Goal: Task Accomplishment & Management: Manage account settings

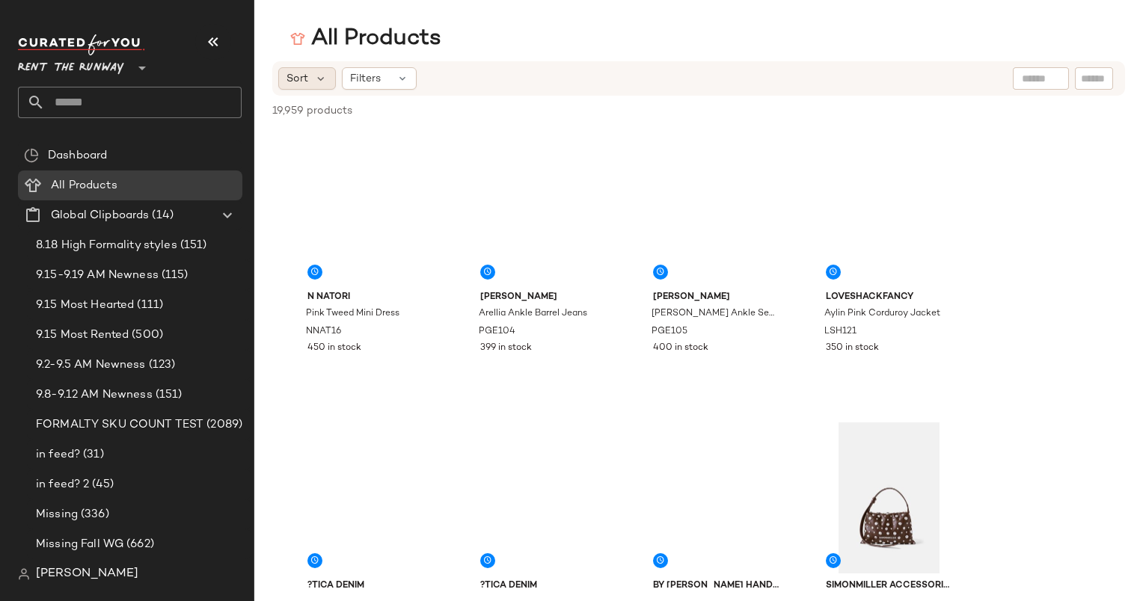
click at [310, 79] on div "Sort" at bounding box center [307, 78] width 58 height 22
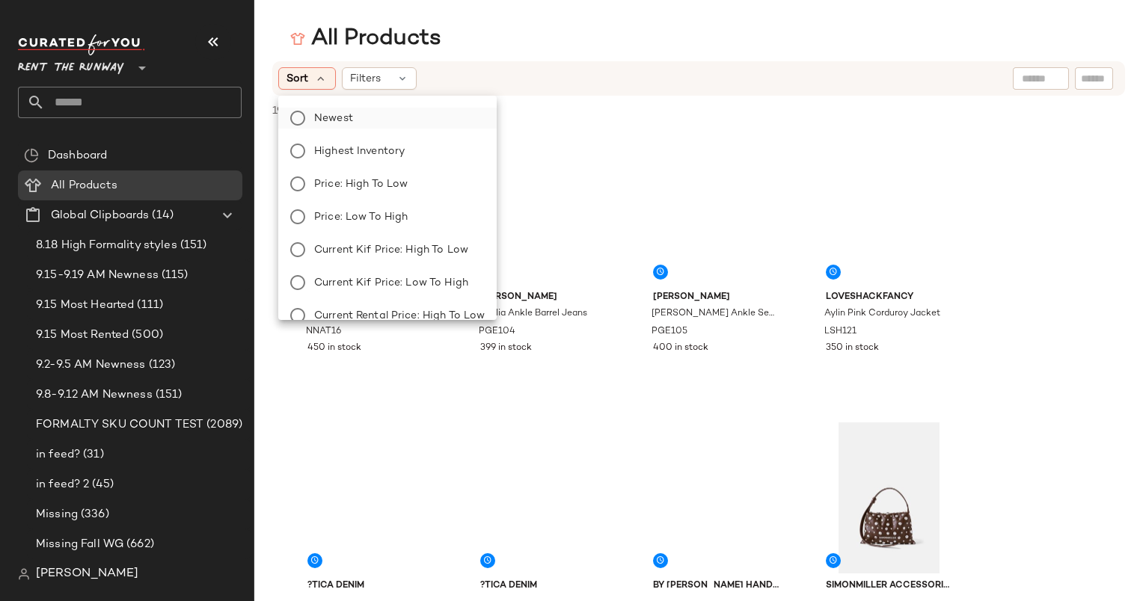
click at [365, 118] on label "Newest" at bounding box center [396, 118] width 177 height 21
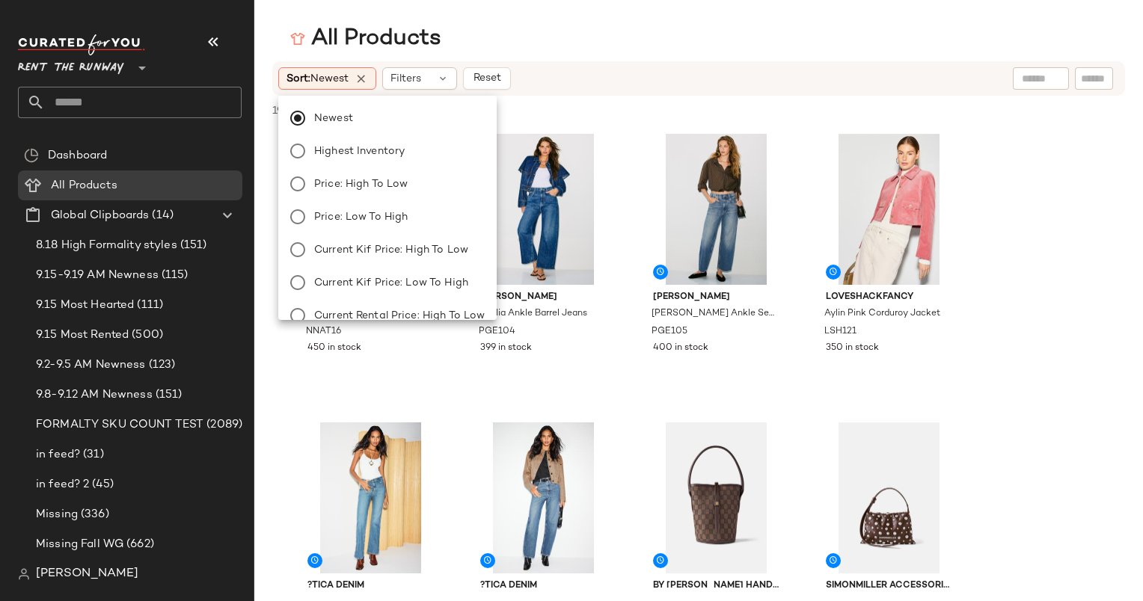
click at [609, 73] on div "Sort: Newest Filters Reset" at bounding box center [601, 78] width 646 height 22
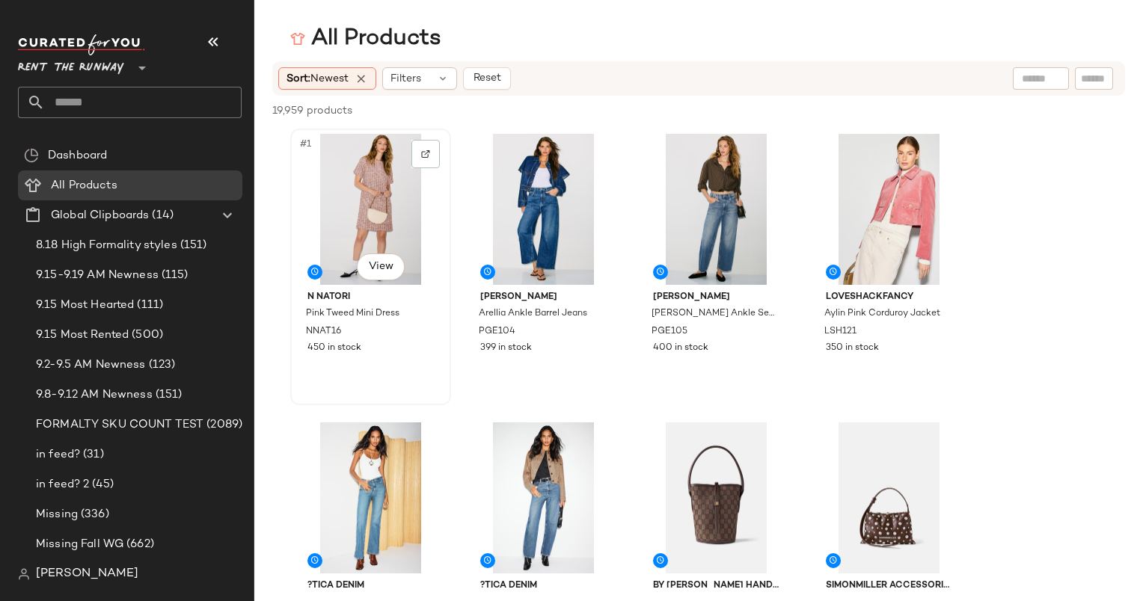
click at [376, 183] on div "#1 View" at bounding box center [370, 209] width 150 height 151
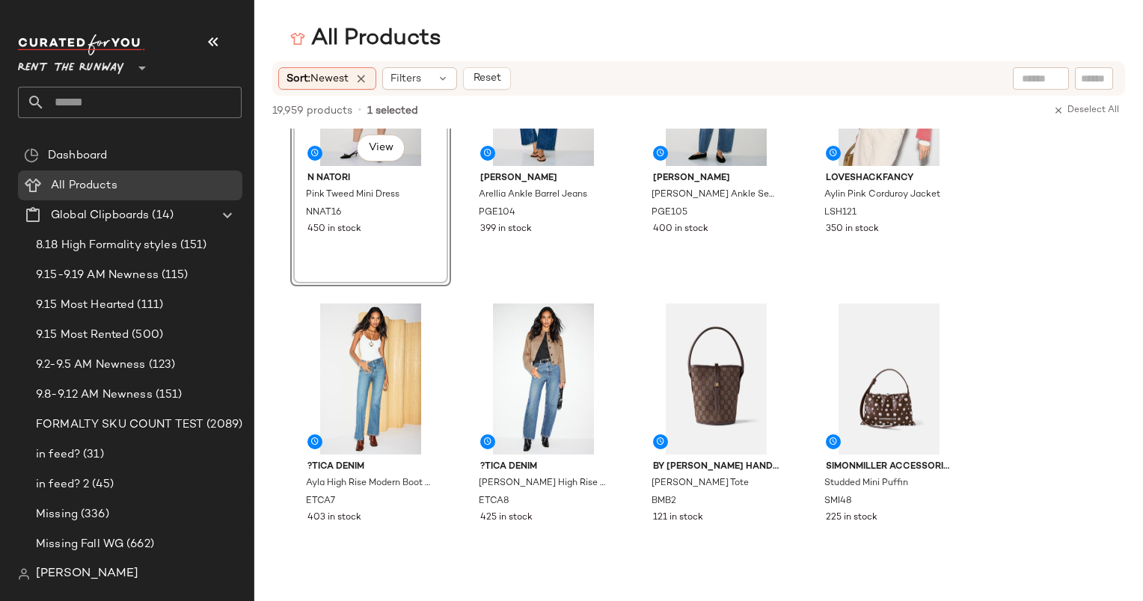
scroll to position [113, 0]
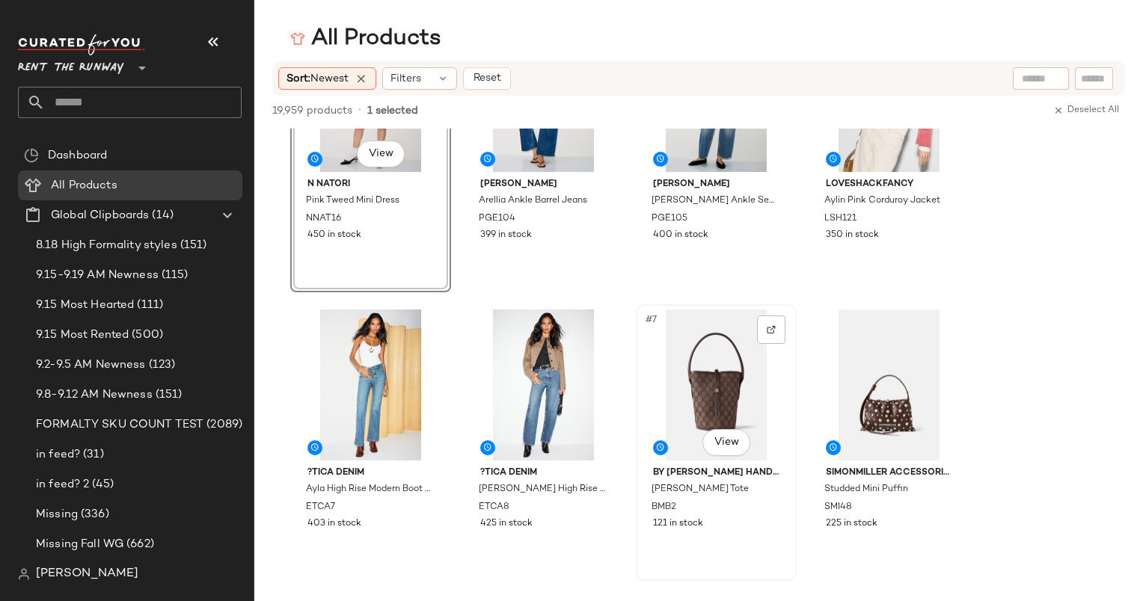
click at [702, 379] on div "#7 View" at bounding box center [716, 385] width 150 height 151
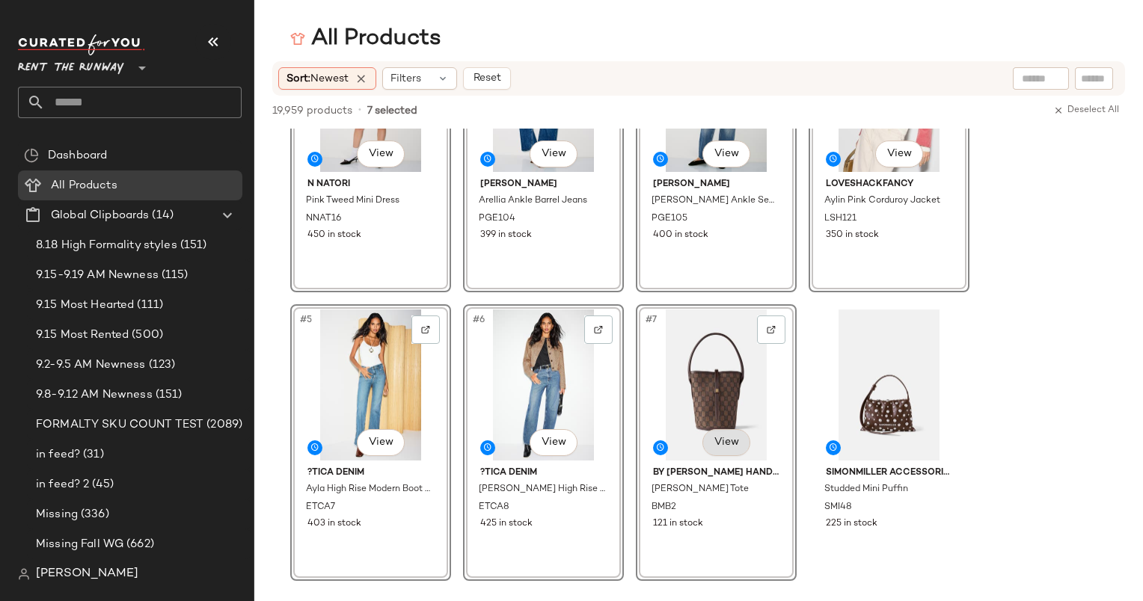
click at [727, 437] on body "Rent the Runway ** Dashboard All Products Global Clipboards (14) 8.18 High Form…" at bounding box center [571, 300] width 1143 height 601
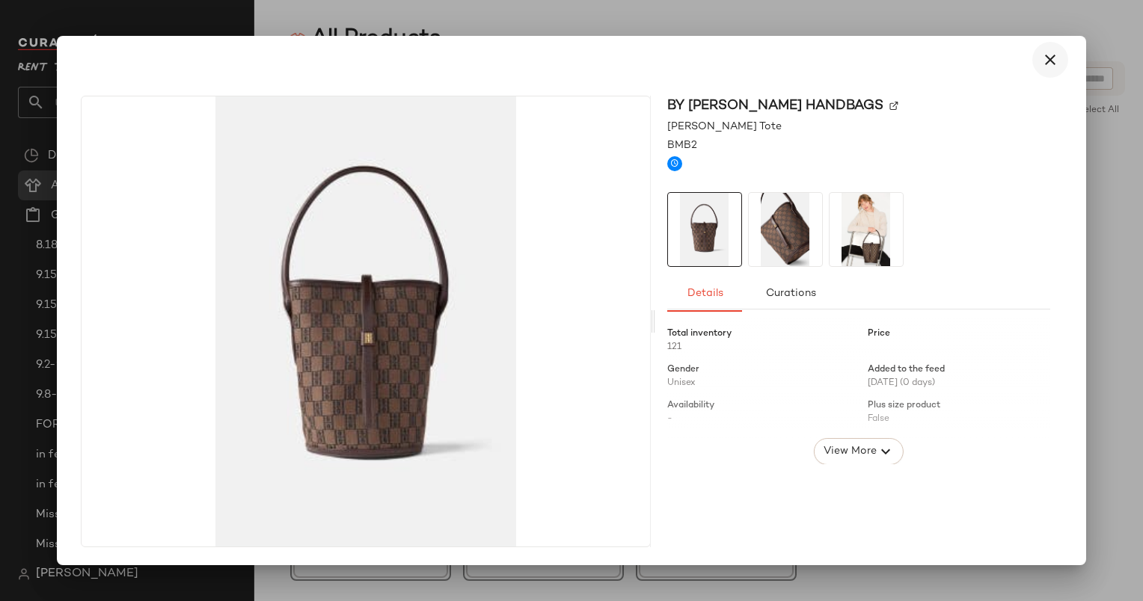
click at [1047, 57] on icon "button" at bounding box center [1050, 60] width 18 height 18
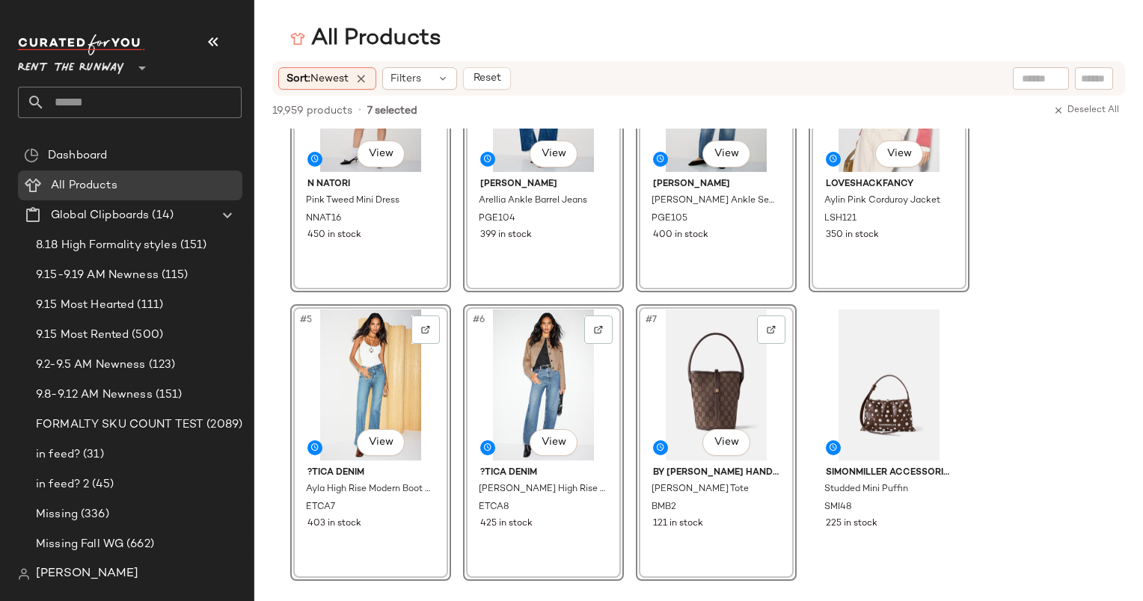
scroll to position [0, 0]
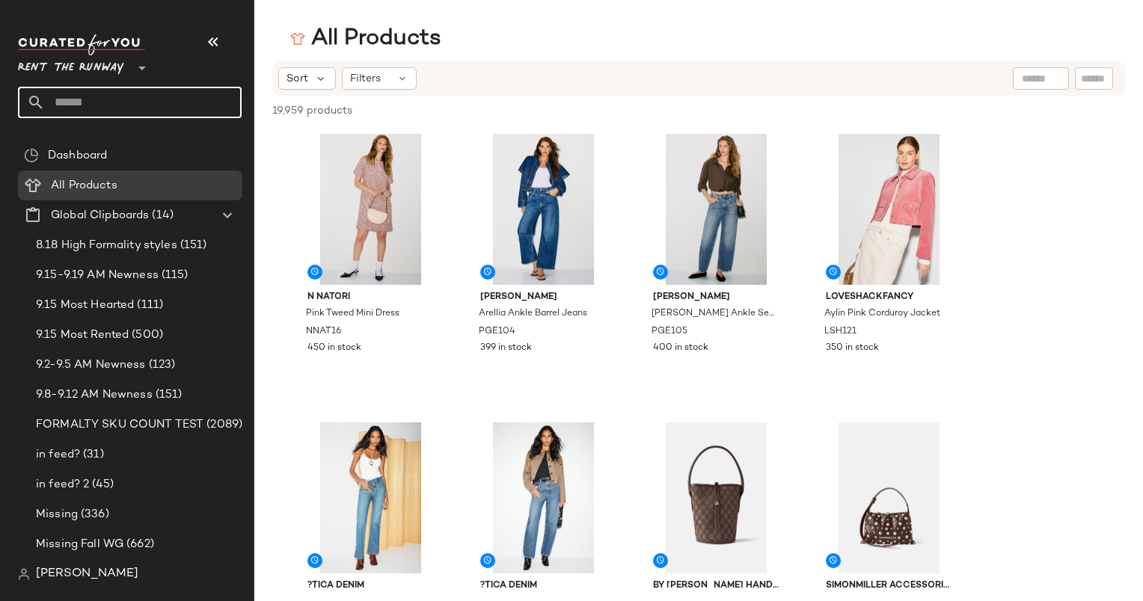
click at [164, 108] on input "text" at bounding box center [143, 102] width 197 height 31
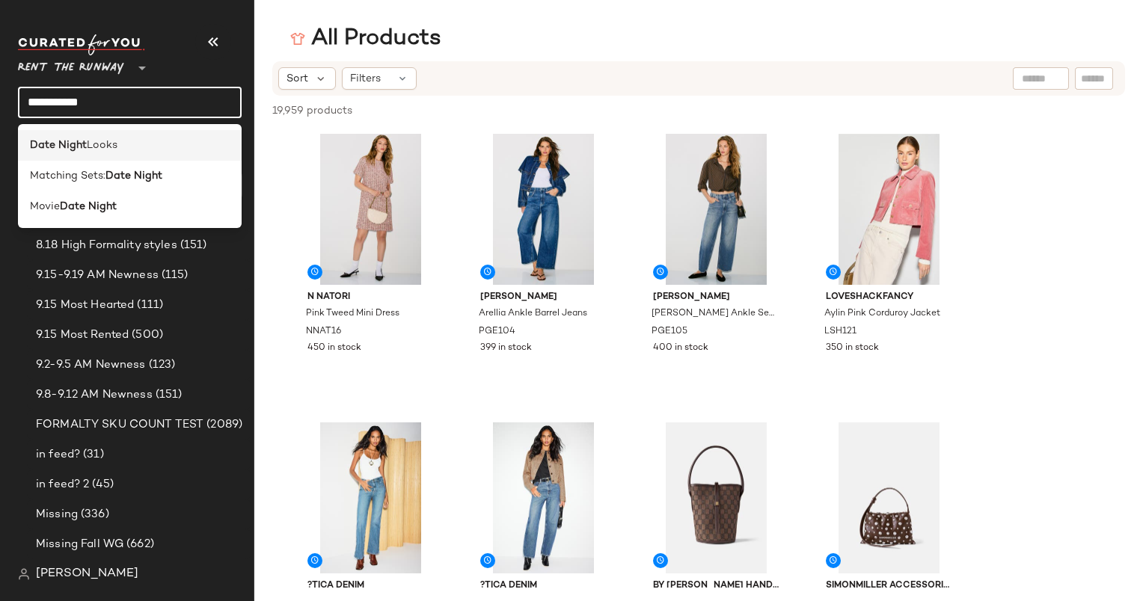
type input "**********"
click at [178, 149] on div "Date Night Looks" at bounding box center [130, 146] width 200 height 16
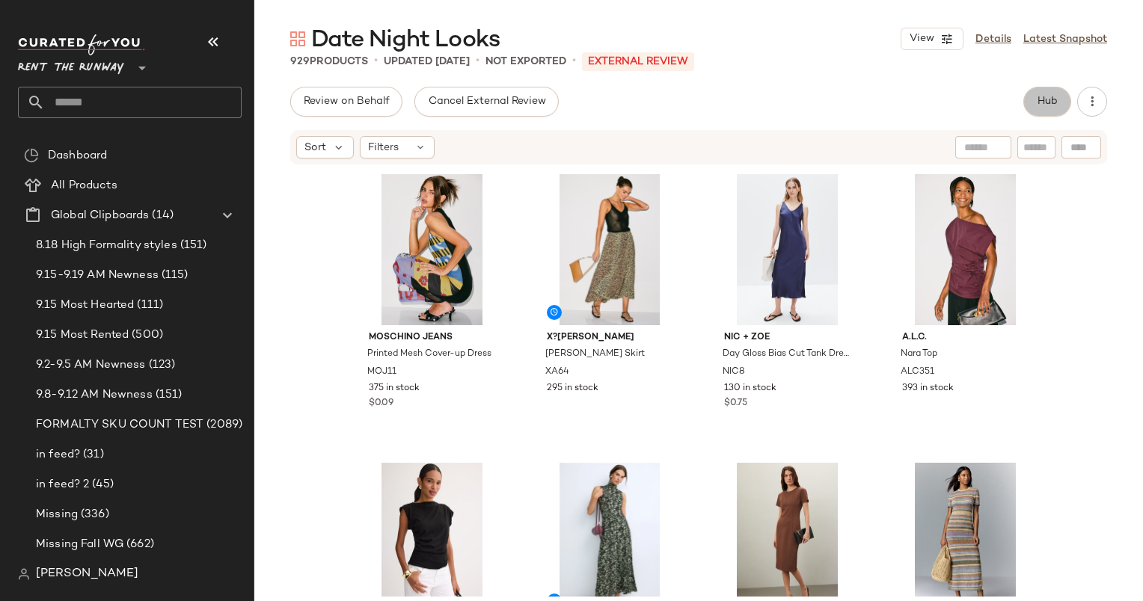
click at [1045, 111] on button "Hub" at bounding box center [1047, 102] width 48 height 30
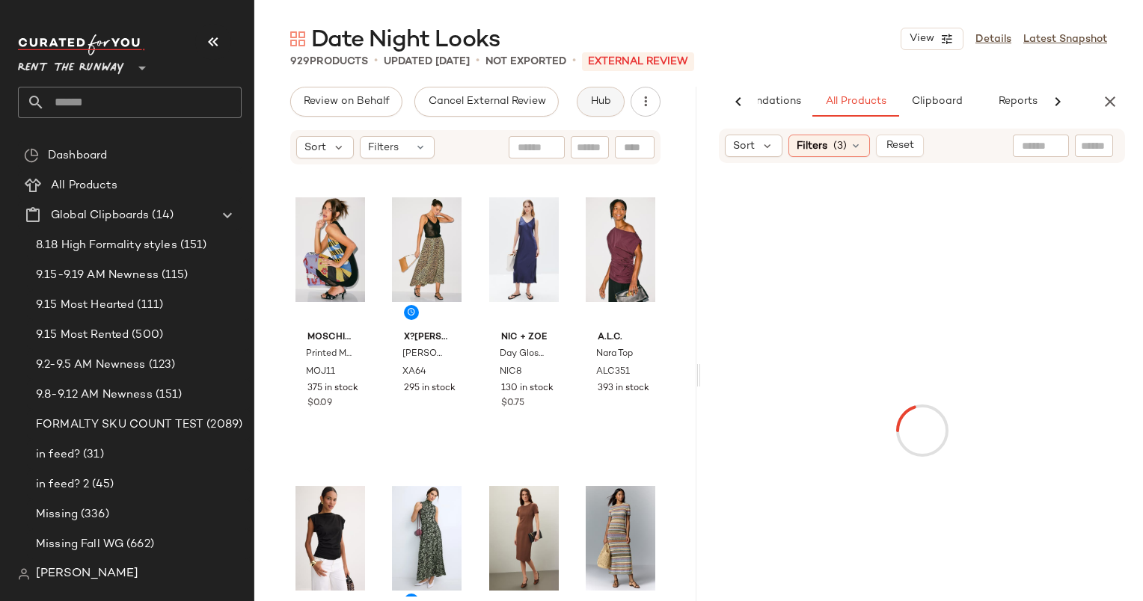
scroll to position [0, 77]
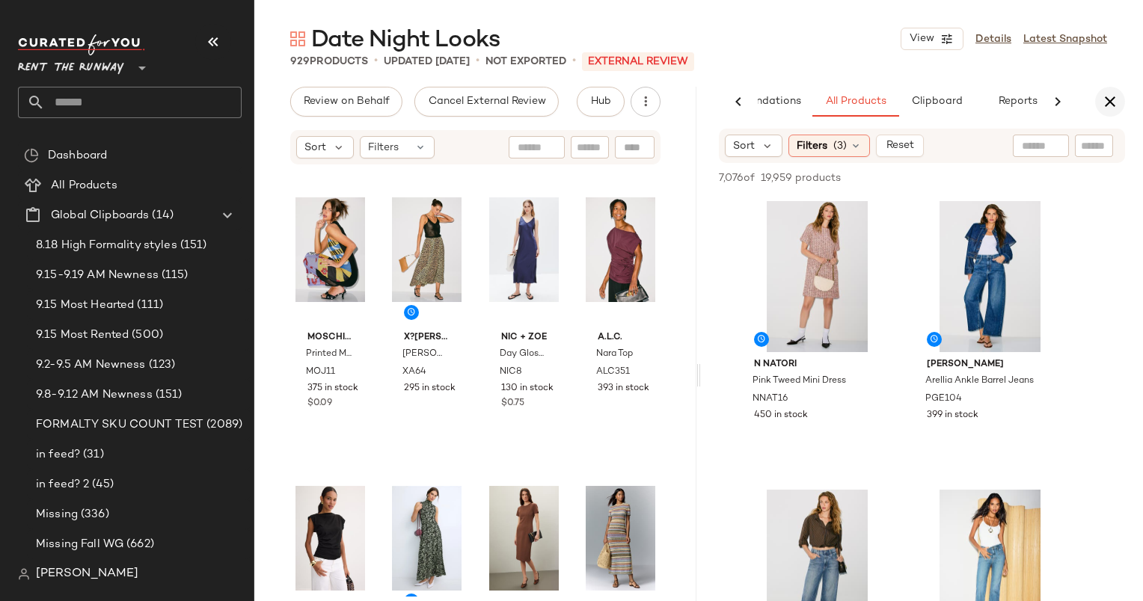
click at [1122, 99] on button "button" at bounding box center [1110, 102] width 30 height 30
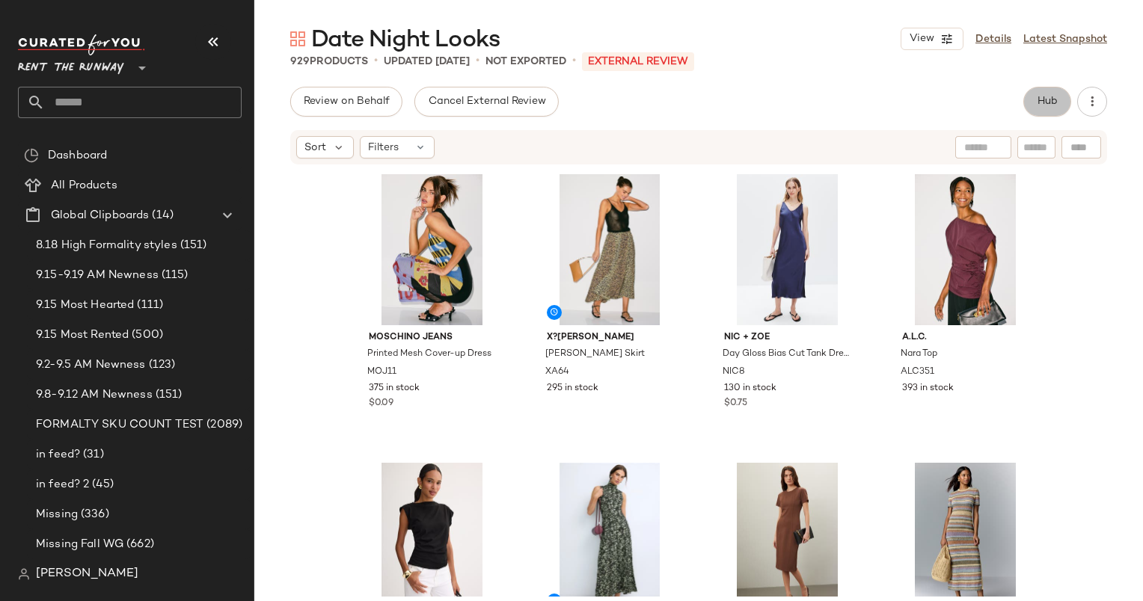
click at [1026, 91] on button "Hub" at bounding box center [1047, 102] width 48 height 30
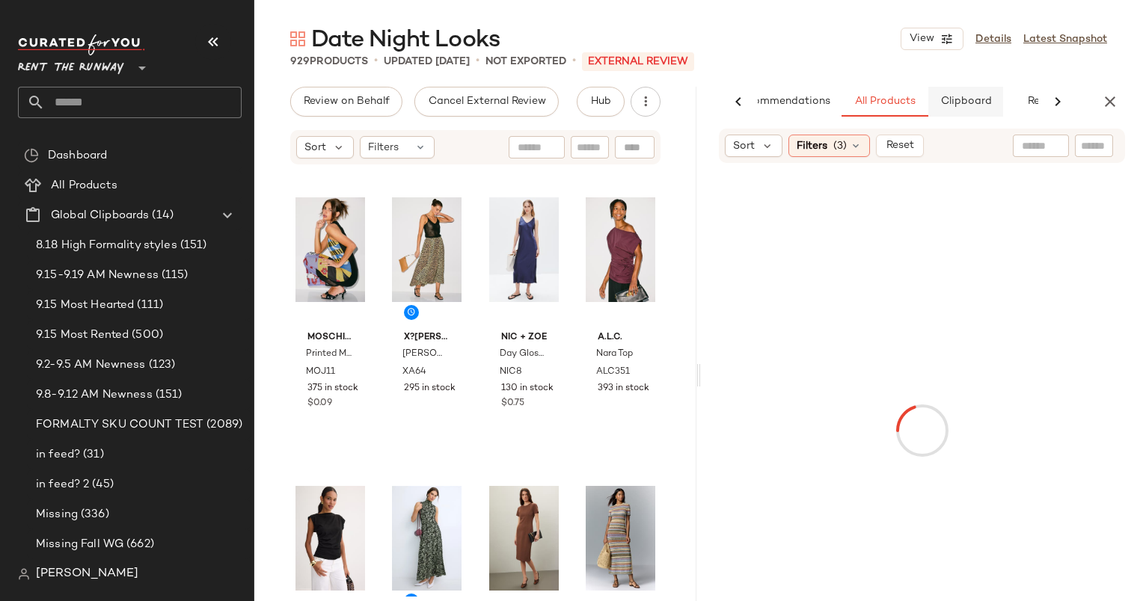
scroll to position [0, 48]
click at [1118, 93] on icon "button" at bounding box center [1110, 102] width 18 height 18
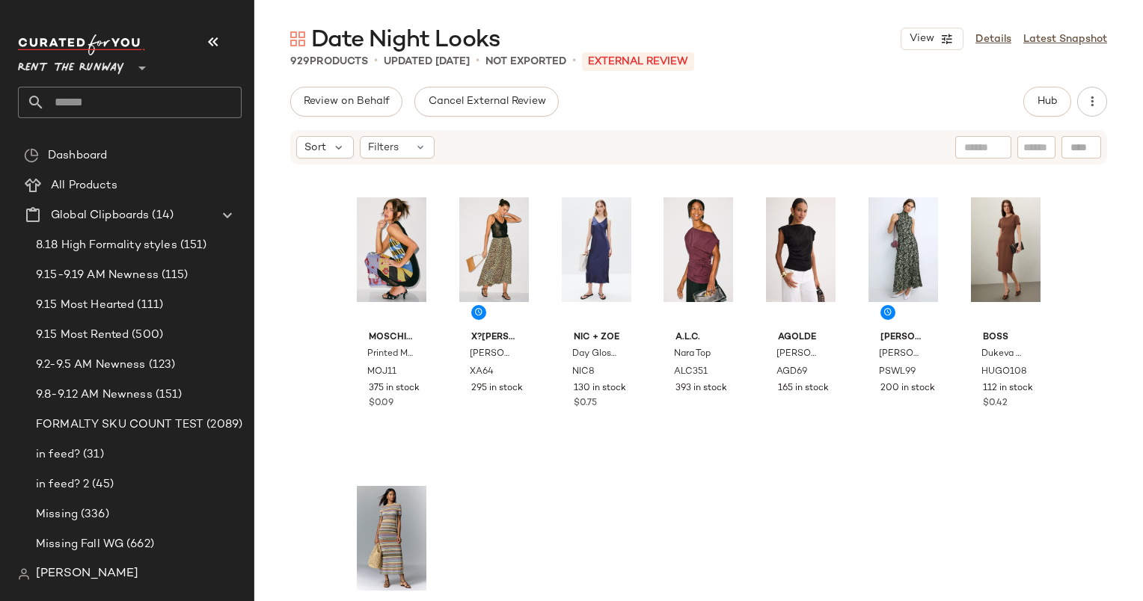
click at [1065, 99] on div "Review on Behalf Cancel External Review Hub Sort Filters Moschino Jeans Printed…" at bounding box center [698, 375] width 889 height 577
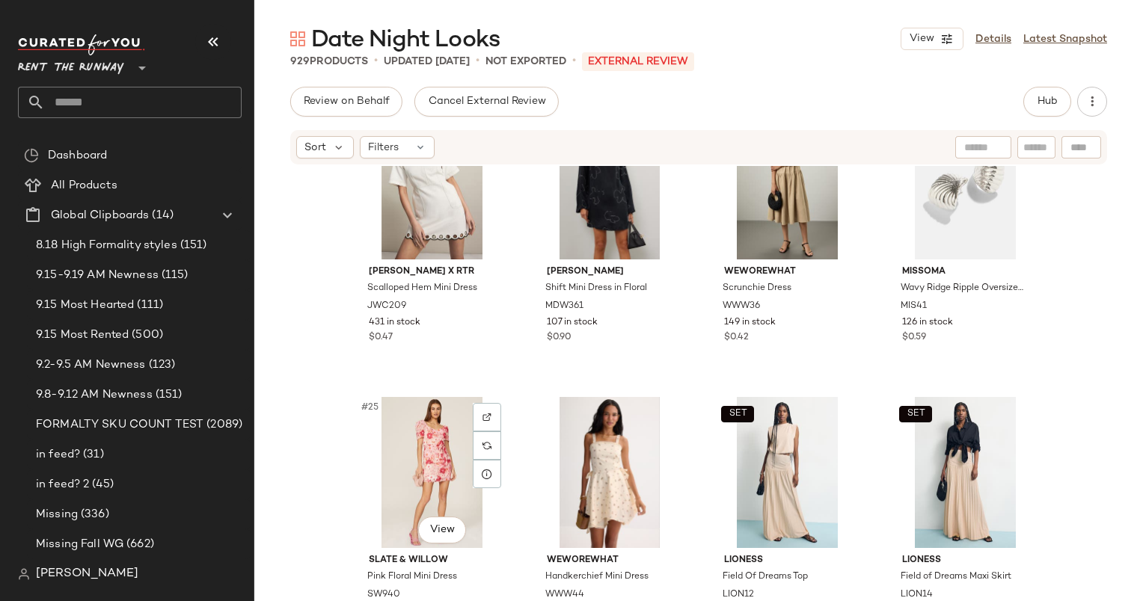
scroll to position [1508, 0]
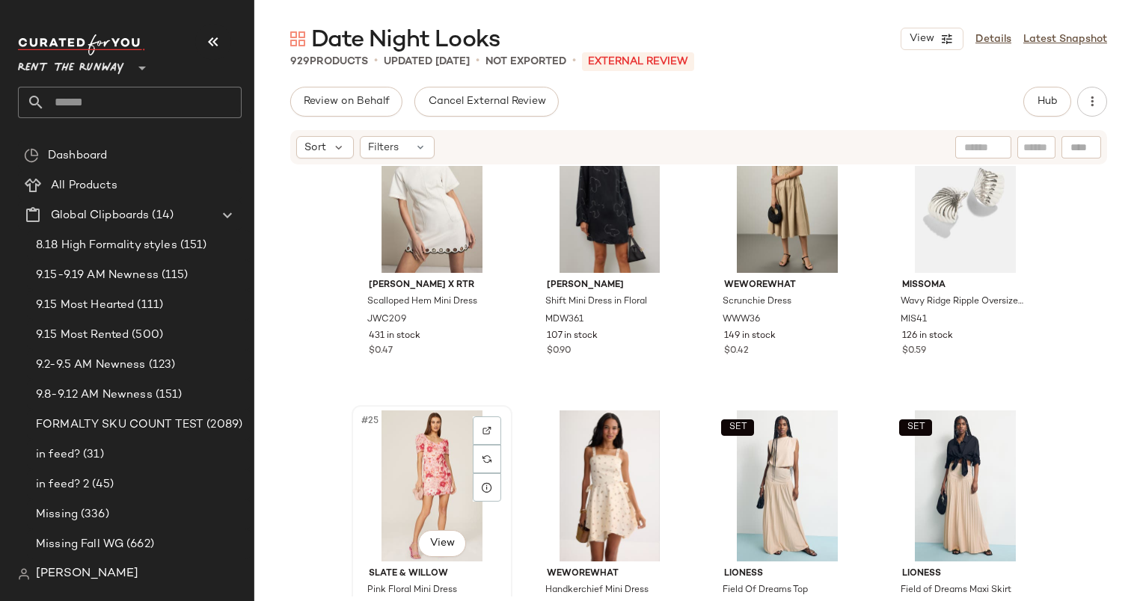
click at [450, 467] on div "#25 View" at bounding box center [432, 486] width 150 height 151
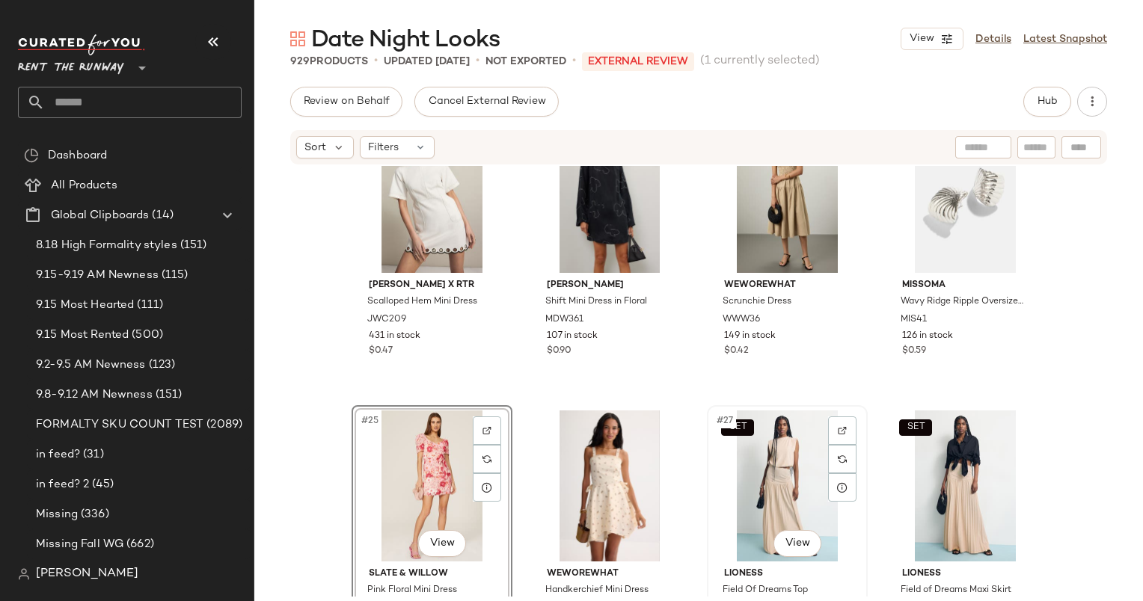
click at [767, 453] on div "SET #27 View" at bounding box center [787, 486] width 150 height 151
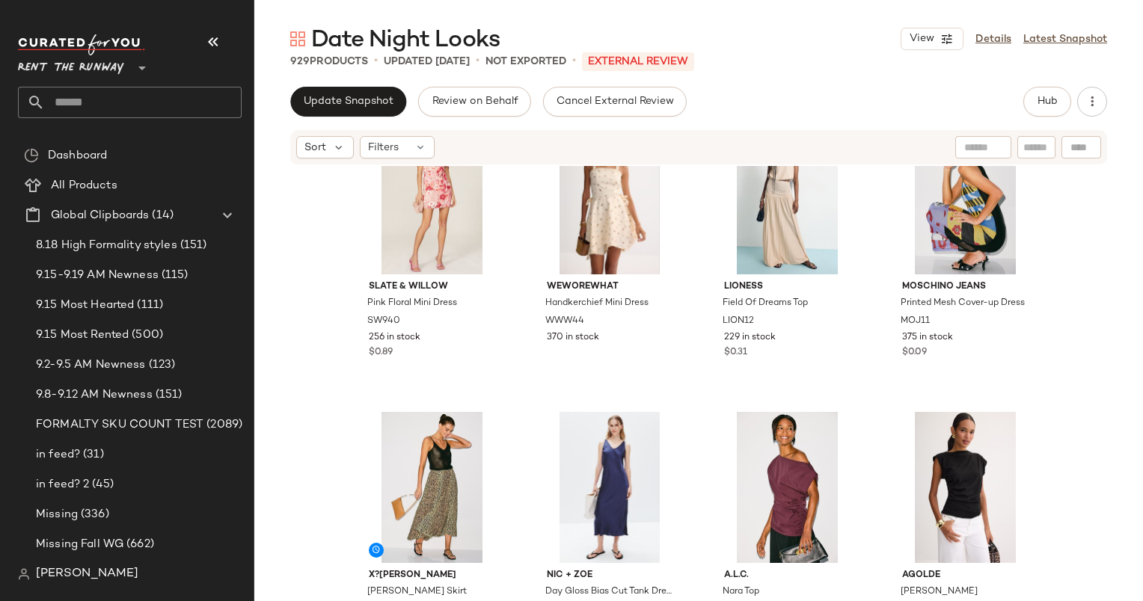
scroll to position [102, 0]
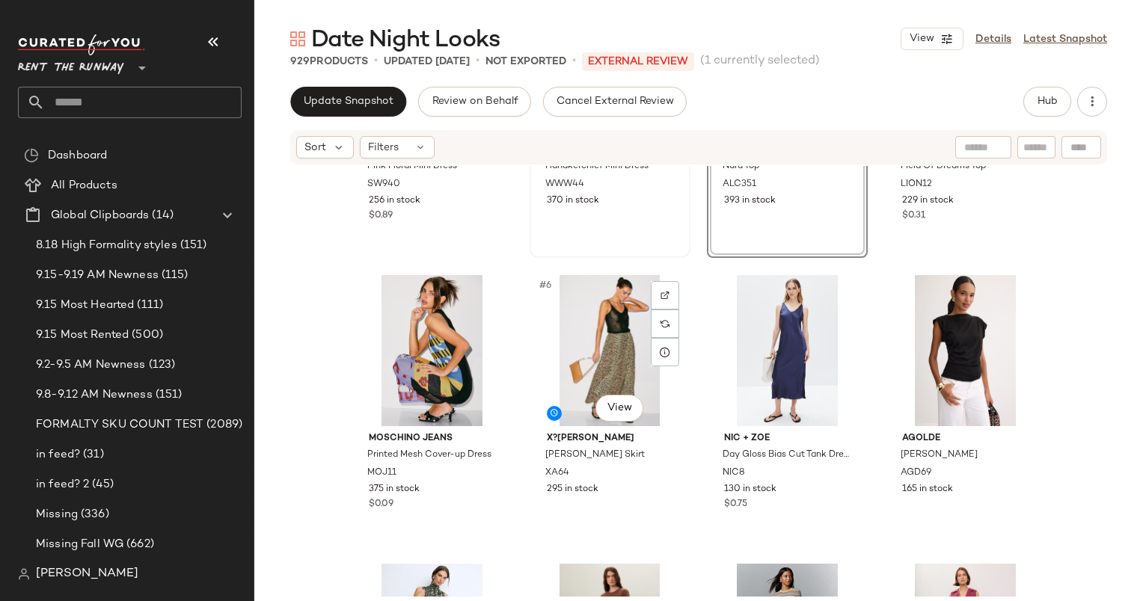
scroll to position [182, 0]
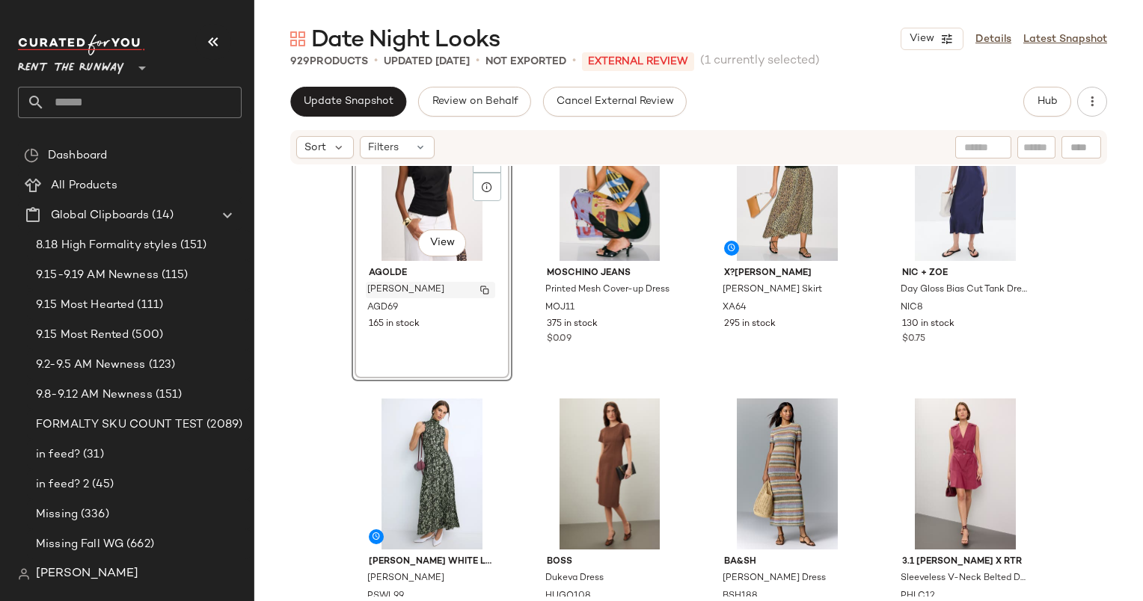
scroll to position [314, 0]
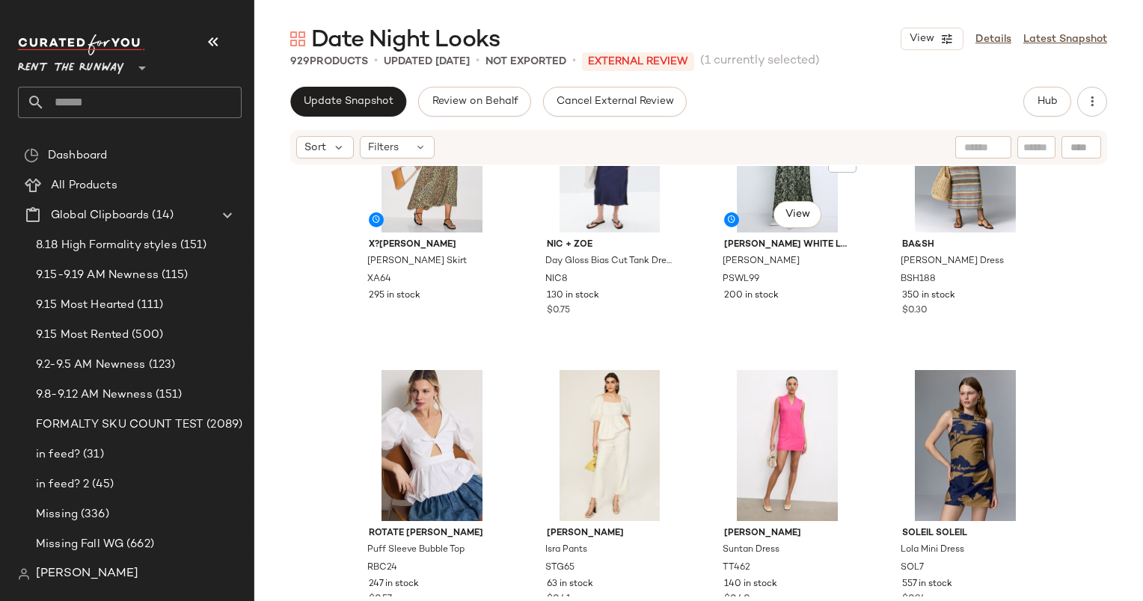
scroll to position [683, 0]
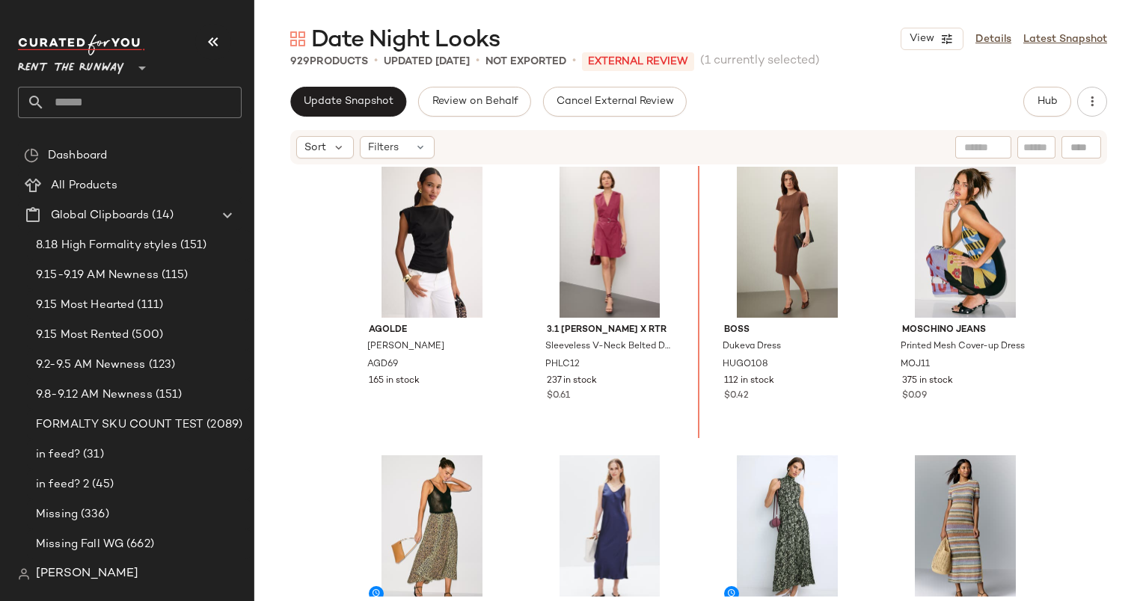
scroll to position [176, 0]
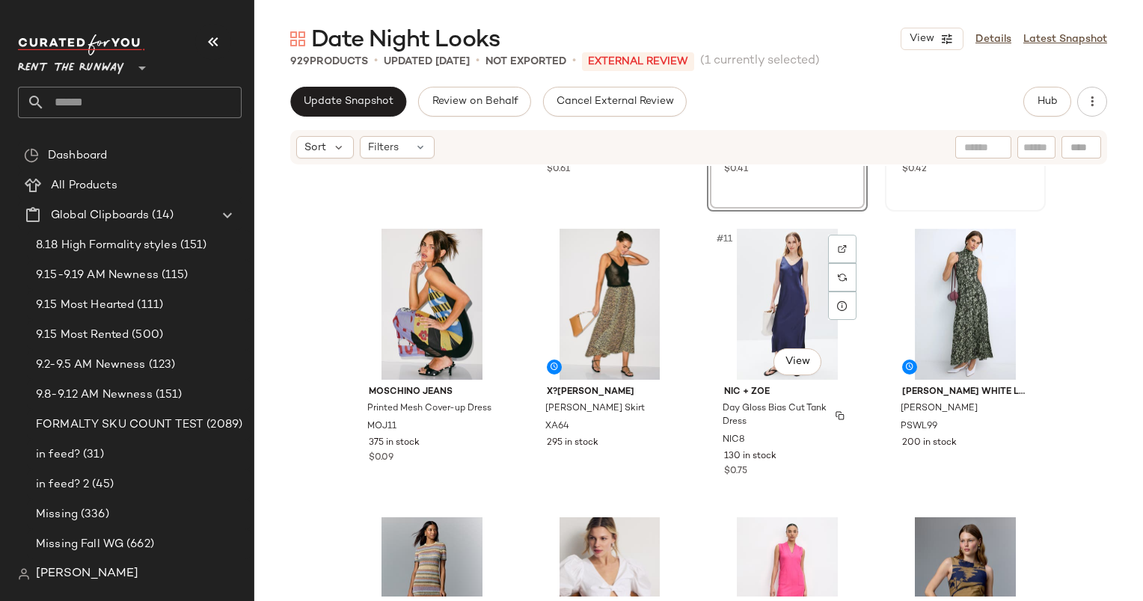
scroll to position [633, 0]
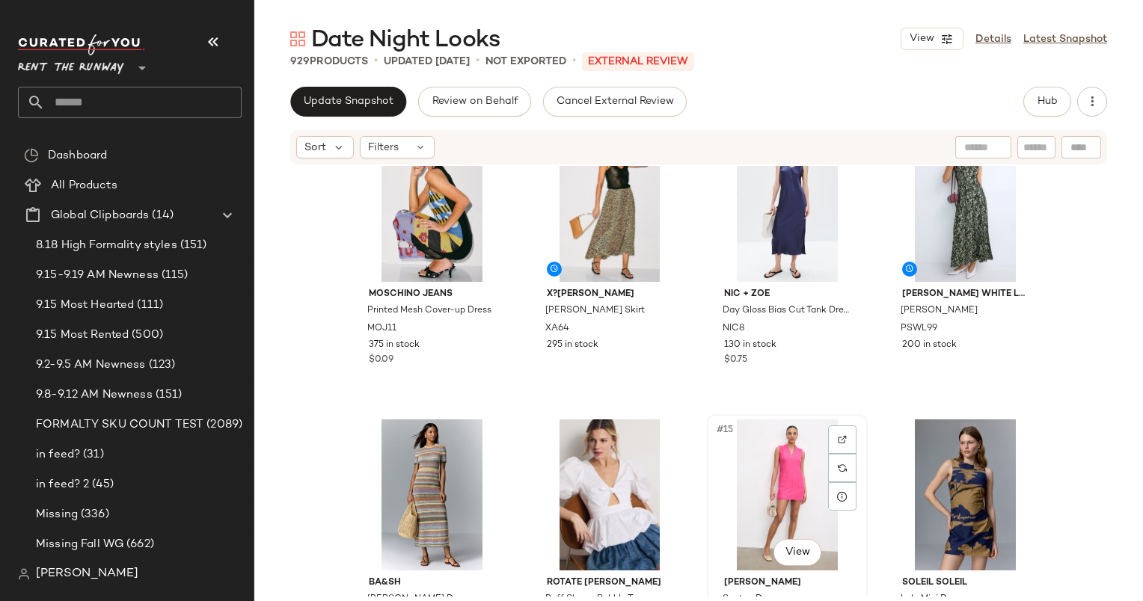
scroll to position [634, 0]
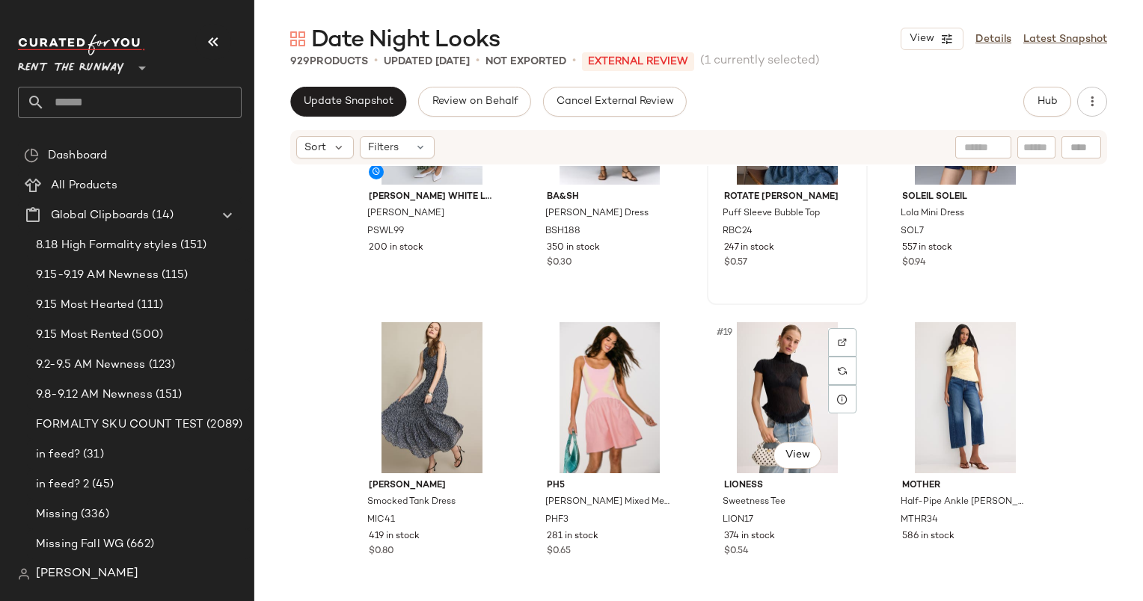
scroll to position [1049, 0]
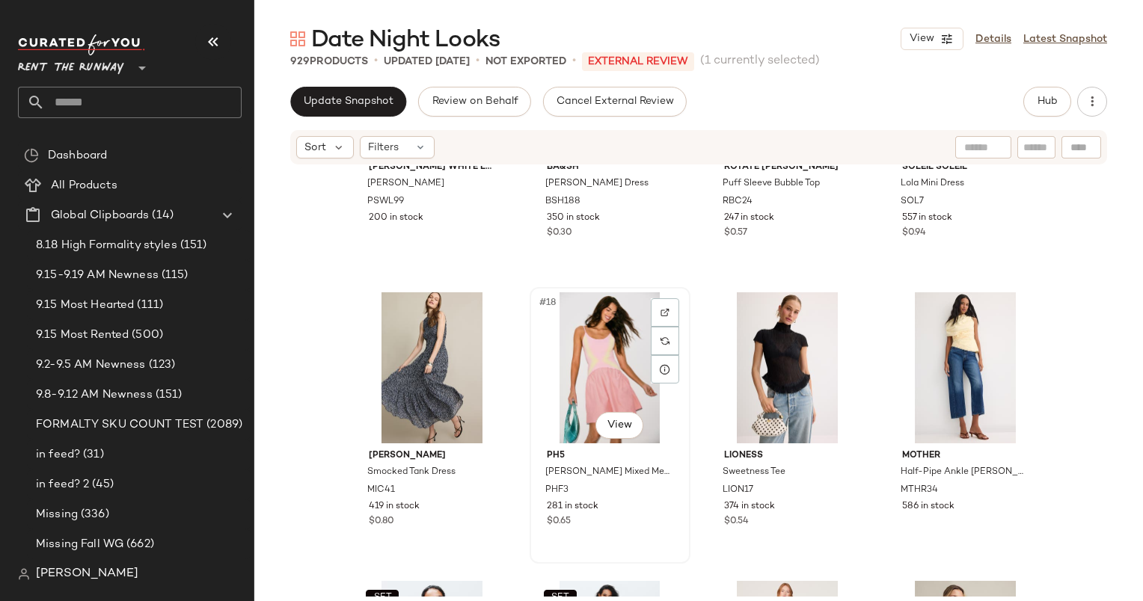
click at [622, 355] on div "#18 View" at bounding box center [610, 367] width 150 height 151
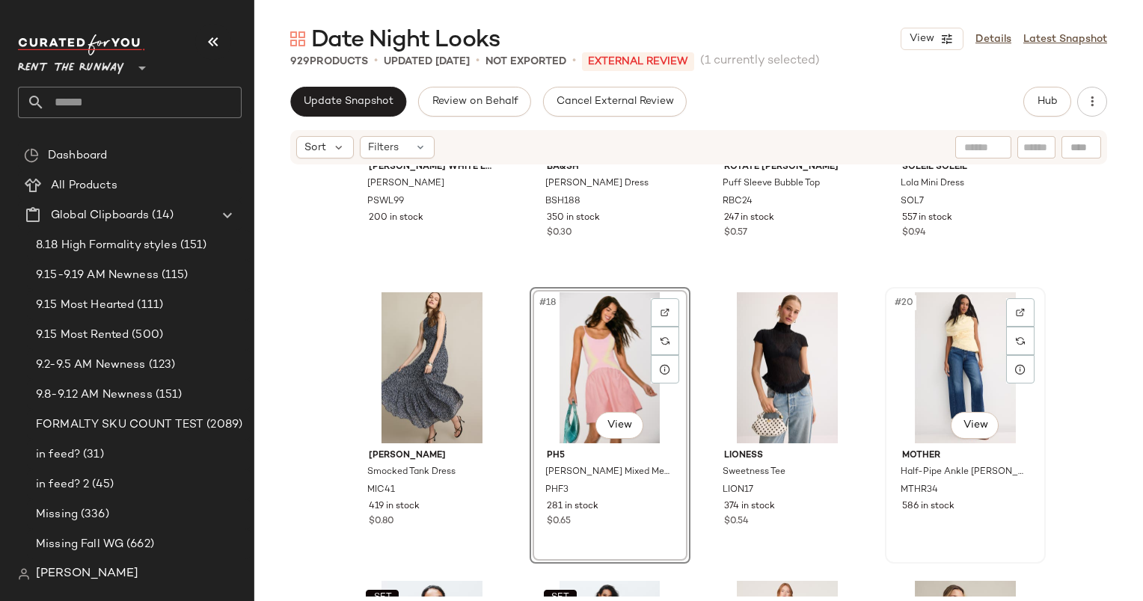
click at [969, 312] on div "#20 View" at bounding box center [965, 367] width 150 height 151
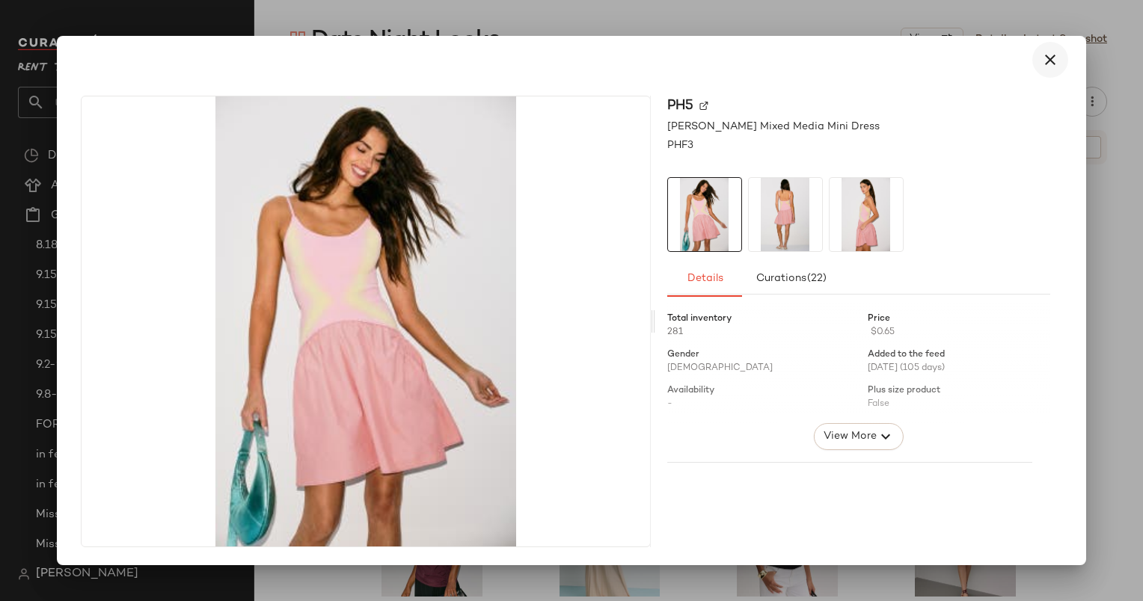
click at [1051, 61] on icon "button" at bounding box center [1050, 60] width 18 height 18
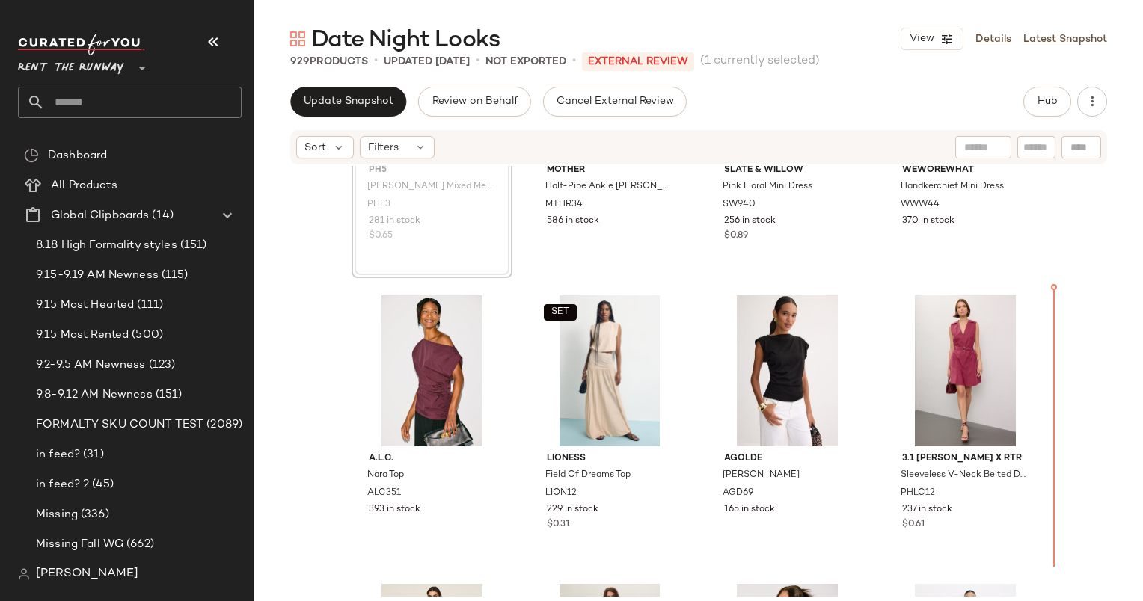
scroll to position [183, 0]
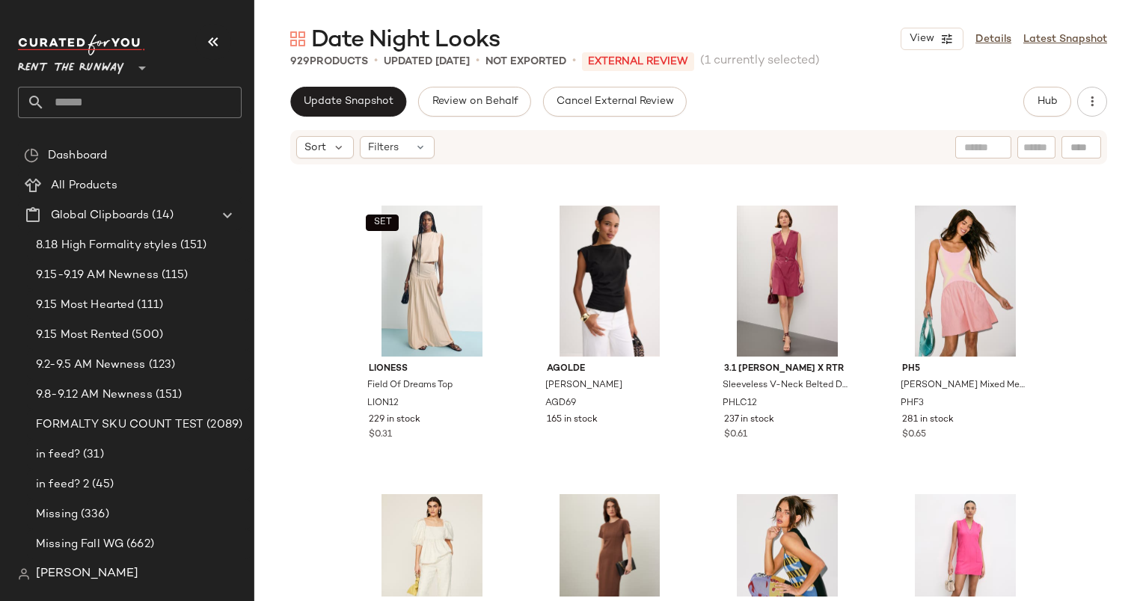
scroll to position [269, 0]
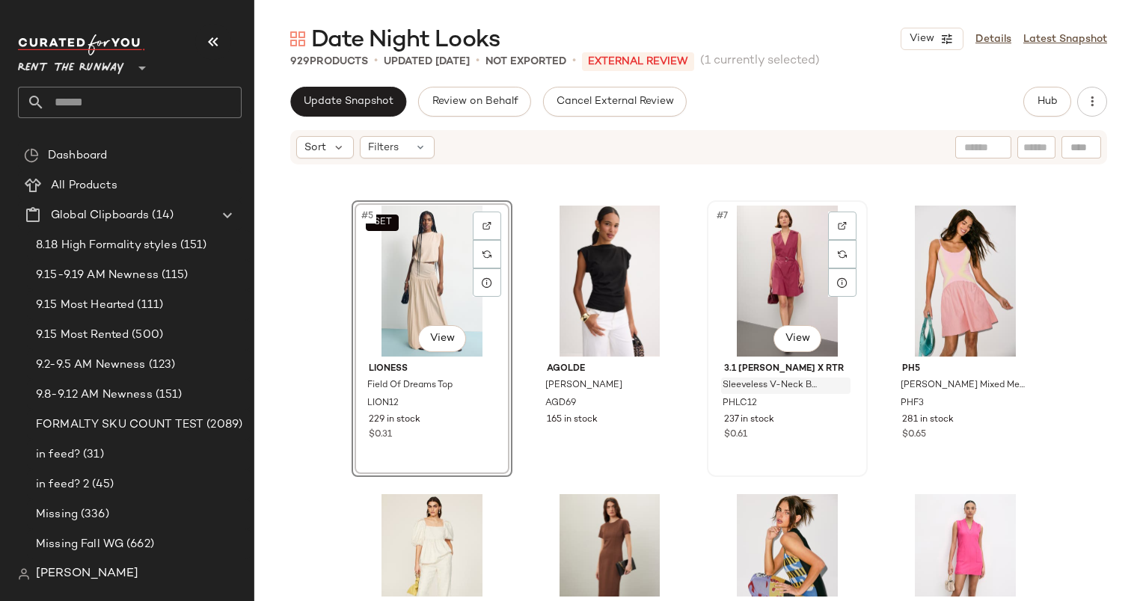
scroll to position [257, 0]
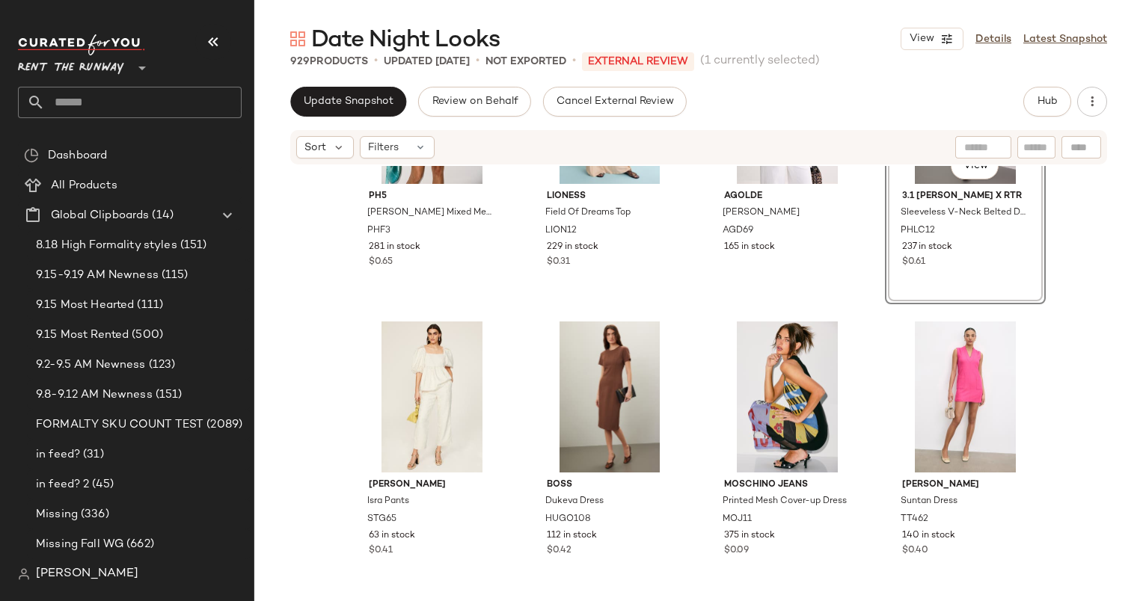
scroll to position [443, 0]
click at [320, 329] on div "PH5 Naomi Mixed Media Mini Dress PHF3 281 in stock $0.65 SET Lioness Field Of D…" at bounding box center [698, 381] width 889 height 431
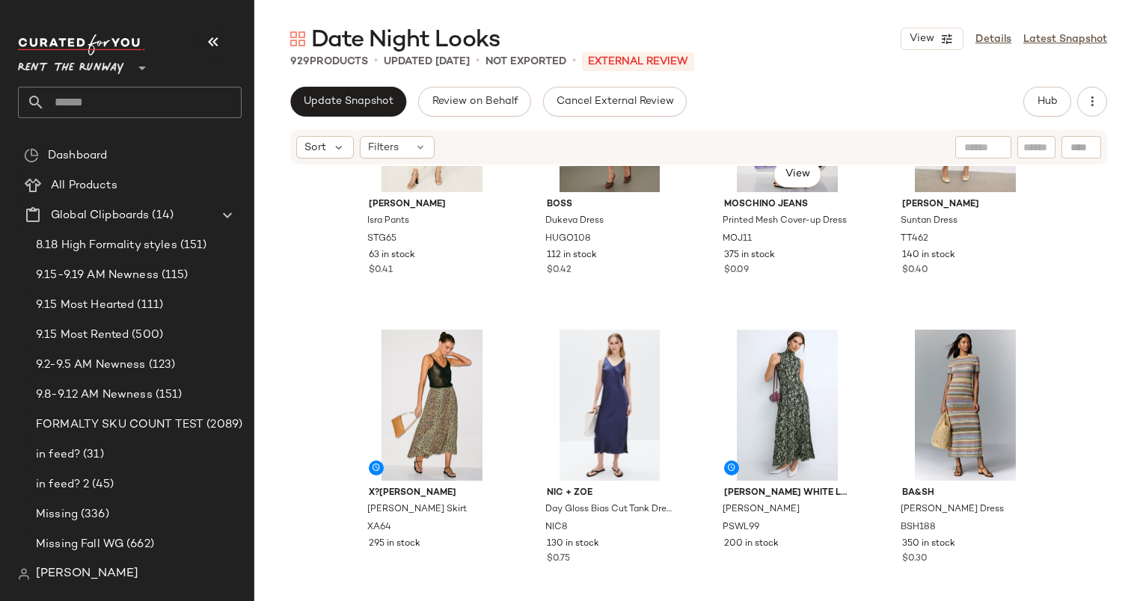
scroll to position [724, 0]
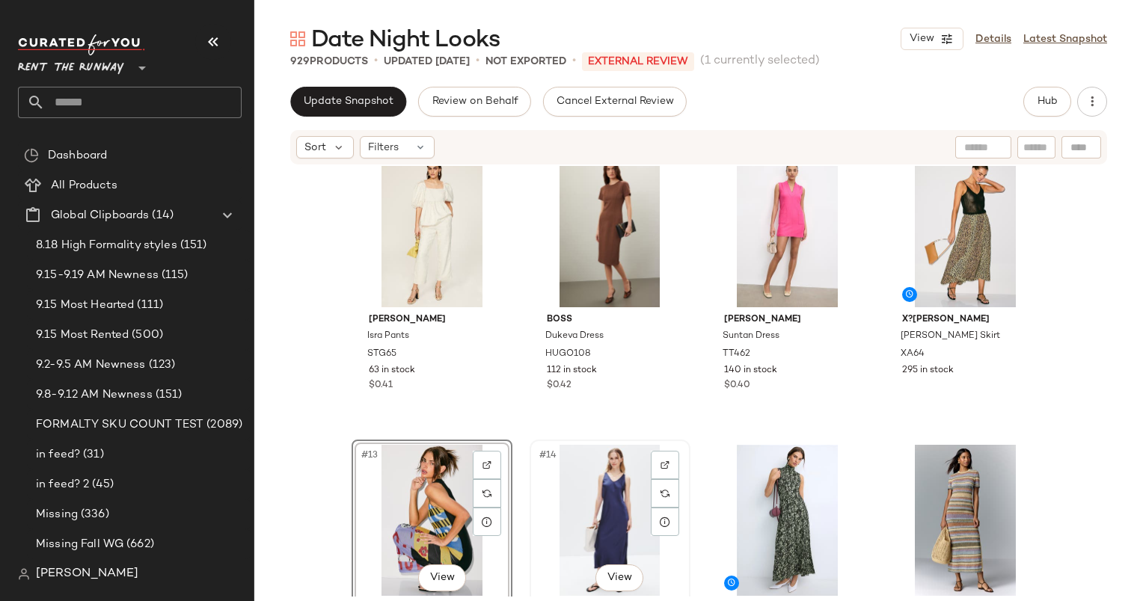
scroll to position [610, 0]
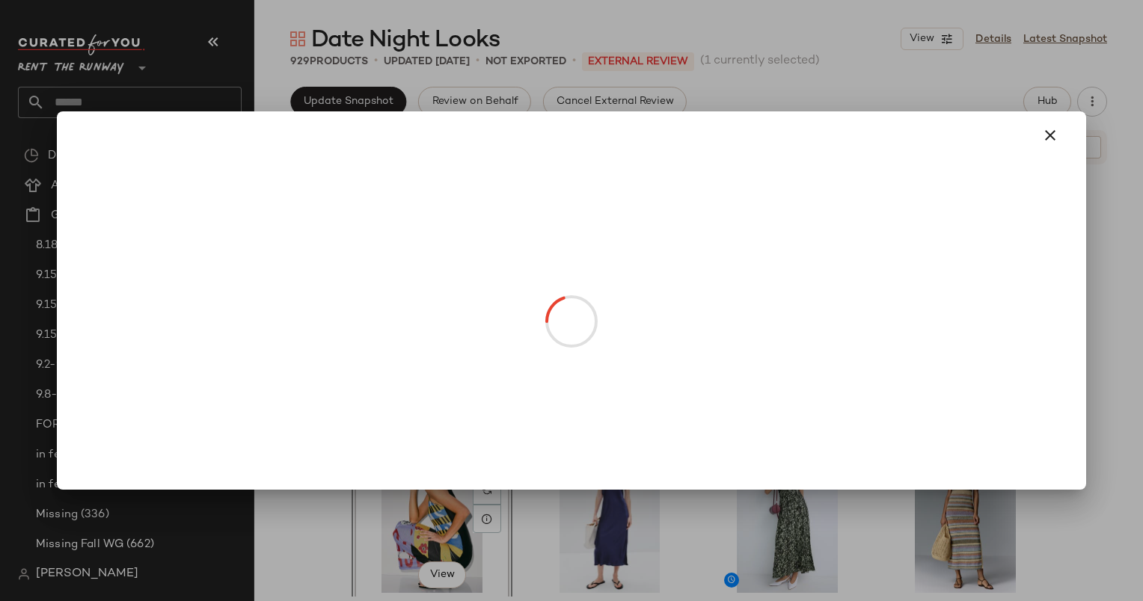
drag, startPoint x: 975, startPoint y: 272, endPoint x: 416, endPoint y: 310, distance: 560.8
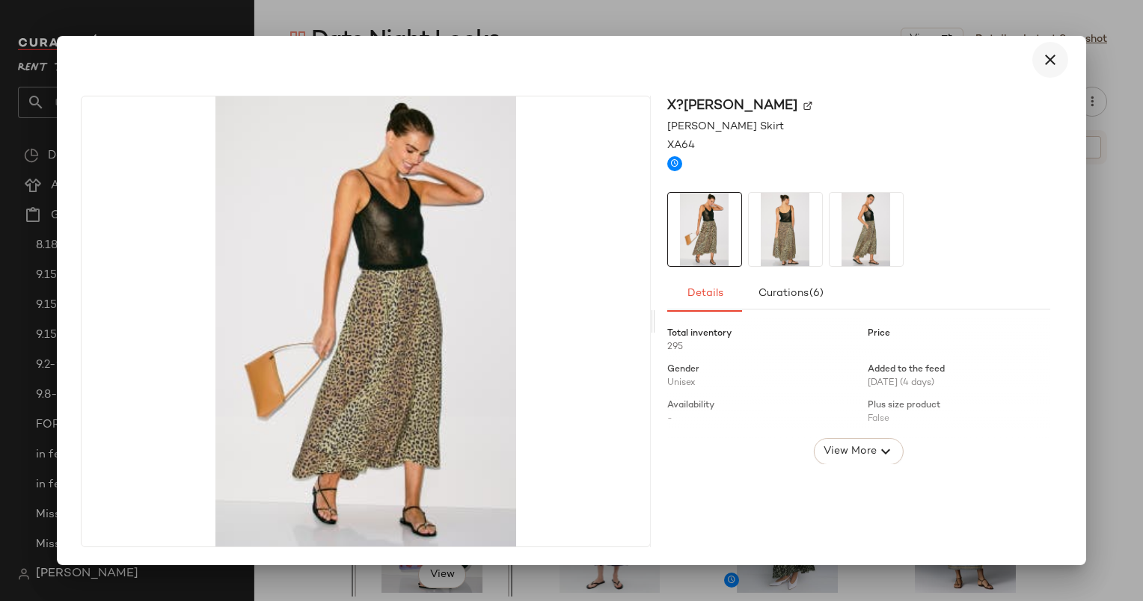
click at [1058, 63] on icon "button" at bounding box center [1050, 60] width 18 height 18
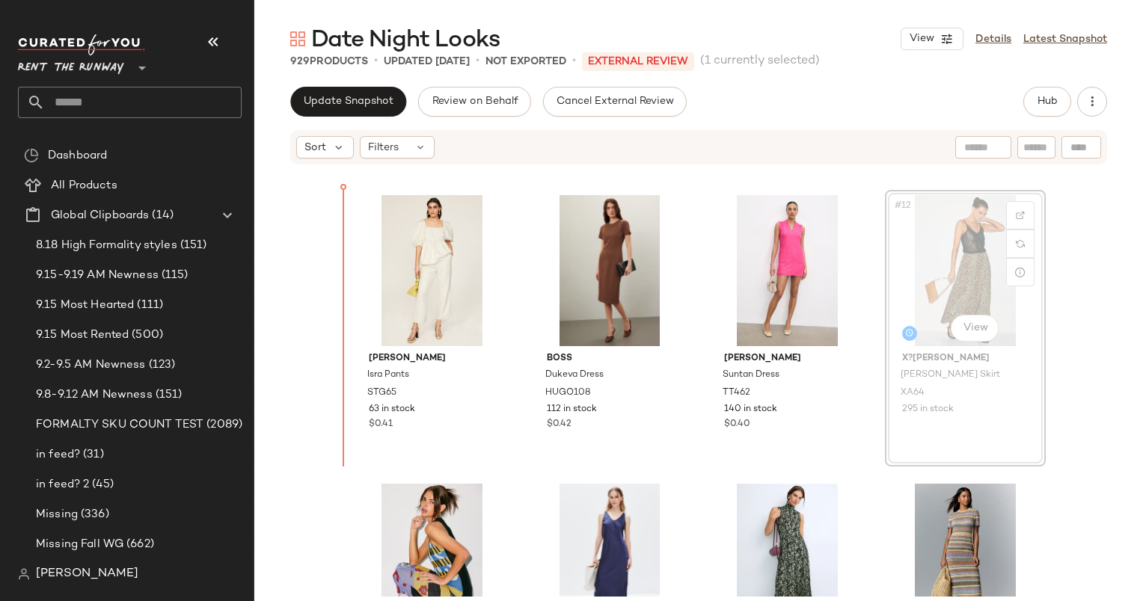
scroll to position [538, 0]
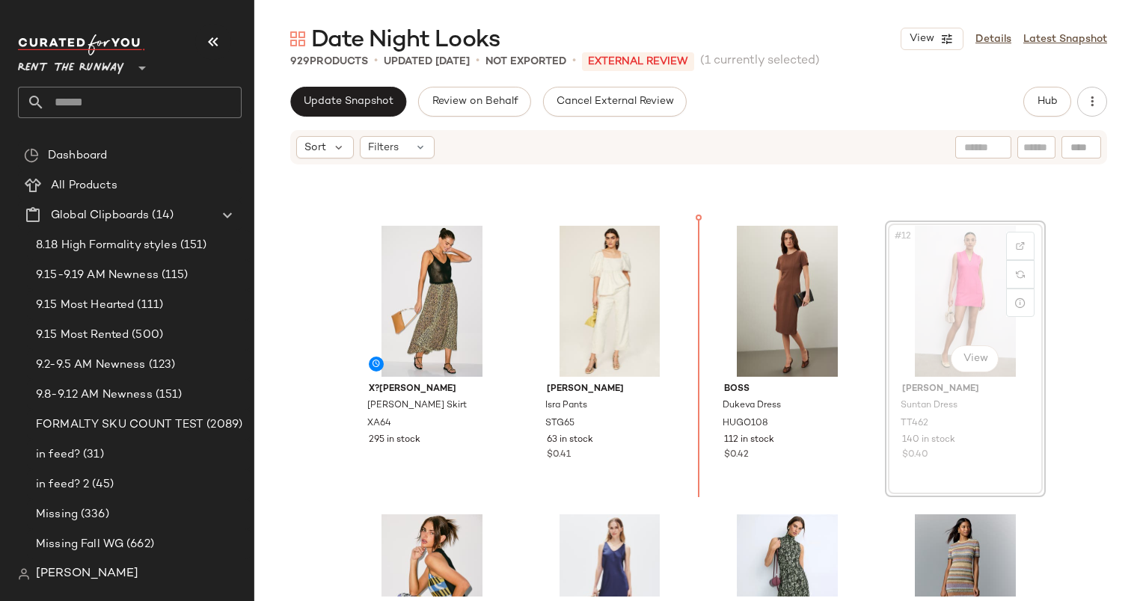
scroll to position [536, 0]
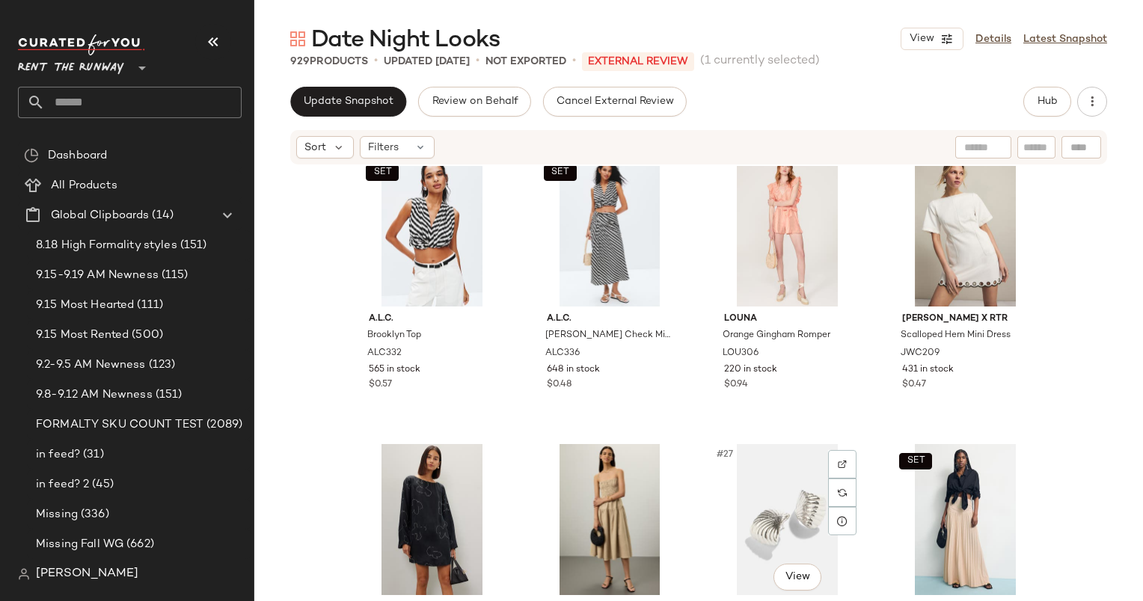
scroll to position [1474, 0]
click at [388, 250] on div "SET #21 View" at bounding box center [432, 231] width 150 height 151
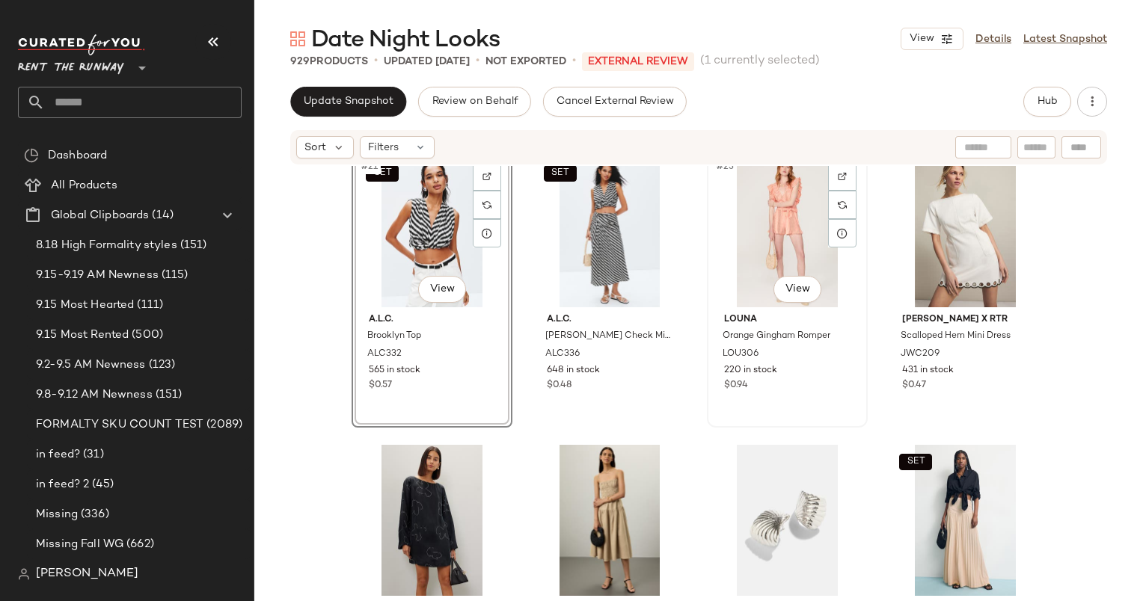
scroll to position [1179, 0]
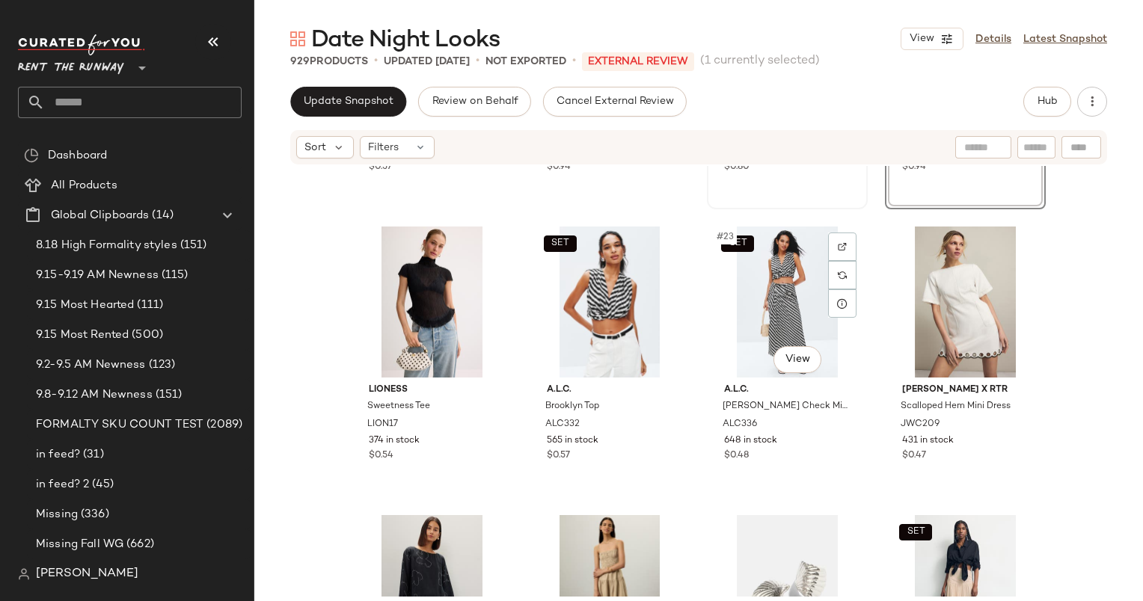
scroll to position [1409, 0]
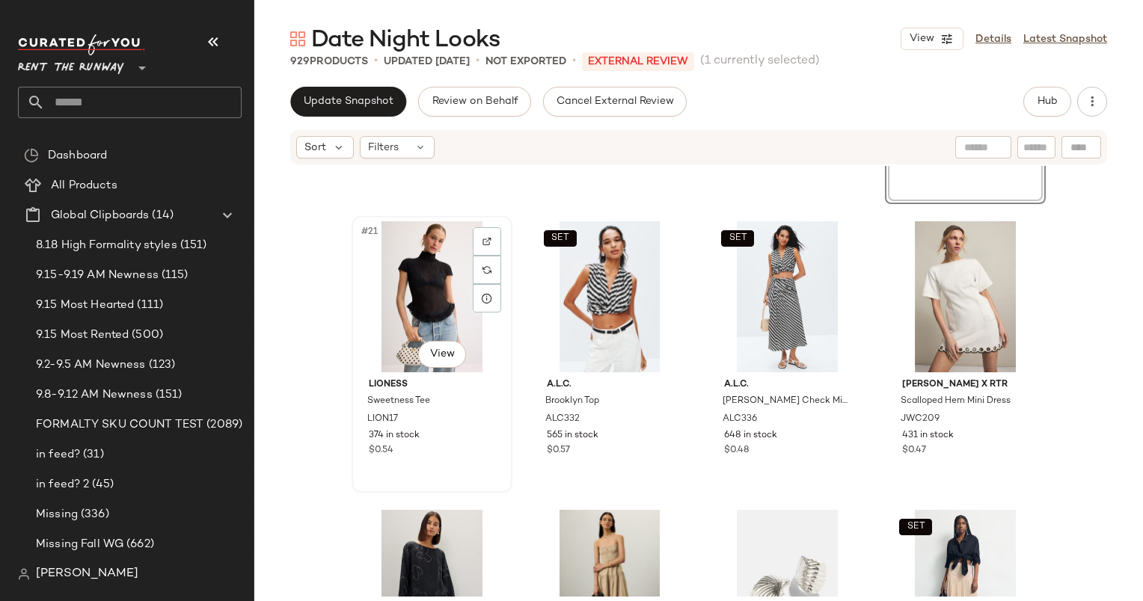
click at [429, 281] on div "#21 View" at bounding box center [432, 296] width 150 height 151
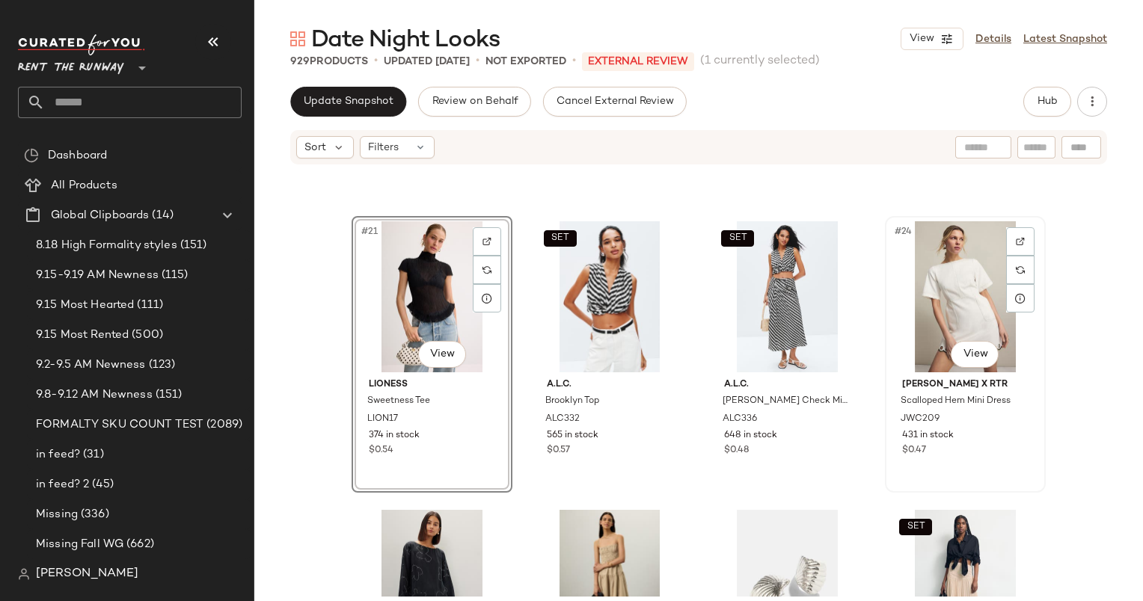
click at [922, 278] on div "#24 View" at bounding box center [965, 296] width 150 height 151
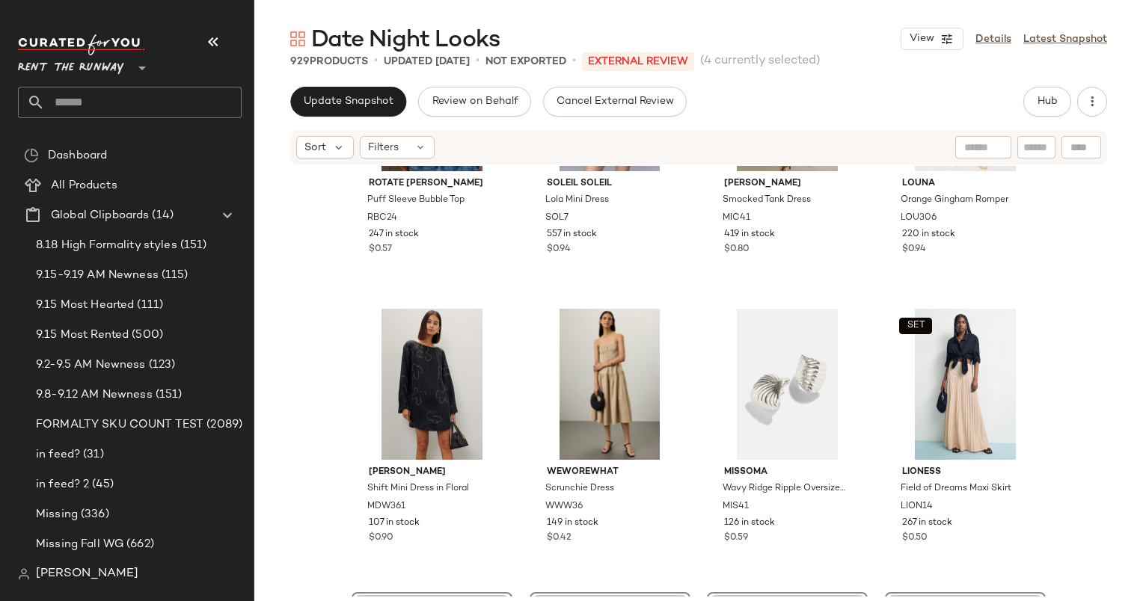
scroll to position [1045, 0]
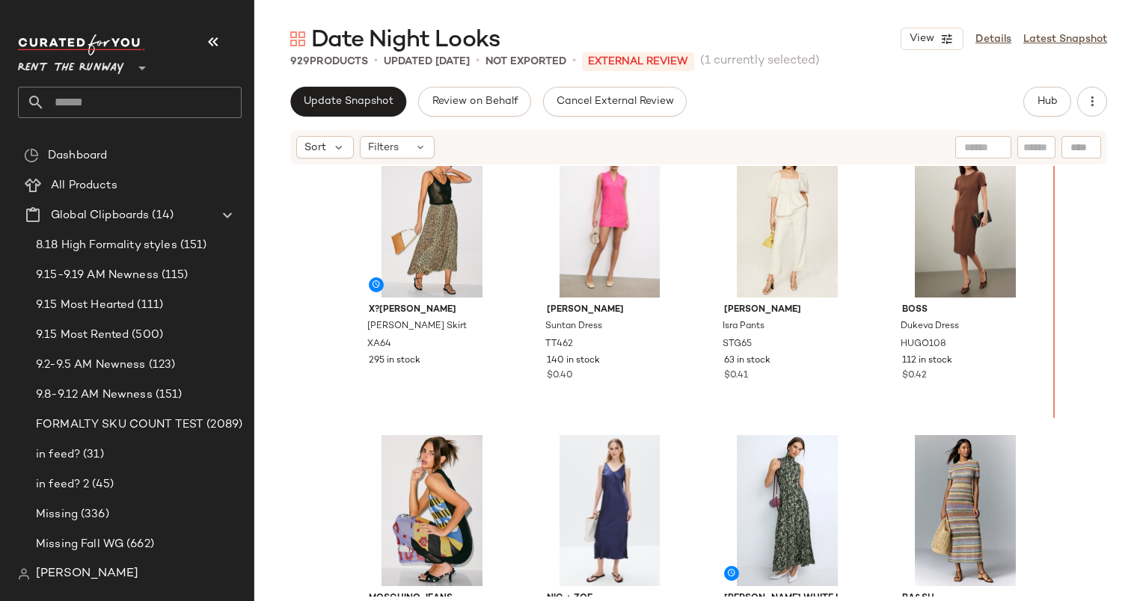
scroll to position [613, 0]
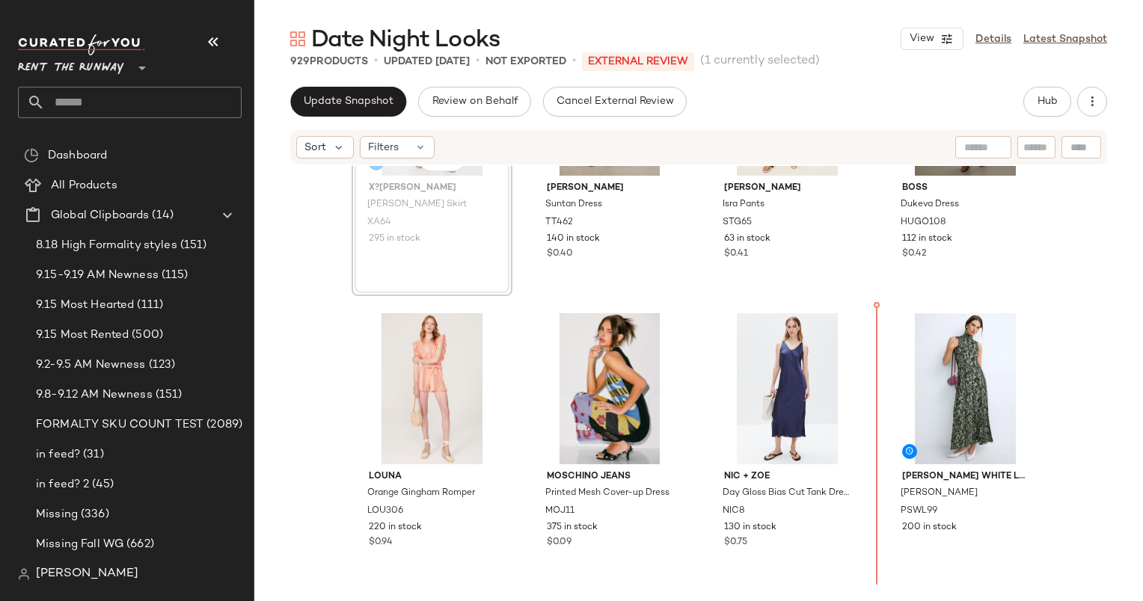
scroll to position [749, 0]
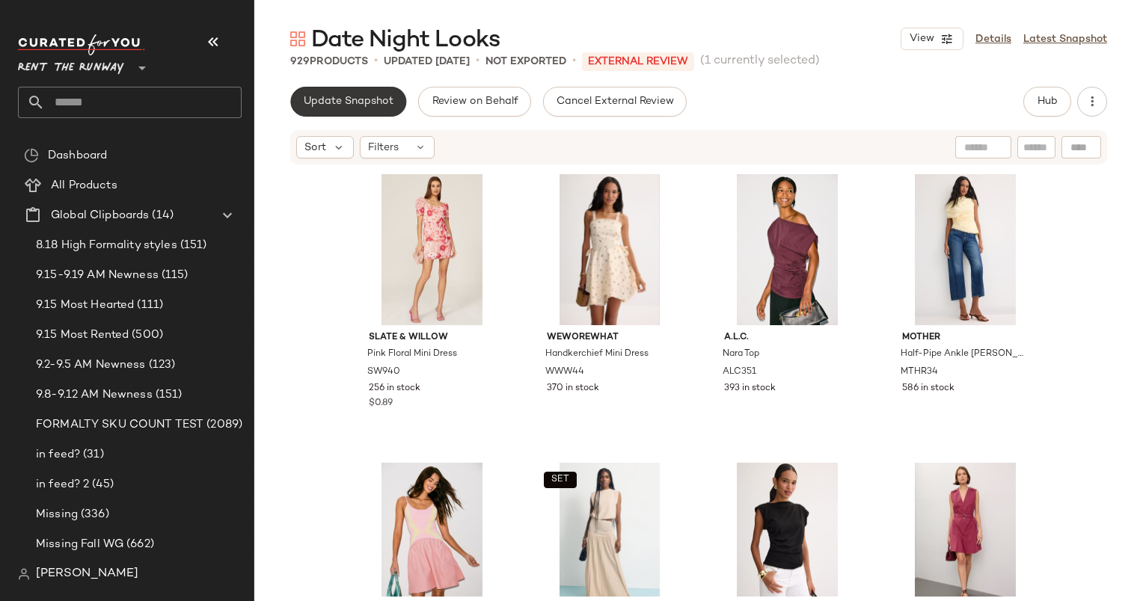
click at [356, 100] on span "Update Snapshot" at bounding box center [348, 102] width 91 height 12
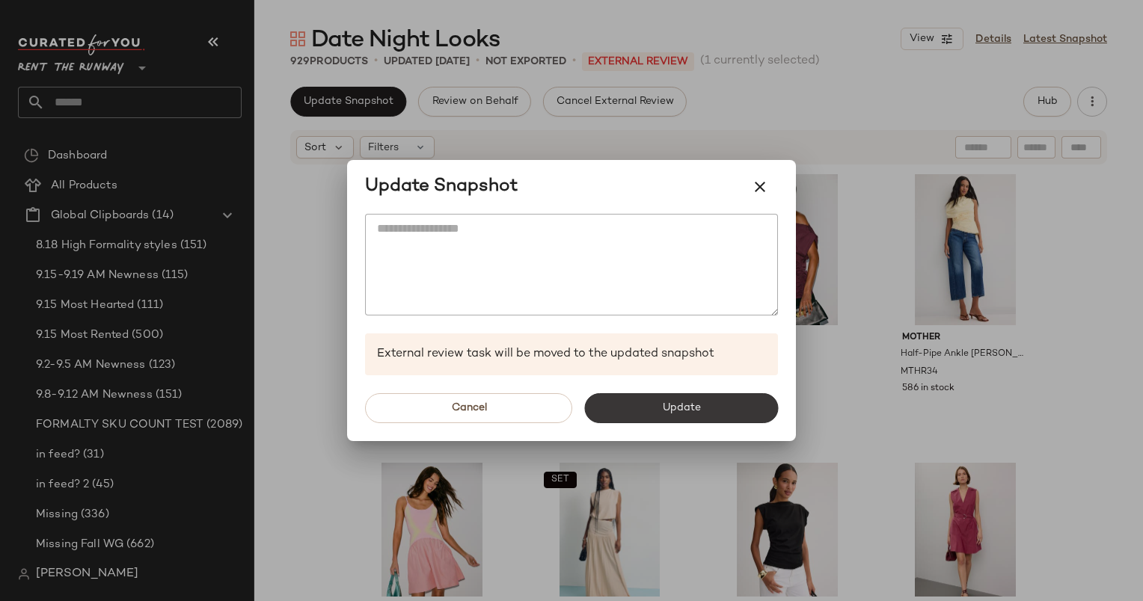
click at [676, 404] on span "Update" at bounding box center [680, 408] width 39 height 12
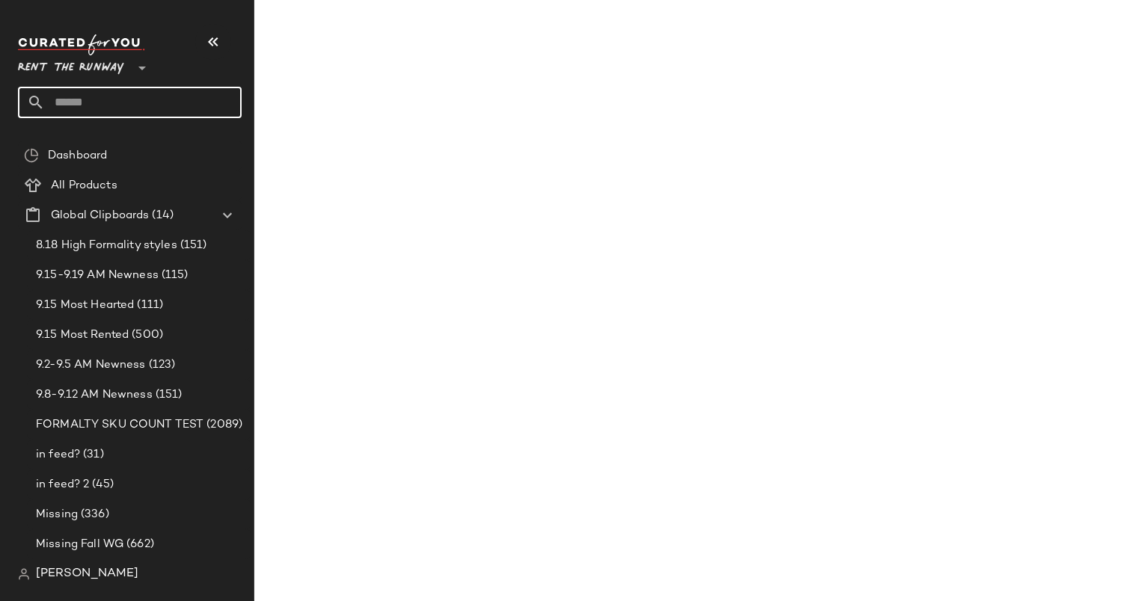
click at [106, 106] on input "text" at bounding box center [143, 102] width 197 height 31
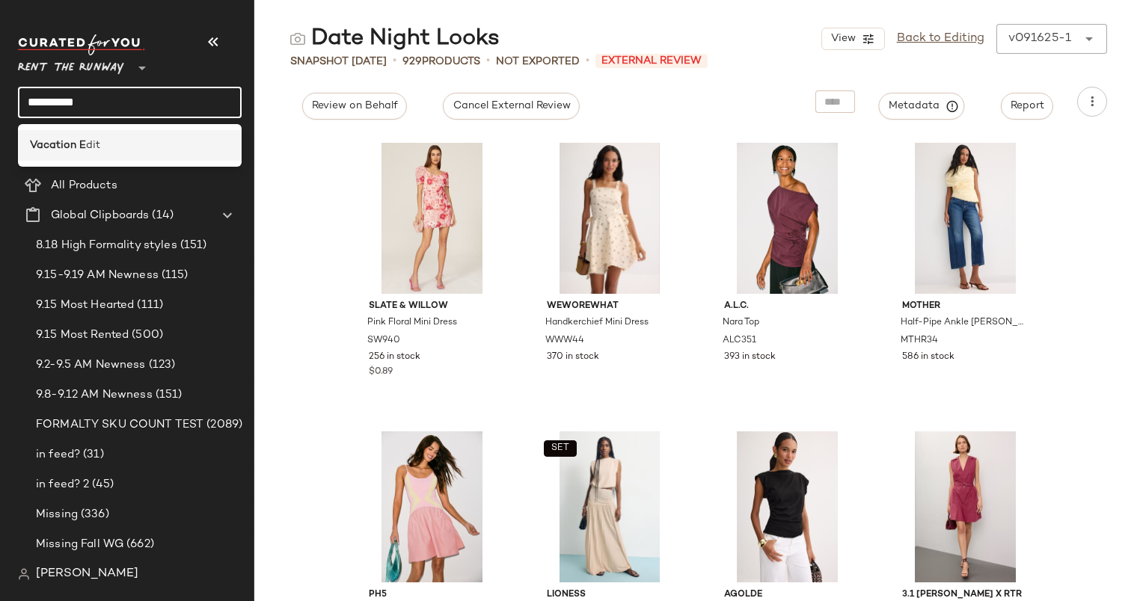
type input "**********"
click at [120, 147] on div "Vacation E dit" at bounding box center [130, 146] width 200 height 16
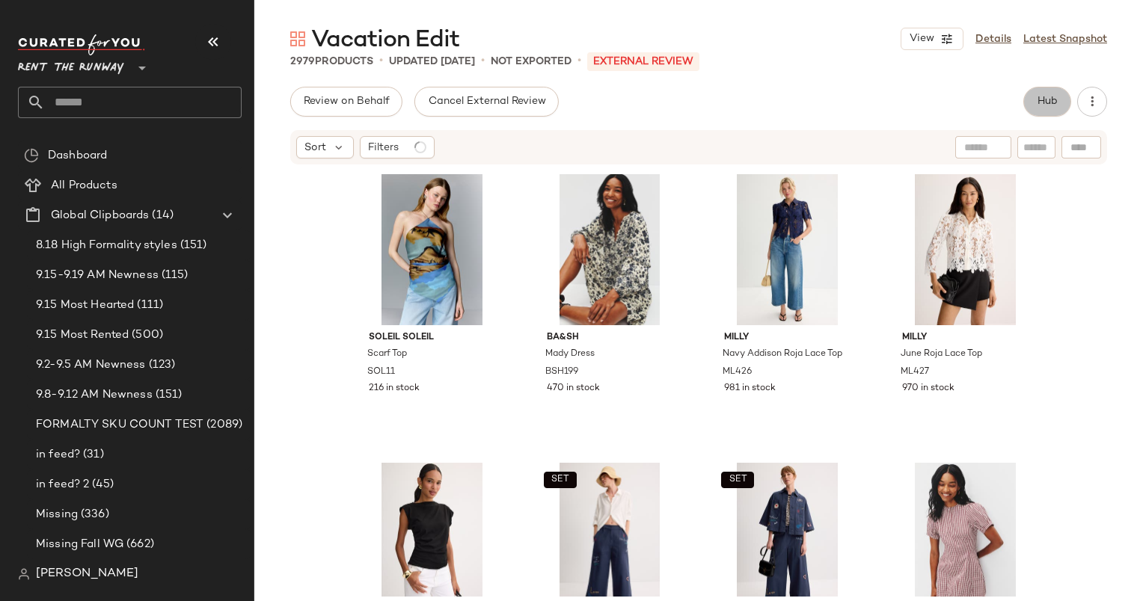
click at [1043, 114] on button "Hub" at bounding box center [1047, 102] width 48 height 30
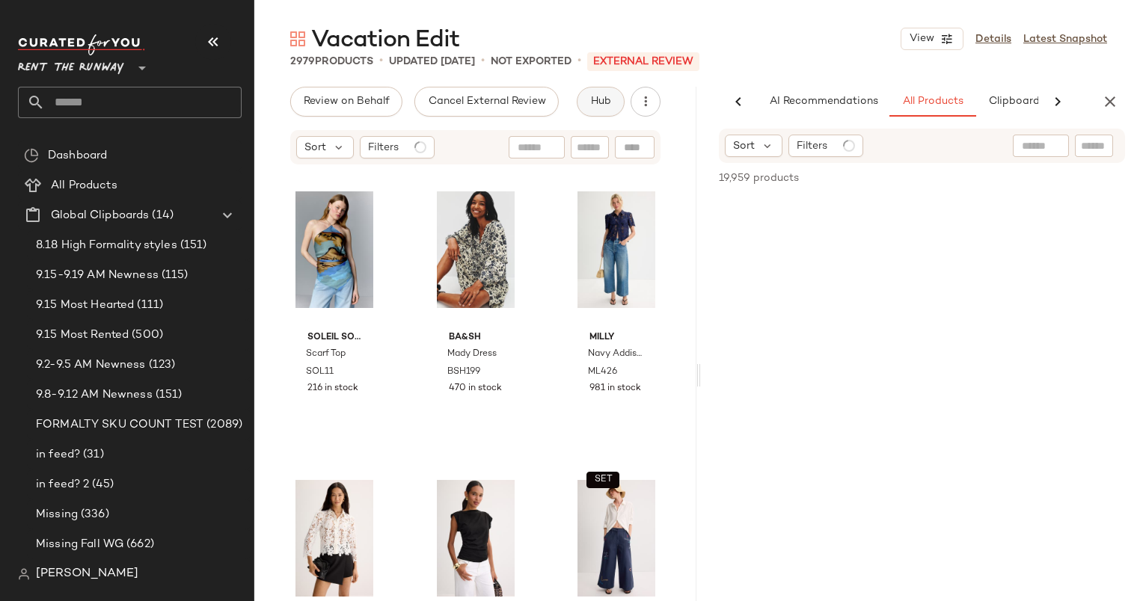
scroll to position [0, 62]
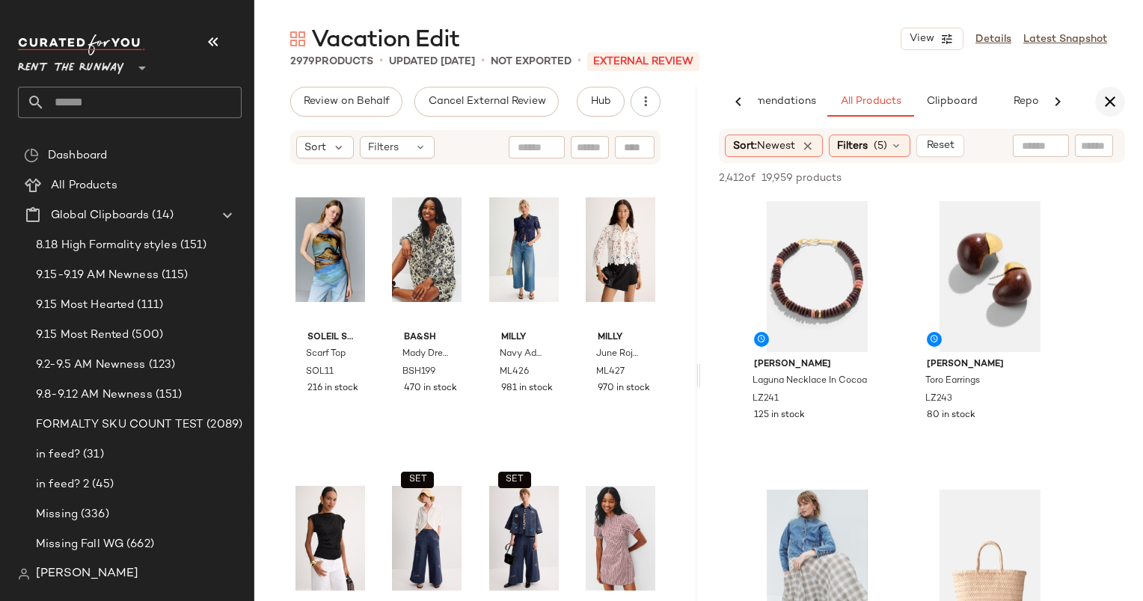
click at [1113, 100] on icon "button" at bounding box center [1110, 102] width 18 height 18
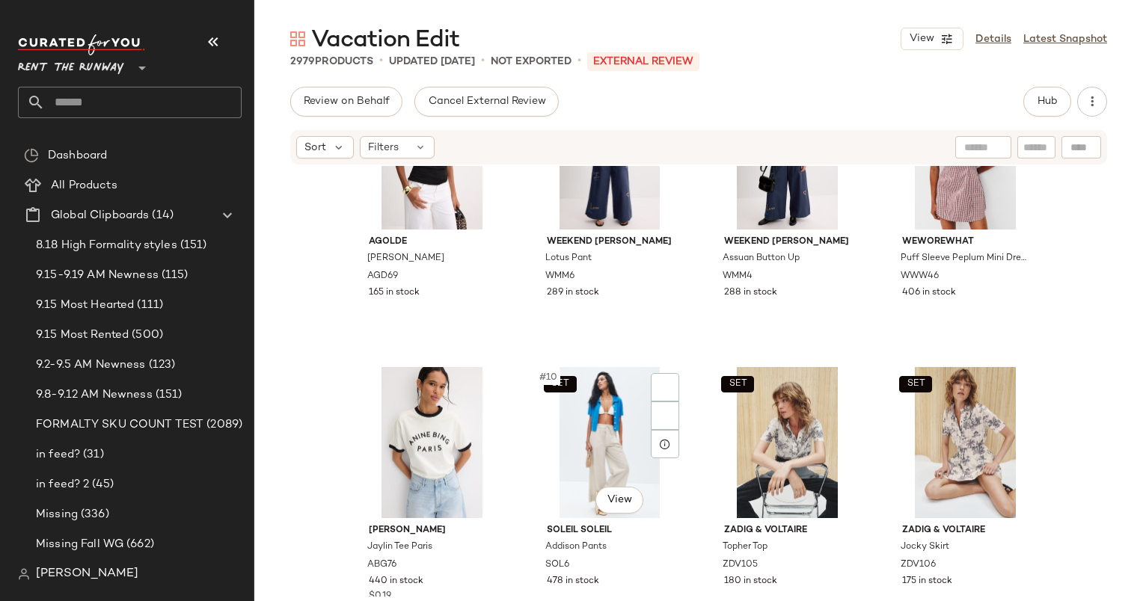
scroll to position [547, 0]
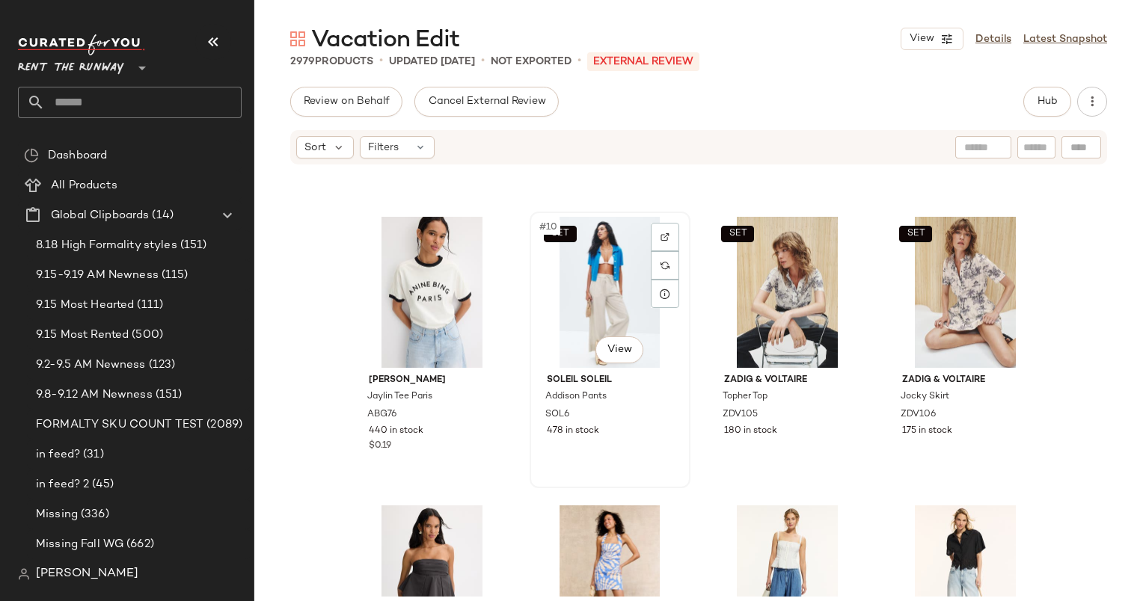
click at [580, 272] on div "SET #10 View" at bounding box center [610, 292] width 150 height 151
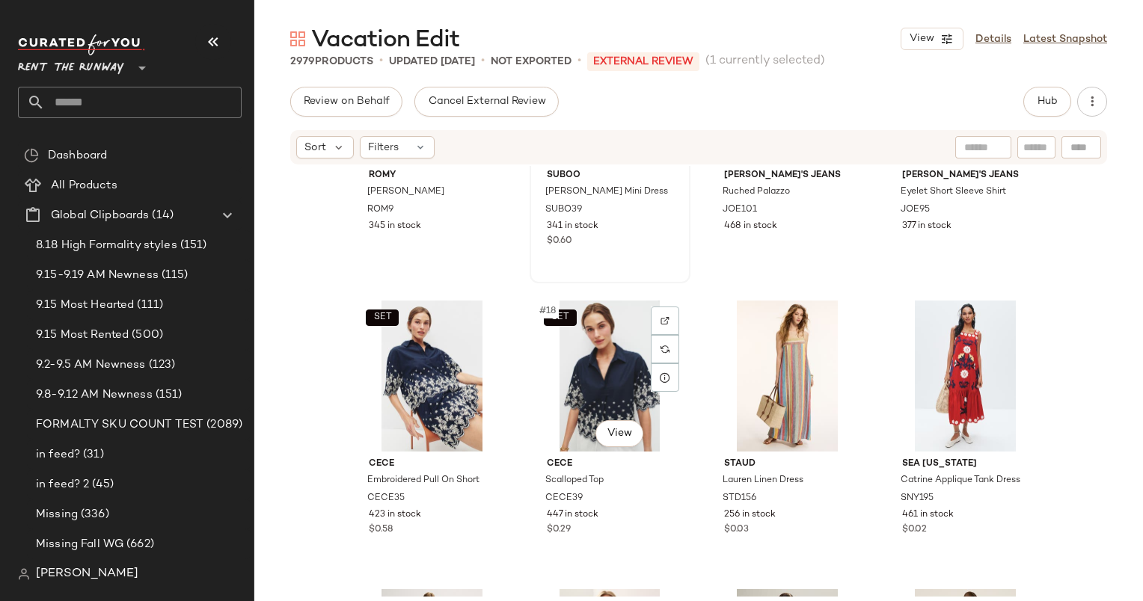
scroll to position [1041, 0]
click at [583, 374] on div "SET #18 View" at bounding box center [610, 375] width 150 height 151
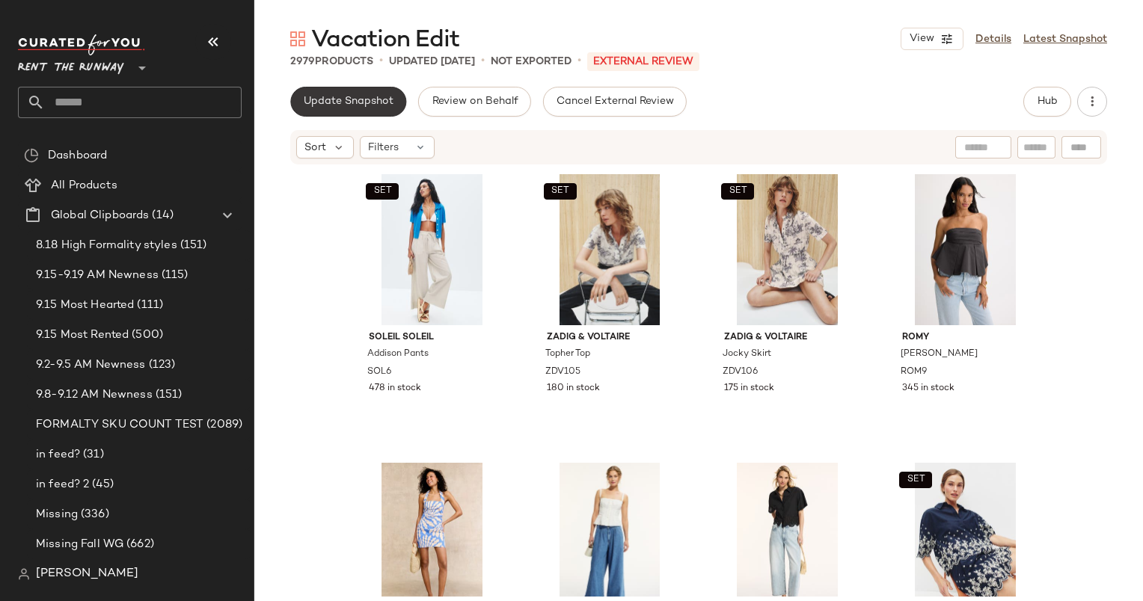
click at [359, 96] on span "Update Snapshot" at bounding box center [348, 102] width 91 height 12
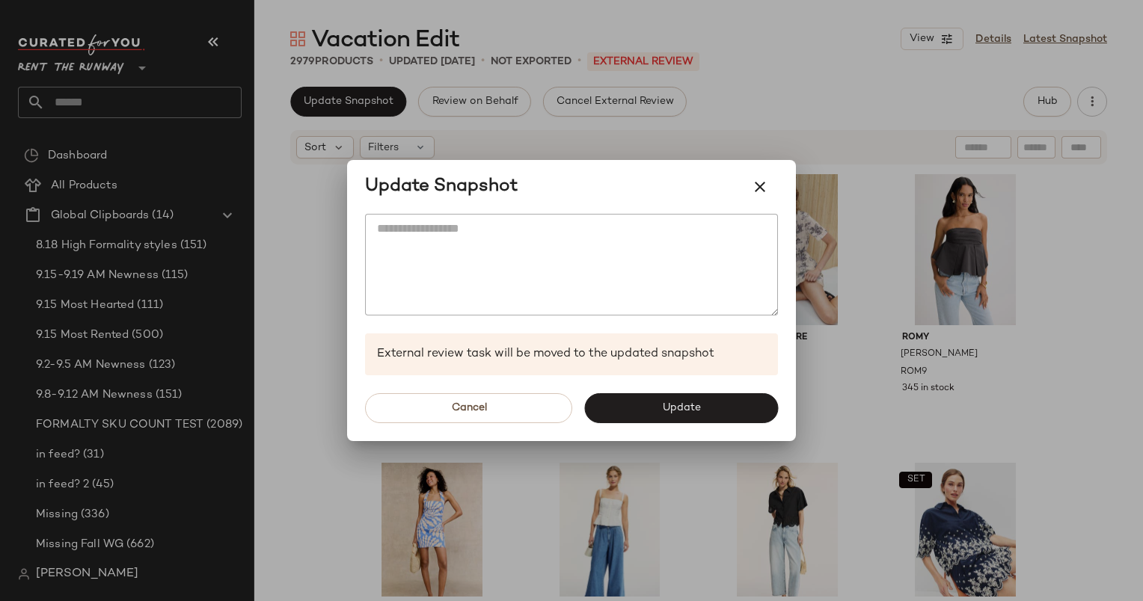
click at [729, 383] on div "Cancel Update" at bounding box center [571, 409] width 449 height 66
click at [730, 415] on button "Update" at bounding box center [681, 408] width 194 height 30
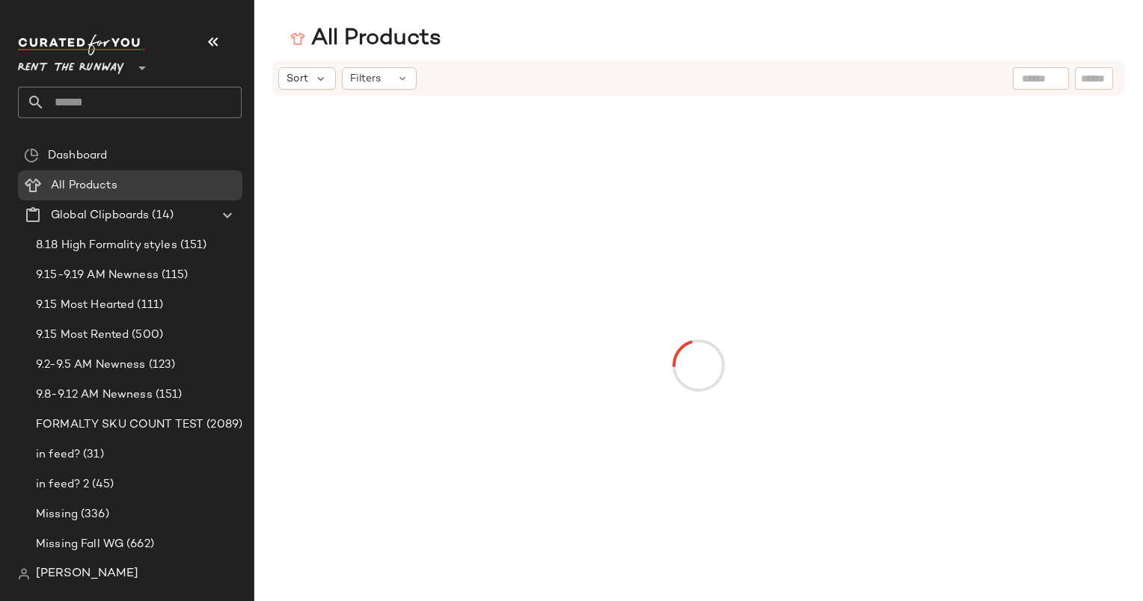
click at [119, 94] on input "text" at bounding box center [143, 102] width 197 height 31
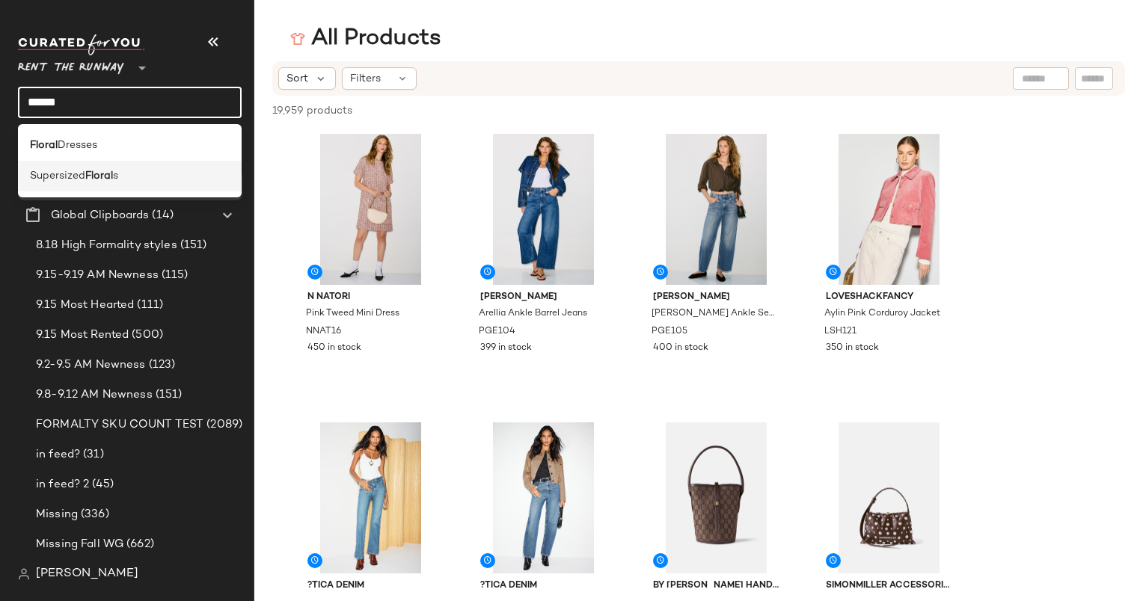
type input "******"
click at [135, 161] on div "Supersized Floral s" at bounding box center [130, 176] width 224 height 31
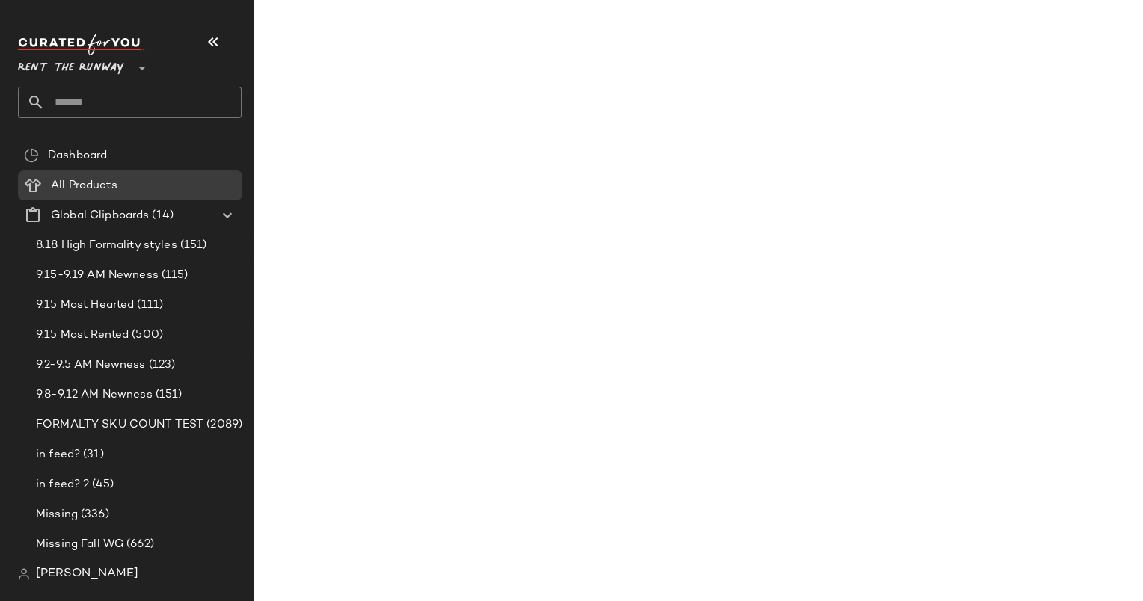
click at [124, 108] on input "text" at bounding box center [143, 102] width 197 height 31
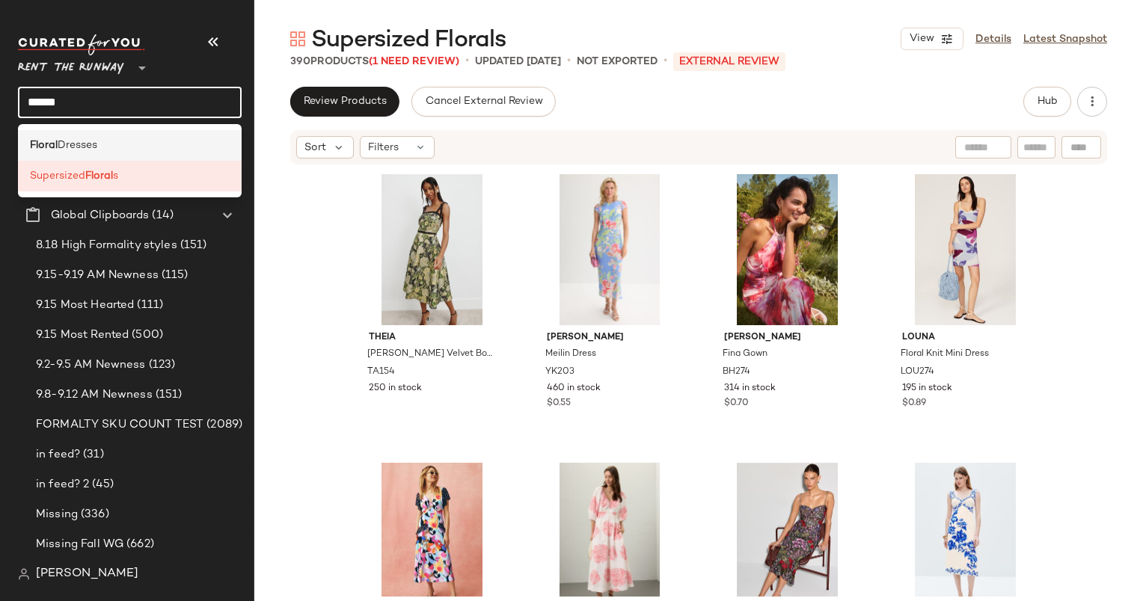
type input "******"
click at [150, 146] on div "Floral Dresses" at bounding box center [130, 146] width 200 height 16
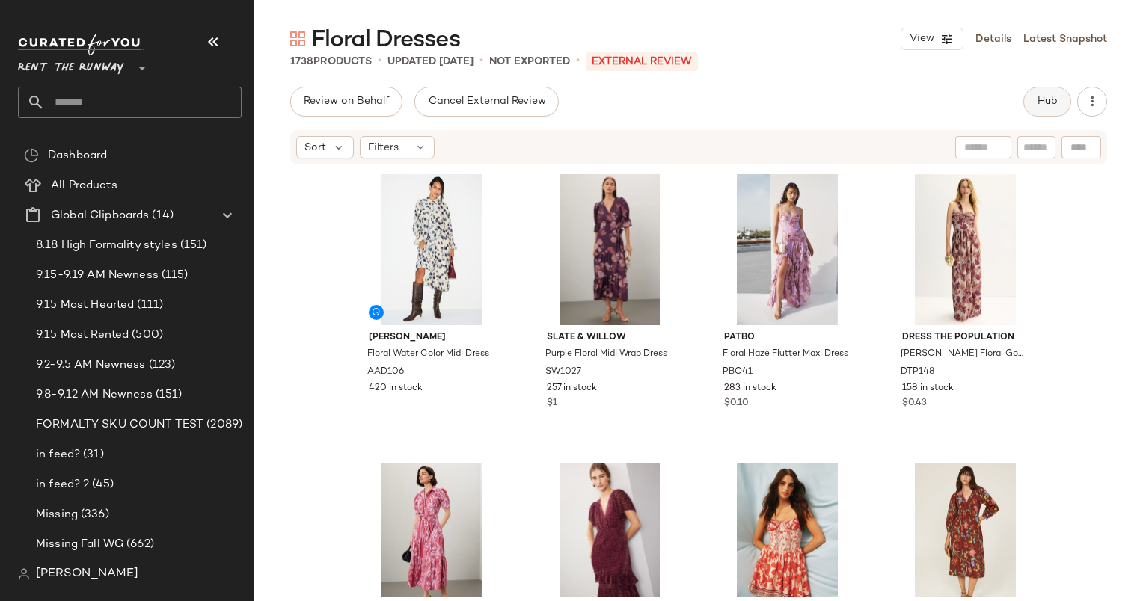
click at [1063, 111] on button "Hub" at bounding box center [1047, 102] width 48 height 30
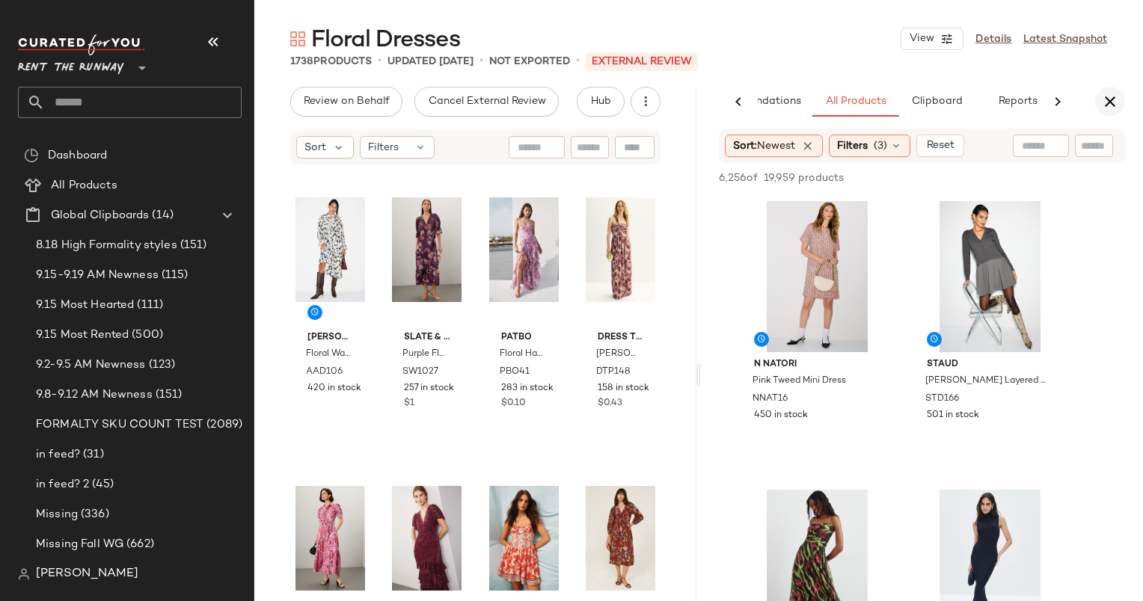
click at [1113, 105] on icon "button" at bounding box center [1110, 102] width 18 height 18
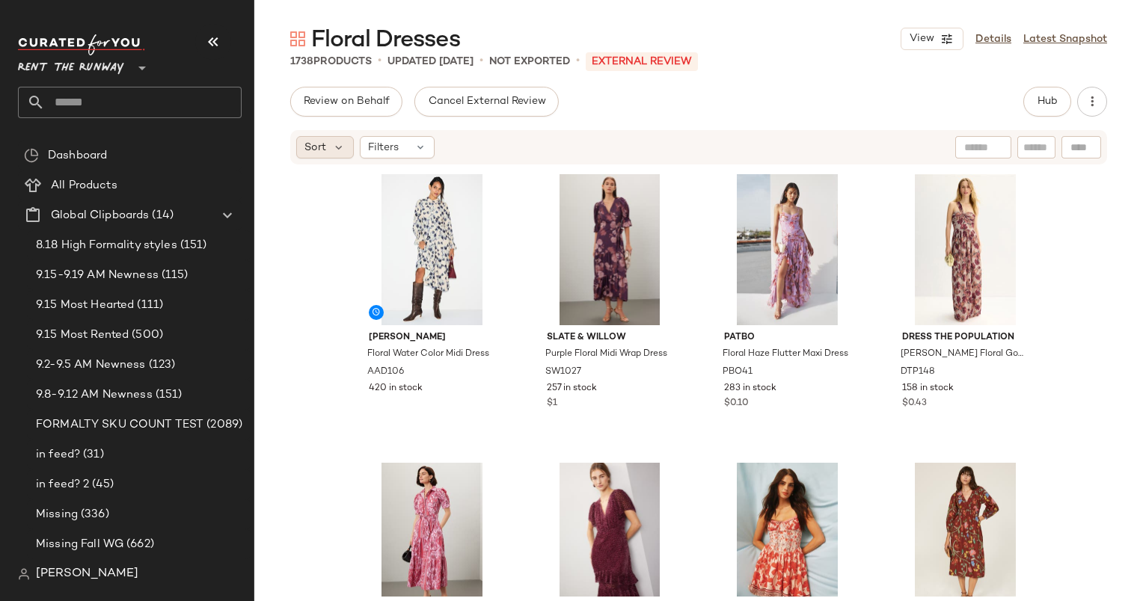
click at [298, 144] on div "Sort" at bounding box center [325, 147] width 58 height 22
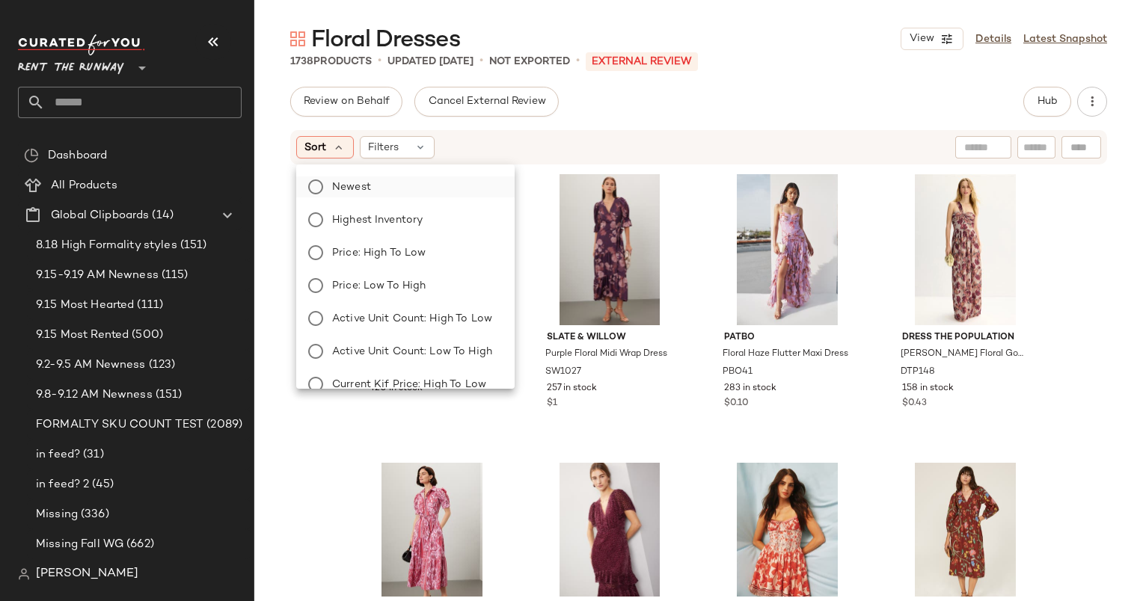
click at [408, 182] on label "Newest" at bounding box center [414, 187] width 177 height 21
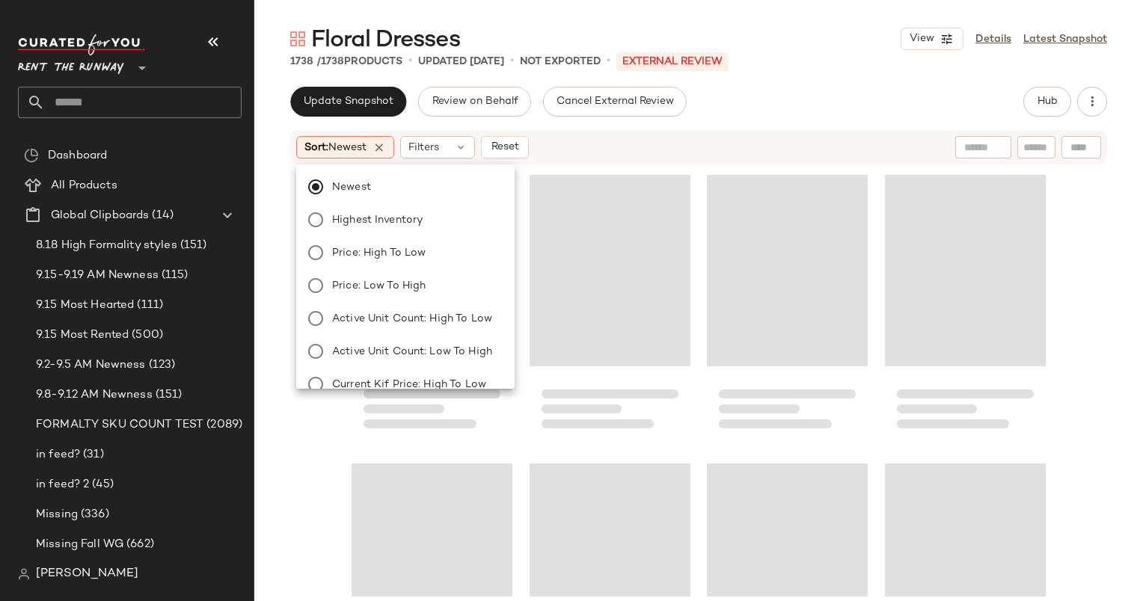
click at [688, 82] on div "Floral Dresses View Details Latest Snapshot 1738 / 1738 Products • updated [DAT…" at bounding box center [698, 312] width 889 height 577
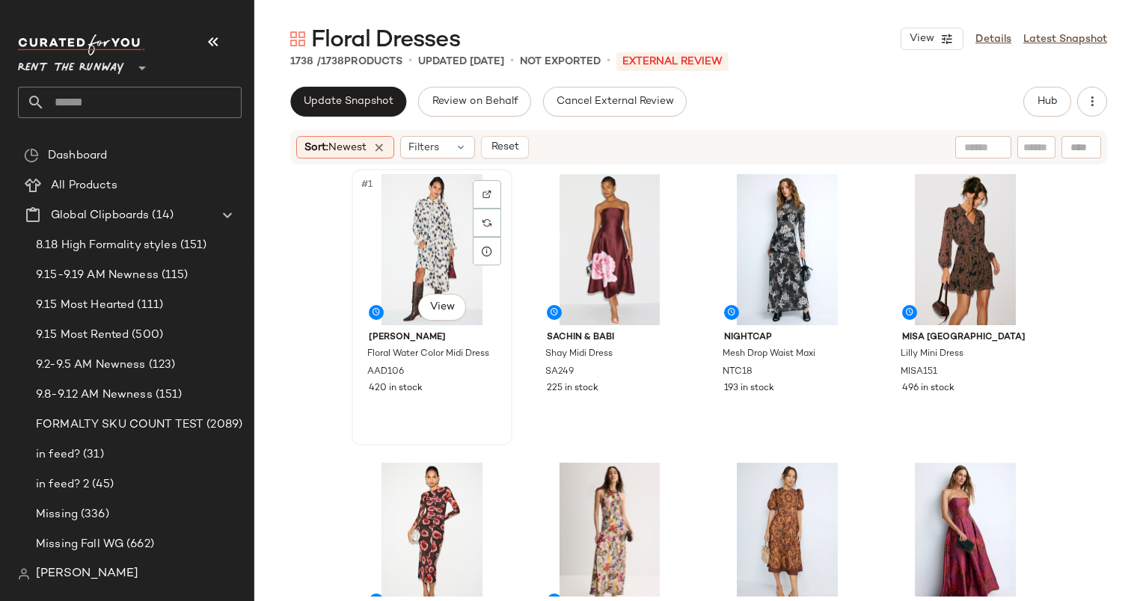
click at [403, 262] on div "#1 View" at bounding box center [432, 249] width 150 height 151
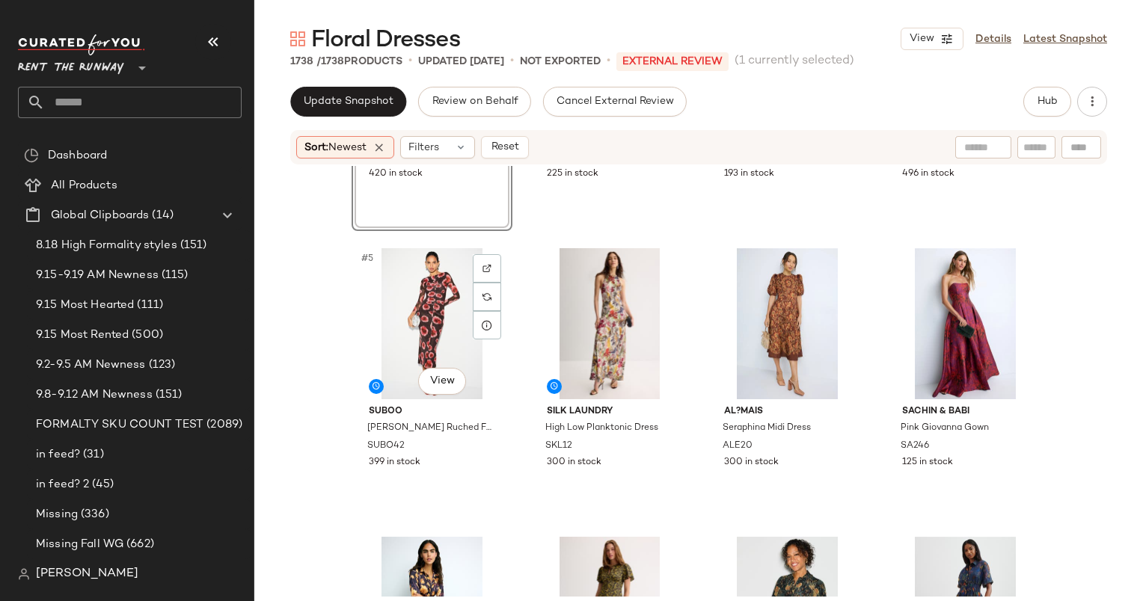
scroll to position [230, 0]
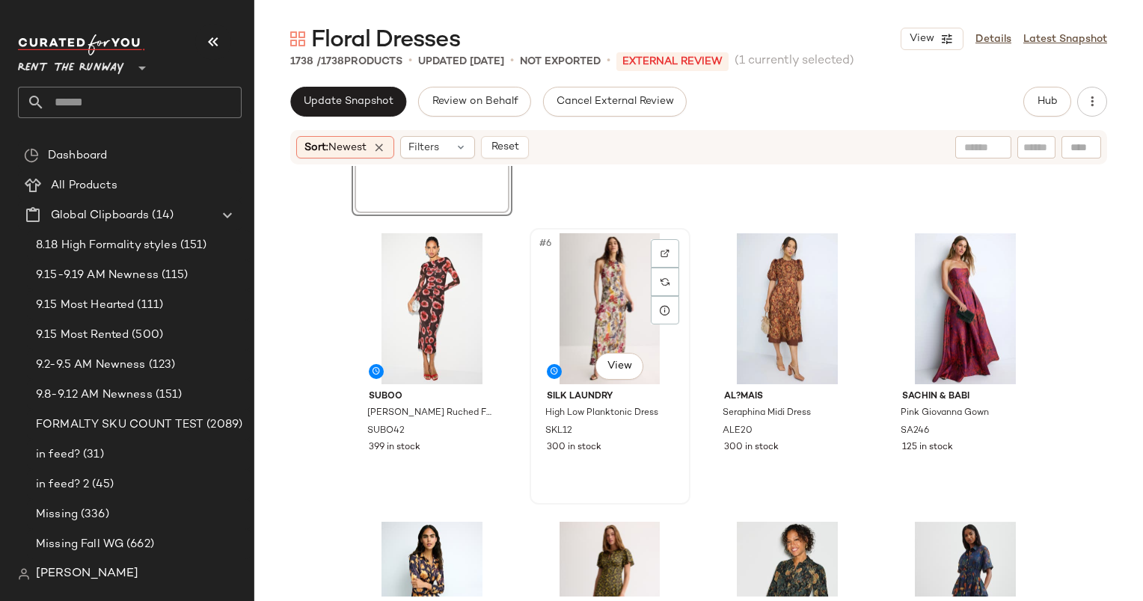
click at [615, 299] on div "#6 View" at bounding box center [610, 308] width 150 height 151
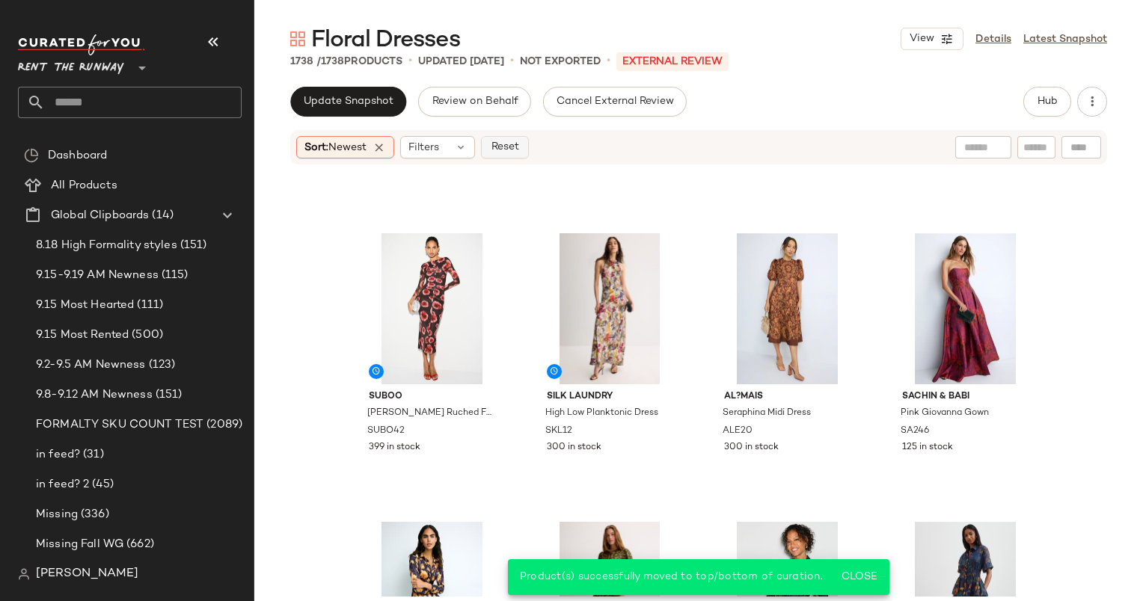
click at [516, 156] on button "Reset" at bounding box center [505, 147] width 48 height 22
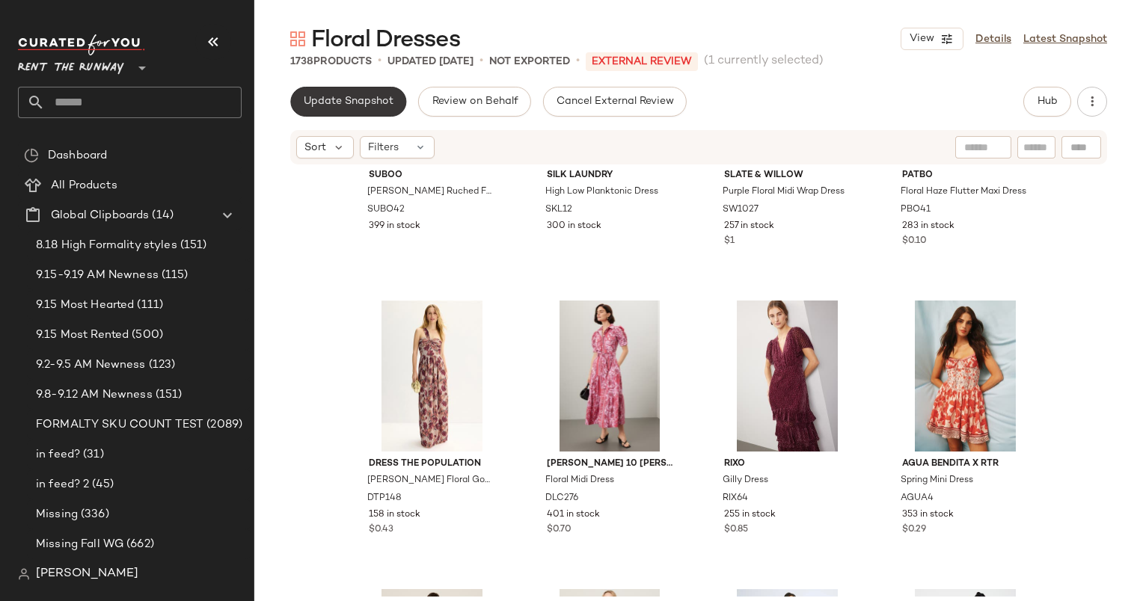
scroll to position [464, 0]
click at [347, 108] on span "Update Snapshot" at bounding box center [348, 102] width 91 height 12
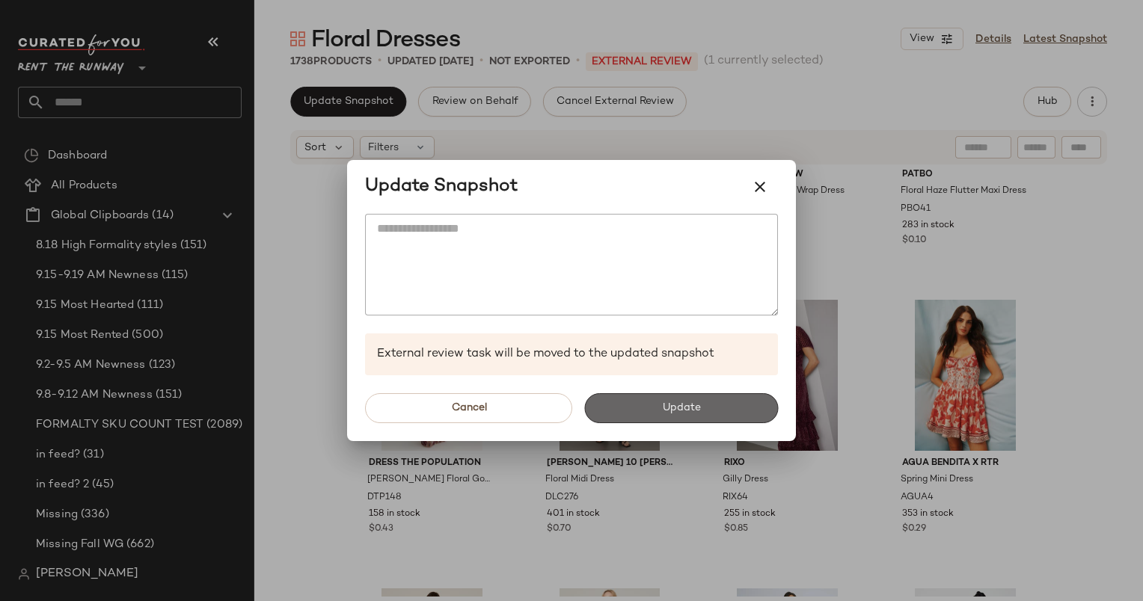
click at [653, 394] on button "Update" at bounding box center [681, 408] width 194 height 30
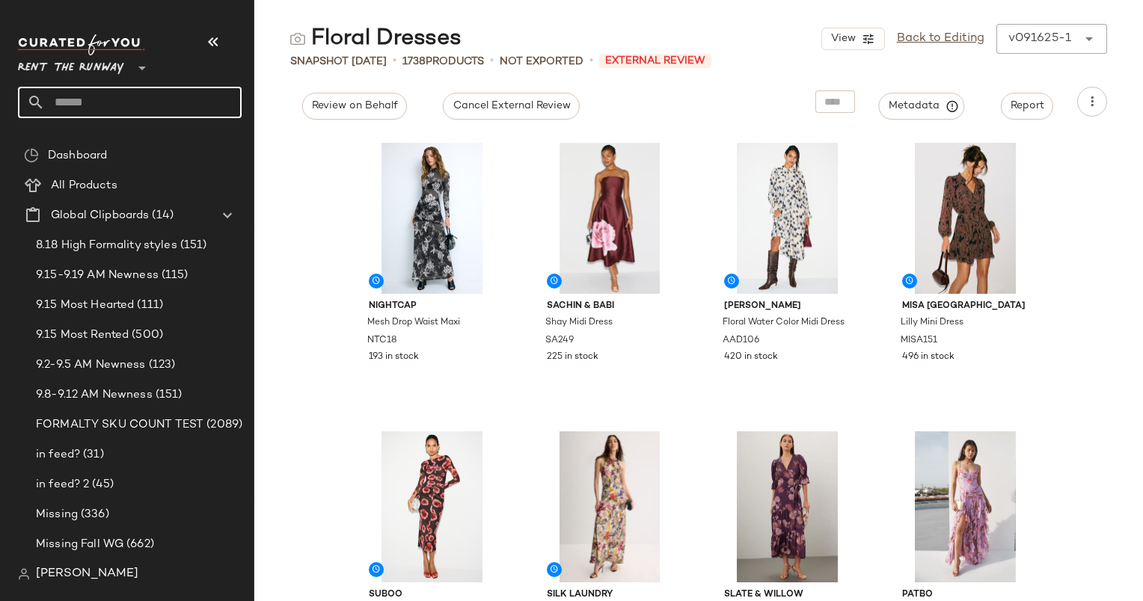
click at [160, 101] on input "text" at bounding box center [143, 102] width 197 height 31
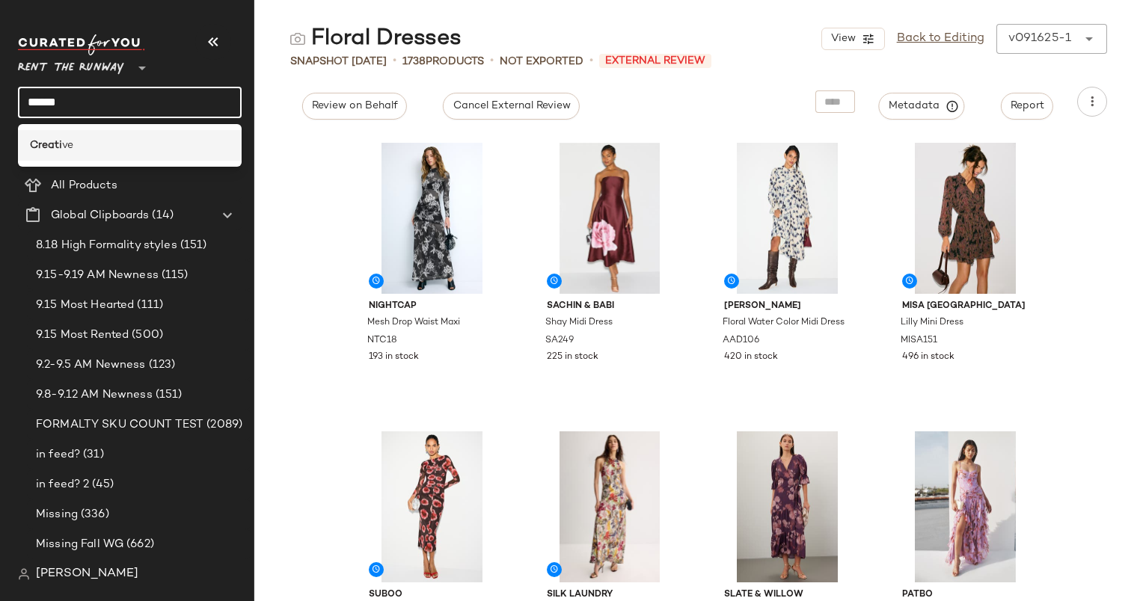
type input "******"
click at [162, 141] on div "Creati ve" at bounding box center [130, 146] width 200 height 16
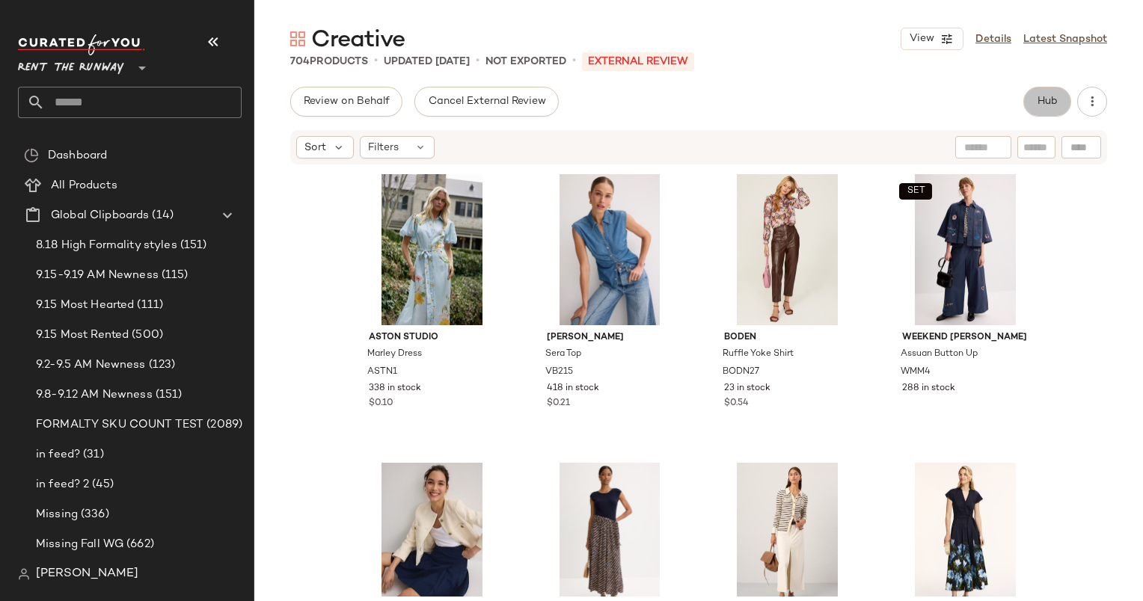
click at [1053, 99] on span "Hub" at bounding box center [1047, 102] width 21 height 12
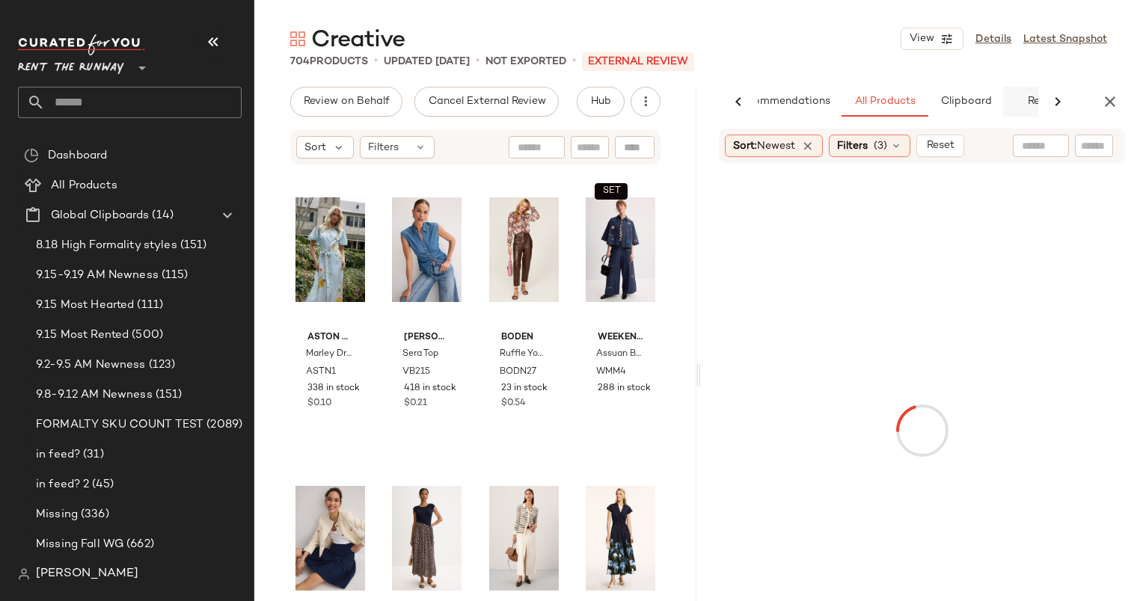
scroll to position [0, 48]
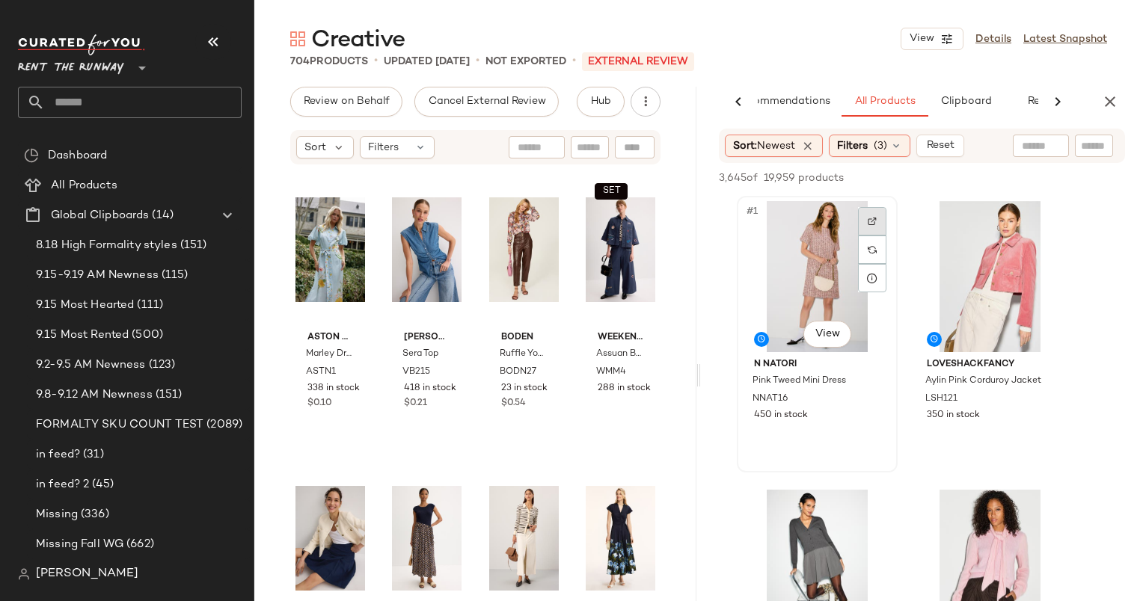
click at [874, 224] on img at bounding box center [872, 221] width 9 height 9
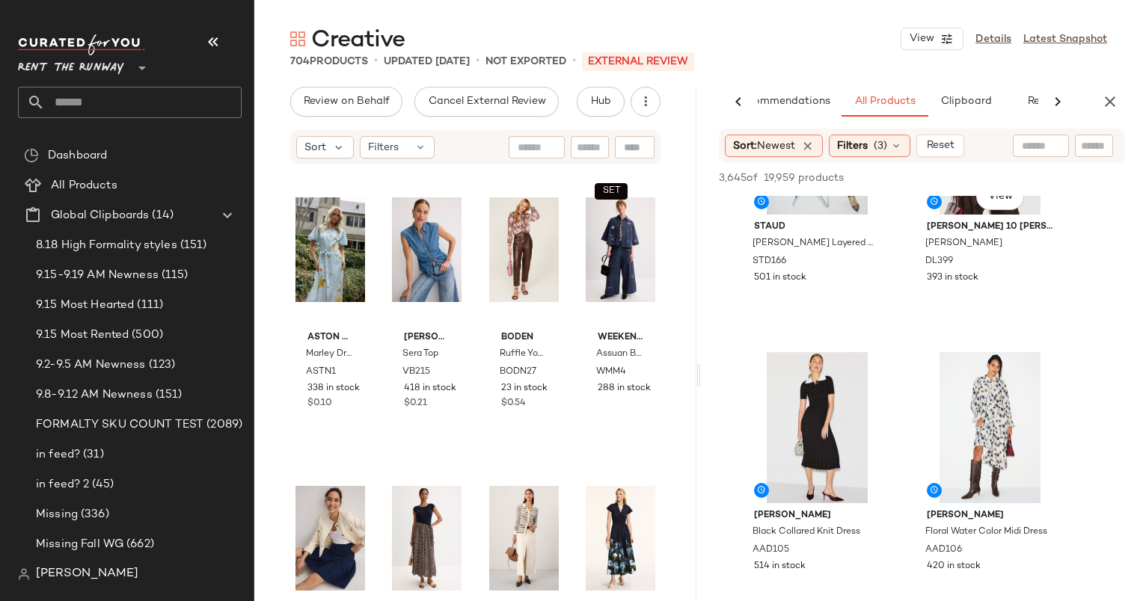
scroll to position [440, 0]
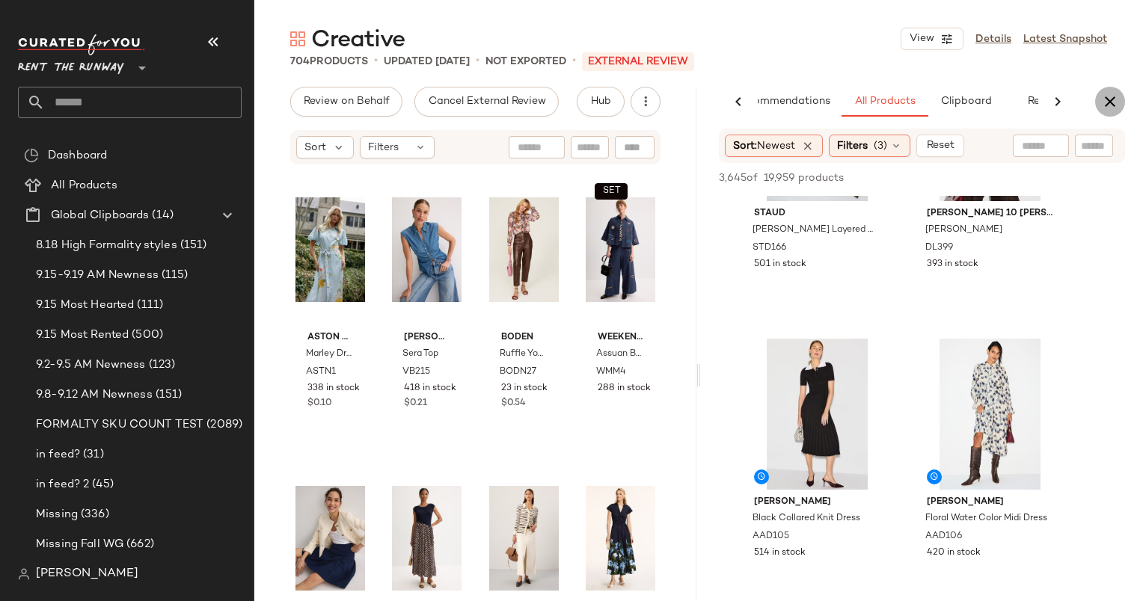
click at [1111, 114] on button "button" at bounding box center [1110, 102] width 30 height 30
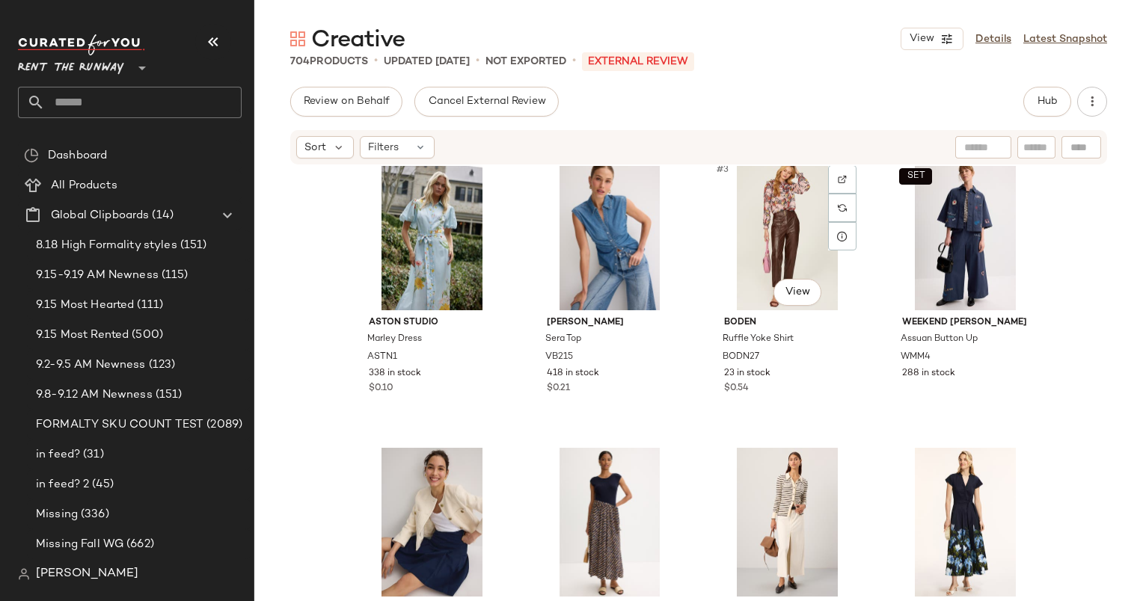
scroll to position [0, 0]
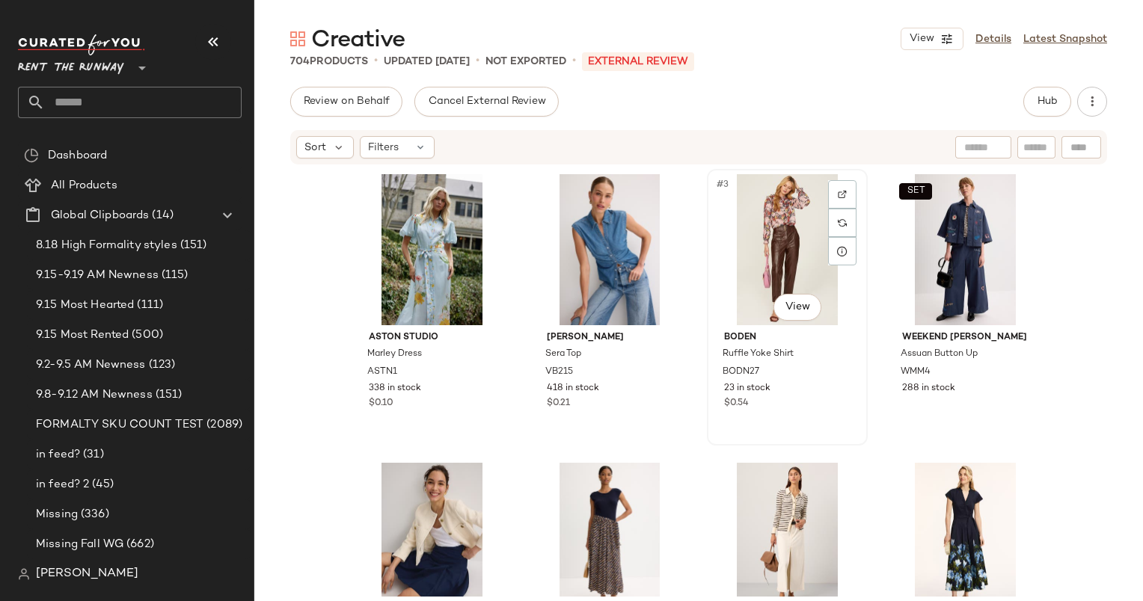
click at [772, 237] on div "#3 View" at bounding box center [787, 249] width 150 height 151
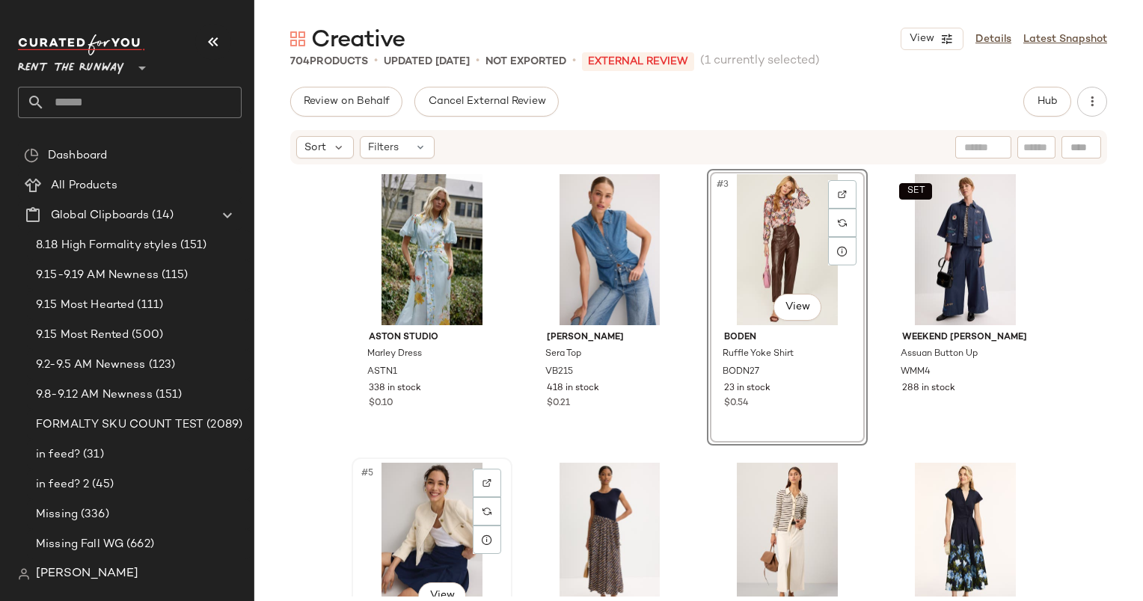
scroll to position [343, 0]
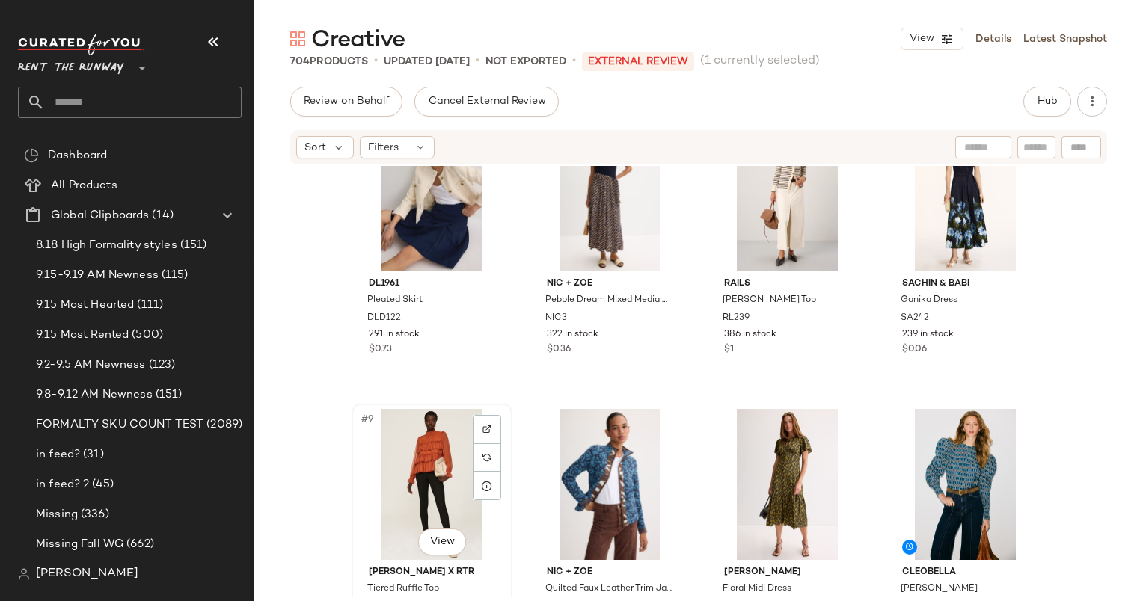
click at [422, 478] on div "#9 View" at bounding box center [432, 484] width 150 height 151
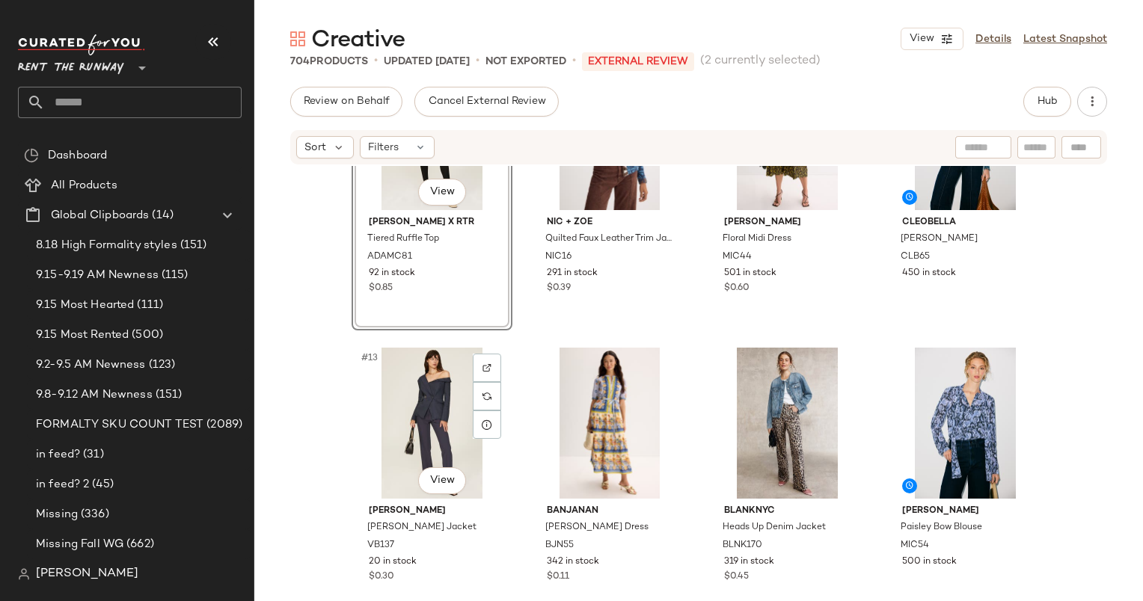
scroll to position [705, 0]
click at [818, 297] on div "#11 View MICHAEL KORS Floral Midi Dress MIC44 501 in stock $0.60" at bounding box center [787, 192] width 158 height 274
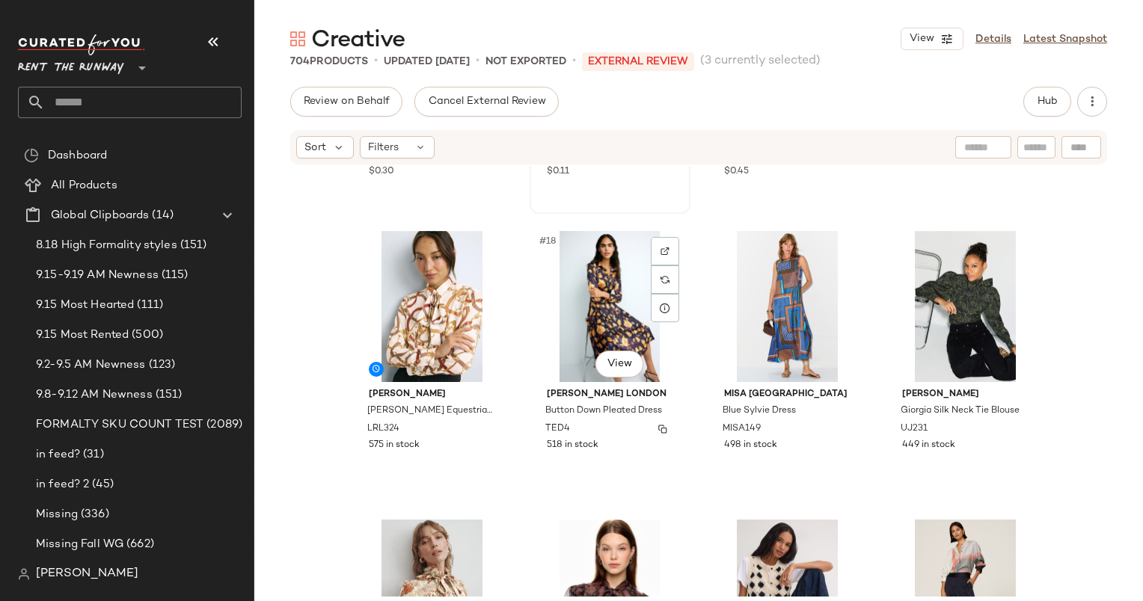
scroll to position [1110, 0]
click at [422, 338] on div "#17 View" at bounding box center [432, 306] width 150 height 151
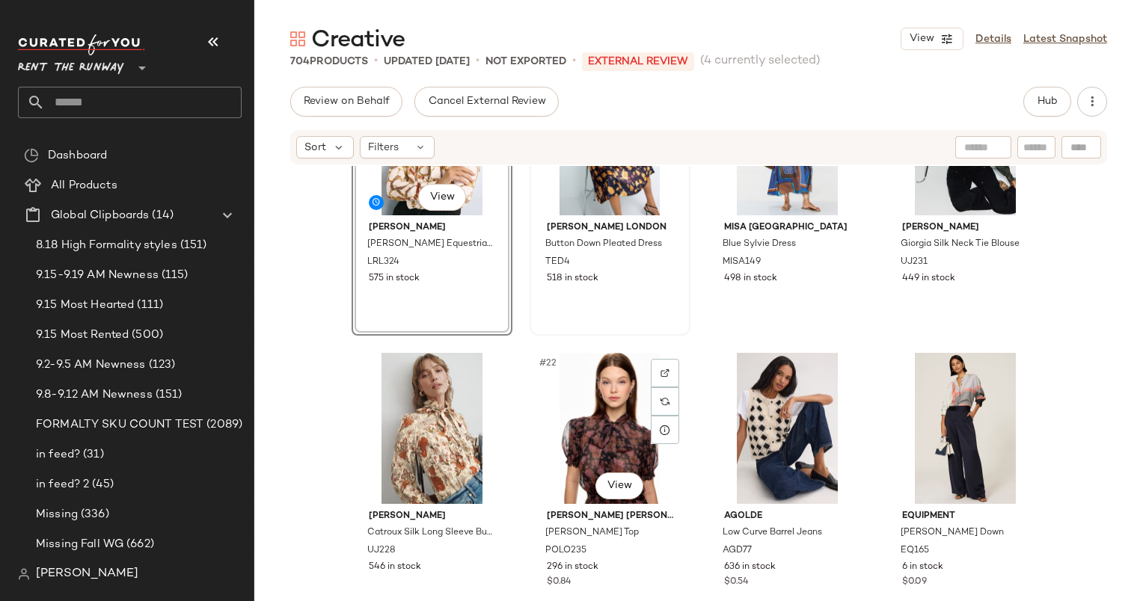
scroll to position [1284, 0]
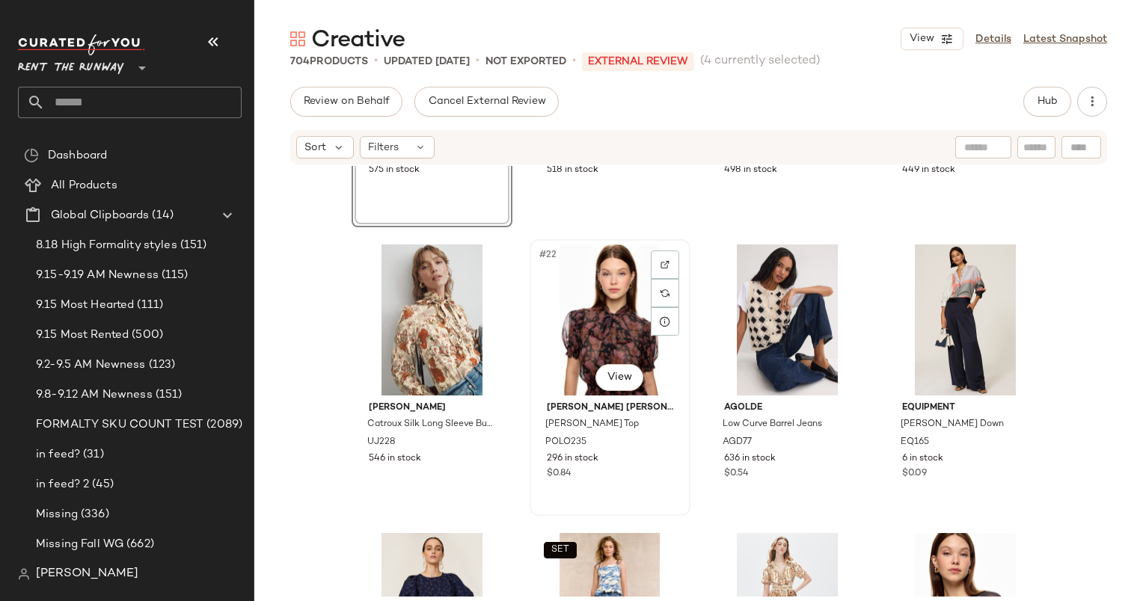
click at [598, 335] on div "#22 View" at bounding box center [610, 320] width 150 height 151
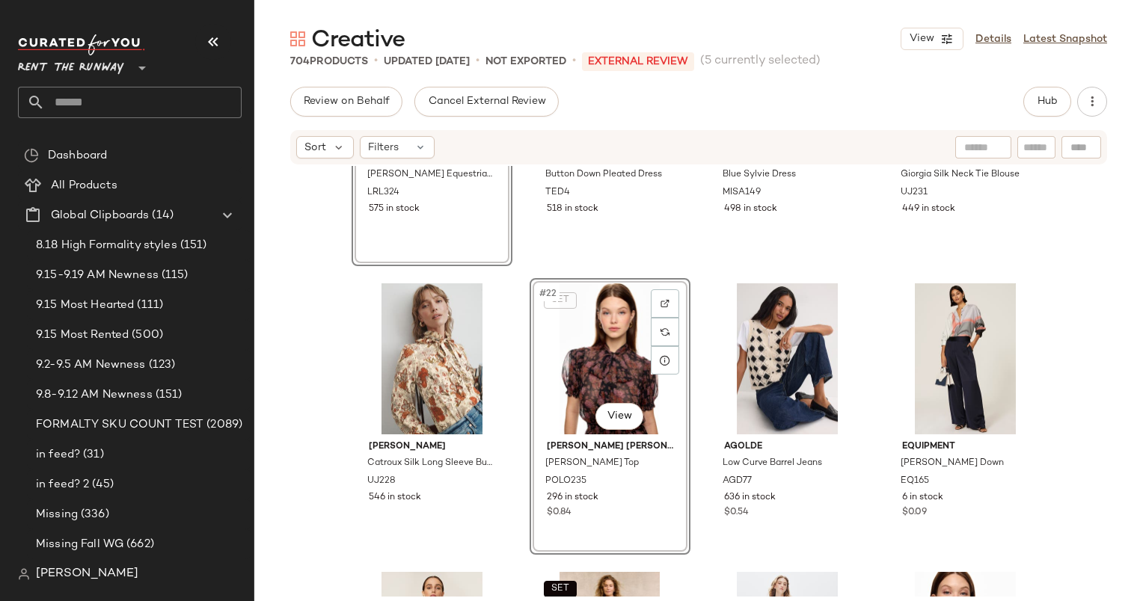
scroll to position [1330, 0]
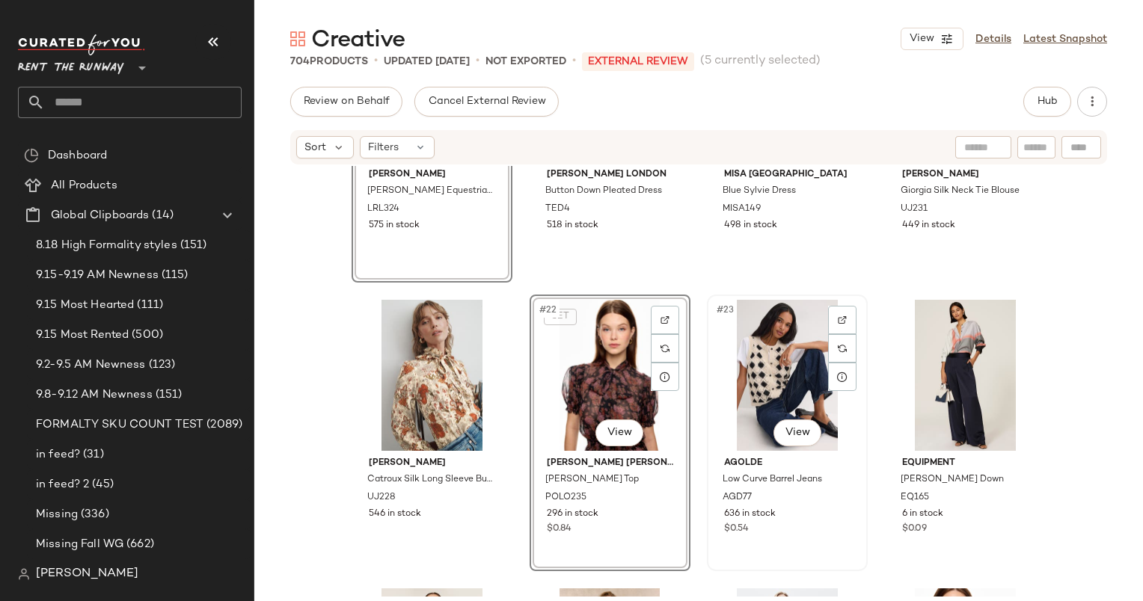
click at [790, 336] on div "#23 View" at bounding box center [787, 375] width 150 height 151
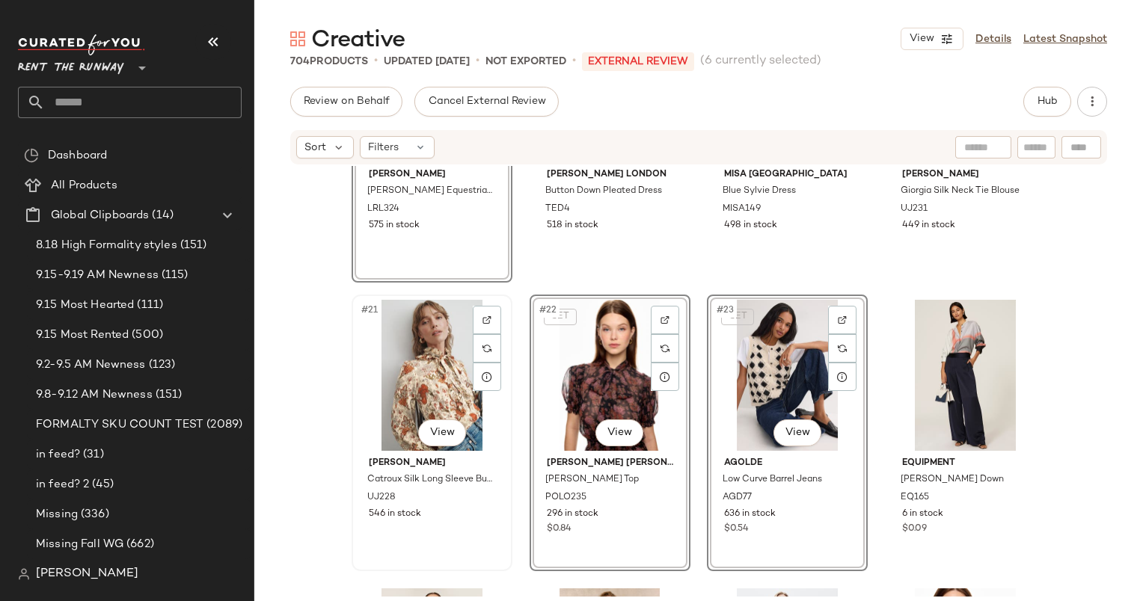
click at [391, 376] on div "#21 View" at bounding box center [432, 375] width 150 height 151
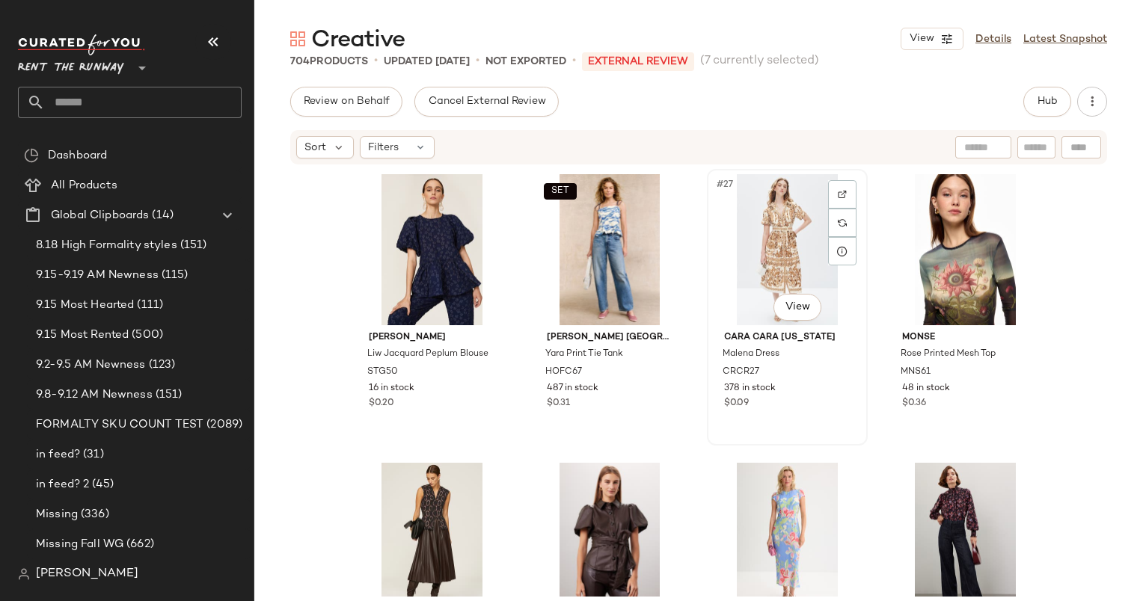
scroll to position [1746, 0]
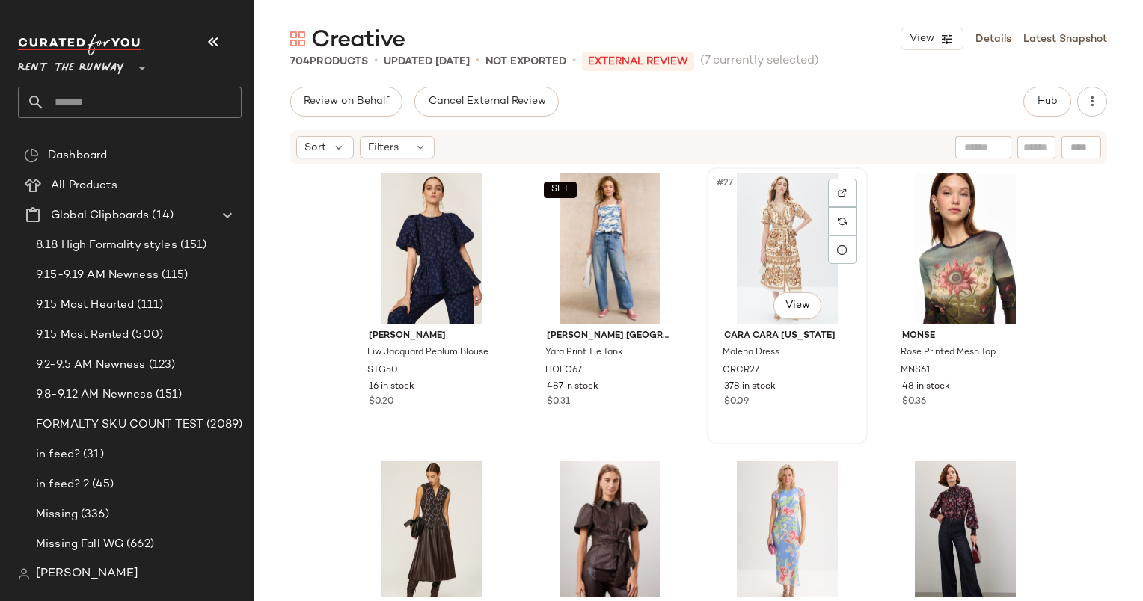
click at [786, 210] on div "#27 View" at bounding box center [787, 248] width 150 height 151
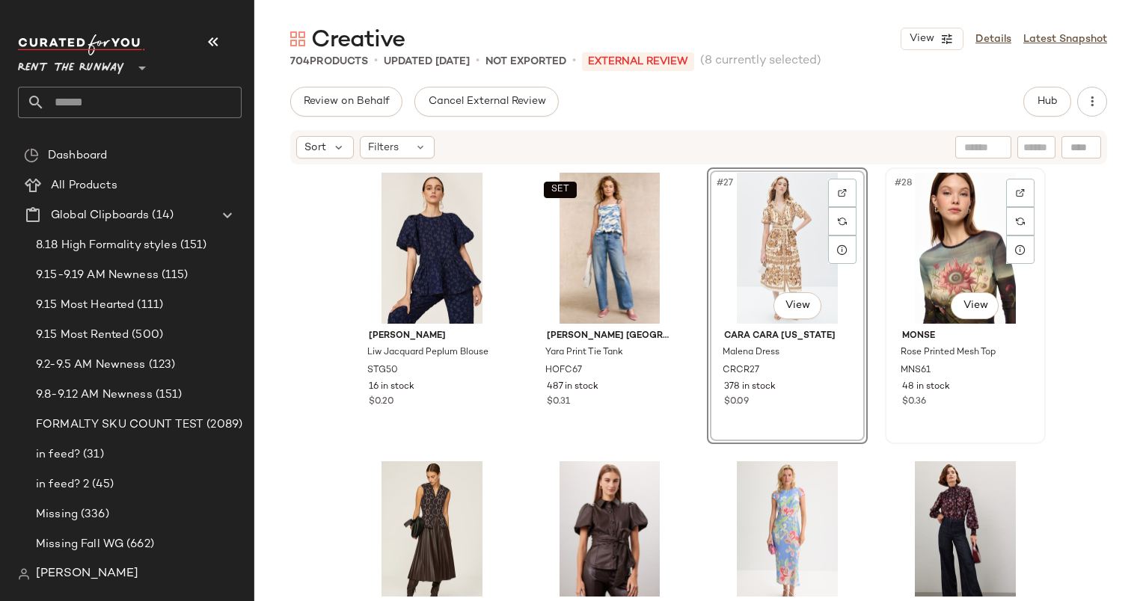
click at [964, 230] on div "#28 View" at bounding box center [965, 248] width 150 height 151
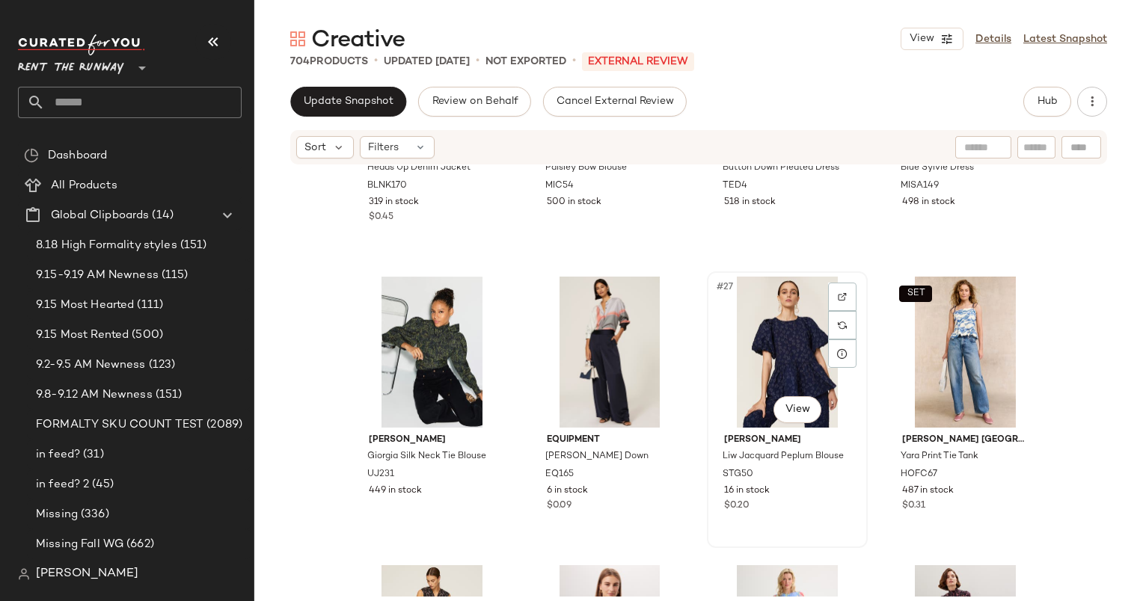
scroll to position [1810, 0]
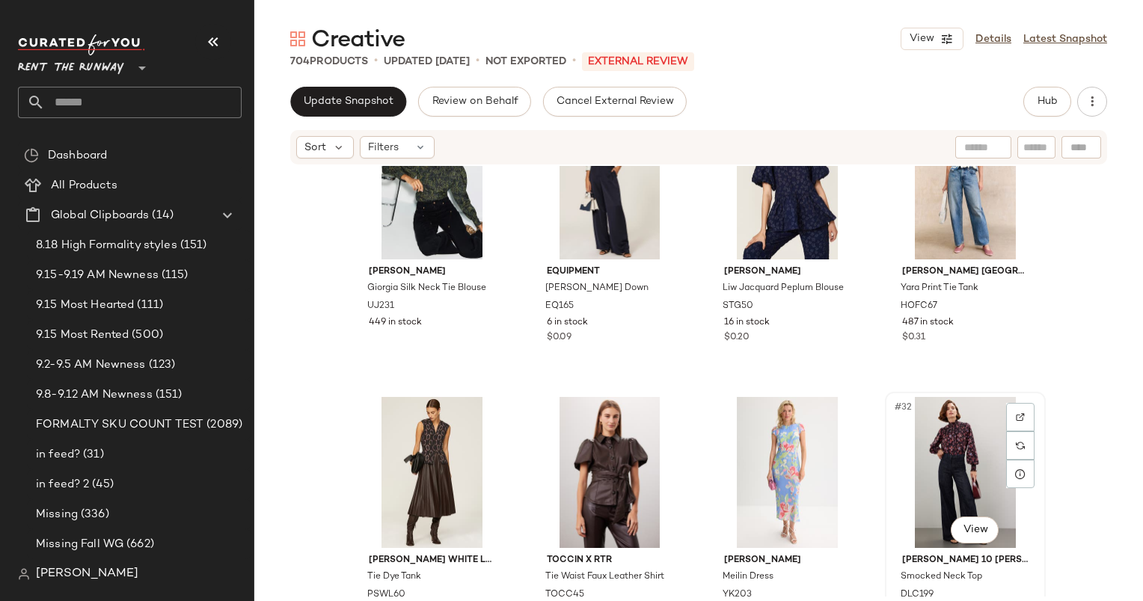
click at [957, 449] on div "#32 View" at bounding box center [965, 472] width 150 height 151
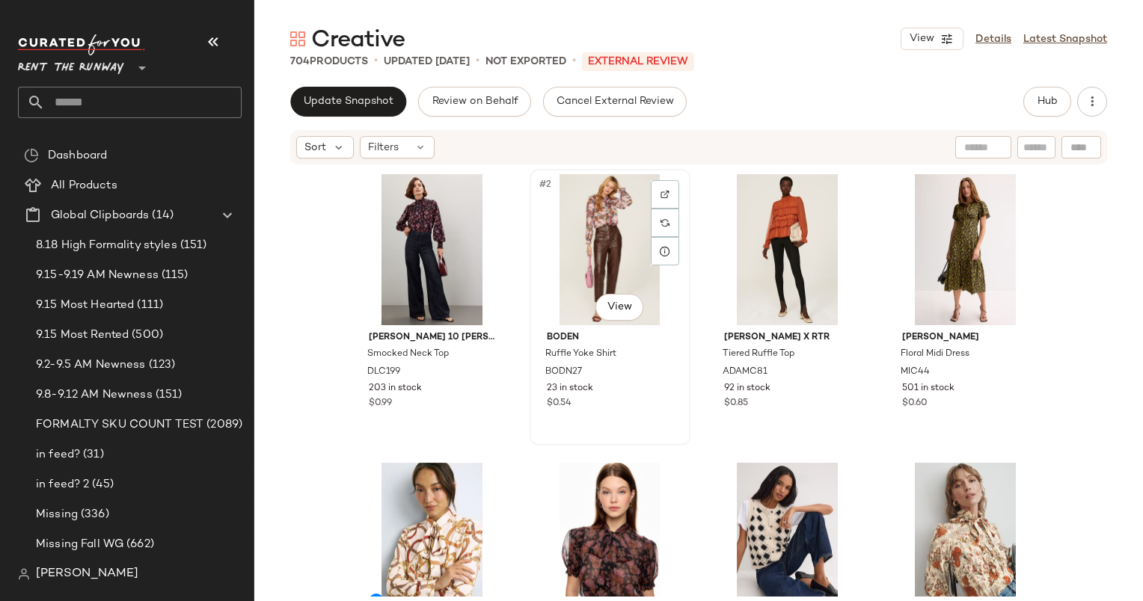
click at [605, 228] on div "#2 View" at bounding box center [610, 249] width 150 height 151
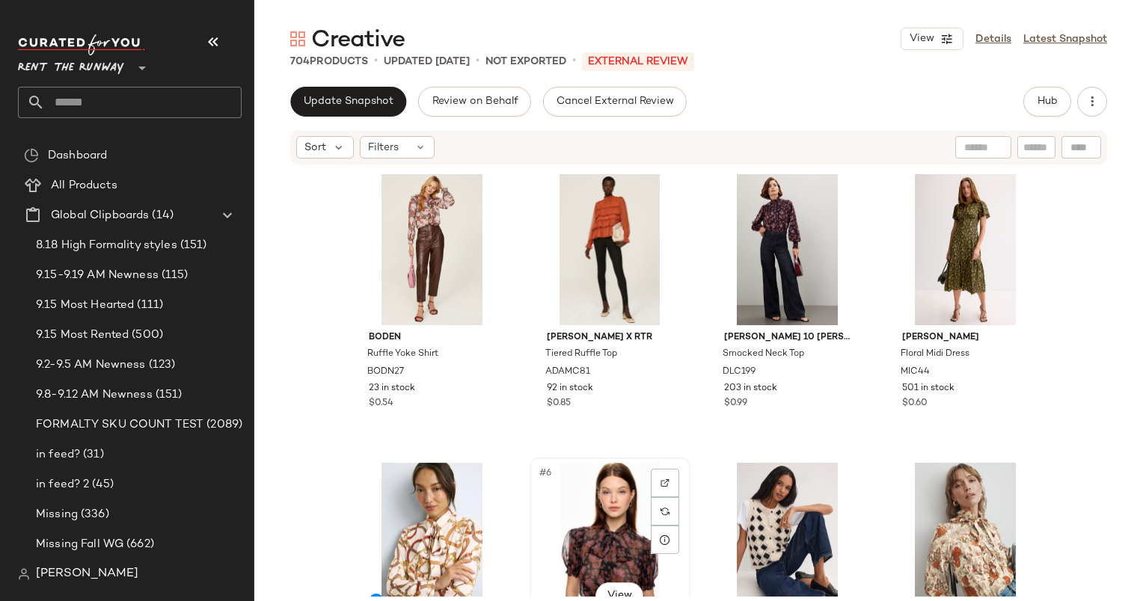
scroll to position [1, 0]
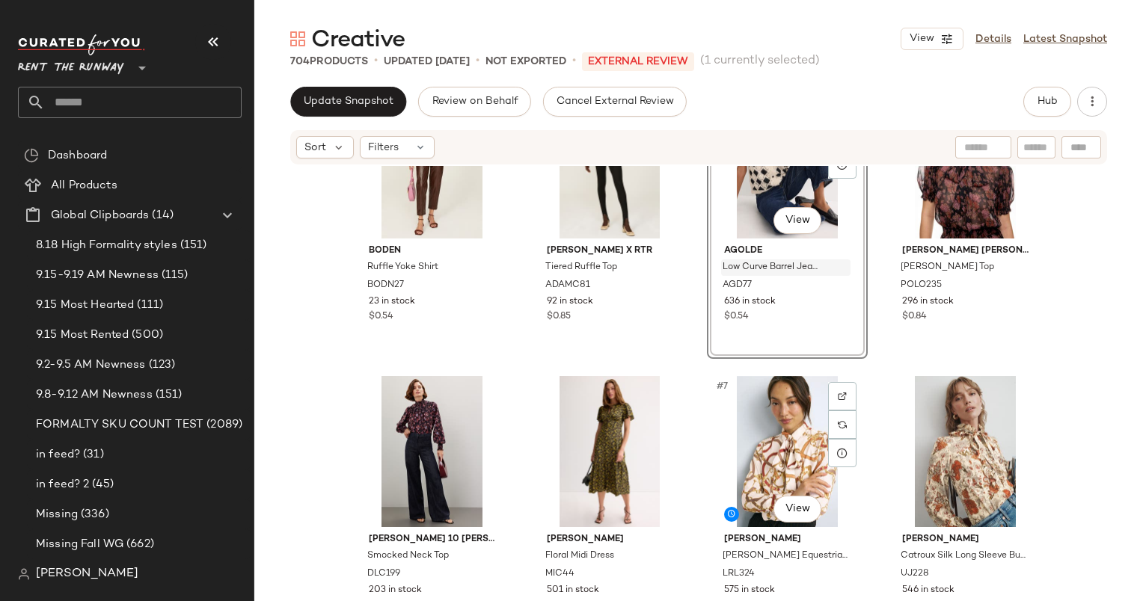
scroll to position [191, 0]
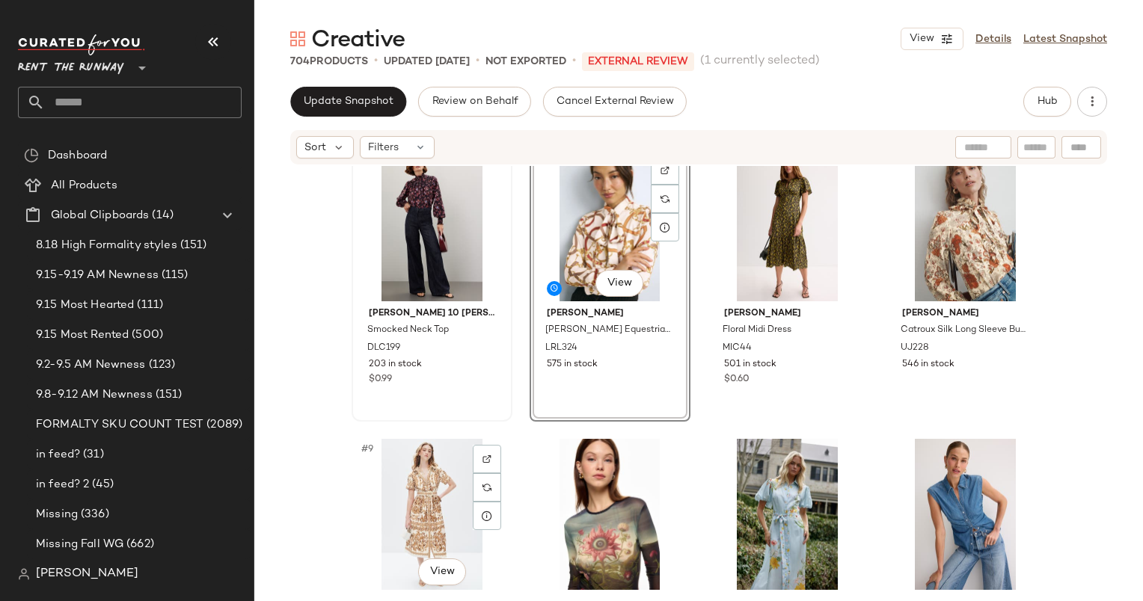
scroll to position [332, 0]
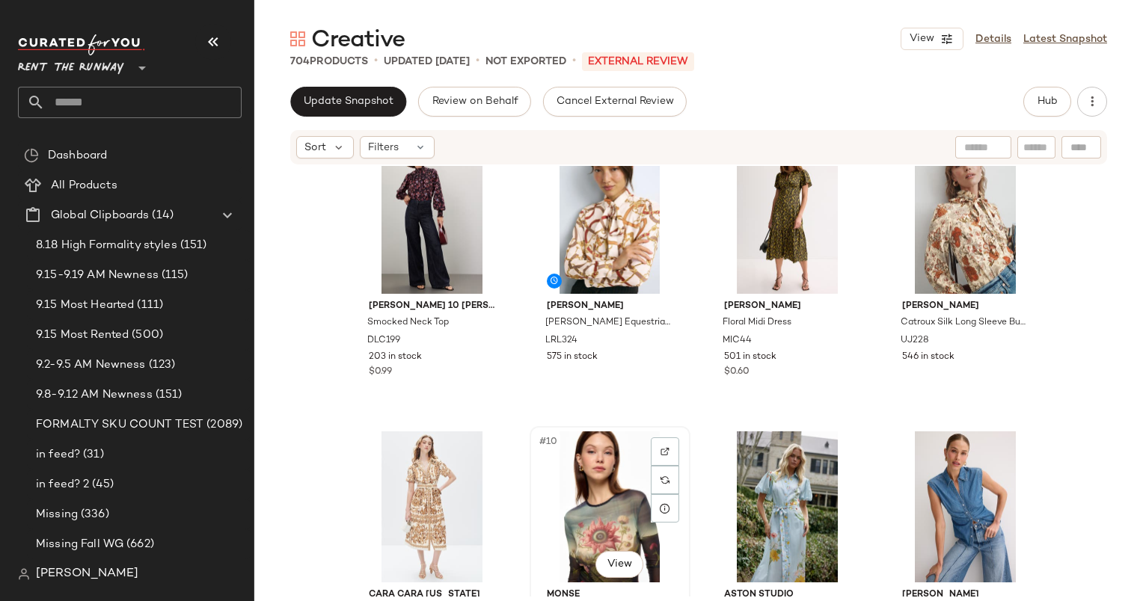
scroll to position [333, 0]
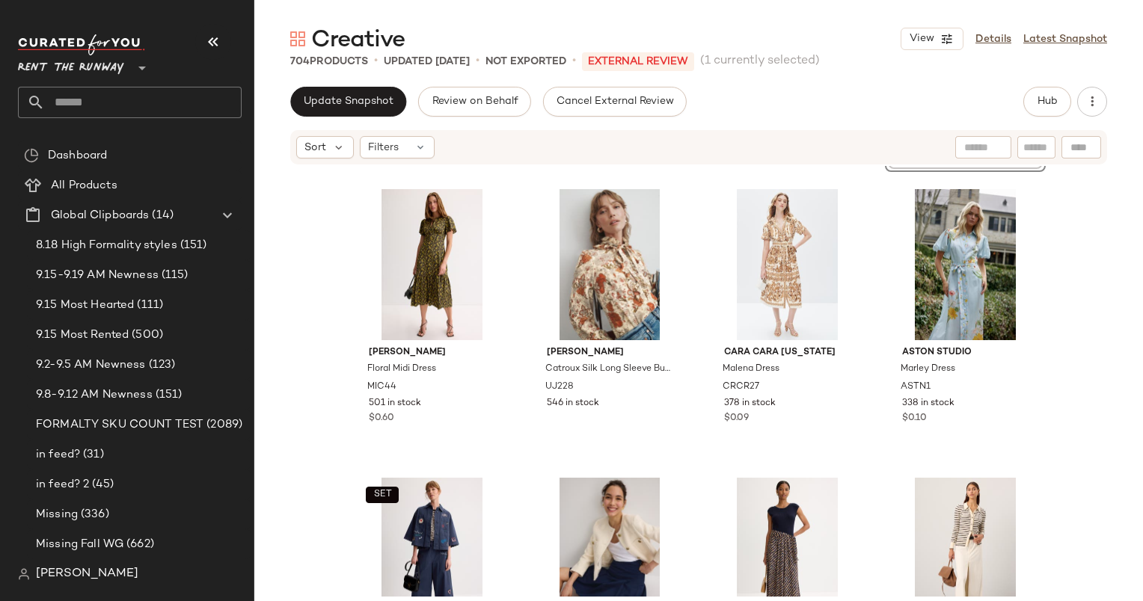
scroll to position [577, 0]
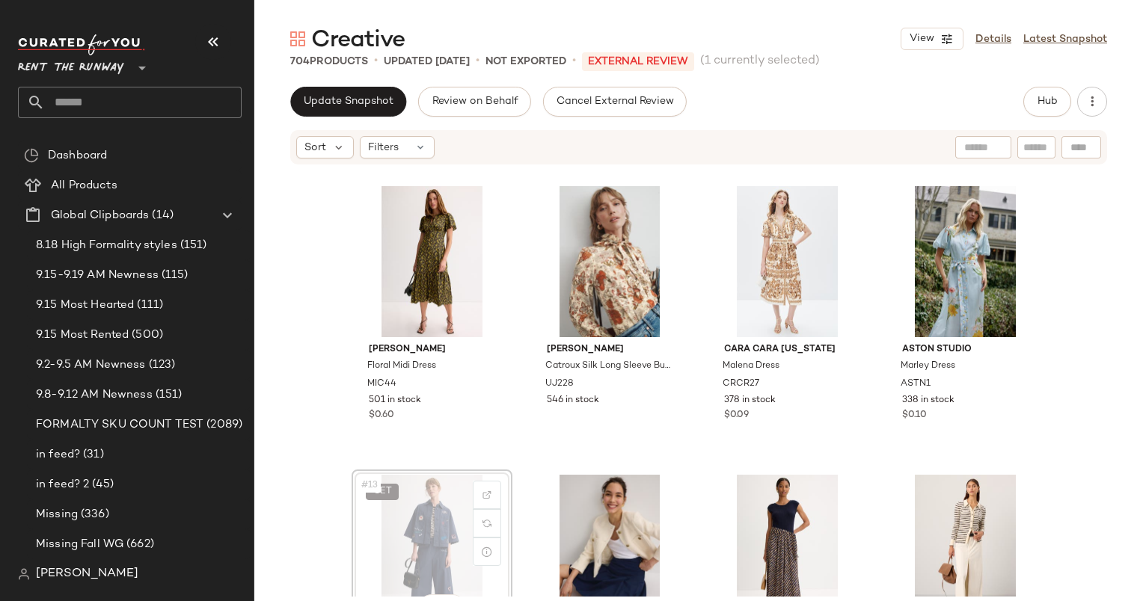
scroll to position [579, 0]
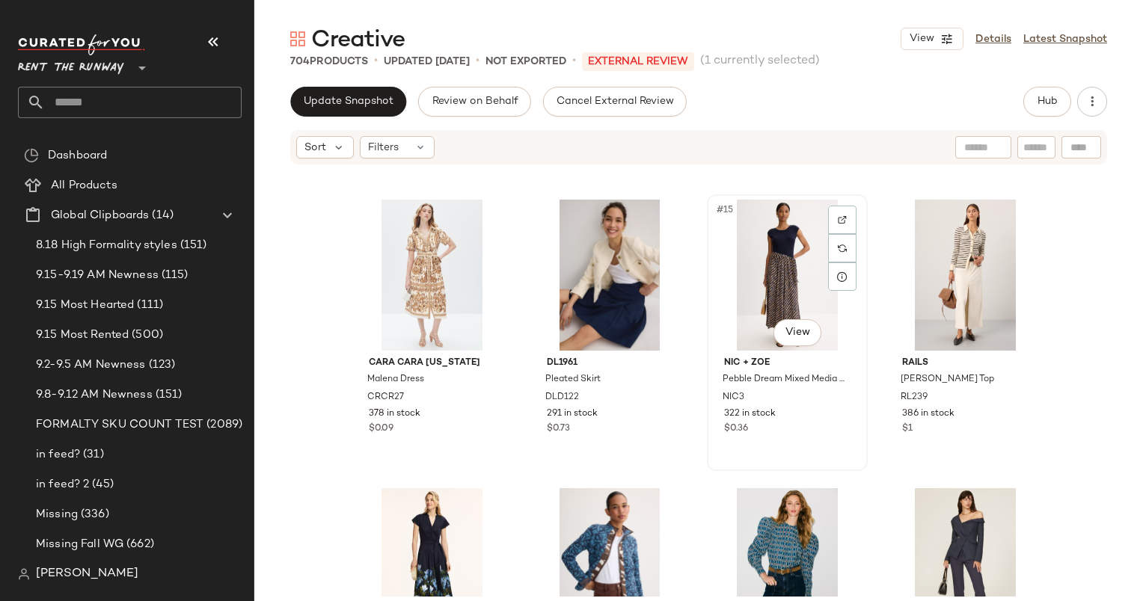
scroll to position [852, 0]
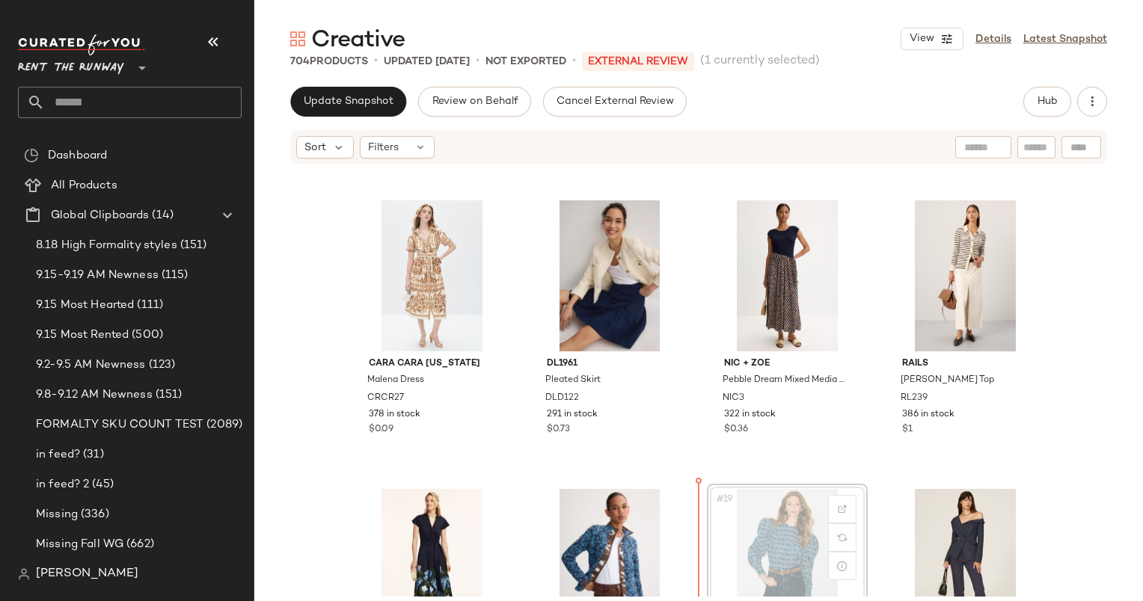
scroll to position [853, 0]
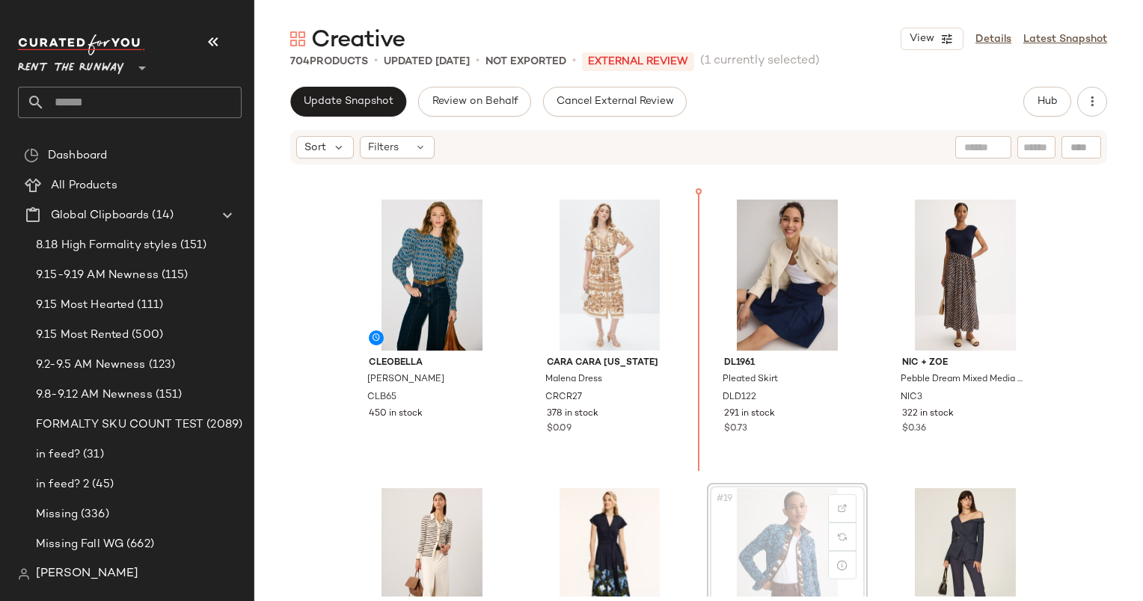
scroll to position [854, 0]
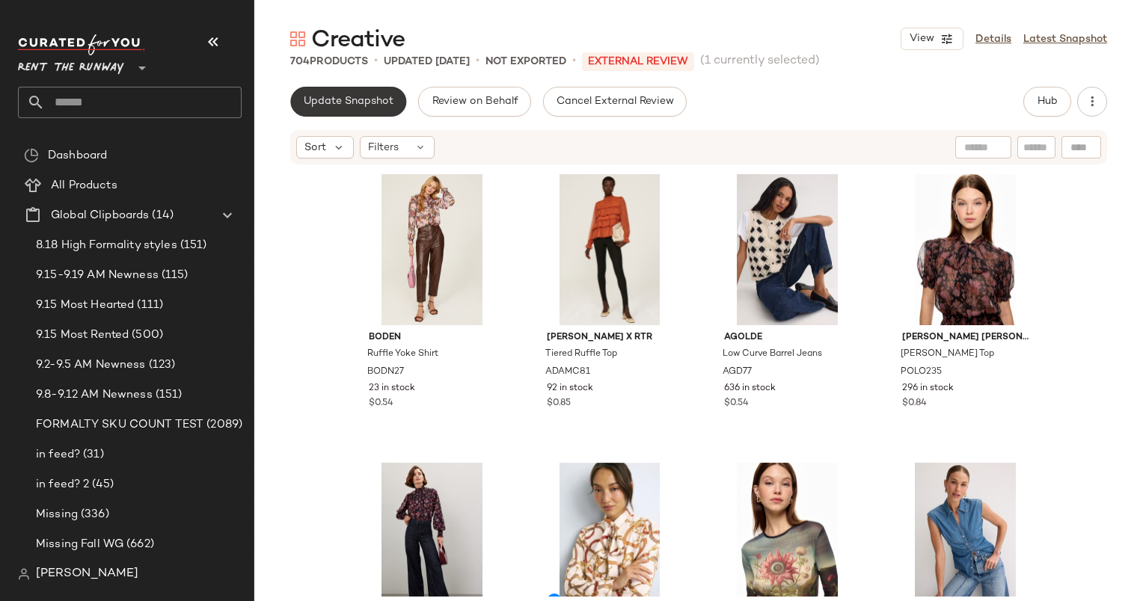
click at [332, 114] on div "Update Snapshot Review on Behalf Cancel External Review Hub Sort Filters Boden …" at bounding box center [698, 375] width 889 height 577
click at [332, 114] on button "Update Snapshot" at bounding box center [348, 102] width 116 height 30
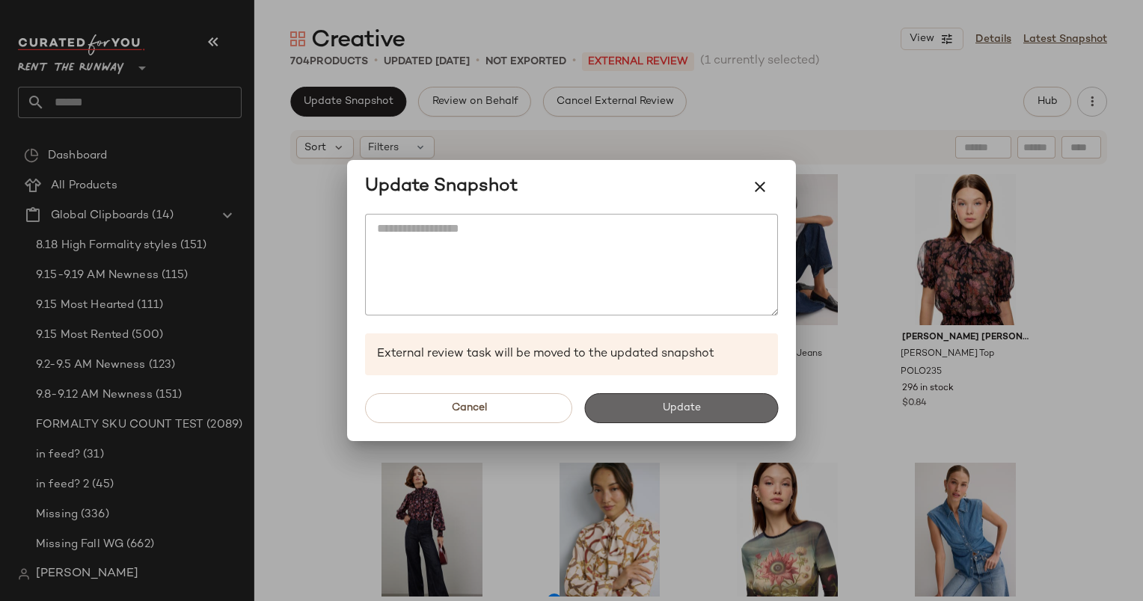
click at [712, 393] on button "Update" at bounding box center [681, 408] width 194 height 30
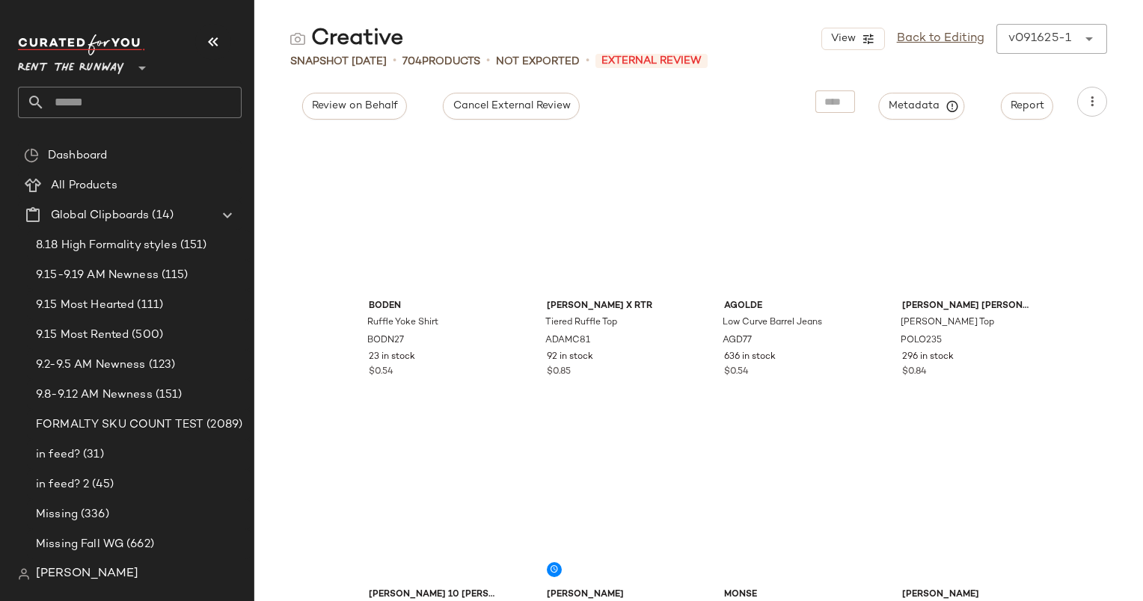
click at [133, 108] on input "text" at bounding box center [143, 102] width 197 height 31
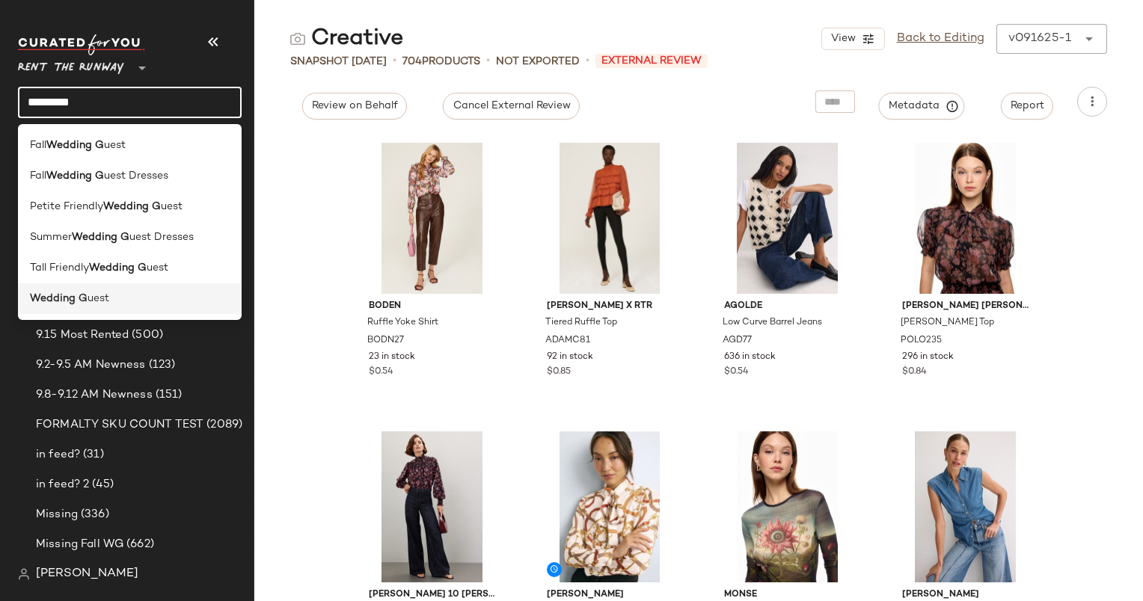
type input "*********"
click at [123, 307] on div "Wedding G uest" at bounding box center [130, 299] width 224 height 31
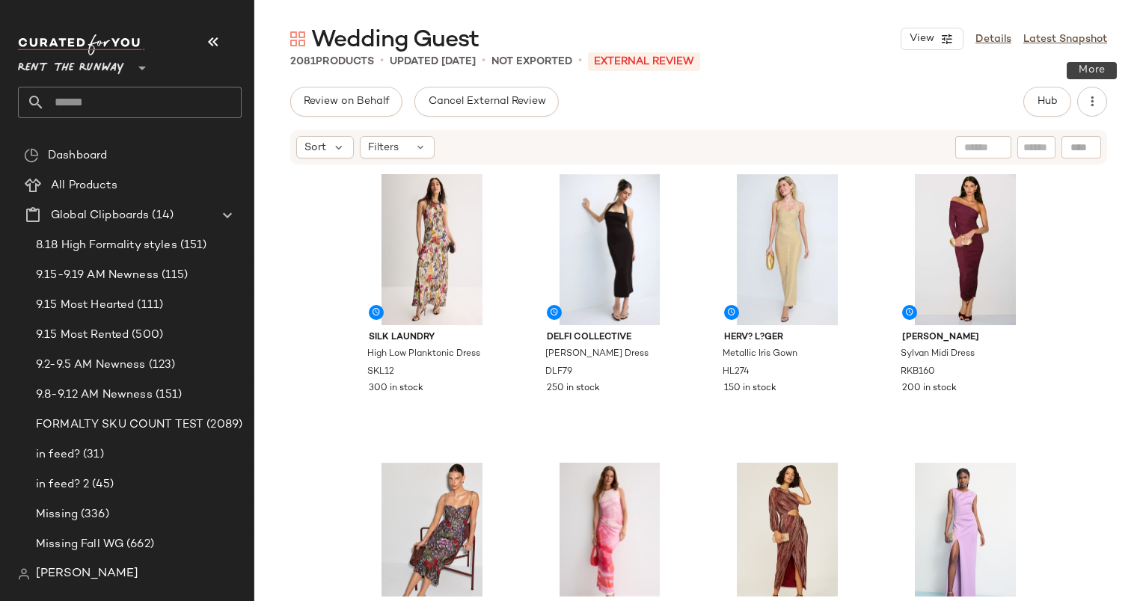
click at [1073, 102] on div "Hub" at bounding box center [1065, 102] width 84 height 30
click at [1065, 99] on button "Hub" at bounding box center [1047, 102] width 48 height 30
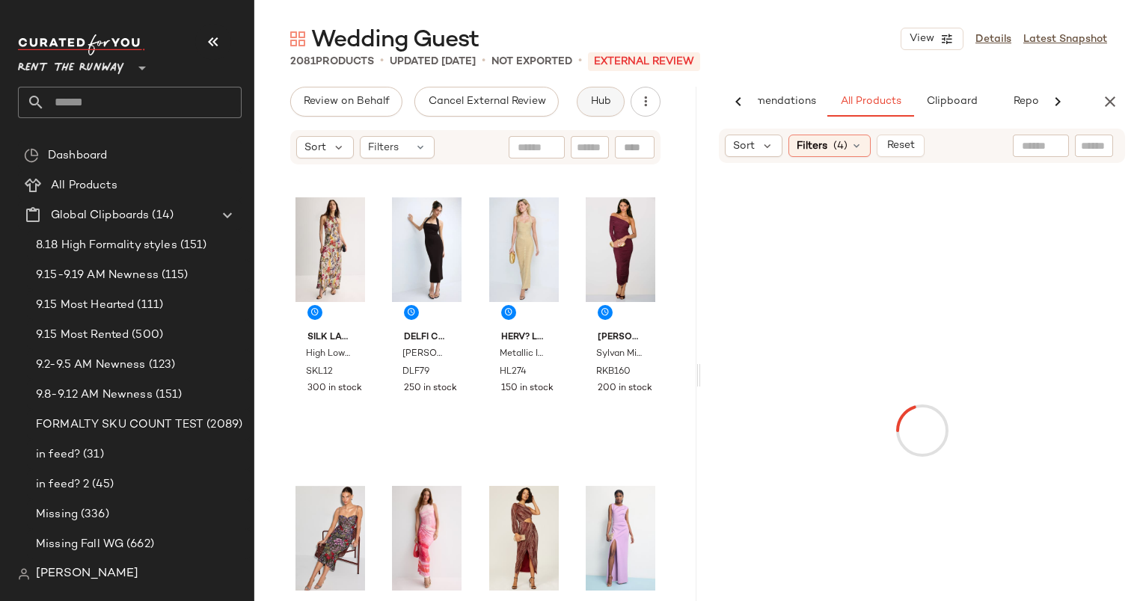
scroll to position [0, 62]
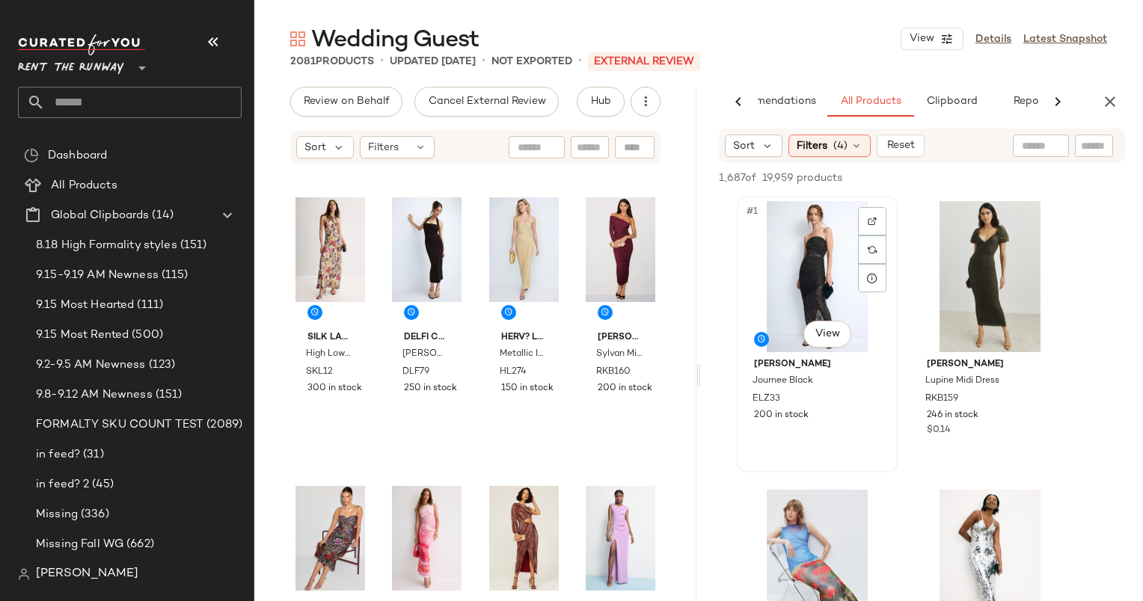
click at [774, 257] on div "#1 View" at bounding box center [817, 276] width 150 height 151
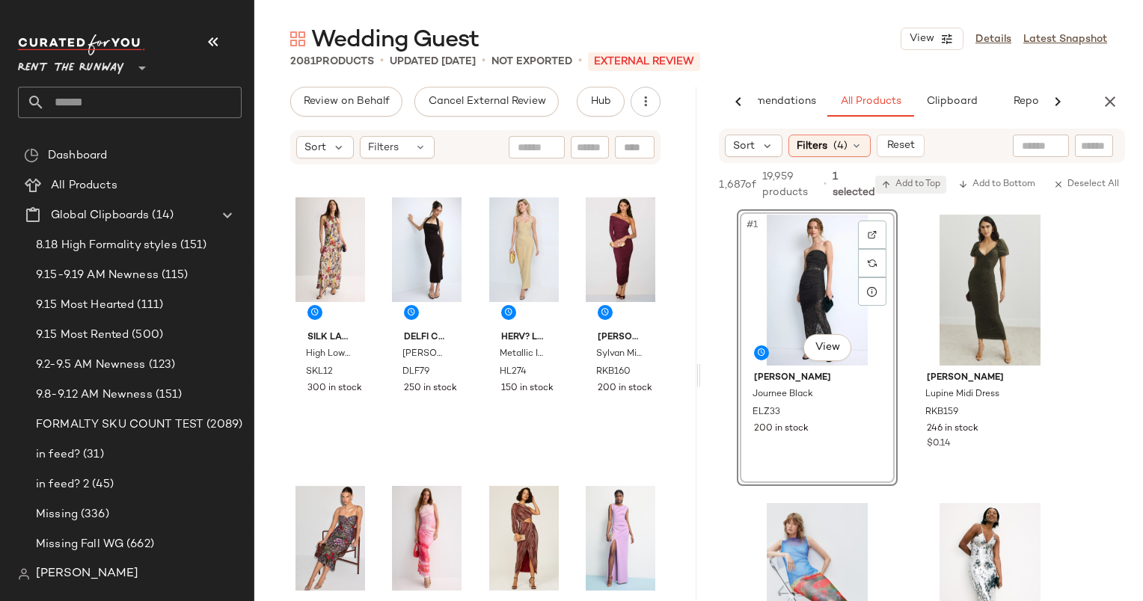
click at [920, 184] on span "Add to Top" at bounding box center [910, 185] width 59 height 10
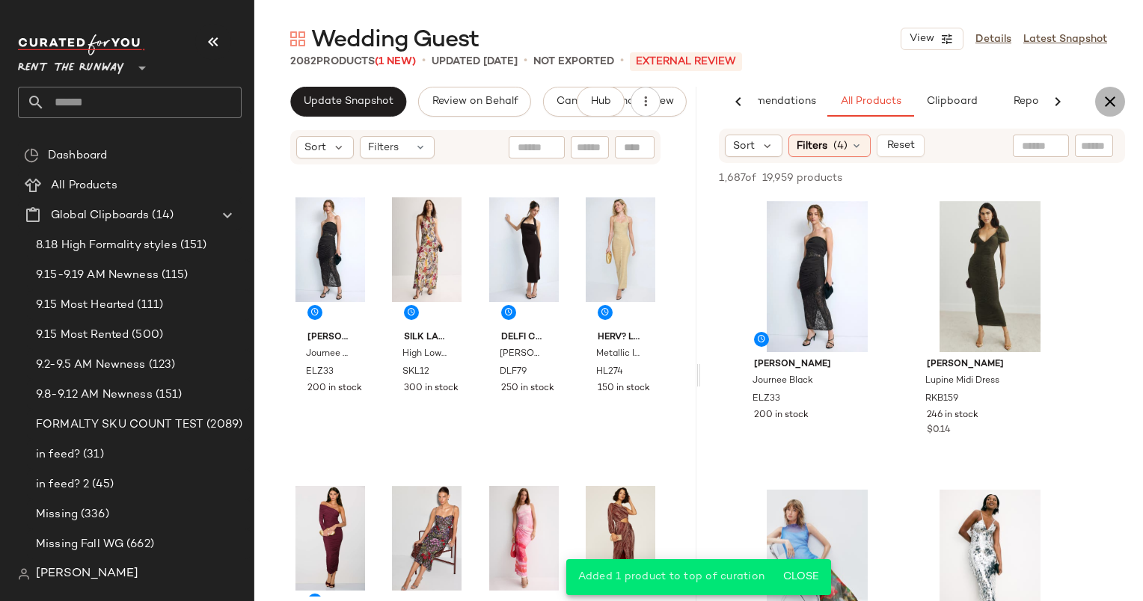
click at [1109, 96] on icon "button" at bounding box center [1110, 102] width 18 height 18
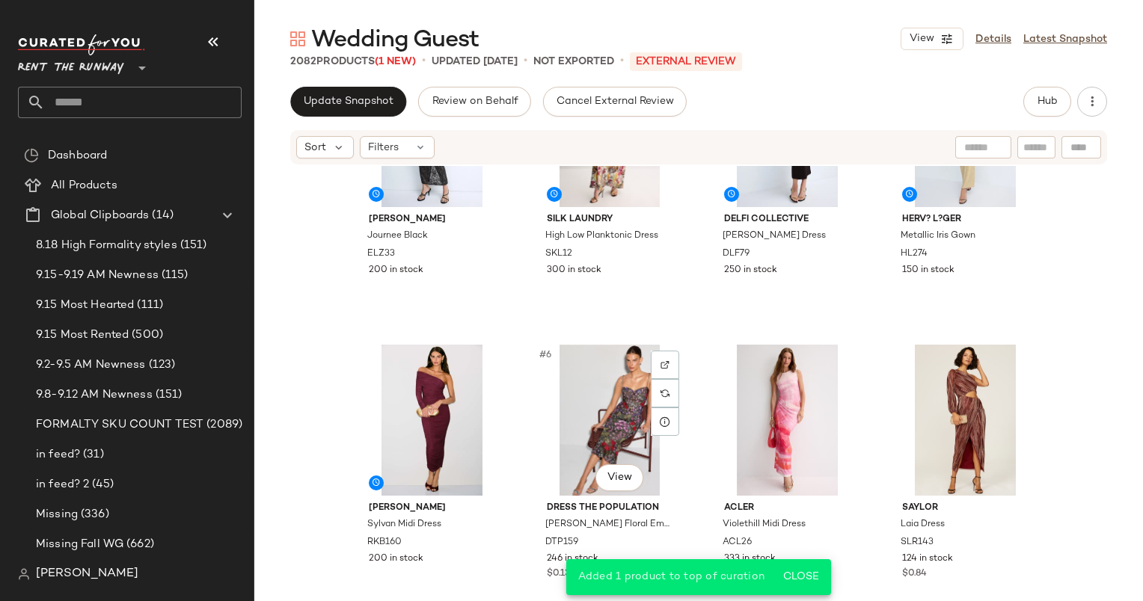
scroll to position [108, 0]
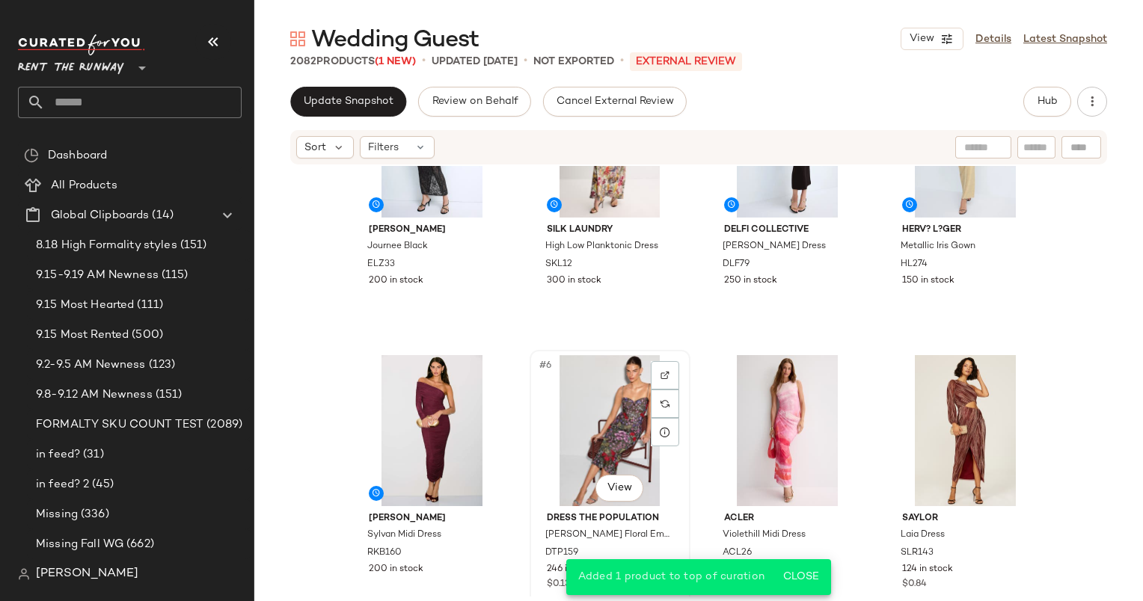
click at [607, 431] on div "#6 View" at bounding box center [610, 430] width 150 height 151
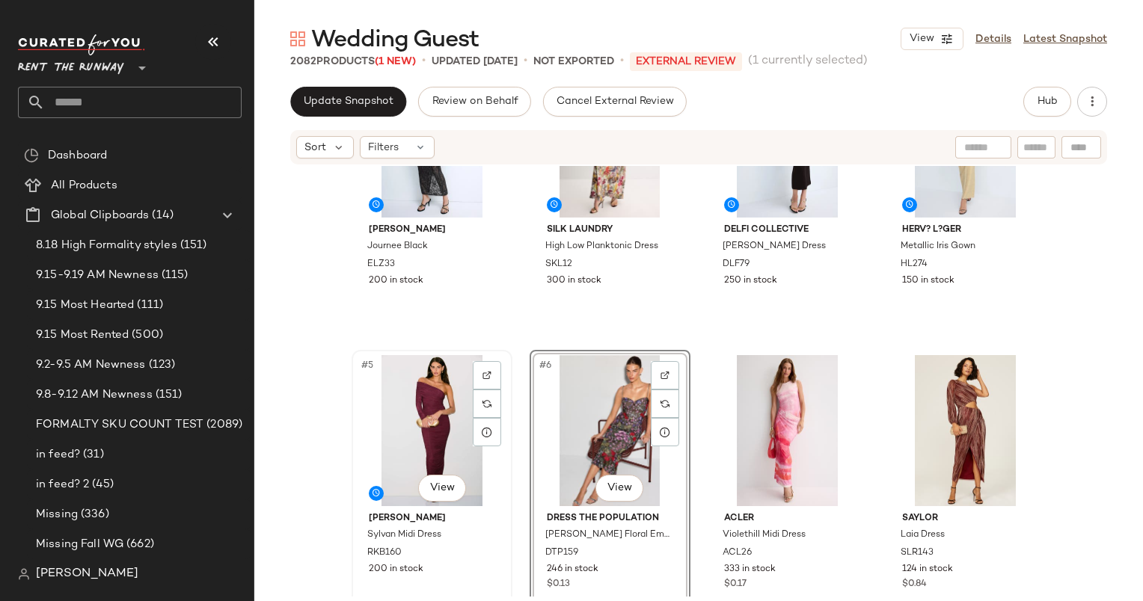
click at [437, 413] on div "#5 View" at bounding box center [432, 430] width 150 height 151
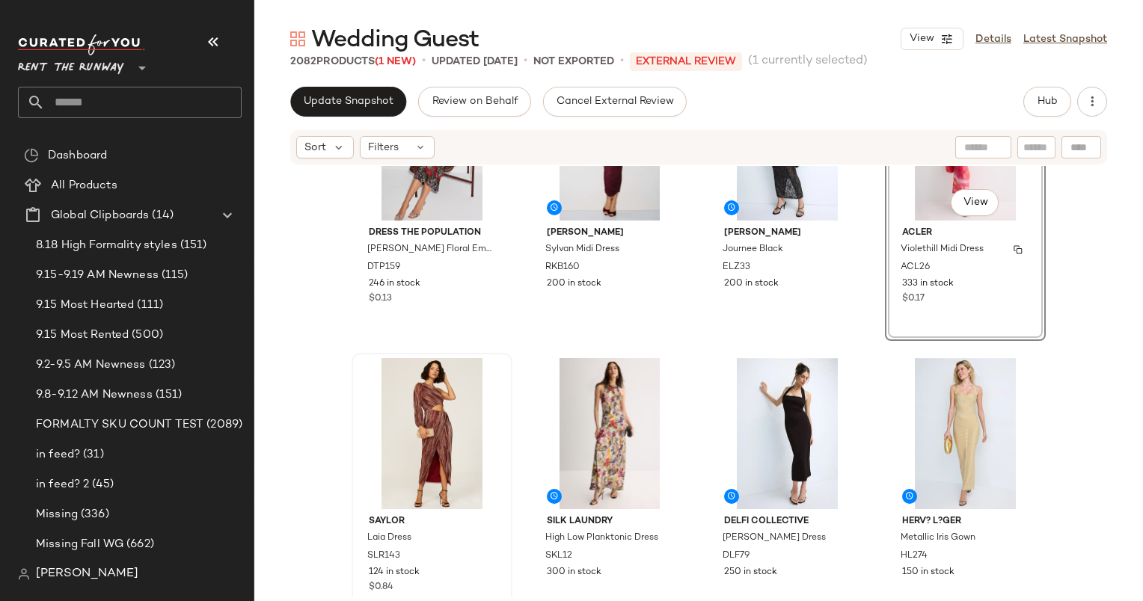
scroll to position [138, 0]
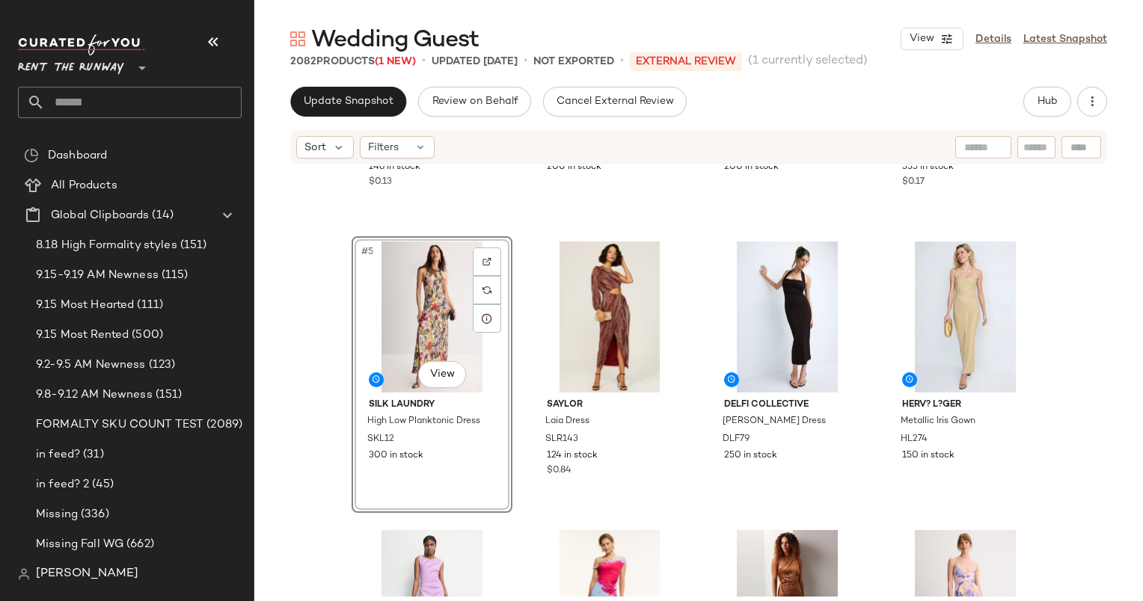
scroll to position [223, 0]
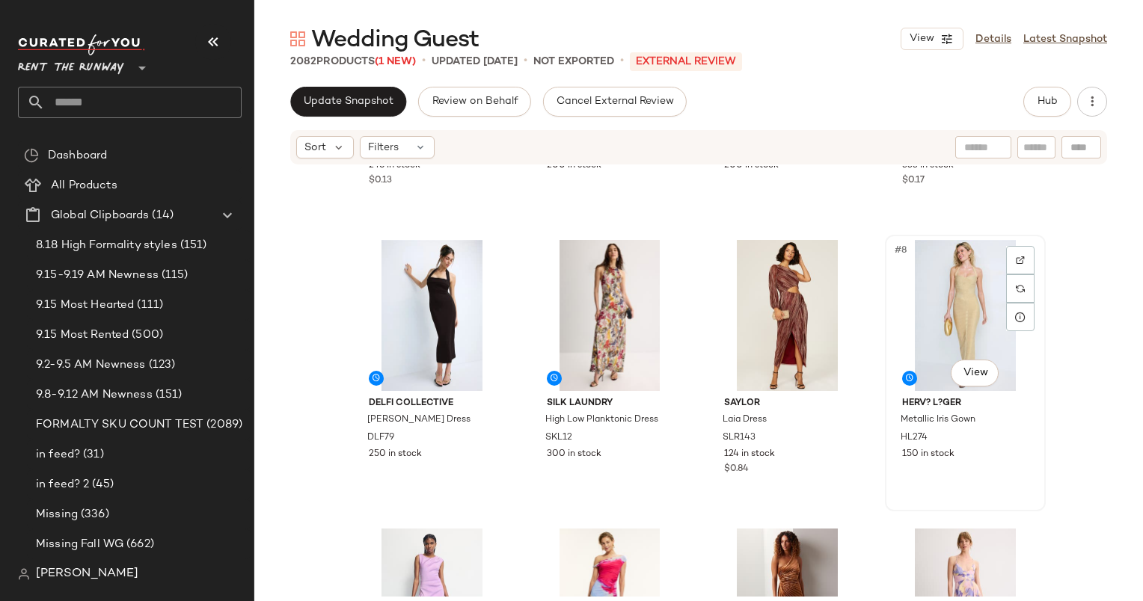
click at [990, 327] on div "#8 View" at bounding box center [965, 315] width 150 height 151
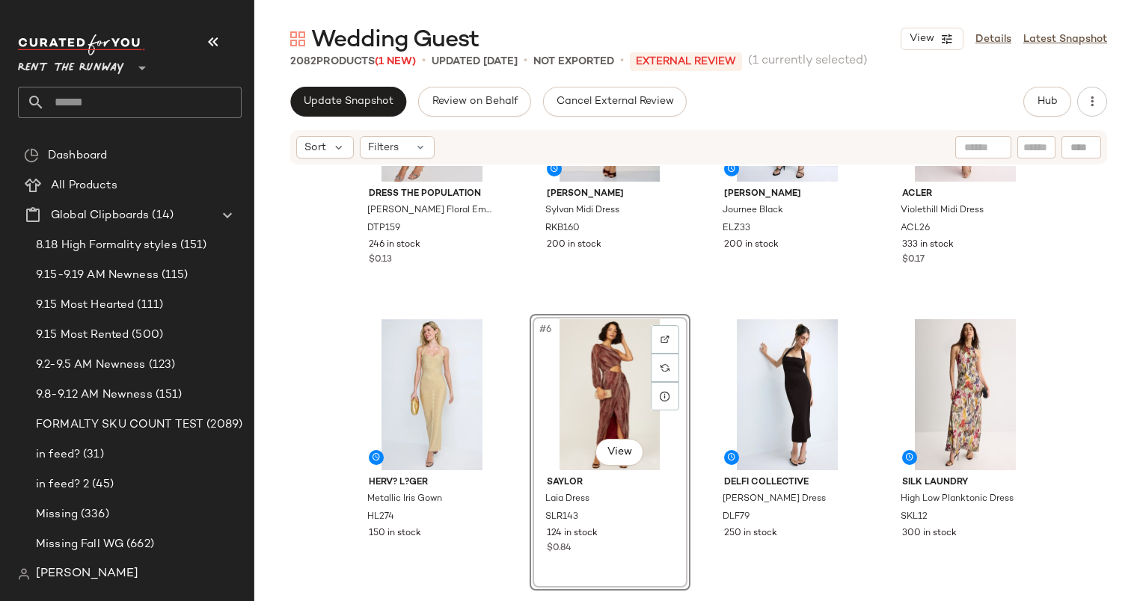
scroll to position [551, 0]
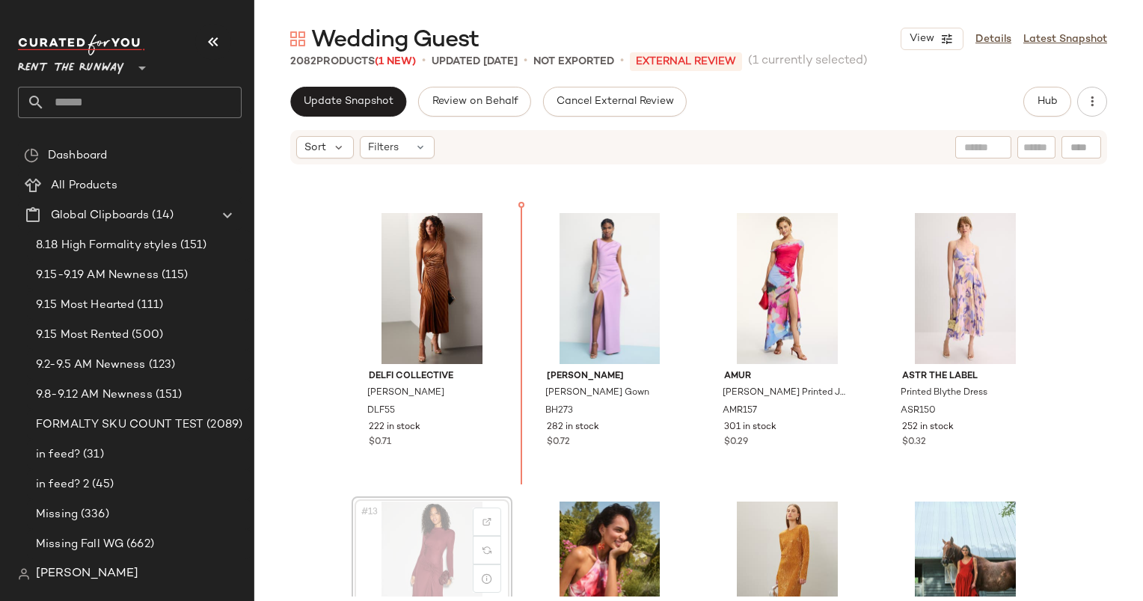
scroll to position [551, 0]
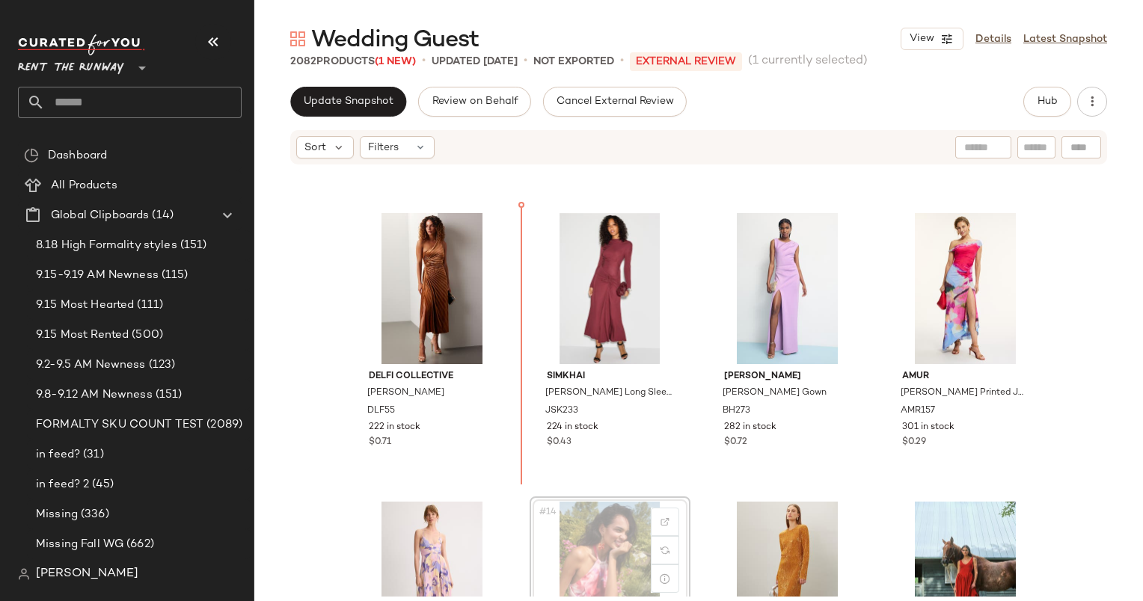
scroll to position [545, 0]
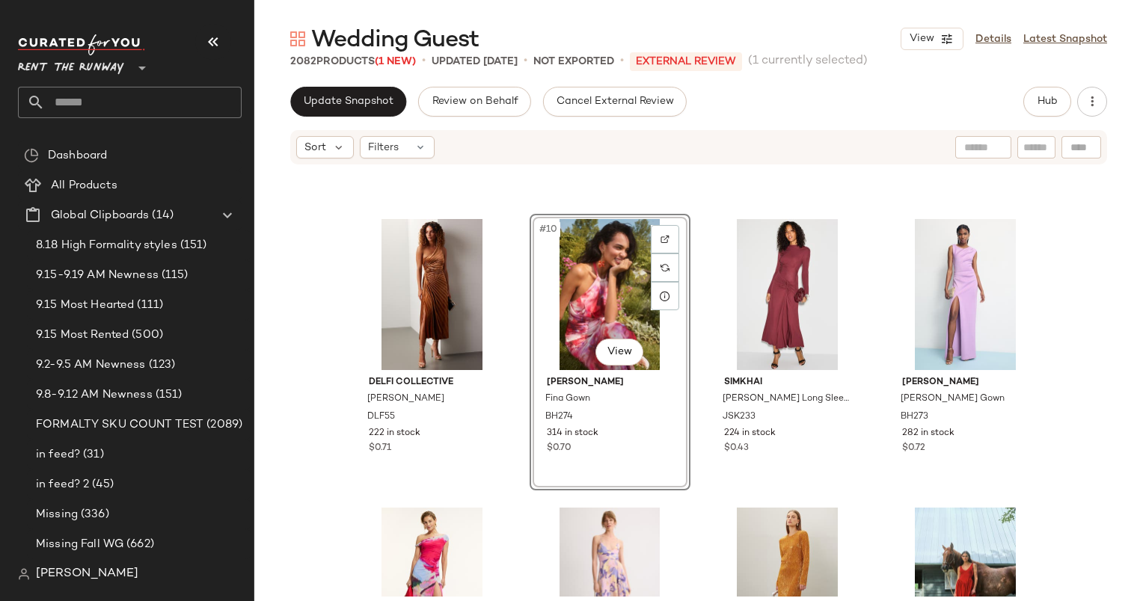
click at [302, 320] on div "Herv? L?ger Metallic Iris Gown HL274 150 in stock Saylor Laia Dress SLR143 124 …" at bounding box center [698, 381] width 889 height 431
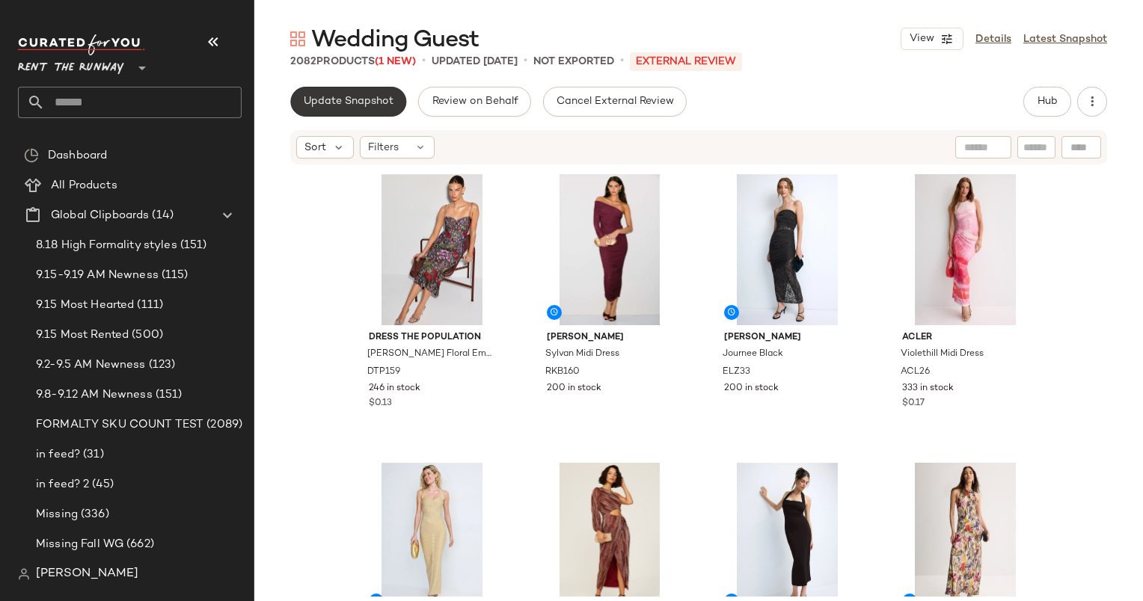
click at [358, 99] on span "Update Snapshot" at bounding box center [348, 102] width 91 height 12
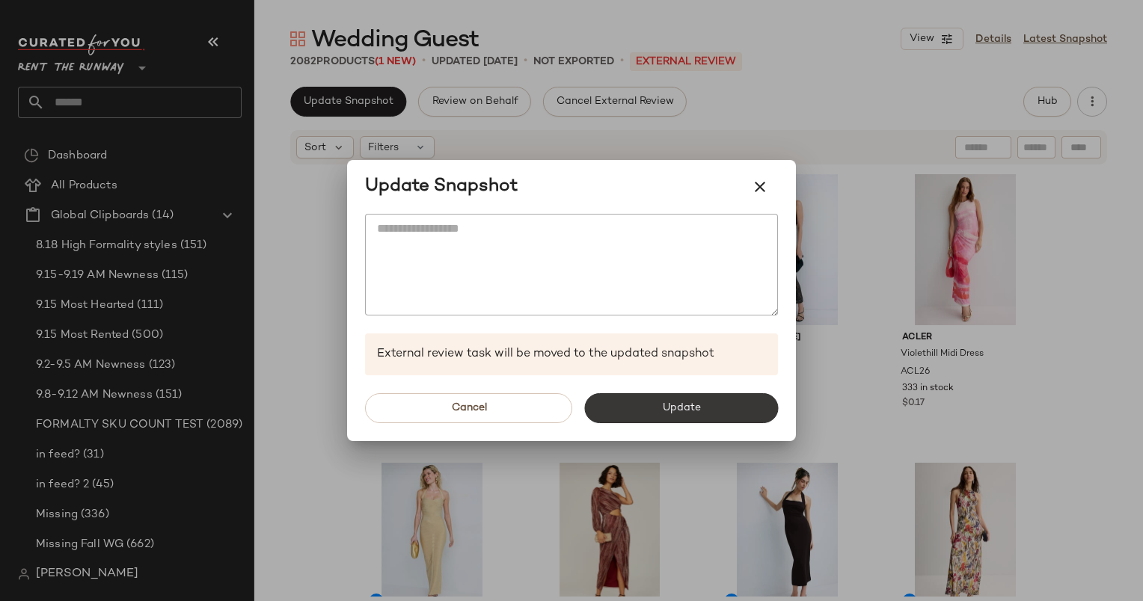
click at [684, 396] on button "Update" at bounding box center [681, 408] width 194 height 30
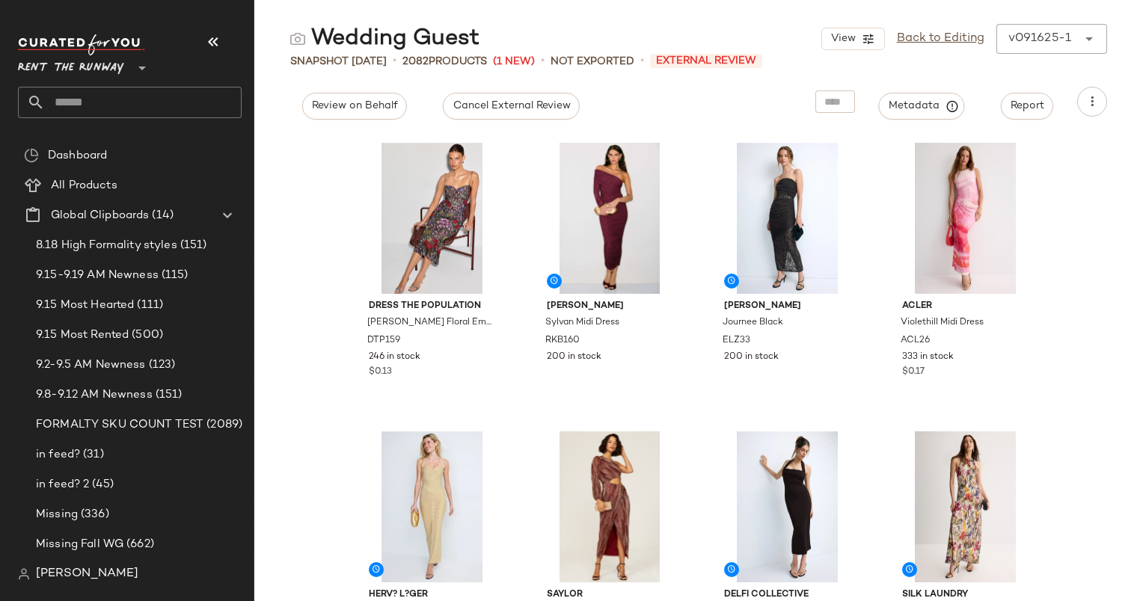
click at [92, 104] on input "text" at bounding box center [143, 102] width 197 height 31
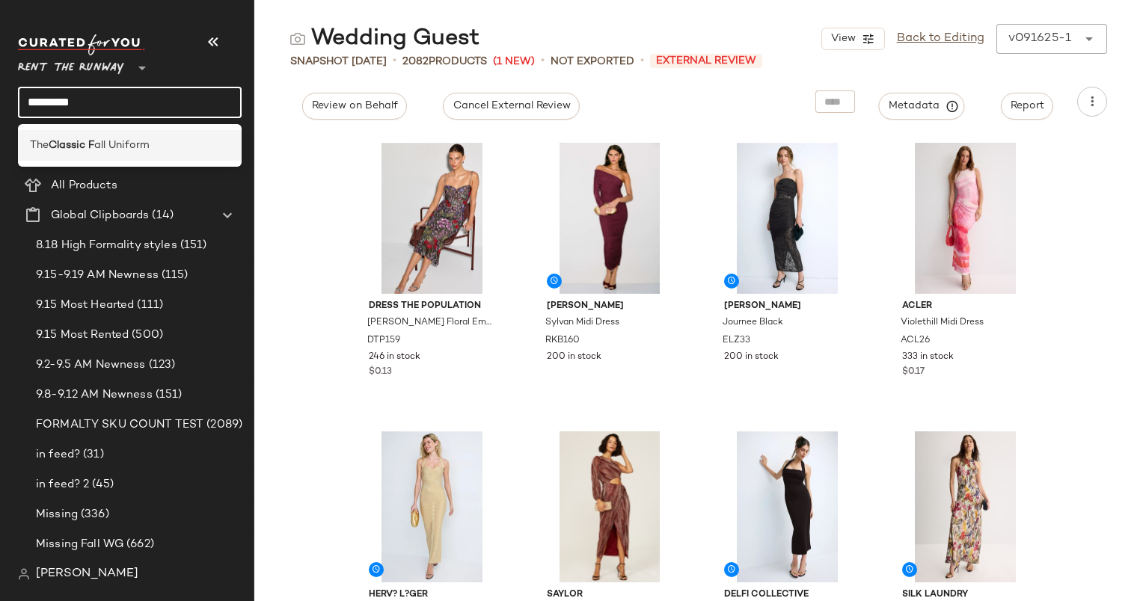
type input "*********"
click at [131, 147] on span "all Uniform" at bounding box center [121, 146] width 55 height 16
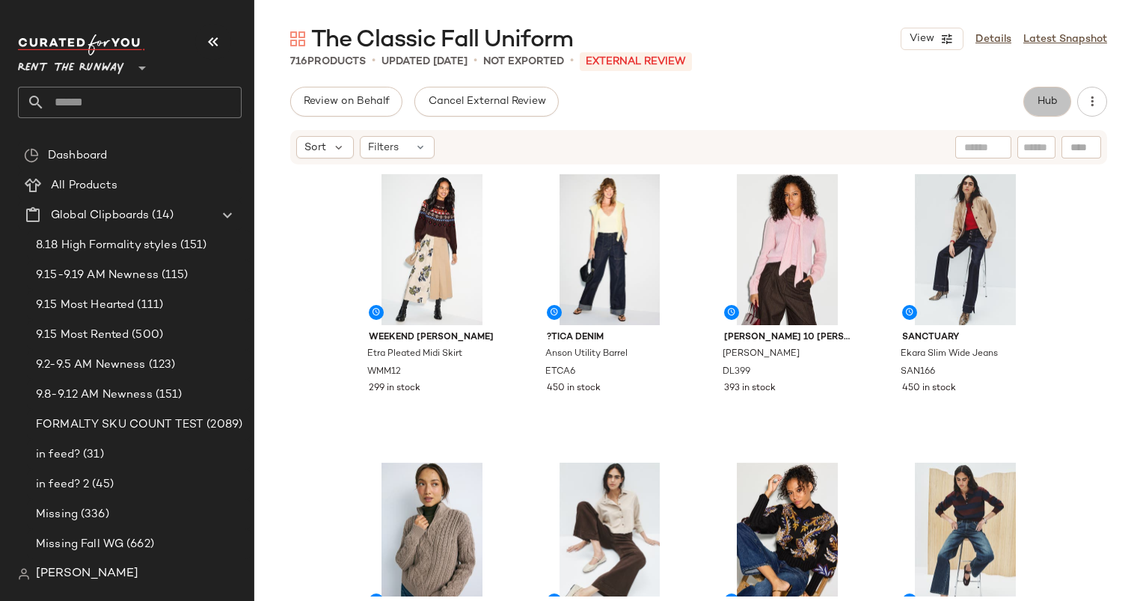
click at [1033, 106] on button "Hub" at bounding box center [1047, 102] width 48 height 30
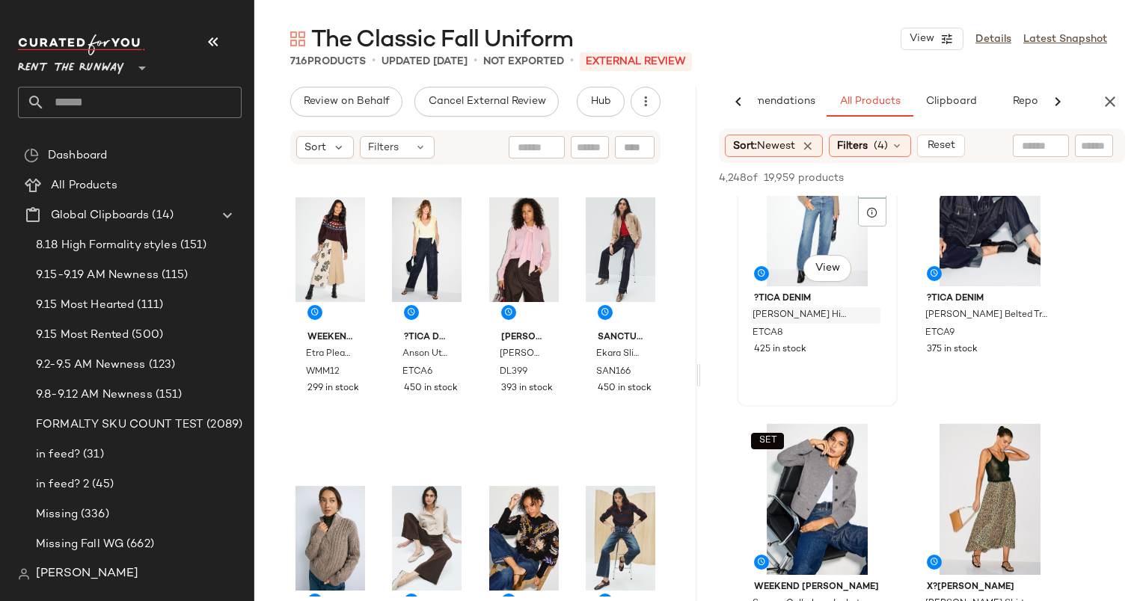
scroll to position [524, 0]
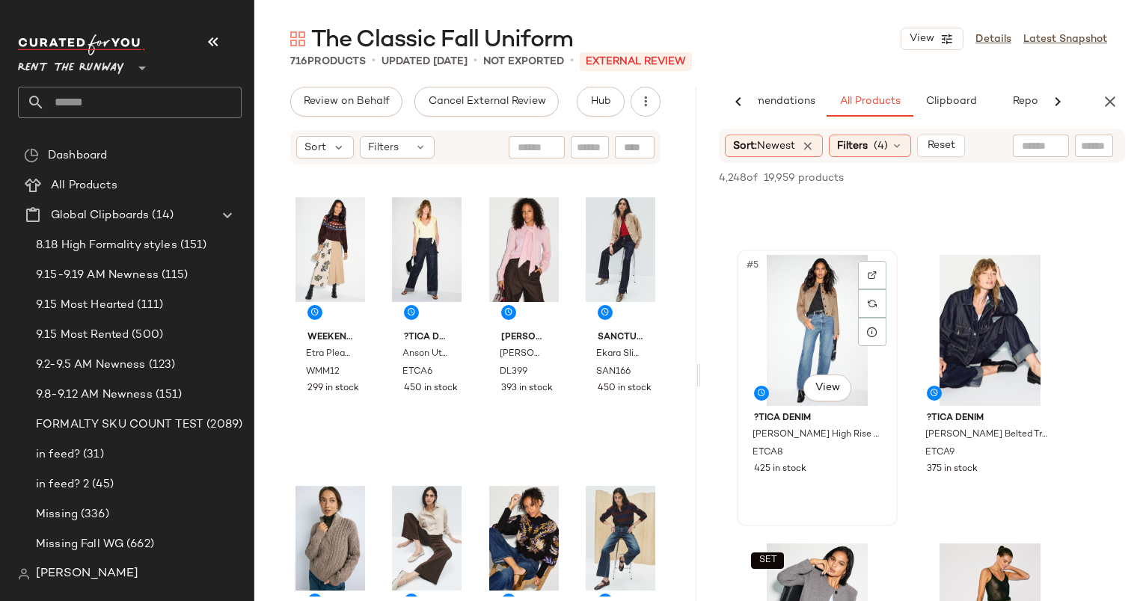
click at [802, 344] on div "#5 View" at bounding box center [817, 330] width 150 height 151
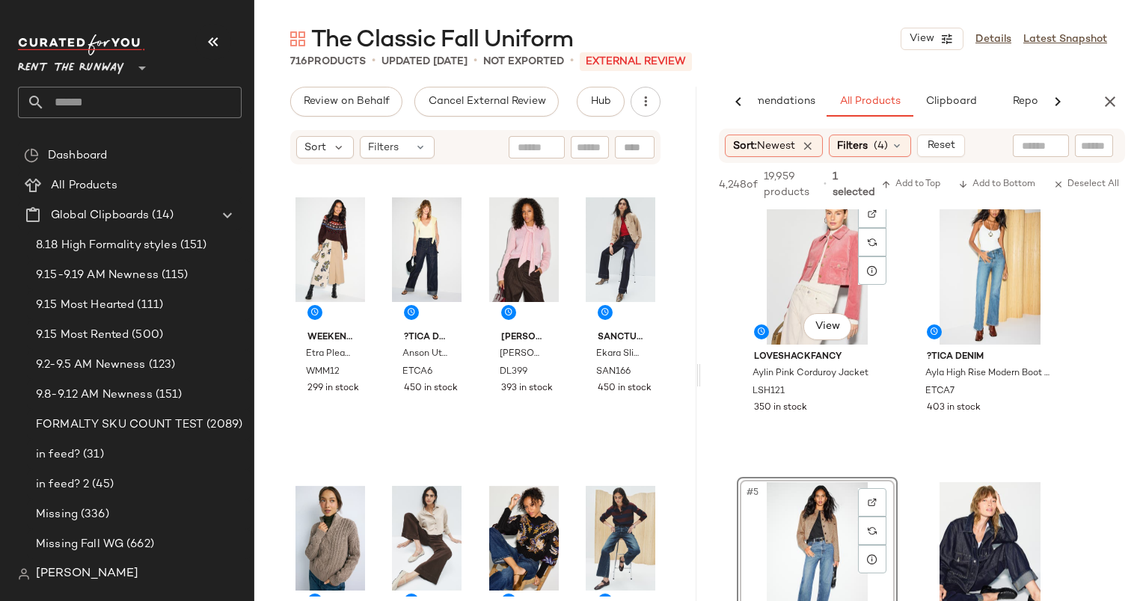
scroll to position [227, 0]
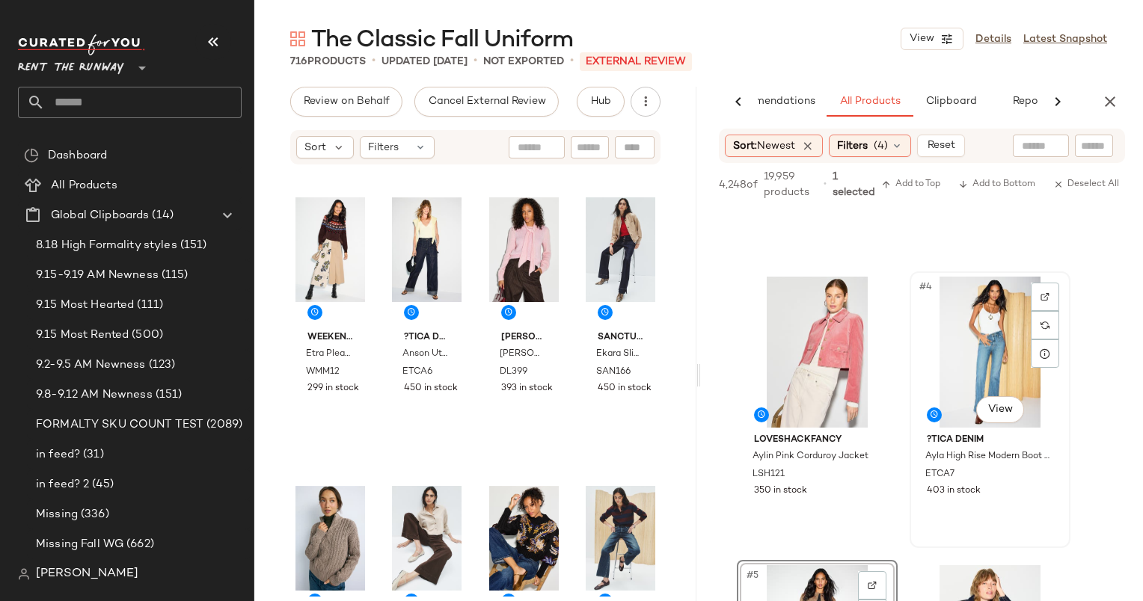
click at [985, 334] on div "#4 View" at bounding box center [990, 352] width 150 height 151
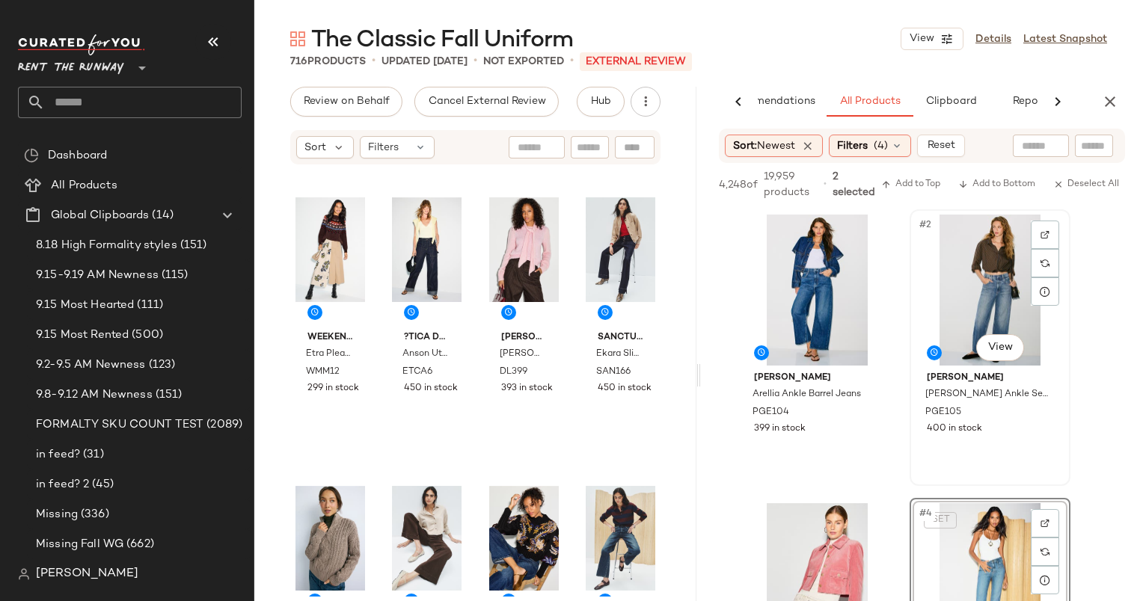
click at [984, 247] on div "#2 View" at bounding box center [990, 290] width 150 height 151
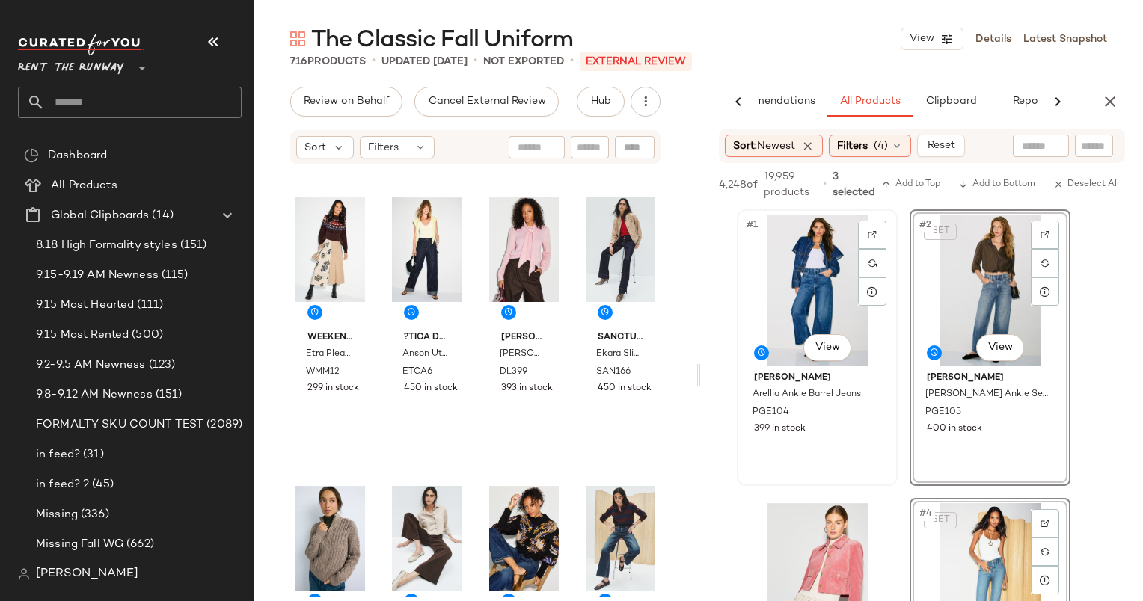
click at [776, 284] on div "#1 View" at bounding box center [817, 290] width 150 height 151
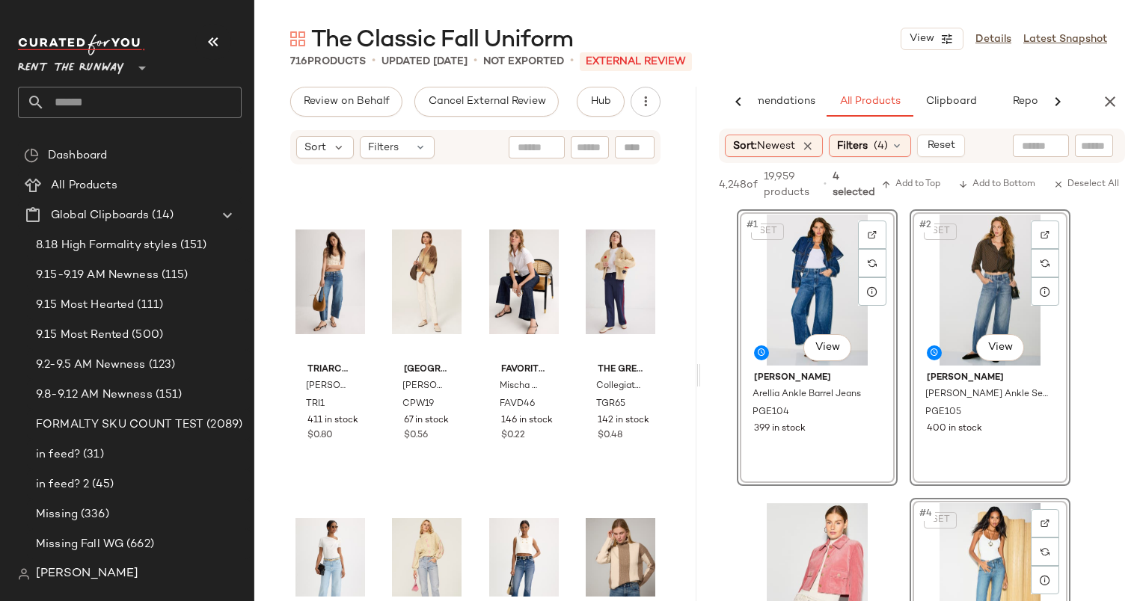
scroll to position [832, 0]
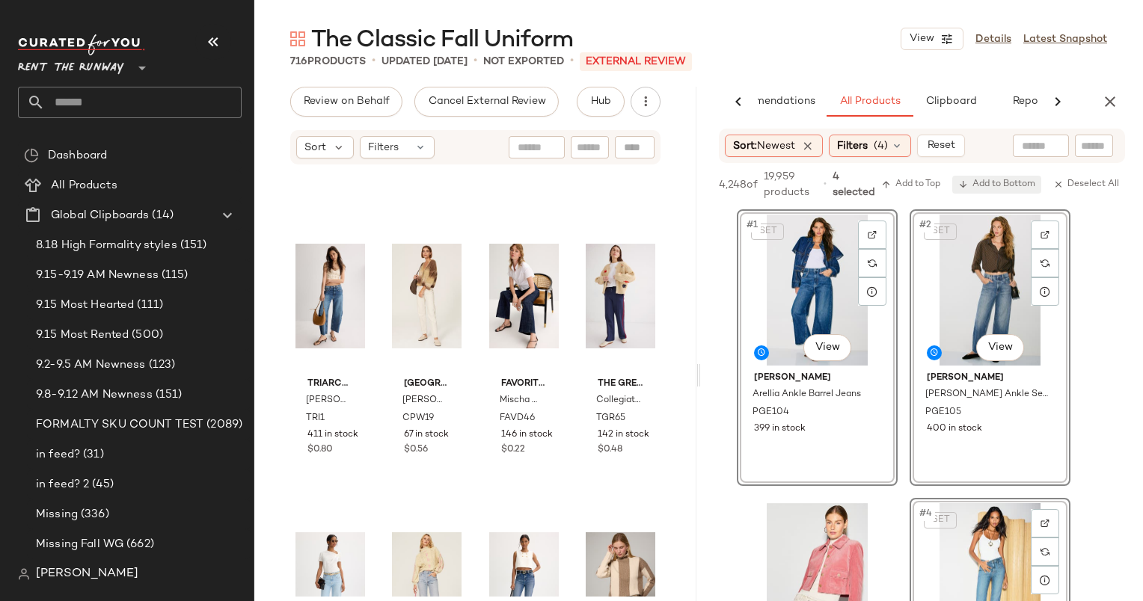
click at [981, 191] on button "Add to Bottom" at bounding box center [996, 185] width 89 height 18
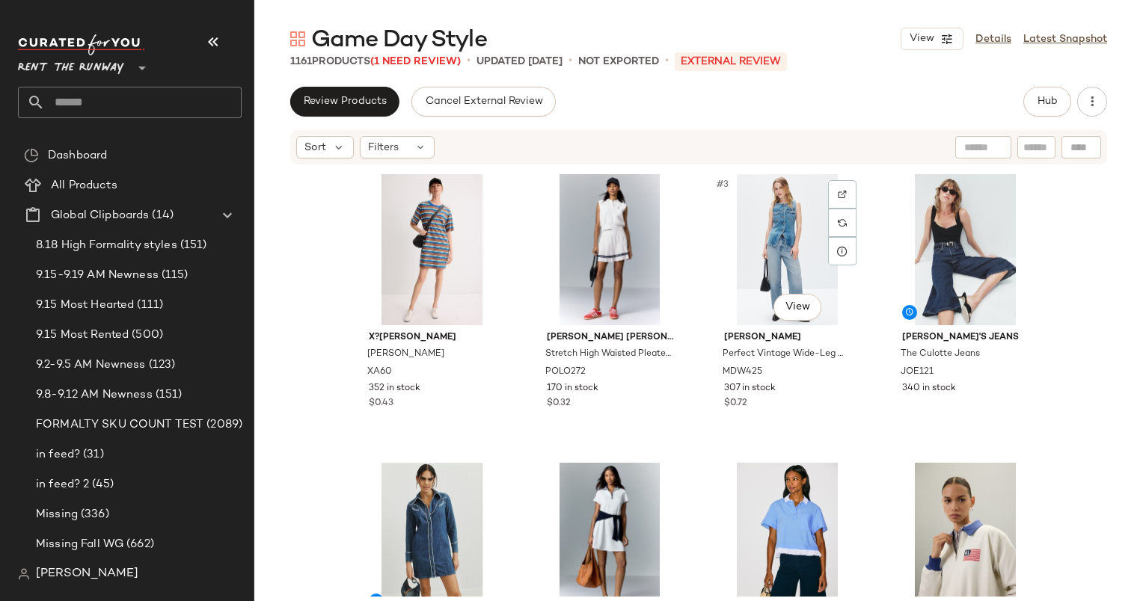
click at [754, 328] on div "Madewell Perfect Vintage Wide-Leg Crop Jeans MDW425 307 in stock $0.72" at bounding box center [787, 368] width 150 height 87
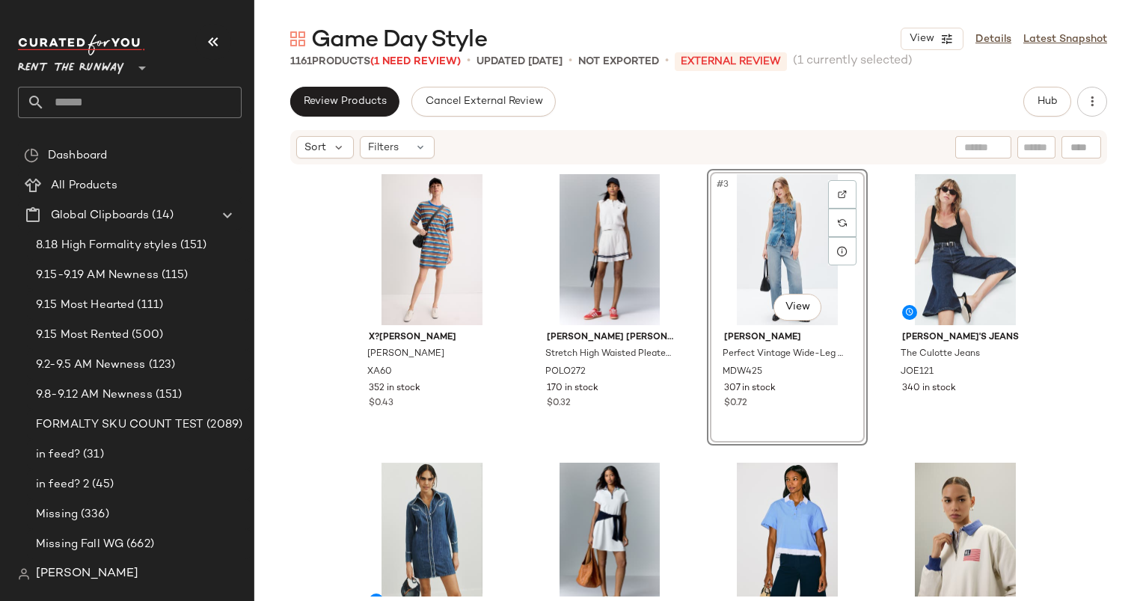
click at [754, 328] on div "#3 View Madewell Perfect Vintage Wide-Leg Crop Jeans MDW425 307 in stock $0.72" at bounding box center [787, 307] width 161 height 277
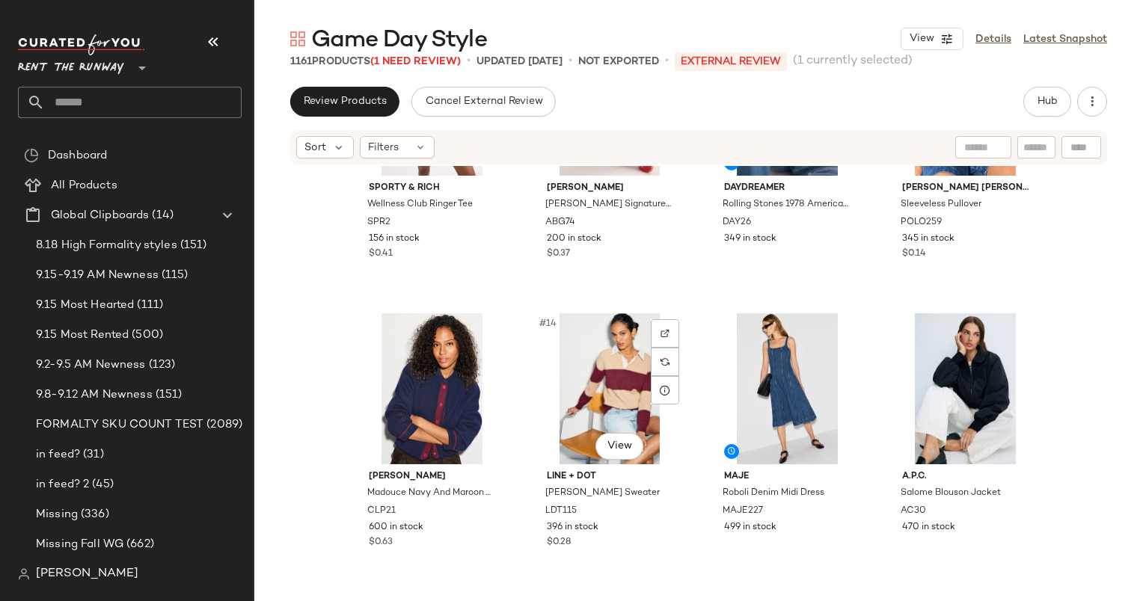
scroll to position [687, 0]
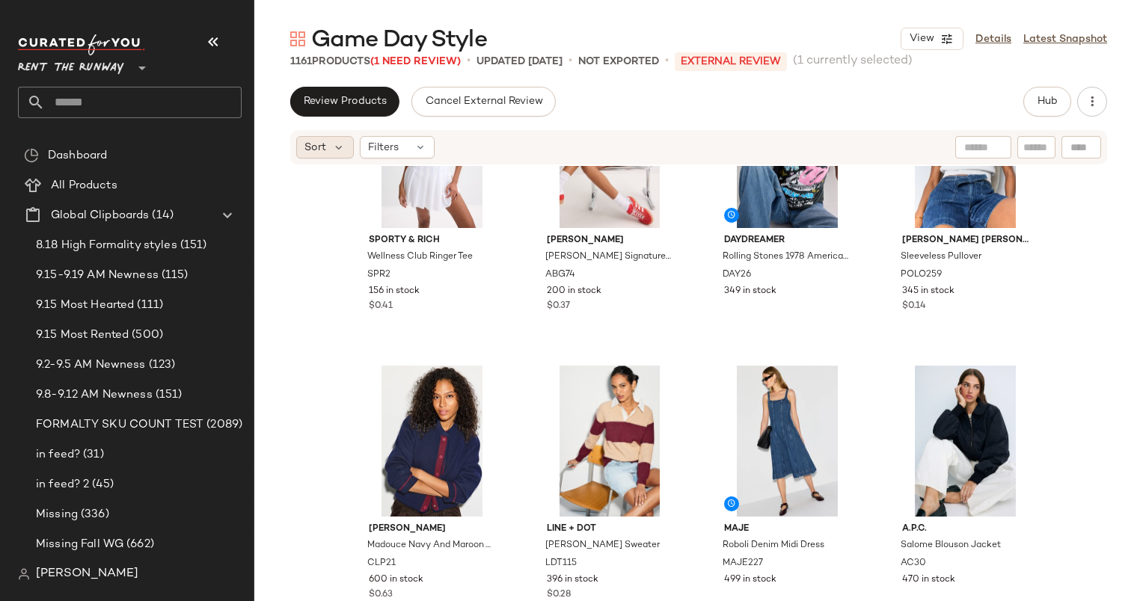
click at [300, 153] on div "Sort" at bounding box center [325, 147] width 58 height 22
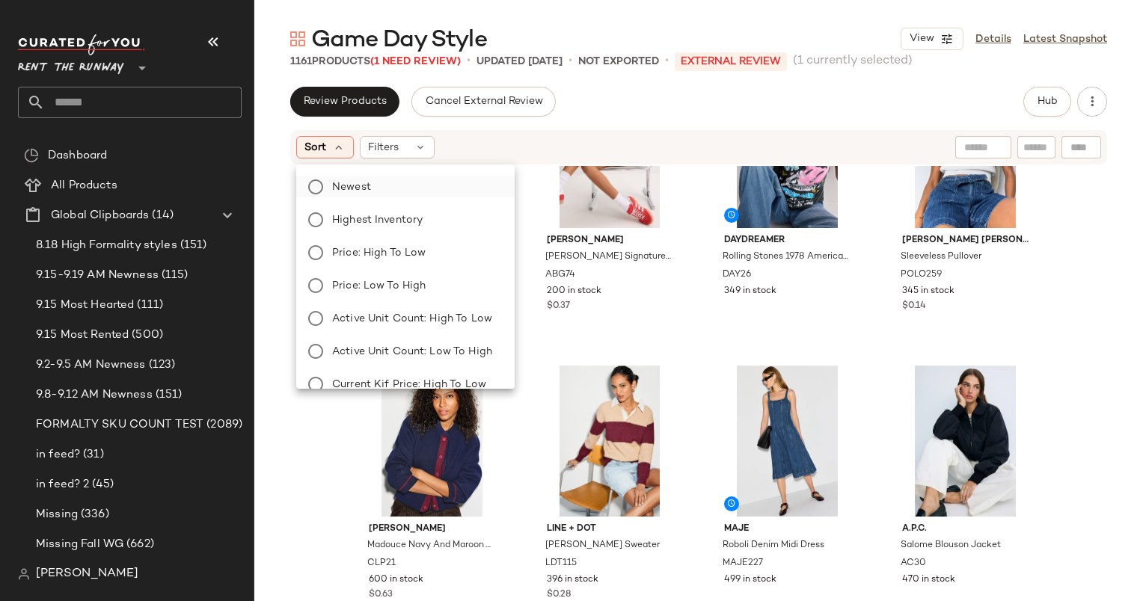
click at [387, 182] on label "Newest" at bounding box center [414, 187] width 177 height 21
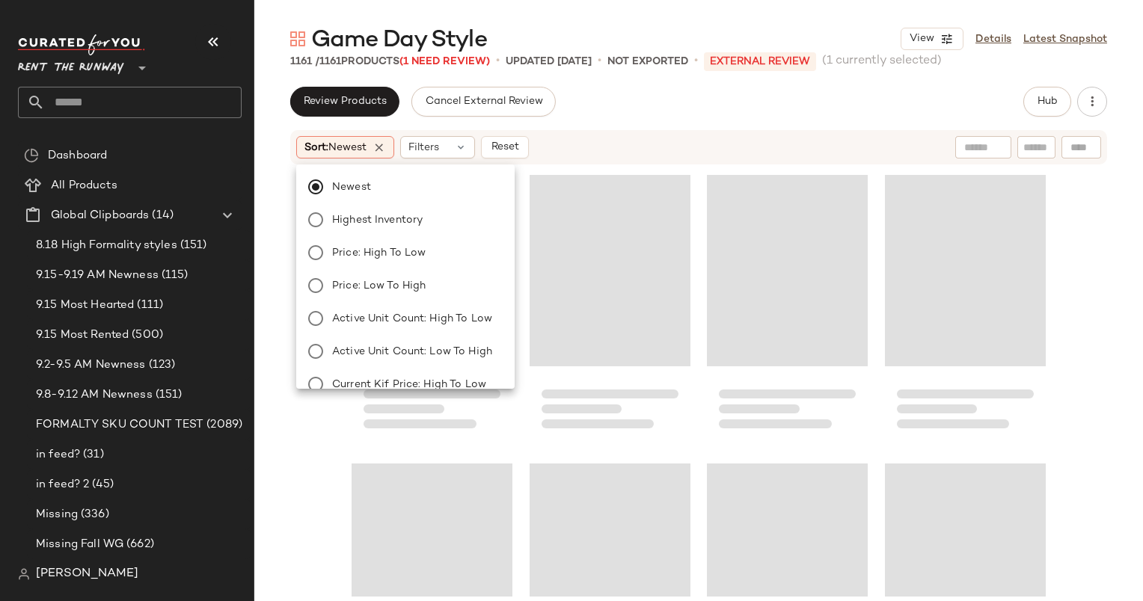
click at [571, 162] on div "Sort: Newest Filters Reset" at bounding box center [698, 147] width 817 height 34
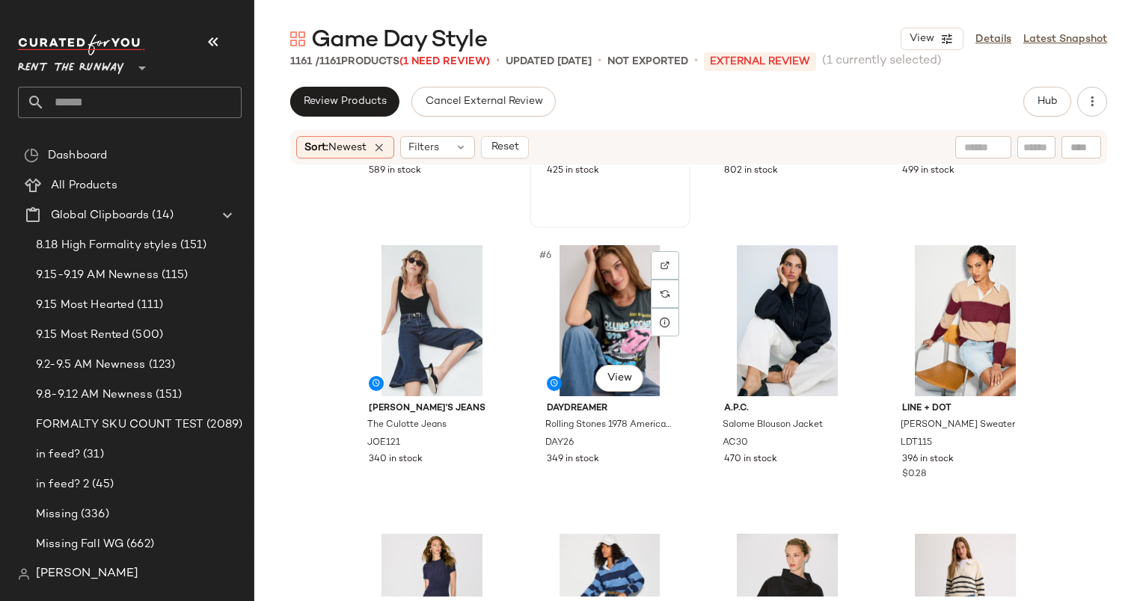
scroll to position [0, 0]
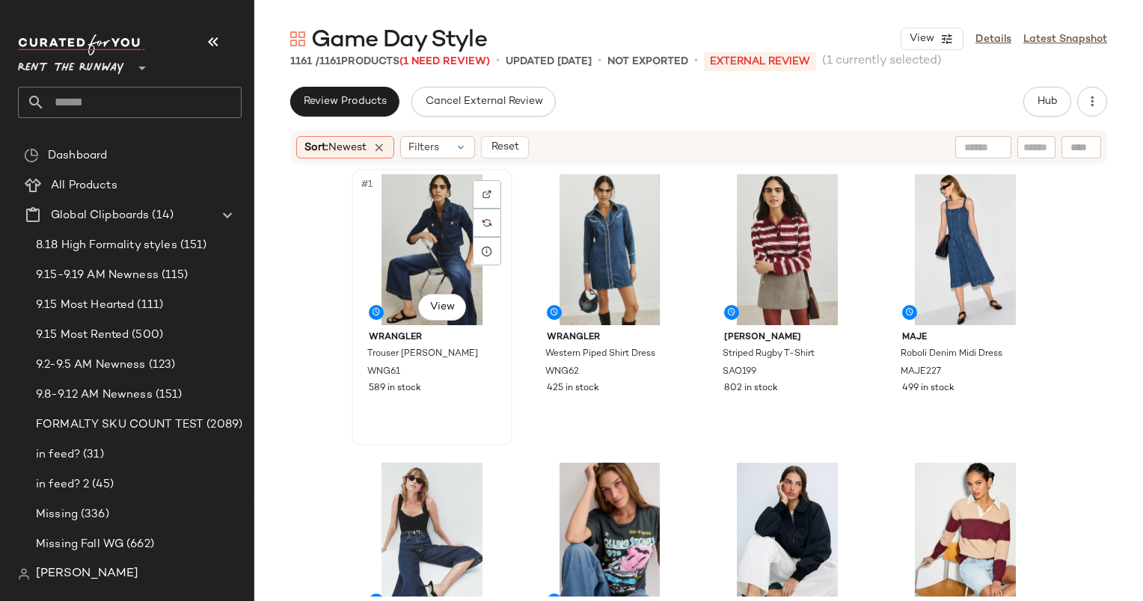
click at [435, 260] on div "#1 View" at bounding box center [432, 249] width 150 height 151
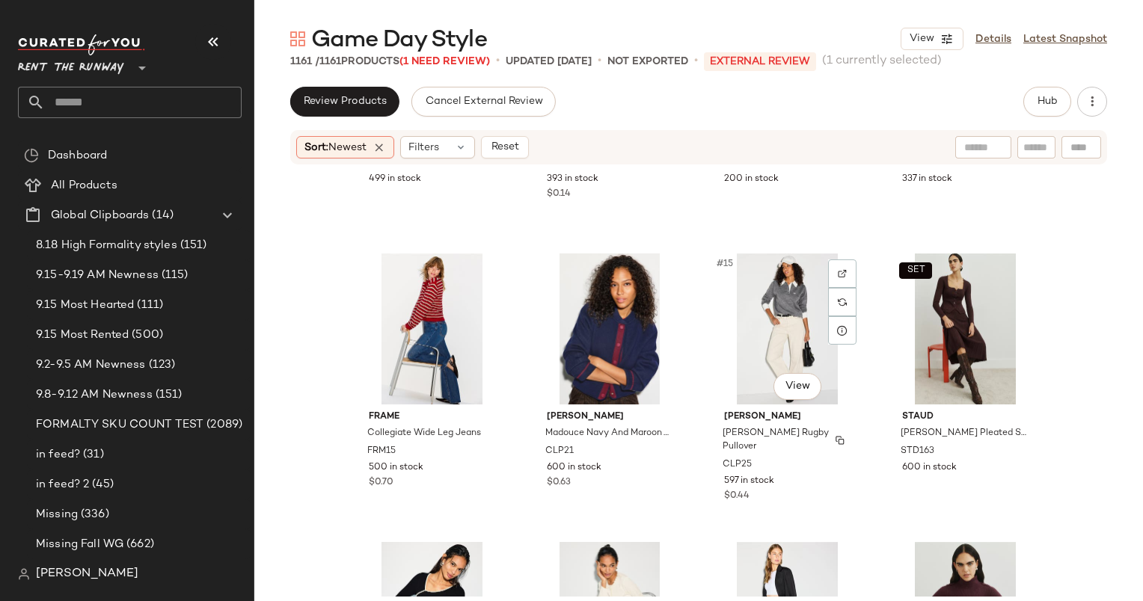
scroll to position [1073, 0]
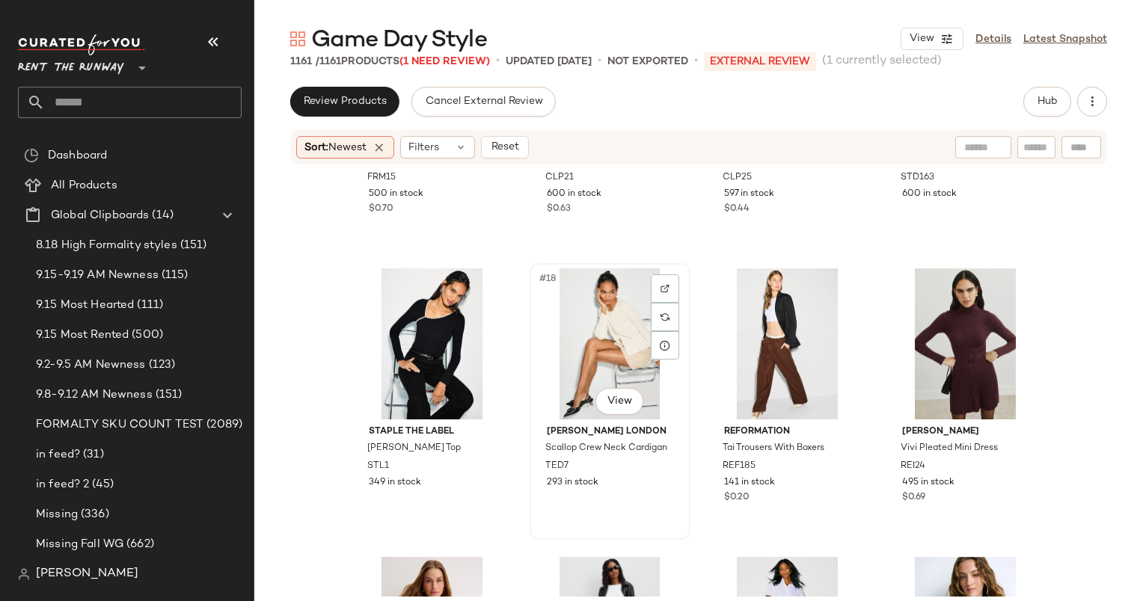
click at [587, 358] on div "#18 View" at bounding box center [610, 344] width 150 height 151
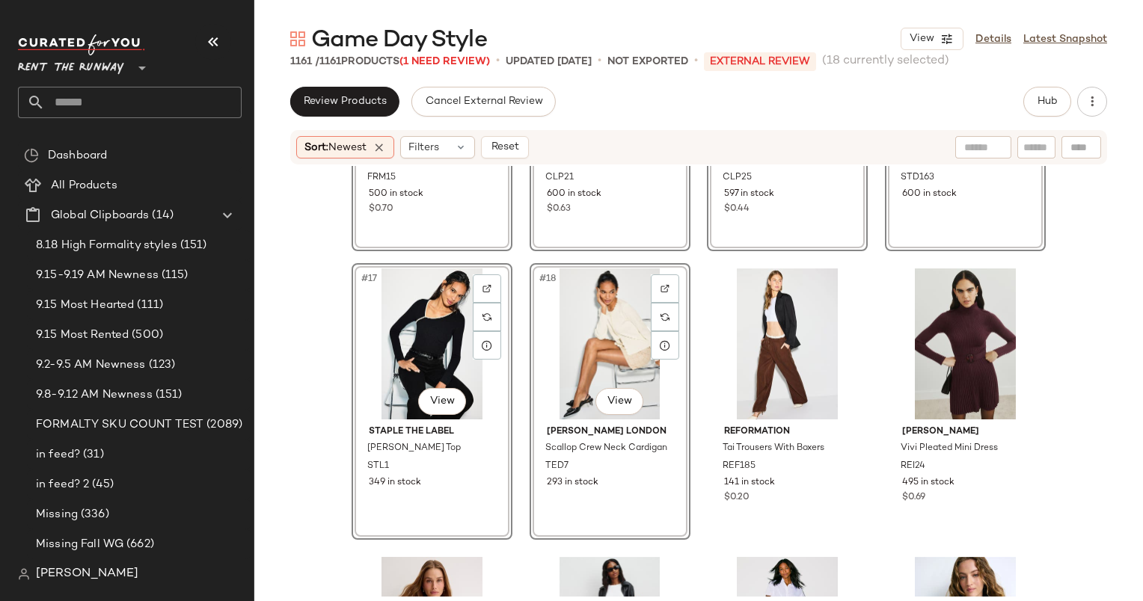
scroll to position [594, 0]
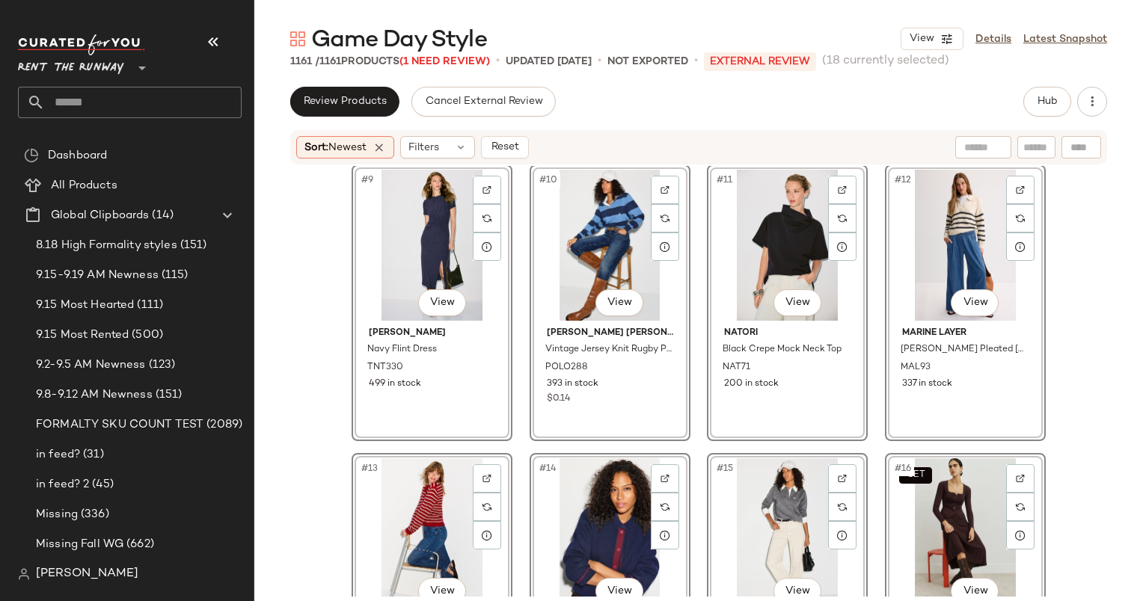
click at [414, 512] on div "#13 View" at bounding box center [432, 534] width 150 height 151
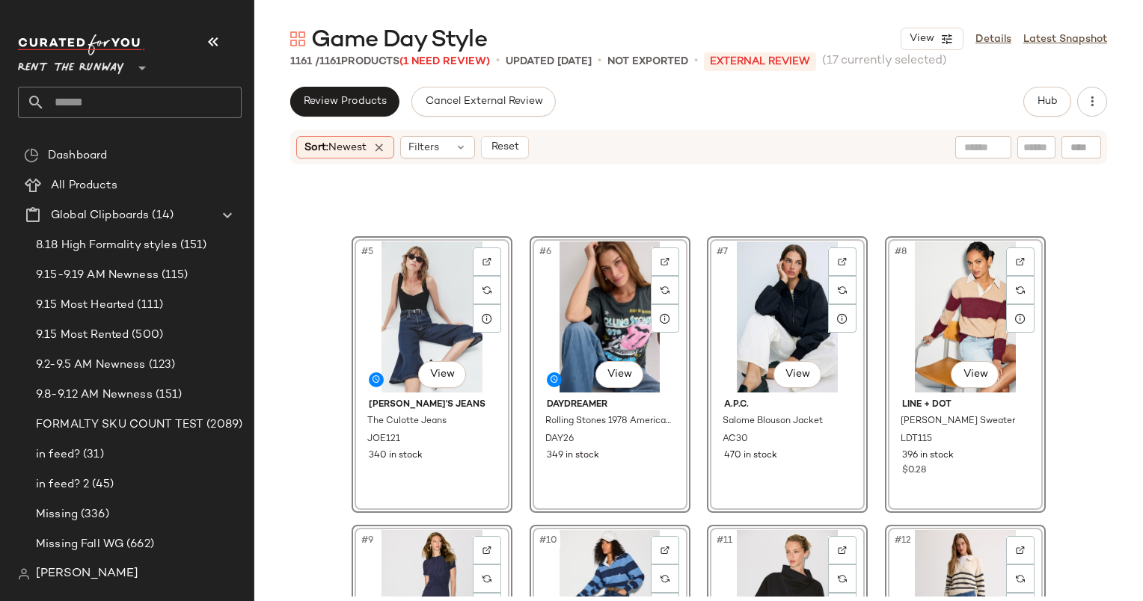
scroll to position [233, 0]
click at [943, 295] on div "#8 View" at bounding box center [965, 317] width 150 height 151
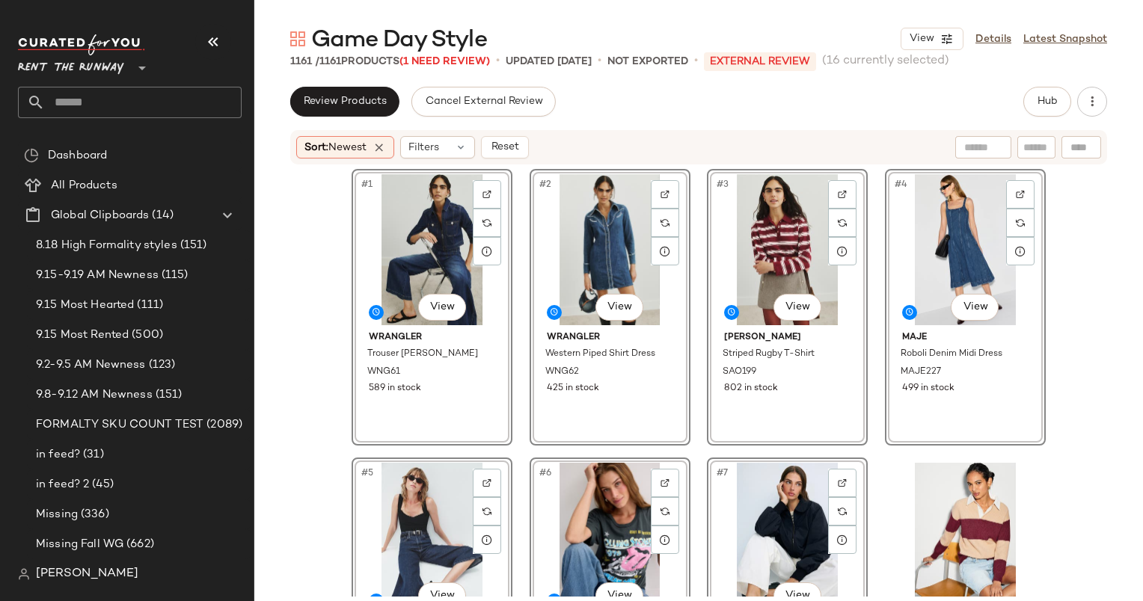
click at [780, 216] on div "#3 View" at bounding box center [787, 249] width 150 height 151
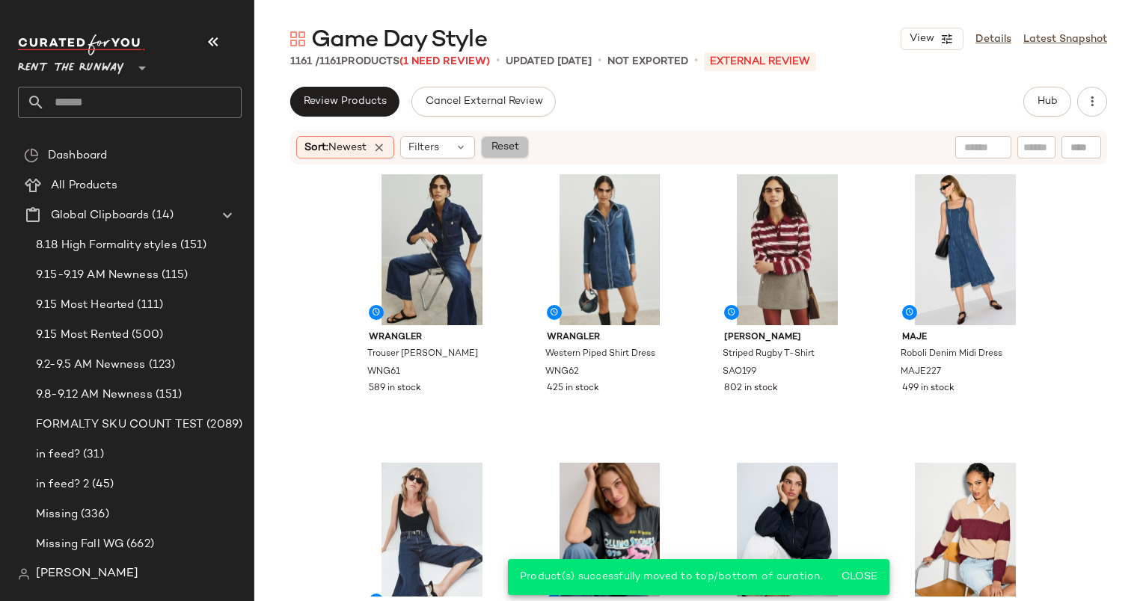
click at [527, 144] on button "Reset" at bounding box center [505, 147] width 48 height 22
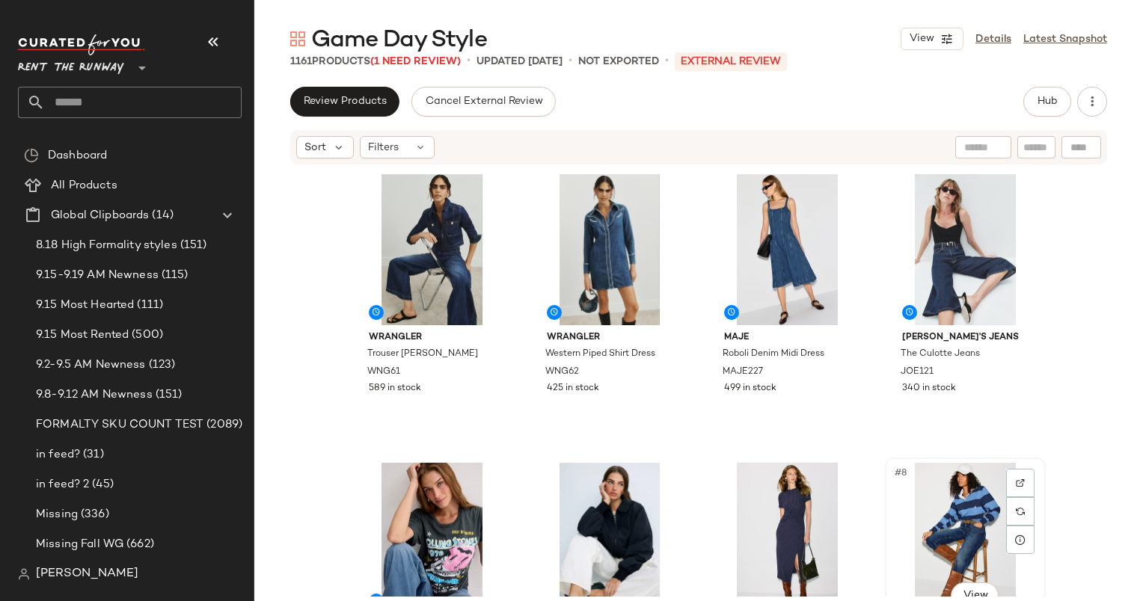
click at [971, 489] on div "#8 View" at bounding box center [965, 538] width 150 height 151
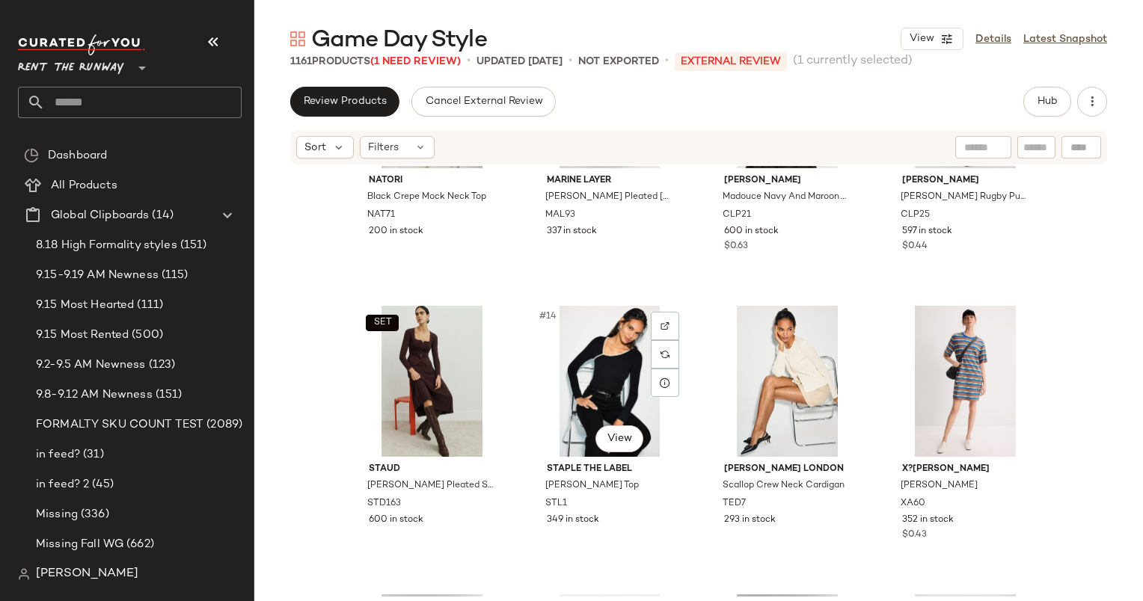
scroll to position [1032, 0]
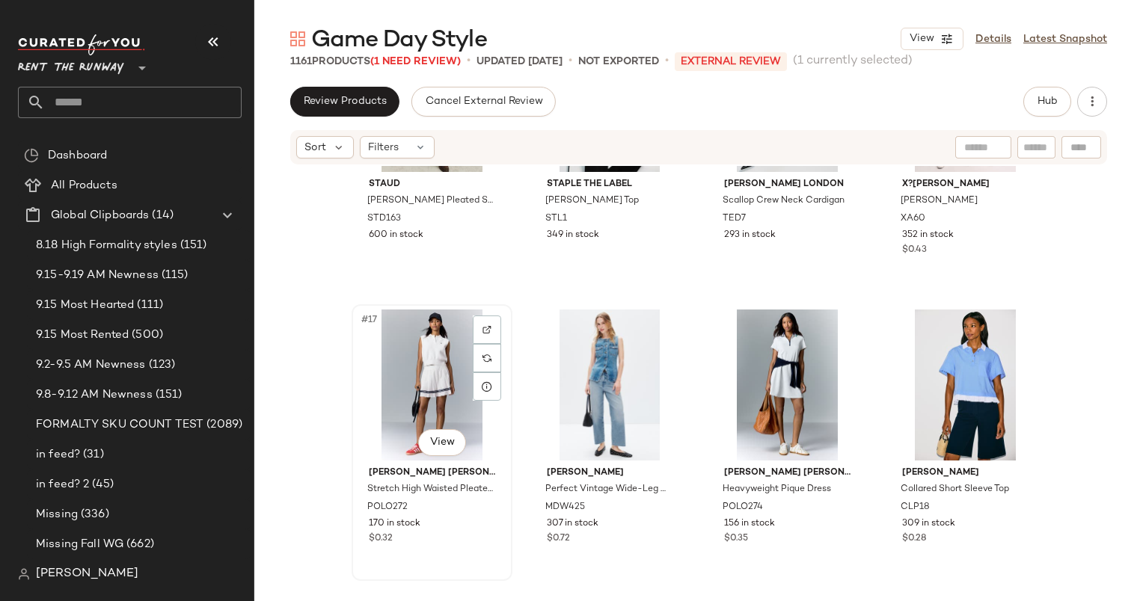
click at [428, 407] on div "#17 View" at bounding box center [432, 385] width 150 height 151
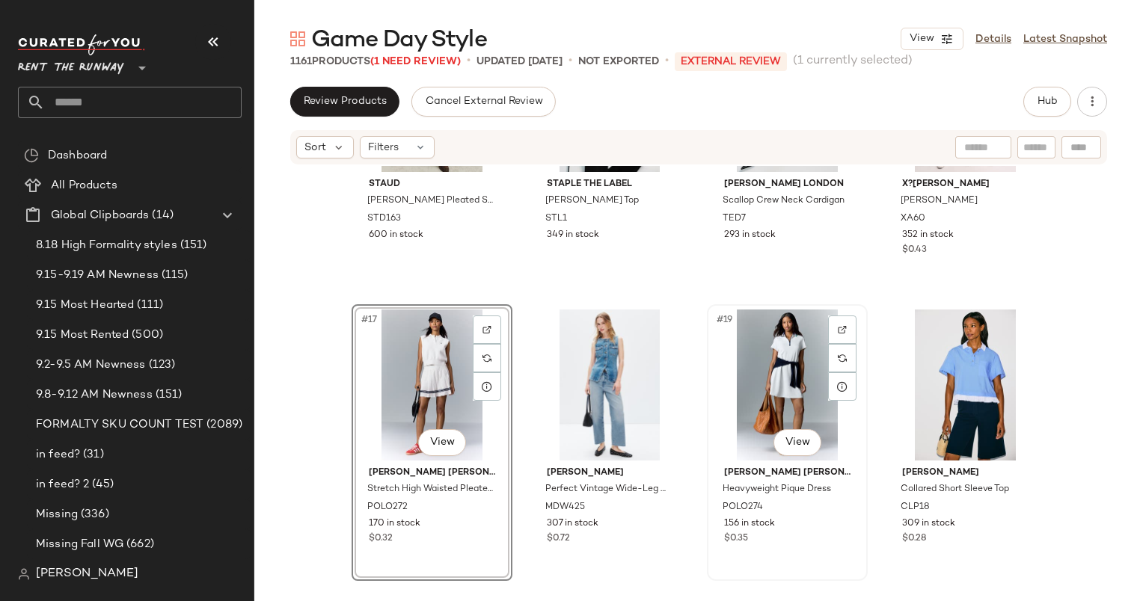
click at [792, 402] on div "#19 View" at bounding box center [787, 385] width 150 height 151
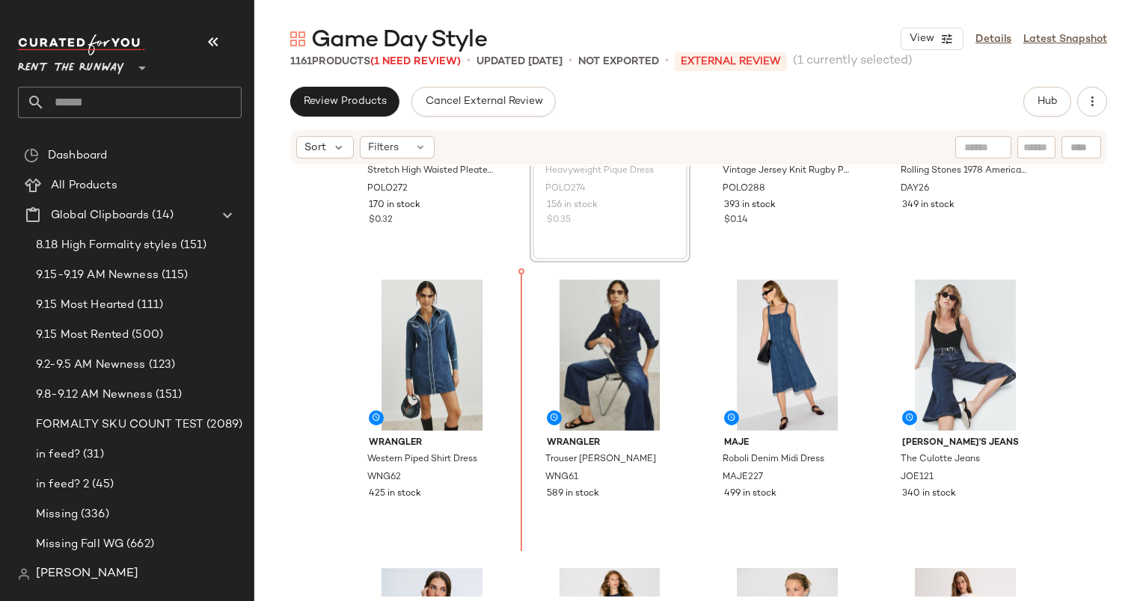
scroll to position [203, 0]
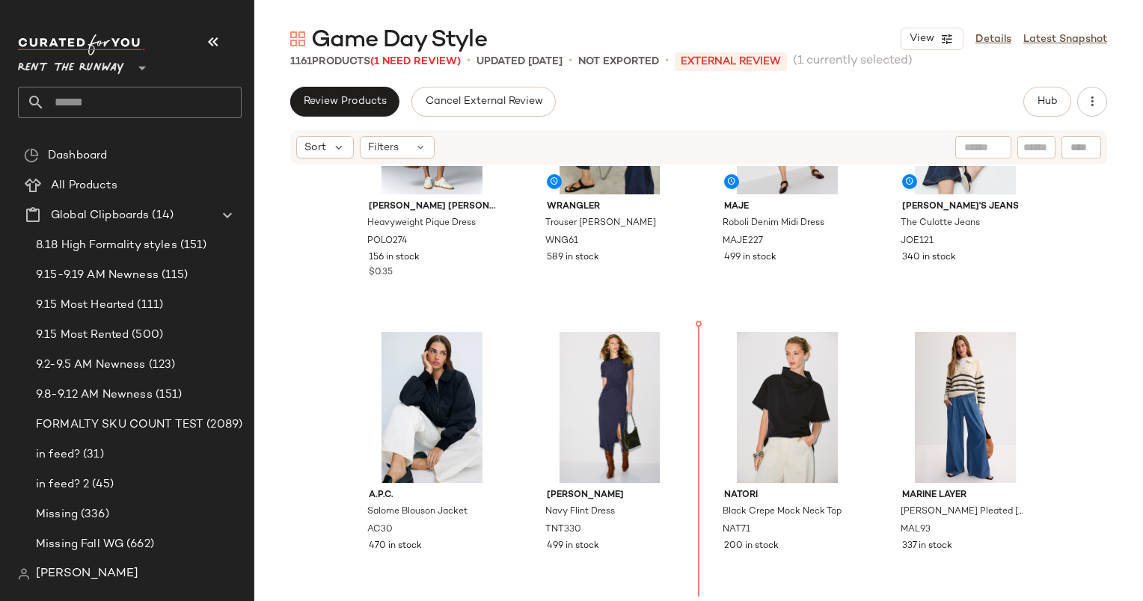
scroll to position [462, 0]
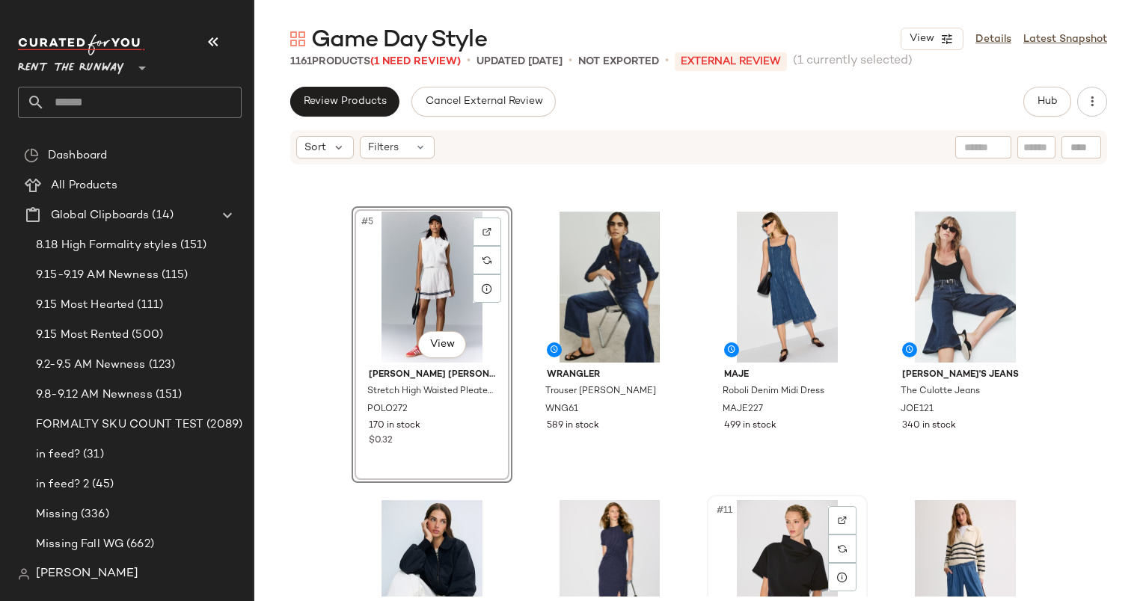
scroll to position [442, 0]
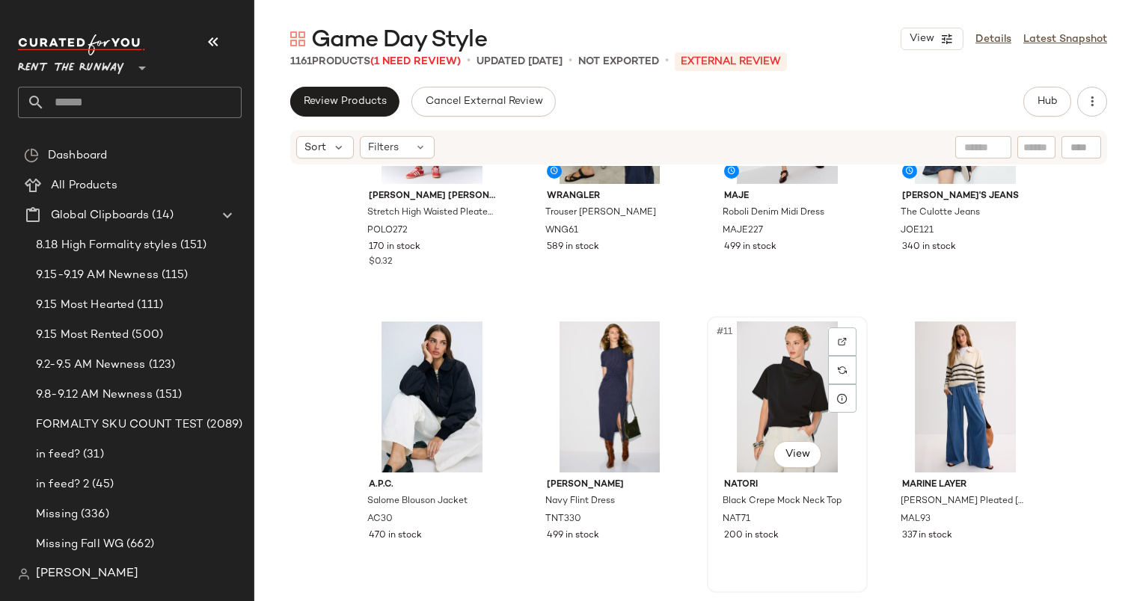
click at [750, 371] on div "#11 View" at bounding box center [787, 397] width 150 height 151
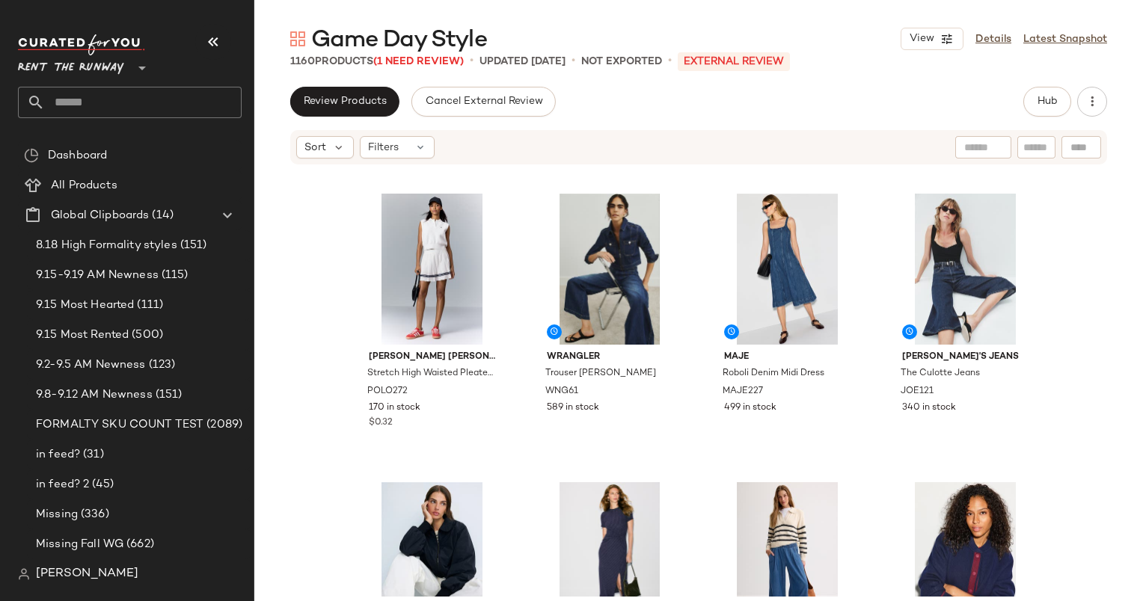
scroll to position [269, 0]
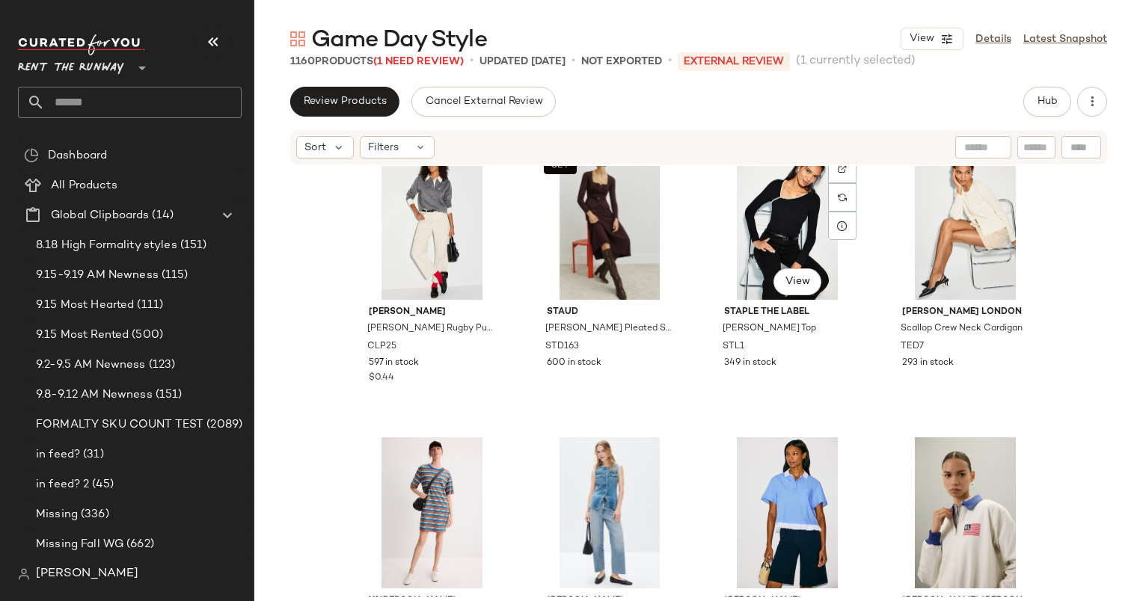
scroll to position [904, 0]
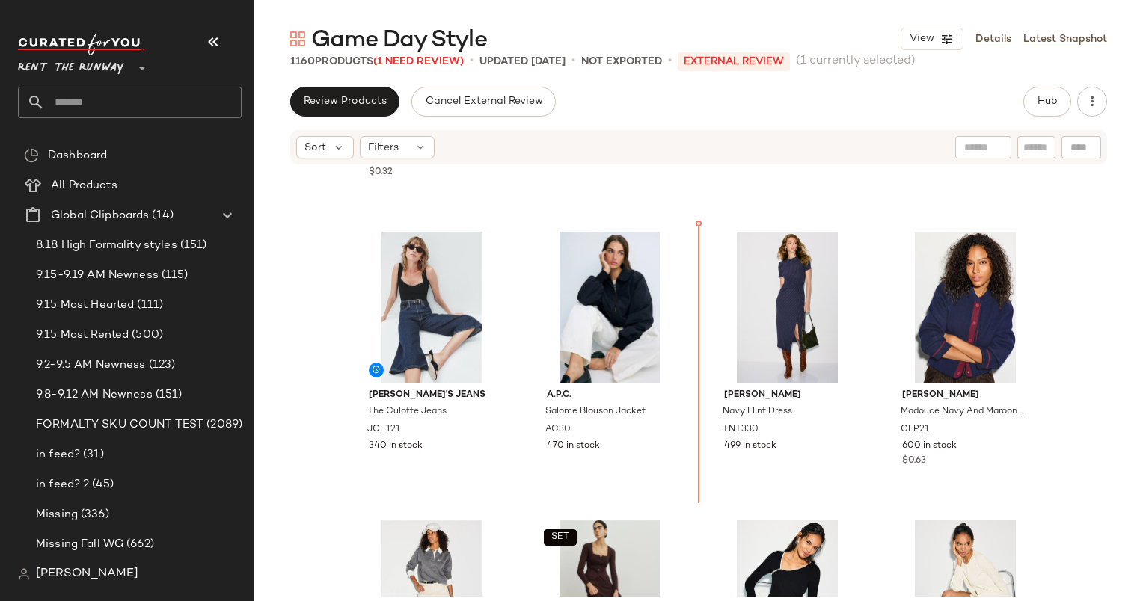
scroll to position [515, 0]
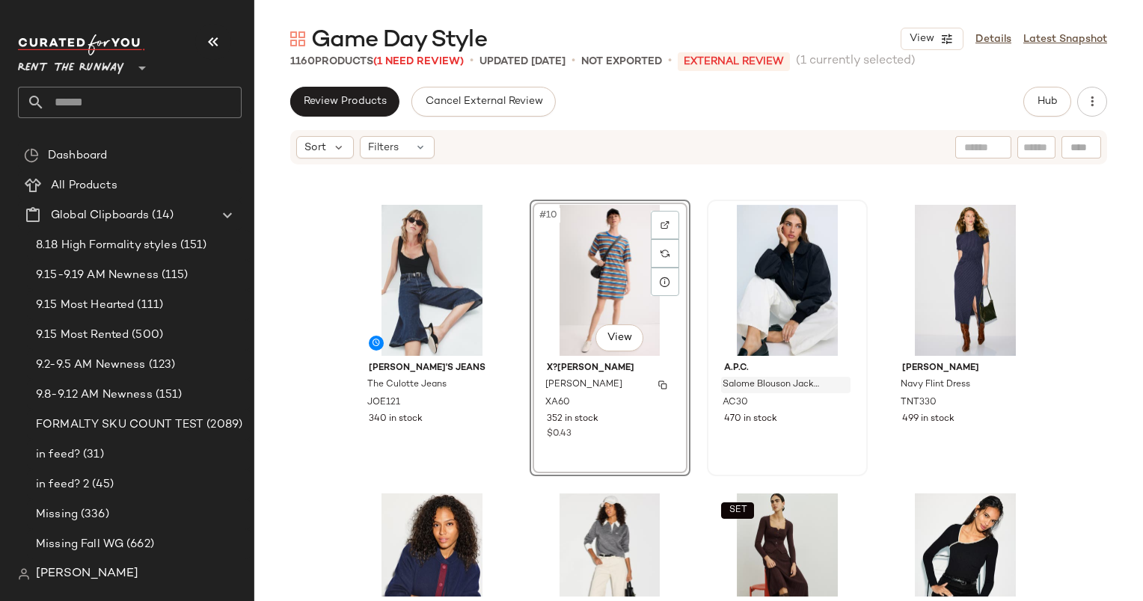
scroll to position [560, 0]
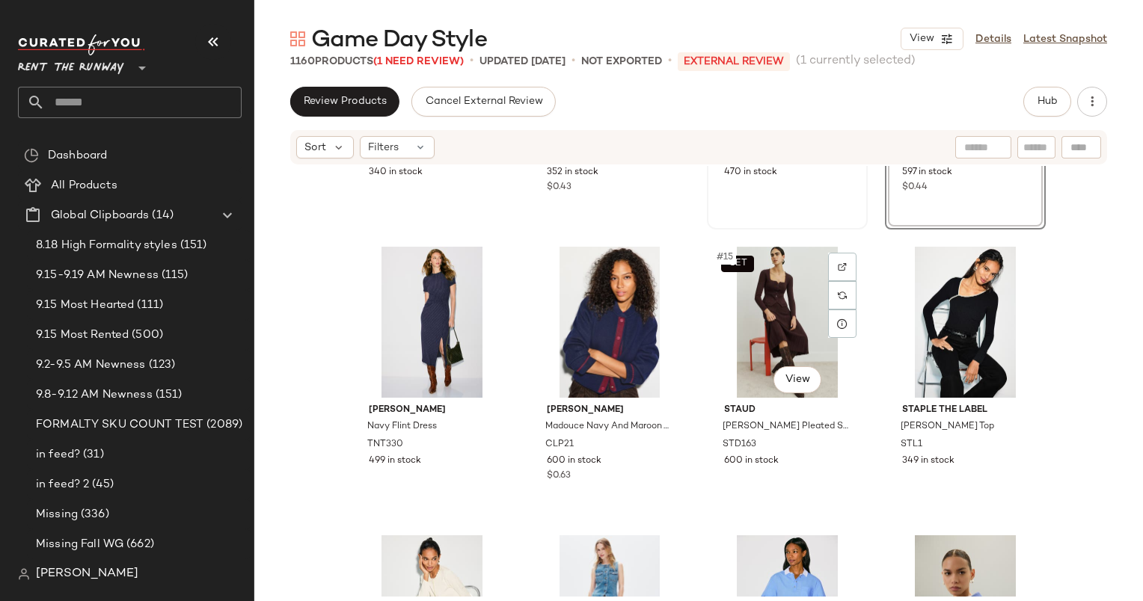
scroll to position [817, 0]
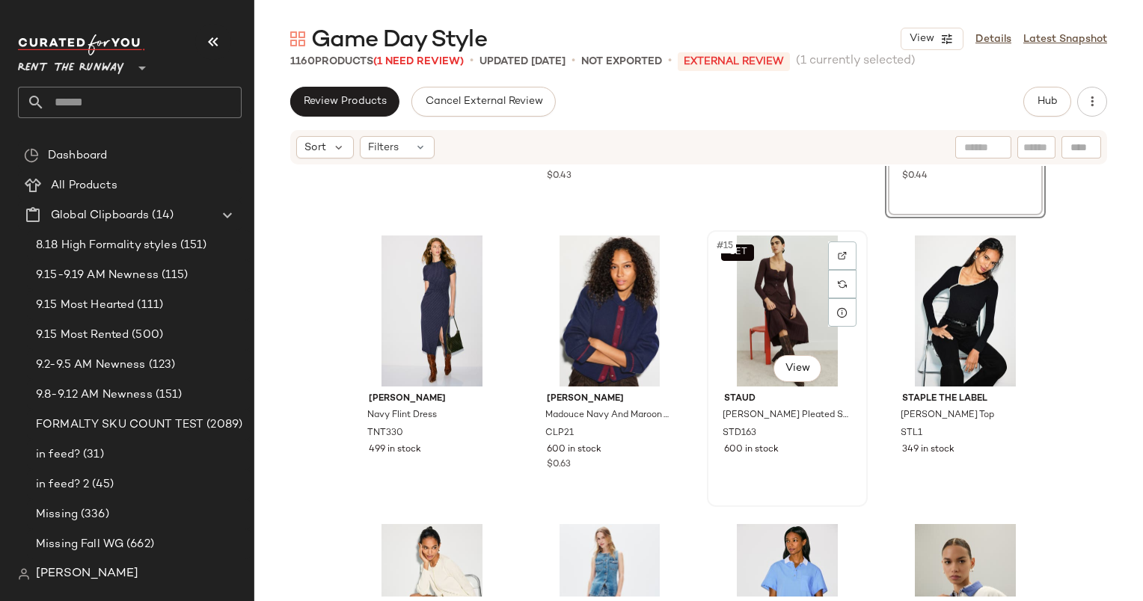
click at [766, 286] on div "SET #15 View" at bounding box center [787, 311] width 150 height 151
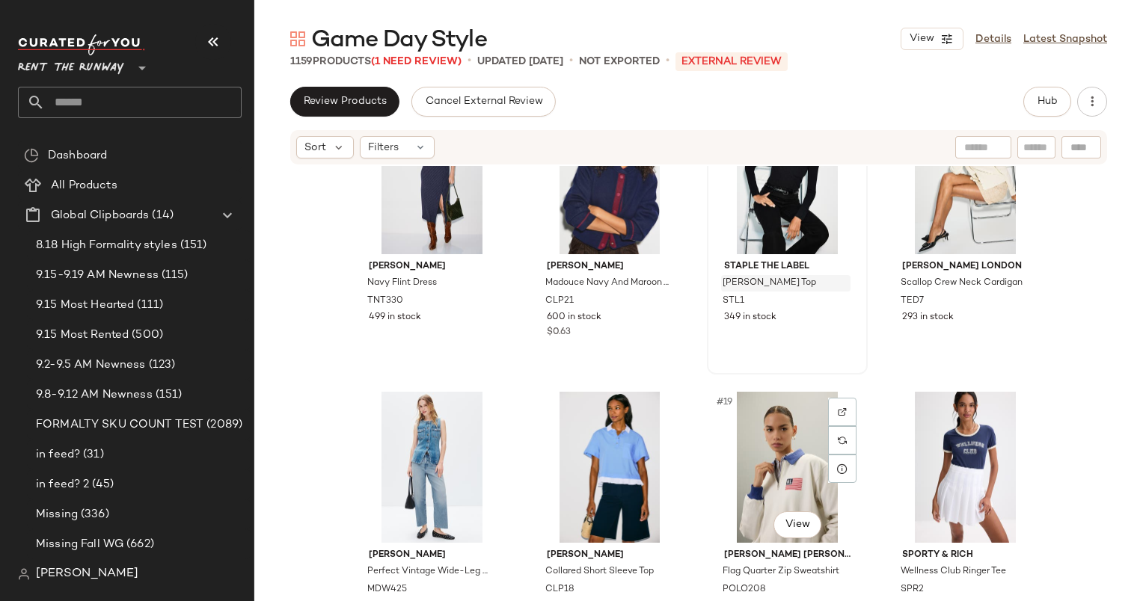
scroll to position [951, 0]
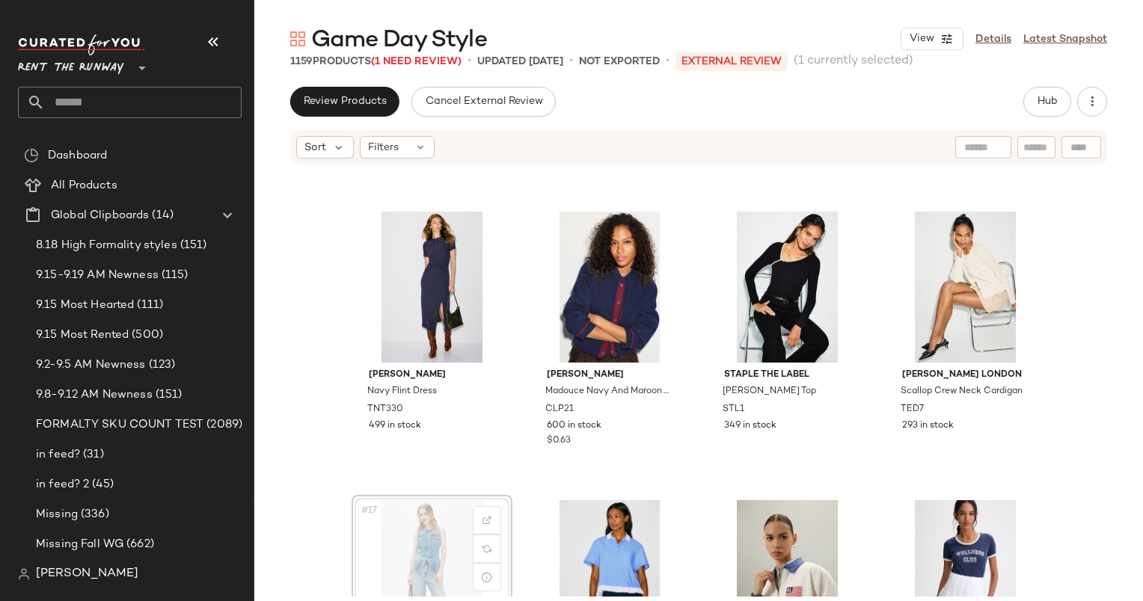
scroll to position [843, 0]
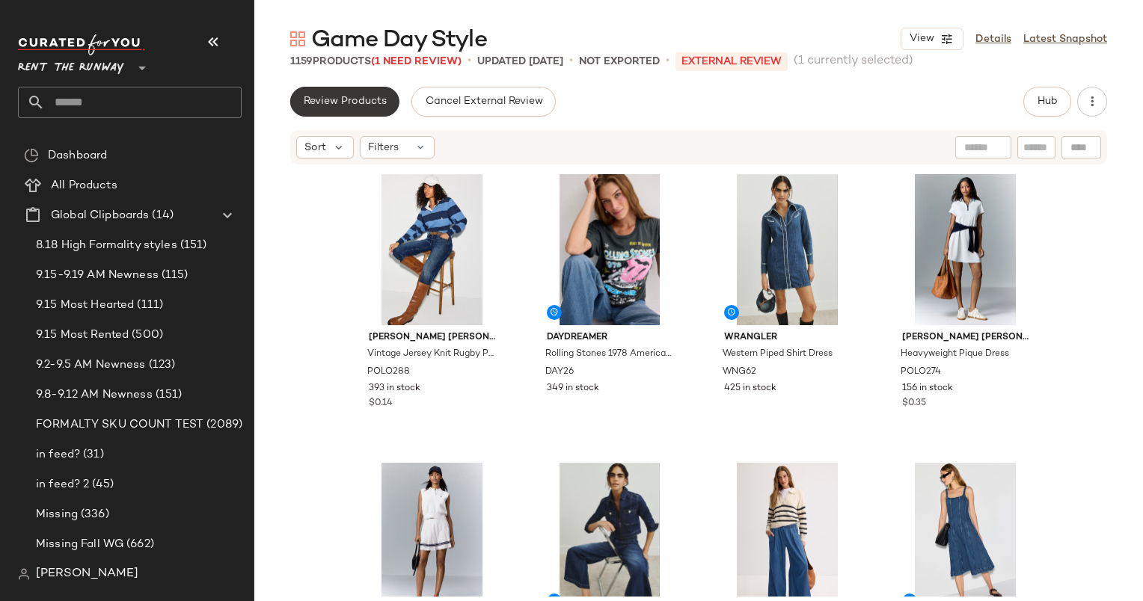
click at [356, 93] on button "Review Products" at bounding box center [344, 102] width 109 height 30
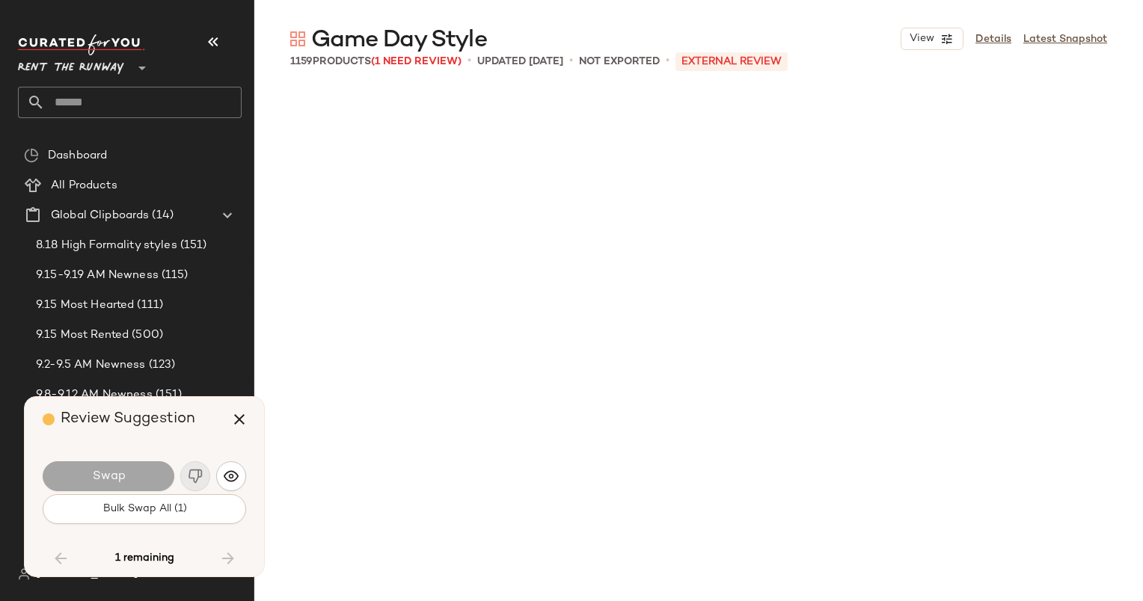
scroll to position [19923, 0]
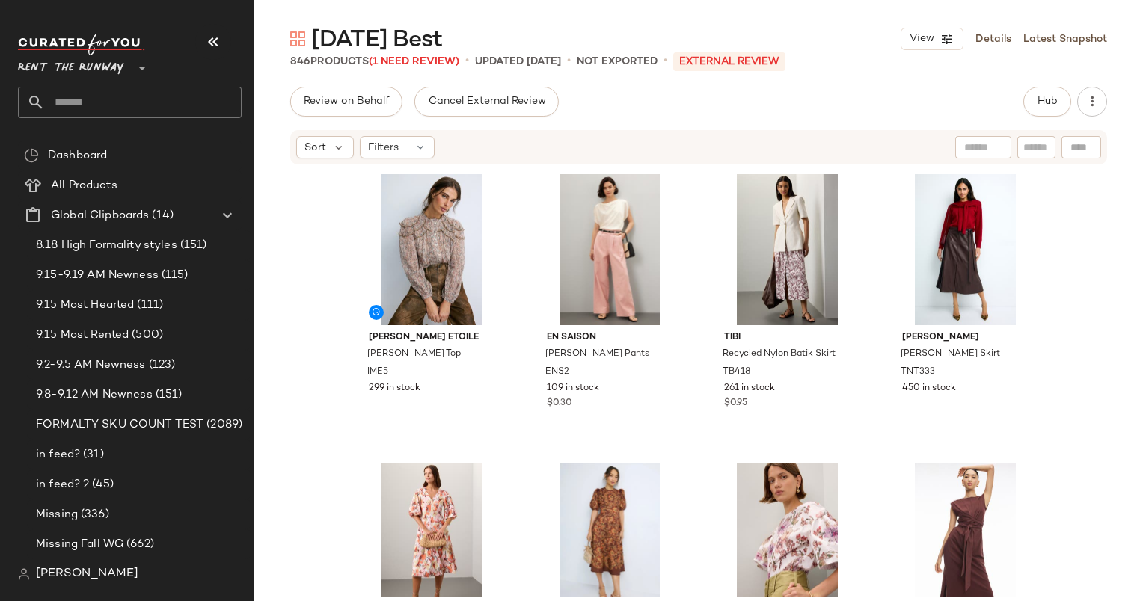
click at [1040, 119] on div "Review on Behalf Cancel External Review Hub Sort Filters [PERSON_NAME] Etoile […" at bounding box center [698, 375] width 889 height 577
click at [1029, 102] on button "Hub" at bounding box center [1047, 102] width 48 height 30
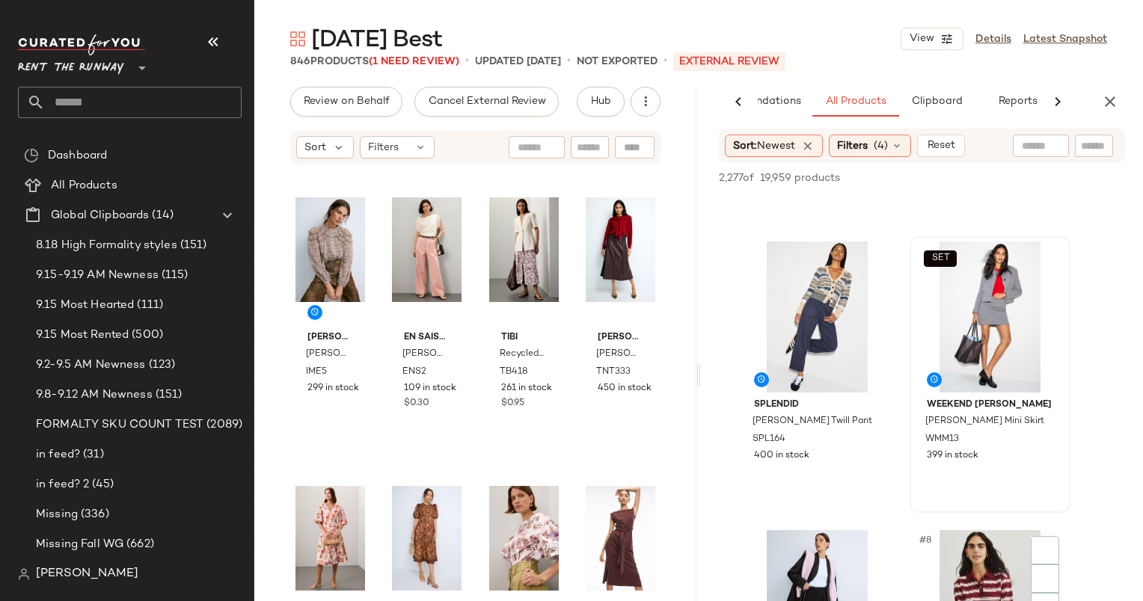
scroll to position [844, 0]
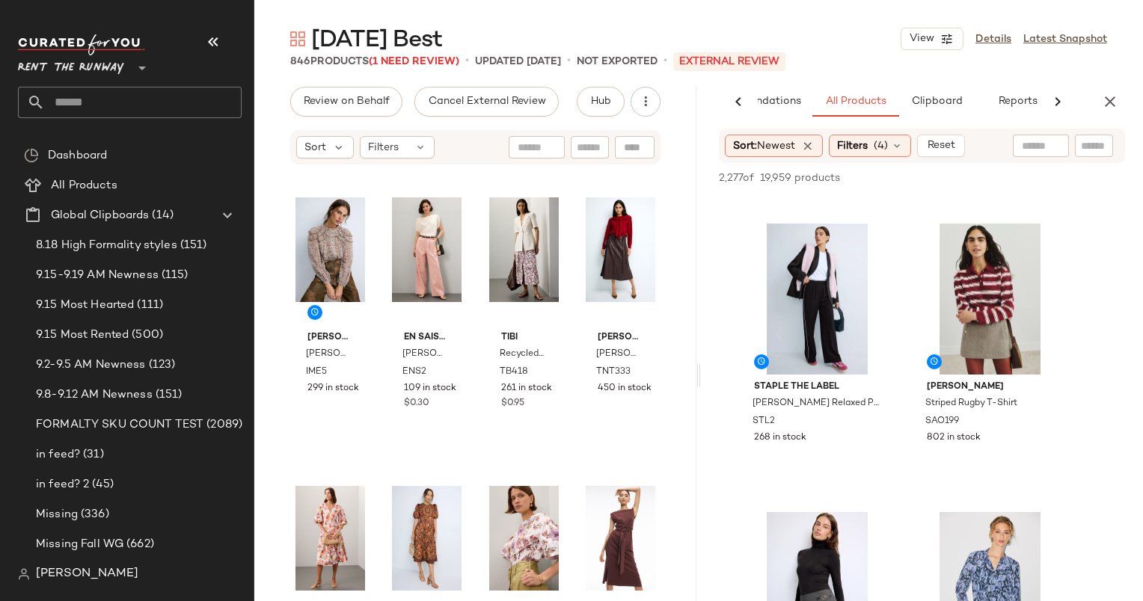
click at [1104, 93] on icon "button" at bounding box center [1110, 102] width 18 height 18
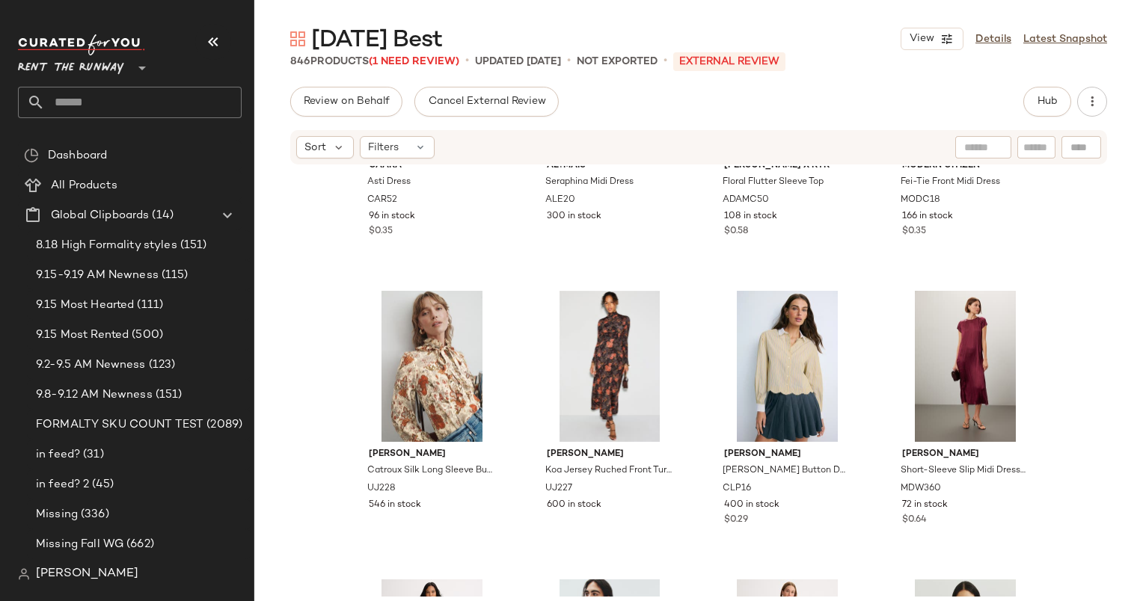
scroll to position [0, 0]
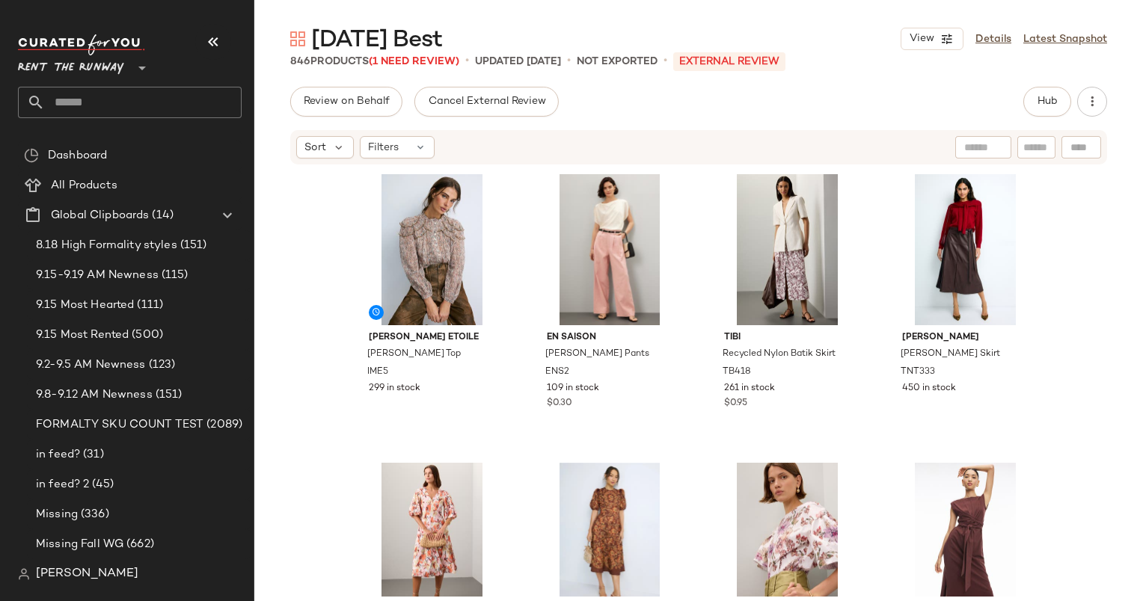
click at [284, 142] on div "Sort Filters" at bounding box center [698, 147] width 889 height 37
click at [341, 152] on icon at bounding box center [338, 147] width 13 height 13
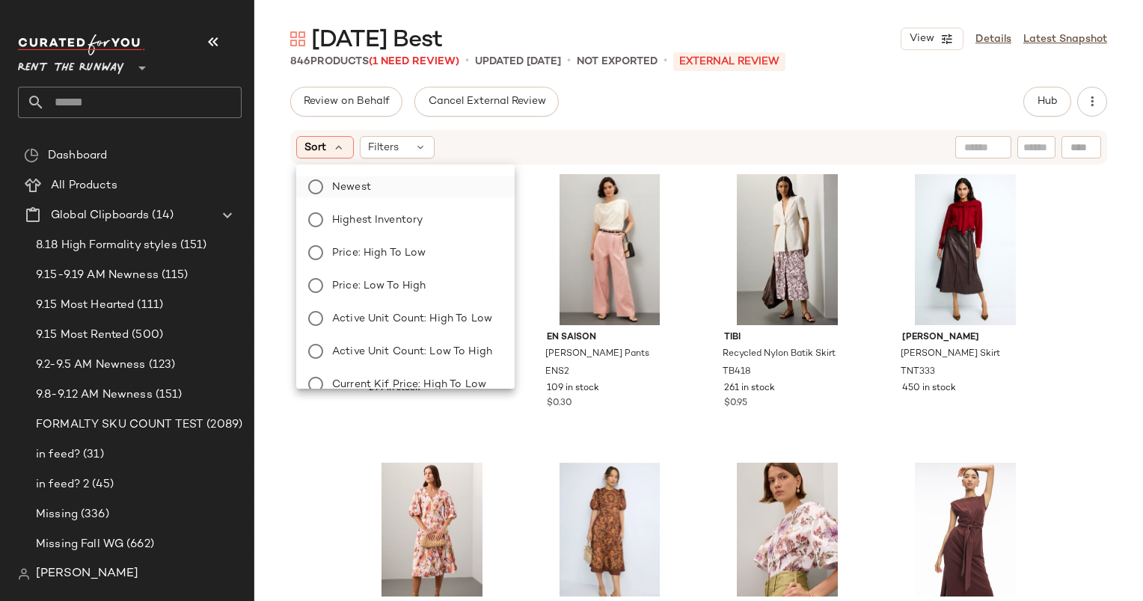
click at [377, 189] on label "Newest" at bounding box center [414, 187] width 177 height 21
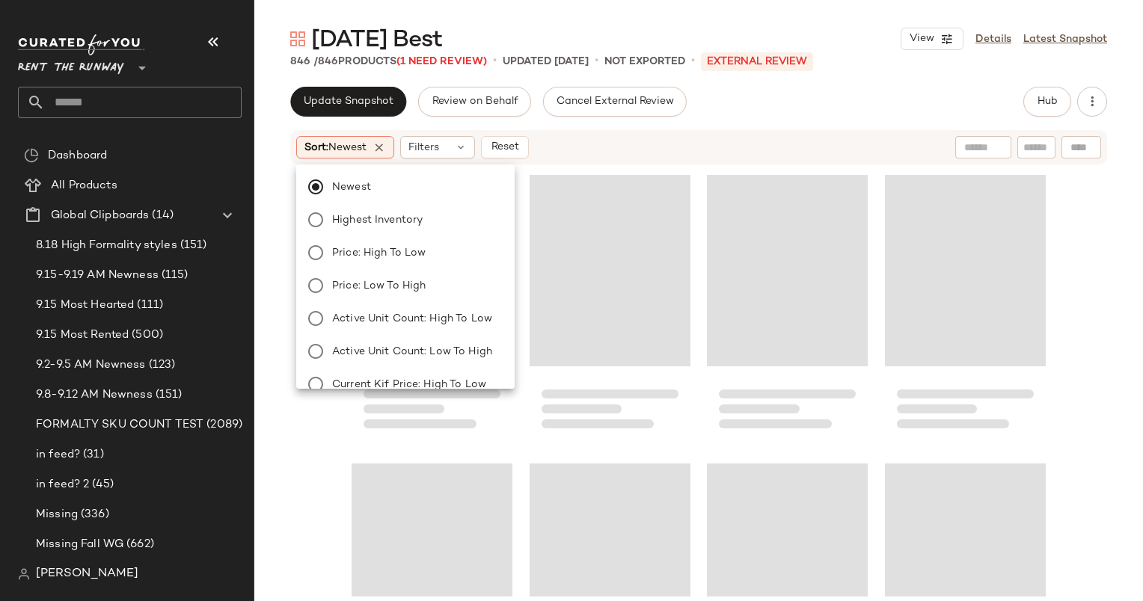
click at [709, 103] on div "Update Snapshot Review on Behalf Cancel External Review Hub" at bounding box center [698, 102] width 817 height 30
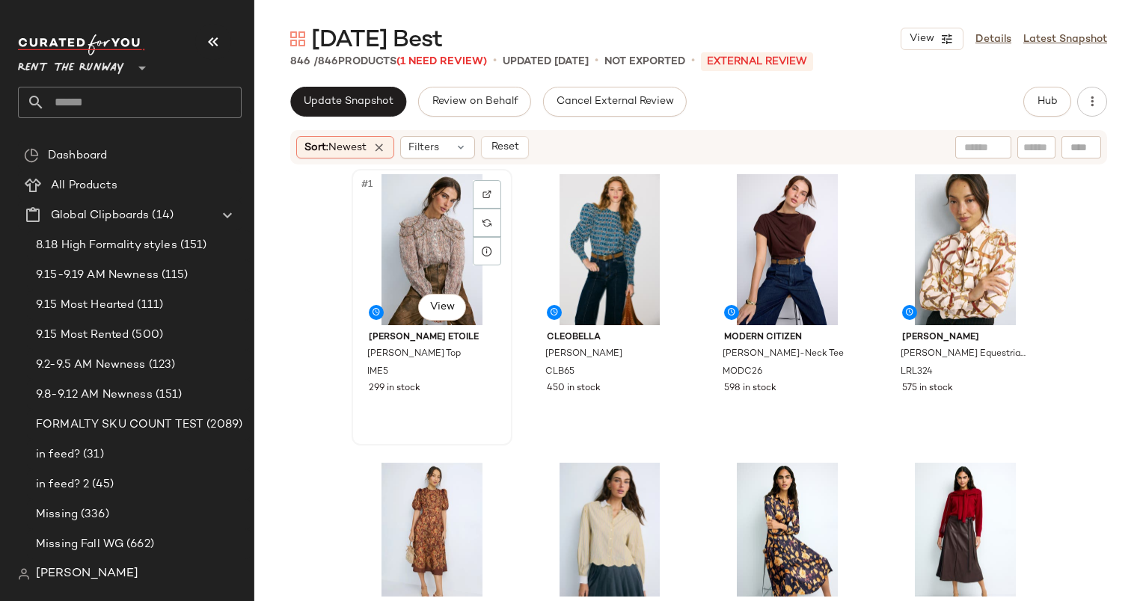
click at [367, 230] on div "#1 View" at bounding box center [432, 249] width 150 height 151
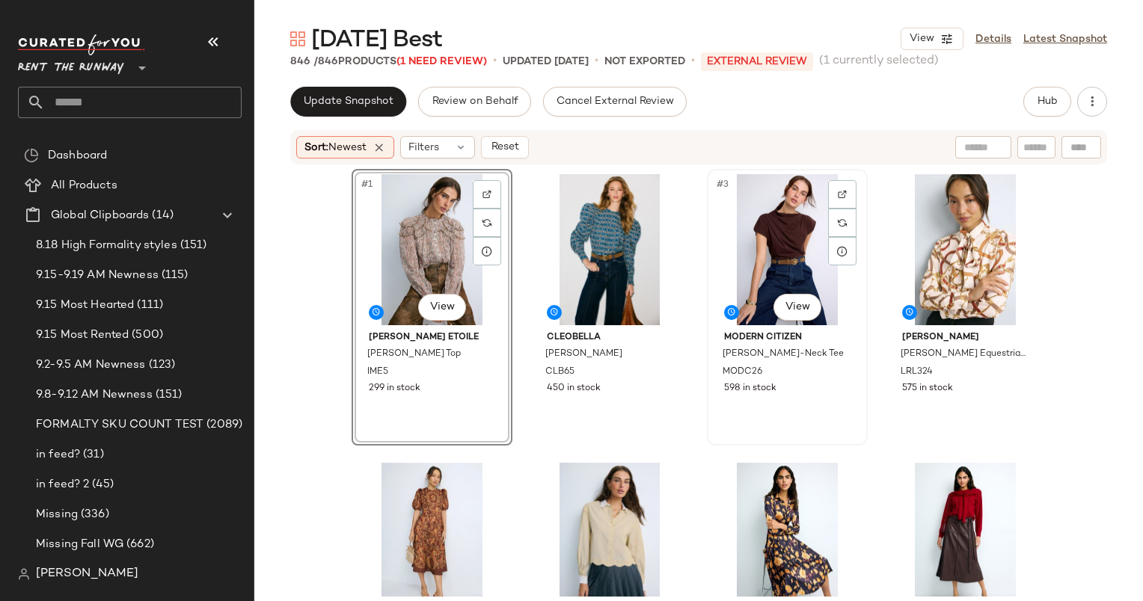
click at [785, 212] on div "#3 View" at bounding box center [787, 249] width 150 height 151
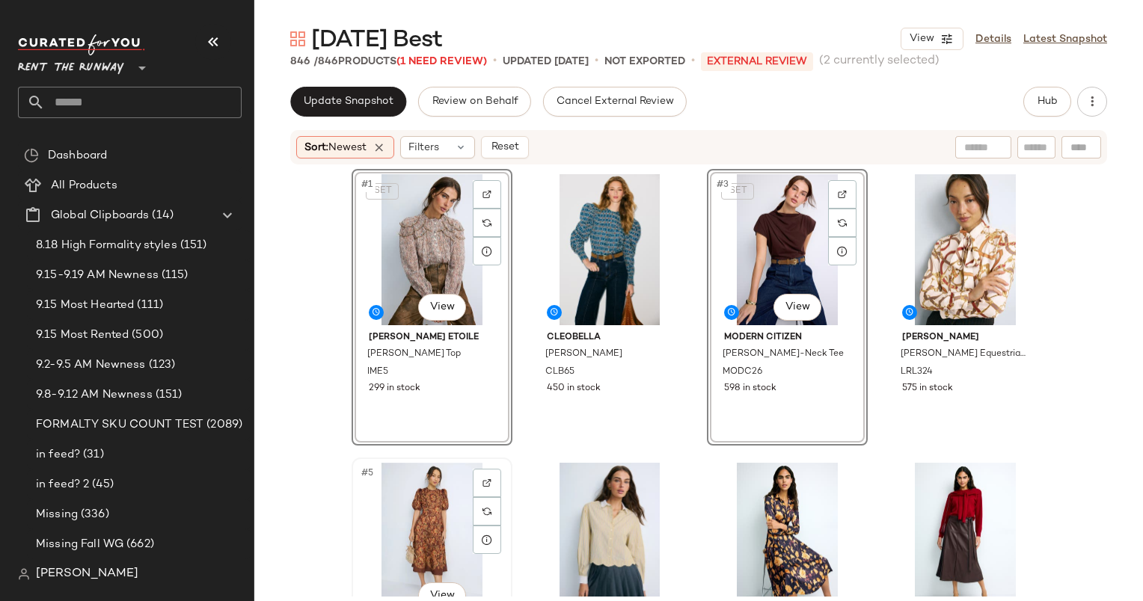
click at [413, 510] on div "#5 View" at bounding box center [432, 538] width 150 height 151
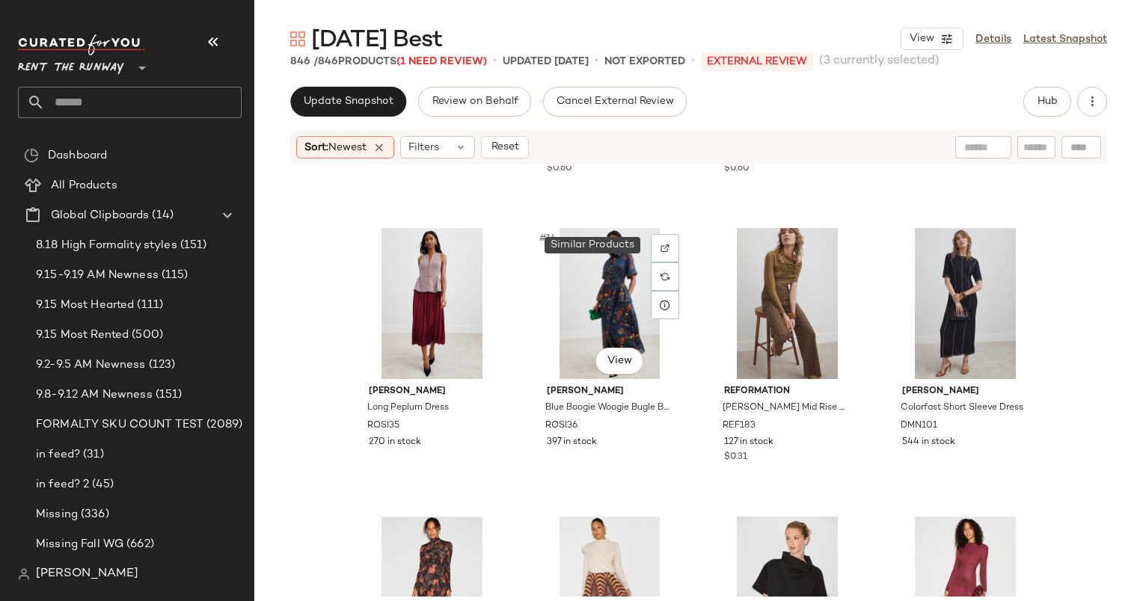
scroll to position [863, 0]
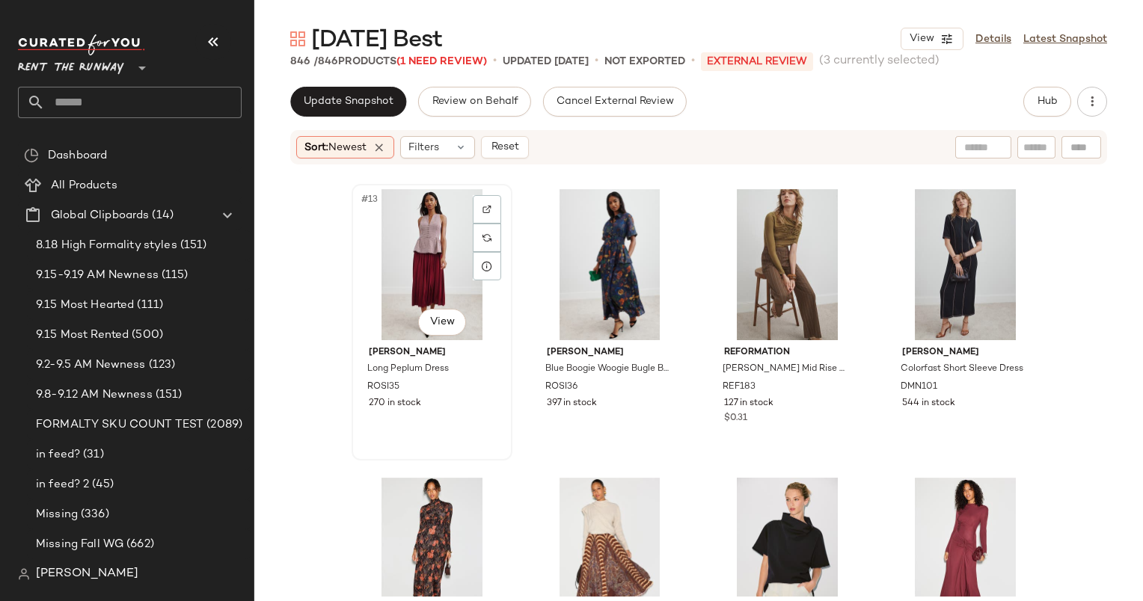
click at [421, 224] on div "#13 View" at bounding box center [432, 264] width 150 height 151
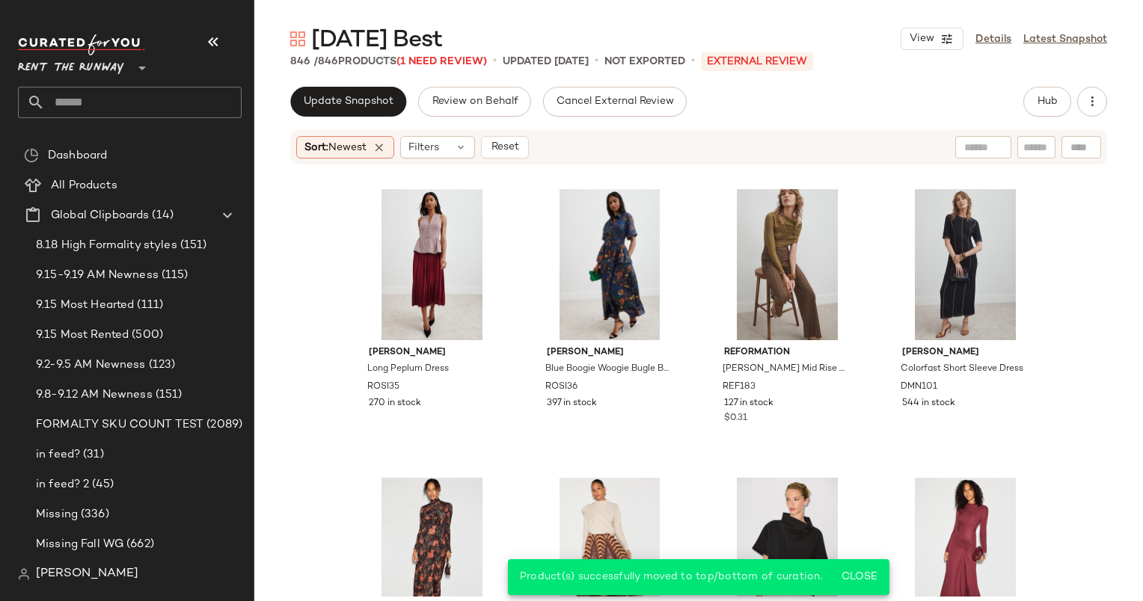
click at [519, 132] on div "Sort: Newest Filters Reset" at bounding box center [698, 147] width 817 height 34
click at [527, 143] on button "Reset" at bounding box center [505, 147] width 48 height 22
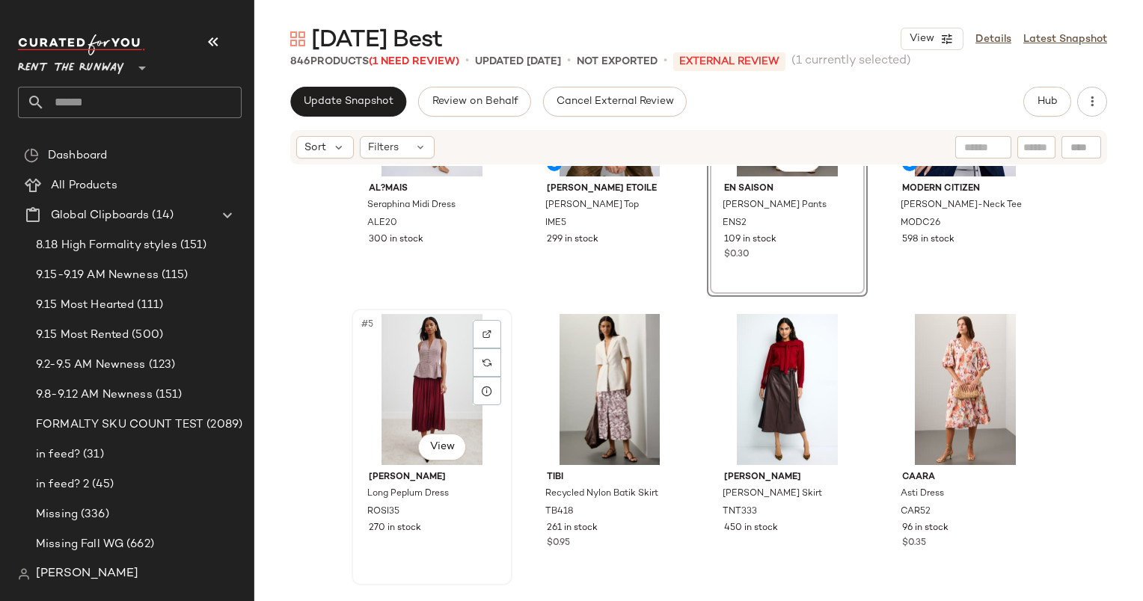
scroll to position [150, 0]
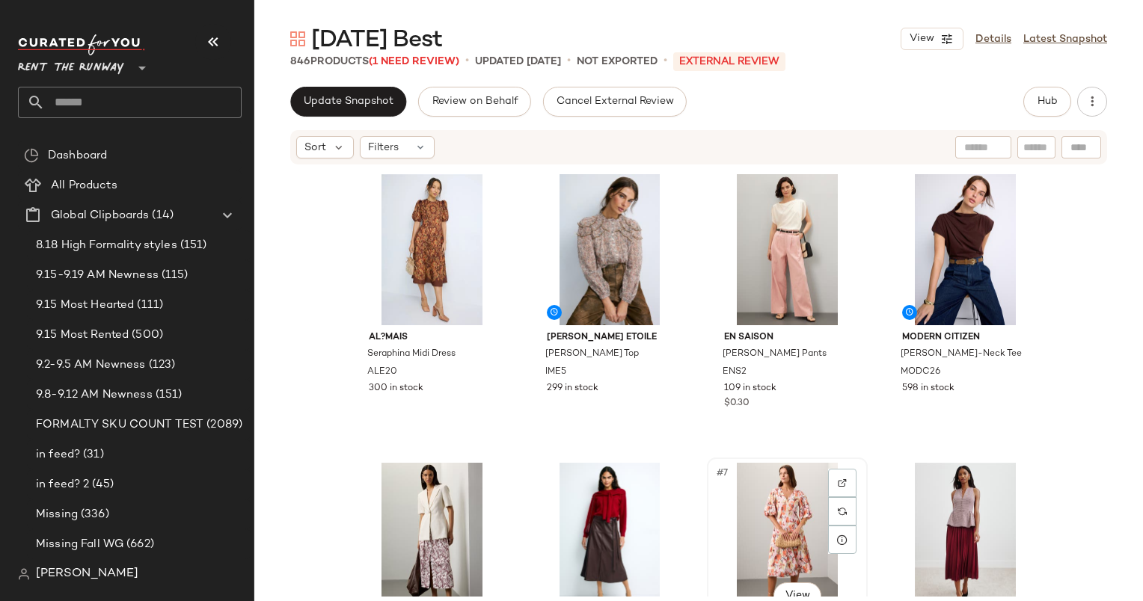
click at [749, 501] on div "#7 View" at bounding box center [787, 538] width 150 height 151
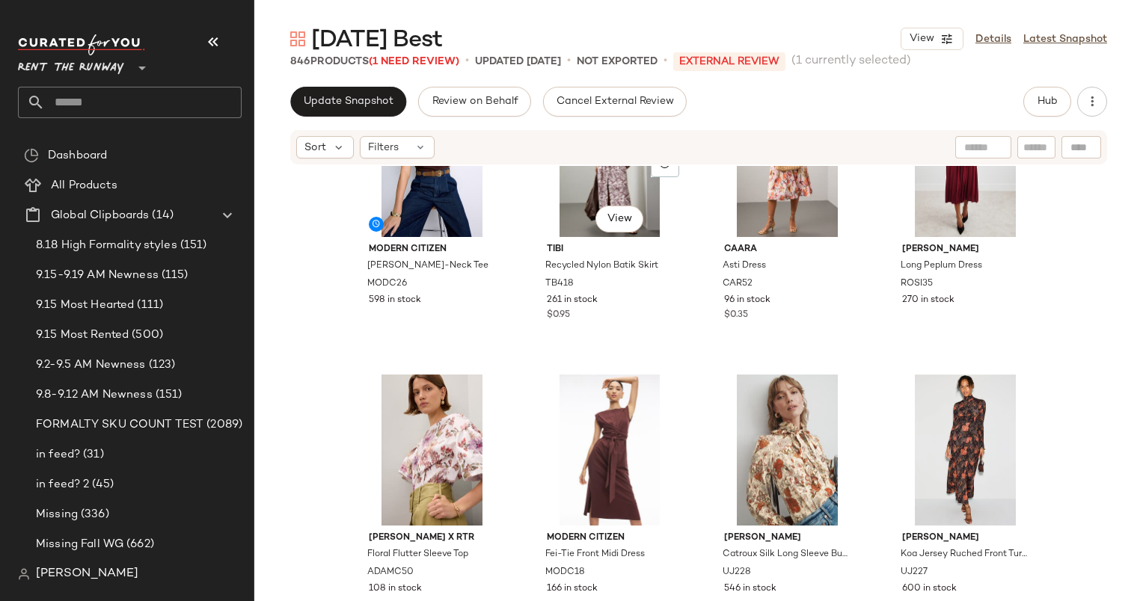
scroll to position [386, 0]
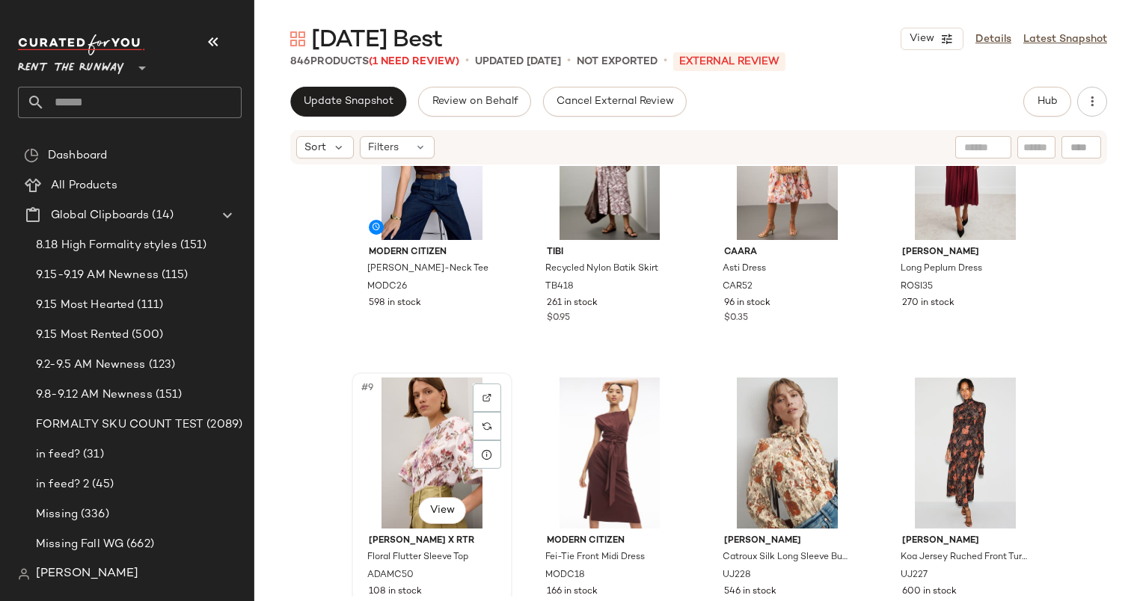
click at [410, 466] on div "#9 View" at bounding box center [432, 453] width 150 height 151
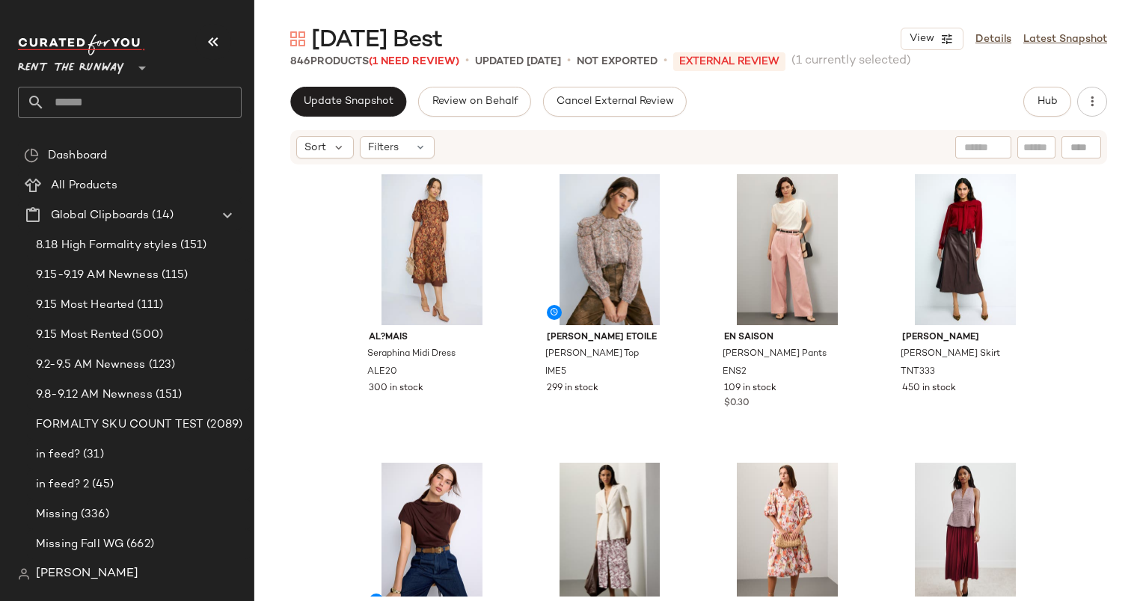
click at [380, 120] on div "Update Snapshot Review on Behalf Cancel External Review Hub Sort Filters AL?MAI…" at bounding box center [698, 375] width 889 height 577
click at [365, 101] on span "Update Snapshot" at bounding box center [348, 102] width 91 height 12
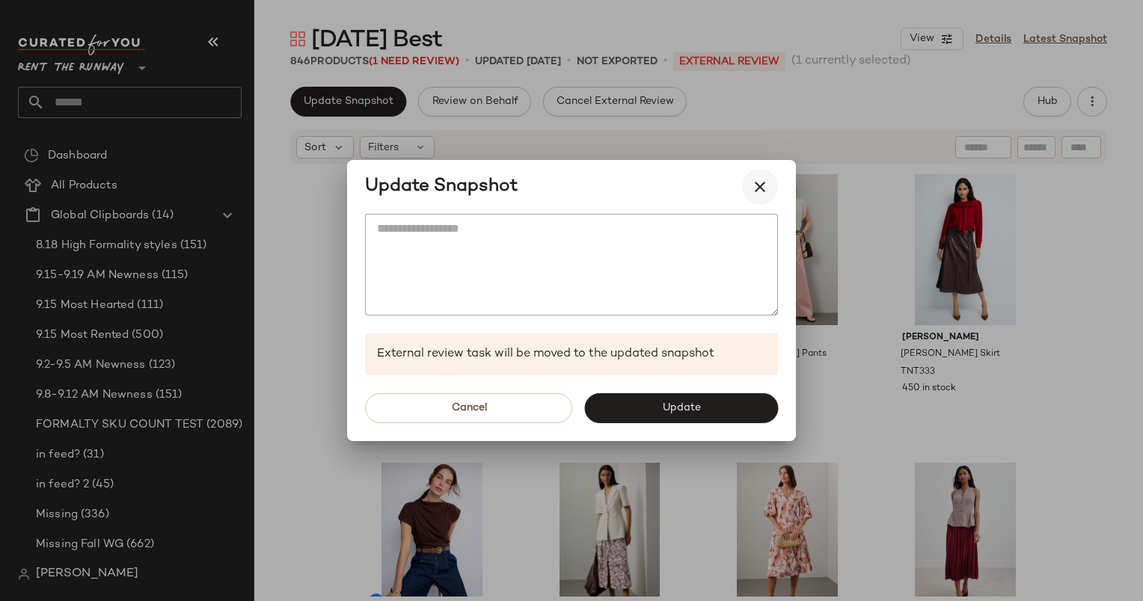
click at [753, 184] on icon "button" at bounding box center [760, 187] width 18 height 18
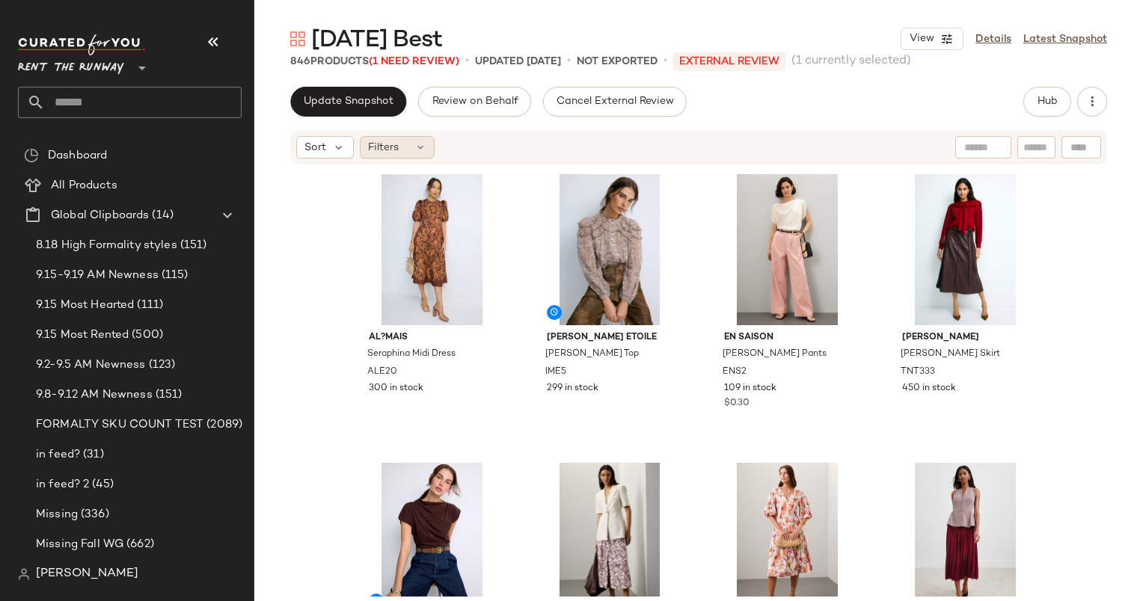
click at [392, 144] on span "Filters" at bounding box center [383, 148] width 31 height 16
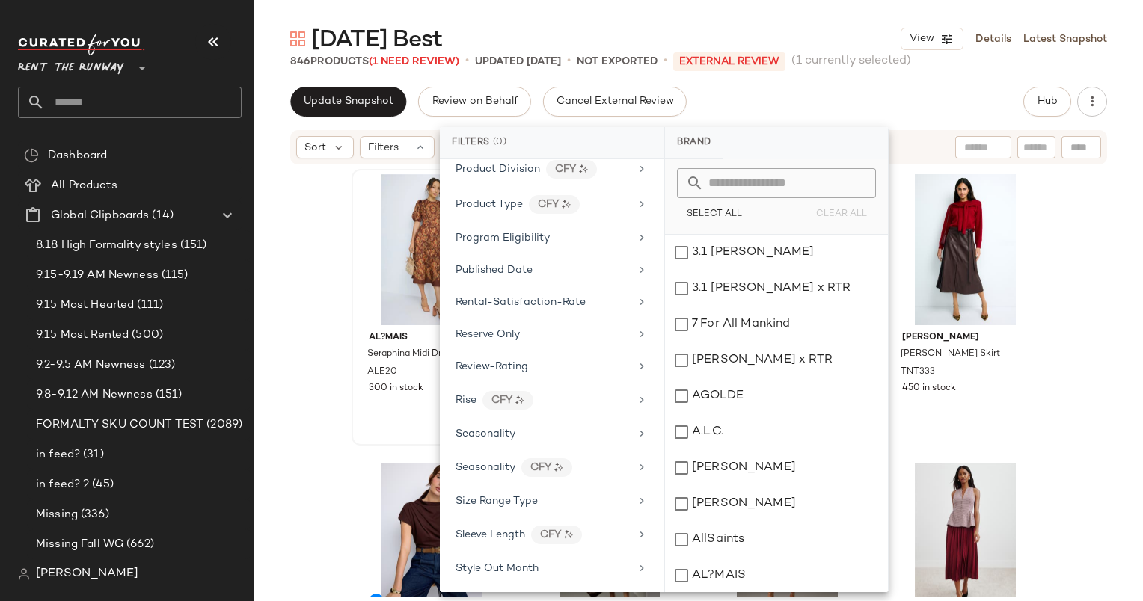
scroll to position [1990, 0]
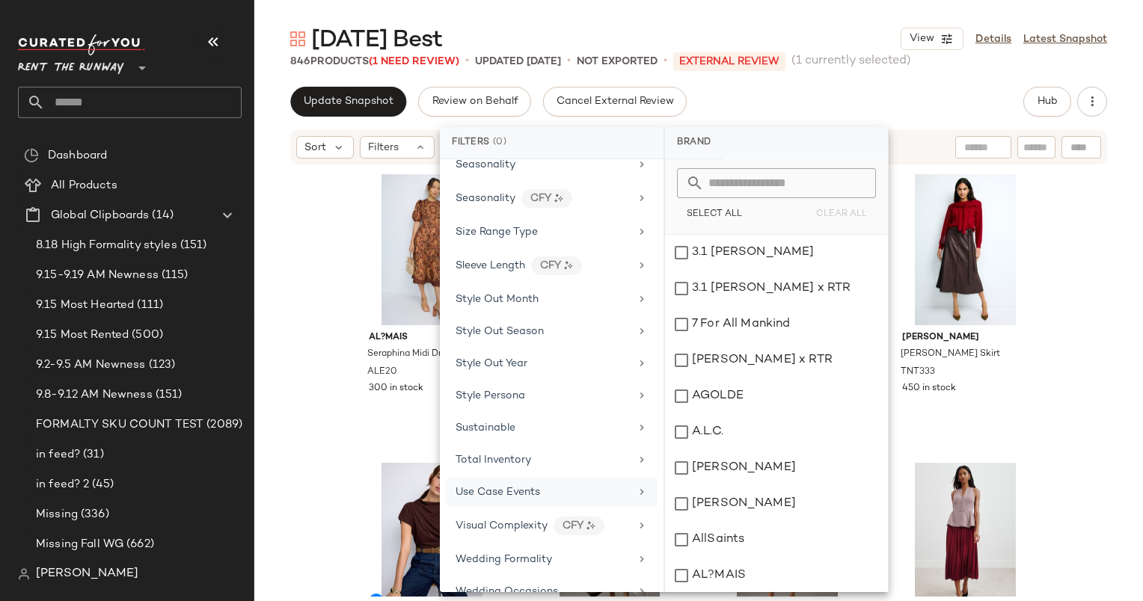
click at [547, 485] on div "Use Case Events" at bounding box center [543, 493] width 174 height 16
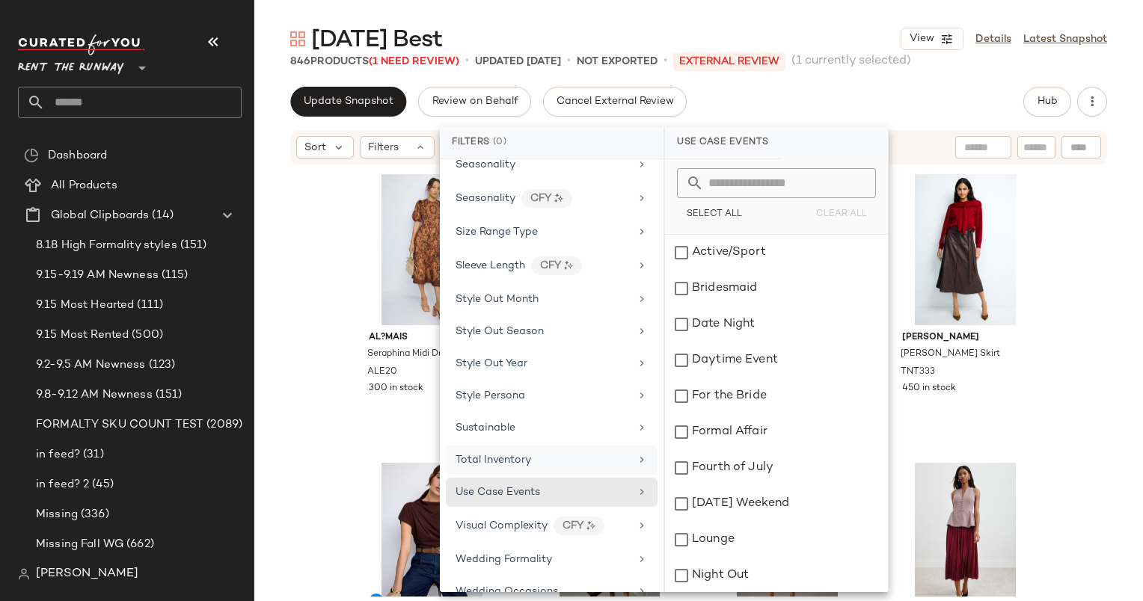
click at [548, 449] on div "Total Inventory" at bounding box center [552, 460] width 212 height 29
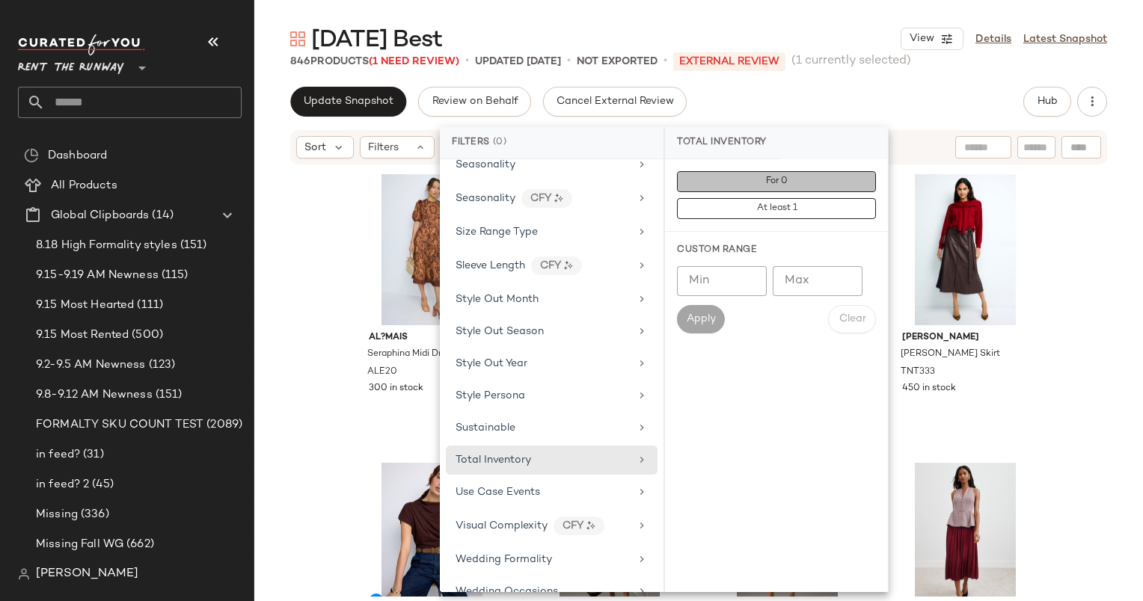
click at [787, 171] on button "For 0" at bounding box center [776, 181] width 199 height 21
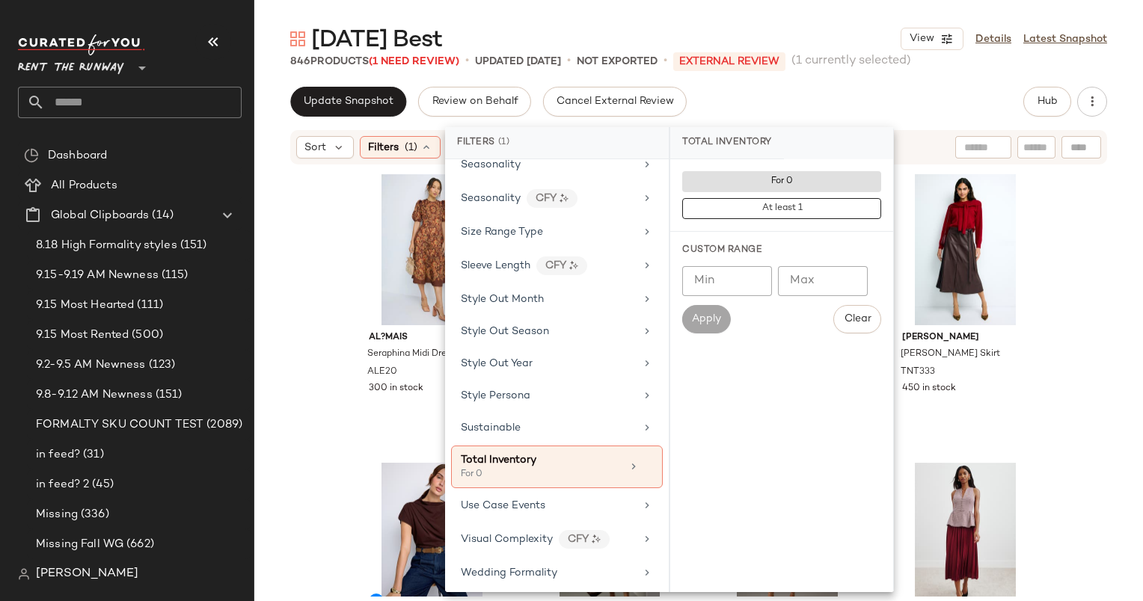
click at [892, 111] on div "Update Snapshot Review on Behalf Cancel External Review Hub" at bounding box center [698, 102] width 817 height 30
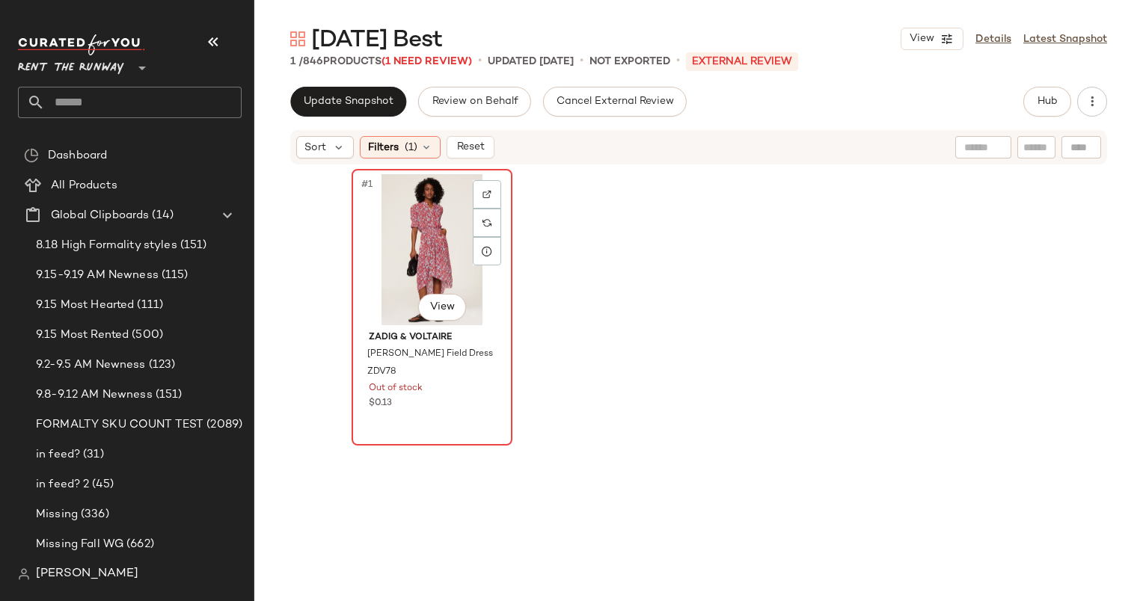
click at [407, 245] on div "#1 View" at bounding box center [432, 249] width 150 height 151
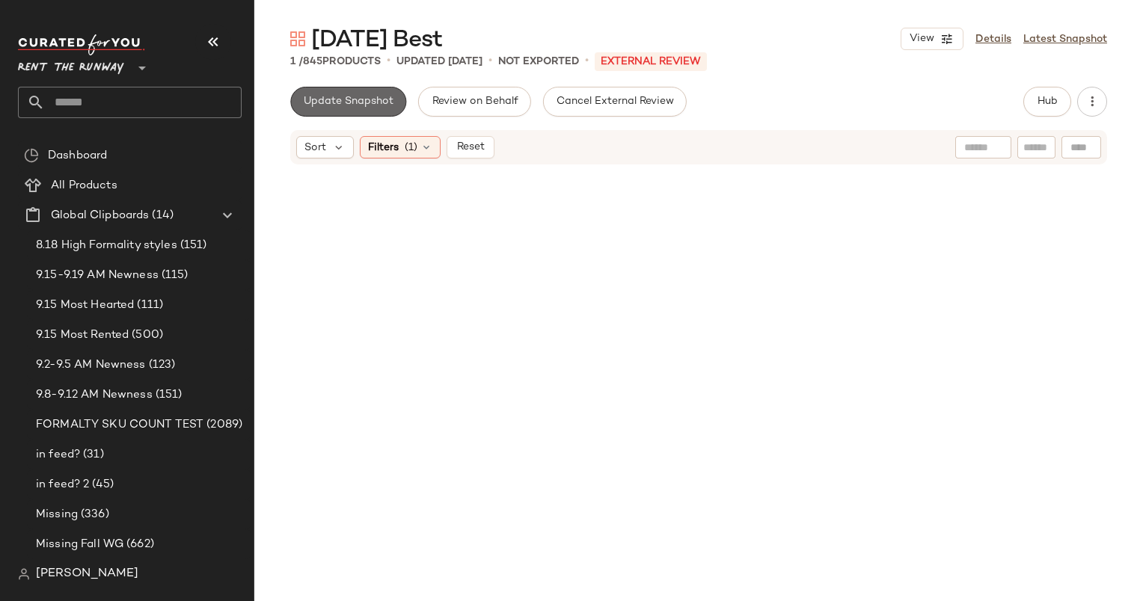
click at [352, 90] on button "Update Snapshot" at bounding box center [348, 102] width 116 height 30
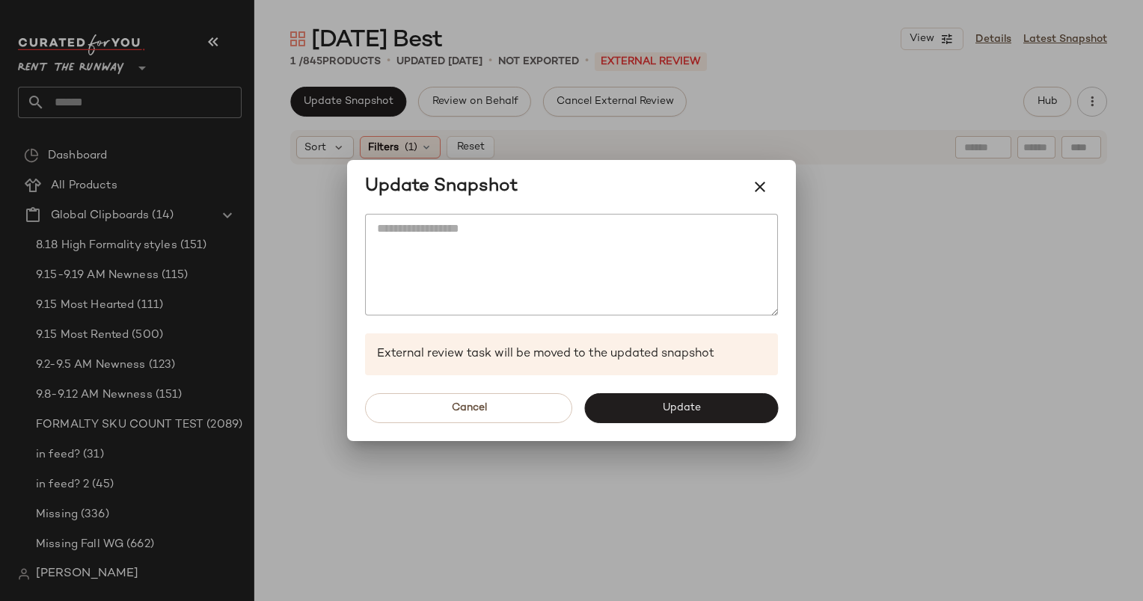
click at [661, 384] on div "Cancel Update" at bounding box center [571, 409] width 449 height 66
click at [674, 399] on button "Update" at bounding box center [681, 408] width 194 height 30
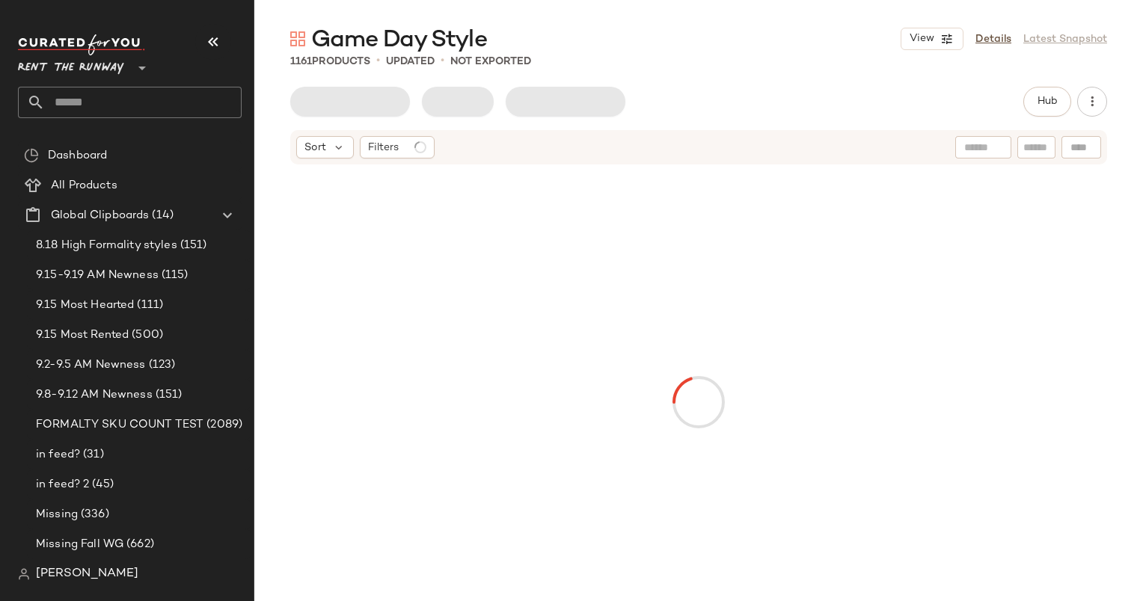
click at [108, 84] on div "Rent the Runway **" at bounding box center [130, 76] width 224 height 84
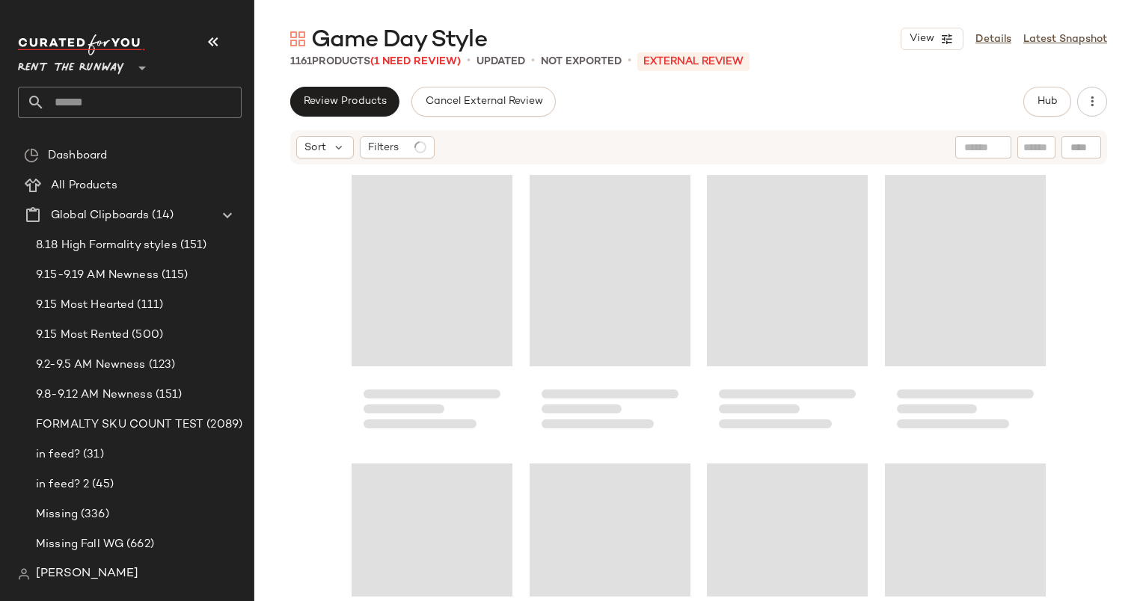
click at [120, 100] on input "text" at bounding box center [143, 102] width 197 height 31
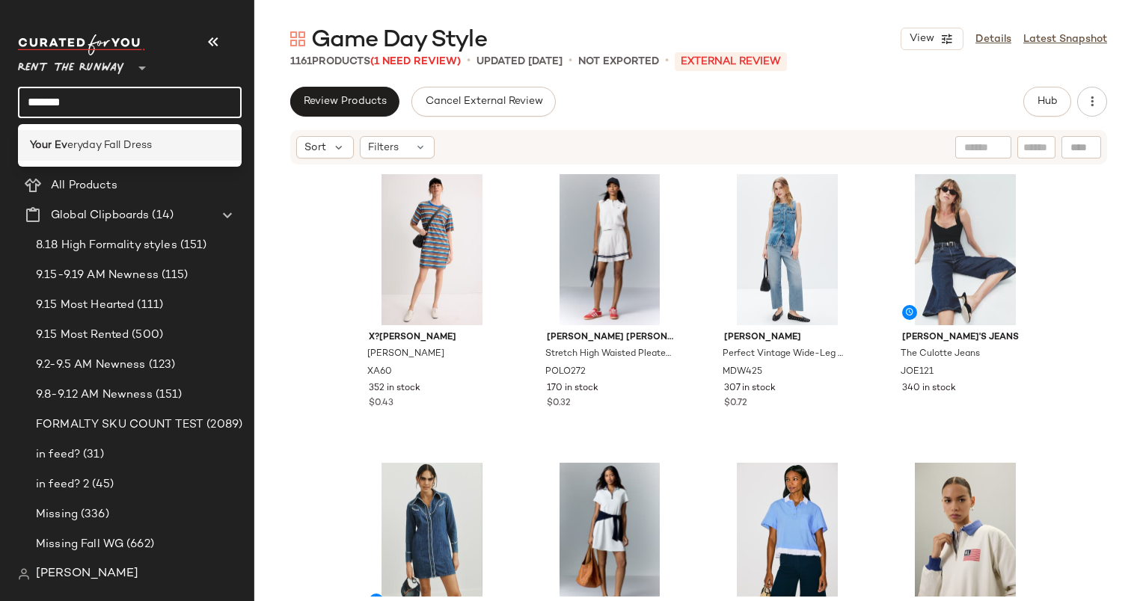
type input "*******"
click at [150, 144] on span "eryday Fall Dress" at bounding box center [109, 146] width 85 height 16
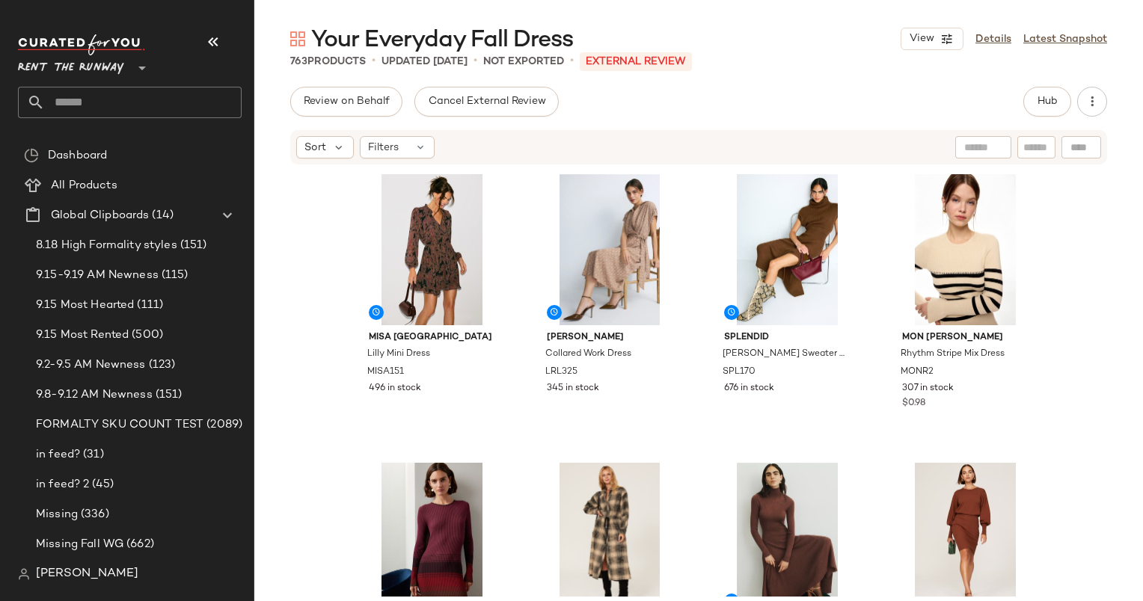
click at [650, 31] on div "Your Everyday Fall Dress View Details Latest Snapshot" at bounding box center [698, 39] width 889 height 30
click at [1020, 104] on div "Review on Behalf Cancel External Review Hub" at bounding box center [698, 102] width 817 height 30
click at [1032, 105] on button "Hub" at bounding box center [1047, 102] width 48 height 30
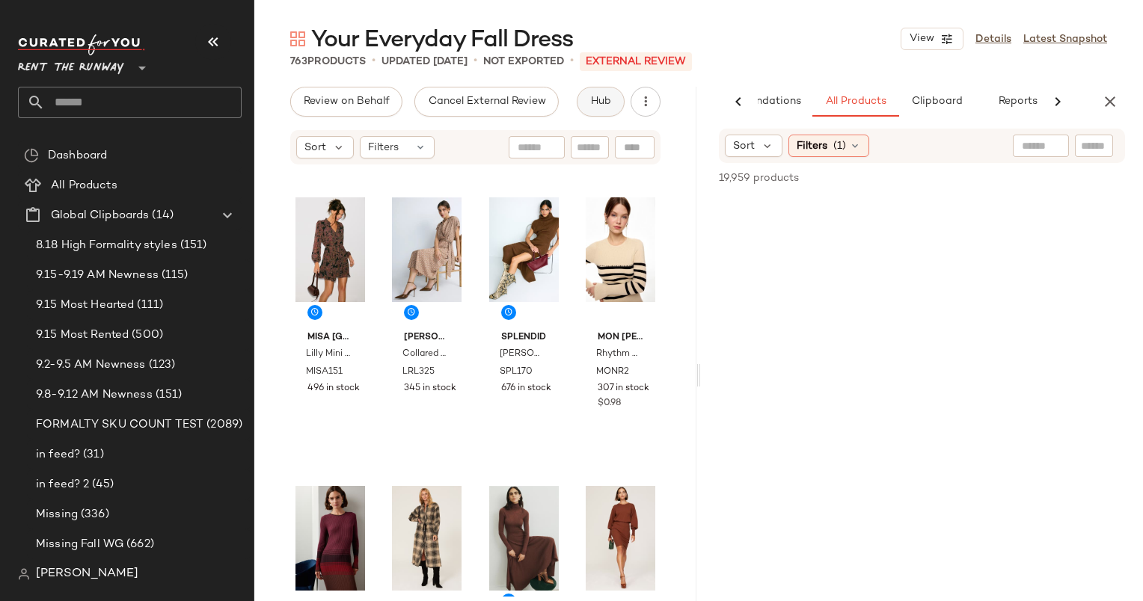
scroll to position [0, 77]
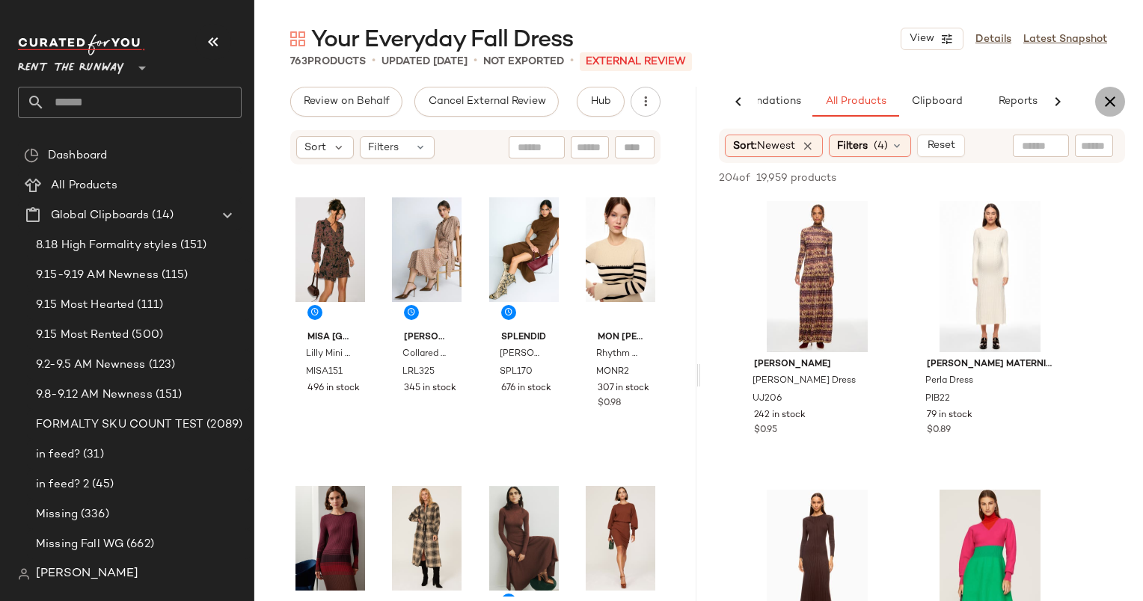
click at [1118, 98] on icon "button" at bounding box center [1110, 102] width 18 height 18
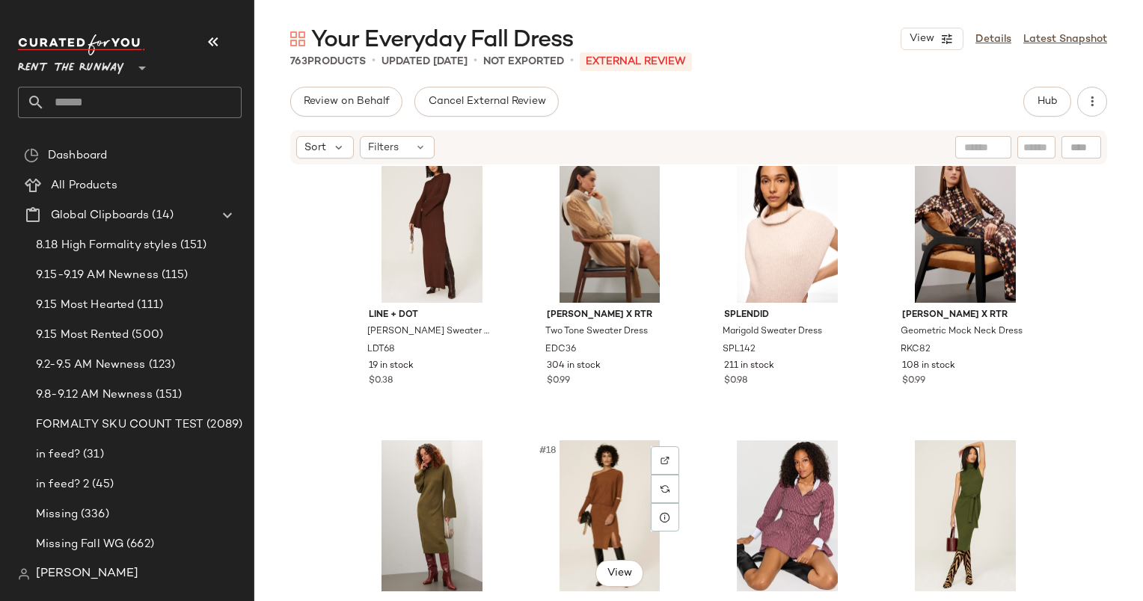
scroll to position [902, 0]
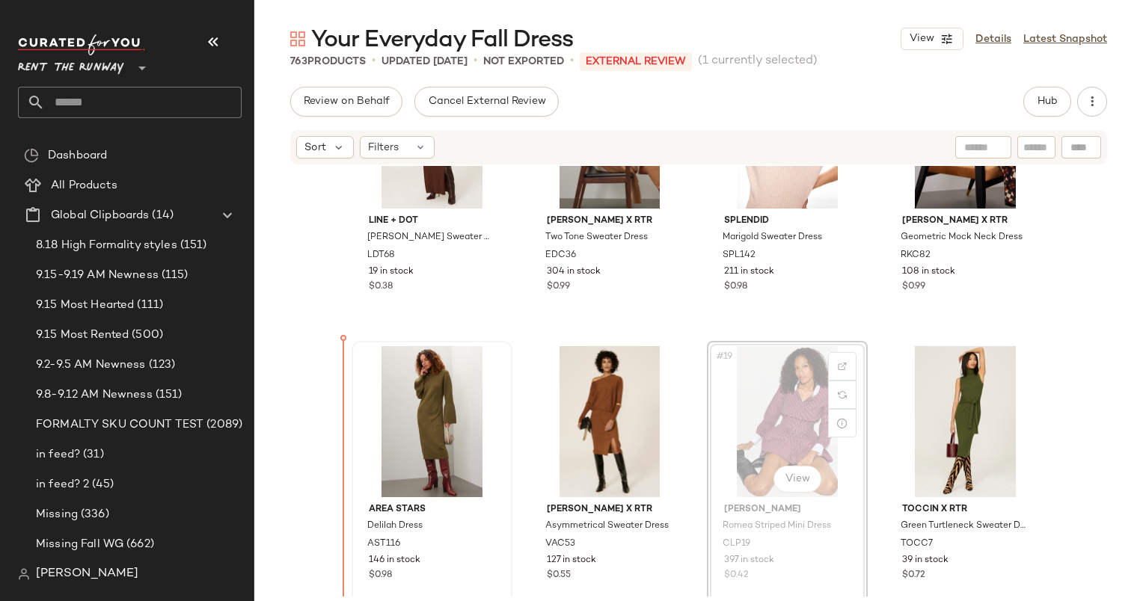
scroll to position [1006, 0]
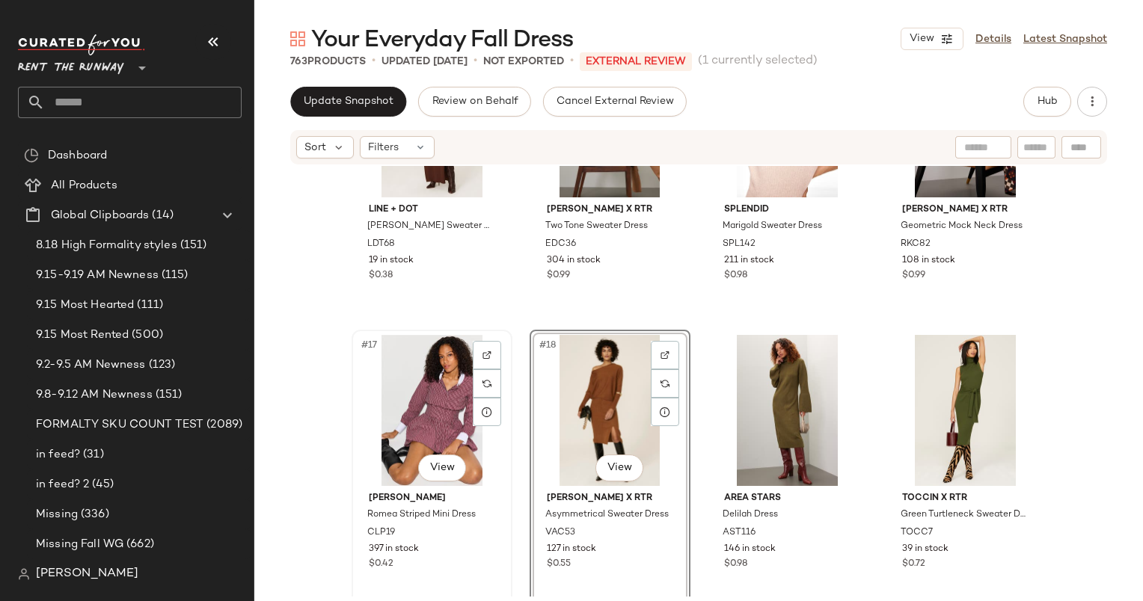
scroll to position [1328, 0]
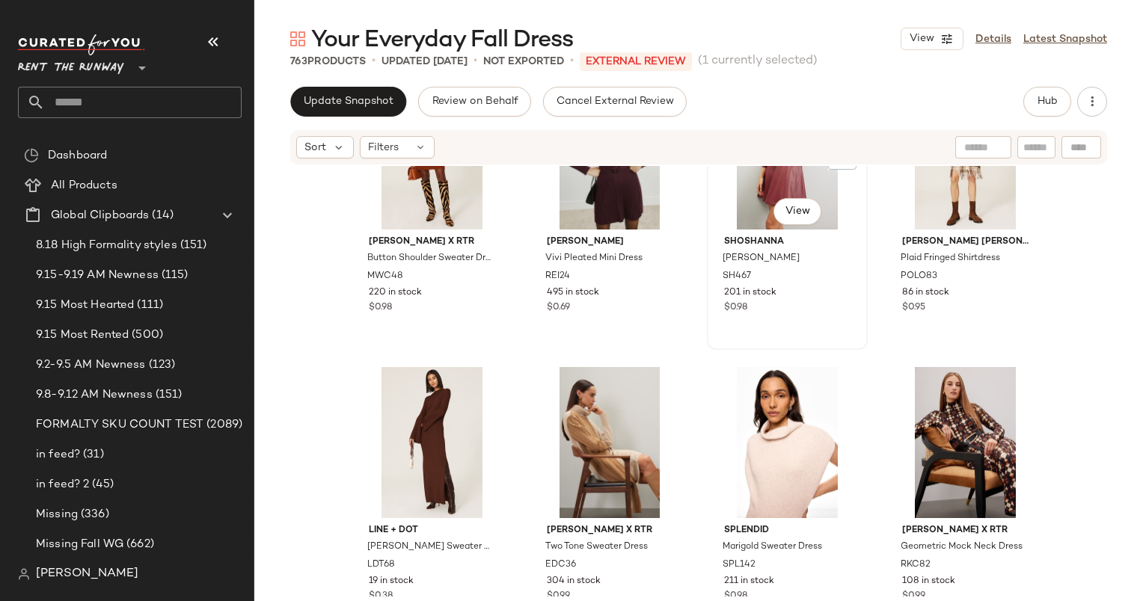
scroll to position [729, 0]
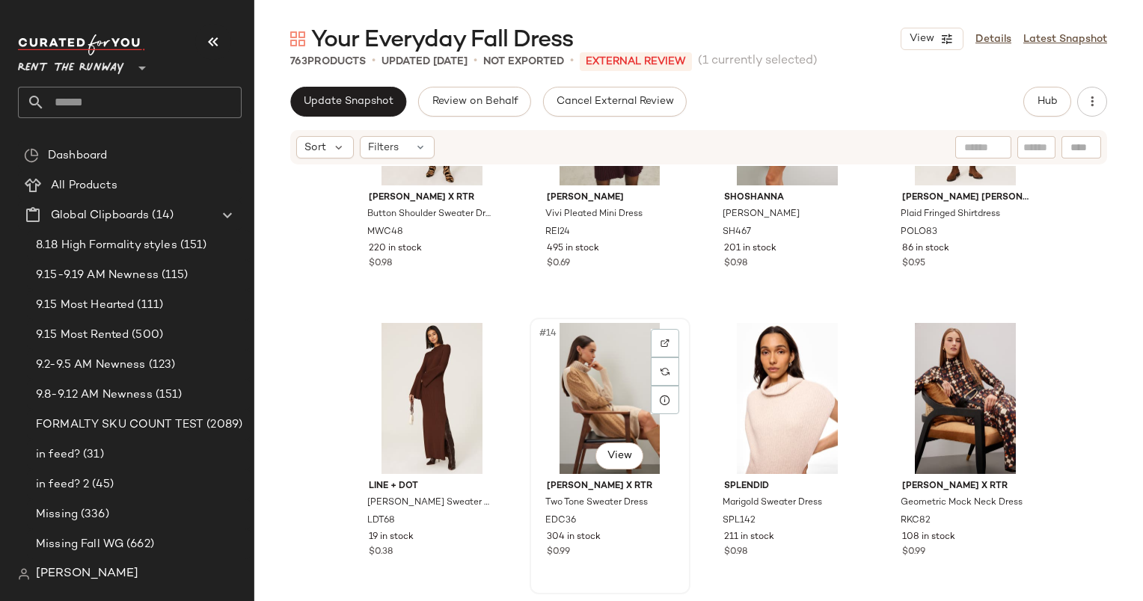
click at [607, 341] on div "#14 View" at bounding box center [610, 398] width 150 height 151
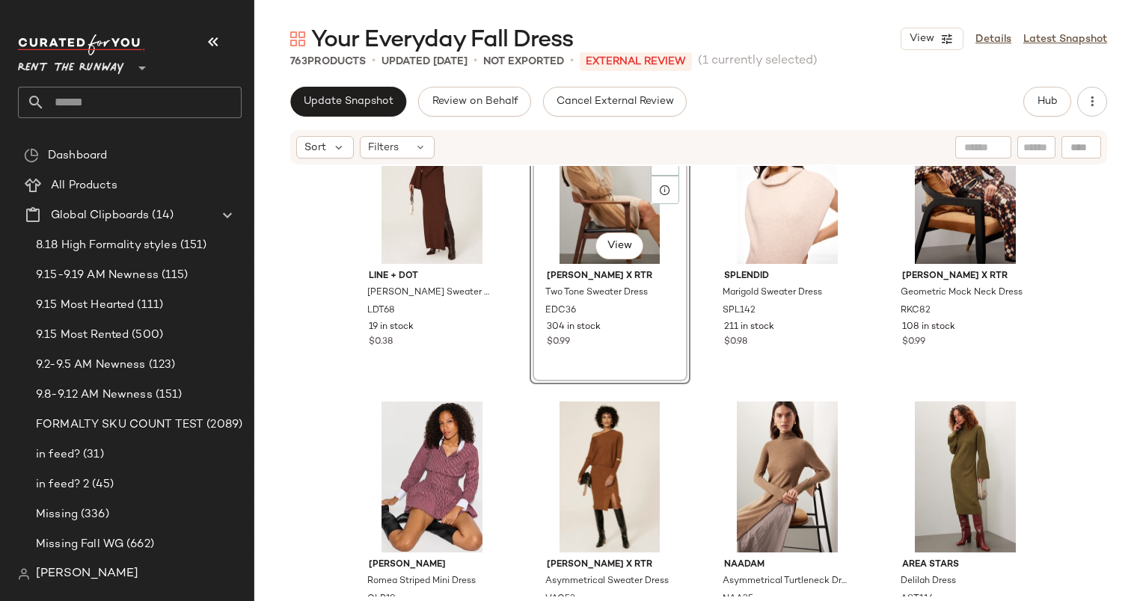
scroll to position [979, 0]
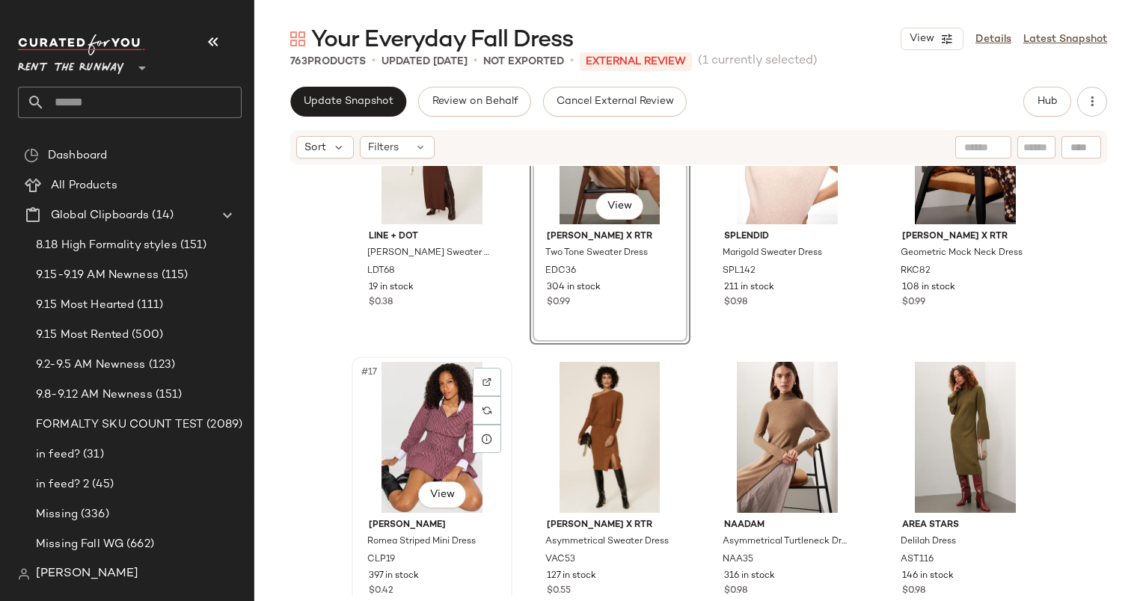
click at [380, 390] on div "#17 View" at bounding box center [432, 437] width 150 height 151
click at [751, 205] on div "#15 View" at bounding box center [787, 148] width 150 height 151
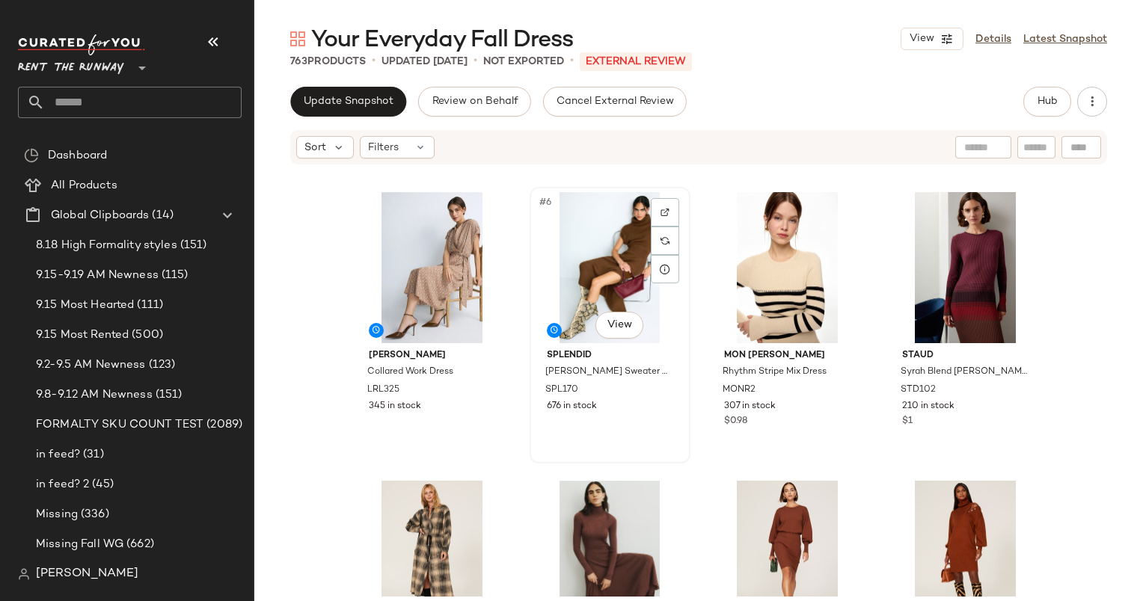
scroll to position [269, 0]
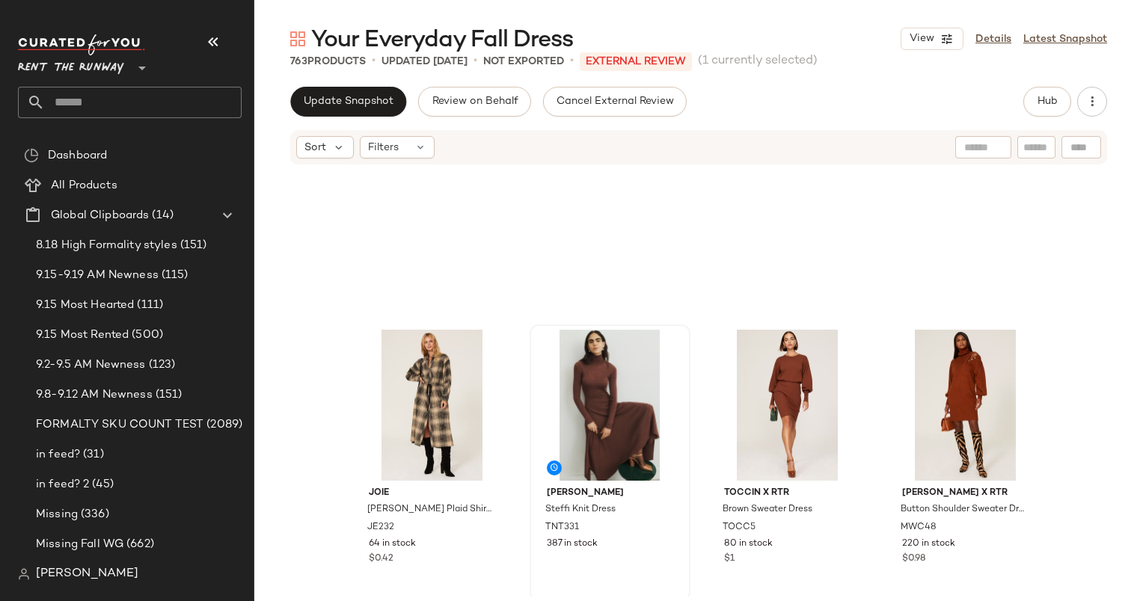
scroll to position [708, 0]
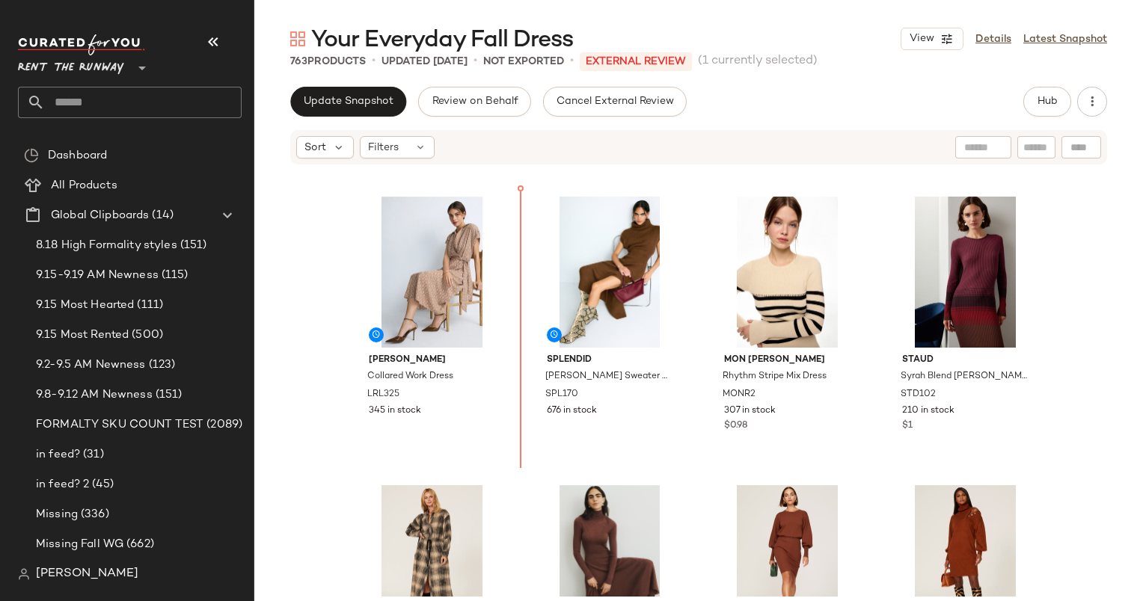
scroll to position [209, 0]
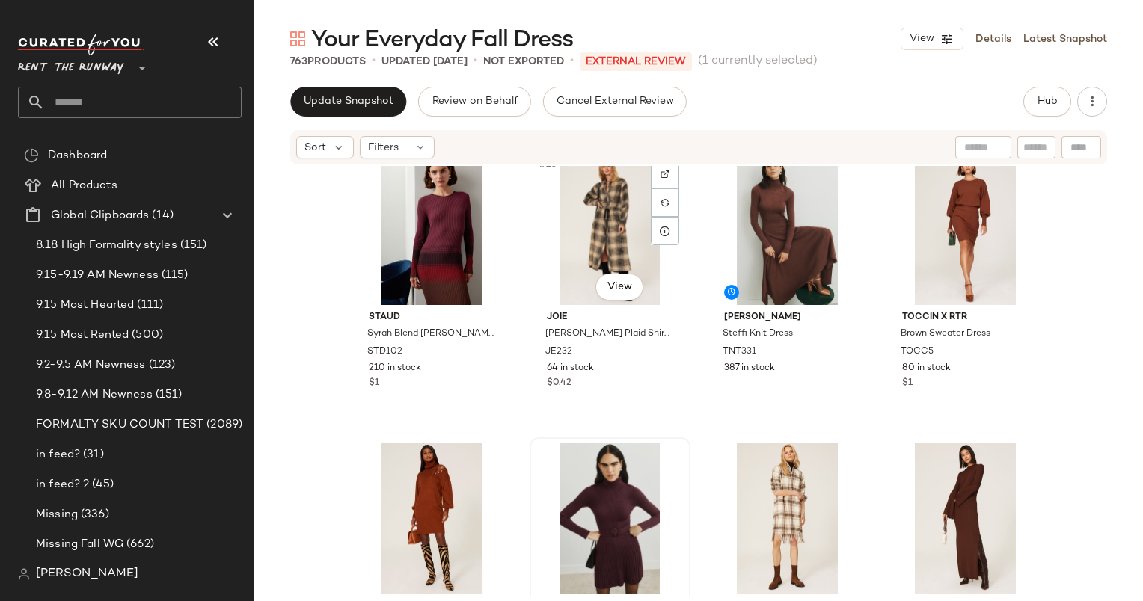
scroll to position [610, 0]
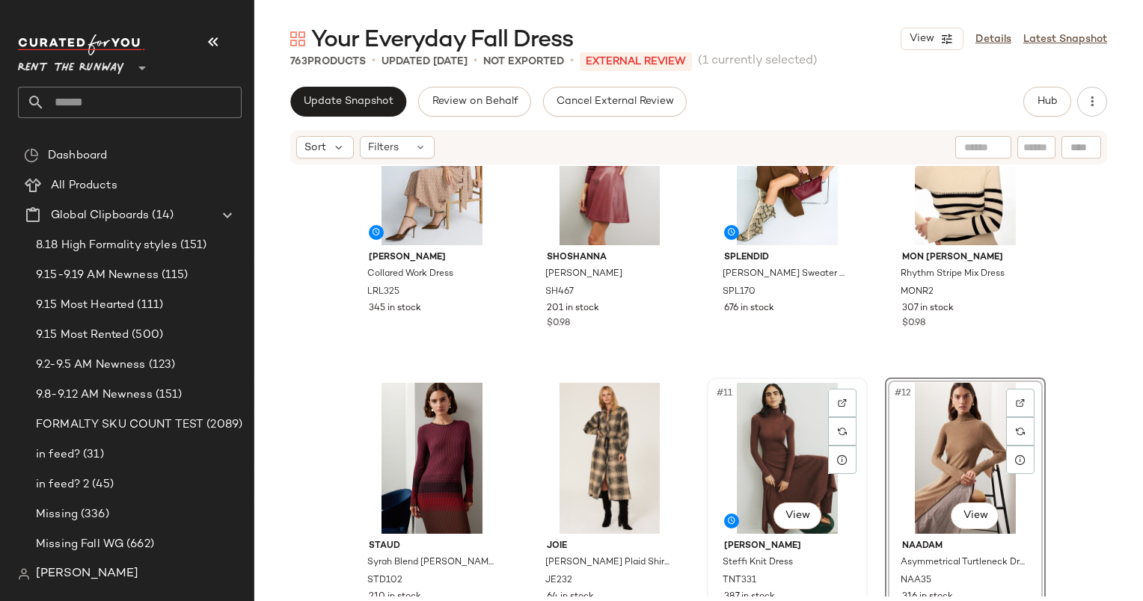
scroll to position [518, 0]
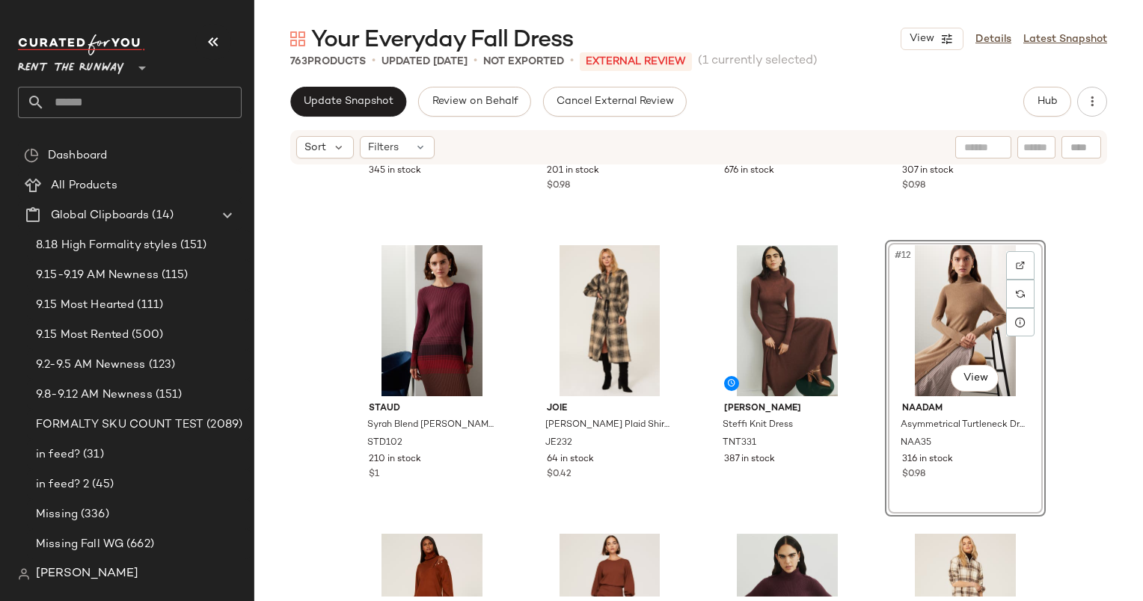
click at [899, 326] on div "#12 View" at bounding box center [965, 320] width 150 height 151
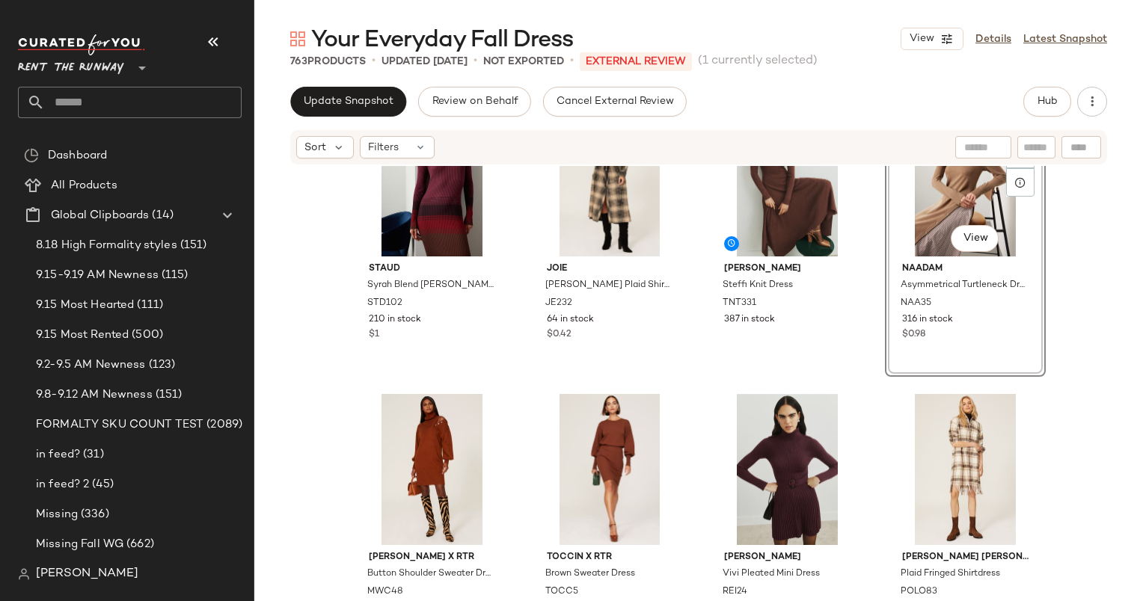
scroll to position [628, 0]
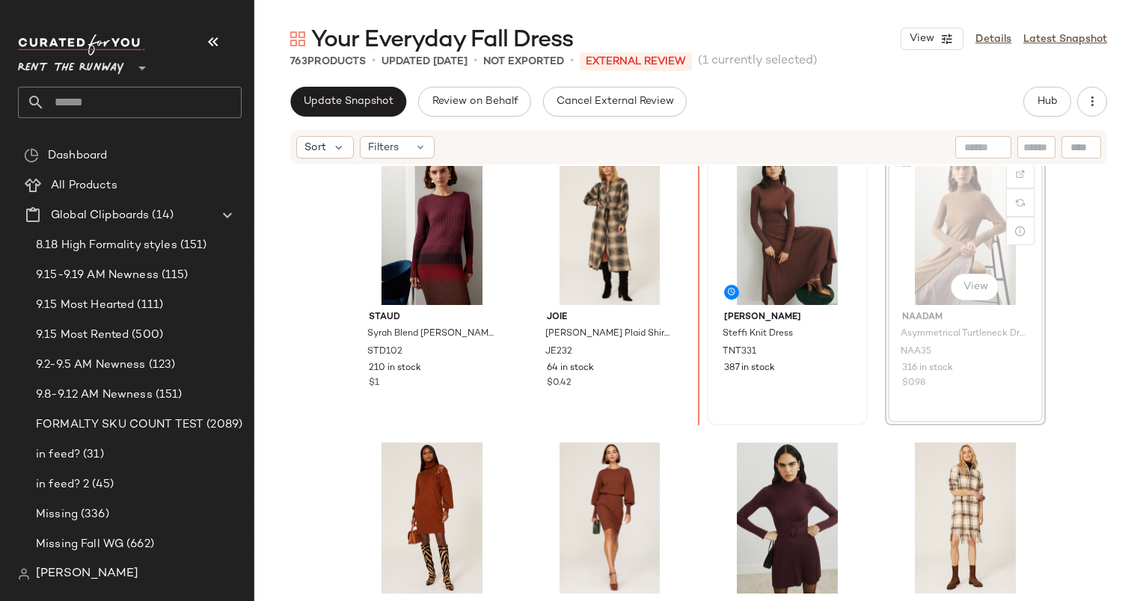
scroll to position [601, 0]
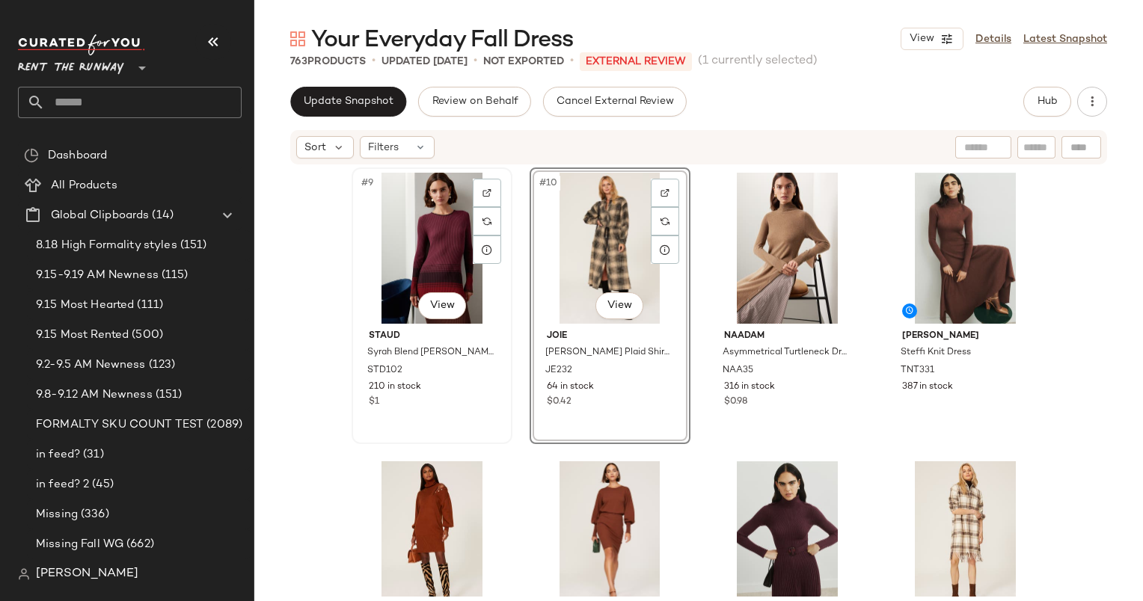
scroll to position [591, 0]
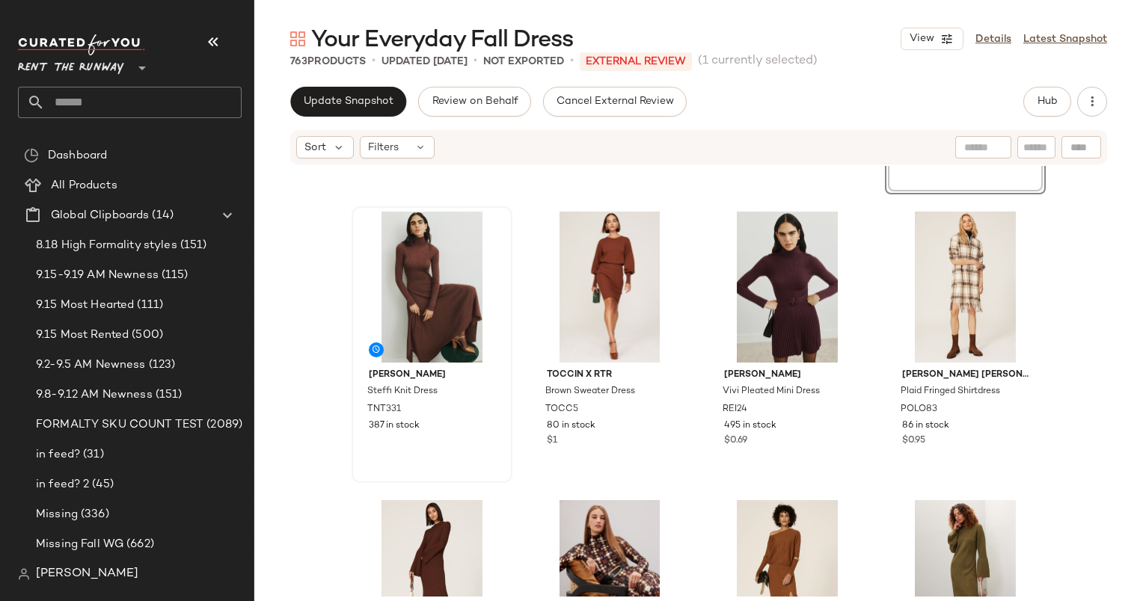
scroll to position [843, 0]
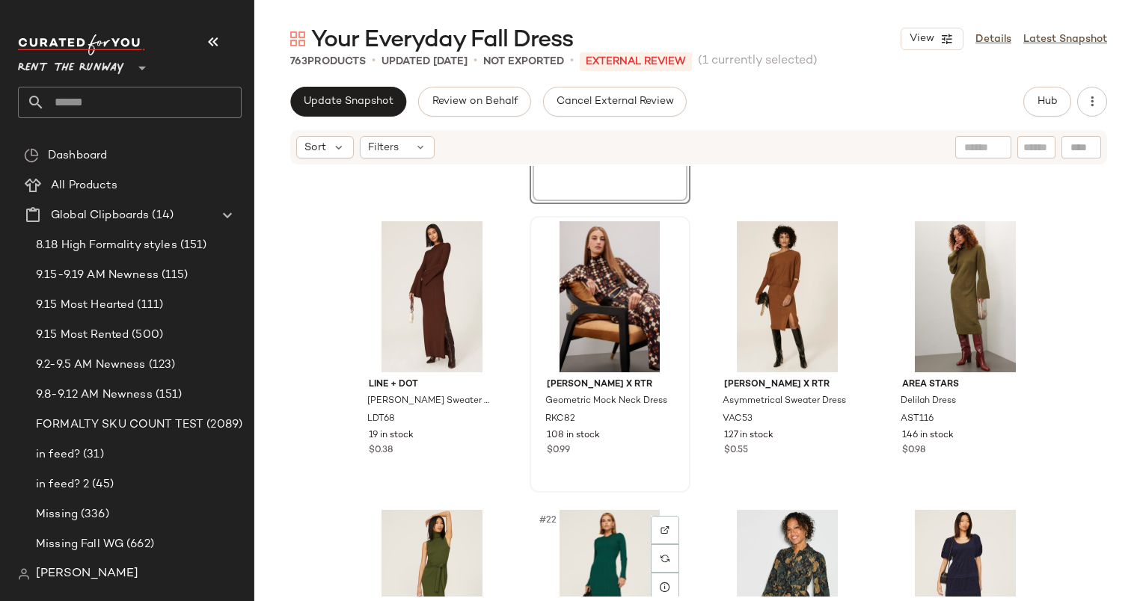
scroll to position [1118, 0]
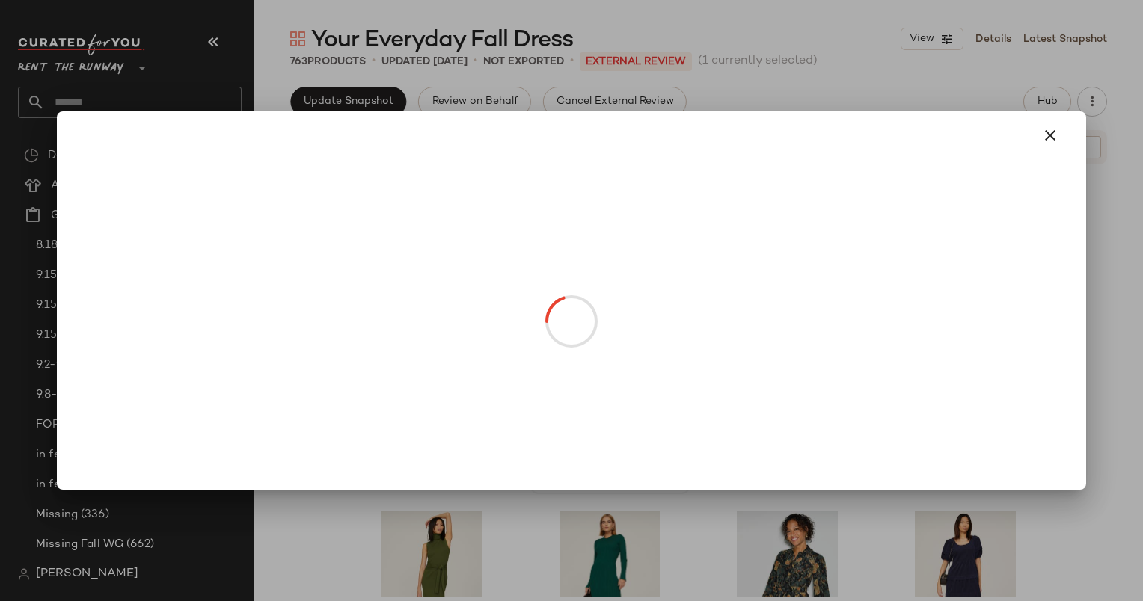
drag, startPoint x: 583, startPoint y: 343, endPoint x: 931, endPoint y: 356, distance: 347.3
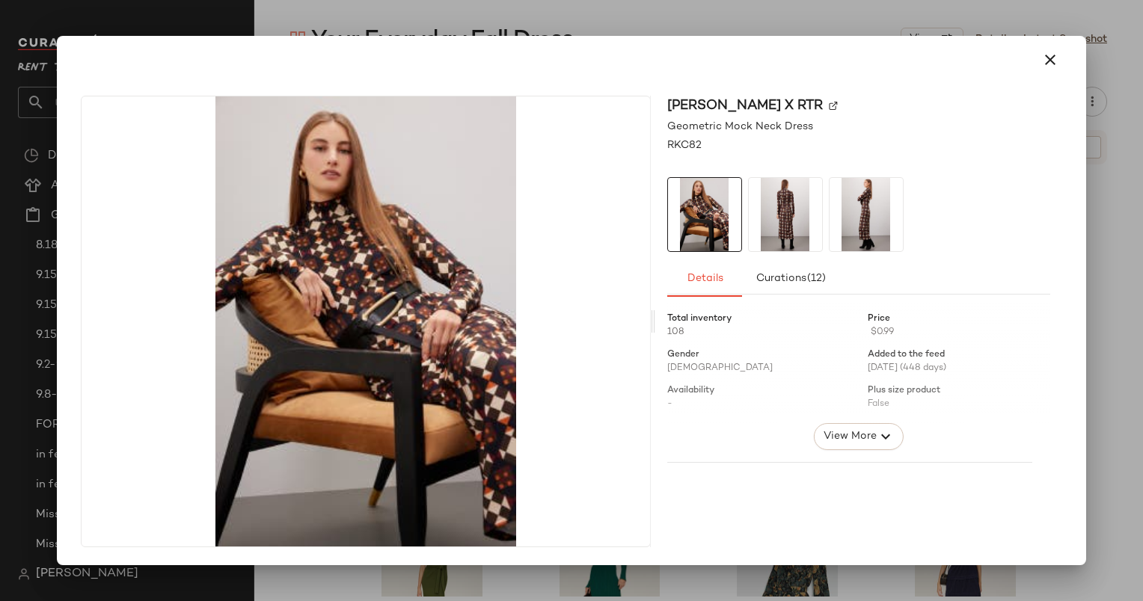
click at [1047, 81] on div at bounding box center [571, 60] width 1017 height 48
click at [1047, 57] on icon "button" at bounding box center [1050, 60] width 18 height 18
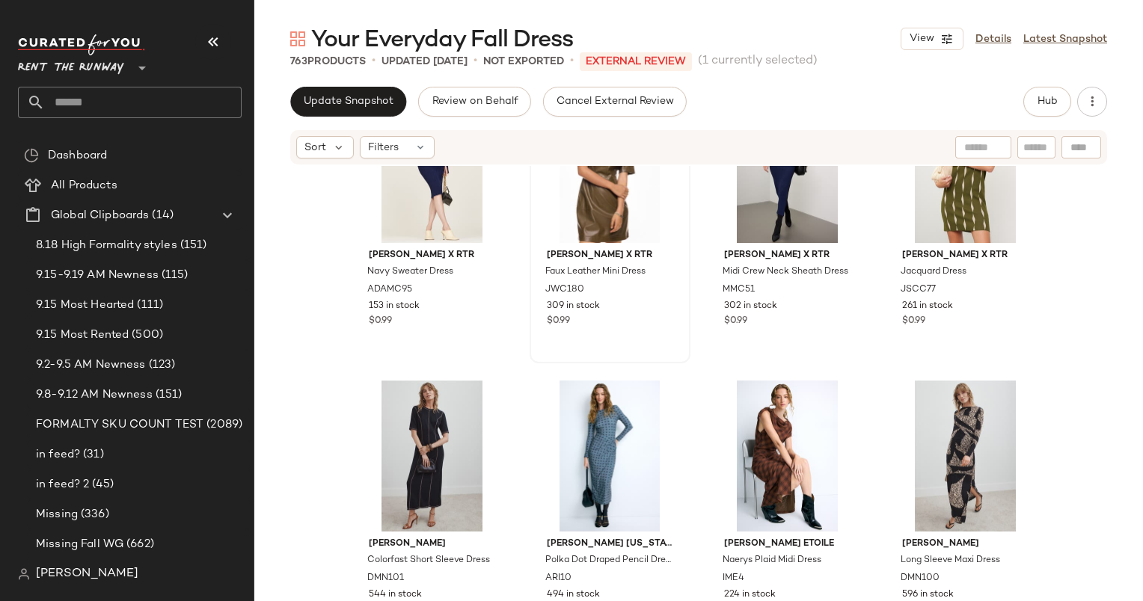
scroll to position [2694, 0]
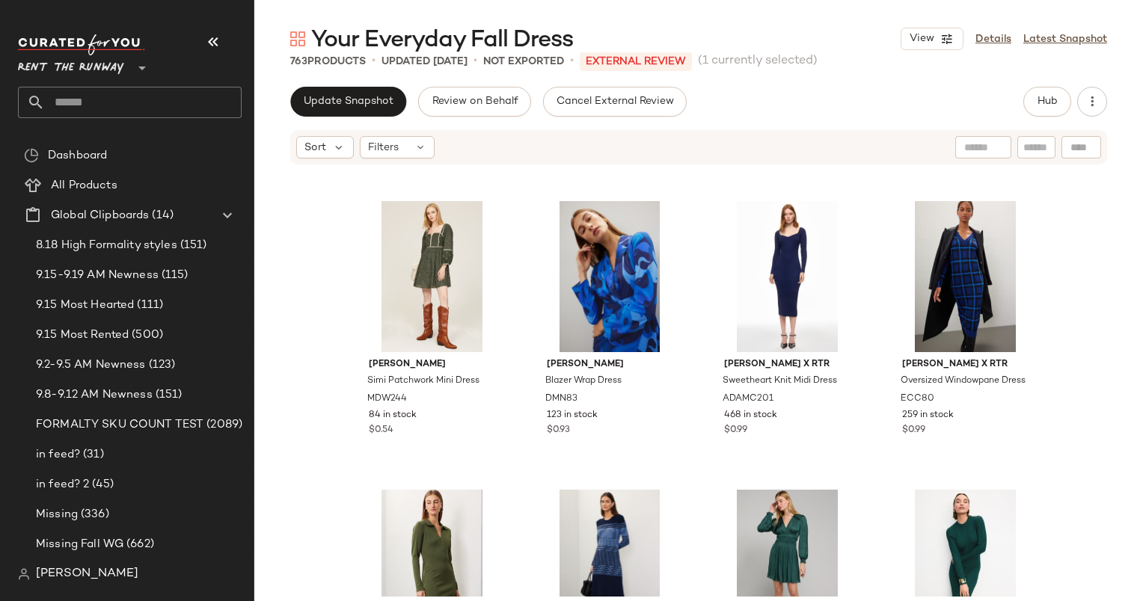
scroll to position [1927, 0]
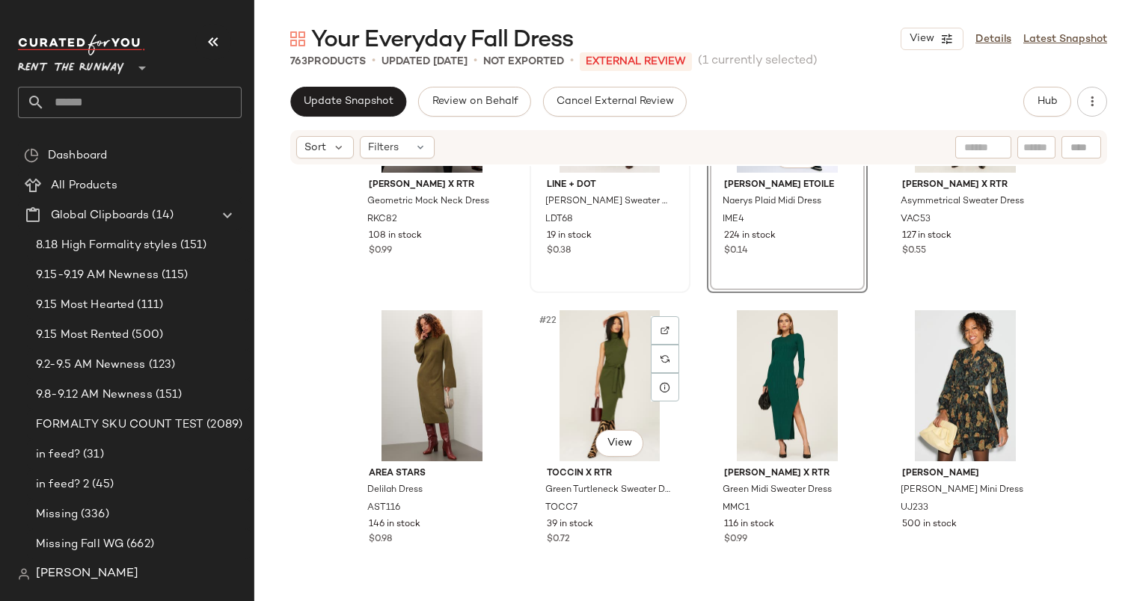
scroll to position [1320, 0]
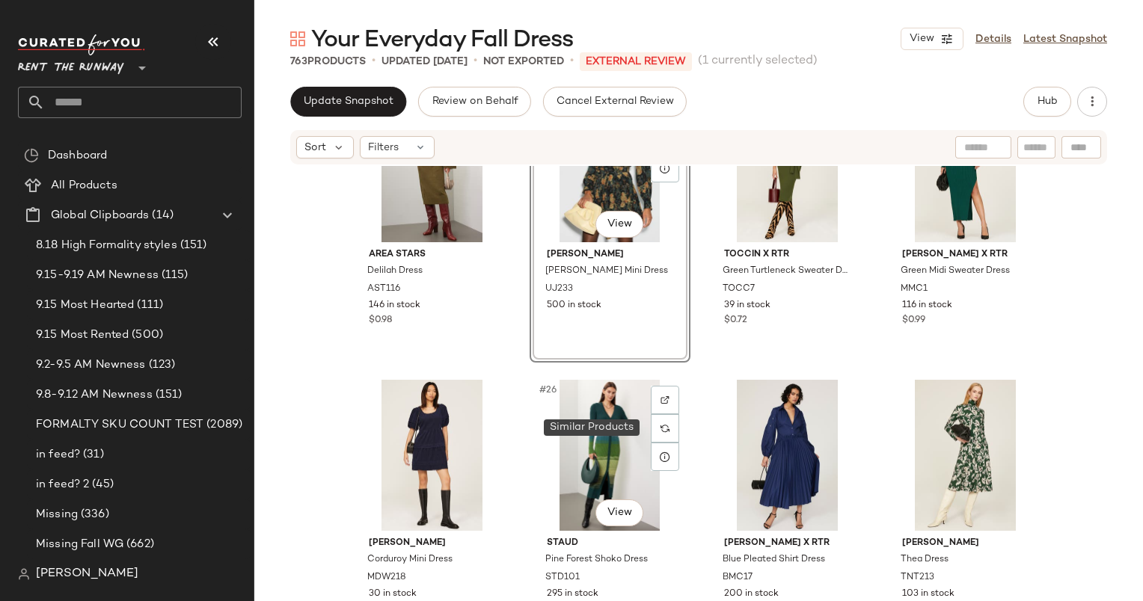
scroll to position [1470, 0]
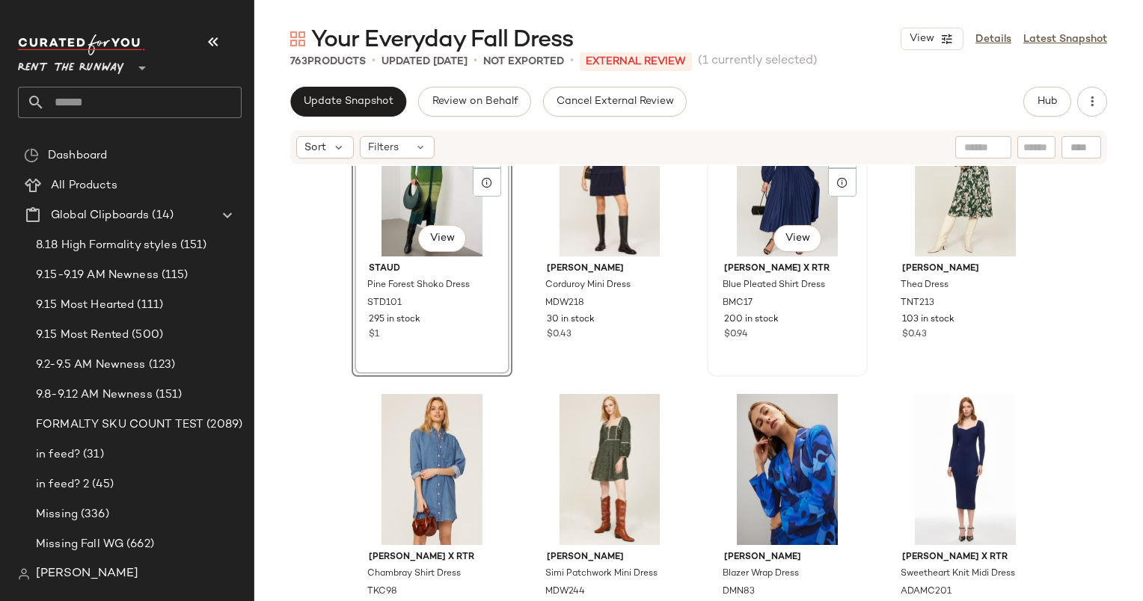
scroll to position [1735, 0]
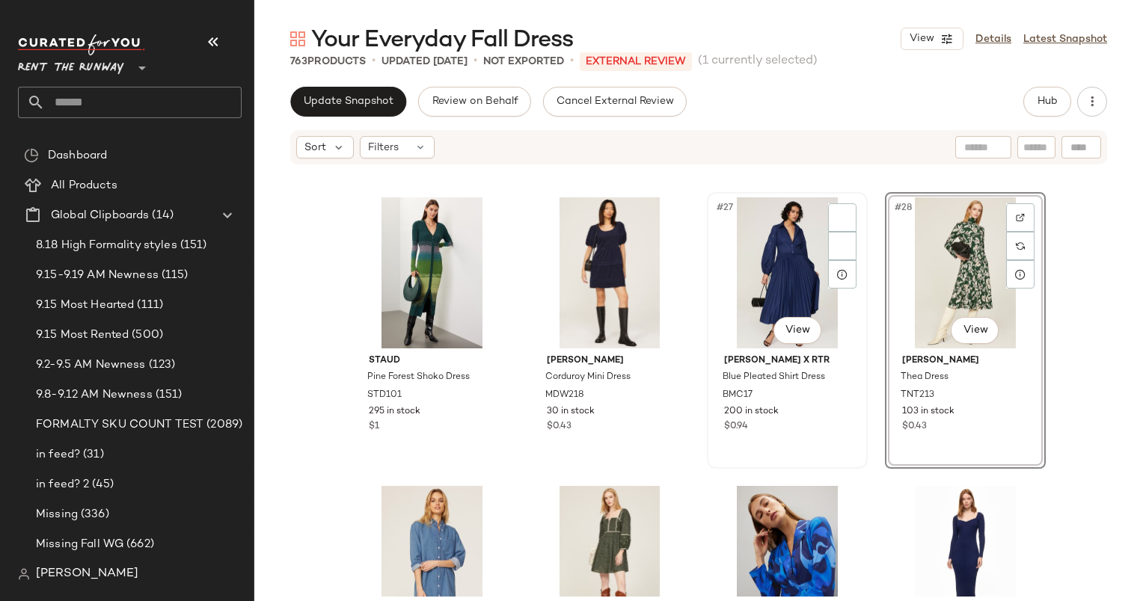
scroll to position [1717, 0]
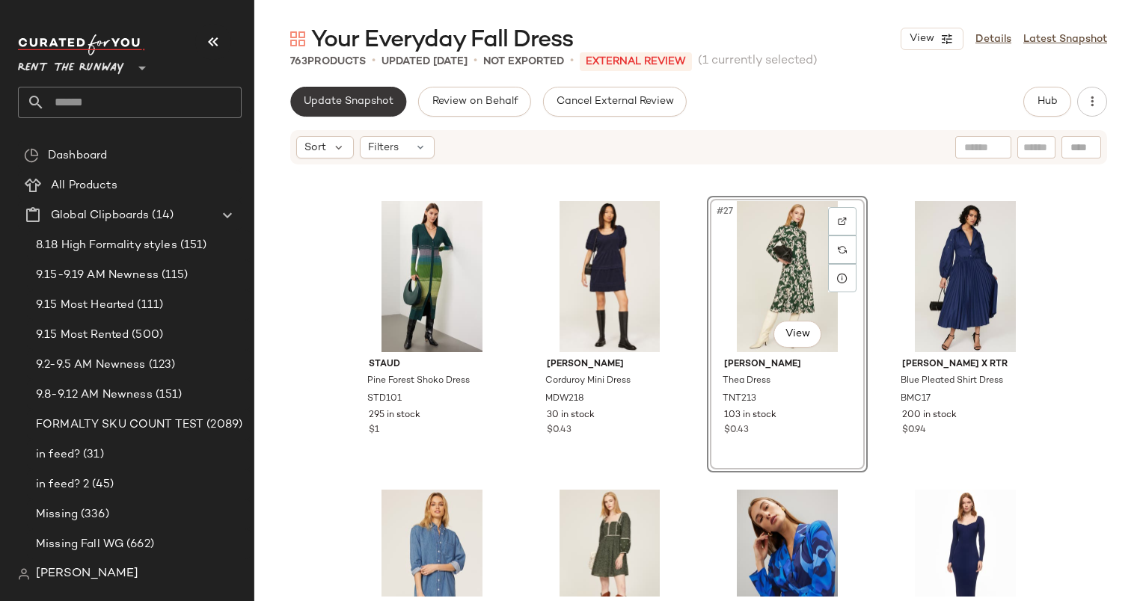
click at [353, 92] on button "Update Snapshot" at bounding box center [348, 102] width 116 height 30
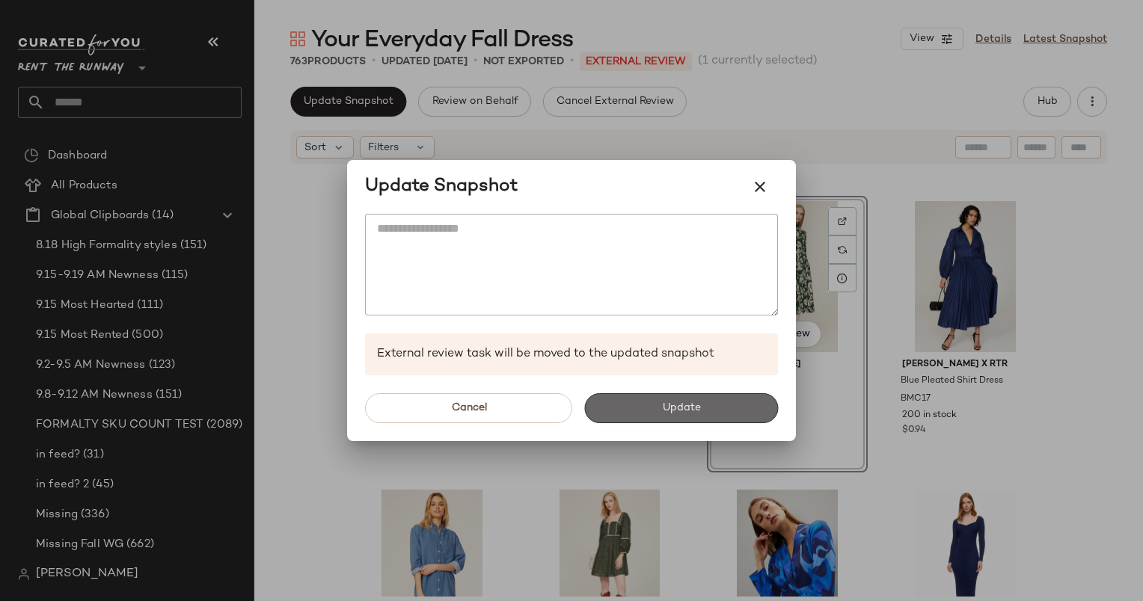
click at [664, 399] on button "Update" at bounding box center [681, 408] width 194 height 30
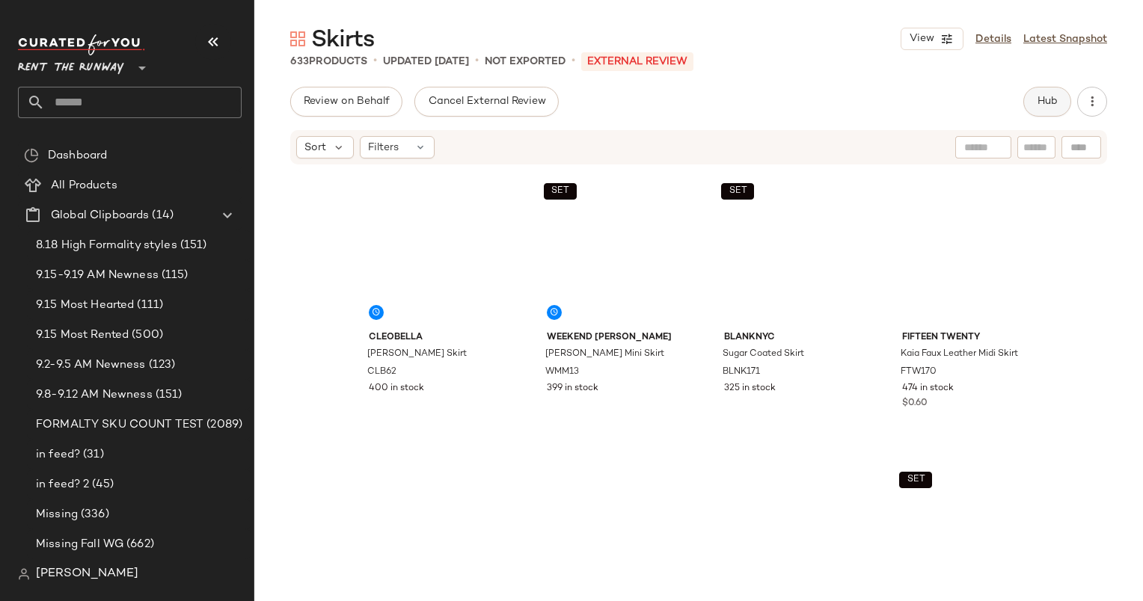
click at [1049, 114] on button "Hub" at bounding box center [1047, 102] width 48 height 30
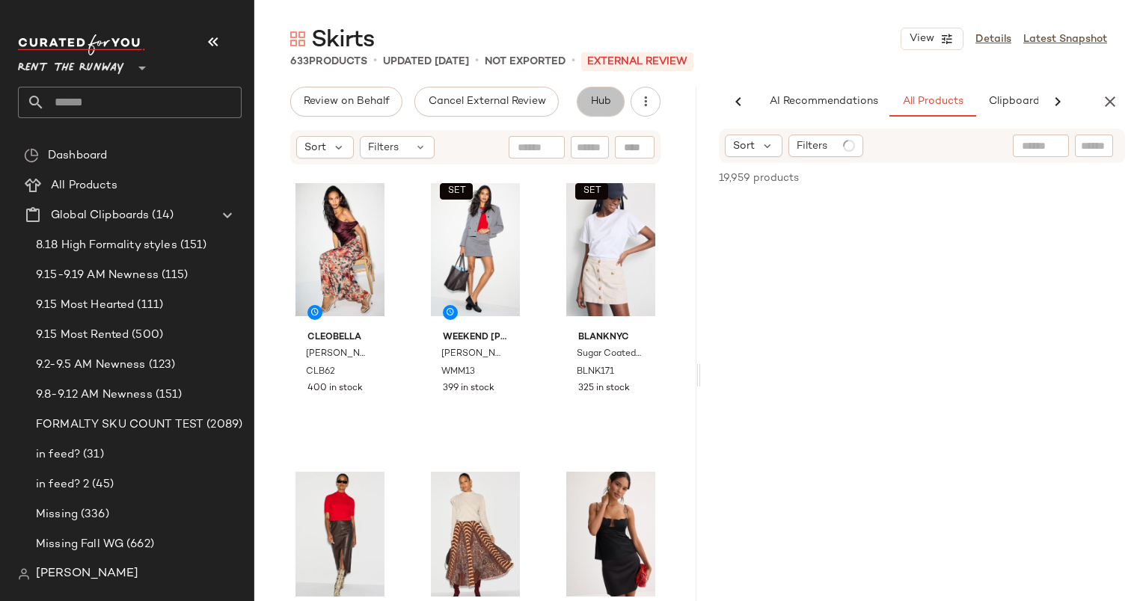
scroll to position [0, 77]
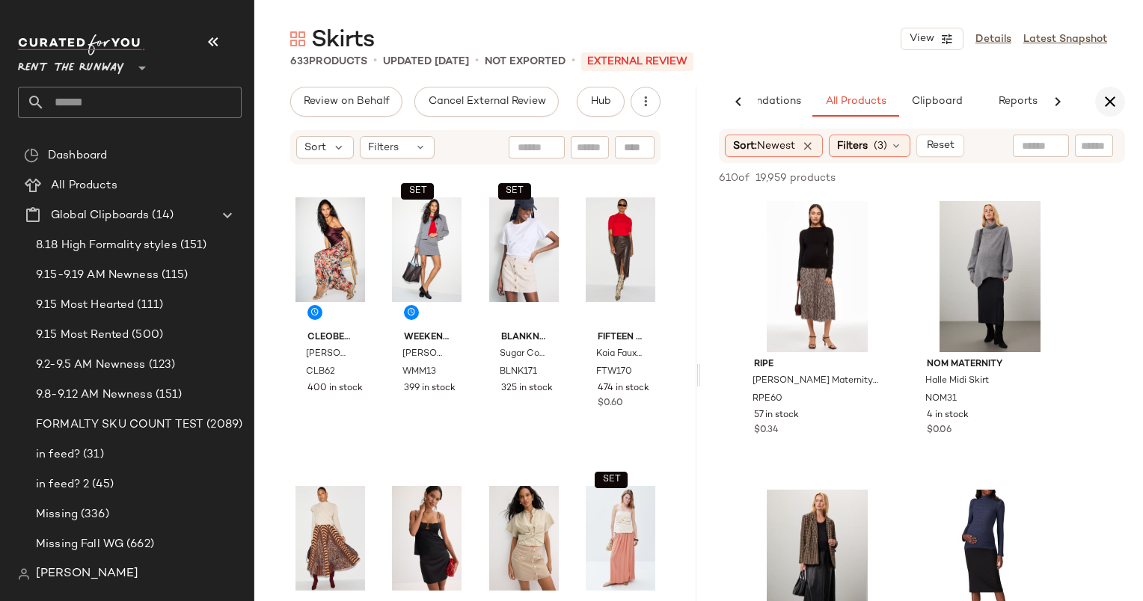
click at [1111, 95] on icon "button" at bounding box center [1110, 102] width 18 height 18
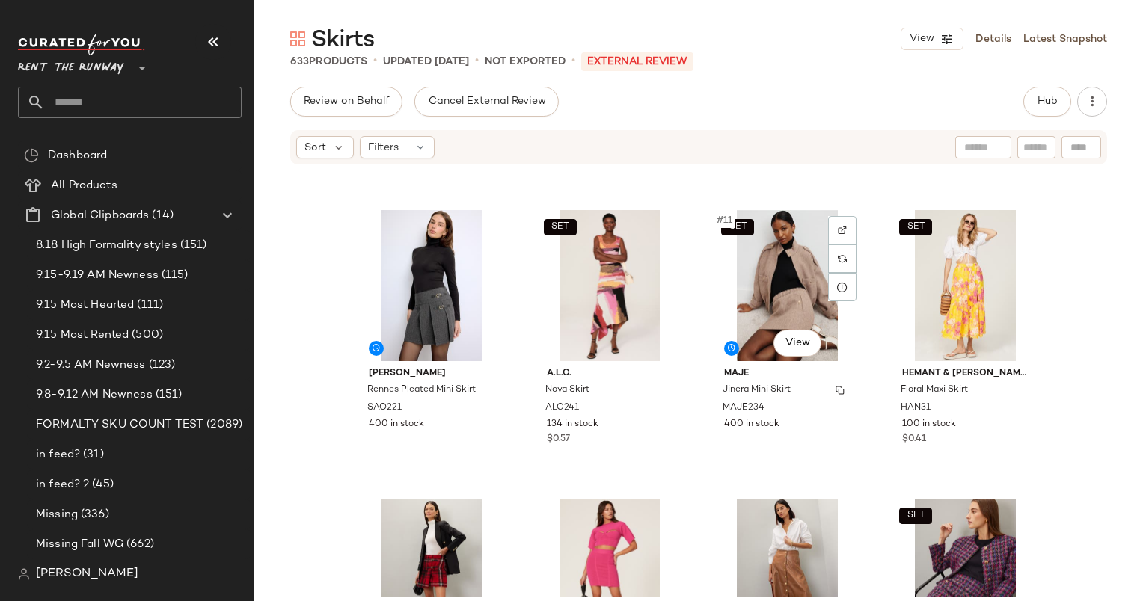
scroll to position [556, 0]
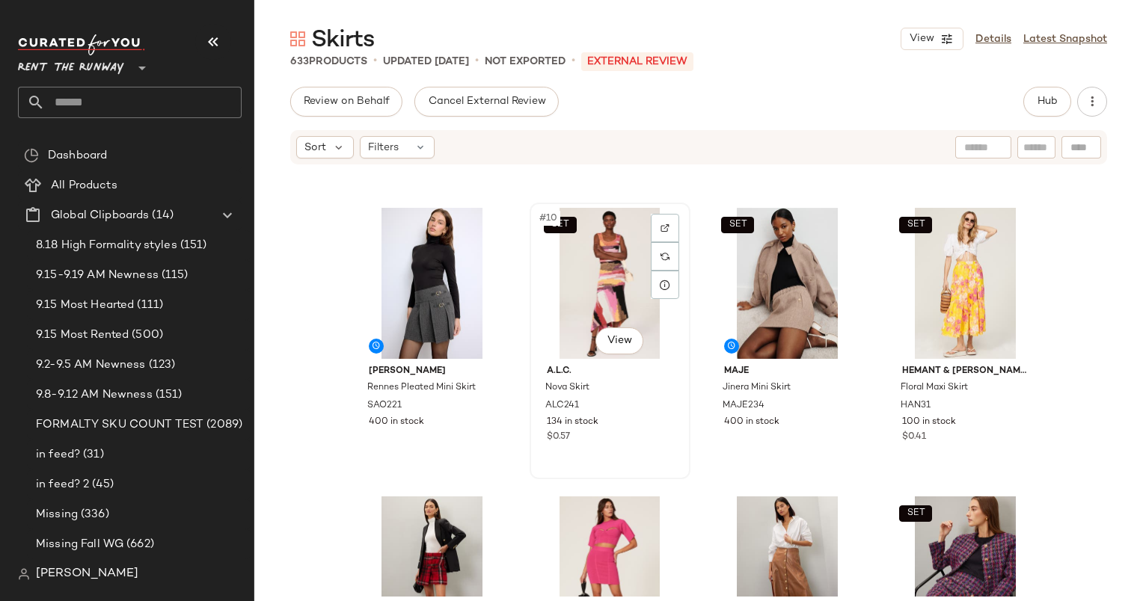
click at [601, 288] on div "SET #10 View" at bounding box center [610, 283] width 150 height 151
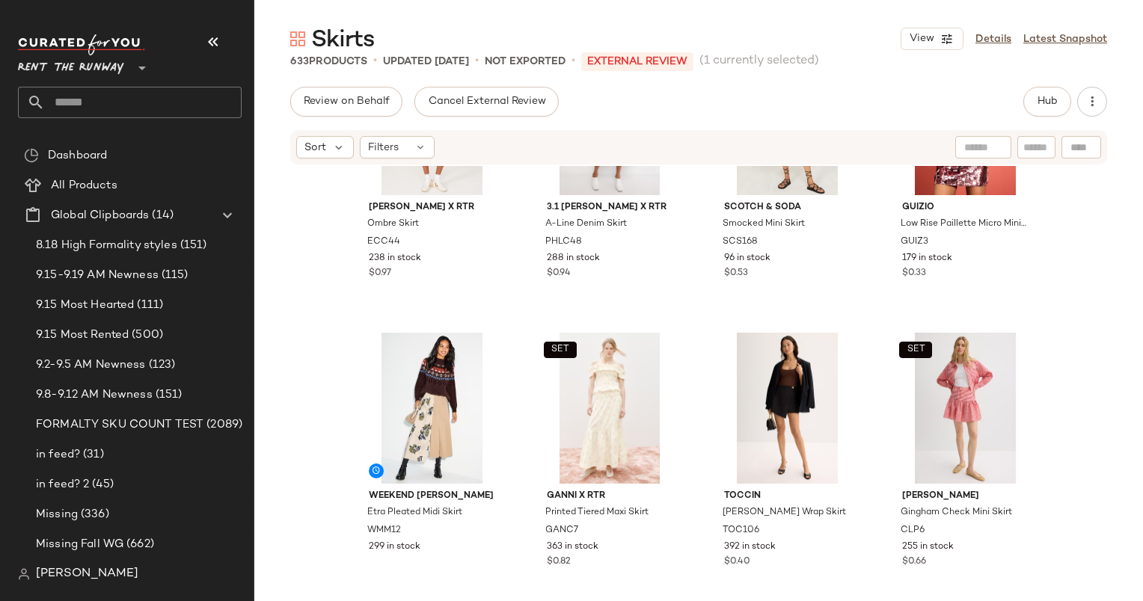
scroll to position [1319, 0]
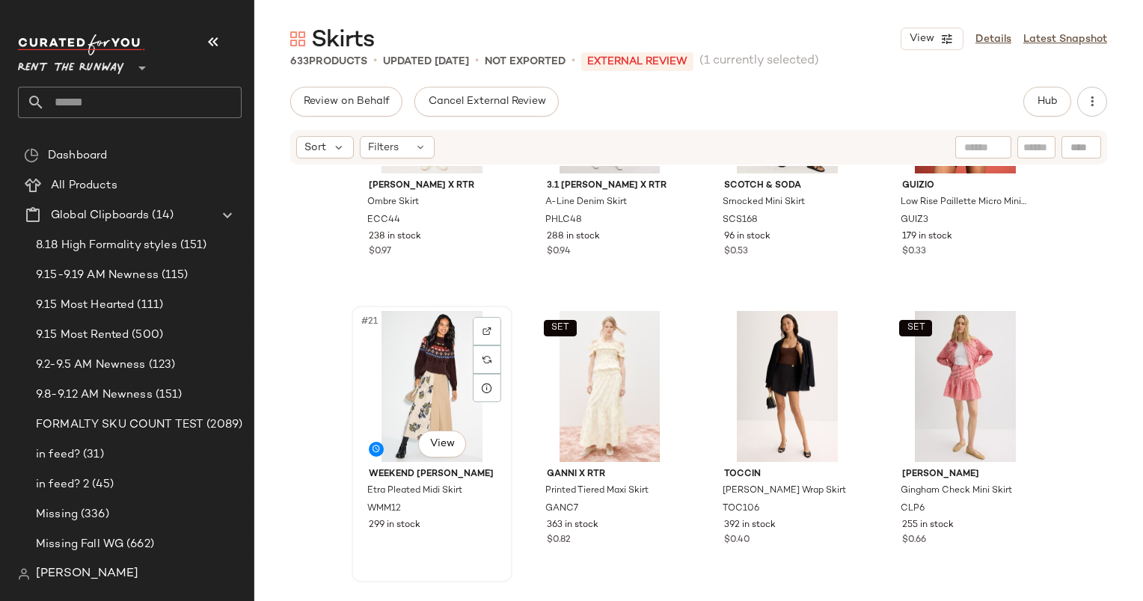
click at [428, 364] on div "#21 View" at bounding box center [432, 386] width 150 height 151
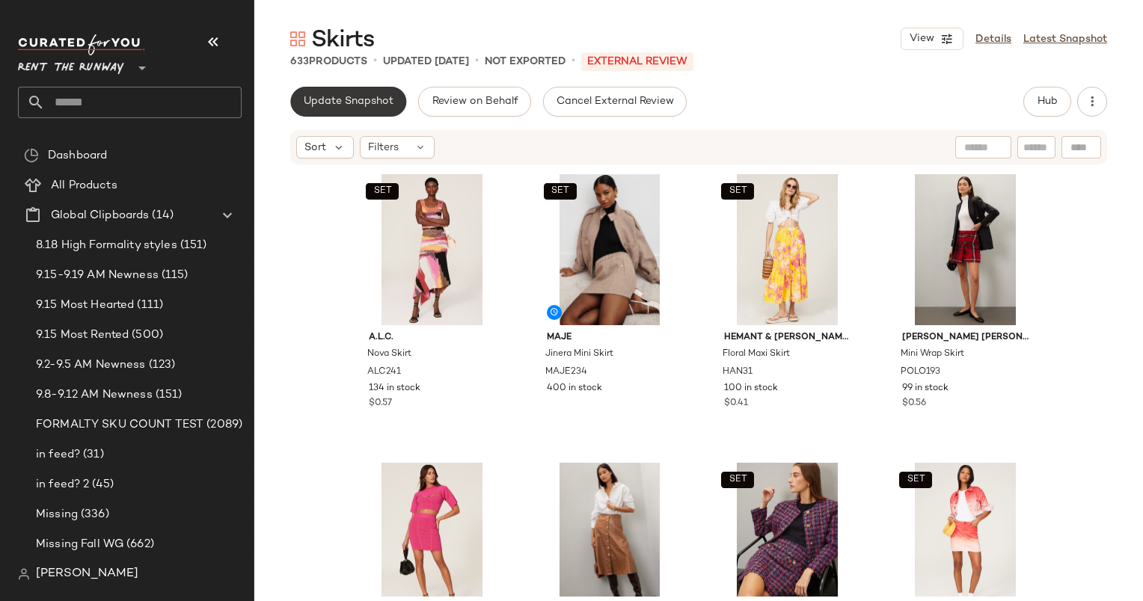
click at [317, 94] on button "Update Snapshot" at bounding box center [348, 102] width 116 height 30
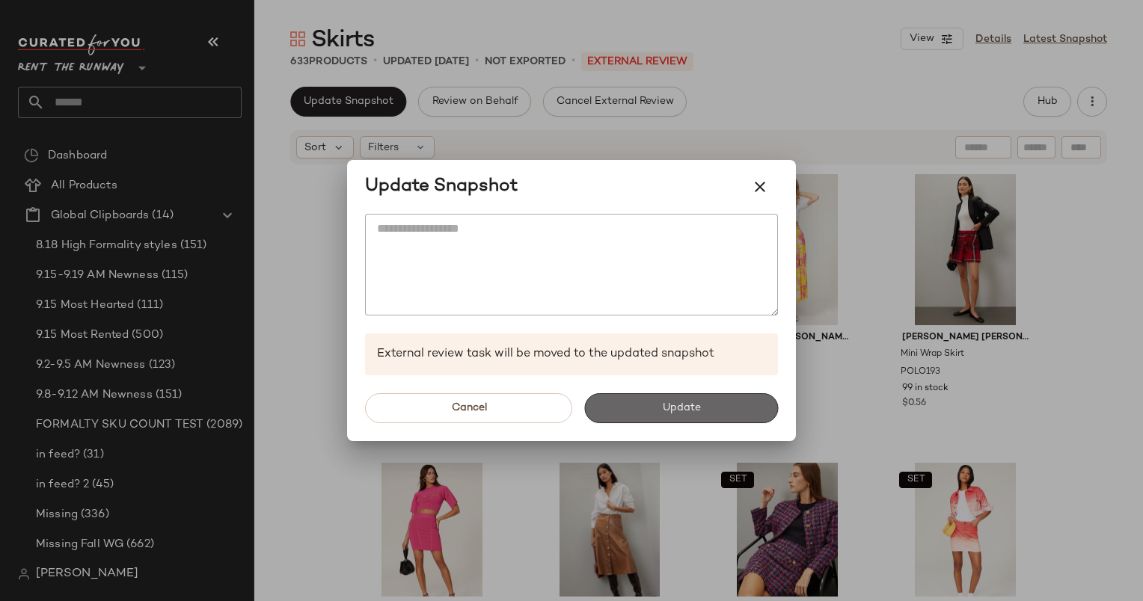
click at [699, 410] on span "Update" at bounding box center [680, 408] width 39 height 12
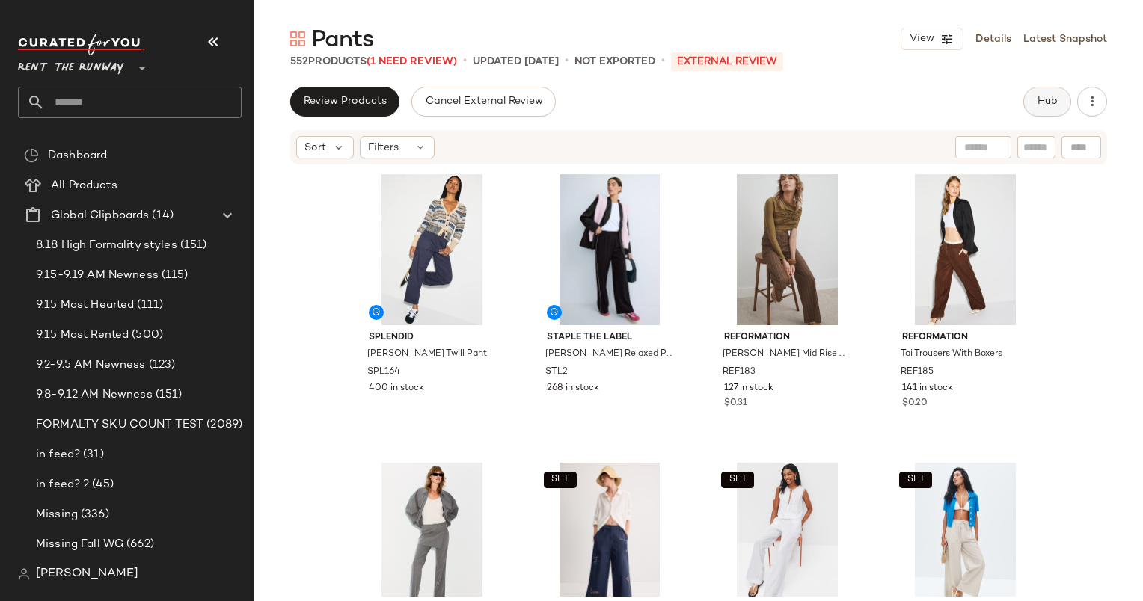
click at [1059, 106] on button "Hub" at bounding box center [1047, 102] width 48 height 30
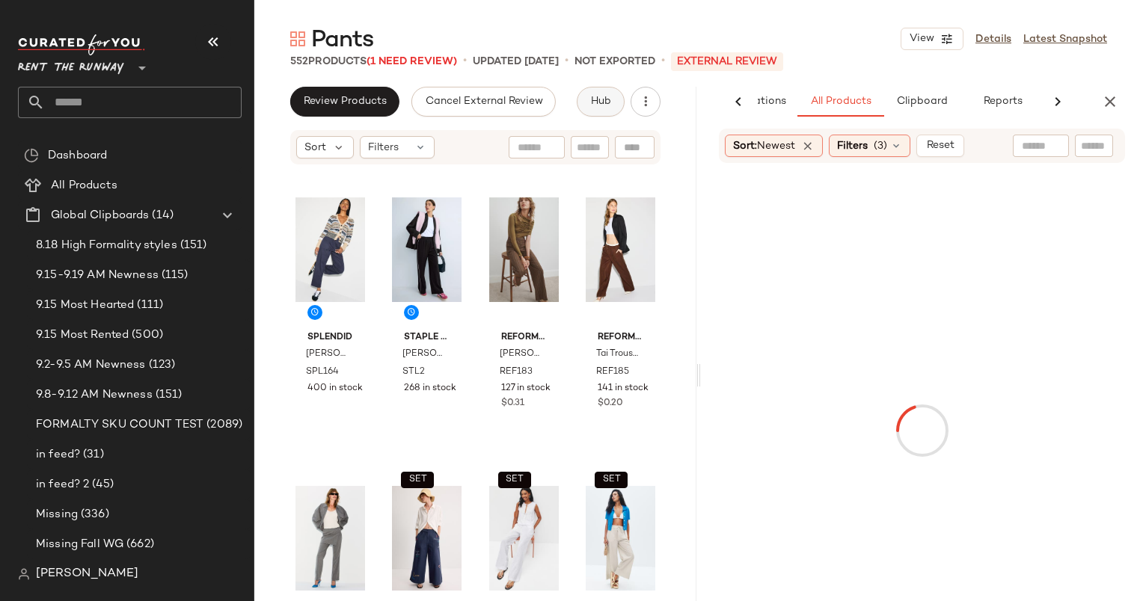
scroll to position [0, 92]
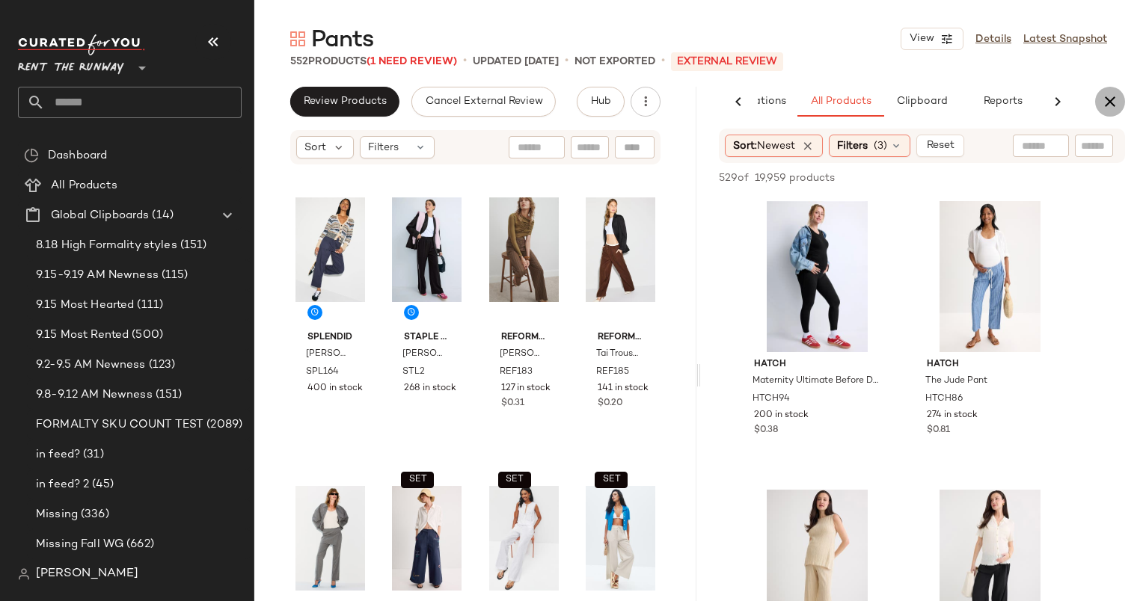
click at [1109, 102] on icon "button" at bounding box center [1110, 102] width 18 height 18
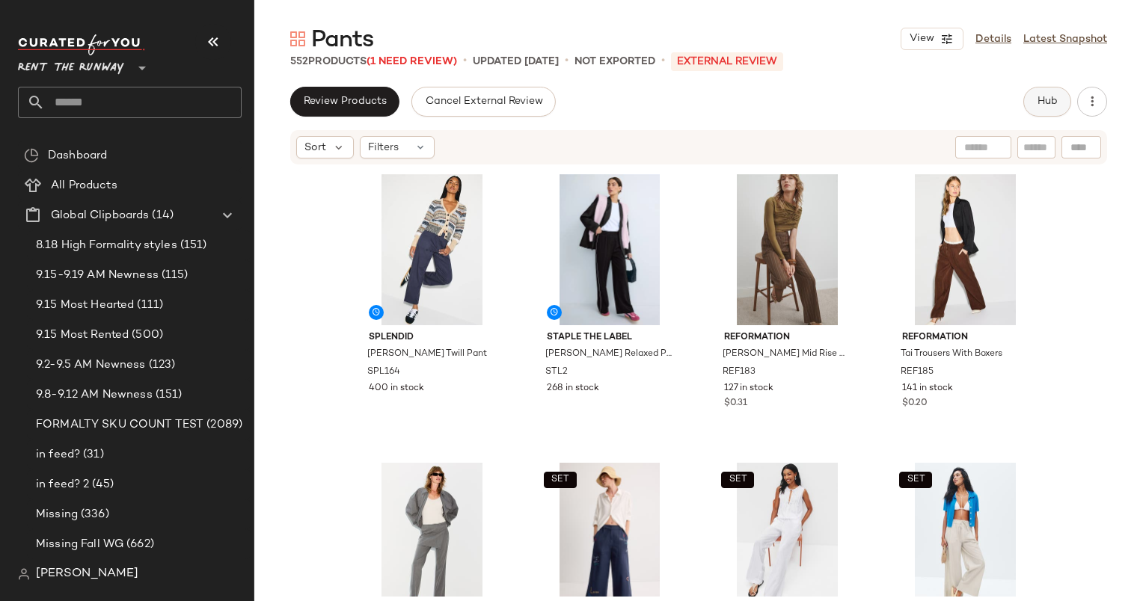
click at [1038, 100] on span "Hub" at bounding box center [1047, 102] width 21 height 12
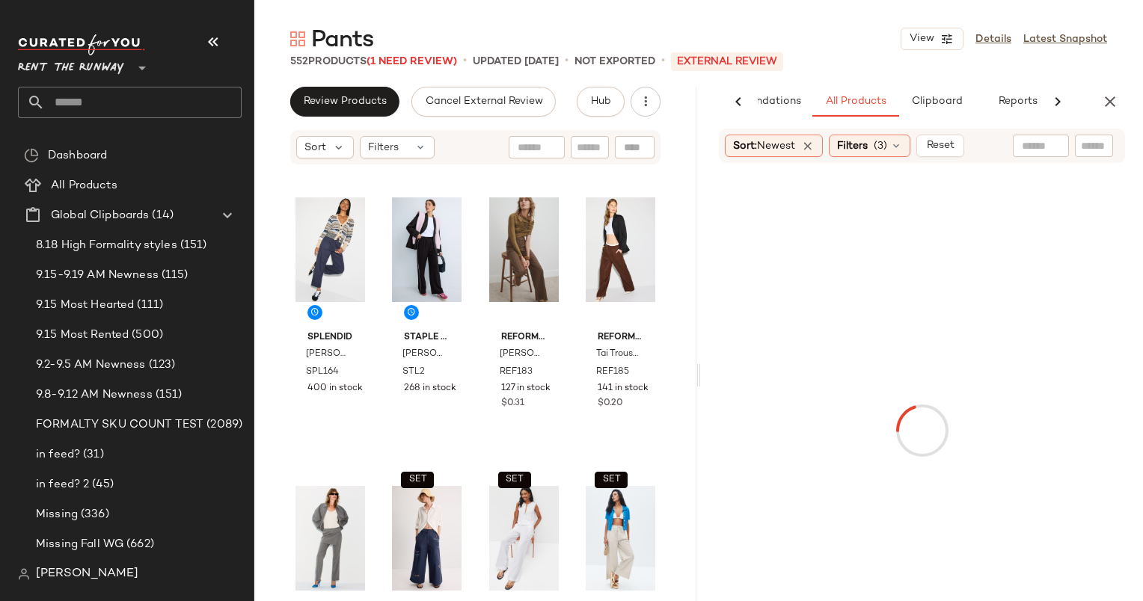
scroll to position [0, 77]
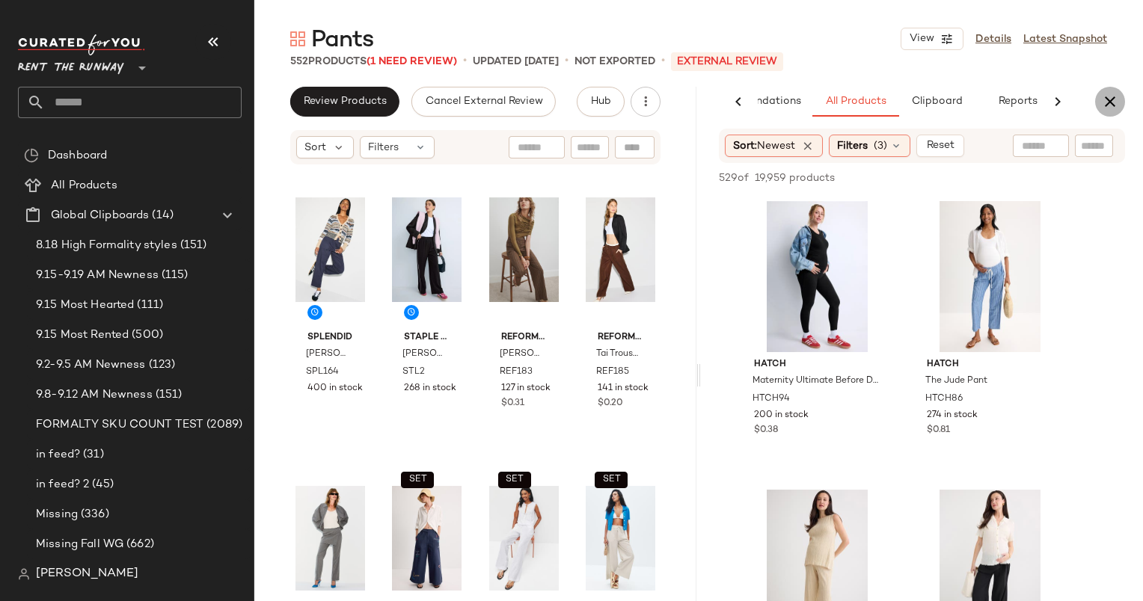
click at [1098, 105] on button "button" at bounding box center [1110, 102] width 30 height 30
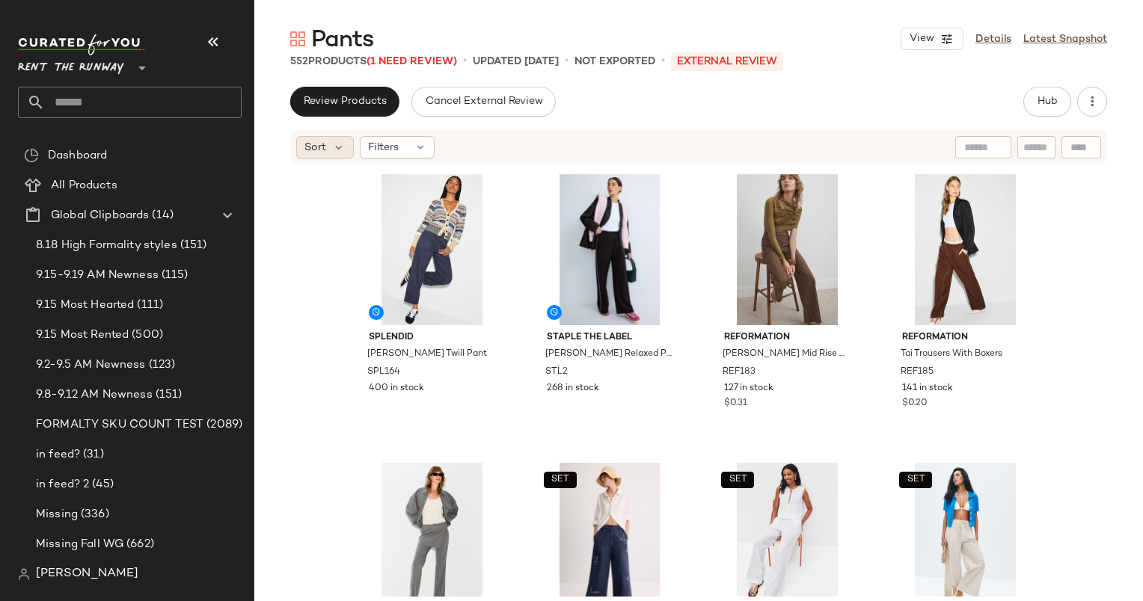
click at [324, 153] on span "Sort" at bounding box center [315, 148] width 22 height 16
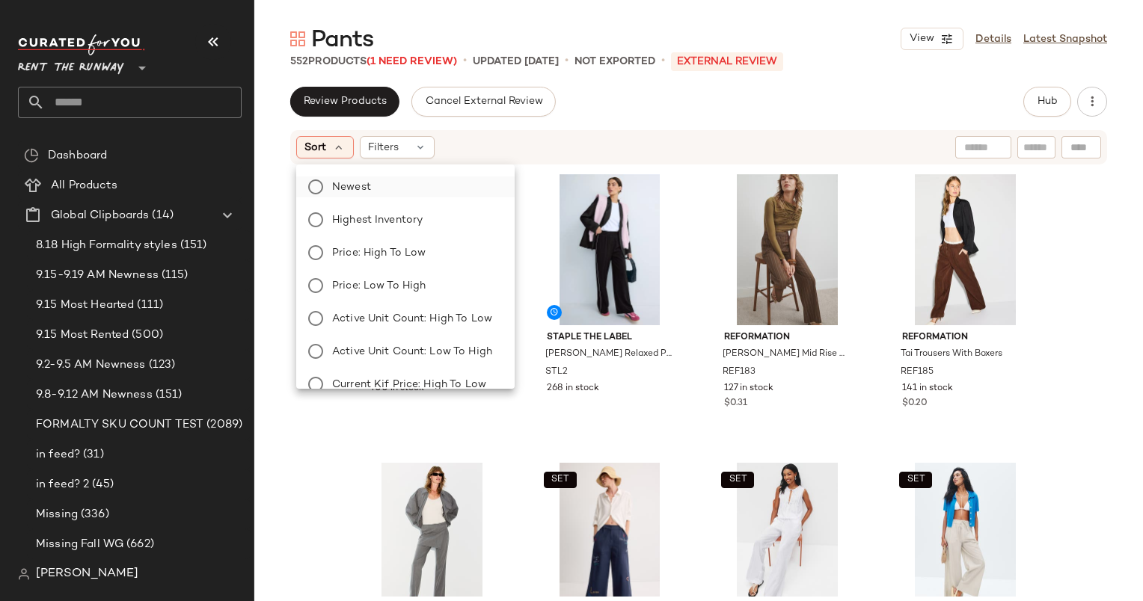
click at [370, 192] on span "Newest" at bounding box center [351, 188] width 39 height 16
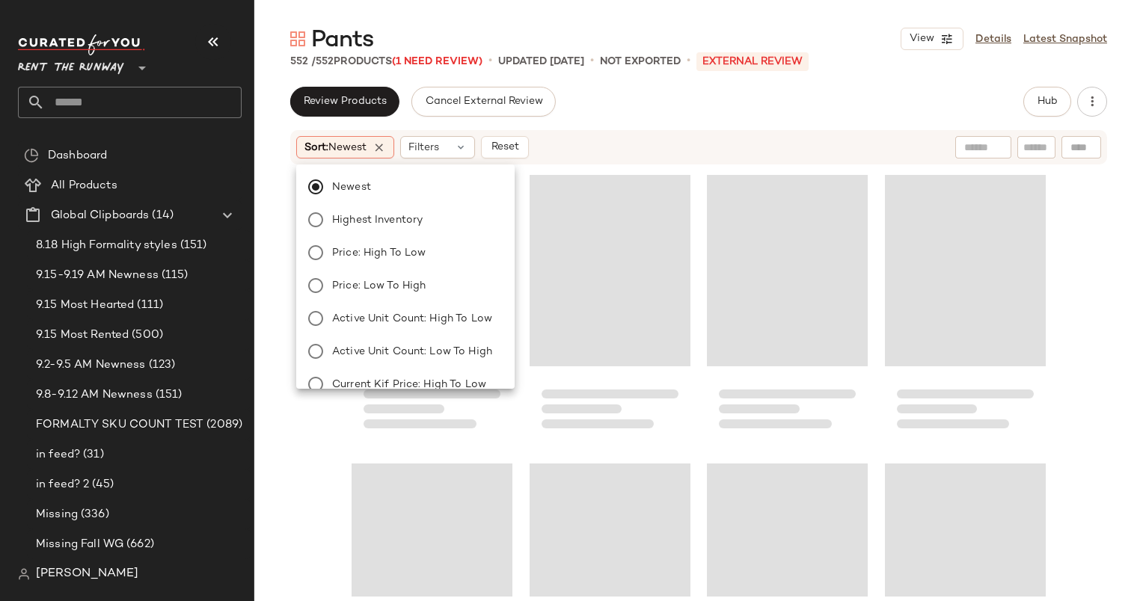
click at [621, 114] on div "Review Products Cancel External Review Hub" at bounding box center [698, 102] width 817 height 30
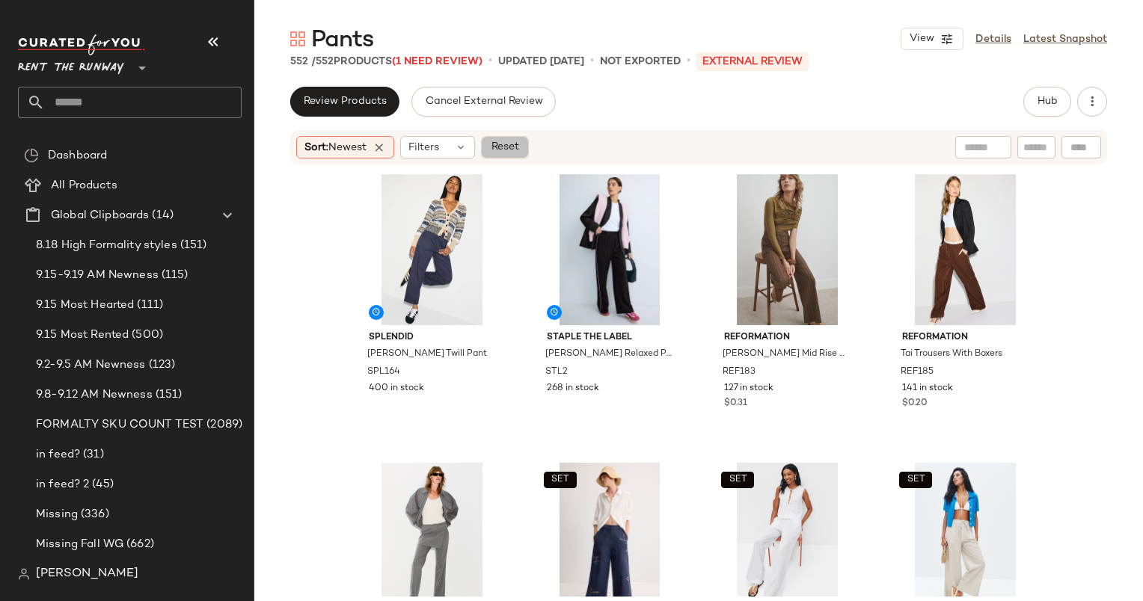
click at [517, 141] on span "Reset" at bounding box center [504, 147] width 28 height 12
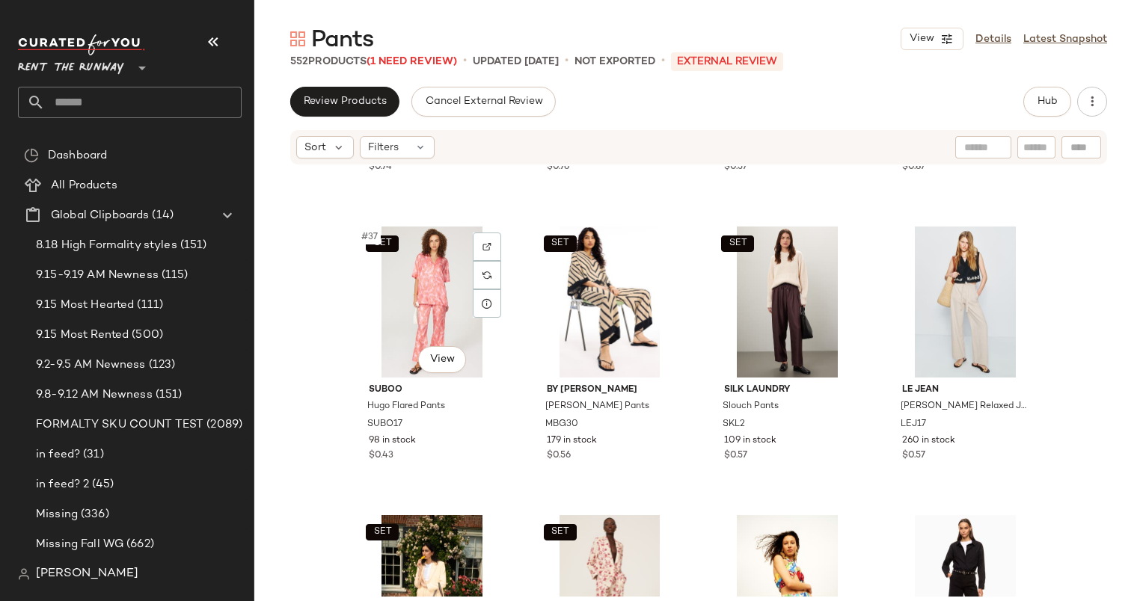
scroll to position [2560, 0]
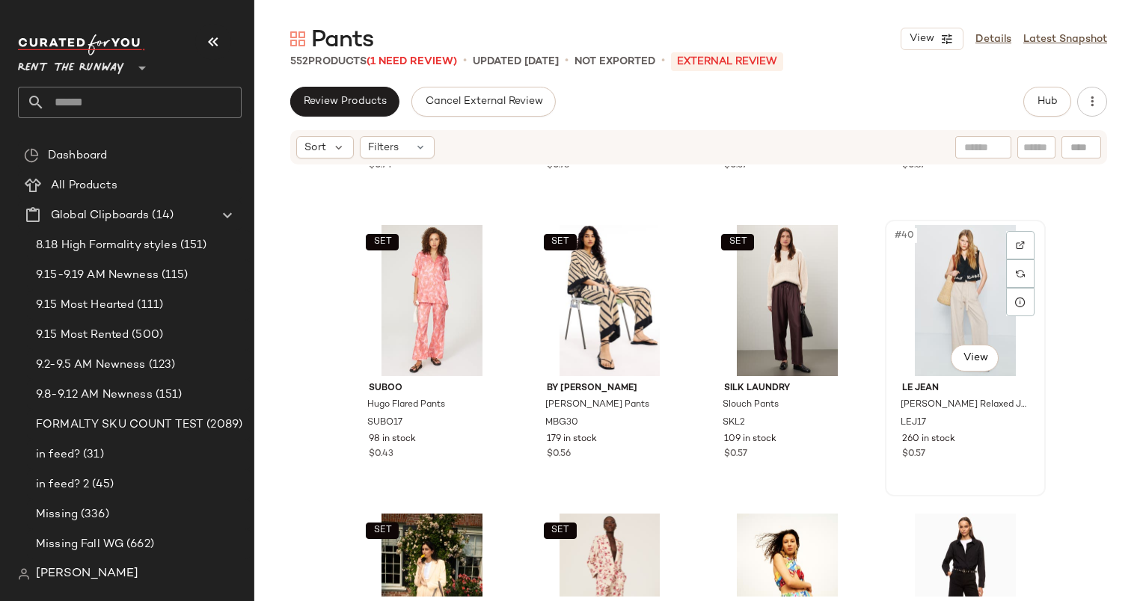
click at [961, 277] on div "#40 View" at bounding box center [965, 300] width 150 height 151
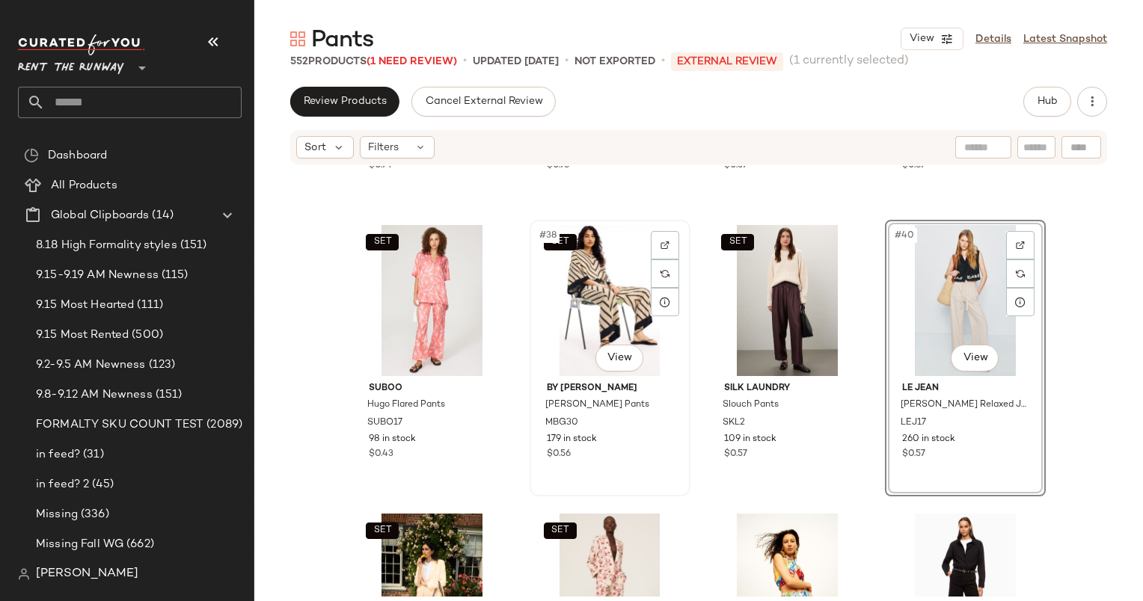
click at [560, 367] on div "SET #38 View" at bounding box center [610, 300] width 150 height 151
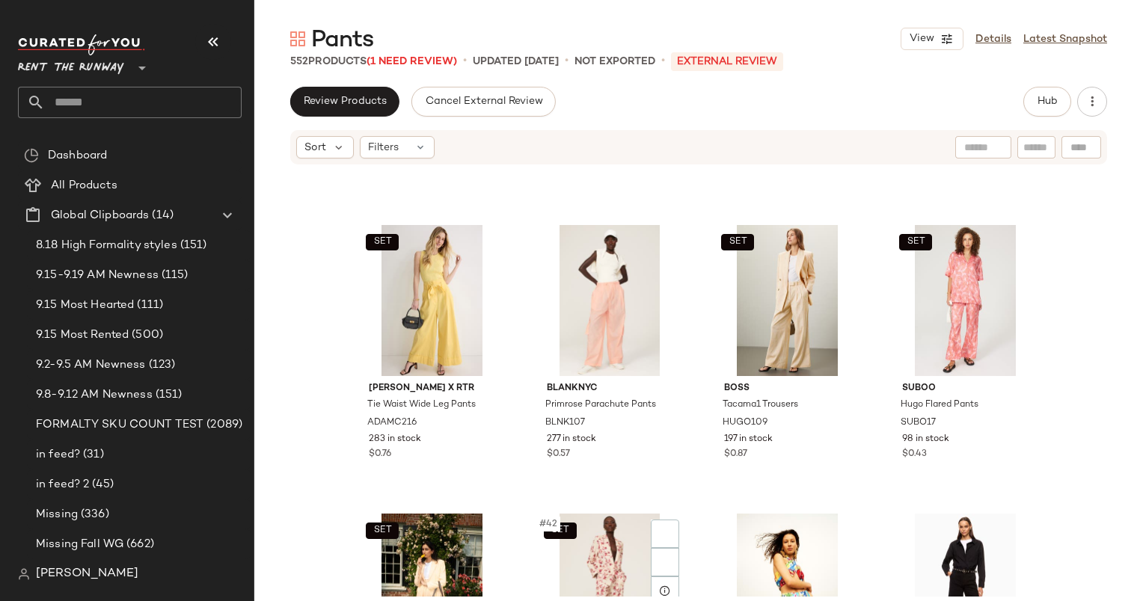
scroll to position [2801, 0]
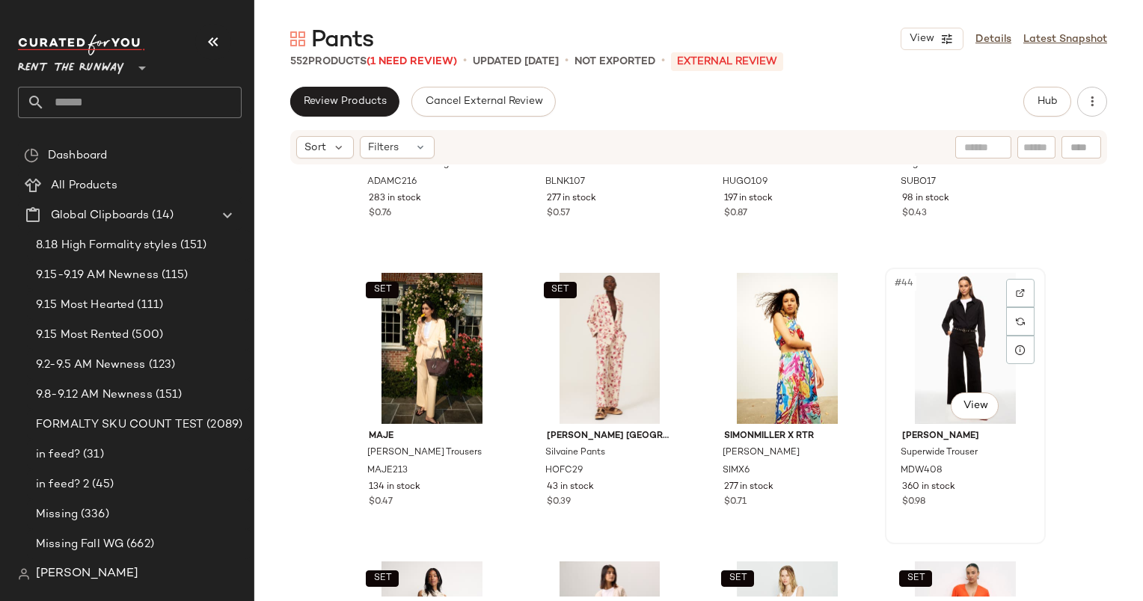
click at [986, 295] on div "#44 View" at bounding box center [965, 348] width 150 height 151
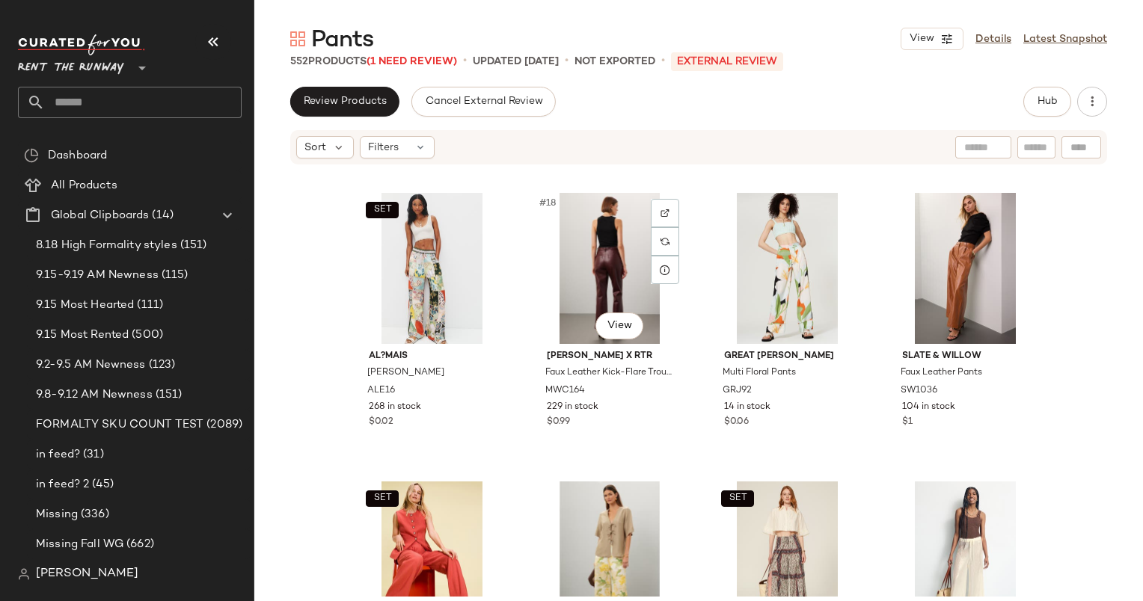
scroll to position [1149, 0]
click at [776, 213] on div "#19 View" at bounding box center [787, 267] width 150 height 151
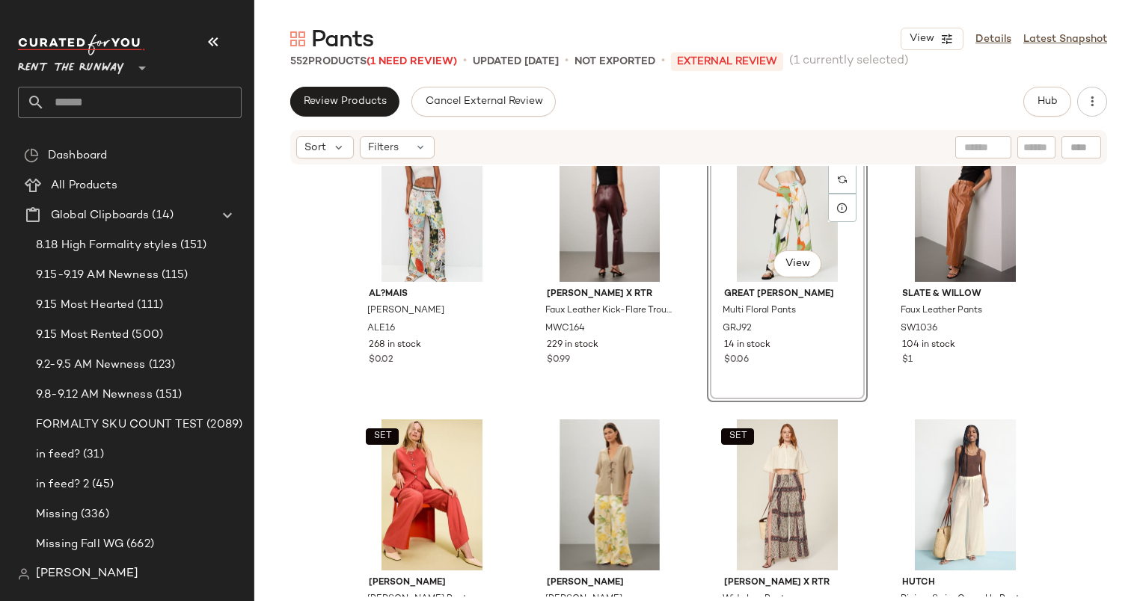
scroll to position [1472, 0]
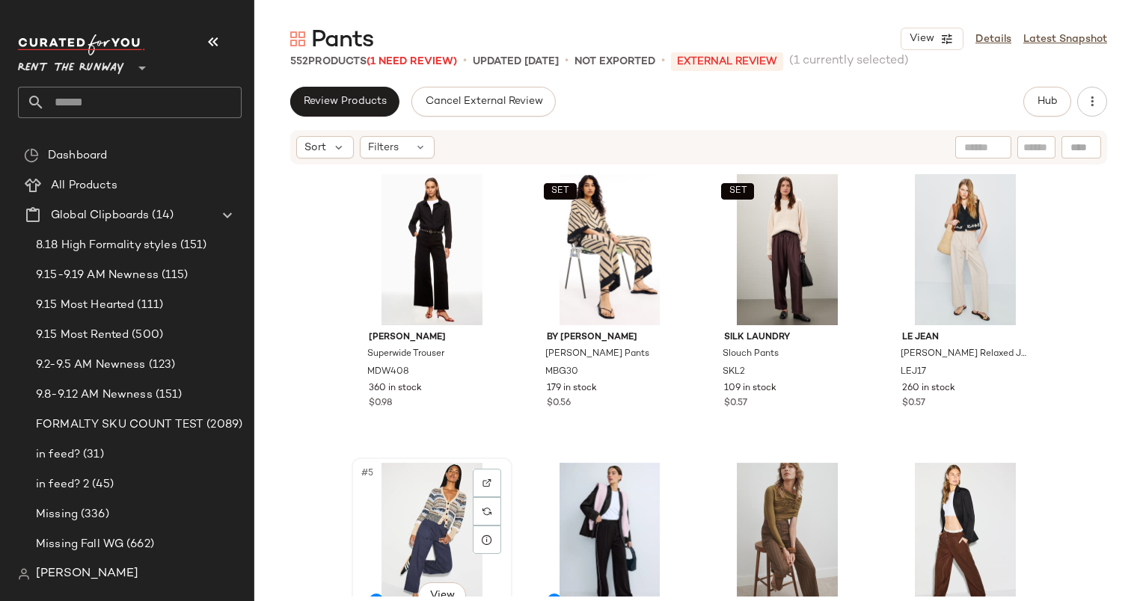
click at [424, 479] on div "#5 View" at bounding box center [432, 538] width 150 height 151
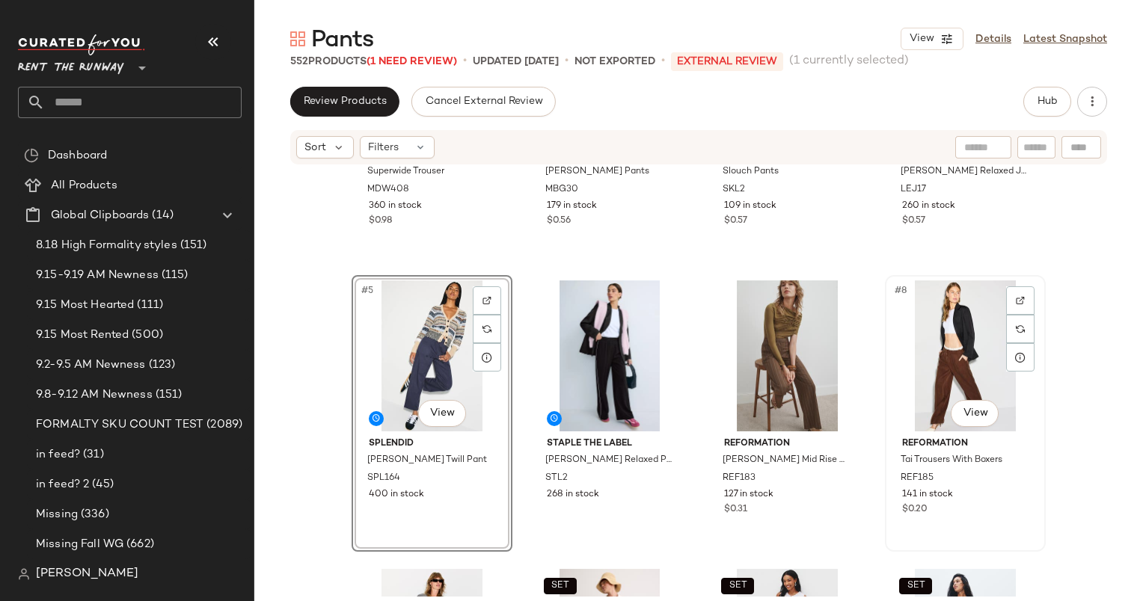
scroll to position [184, 0]
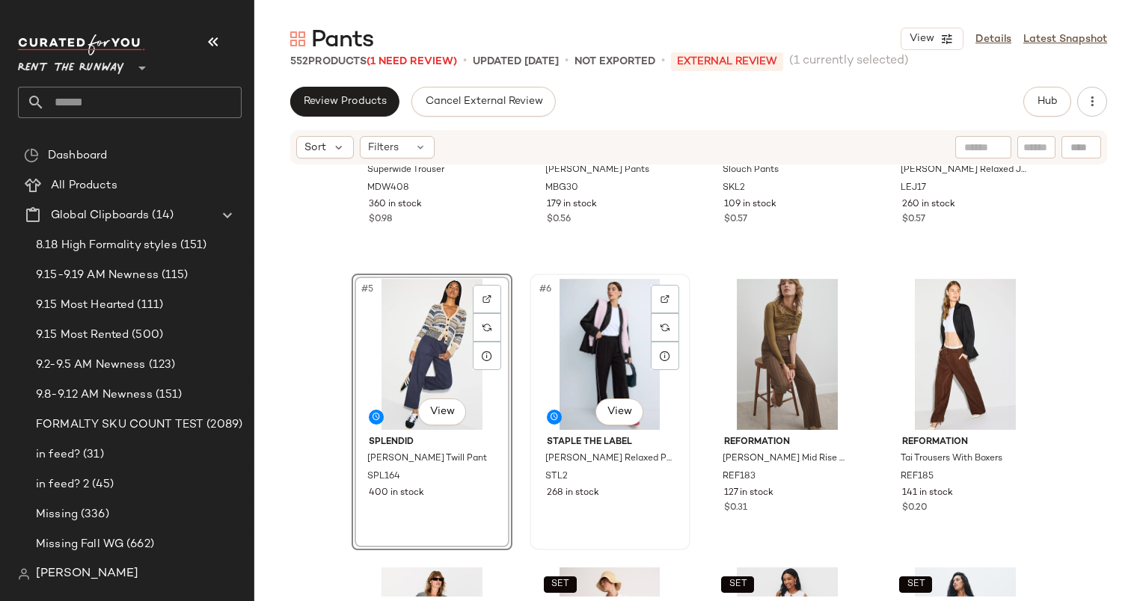
click at [544, 364] on div "#6 View" at bounding box center [610, 354] width 150 height 151
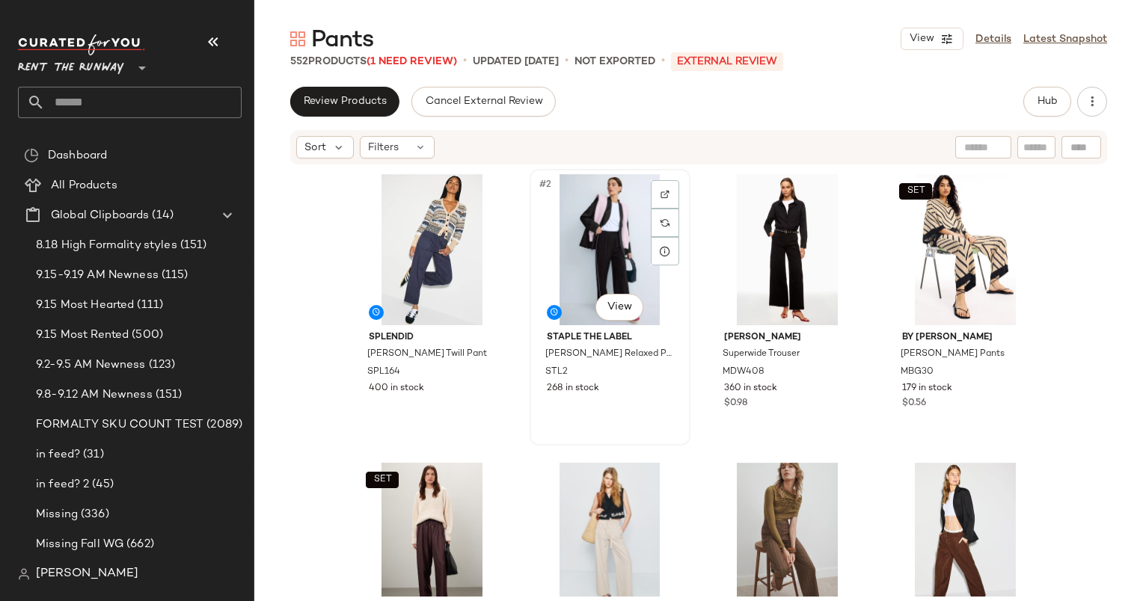
click at [583, 226] on div "#2 View" at bounding box center [610, 249] width 150 height 151
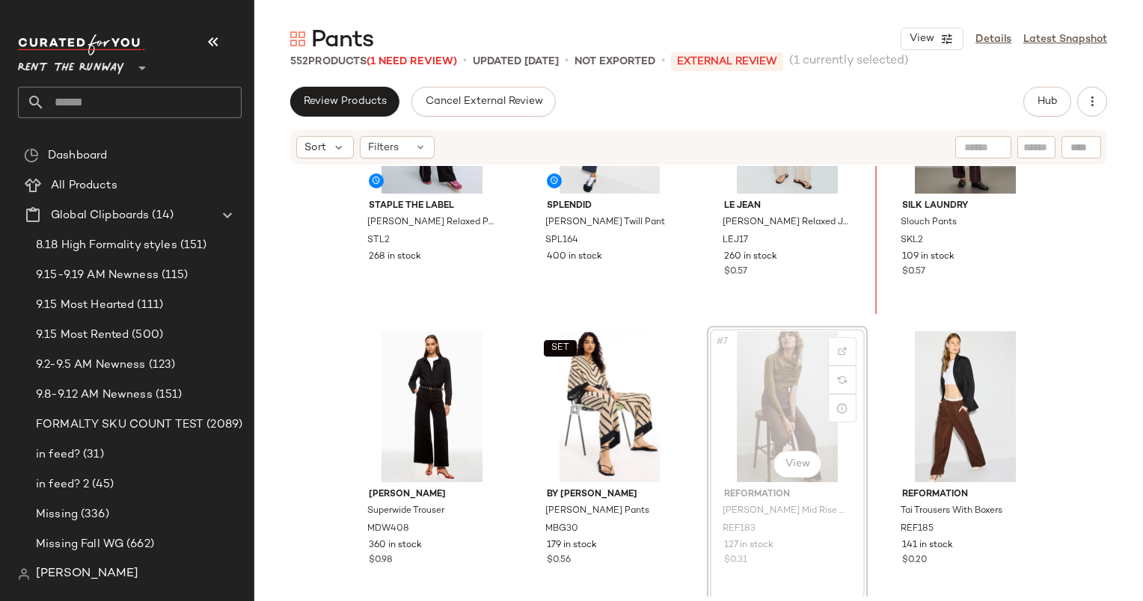
scroll to position [156, 0]
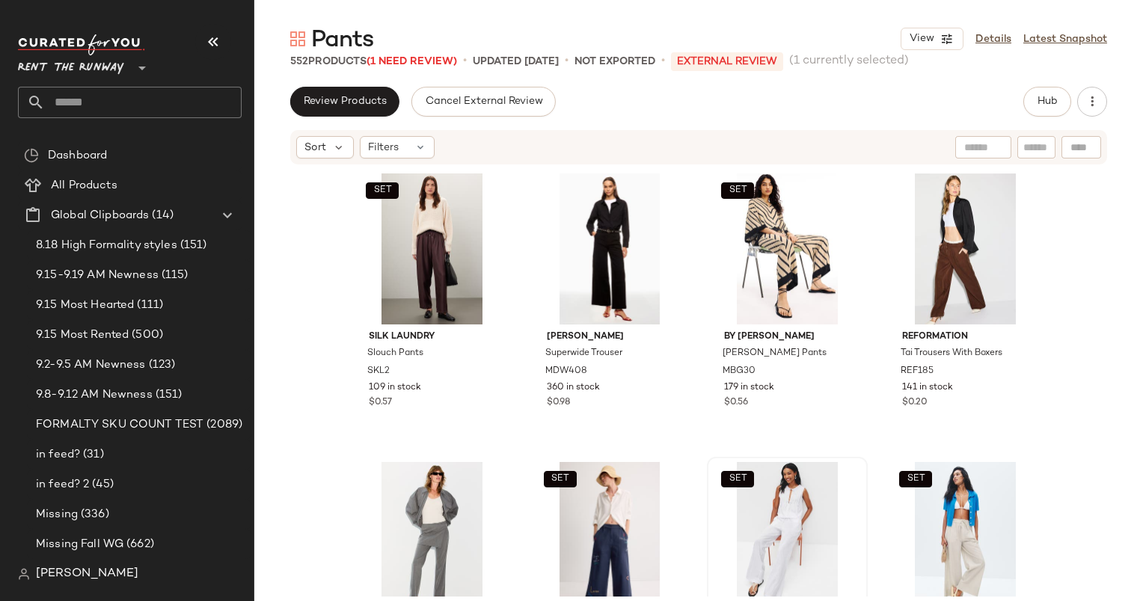
scroll to position [302, 0]
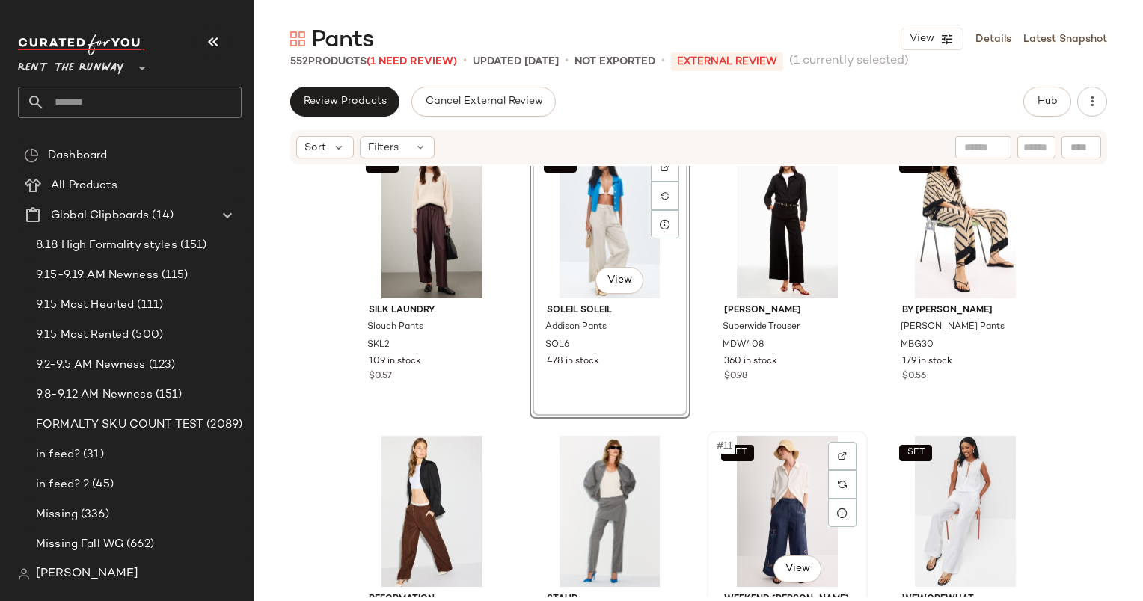
scroll to position [323, 0]
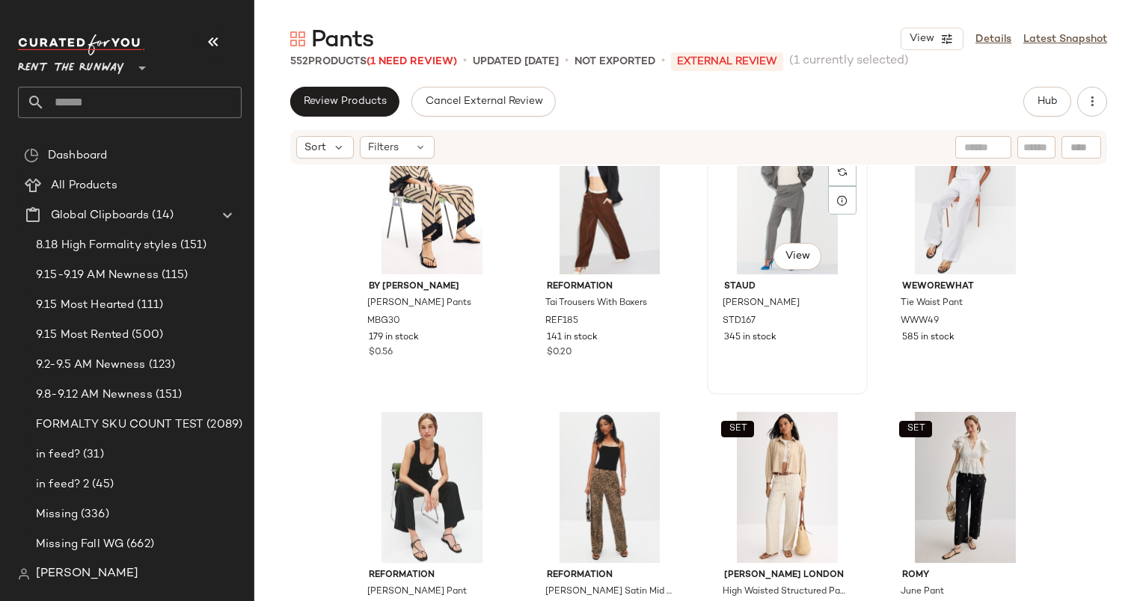
scroll to position [601, 0]
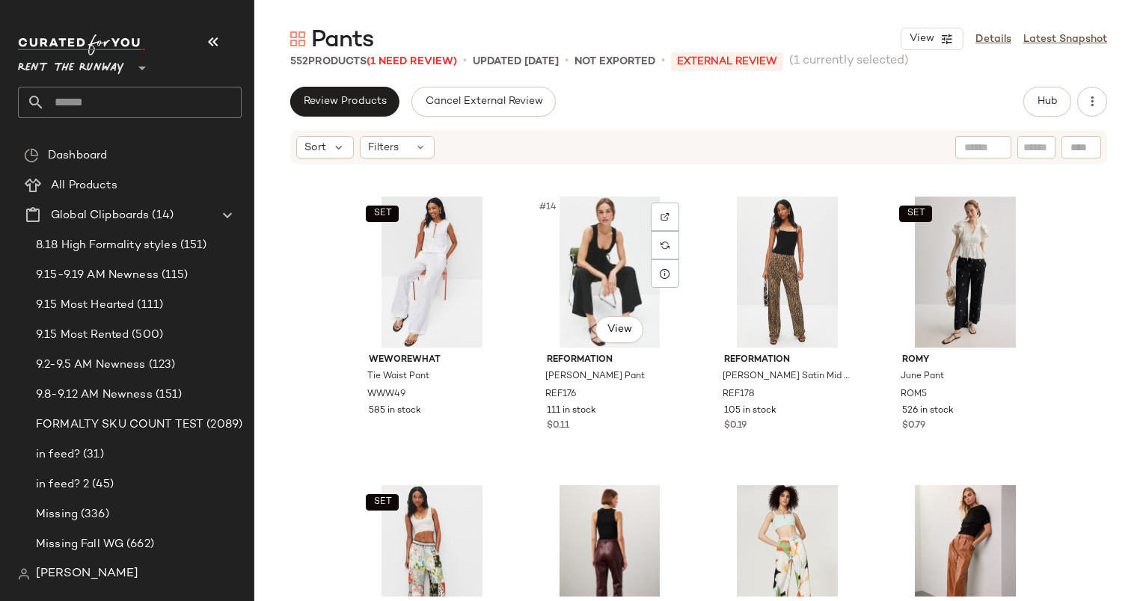
scroll to position [852, 0]
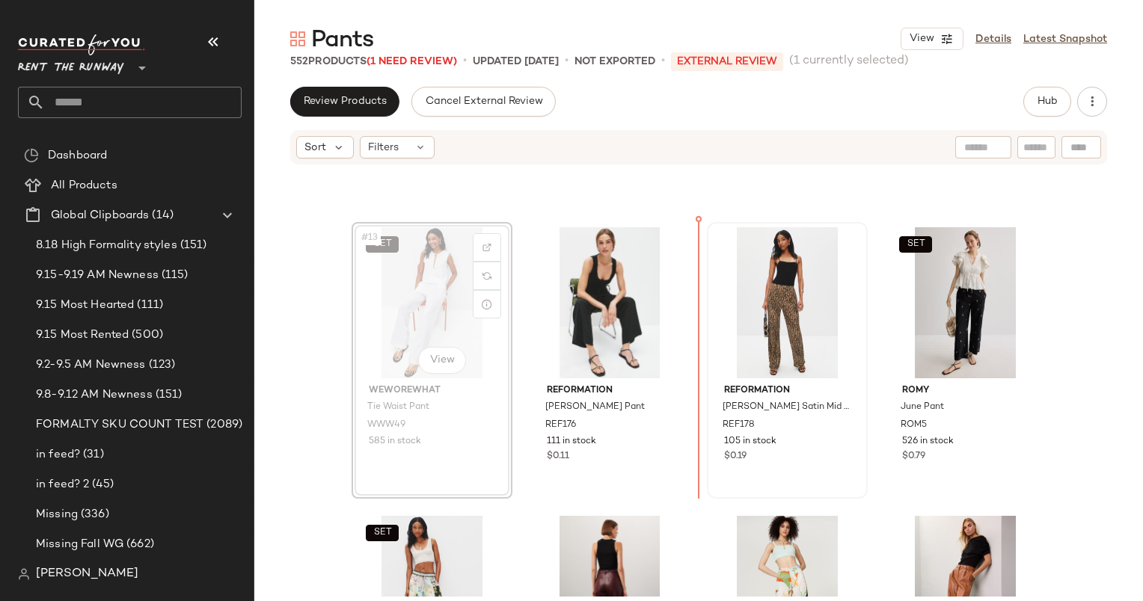
scroll to position [821, 0]
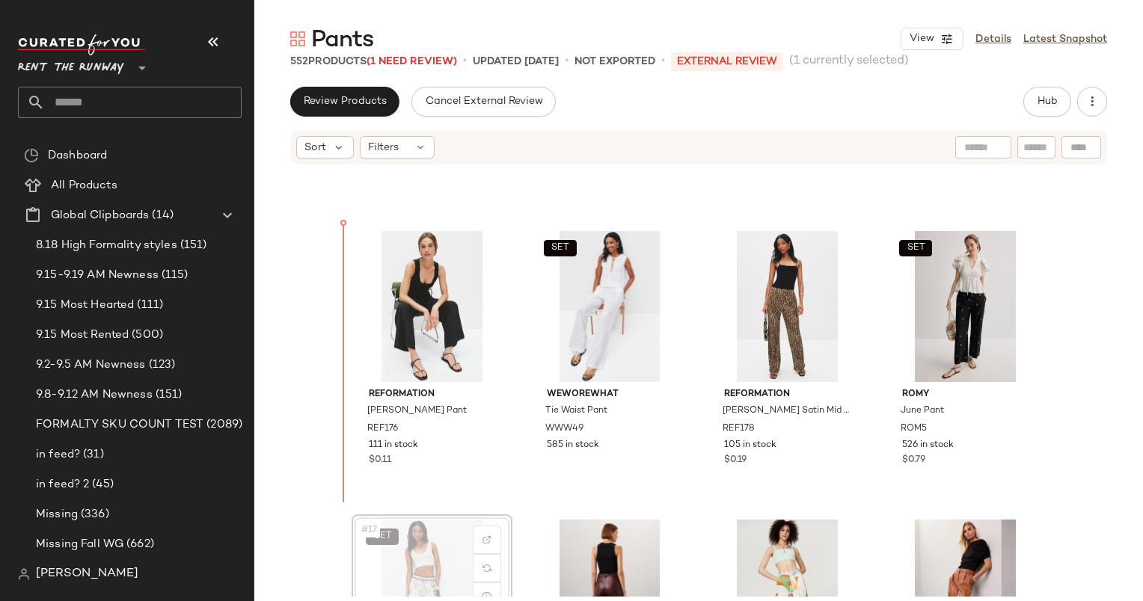
scroll to position [823, 0]
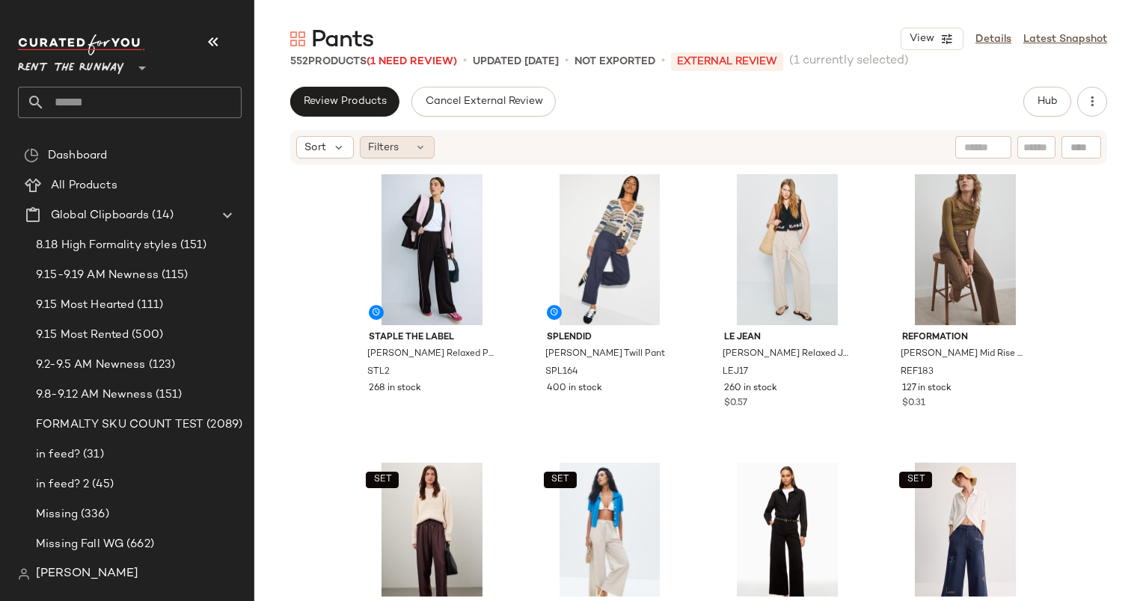
click at [390, 140] on span "Filters" at bounding box center [383, 148] width 31 height 16
click at [399, 151] on div "Filters" at bounding box center [397, 147] width 75 height 22
click at [377, 146] on span "Filters" at bounding box center [383, 148] width 31 height 16
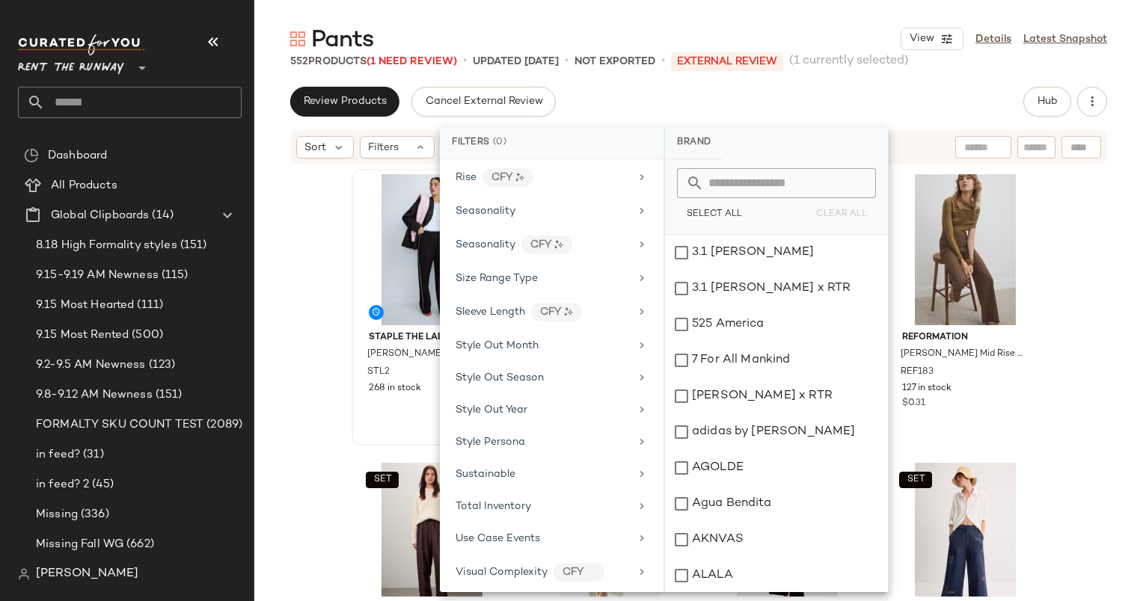
scroll to position [1924, 0]
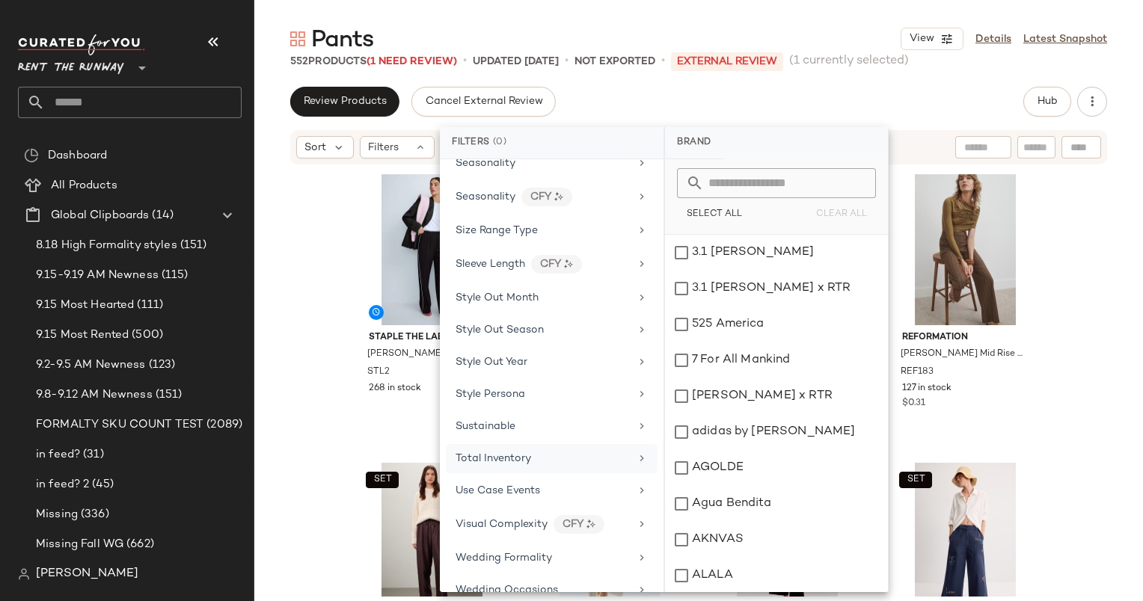
click at [556, 451] on div "Total Inventory" at bounding box center [543, 459] width 174 height 16
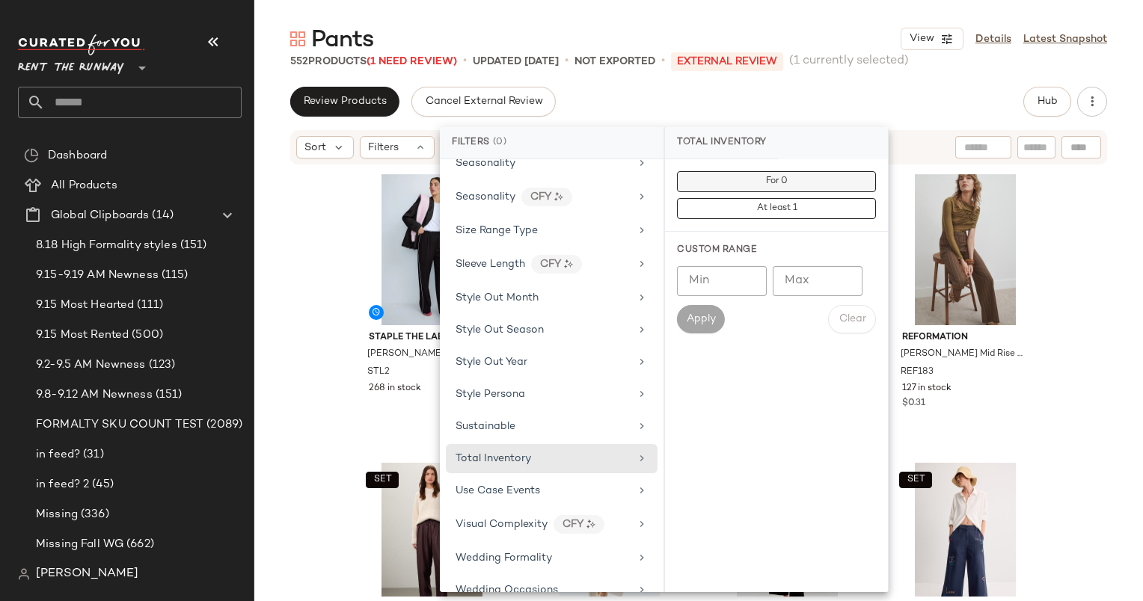
click at [761, 183] on button "For 0" at bounding box center [776, 181] width 199 height 21
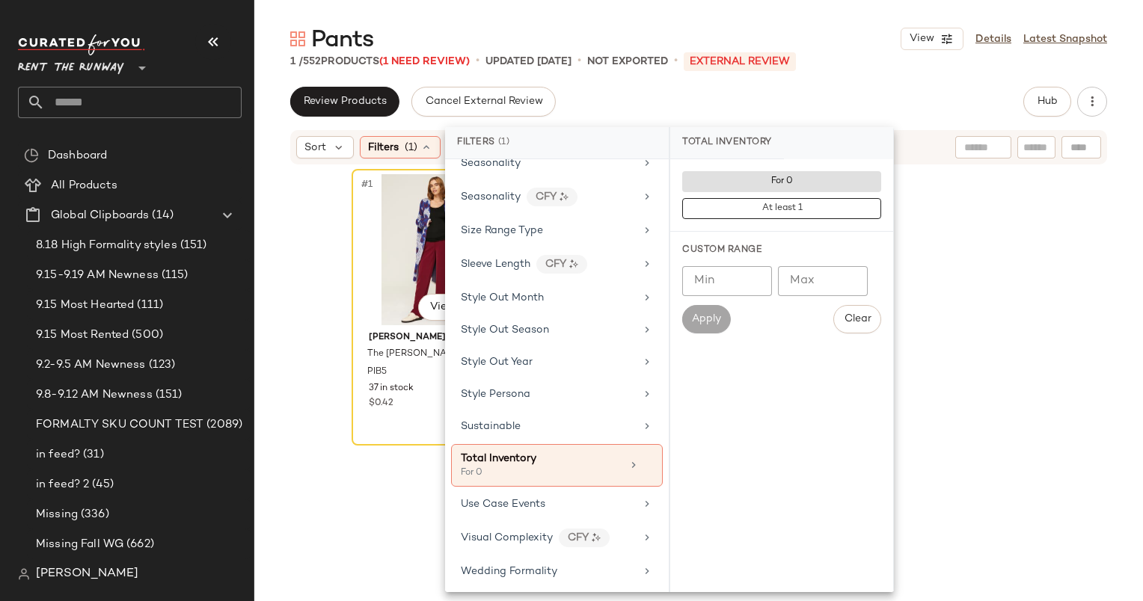
click at [346, 267] on div "#1 View PIETRO BRUNELLI MATERNITY The Freddie Maternity Trousers PIB5 37 in sto…" at bounding box center [698, 350] width 889 height 368
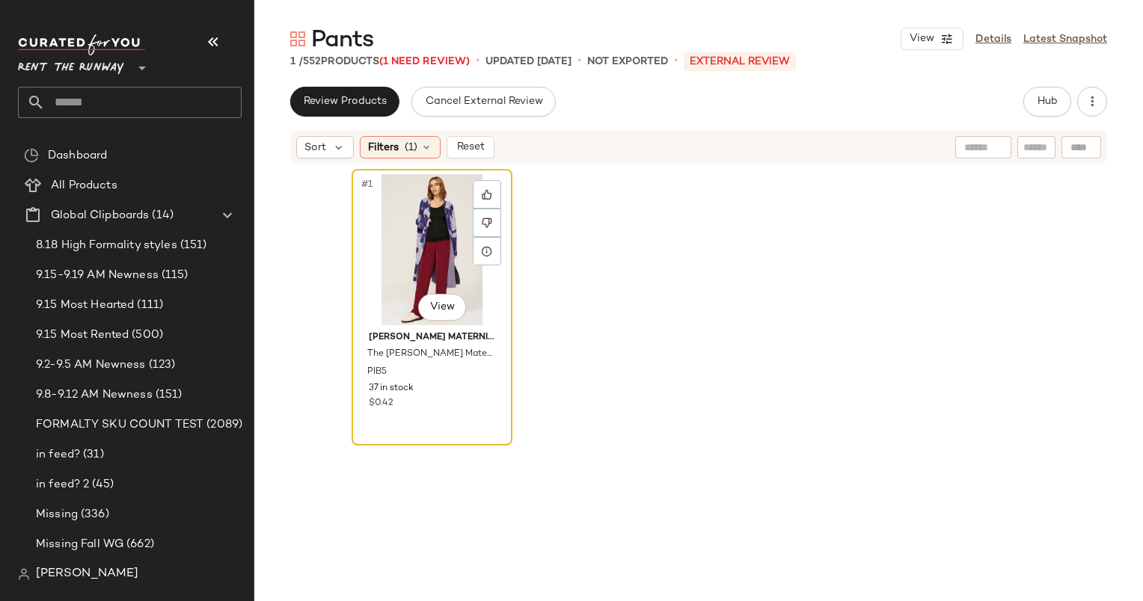
click at [381, 257] on div "#1 View" at bounding box center [432, 249] width 150 height 151
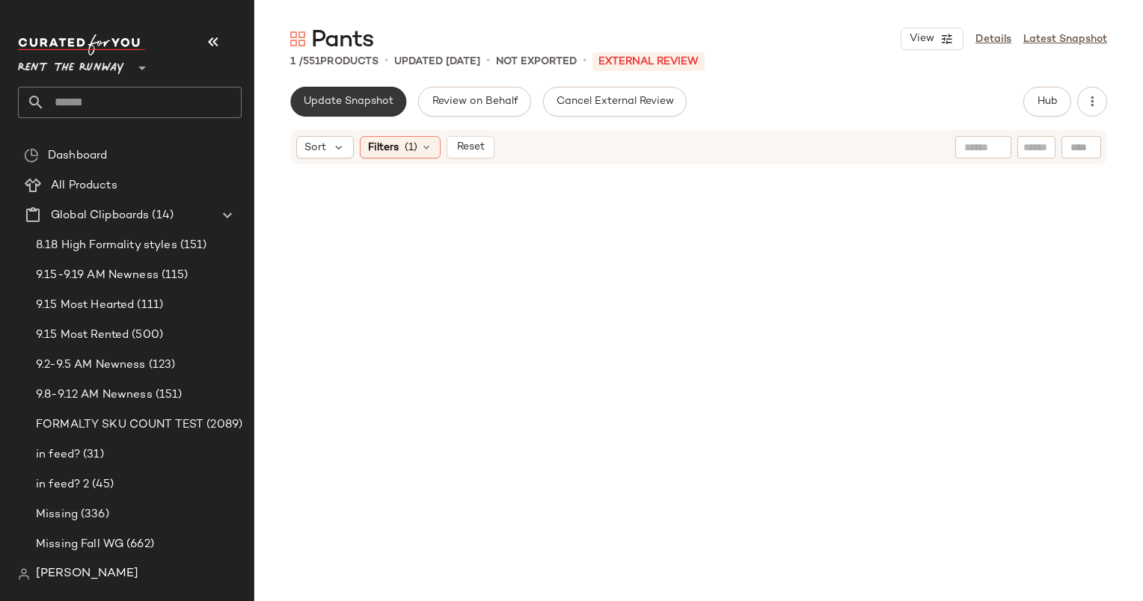
click at [341, 93] on button "Update Snapshot" at bounding box center [348, 102] width 116 height 30
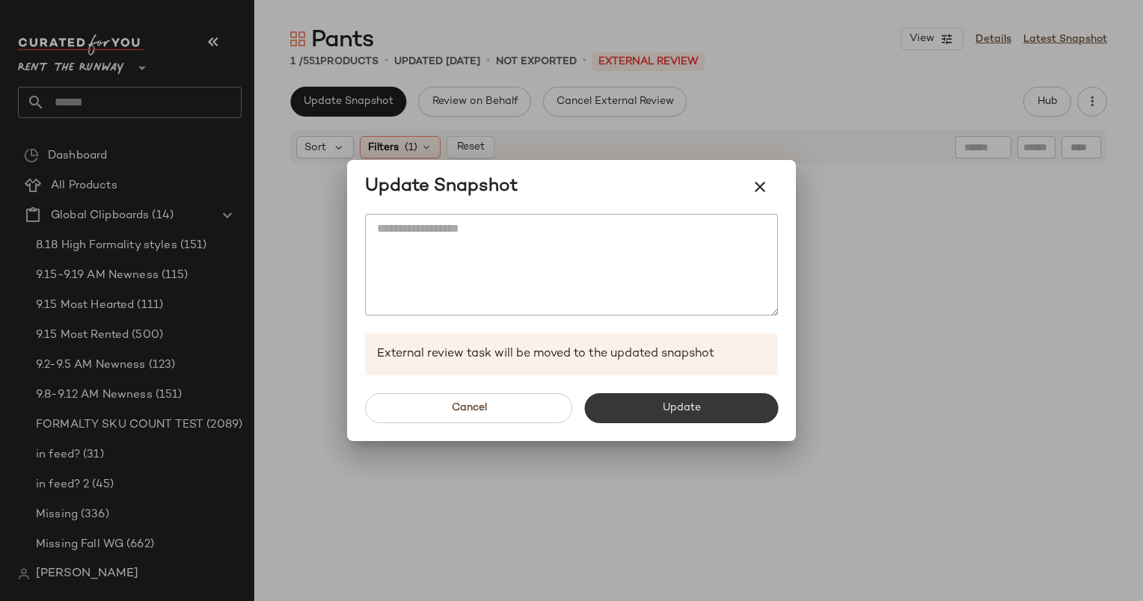
click at [626, 415] on button "Update" at bounding box center [681, 408] width 194 height 30
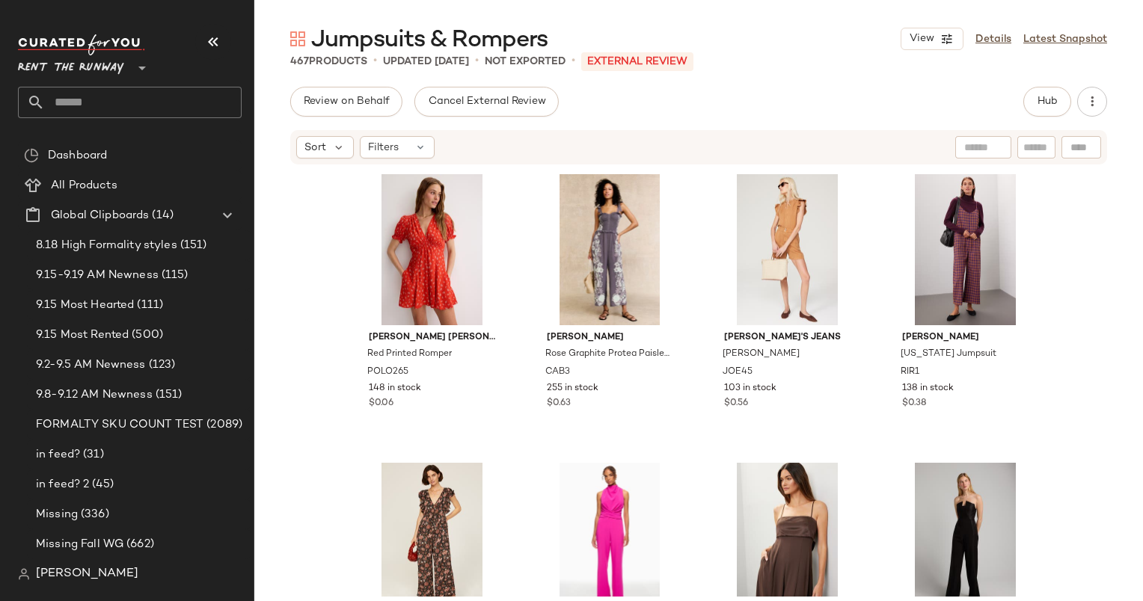
click at [1070, 89] on div "Hub" at bounding box center [1047, 102] width 48 height 30
click at [1044, 94] on button "Hub" at bounding box center [1047, 102] width 48 height 30
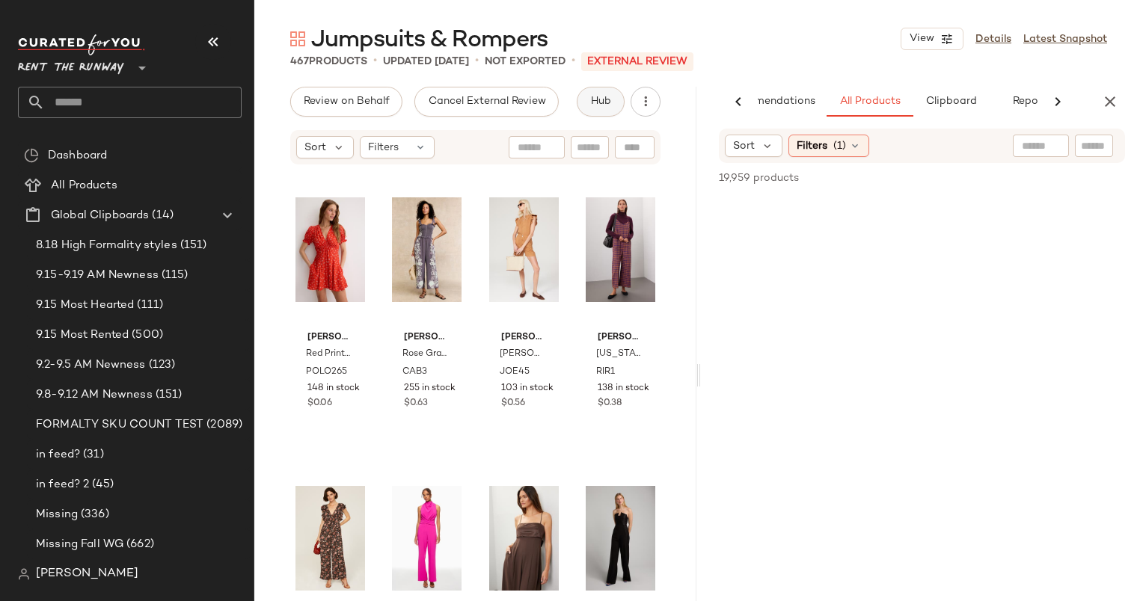
scroll to position [0, 63]
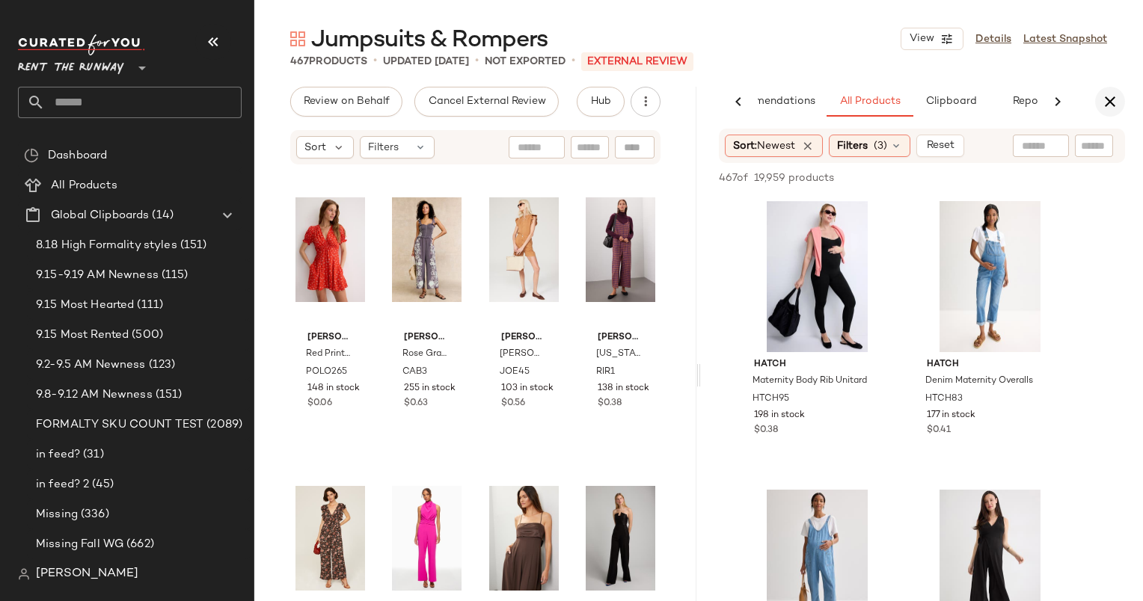
click at [1104, 115] on button "button" at bounding box center [1110, 102] width 30 height 30
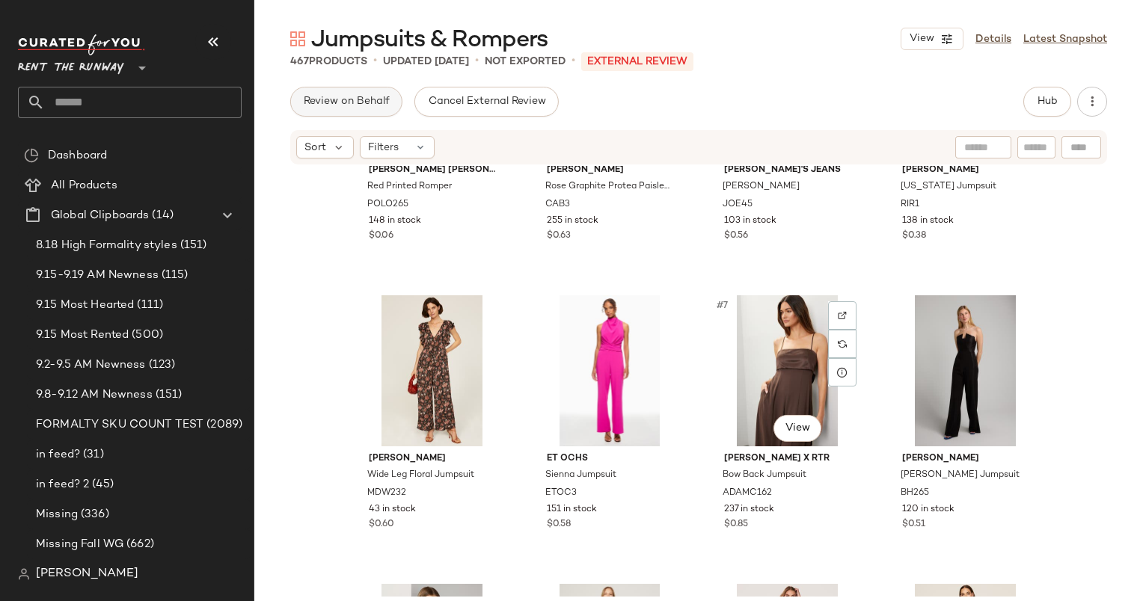
scroll to position [168, 0]
click at [324, 142] on span "Sort" at bounding box center [315, 148] width 22 height 16
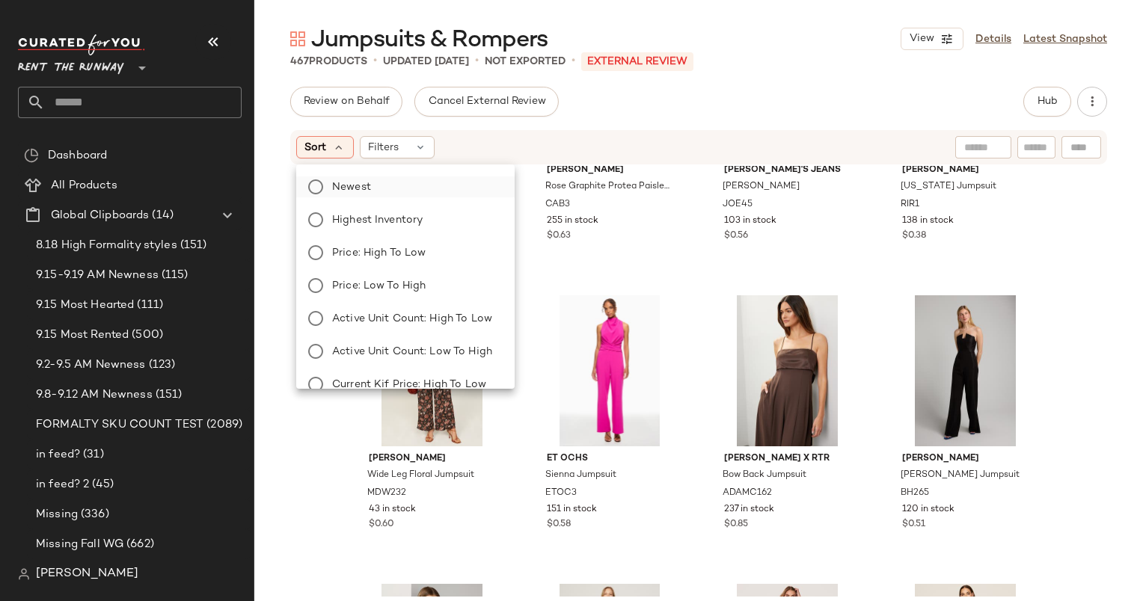
click at [399, 188] on label "Newest" at bounding box center [414, 187] width 177 height 21
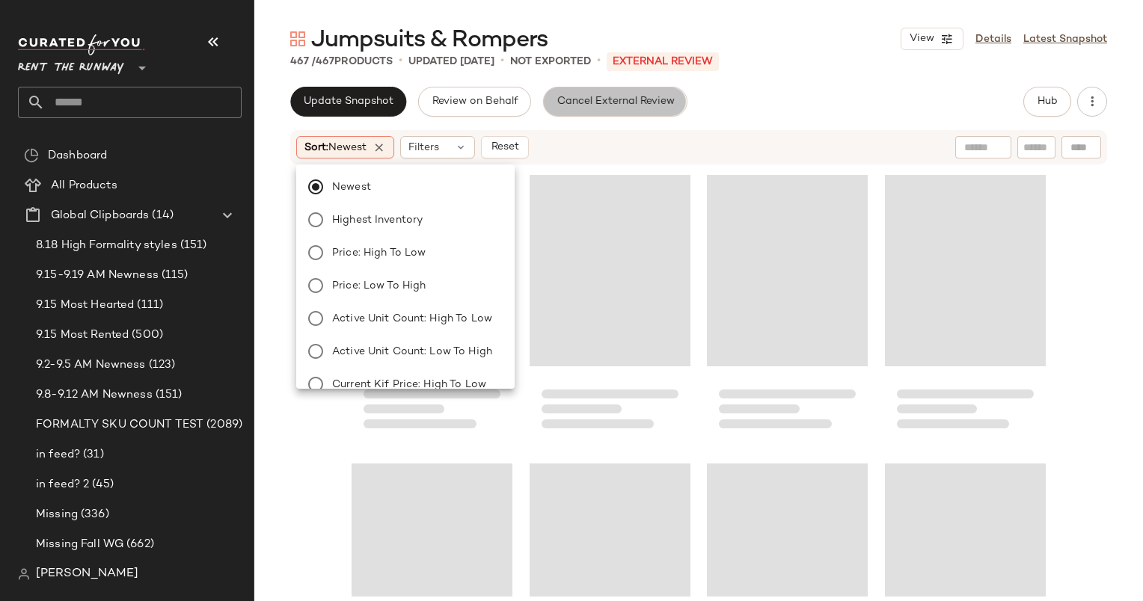
click at [610, 115] on button "Cancel External Review" at bounding box center [615, 102] width 144 height 30
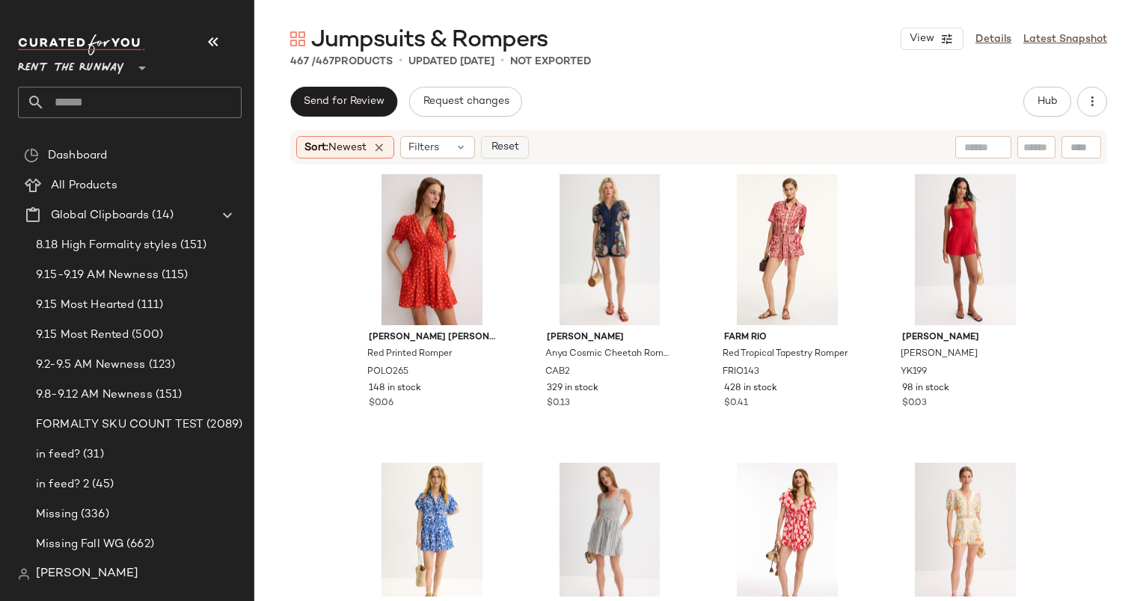
click at [518, 150] on span "Reset" at bounding box center [504, 147] width 28 height 12
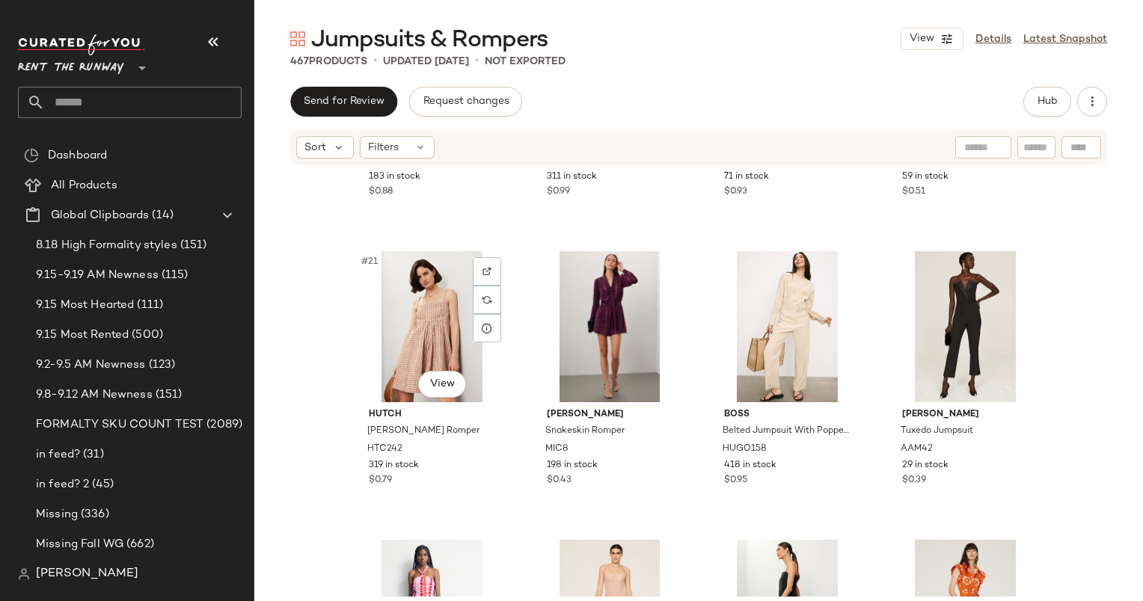
scroll to position [1379, 0]
click at [426, 323] on div "#21 View" at bounding box center [432, 326] width 150 height 151
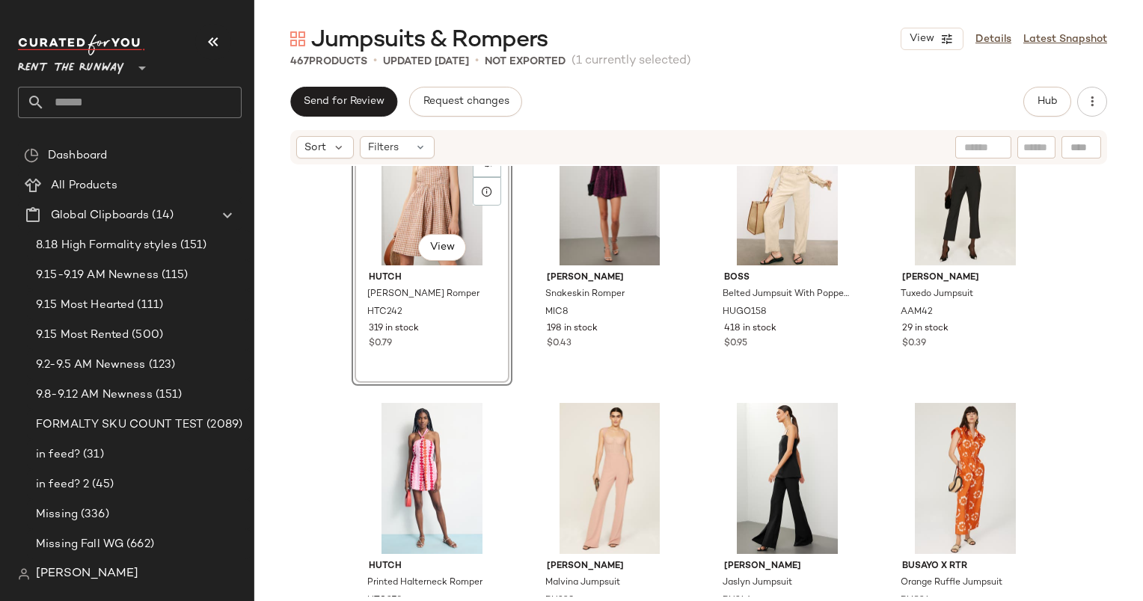
scroll to position [1570, 0]
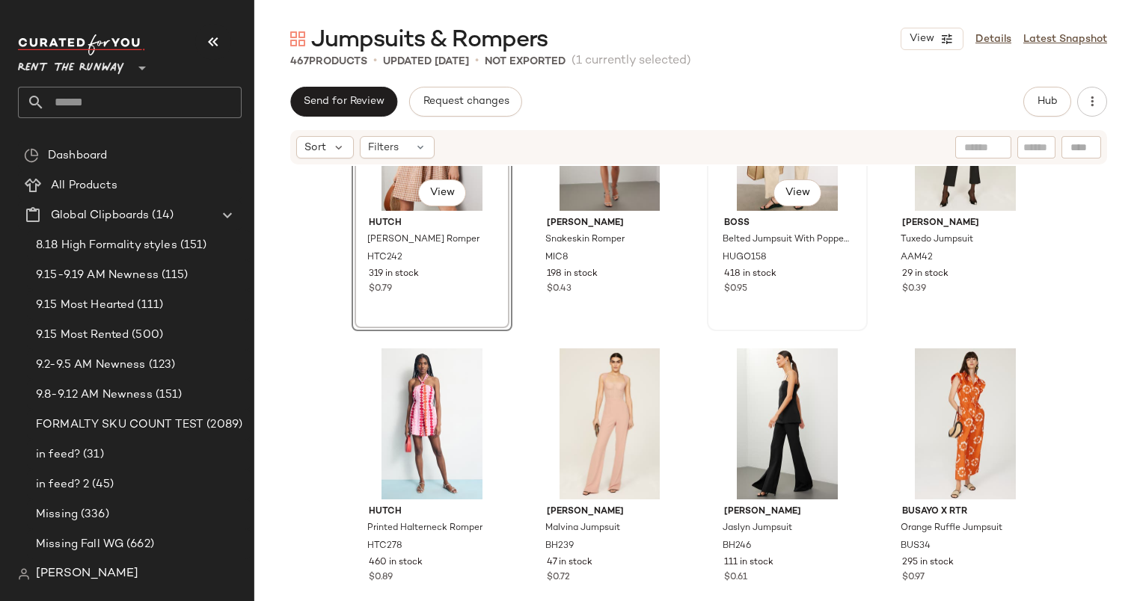
click at [784, 278] on div "418 in stock" at bounding box center [787, 274] width 126 height 13
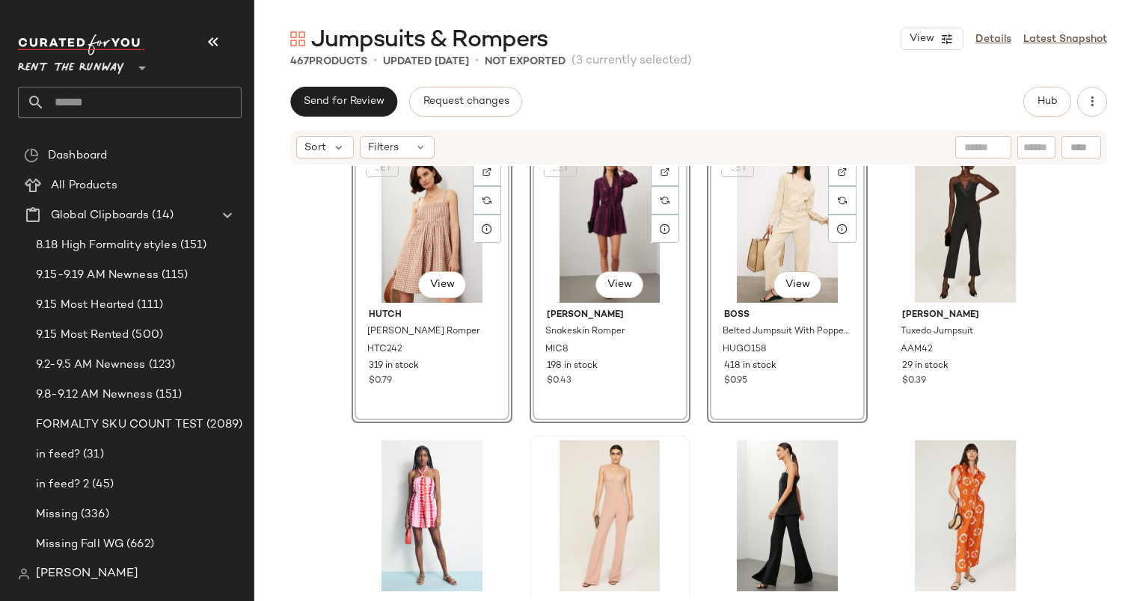
scroll to position [1710, 0]
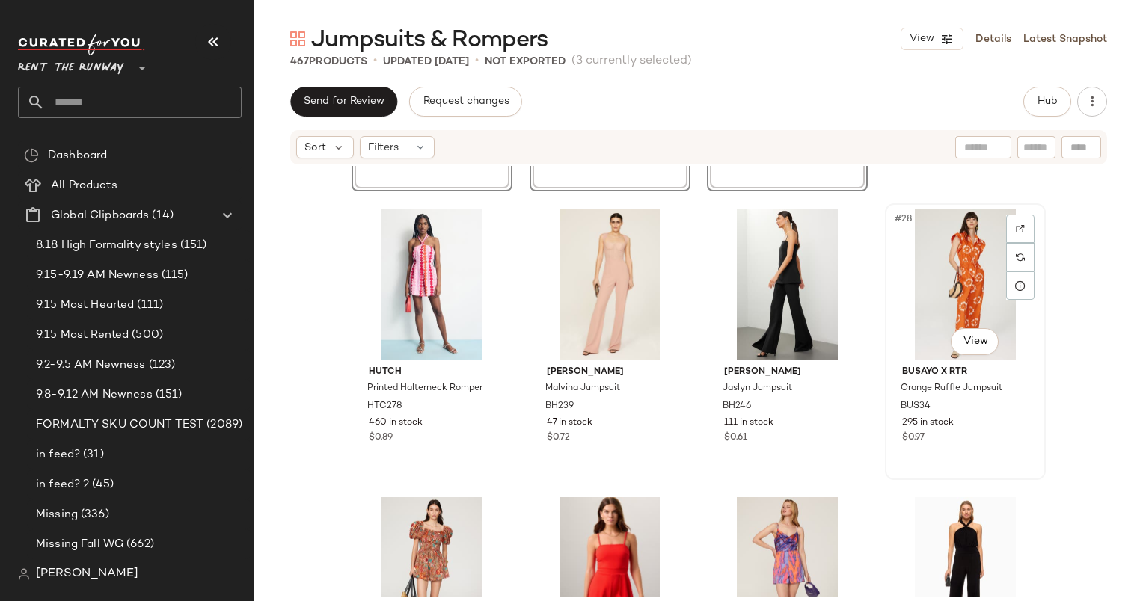
click at [987, 282] on div "#28 View" at bounding box center [965, 284] width 150 height 151
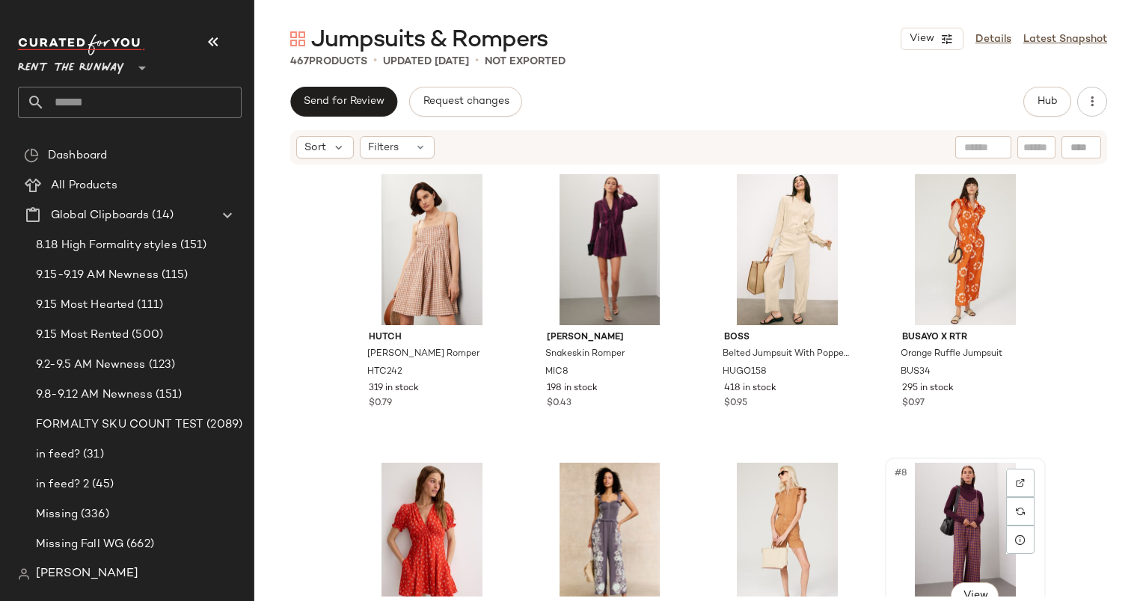
click at [984, 527] on div "#8 View" at bounding box center [965, 538] width 150 height 151
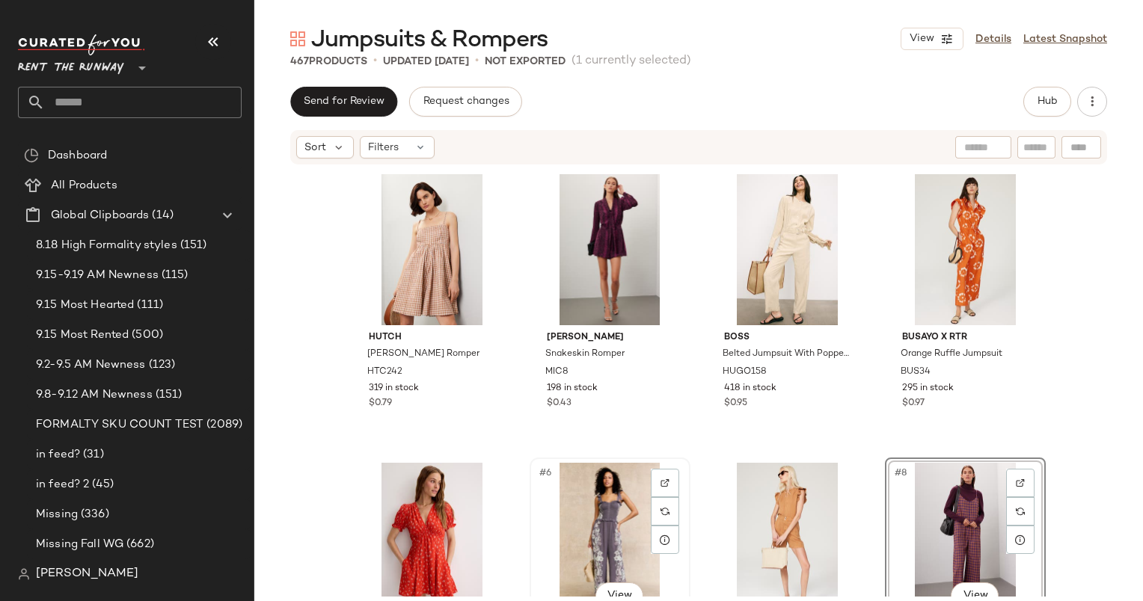
click at [590, 532] on div "#6 View" at bounding box center [610, 538] width 150 height 151
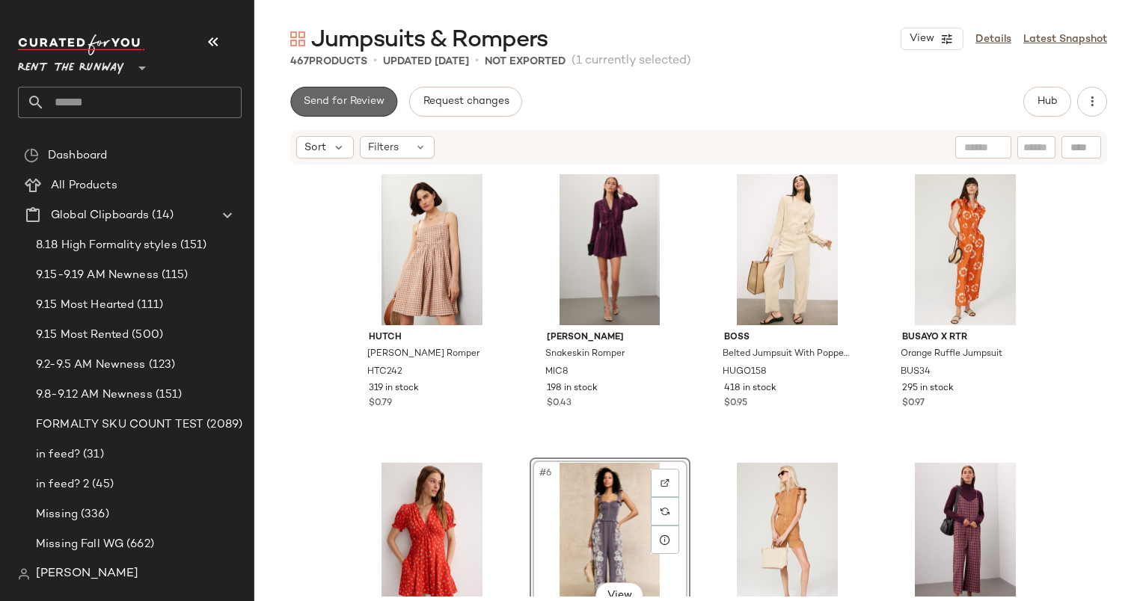
click at [373, 114] on button "Send for Review" at bounding box center [343, 102] width 107 height 30
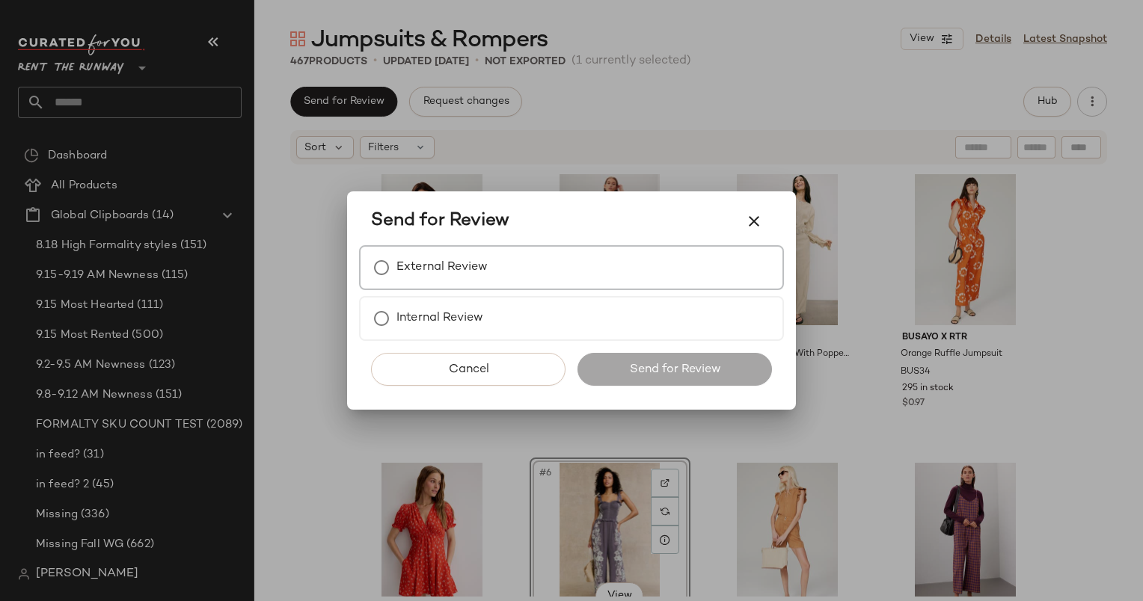
click at [542, 281] on div "External Review" at bounding box center [571, 267] width 425 height 45
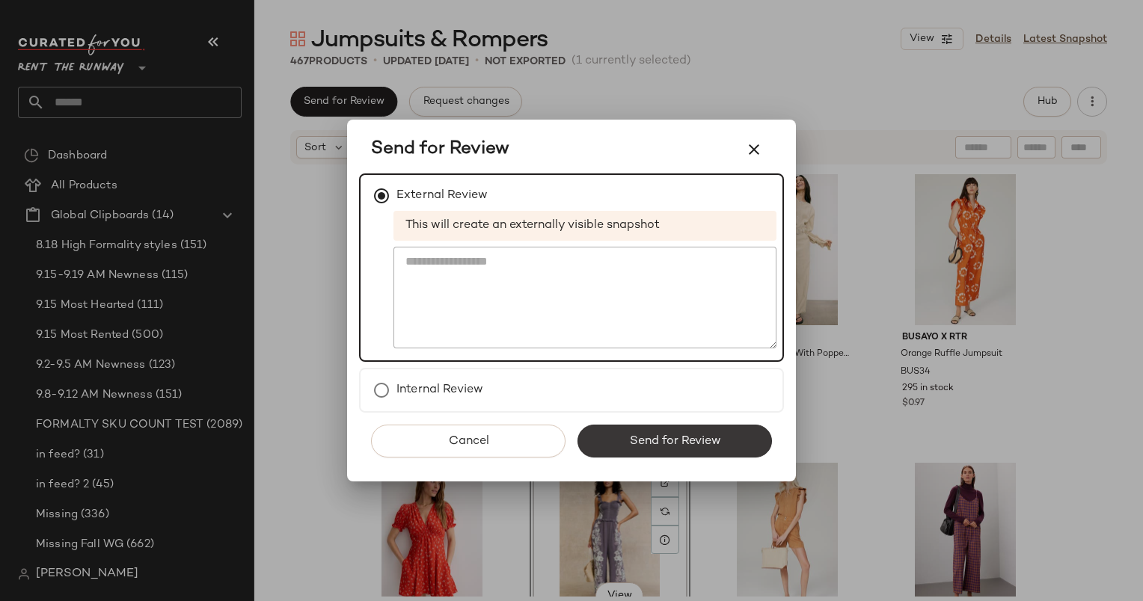
click at [733, 439] on button "Send for Review" at bounding box center [674, 441] width 194 height 33
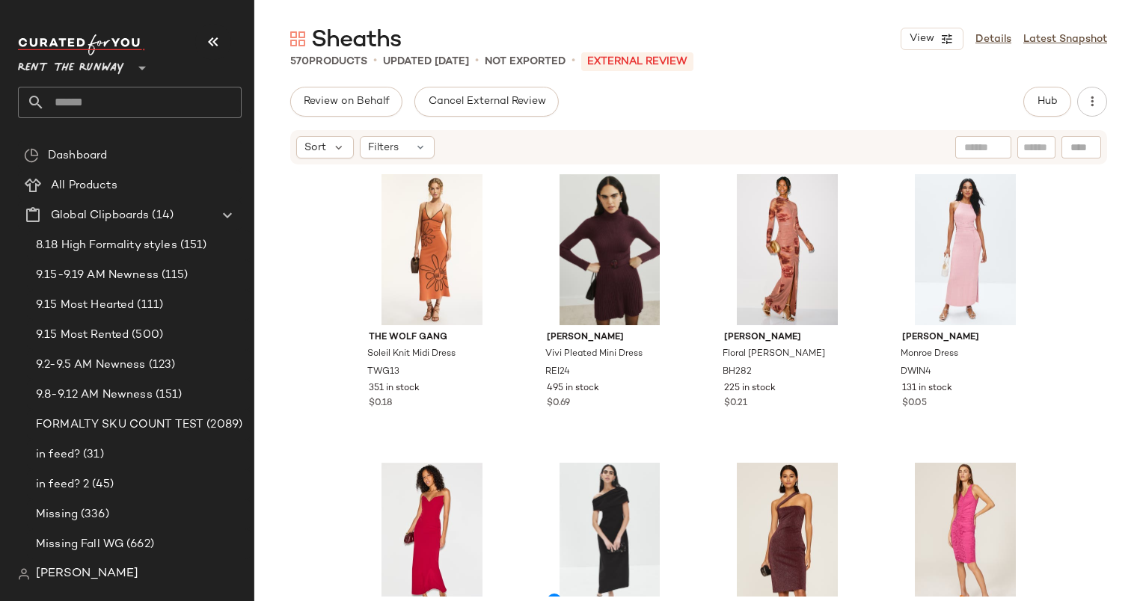
click at [1018, 99] on div "Review on Behalf Cancel External Review Hub" at bounding box center [698, 102] width 817 height 30
click at [1021, 99] on div "Review on Behalf Cancel External Review Hub" at bounding box center [698, 102] width 817 height 30
click at [1047, 105] on span "Hub" at bounding box center [1047, 102] width 21 height 12
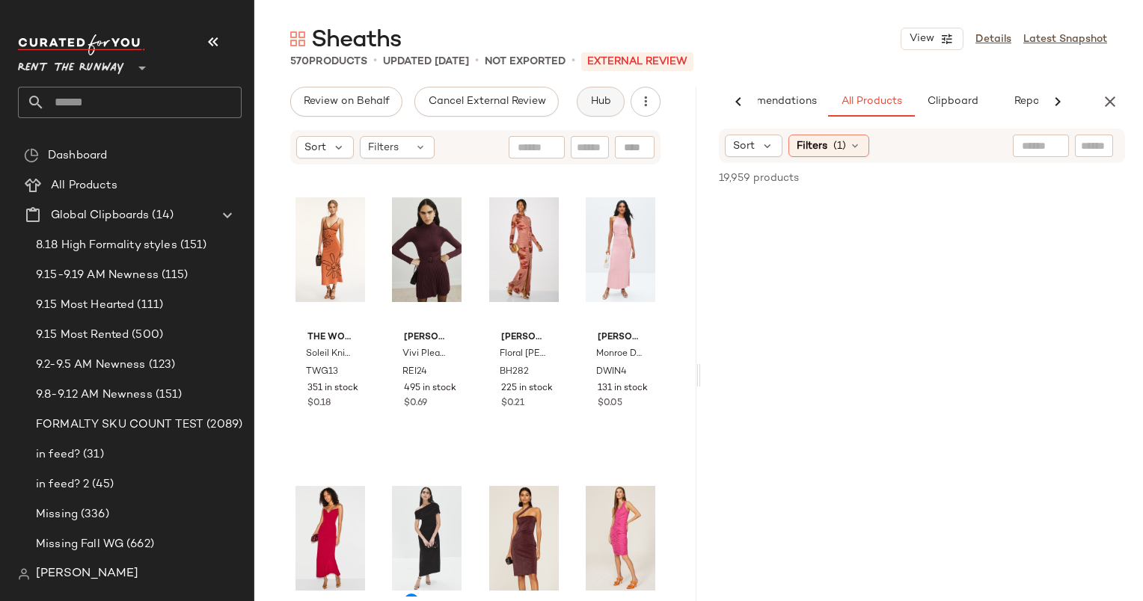
scroll to position [0, 62]
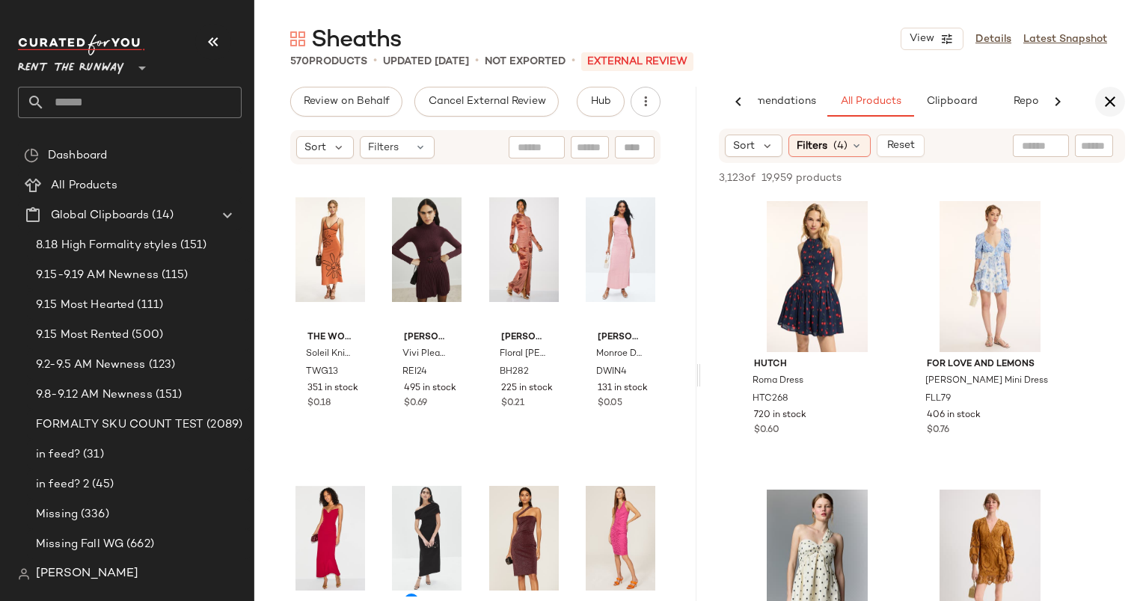
click at [1103, 102] on icon "button" at bounding box center [1110, 102] width 18 height 18
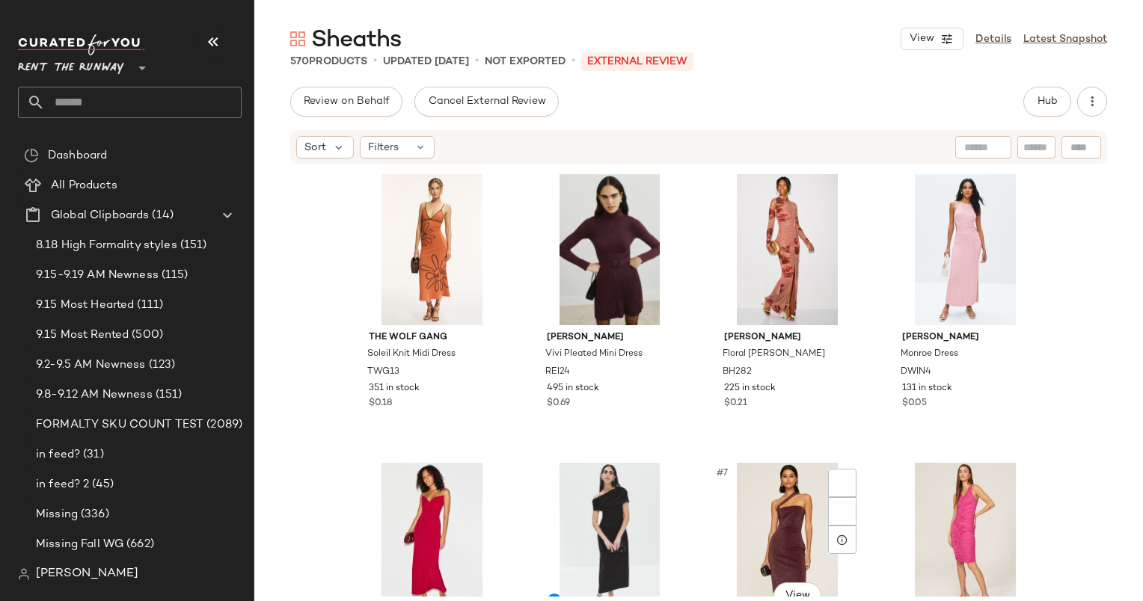
scroll to position [248, 0]
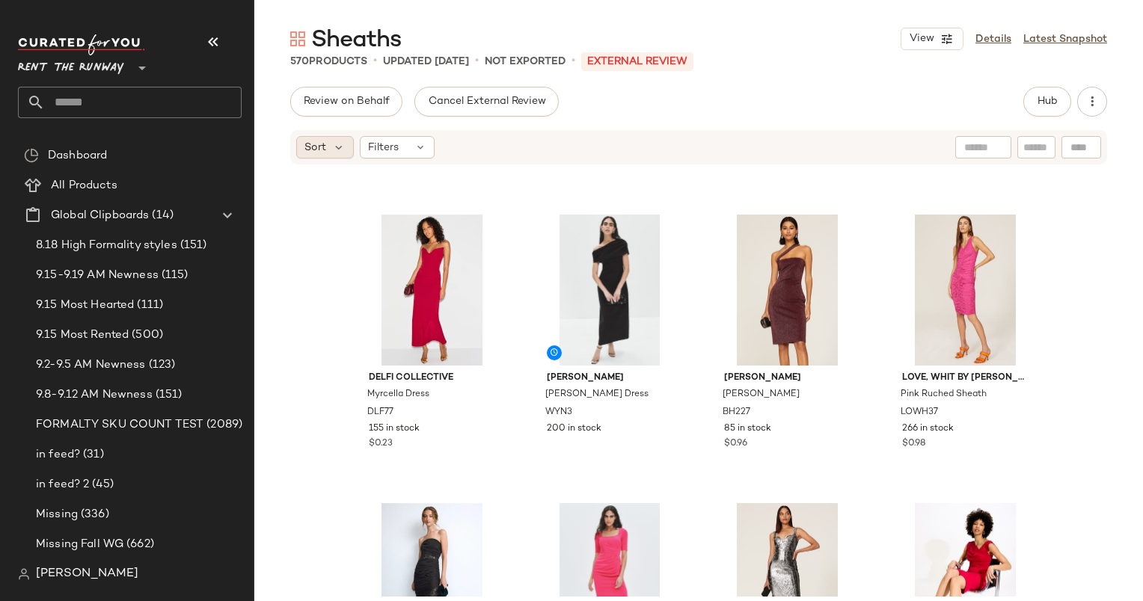
click at [342, 154] on div "Sort" at bounding box center [325, 147] width 58 height 22
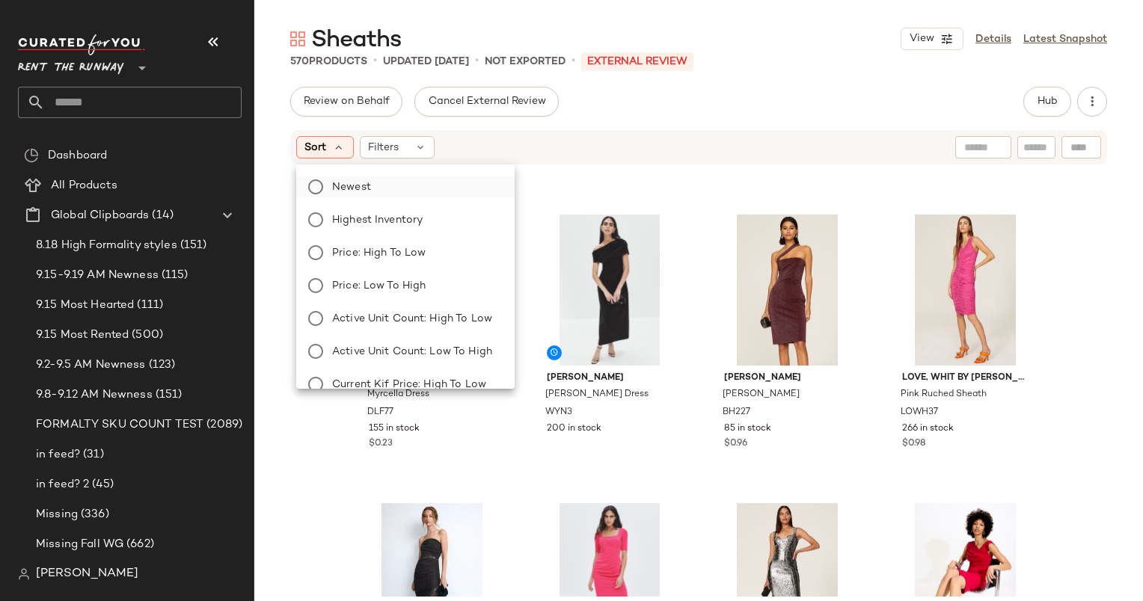
click at [402, 188] on label "Newest" at bounding box center [414, 187] width 177 height 21
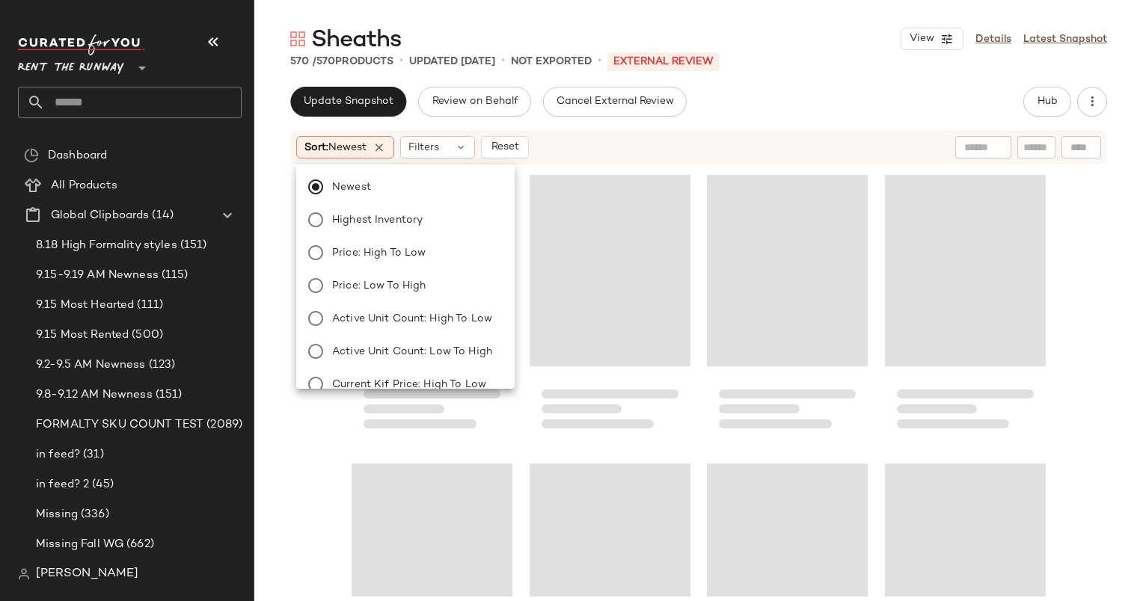
click at [596, 186] on div "Loading..." at bounding box center [610, 270] width 161 height 191
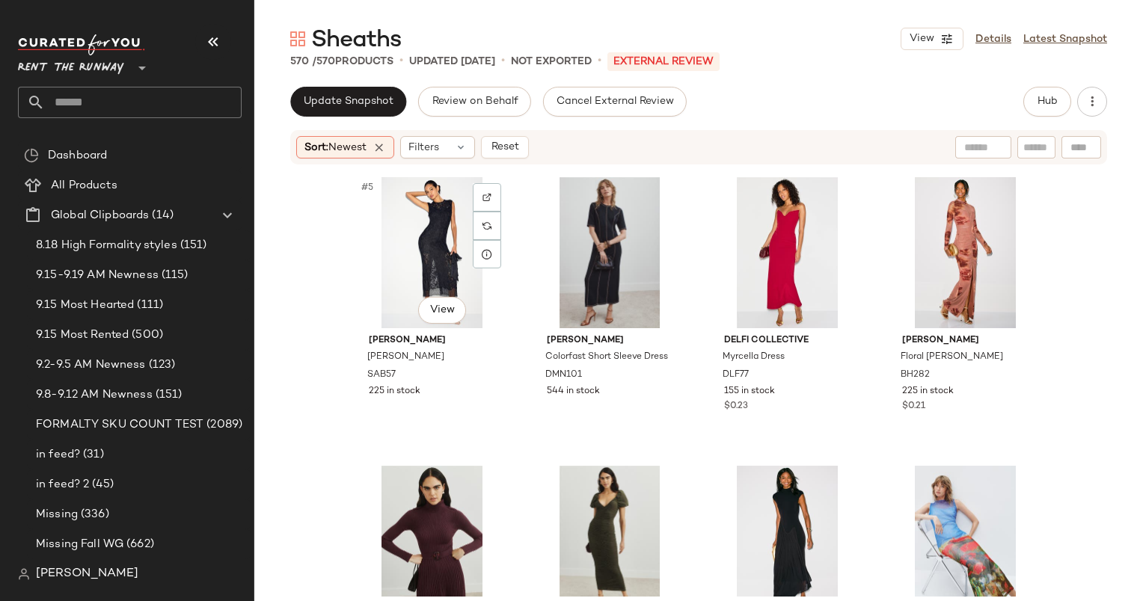
scroll to position [0, 0]
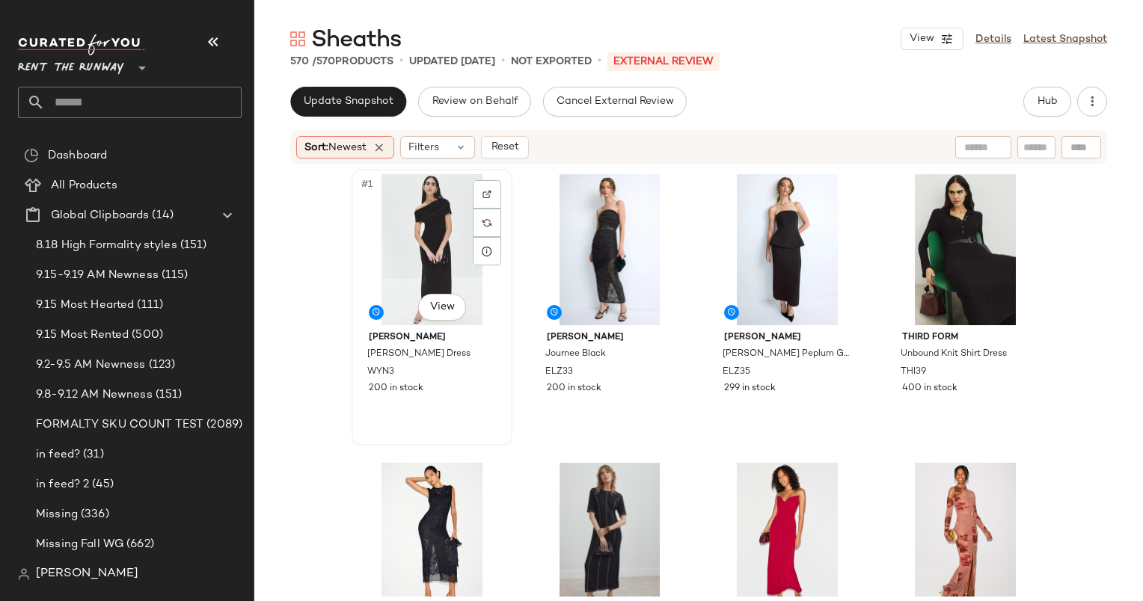
click at [405, 227] on div "#1 View" at bounding box center [432, 249] width 150 height 151
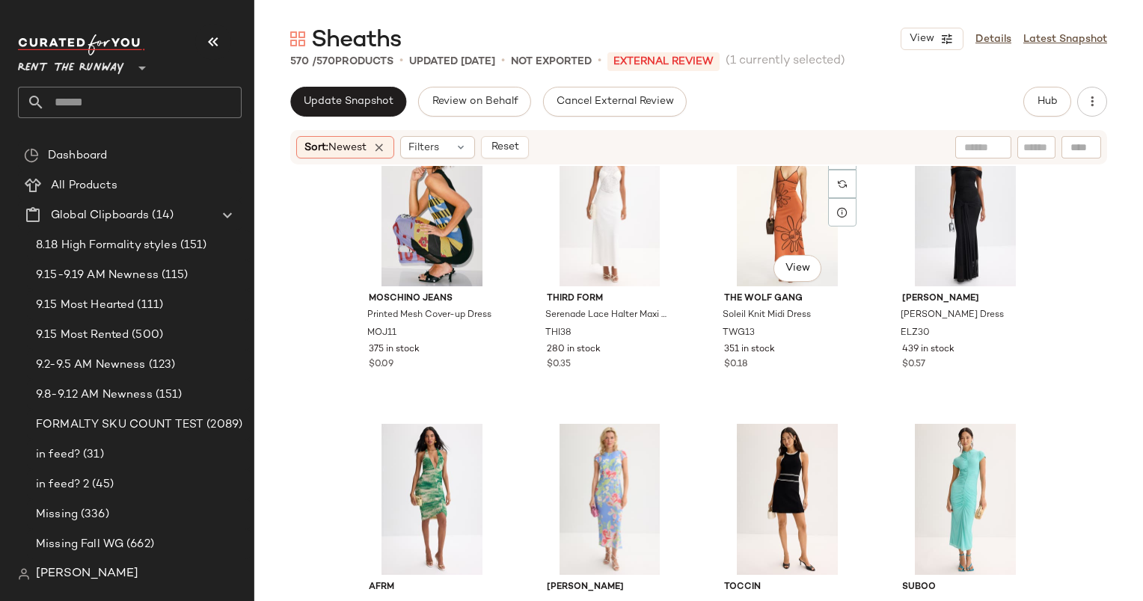
scroll to position [918, 0]
click at [529, 143] on button "Reset" at bounding box center [505, 147] width 48 height 22
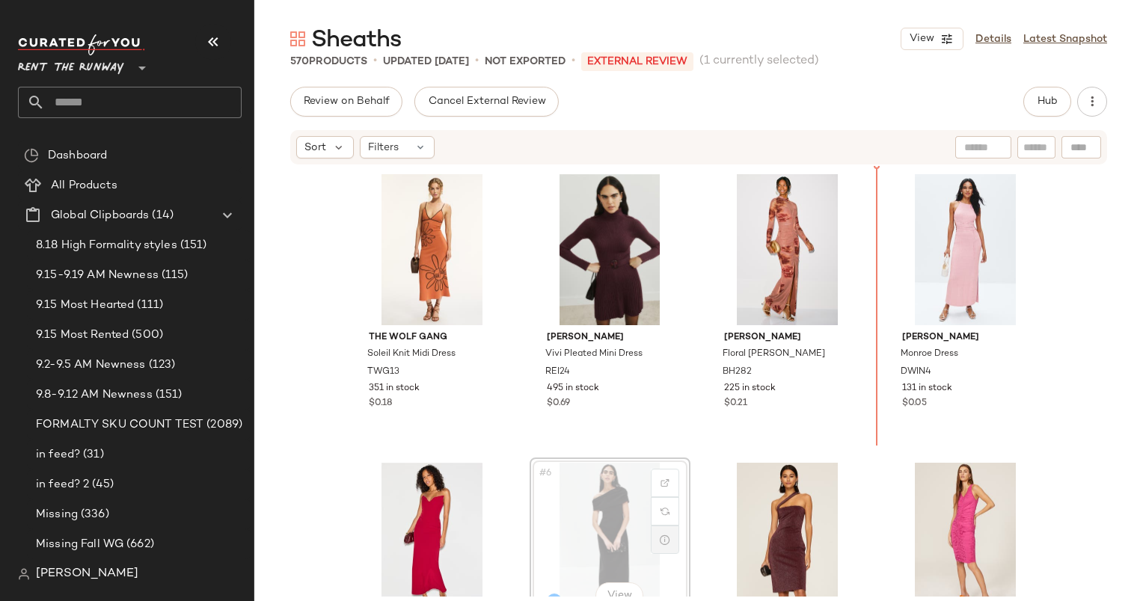
scroll to position [0, 0]
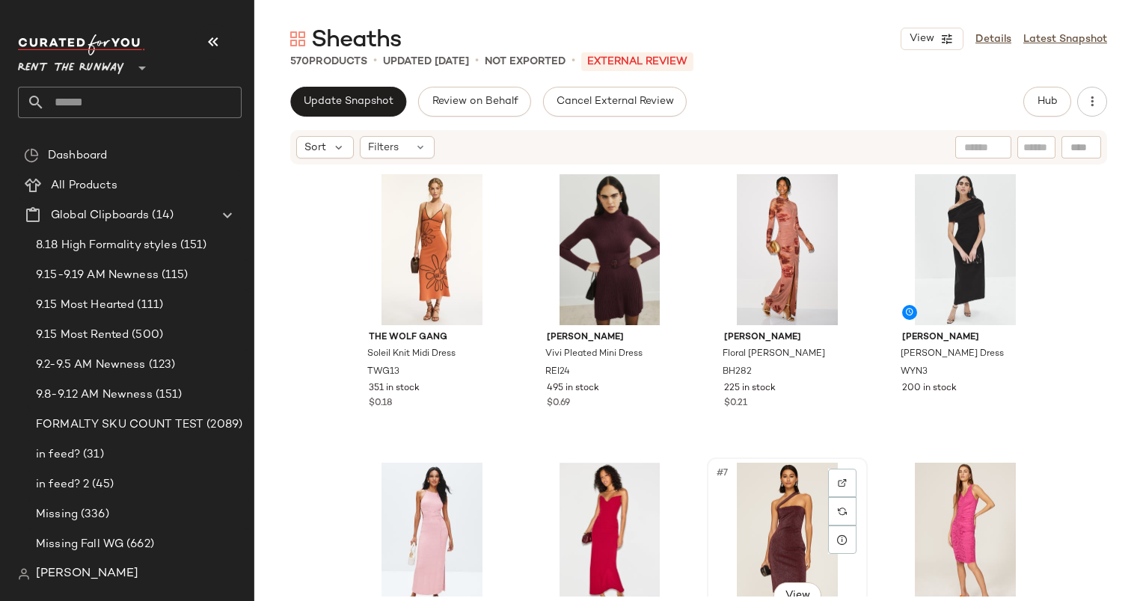
click at [769, 518] on div "#7 View" at bounding box center [787, 538] width 150 height 151
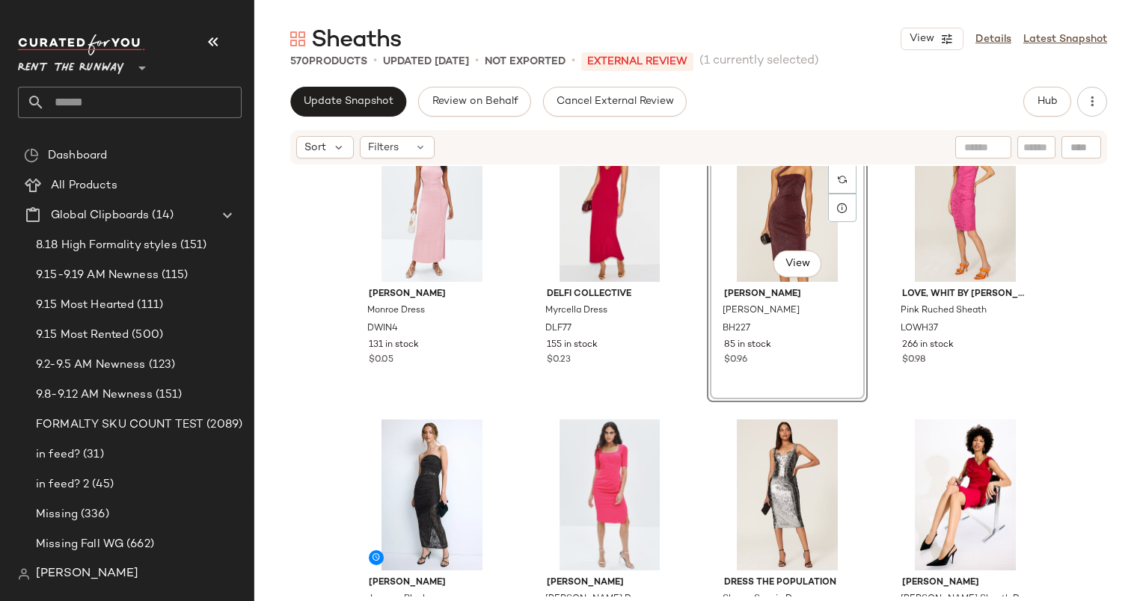
scroll to position [338, 0]
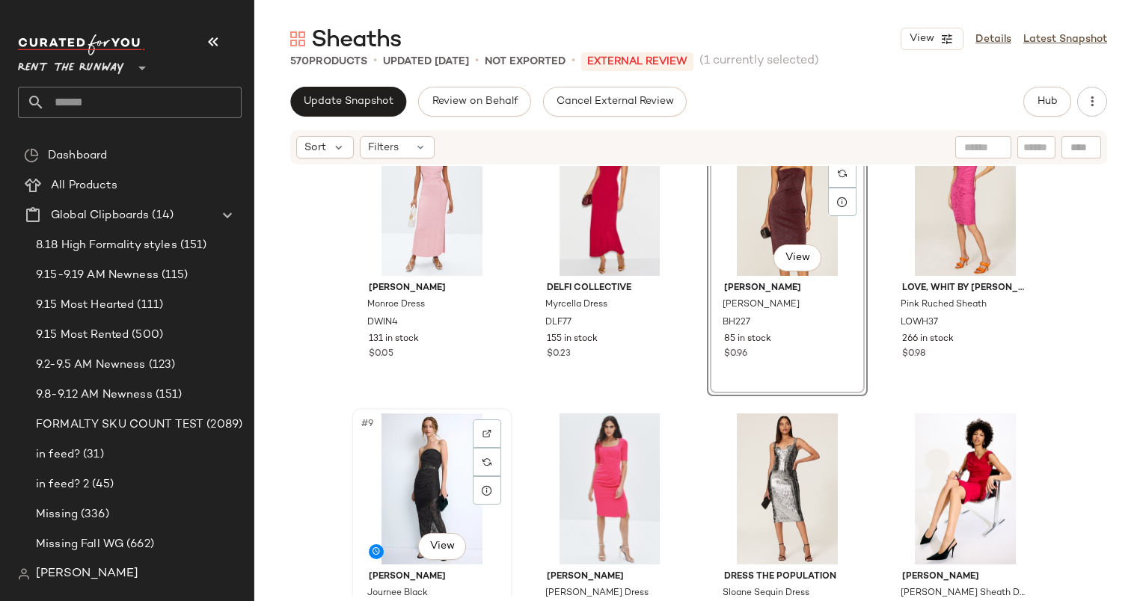
click at [420, 492] on div "#9 View" at bounding box center [432, 489] width 150 height 151
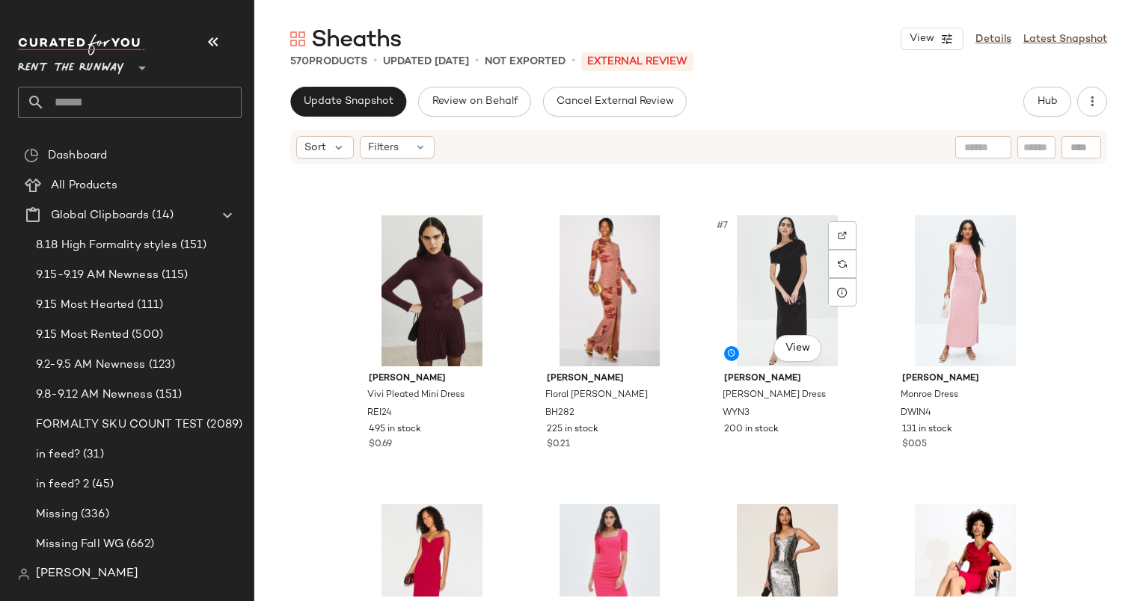
scroll to position [248, 0]
click at [355, 96] on span "Update Snapshot" at bounding box center [348, 102] width 91 height 12
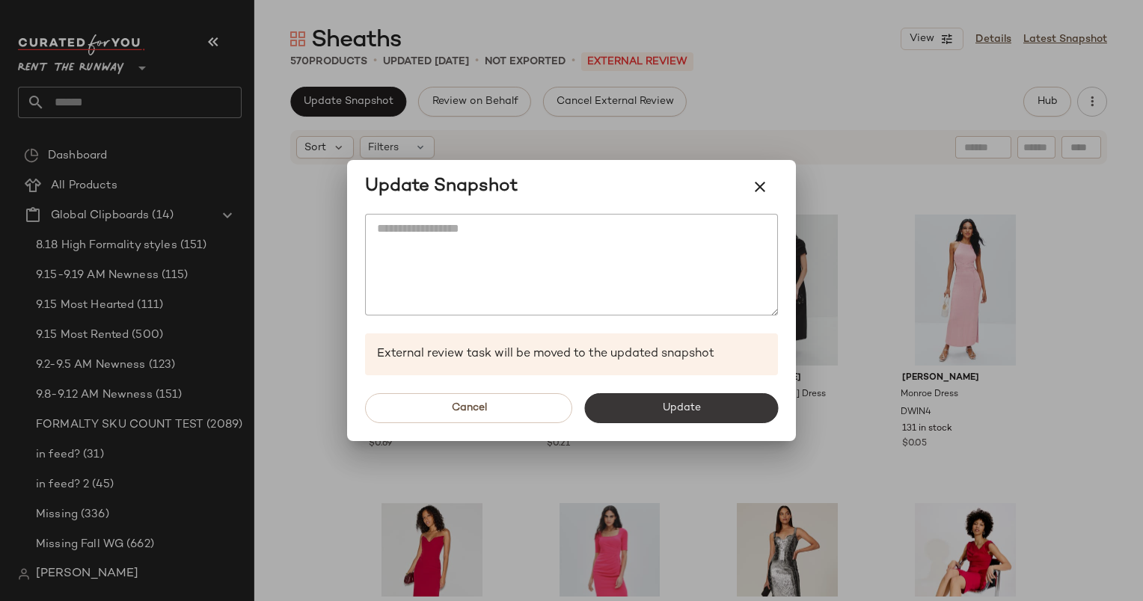
click at [657, 393] on button "Update" at bounding box center [681, 408] width 194 height 30
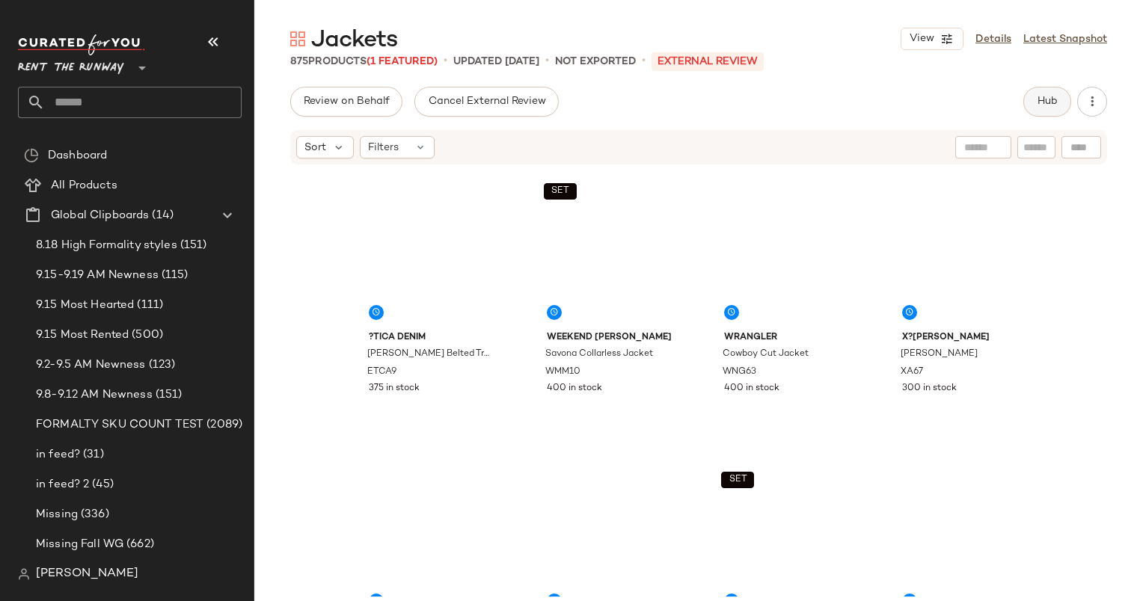
click at [1042, 90] on button "Hub" at bounding box center [1047, 102] width 48 height 30
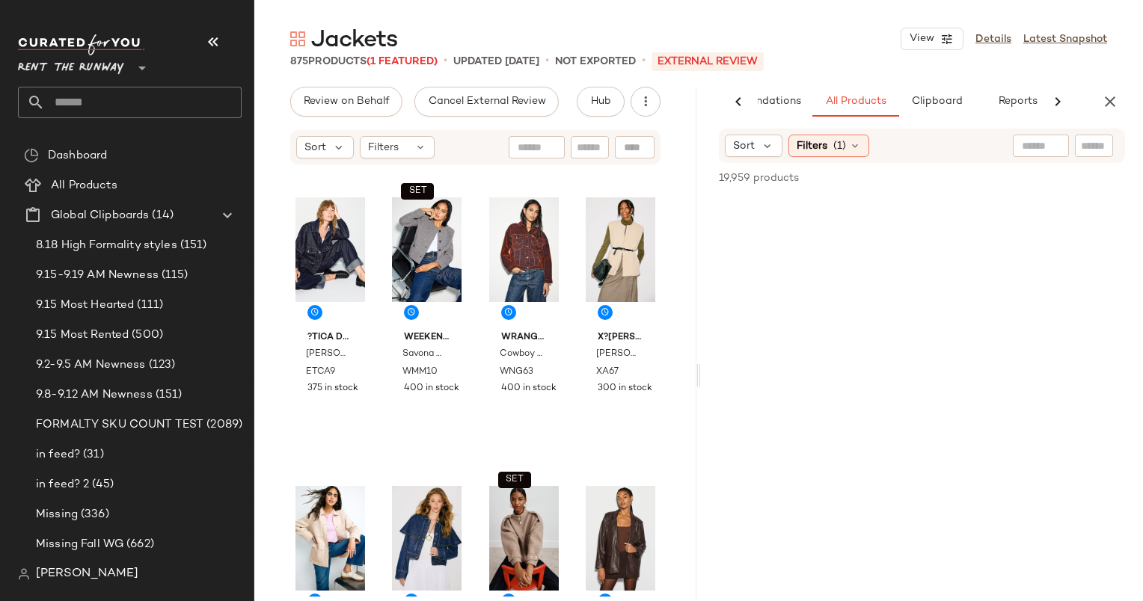
scroll to position [0, 77]
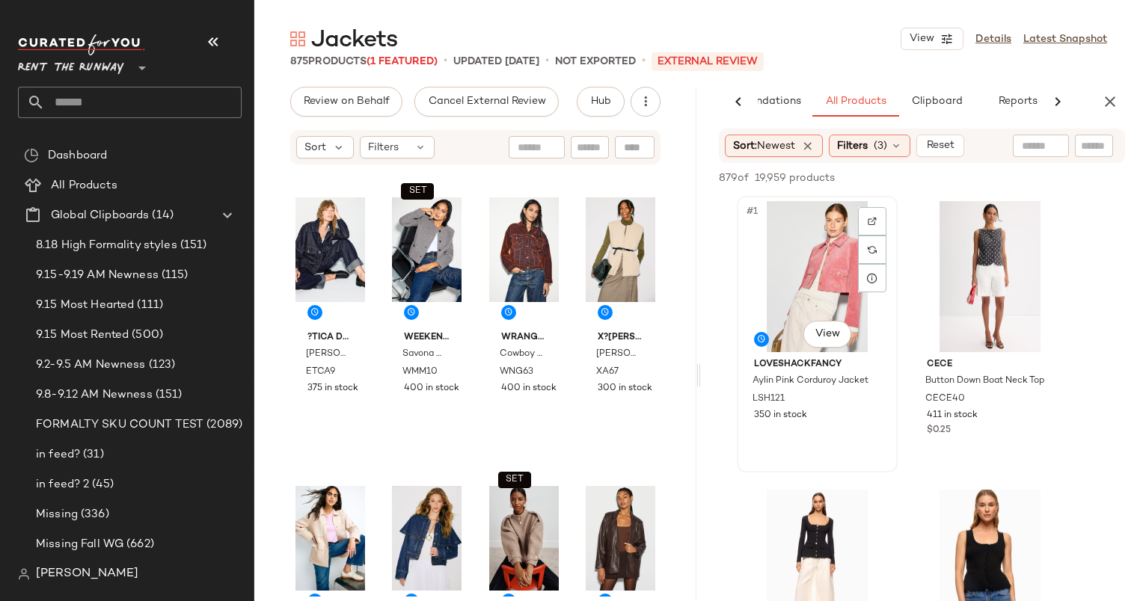
click at [785, 277] on div "#1 View" at bounding box center [817, 276] width 150 height 151
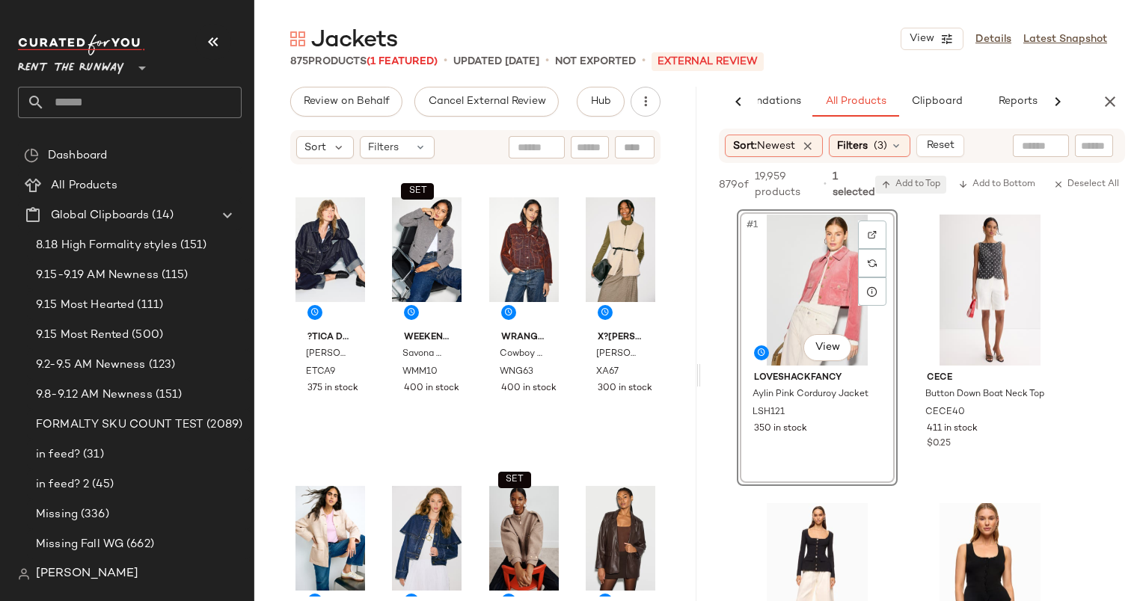
click at [921, 186] on span "Add to Top" at bounding box center [910, 185] width 59 height 10
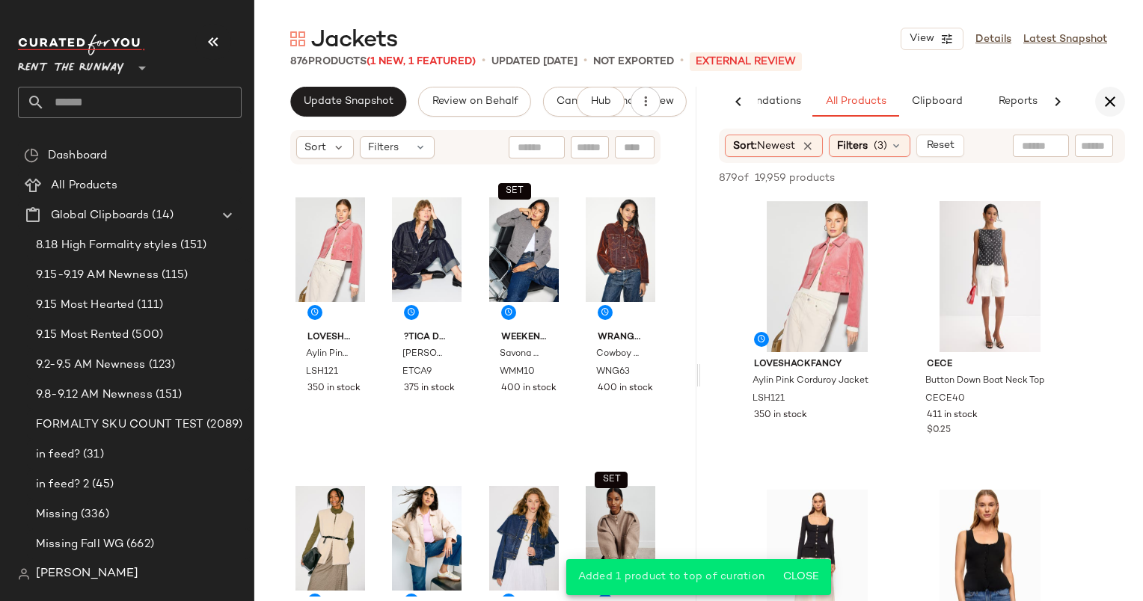
click at [1112, 97] on icon "button" at bounding box center [1110, 102] width 18 height 18
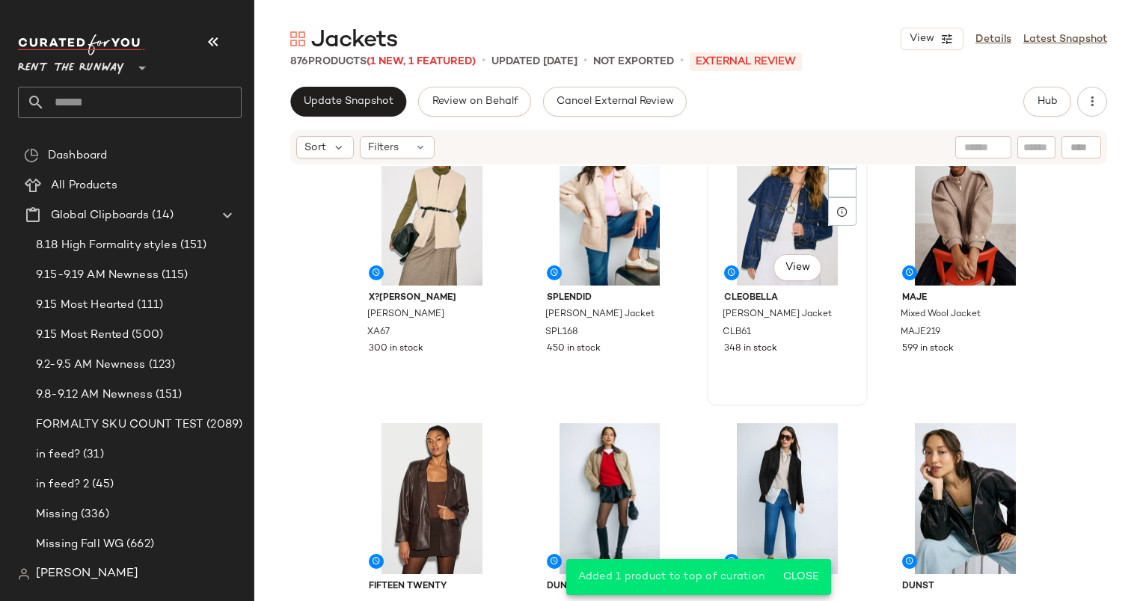
scroll to position [0, 0]
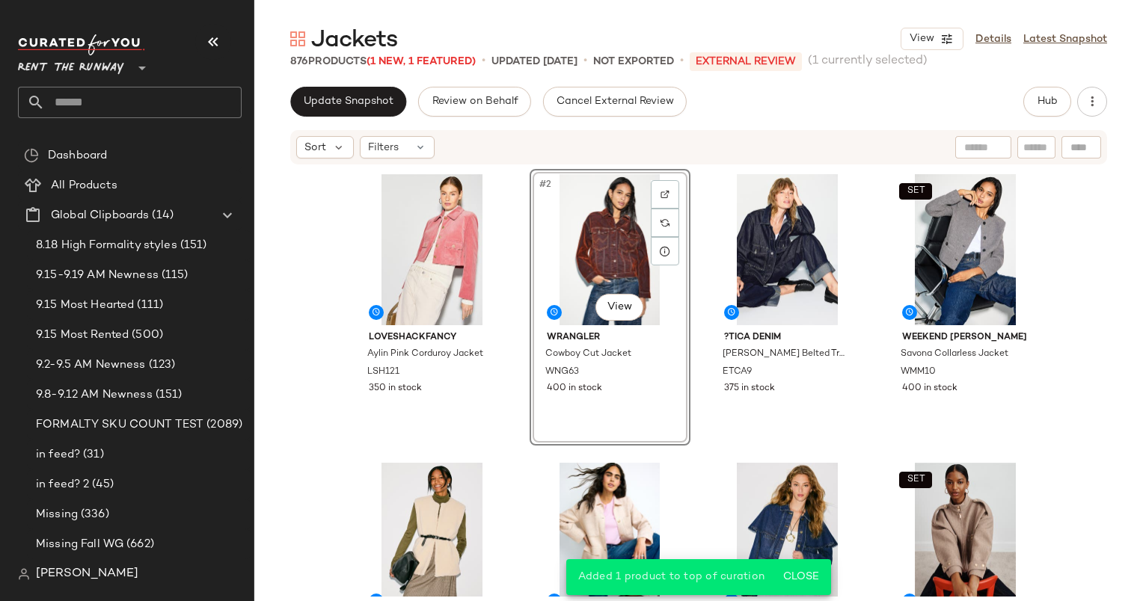
click at [566, 420] on div "#2 View WRANGLER Cowboy Cut Jacket WNG63 400 in stock" at bounding box center [610, 307] width 161 height 277
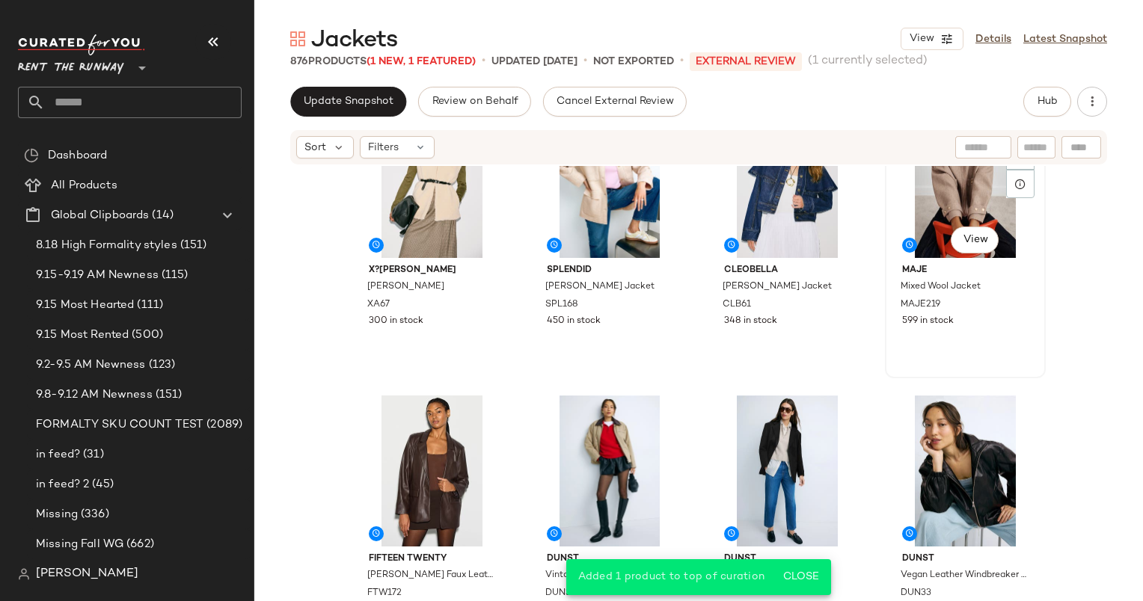
click at [946, 189] on div "SET #8 View" at bounding box center [965, 182] width 150 height 151
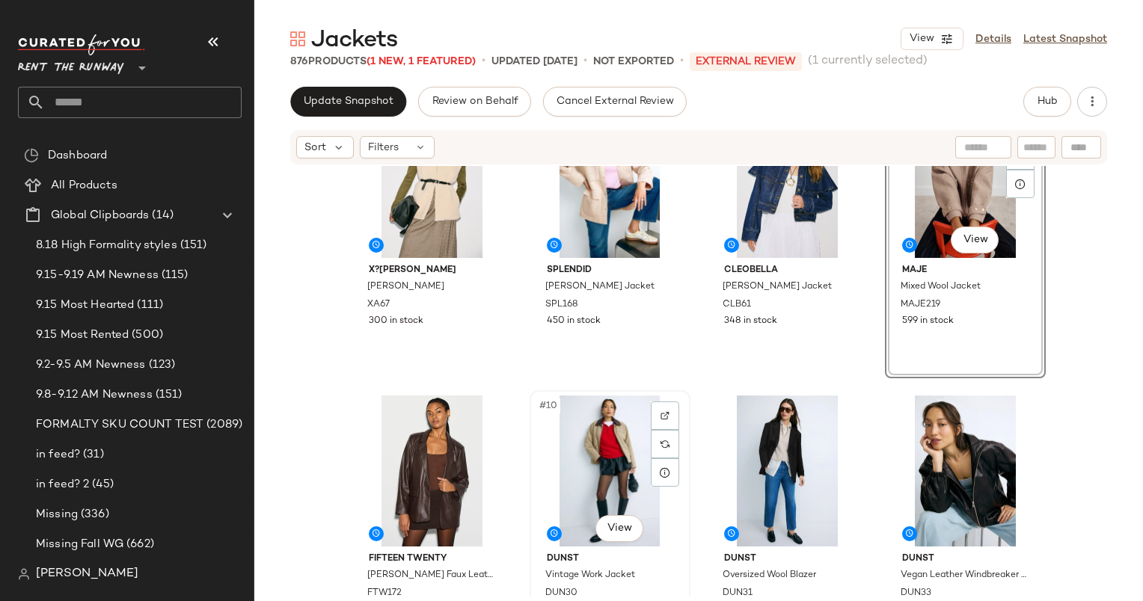
click at [598, 459] on div "#10 View" at bounding box center [610, 471] width 150 height 151
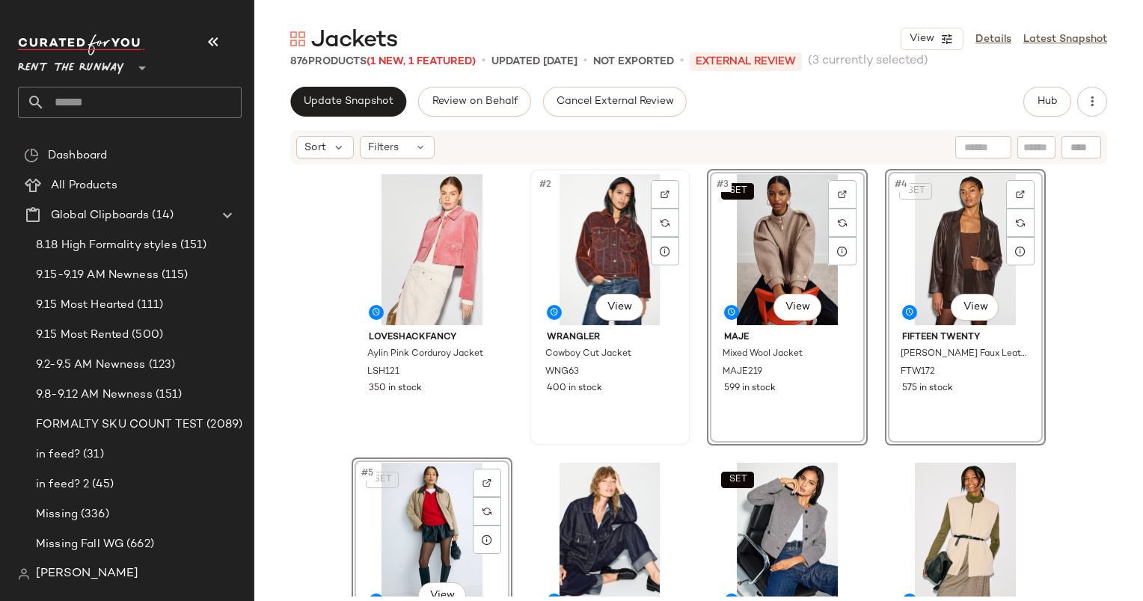
click at [674, 431] on div "#2 View WRANGLER Cowboy Cut Jacket WNG63 400 in stock" at bounding box center [610, 308] width 158 height 274
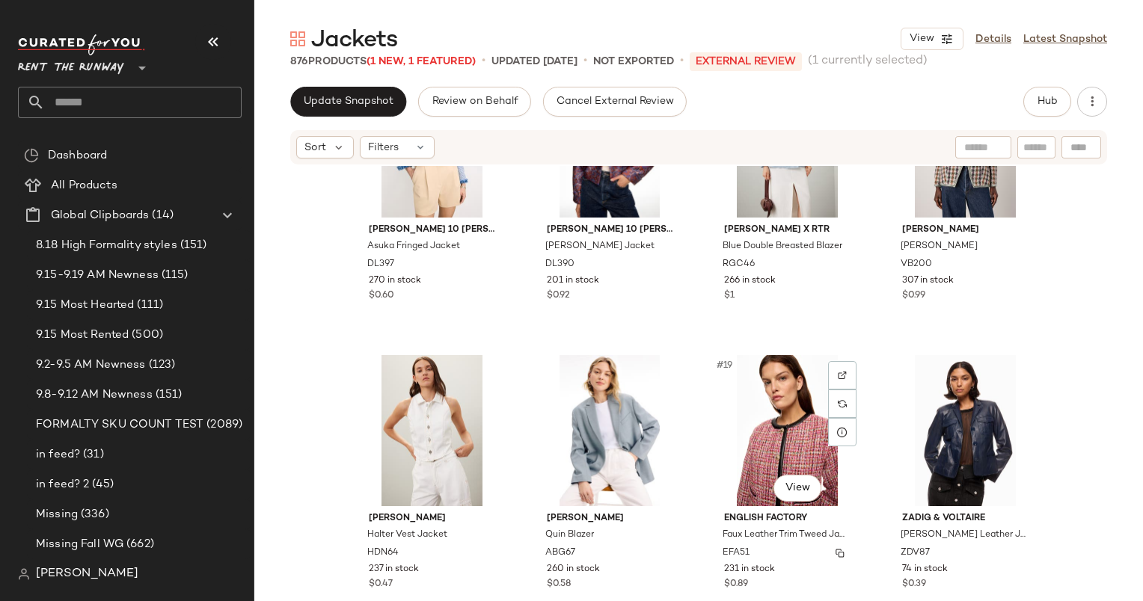
scroll to position [965, 0]
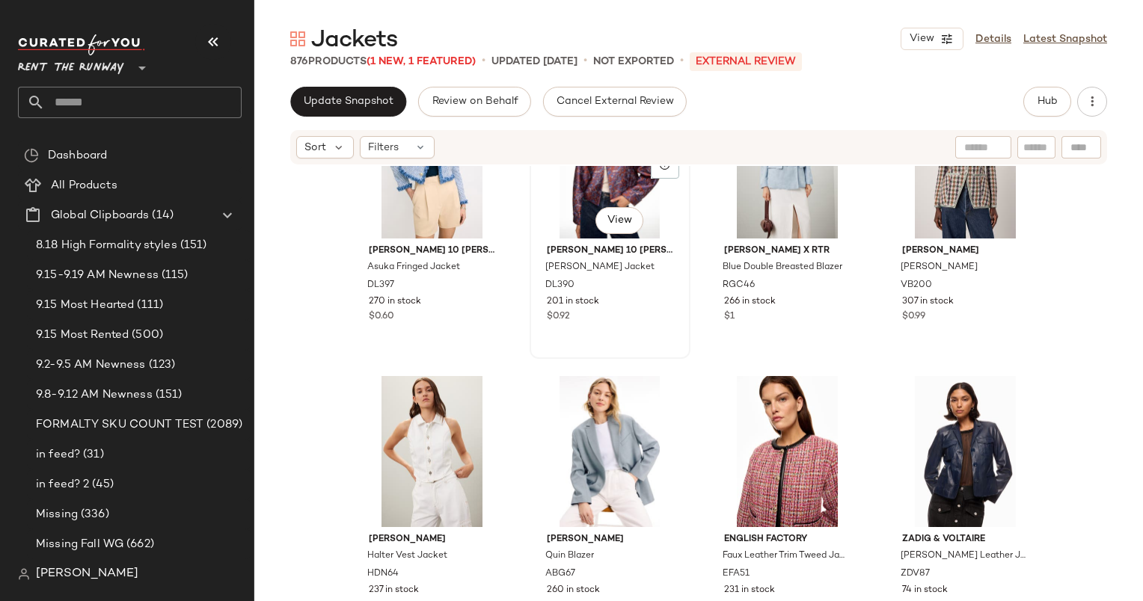
click at [592, 191] on div "#14 View" at bounding box center [610, 163] width 150 height 151
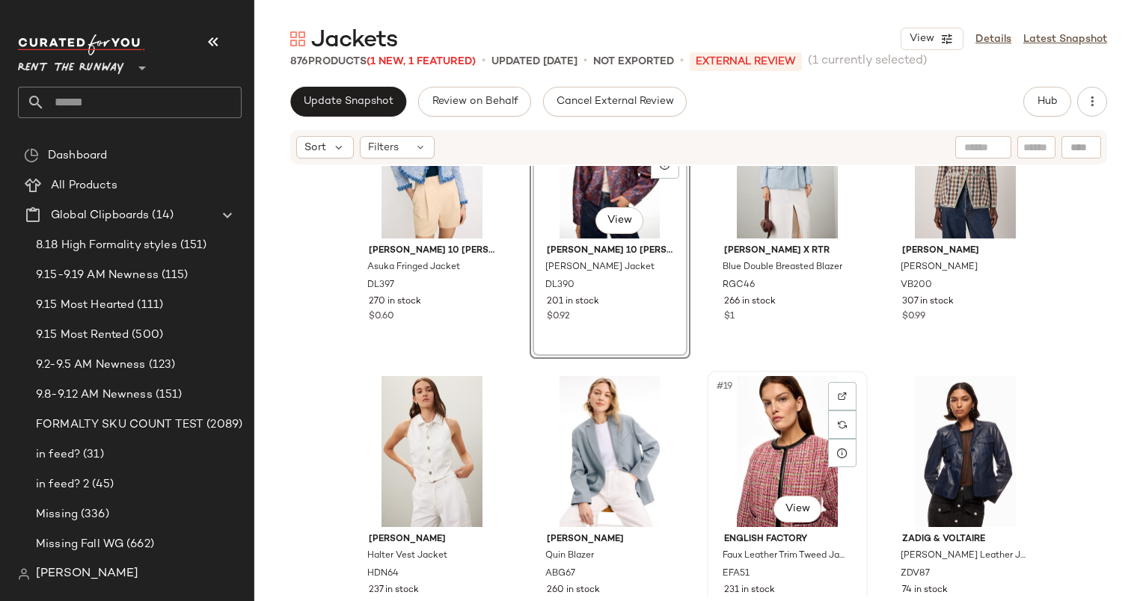
click at [786, 443] on div "#19 View" at bounding box center [787, 451] width 150 height 151
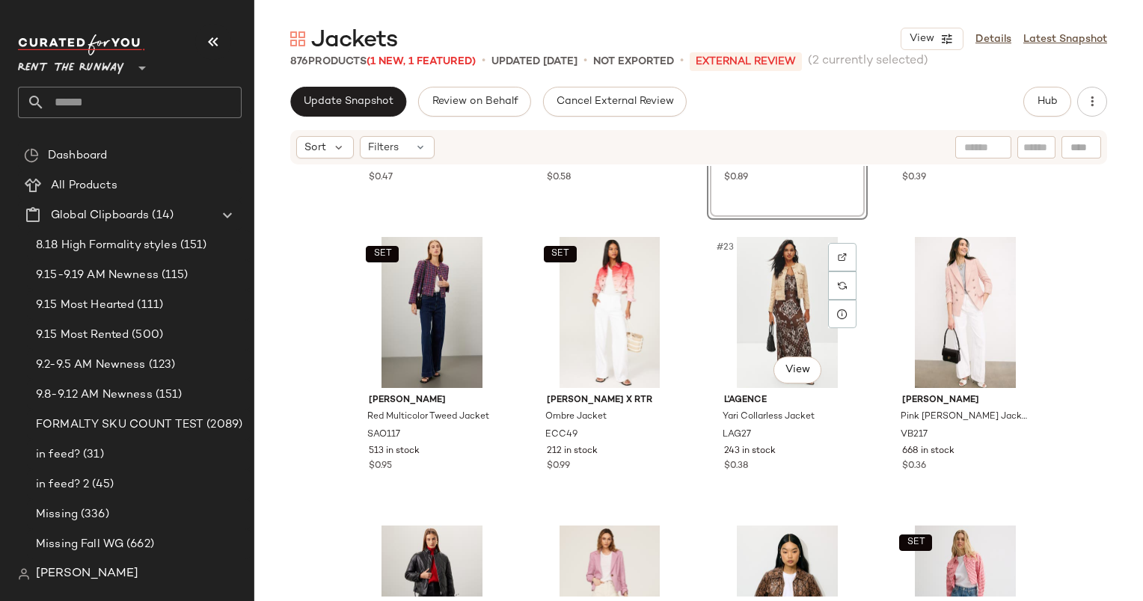
scroll to position [1394, 0]
click at [405, 281] on div "SET #21 View" at bounding box center [432, 311] width 150 height 151
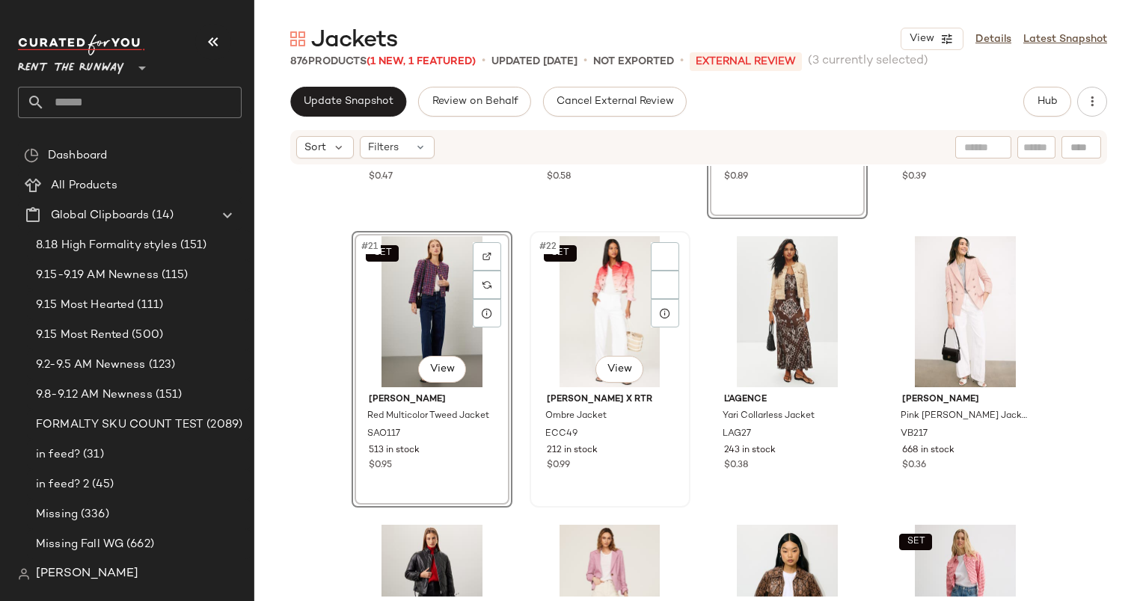
click at [607, 263] on div "SET #22 View" at bounding box center [610, 311] width 150 height 151
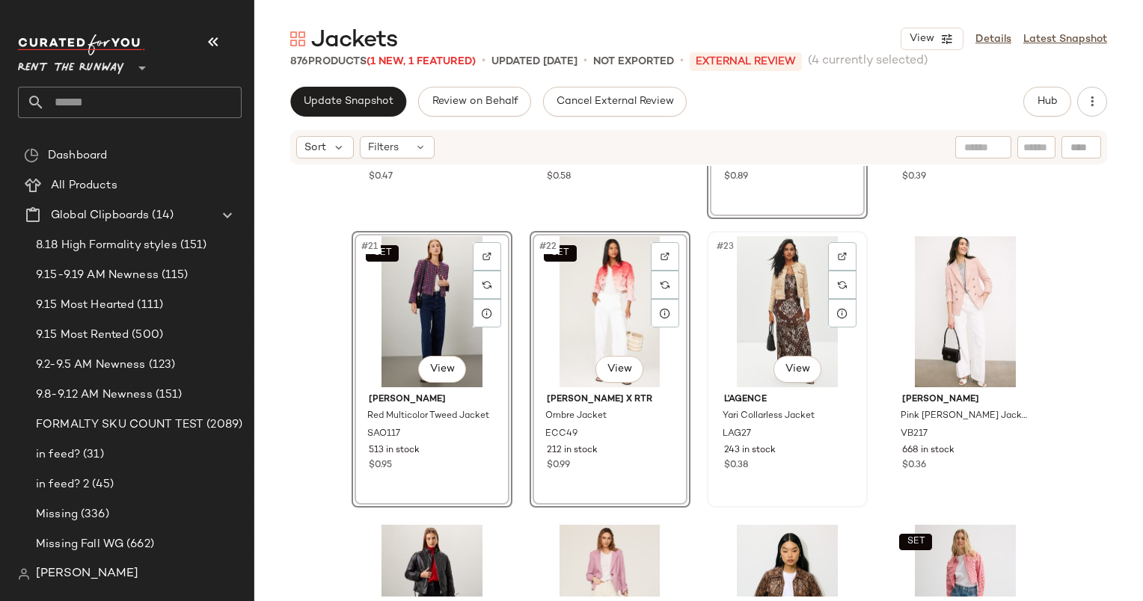
click at [756, 300] on div "#23 View" at bounding box center [787, 311] width 150 height 151
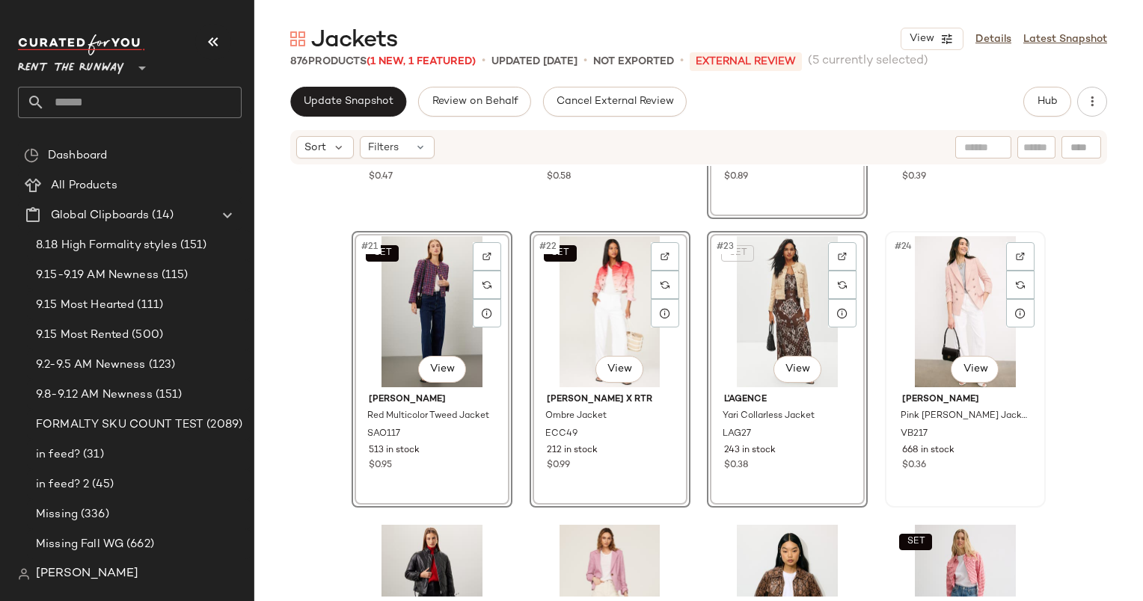
click at [957, 251] on div "#24 View" at bounding box center [965, 311] width 150 height 151
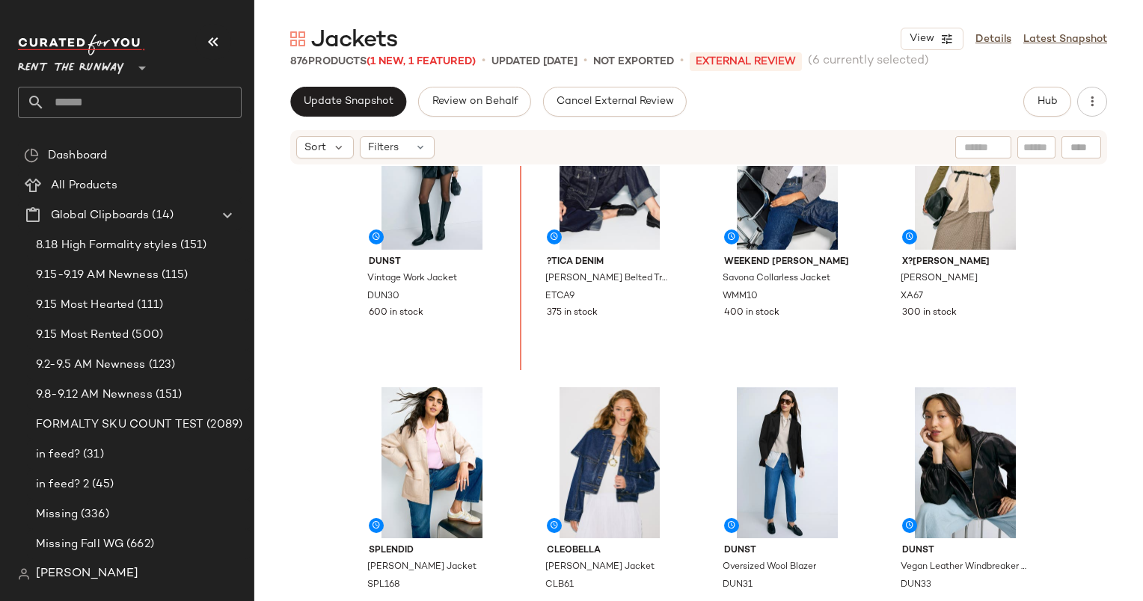
scroll to position [301, 0]
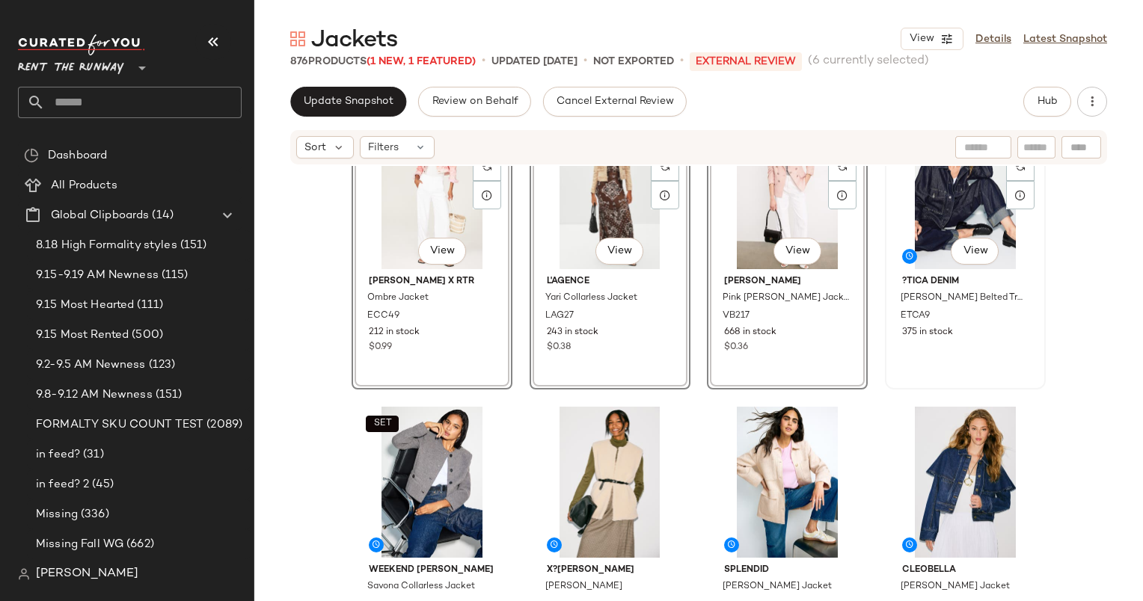
click at [946, 221] on div "#12 View" at bounding box center [965, 193] width 150 height 151
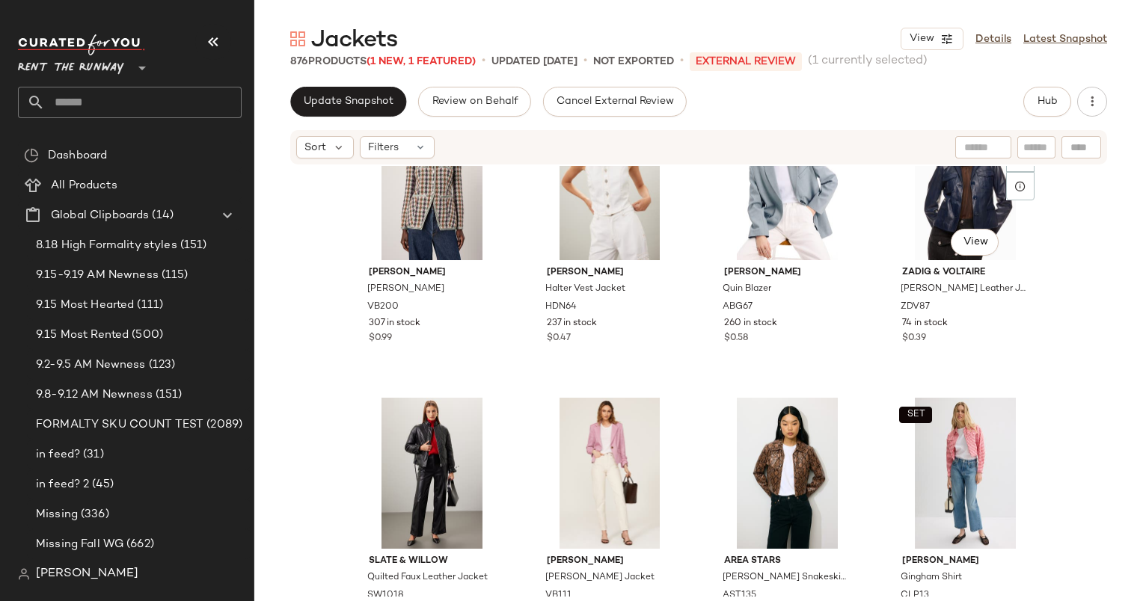
scroll to position [1550, 0]
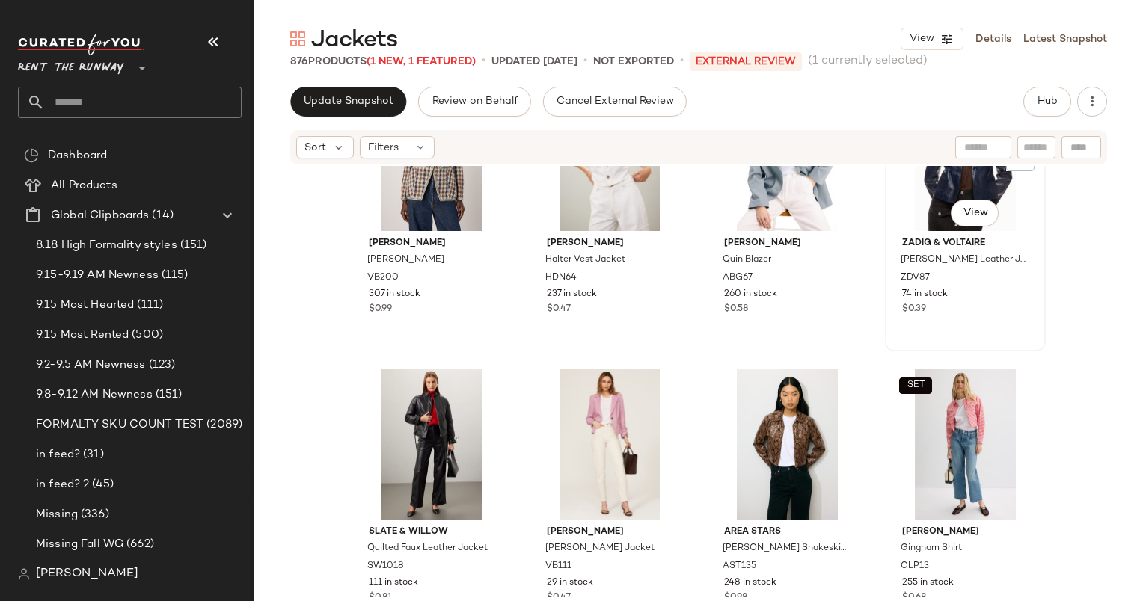
click at [909, 210] on div "#24 View" at bounding box center [965, 155] width 150 height 151
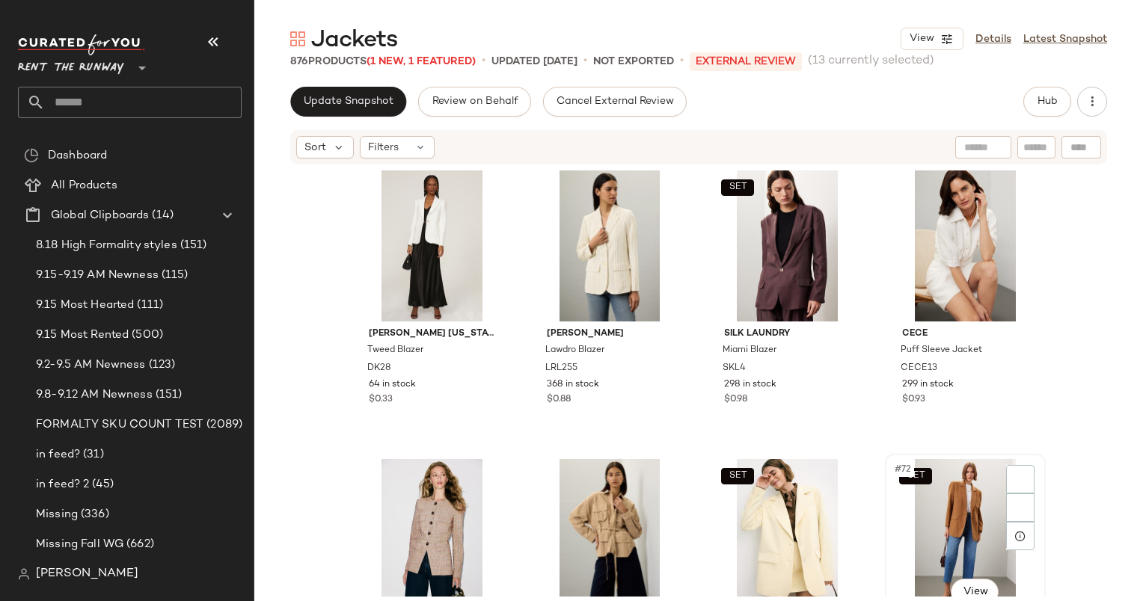
scroll to position [4641, 0]
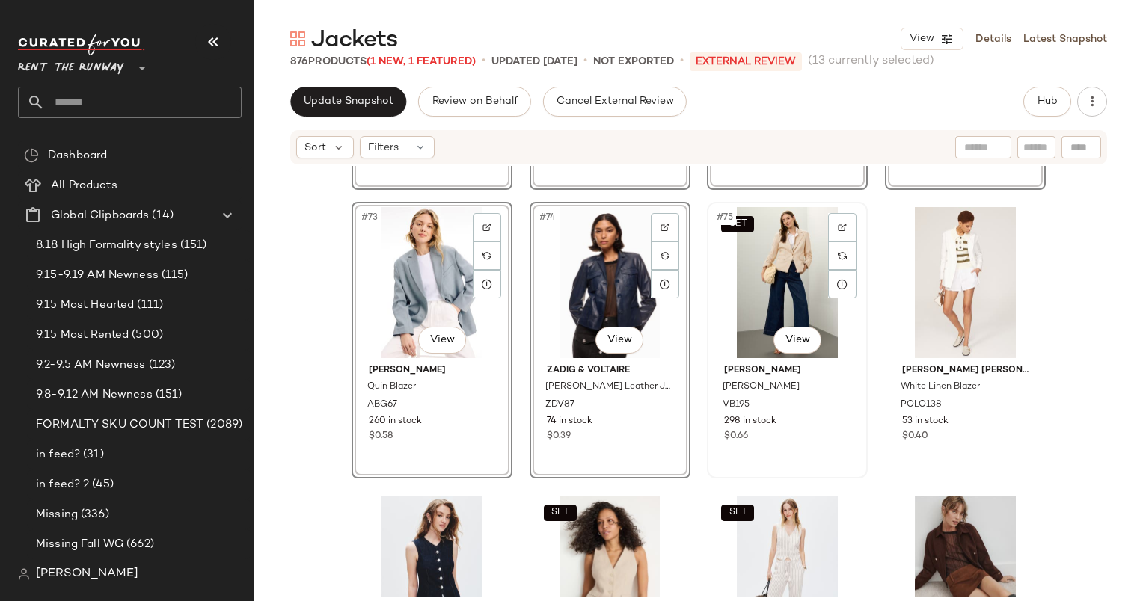
scroll to position [4902, 0]
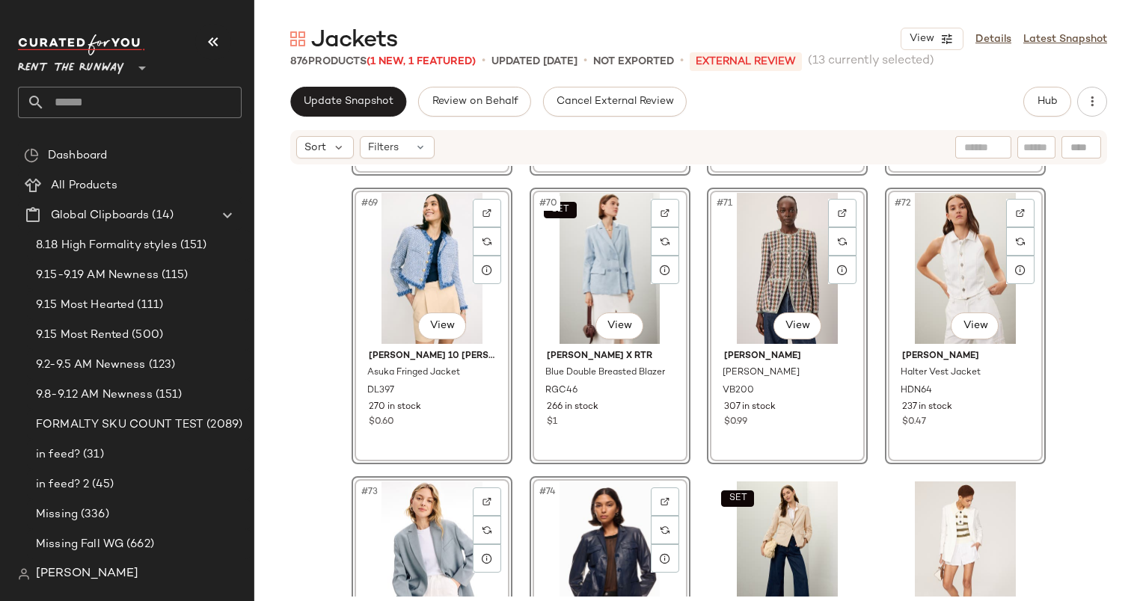
click at [1107, 377] on div "#65 View Splendid Beth Wool Jacket SPL168 450 in stock #66 View Cleobella Clark…" at bounding box center [698, 381] width 889 height 431
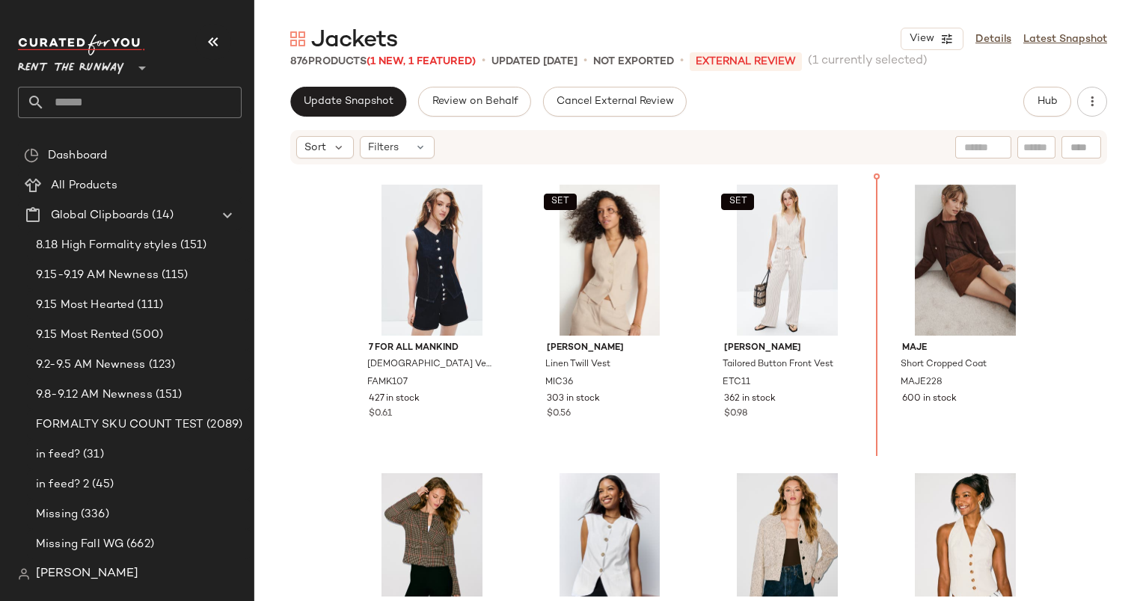
scroll to position [5488, 0]
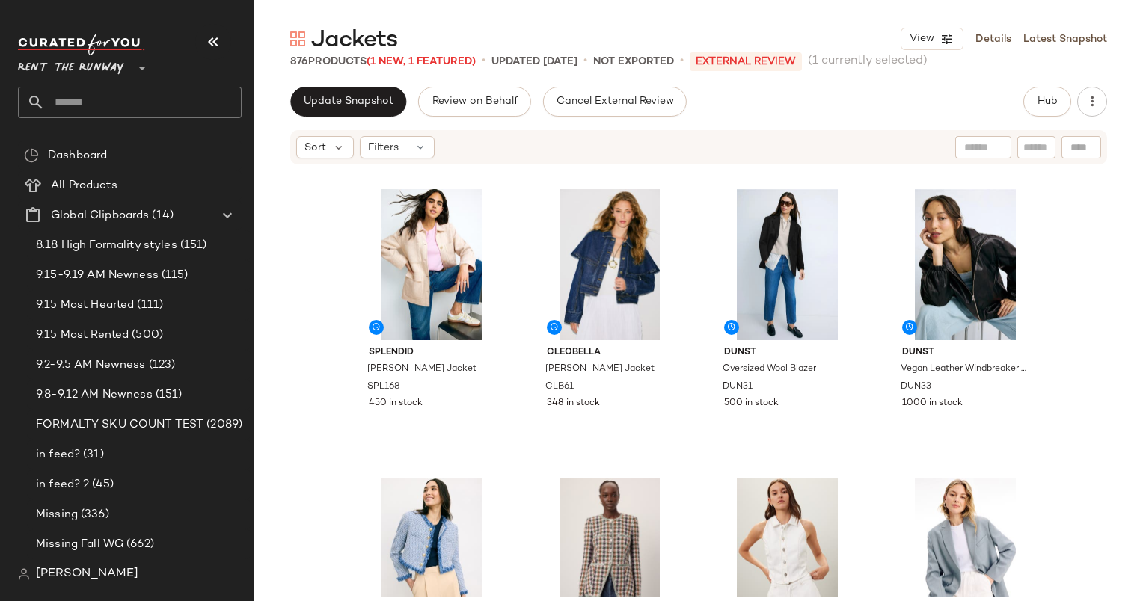
scroll to position [4484, 0]
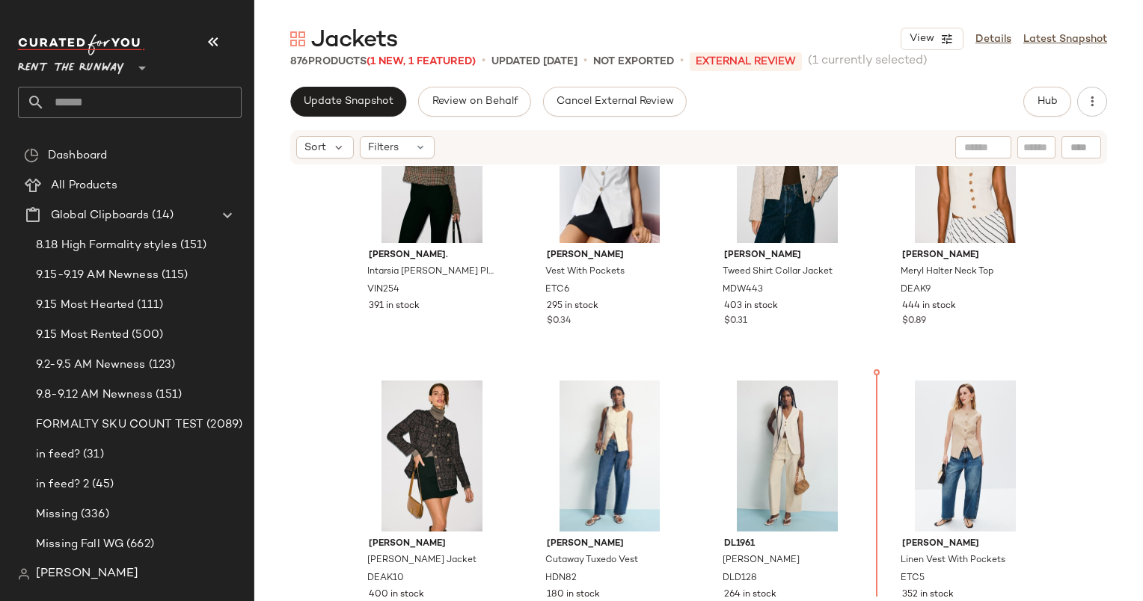
scroll to position [5963, 0]
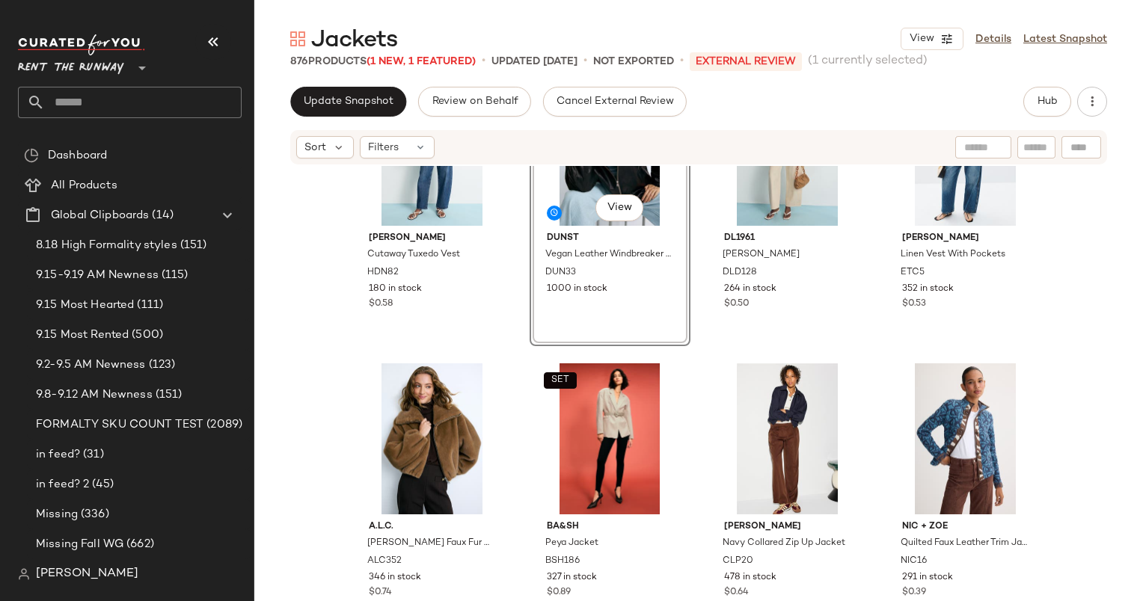
scroll to position [6176, 0]
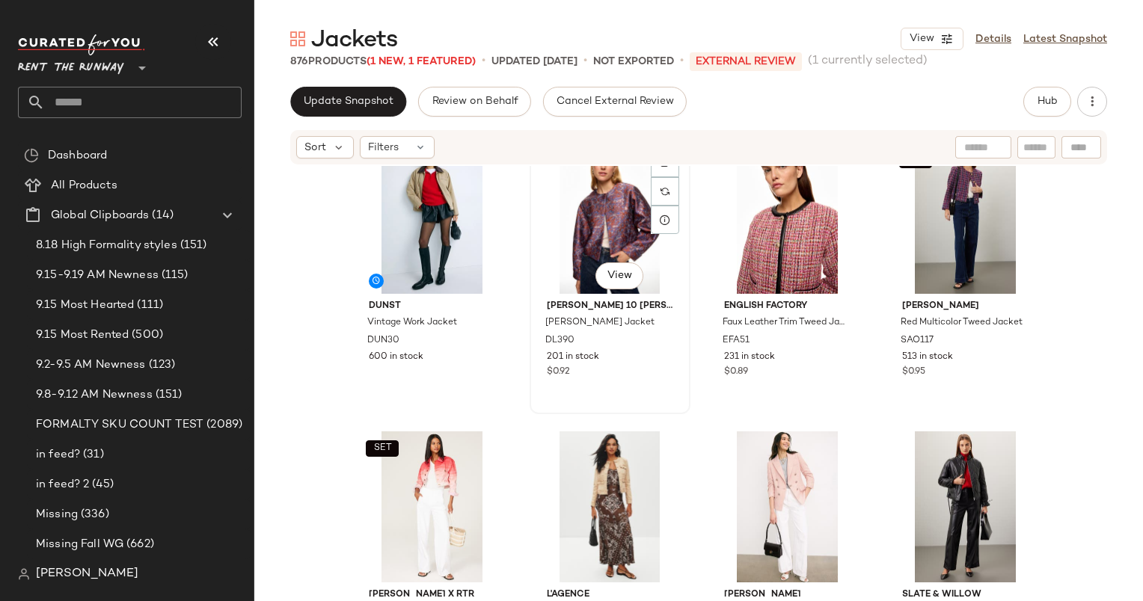
scroll to position [413, 0]
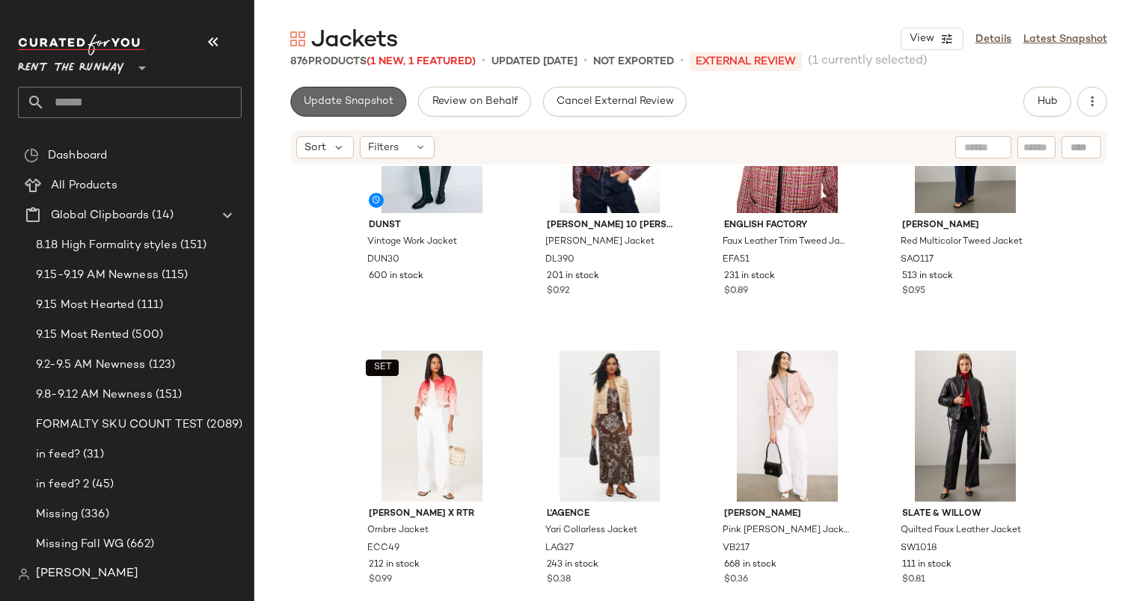
click at [368, 99] on span "Update Snapshot" at bounding box center [348, 102] width 91 height 12
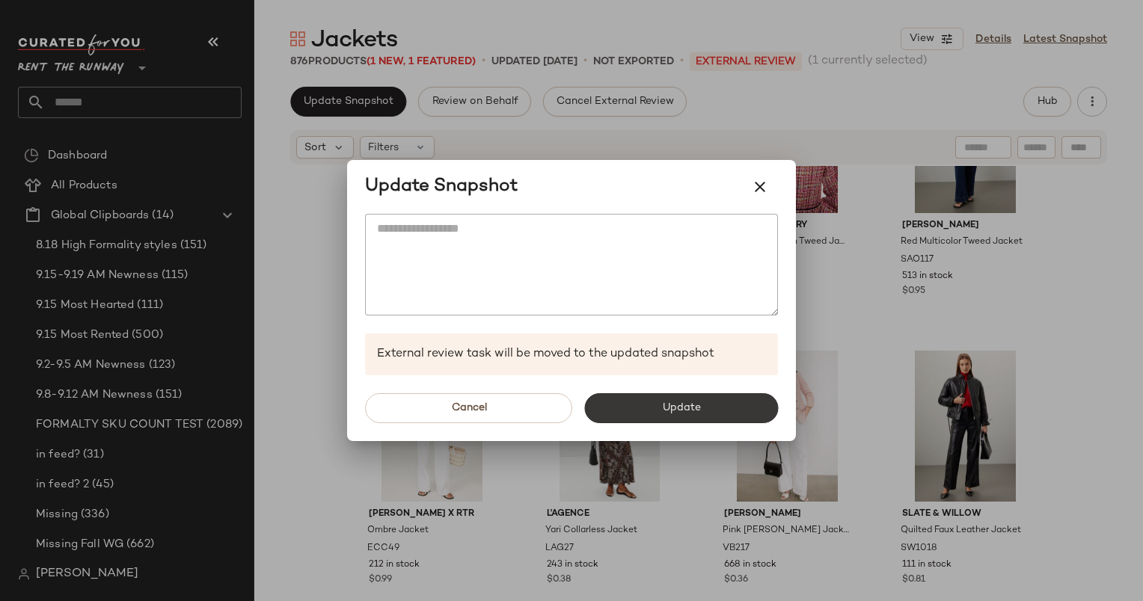
click at [643, 403] on button "Update" at bounding box center [681, 408] width 194 height 30
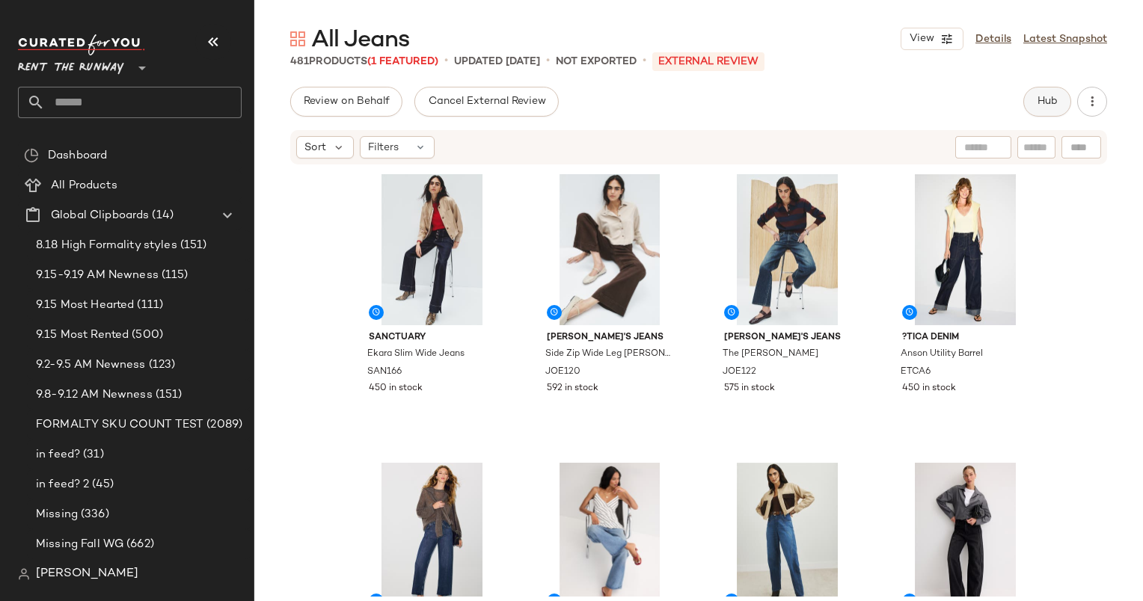
click at [1052, 114] on button "Hub" at bounding box center [1047, 102] width 48 height 30
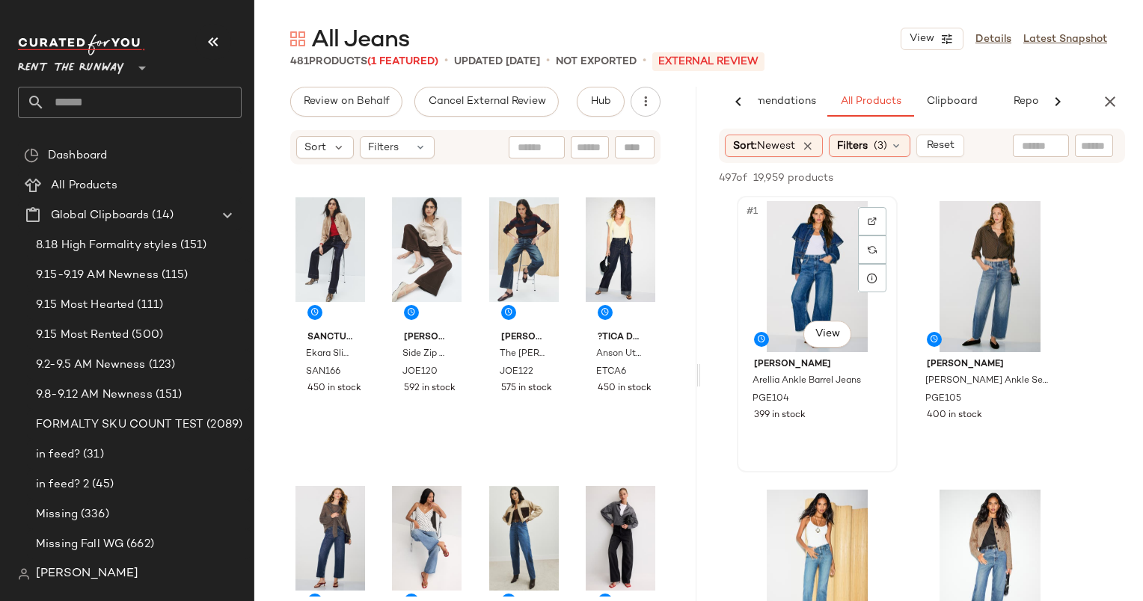
click at [799, 236] on div "#1 View" at bounding box center [817, 276] width 150 height 151
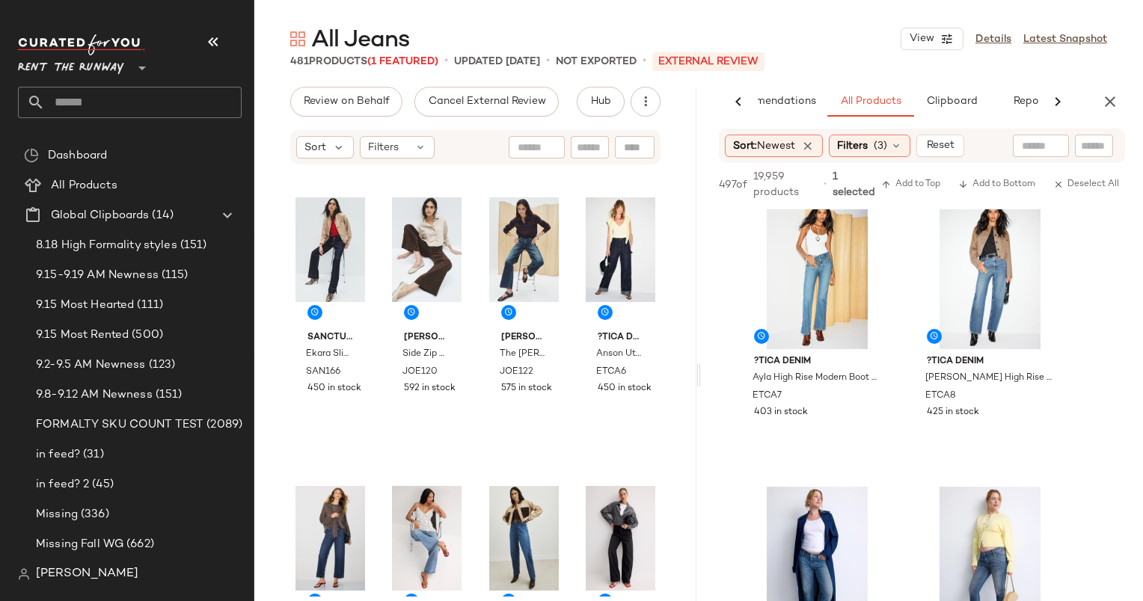
scroll to position [293, 0]
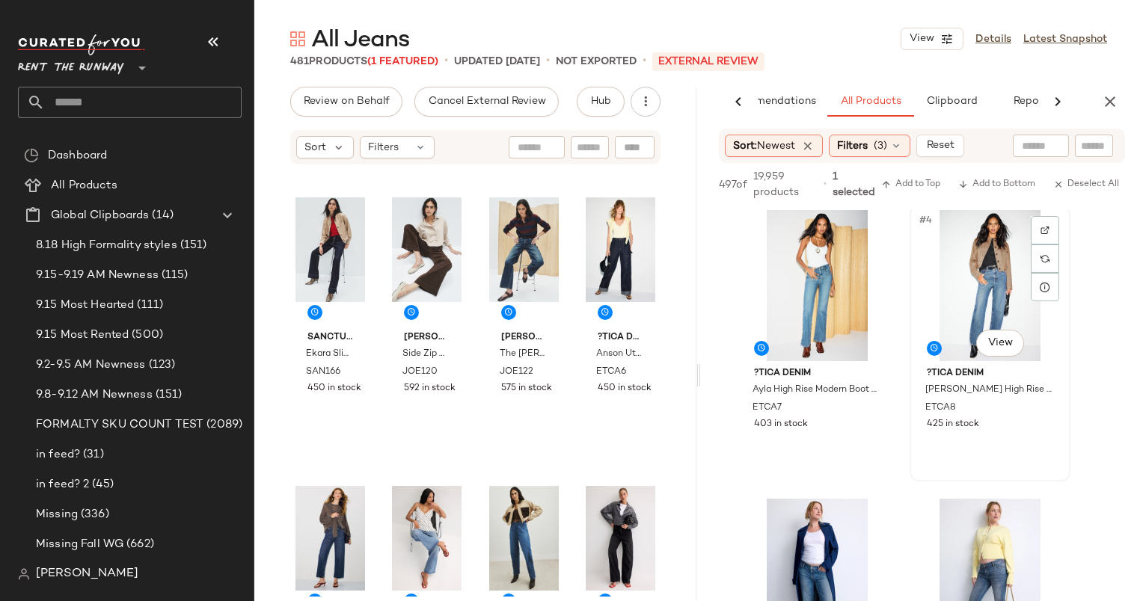
click at [996, 308] on div "#4 View" at bounding box center [990, 285] width 150 height 151
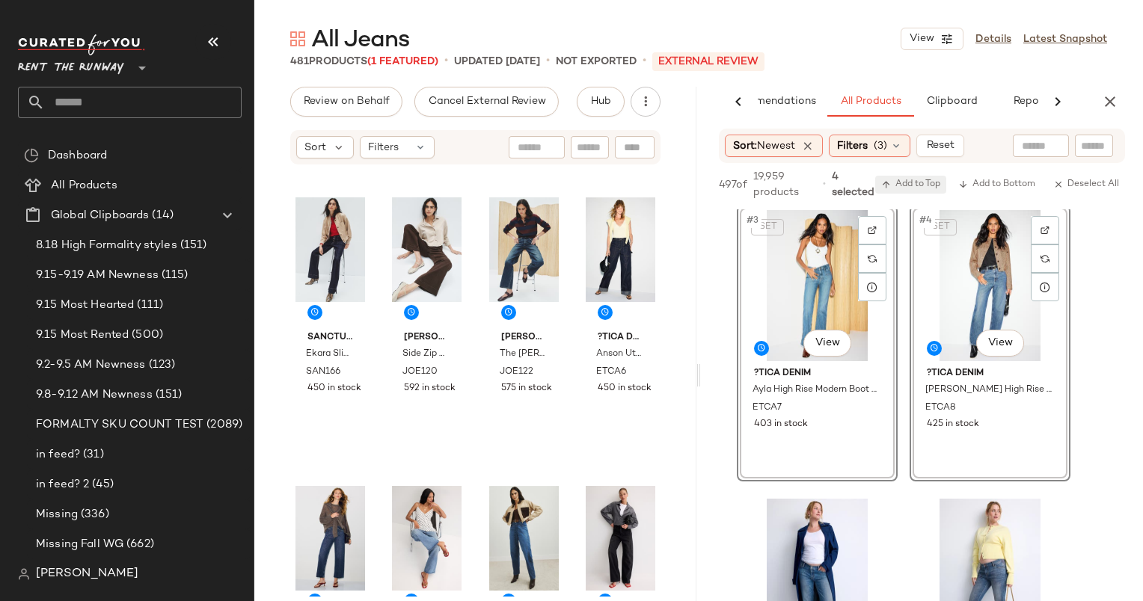
click at [913, 177] on button "Add to Top" at bounding box center [910, 185] width 71 height 18
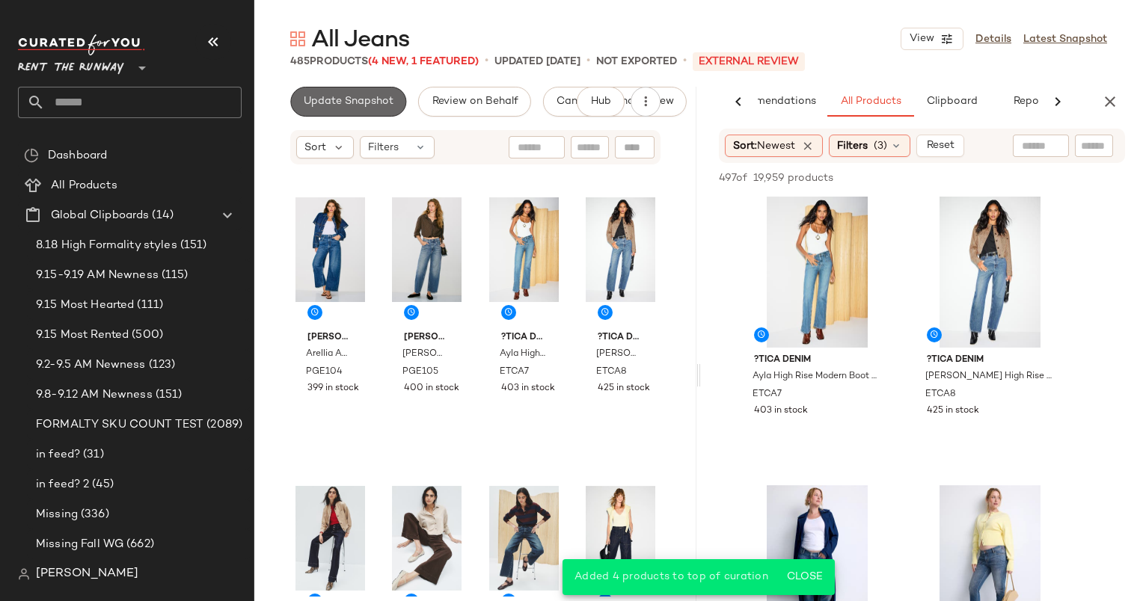
click at [312, 99] on span "Update Snapshot" at bounding box center [348, 102] width 91 height 12
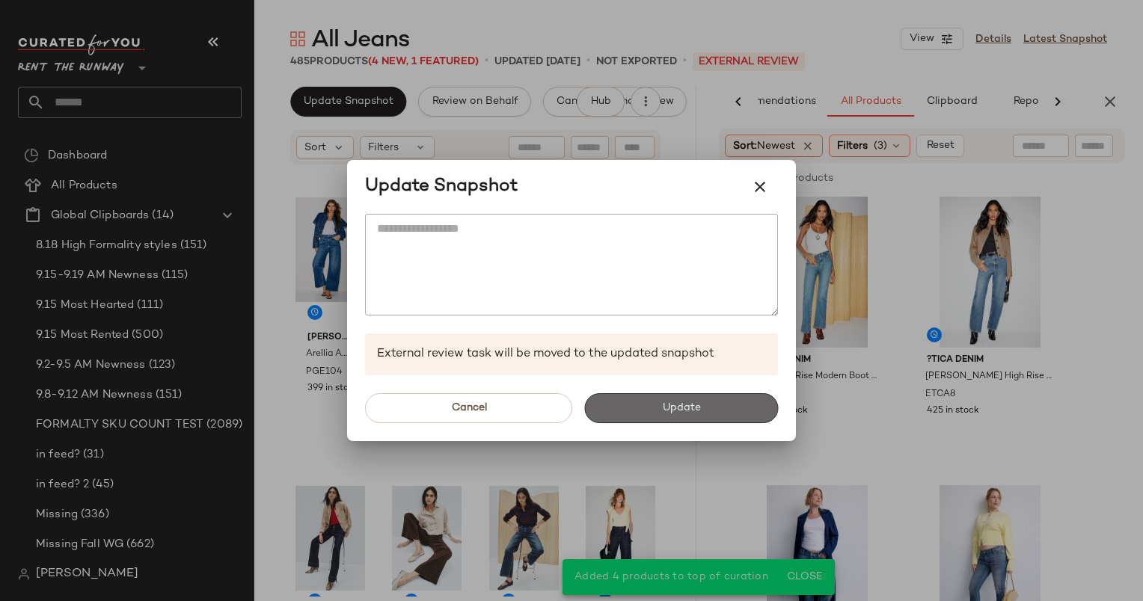
click at [681, 408] on span "Update" at bounding box center [680, 408] width 39 height 12
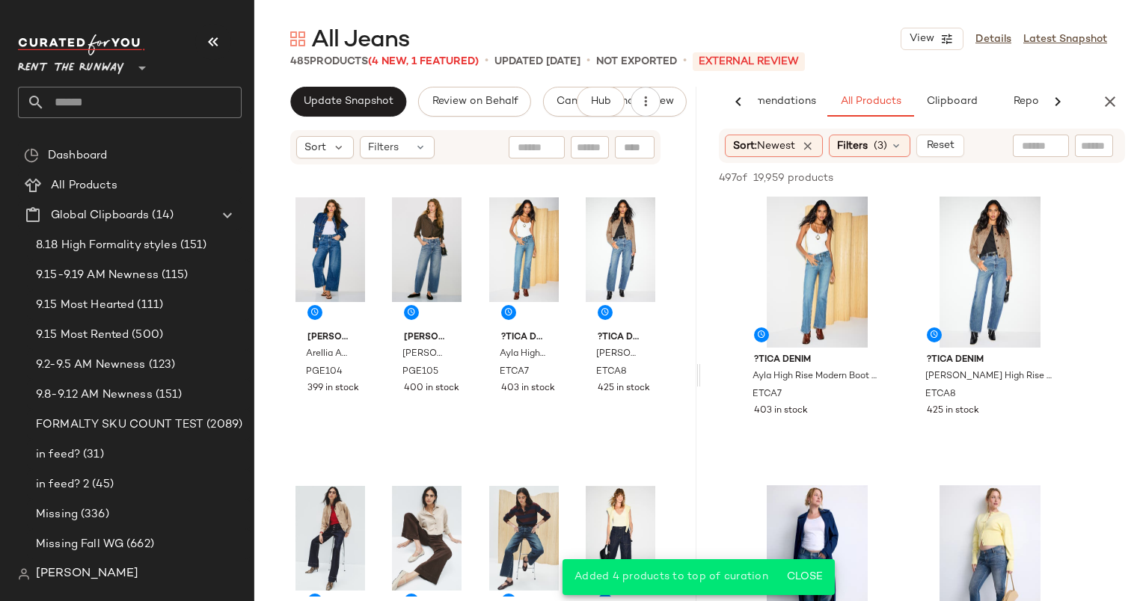
scroll to position [582, 0]
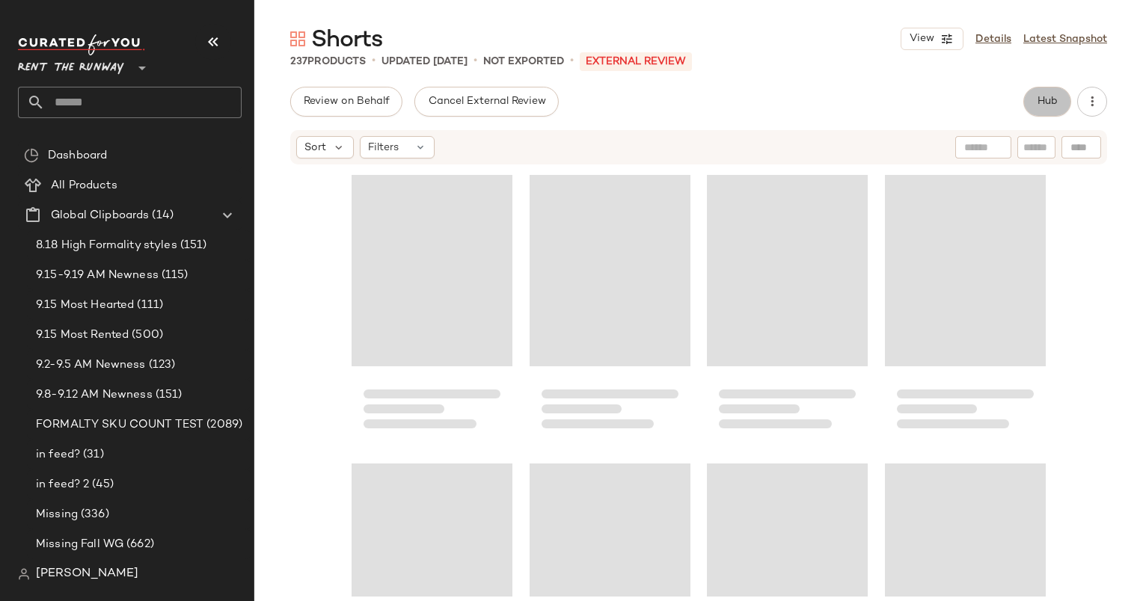
click at [1026, 92] on button "Hub" at bounding box center [1047, 102] width 48 height 30
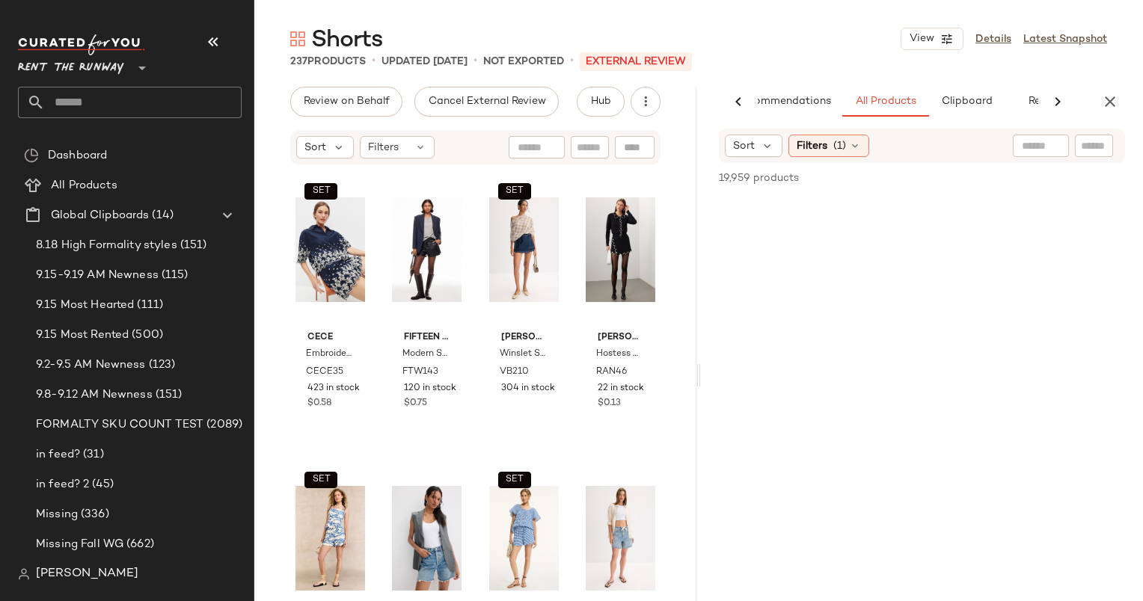
scroll to position [0, 47]
click at [1114, 107] on icon "button" at bounding box center [1110, 102] width 18 height 18
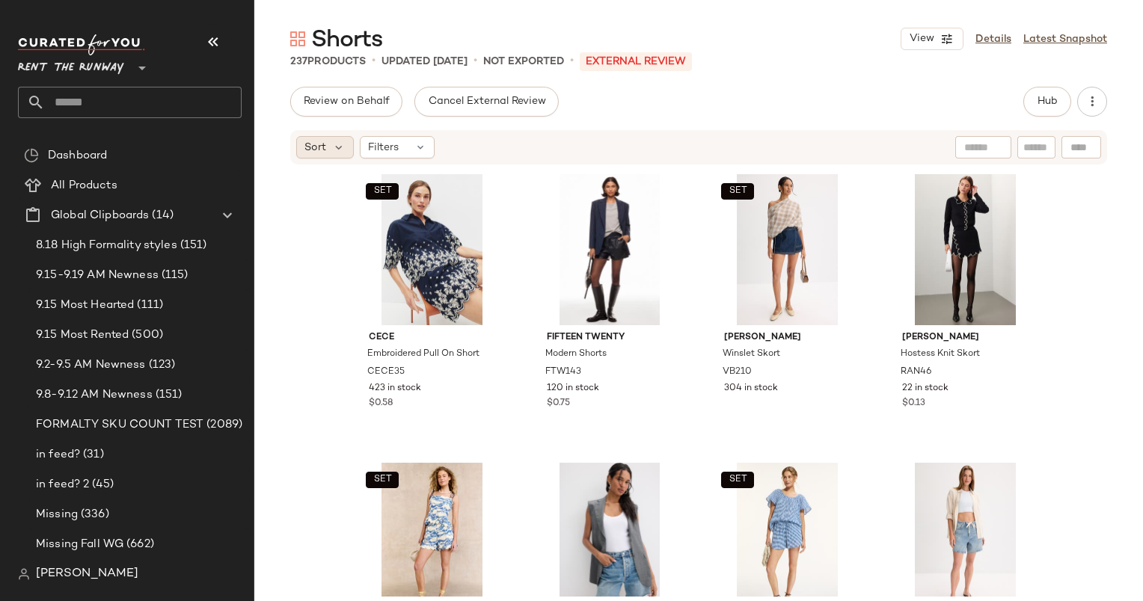
click at [315, 150] on span "Sort" at bounding box center [315, 148] width 22 height 16
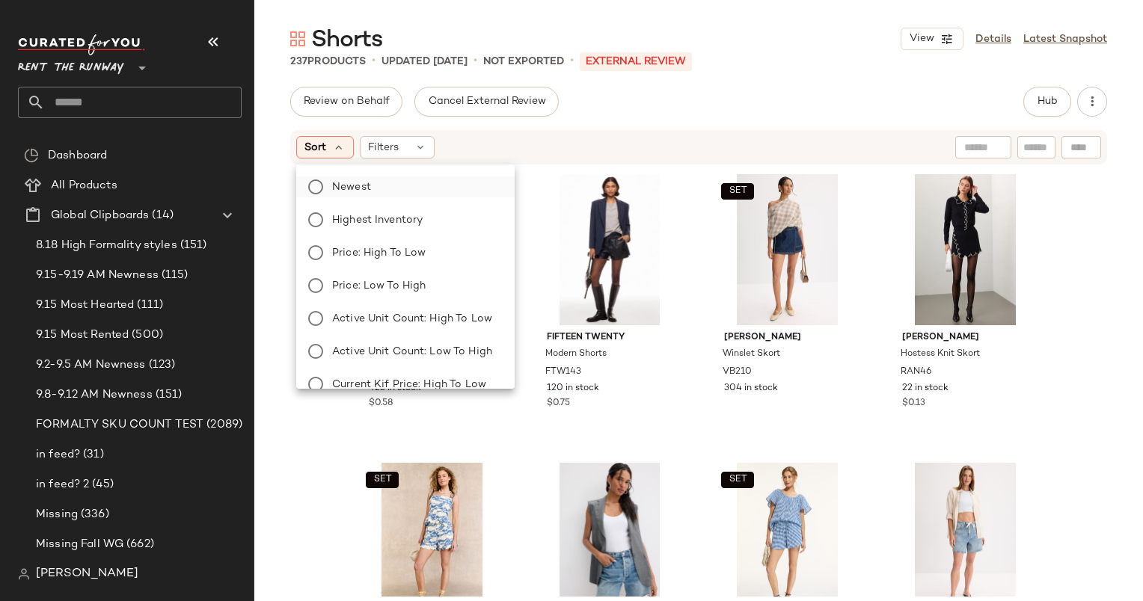
click at [368, 190] on span "Newest" at bounding box center [351, 188] width 39 height 16
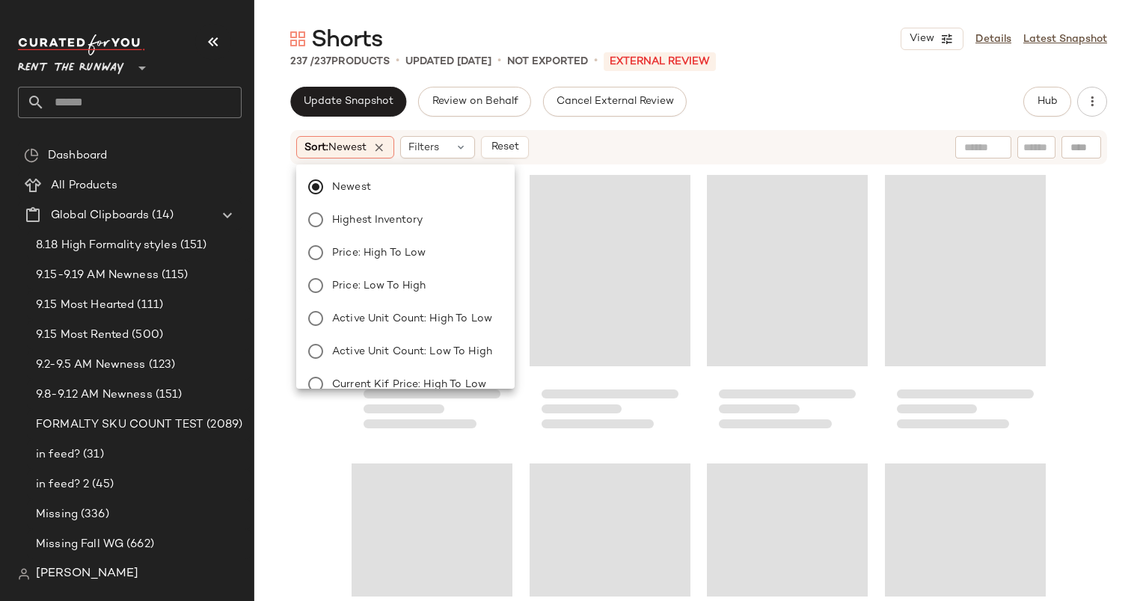
click at [753, 113] on div "Update Snapshot Review on Behalf Cancel External Review Hub" at bounding box center [698, 102] width 817 height 30
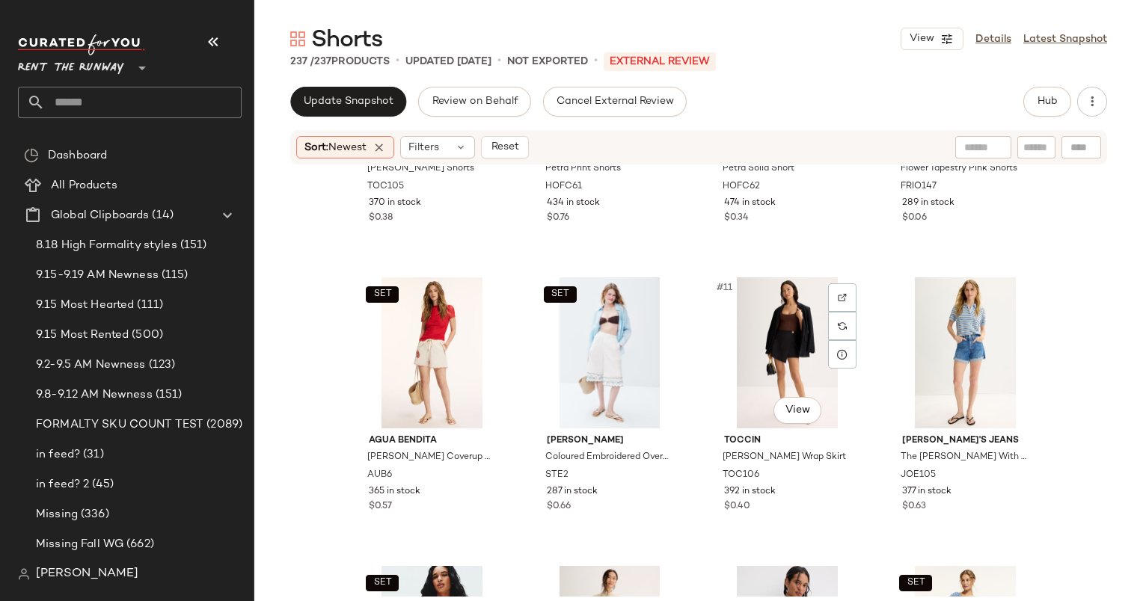
scroll to position [487, 0]
click at [524, 142] on button "Reset" at bounding box center [505, 147] width 48 height 22
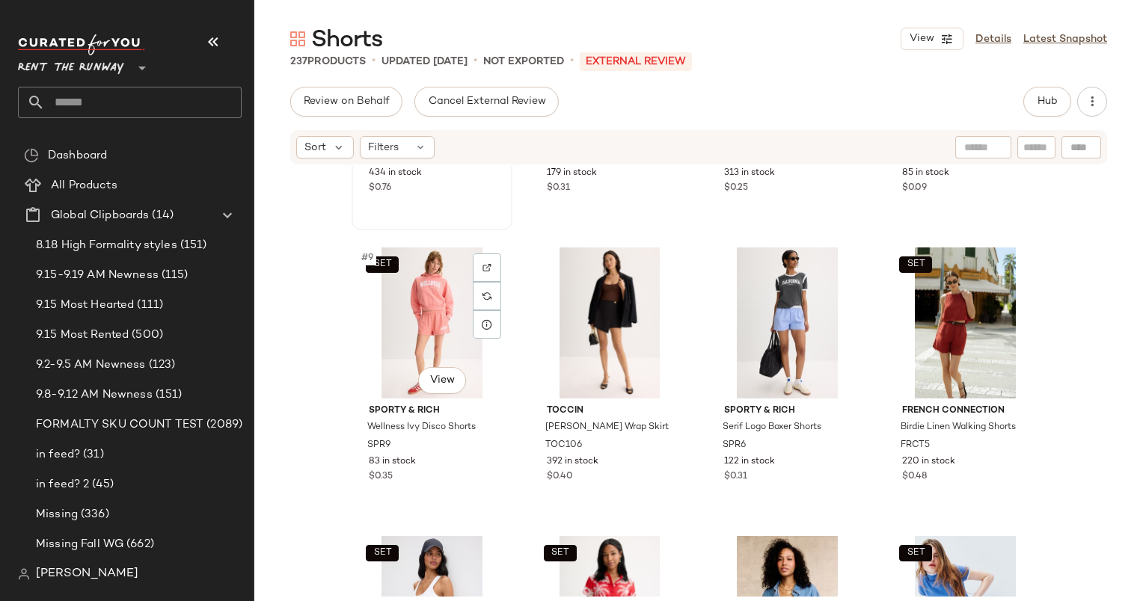
scroll to position [517, 0]
click at [438, 328] on div "SET #9 View" at bounding box center [432, 322] width 150 height 151
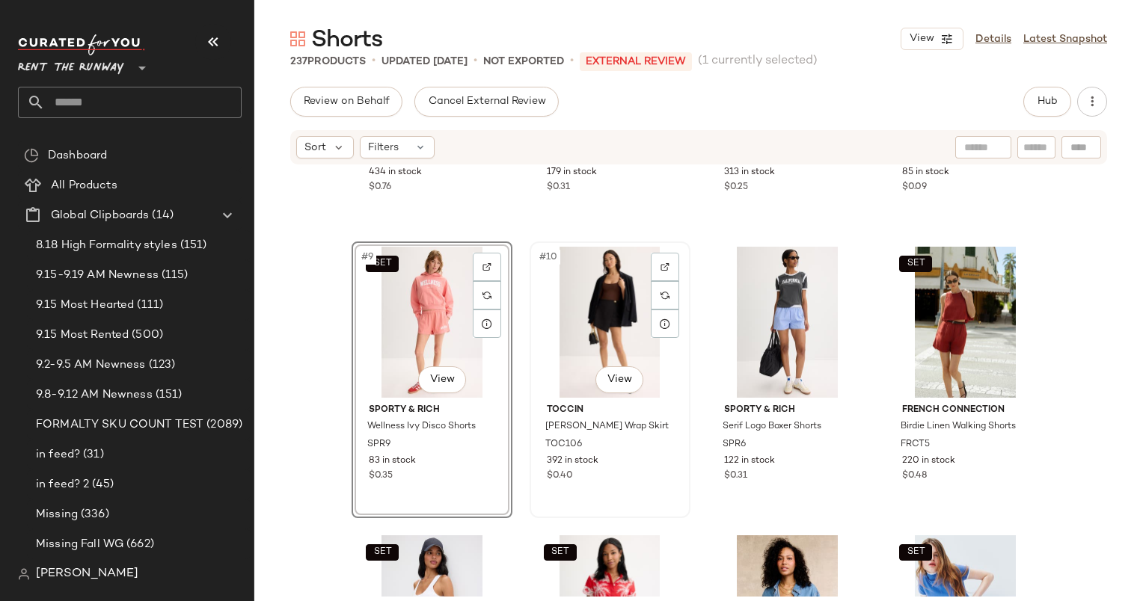
click at [610, 315] on div "#10 View" at bounding box center [610, 322] width 150 height 151
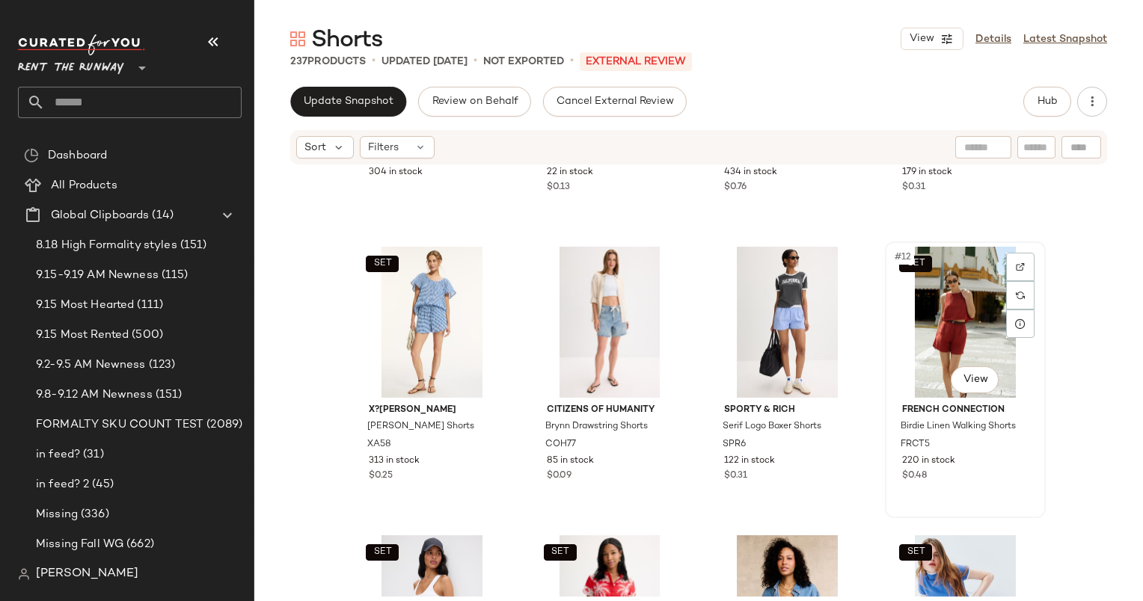
click at [955, 334] on div "SET #12 View" at bounding box center [965, 322] width 150 height 151
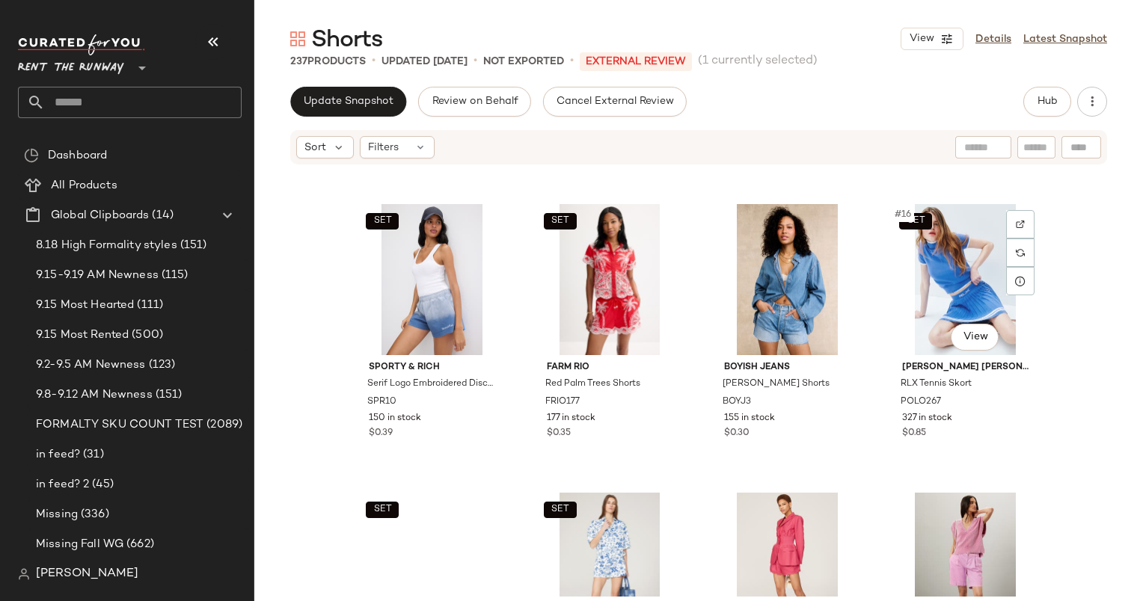
scroll to position [877, 0]
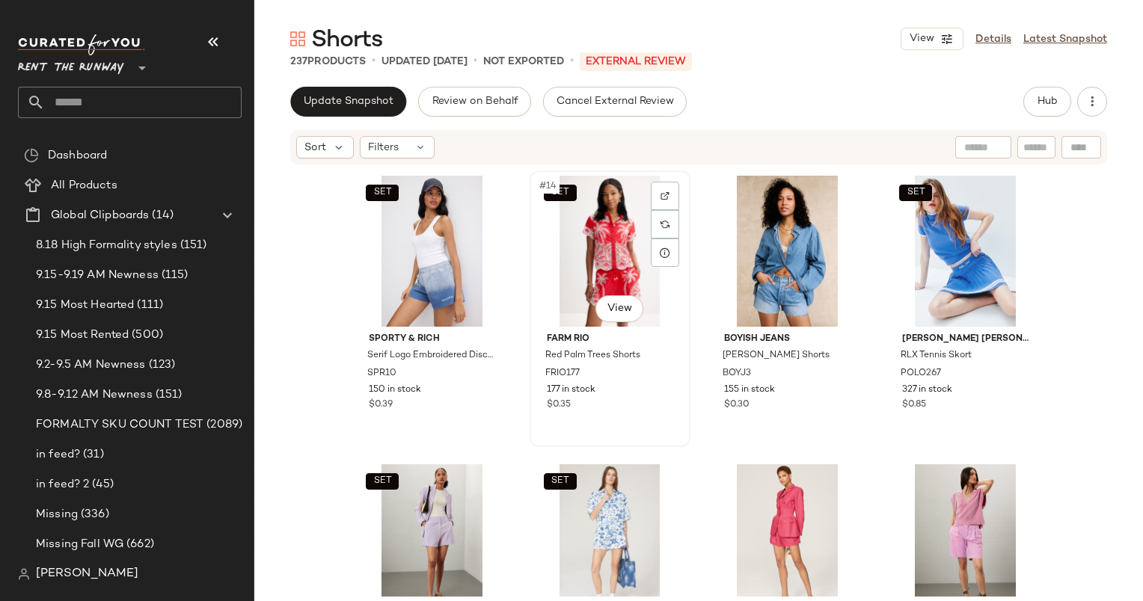
click at [592, 279] on div "SET #14 View" at bounding box center [610, 251] width 150 height 151
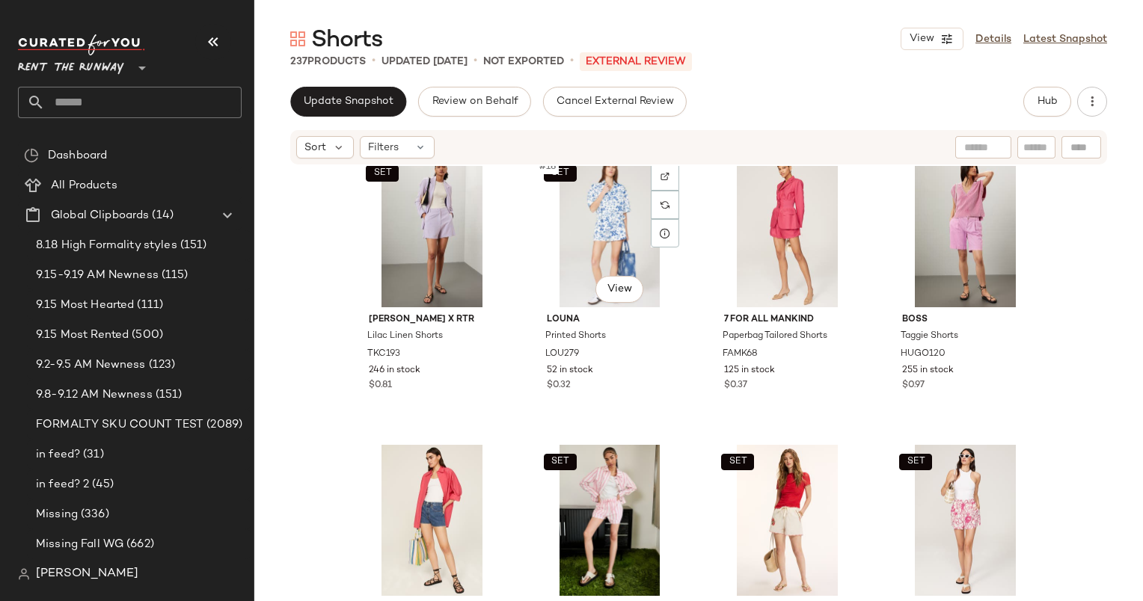
scroll to position [1220, 0]
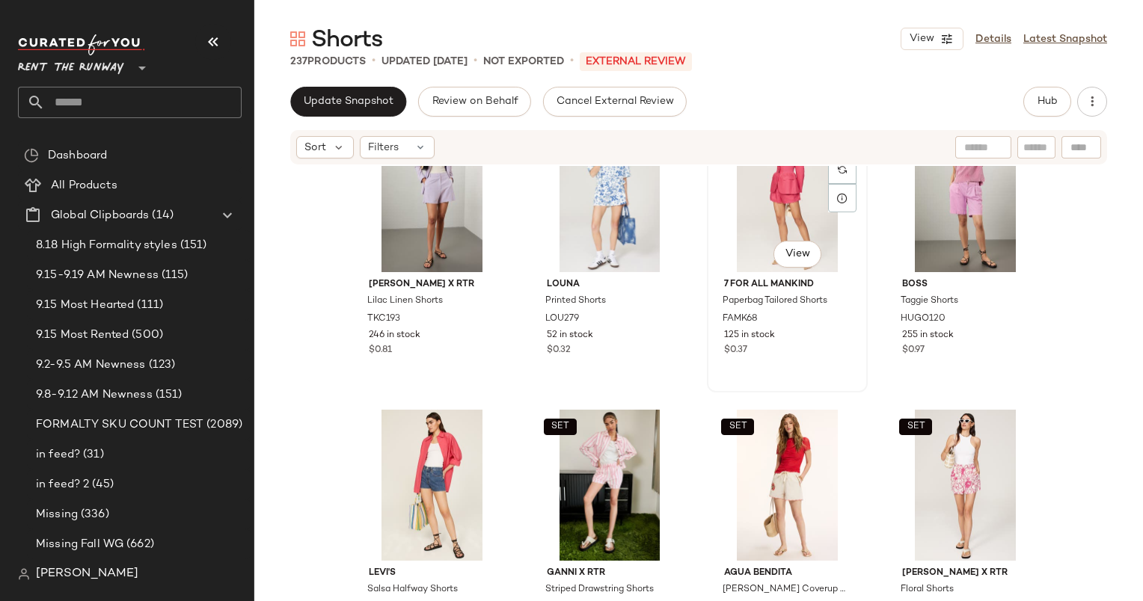
click at [761, 281] on span "7 For All Mankind" at bounding box center [787, 284] width 126 height 13
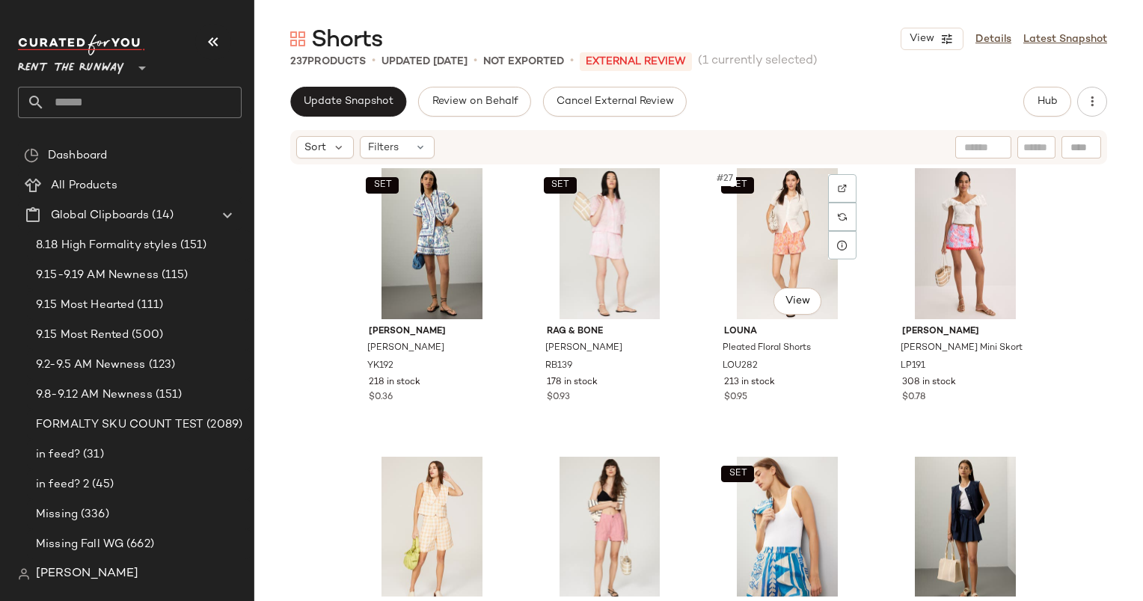
scroll to position [1534, 0]
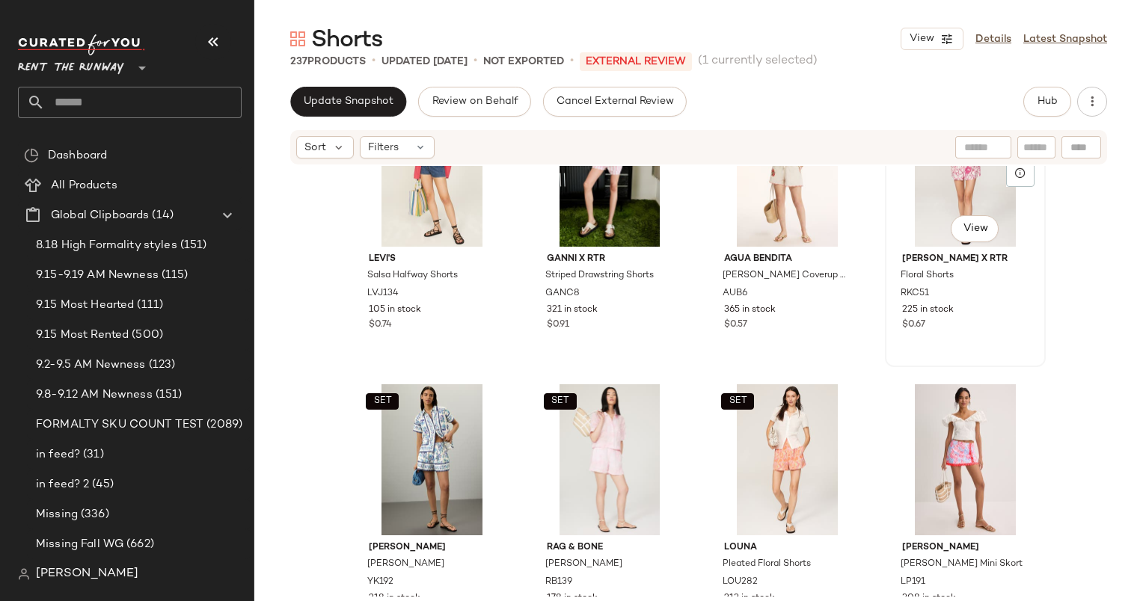
click at [987, 310] on div "225 in stock" at bounding box center [965, 310] width 126 height 13
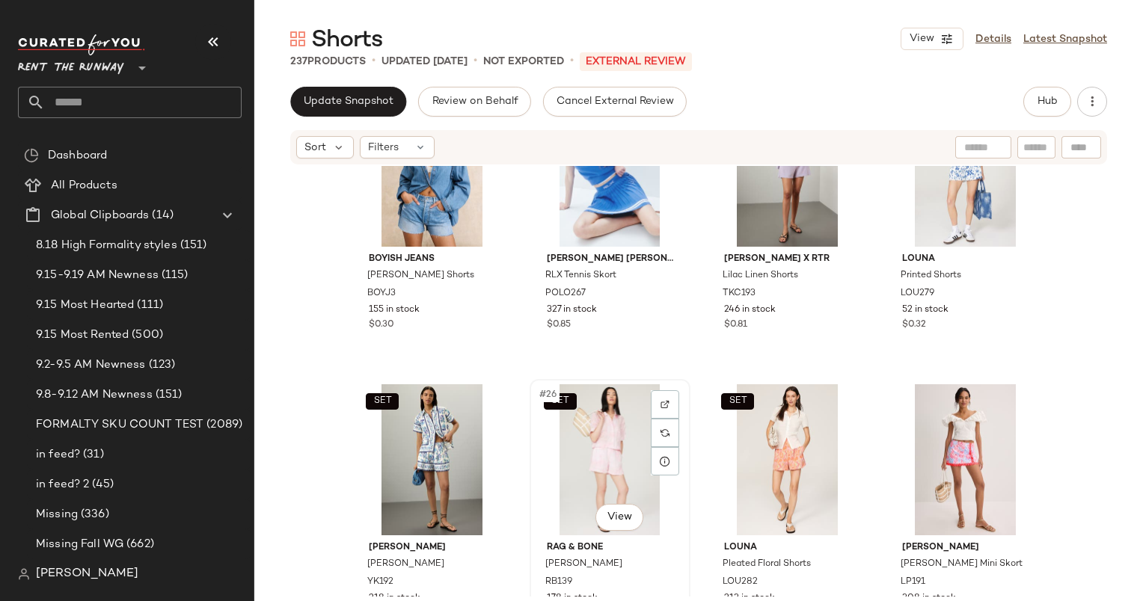
click at [569, 444] on div "SET #26 View" at bounding box center [610, 459] width 150 height 151
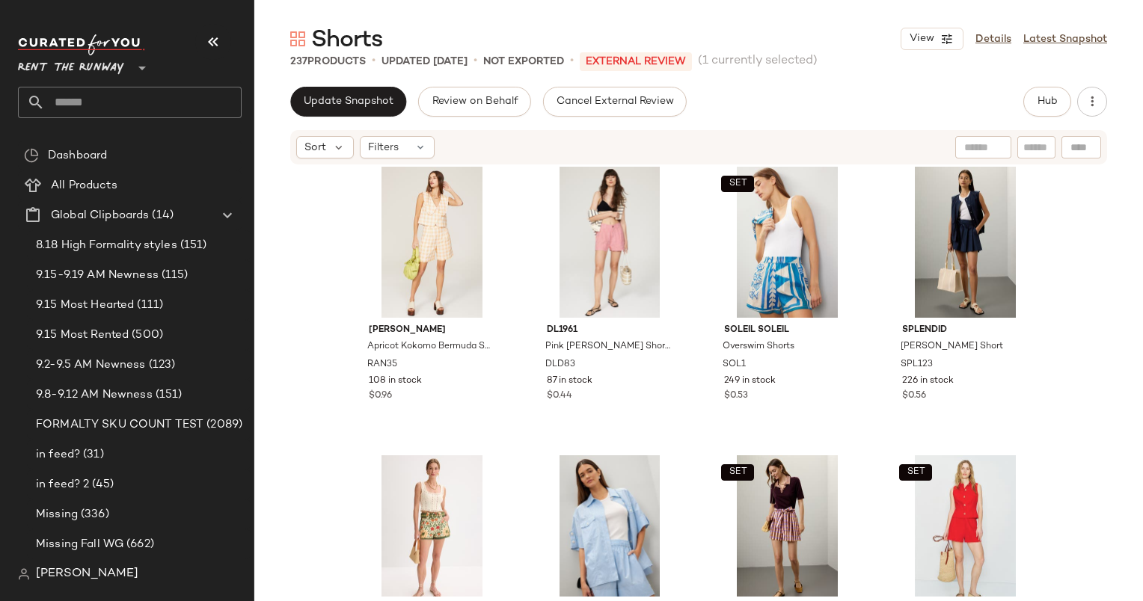
scroll to position [2048, 0]
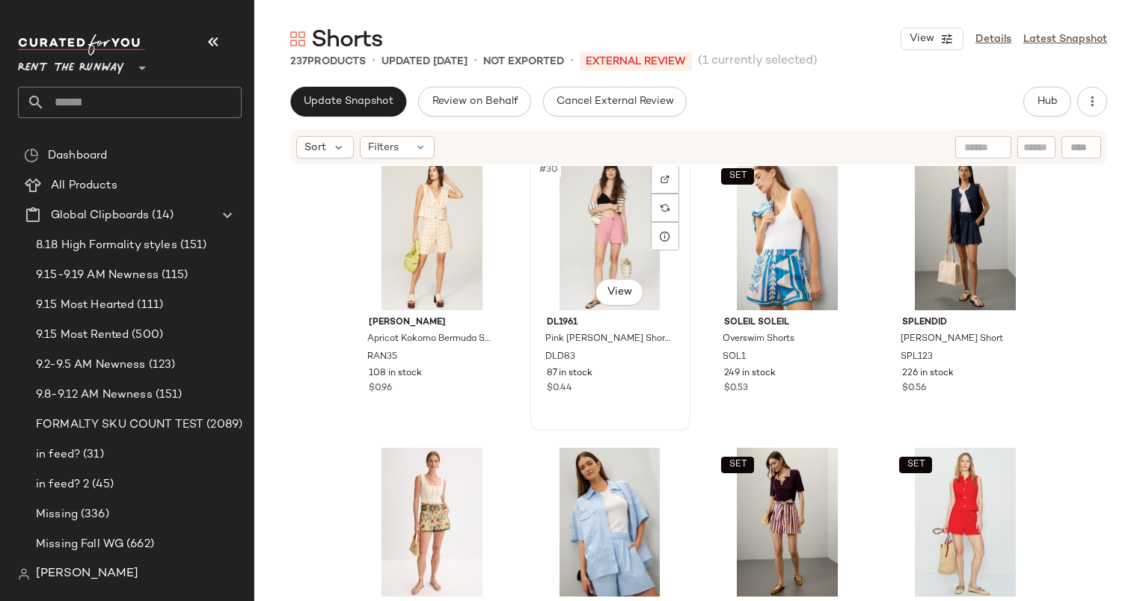
click at [617, 221] on div "#30 View" at bounding box center [610, 234] width 150 height 151
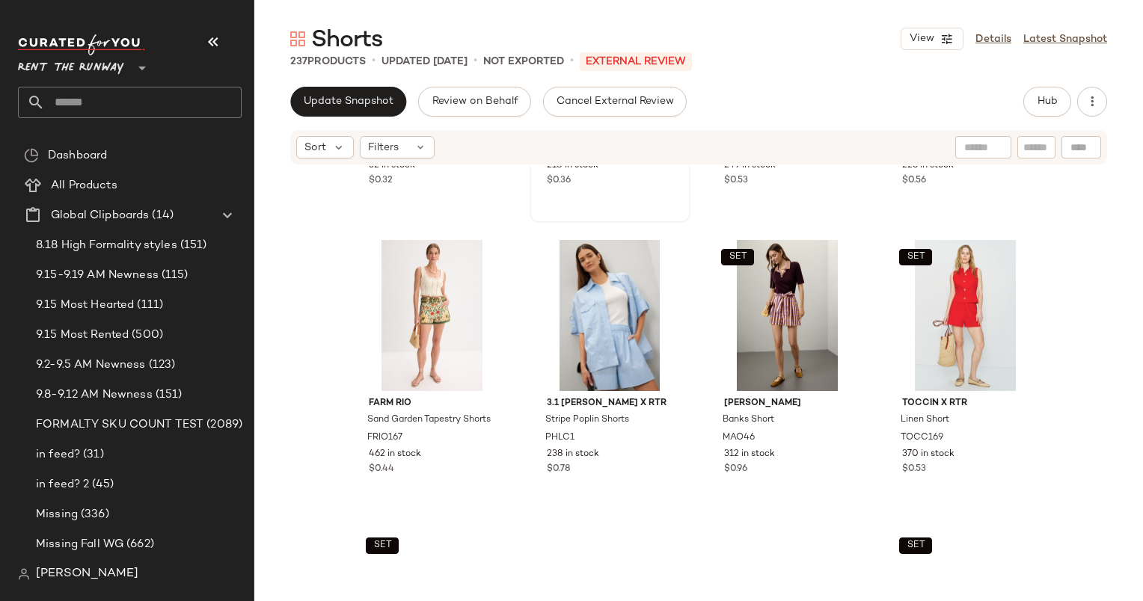
scroll to position [2287, 0]
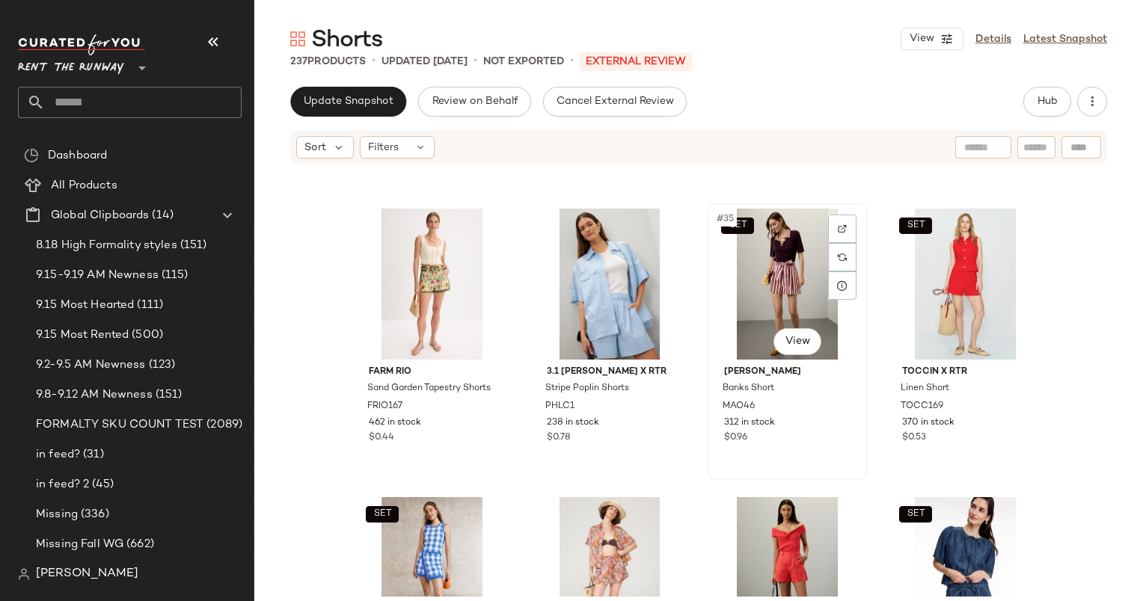
click at [771, 278] on div "SET #35 View" at bounding box center [787, 284] width 150 height 151
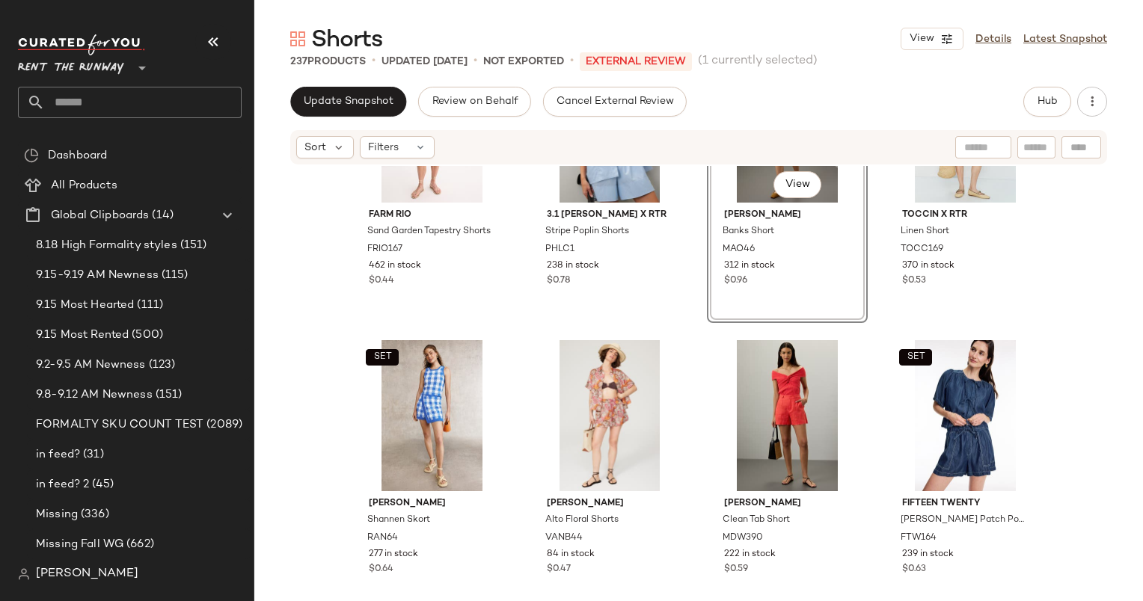
scroll to position [2453, 0]
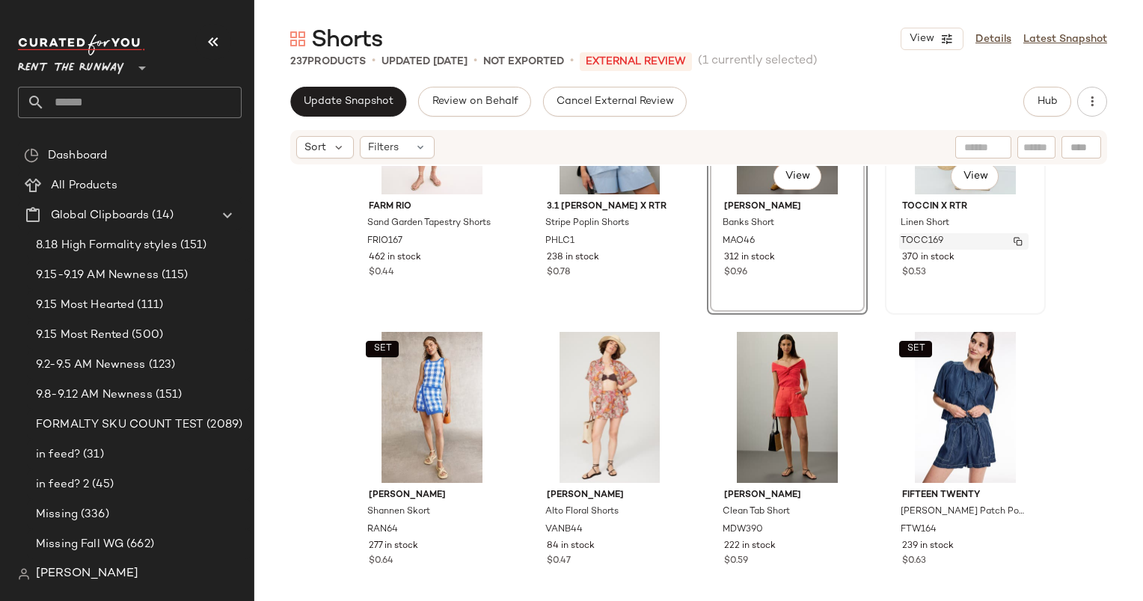
click at [946, 238] on div "TOCC169" at bounding box center [963, 241] width 129 height 16
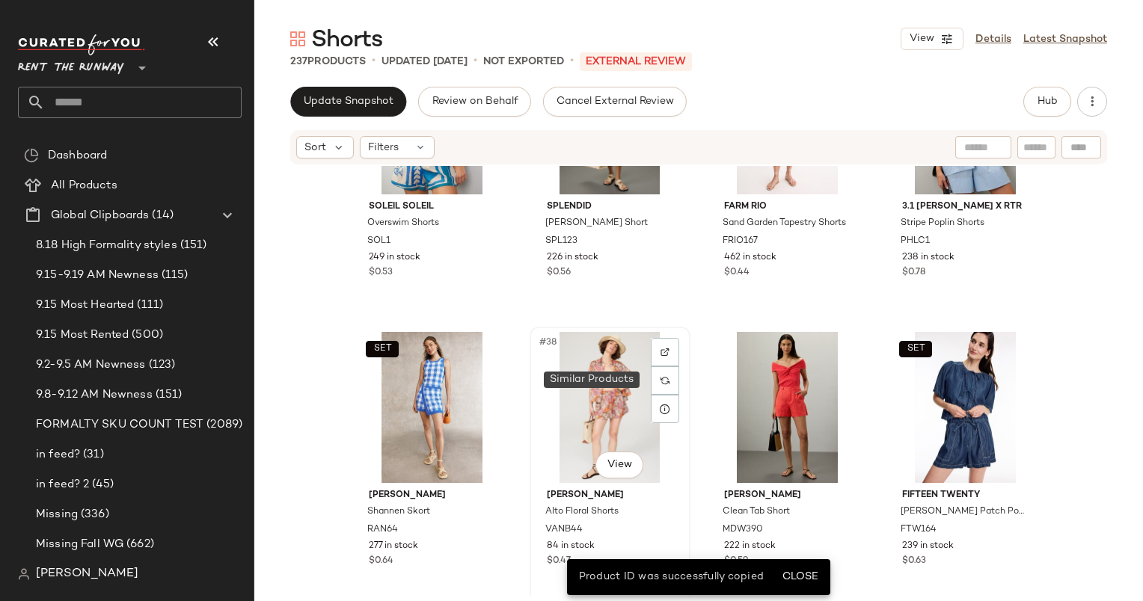
click at [593, 399] on div "#38 View" at bounding box center [610, 407] width 150 height 151
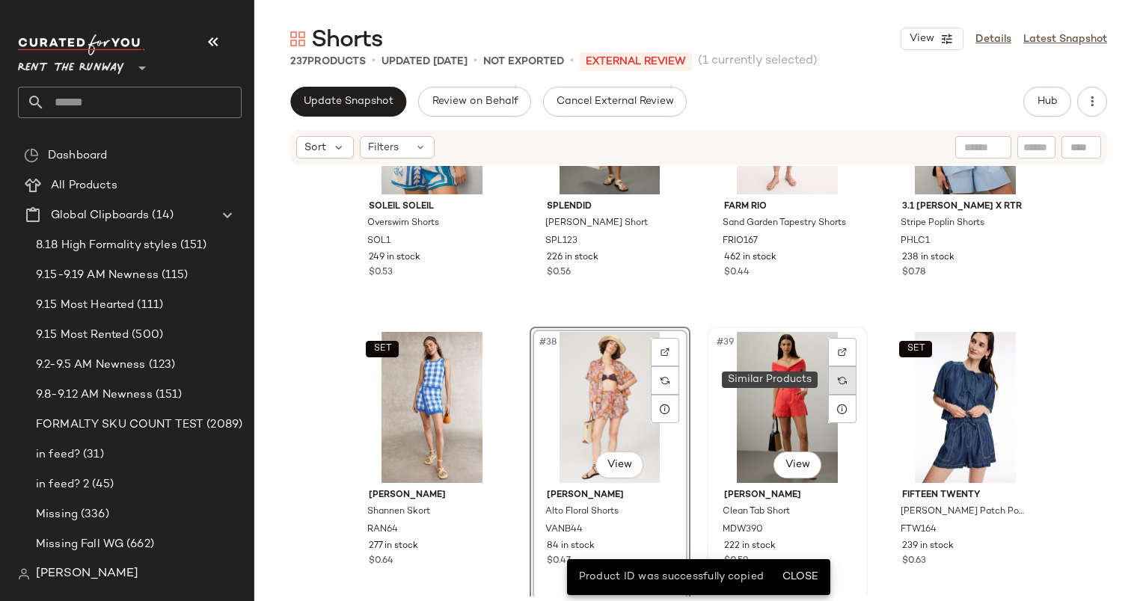
click at [831, 368] on div at bounding box center [842, 381] width 28 height 28
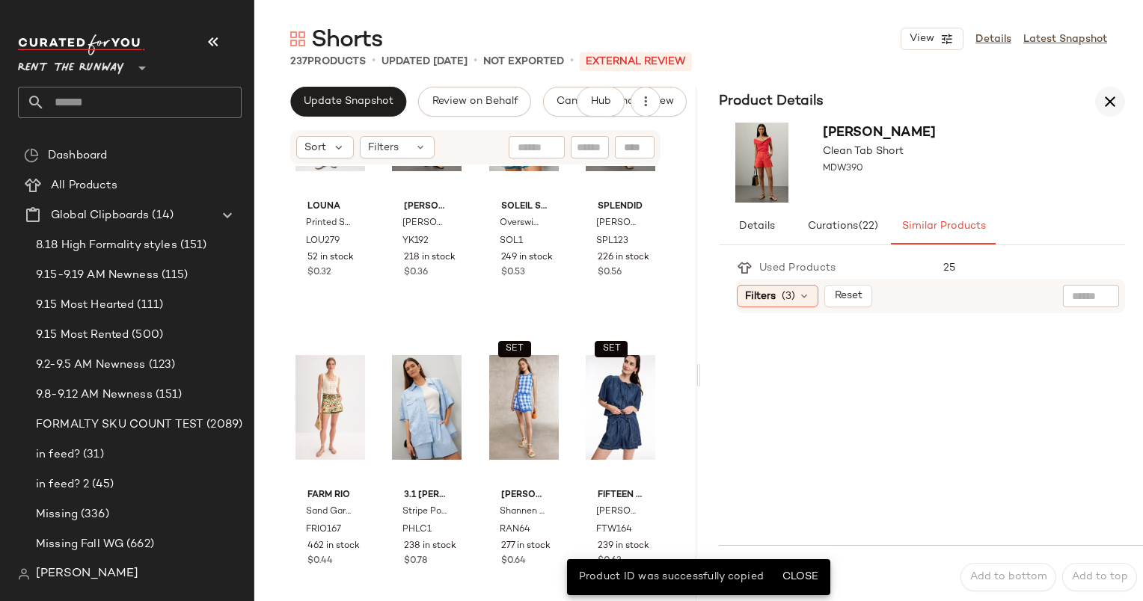
click at [1116, 93] on icon "button" at bounding box center [1110, 102] width 18 height 18
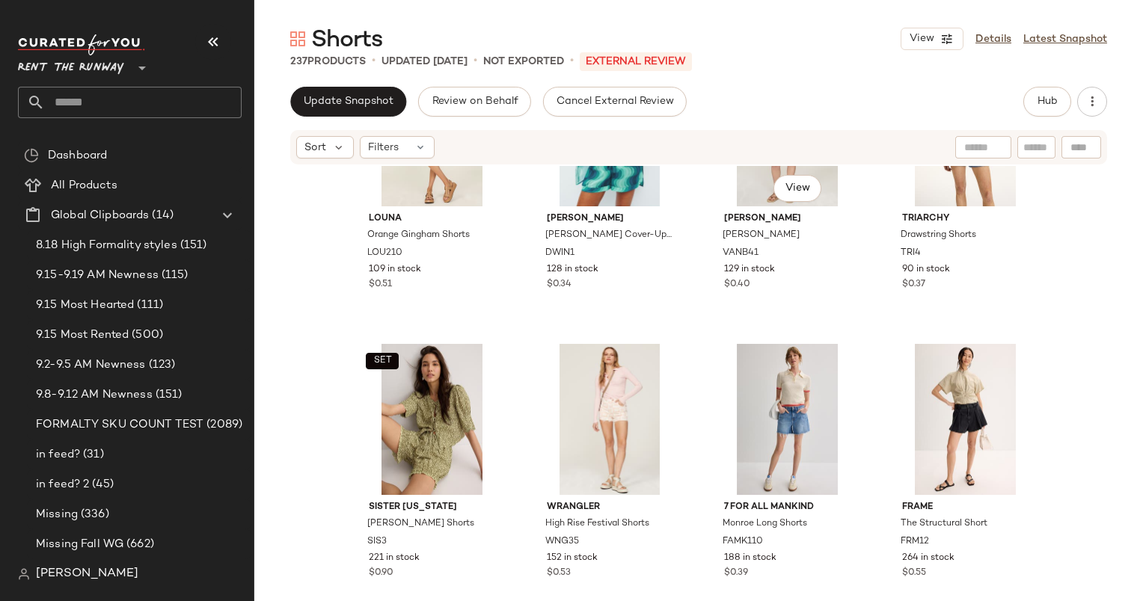
scroll to position [2815, 0]
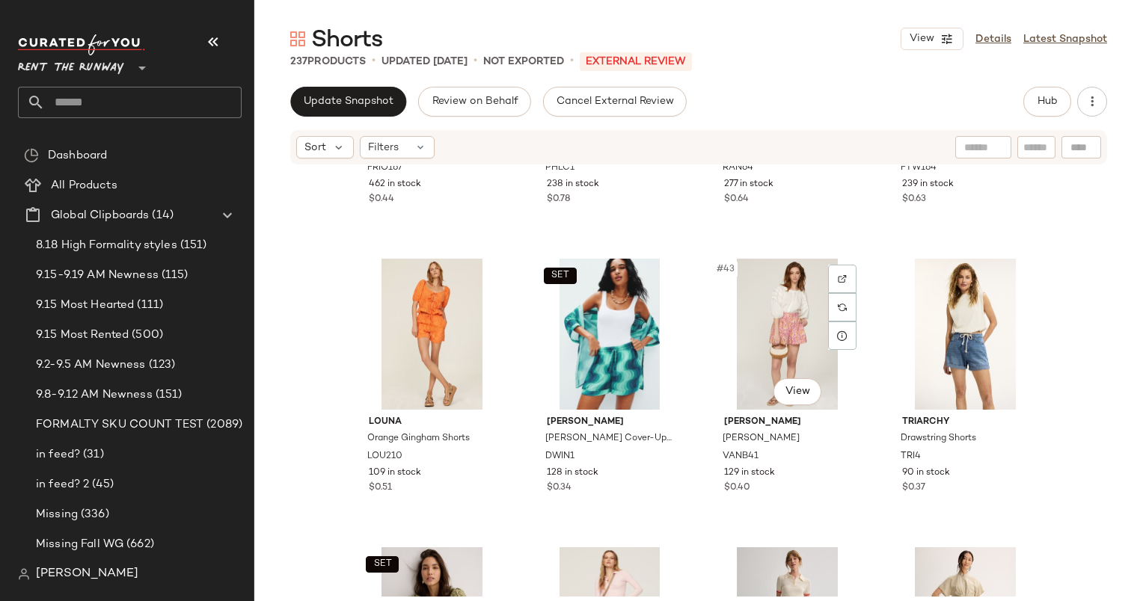
click at [794, 320] on div "#43 View" at bounding box center [787, 334] width 150 height 151
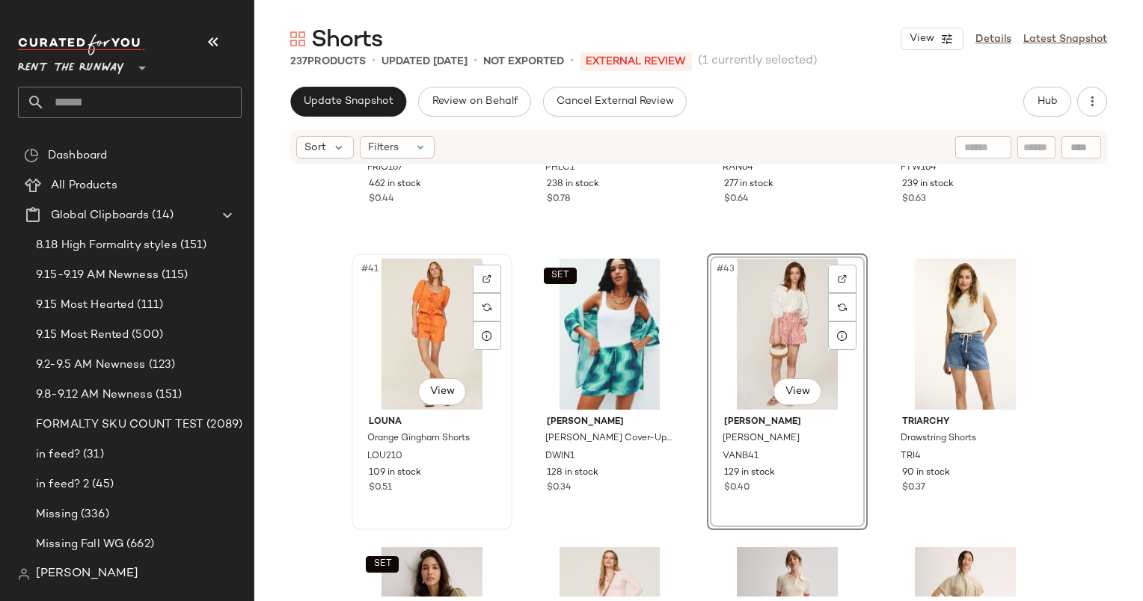
click at [383, 345] on div "#41 View" at bounding box center [432, 334] width 150 height 151
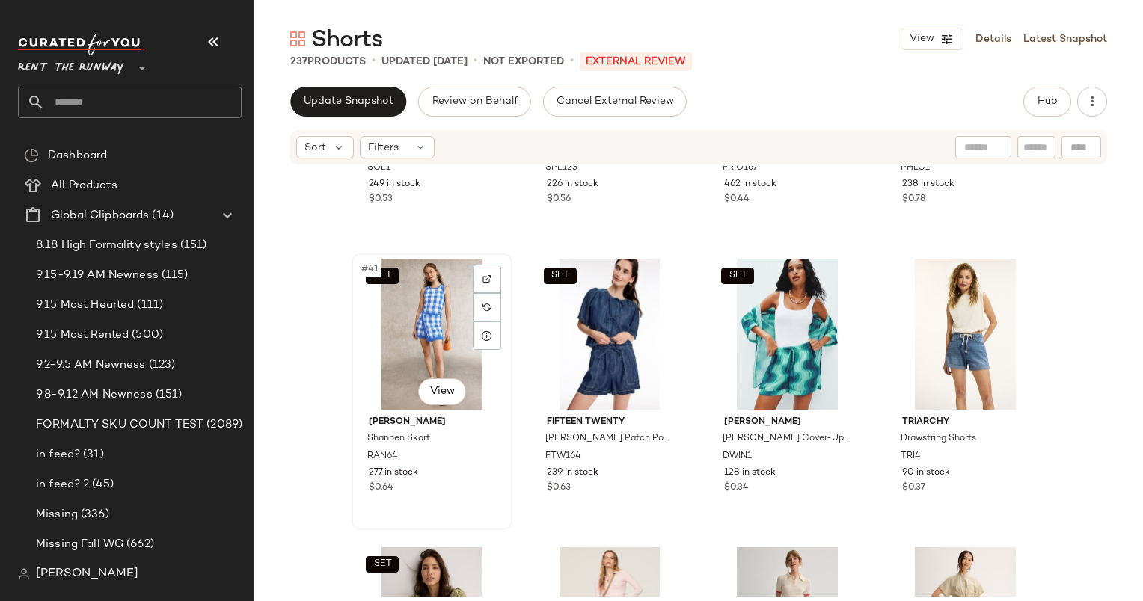
scroll to position [3181, 0]
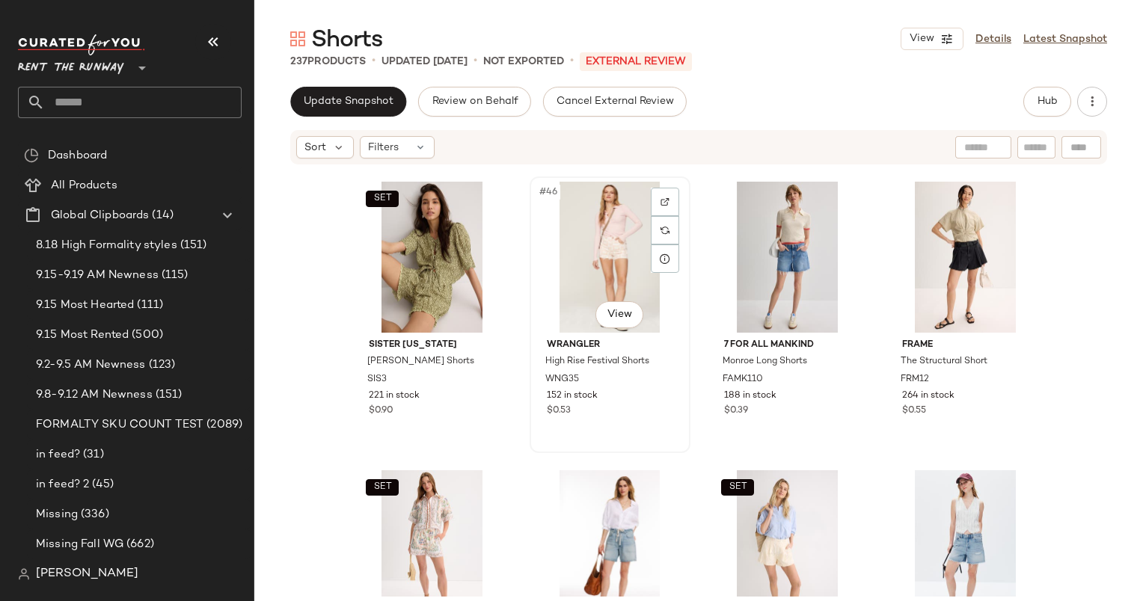
click at [604, 263] on div "#46 View" at bounding box center [610, 257] width 150 height 151
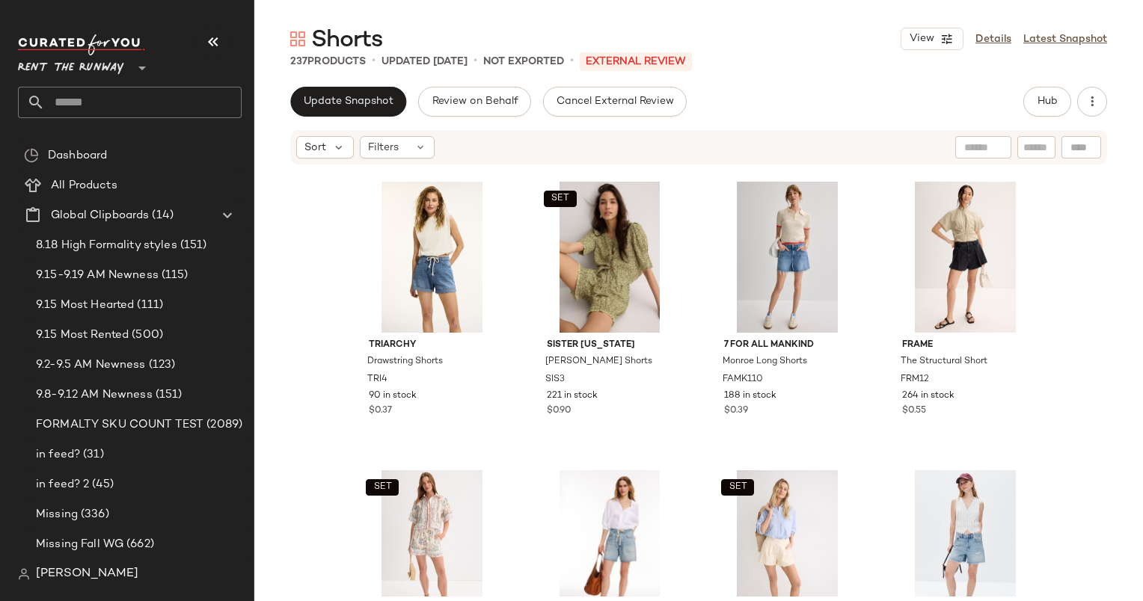
click at [266, 275] on div "3.1 [PERSON_NAME] x RTR Stripe Poplin Shorts PHLC1 238 in stock $0.78 SET [PERS…" at bounding box center [698, 381] width 889 height 431
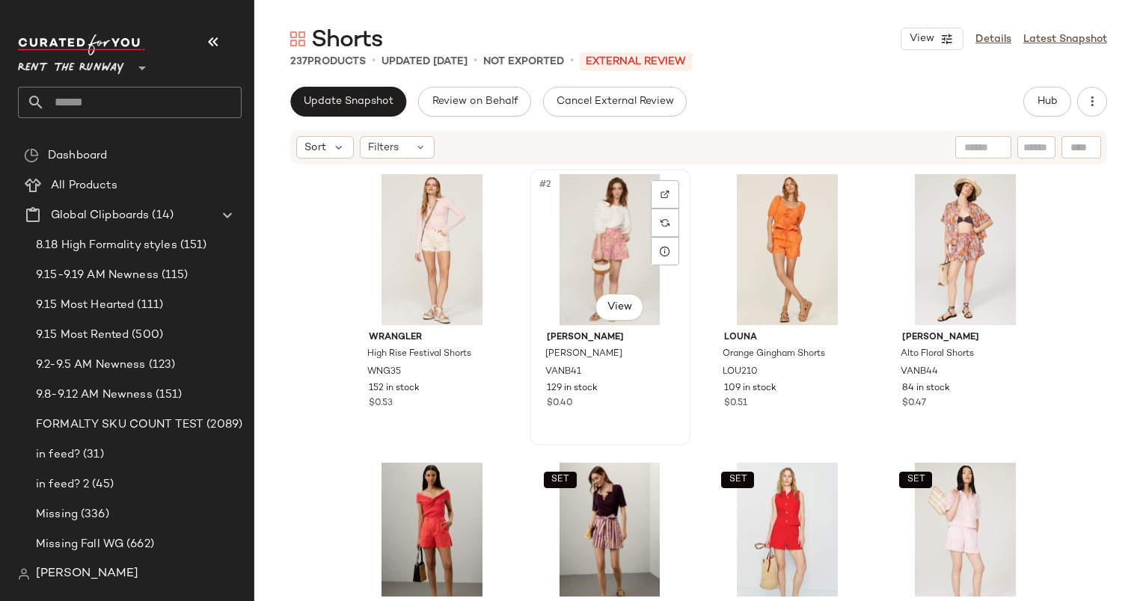
scroll to position [36, 0]
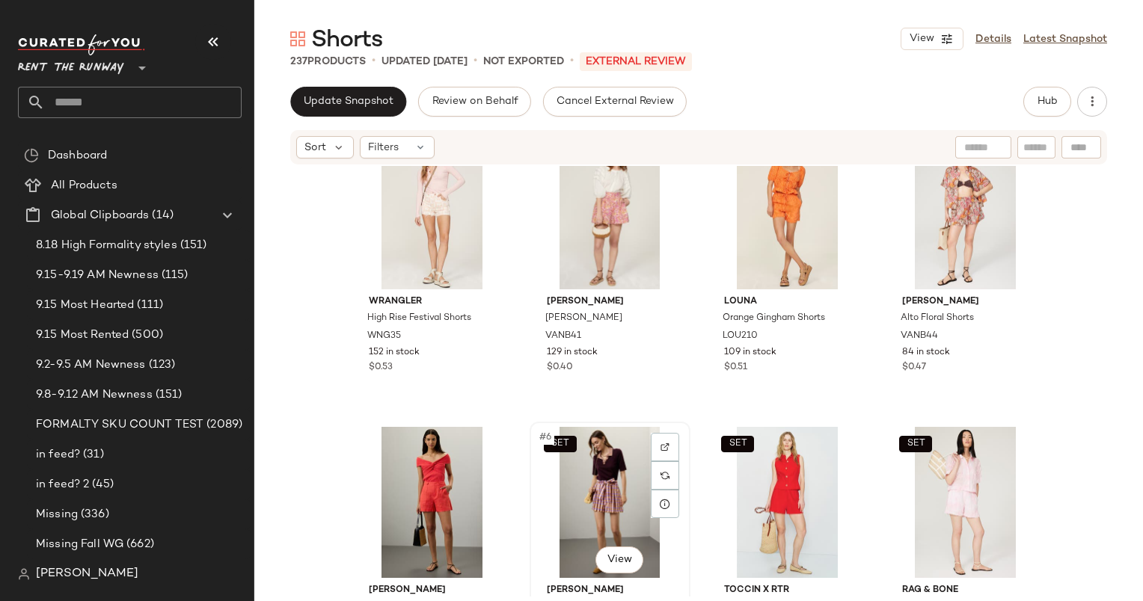
click at [608, 450] on div "SET #6 View" at bounding box center [610, 502] width 150 height 151
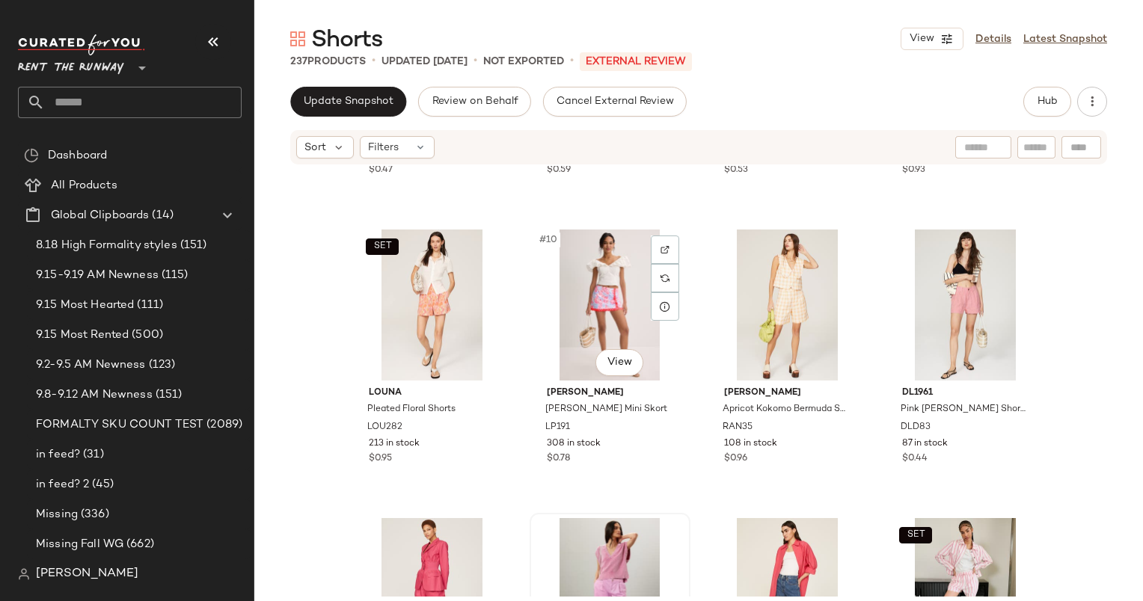
scroll to position [533, 0]
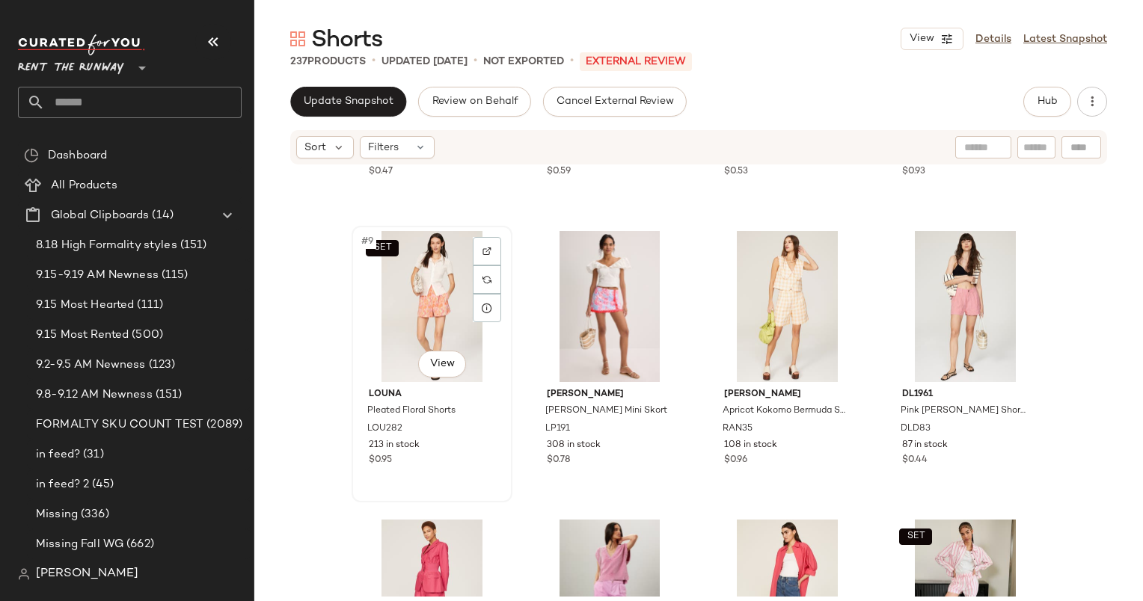
click at [426, 292] on div "SET #9 View" at bounding box center [432, 306] width 150 height 151
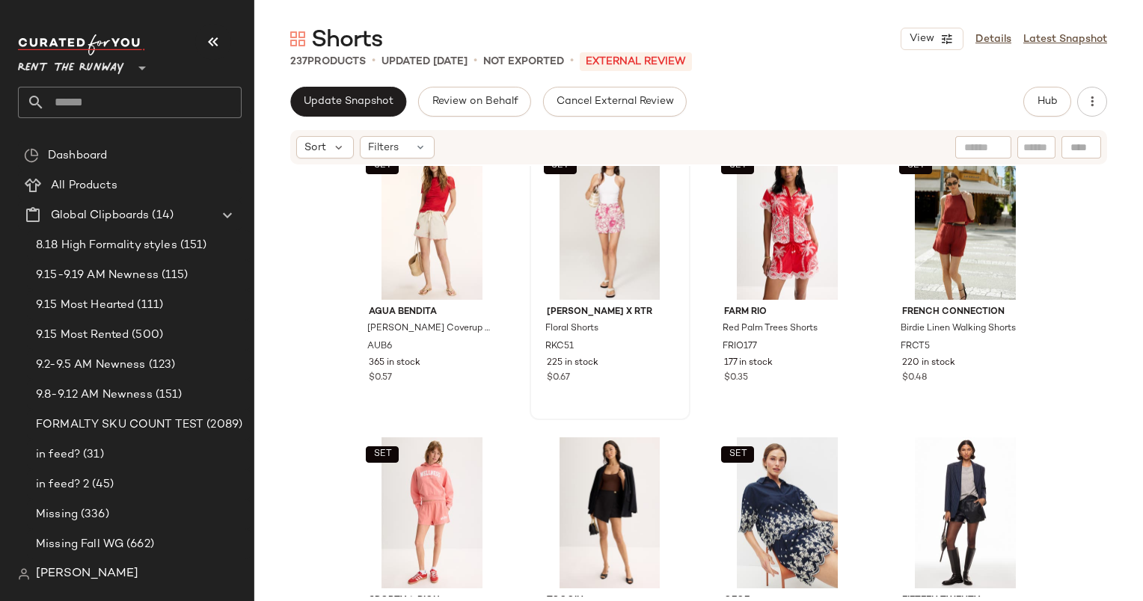
scroll to position [1191, 0]
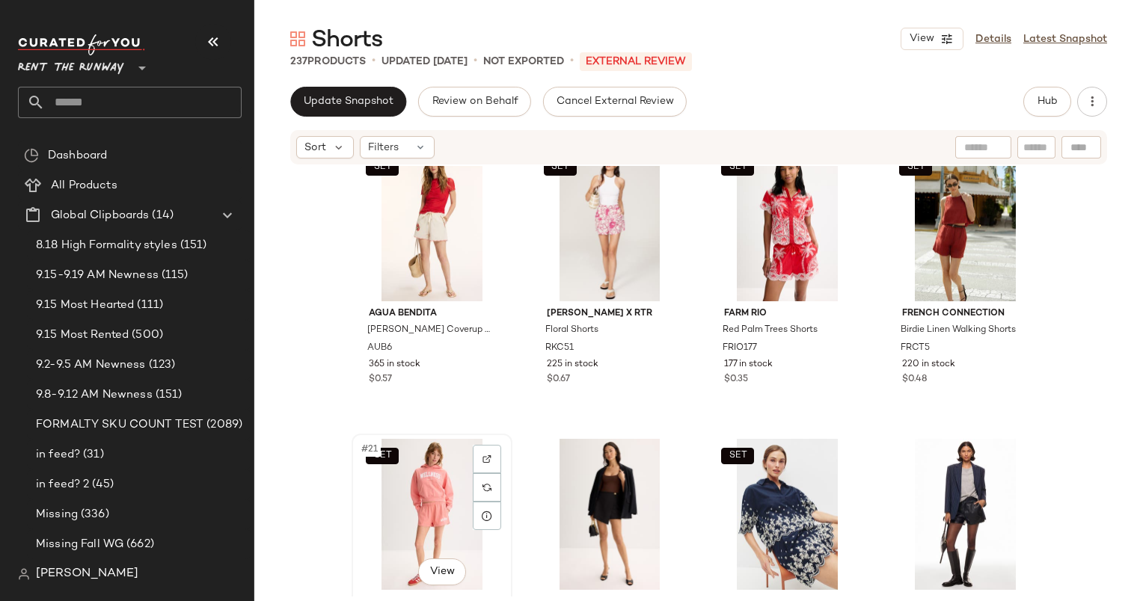
click at [412, 468] on div "SET #21 View" at bounding box center [432, 514] width 150 height 151
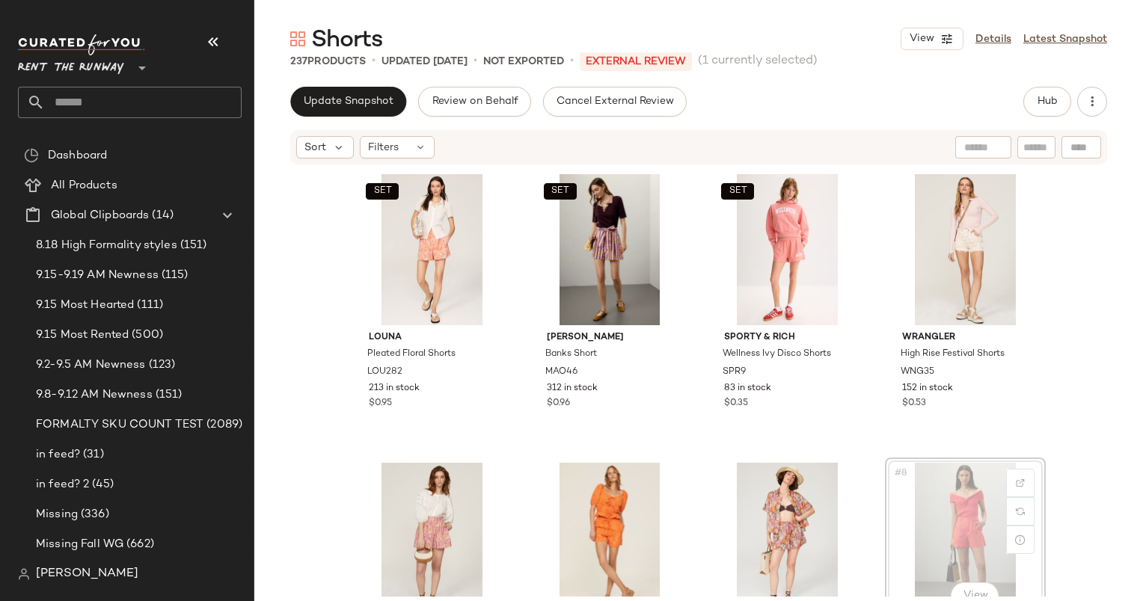
scroll to position [4, 0]
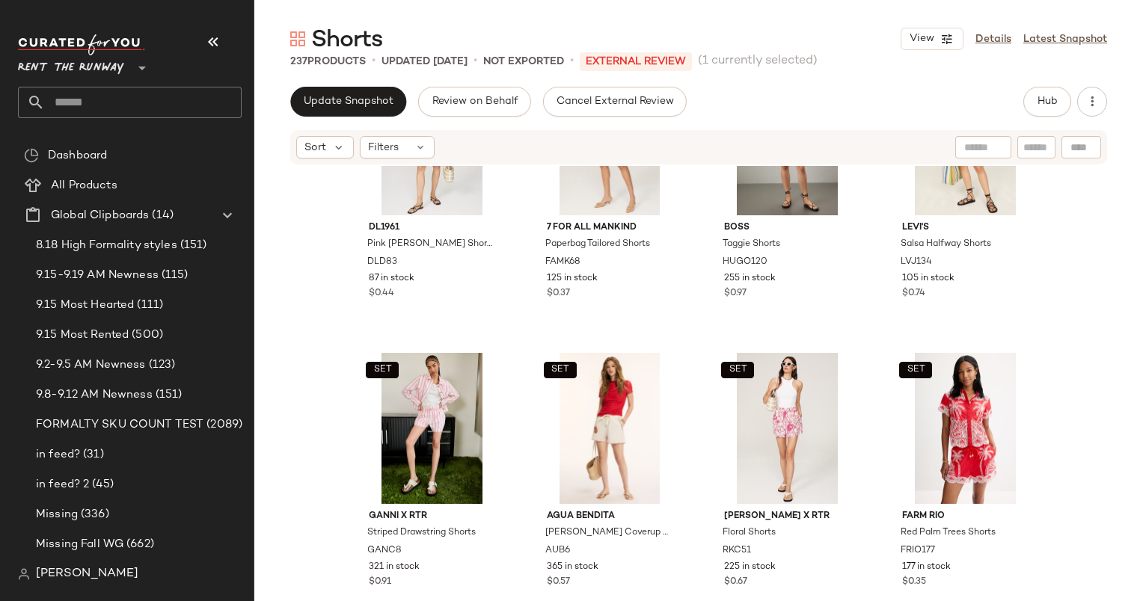
scroll to position [1320, 0]
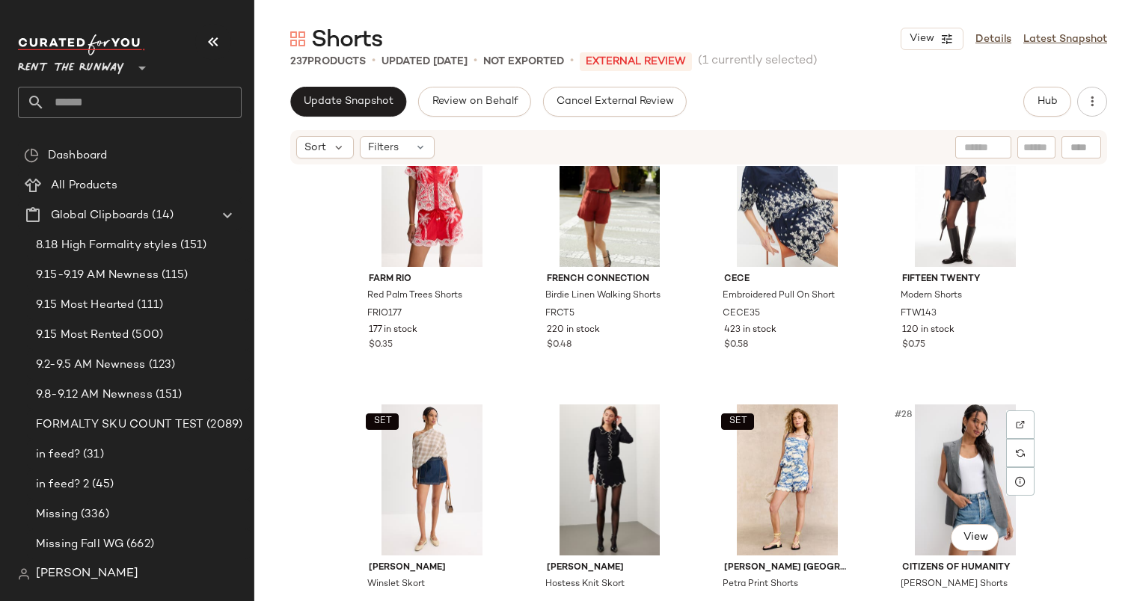
scroll to position [1515, 0]
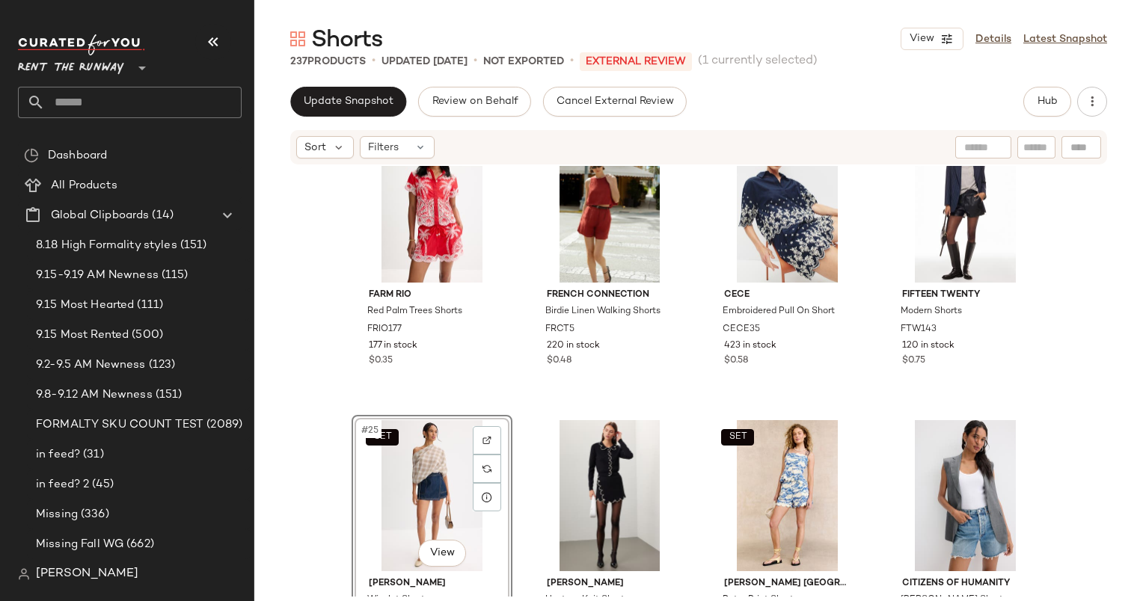
scroll to position [1498, 0]
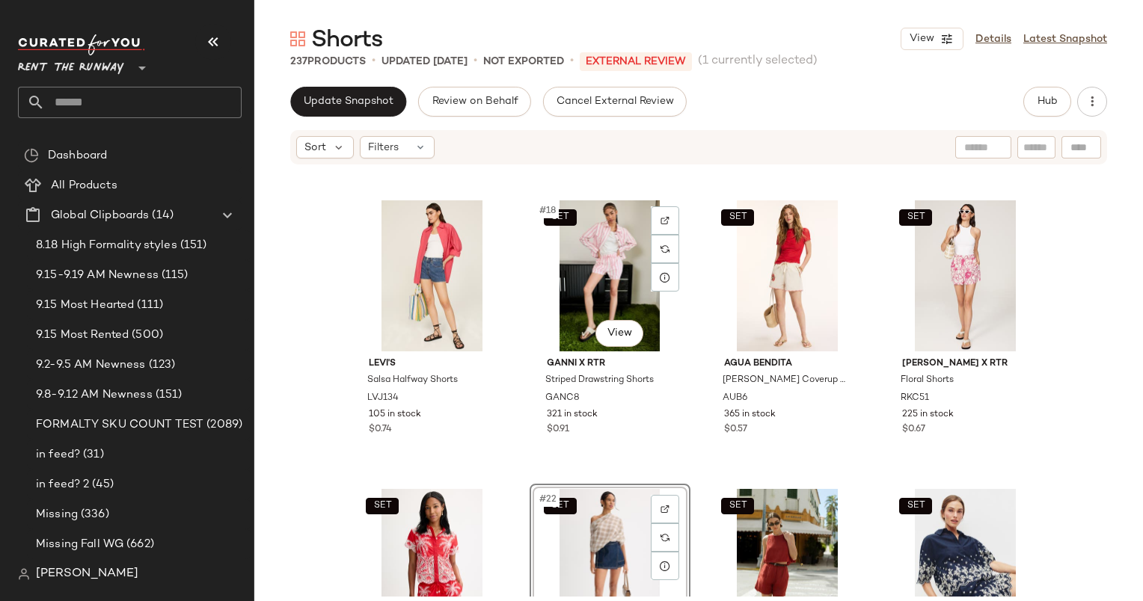
scroll to position [1101, 0]
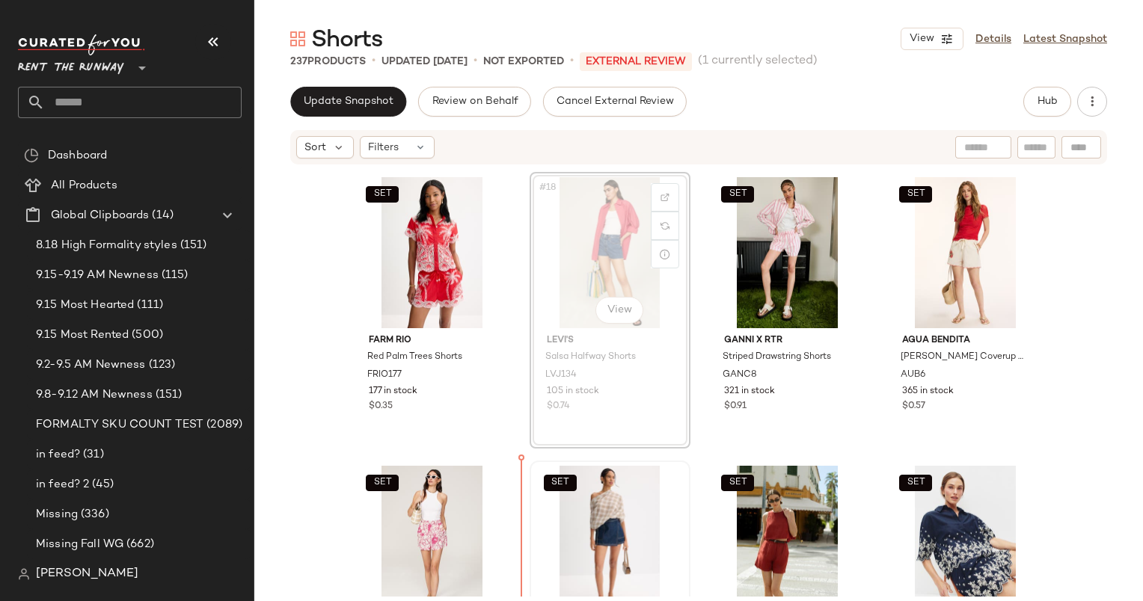
scroll to position [1215, 0]
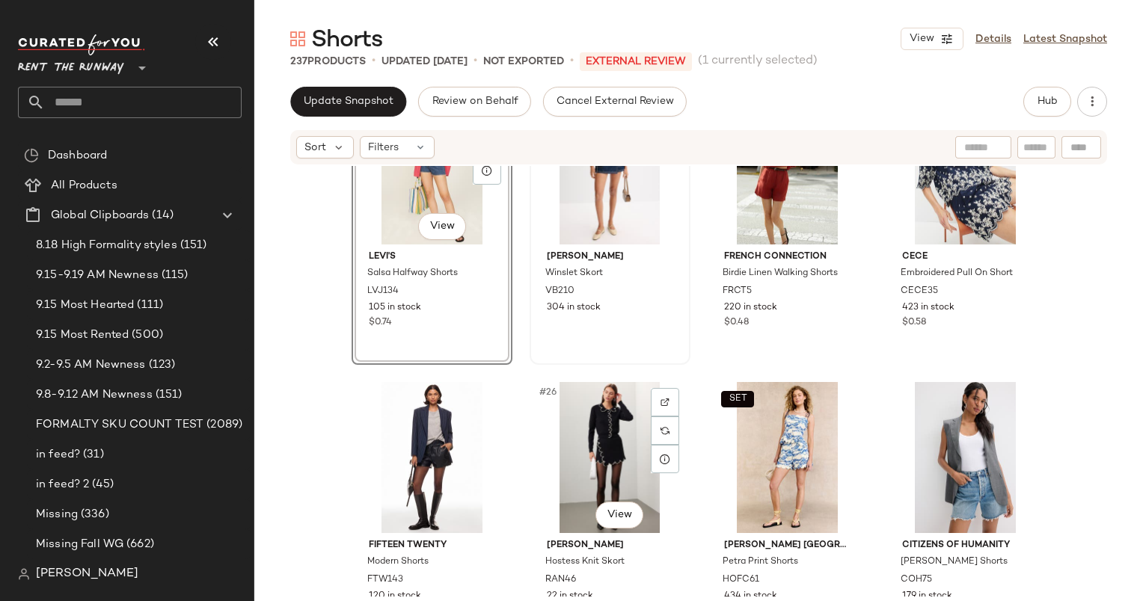
scroll to position [1537, 0]
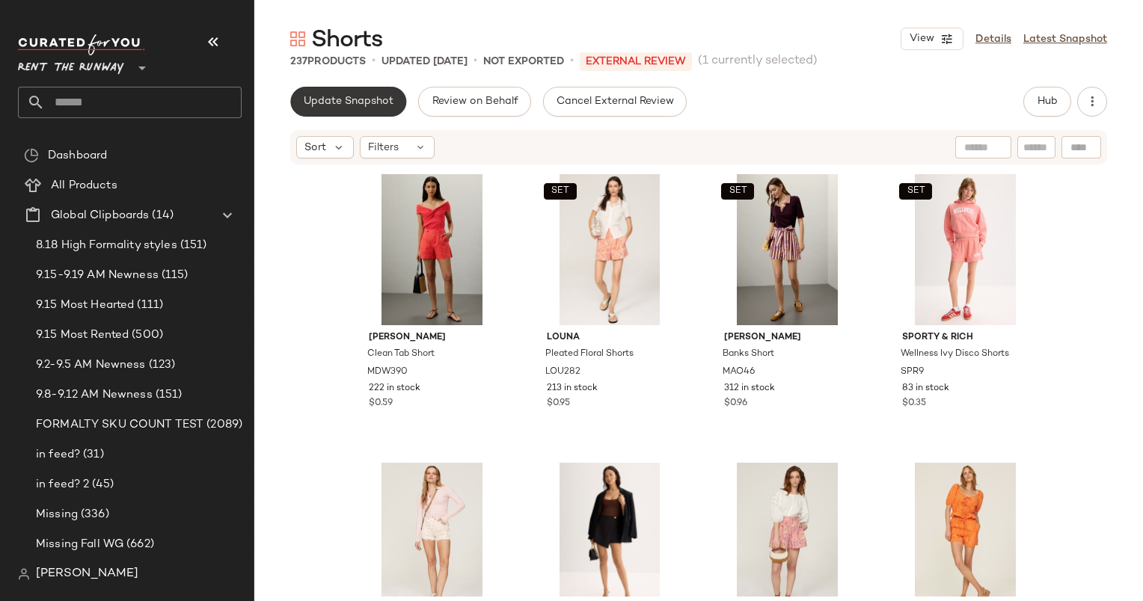
click at [365, 99] on span "Update Snapshot" at bounding box center [348, 102] width 91 height 12
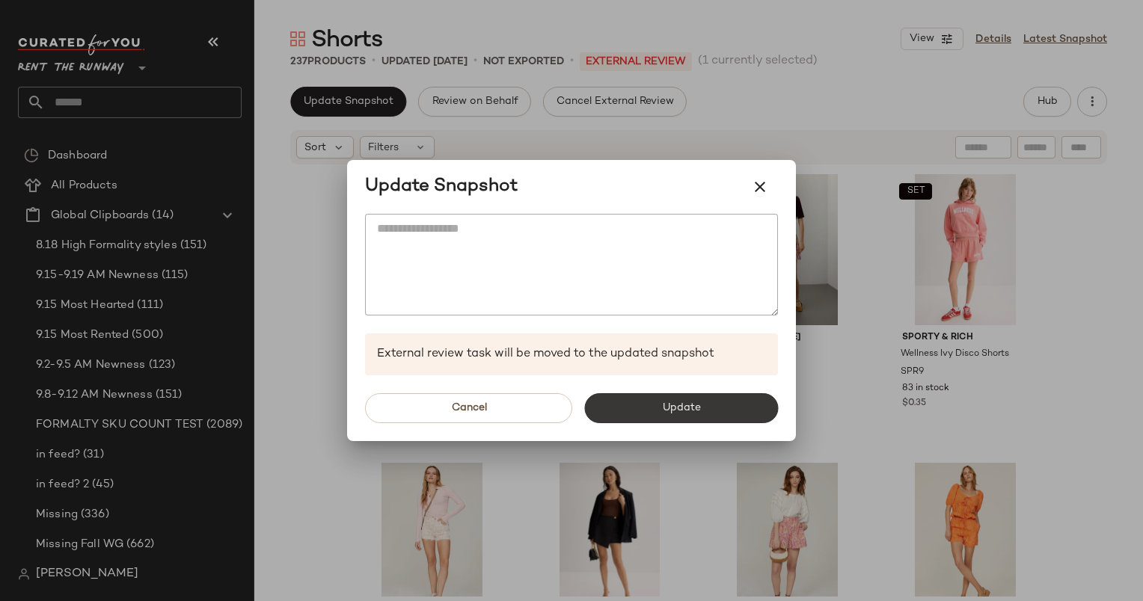
click at [675, 396] on button "Update" at bounding box center [681, 408] width 194 height 30
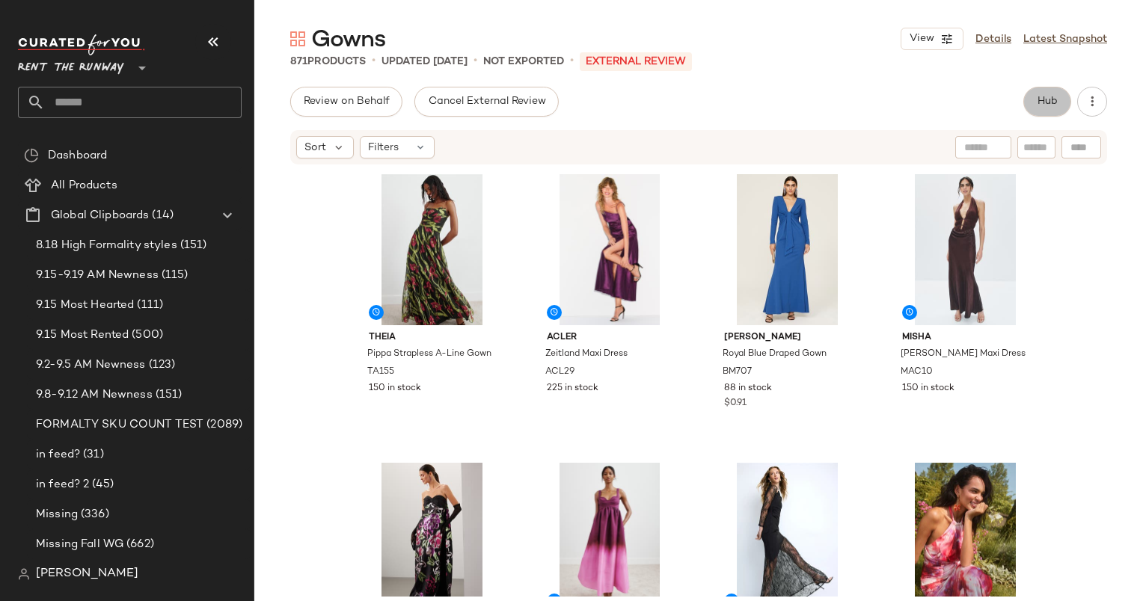
click at [1038, 97] on span "Hub" at bounding box center [1047, 102] width 21 height 12
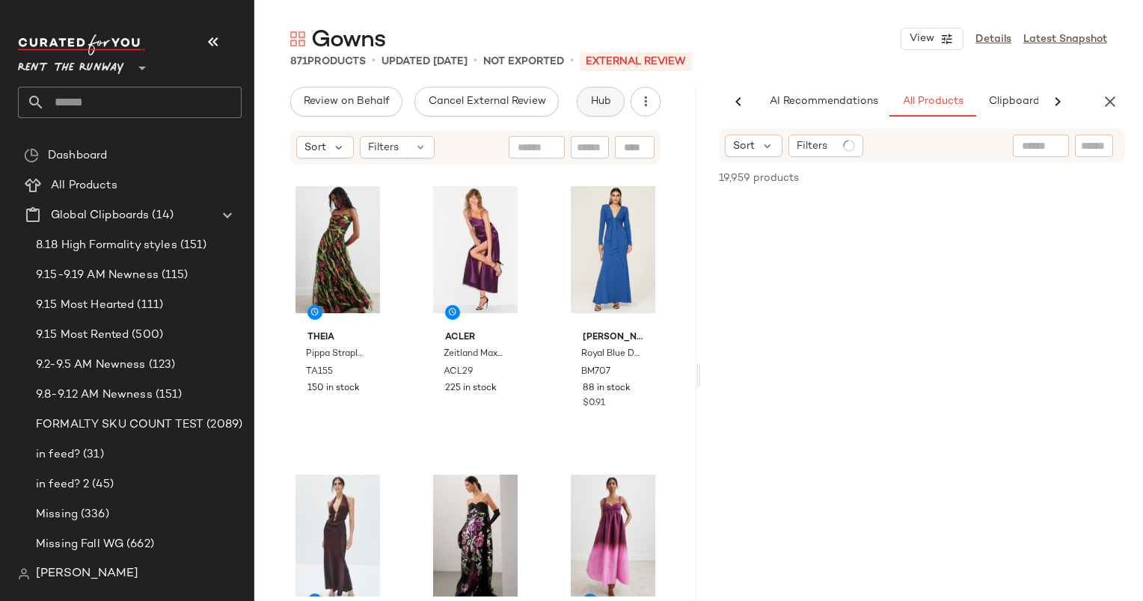
scroll to position [0, 91]
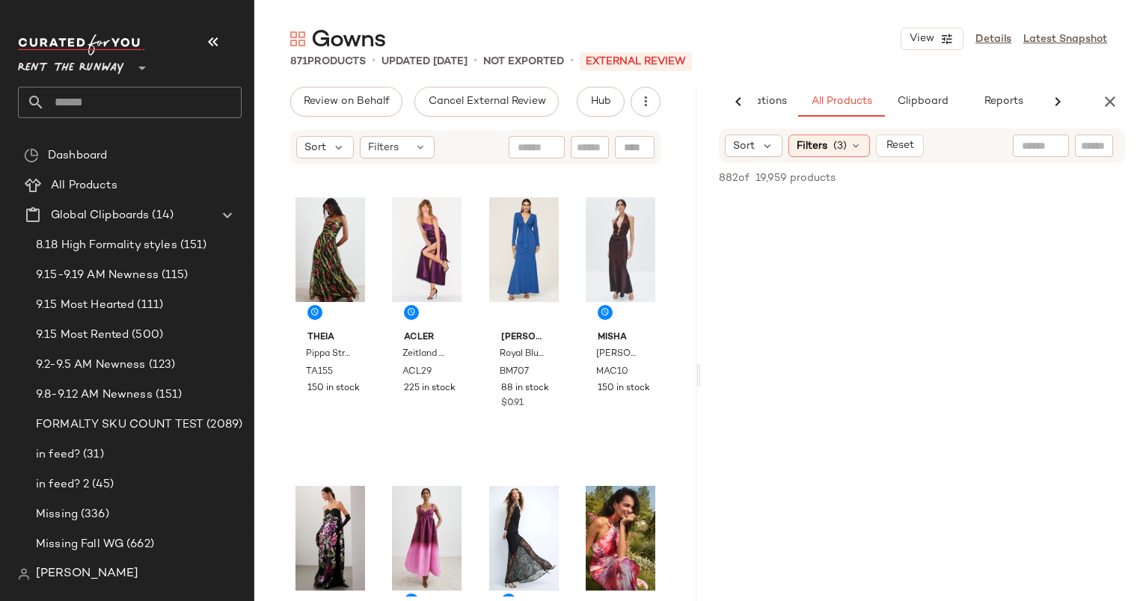
click at [1116, 75] on div "Gowns View Details Latest Snapshot 871 Products • updated [DATE] • Not Exported…" at bounding box center [698, 312] width 889 height 577
click at [1113, 103] on icon "button" at bounding box center [1110, 102] width 18 height 18
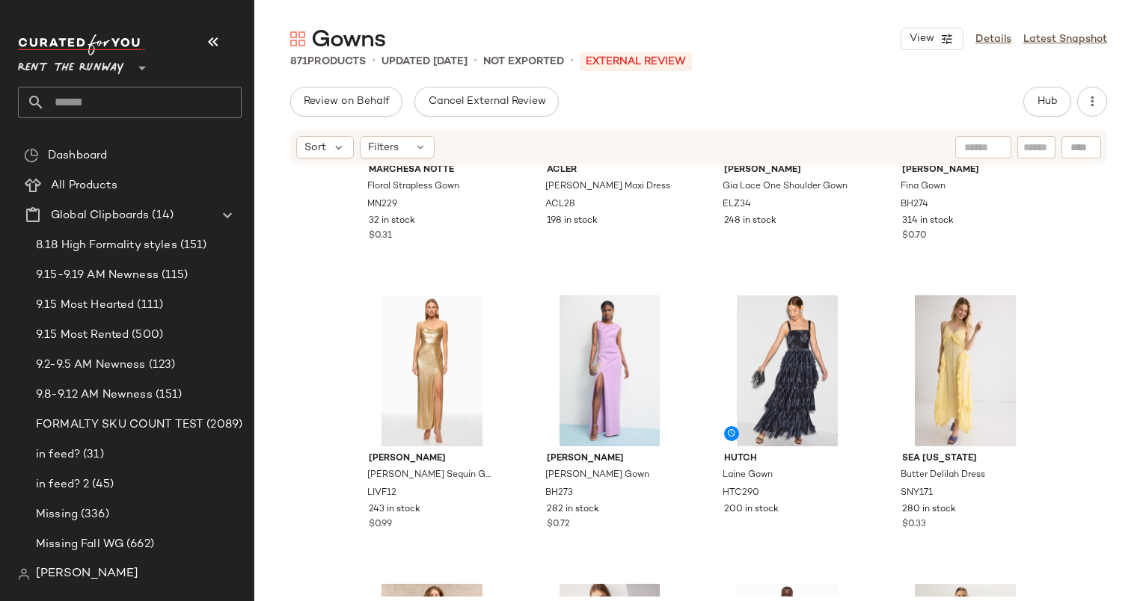
scroll to position [0, 0]
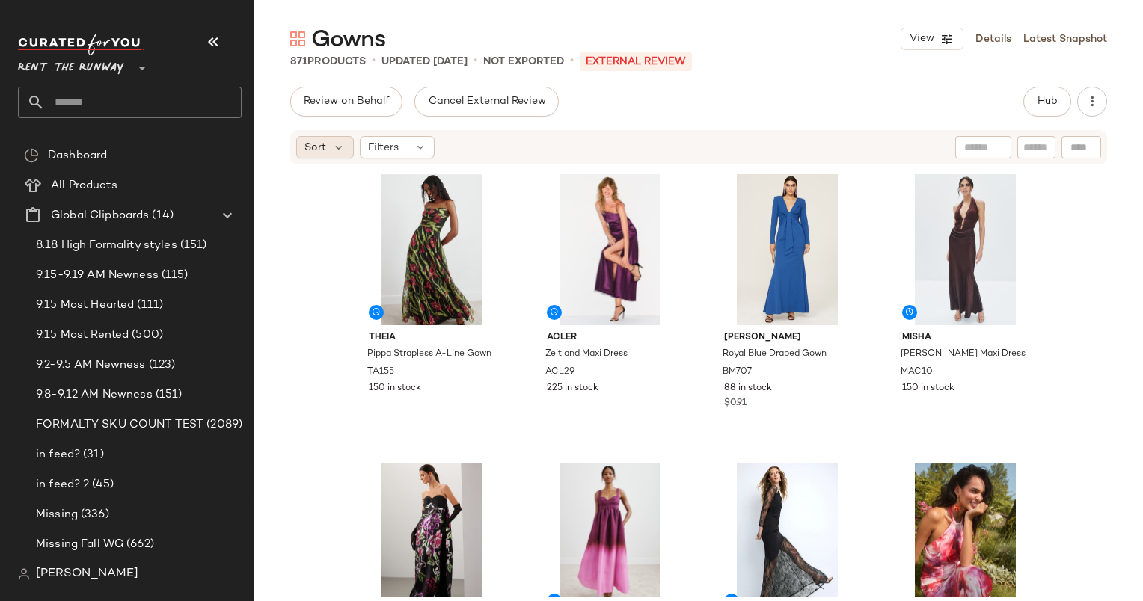
click at [325, 150] on span "Sort" at bounding box center [315, 148] width 22 height 16
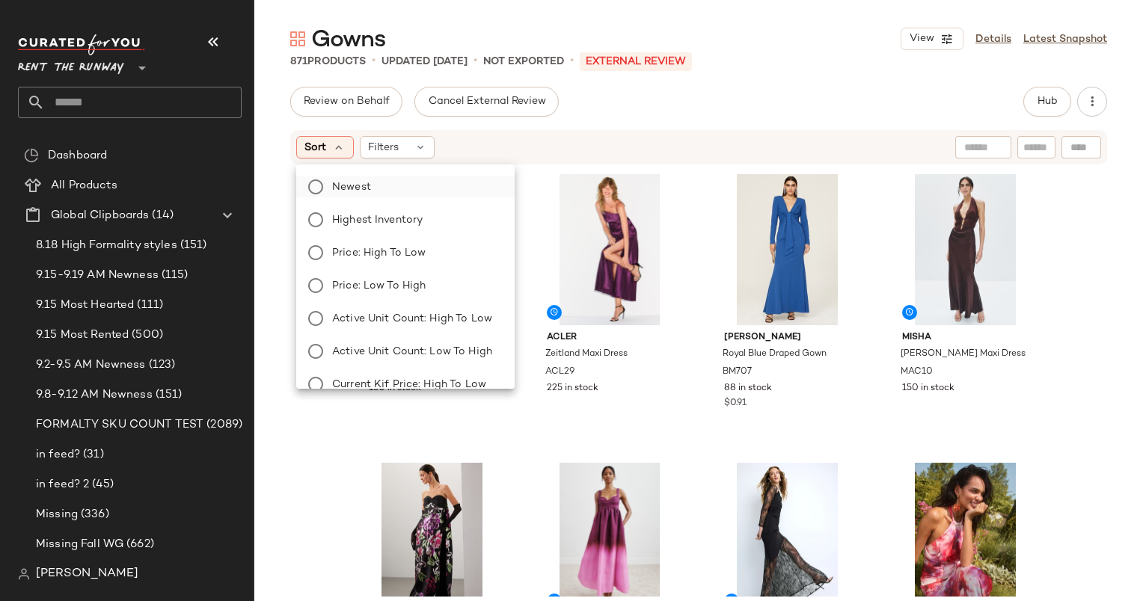
click at [380, 182] on label "Newest" at bounding box center [414, 187] width 177 height 21
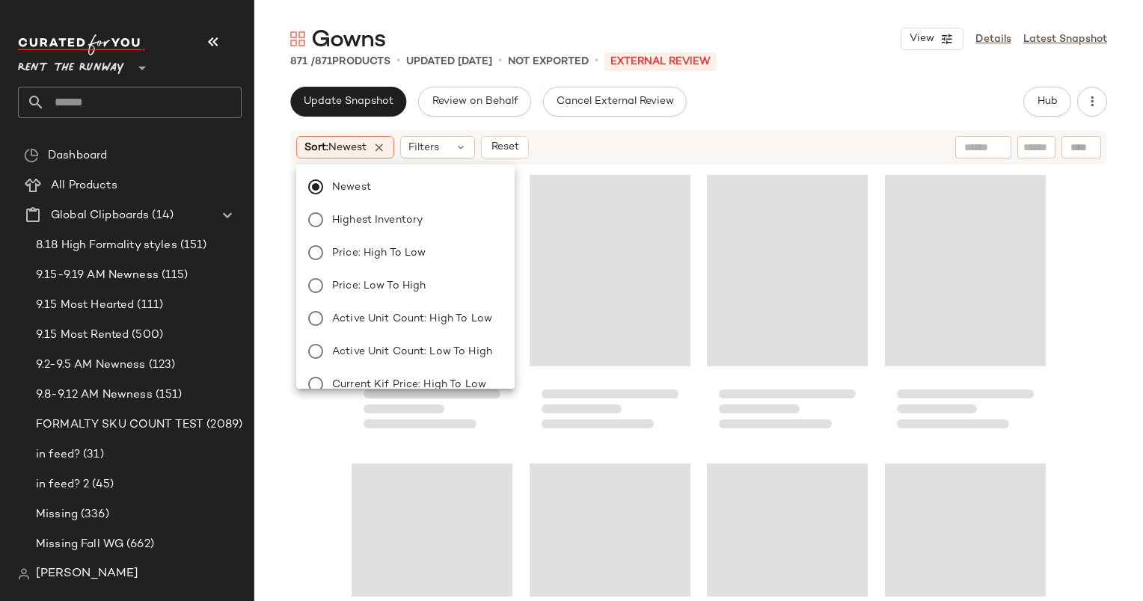
click at [646, 159] on div "Sort: Newest Filters Reset" at bounding box center [698, 147] width 817 height 34
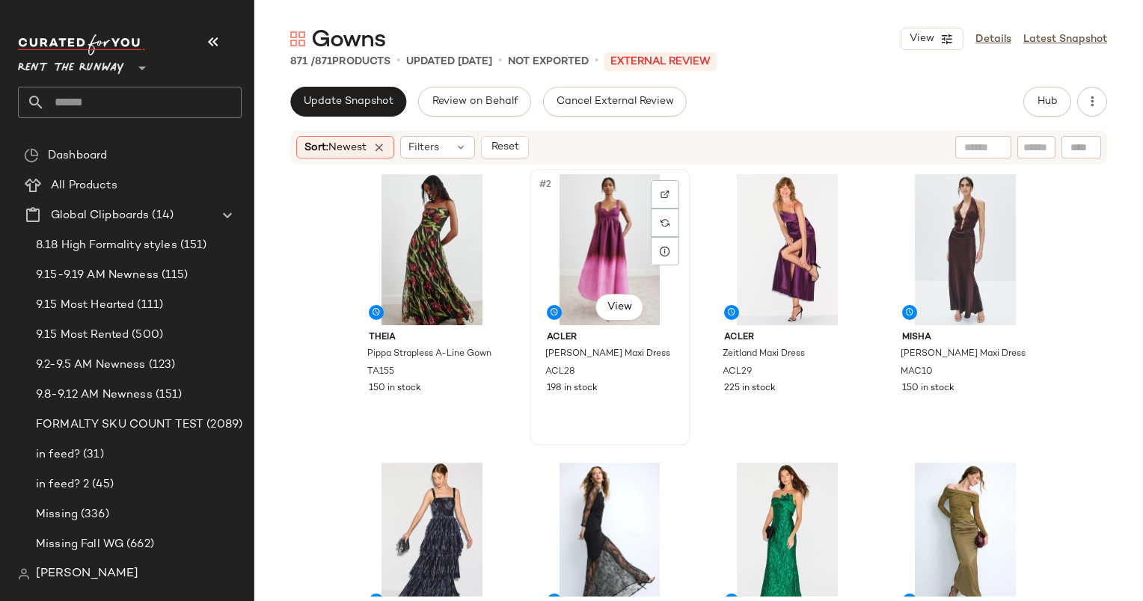
click at [568, 266] on div "#2 View" at bounding box center [610, 249] width 150 height 151
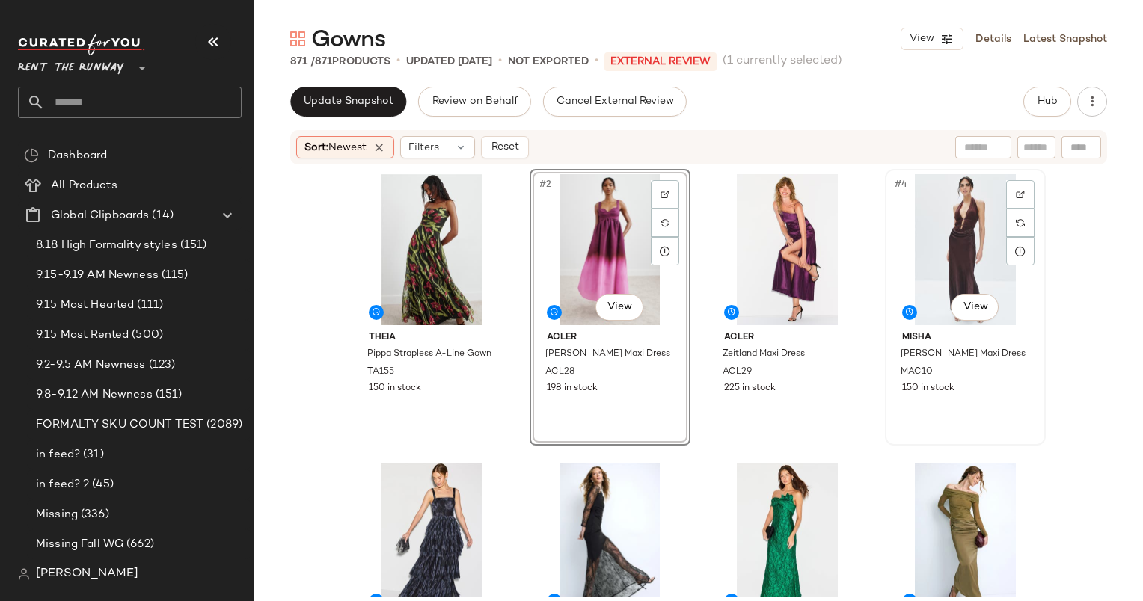
click at [954, 210] on div "#4 View" at bounding box center [965, 249] width 150 height 151
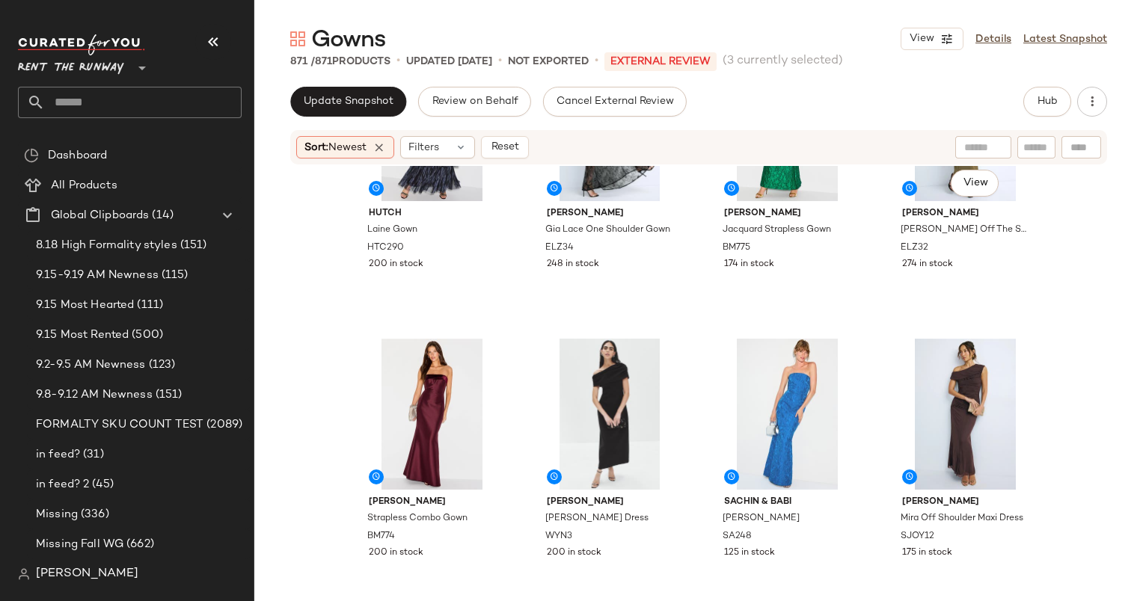
scroll to position [428, 0]
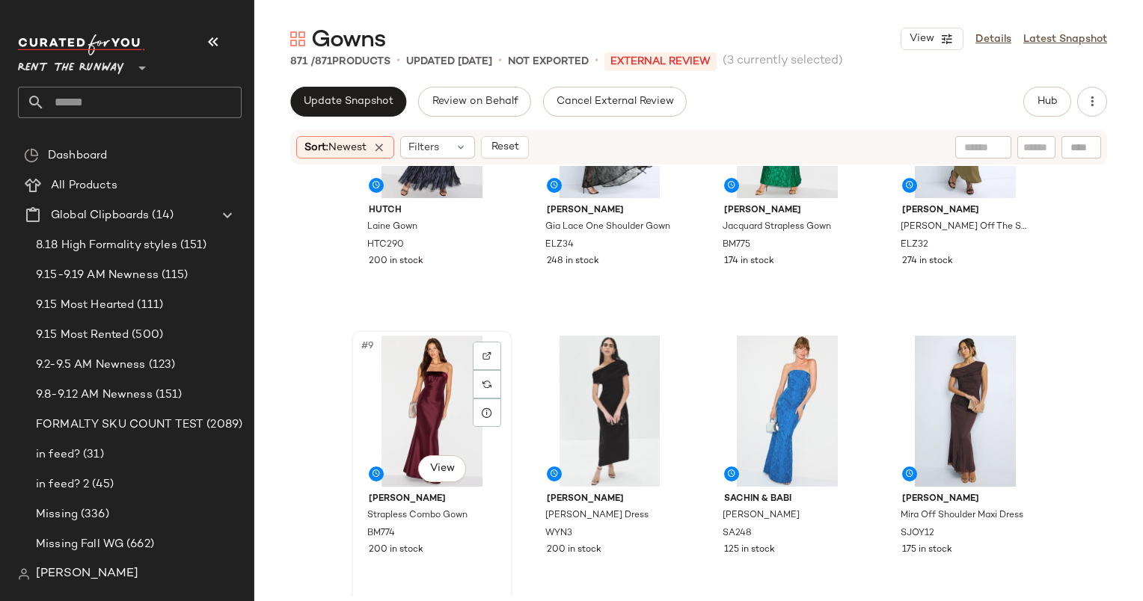
click at [425, 424] on div "#9 View" at bounding box center [432, 411] width 150 height 151
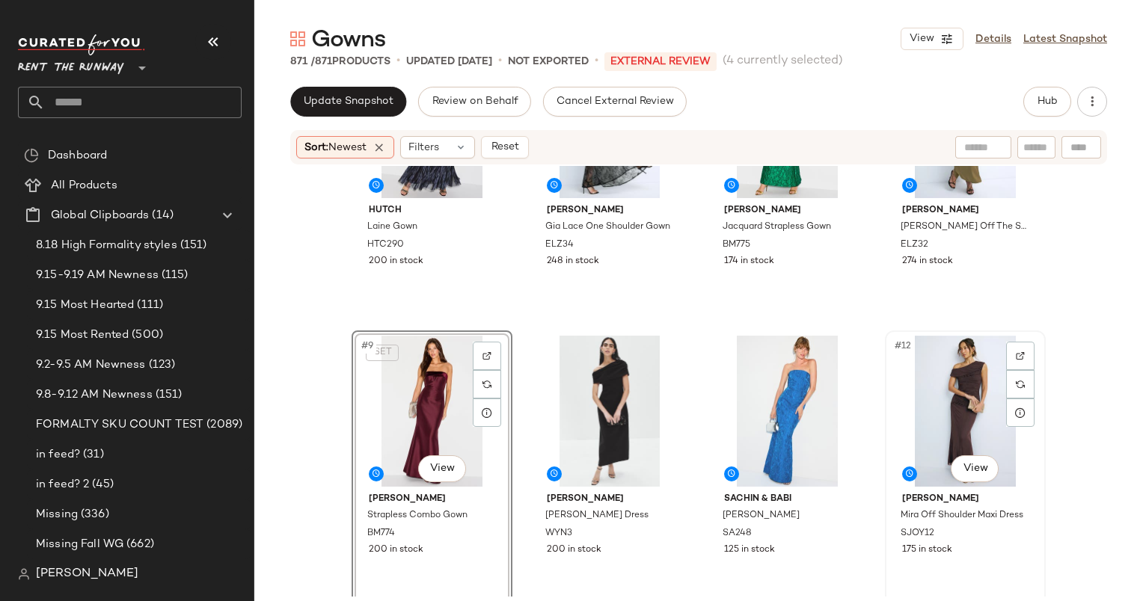
click at [986, 379] on div "#12 View" at bounding box center [965, 411] width 150 height 151
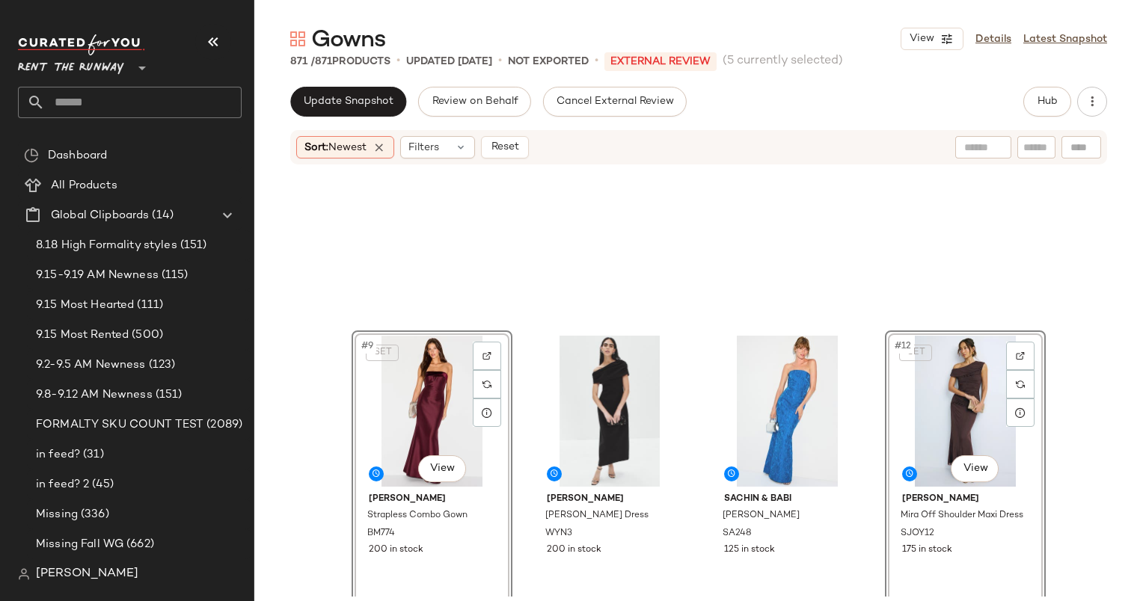
scroll to position [811, 0]
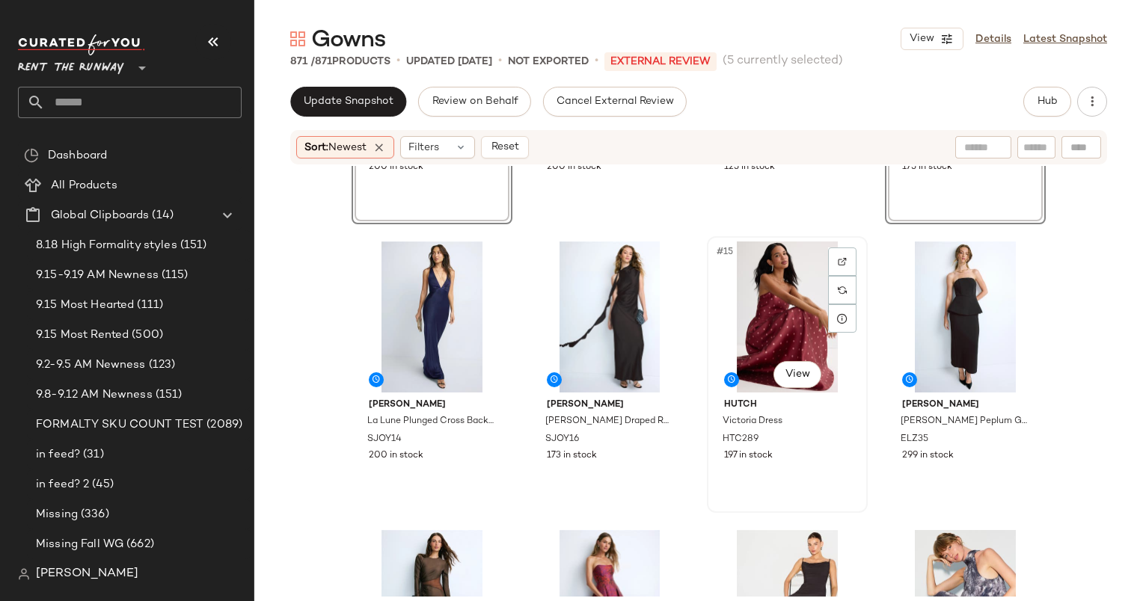
click at [782, 297] on div "#15 View" at bounding box center [787, 317] width 150 height 151
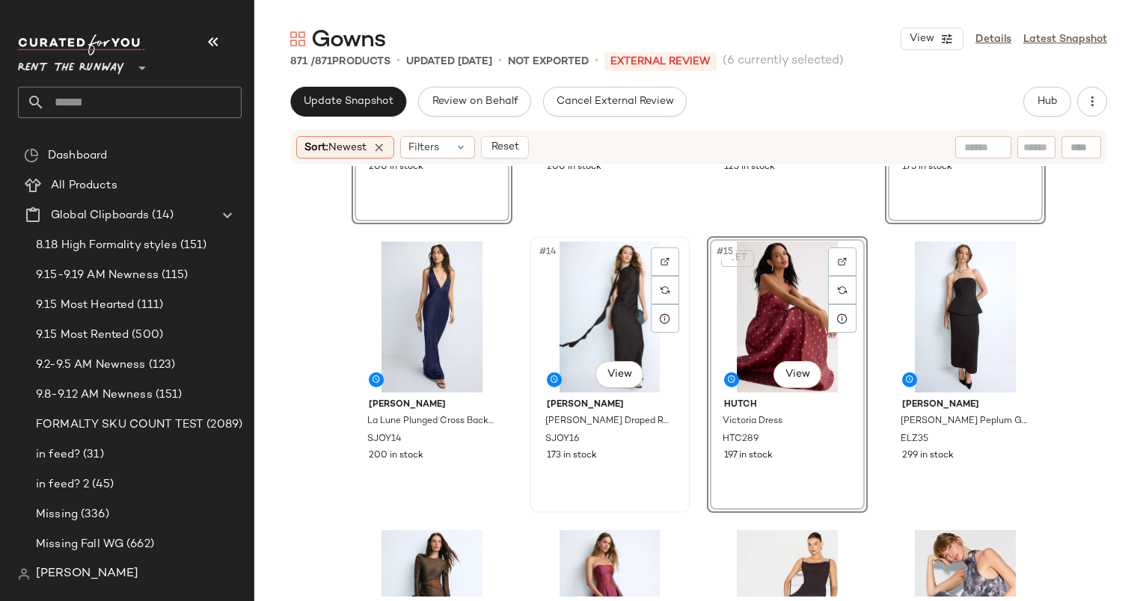
click at [622, 313] on div "#14 View" at bounding box center [610, 317] width 150 height 151
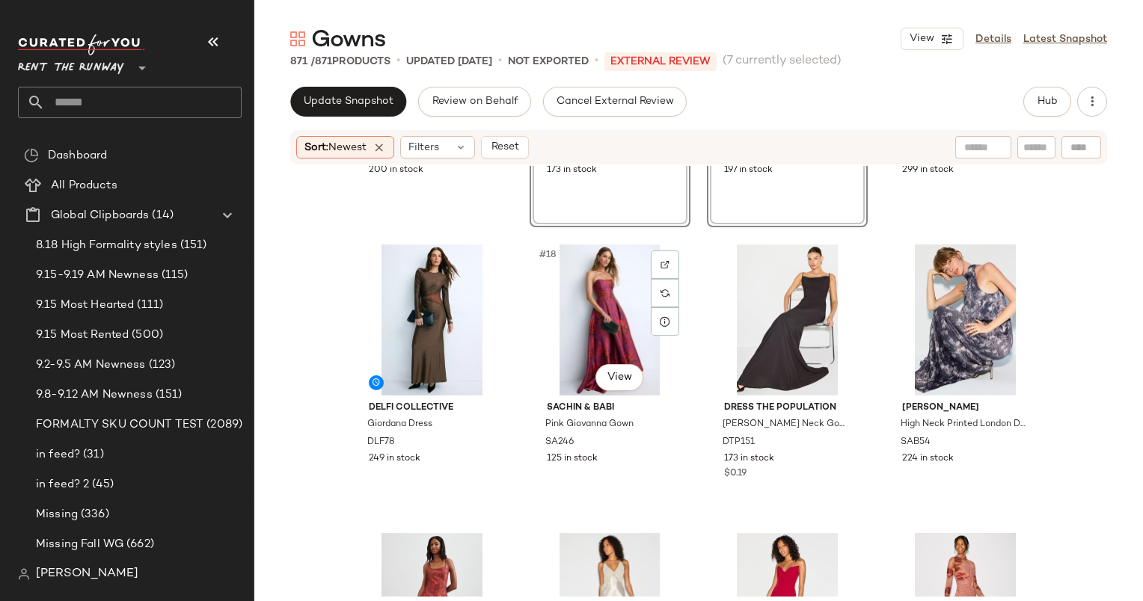
scroll to position [1137, 0]
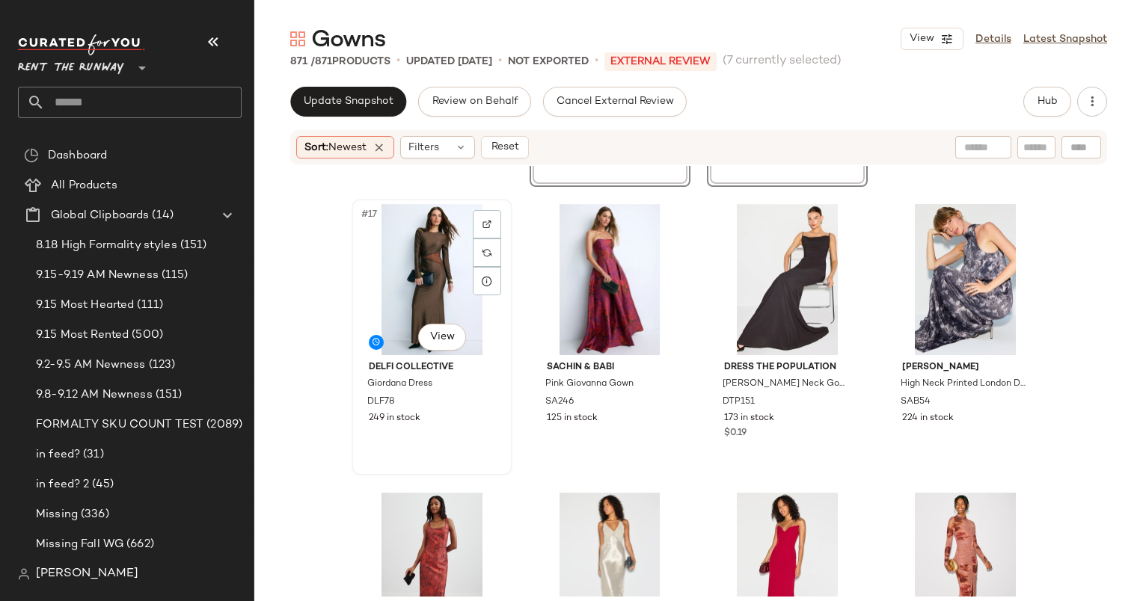
click at [422, 302] on div "#17 View" at bounding box center [432, 279] width 150 height 151
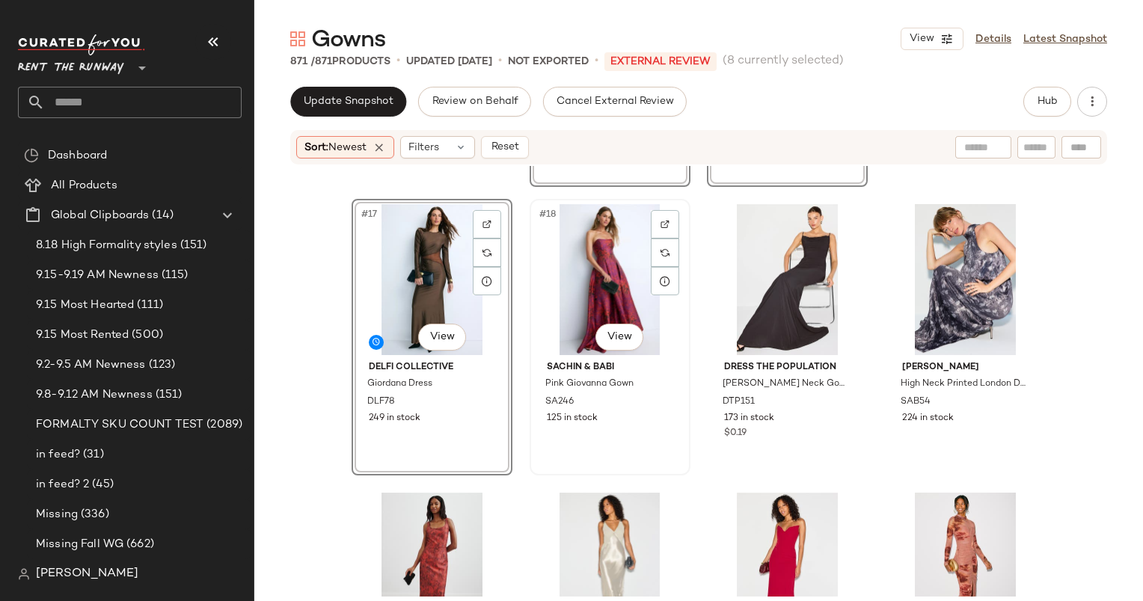
click at [562, 304] on div "#18 View" at bounding box center [610, 279] width 150 height 151
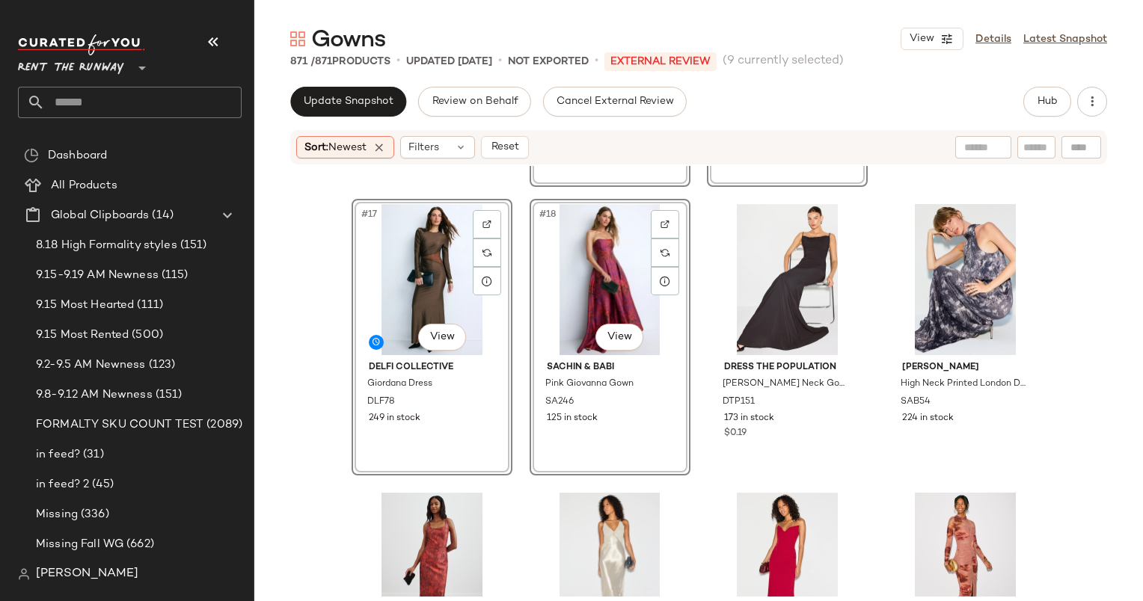
scroll to position [1358, 0]
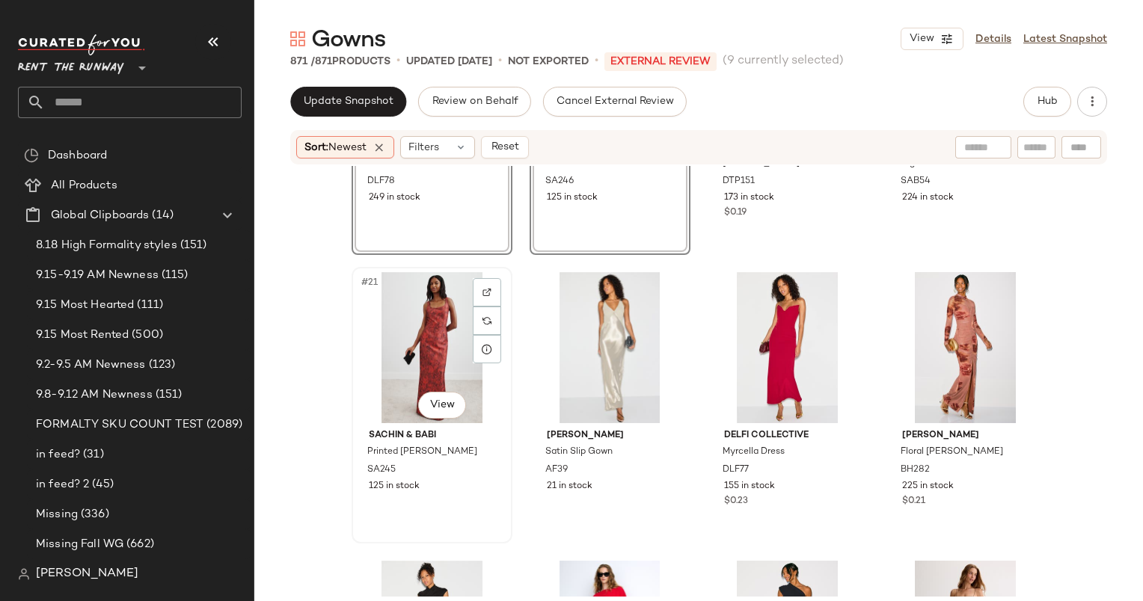
drag, startPoint x: 443, startPoint y: 328, endPoint x: 462, endPoint y: 325, distance: 19.6
click at [443, 328] on div "#21 View" at bounding box center [432, 347] width 150 height 151
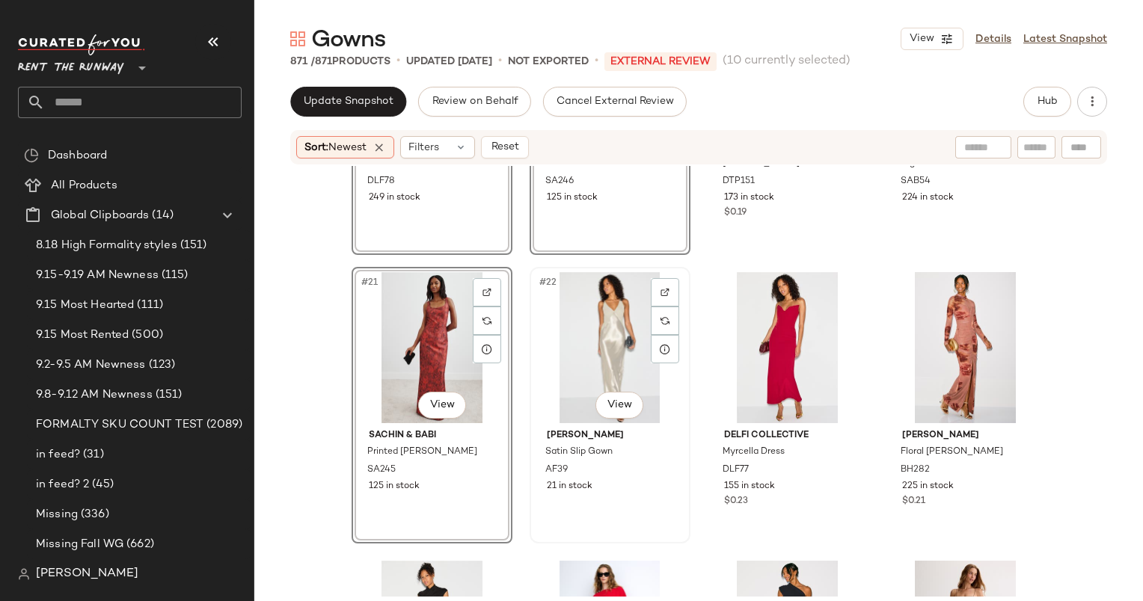
click at [614, 325] on div "#22 View" at bounding box center [610, 347] width 150 height 151
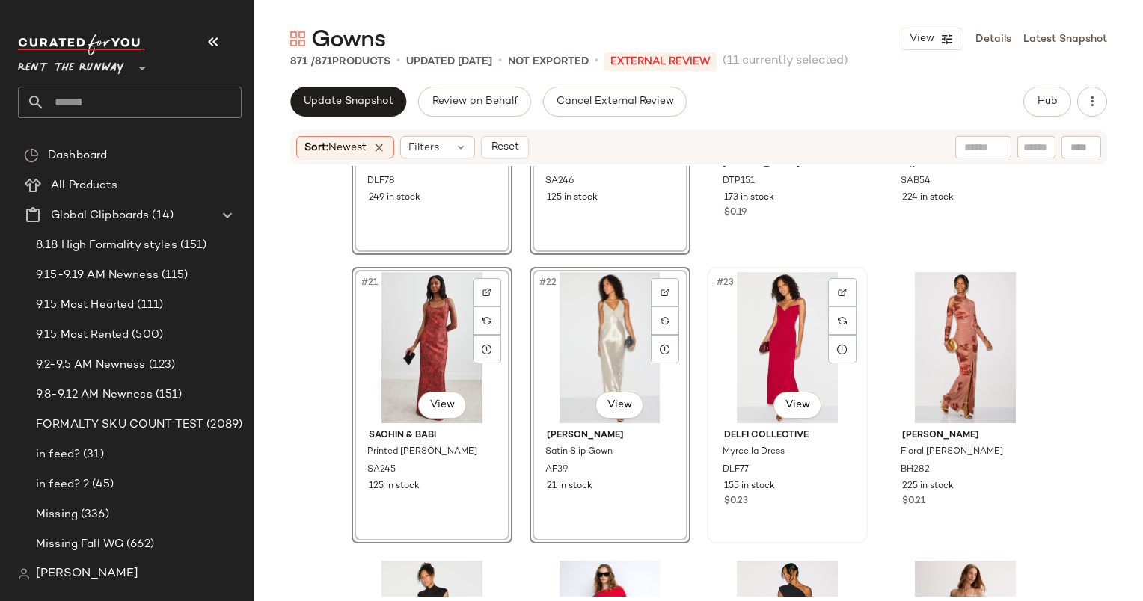
click at [769, 338] on div "#23 View" at bounding box center [787, 347] width 150 height 151
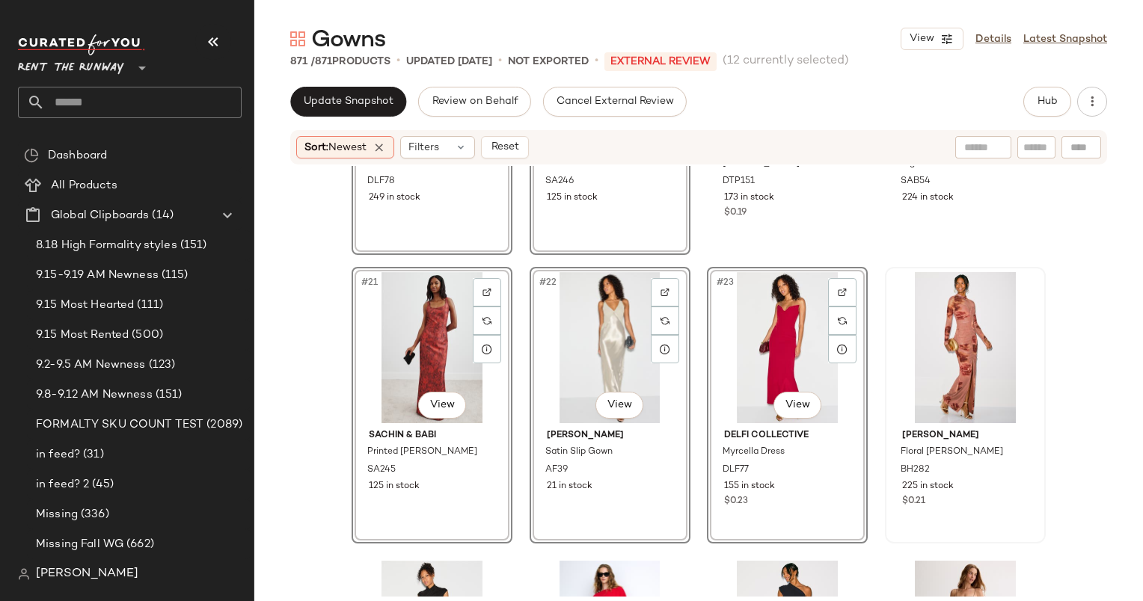
click at [914, 320] on div at bounding box center [965, 347] width 150 height 151
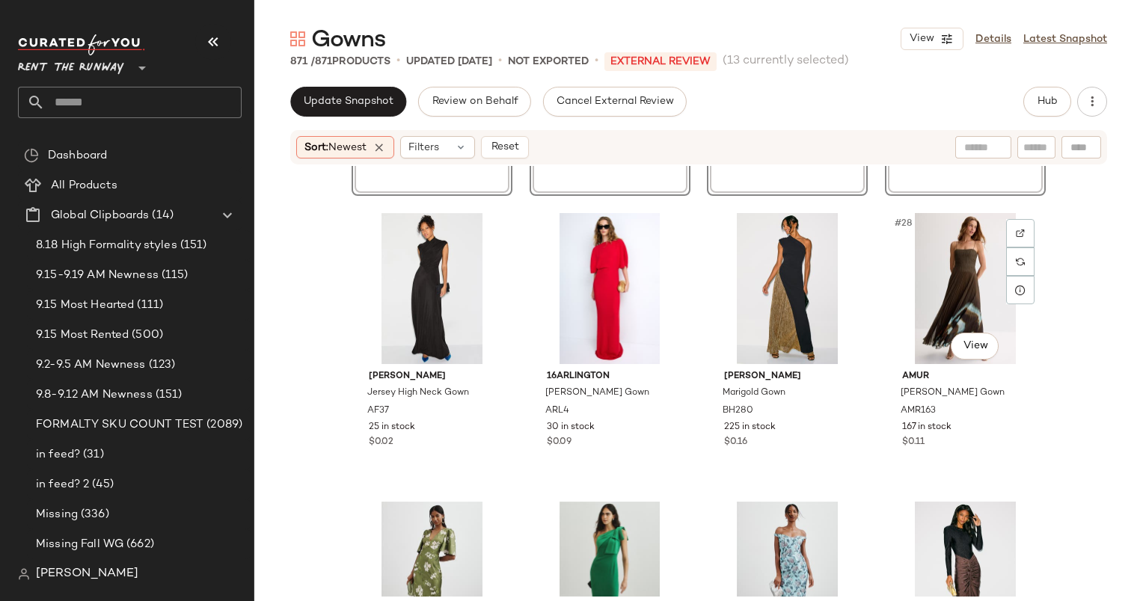
scroll to position [1711, 0]
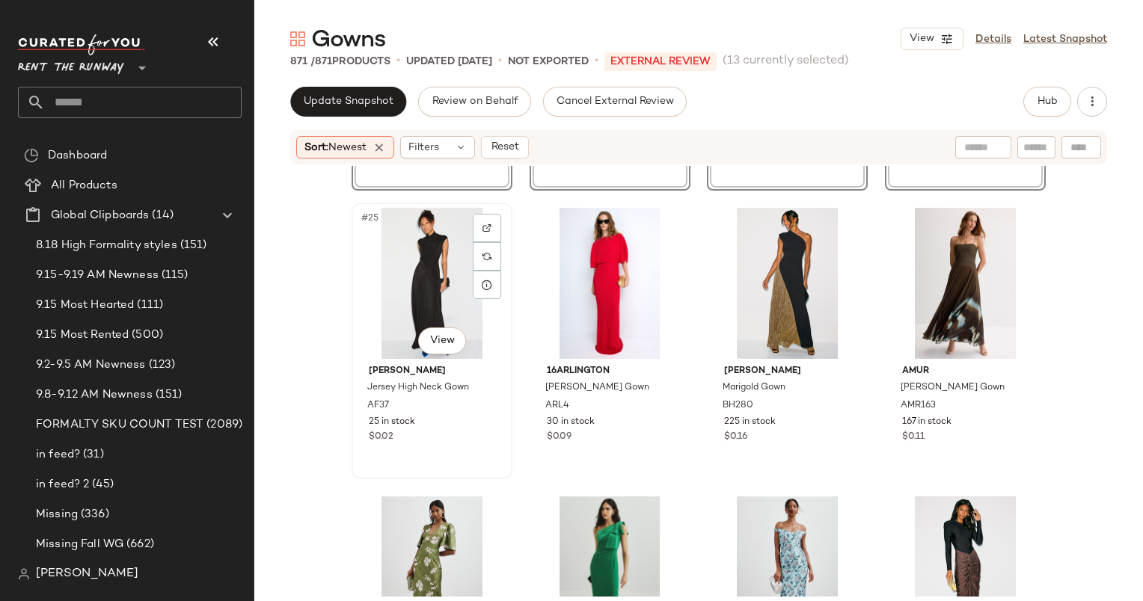
click at [419, 286] on div "#25 View" at bounding box center [432, 283] width 150 height 151
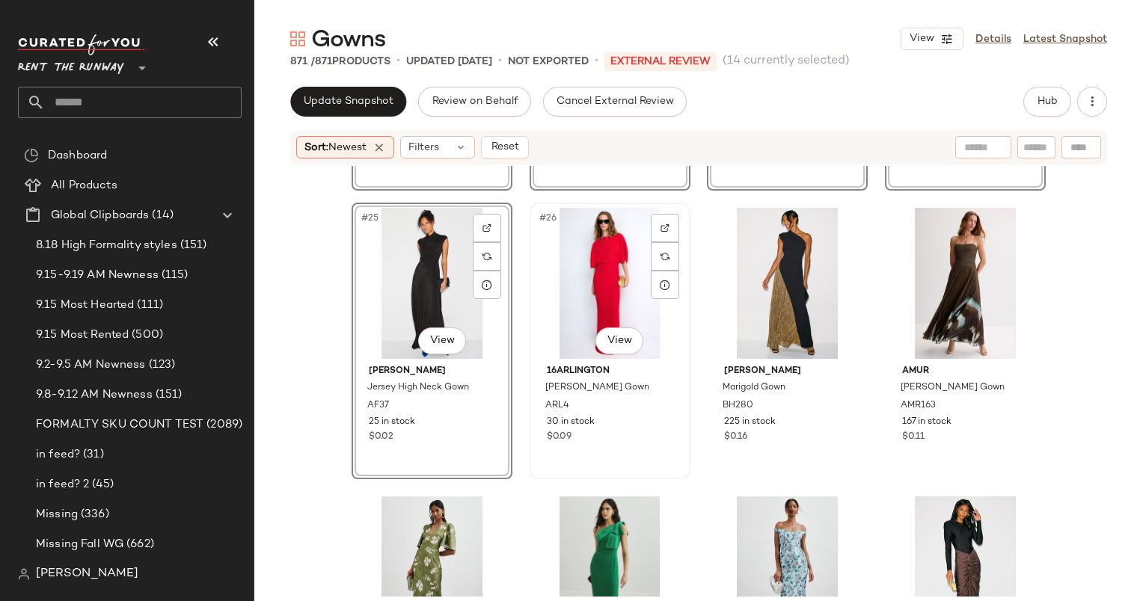
click at [622, 284] on div "#26 View" at bounding box center [610, 283] width 150 height 151
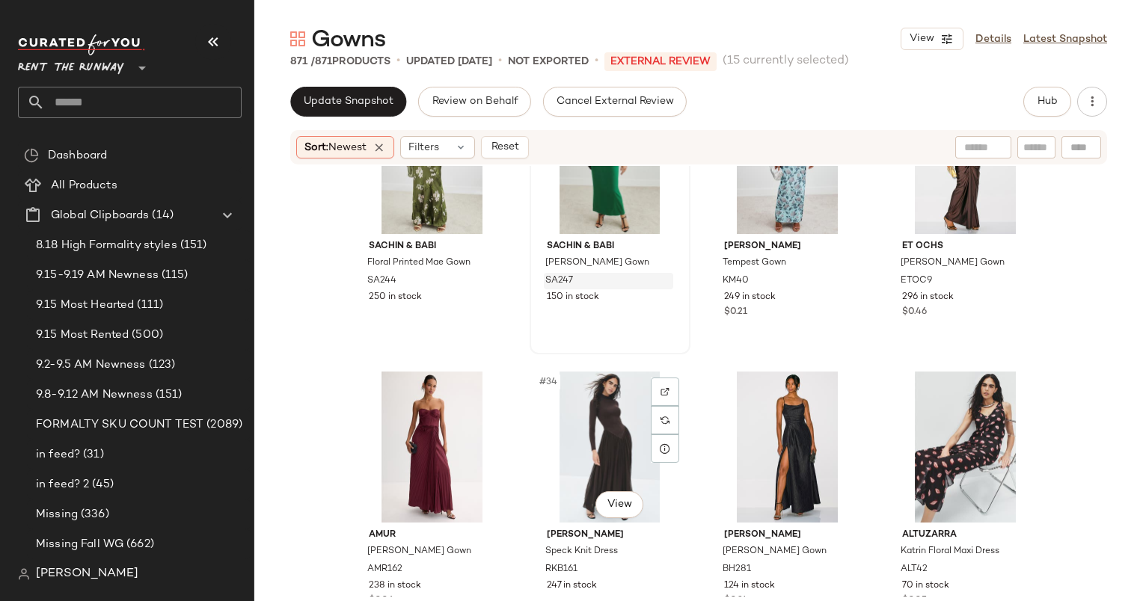
scroll to position [2127, 0]
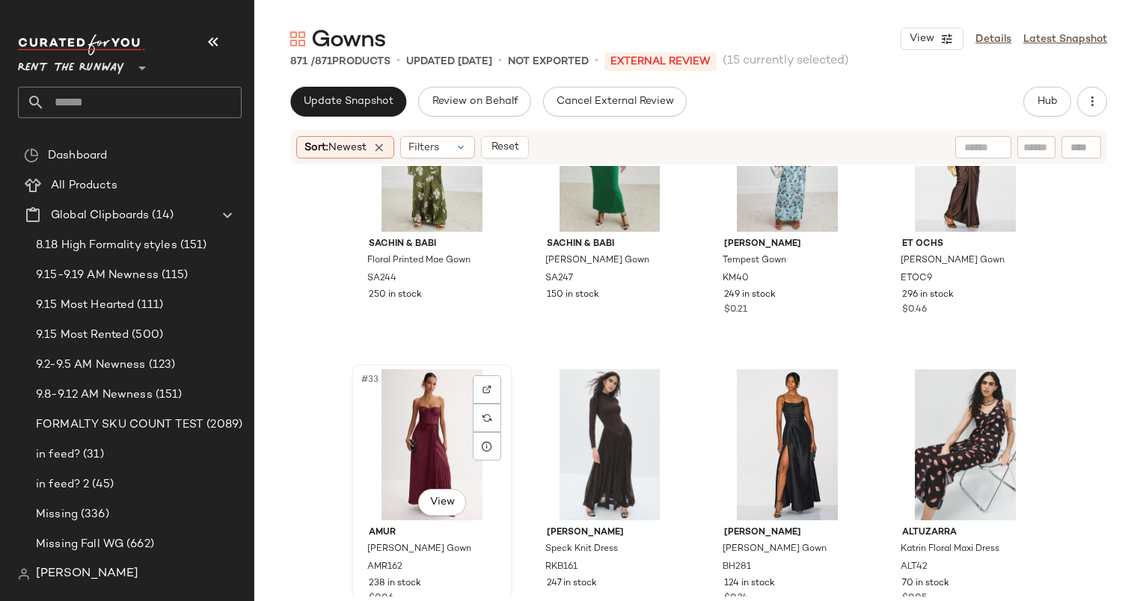
click at [415, 422] on div "#33 View" at bounding box center [432, 445] width 150 height 151
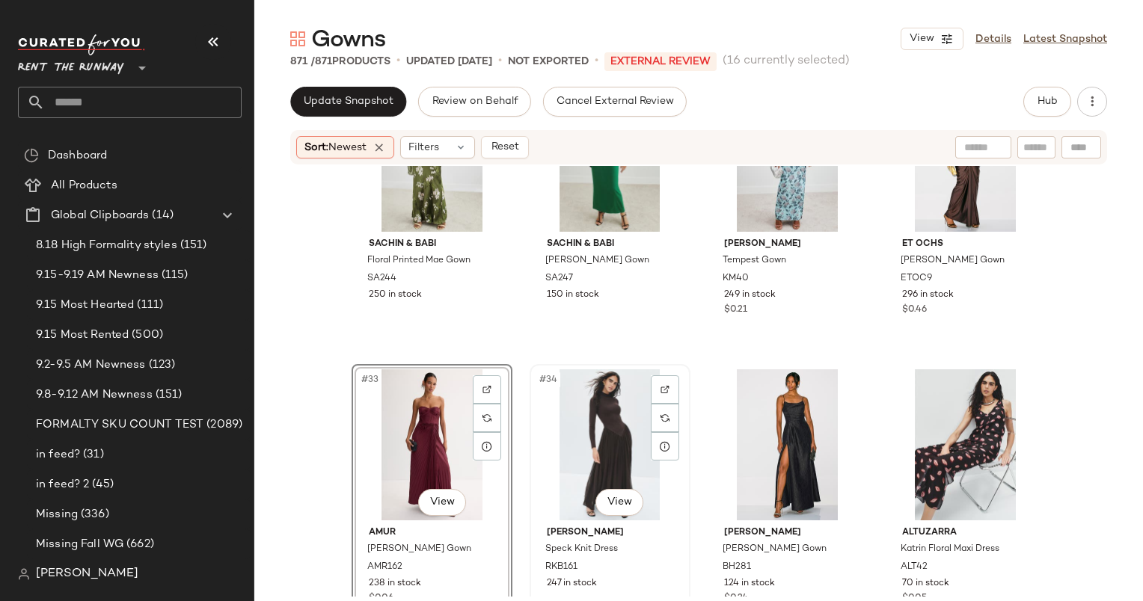
click at [626, 446] on div "#34 View" at bounding box center [610, 445] width 150 height 151
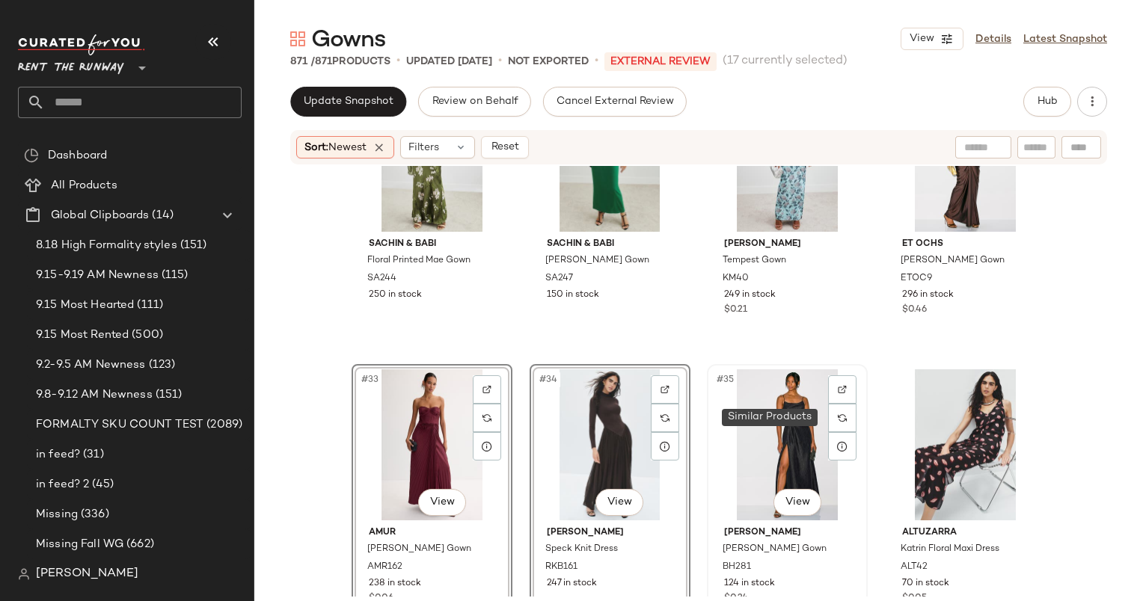
scroll to position [2406, 0]
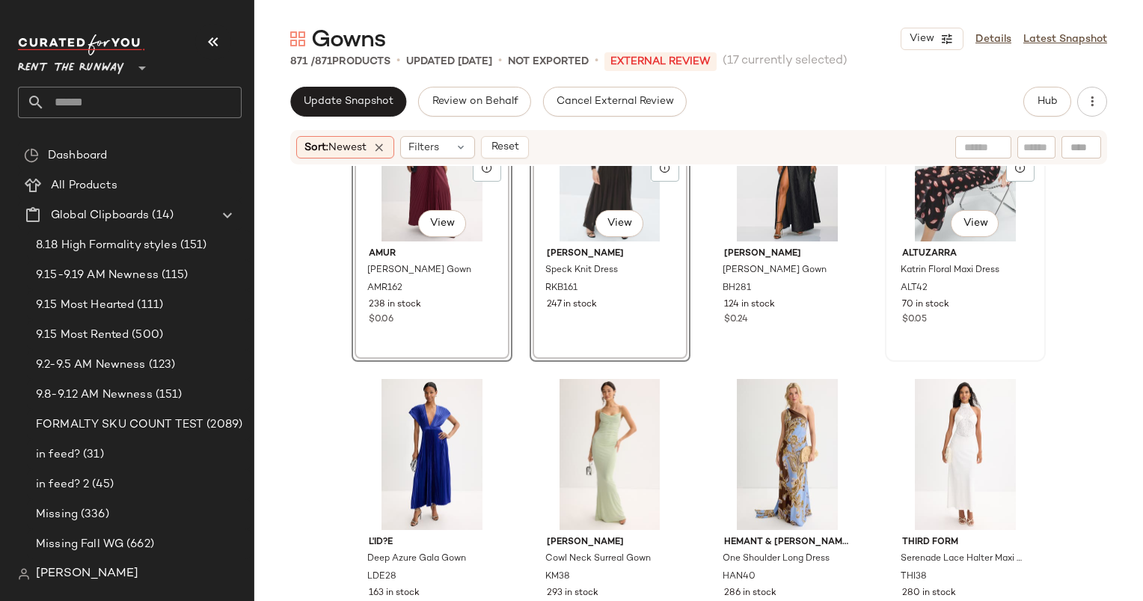
click at [951, 199] on div "#36 View" at bounding box center [965, 166] width 150 height 151
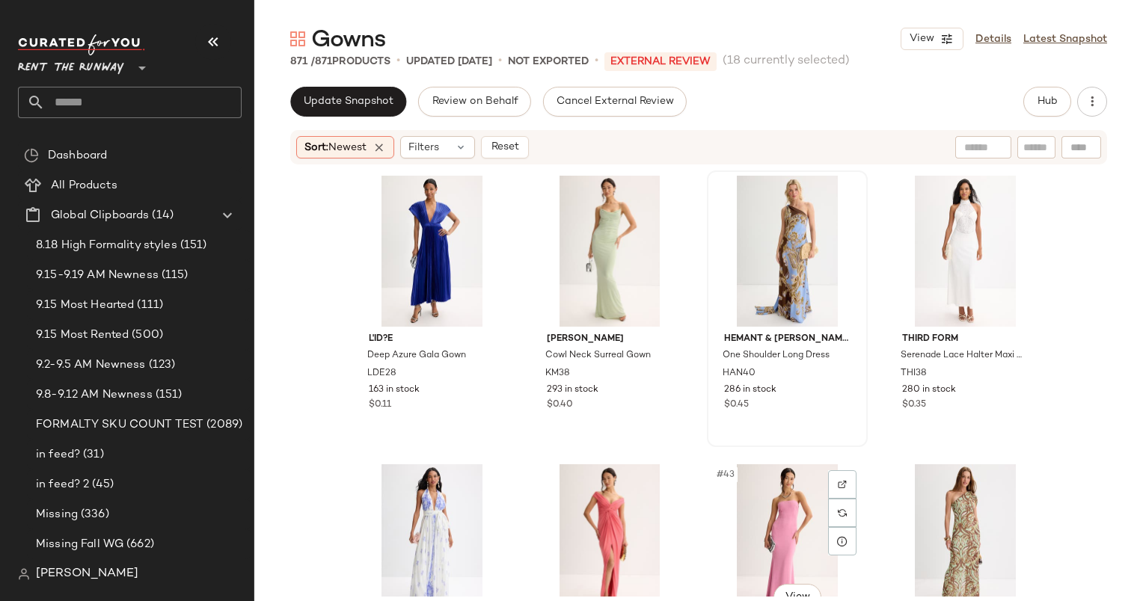
scroll to position [2780, 0]
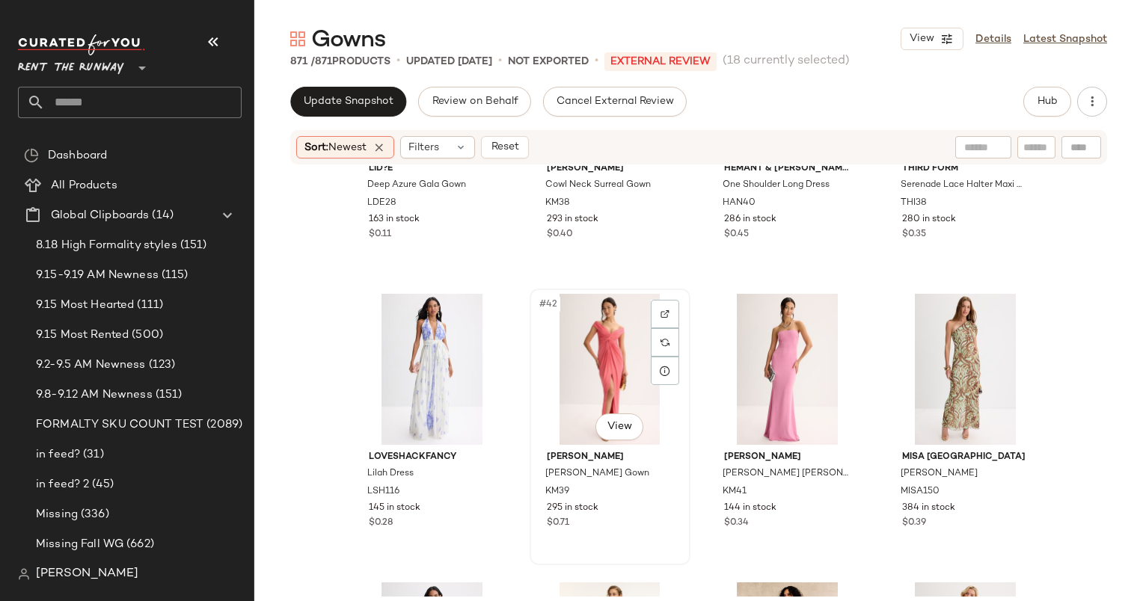
click at [579, 378] on div "#42 View" at bounding box center [610, 369] width 150 height 151
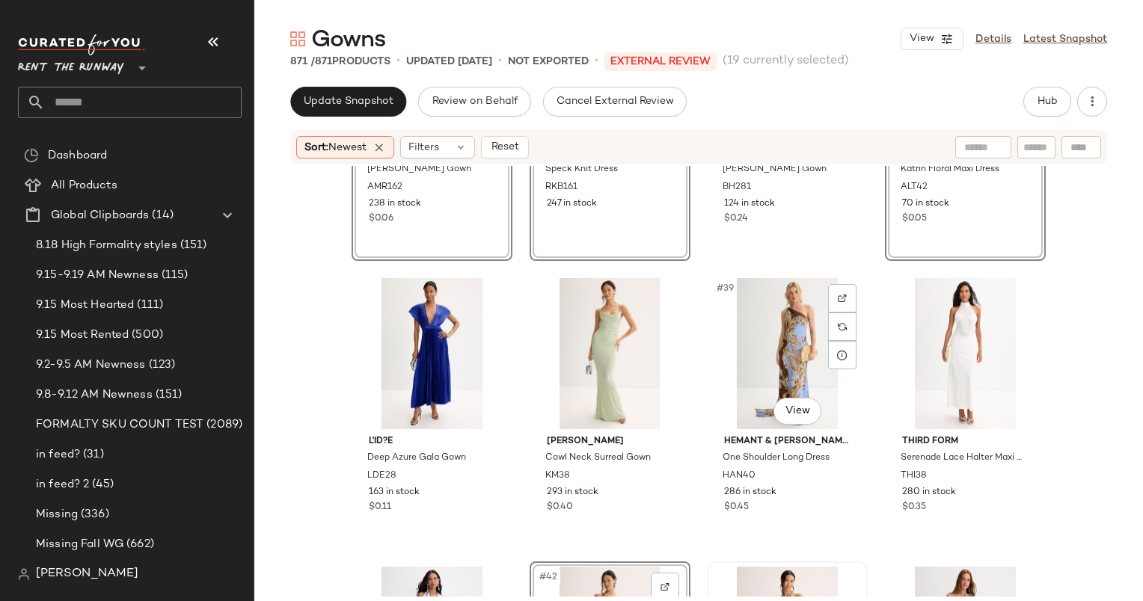
scroll to position [2387, 0]
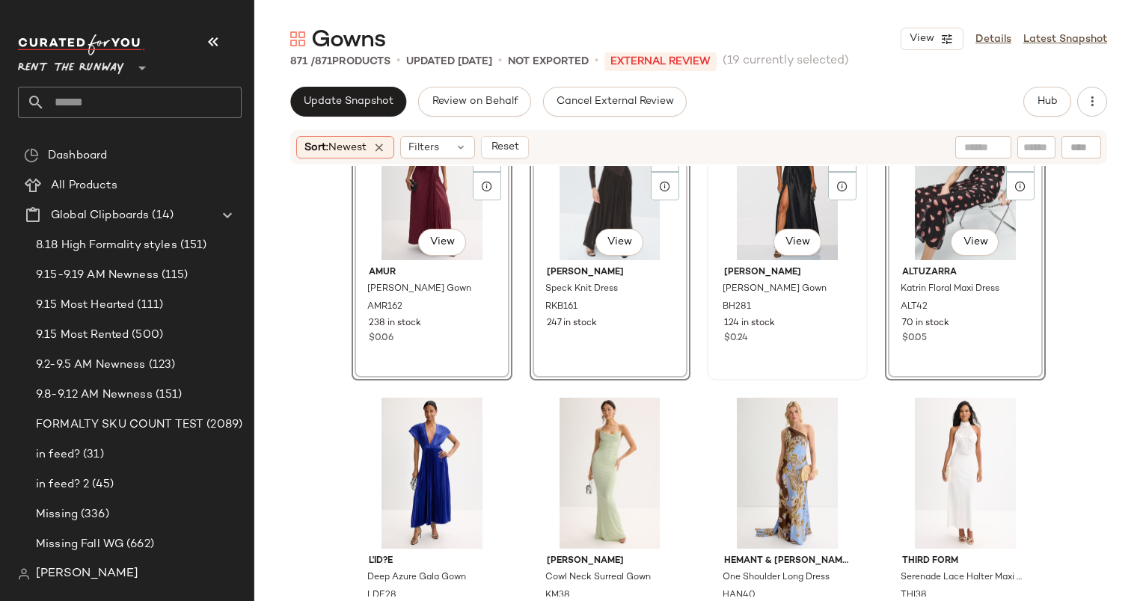
click at [731, 240] on div "#35 View" at bounding box center [787, 184] width 150 height 151
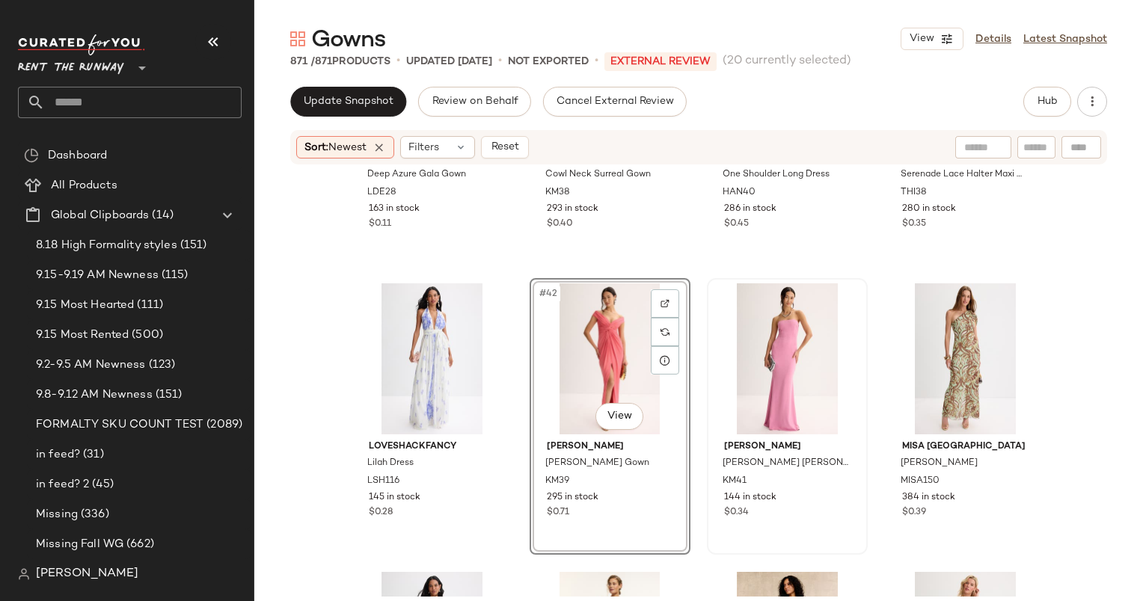
click at [788, 325] on div at bounding box center [787, 359] width 150 height 151
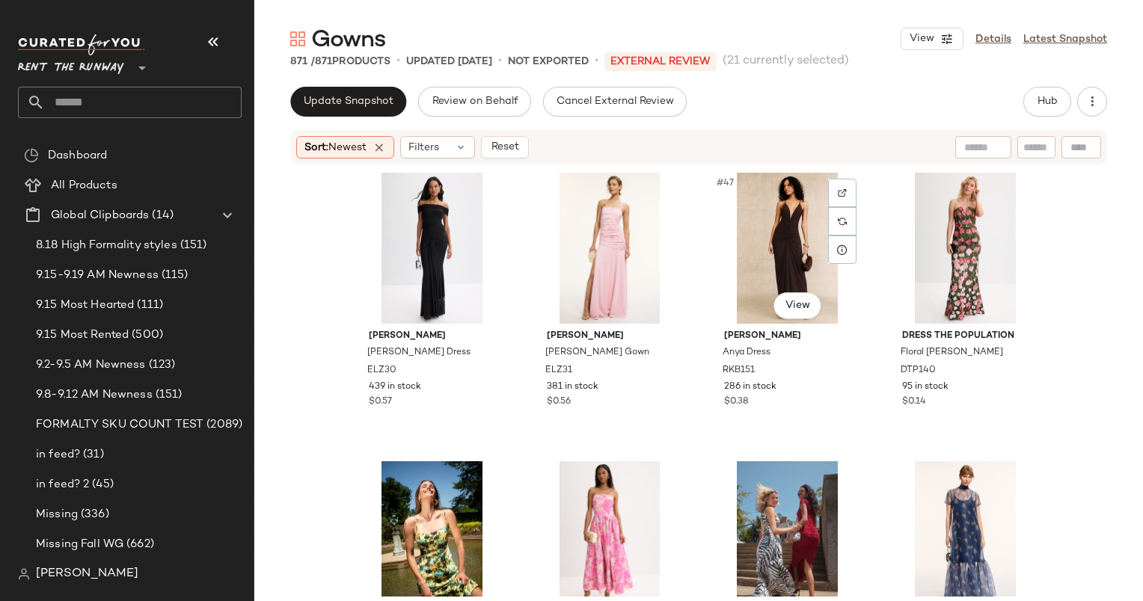
scroll to position [3190, 0]
click at [952, 230] on div "#48 View" at bounding box center [965, 248] width 150 height 151
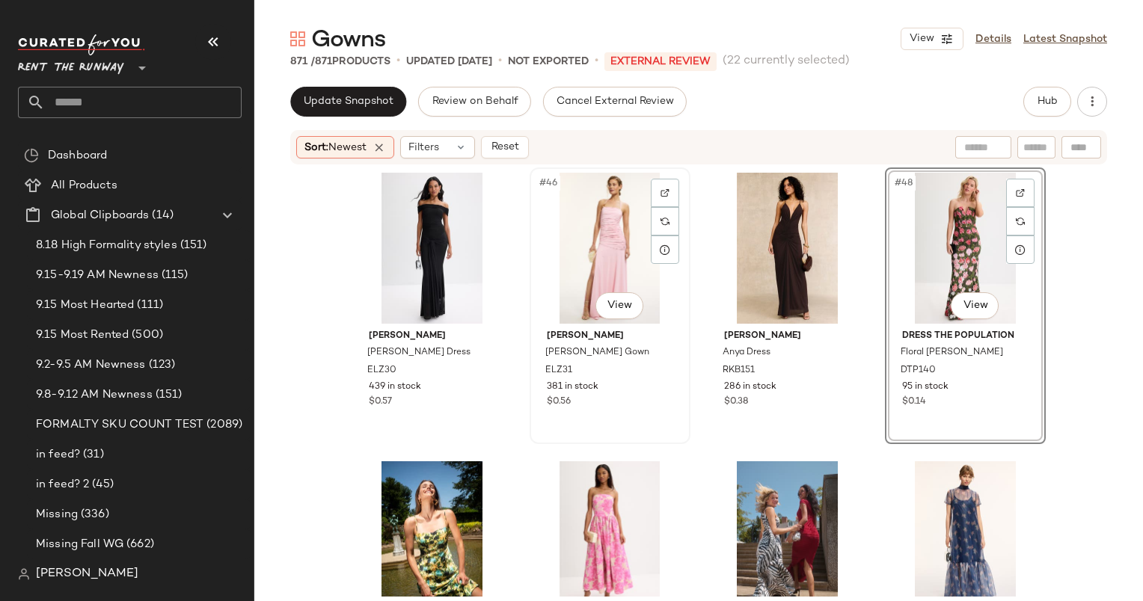
click at [597, 232] on div "#46 View" at bounding box center [610, 248] width 150 height 151
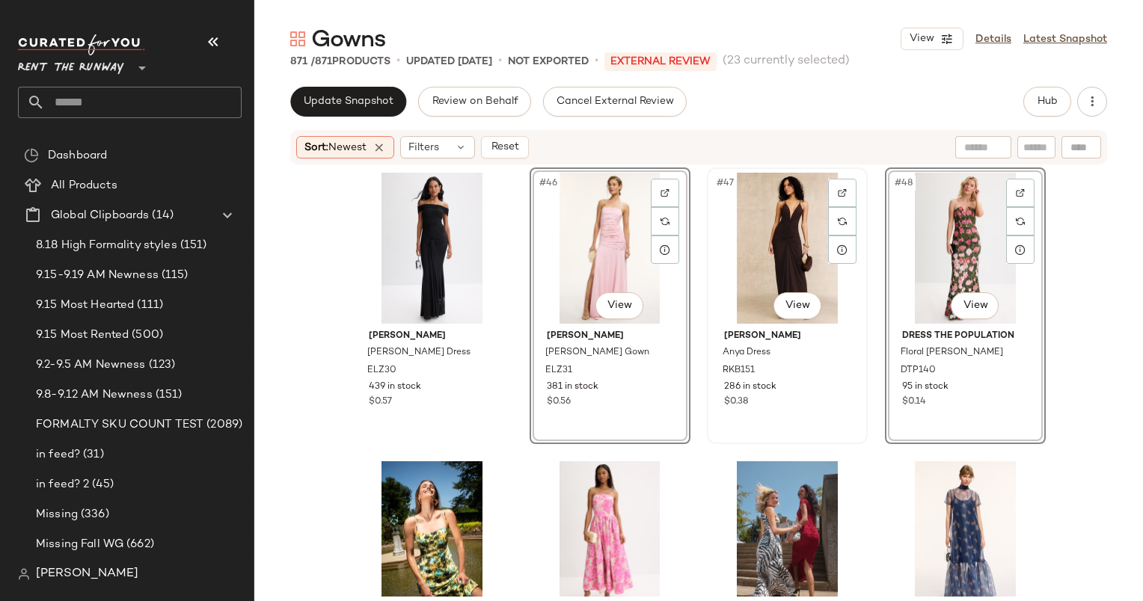
click at [790, 214] on div "#47 View" at bounding box center [787, 248] width 150 height 151
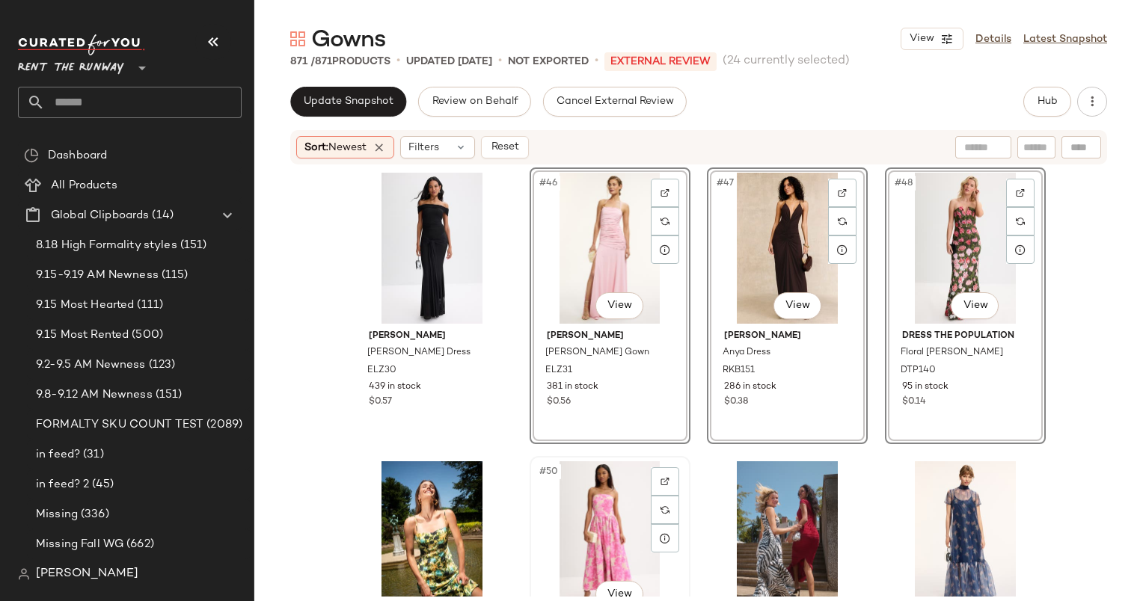
click at [604, 509] on div "#50 View" at bounding box center [610, 537] width 150 height 151
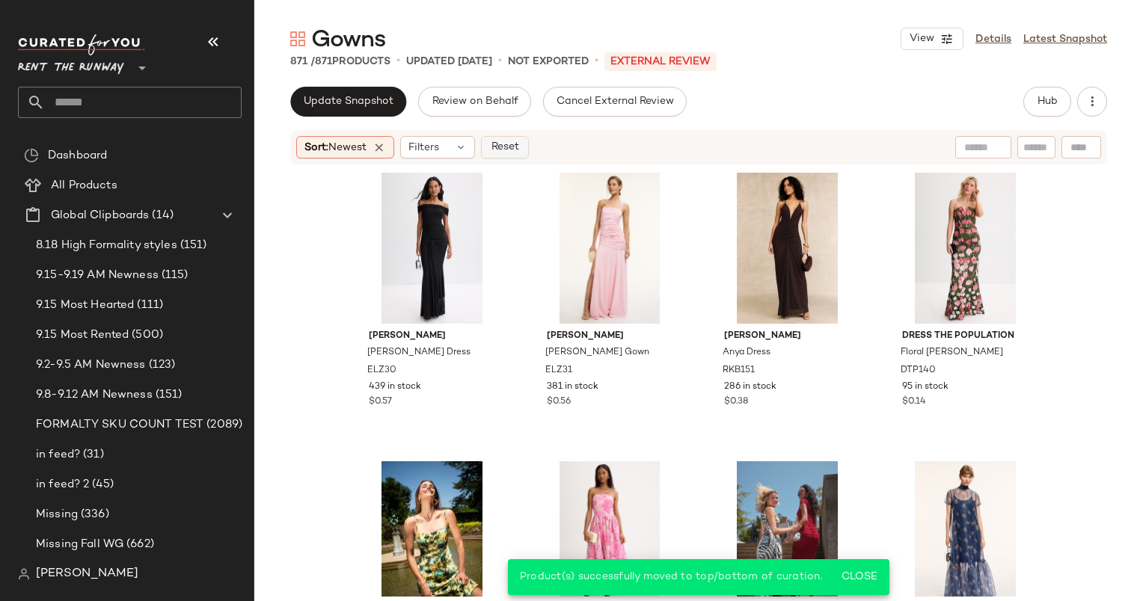
click at [524, 144] on button "Reset" at bounding box center [505, 147] width 48 height 22
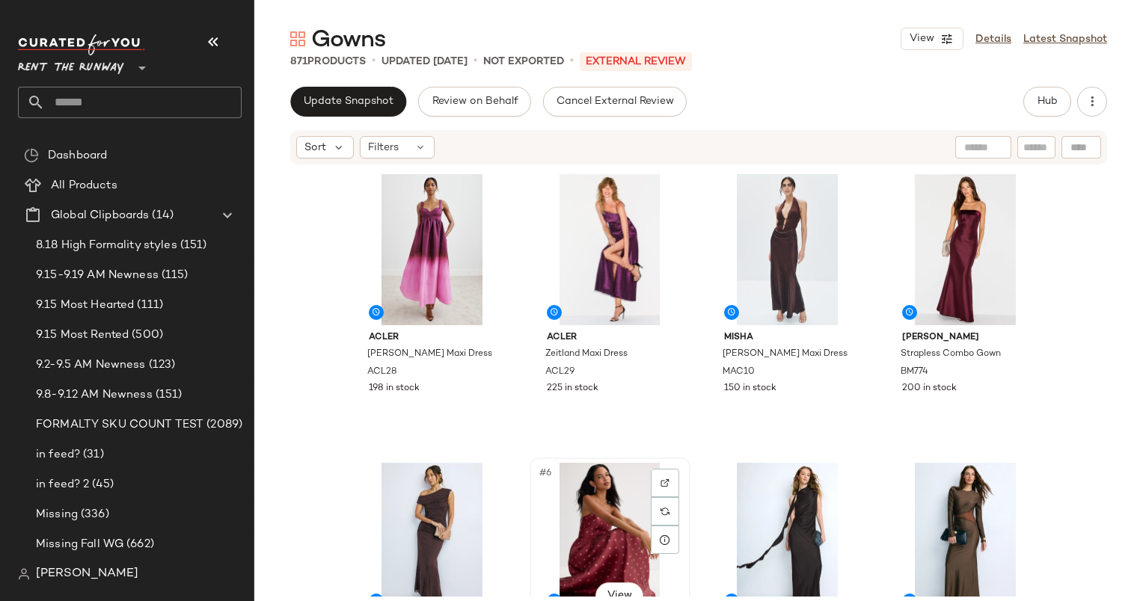
scroll to position [1, 0]
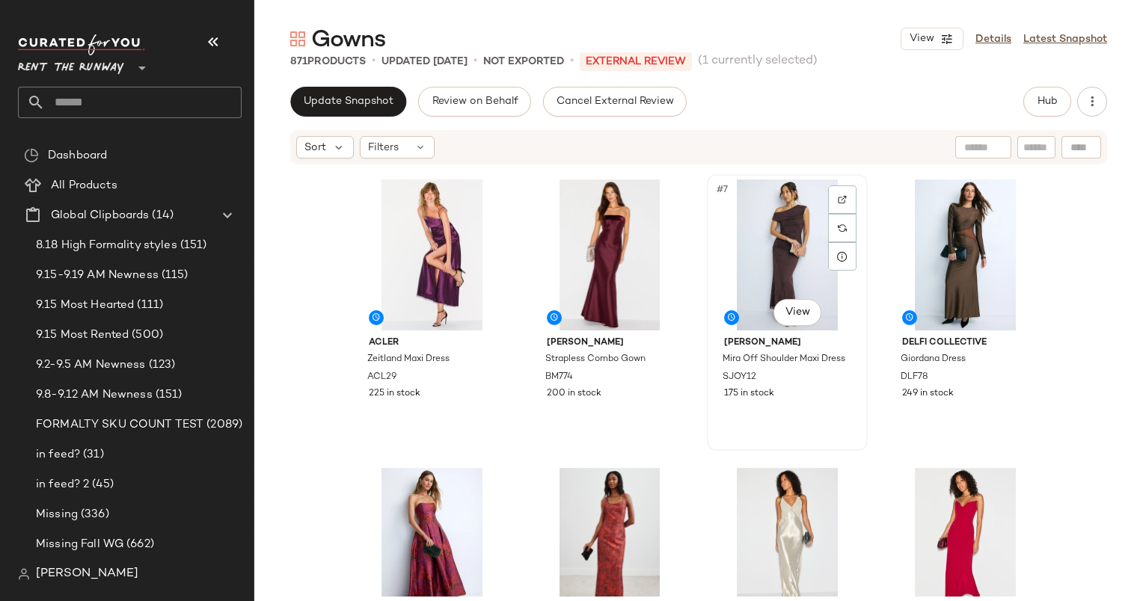
scroll to position [286, 0]
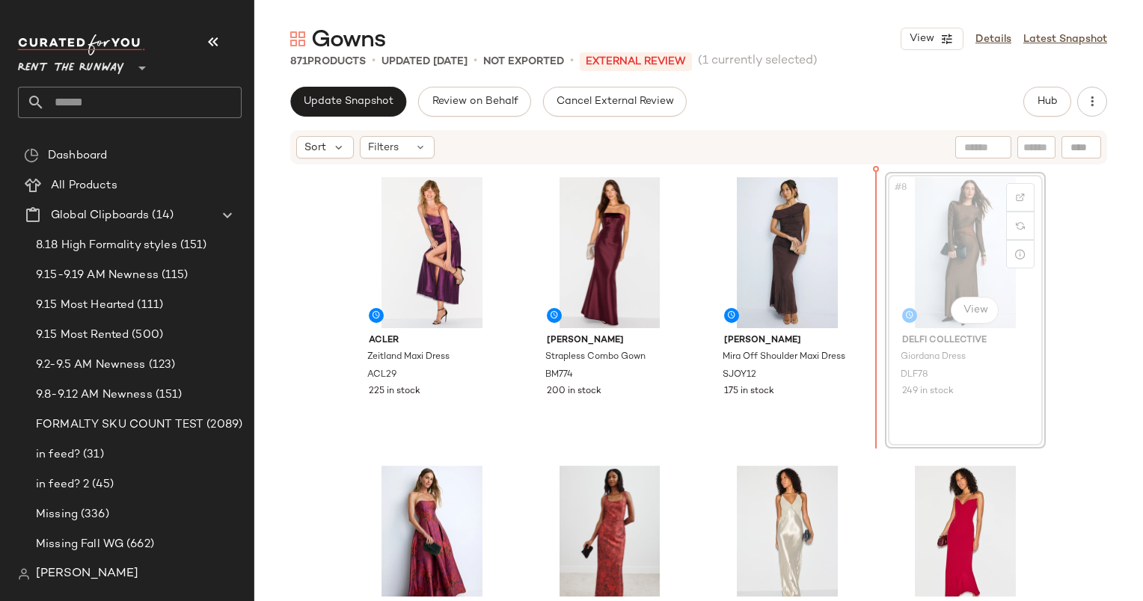
scroll to position [284, 0]
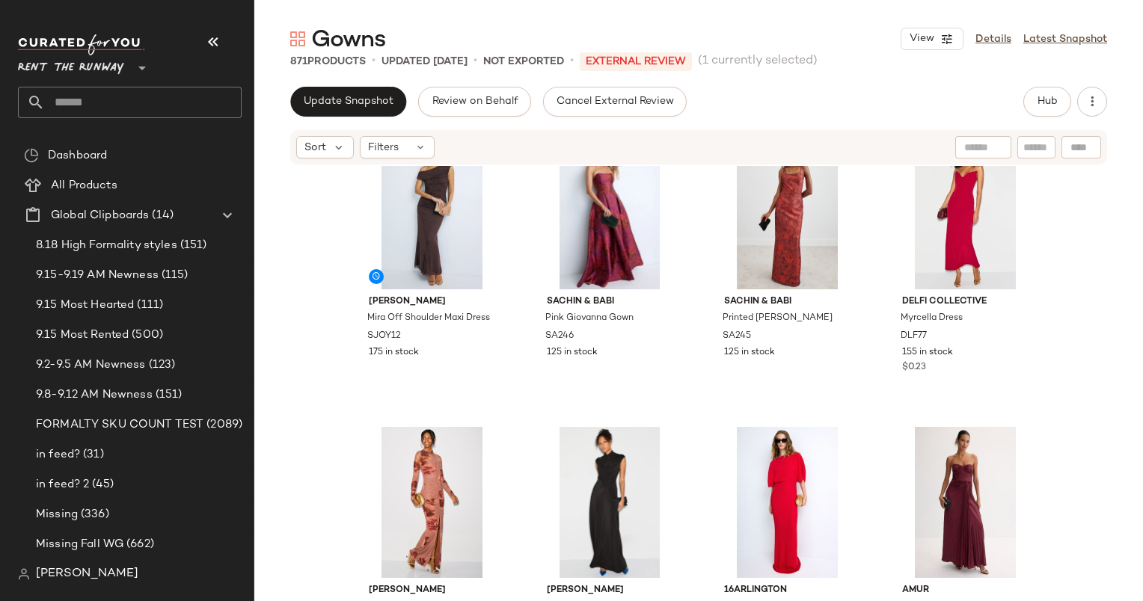
scroll to position [625, 0]
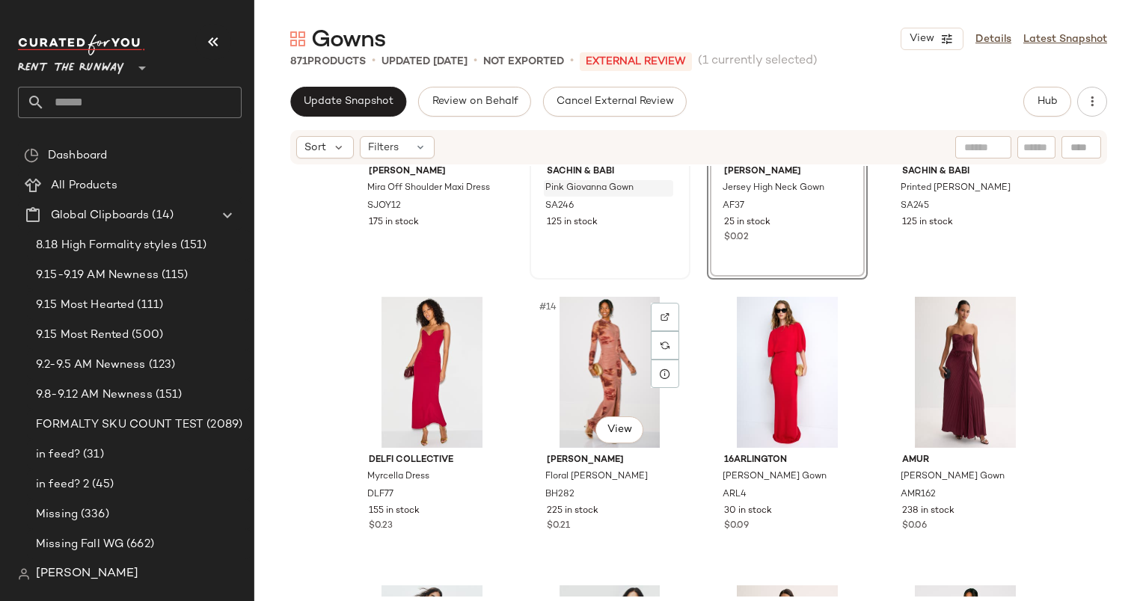
scroll to position [877, 0]
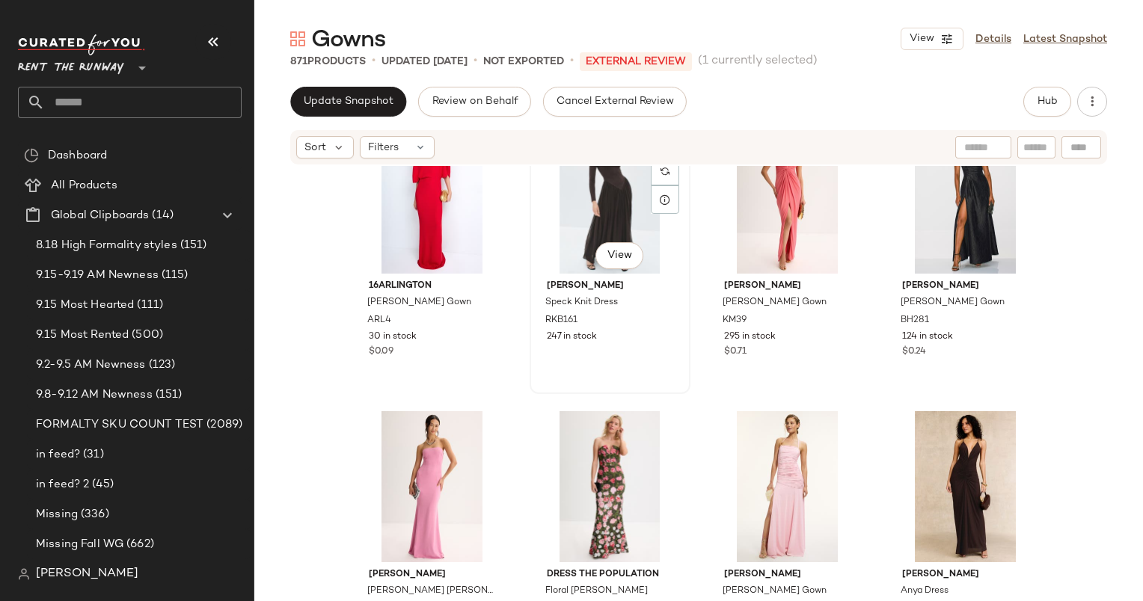
scroll to position [1222, 0]
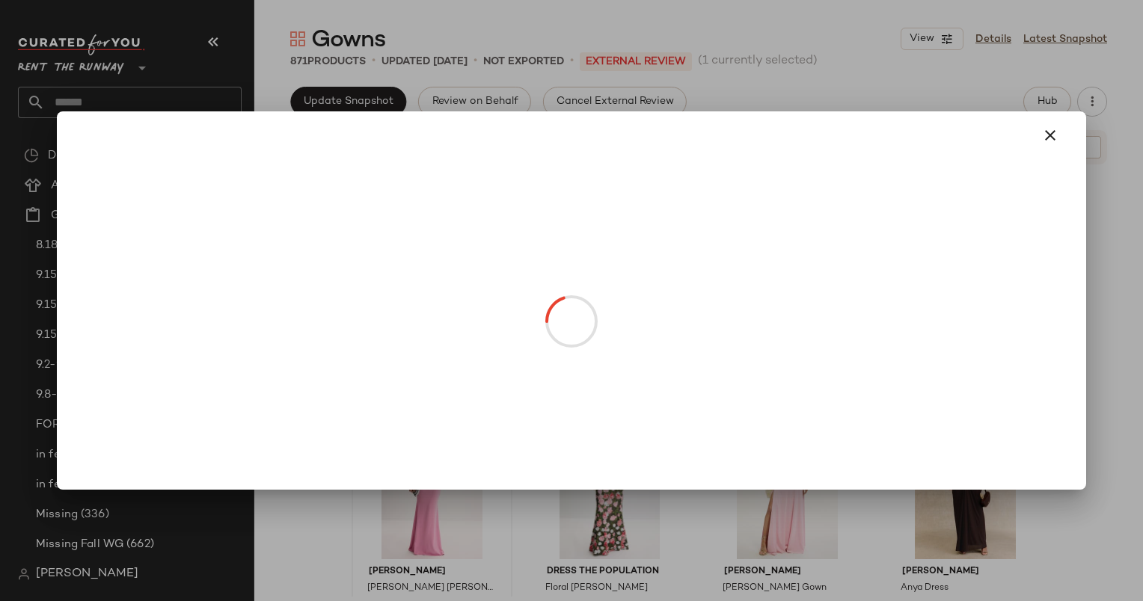
drag, startPoint x: 423, startPoint y: 530, endPoint x: 497, endPoint y: 313, distance: 229.2
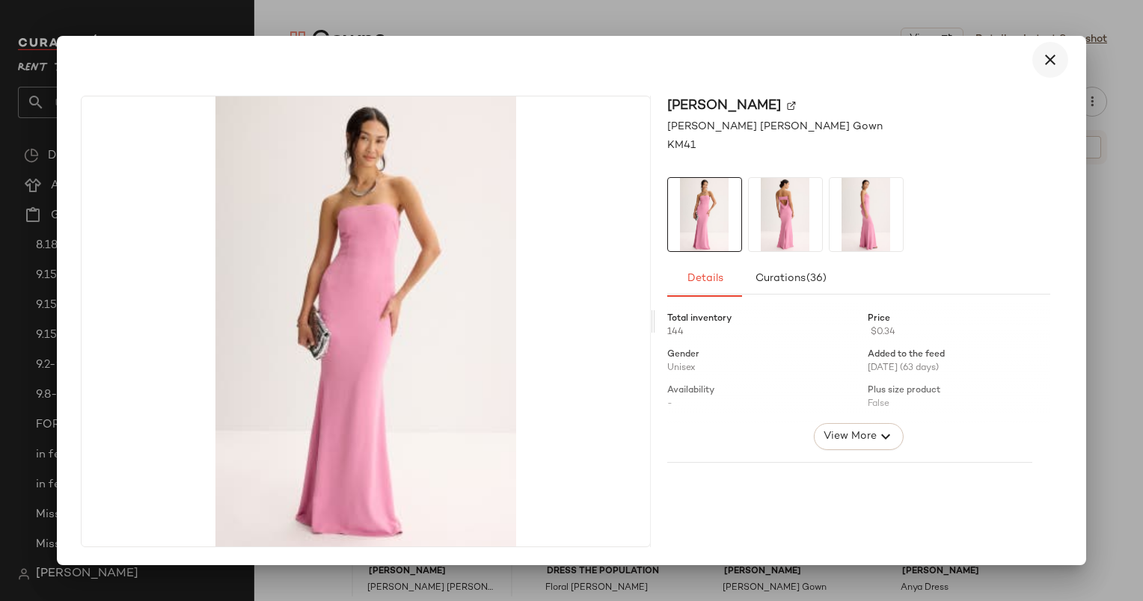
click at [1042, 58] on icon "button" at bounding box center [1050, 60] width 18 height 18
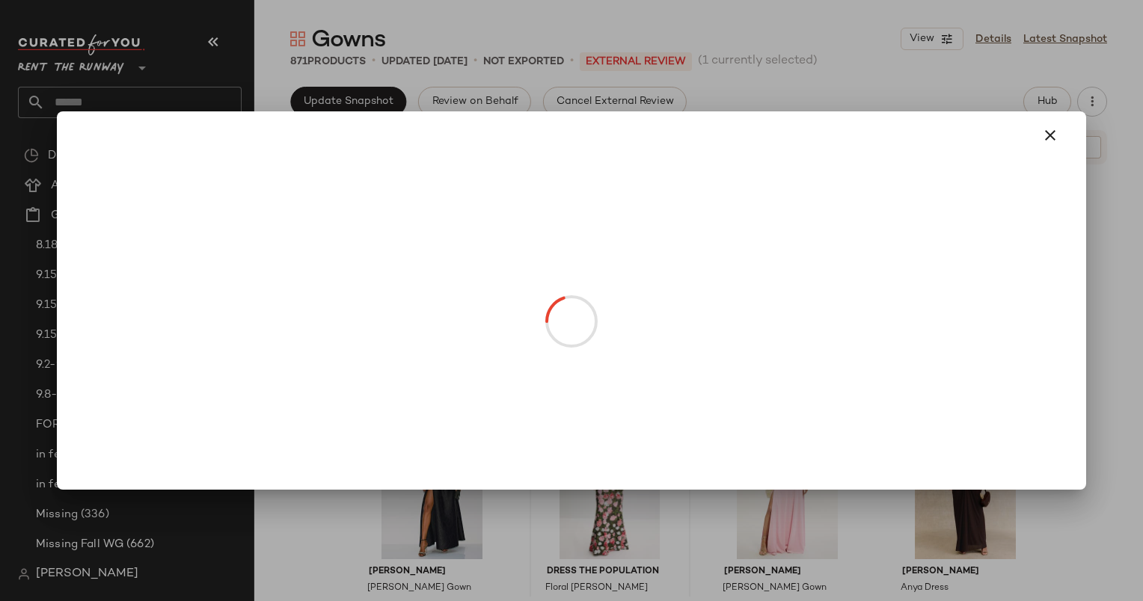
drag, startPoint x: 586, startPoint y: 530, endPoint x: 344, endPoint y: 266, distance: 358.5
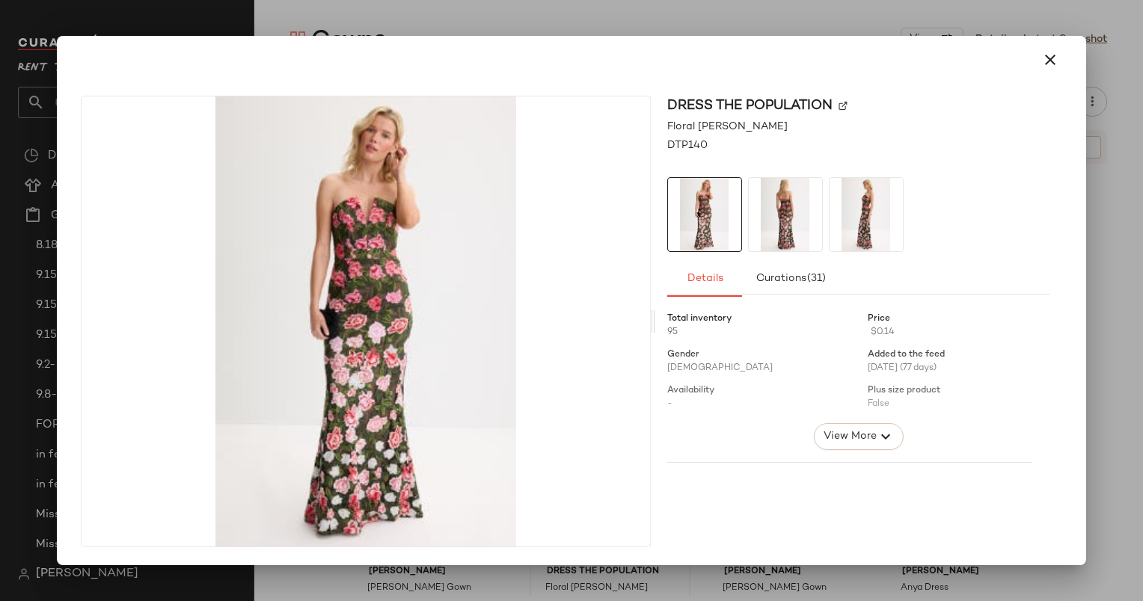
click at [1094, 99] on div at bounding box center [571, 300] width 1143 height 601
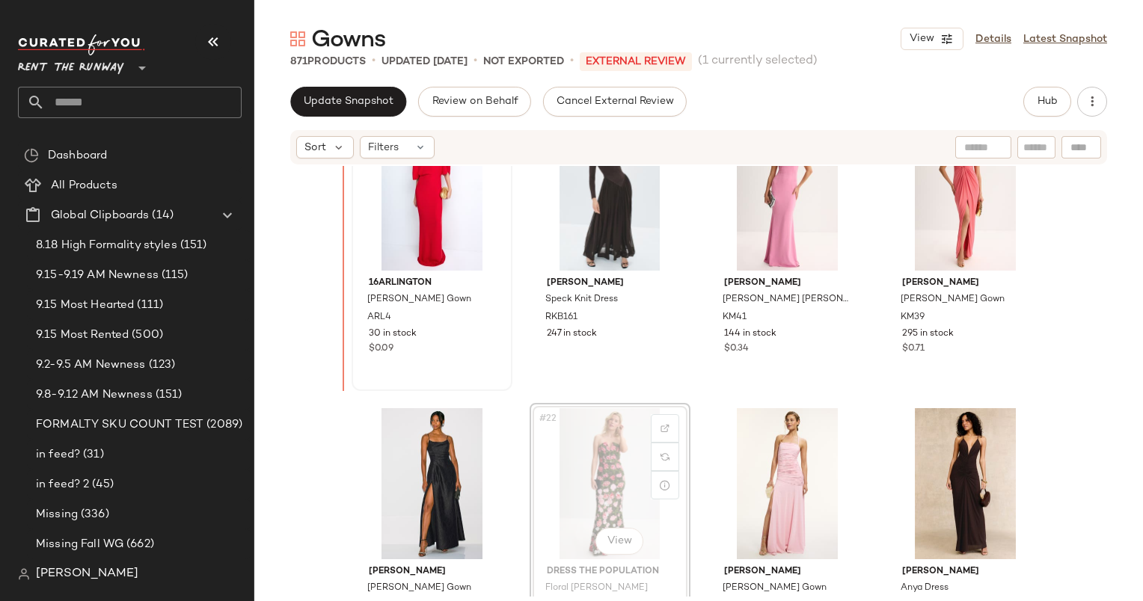
scroll to position [1220, 0]
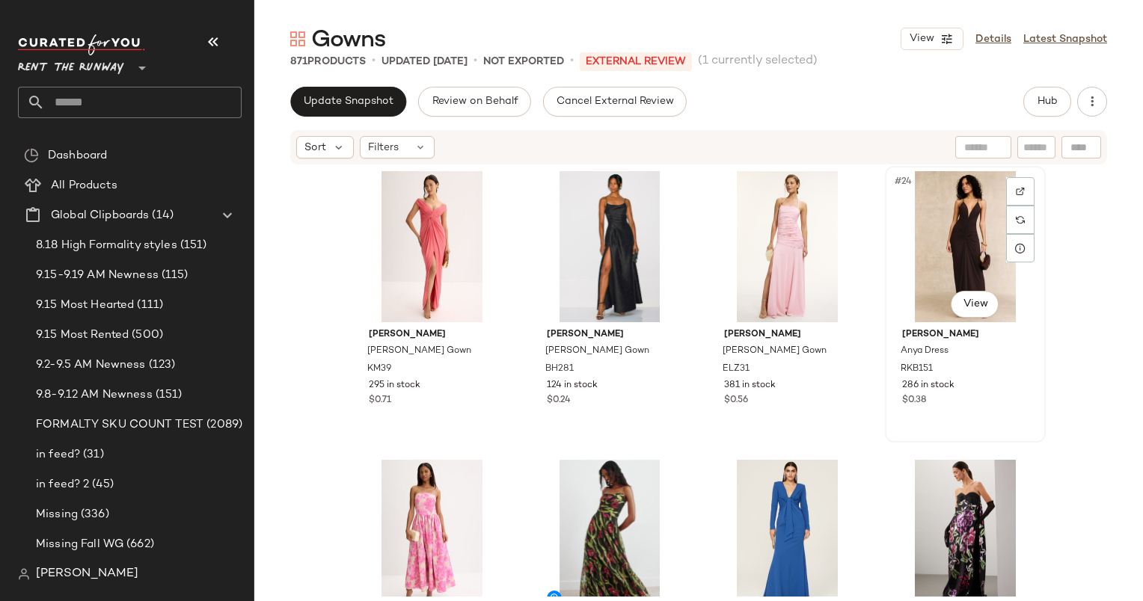
scroll to position [1524, 0]
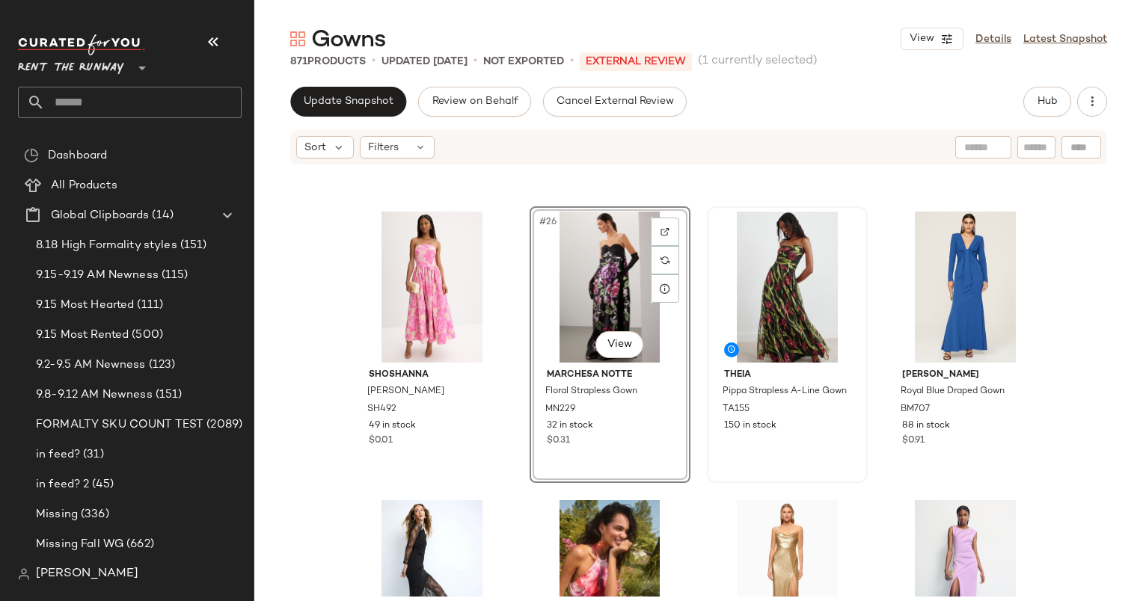
scroll to position [1715, 0]
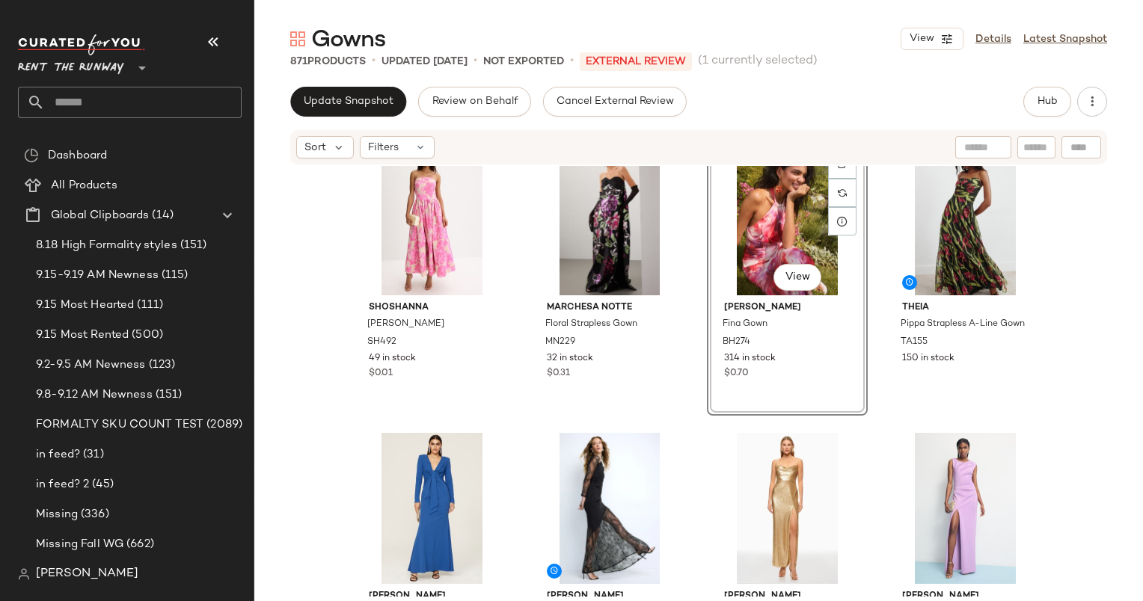
scroll to position [1730, 0]
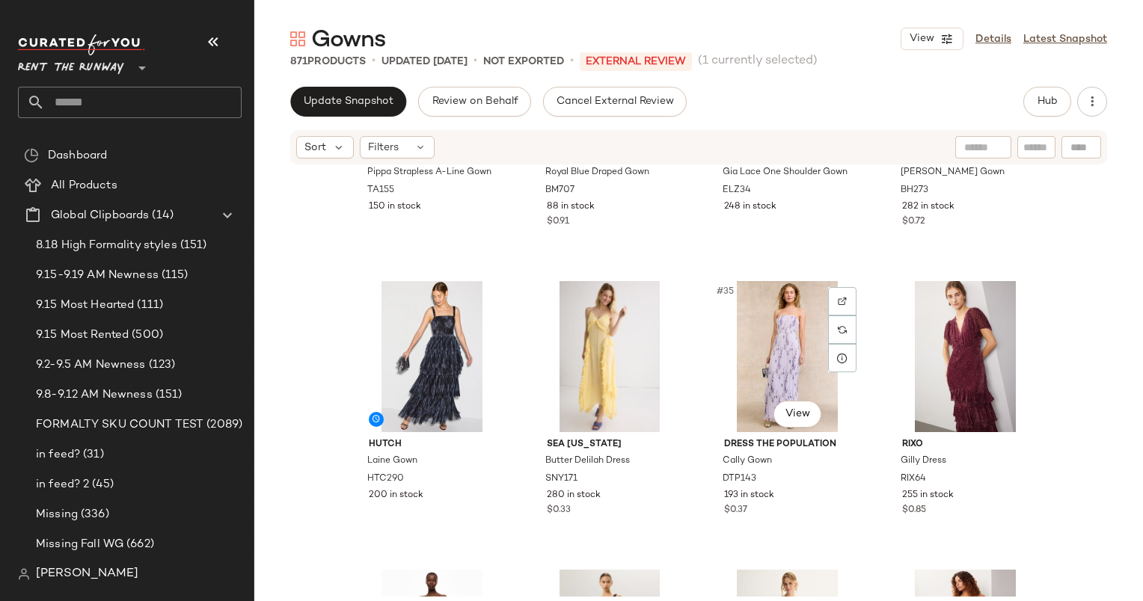
scroll to position [2024, 0]
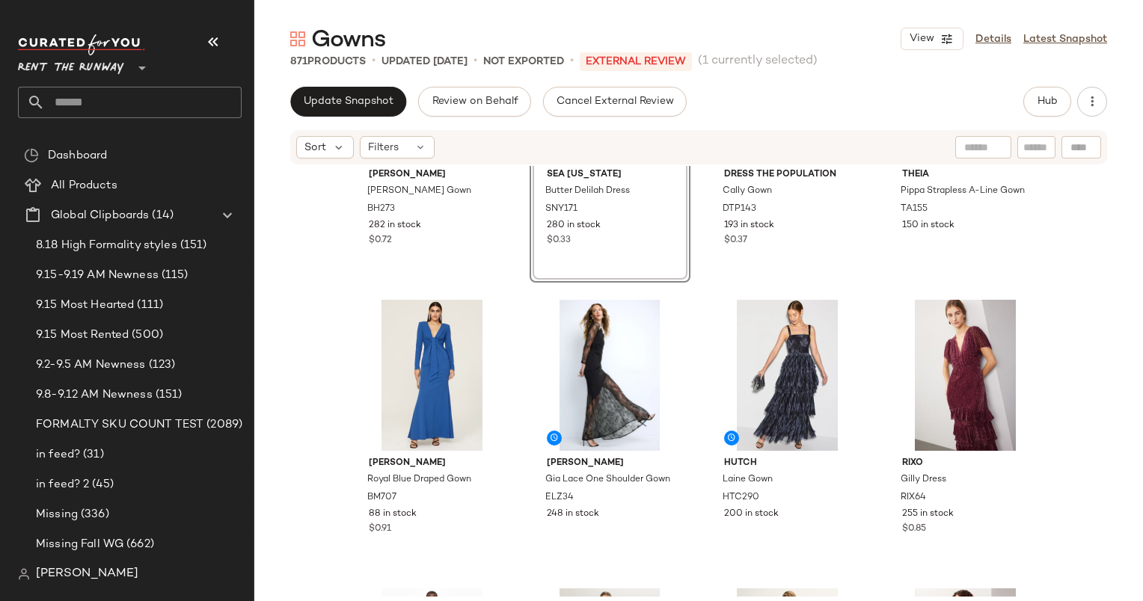
scroll to position [2197, 0]
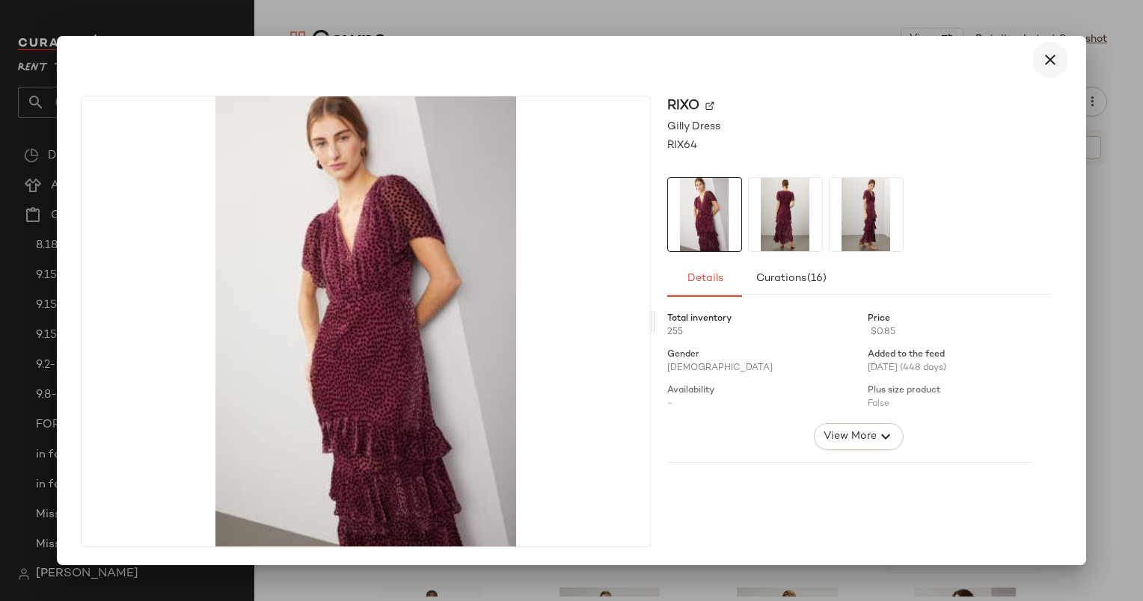
click at [1041, 67] on icon "button" at bounding box center [1050, 60] width 18 height 18
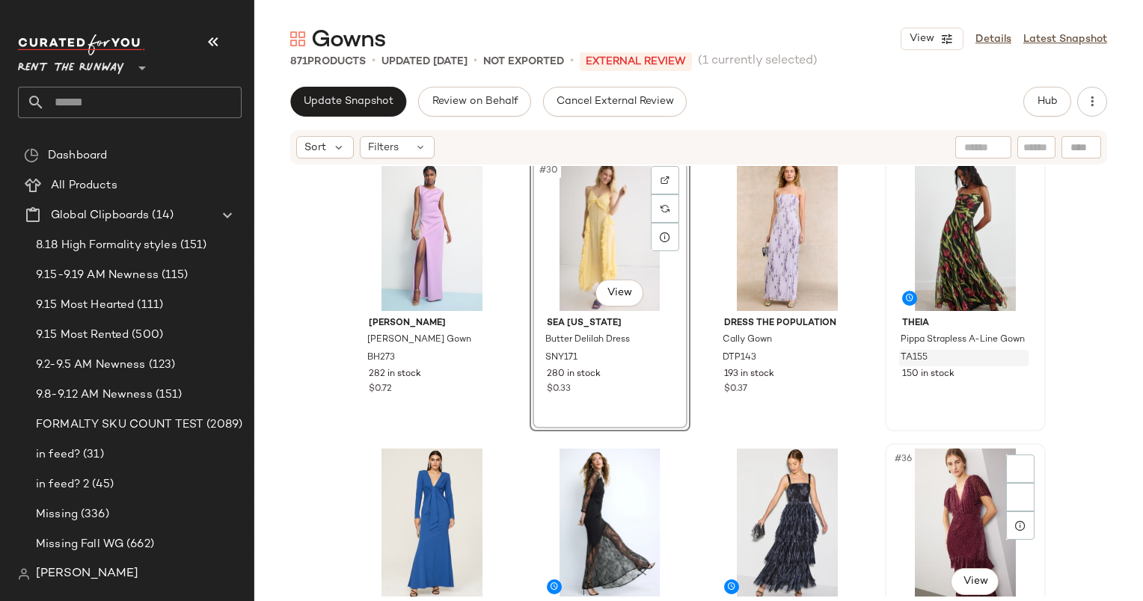
scroll to position [2048, 0]
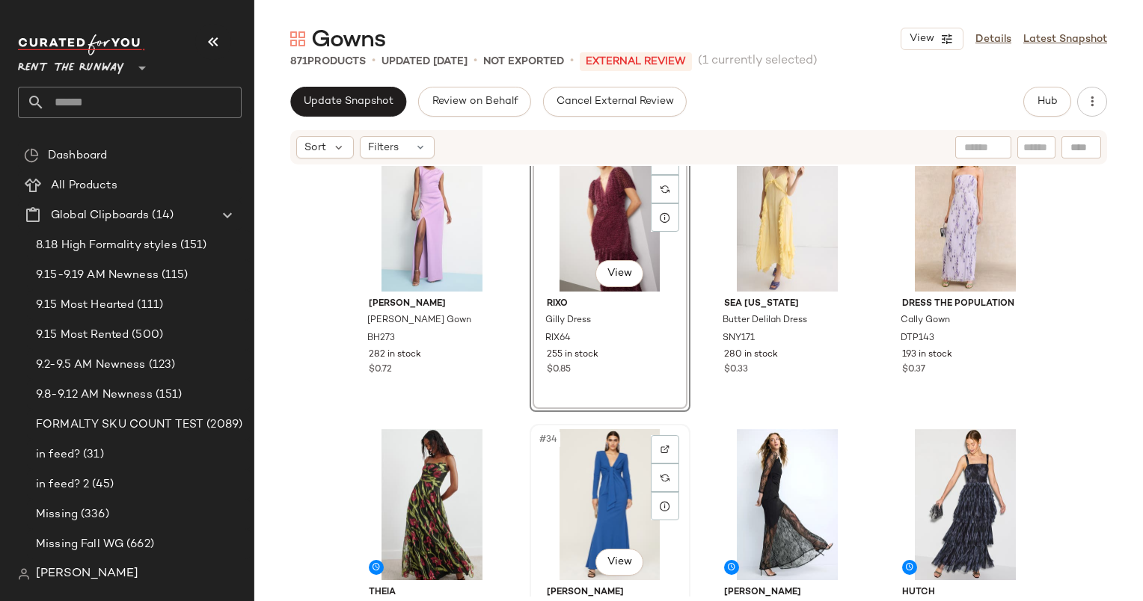
scroll to position [2062, 0]
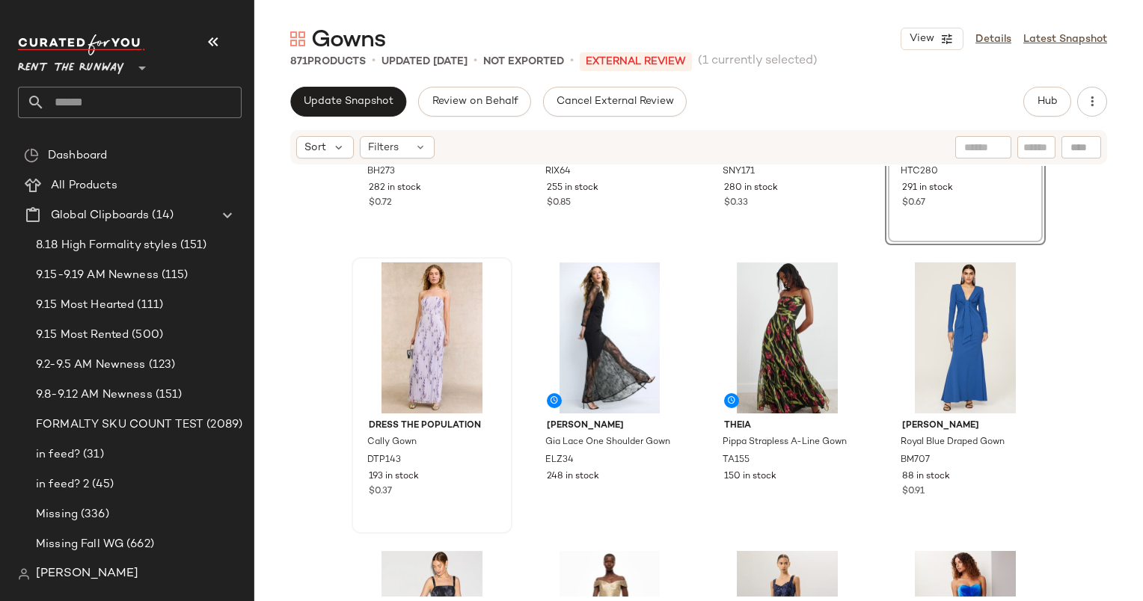
scroll to position [2235, 0]
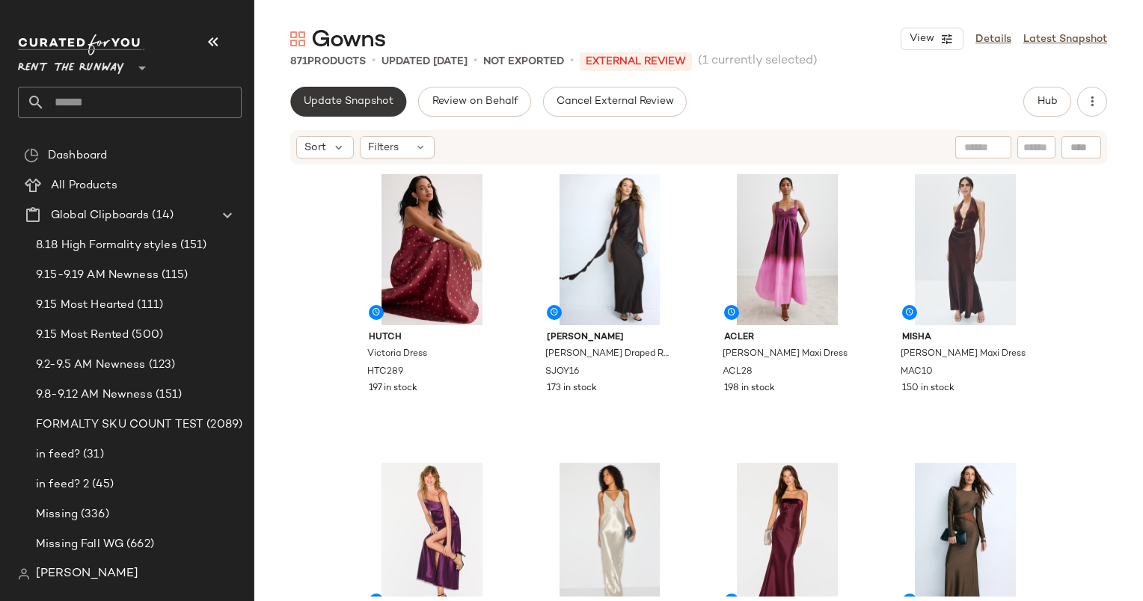
click at [364, 114] on button "Update Snapshot" at bounding box center [348, 102] width 116 height 30
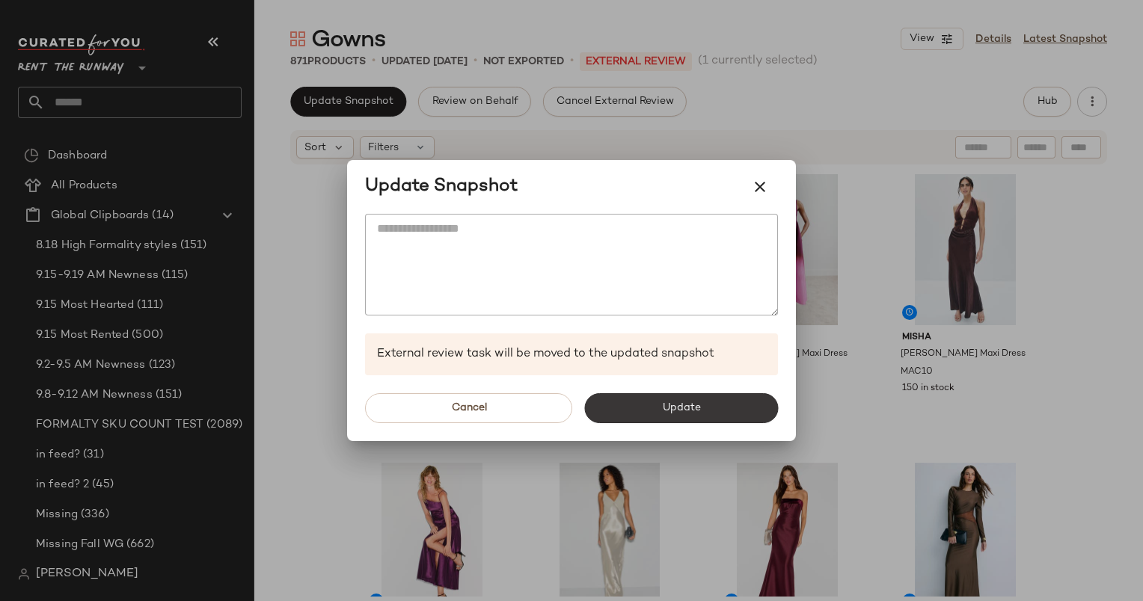
click at [717, 422] on button "Update" at bounding box center [681, 408] width 194 height 30
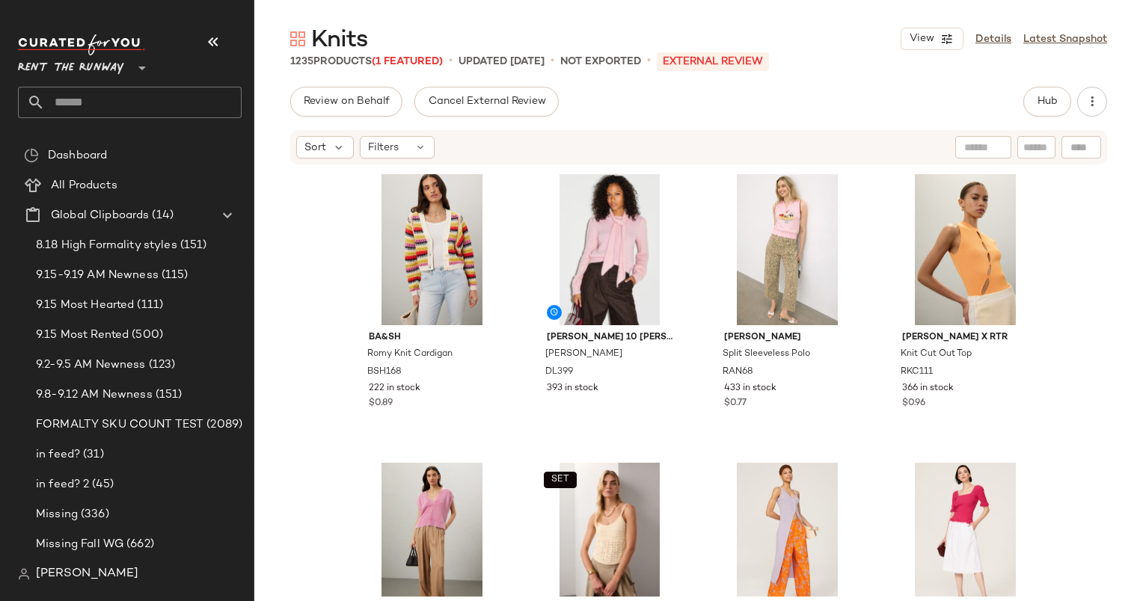
click at [1030, 83] on div "Knits View Details Latest Snapshot 1235 Products (1 Featured) • updated [DATE] …" at bounding box center [698, 312] width 889 height 577
click at [1035, 92] on button "Hub" at bounding box center [1047, 102] width 48 height 30
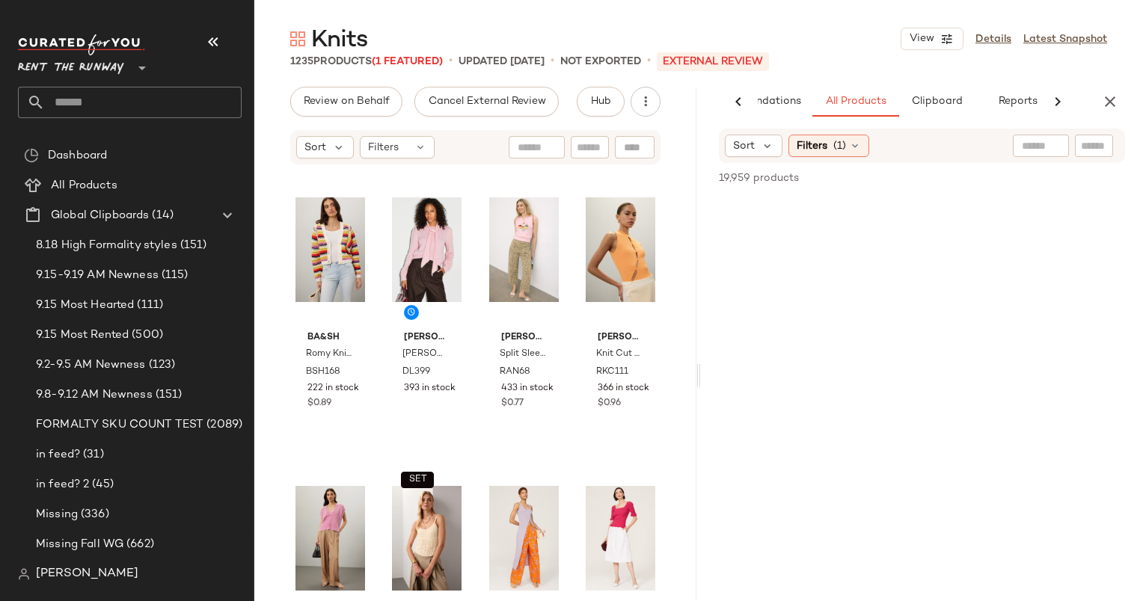
scroll to position [0, 77]
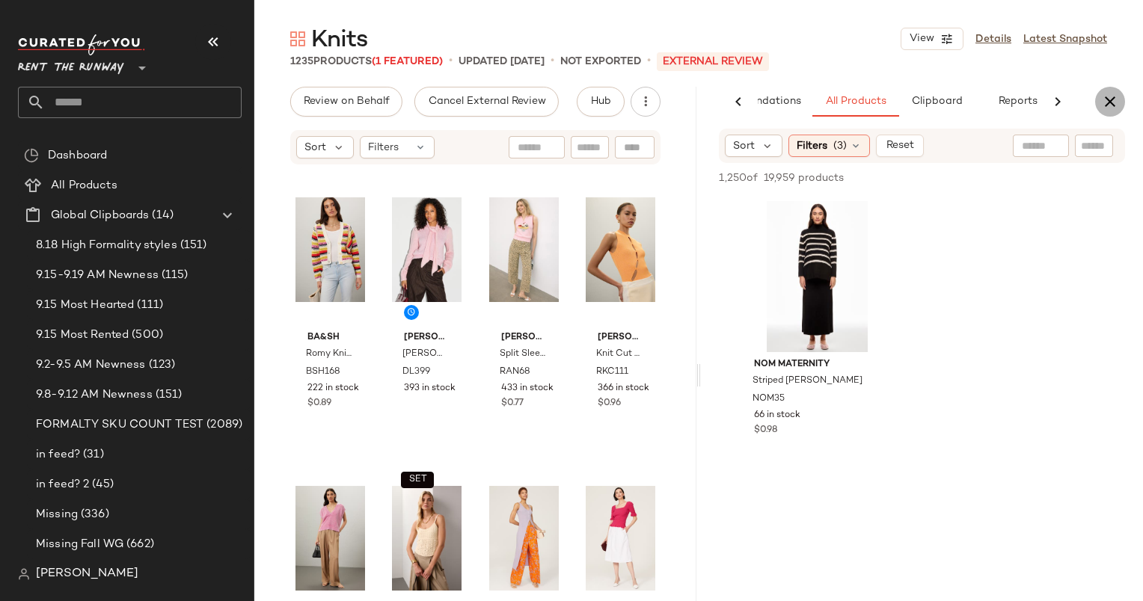
click at [1115, 109] on icon "button" at bounding box center [1110, 102] width 18 height 18
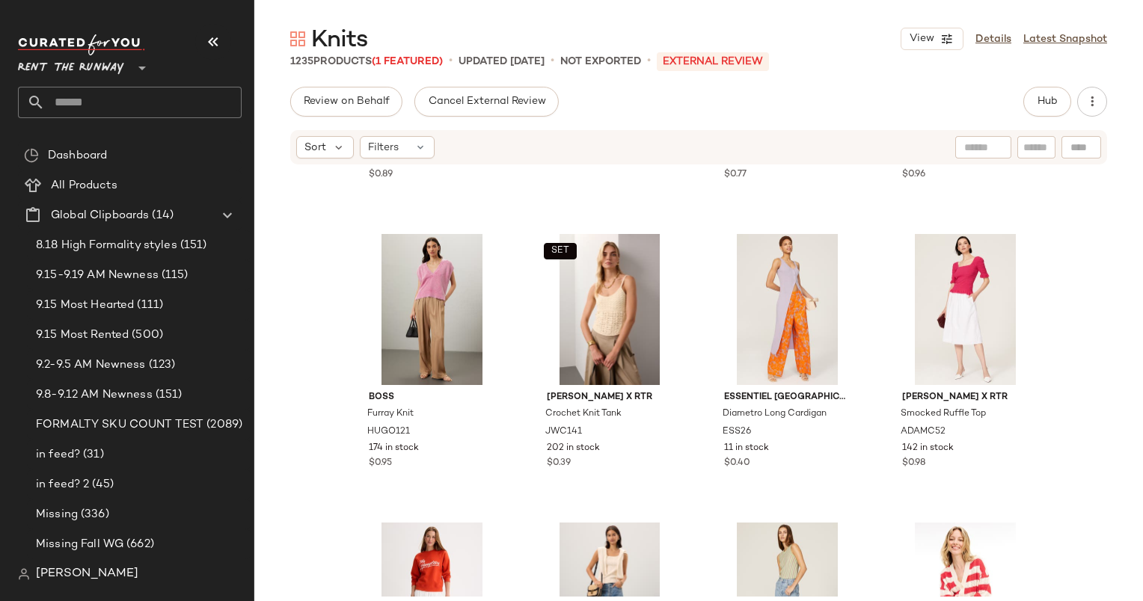
scroll to position [0, 0]
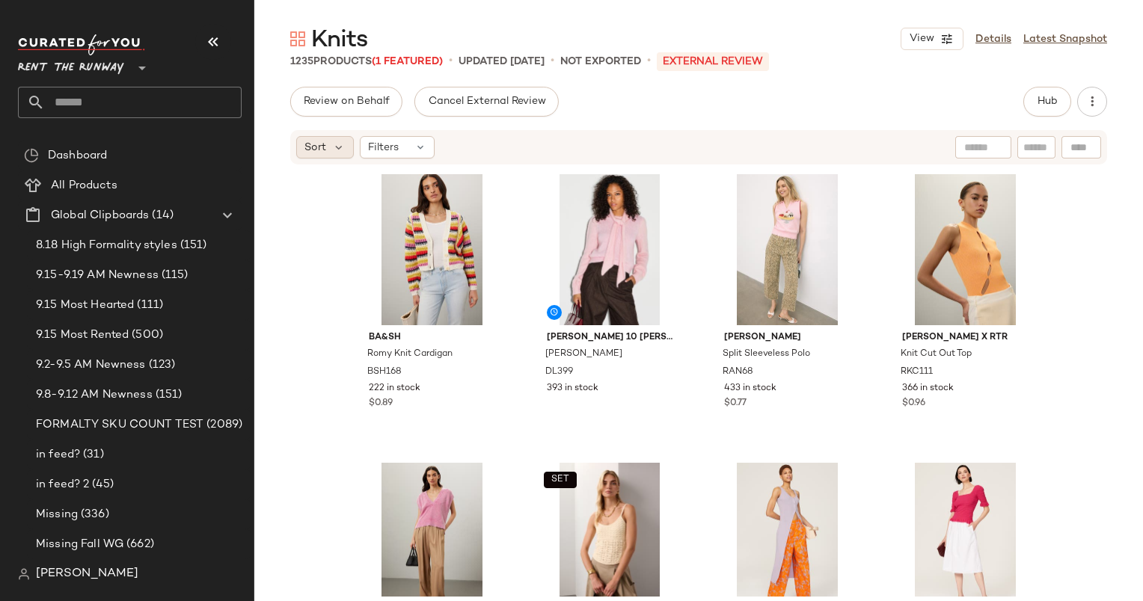
click at [329, 154] on div "Sort" at bounding box center [325, 147] width 58 height 22
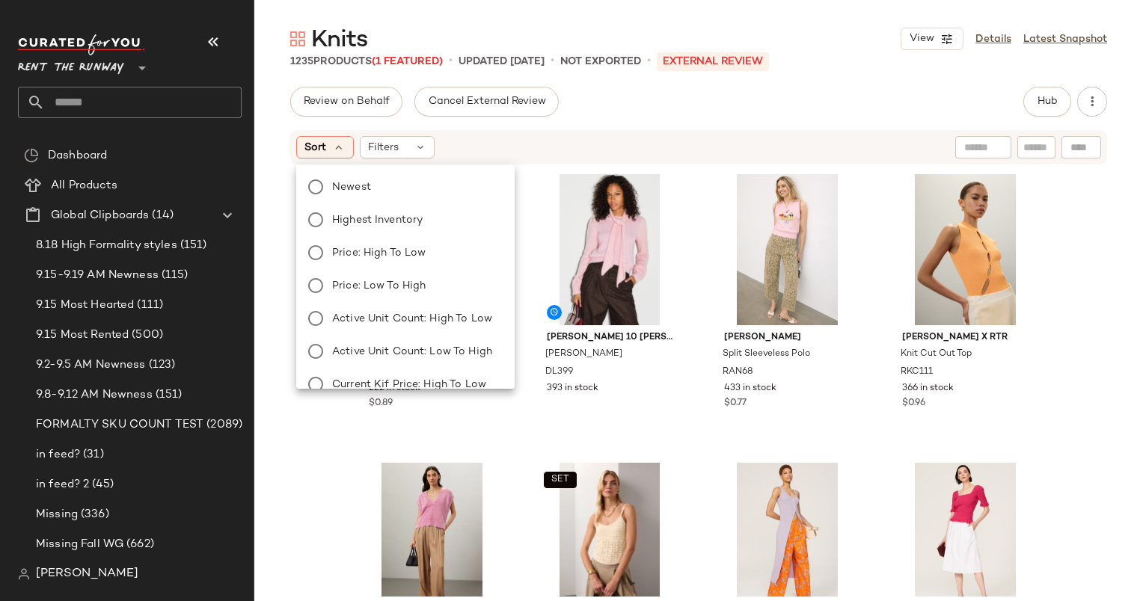
click at [408, 197] on div "Newest Highest Inventory Price: High to Low Price: Low to High Active Unit Coun…" at bounding box center [403, 368] width 221 height 395
click at [406, 194] on label "Newest" at bounding box center [414, 187] width 177 height 21
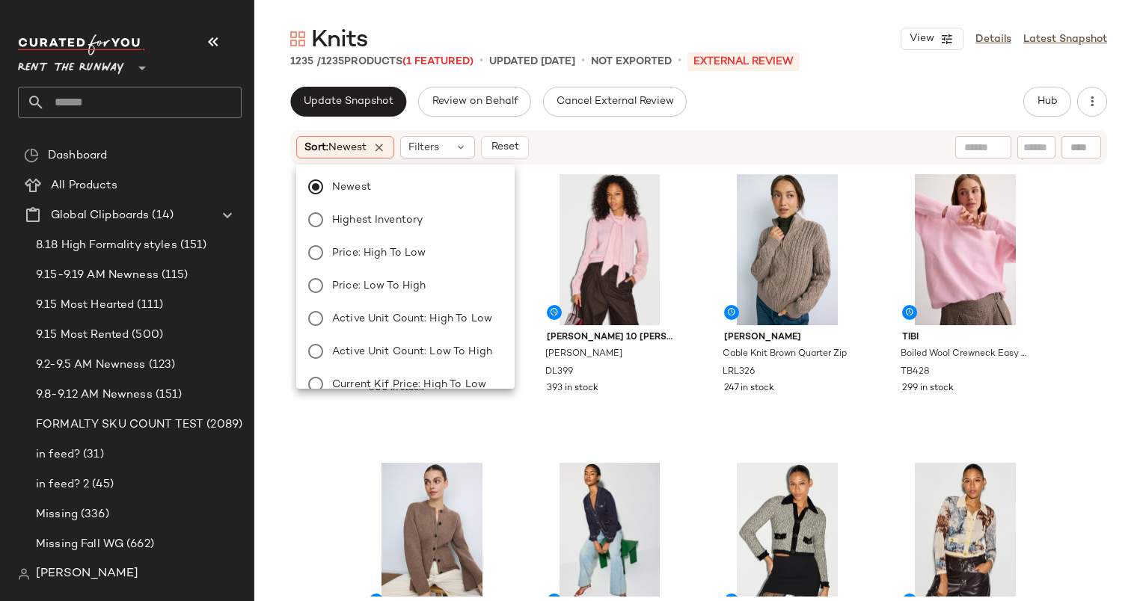
click at [558, 153] on div "Sort: Newest Filters Reset" at bounding box center [601, 147] width 610 height 22
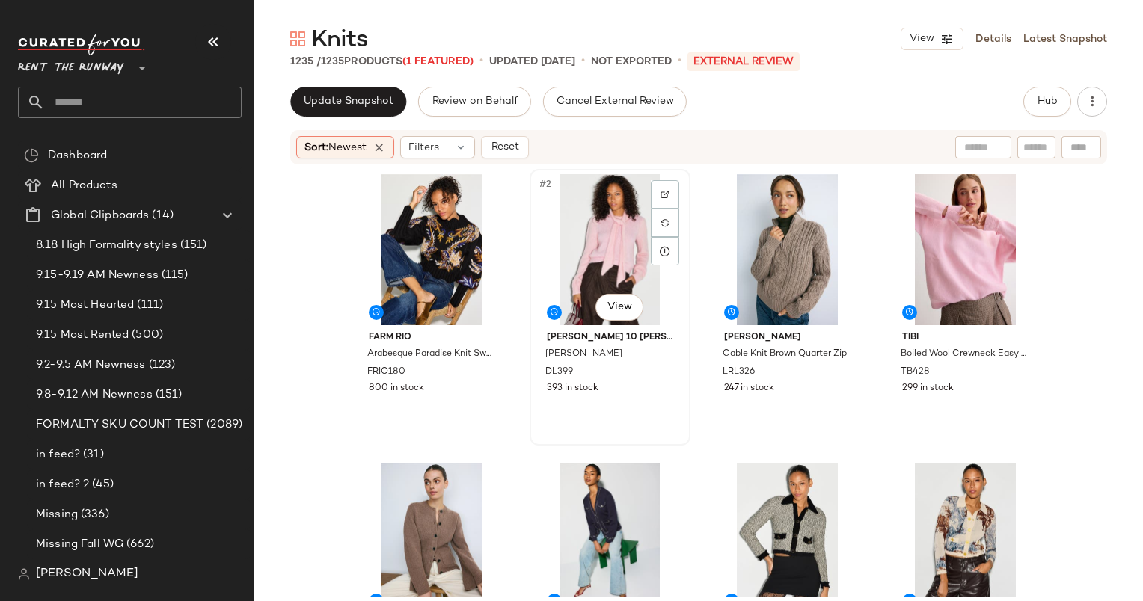
click at [602, 257] on div "#2 View" at bounding box center [610, 249] width 150 height 151
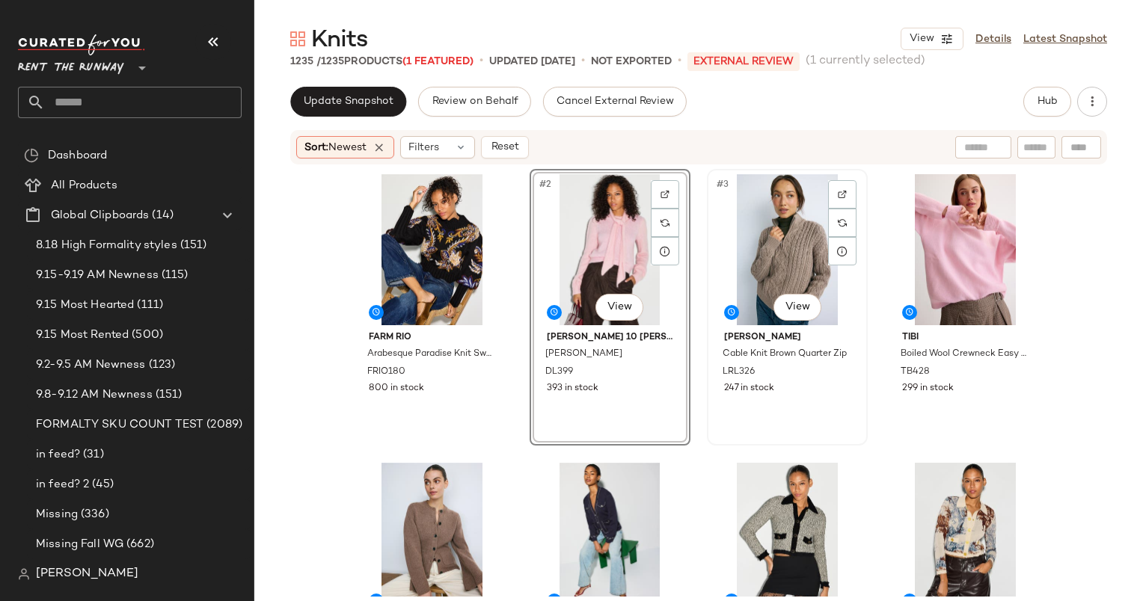
click at [802, 227] on div "#3 View" at bounding box center [787, 249] width 150 height 151
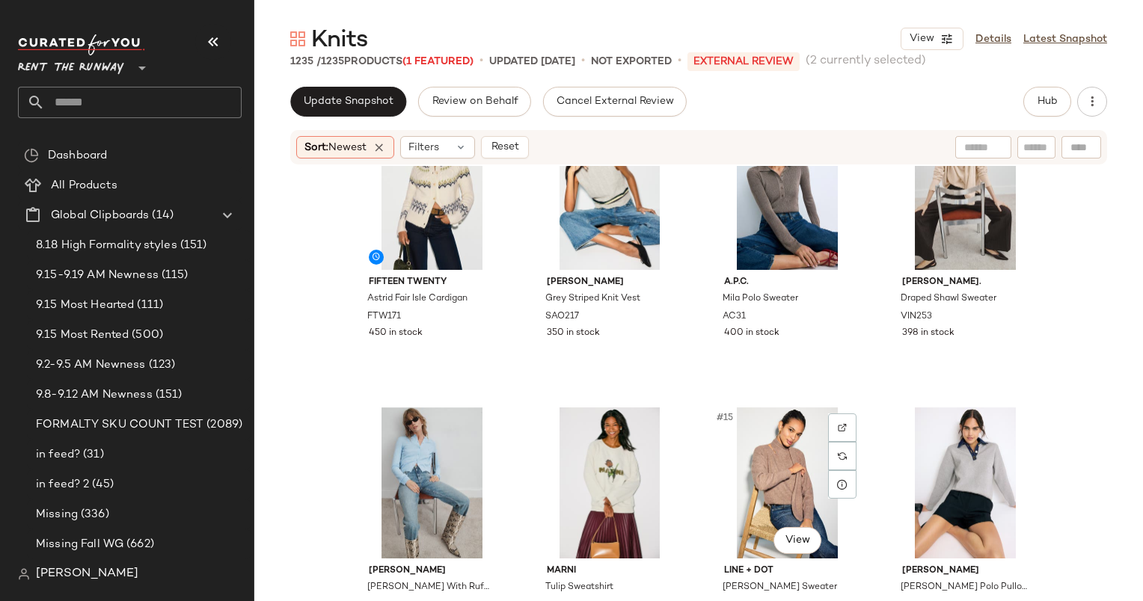
scroll to position [651, 0]
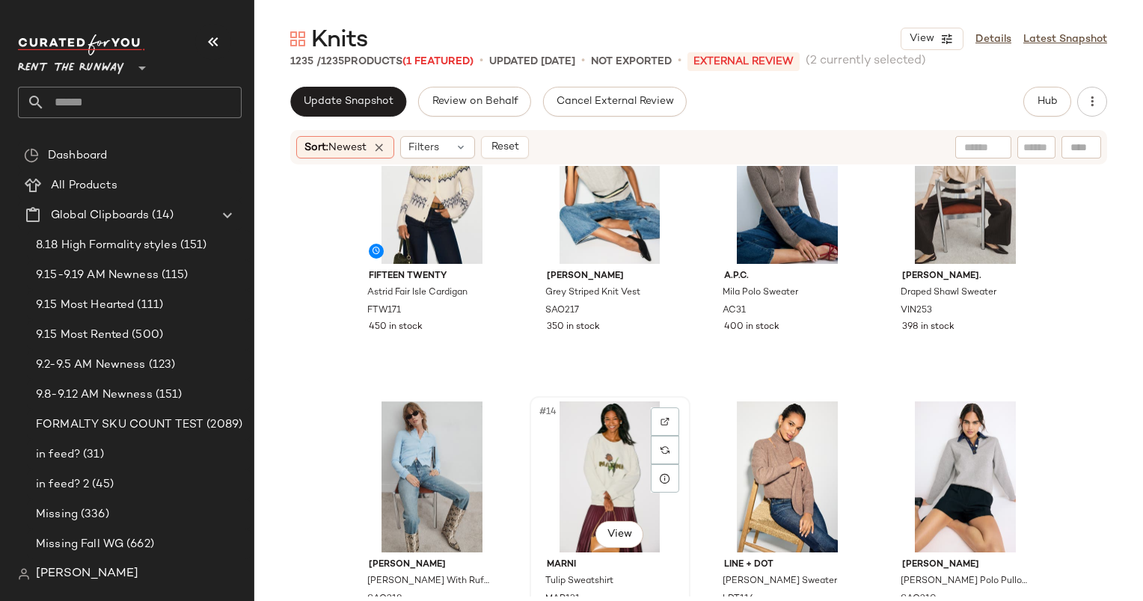
click at [584, 466] on div "#14 View" at bounding box center [610, 477] width 150 height 151
click at [727, 450] on div at bounding box center [787, 477] width 150 height 151
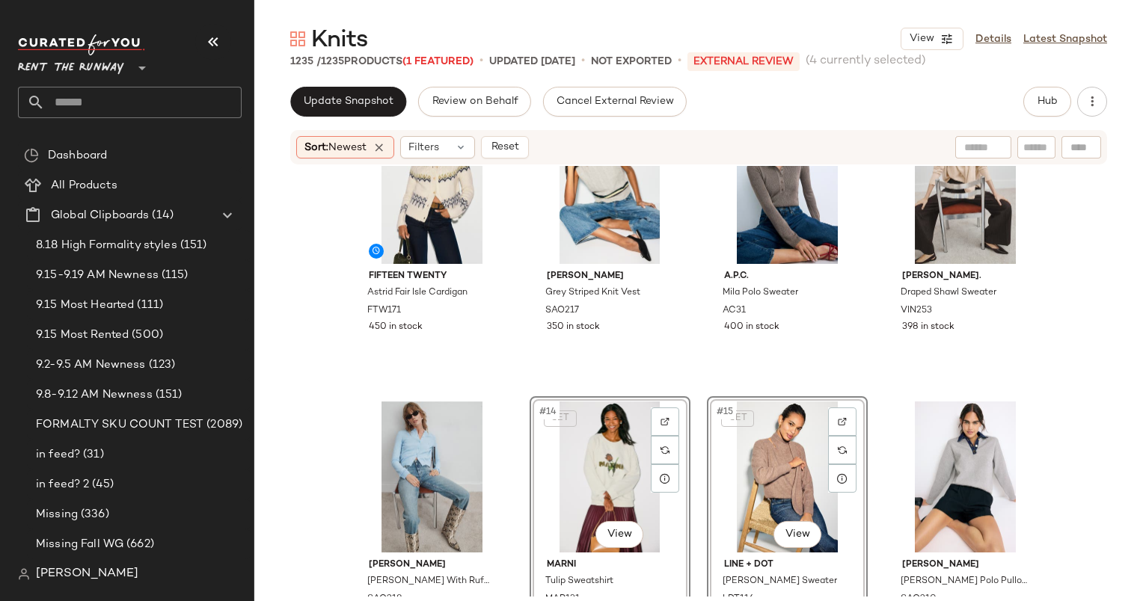
scroll to position [1053, 0]
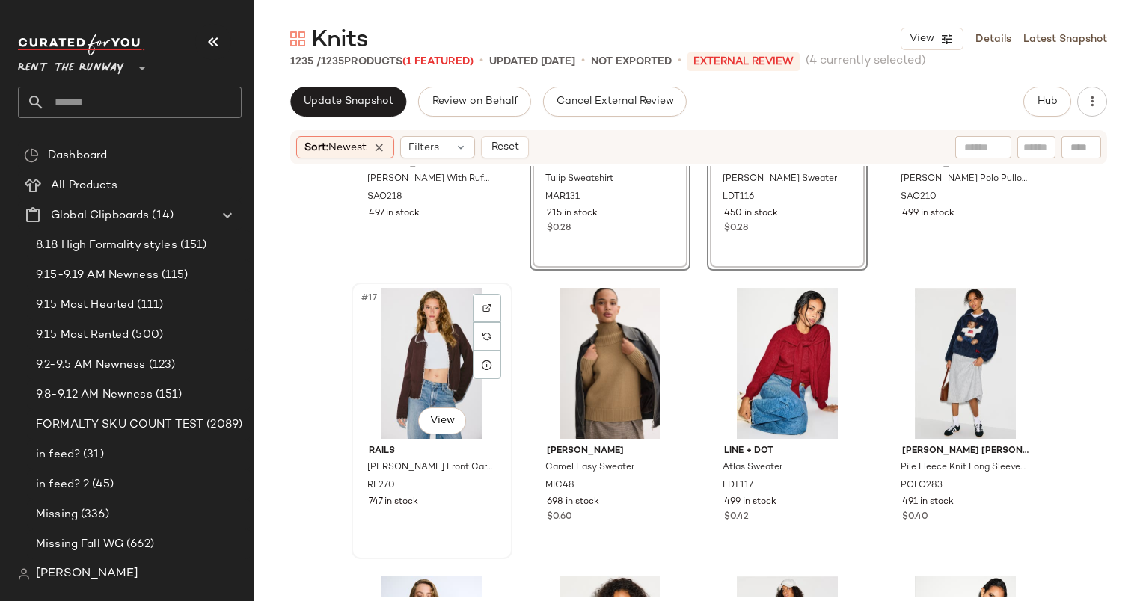
click at [408, 334] on div "#17 View" at bounding box center [432, 363] width 150 height 151
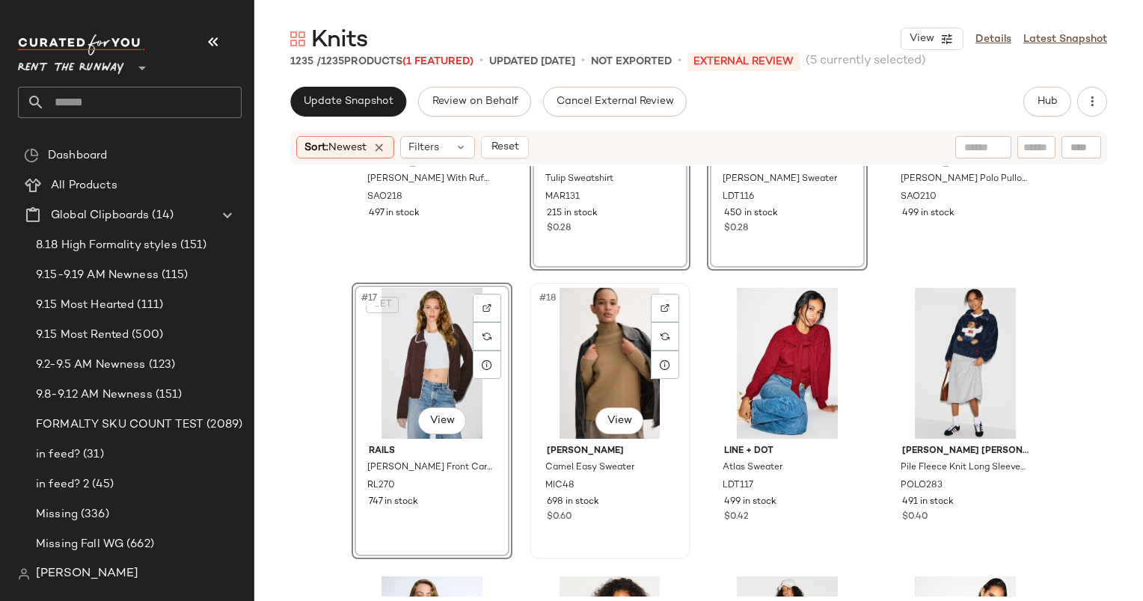
click at [631, 353] on div "#18 View" at bounding box center [610, 363] width 150 height 151
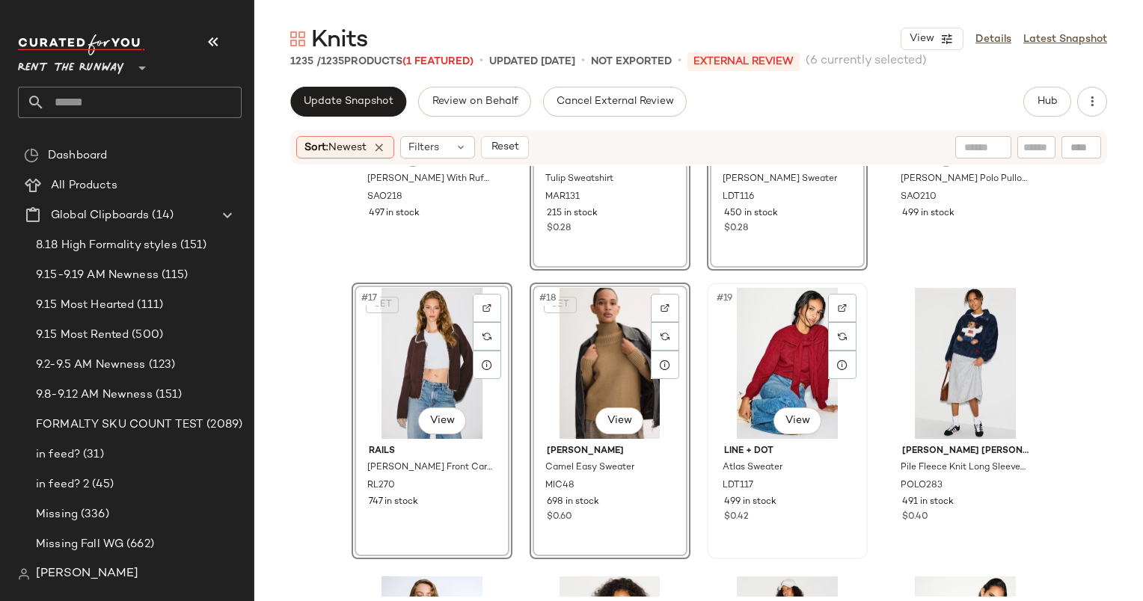
click at [738, 362] on div "#19 View" at bounding box center [787, 363] width 150 height 151
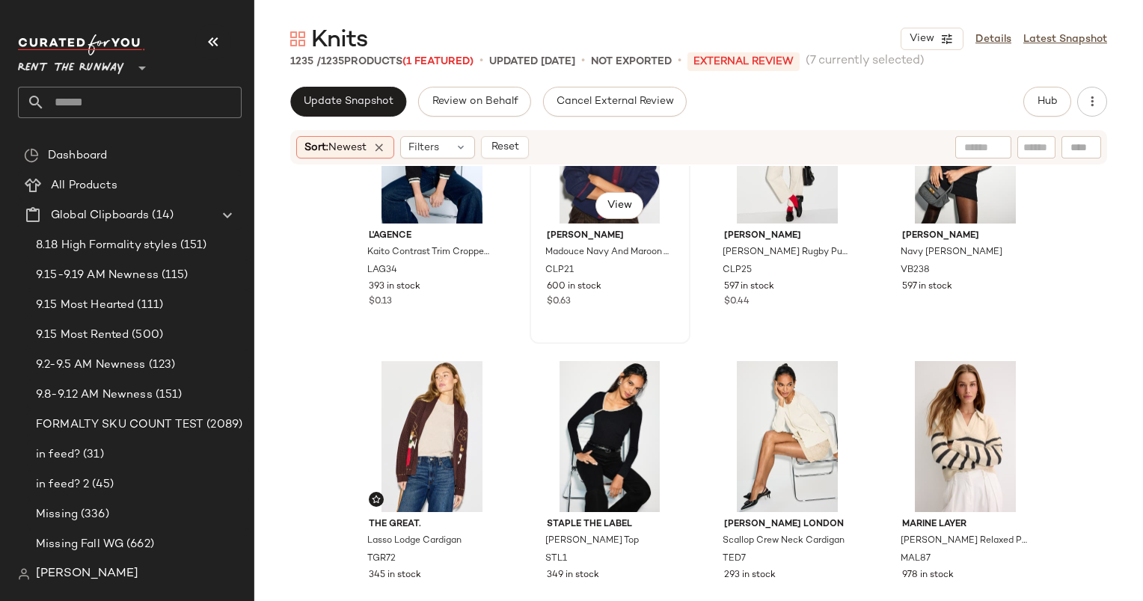
scroll to position [1558, 0]
click at [384, 463] on div "#25 View" at bounding box center [432, 436] width 150 height 151
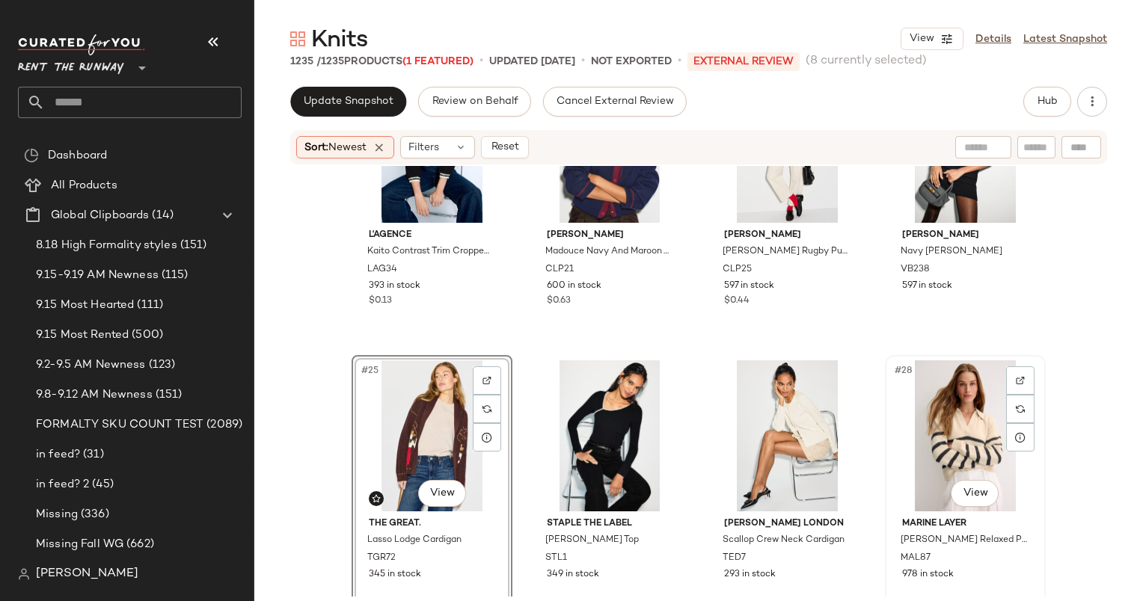
click at [966, 398] on div "#28 View" at bounding box center [965, 436] width 150 height 151
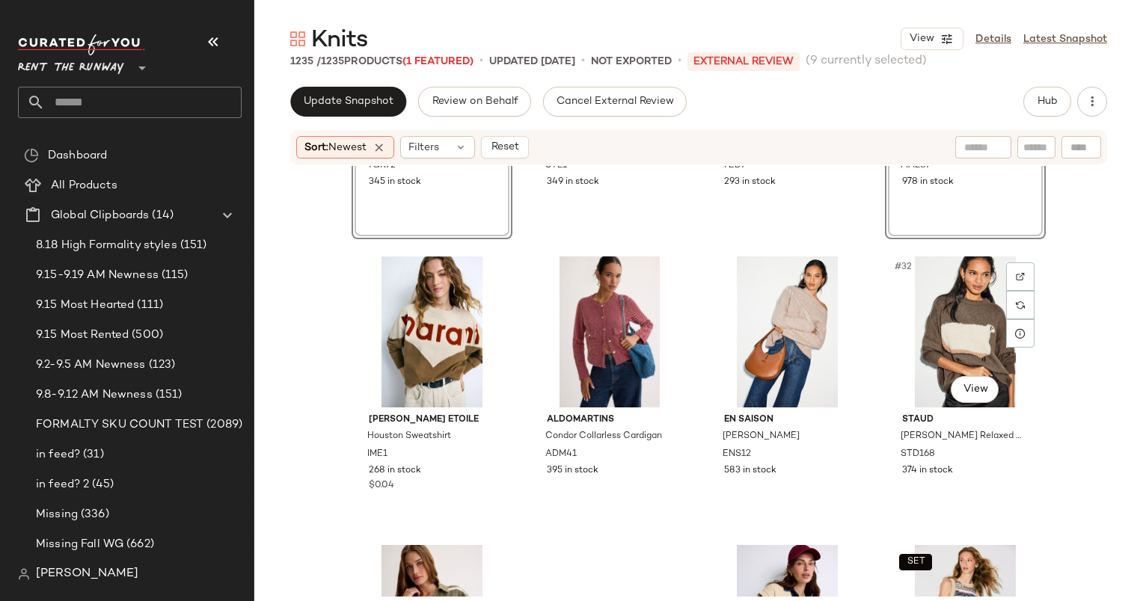
scroll to position [1978, 0]
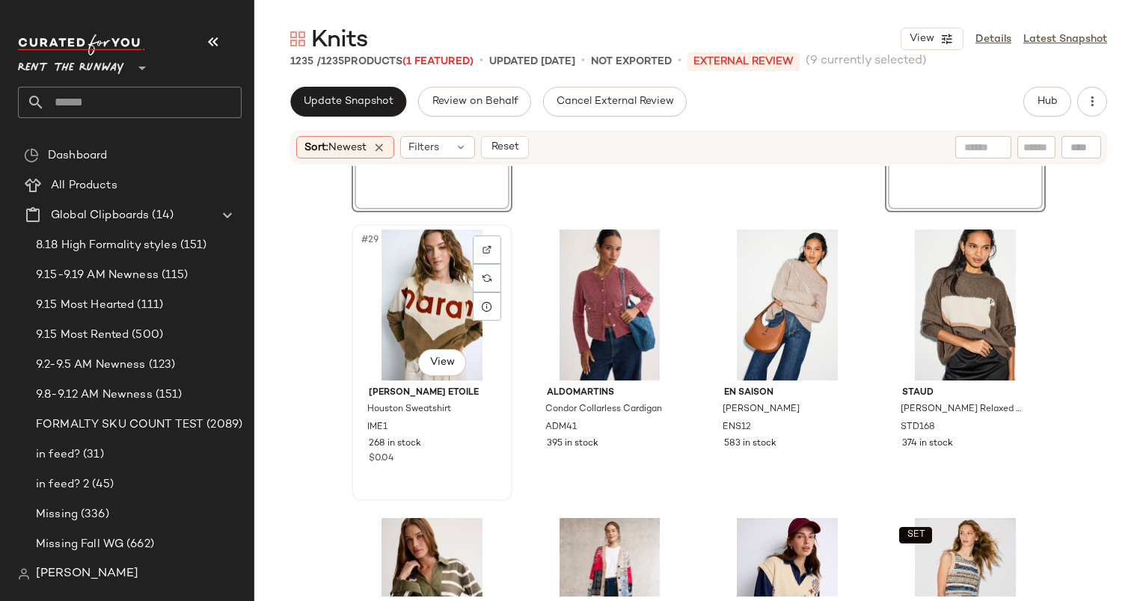
click at [414, 310] on div "#29 View" at bounding box center [432, 305] width 150 height 151
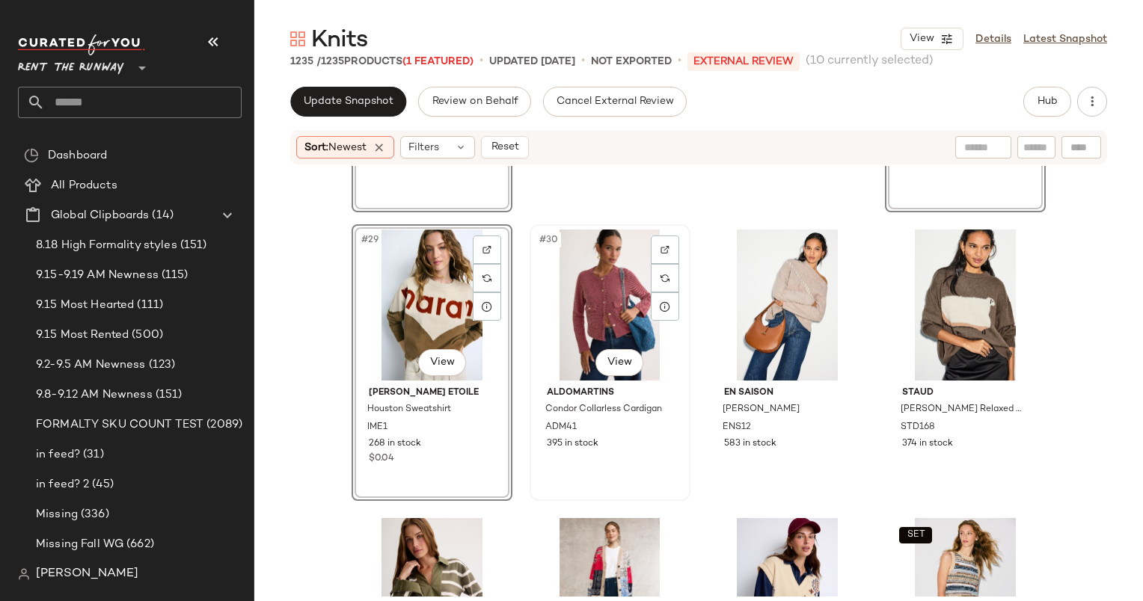
click at [635, 335] on div "#30 View" at bounding box center [610, 305] width 150 height 151
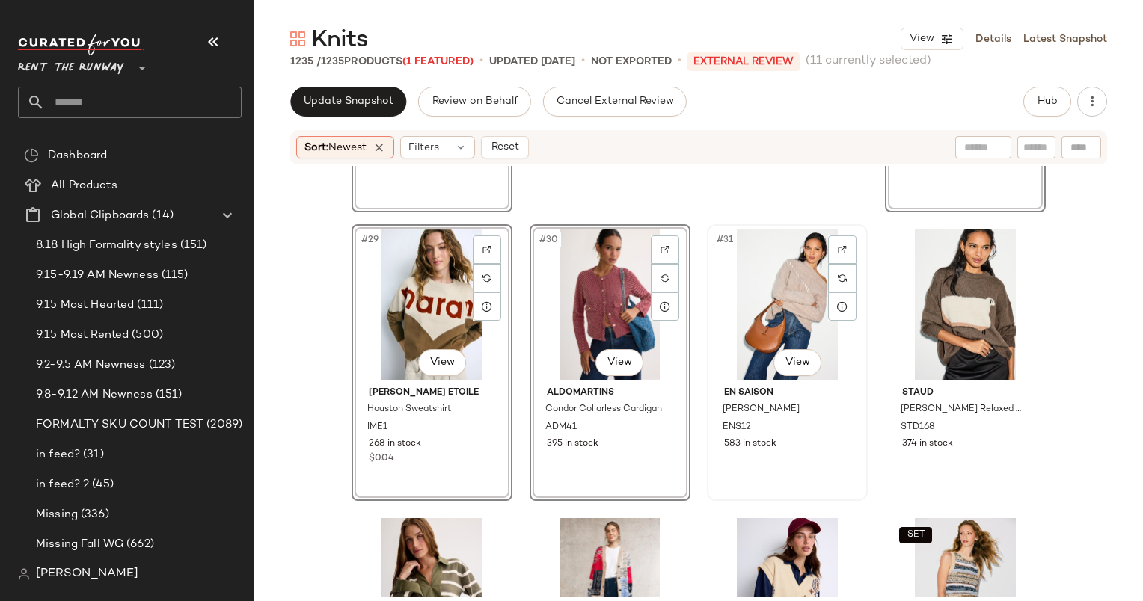
click at [786, 281] on div "#31 View" at bounding box center [787, 305] width 150 height 151
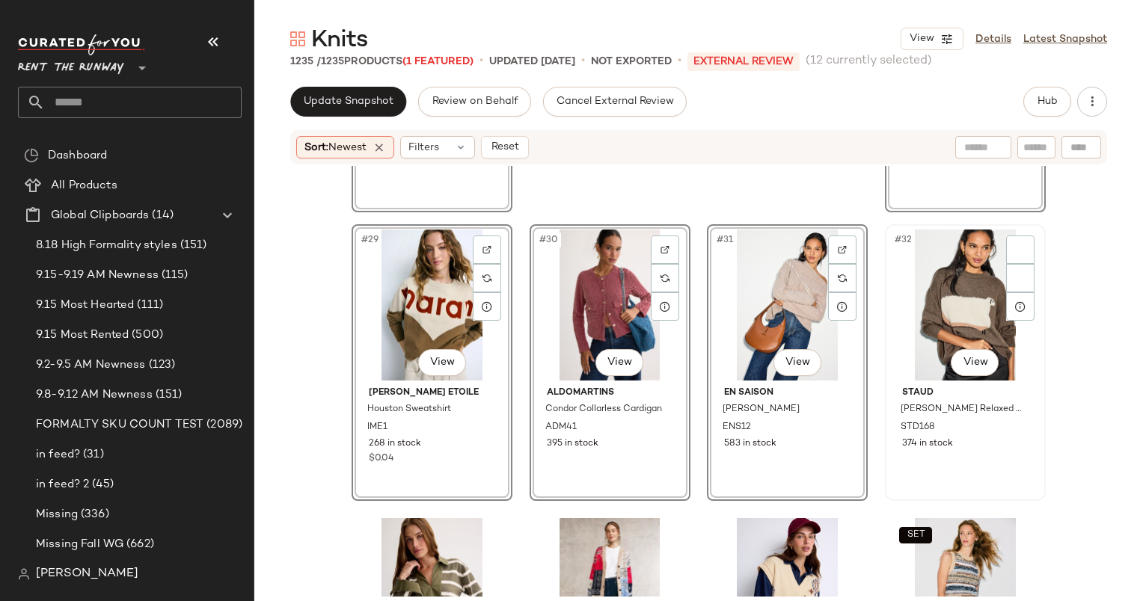
click at [1031, 266] on div "#32 View" at bounding box center [965, 305] width 150 height 151
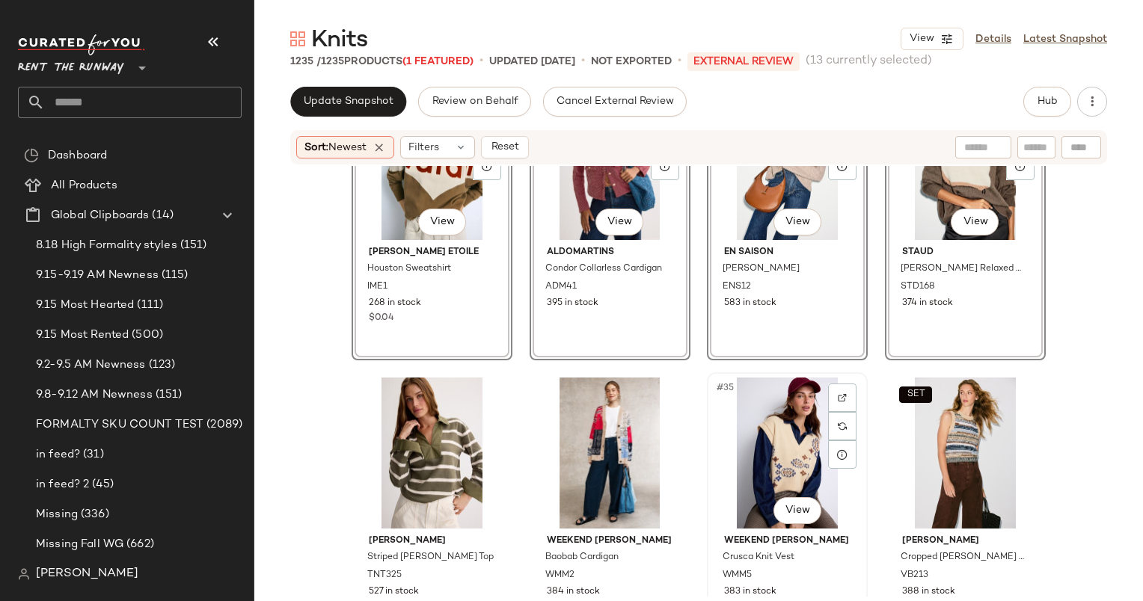
scroll to position [2379, 0]
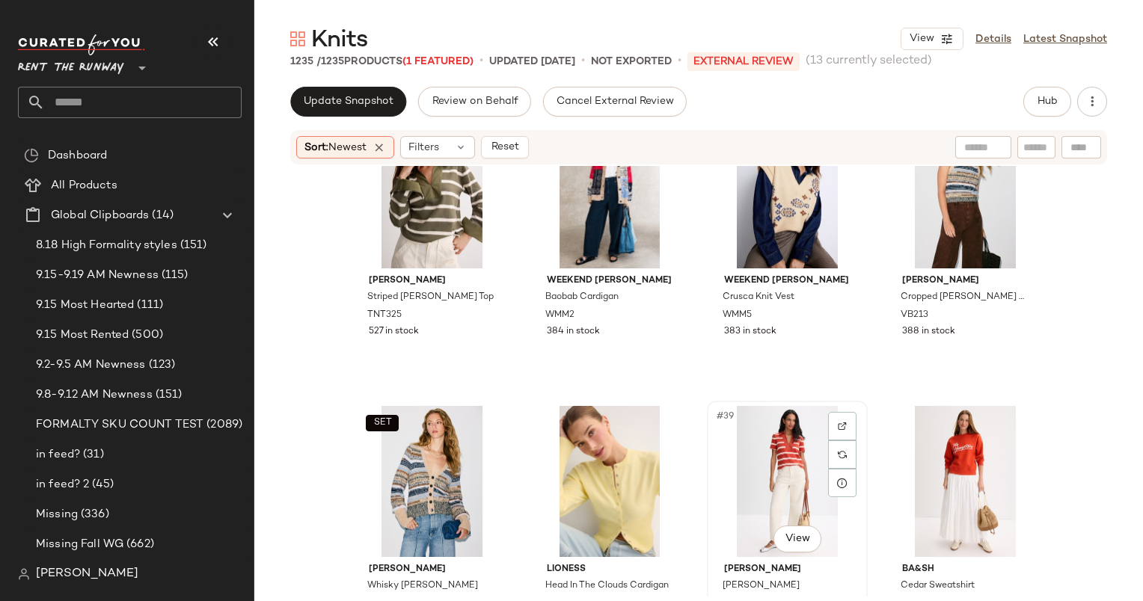
click at [791, 457] on div "#39 View" at bounding box center [787, 481] width 150 height 151
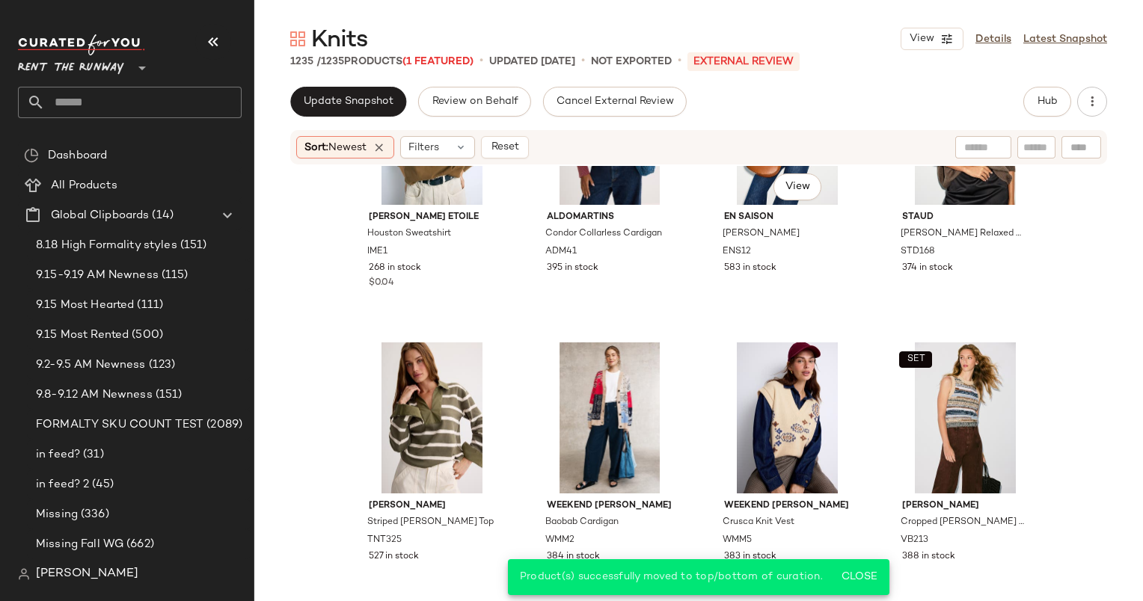
scroll to position [1738, 0]
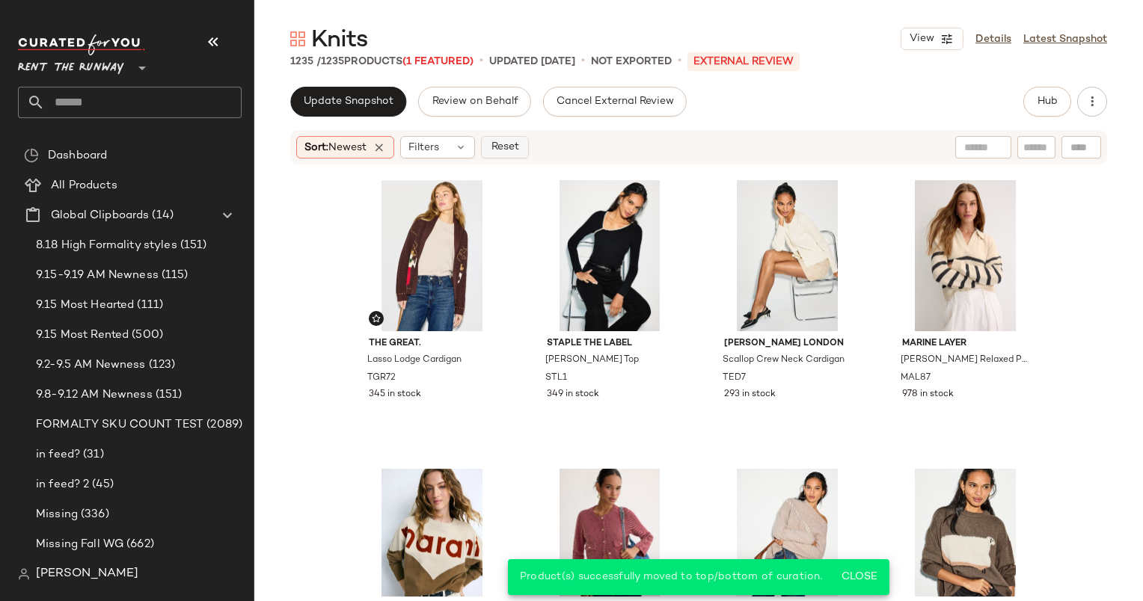
click at [511, 150] on span "Reset" at bounding box center [504, 147] width 28 height 12
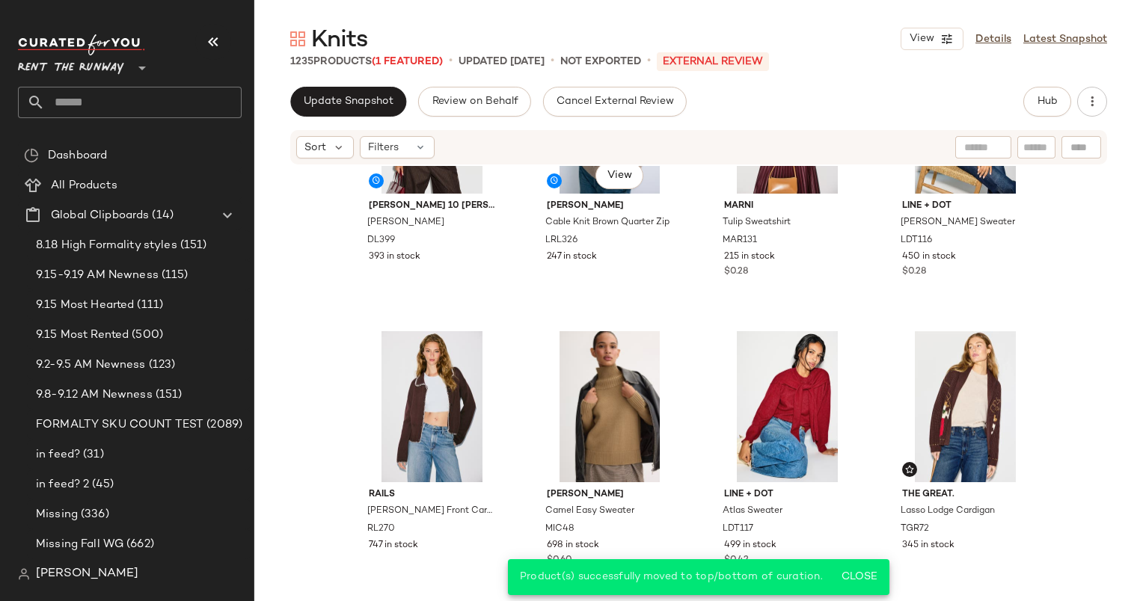
scroll to position [0, 0]
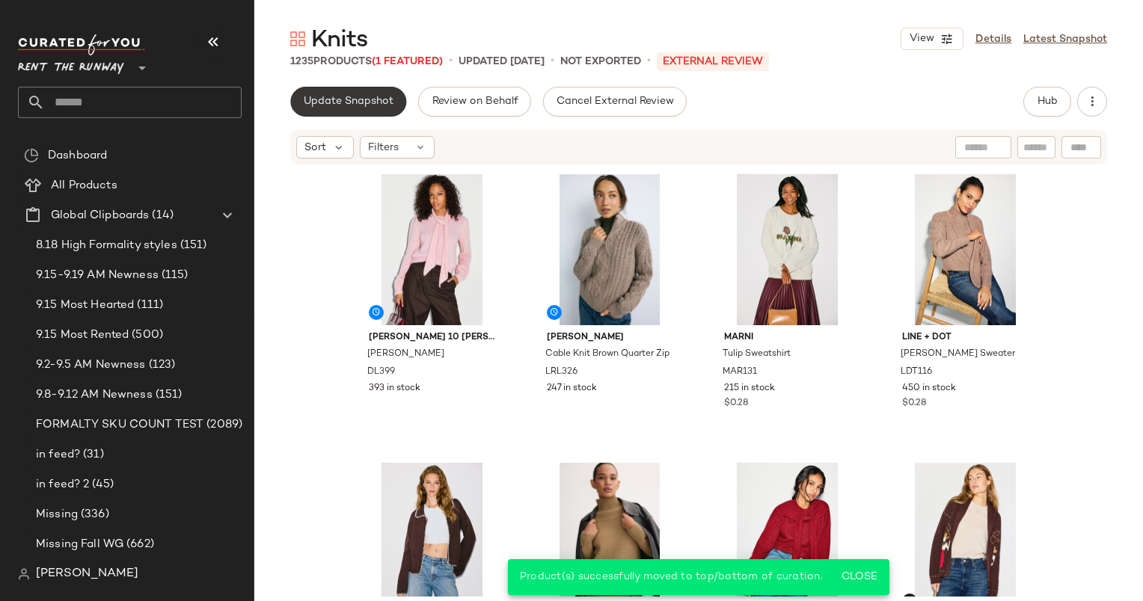
click at [334, 96] on span "Update Snapshot" at bounding box center [348, 102] width 91 height 12
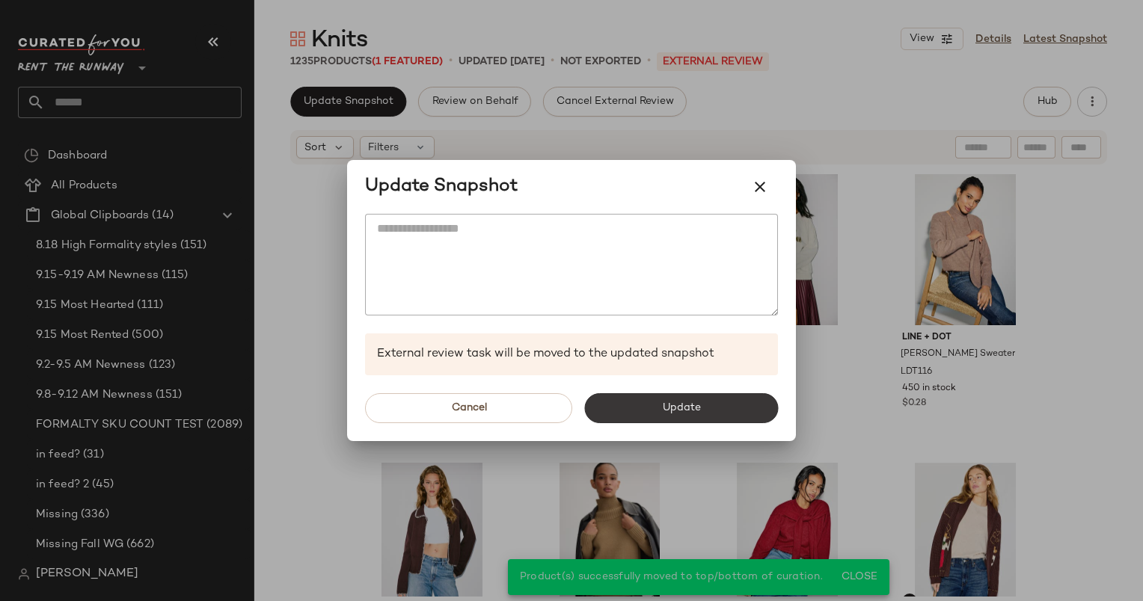
click at [685, 416] on button "Update" at bounding box center [681, 408] width 194 height 30
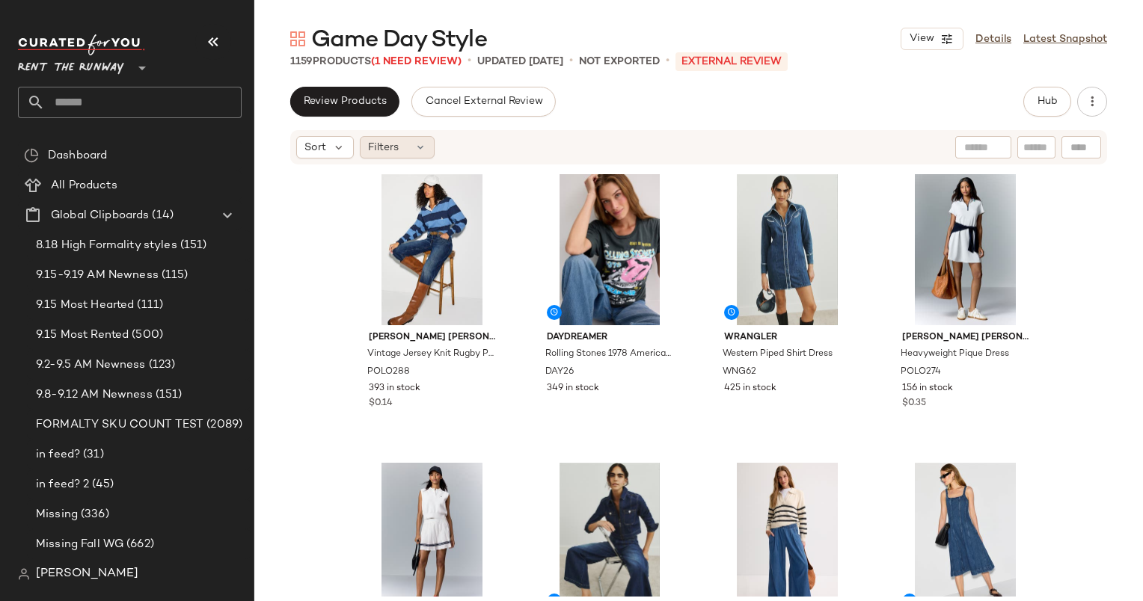
click at [403, 157] on div "Filters" at bounding box center [397, 147] width 75 height 22
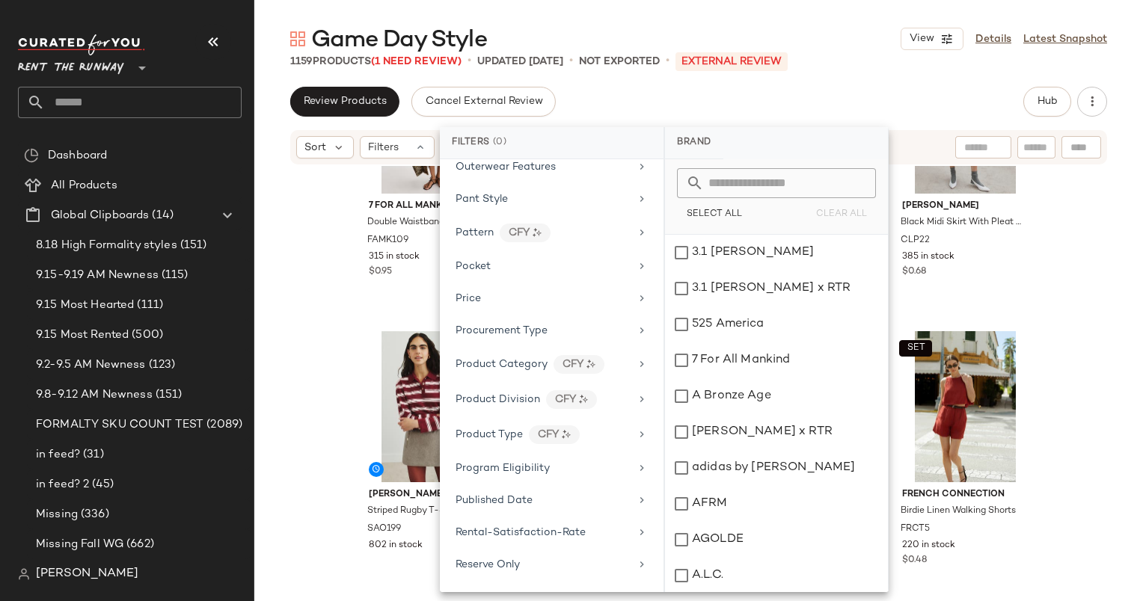
scroll to position [2022, 0]
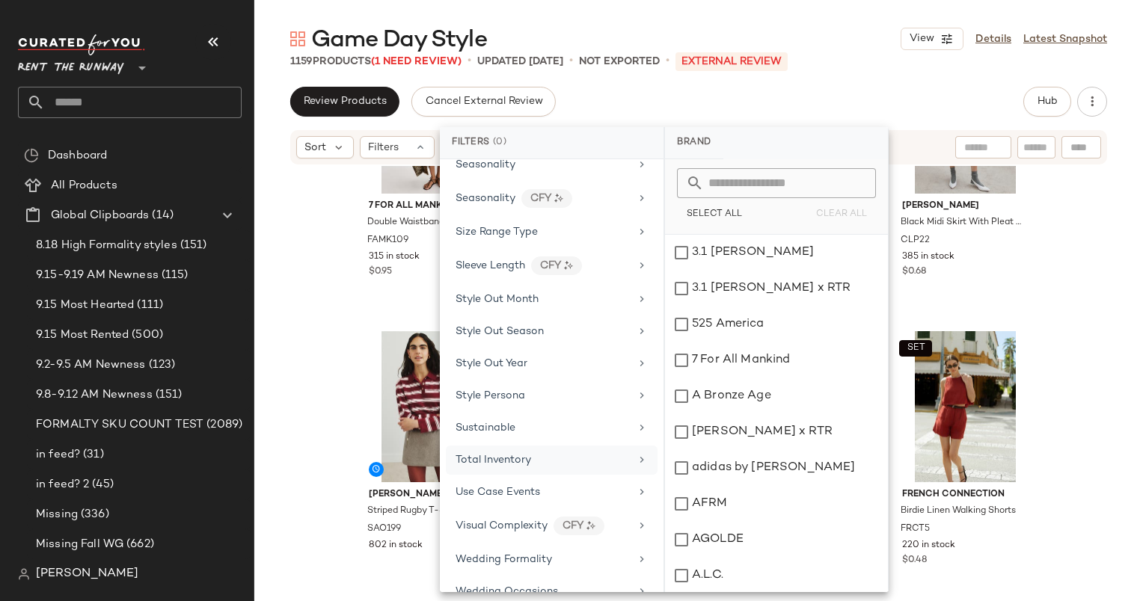
click at [546, 453] on div "Total Inventory" at bounding box center [543, 461] width 174 height 16
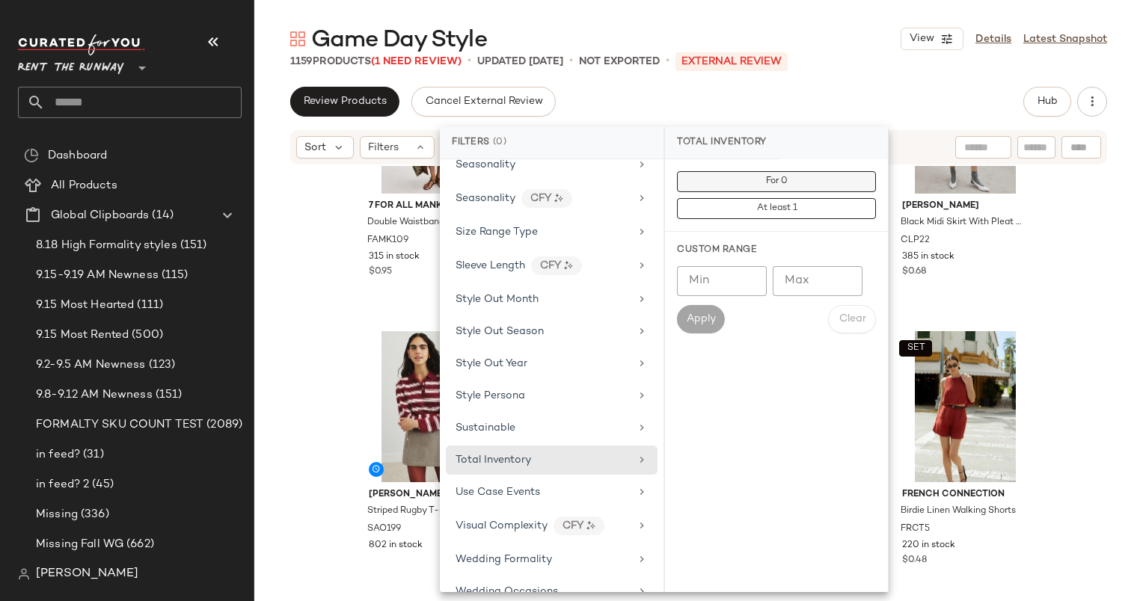
click at [767, 173] on button "For 0" at bounding box center [776, 181] width 199 height 21
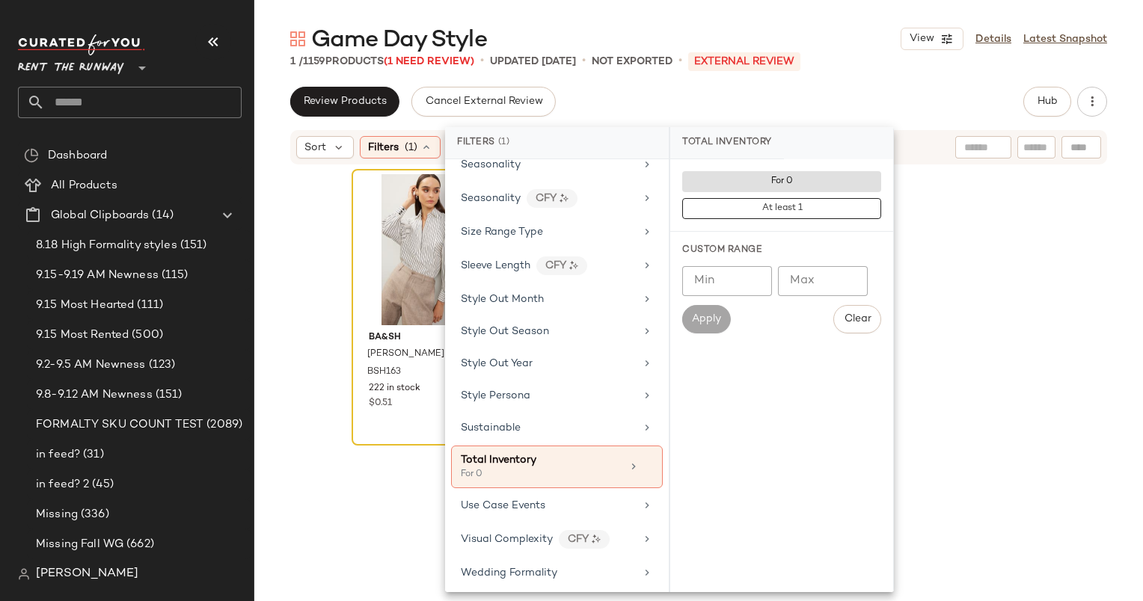
click at [412, 239] on div at bounding box center [432, 249] width 150 height 151
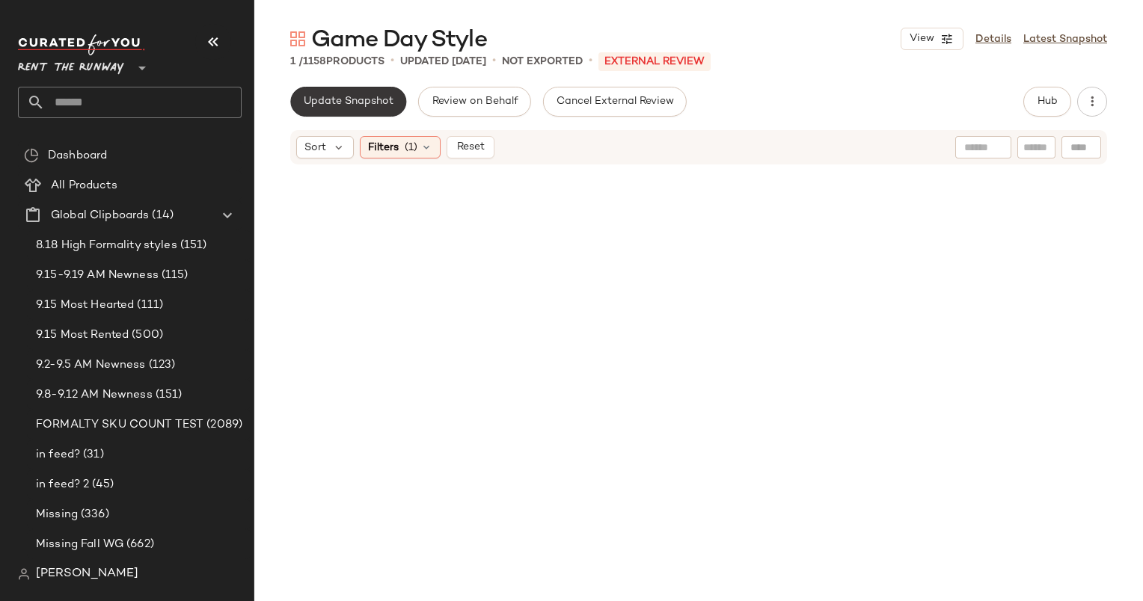
click at [379, 102] on span "Update Snapshot" at bounding box center [348, 102] width 91 height 12
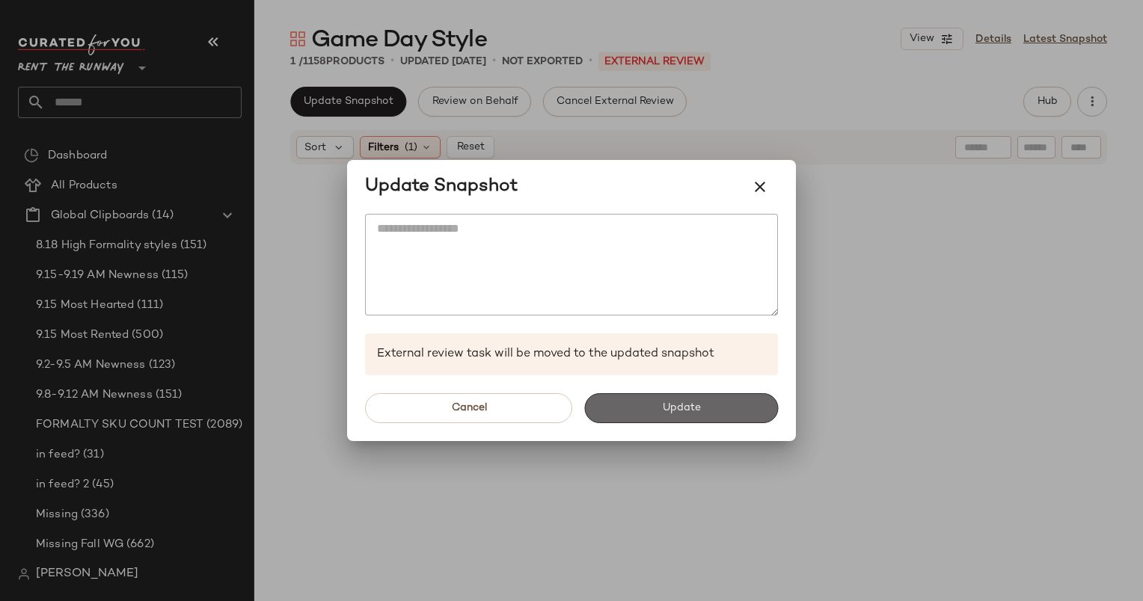
click at [700, 403] on span "Update" at bounding box center [680, 408] width 39 height 12
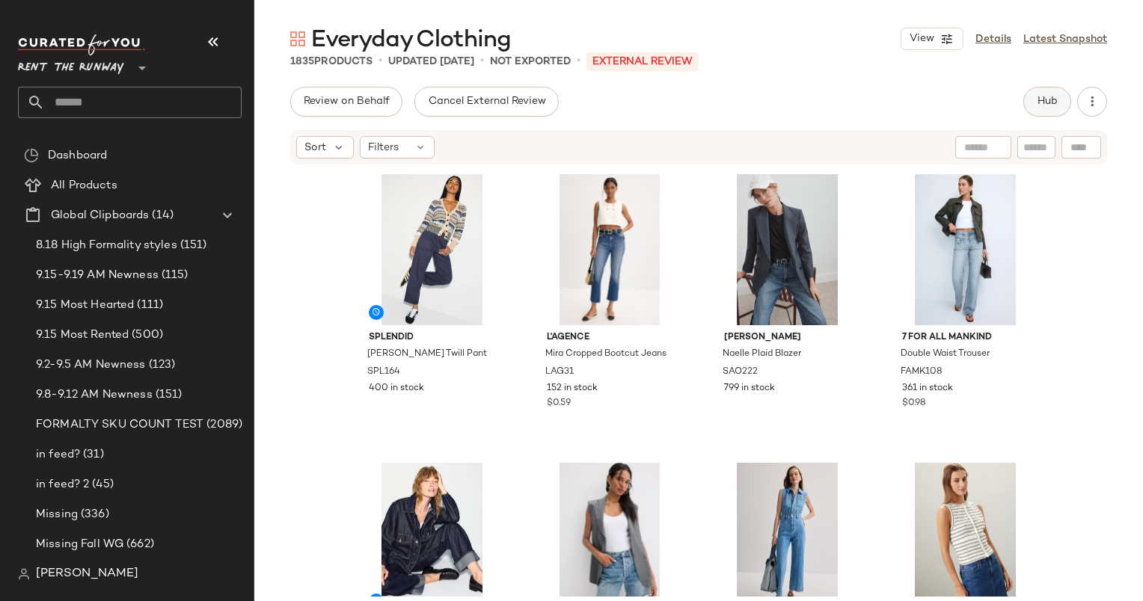
click at [1052, 114] on button "Hub" at bounding box center [1047, 102] width 48 height 30
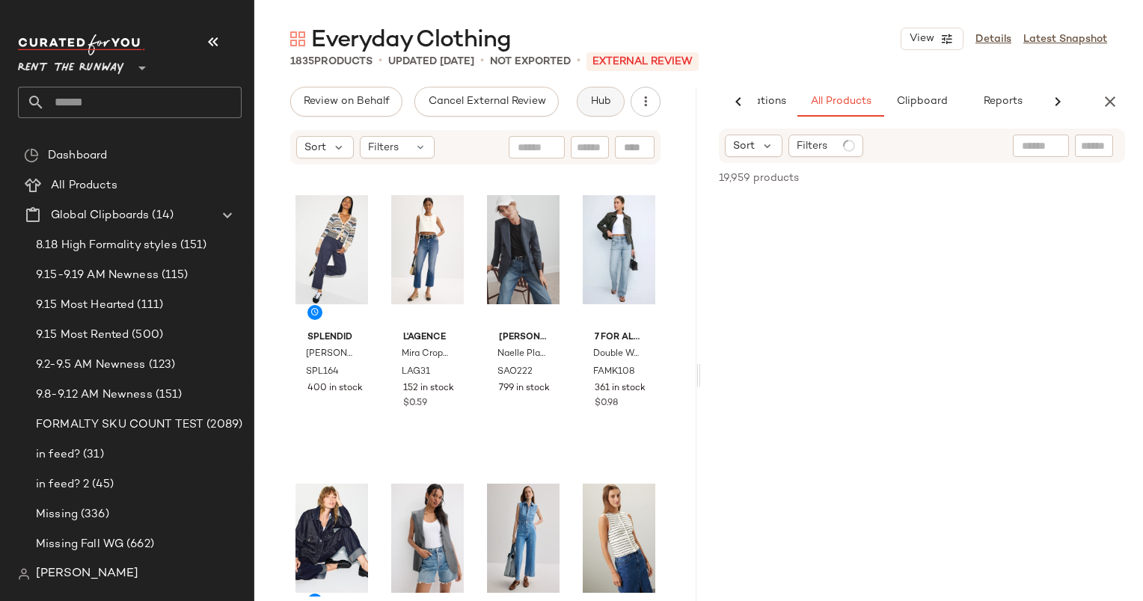
scroll to position [0, 92]
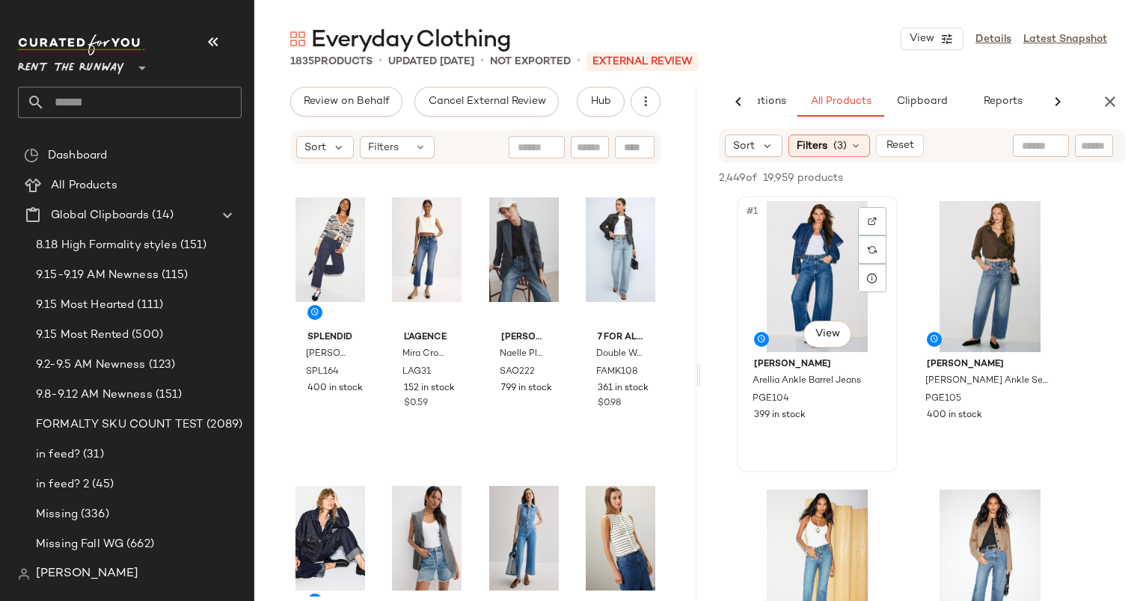
click at [844, 257] on div "#1 View" at bounding box center [817, 276] width 150 height 151
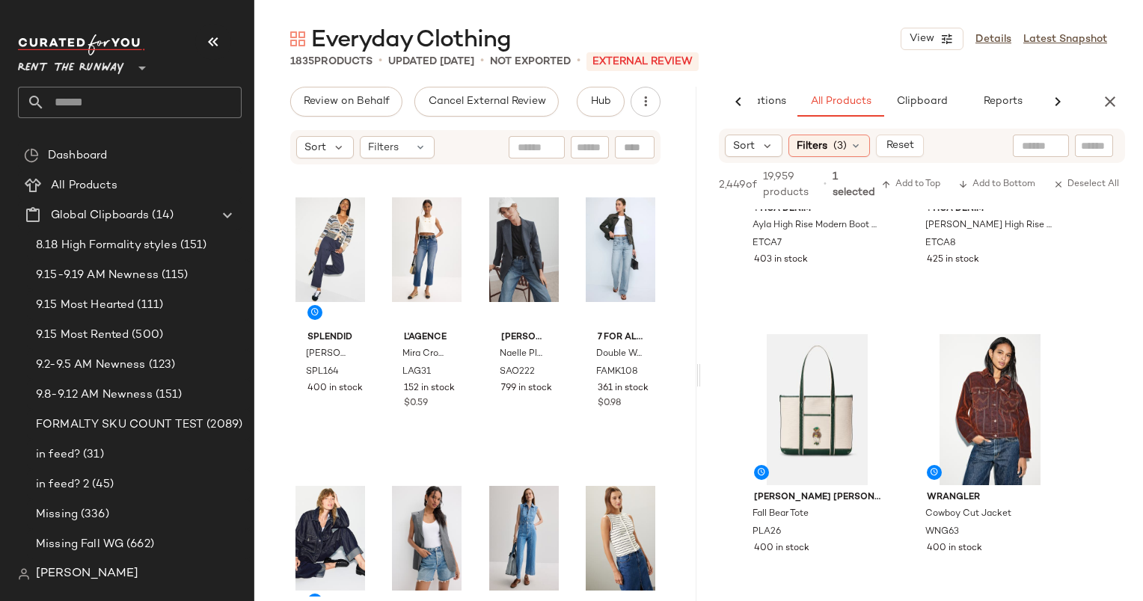
scroll to position [458, 0]
click at [1048, 275] on div "#4 View ?TICA Denim [PERSON_NAME] High Rise Arched Leg [PERSON_NAME] ETCA8 425 …" at bounding box center [990, 179] width 158 height 274
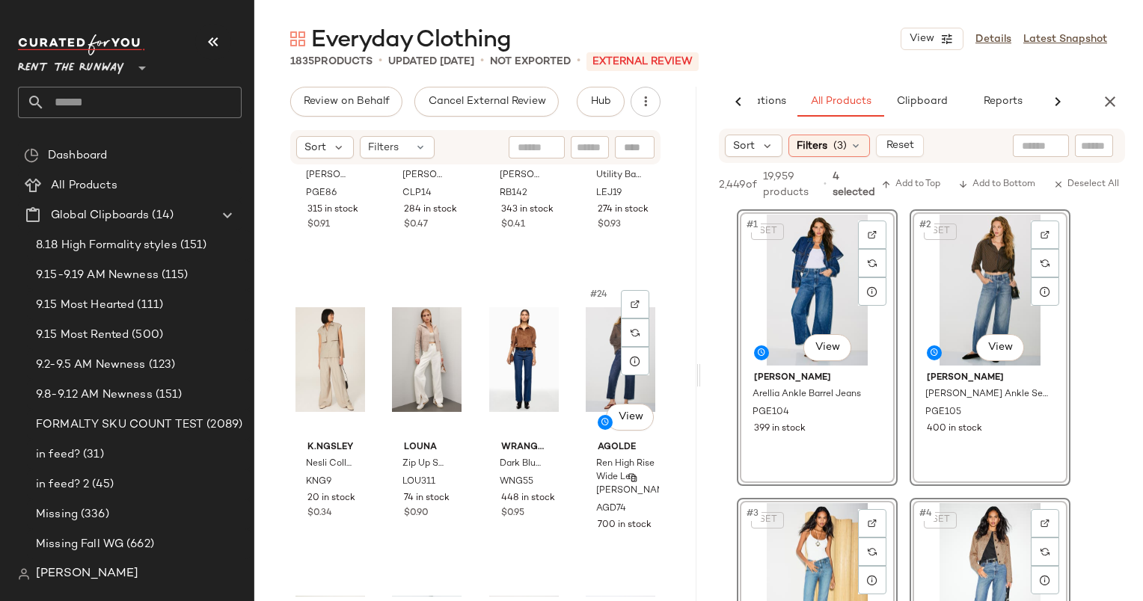
scroll to position [1319, 0]
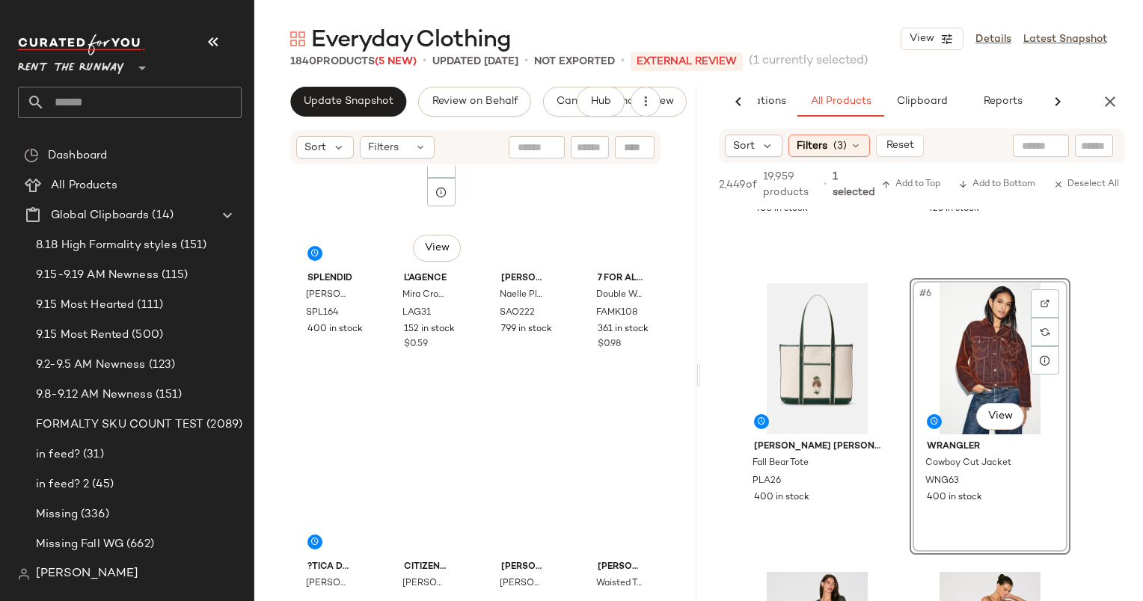
scroll to position [0, 0]
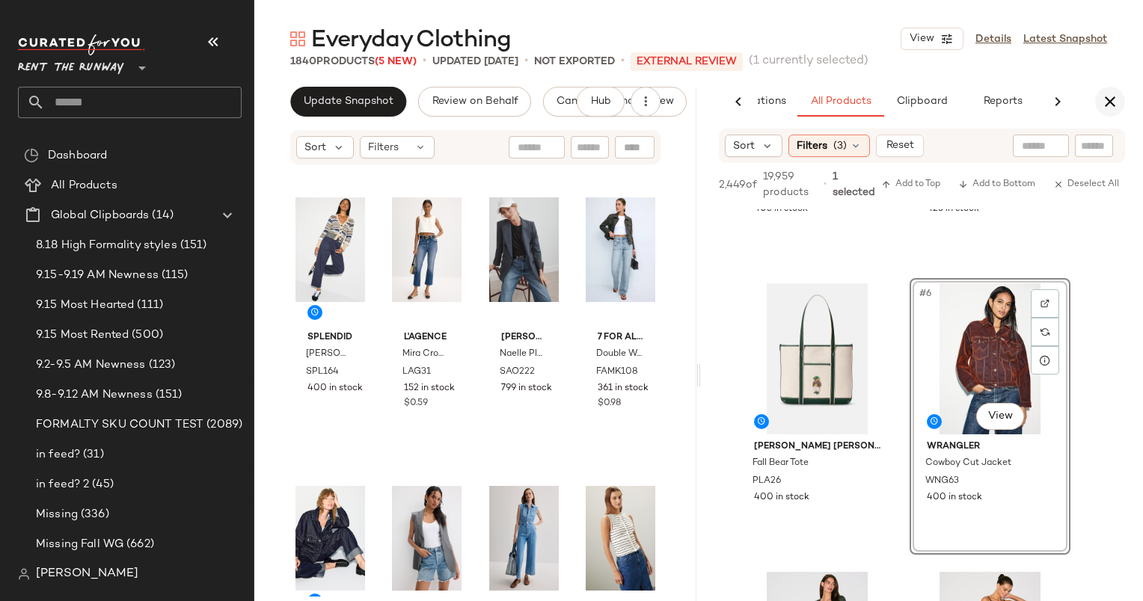
click at [1103, 106] on icon "button" at bounding box center [1110, 102] width 18 height 18
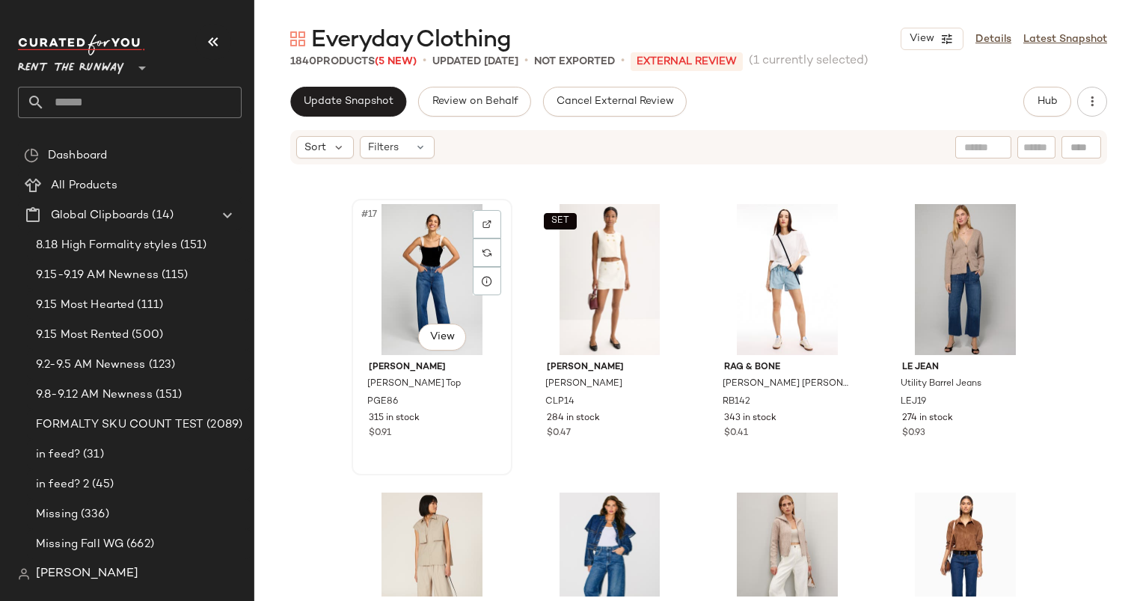
scroll to position [1095, 0]
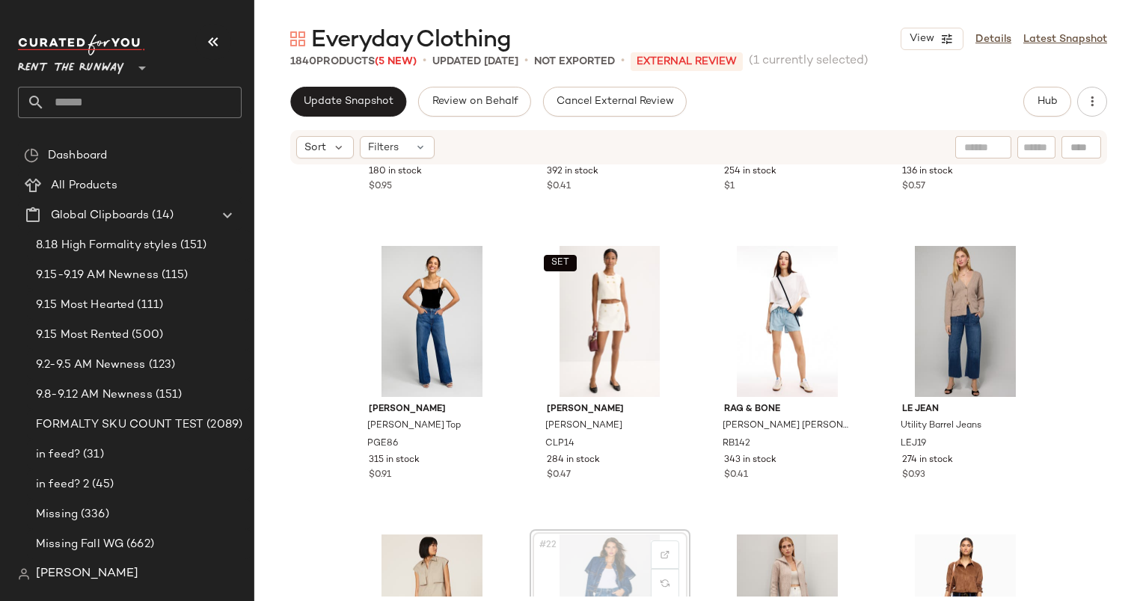
scroll to position [1095, 0]
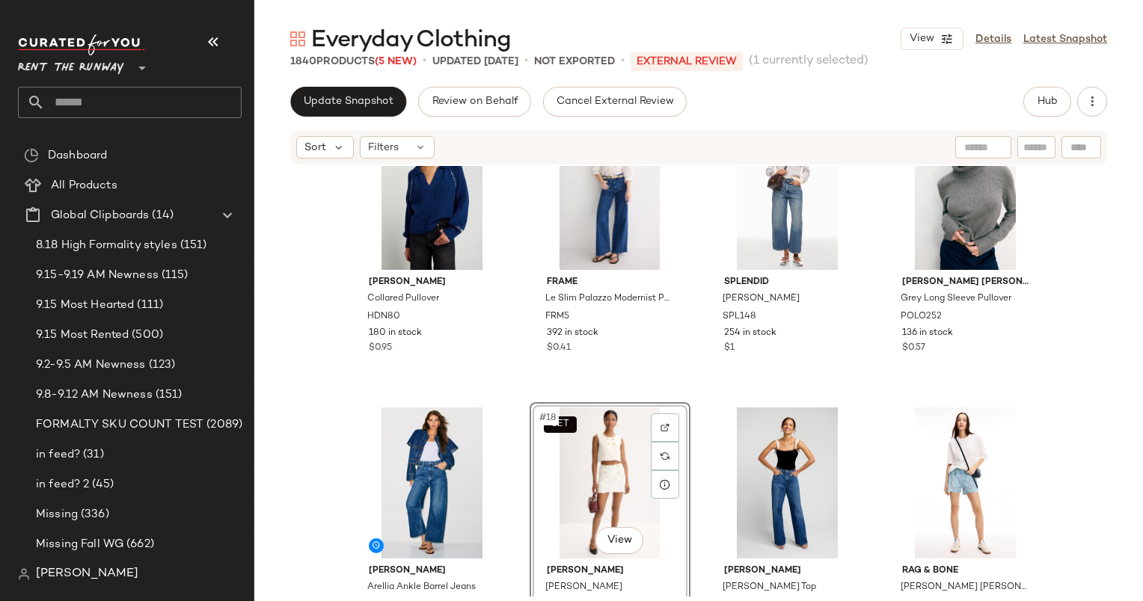
scroll to position [963, 0]
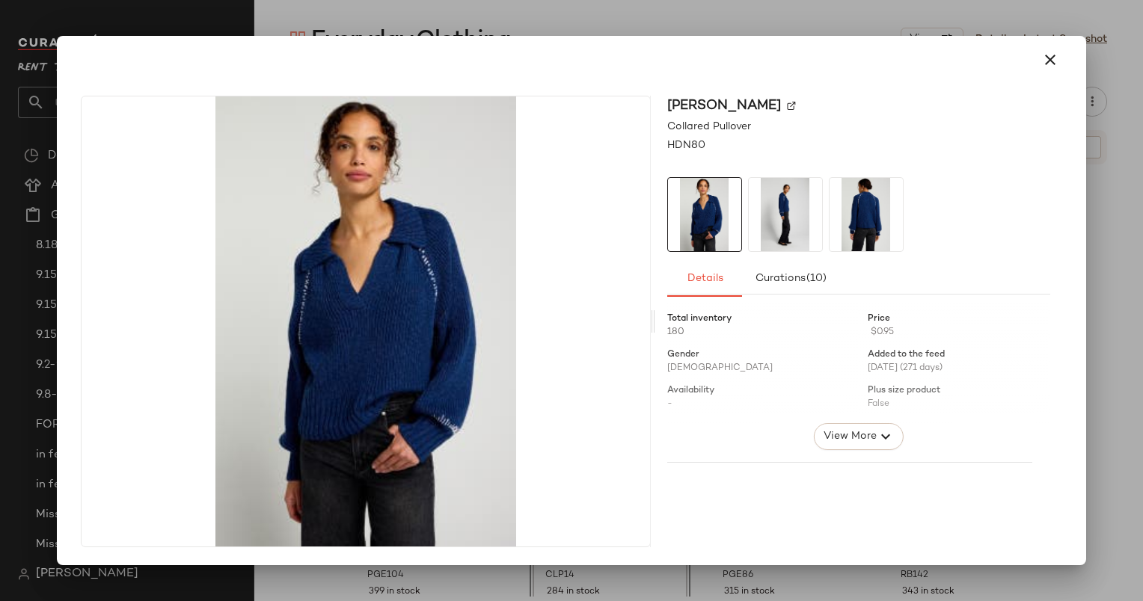
click at [1039, 24] on div at bounding box center [571, 300] width 1143 height 601
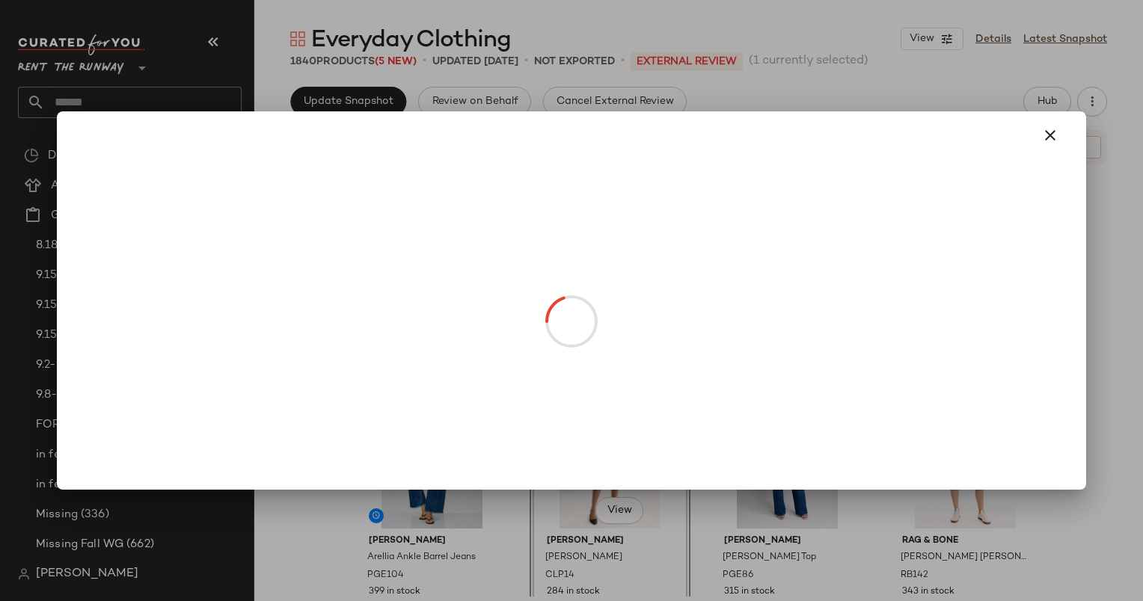
drag, startPoint x: 429, startPoint y: 227, endPoint x: 882, endPoint y: 458, distance: 508.8
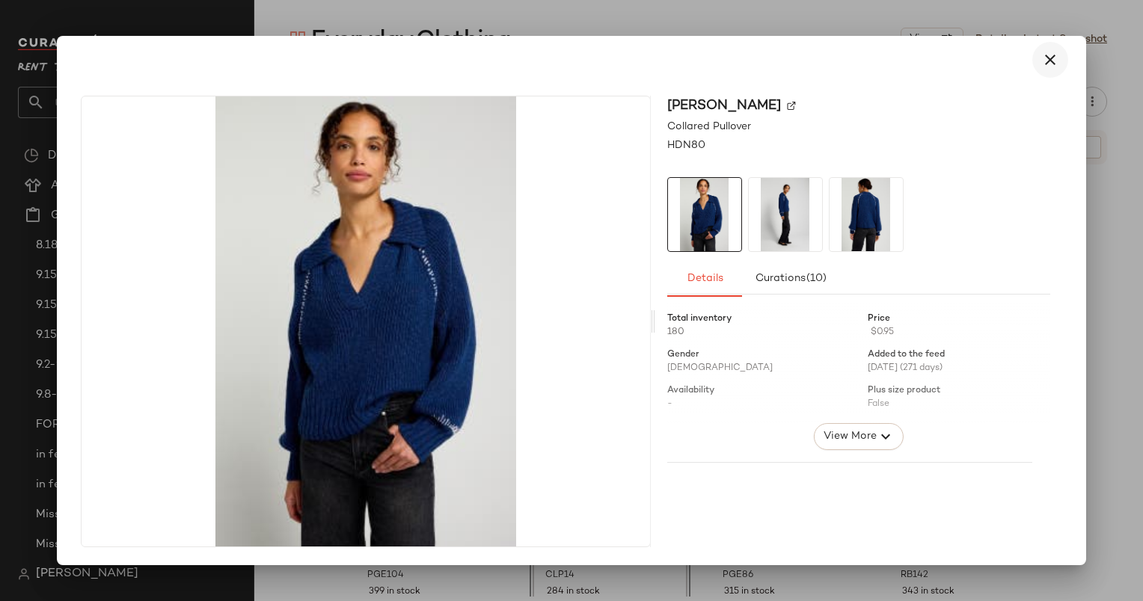
click at [1040, 67] on button "button" at bounding box center [1050, 60] width 36 height 36
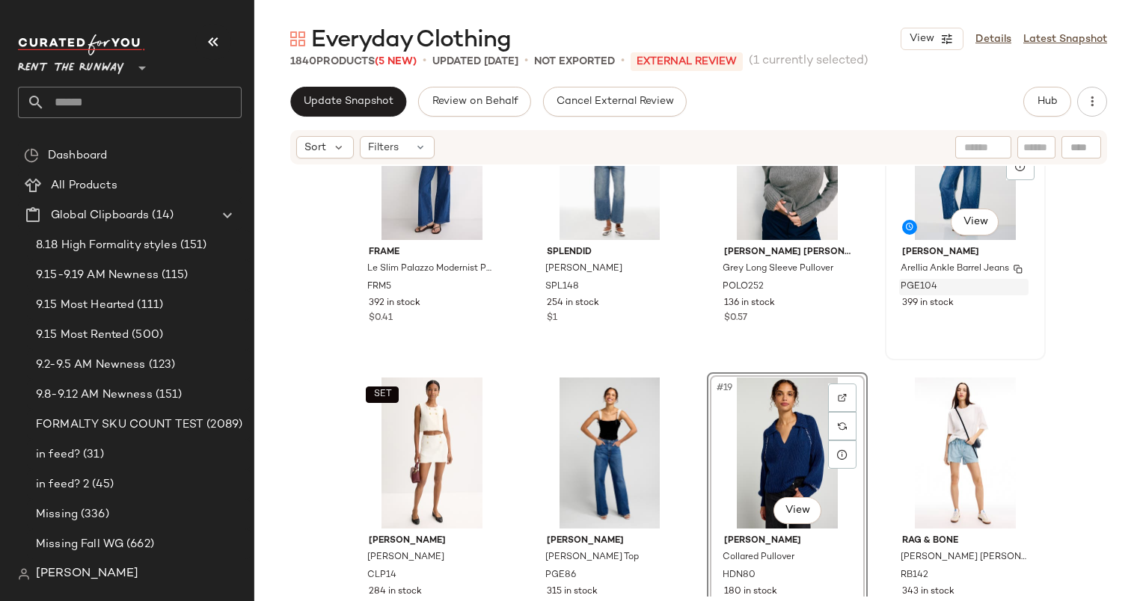
click at [990, 295] on div "PGE104" at bounding box center [963, 287] width 129 height 16
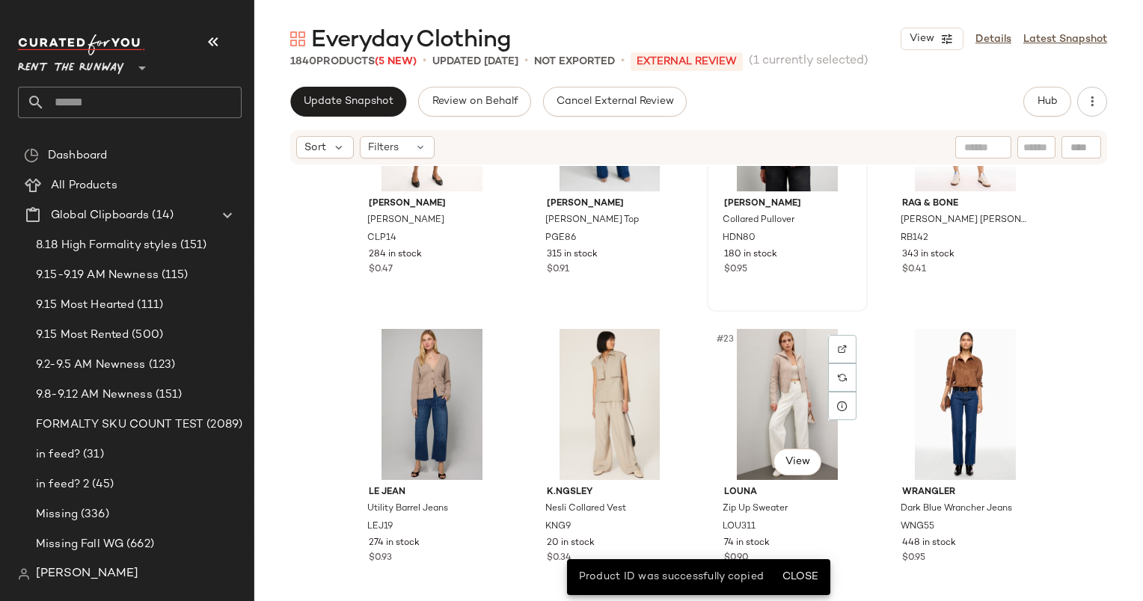
scroll to position [1307, 0]
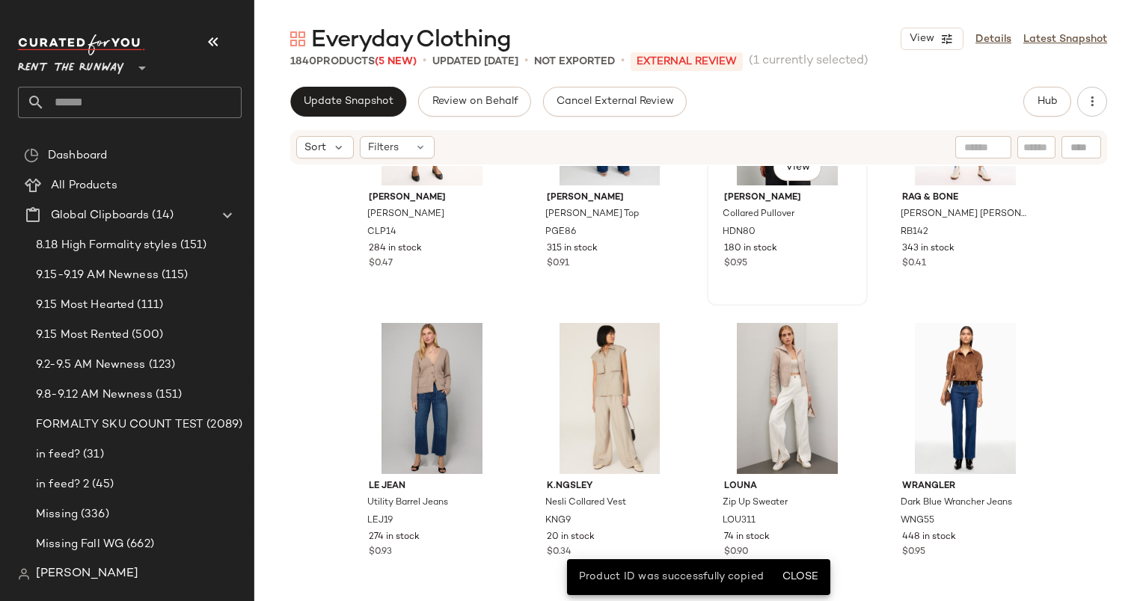
click at [818, 265] on div "$0.95" at bounding box center [787, 263] width 126 height 13
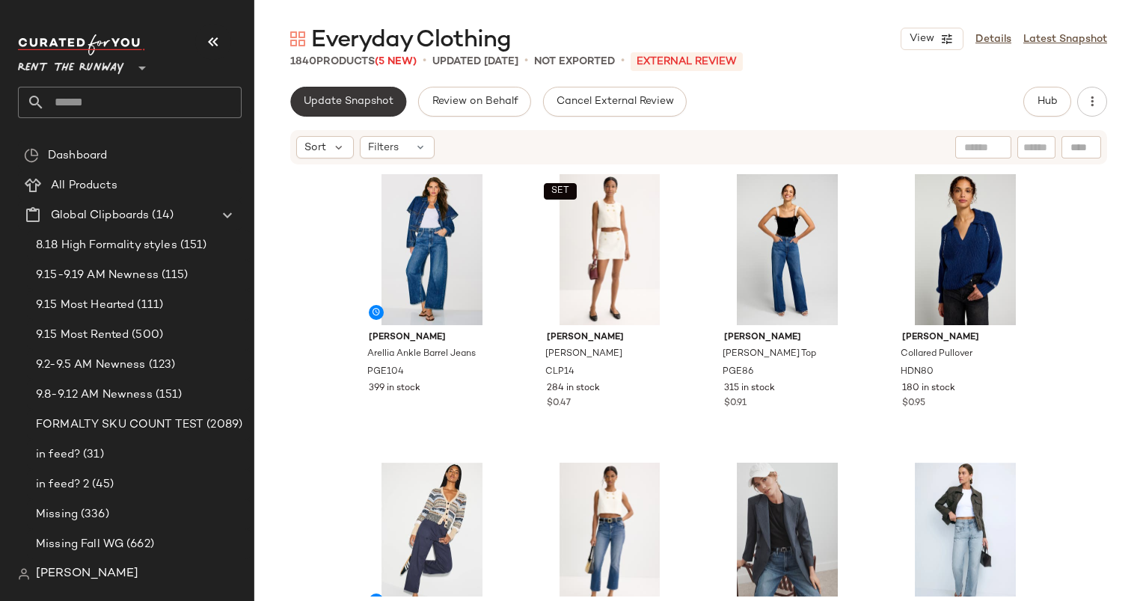
click at [368, 91] on button "Update Snapshot" at bounding box center [348, 102] width 116 height 30
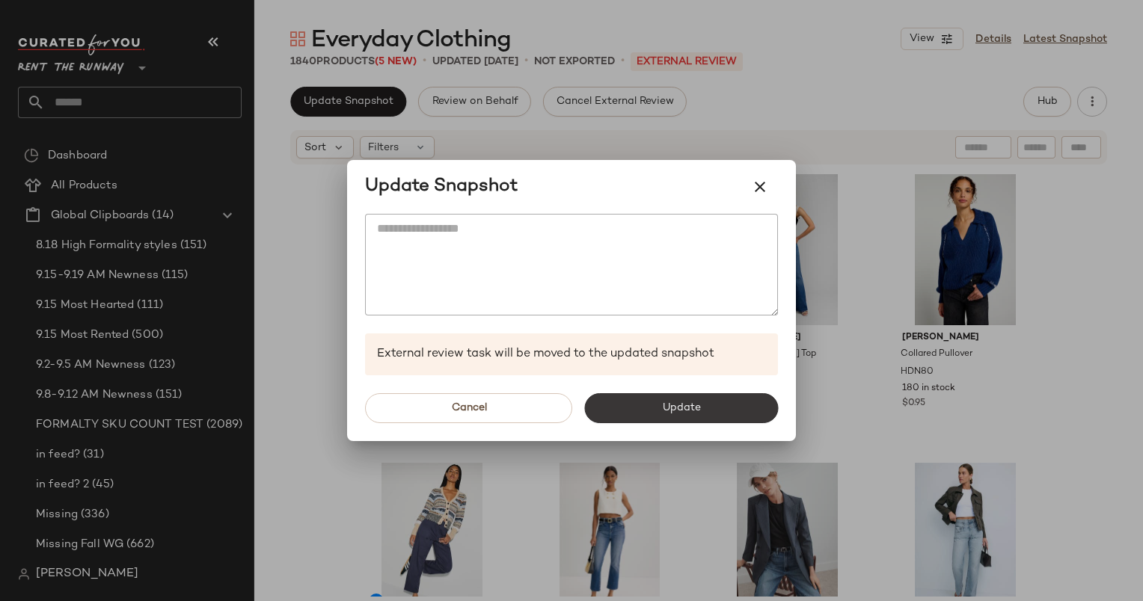
click at [692, 413] on span "Update" at bounding box center [680, 408] width 39 height 12
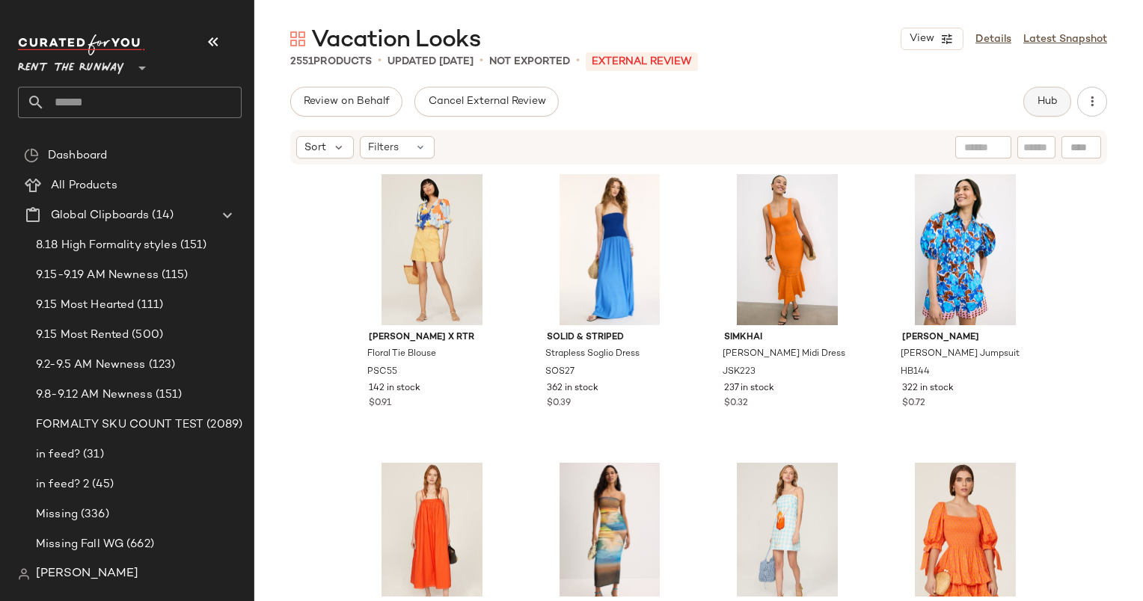
click at [1054, 93] on button "Hub" at bounding box center [1047, 102] width 48 height 30
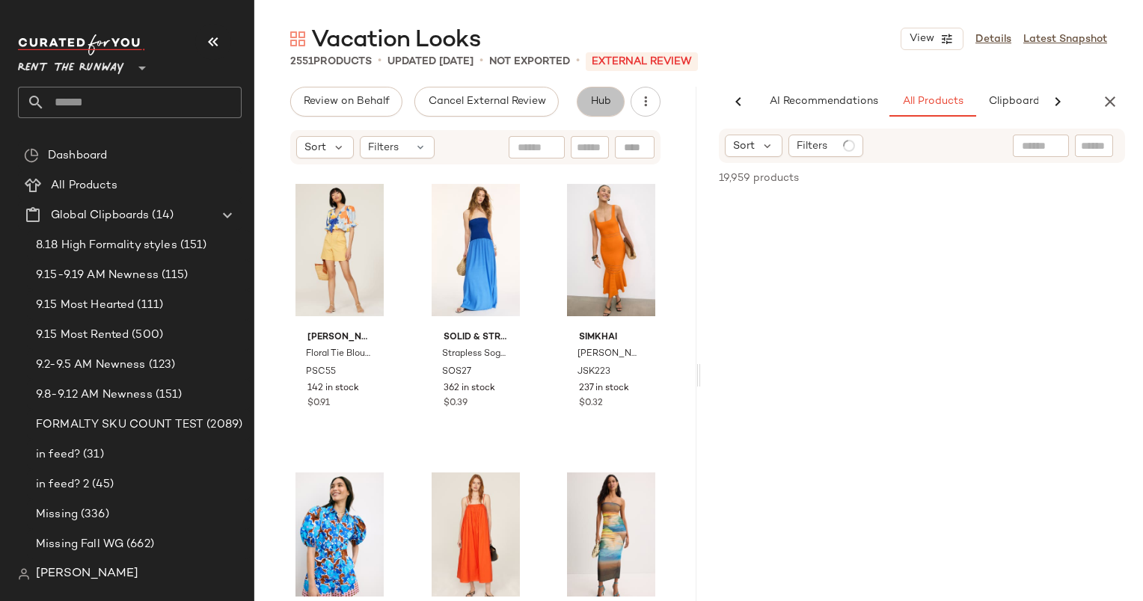
scroll to position [0, 63]
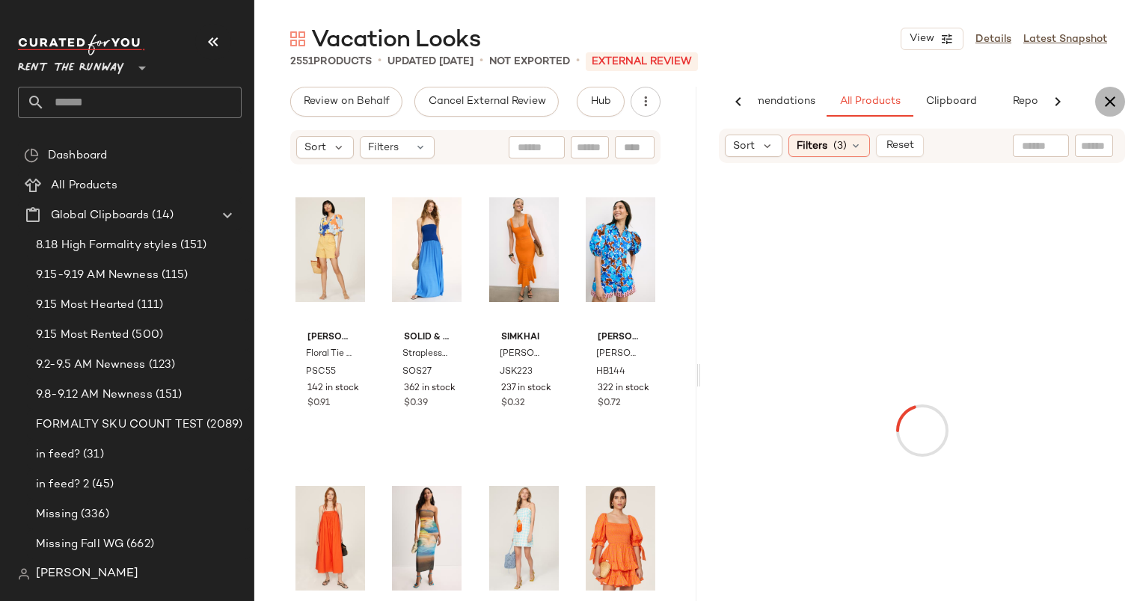
click at [1110, 96] on icon "button" at bounding box center [1110, 102] width 18 height 18
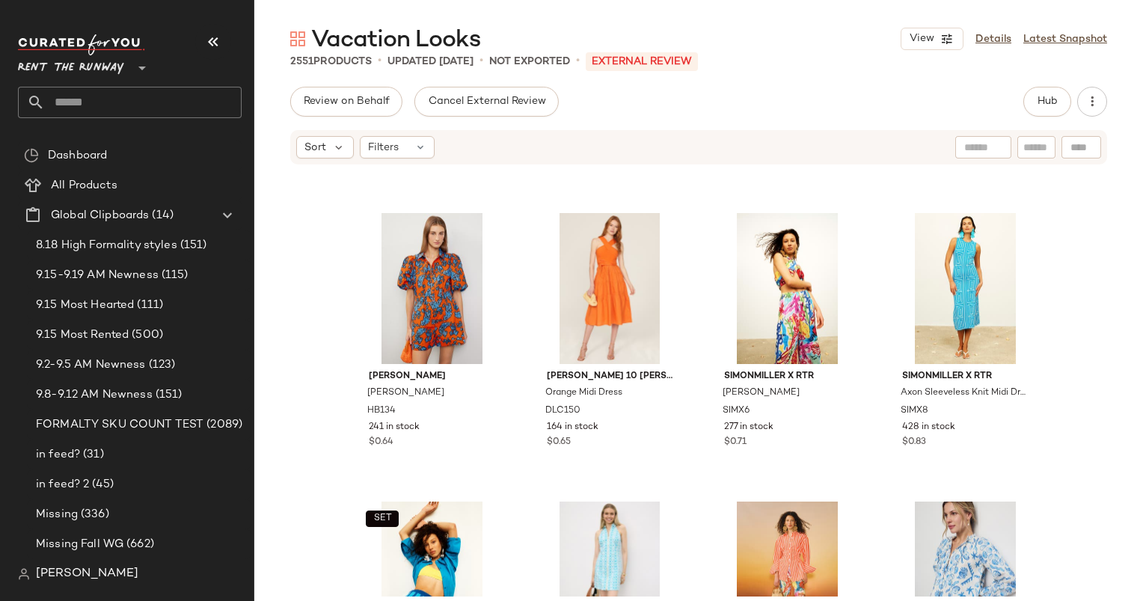
scroll to position [799, 0]
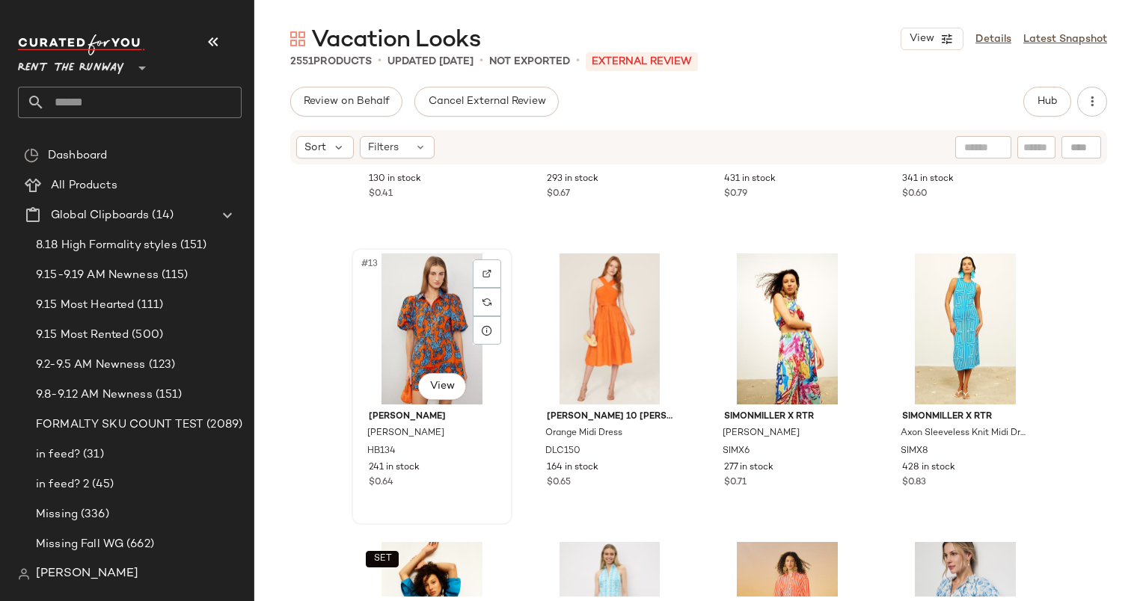
click at [423, 330] on div "#13 View" at bounding box center [432, 329] width 150 height 151
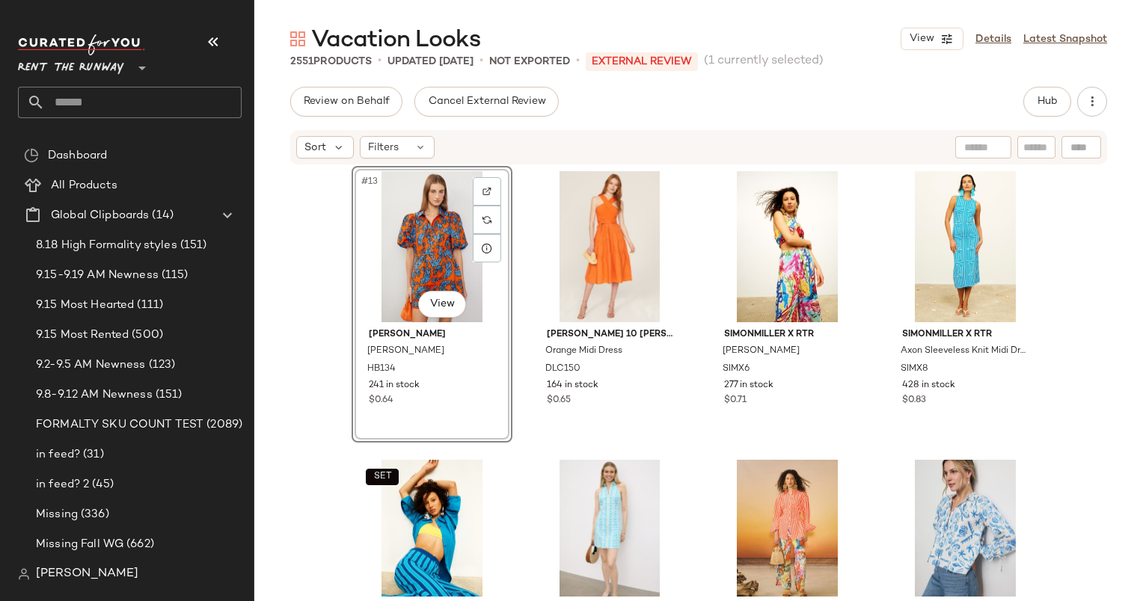
scroll to position [884, 0]
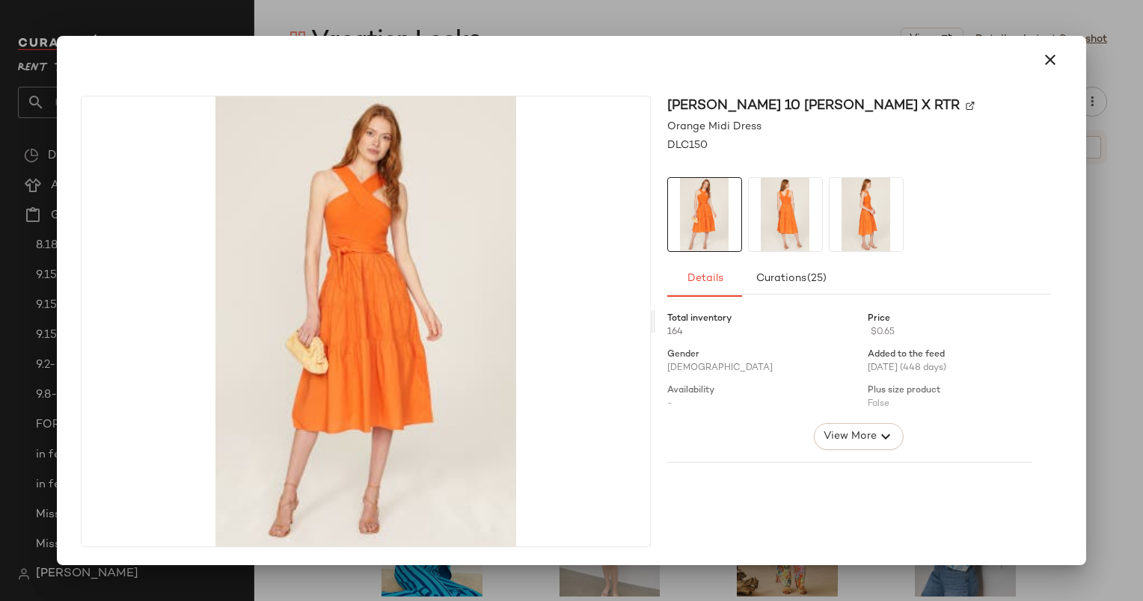
click at [1074, 43] on div at bounding box center [571, 60] width 1017 height 48
click at [1054, 55] on icon "button" at bounding box center [1050, 60] width 18 height 18
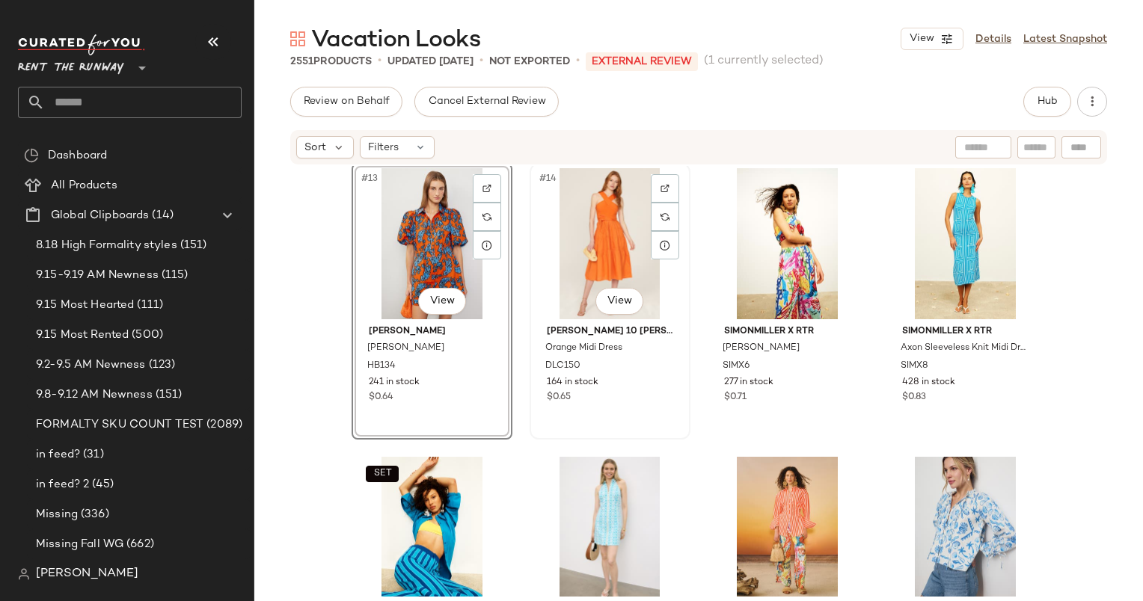
click at [607, 225] on div "#14 View" at bounding box center [610, 243] width 150 height 151
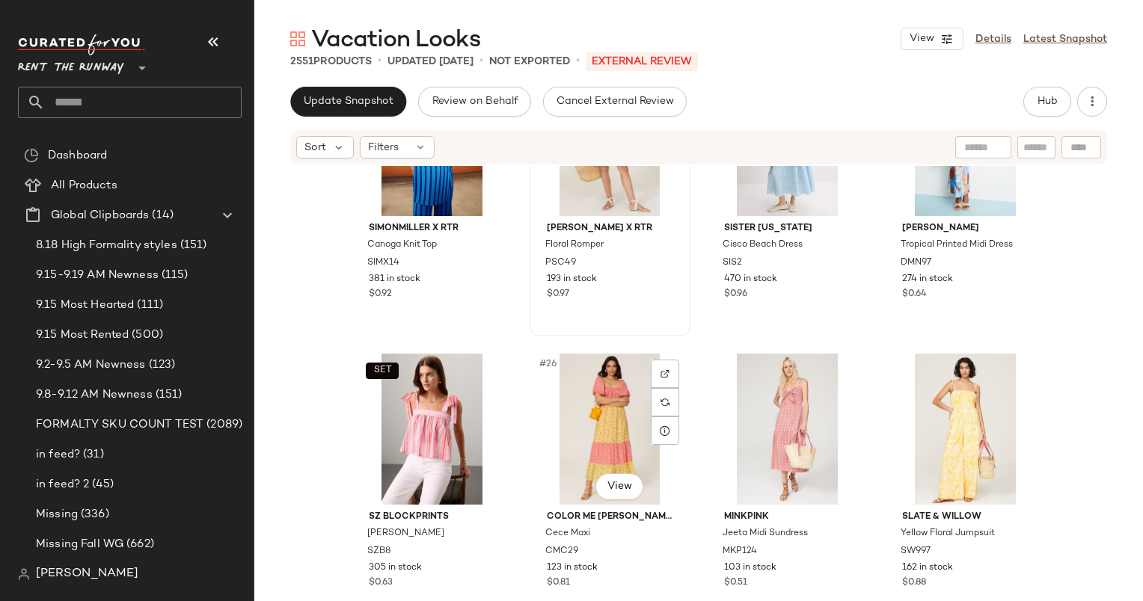
scroll to position [1570, 0]
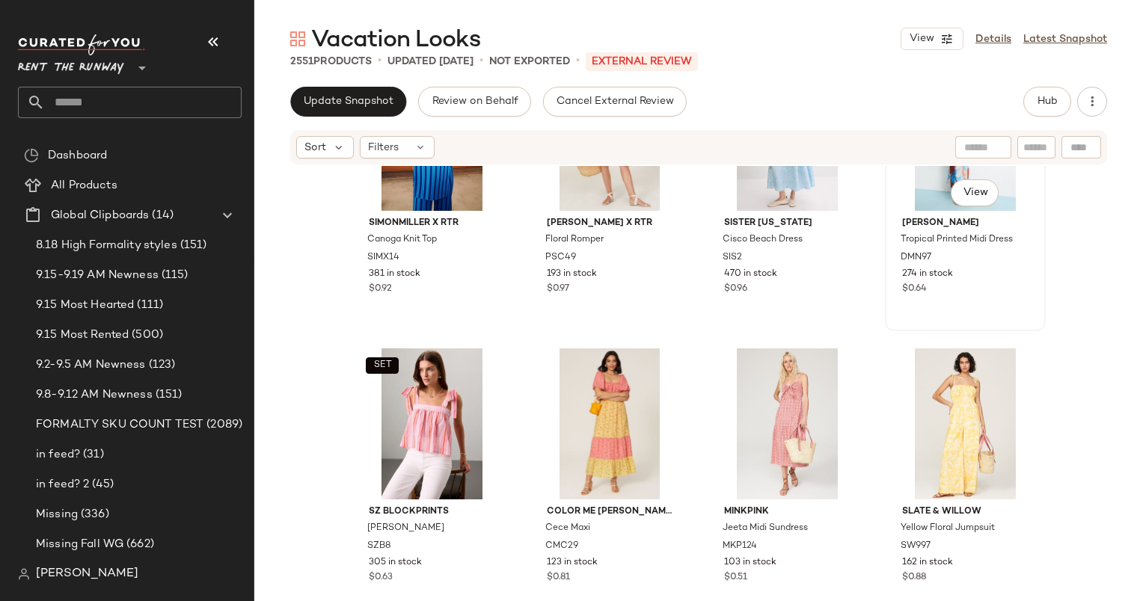
click at [978, 284] on div "$0.64" at bounding box center [965, 289] width 126 height 13
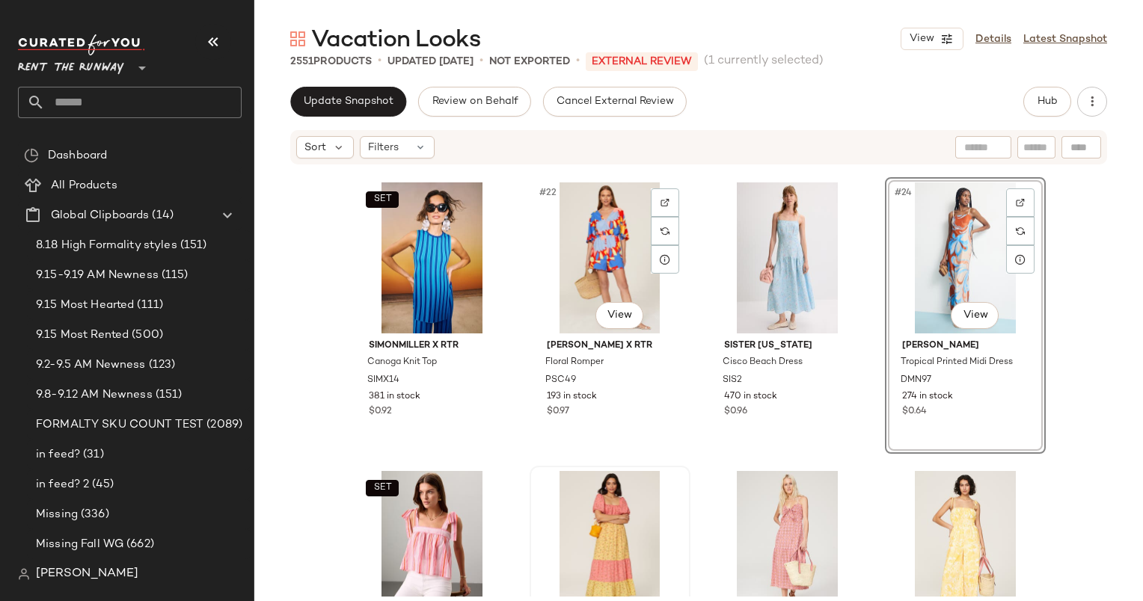
scroll to position [1448, 0]
click at [759, 245] on div "#23 View" at bounding box center [787, 257] width 150 height 151
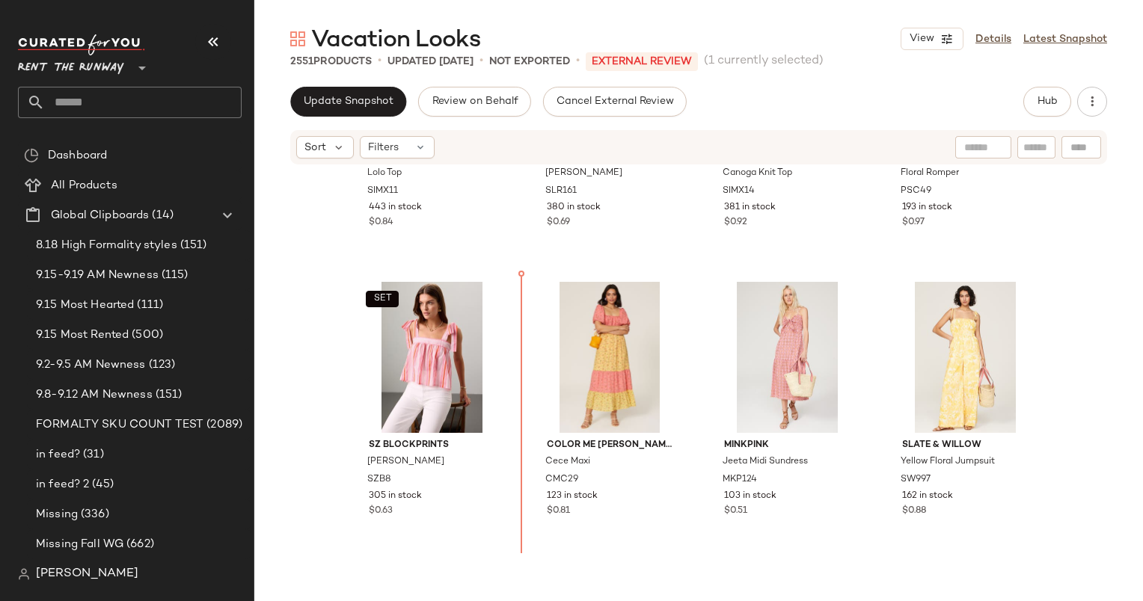
scroll to position [1637, 0]
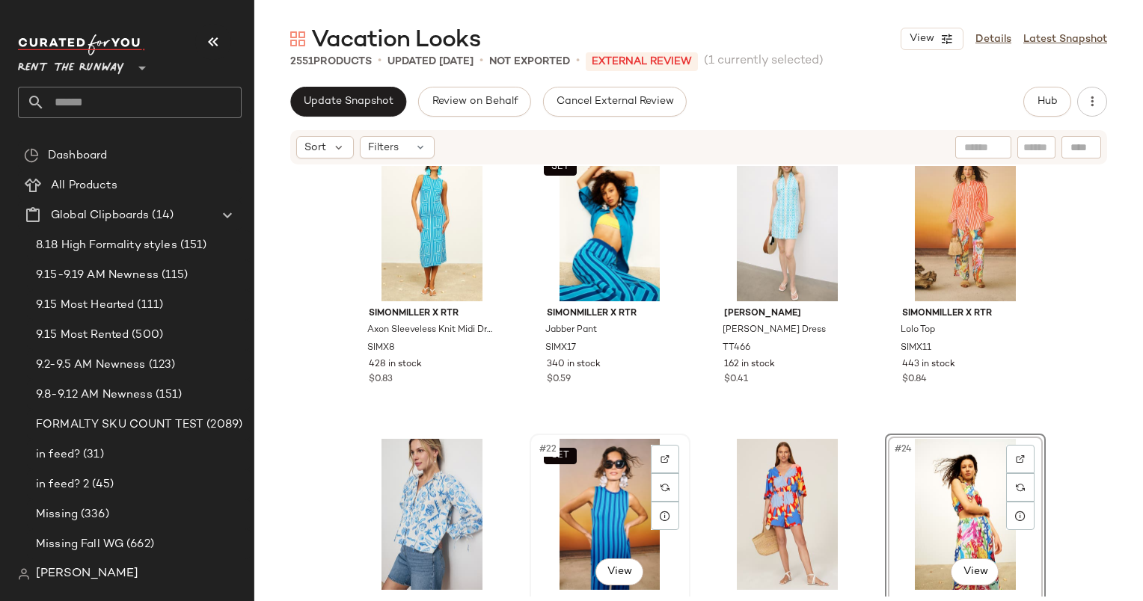
scroll to position [1190, 0]
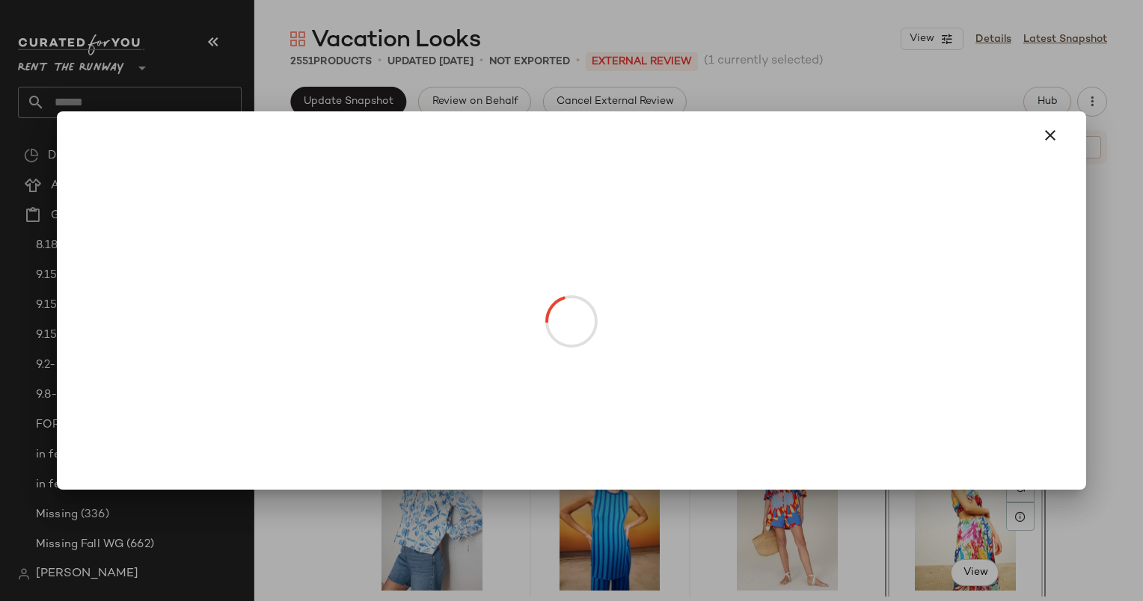
drag, startPoint x: 595, startPoint y: 554, endPoint x: 648, endPoint y: 354, distance: 206.7
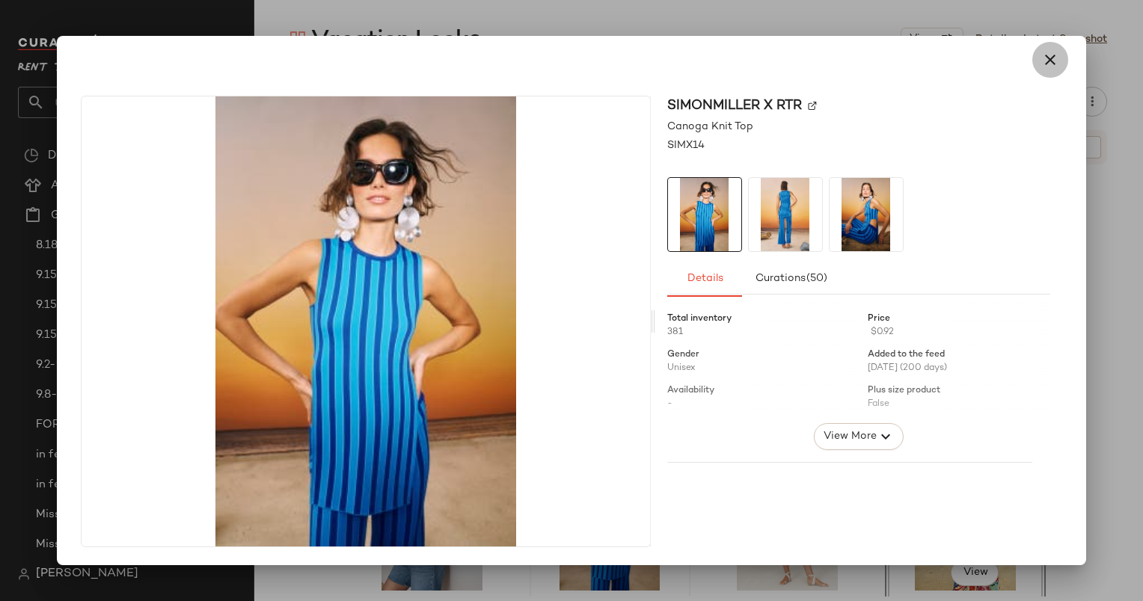
click at [1059, 67] on button "button" at bounding box center [1050, 60] width 36 height 36
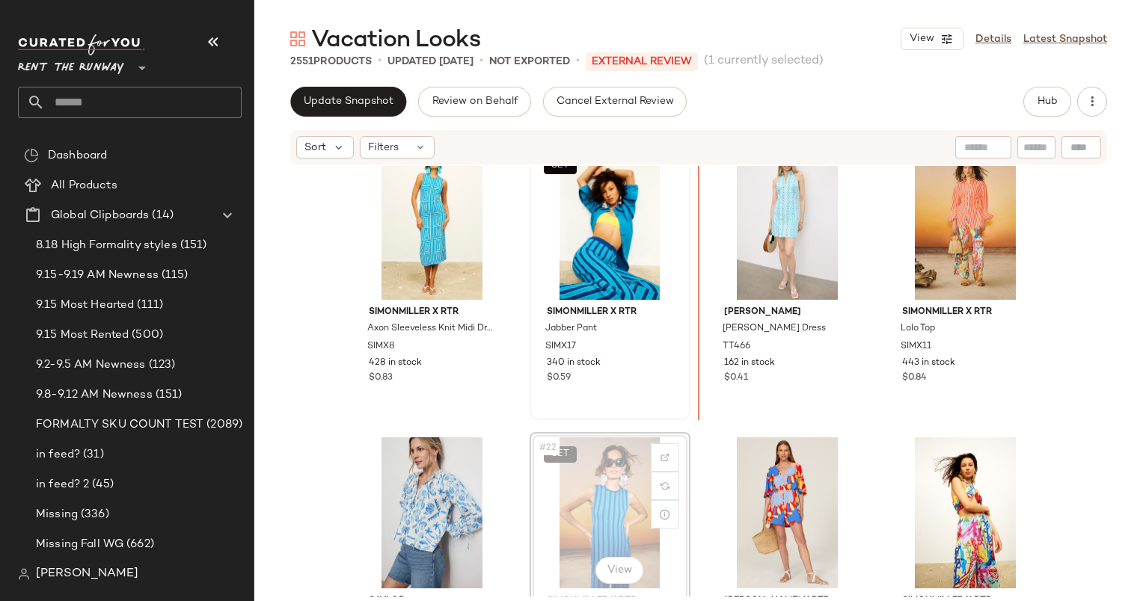
scroll to position [1190, 0]
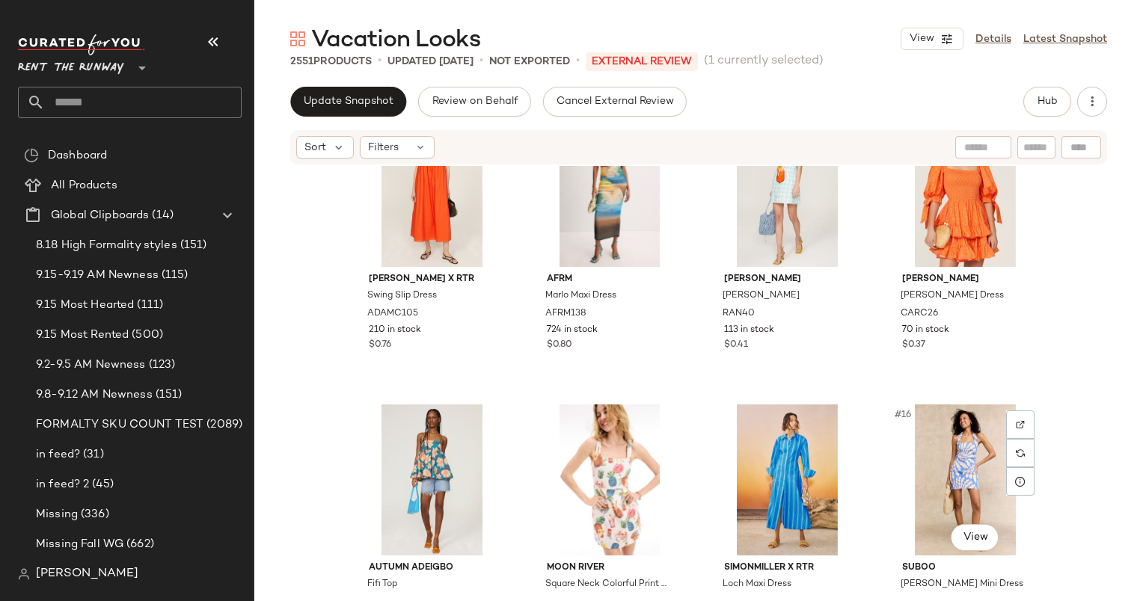
scroll to position [643, 0]
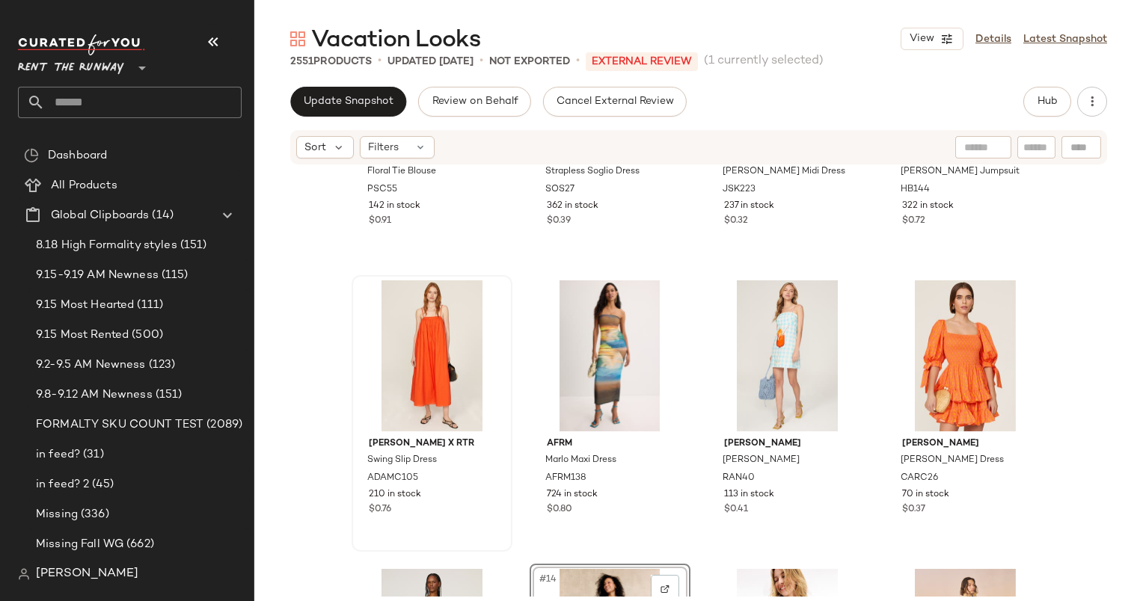
scroll to position [512, 0]
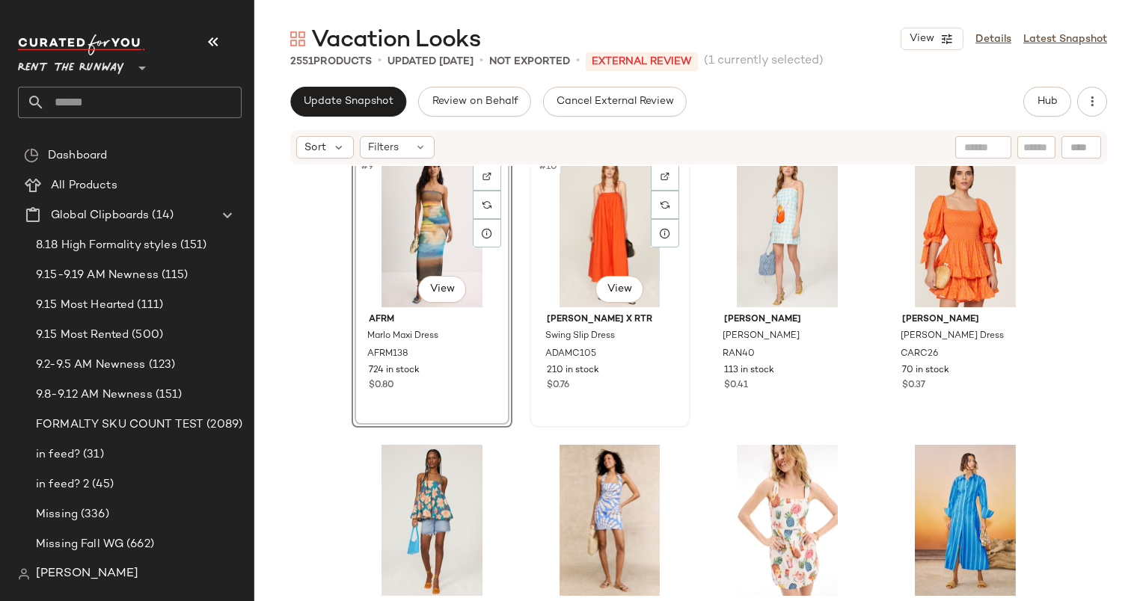
scroll to position [609, 0]
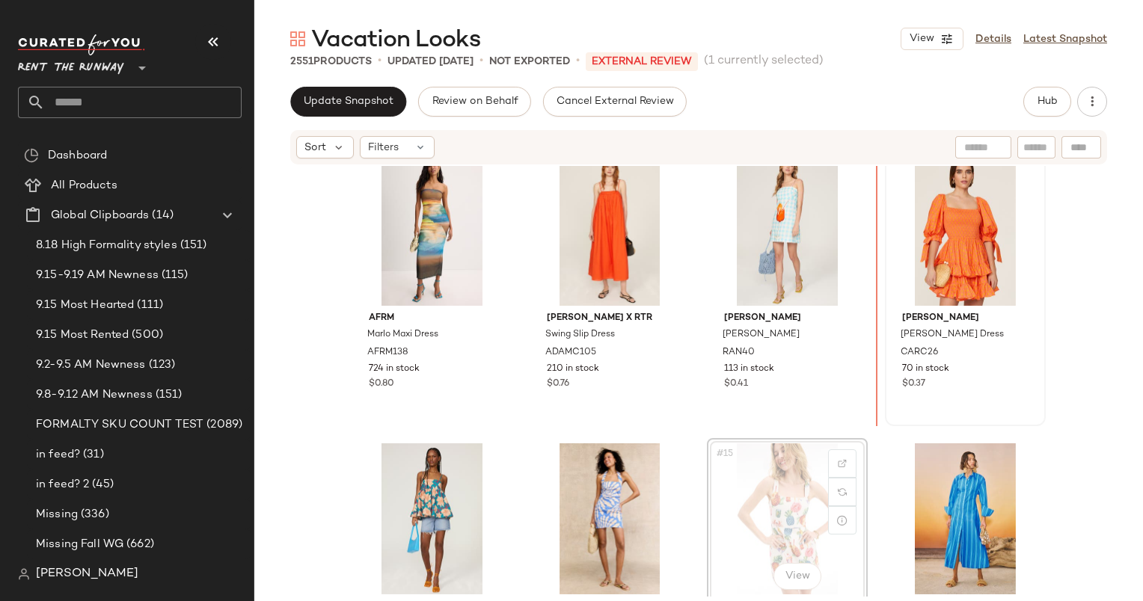
scroll to position [603, 0]
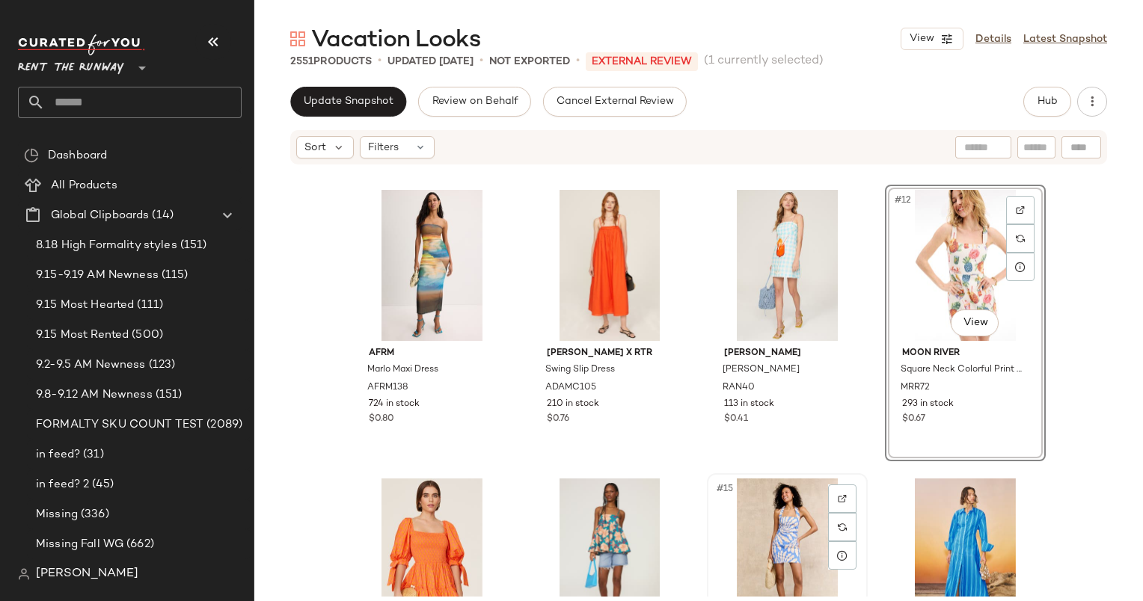
scroll to position [573, 0]
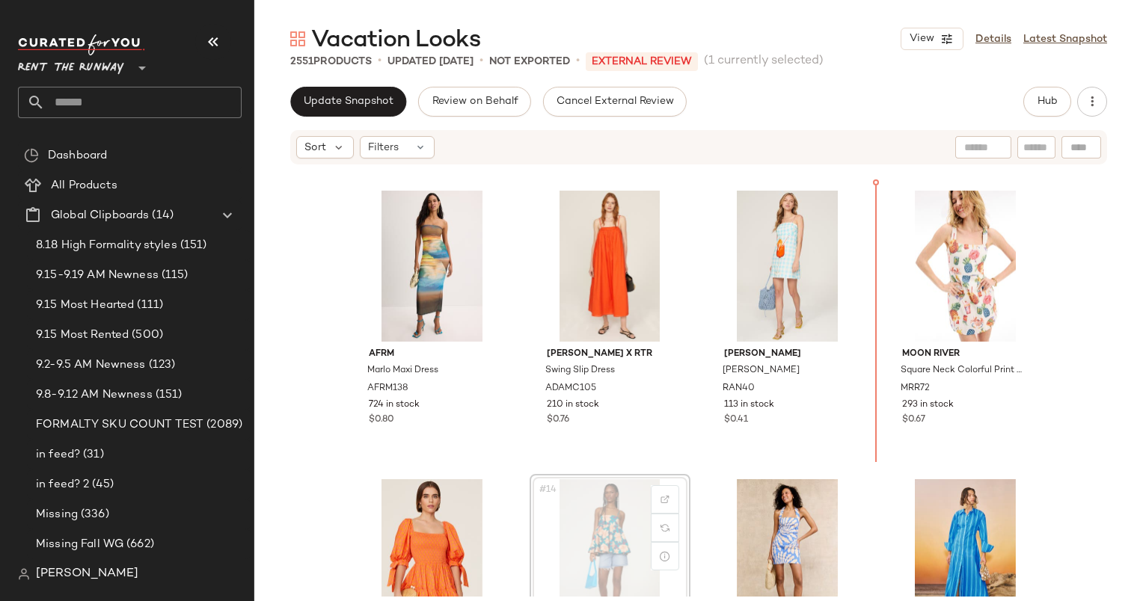
scroll to position [574, 0]
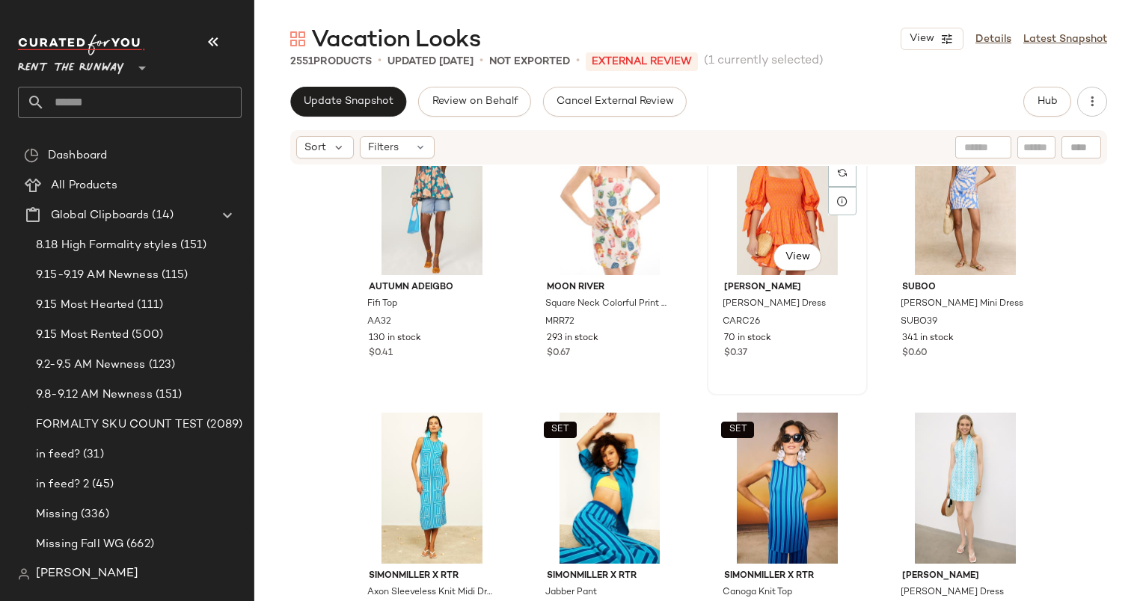
scroll to position [894, 0]
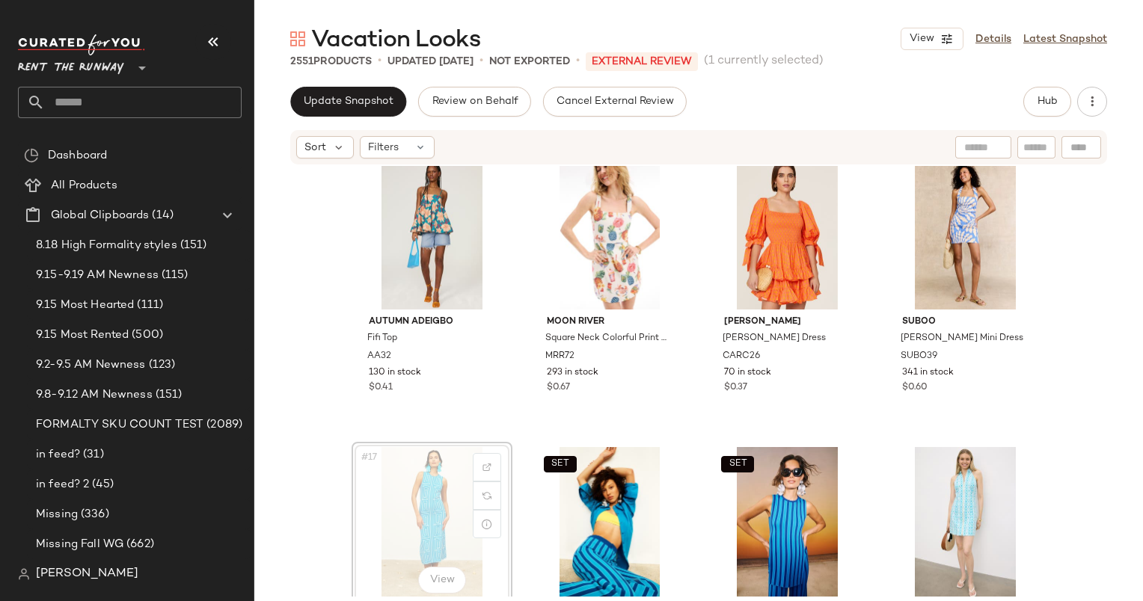
scroll to position [895, 0]
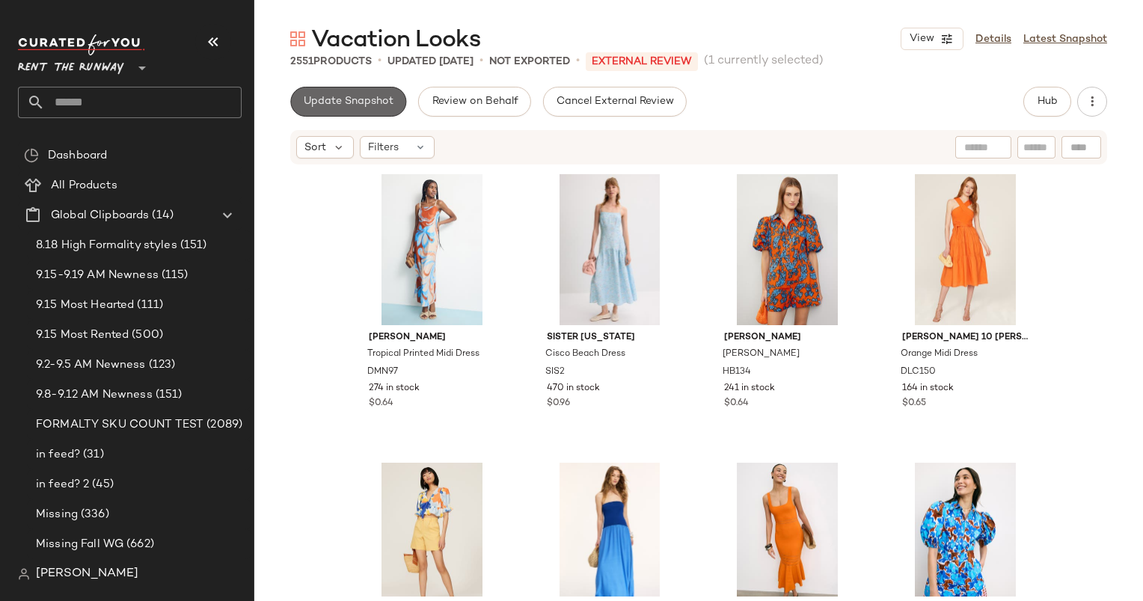
click at [349, 91] on button "Update Snapshot" at bounding box center [348, 102] width 116 height 30
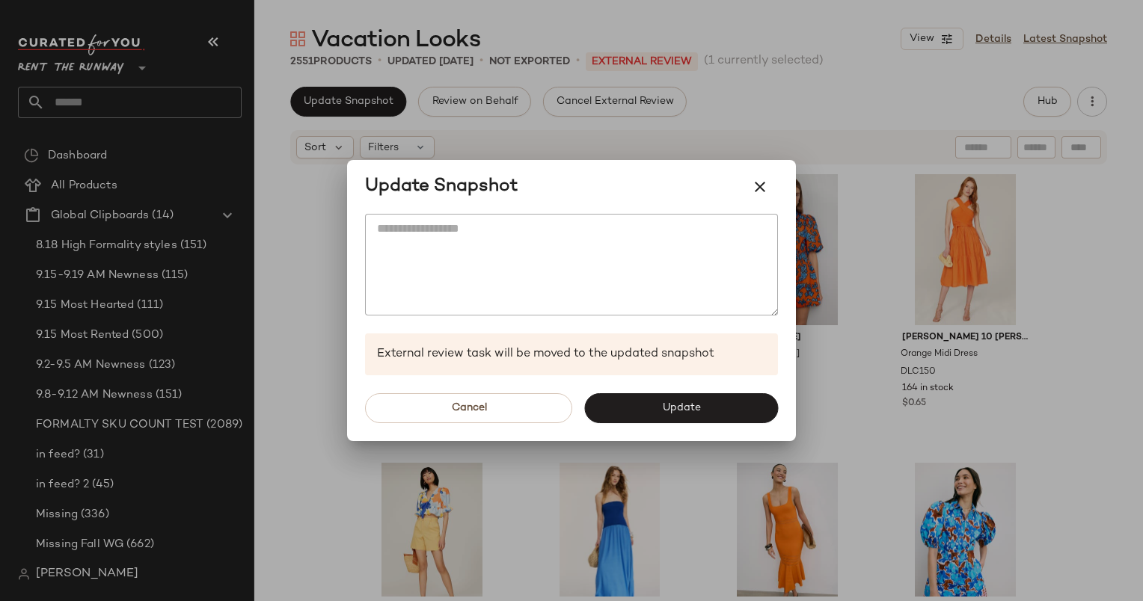
click at [688, 425] on div "Cancel Update" at bounding box center [571, 409] width 449 height 66
click at [675, 397] on button "Update" at bounding box center [681, 408] width 194 height 30
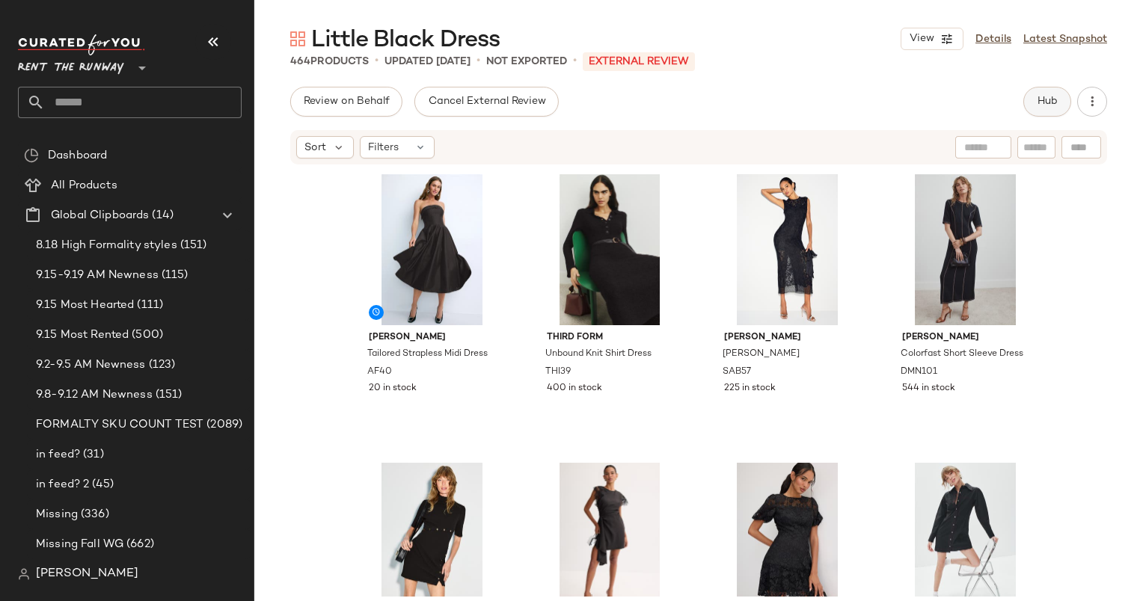
click at [1066, 104] on button "Hub" at bounding box center [1047, 102] width 48 height 30
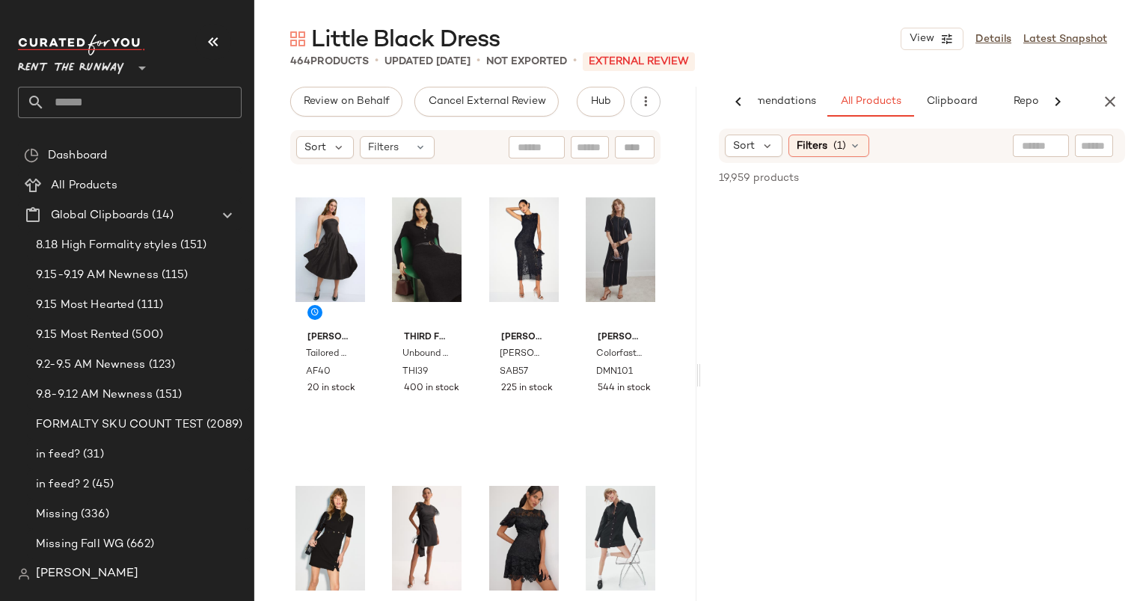
scroll to position [0, 62]
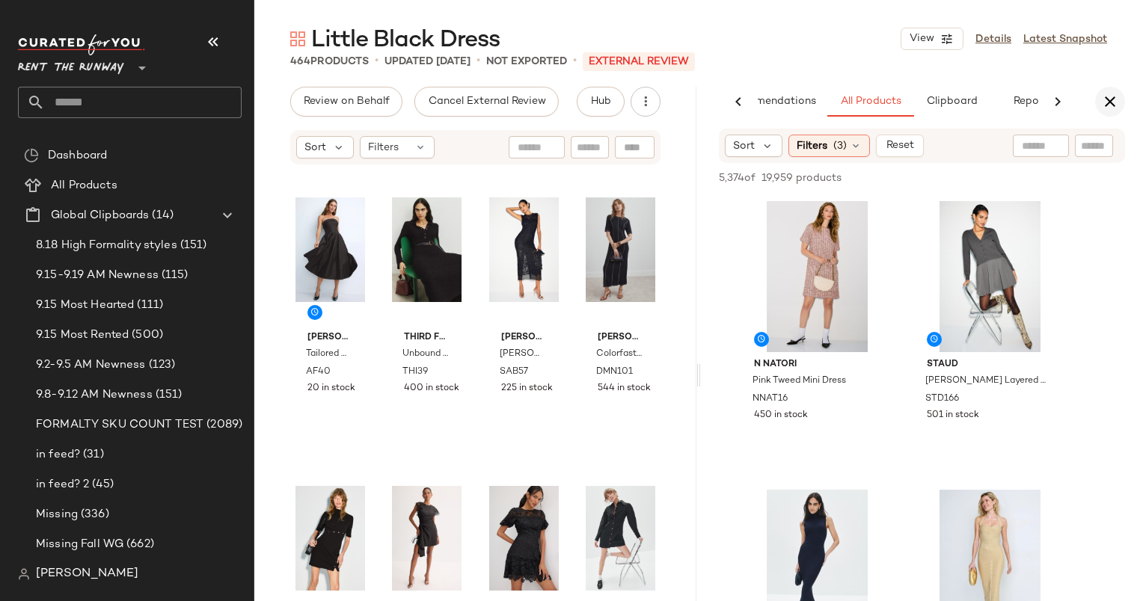
click at [1106, 99] on icon "button" at bounding box center [1110, 102] width 18 height 18
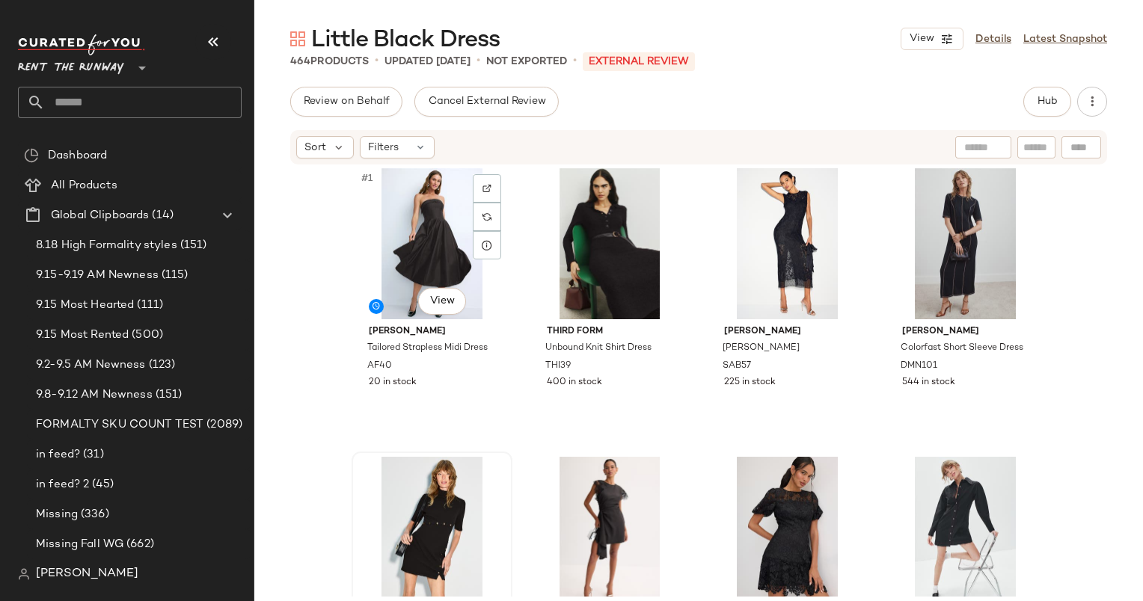
scroll to position [0, 0]
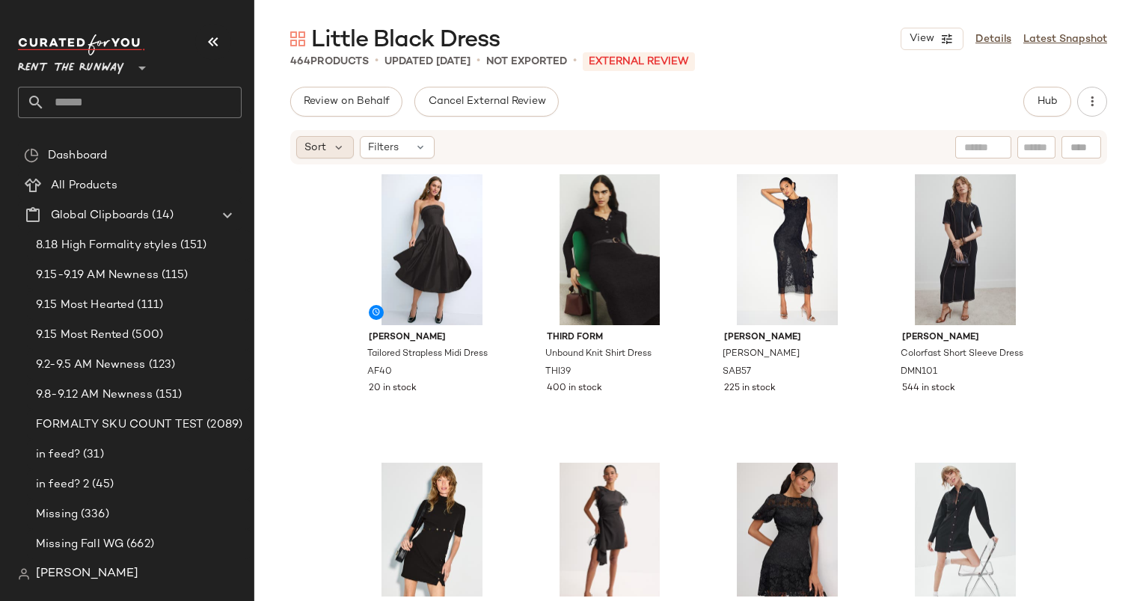
click at [315, 141] on span "Sort" at bounding box center [315, 148] width 22 height 16
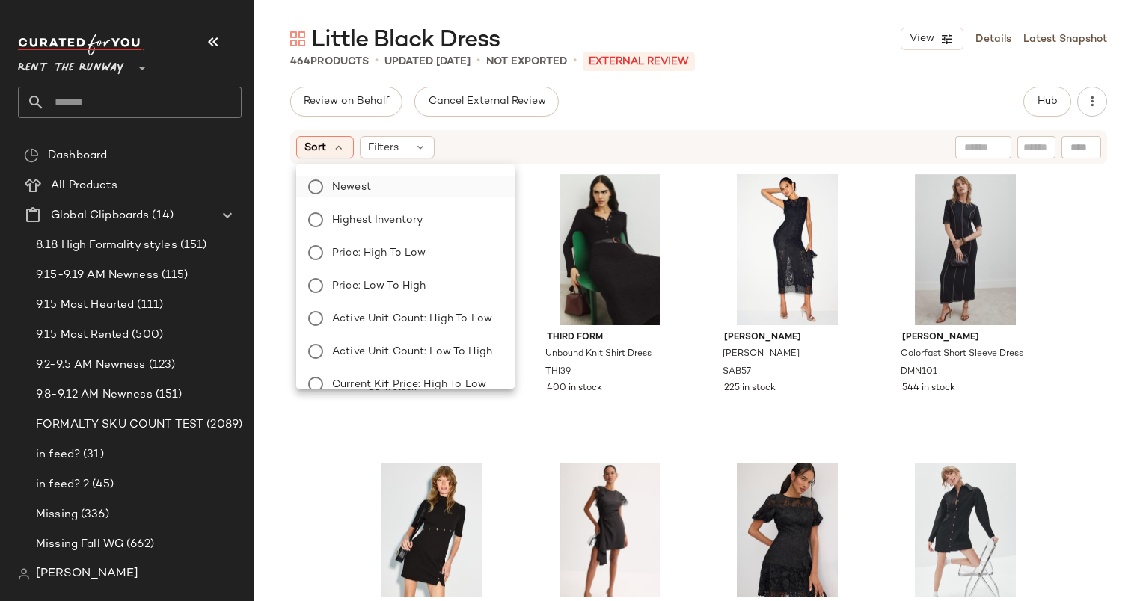
click at [370, 184] on span "Newest" at bounding box center [351, 188] width 39 height 16
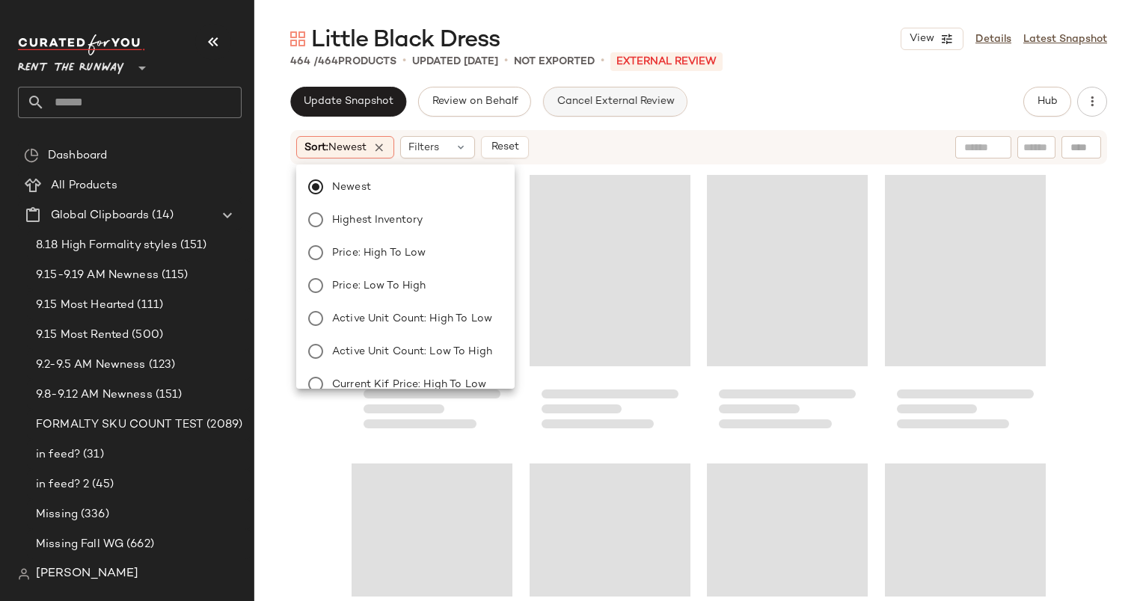
click at [621, 111] on button "Cancel External Review" at bounding box center [615, 102] width 144 height 30
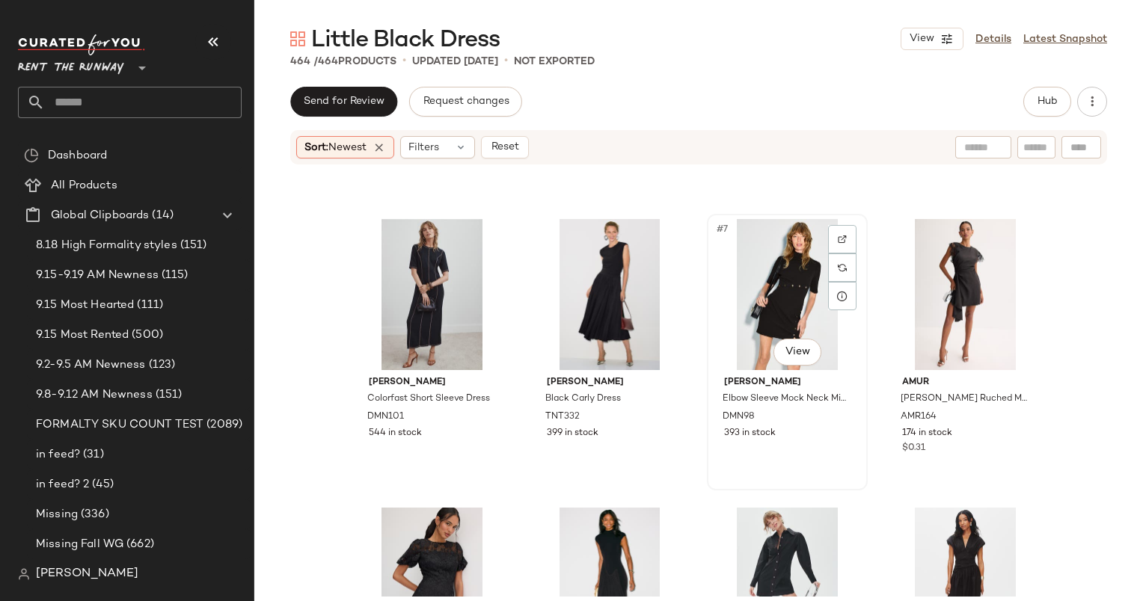
click at [763, 323] on div "#7 View" at bounding box center [787, 294] width 150 height 151
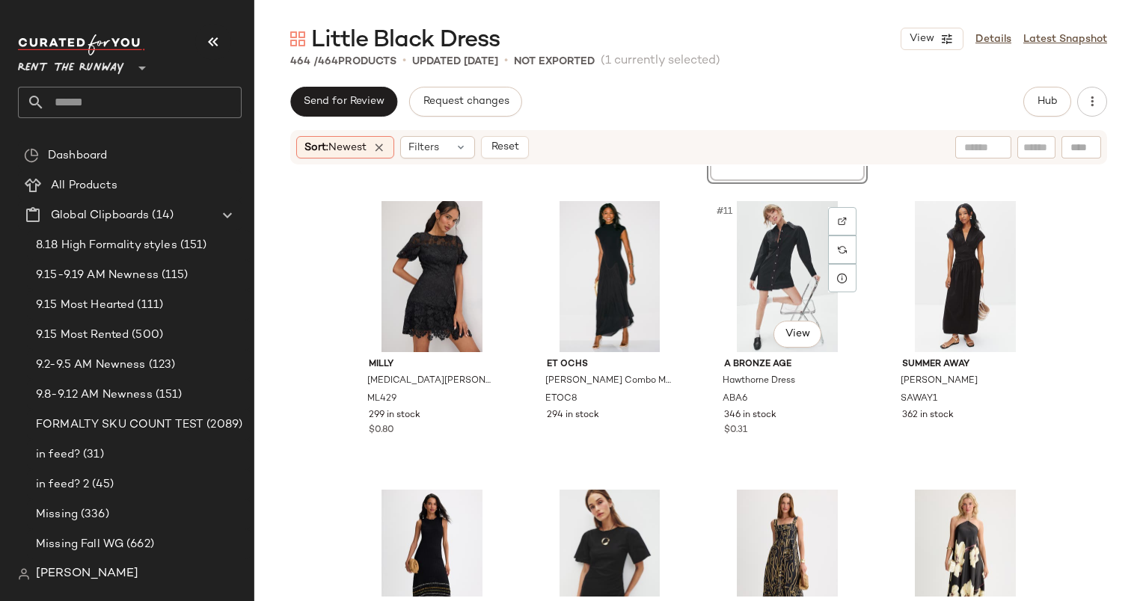
scroll to position [563, 0]
click at [420, 269] on div "#9 View" at bounding box center [432, 276] width 150 height 151
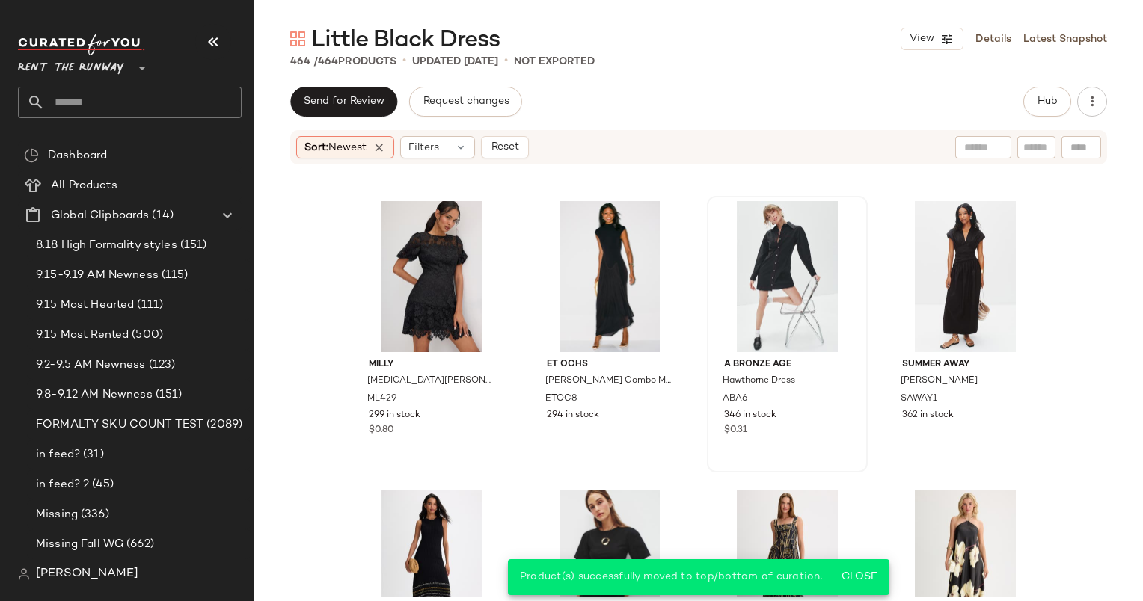
click at [708, 325] on div "A Bronze Age Hawthorne Dress ABA6 346 in stock $0.31" at bounding box center [787, 334] width 158 height 274
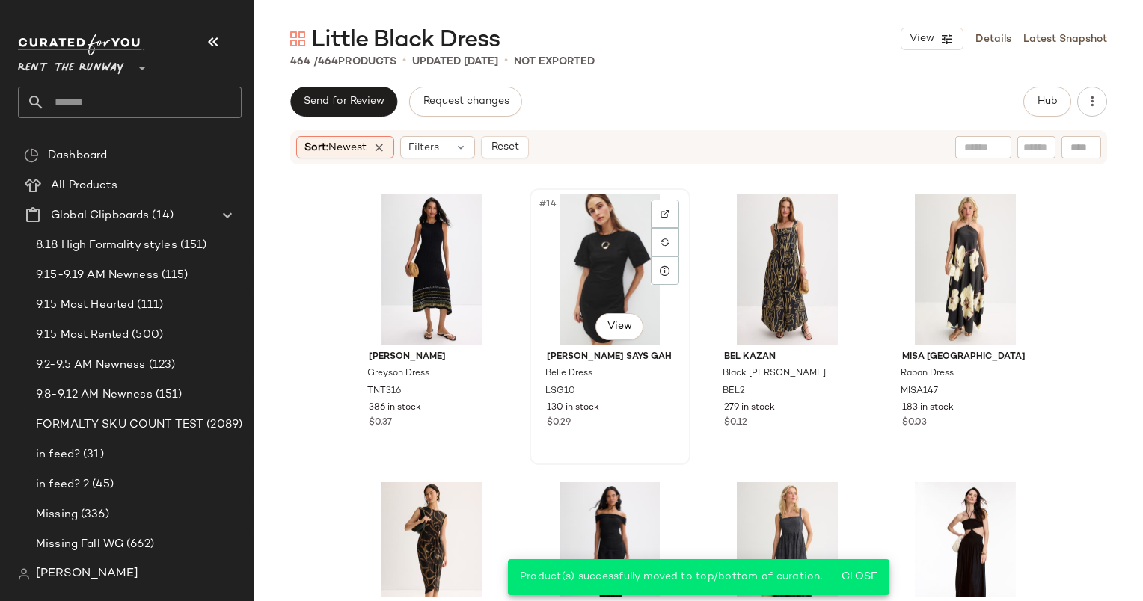
click at [608, 260] on div "#14 View" at bounding box center [610, 269] width 150 height 151
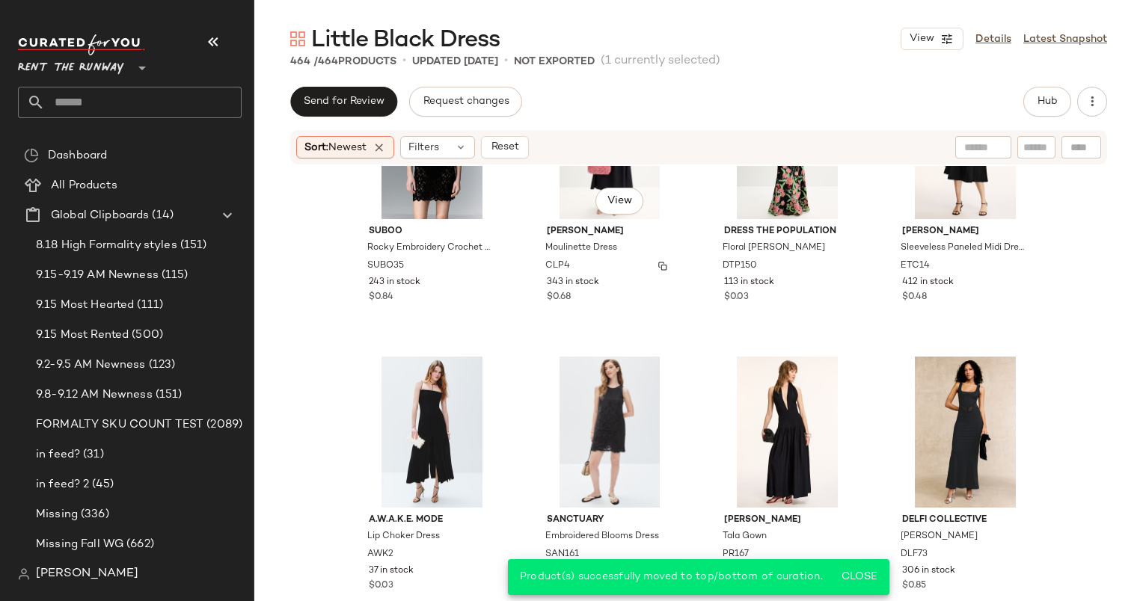
scroll to position [2145, 0]
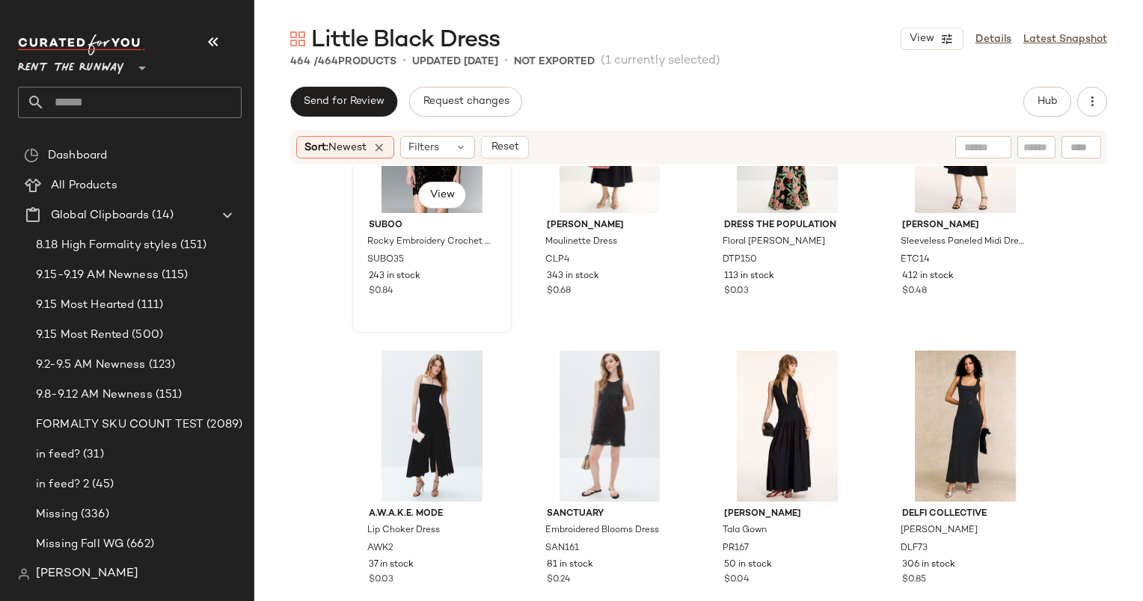
click at [438, 285] on div "$0.84" at bounding box center [432, 291] width 126 height 13
click at [586, 398] on div "#34 View" at bounding box center [610, 426] width 150 height 151
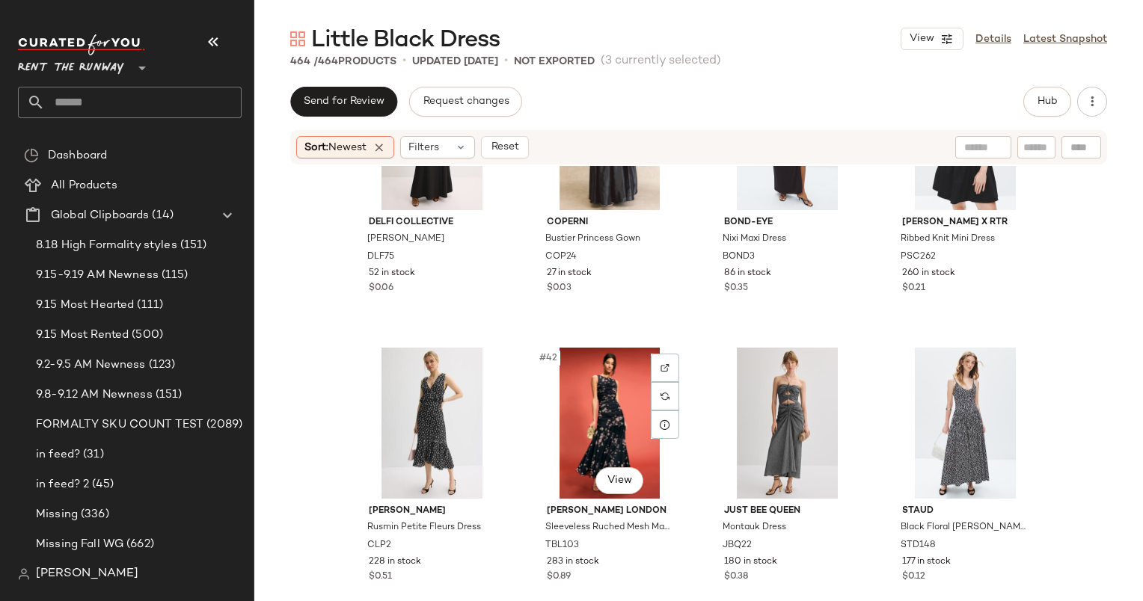
scroll to position [2727, 0]
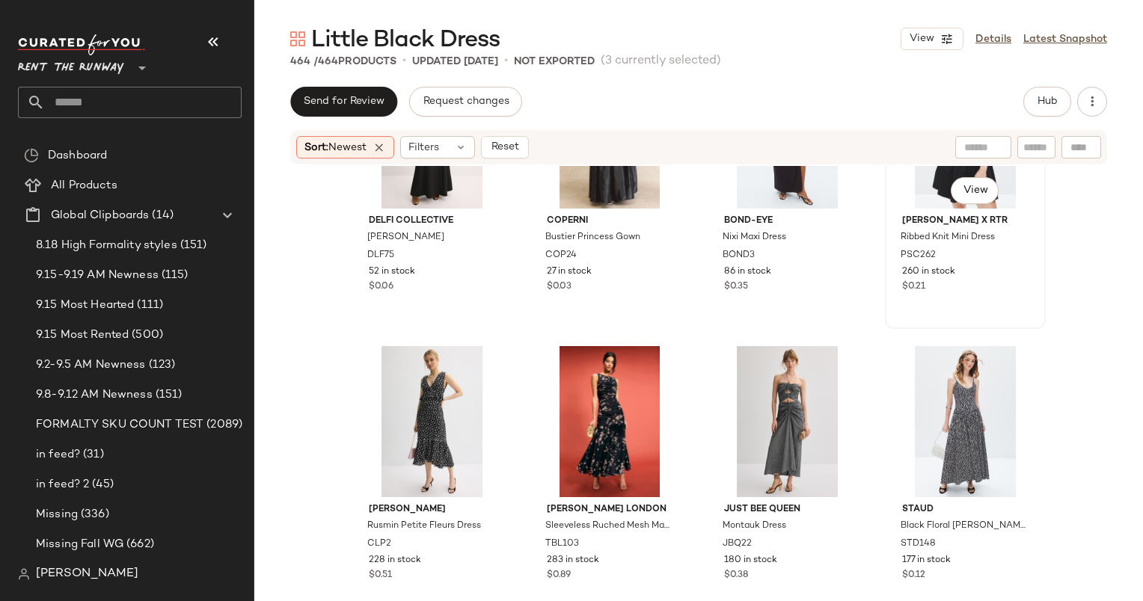
click at [983, 292] on div "$0.21" at bounding box center [965, 287] width 126 height 13
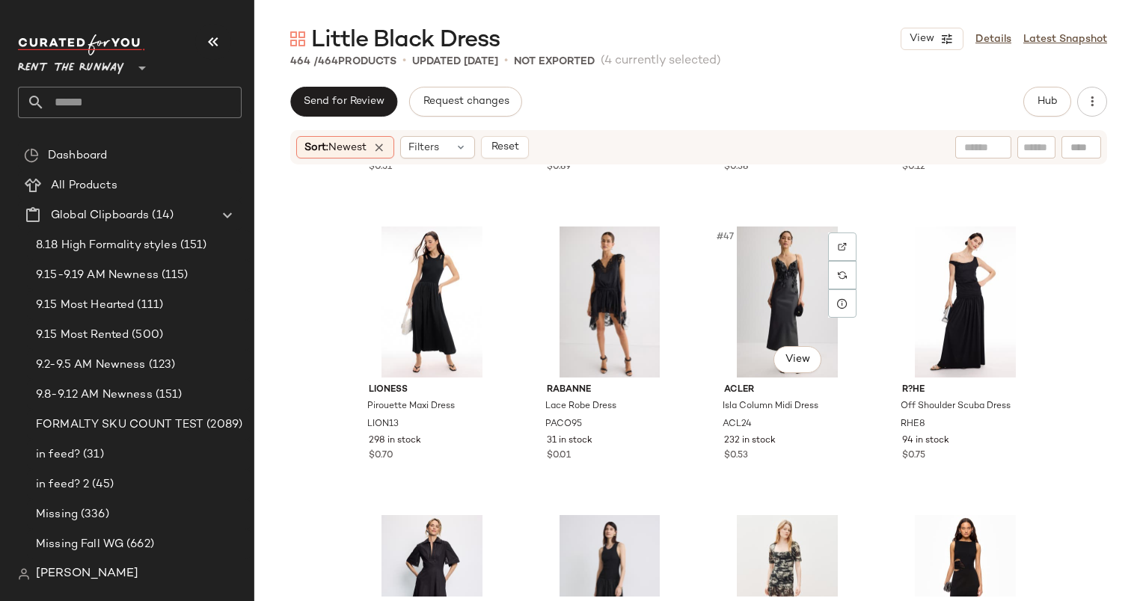
scroll to position [3136, 0]
click at [600, 284] on div "#46 View" at bounding box center [610, 302] width 150 height 151
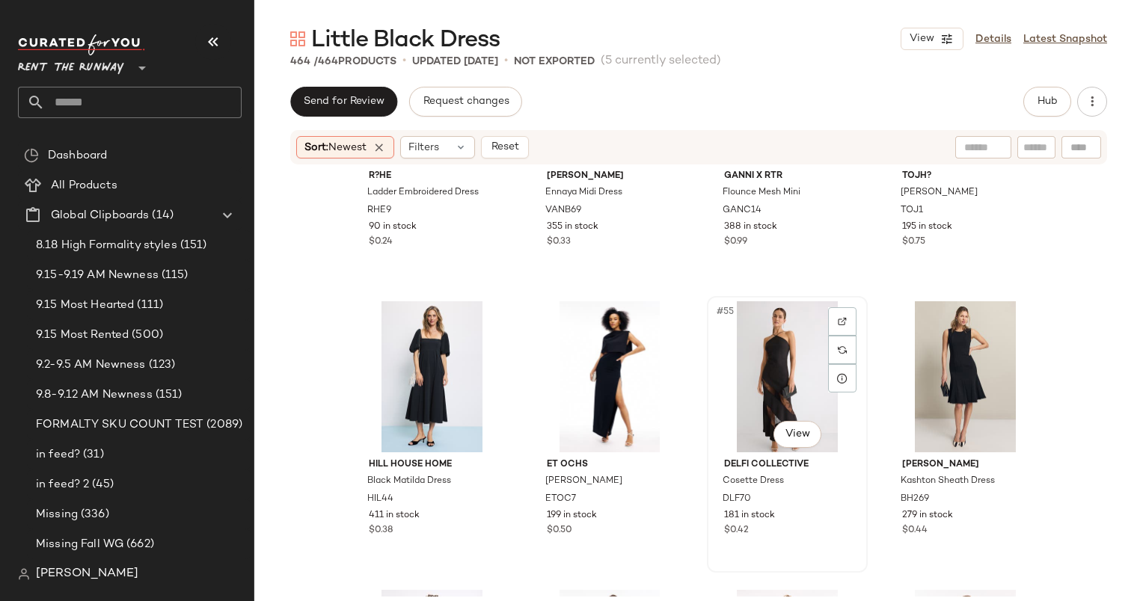
scroll to position [3896, 0]
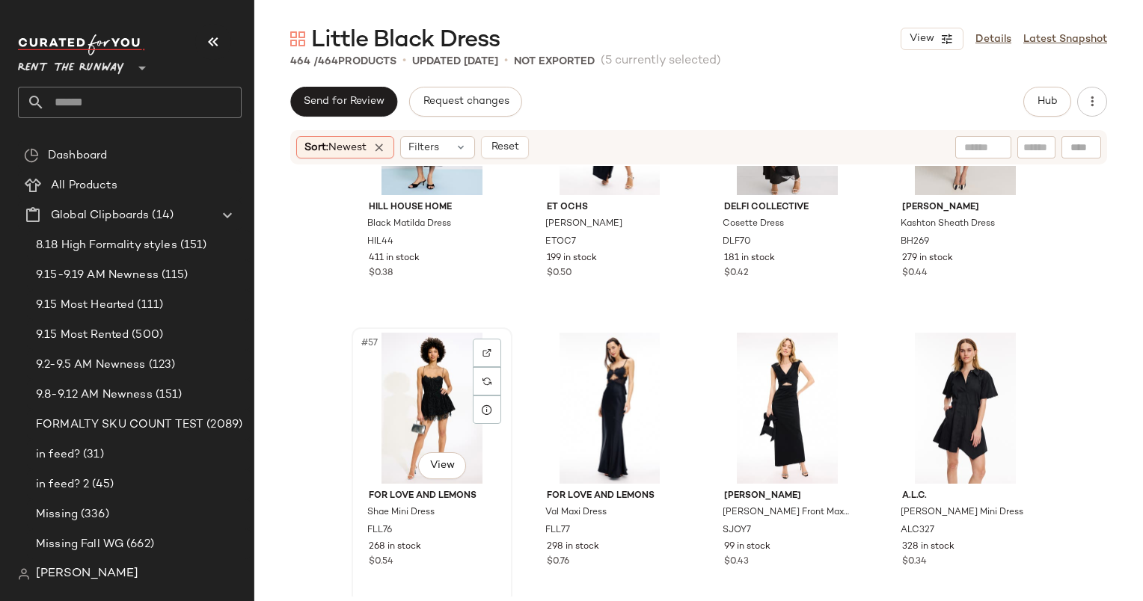
click at [405, 401] on div "#57 View" at bounding box center [432, 408] width 150 height 151
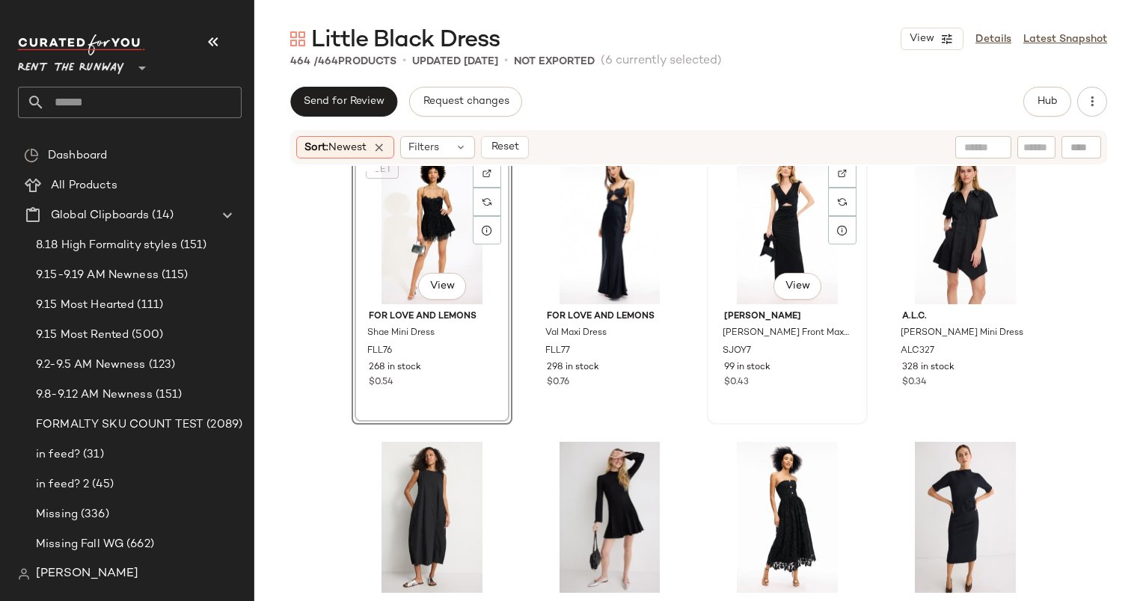
scroll to position [4081, 0]
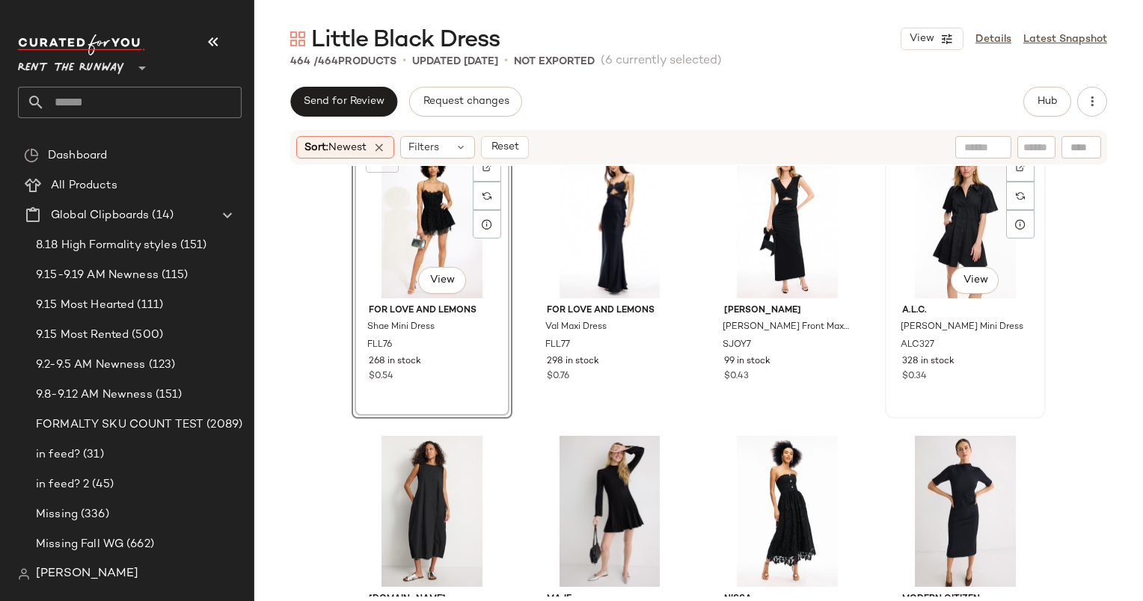
click at [937, 228] on div "#60 View" at bounding box center [965, 222] width 150 height 151
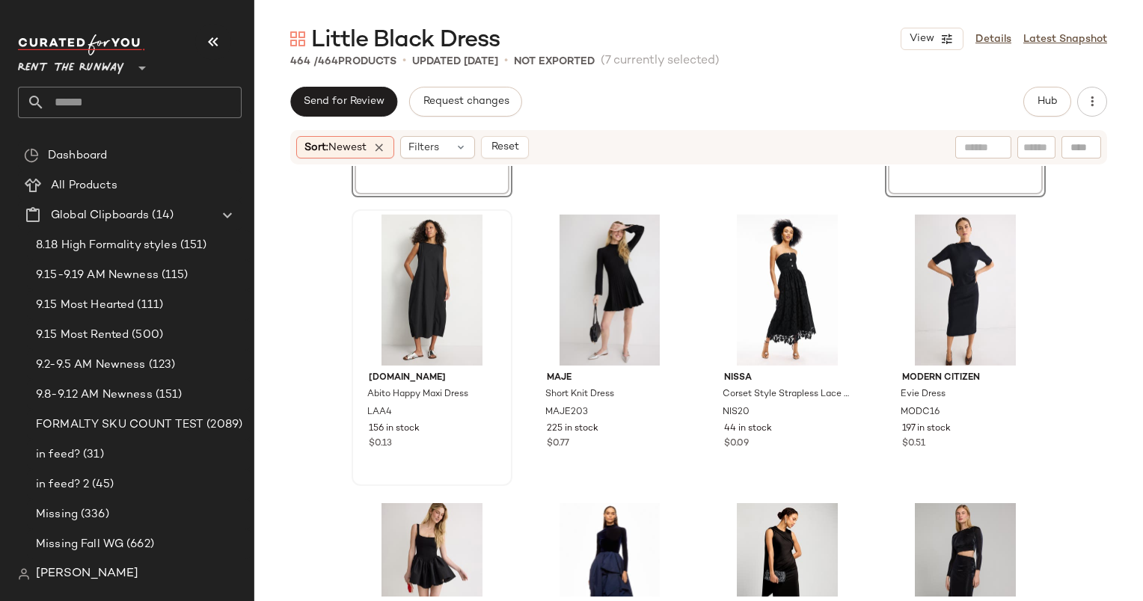
scroll to position [4314, 0]
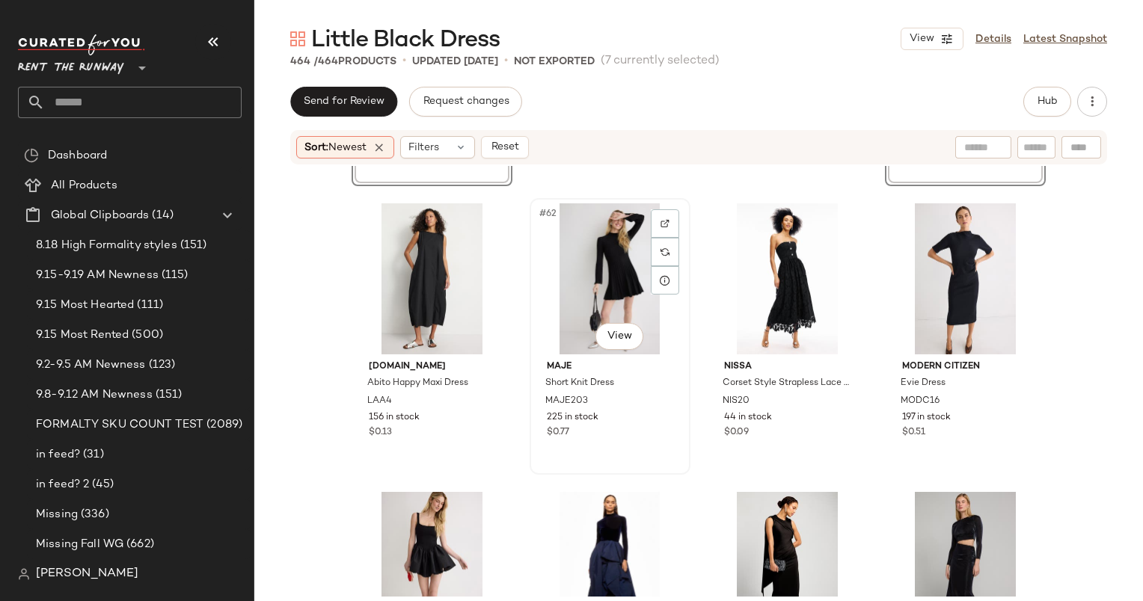
click at [583, 259] on div "#62 View" at bounding box center [610, 278] width 150 height 151
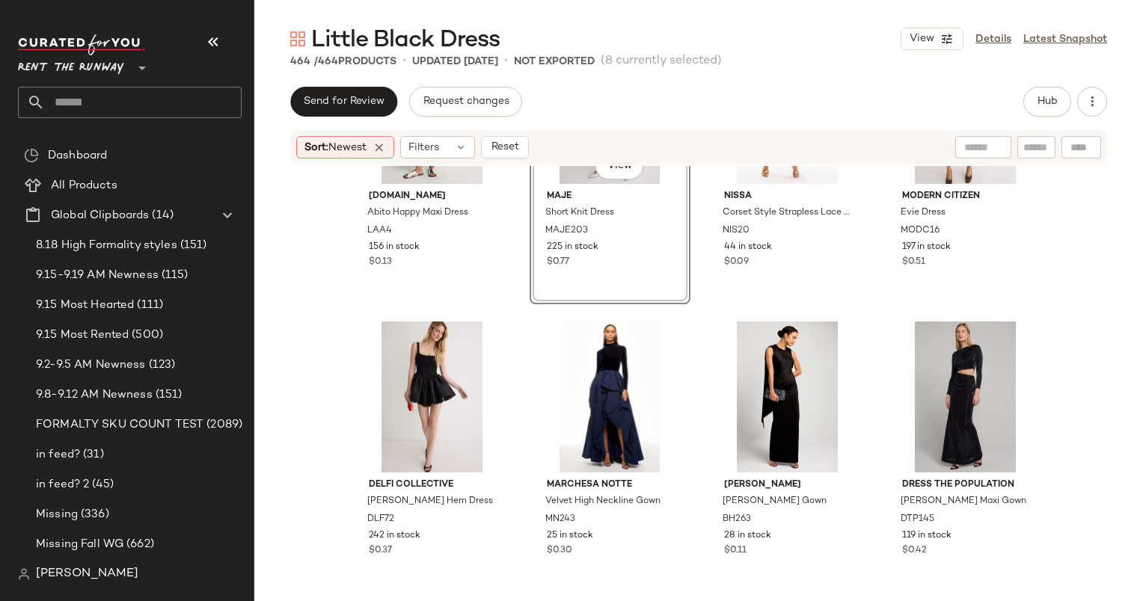
scroll to position [4502, 0]
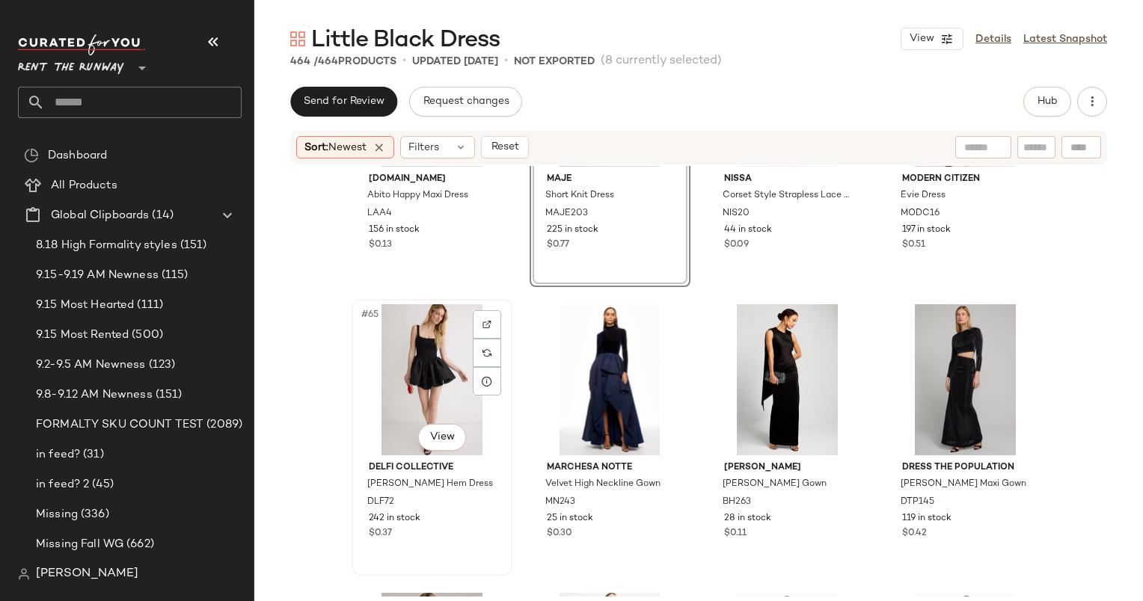
click at [401, 365] on div "#65 View" at bounding box center [432, 379] width 150 height 151
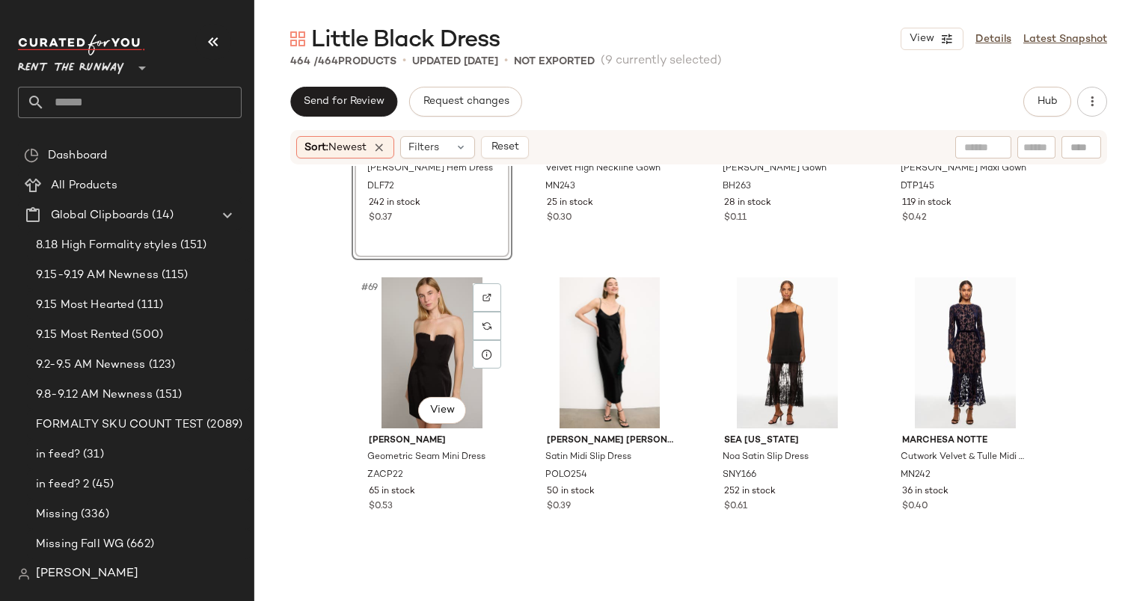
scroll to position [4819, 0]
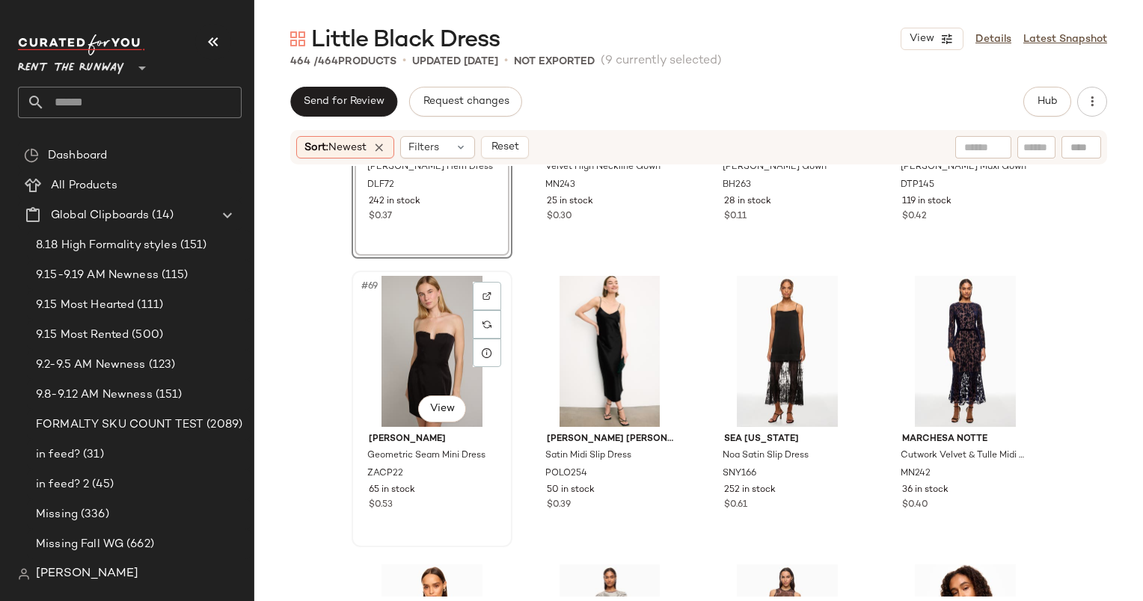
click at [392, 338] on div "#69 View" at bounding box center [432, 351] width 150 height 151
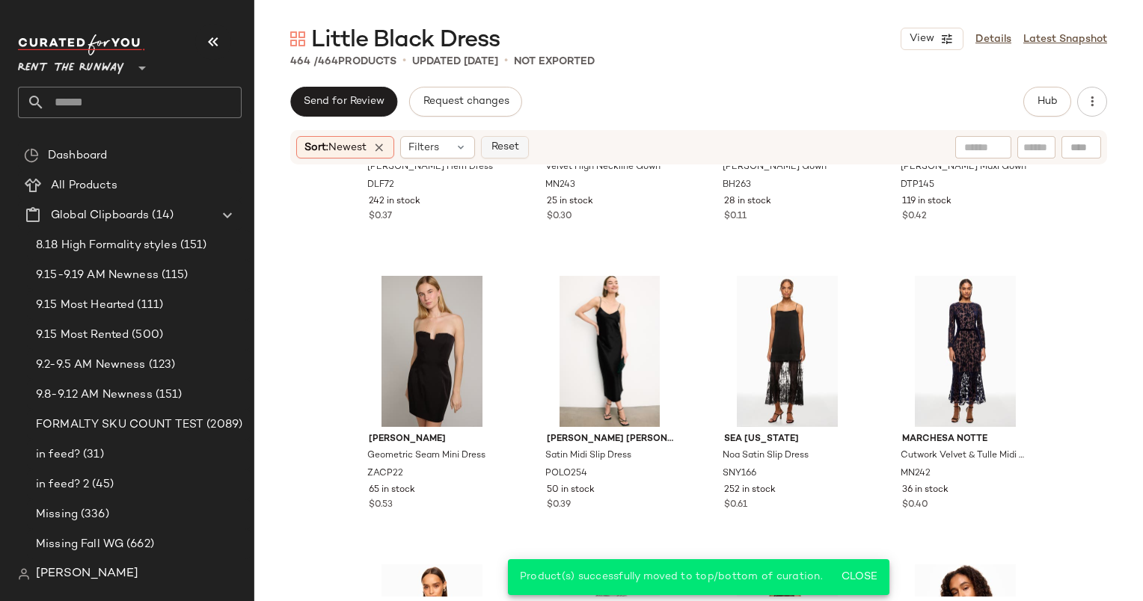
click at [518, 153] on span "Reset" at bounding box center [504, 147] width 28 height 12
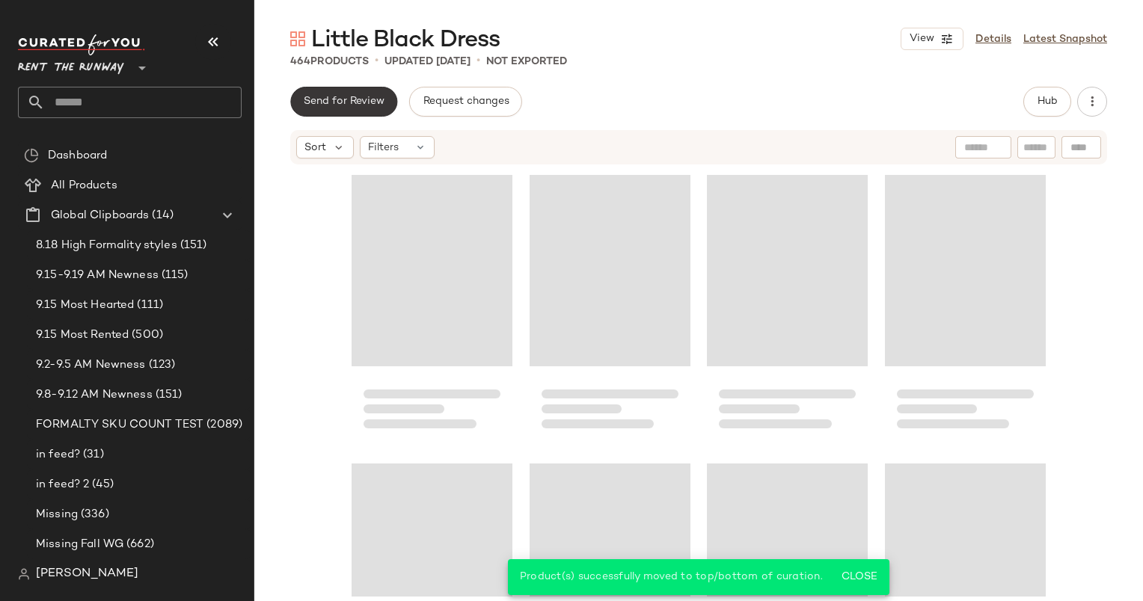
click at [362, 99] on span "Send for Review" at bounding box center [344, 102] width 82 height 12
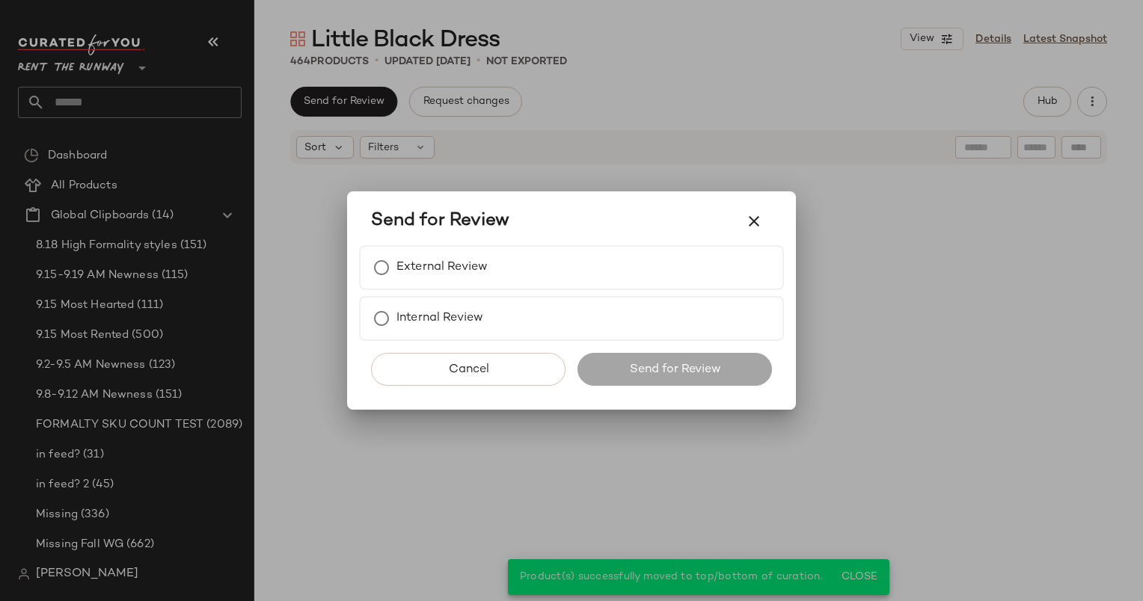
scroll to position [589, 0]
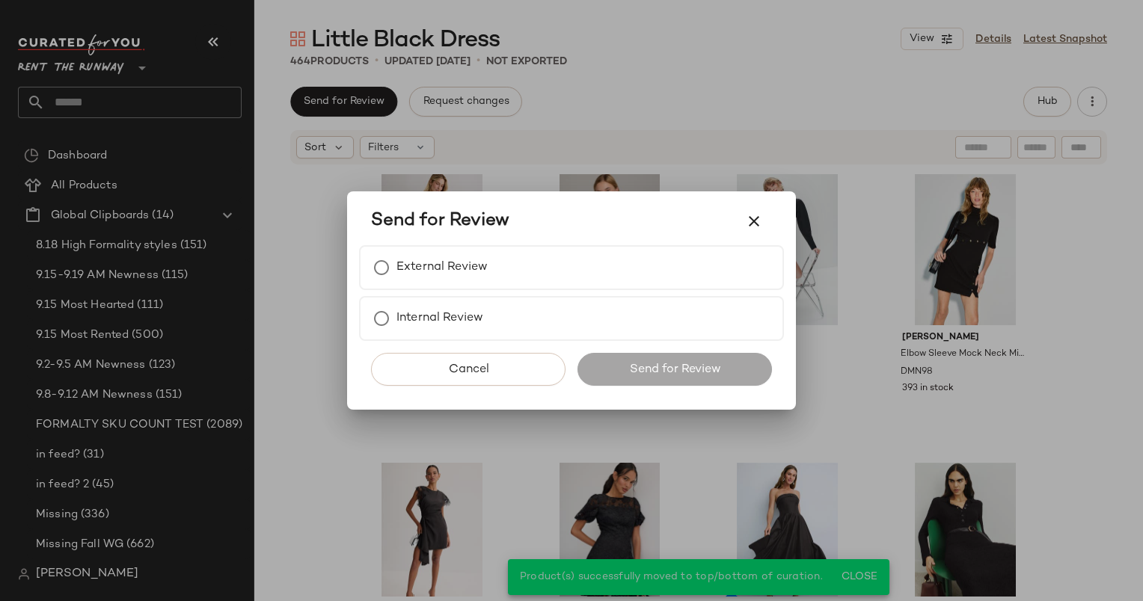
click at [661, 387] on div "Cancel Send for Review" at bounding box center [571, 375] width 425 height 69
click at [575, 289] on div "External Review" at bounding box center [571, 267] width 425 height 45
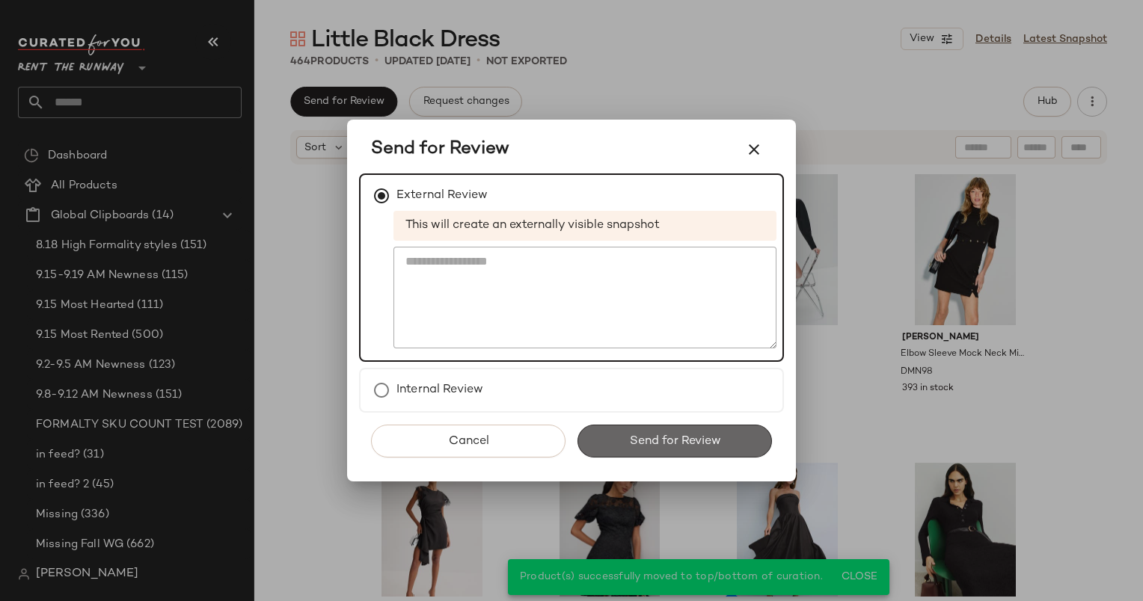
click at [694, 455] on button "Send for Review" at bounding box center [674, 441] width 194 height 33
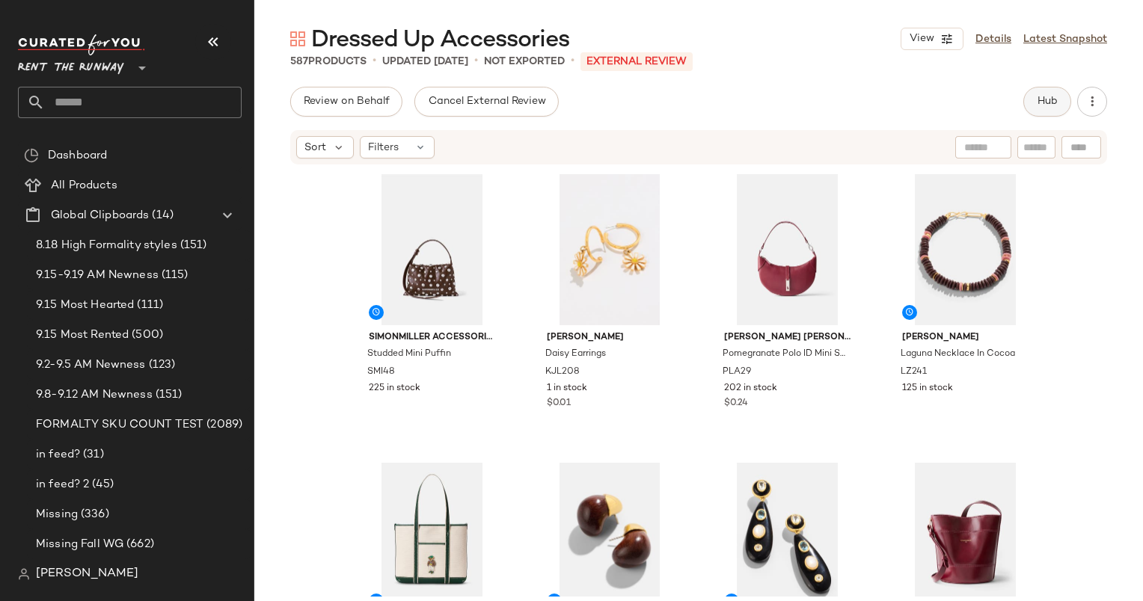
click at [1056, 105] on span "Hub" at bounding box center [1047, 102] width 21 height 12
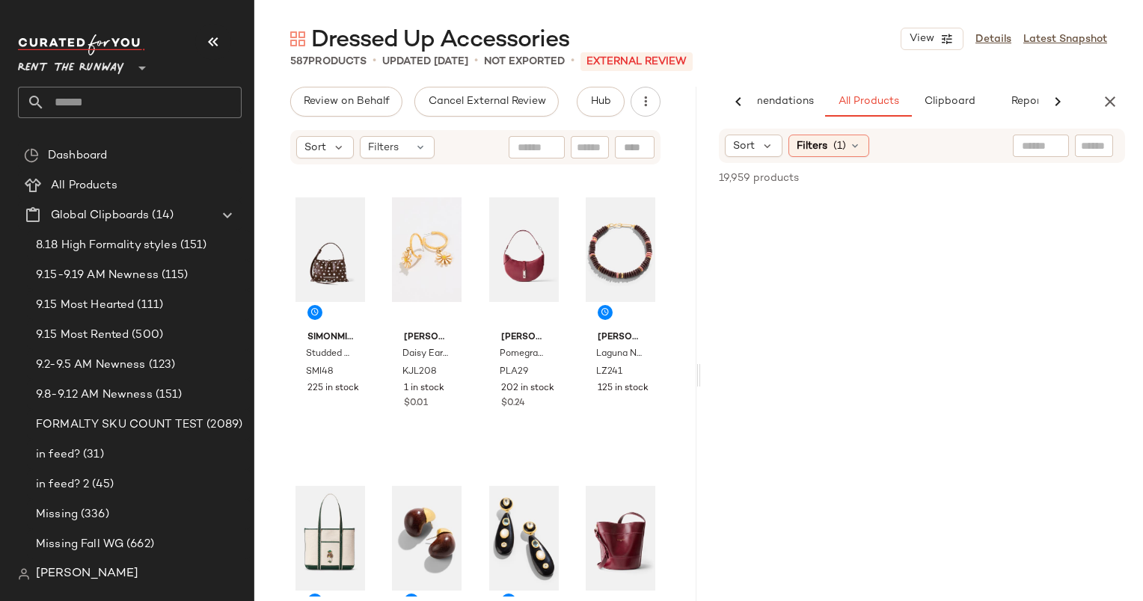
scroll to position [0, 99]
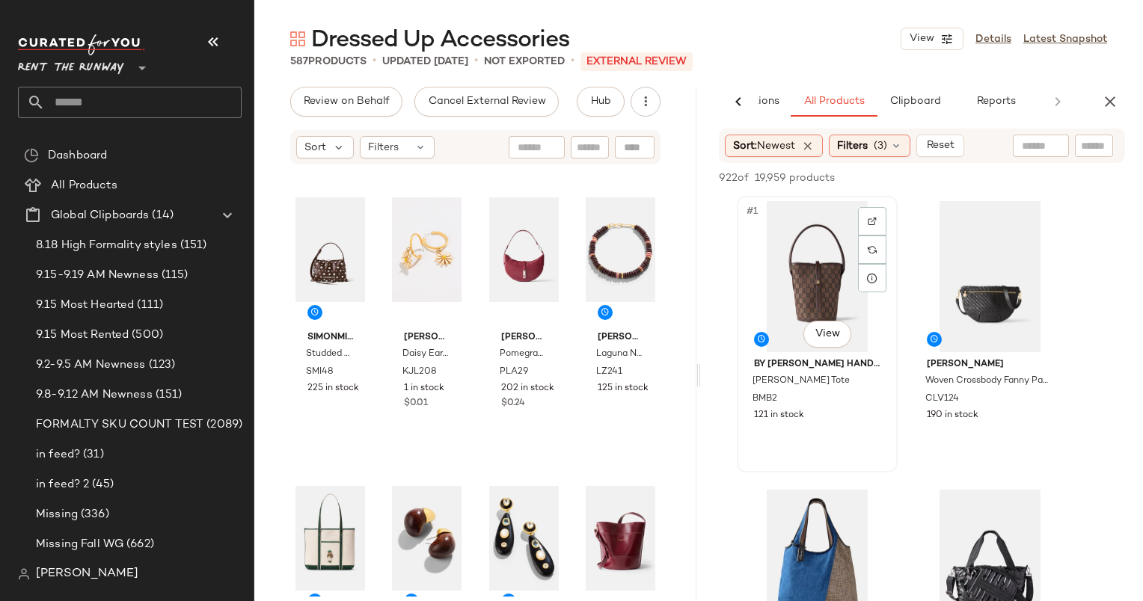
click at [839, 286] on div "#1 View" at bounding box center [817, 276] width 150 height 151
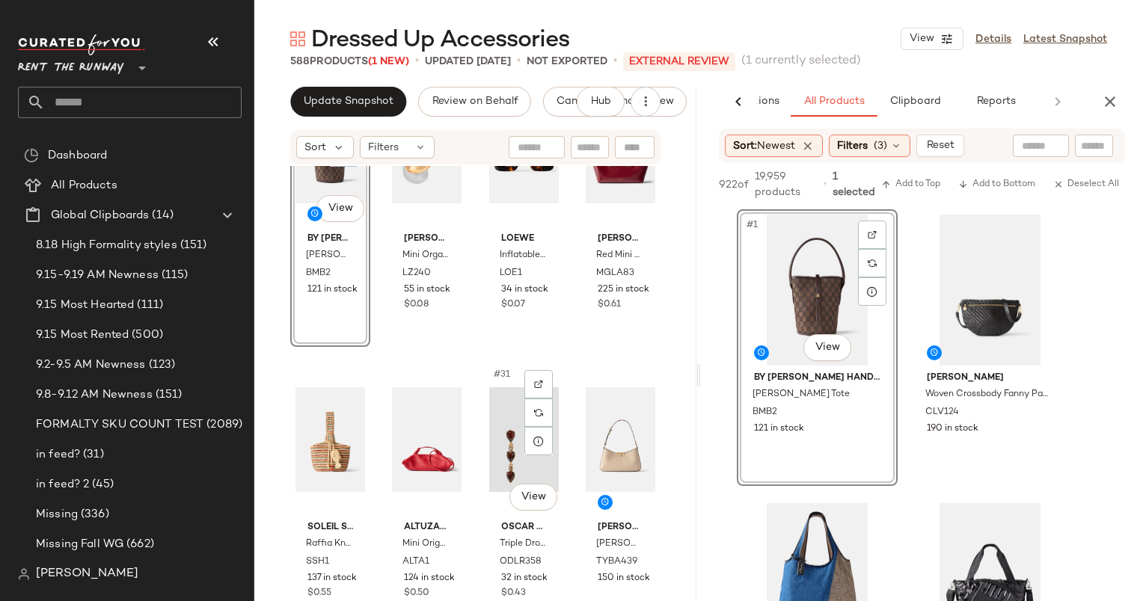
scroll to position [1845, 0]
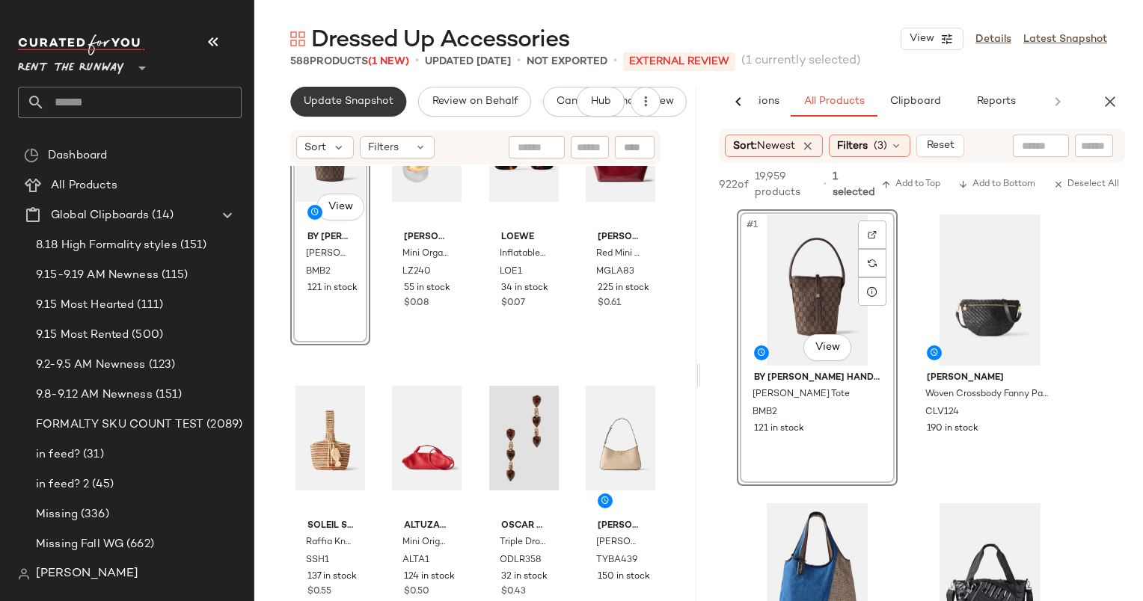
click at [331, 116] on button "Update Snapshot" at bounding box center [348, 102] width 116 height 30
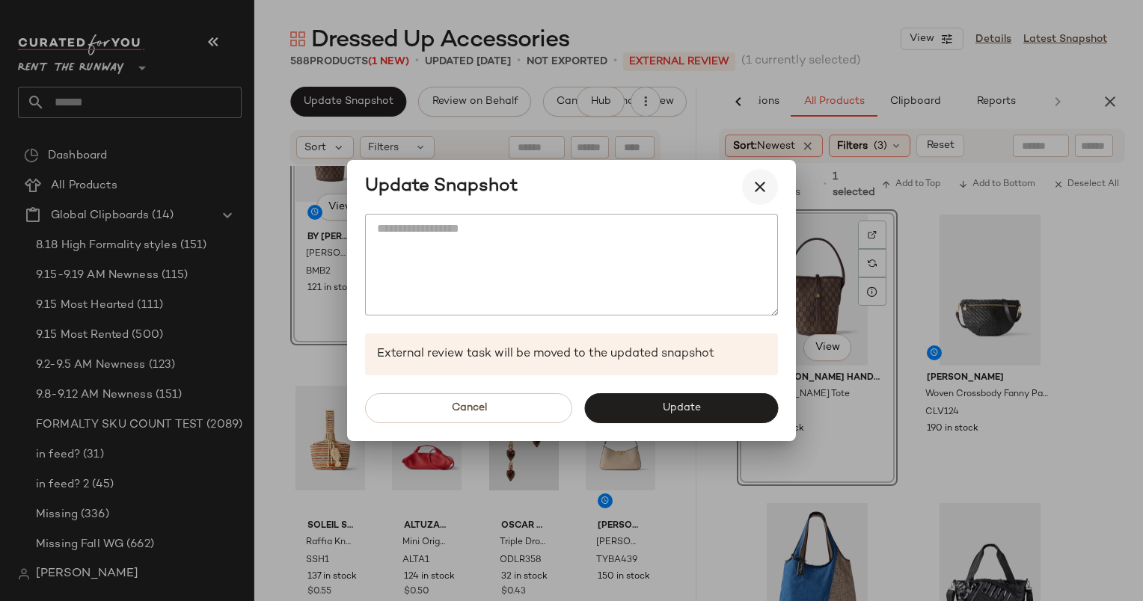
click at [758, 187] on icon "button" at bounding box center [760, 187] width 18 height 18
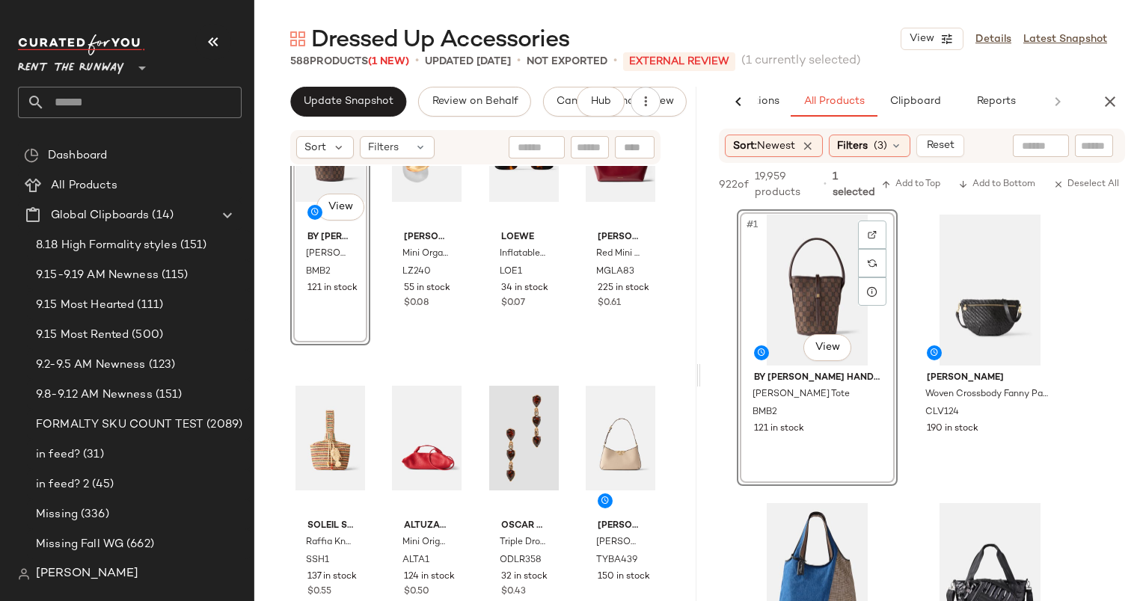
click at [1126, 91] on div "AI Recommendations All Products Clipboard Reports" at bounding box center [922, 102] width 442 height 30
click at [1125, 96] on div "AI Recommendations All Products Clipboard Reports" at bounding box center [922, 102] width 442 height 30
click at [1121, 100] on button "button" at bounding box center [1110, 102] width 30 height 30
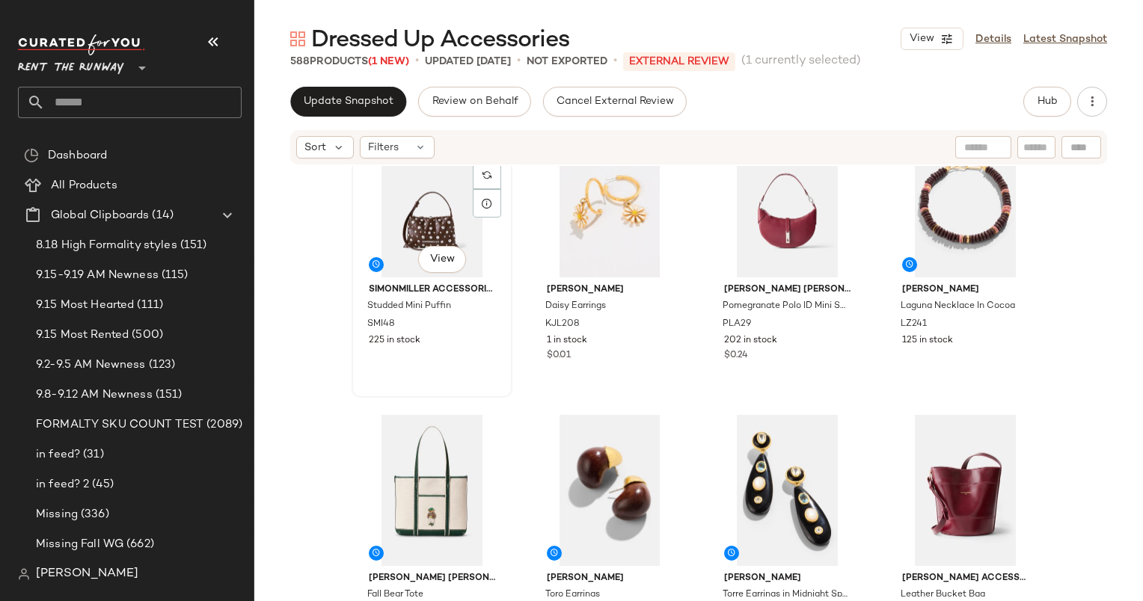
scroll to position [271, 0]
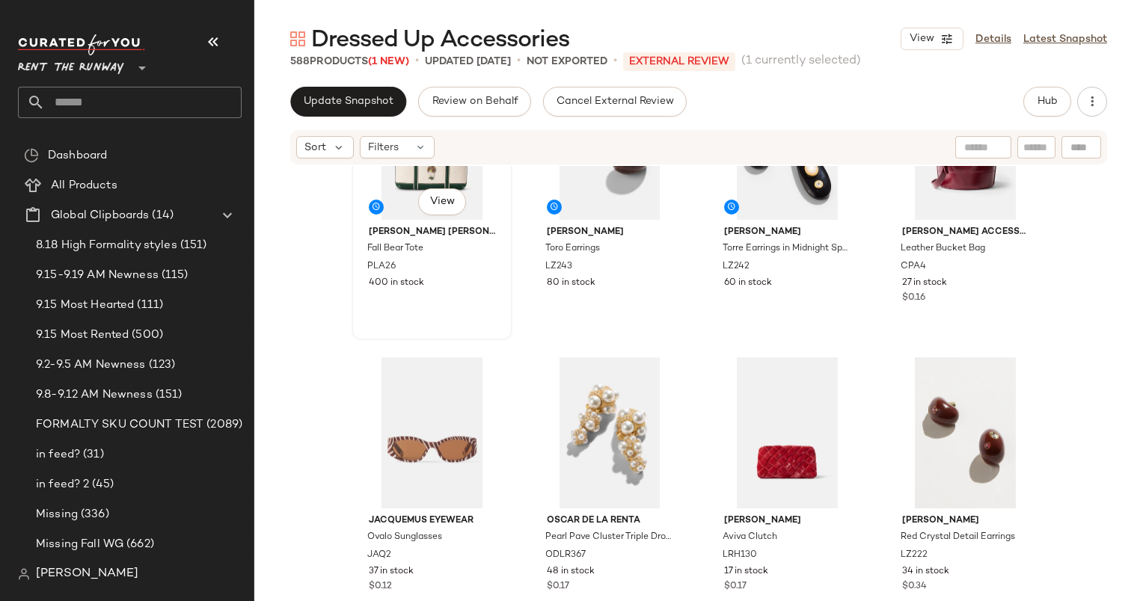
click at [449, 319] on div "#5 View Polo Ralph Lauren Accessories Fall Bear Tote PLA26 400 in stock" at bounding box center [432, 202] width 158 height 274
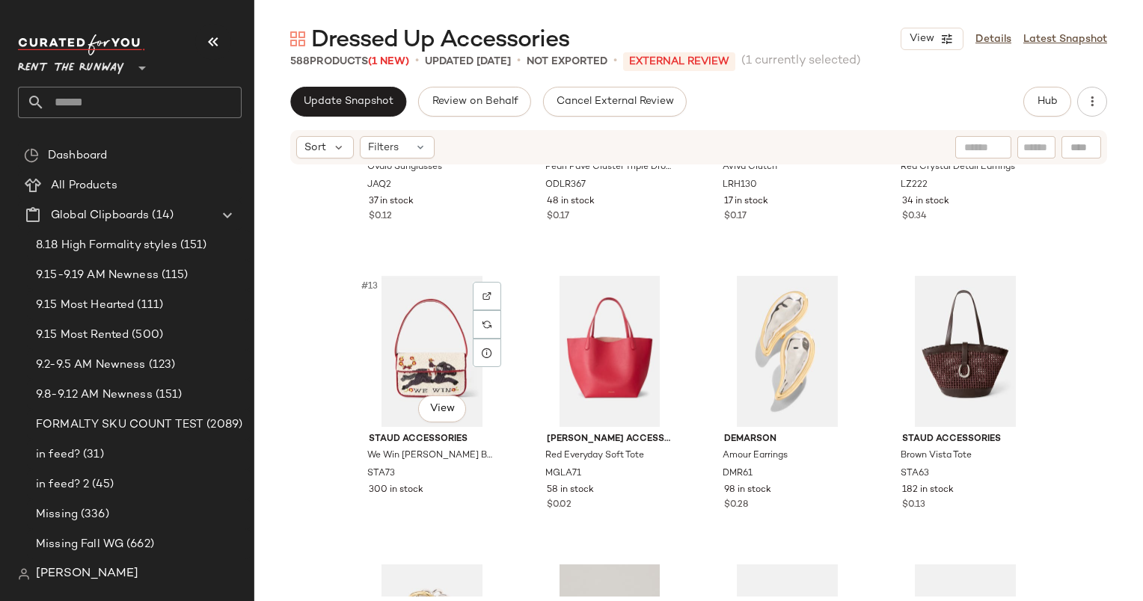
scroll to position [778, 0]
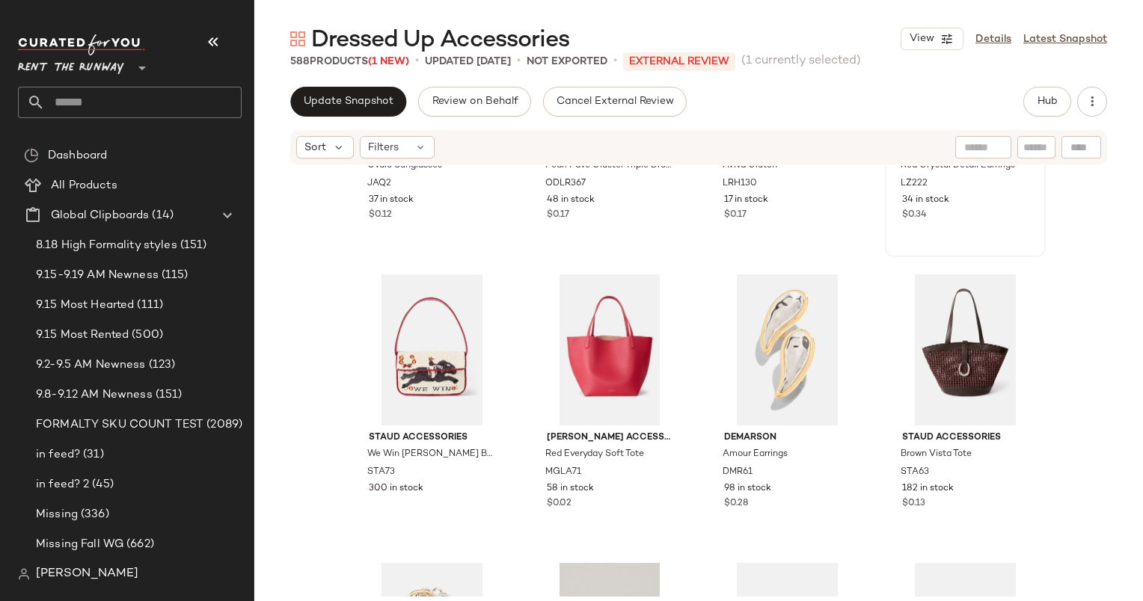
click at [981, 227] on div "#12 View Lizzie Fortunato Red Crystal Detail Earrings LZ222 34 in stock $0.34" at bounding box center [965, 119] width 158 height 274
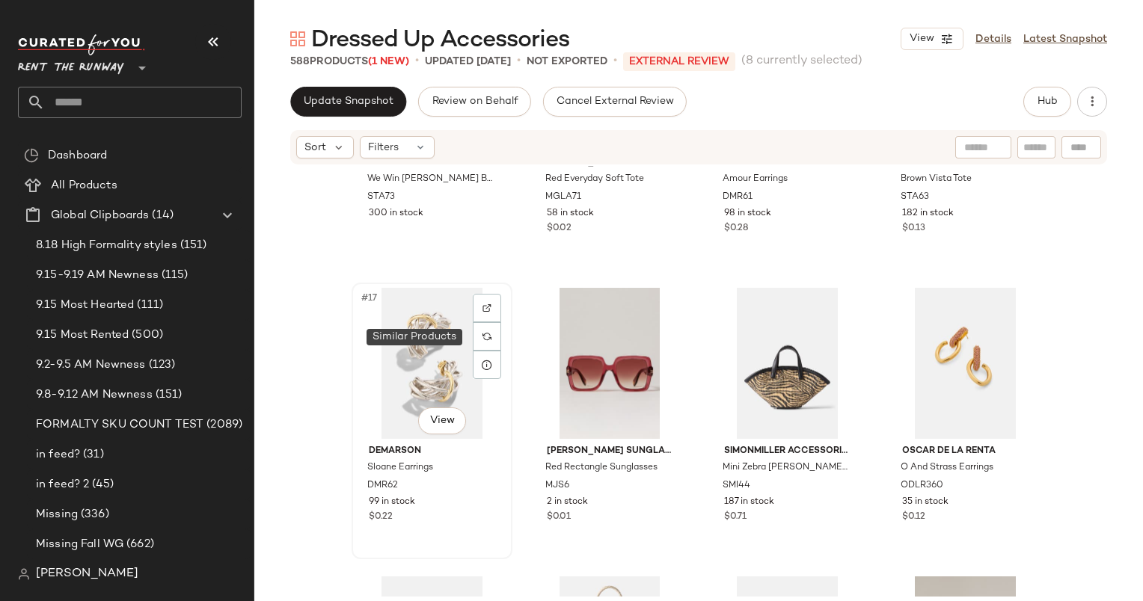
scroll to position [1052, 0]
click at [405, 347] on div "#17 View" at bounding box center [432, 364] width 150 height 151
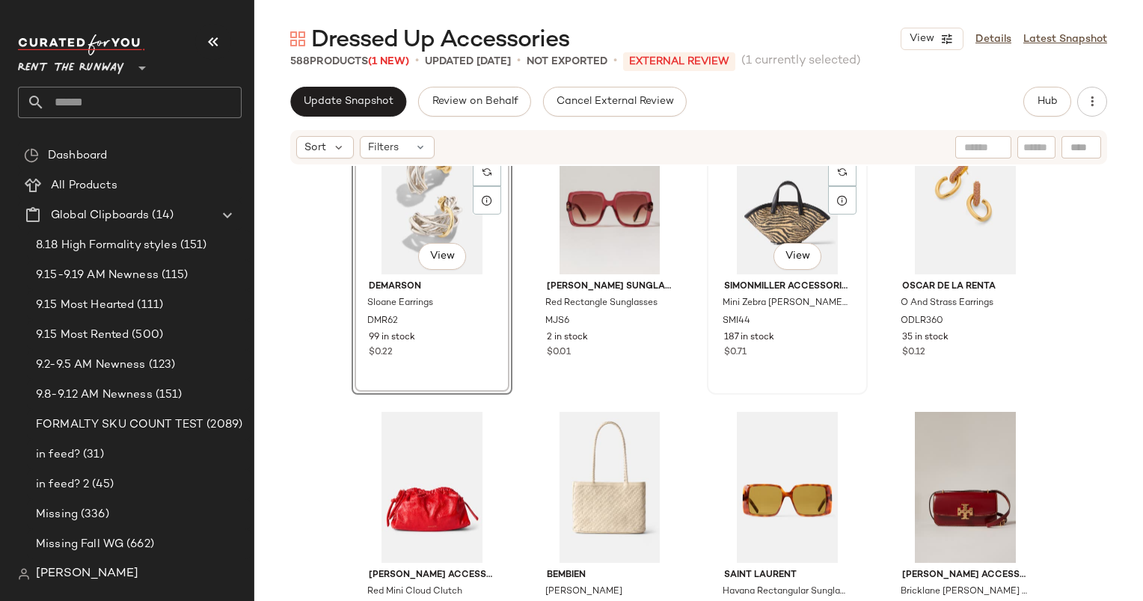
scroll to position [1219, 0]
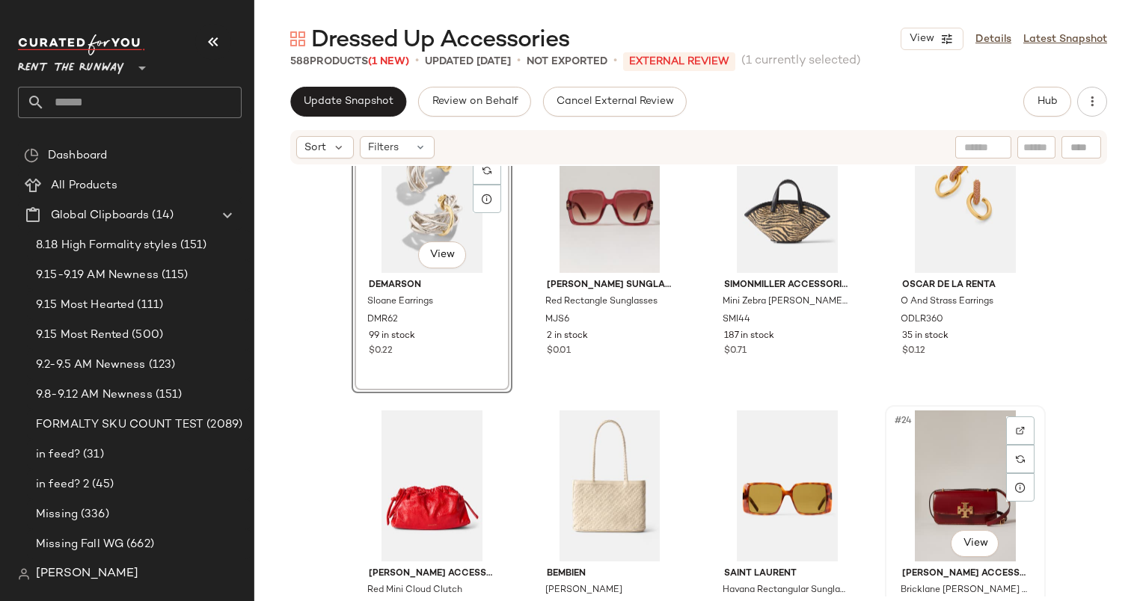
click at [961, 470] on div "#24 View" at bounding box center [965, 486] width 150 height 151
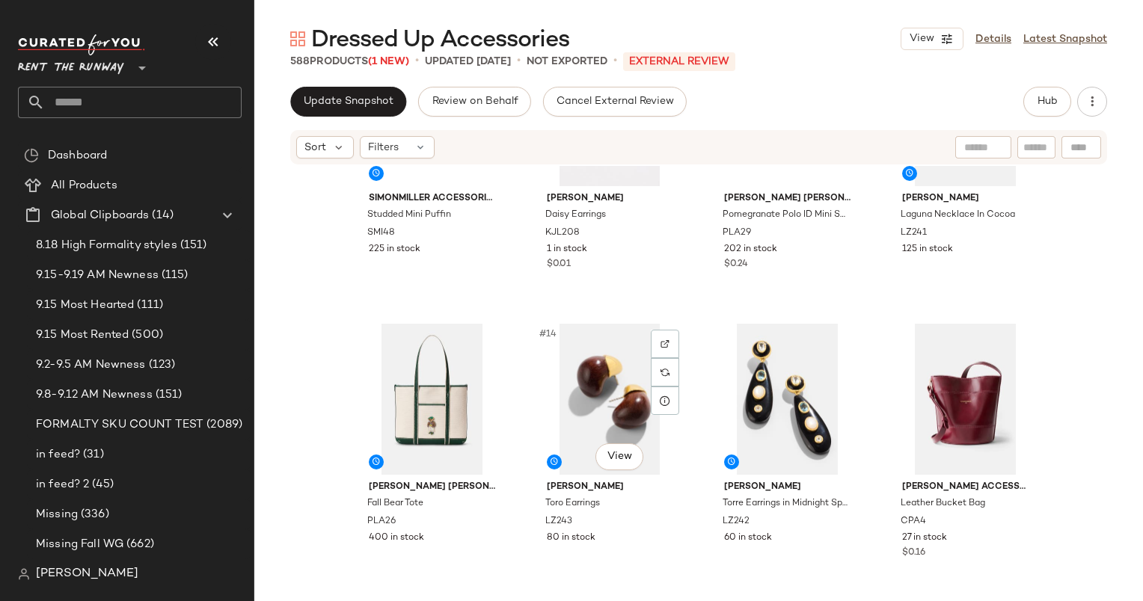
scroll to position [724, 0]
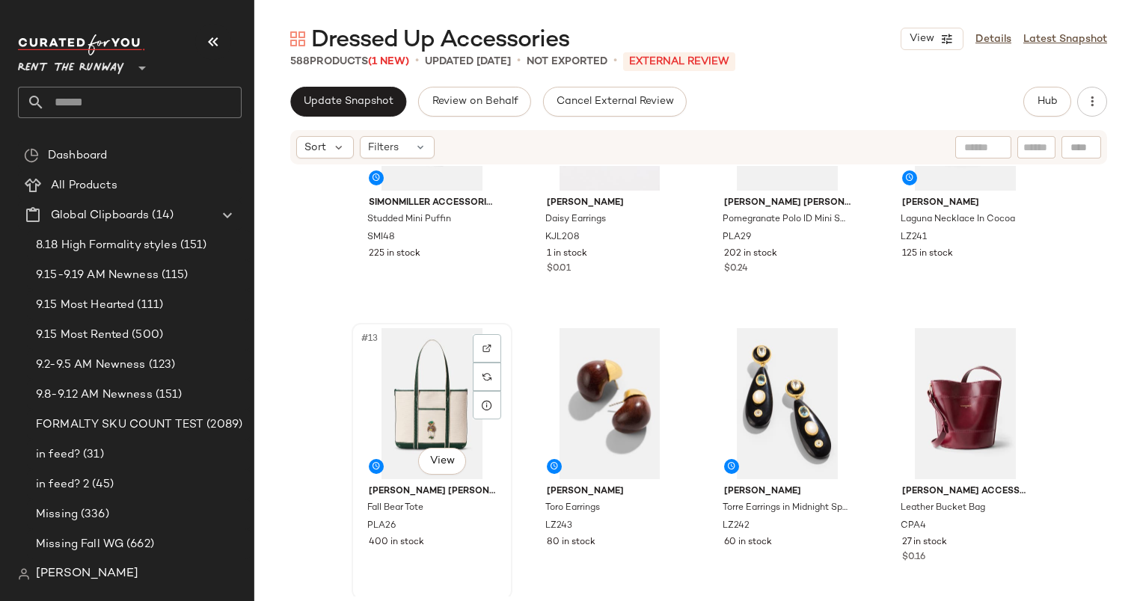
click at [397, 395] on div "#13 View" at bounding box center [432, 403] width 150 height 151
click at [579, 386] on div "#14 View" at bounding box center [610, 403] width 150 height 151
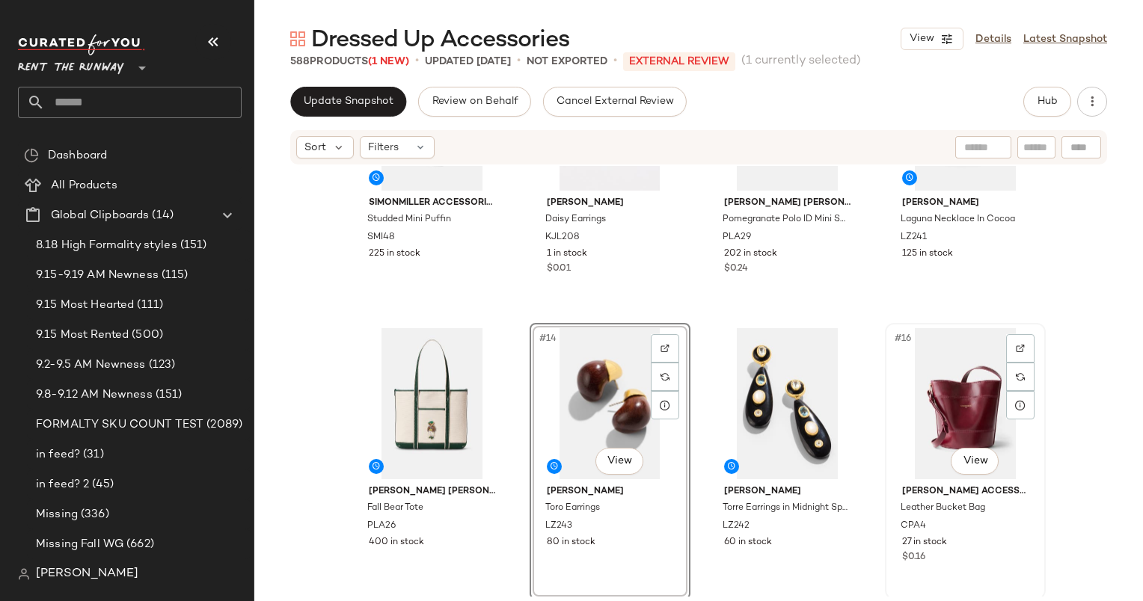
click at [916, 403] on div "#16 View" at bounding box center [965, 403] width 150 height 151
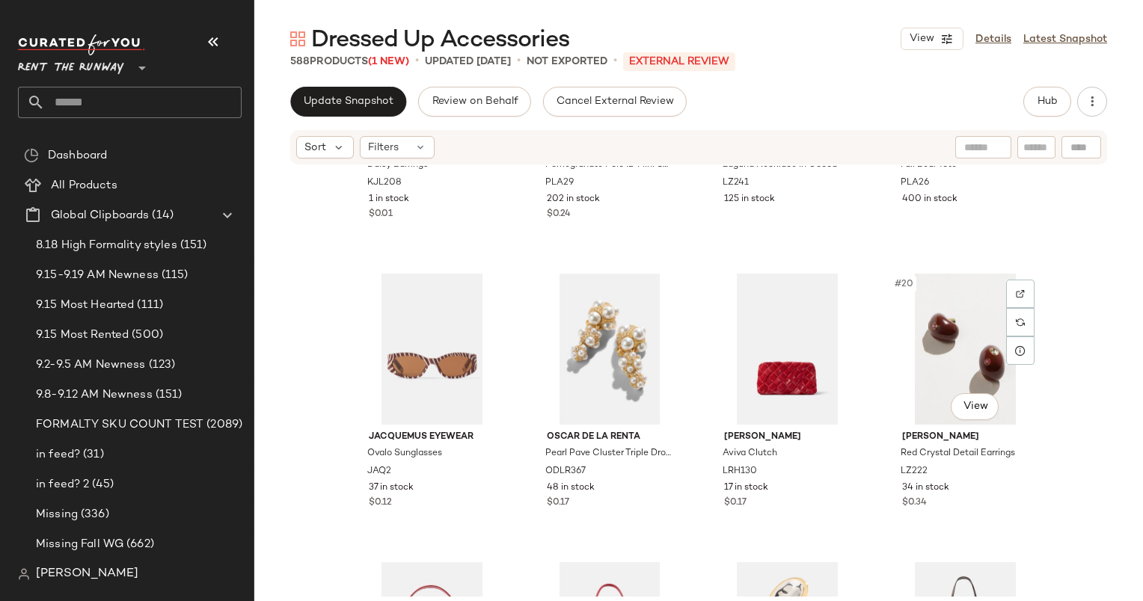
scroll to position [807, 0]
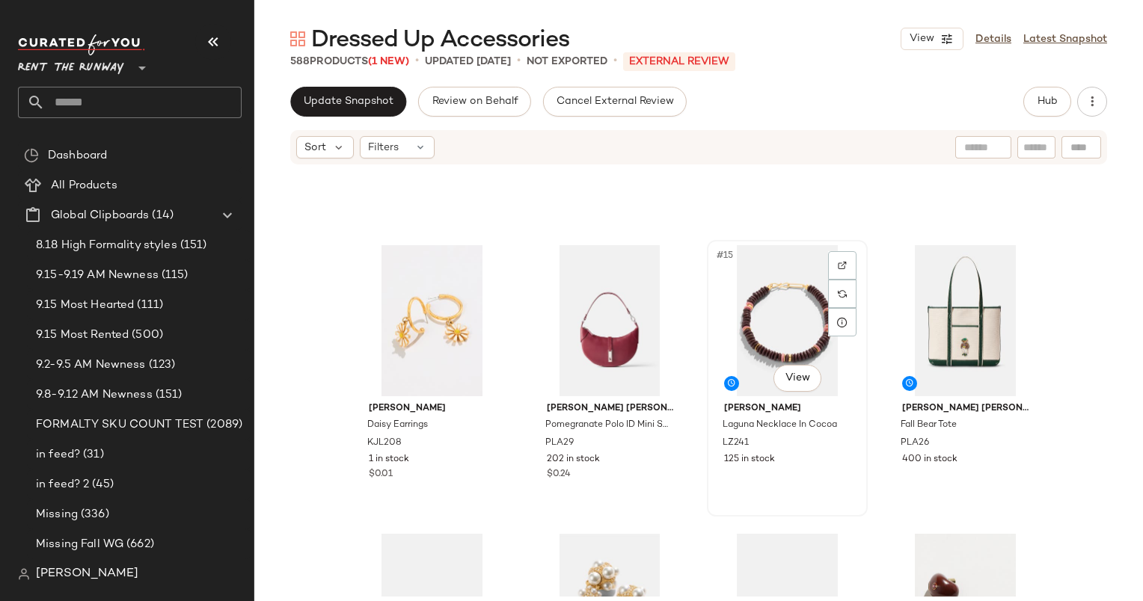
click at [809, 305] on div "#15 View" at bounding box center [787, 320] width 150 height 151
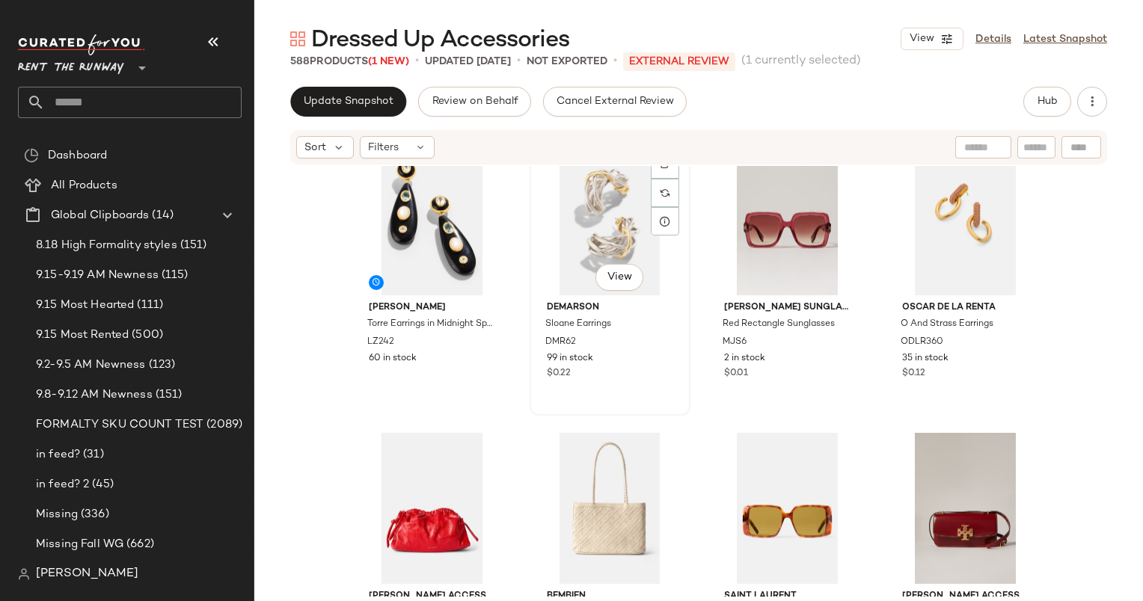
scroll to position [329, 0]
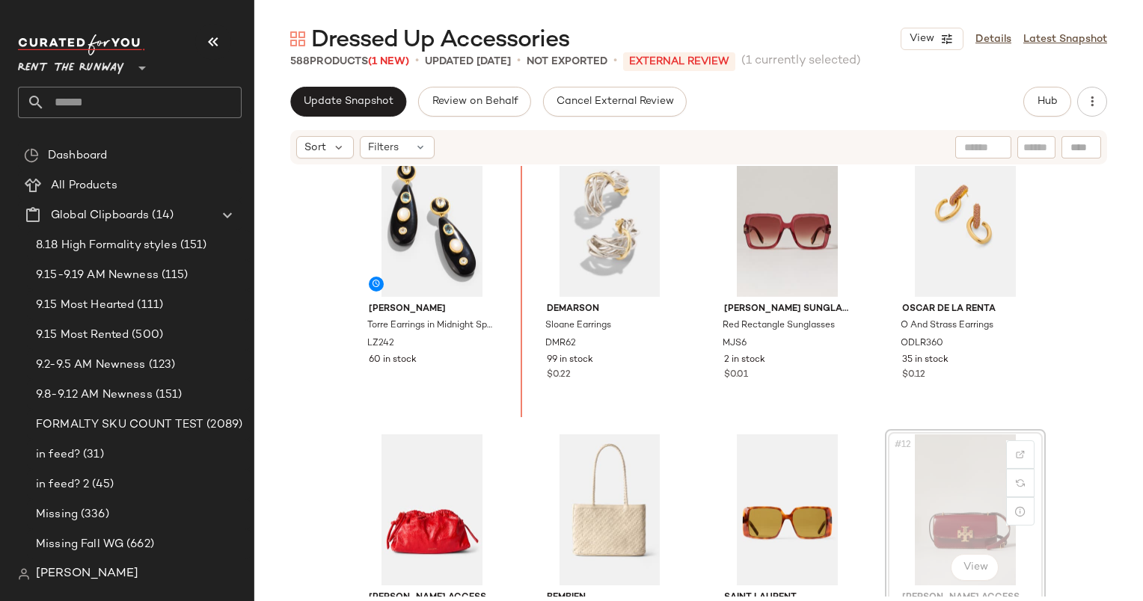
scroll to position [330, 0]
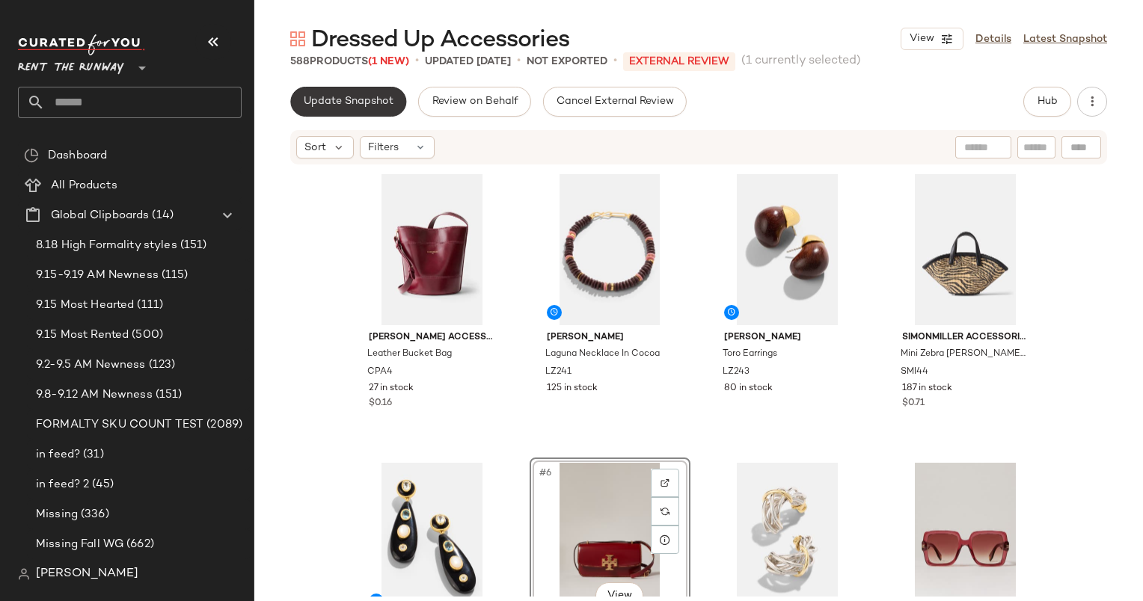
click at [371, 107] on span "Update Snapshot" at bounding box center [348, 102] width 91 height 12
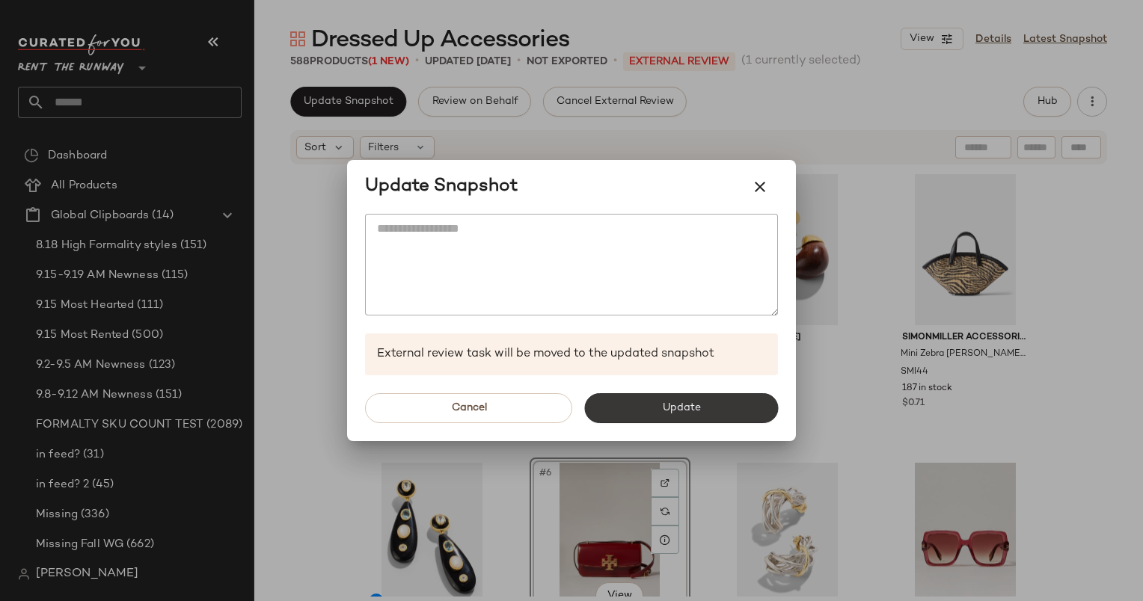
click at [687, 416] on button "Update" at bounding box center [681, 408] width 194 height 30
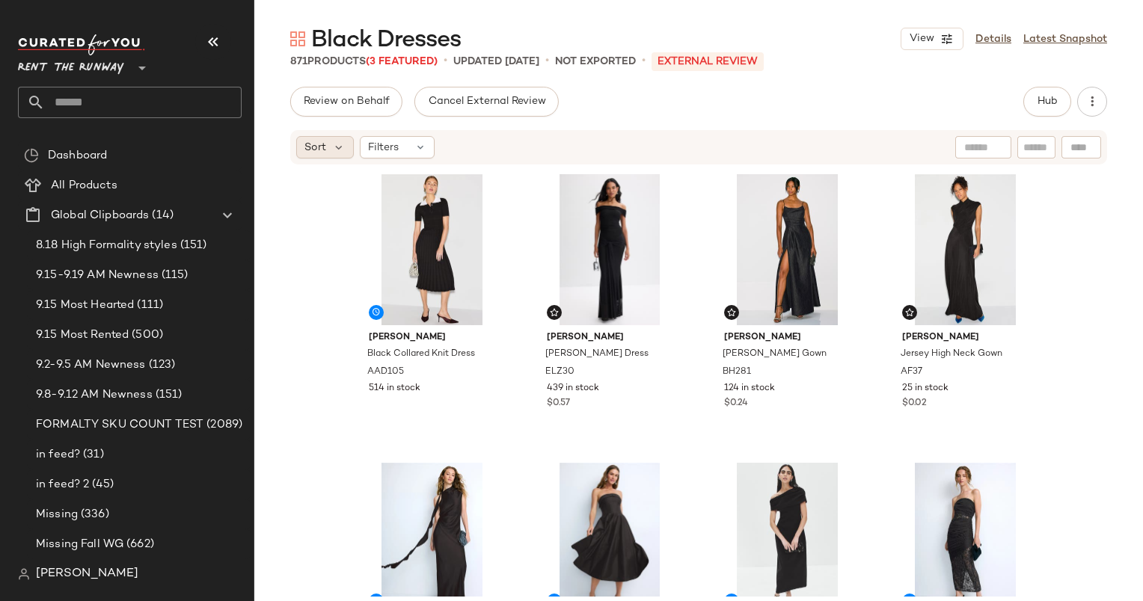
click at [314, 150] on span "Sort" at bounding box center [315, 148] width 22 height 16
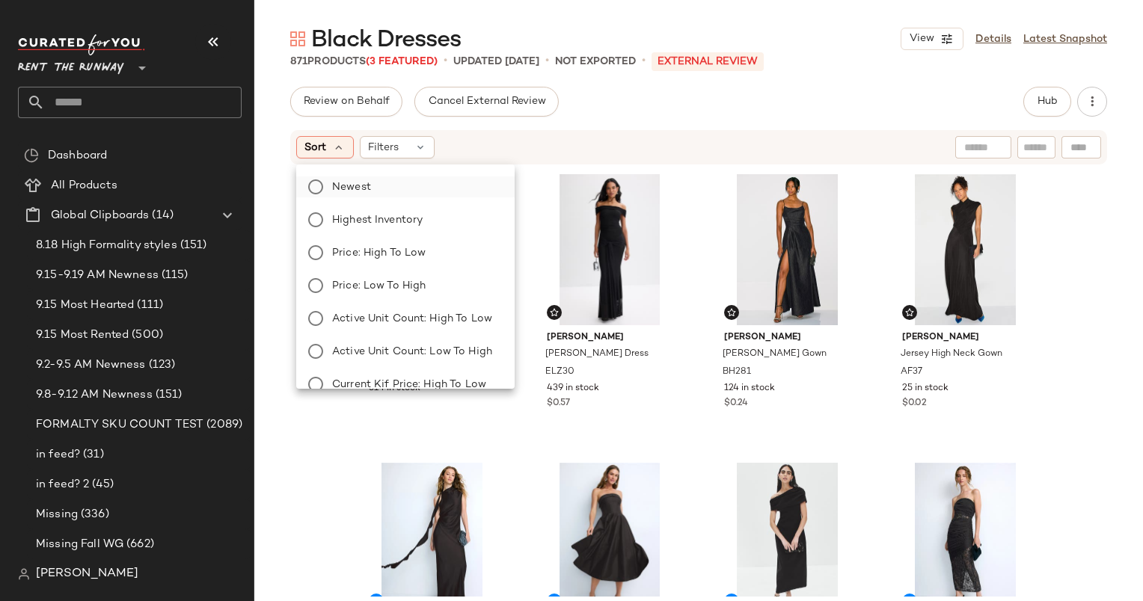
click at [360, 189] on span "Newest" at bounding box center [351, 188] width 39 height 16
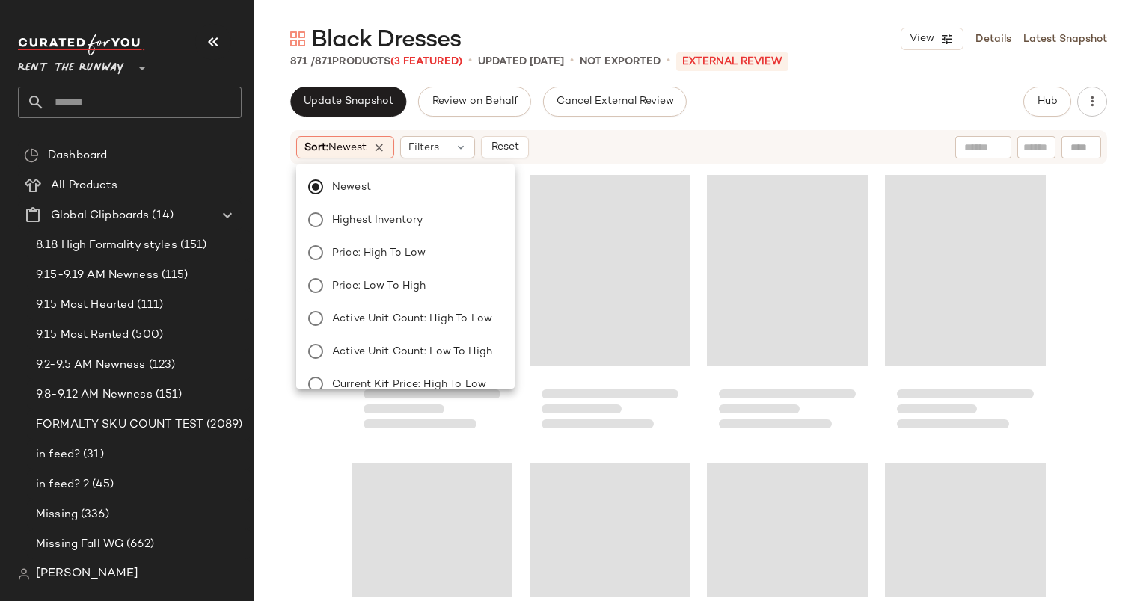
click at [583, 136] on div "Sort: Newest Filters Reset" at bounding box center [601, 147] width 610 height 22
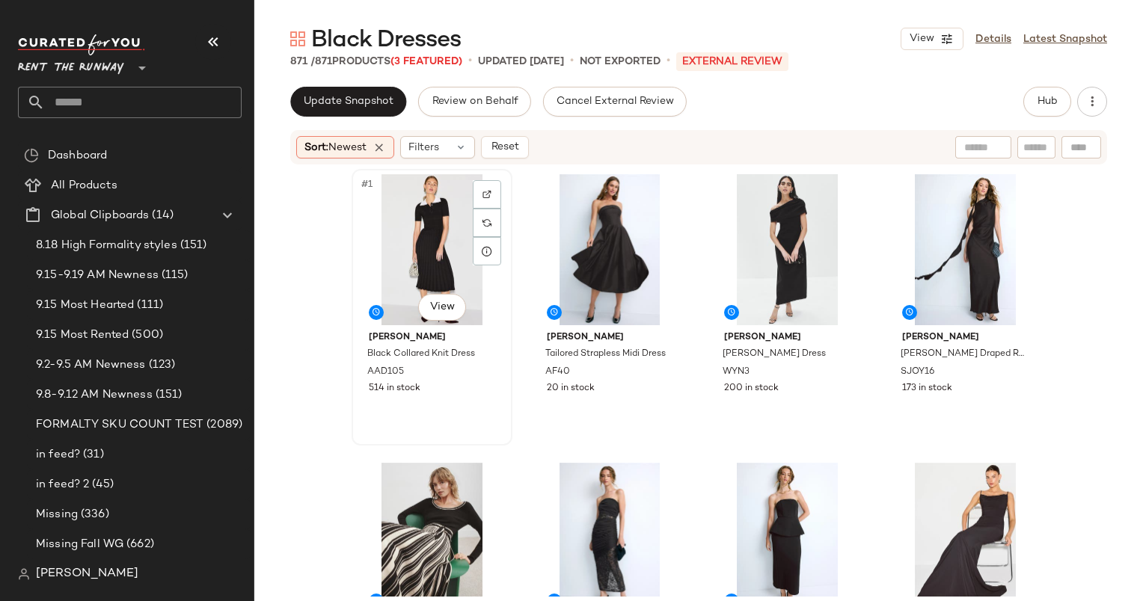
click at [393, 245] on div "#1 View" at bounding box center [432, 249] width 150 height 151
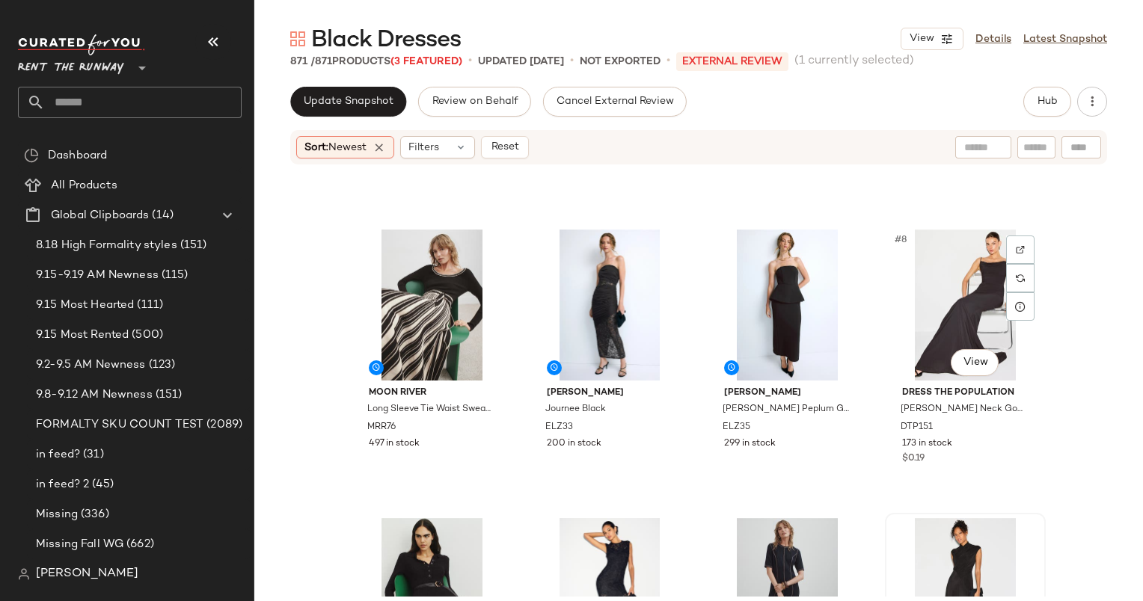
scroll to position [244, 0]
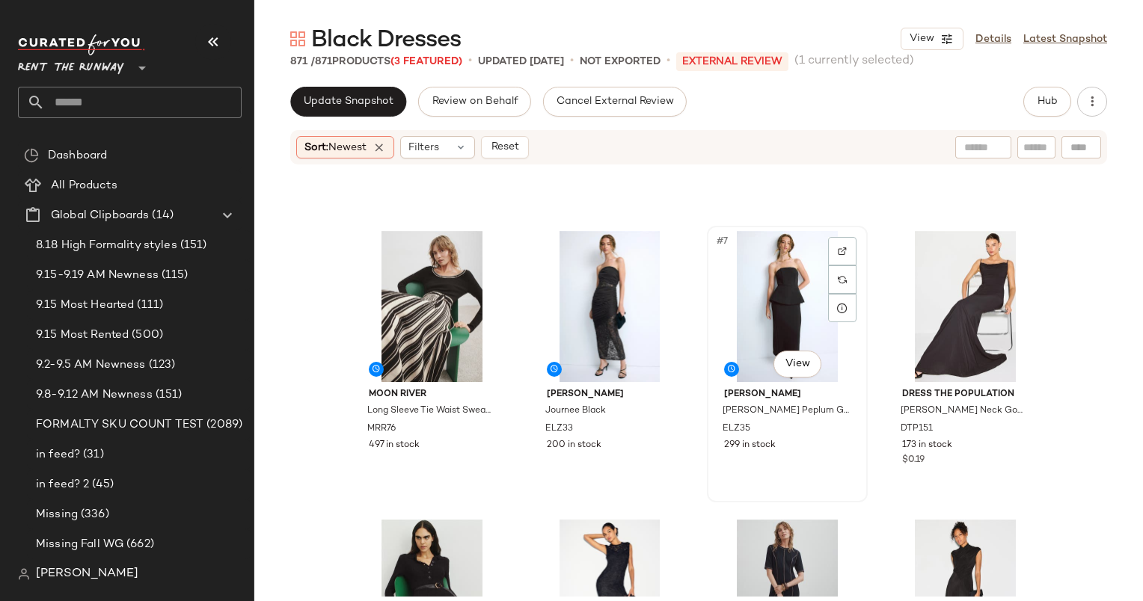
click at [757, 289] on div "#7 View" at bounding box center [787, 306] width 150 height 151
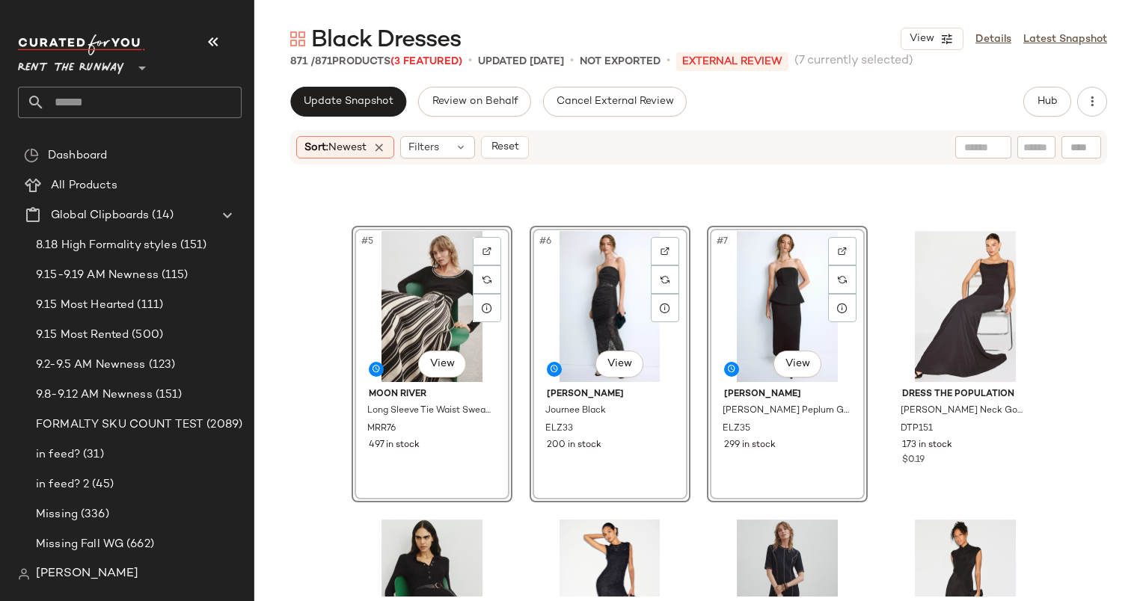
click at [438, 314] on div "#5 View" at bounding box center [432, 306] width 150 height 151
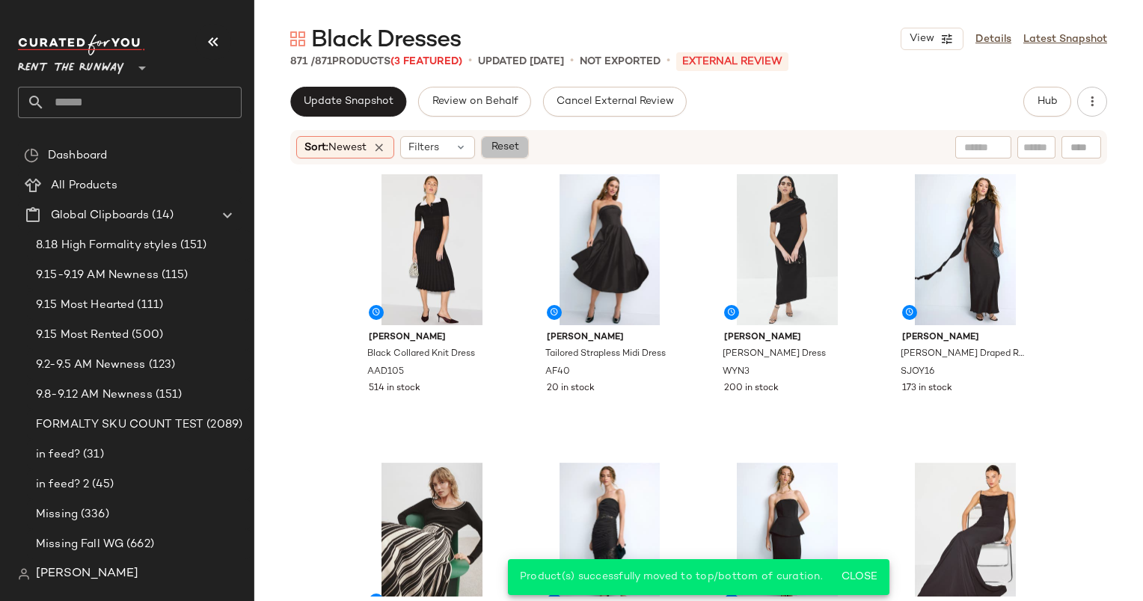
click at [529, 138] on button "Reset" at bounding box center [505, 147] width 48 height 22
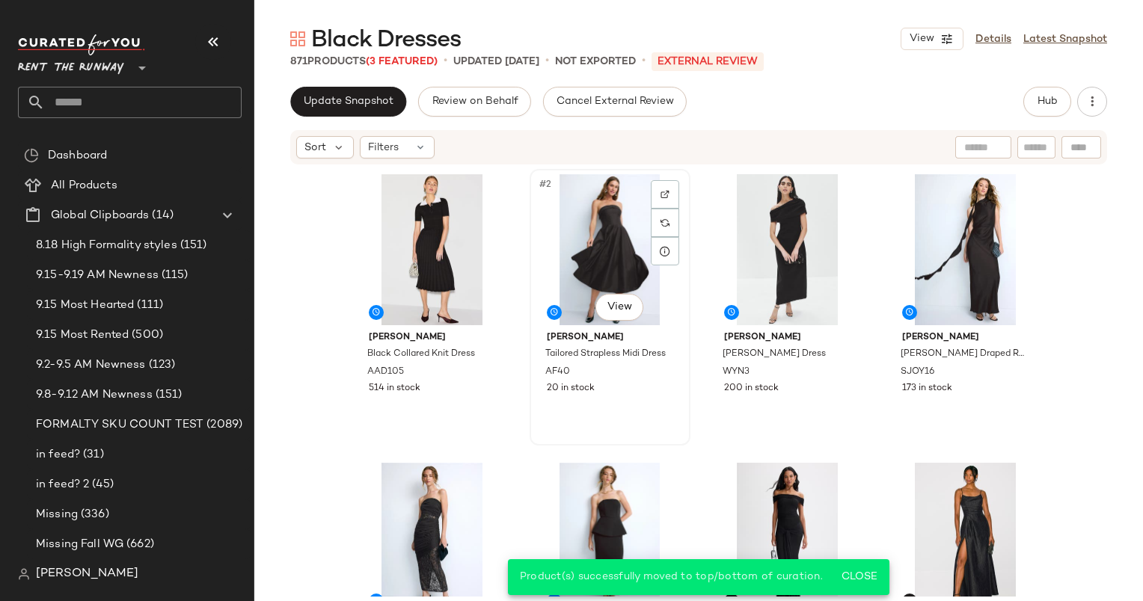
click at [610, 236] on div "#2 View" at bounding box center [610, 249] width 150 height 151
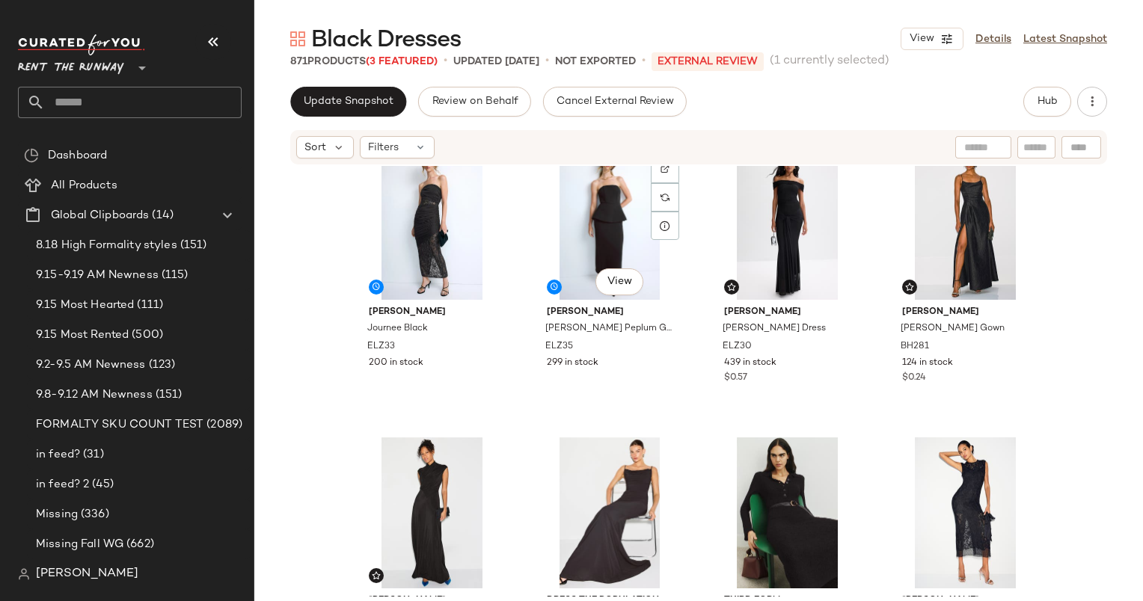
scroll to position [331, 0]
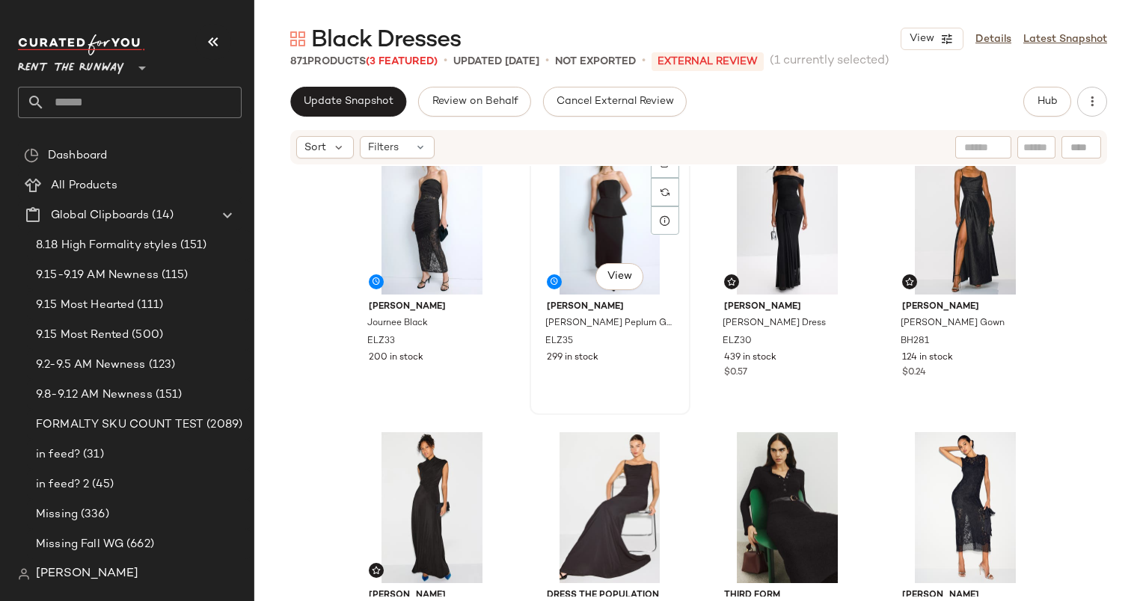
click at [607, 242] on div "#6 View" at bounding box center [610, 219] width 150 height 151
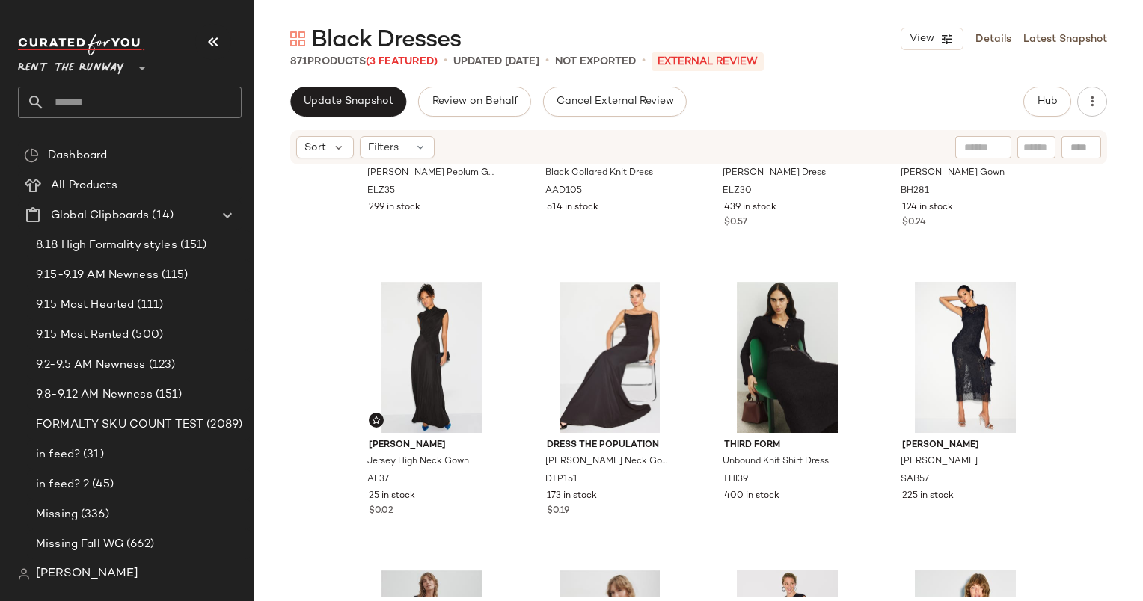
scroll to position [477, 0]
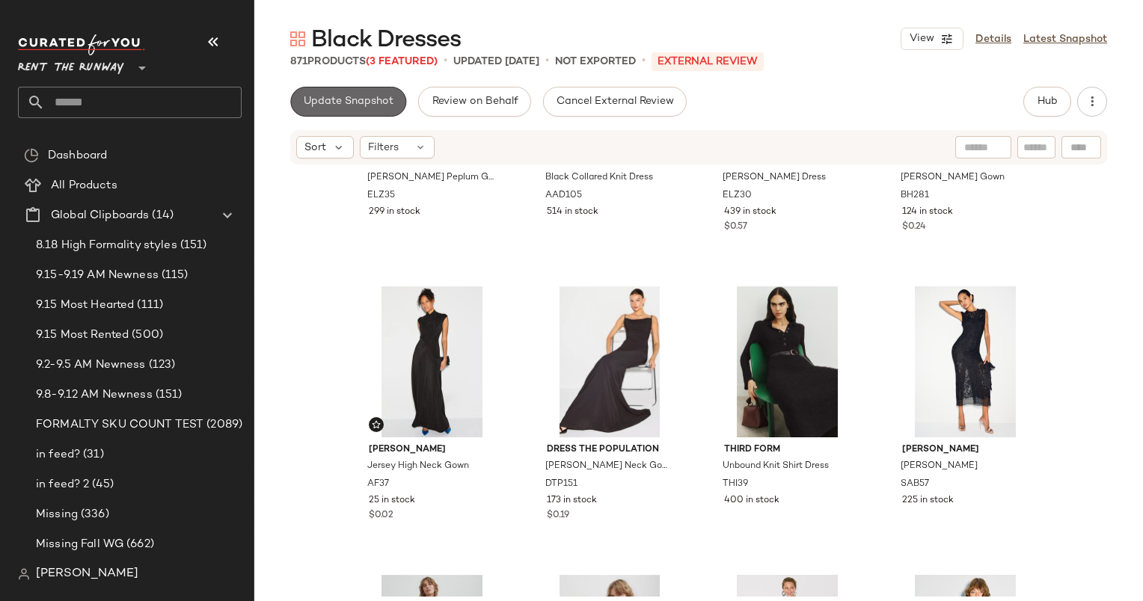
click at [314, 102] on span "Update Snapshot" at bounding box center [348, 102] width 91 height 12
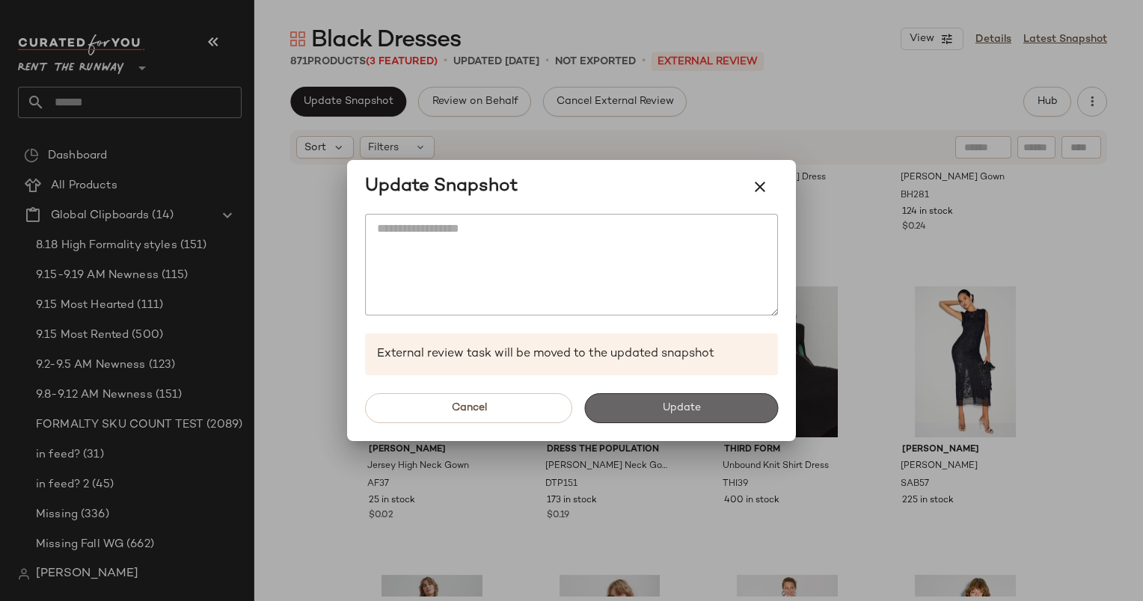
click at [739, 410] on button "Update" at bounding box center [681, 408] width 194 height 30
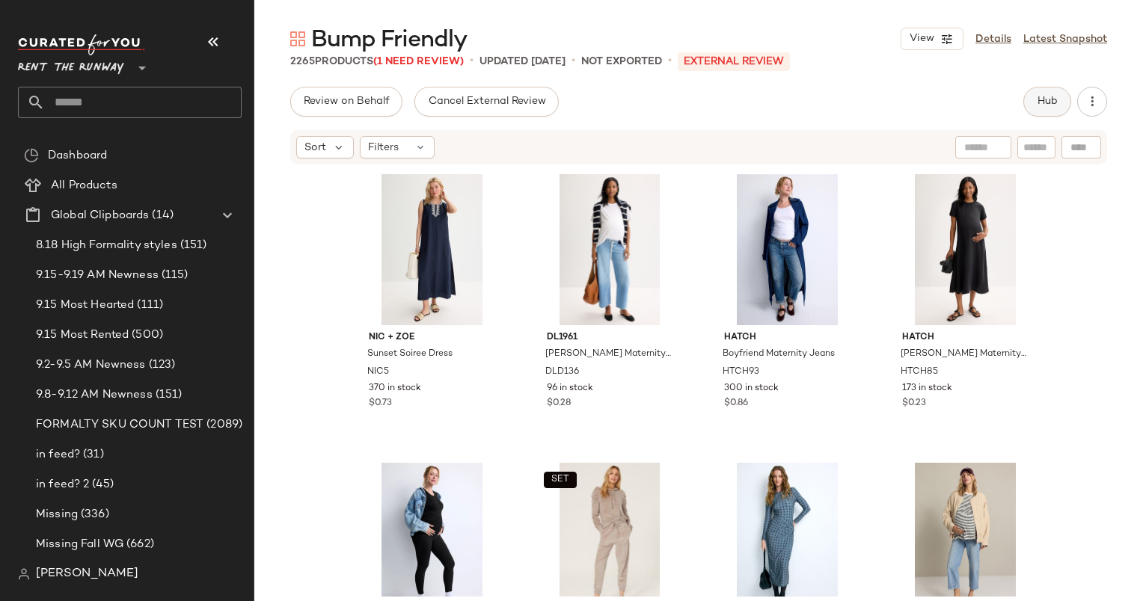
click at [1048, 108] on span "Hub" at bounding box center [1047, 102] width 21 height 12
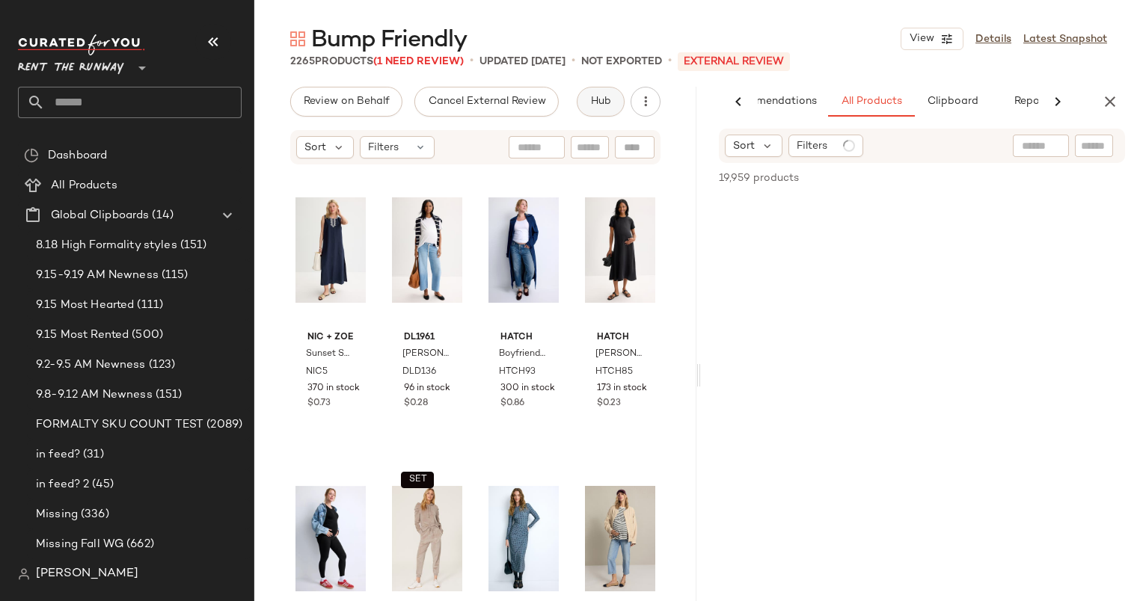
scroll to position [0, 63]
click at [1102, 99] on icon "button" at bounding box center [1110, 102] width 18 height 18
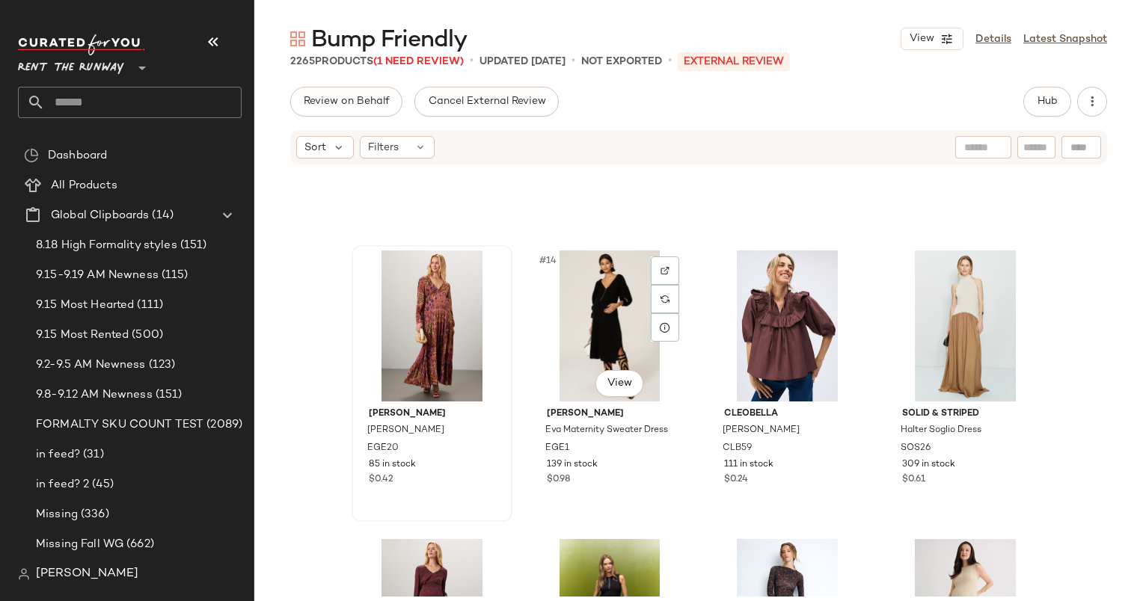
scroll to position [801, 0]
click at [426, 311] on div "#13 View" at bounding box center [432, 326] width 150 height 151
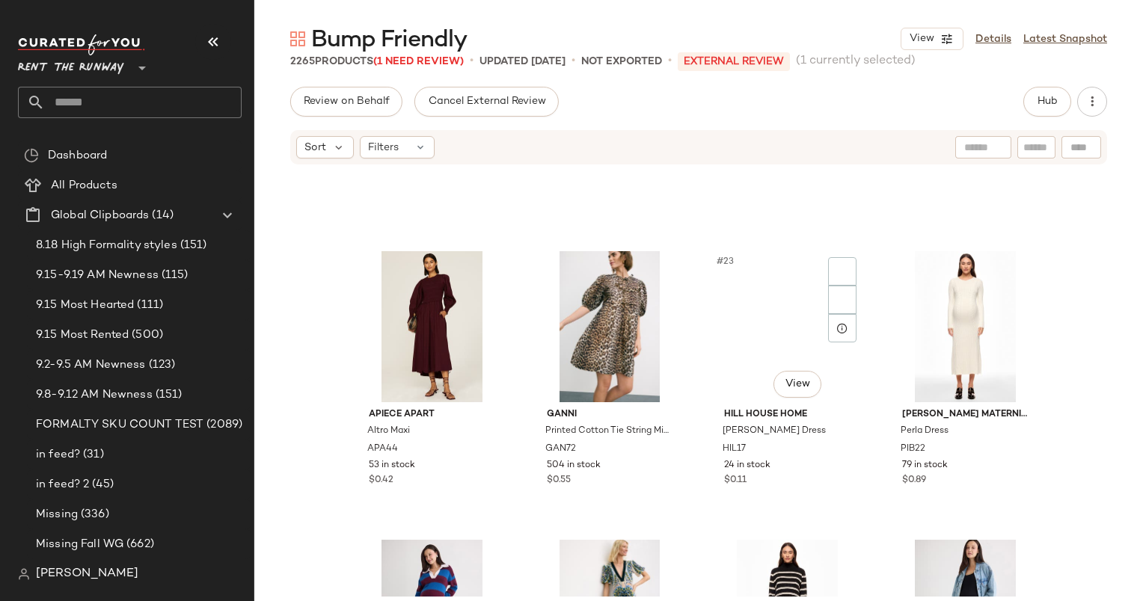
scroll to position [1378, 0]
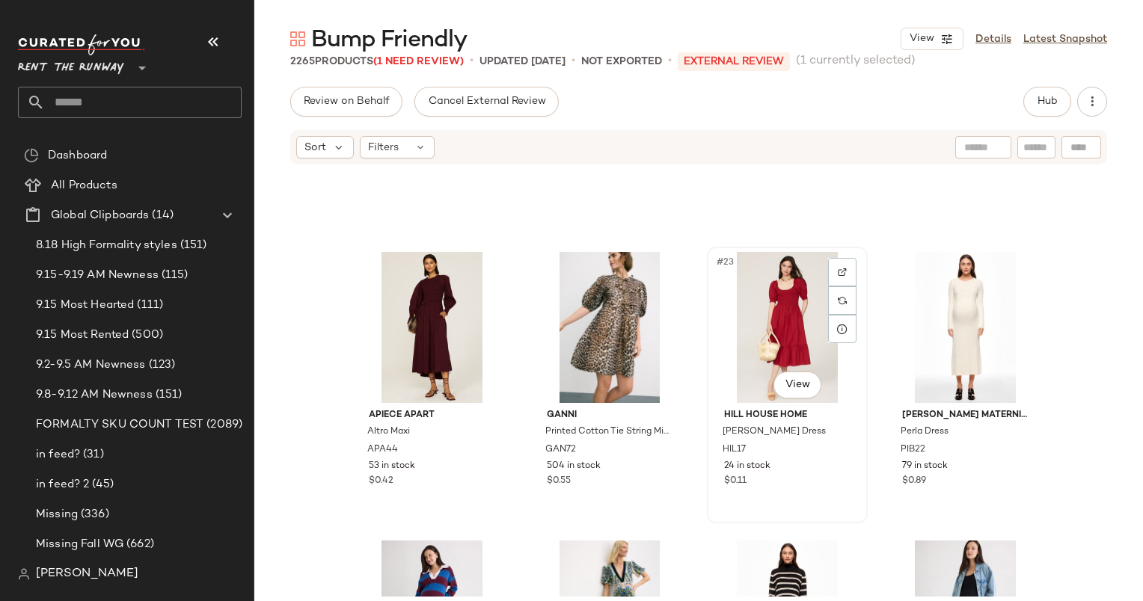
click at [775, 307] on div "#23 View" at bounding box center [787, 327] width 150 height 151
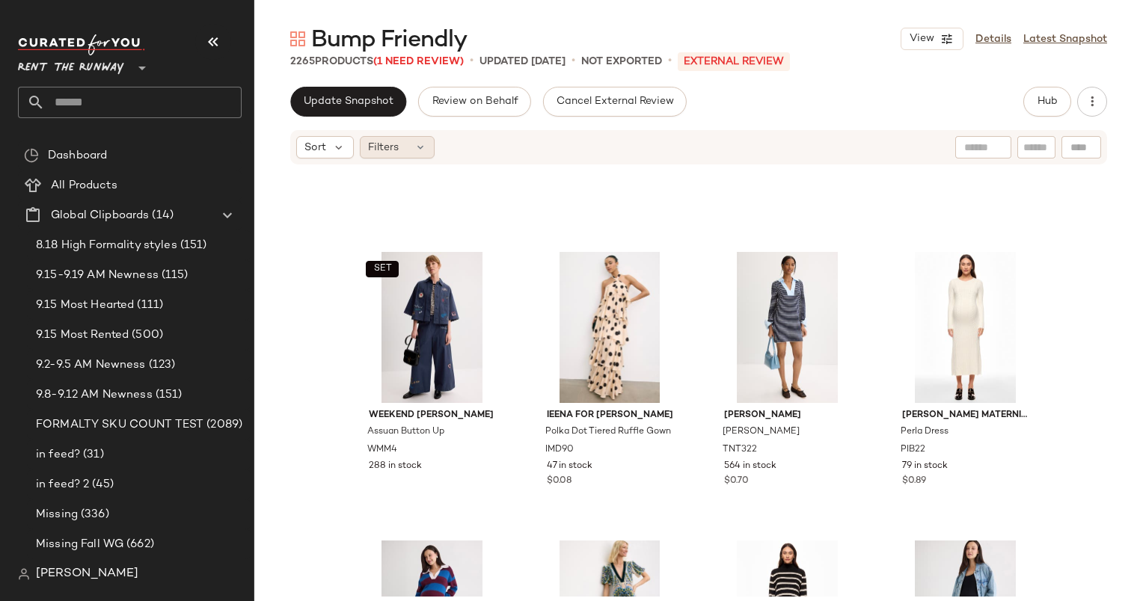
click at [411, 158] on div "Filters" at bounding box center [397, 147] width 75 height 22
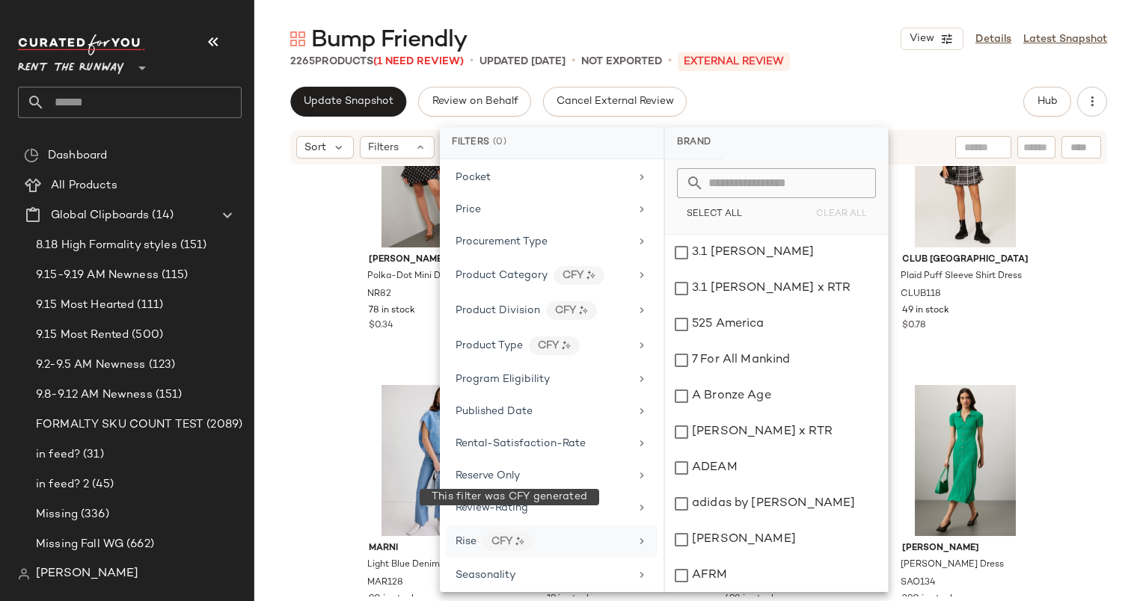
scroll to position [2022, 0]
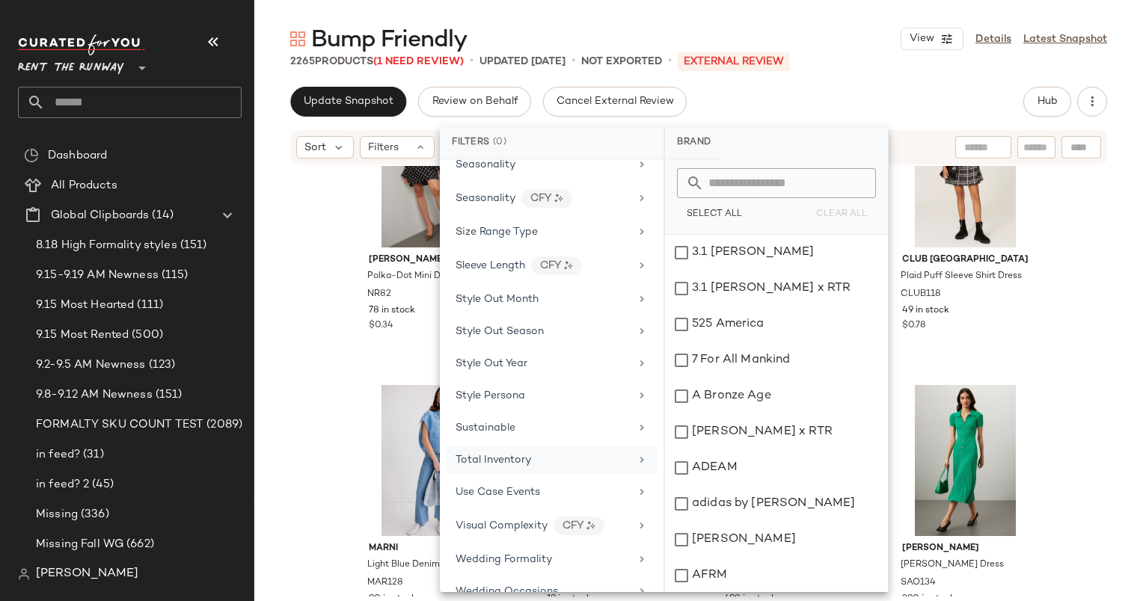
click at [512, 455] on span "Total Inventory" at bounding box center [494, 460] width 76 height 11
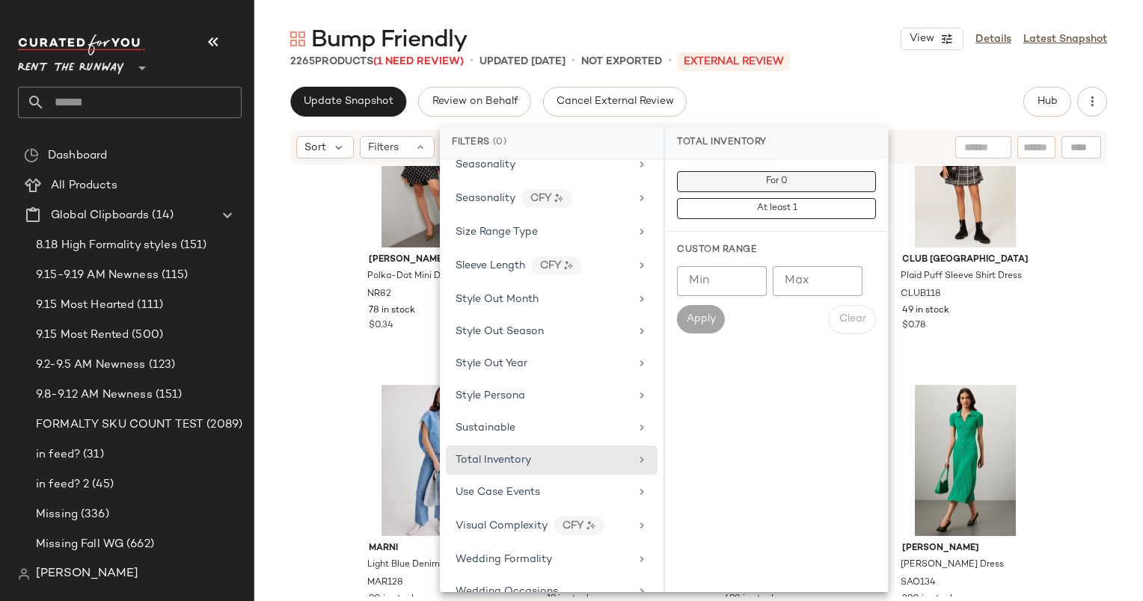
click at [785, 183] on span "For 0" at bounding box center [776, 182] width 22 height 10
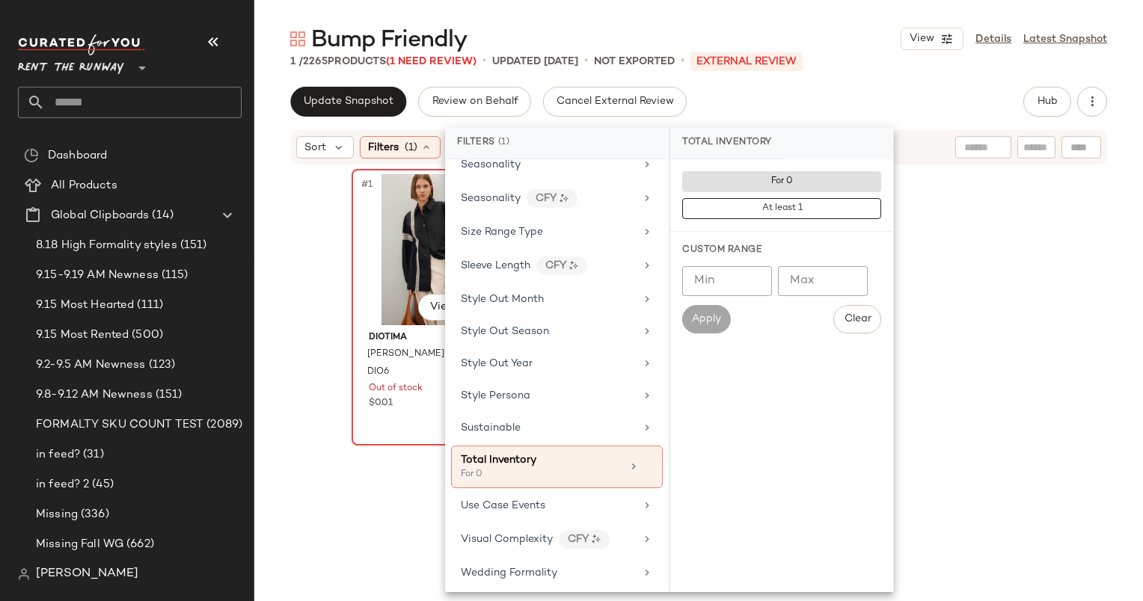
click at [393, 236] on div "#1 View" at bounding box center [432, 249] width 150 height 151
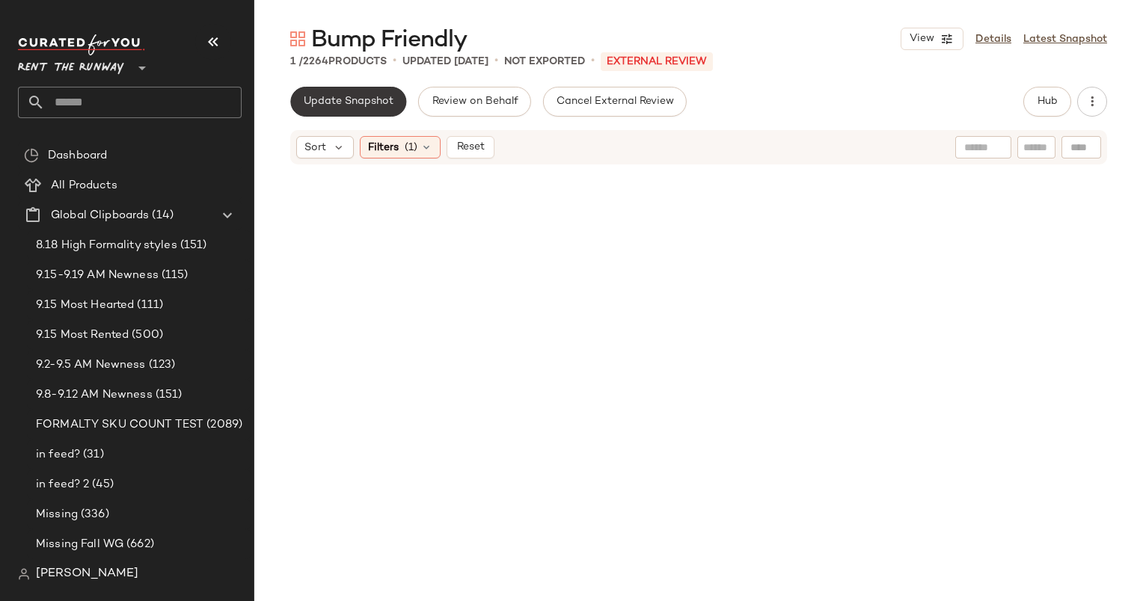
click at [370, 105] on span "Update Snapshot" at bounding box center [348, 102] width 91 height 12
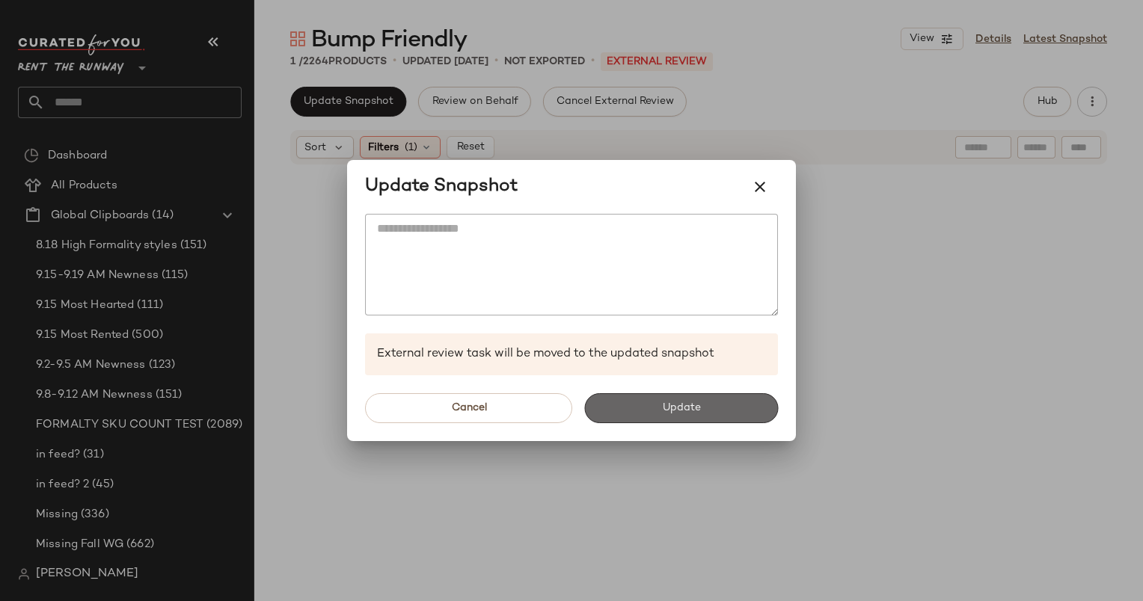
click at [693, 402] on span "Update" at bounding box center [680, 408] width 39 height 12
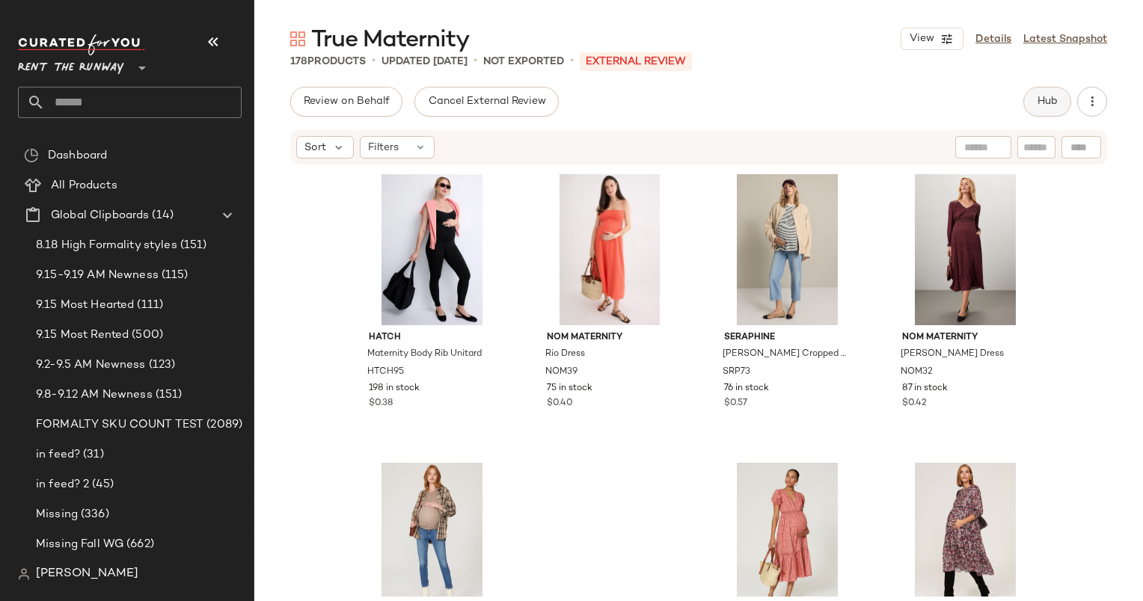
click at [1041, 94] on button "Hub" at bounding box center [1047, 102] width 48 height 30
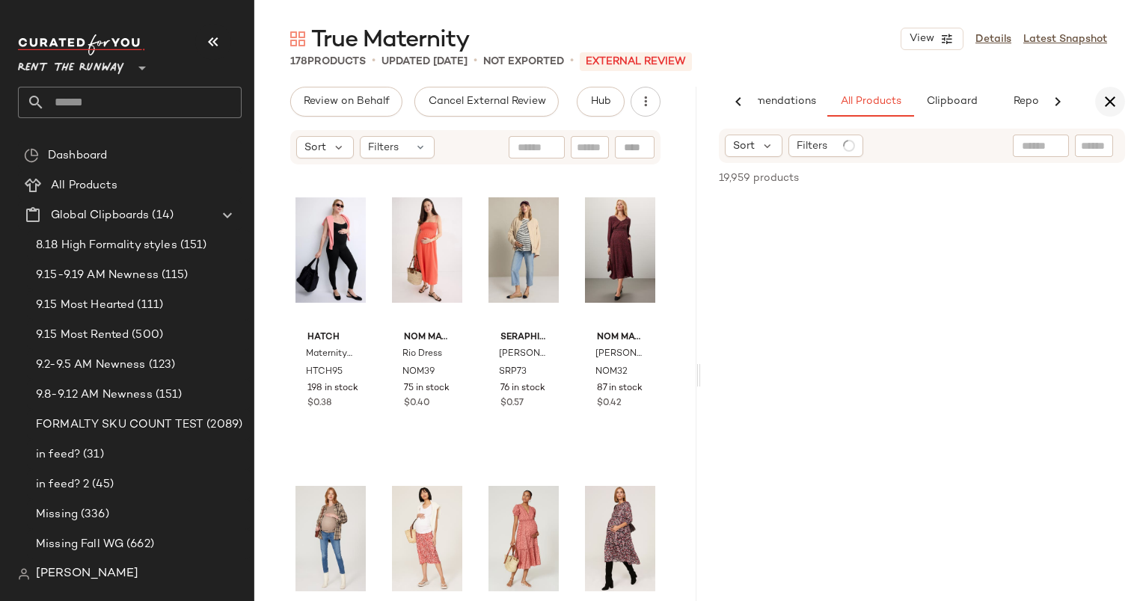
scroll to position [0, 62]
click at [1105, 93] on icon "button" at bounding box center [1110, 102] width 18 height 18
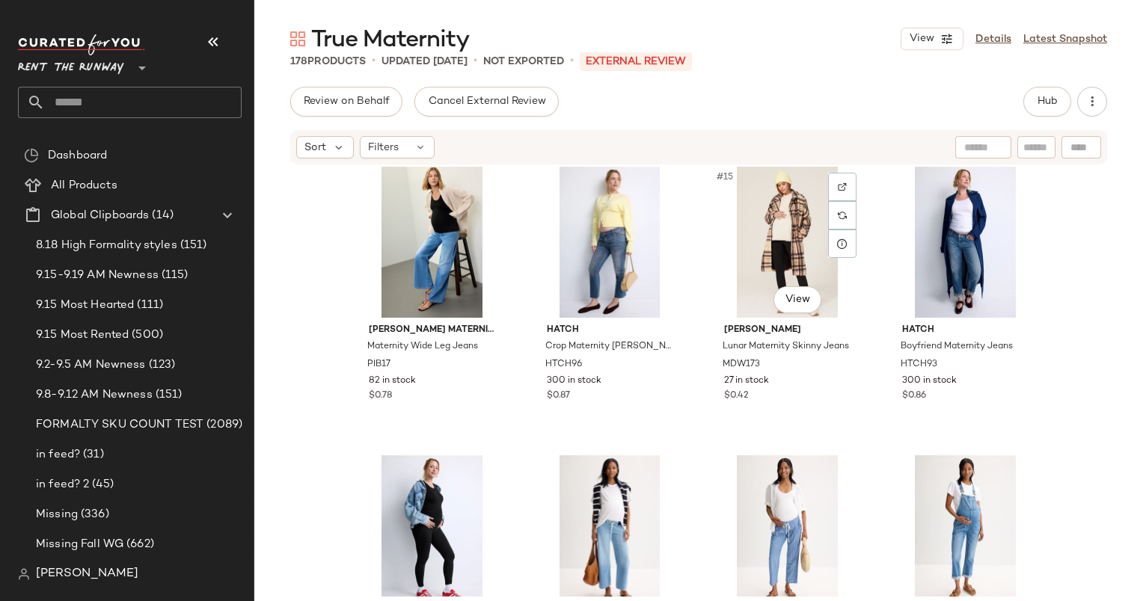
scroll to position [945, 0]
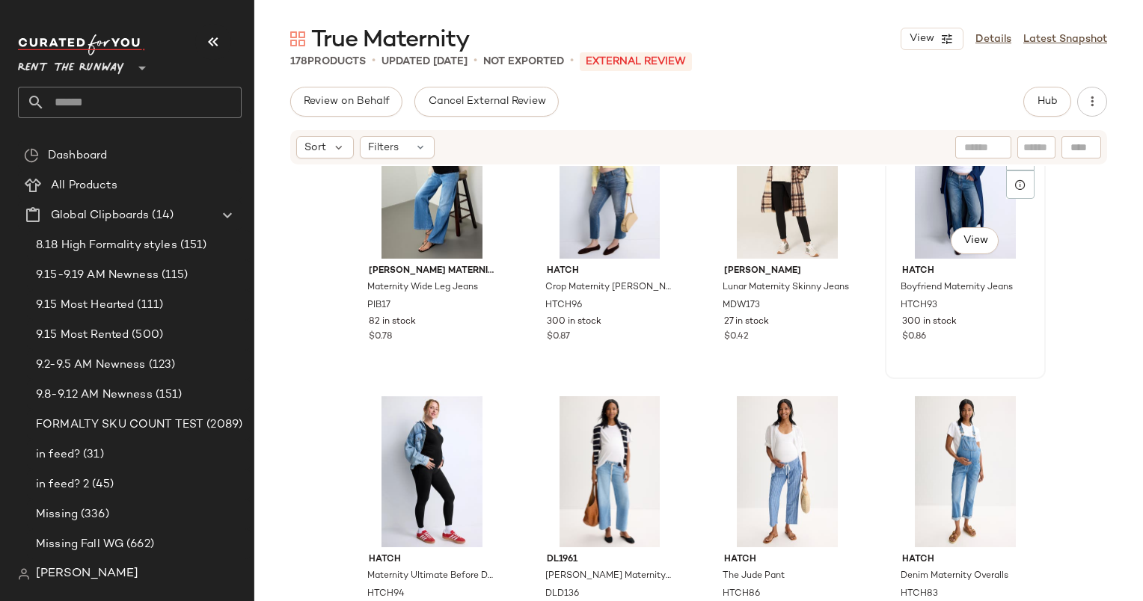
click at [914, 246] on div "#16 View" at bounding box center [965, 183] width 150 height 151
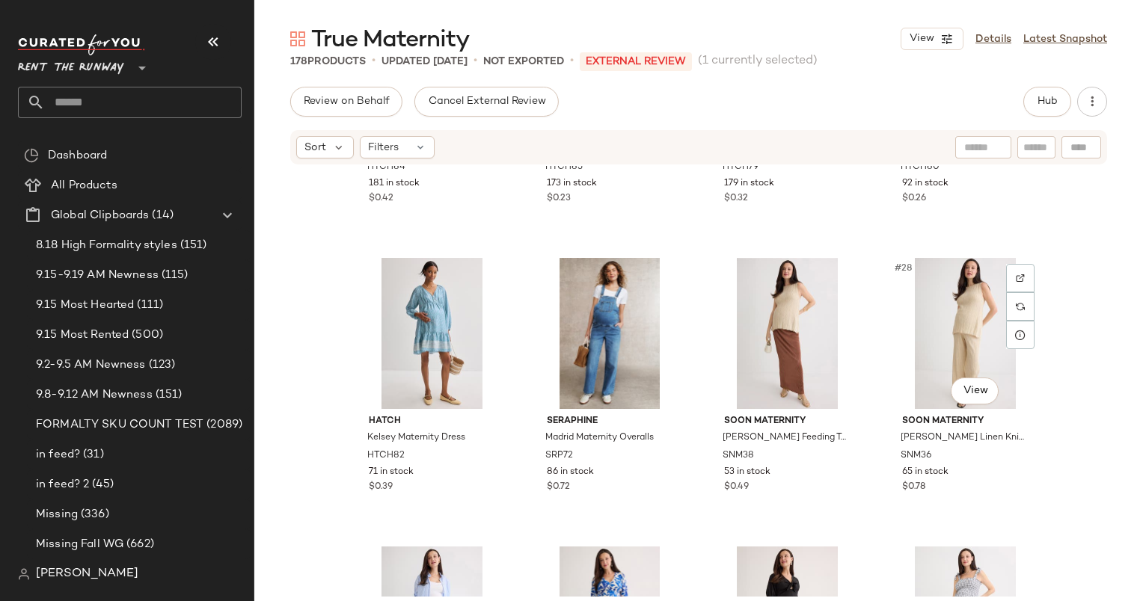
scroll to position [1662, 0]
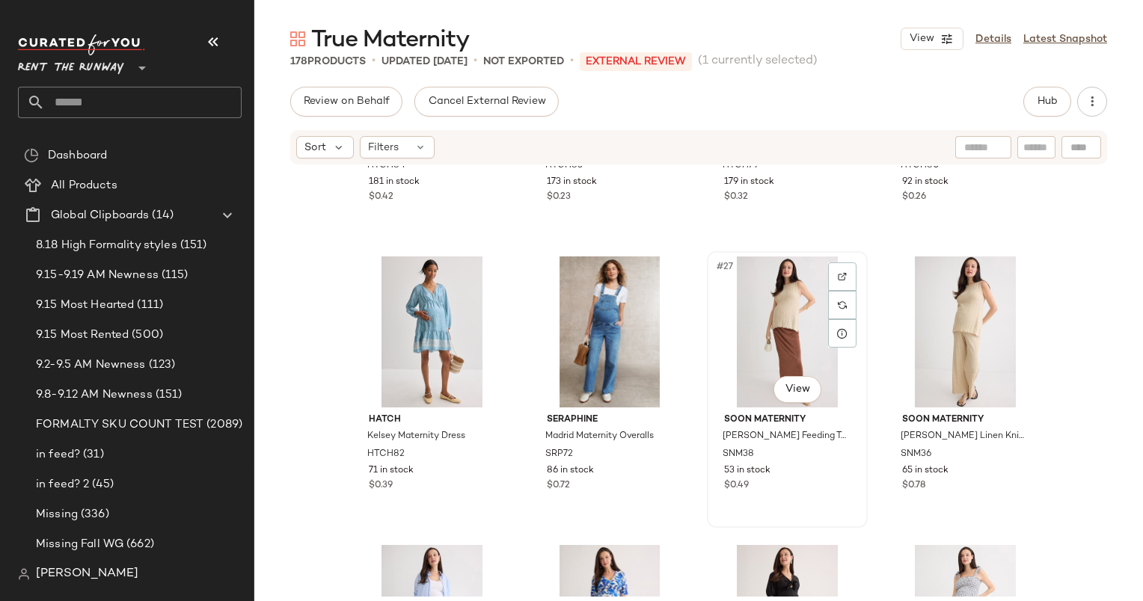
click at [809, 316] on div "#27 View" at bounding box center [787, 332] width 150 height 151
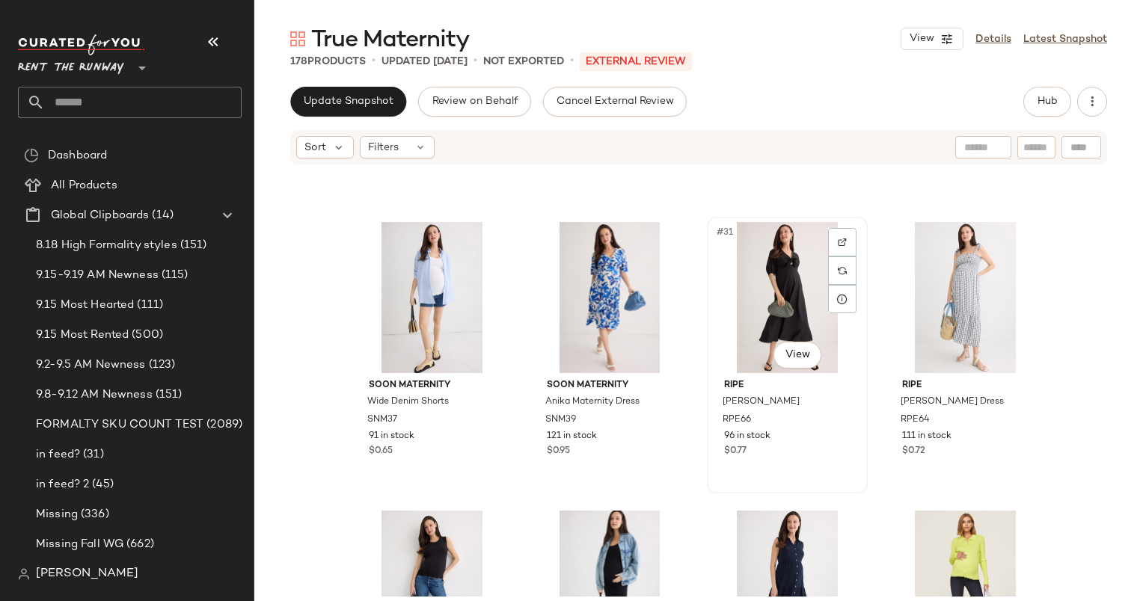
scroll to position [1949, 0]
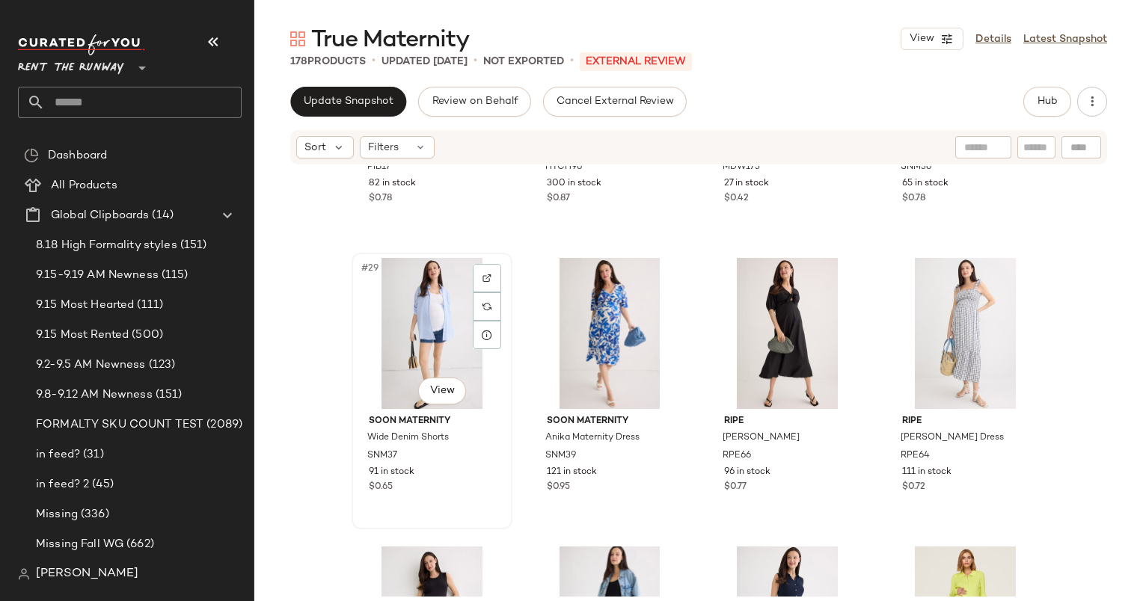
click at [411, 341] on div "#29 View" at bounding box center [432, 333] width 150 height 151
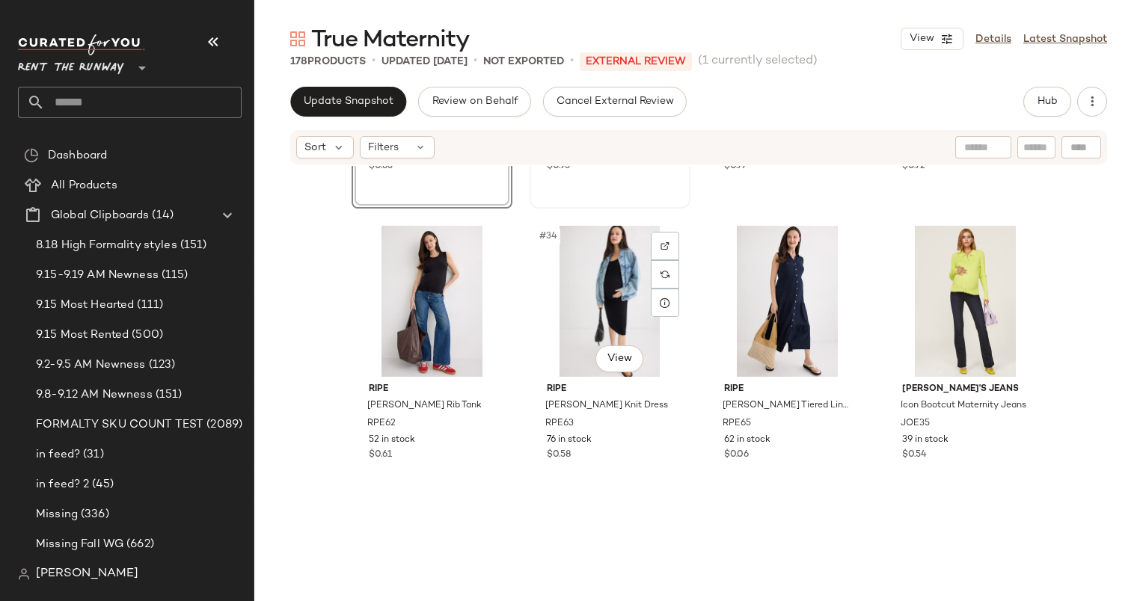
scroll to position [2271, 0]
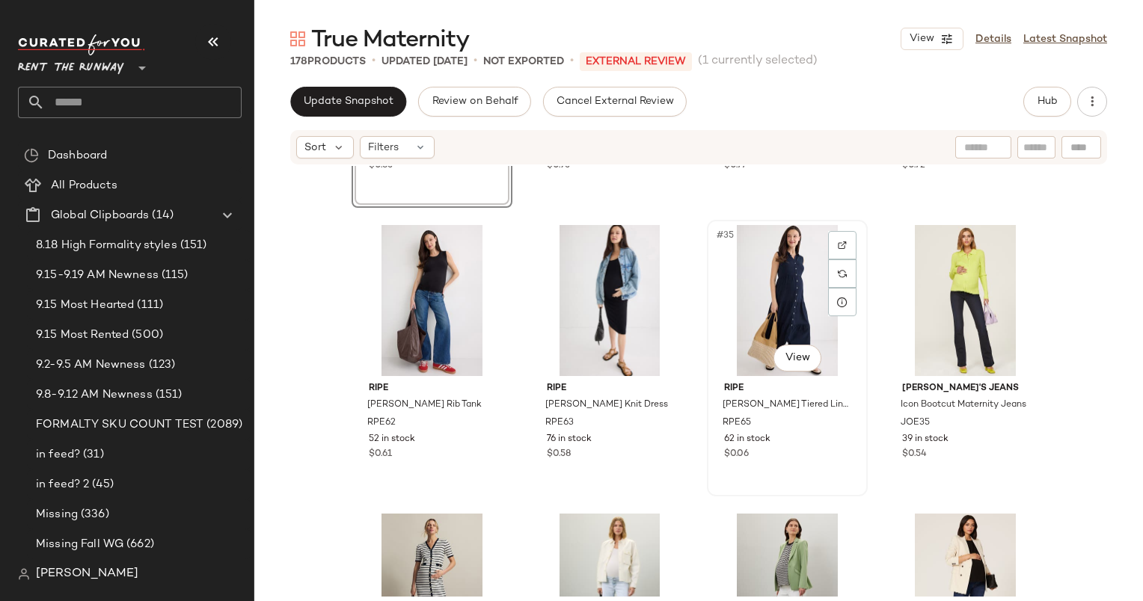
click at [772, 315] on div "#35 View" at bounding box center [787, 300] width 150 height 151
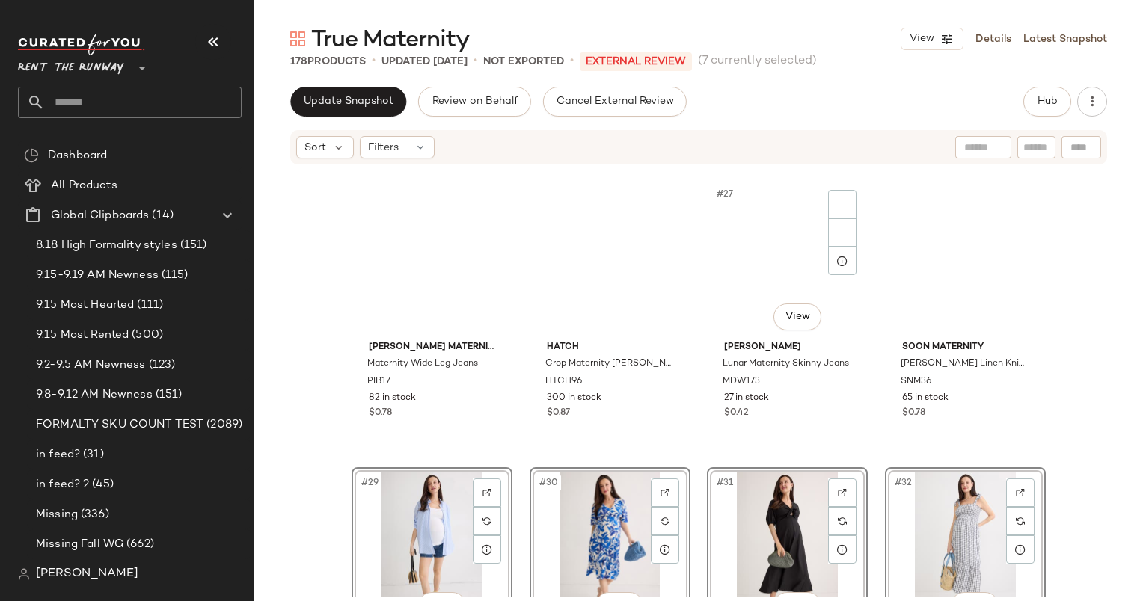
scroll to position [1734, 0]
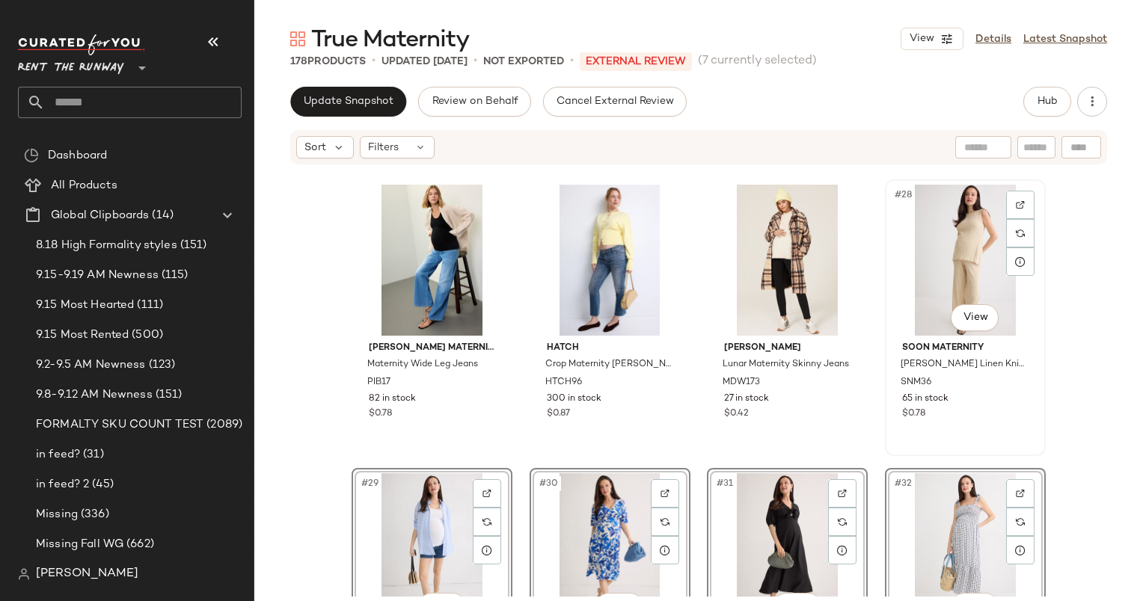
click at [952, 239] on div "#28 View" at bounding box center [965, 260] width 150 height 151
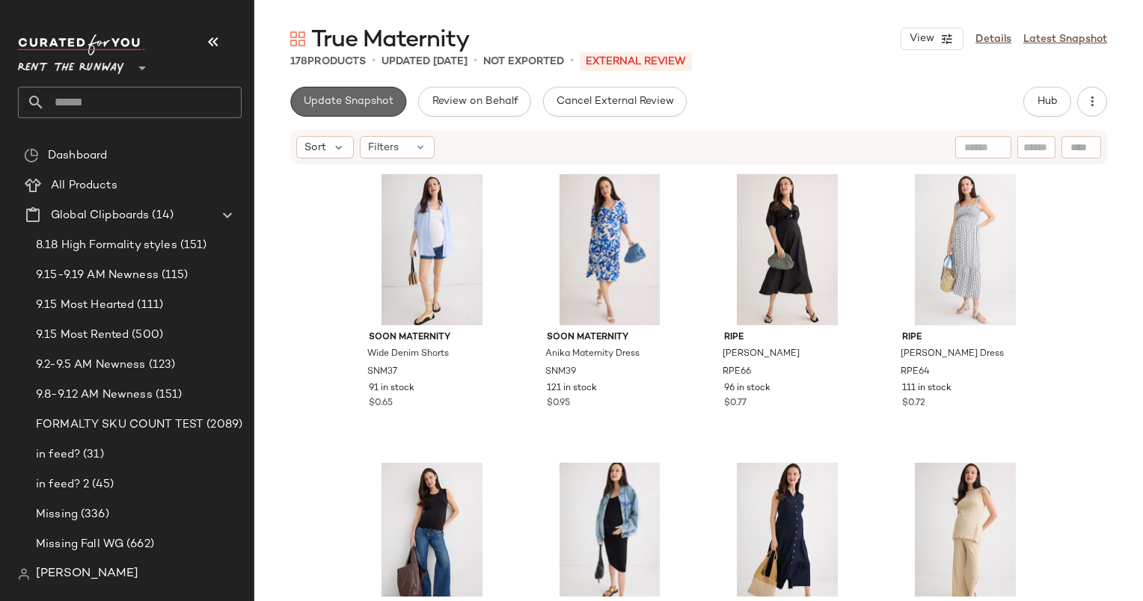
click at [384, 87] on button "Update Snapshot" at bounding box center [348, 102] width 116 height 30
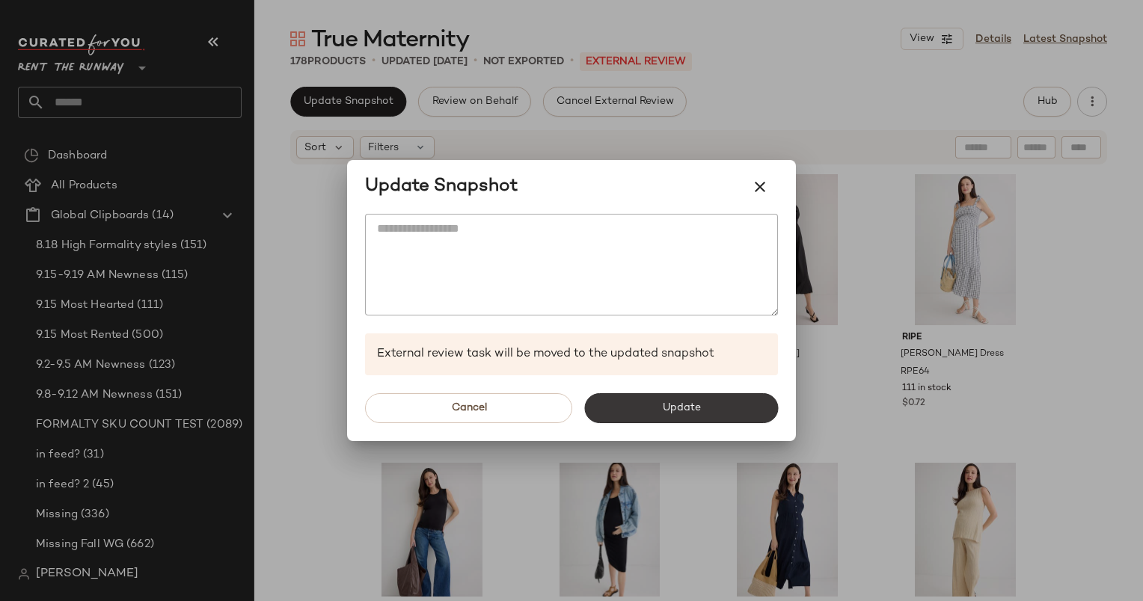
click at [655, 411] on button "Update" at bounding box center [681, 408] width 194 height 30
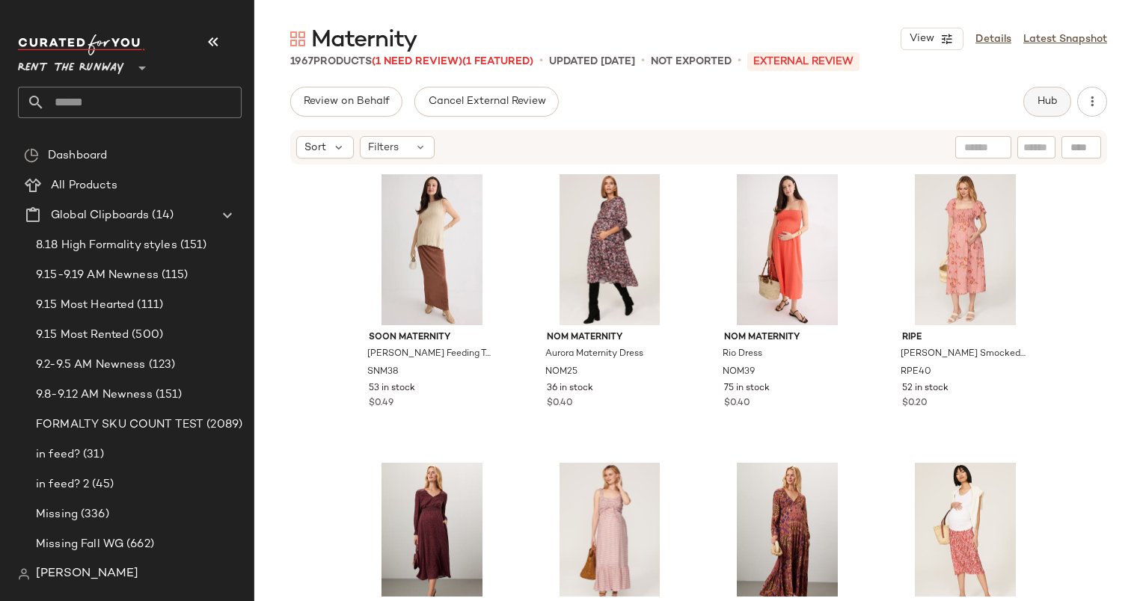
click at [1067, 104] on button "Hub" at bounding box center [1047, 102] width 48 height 30
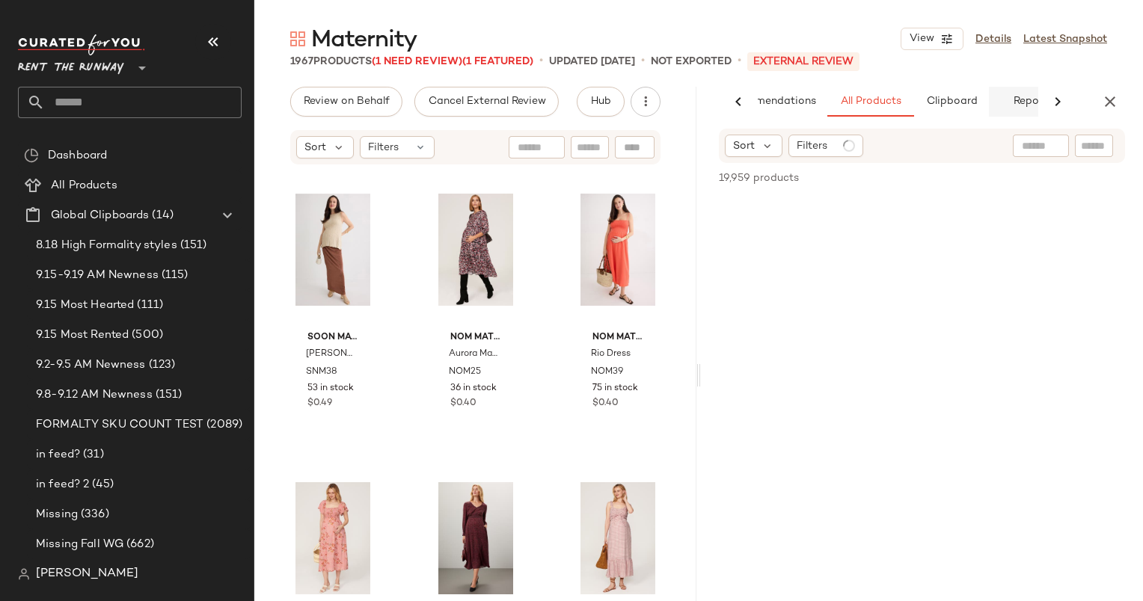
scroll to position [0, 62]
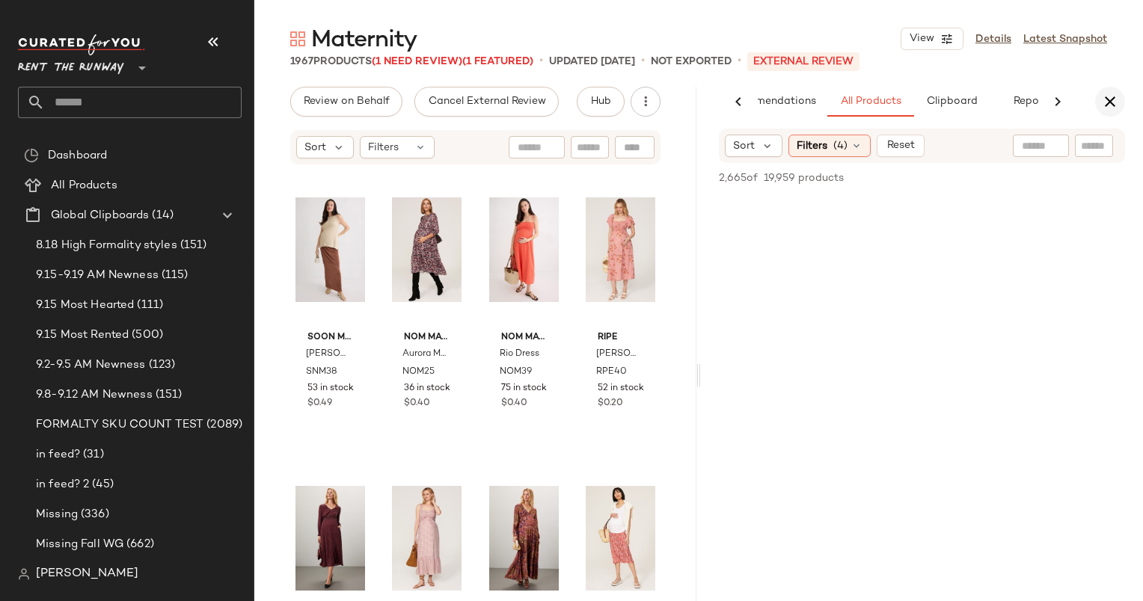
click at [1109, 114] on button "button" at bounding box center [1110, 102] width 30 height 30
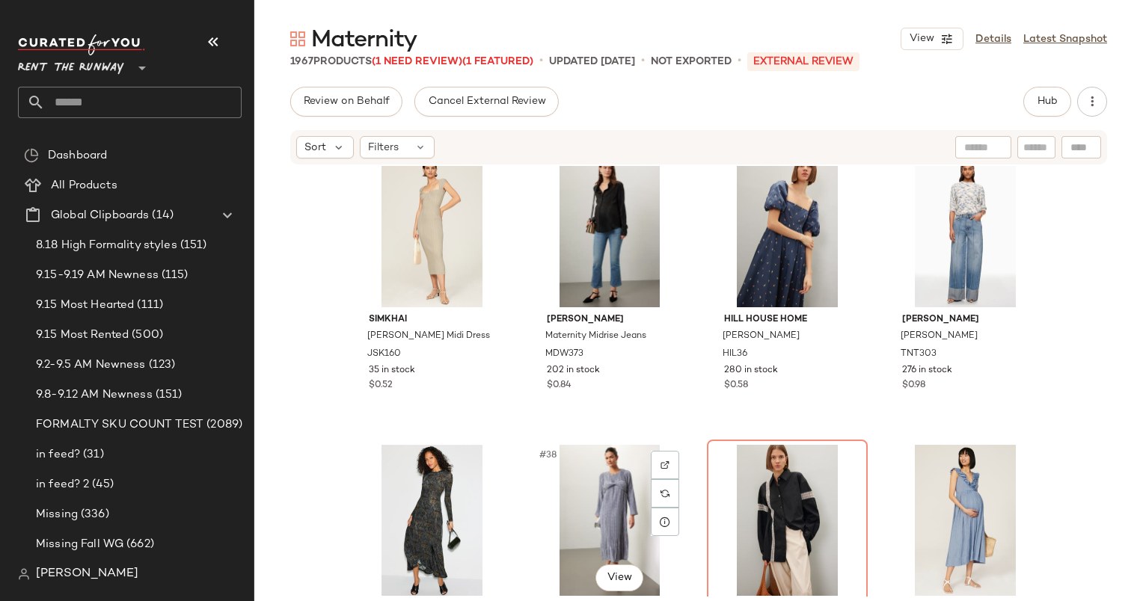
scroll to position [2337, 0]
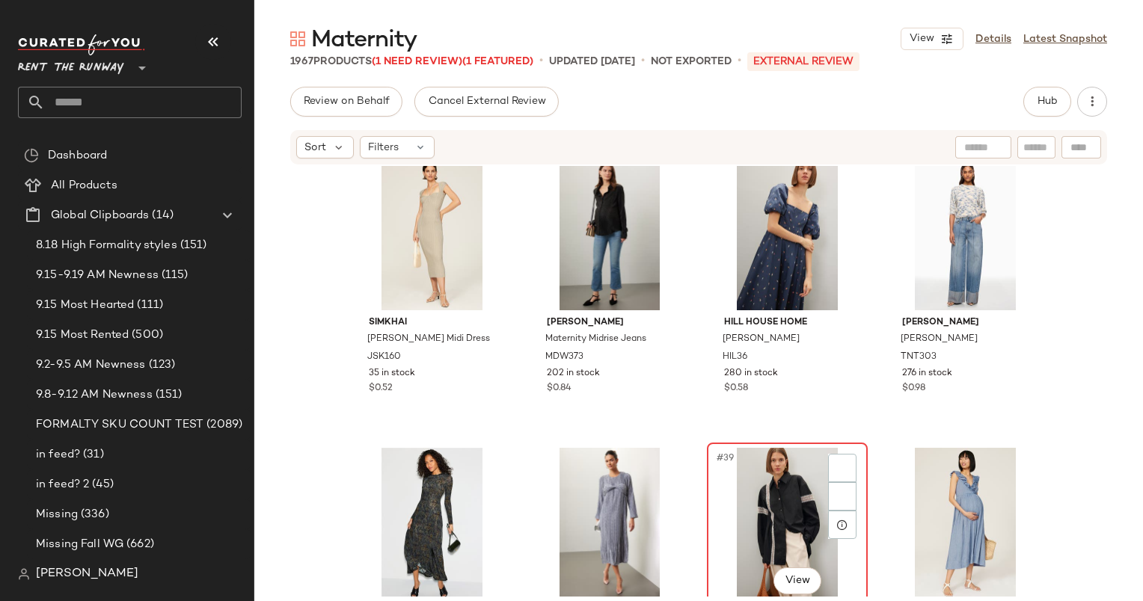
click at [769, 488] on div "#39 View" at bounding box center [787, 523] width 150 height 151
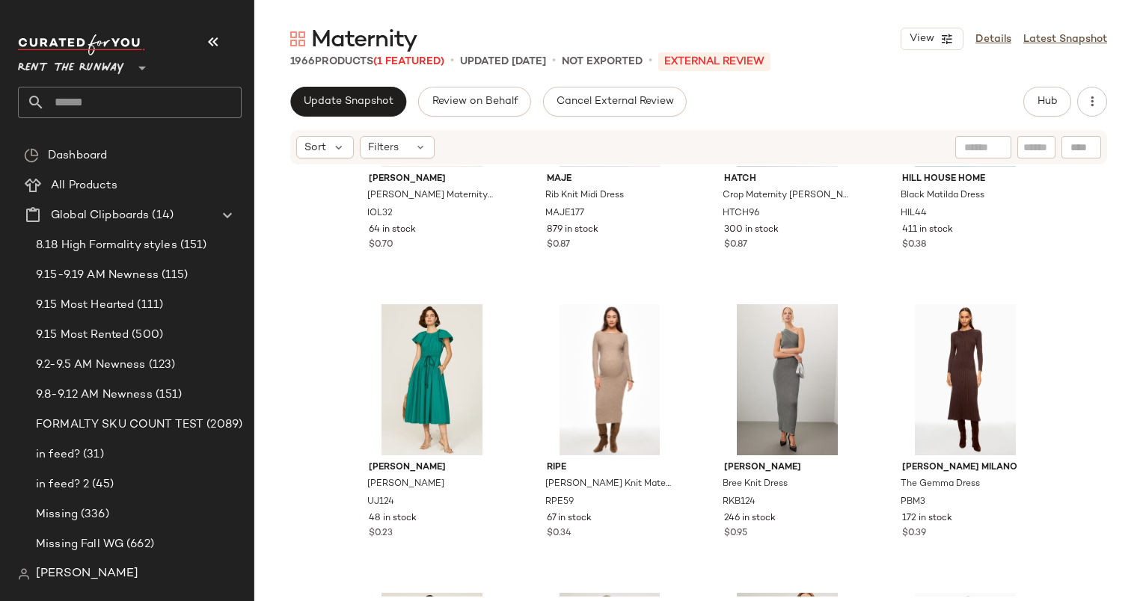
scroll to position [2145, 0]
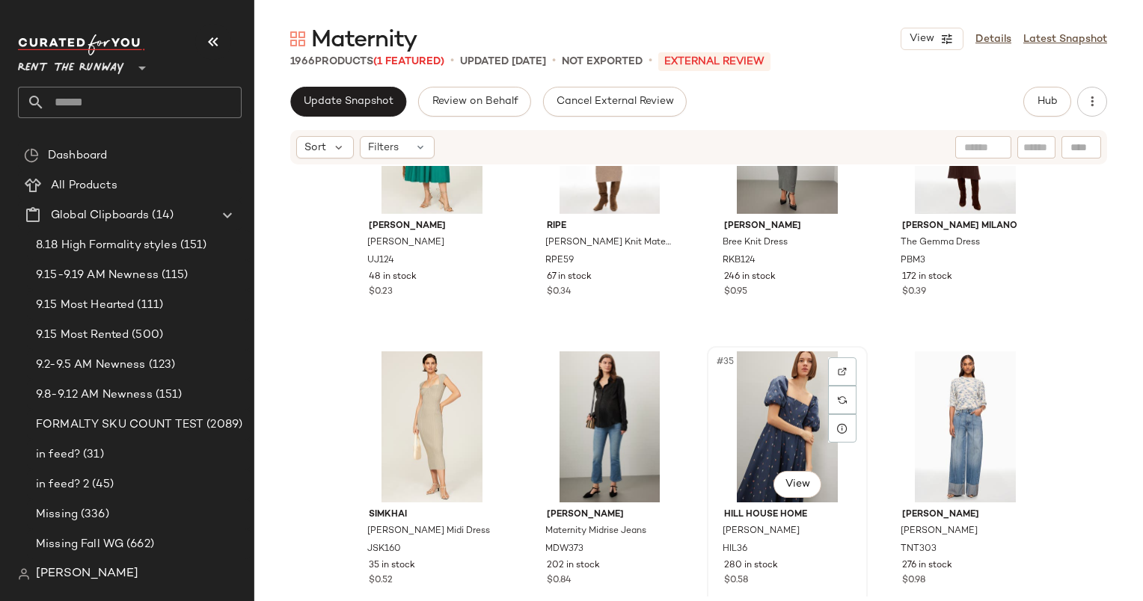
click at [721, 400] on div "#35 View" at bounding box center [787, 427] width 150 height 151
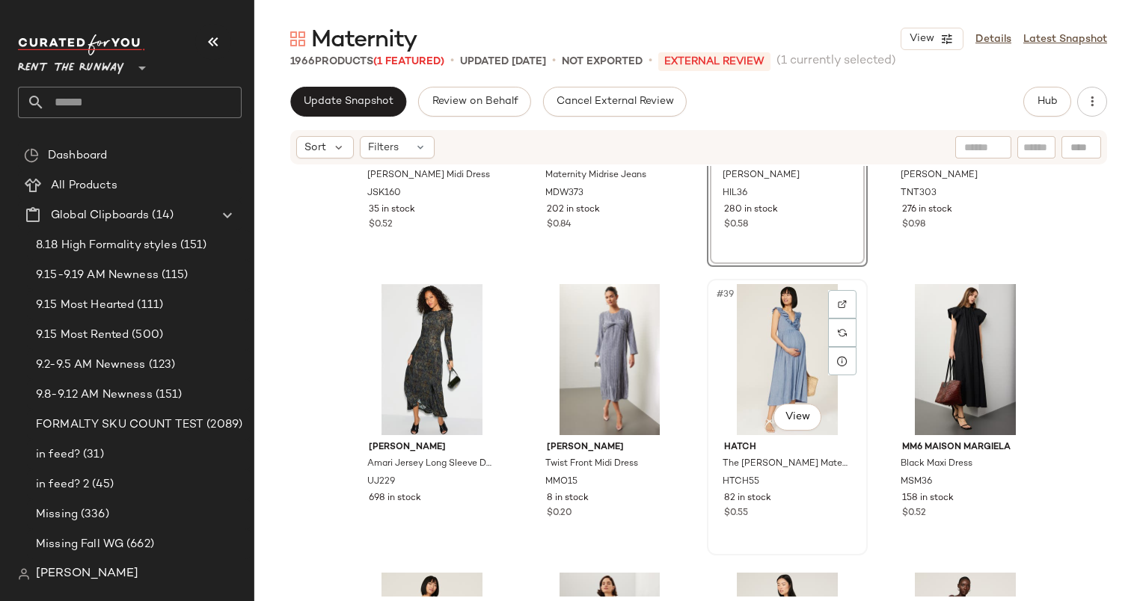
click at [784, 356] on div "#39 View" at bounding box center [787, 359] width 150 height 151
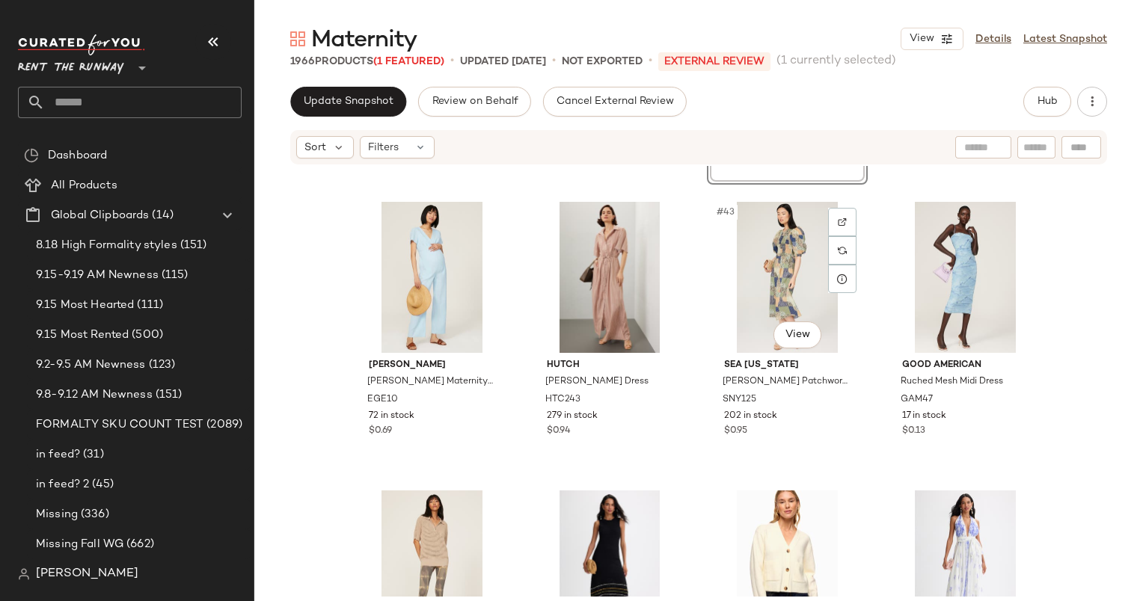
scroll to position [2872, 0]
click at [427, 271] on div "#41 View" at bounding box center [432, 276] width 150 height 151
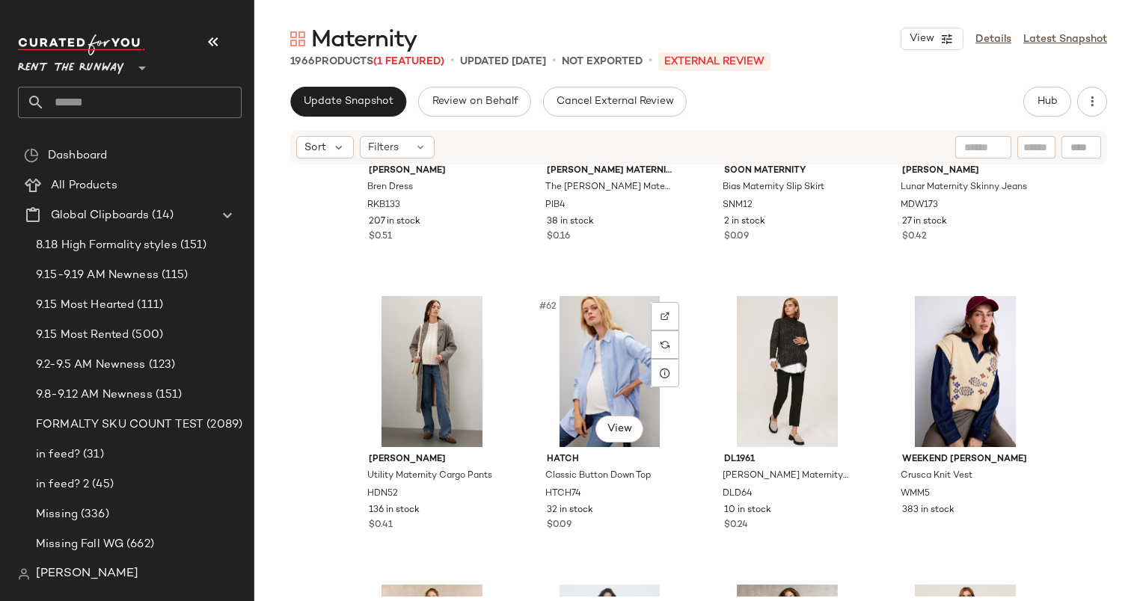
scroll to position [4221, 0]
click at [613, 299] on div "#62 View" at bounding box center [610, 371] width 150 height 151
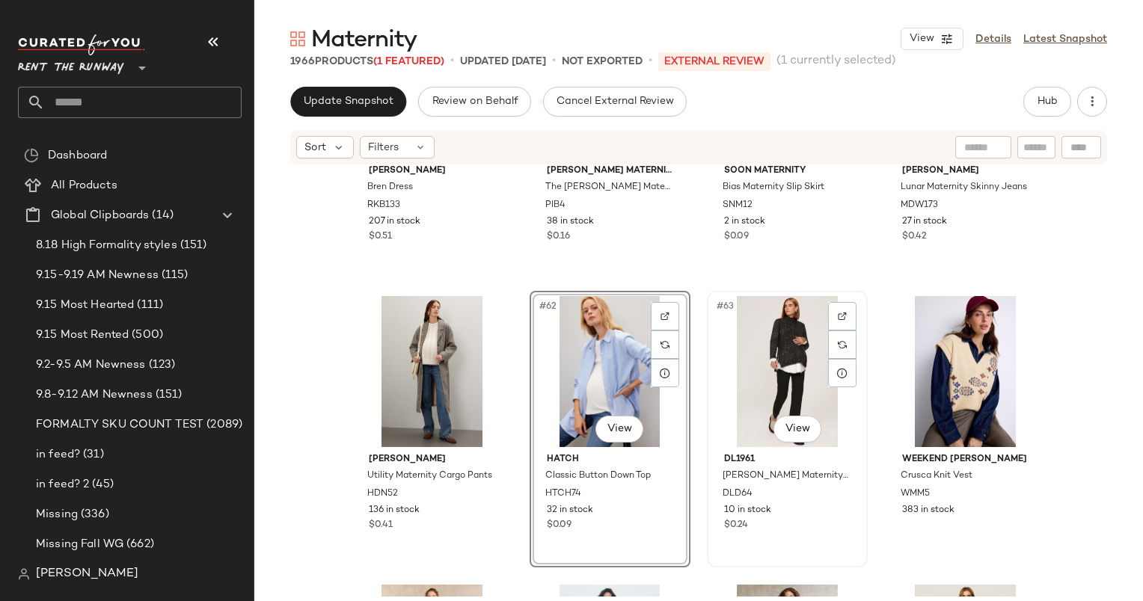
click at [770, 346] on div "#63 View" at bounding box center [787, 371] width 150 height 151
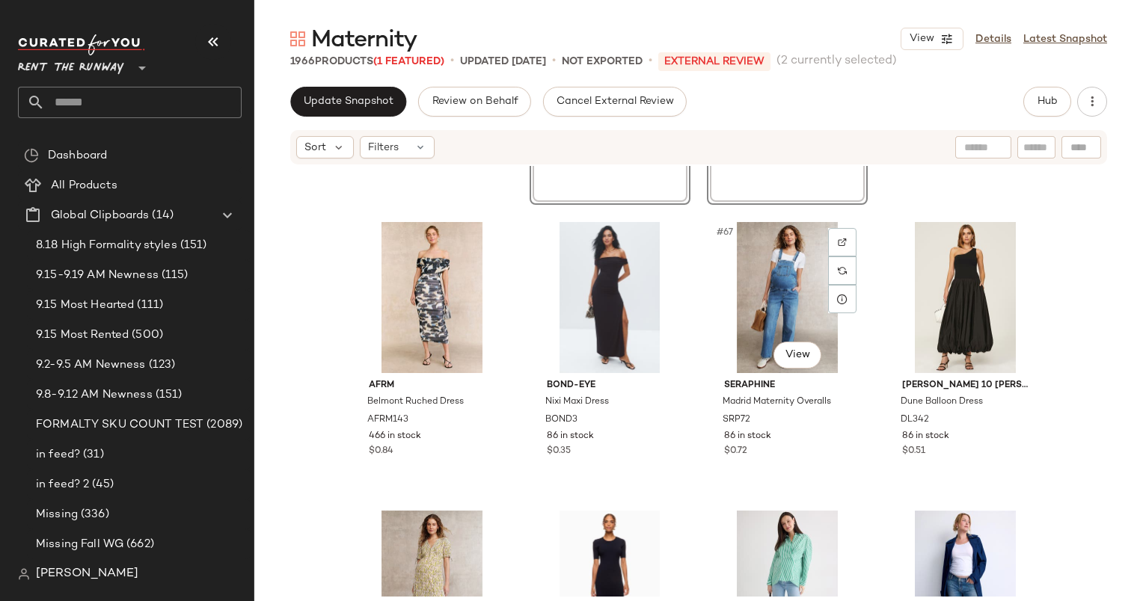
scroll to position [4651, 0]
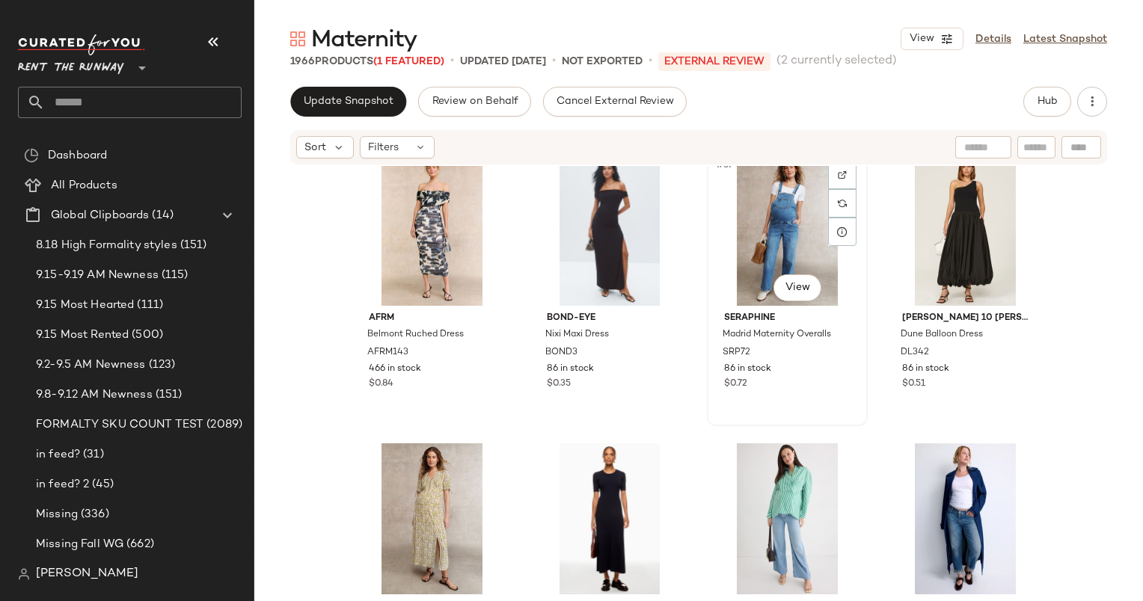
click at [768, 229] on div "#67 View" at bounding box center [787, 230] width 150 height 151
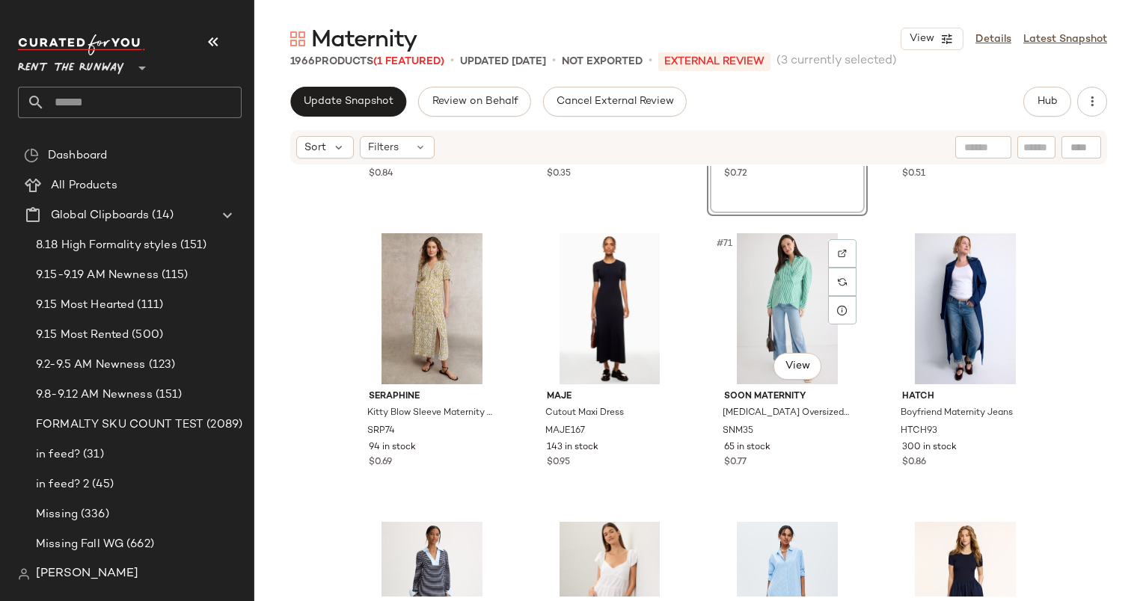
scroll to position [4883, 0]
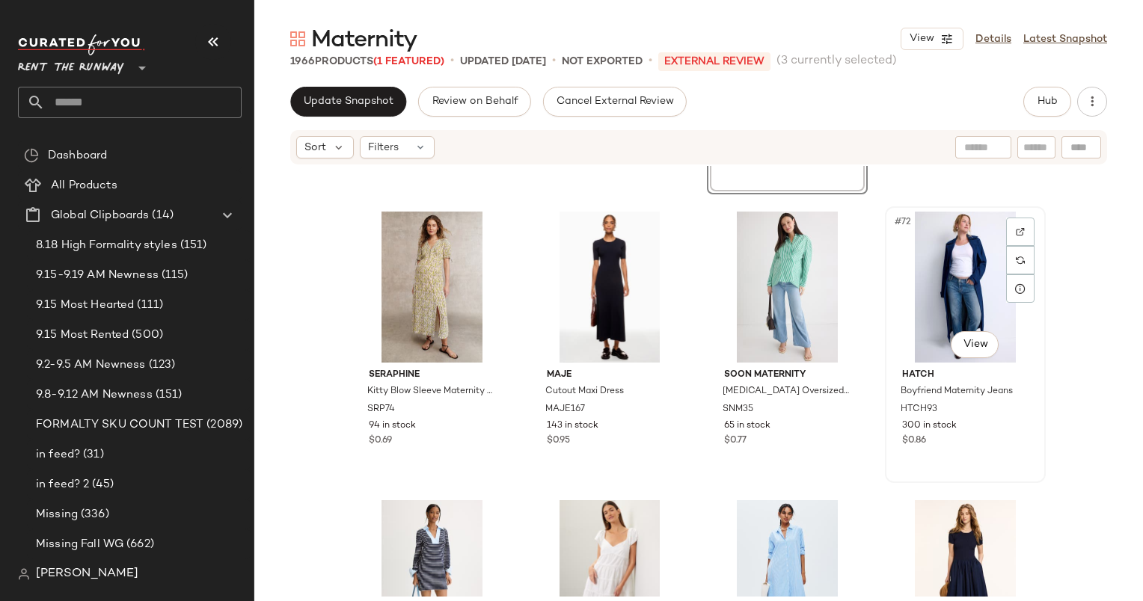
click at [931, 270] on div "#72 View" at bounding box center [965, 287] width 150 height 151
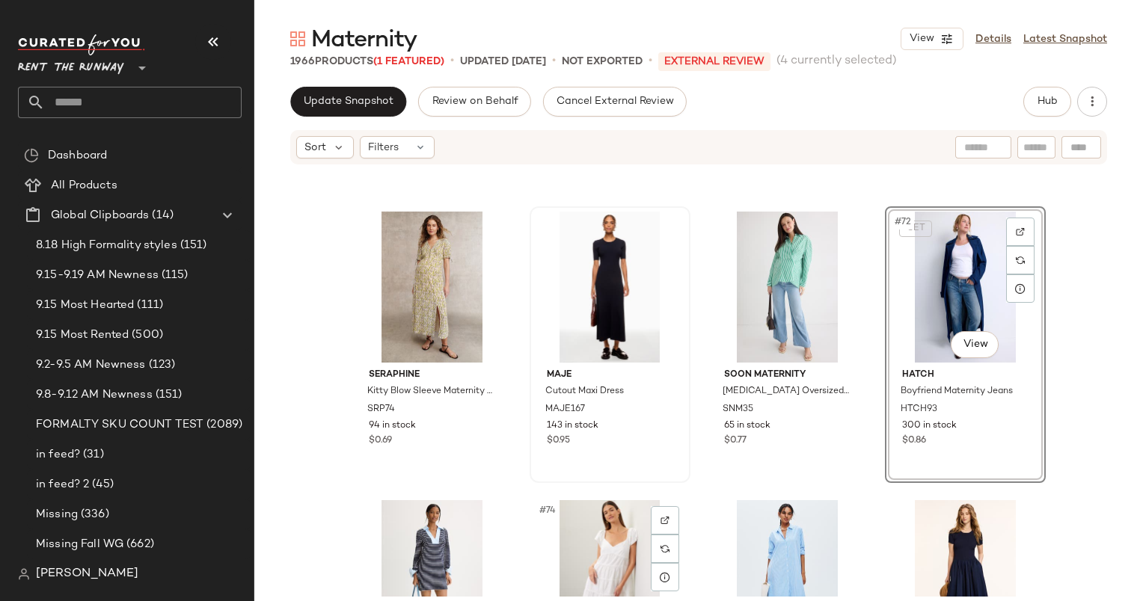
scroll to position [5194, 0]
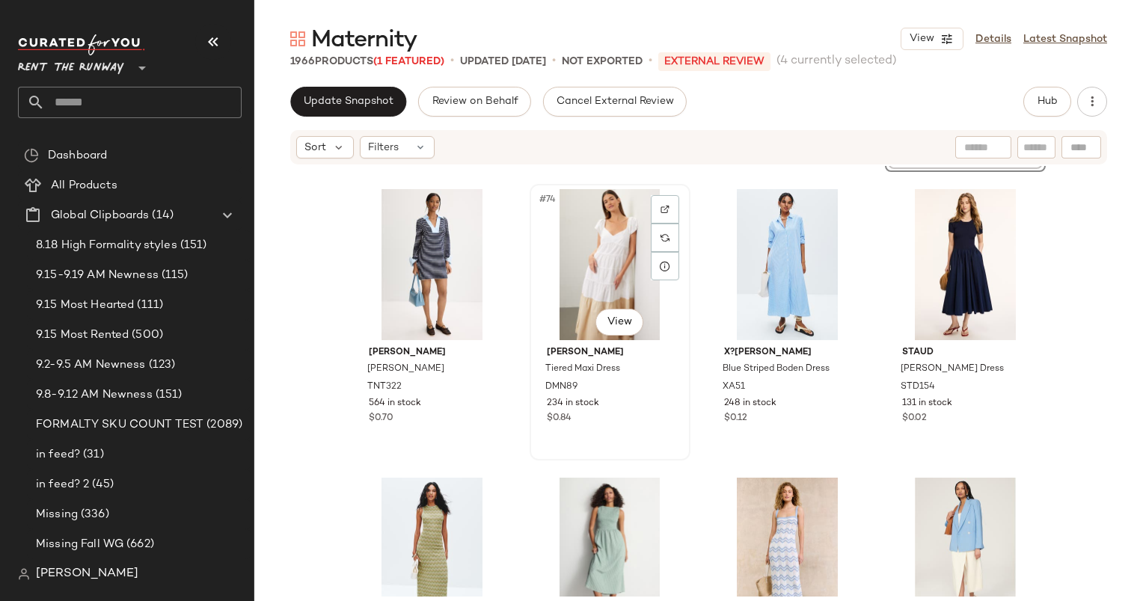
click at [596, 239] on div "#74 View" at bounding box center [610, 264] width 150 height 151
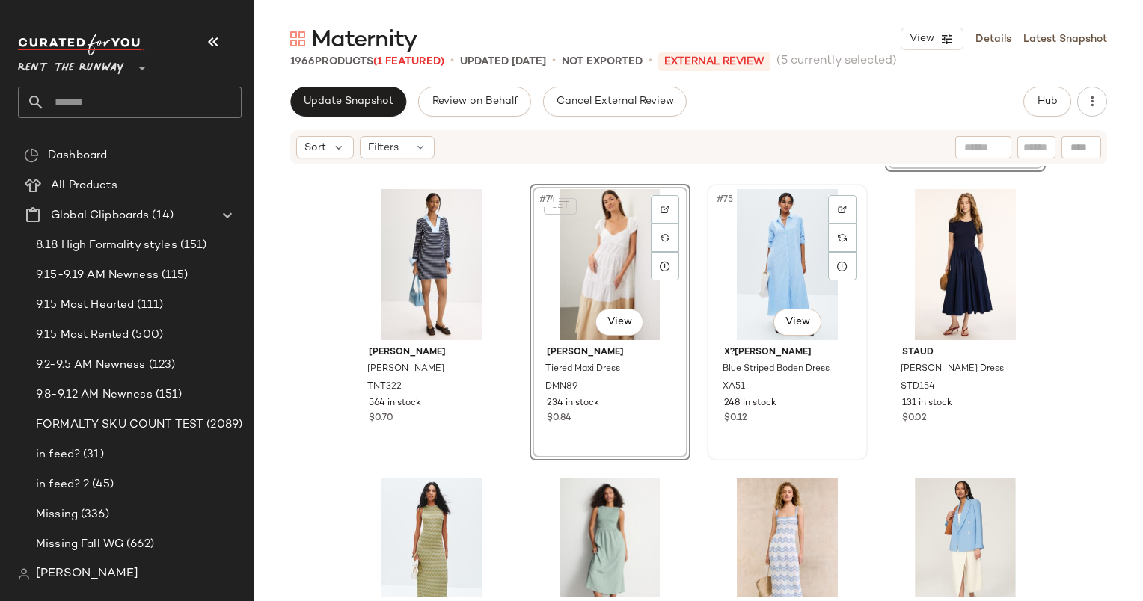
click at [767, 250] on div "#75 View" at bounding box center [787, 264] width 150 height 151
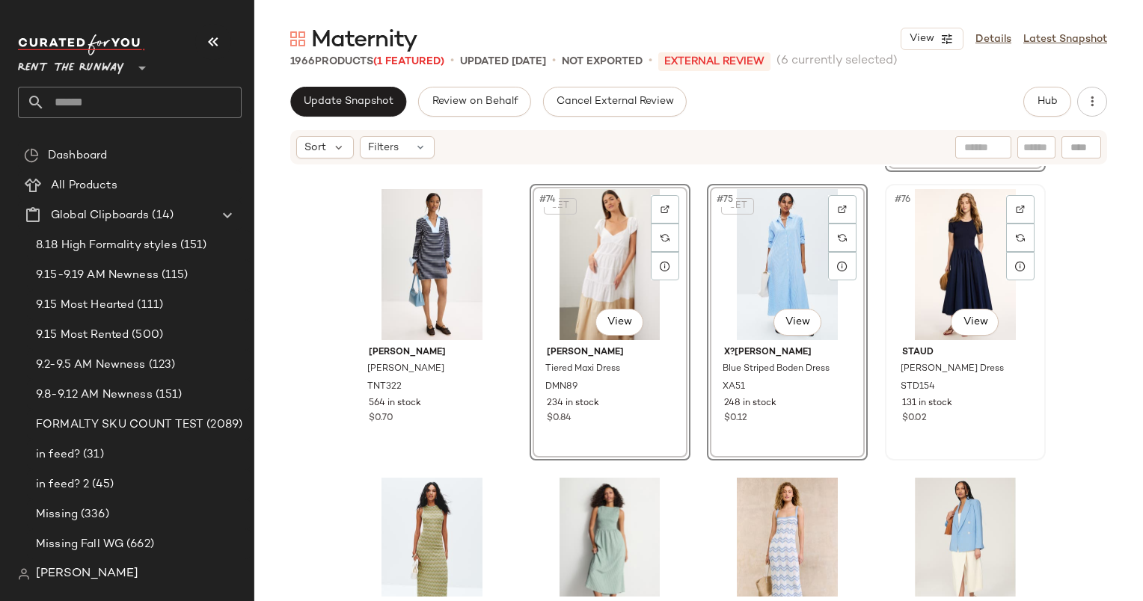
click at [919, 259] on div "#76 View" at bounding box center [965, 264] width 150 height 151
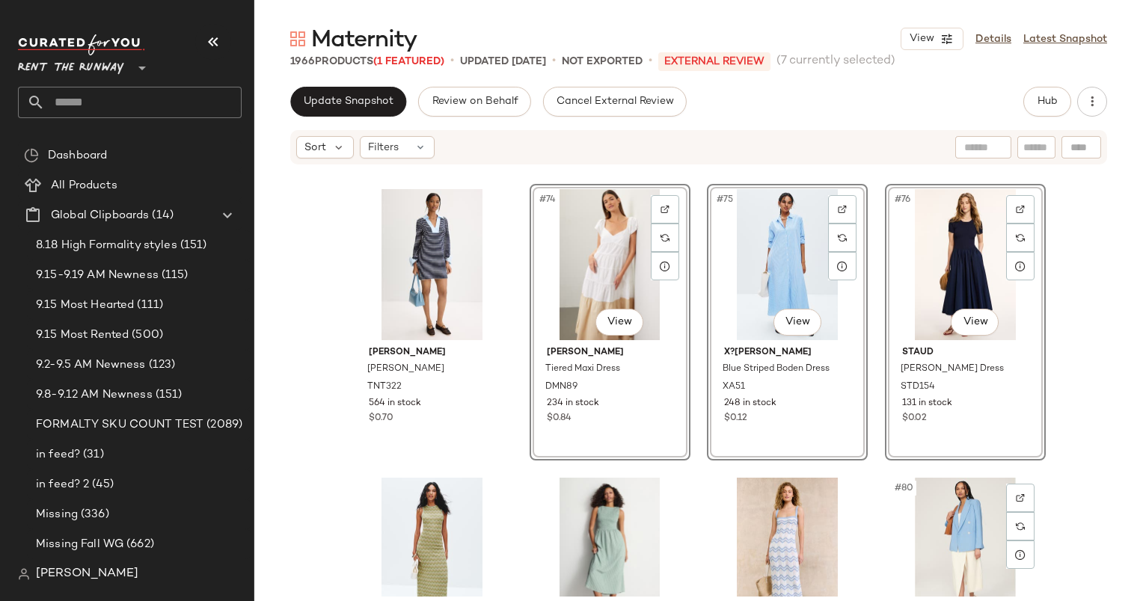
scroll to position [5559, 0]
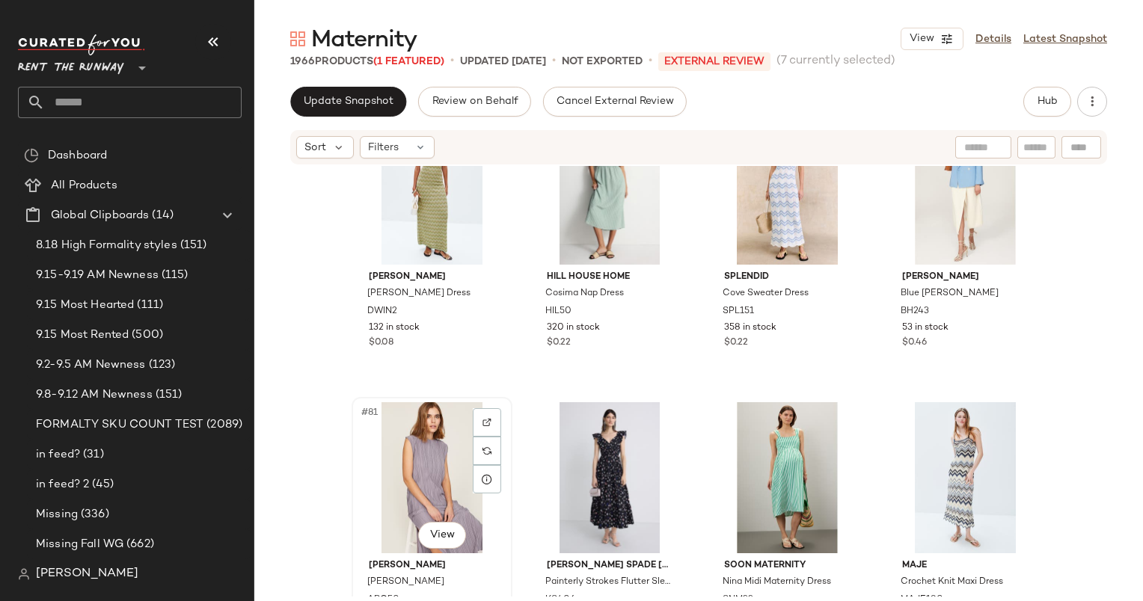
click at [435, 483] on div "#81 View" at bounding box center [432, 477] width 150 height 151
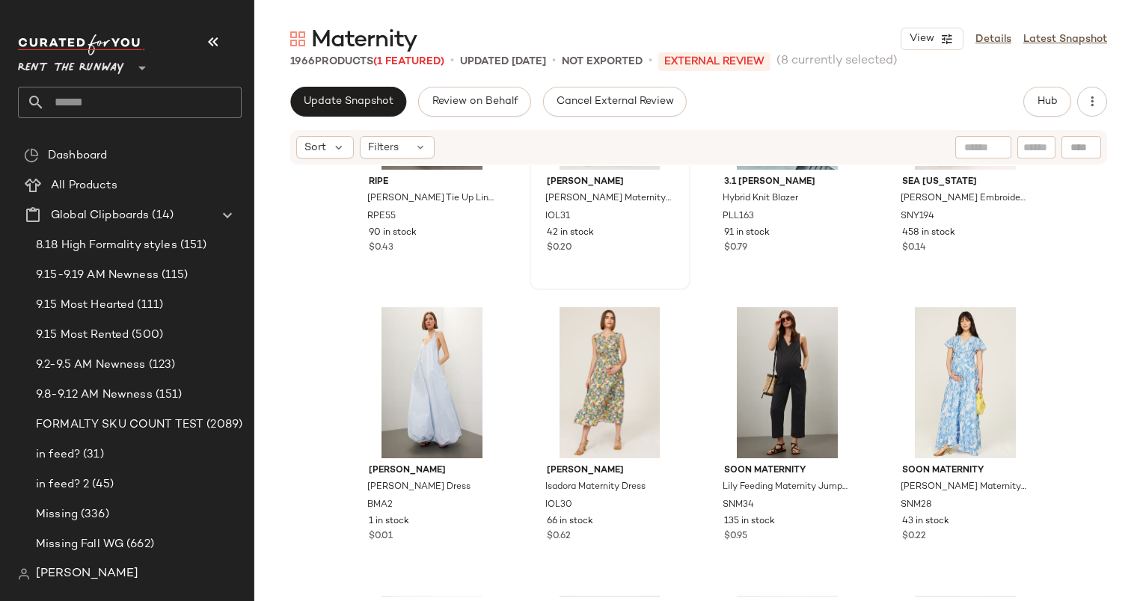
scroll to position [6518, 0]
click at [616, 268] on div "#90 View Isabella Oliver Marlene Maternity Dress IOL31 42 in stock $0.20" at bounding box center [610, 153] width 158 height 274
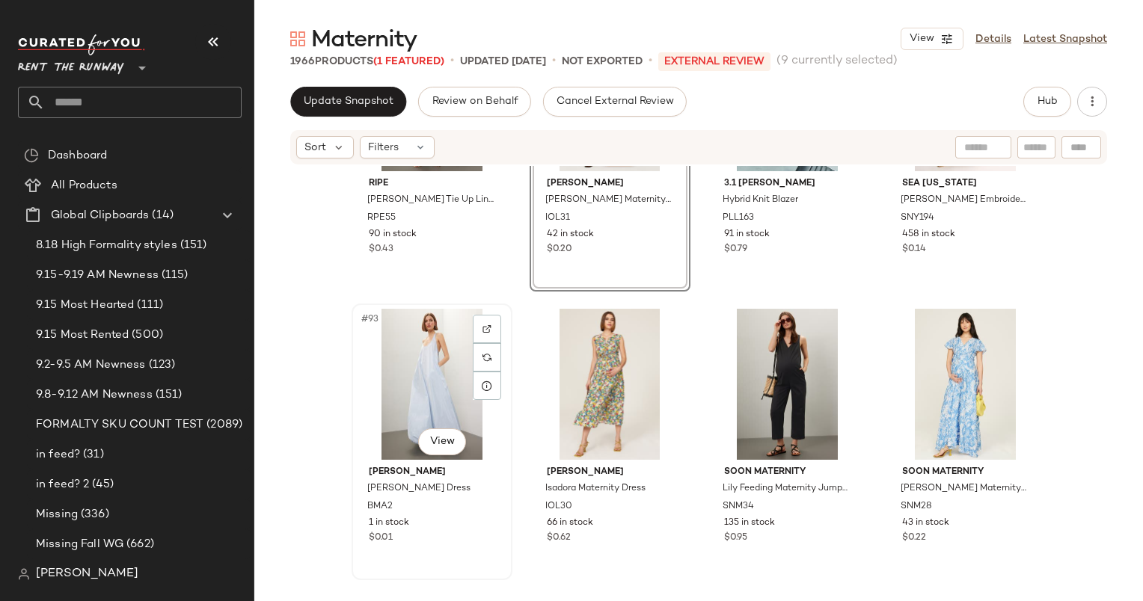
click at [416, 390] on div "#93 View" at bounding box center [432, 384] width 150 height 151
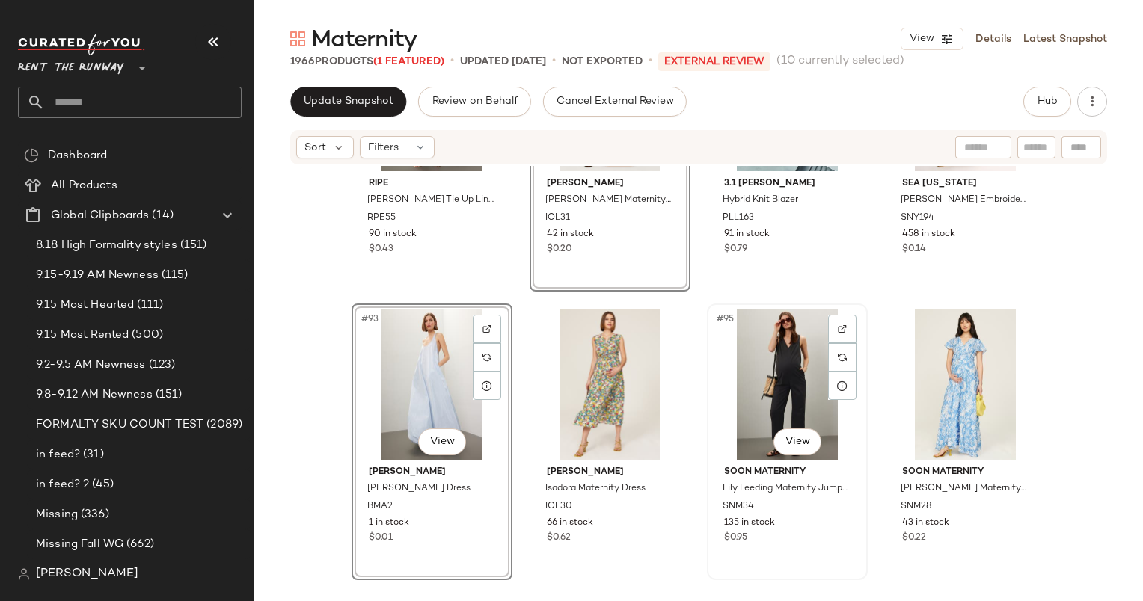
click at [762, 383] on div "#95 View" at bounding box center [787, 384] width 150 height 151
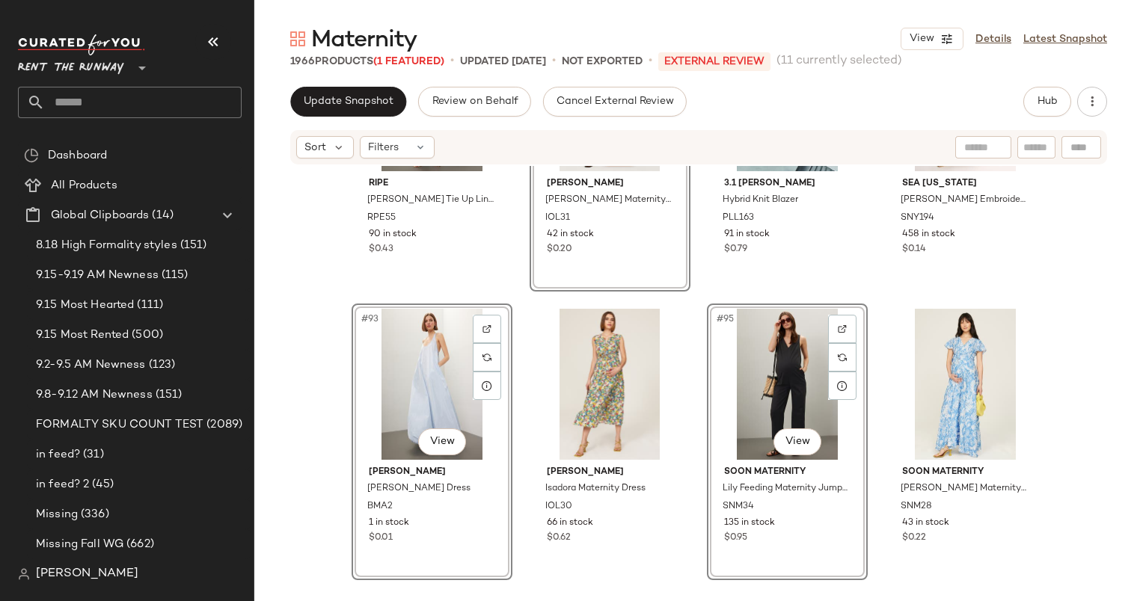
scroll to position [6749, 0]
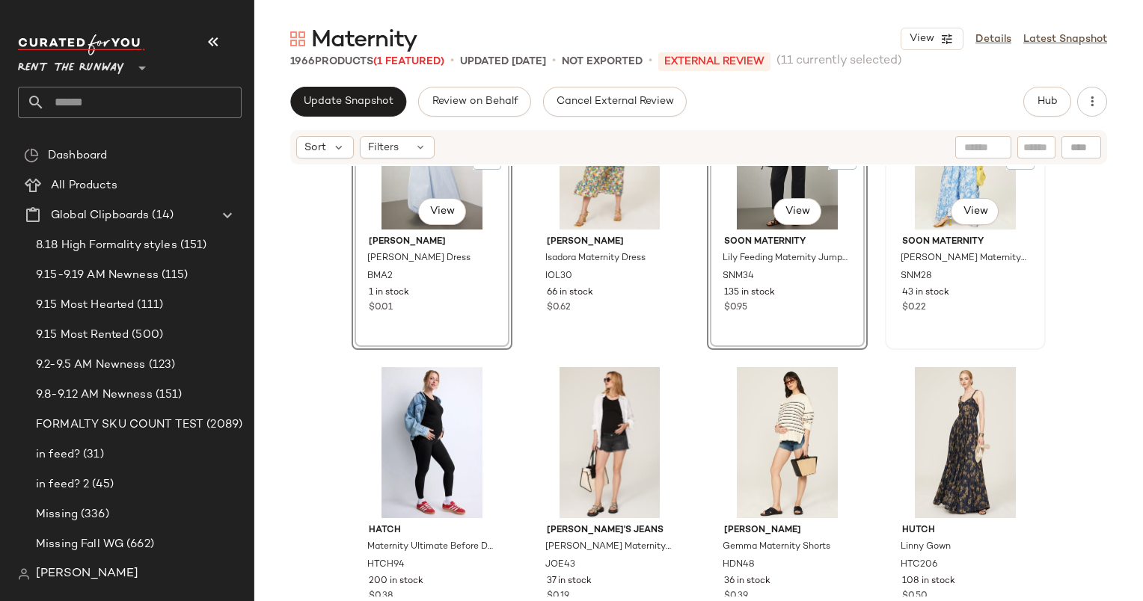
click at [978, 293] on div "43 in stock" at bounding box center [965, 292] width 126 height 13
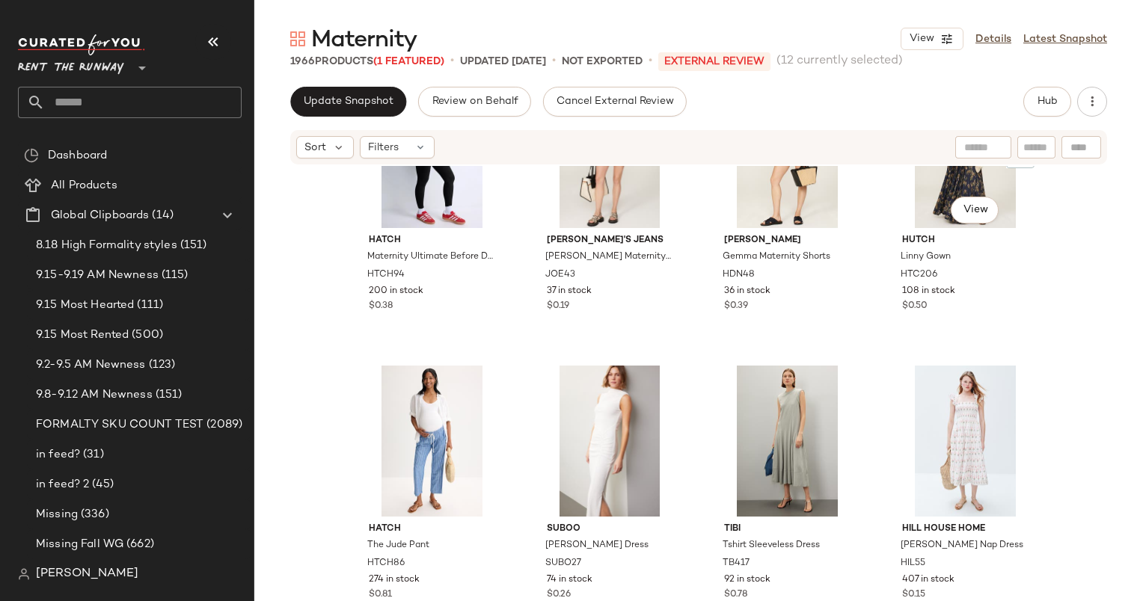
scroll to position [7040, 0]
click at [433, 299] on div "$0.38" at bounding box center [432, 305] width 126 height 13
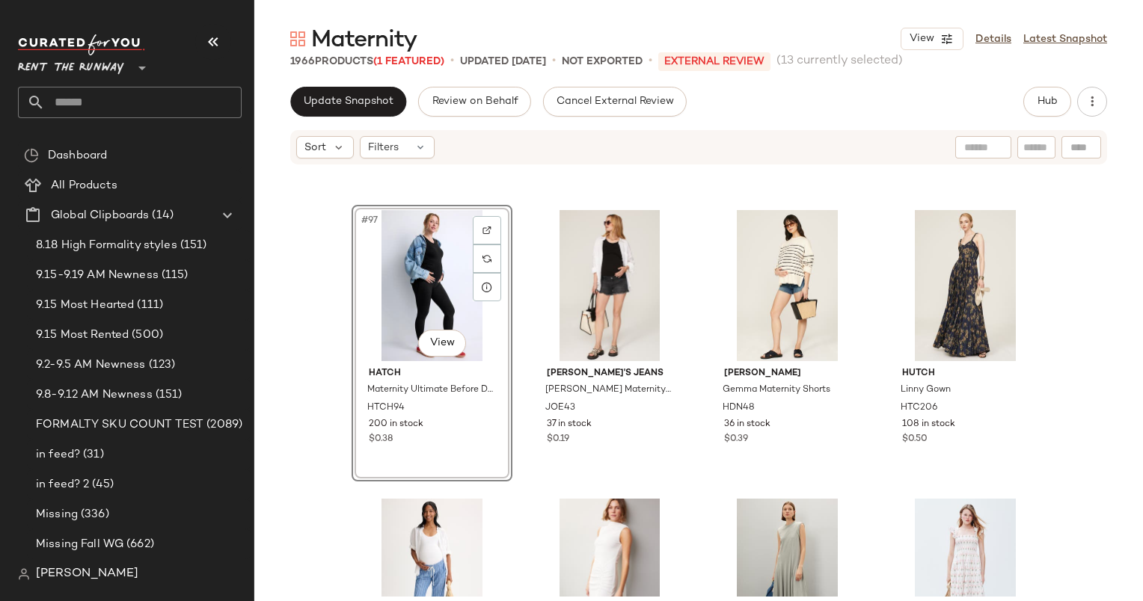
scroll to position [7094, 0]
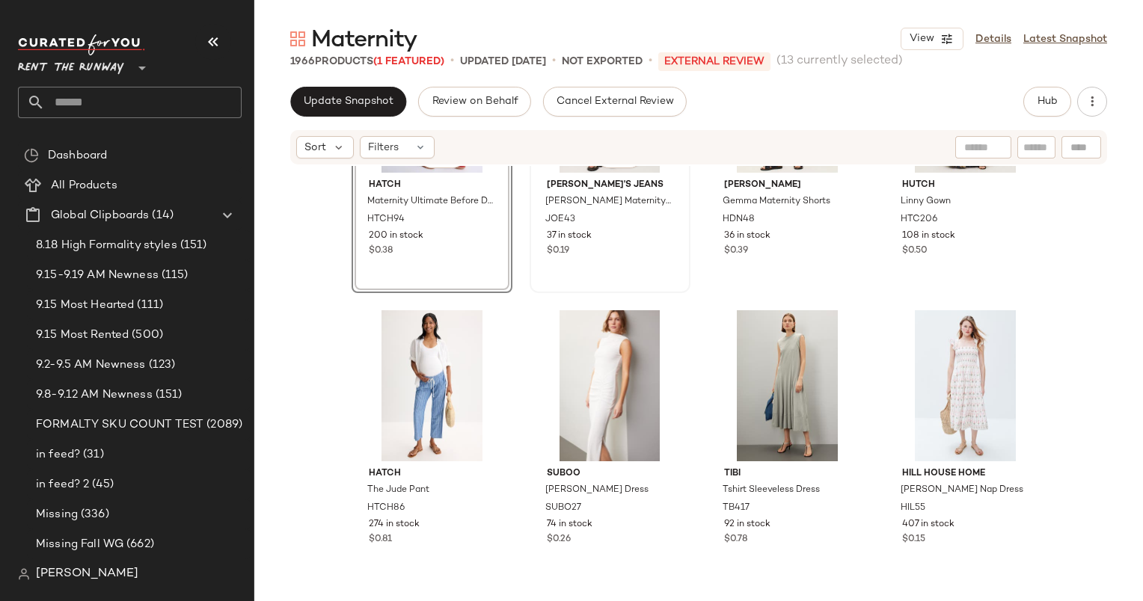
click at [584, 266] on div "#98 View Joe's Jeans Black Ozzie Maternity Shorts JOE43 37 in stock $0.19" at bounding box center [610, 155] width 158 height 274
click at [435, 365] on div "#101 View" at bounding box center [432, 385] width 150 height 151
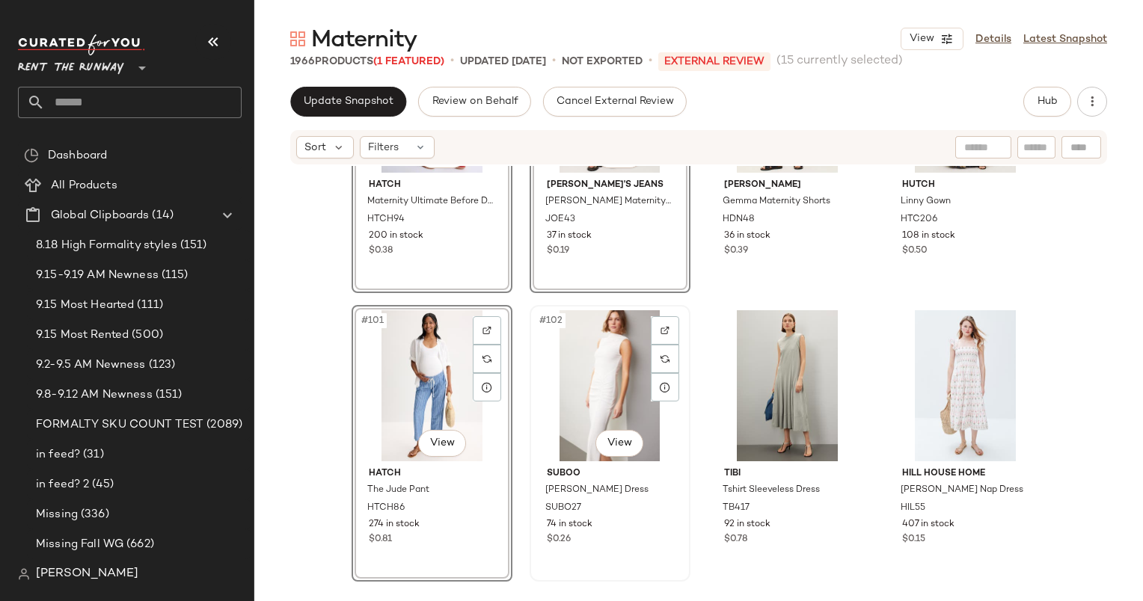
scroll to position [6894, 0]
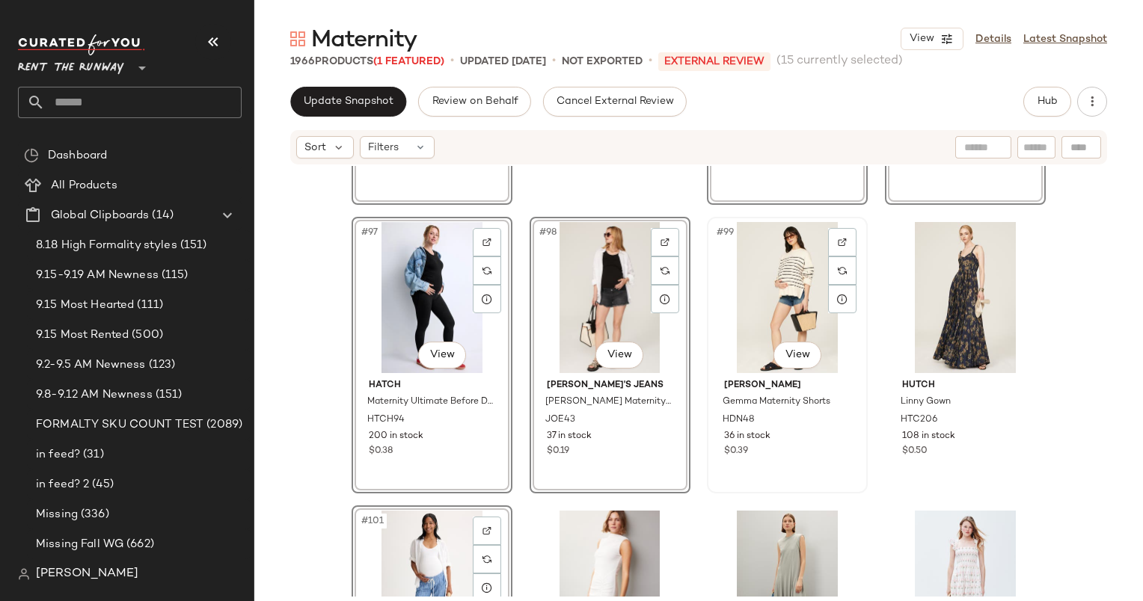
click at [798, 245] on div "#99 View" at bounding box center [787, 297] width 150 height 151
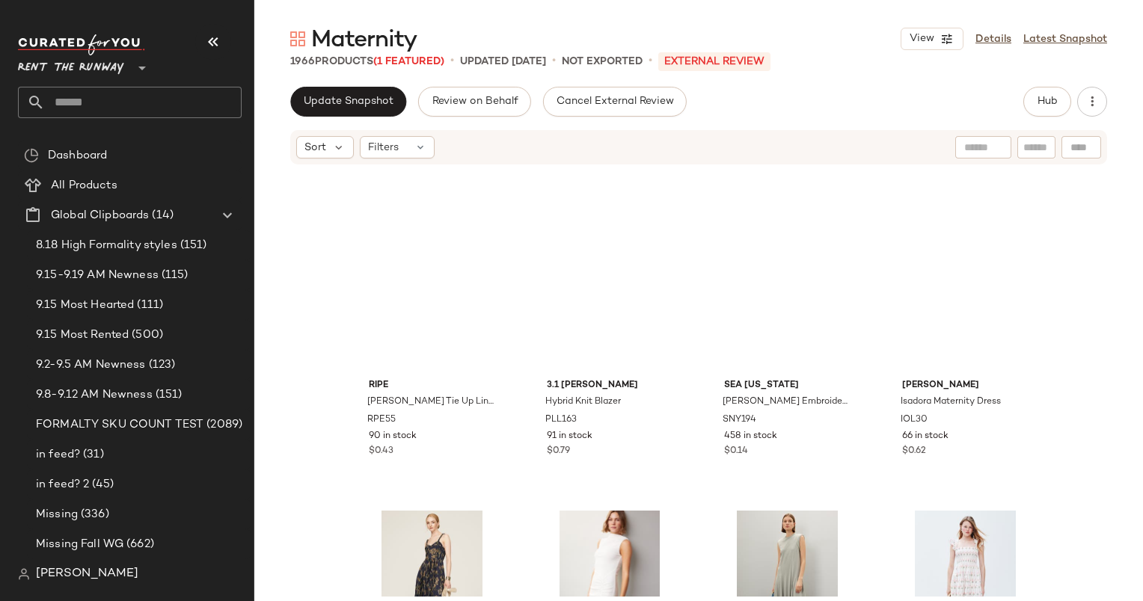
scroll to position [7183, 0]
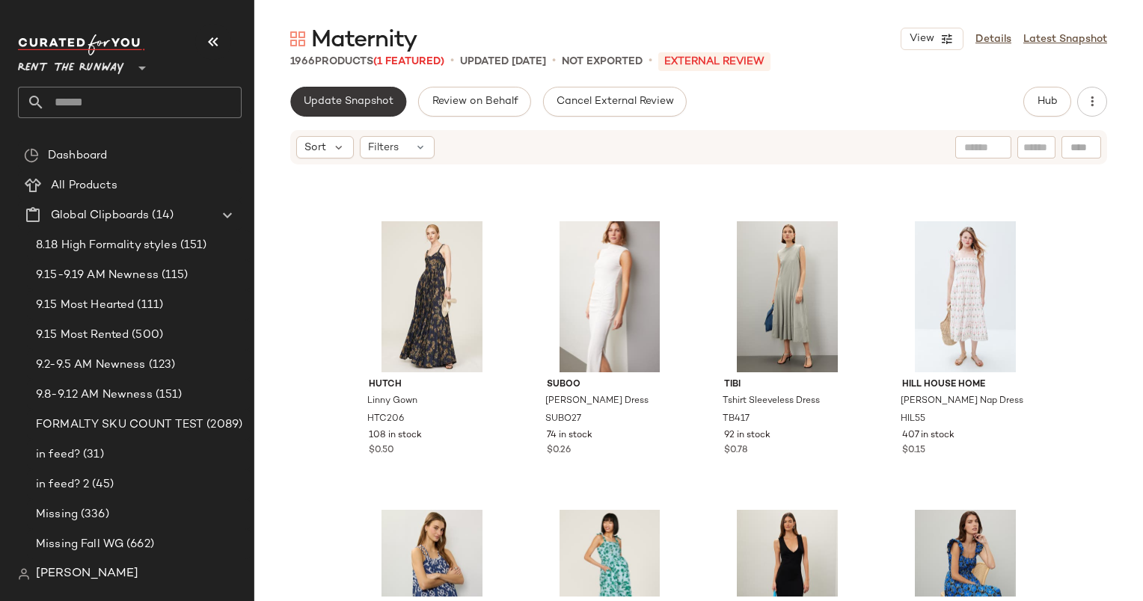
click at [362, 107] on span "Update Snapshot" at bounding box center [348, 102] width 91 height 12
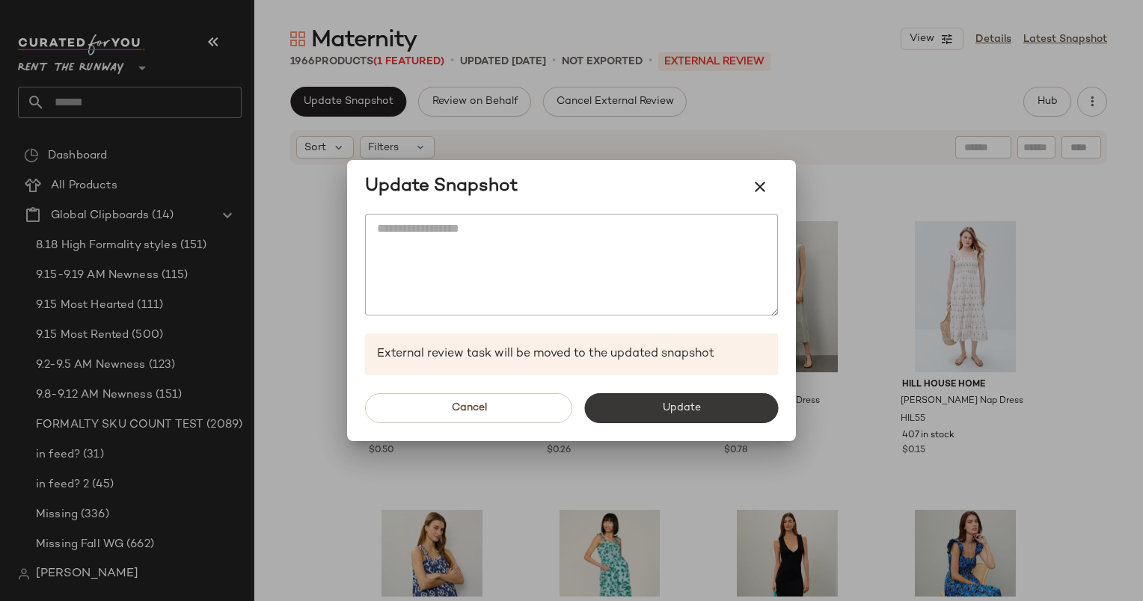
click at [642, 419] on button "Update" at bounding box center [681, 408] width 194 height 30
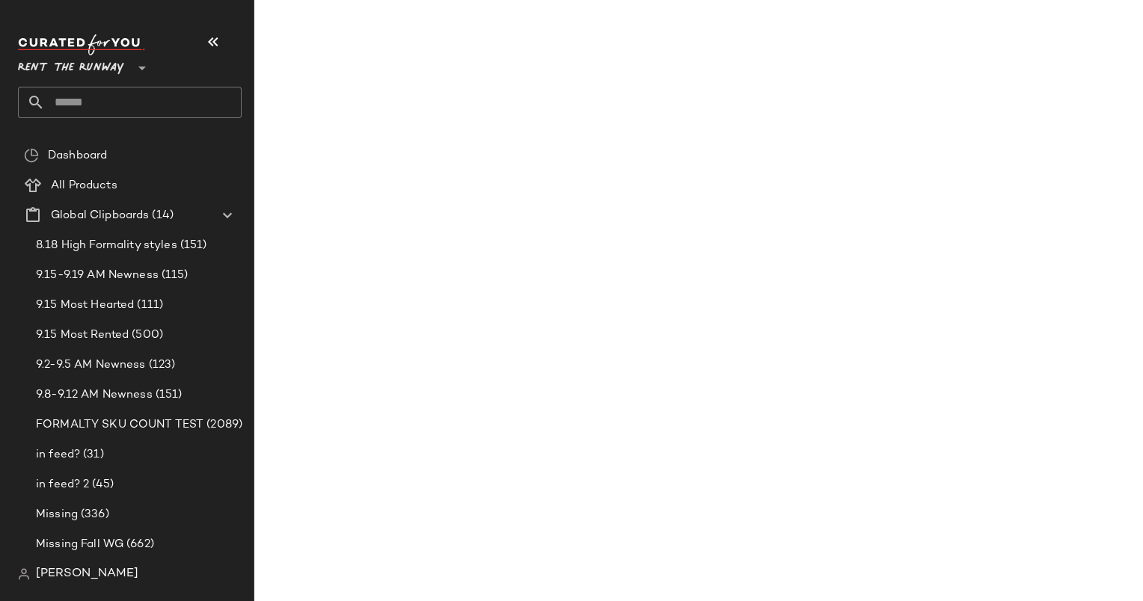
scroll to position [7471, 0]
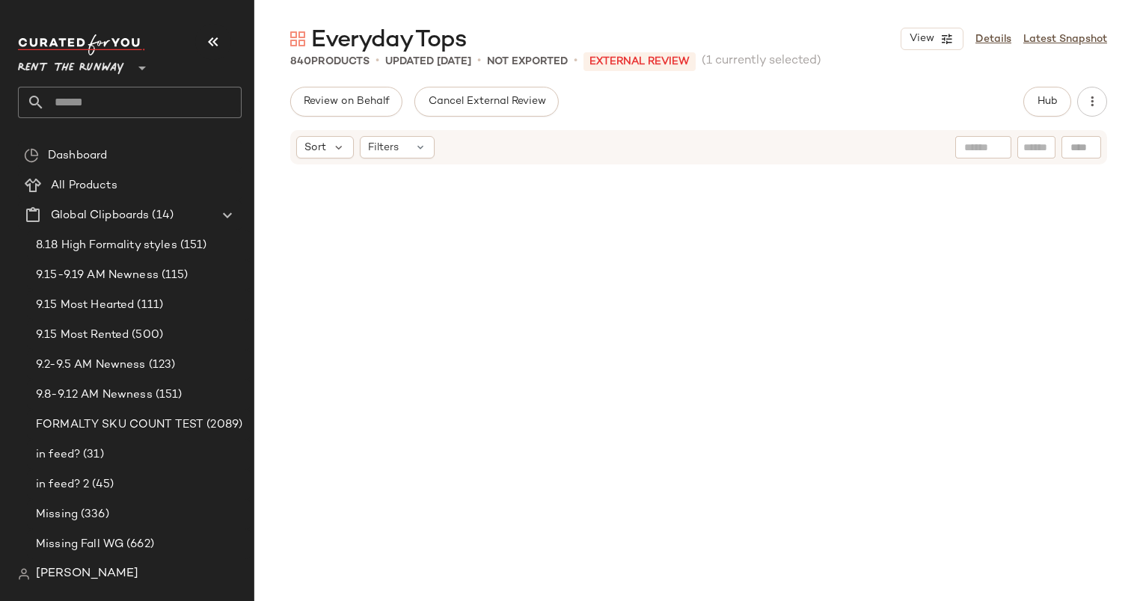
scroll to position [54283, 0]
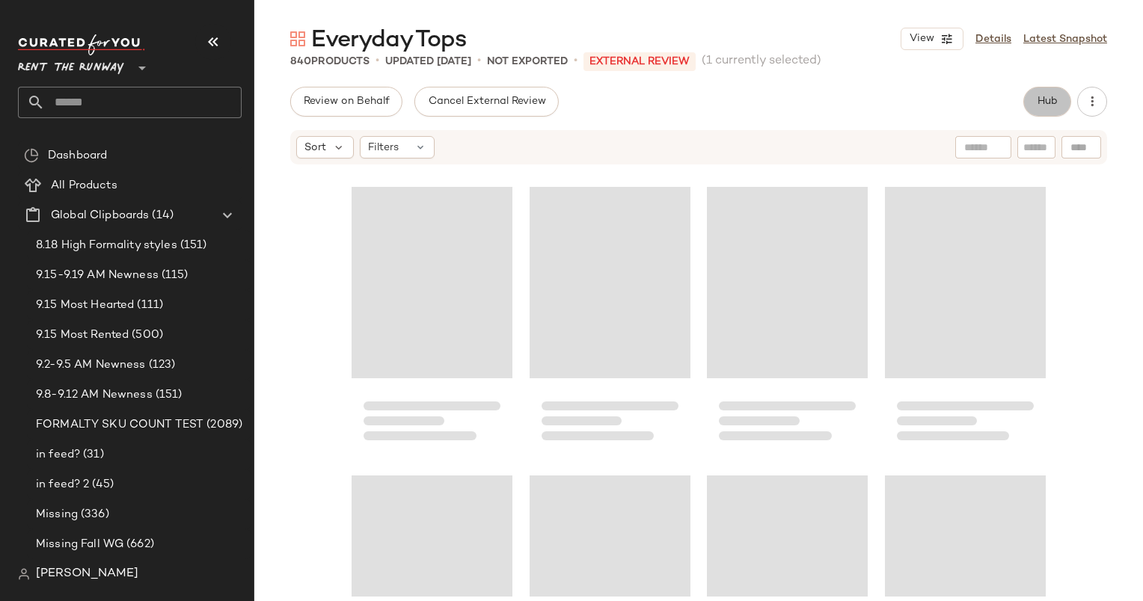
click at [1045, 104] on span "Hub" at bounding box center [1047, 102] width 21 height 12
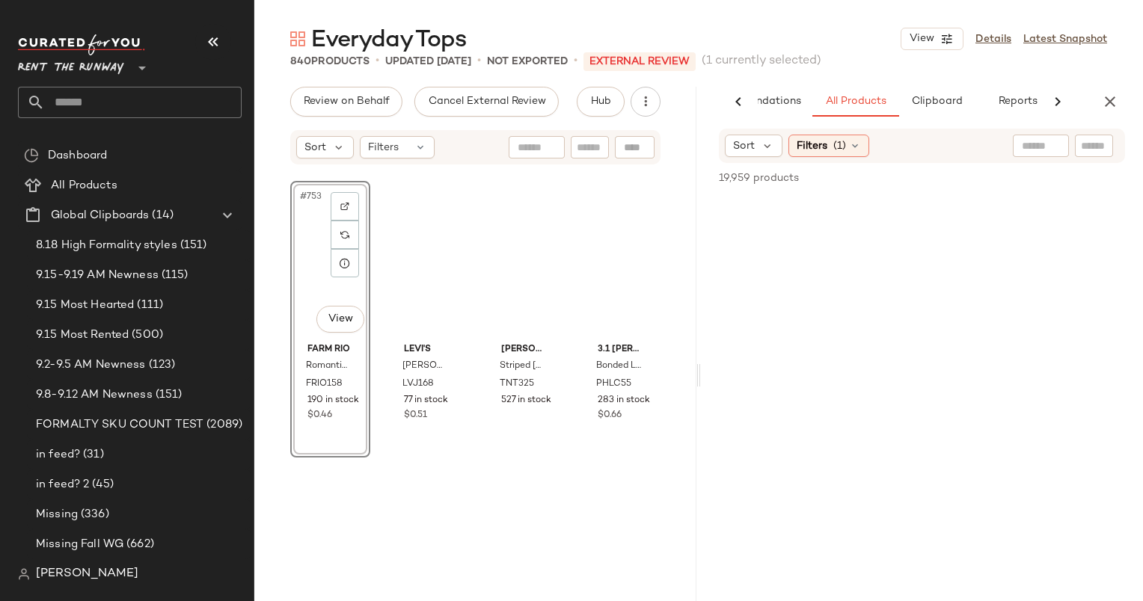
scroll to position [0, 77]
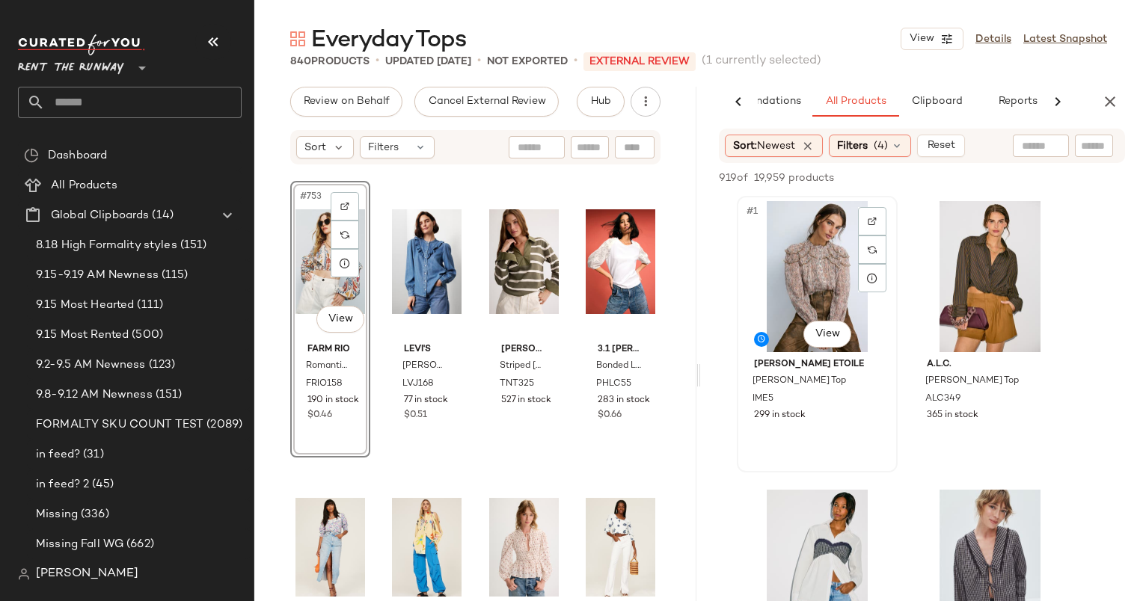
click at [817, 267] on div "#1 View" at bounding box center [817, 276] width 150 height 151
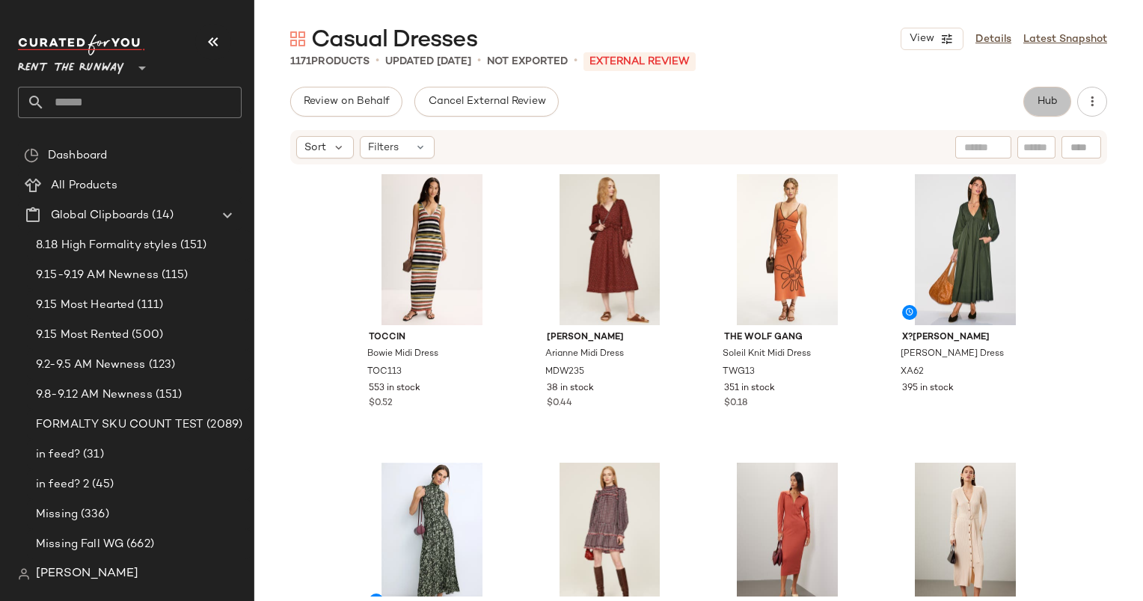
click at [1055, 98] on span "Hub" at bounding box center [1047, 102] width 21 height 12
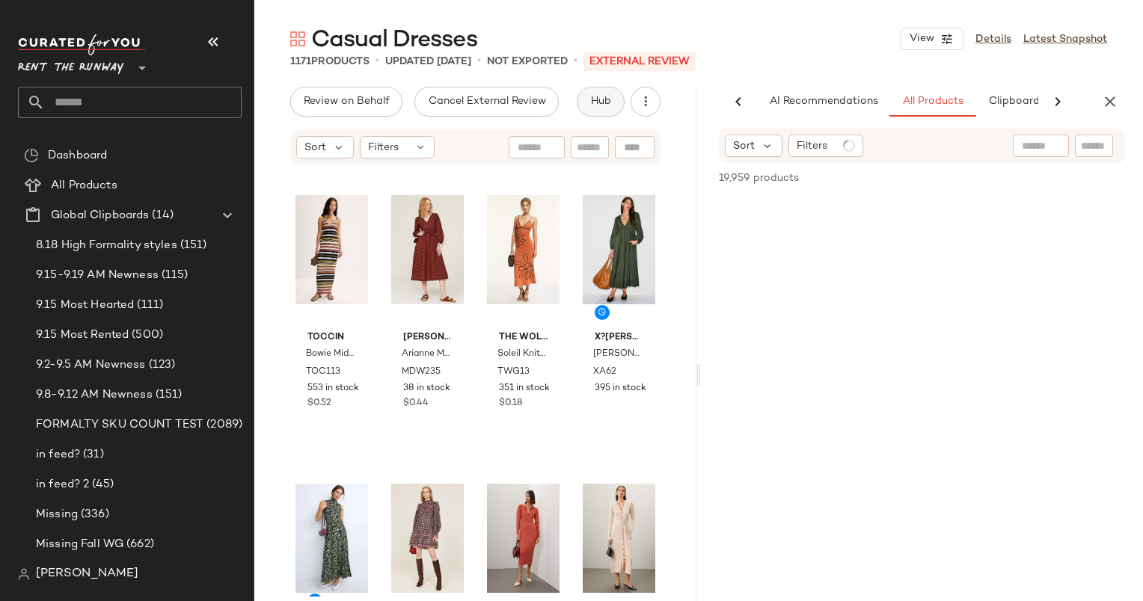
scroll to position [0, 62]
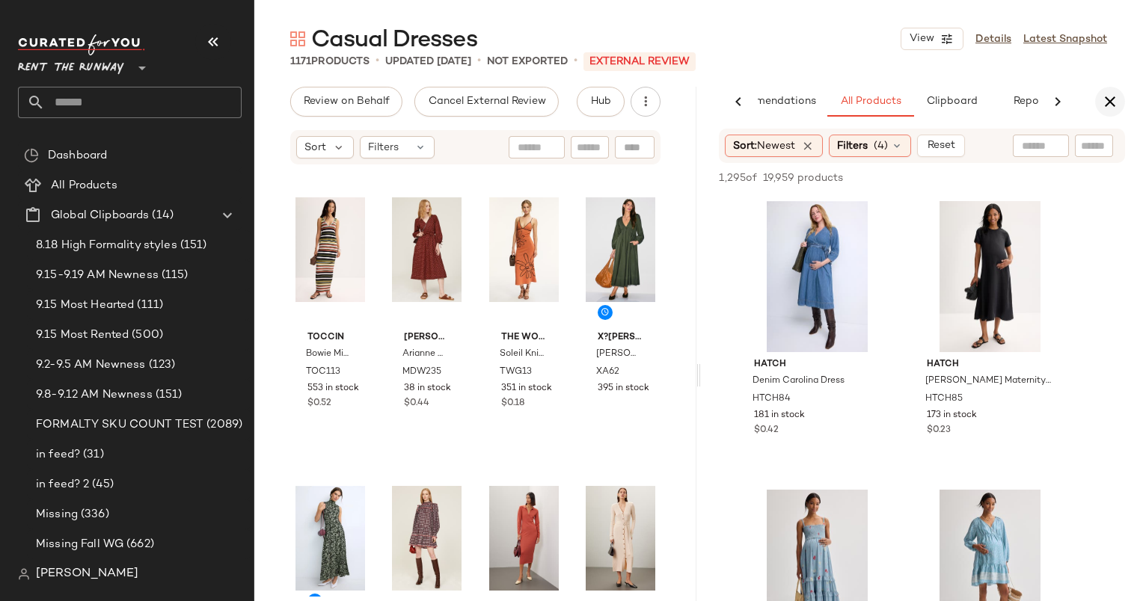
click at [1116, 105] on icon "button" at bounding box center [1110, 102] width 18 height 18
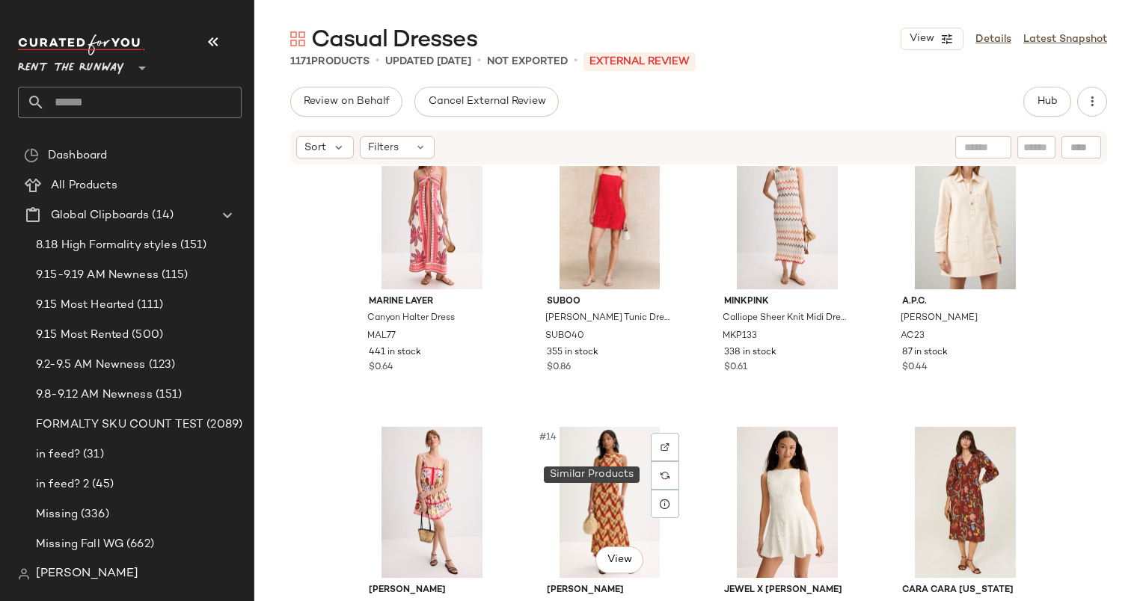
scroll to position [577, 0]
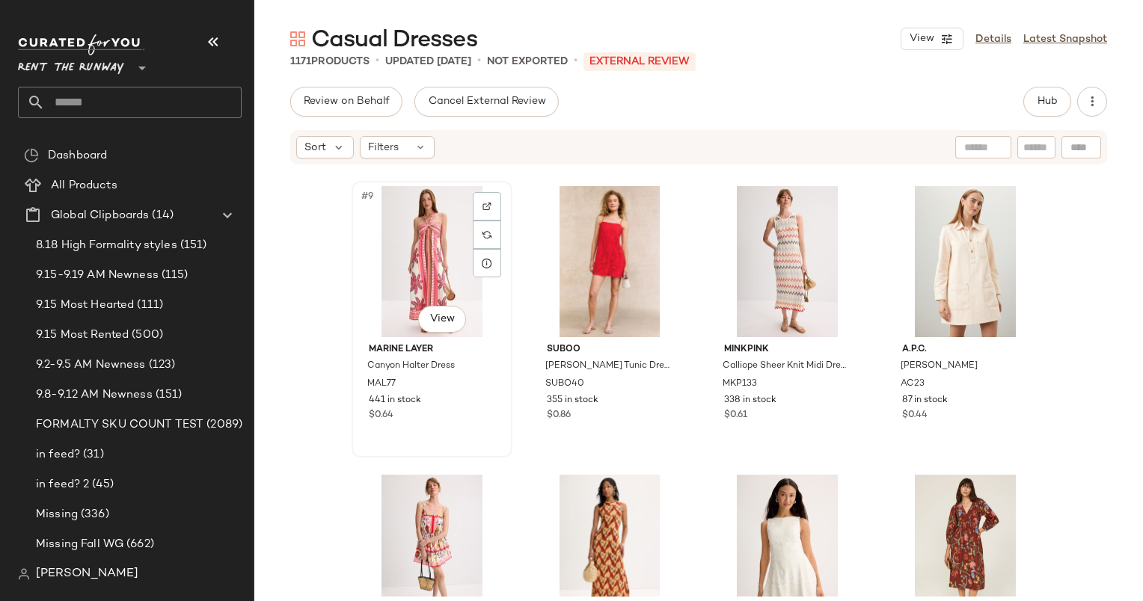
click at [428, 248] on div "#9 View" at bounding box center [432, 261] width 150 height 151
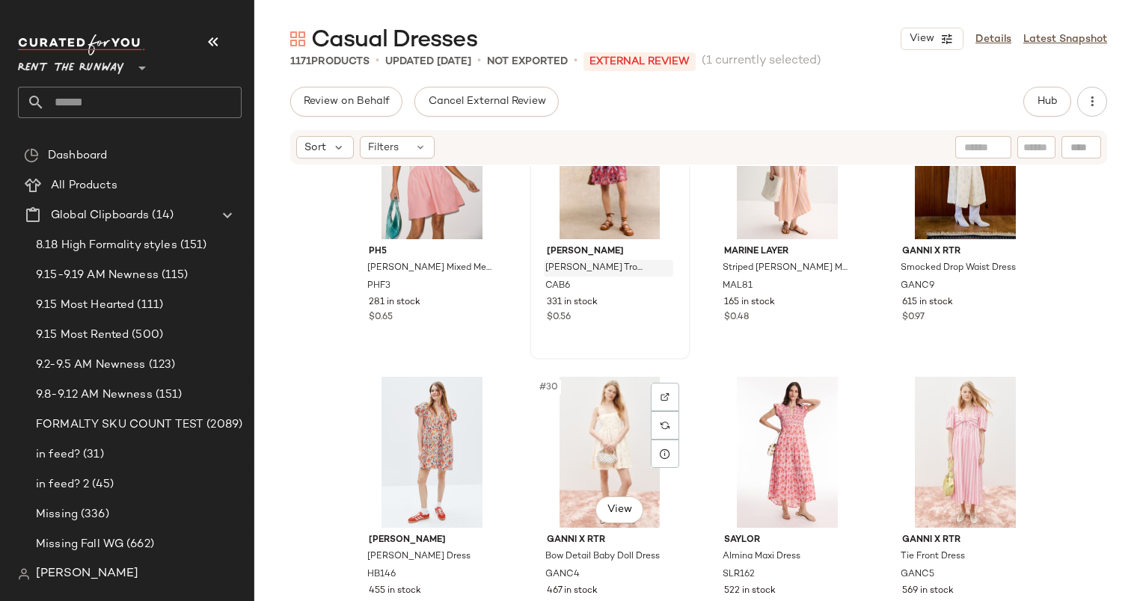
scroll to position [1845, 0]
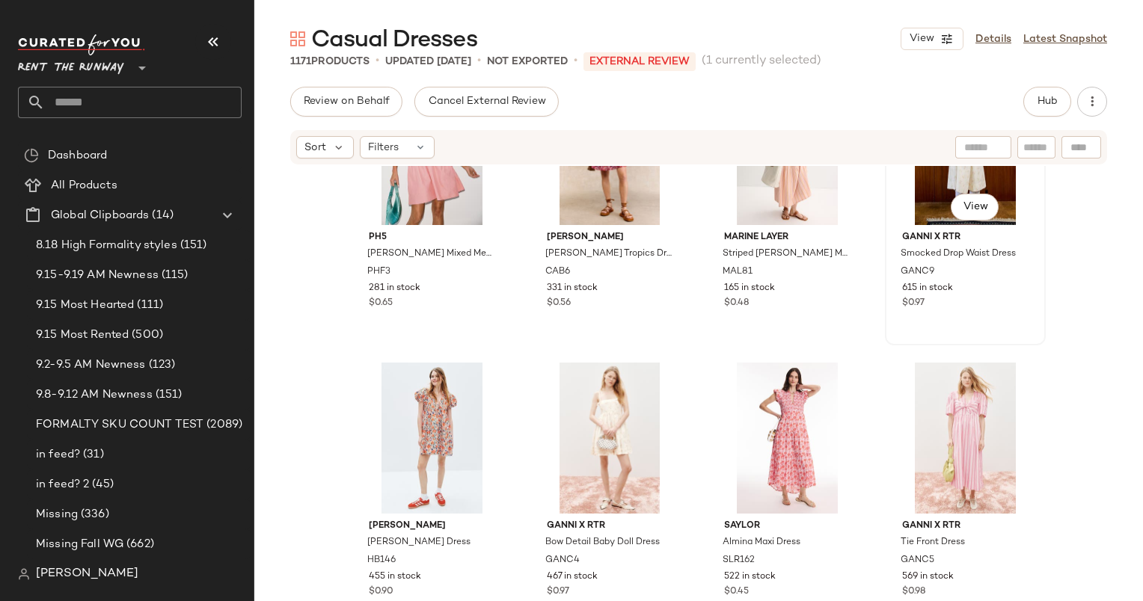
click at [923, 239] on span "GANNI x RTR" at bounding box center [965, 237] width 126 height 13
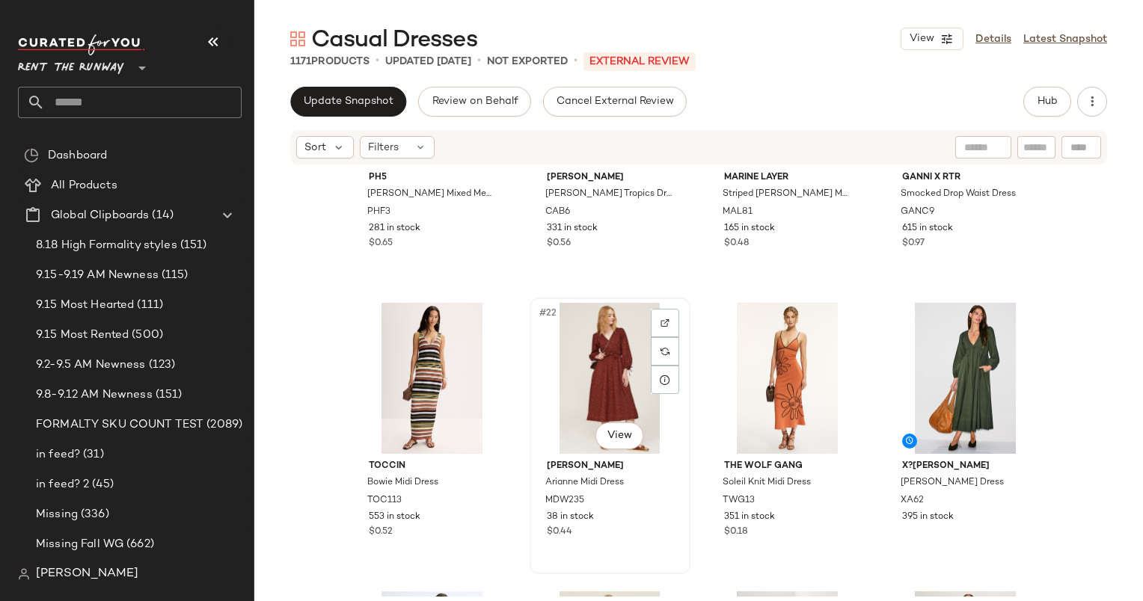
scroll to position [1507, 0]
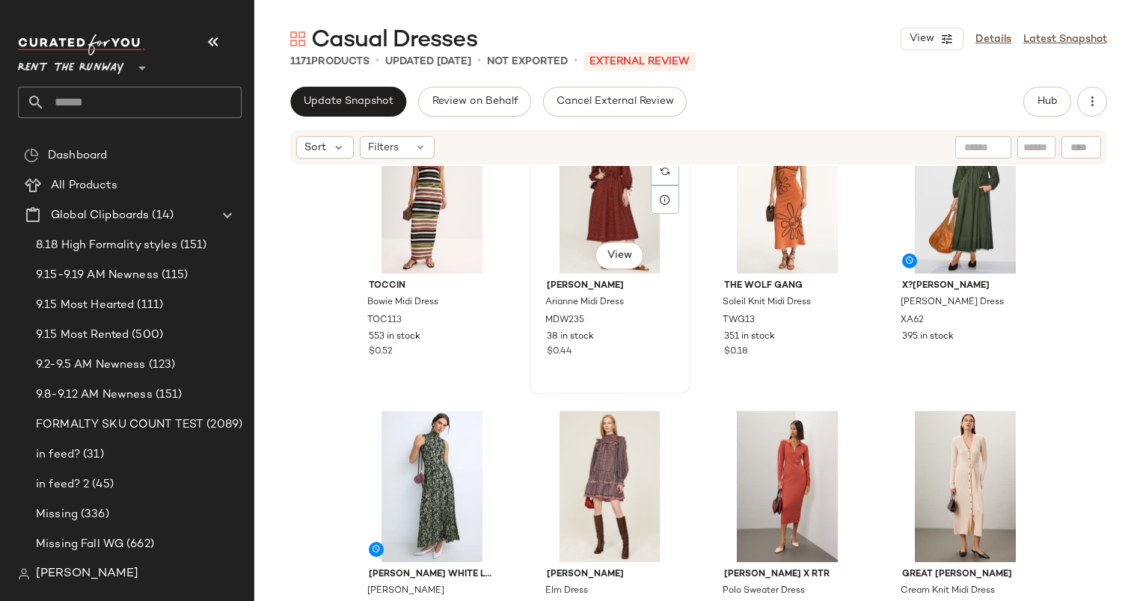
click at [594, 206] on div "#22 View" at bounding box center [610, 198] width 150 height 151
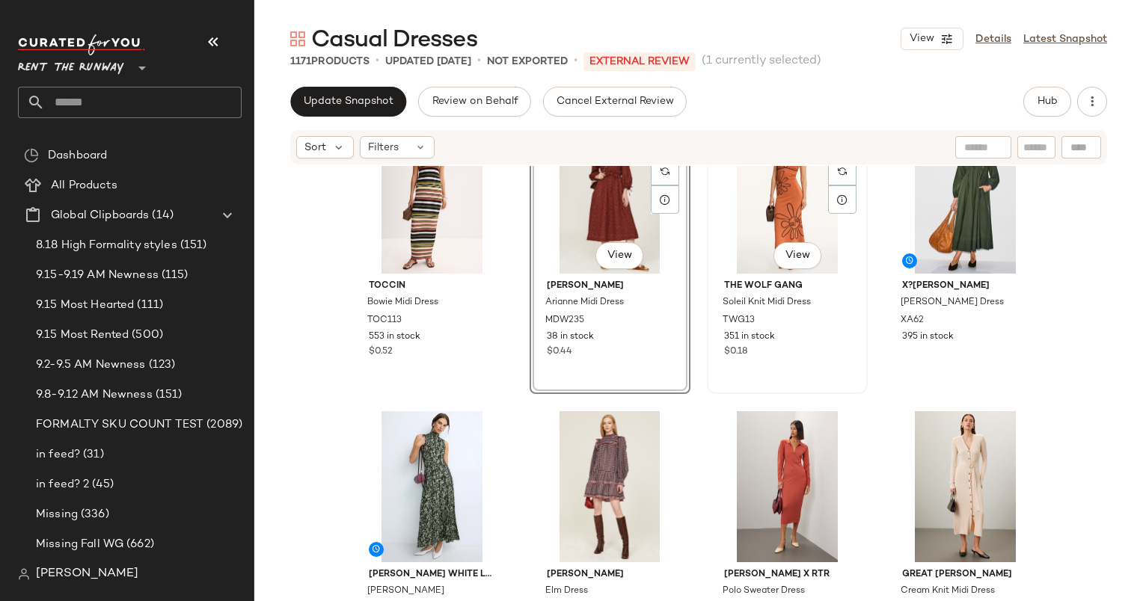
click at [731, 239] on div "#23 View" at bounding box center [787, 198] width 150 height 151
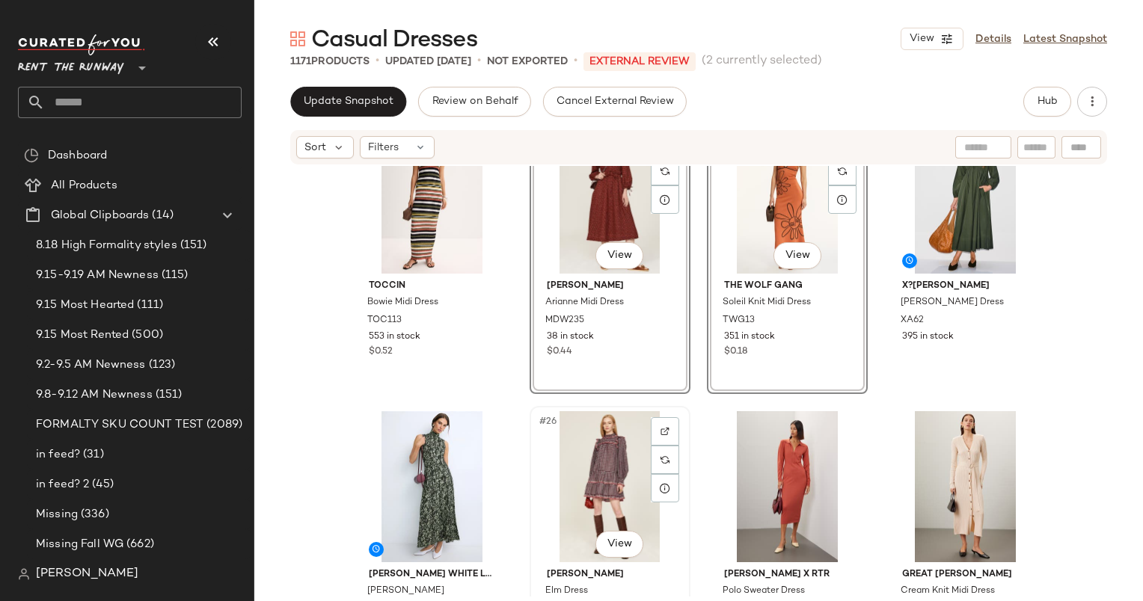
click at [613, 437] on div "#26 View" at bounding box center [610, 486] width 150 height 151
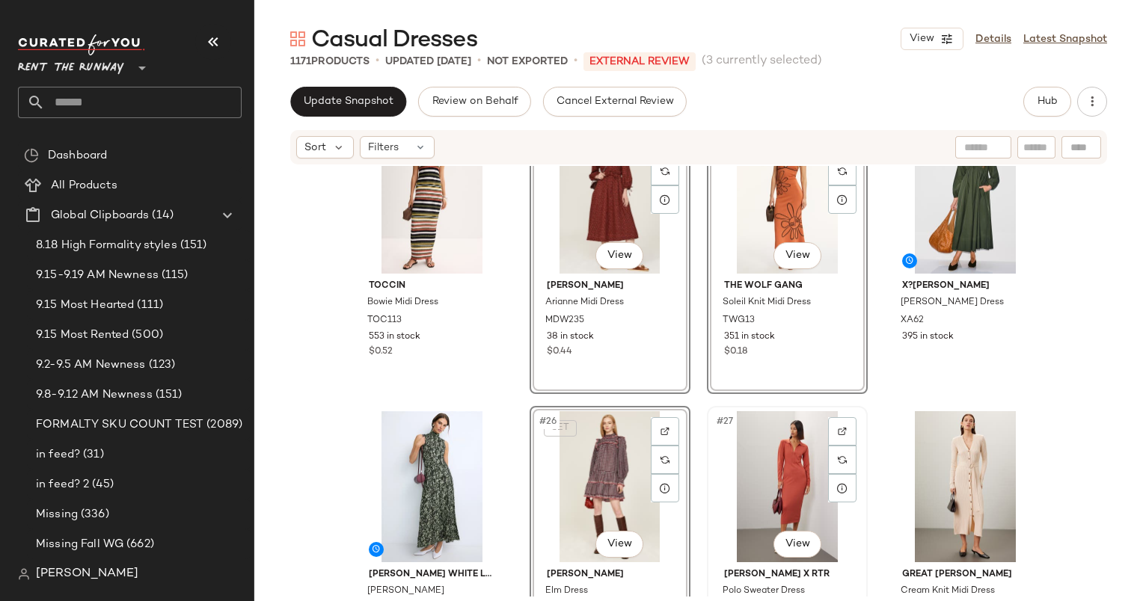
click at [731, 443] on div "#27 View" at bounding box center [787, 486] width 150 height 151
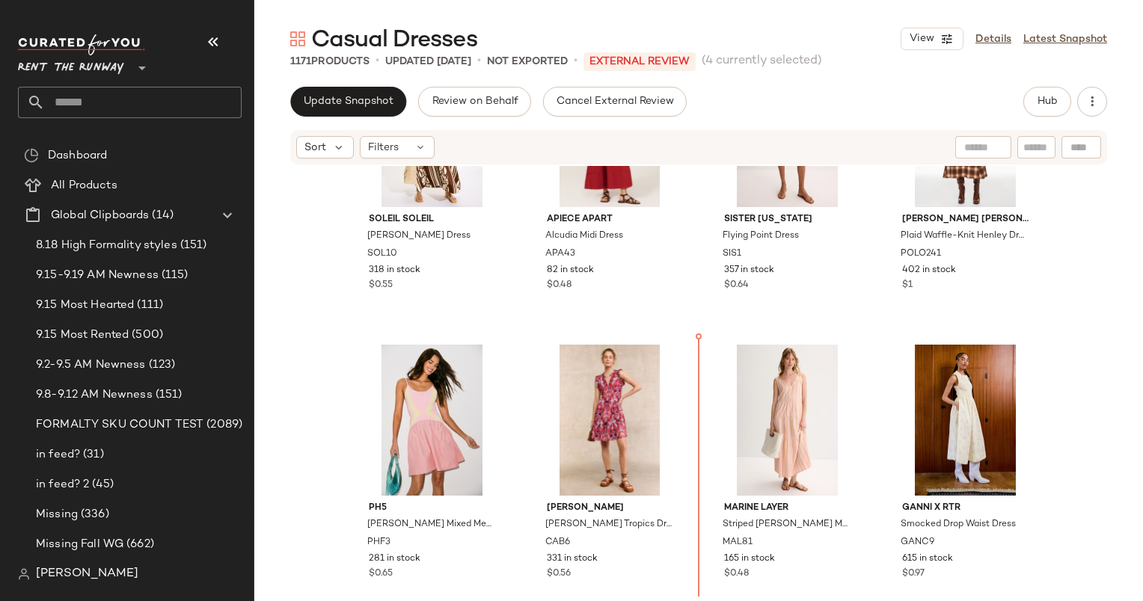
scroll to position [1041, 0]
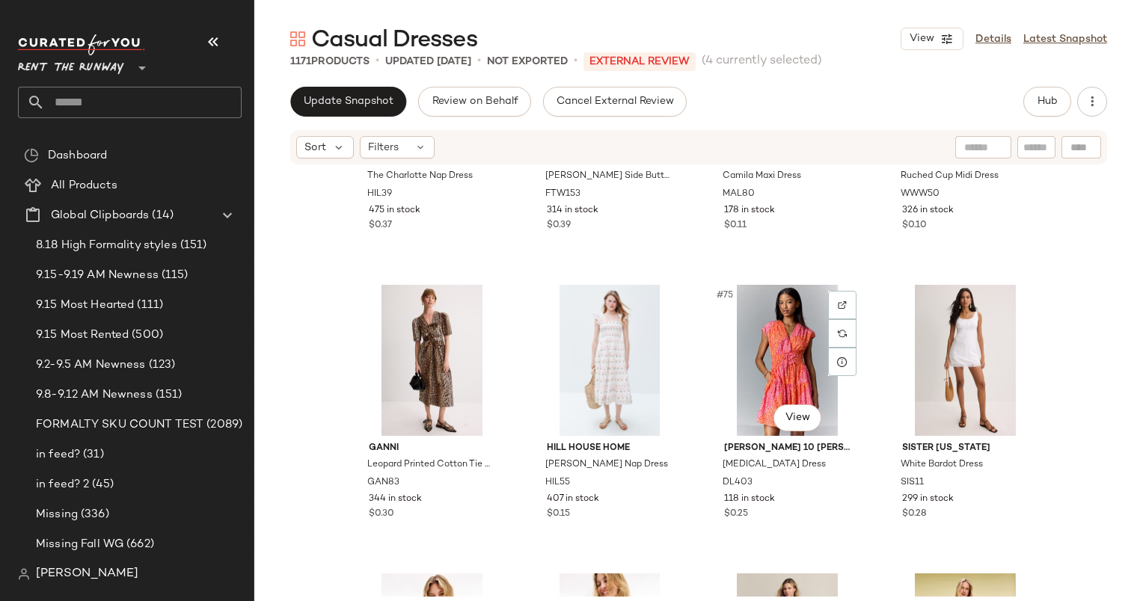
click at [779, 509] on div "$0.25" at bounding box center [787, 514] width 126 height 13
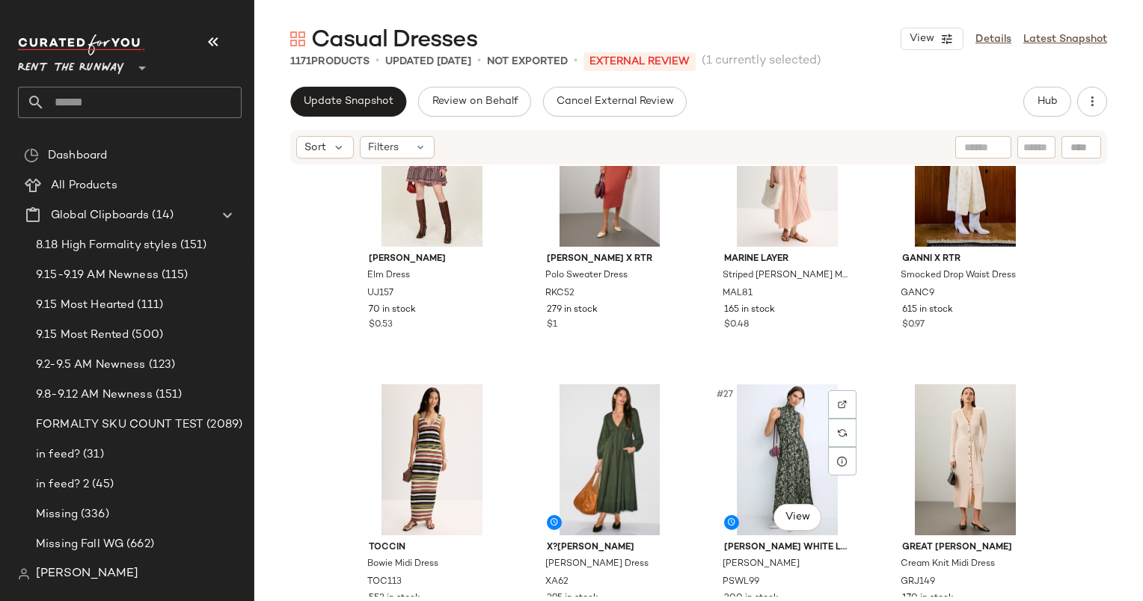
scroll to position [1533, 0]
click at [415, 432] on div "#25 View" at bounding box center [432, 460] width 150 height 151
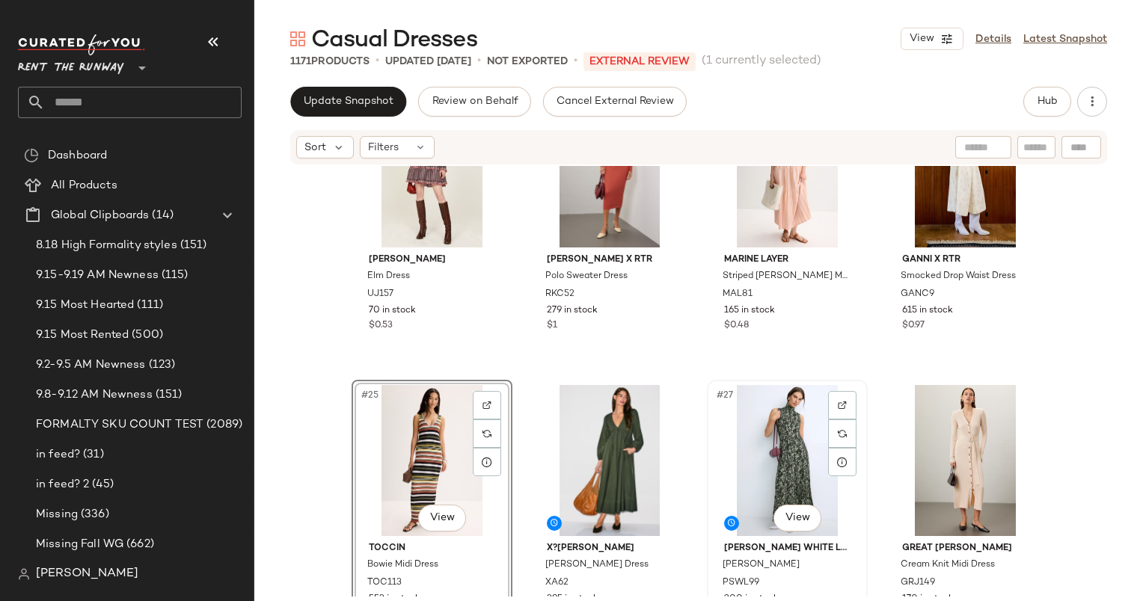
click at [754, 461] on div "#27 View" at bounding box center [787, 460] width 150 height 151
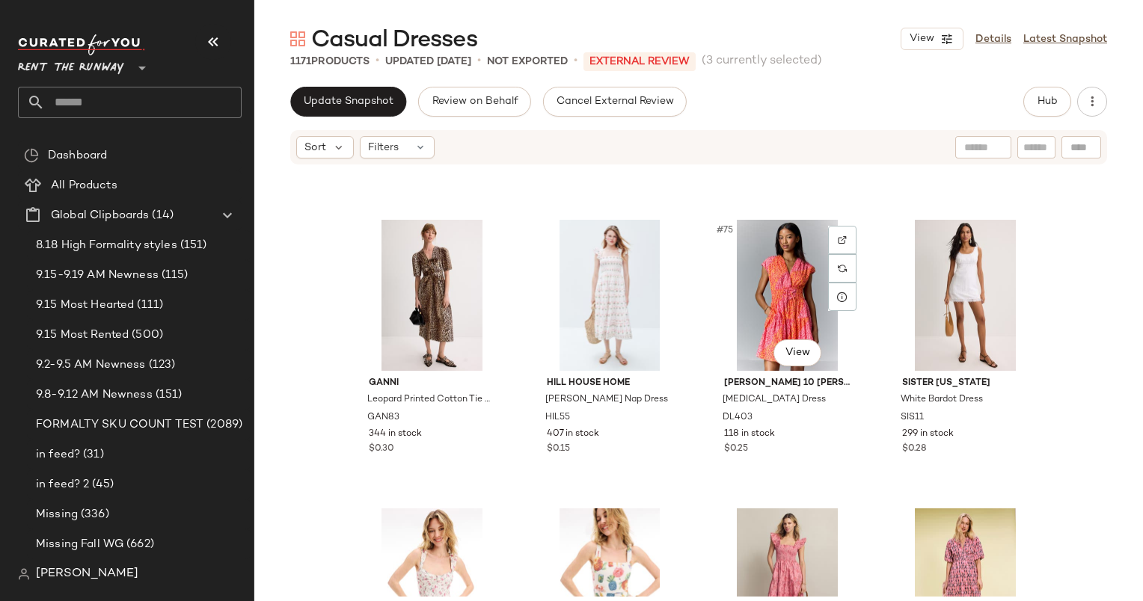
scroll to position [5208, 0]
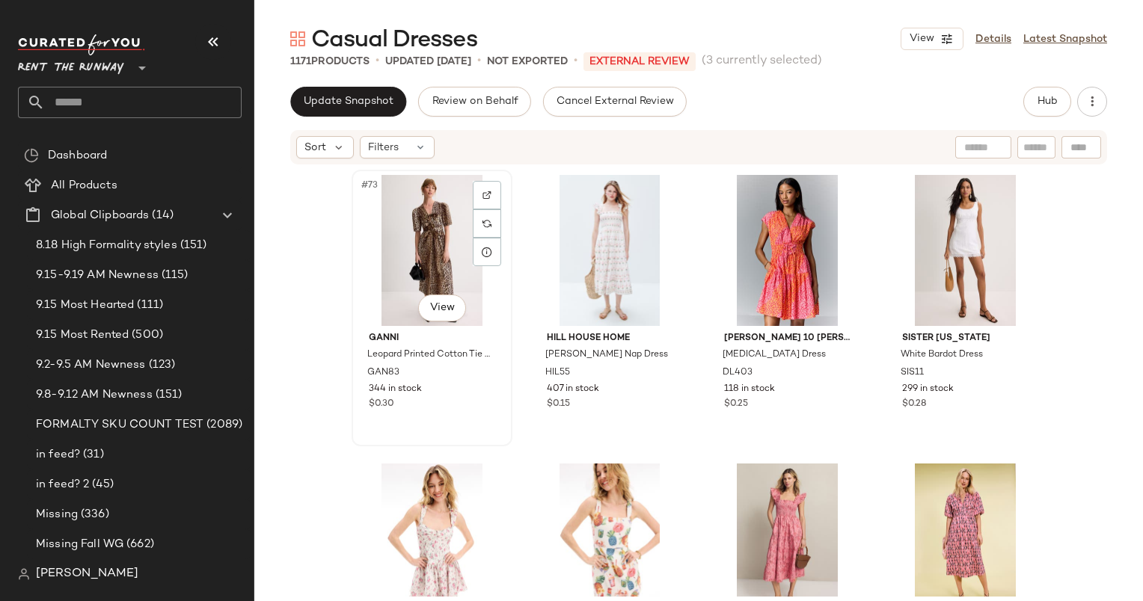
click at [395, 223] on div "#73 View" at bounding box center [432, 250] width 150 height 151
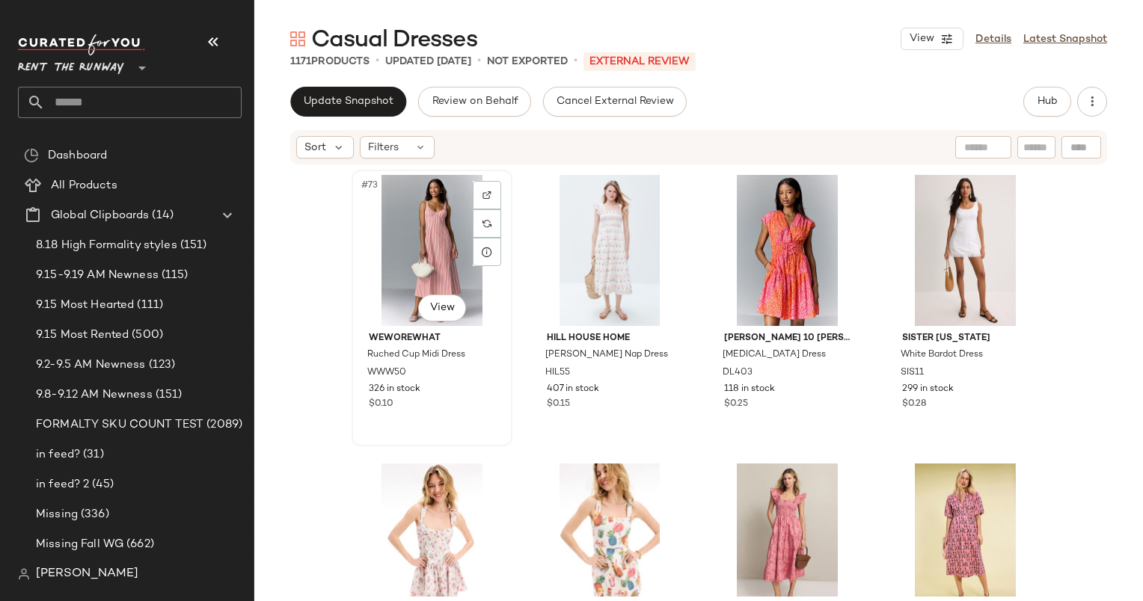
scroll to position [5299, 0]
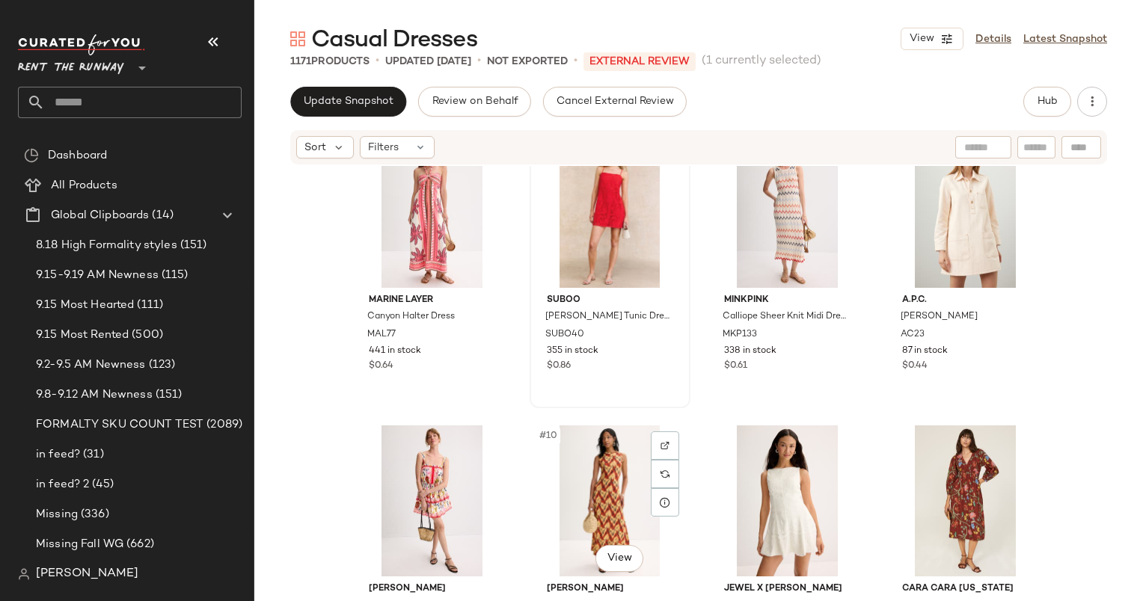
scroll to position [679, 0]
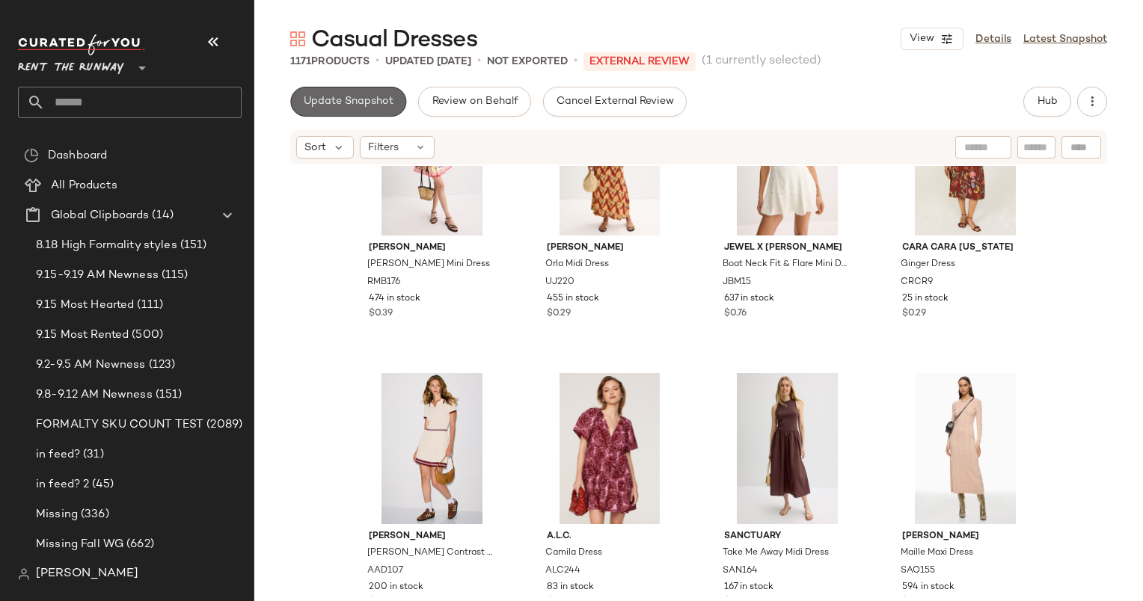
click at [382, 97] on span "Update Snapshot" at bounding box center [348, 102] width 91 height 12
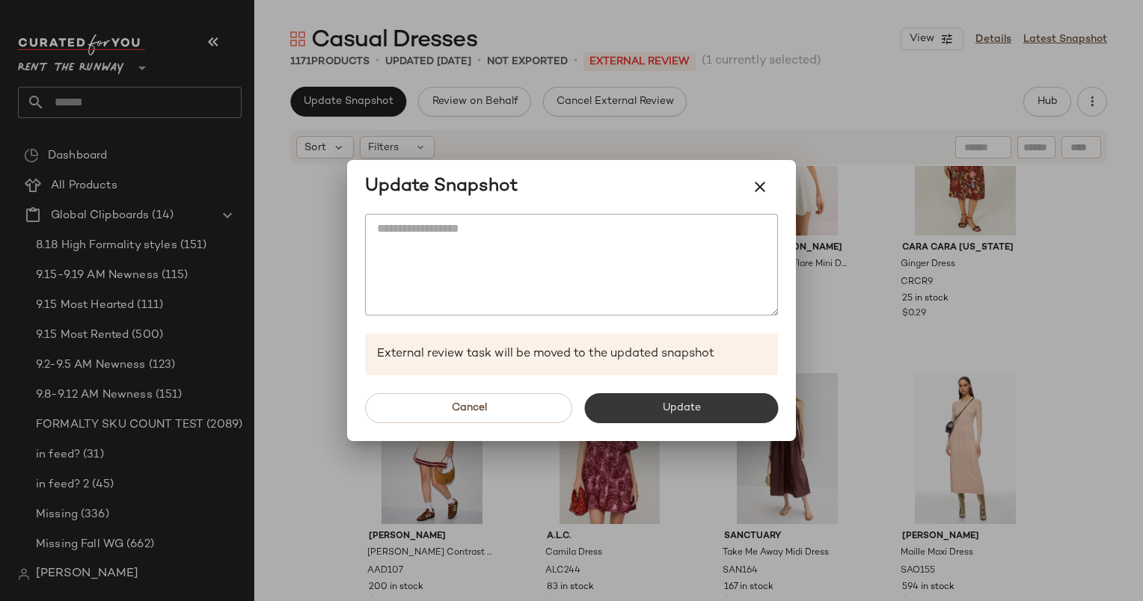
click at [684, 417] on button "Update" at bounding box center [681, 408] width 194 height 30
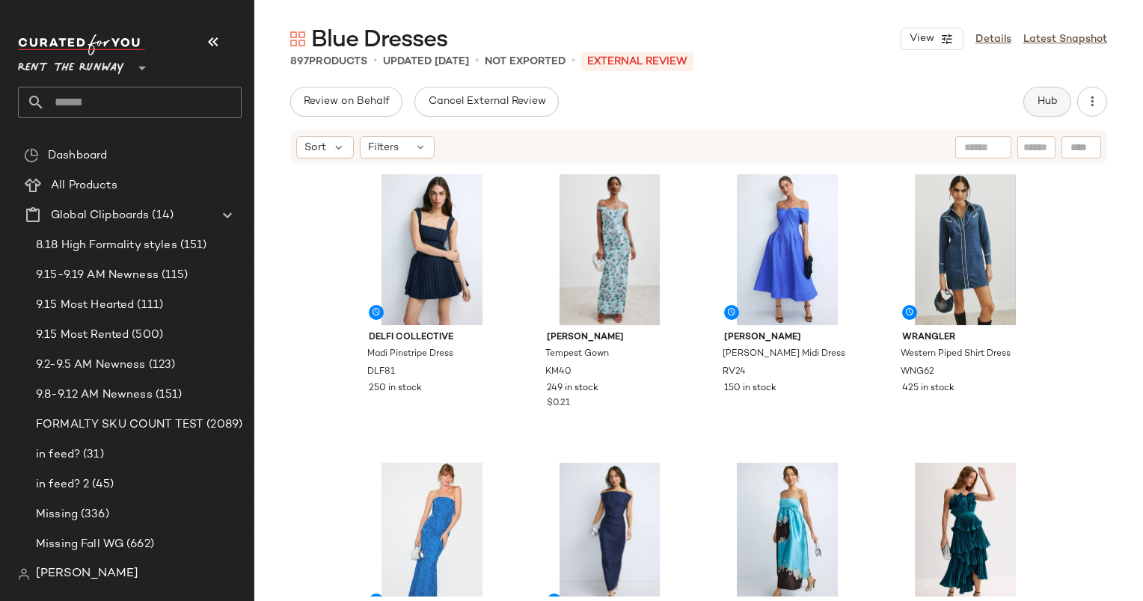
click at [1046, 91] on button "Hub" at bounding box center [1047, 102] width 48 height 30
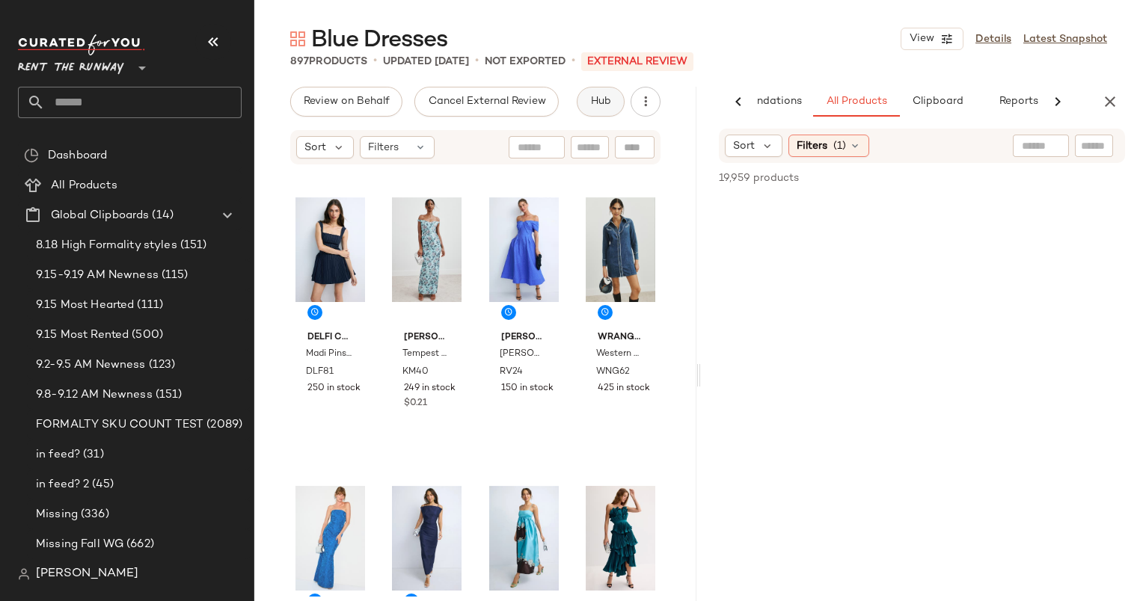
scroll to position [0, 77]
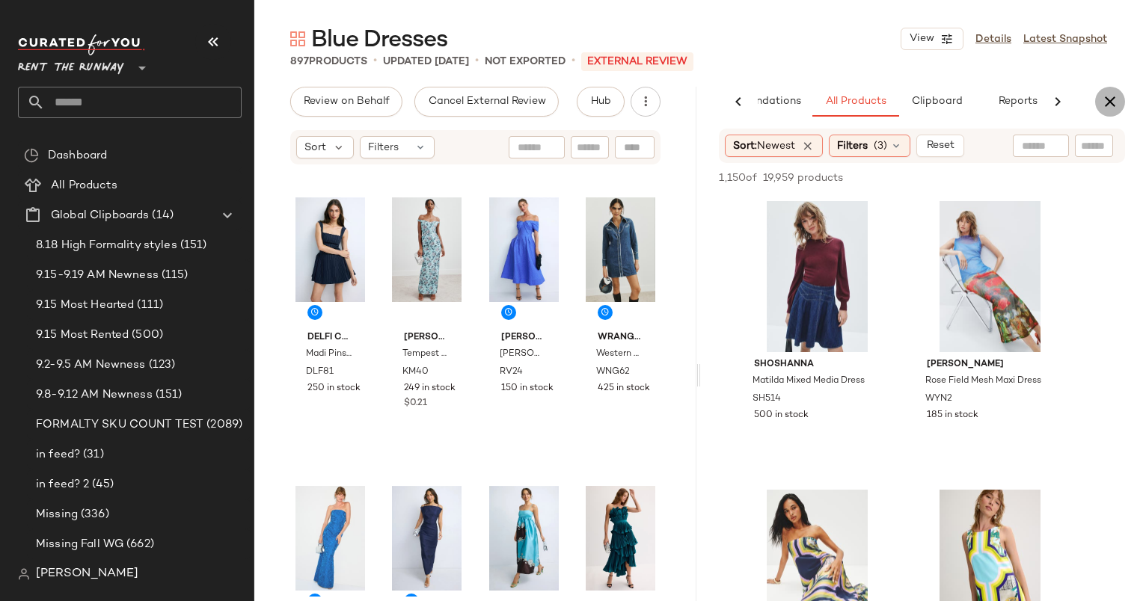
click at [1110, 96] on icon "button" at bounding box center [1110, 102] width 18 height 18
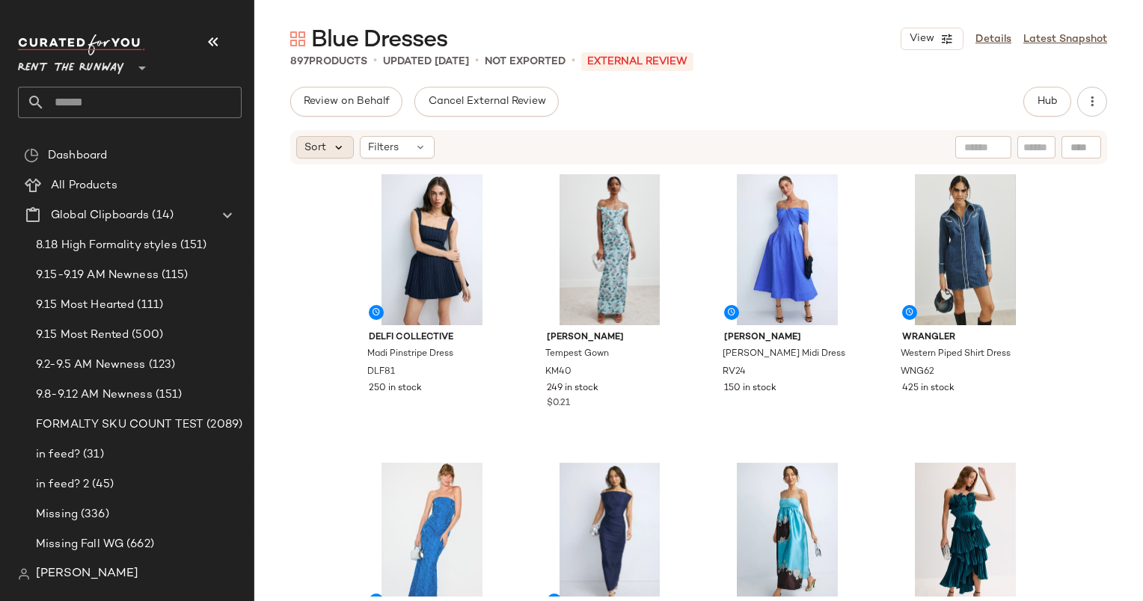
click at [332, 141] on icon at bounding box center [338, 147] width 13 height 13
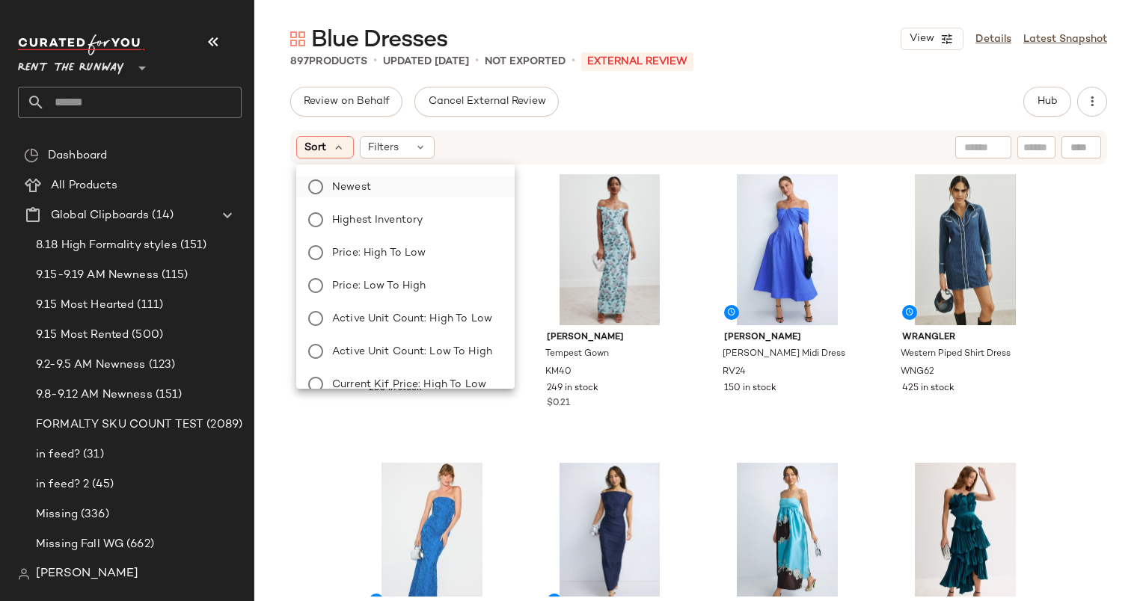
click at [389, 197] on label "Newest" at bounding box center [414, 187] width 177 height 21
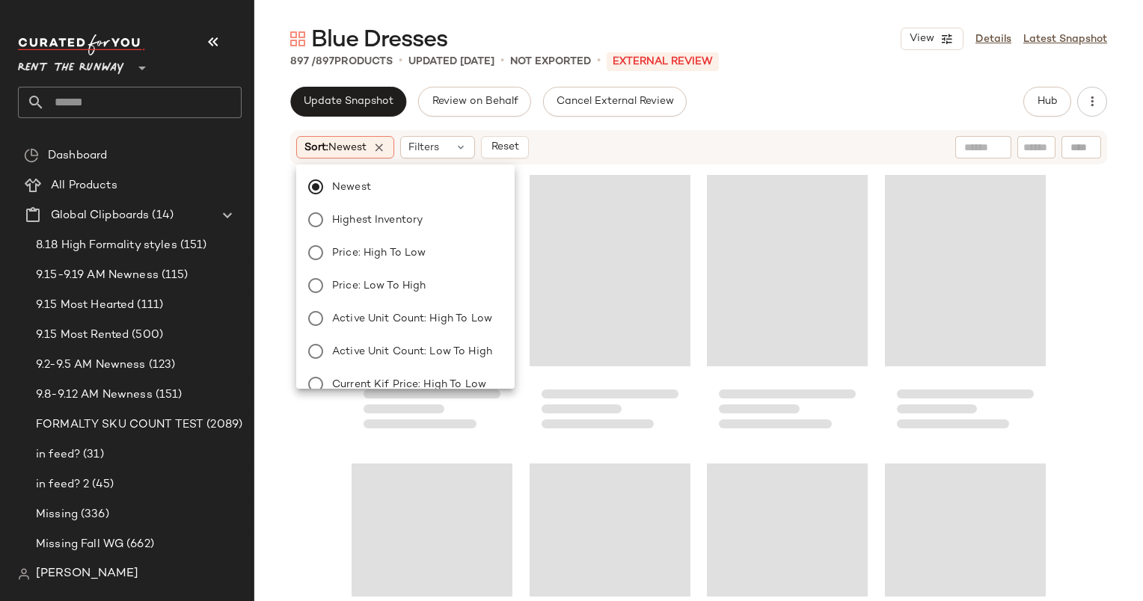
click at [693, 129] on div "Sort: Newest Filters Reset" at bounding box center [698, 147] width 889 height 37
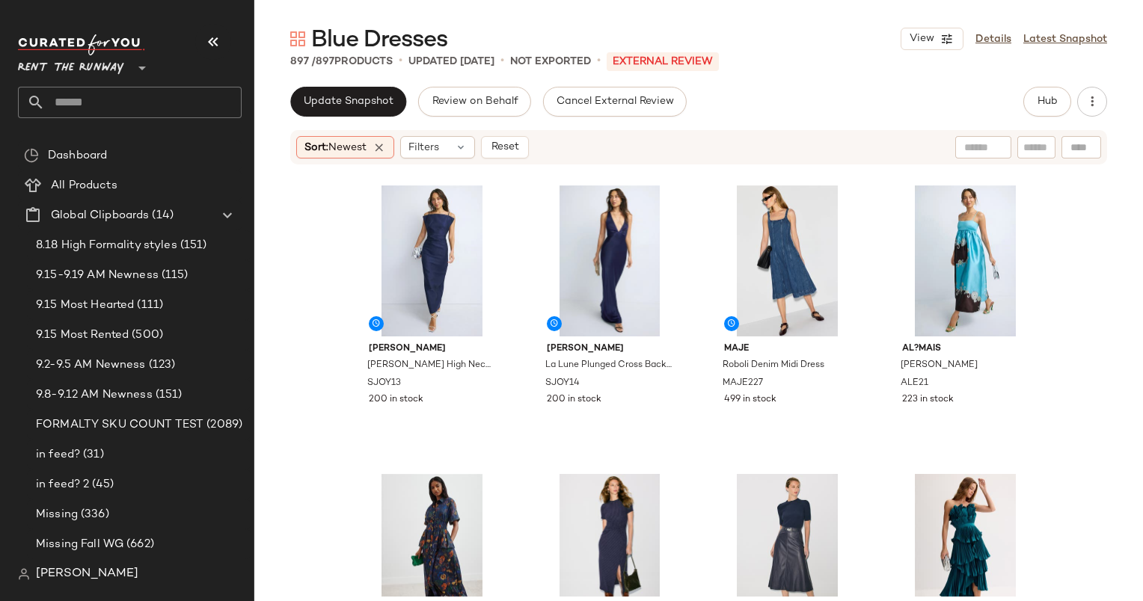
scroll to position [0, 0]
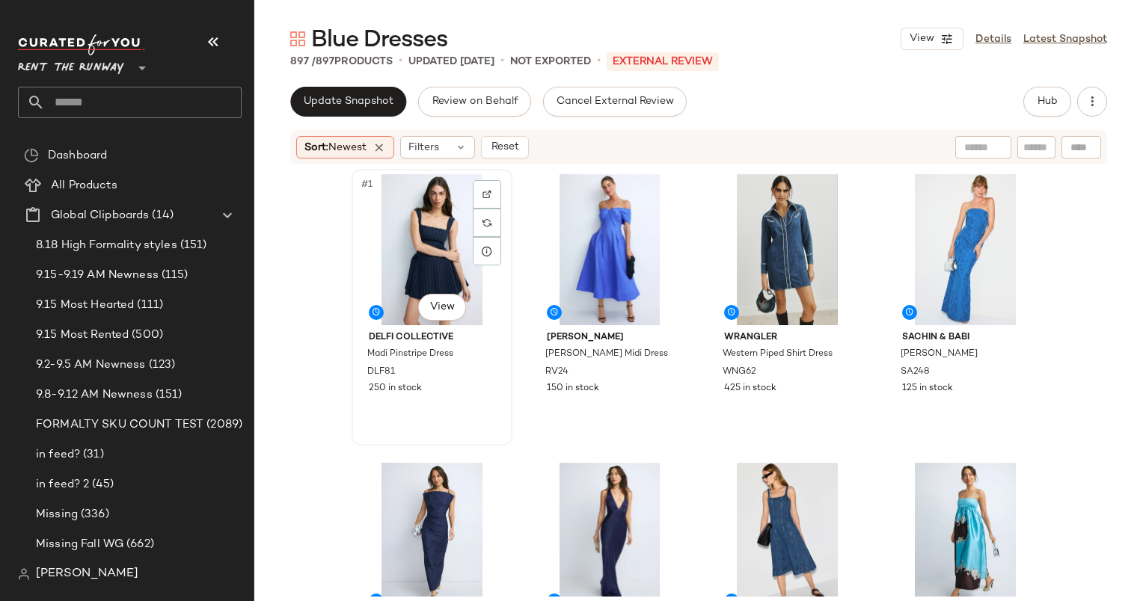
click at [404, 248] on div "#1 View" at bounding box center [432, 249] width 150 height 151
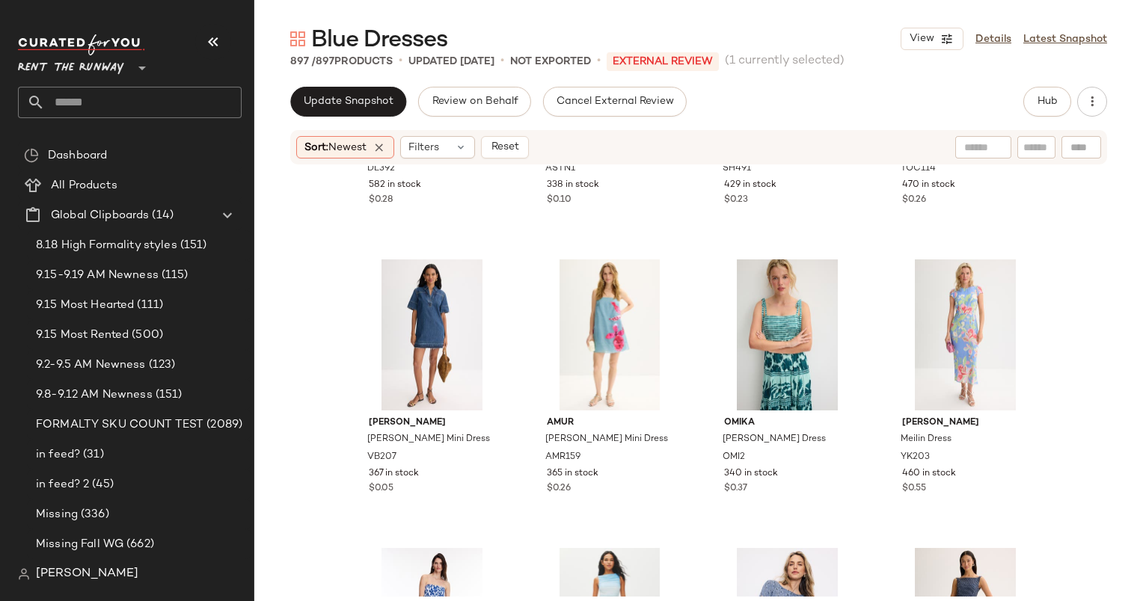
scroll to position [2527, 0]
click at [422, 293] on div "#37 View" at bounding box center [432, 333] width 150 height 151
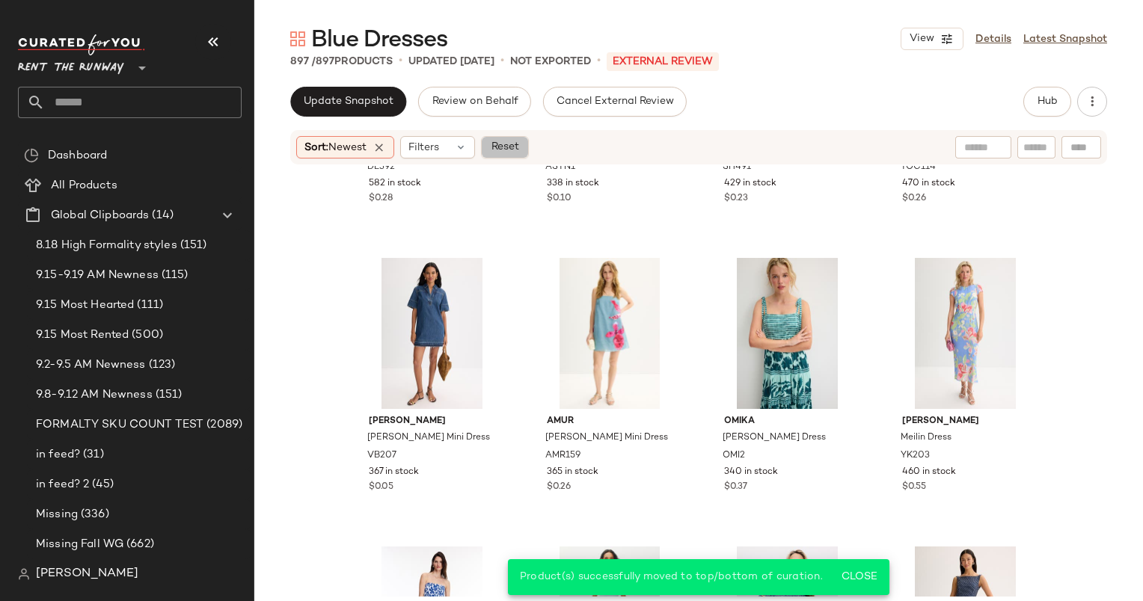
click at [509, 140] on button "Reset" at bounding box center [505, 147] width 48 height 22
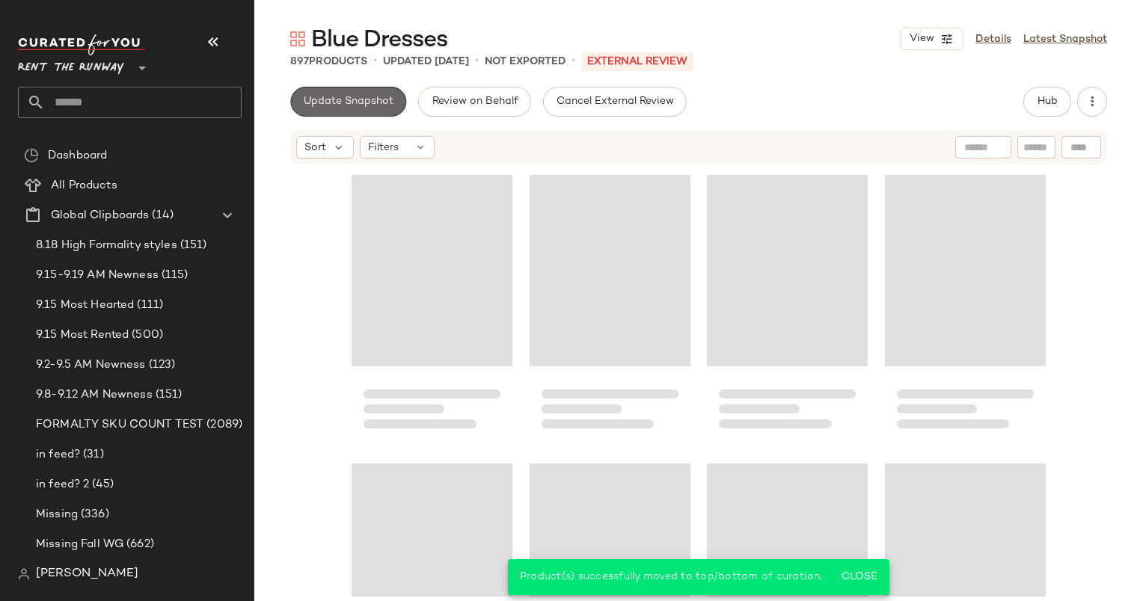
click at [386, 93] on button "Update Snapshot" at bounding box center [348, 102] width 116 height 30
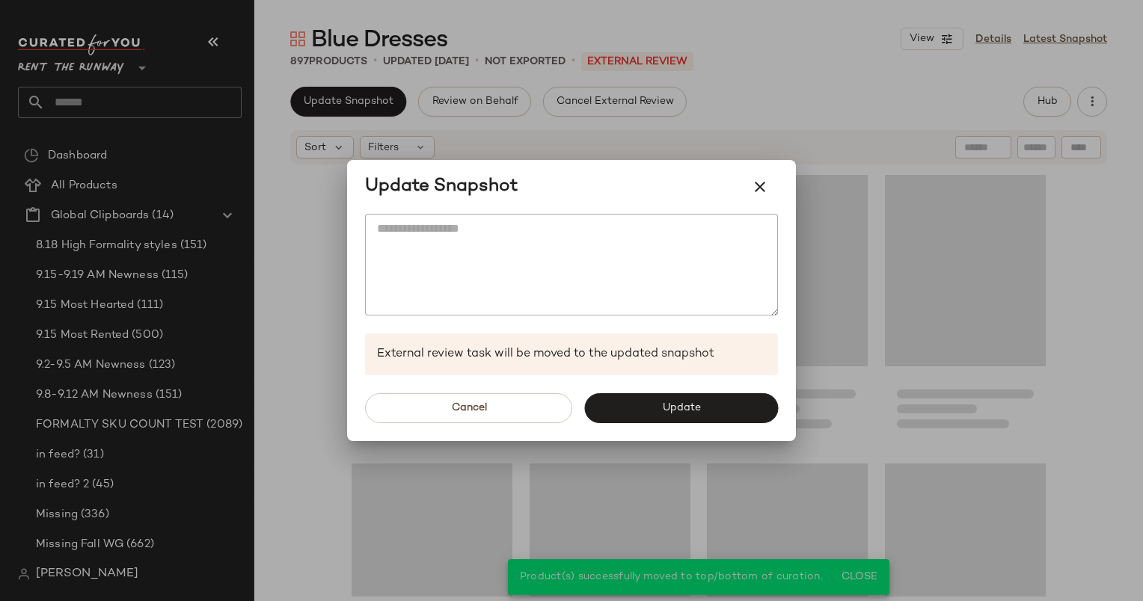
scroll to position [2599, 0]
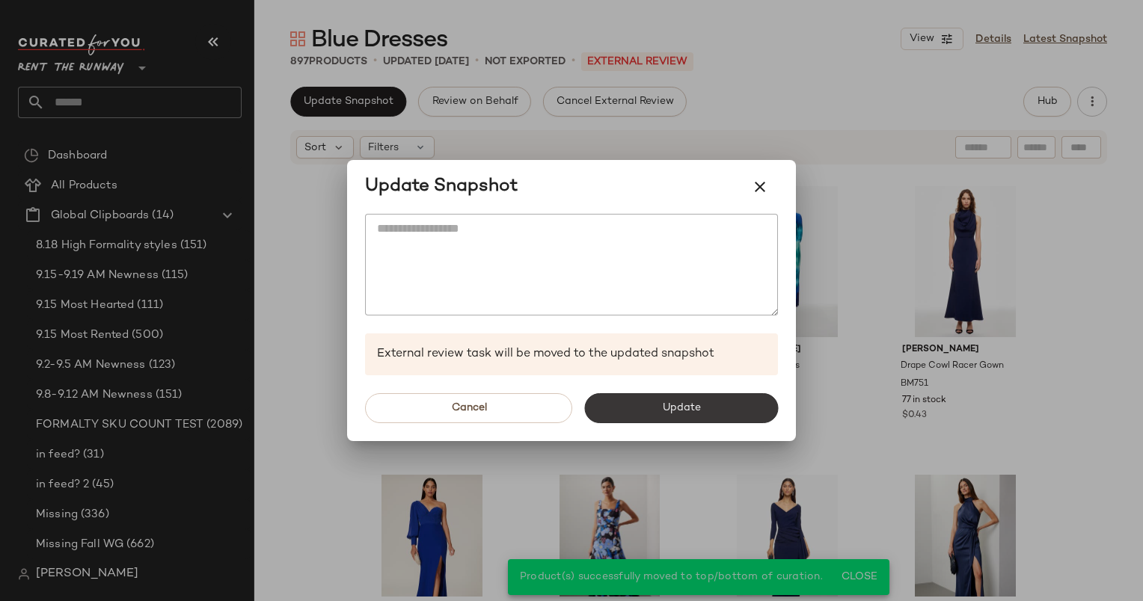
click at [704, 414] on button "Update" at bounding box center [681, 408] width 194 height 30
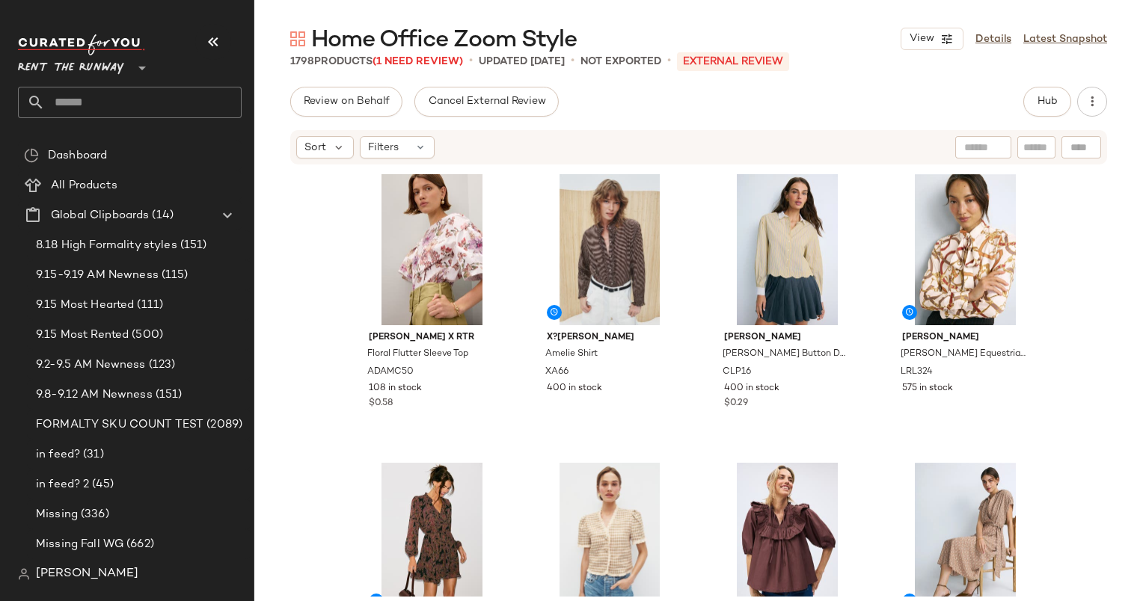
click at [1038, 120] on div "Review on Behalf Cancel External Review Hub Sort Filters [PERSON_NAME] x RTR Fl…" at bounding box center [698, 375] width 889 height 577
drag, startPoint x: 1038, startPoint y: 120, endPoint x: 1035, endPoint y: 108, distance: 12.2
click at [1035, 108] on button "Hub" at bounding box center [1047, 102] width 48 height 30
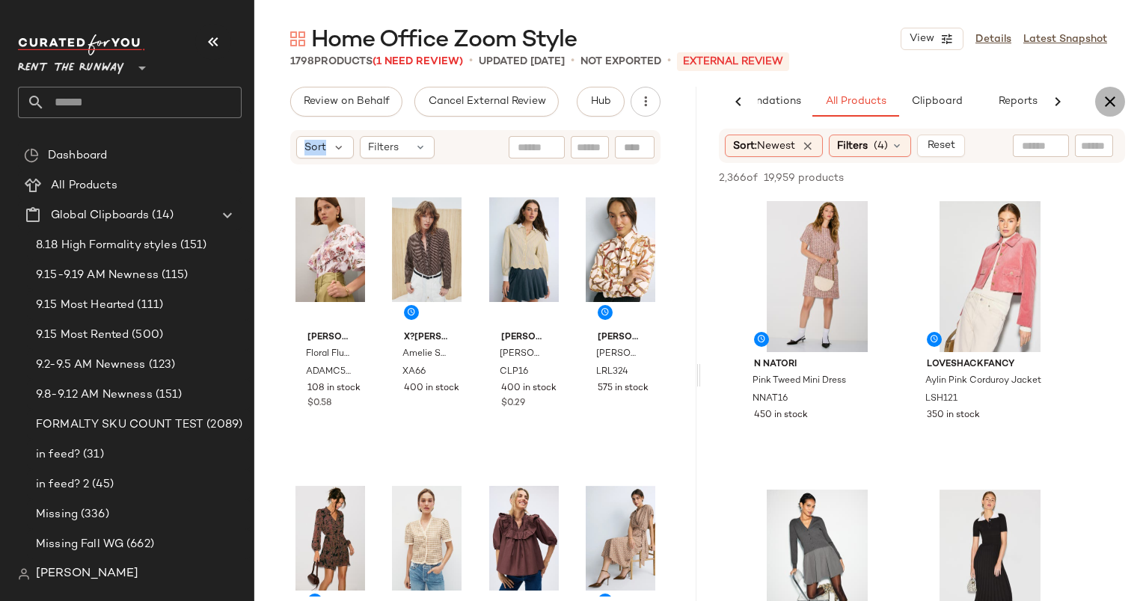
click at [1106, 99] on icon "button" at bounding box center [1110, 102] width 18 height 18
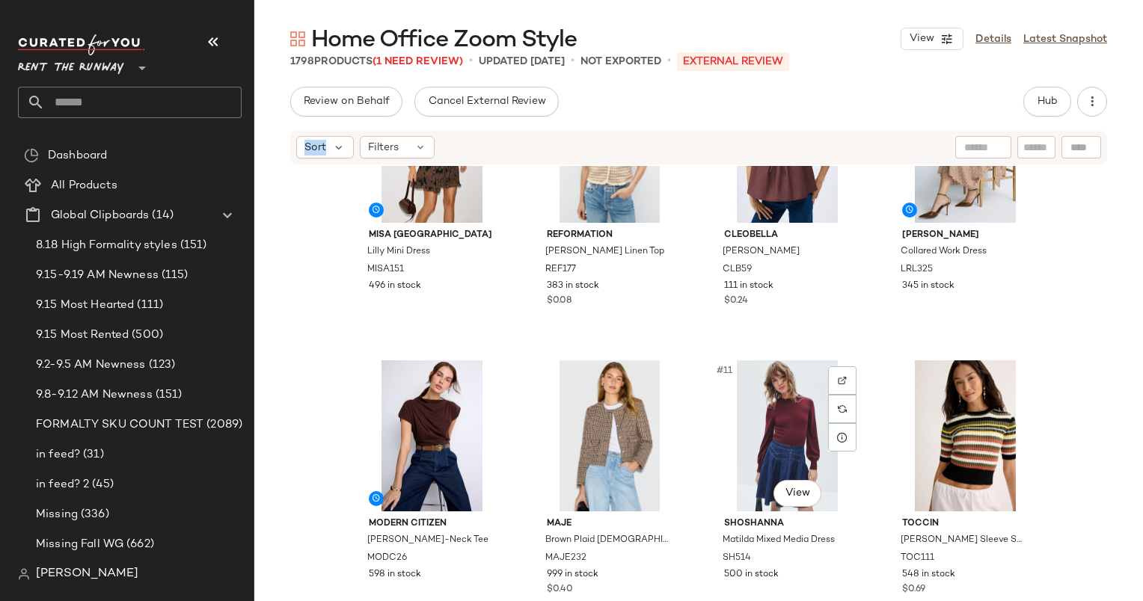
scroll to position [404, 0]
click at [311, 365] on div "MISA Los Angeles Lilly Mini Dress MISA151 496 in stock Reformation [PERSON_NAME…" at bounding box center [698, 381] width 889 height 431
click at [315, 140] on span "Sort" at bounding box center [315, 148] width 22 height 16
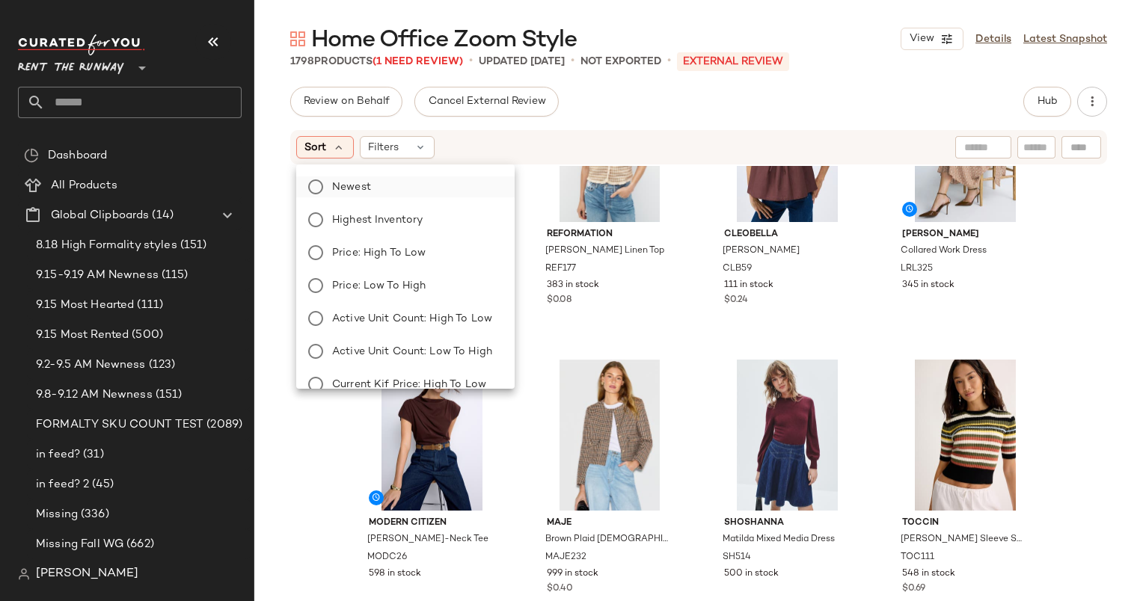
click at [376, 188] on label "Newest" at bounding box center [414, 187] width 177 height 21
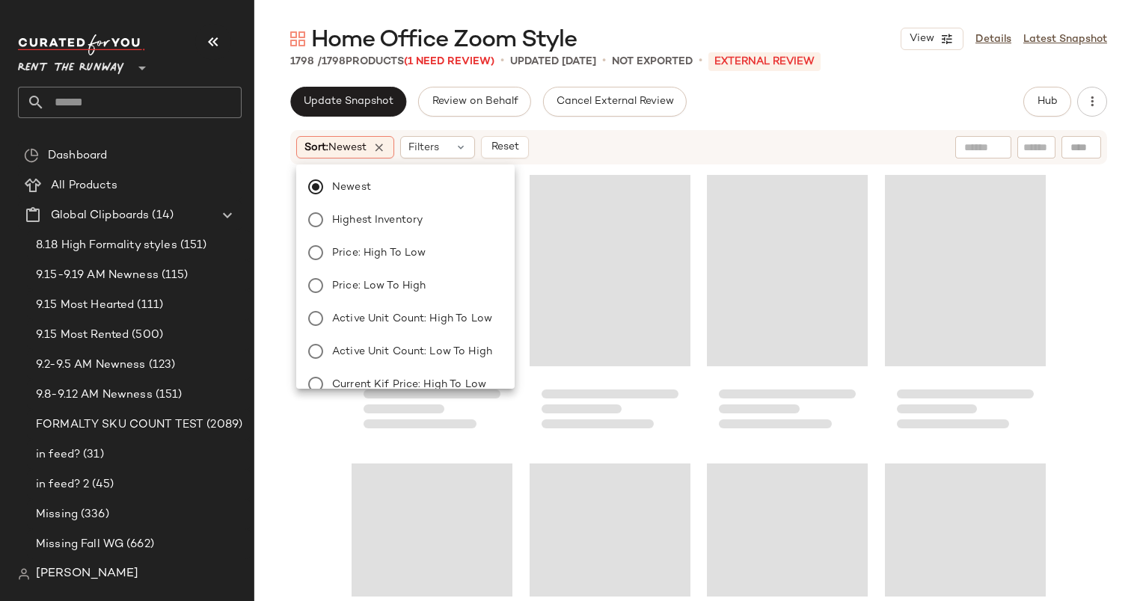
click at [612, 133] on div "Sort: Newest Filters Reset" at bounding box center [698, 147] width 817 height 34
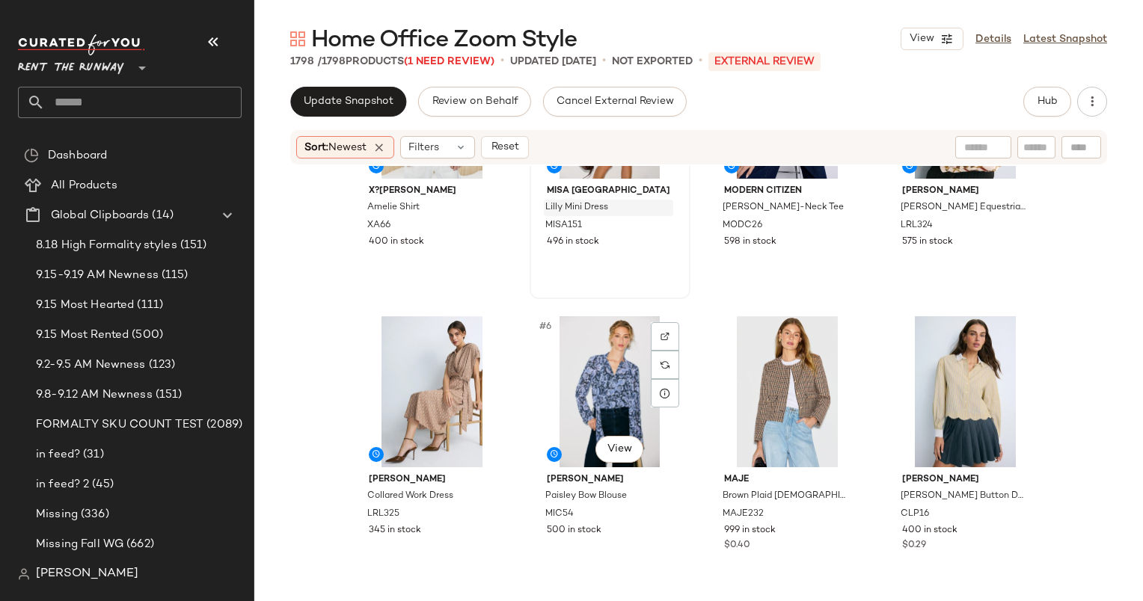
scroll to position [0, 0]
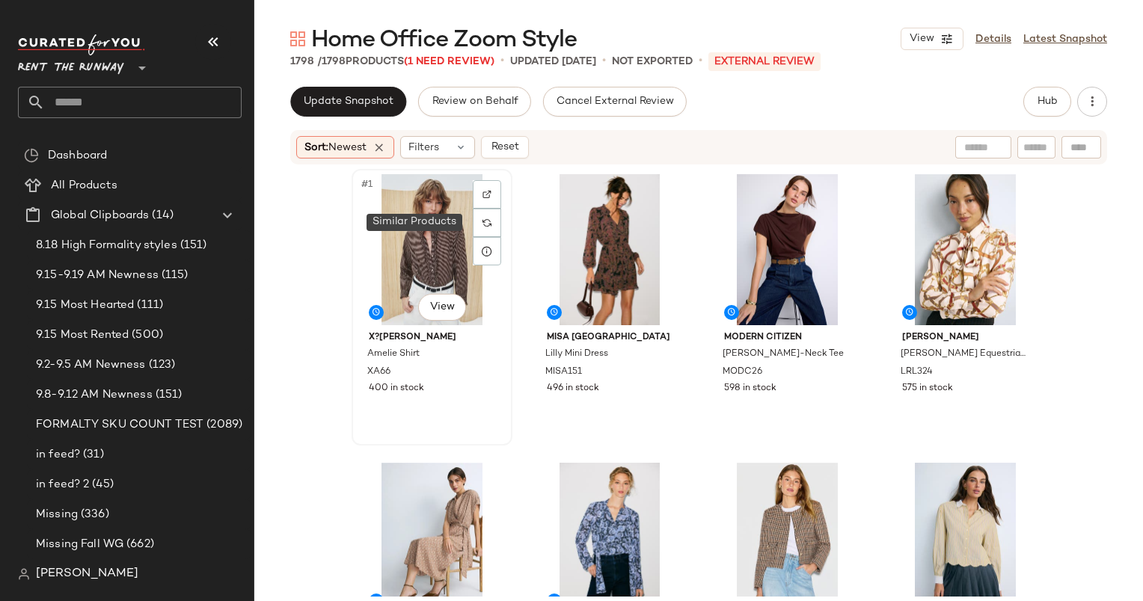
click at [422, 230] on div "#1 View" at bounding box center [432, 249] width 150 height 151
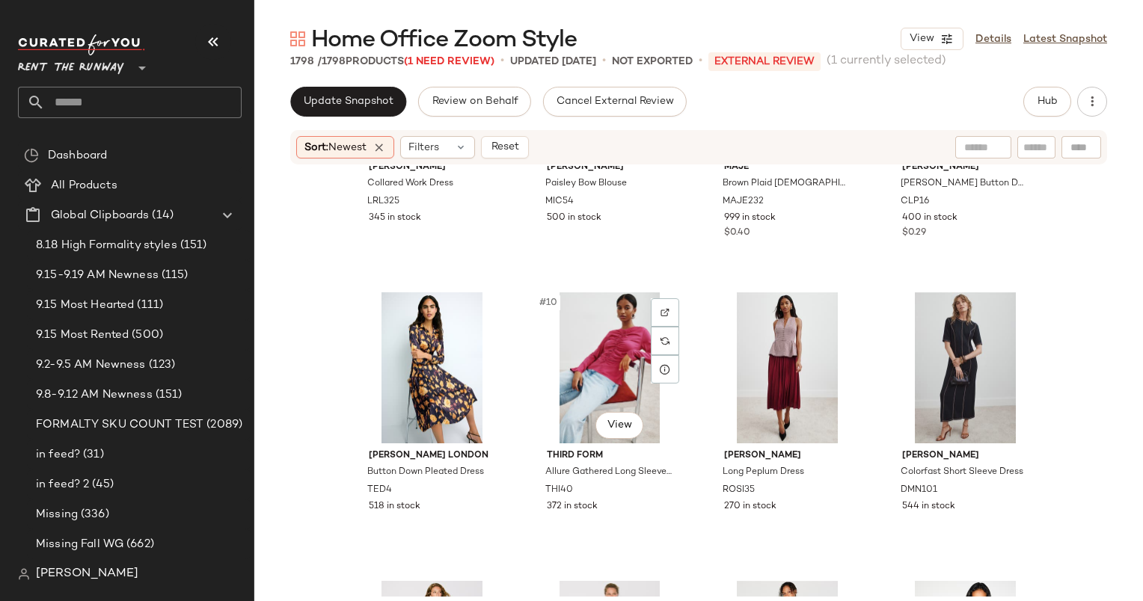
scroll to position [235, 0]
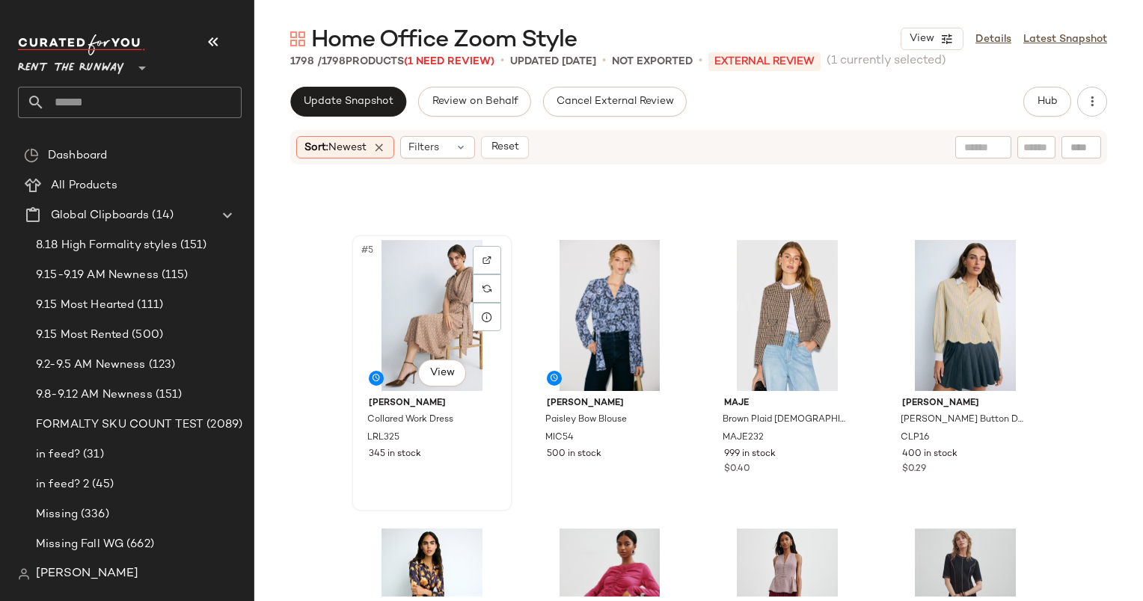
click at [419, 322] on div "#5 View" at bounding box center [432, 315] width 150 height 151
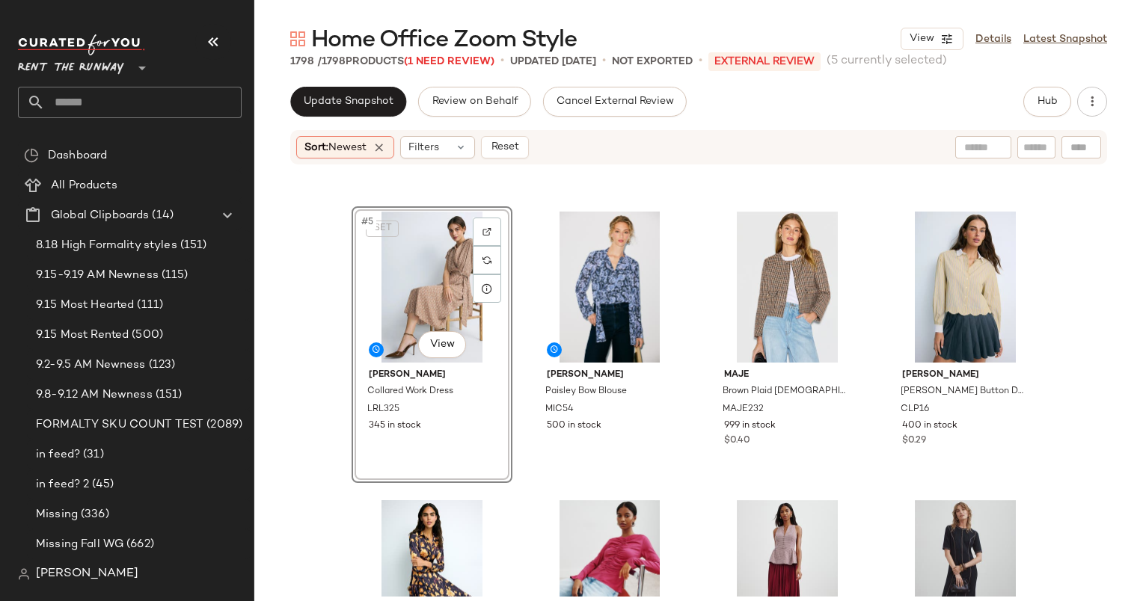
scroll to position [377, 0]
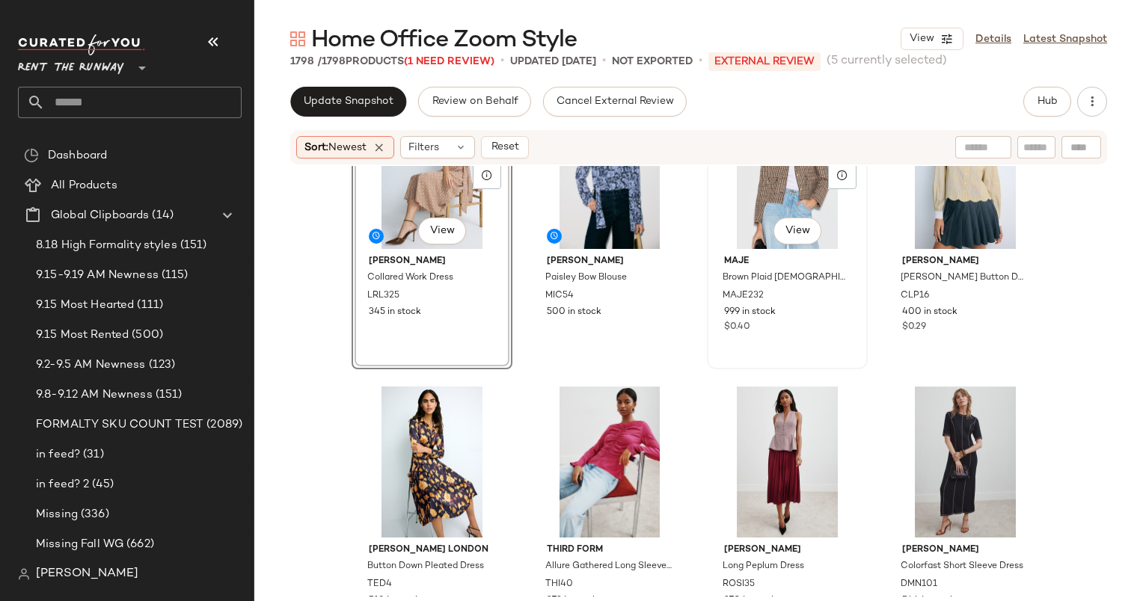
click at [754, 227] on div "#7 View" at bounding box center [787, 173] width 150 height 151
click at [930, 221] on div "#8 View" at bounding box center [965, 173] width 150 height 151
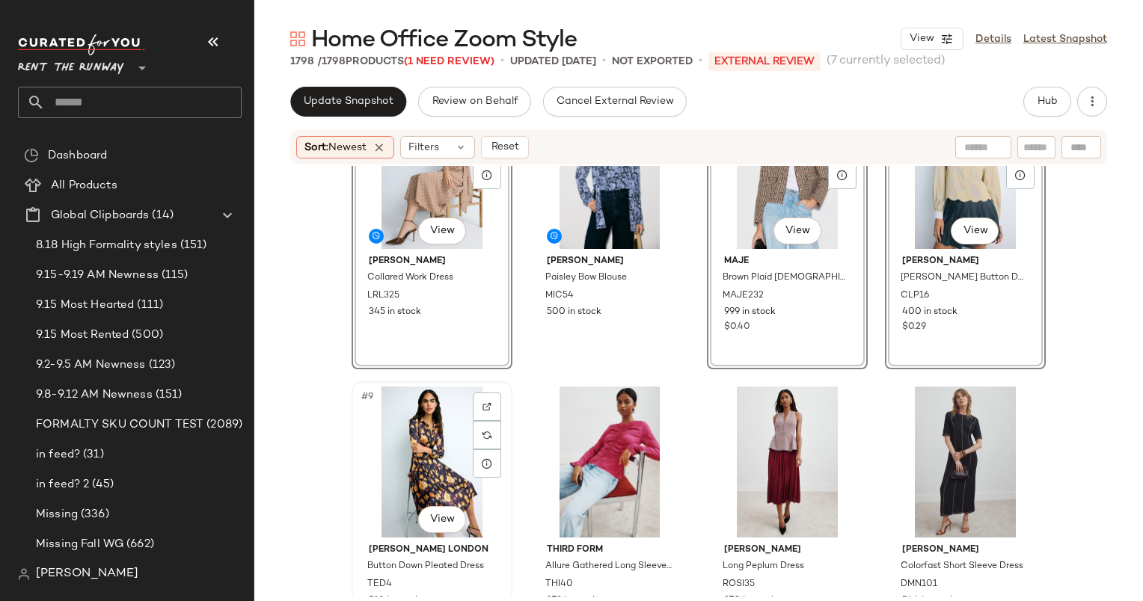
click at [441, 456] on div "#9 View" at bounding box center [432, 462] width 150 height 151
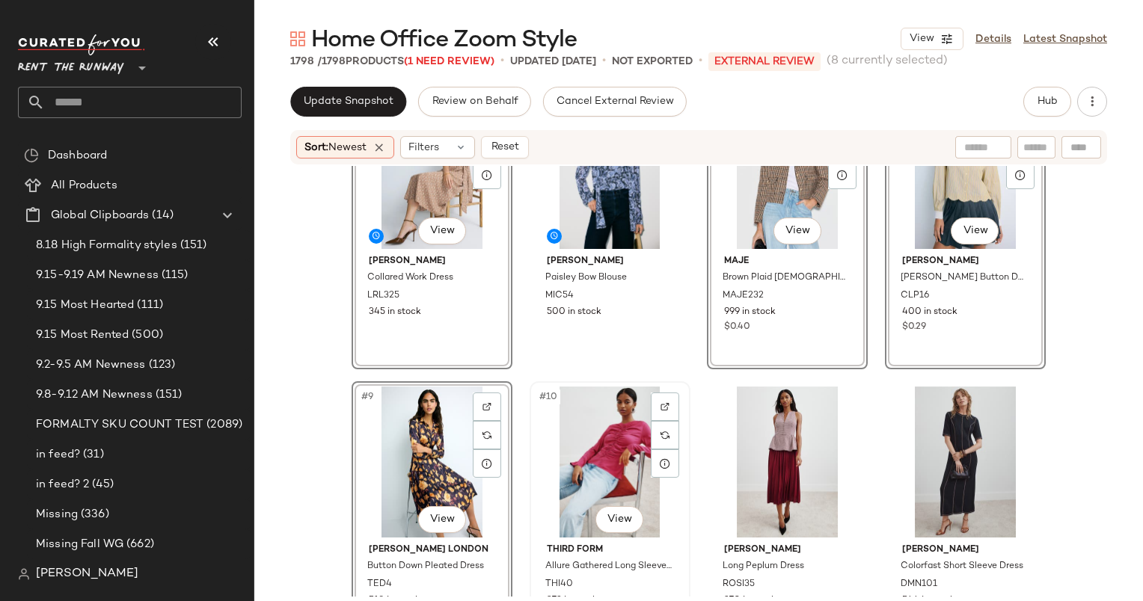
click at [615, 438] on div "#10 View" at bounding box center [610, 462] width 150 height 151
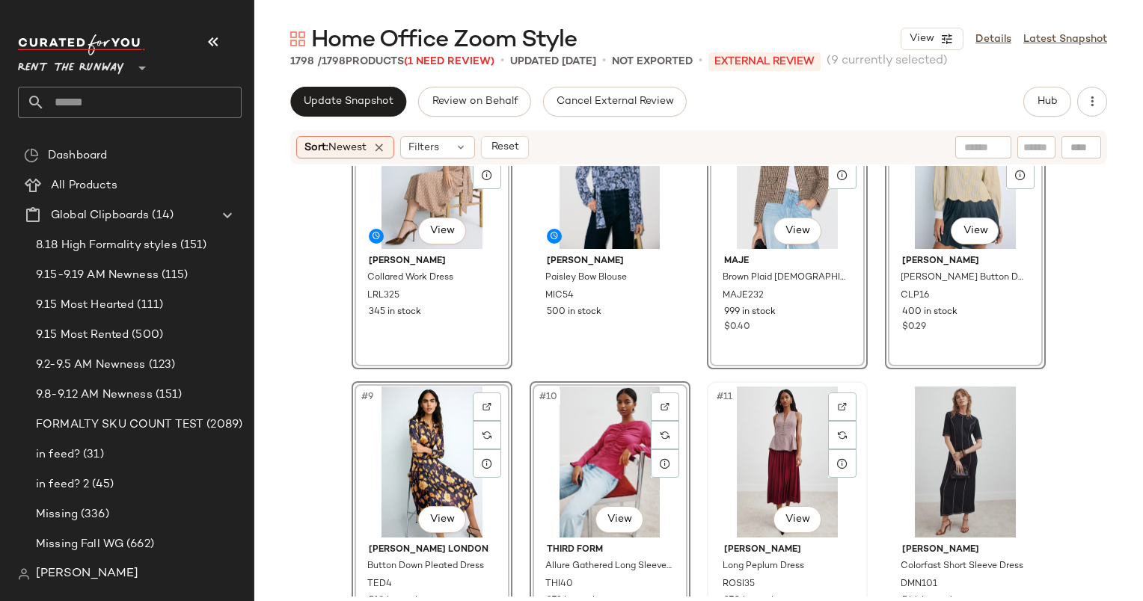
click at [768, 446] on div "#11 View" at bounding box center [787, 462] width 150 height 151
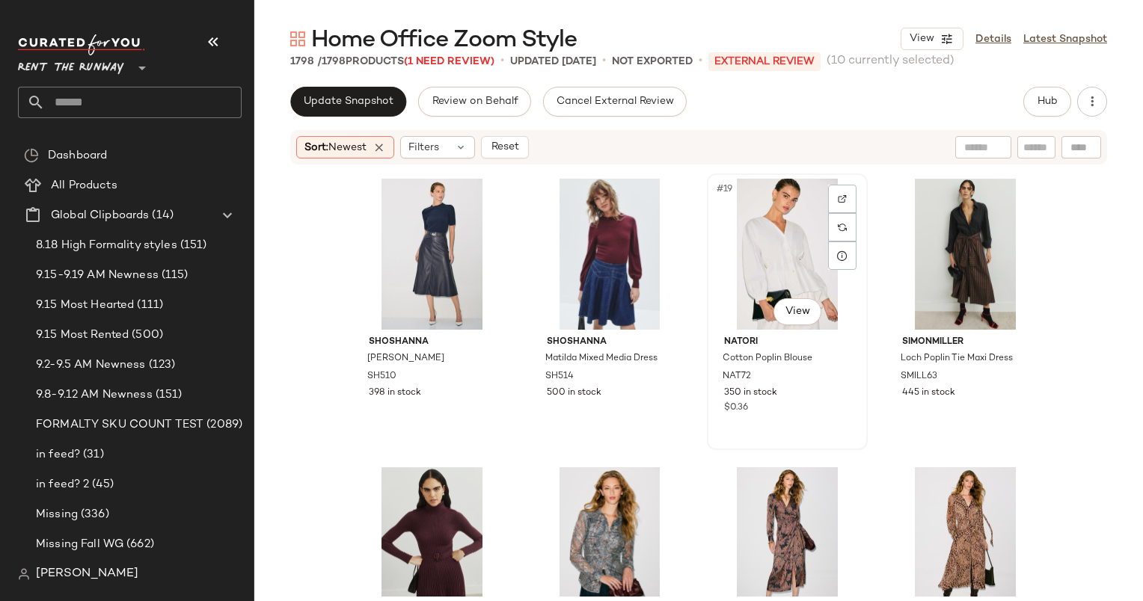
scroll to position [1163, 0]
click at [730, 548] on div "#23 View" at bounding box center [787, 542] width 150 height 151
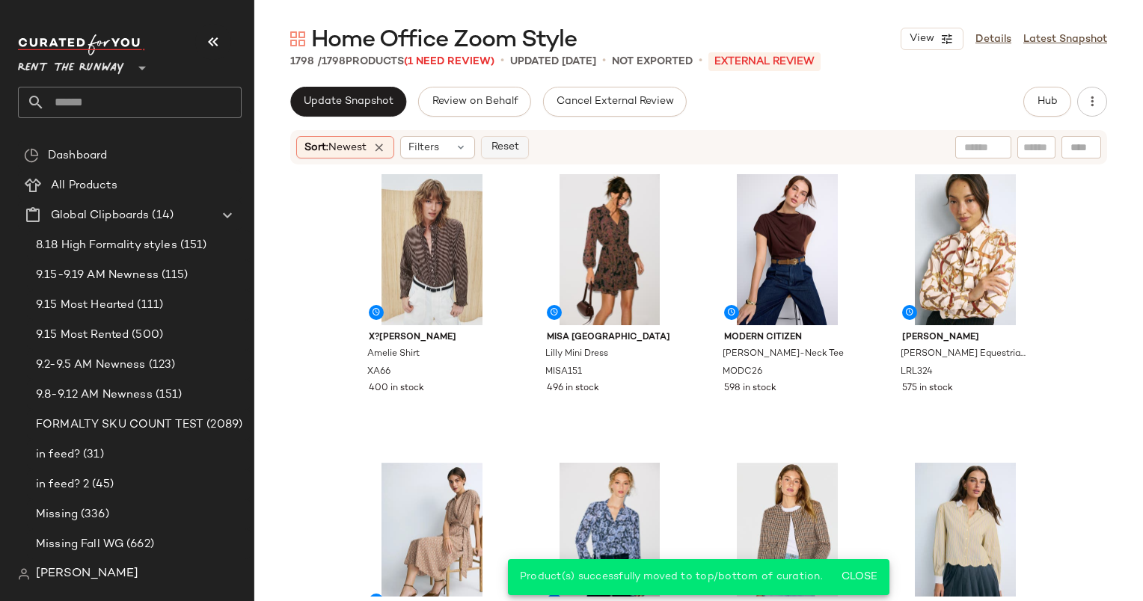
click at [512, 145] on span "Reset" at bounding box center [504, 147] width 28 height 12
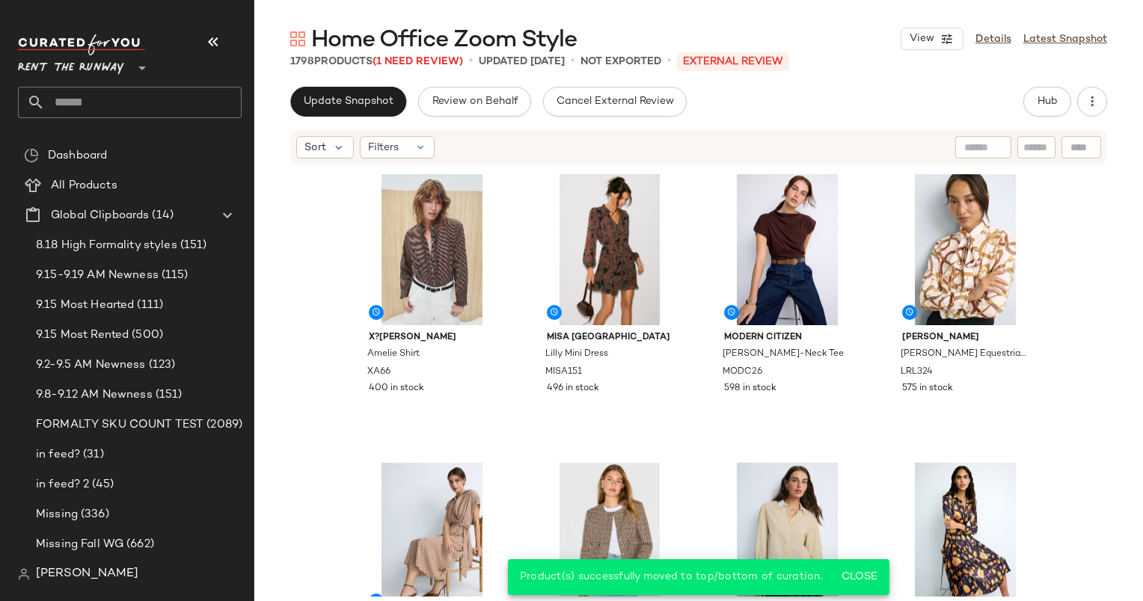
click at [326, 380] on div "X?RENA Amelie Shirt XA66 400 in stock MISA Los Angeles Lilly Mini Dress MISA151…" at bounding box center [698, 381] width 889 height 431
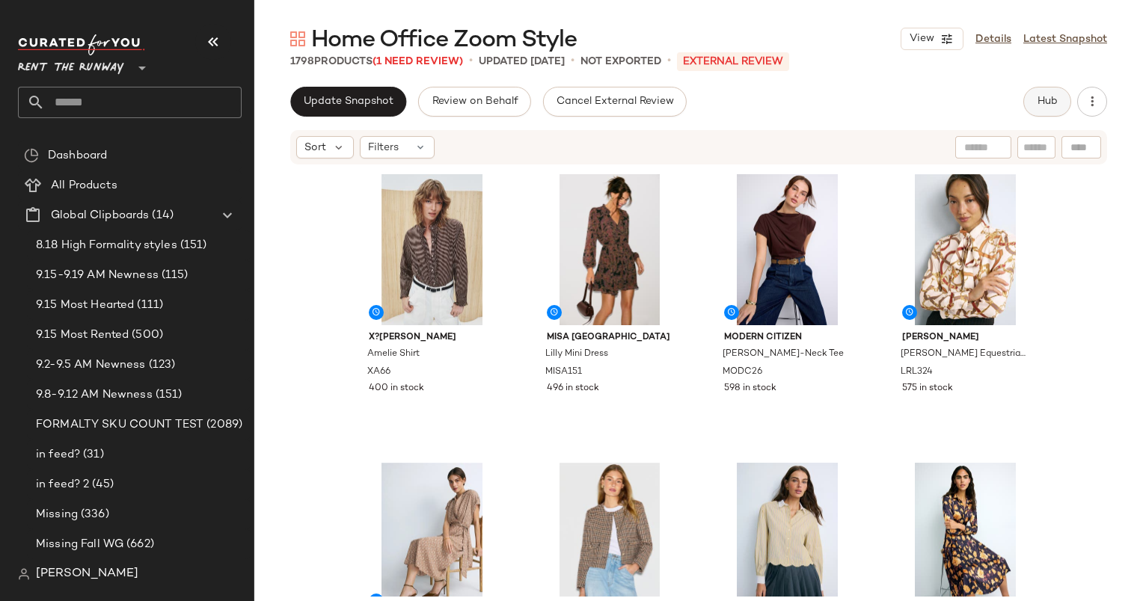
click at [1035, 108] on button "Hub" at bounding box center [1047, 102] width 48 height 30
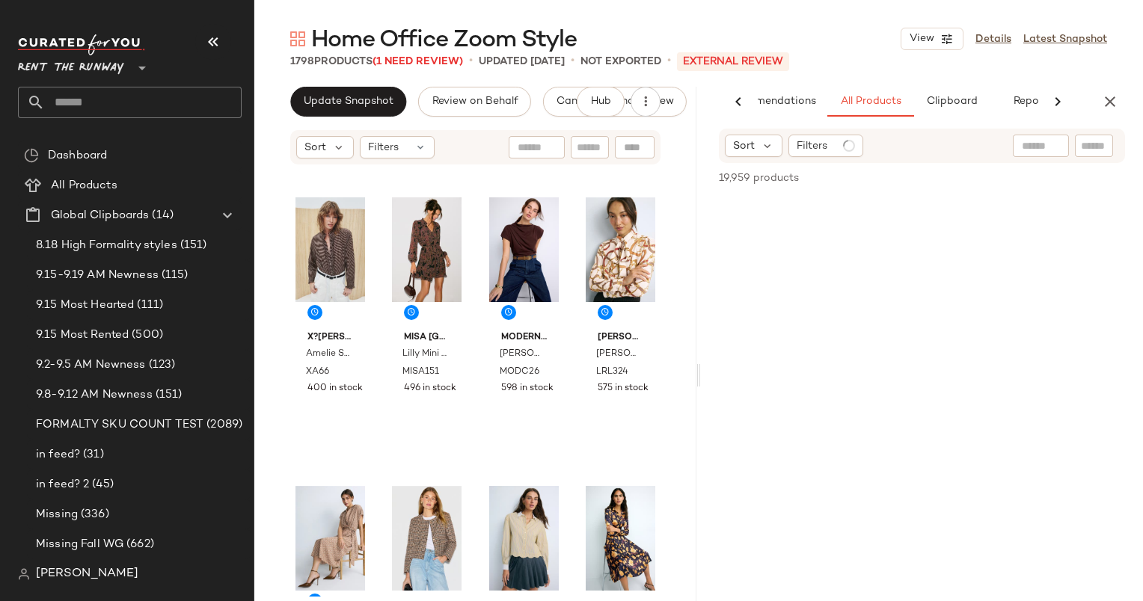
scroll to position [0, 62]
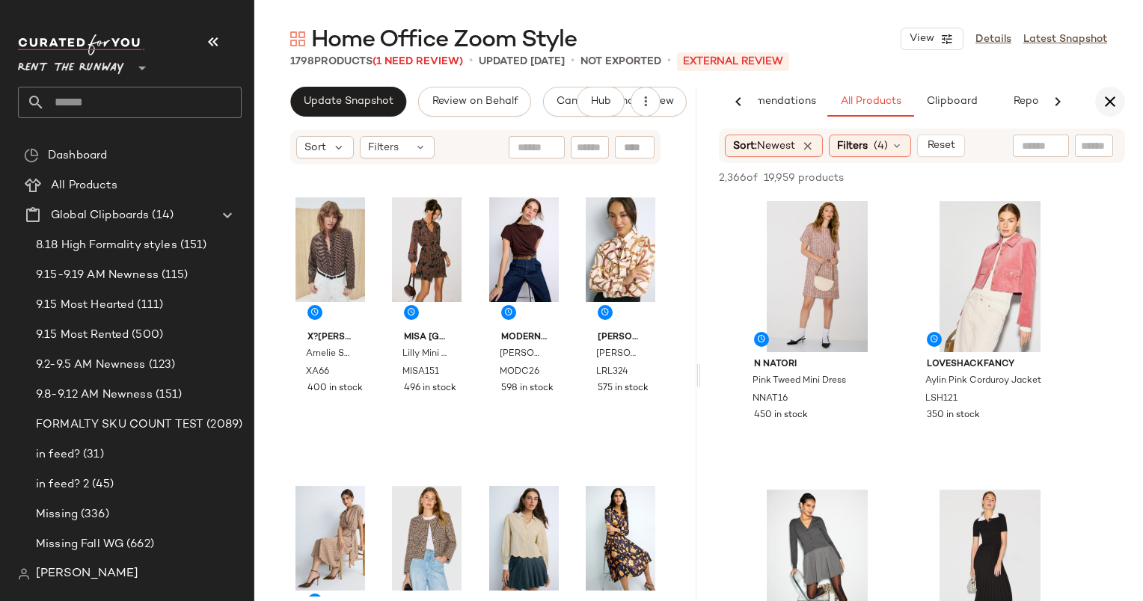
click at [1109, 116] on button "button" at bounding box center [1110, 102] width 30 height 30
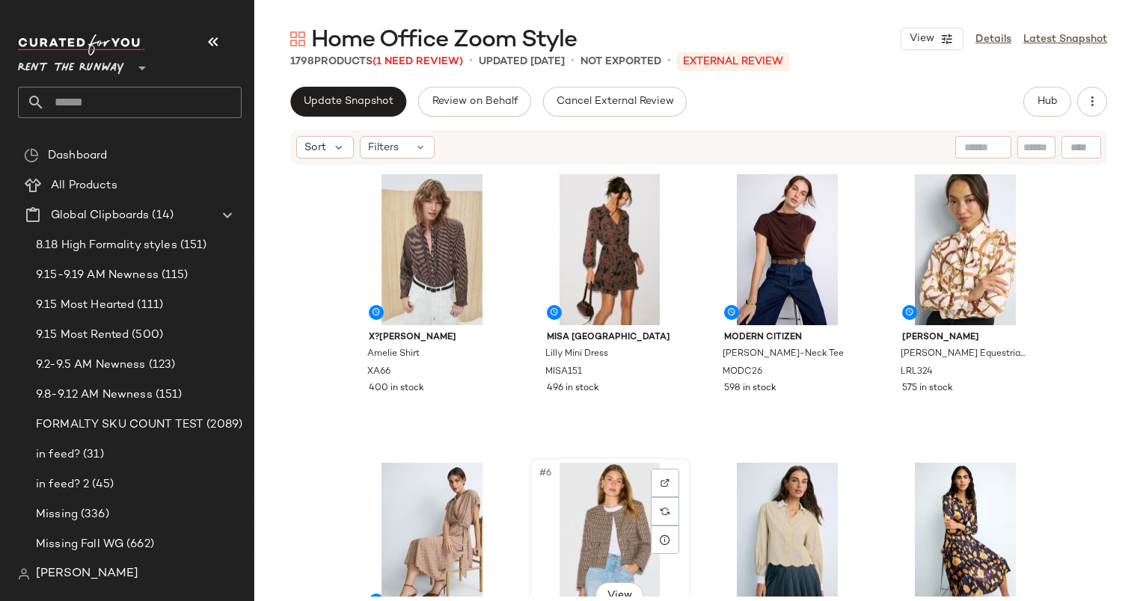
scroll to position [371, 0]
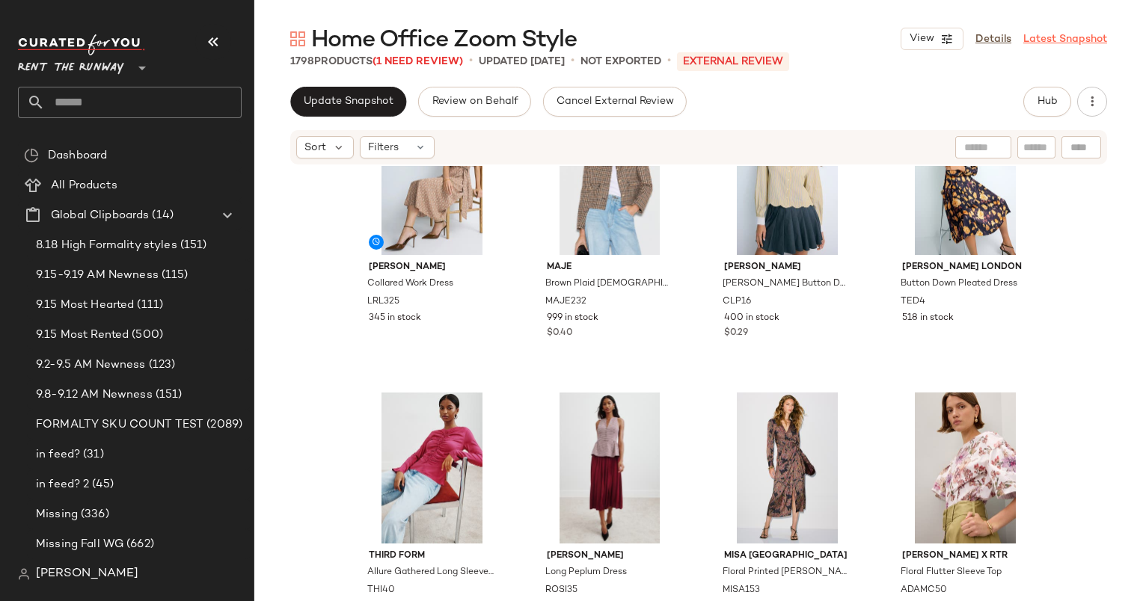
click at [1061, 43] on link "Latest Snapshot" at bounding box center [1065, 39] width 84 height 16
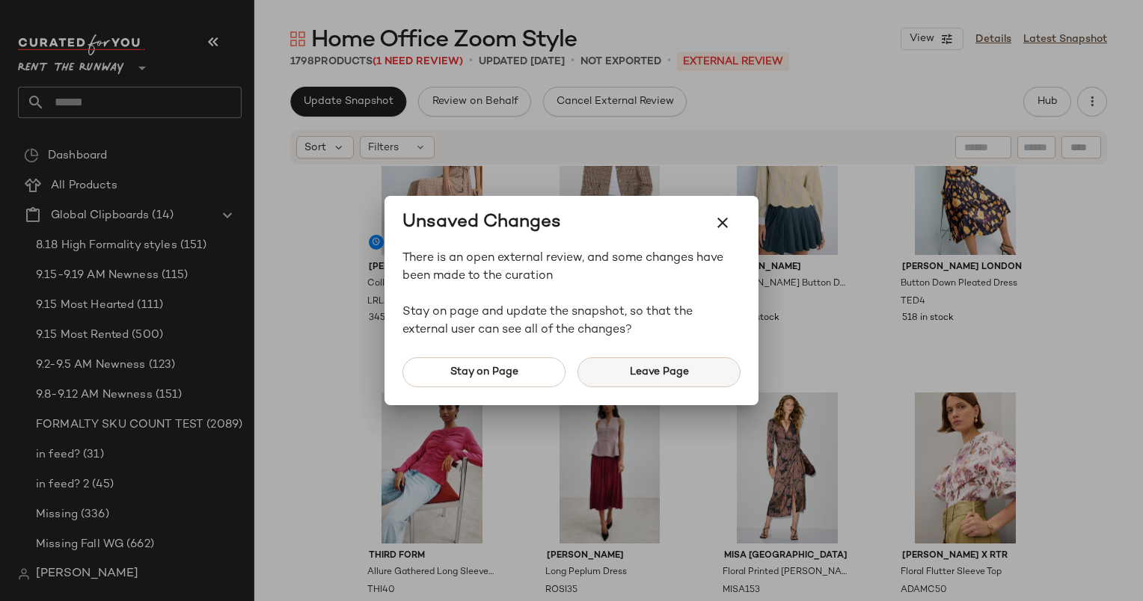
click at [687, 380] on button "Leave Page" at bounding box center [658, 373] width 163 height 30
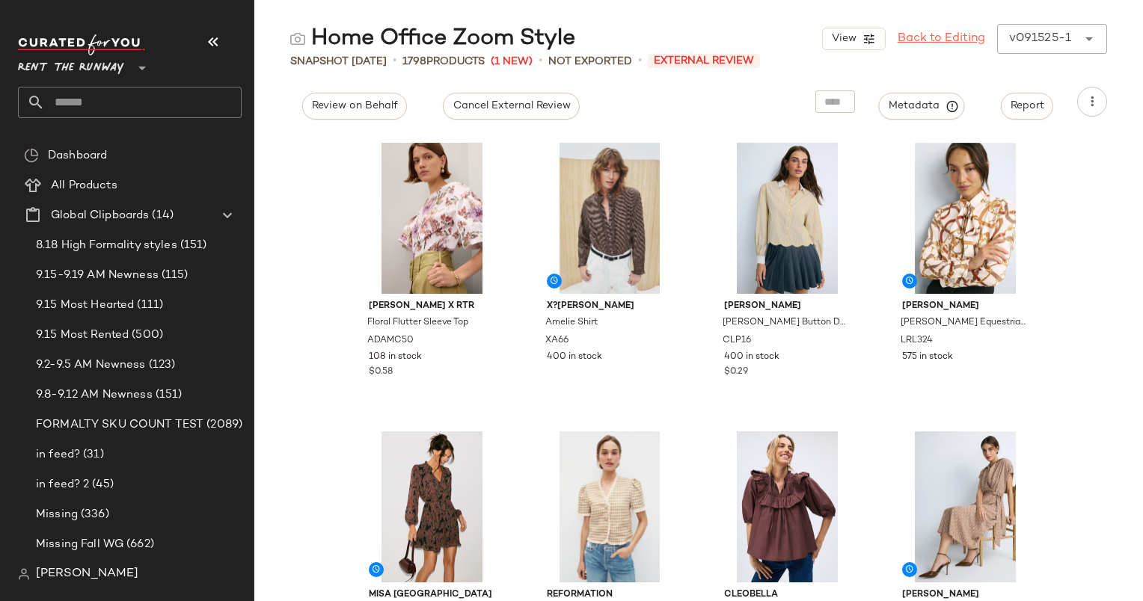
click at [934, 43] on link "Back to Editing" at bounding box center [942, 39] width 88 height 18
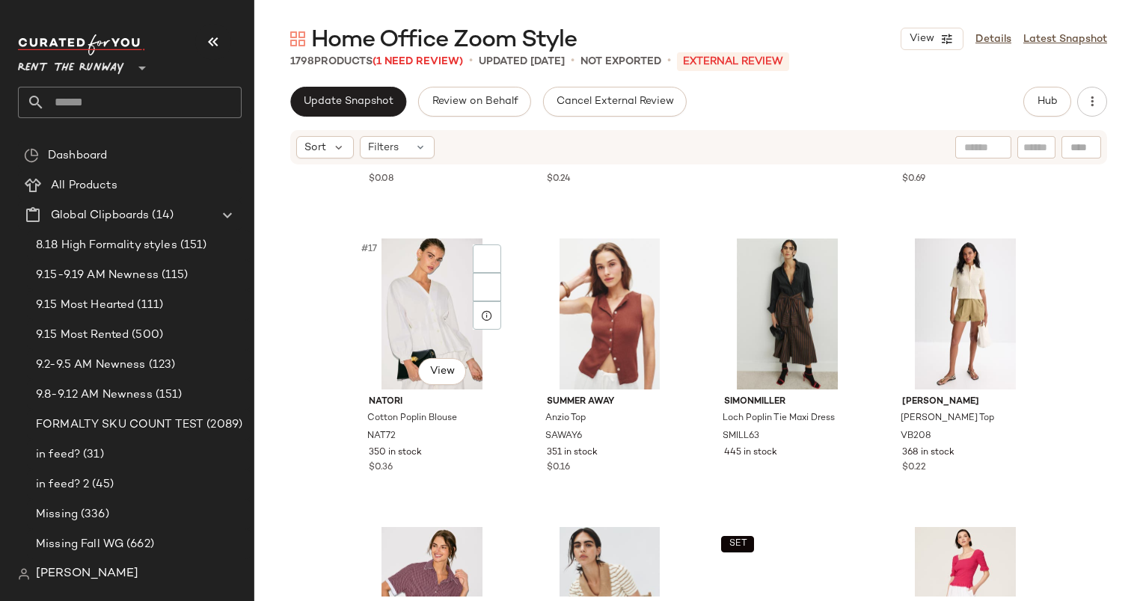
scroll to position [1128, 0]
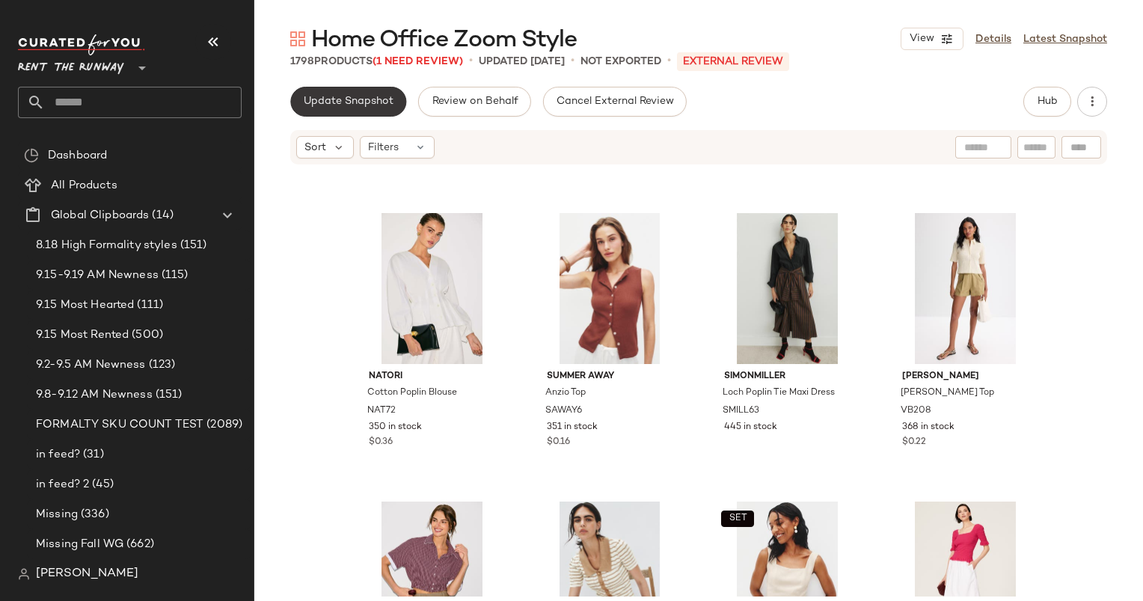
click at [347, 114] on button "Update Snapshot" at bounding box center [348, 102] width 116 height 30
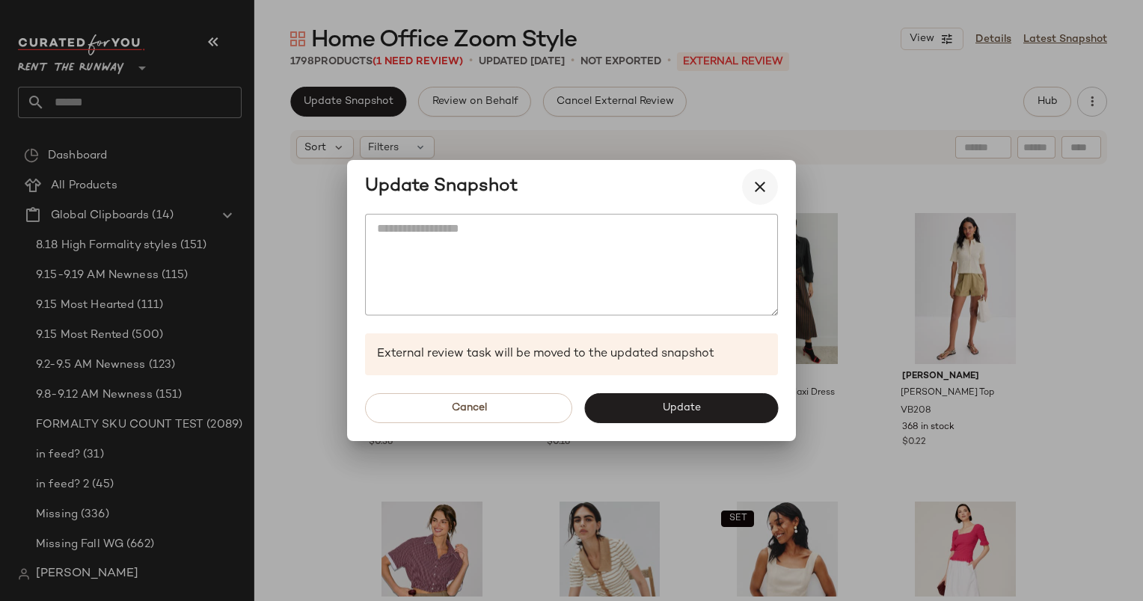
click at [773, 181] on button "button" at bounding box center [760, 187] width 36 height 36
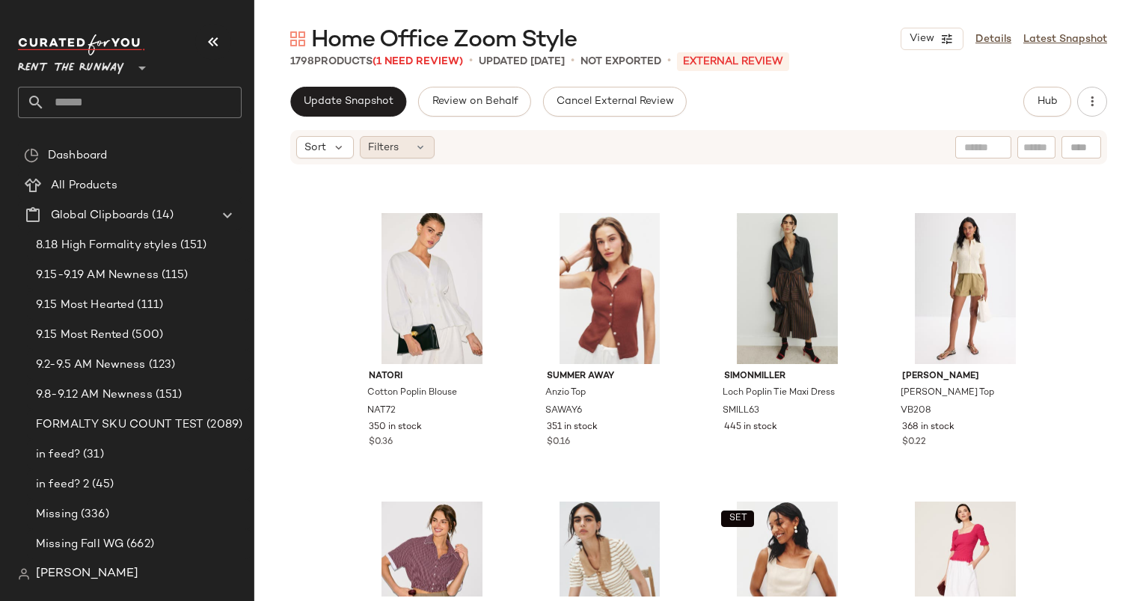
click at [416, 144] on icon at bounding box center [420, 147] width 12 height 12
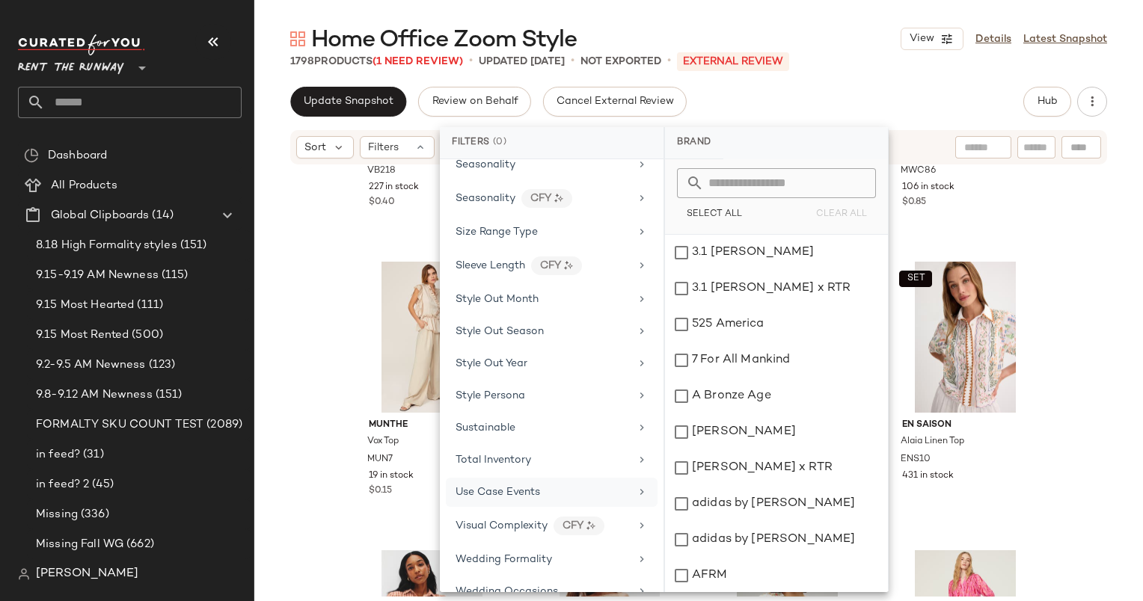
scroll to position [2021, 0]
click at [511, 451] on div "Total Inventory" at bounding box center [552, 461] width 212 height 29
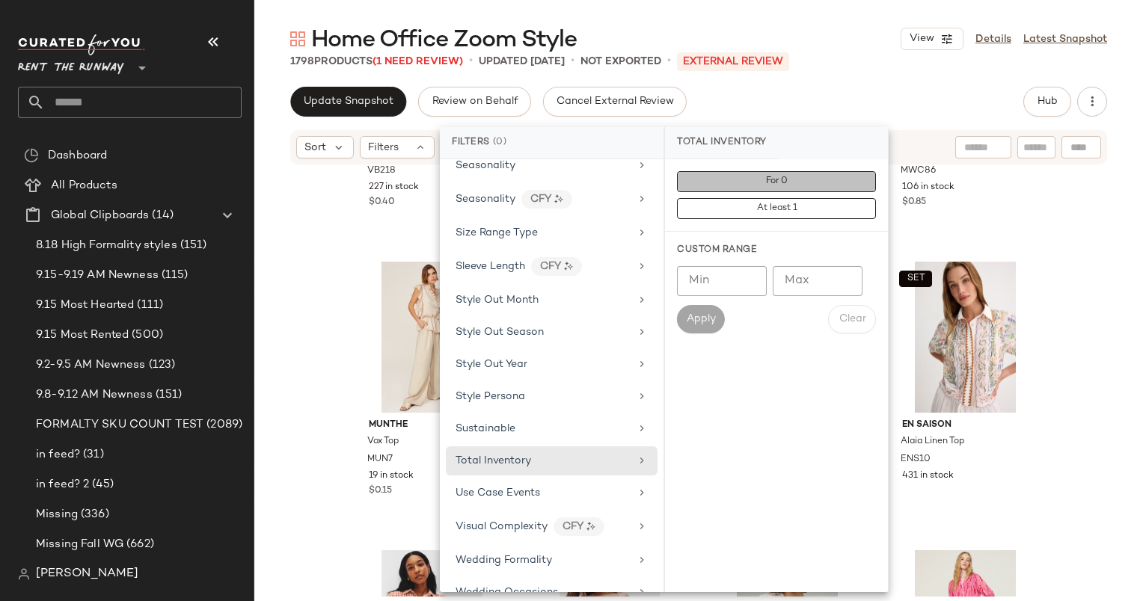
click at [767, 183] on span "For 0" at bounding box center [776, 182] width 22 height 10
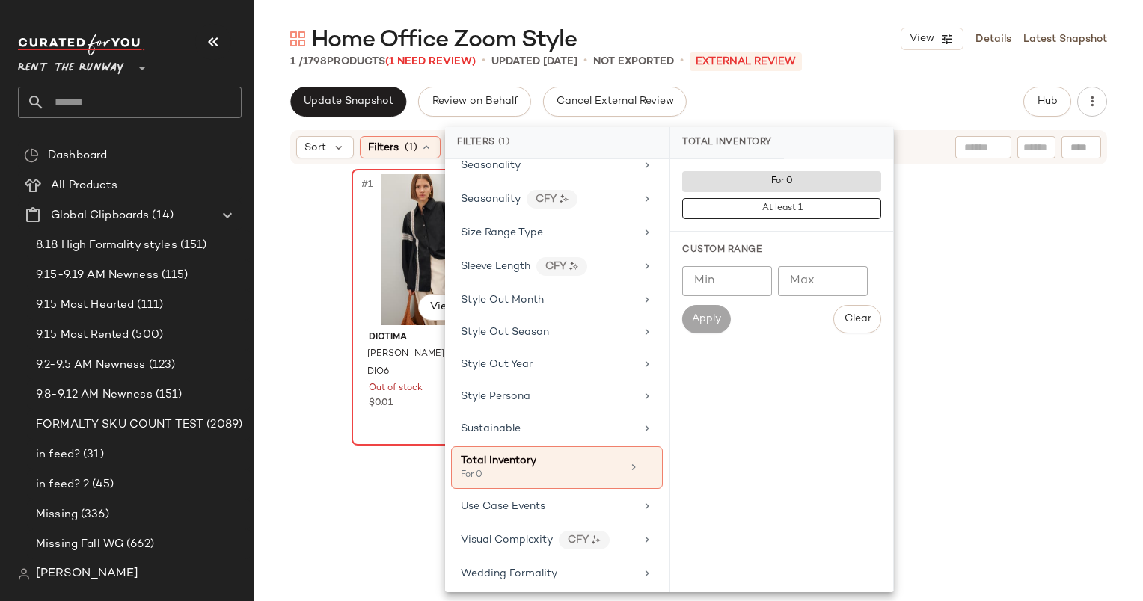
click at [402, 235] on div "#1 View" at bounding box center [432, 249] width 150 height 151
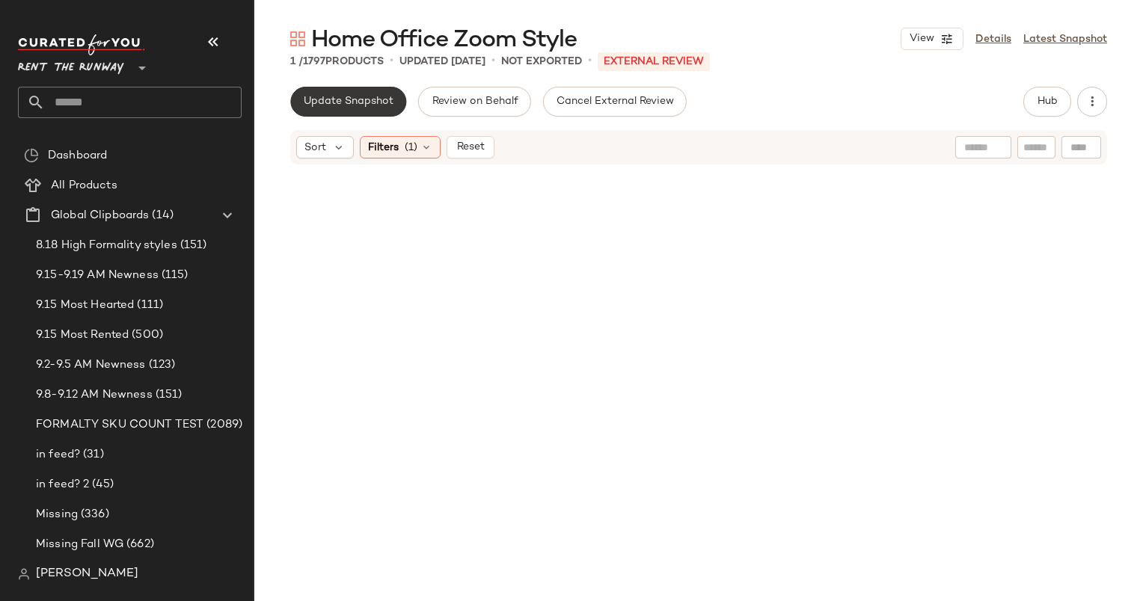
click at [308, 108] on button "Update Snapshot" at bounding box center [348, 102] width 116 height 30
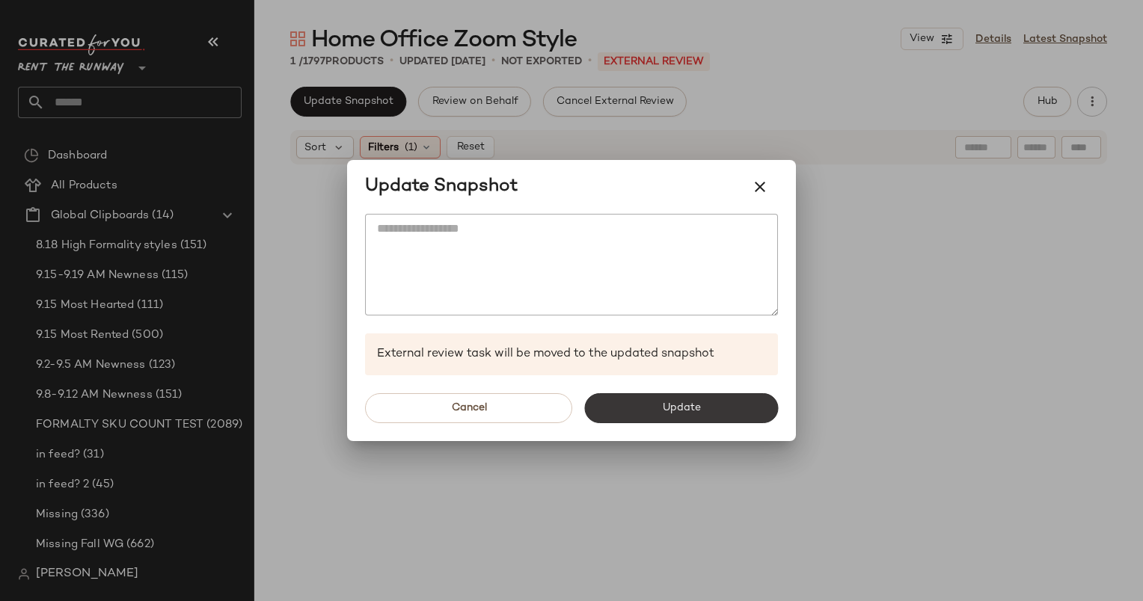
click at [648, 408] on button "Update" at bounding box center [681, 408] width 194 height 30
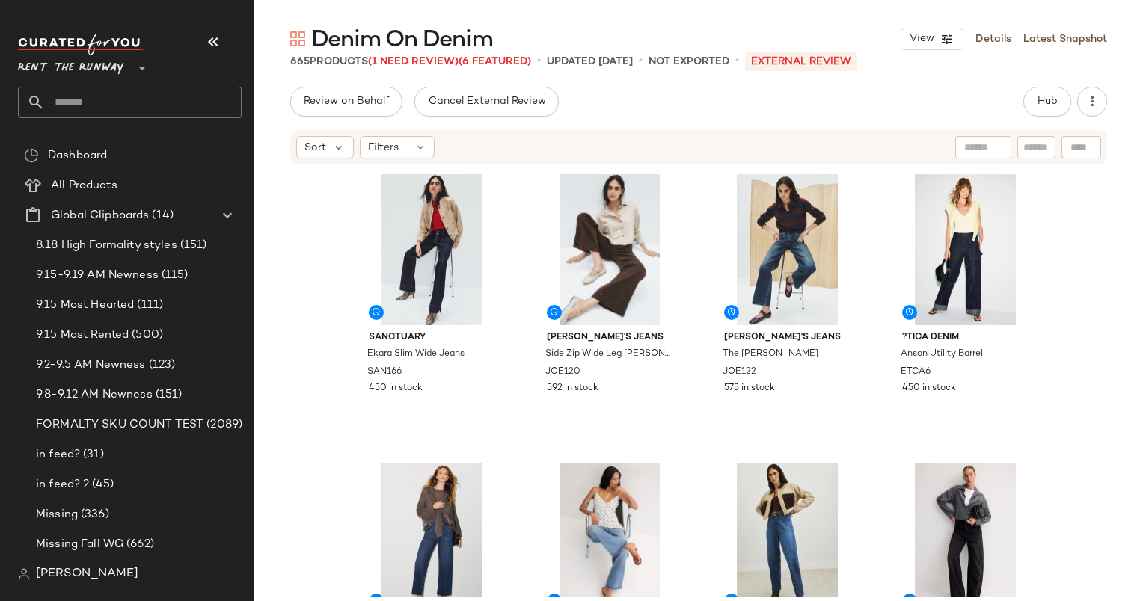
click at [1000, 111] on div "Review on Behalf Cancel External Review Hub" at bounding box center [698, 102] width 817 height 30
click at [1028, 111] on button "Hub" at bounding box center [1047, 102] width 48 height 30
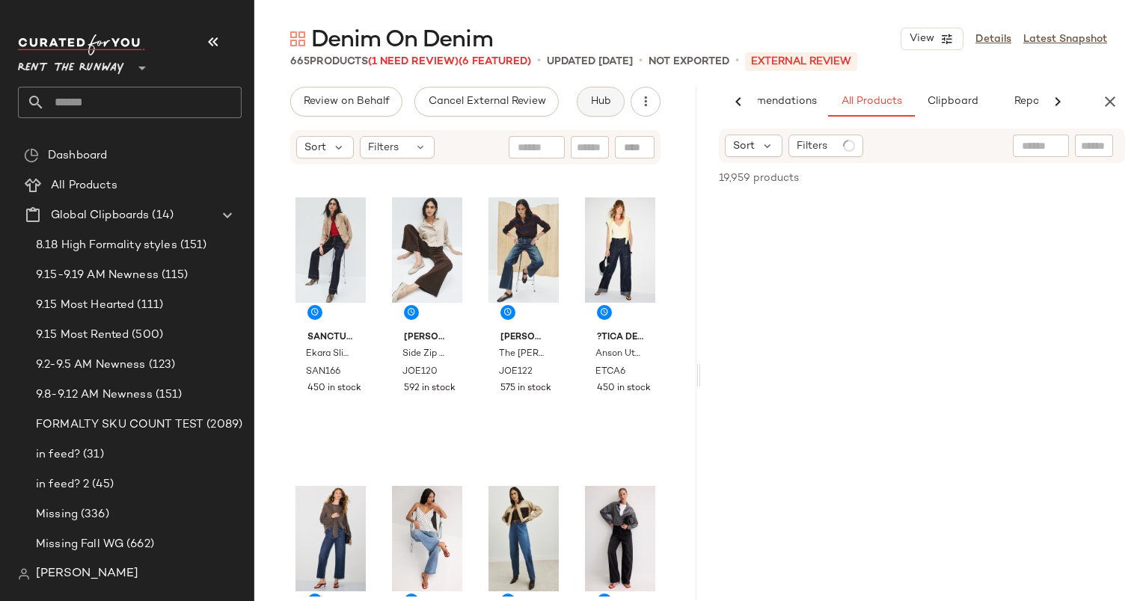
scroll to position [0, 62]
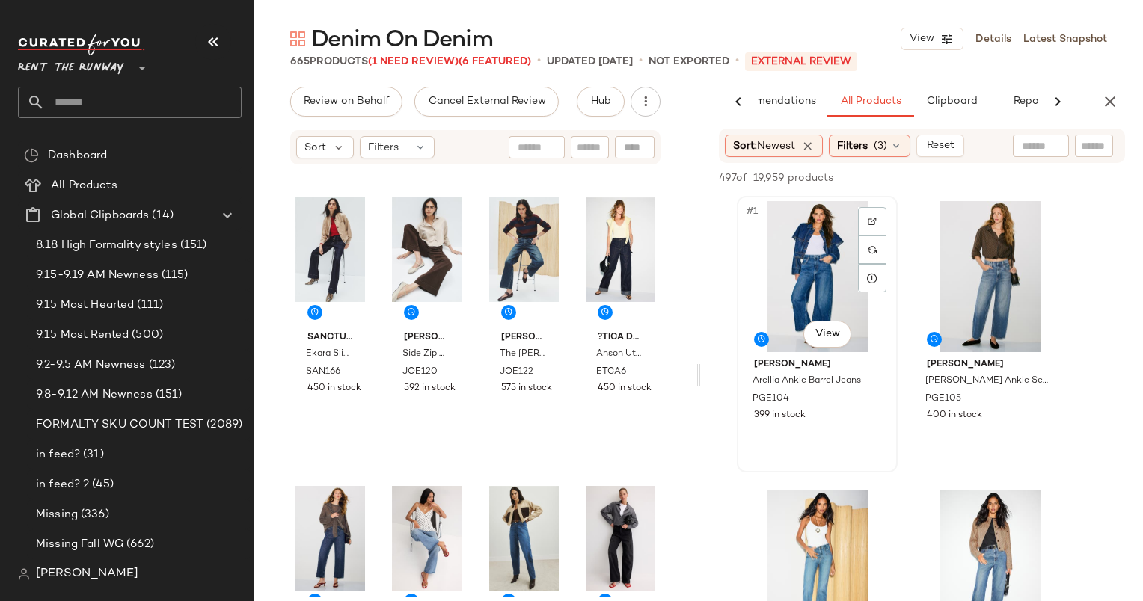
click at [798, 257] on div "#1 View" at bounding box center [817, 276] width 150 height 151
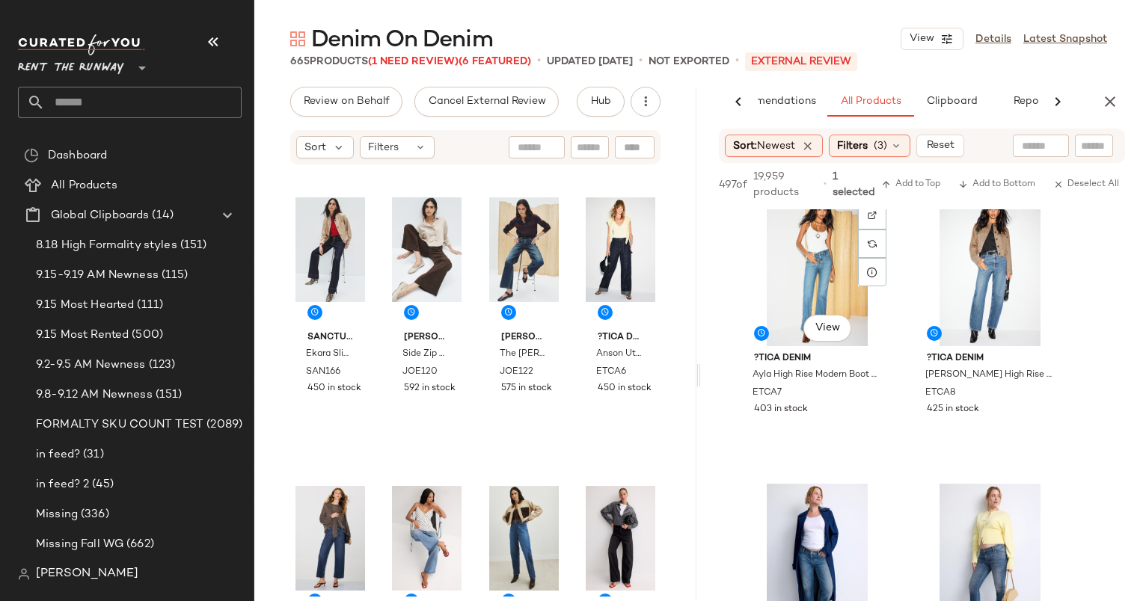
scroll to position [290, 0]
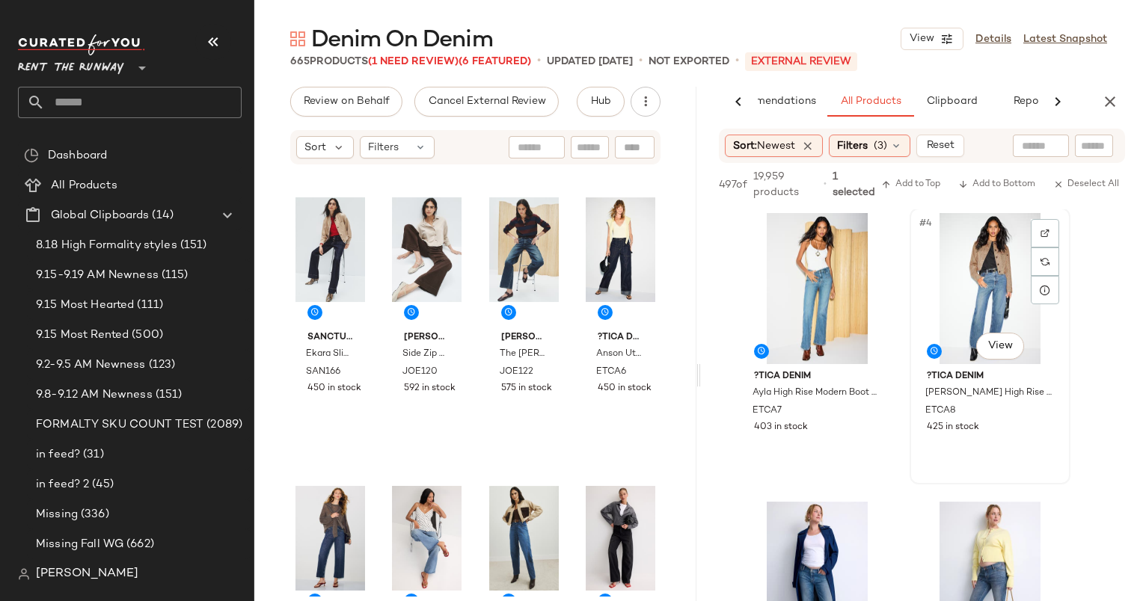
click at [1017, 248] on div "#4 View" at bounding box center [990, 288] width 150 height 151
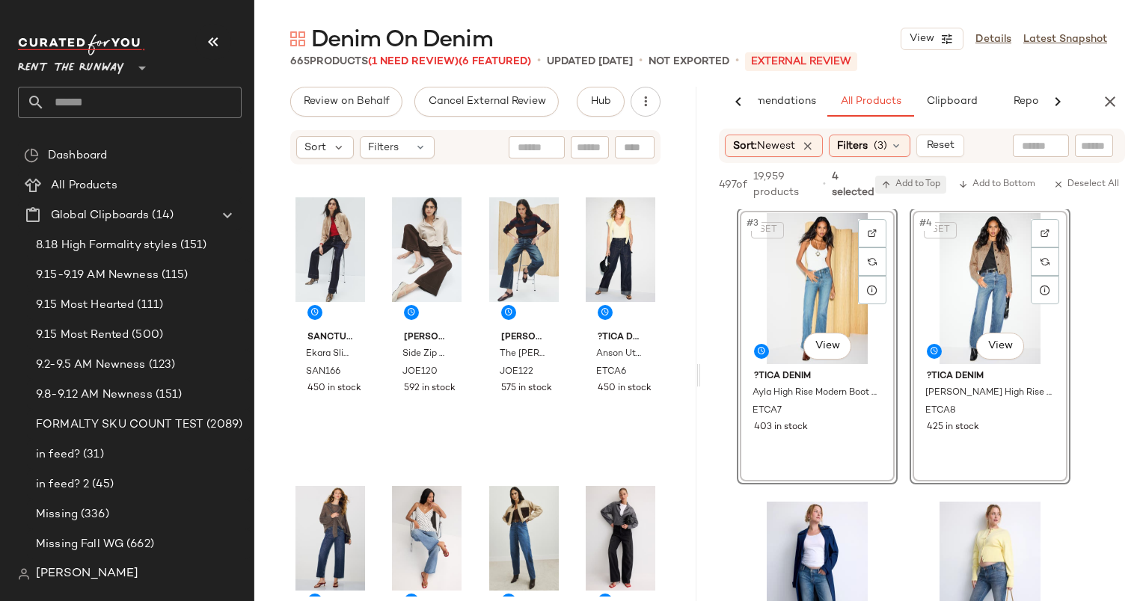
click at [889, 181] on span "Add to Top" at bounding box center [910, 185] width 59 height 10
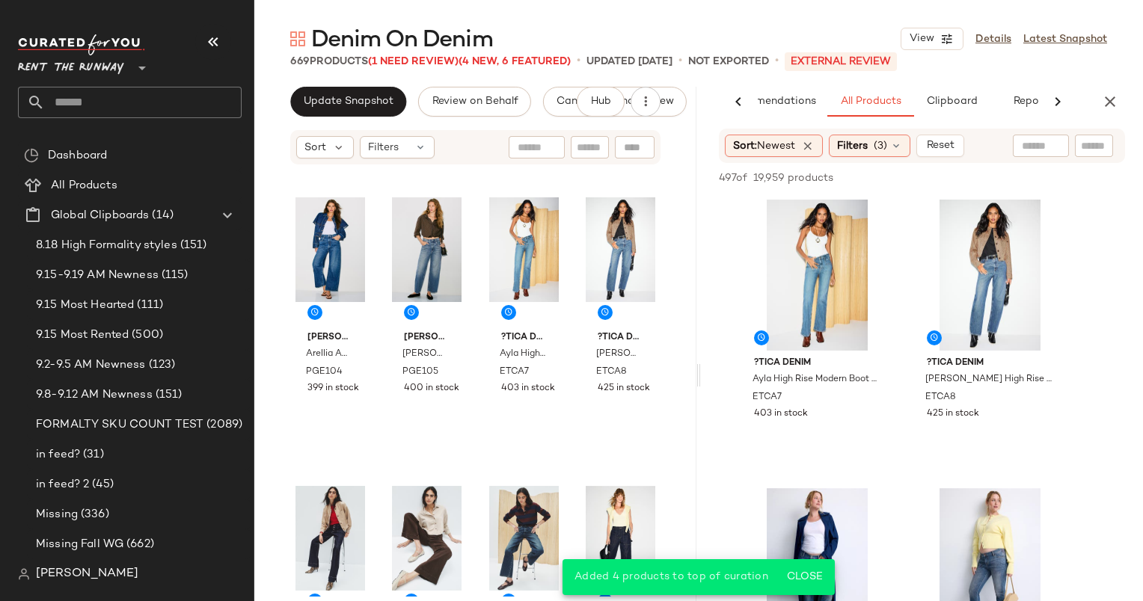
click at [1106, 86] on div "Denim On Denim View Details Latest Snapshot 669 Products (1 Need Review) (4 New…" at bounding box center [698, 312] width 889 height 577
click at [1111, 105] on icon "button" at bounding box center [1110, 102] width 18 height 18
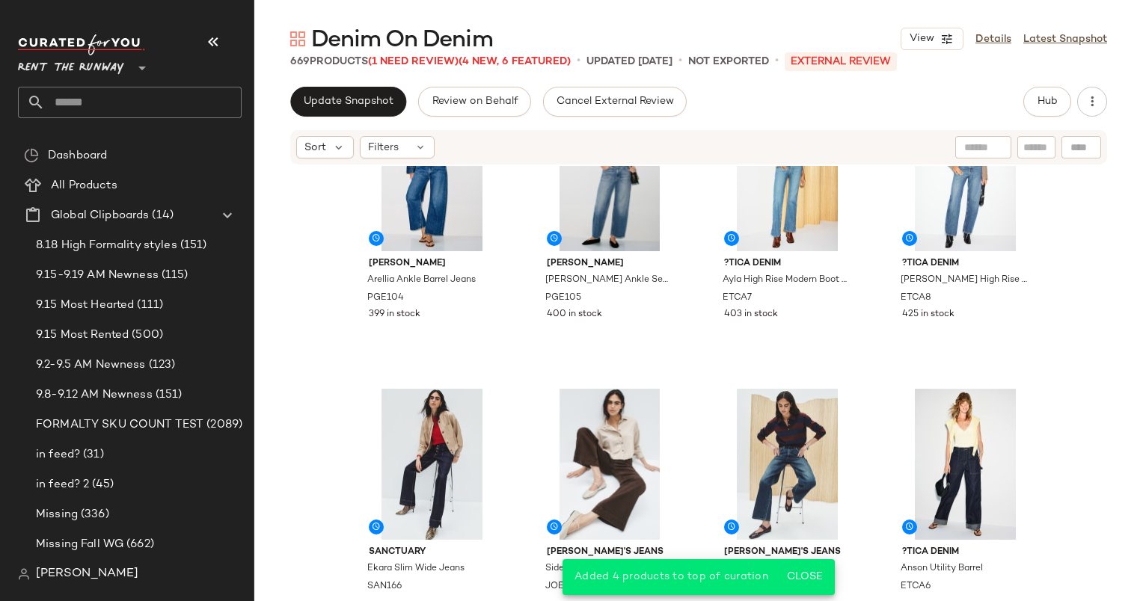
scroll to position [0, 0]
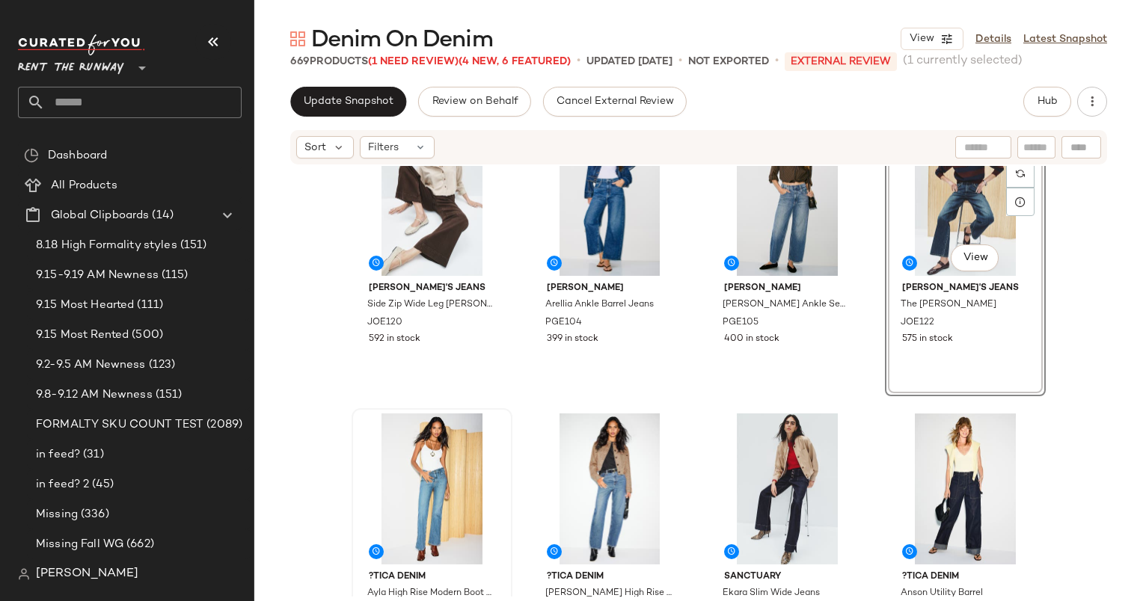
scroll to position [50, 0]
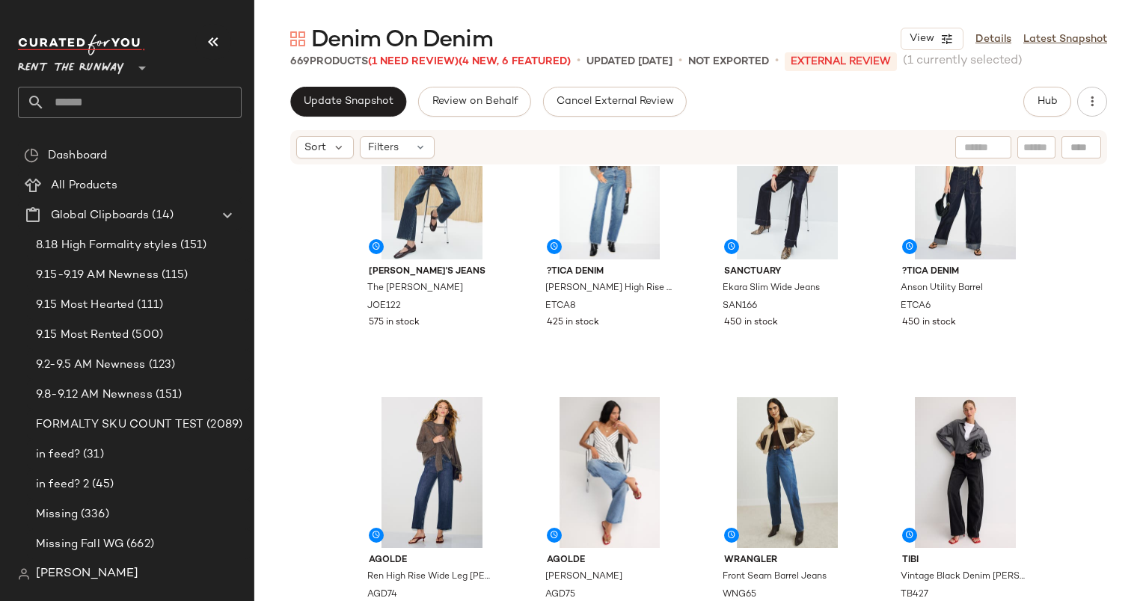
scroll to position [326, 0]
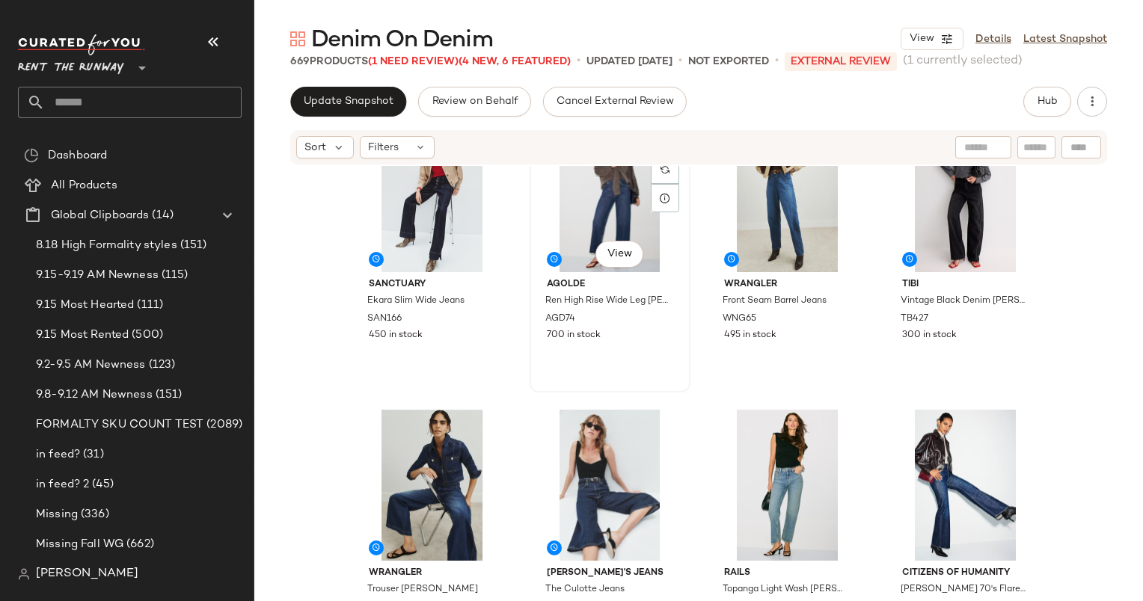
scroll to position [574, 0]
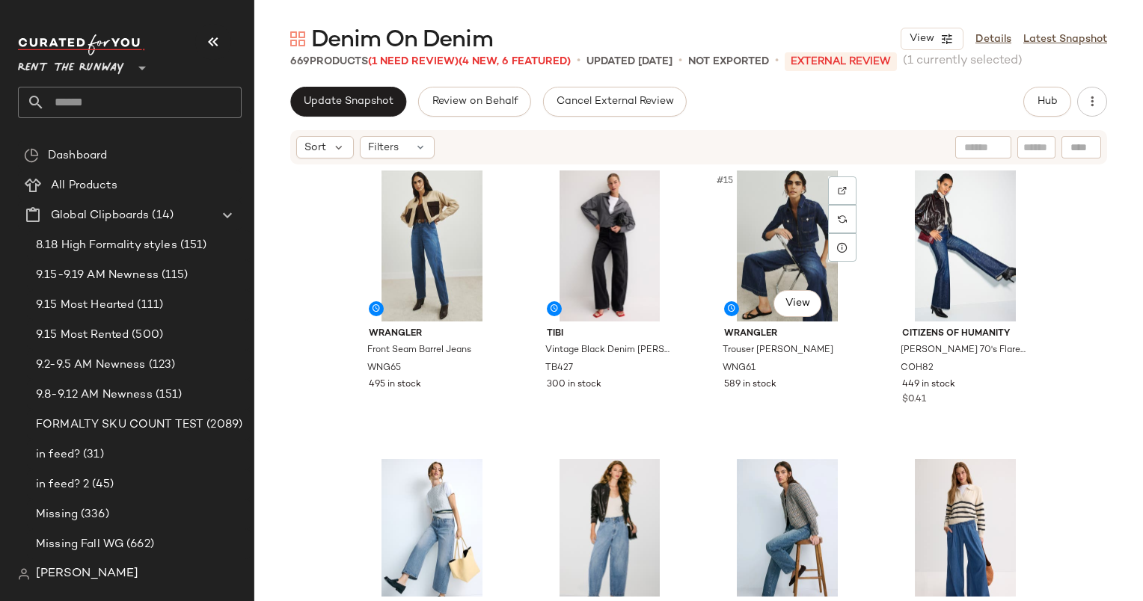
scroll to position [883, 0]
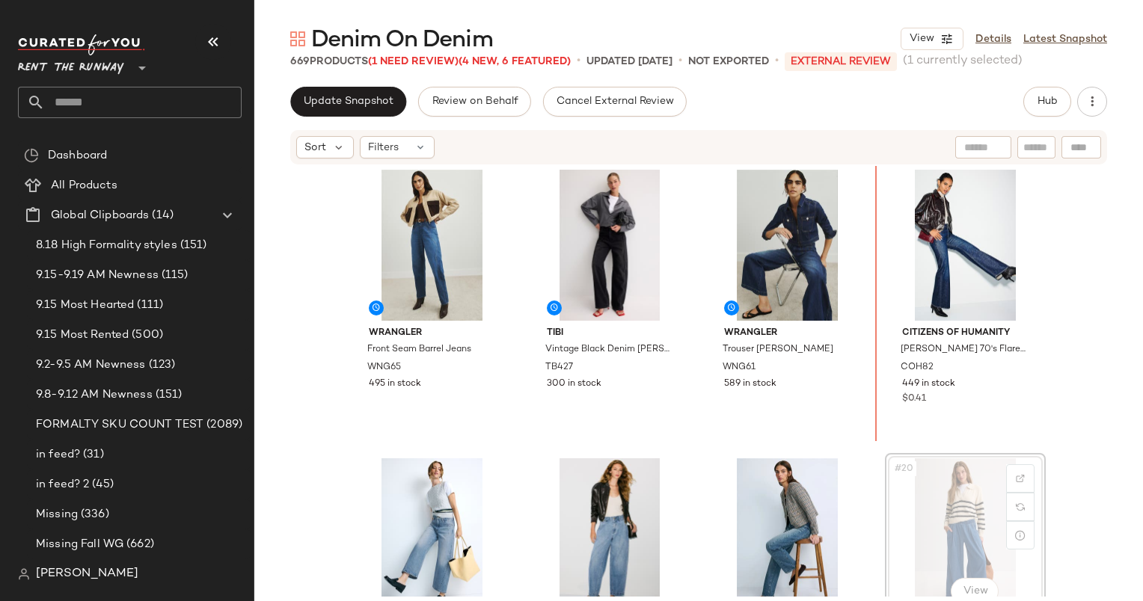
scroll to position [883, 0]
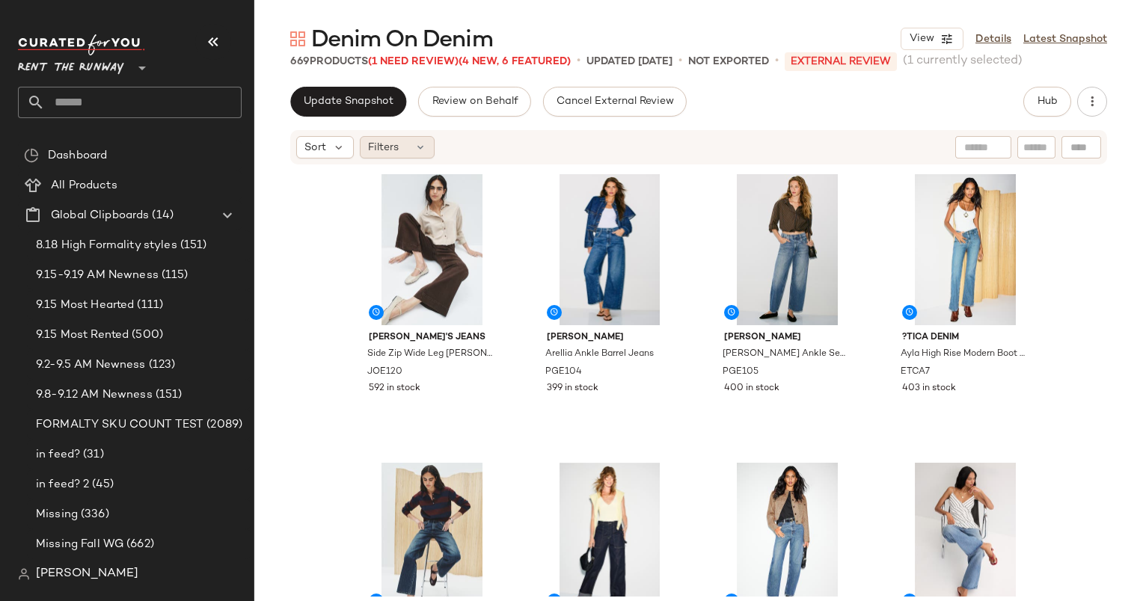
click at [426, 142] on div "Filters" at bounding box center [397, 147] width 75 height 22
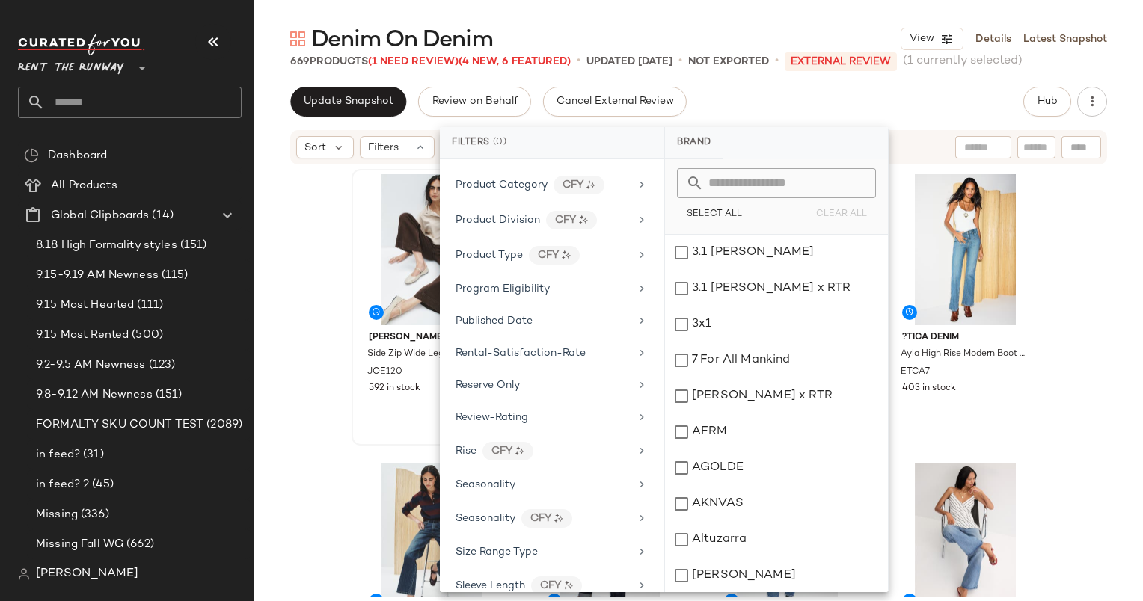
scroll to position [1927, 0]
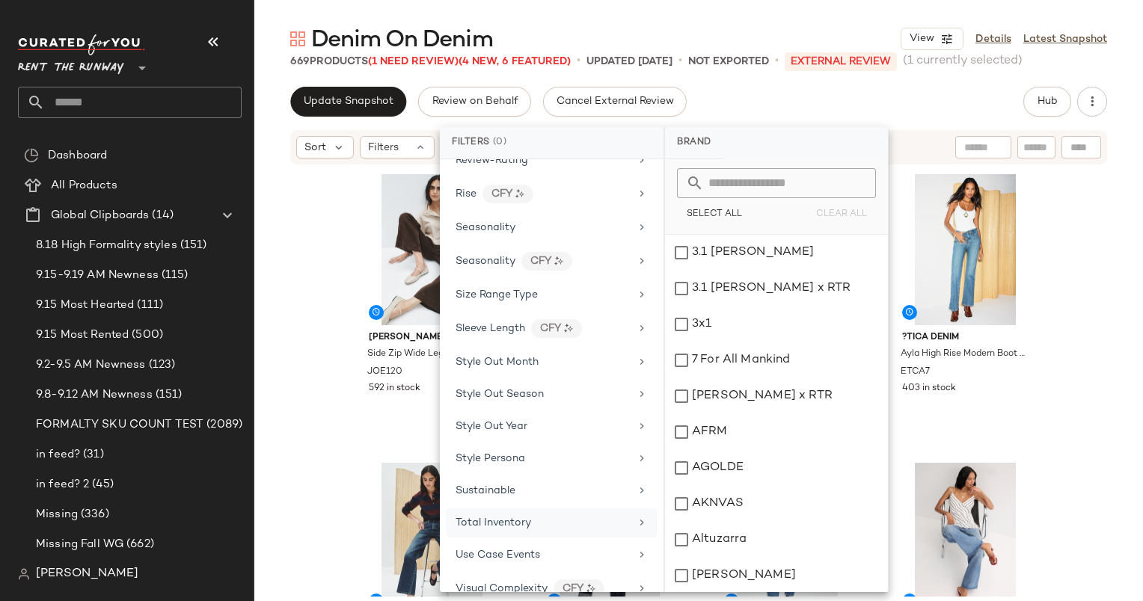
click at [539, 515] on div "Total Inventory" at bounding box center [543, 523] width 174 height 16
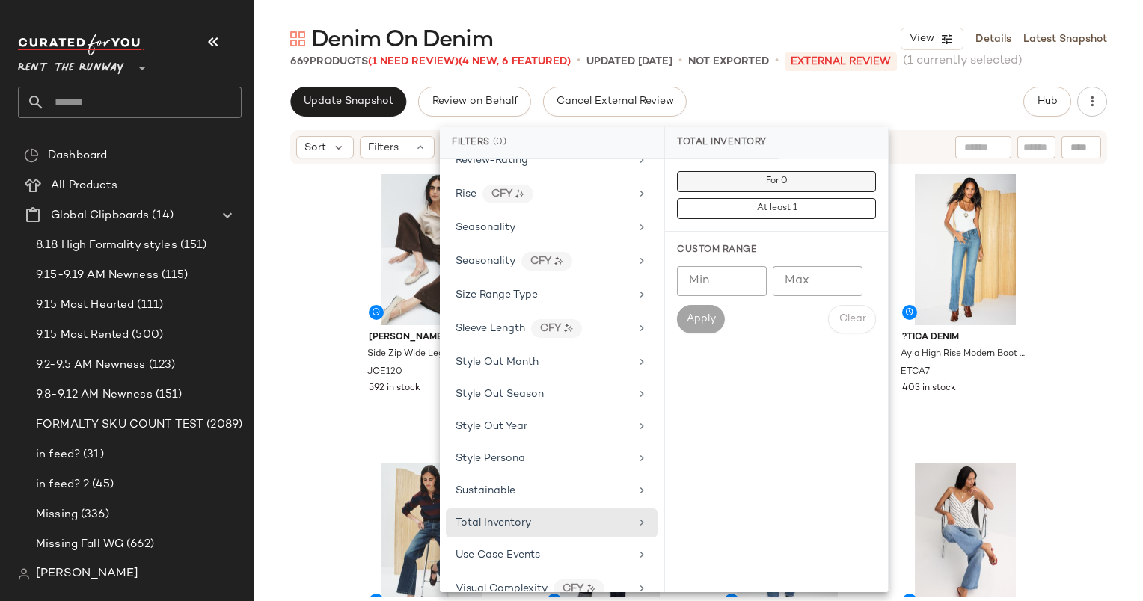
click at [800, 186] on button "For 0" at bounding box center [776, 181] width 199 height 21
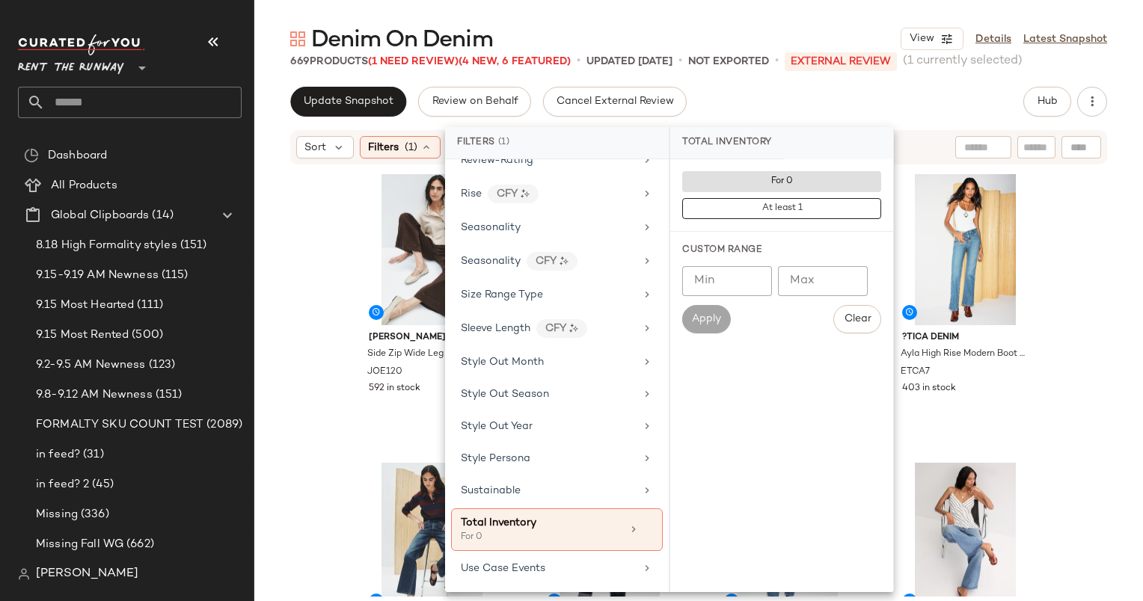
click at [871, 114] on div "Update Snapshot Review on Behalf Cancel External Review Hub" at bounding box center [698, 102] width 817 height 30
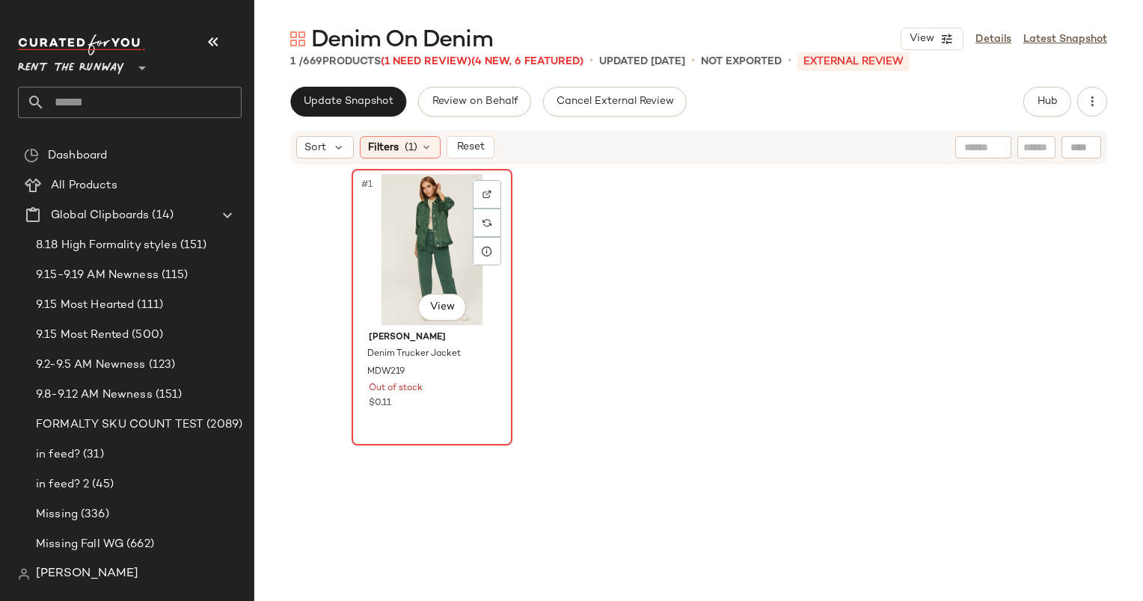
click at [435, 233] on div "#1 View" at bounding box center [432, 249] width 150 height 151
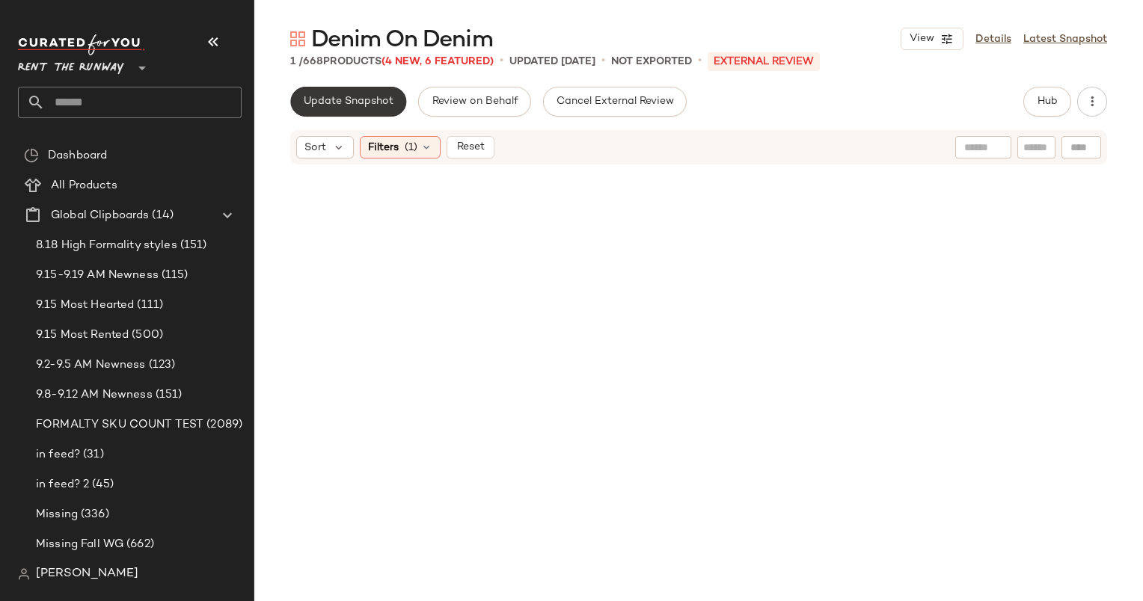
click at [371, 111] on button "Update Snapshot" at bounding box center [348, 102] width 116 height 30
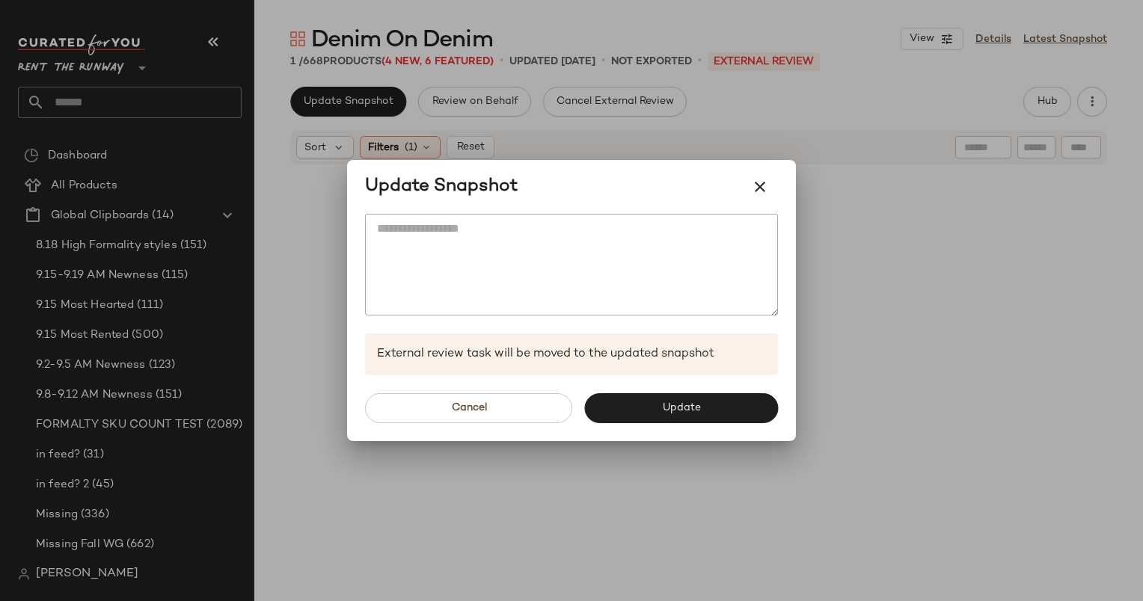
click at [672, 437] on div "Cancel Update" at bounding box center [571, 409] width 449 height 66
click at [664, 423] on div "Cancel Update" at bounding box center [571, 409] width 449 height 66
click at [650, 408] on button "Update" at bounding box center [681, 408] width 194 height 30
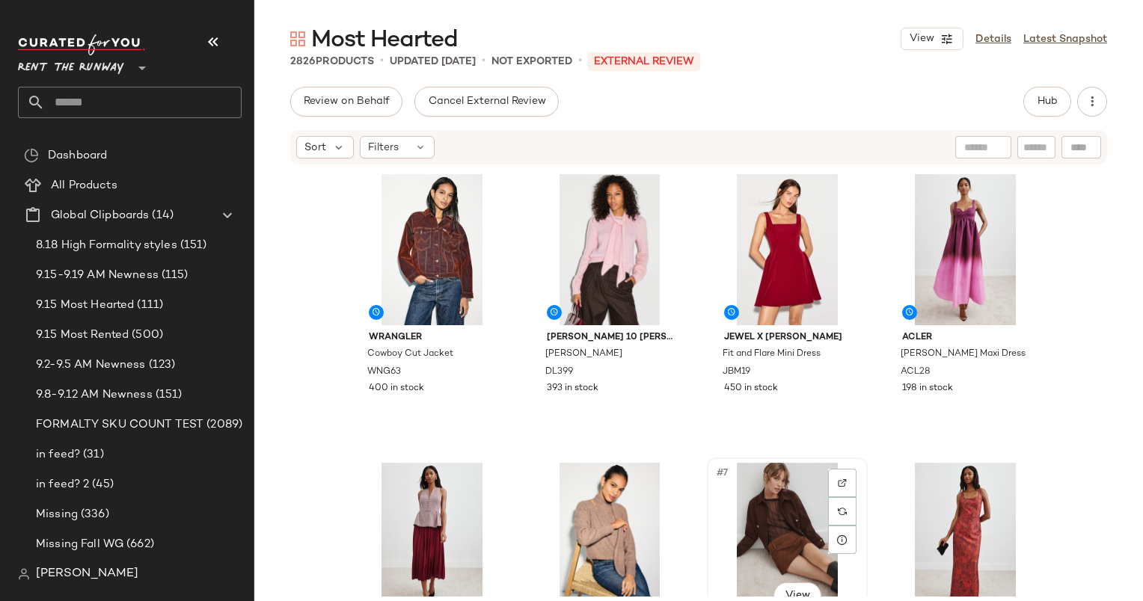
scroll to position [1, 0]
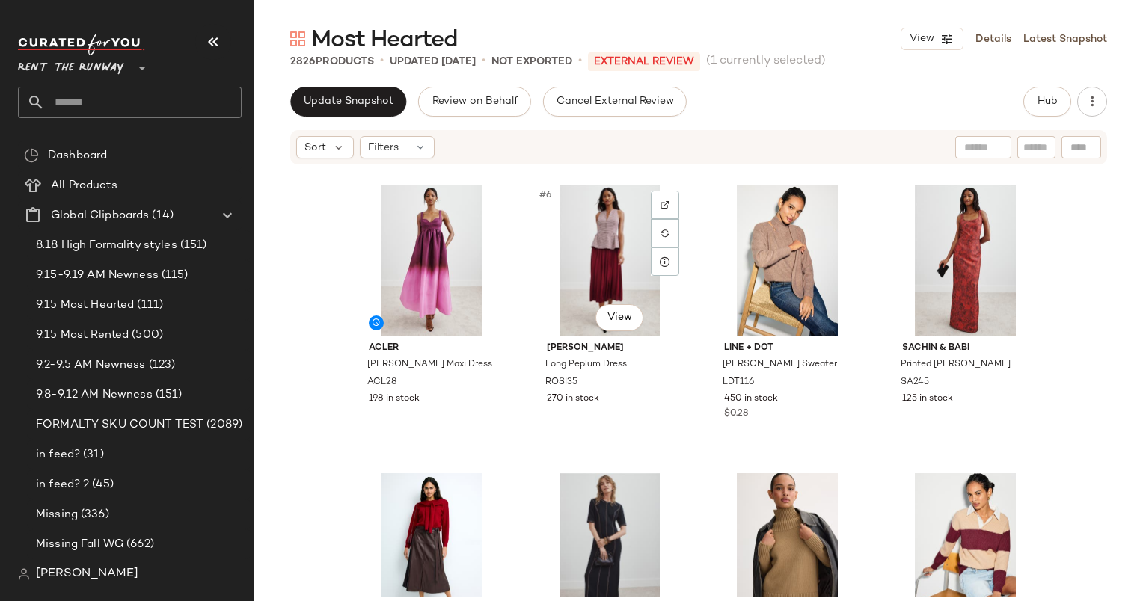
scroll to position [289, 0]
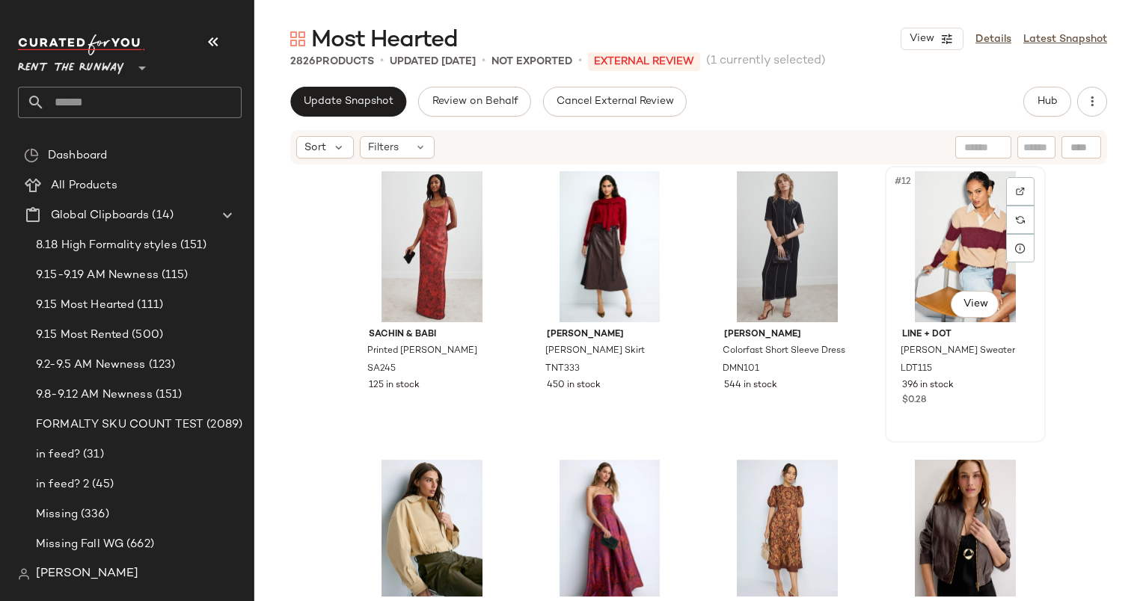
scroll to position [574, 0]
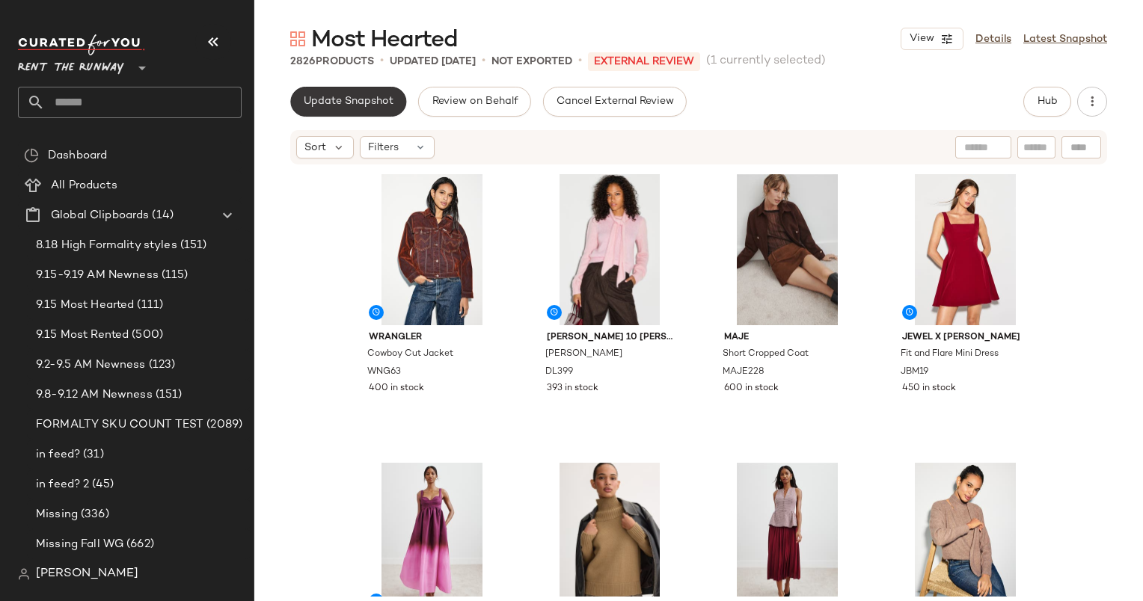
click at [353, 96] on span "Update Snapshot" at bounding box center [348, 102] width 91 height 12
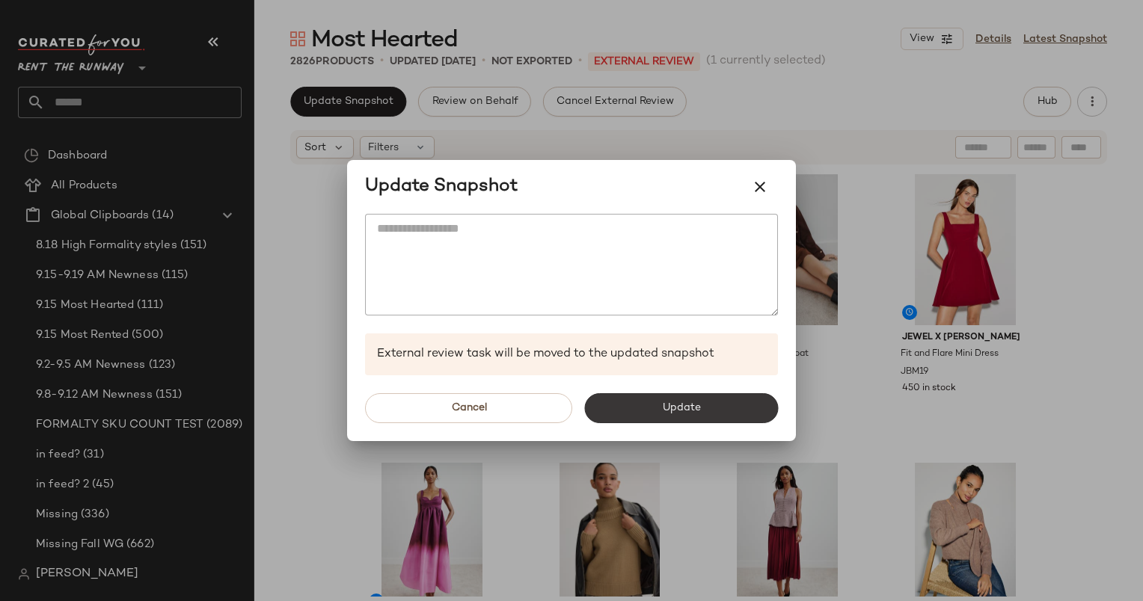
click at [745, 406] on button "Update" at bounding box center [681, 408] width 194 height 30
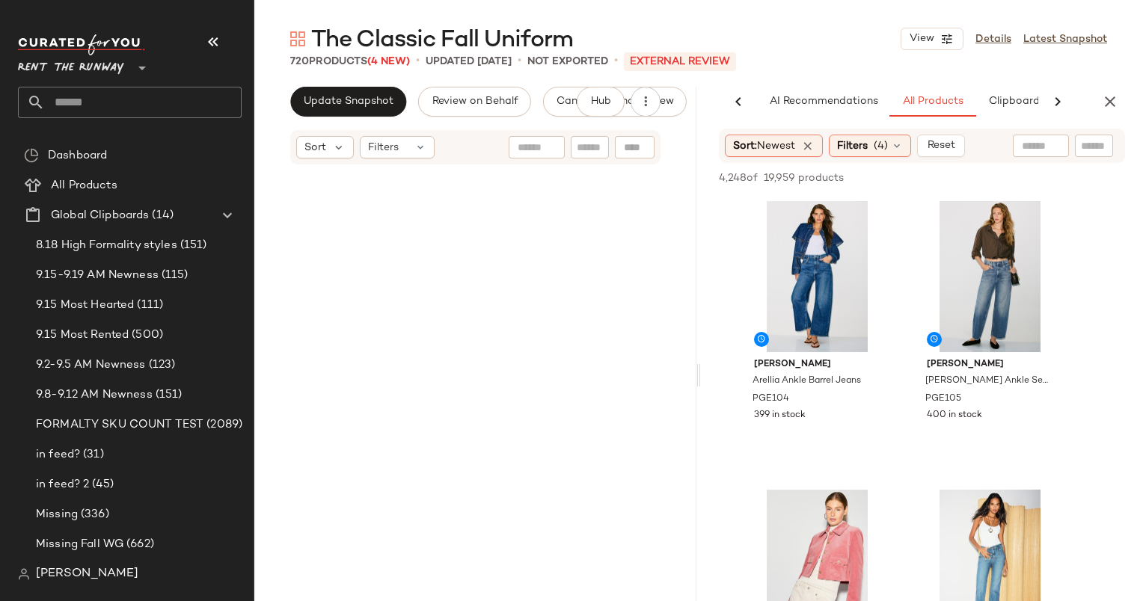
scroll to position [0, 63]
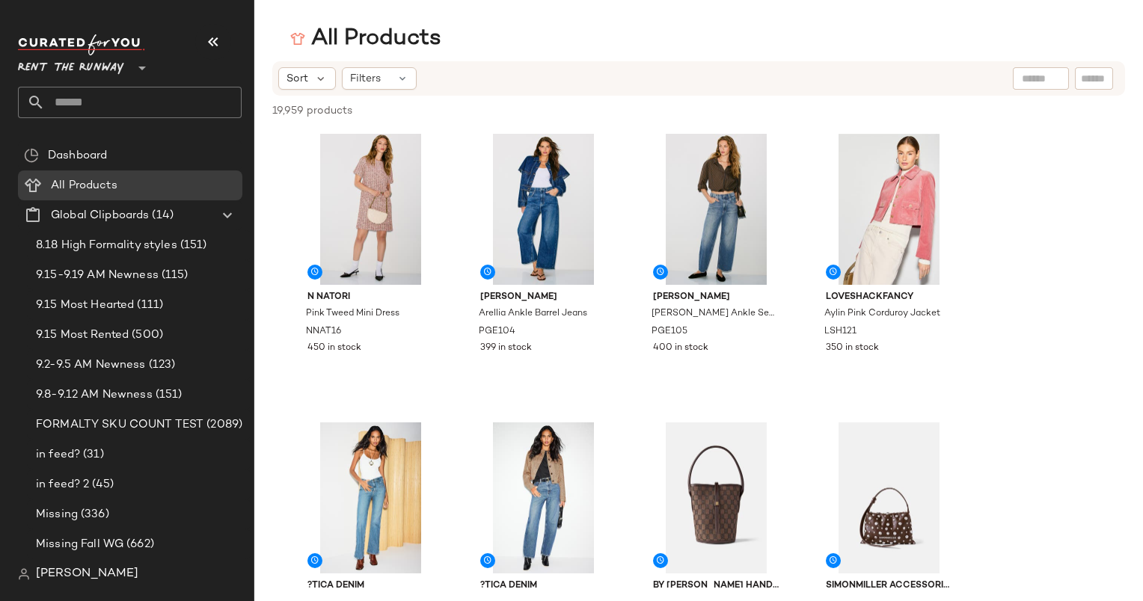
click at [140, 124] on div "Rent the Runway **" at bounding box center [136, 82] width 236 height 117
click at [132, 104] on input "text" at bounding box center [143, 102] width 197 height 31
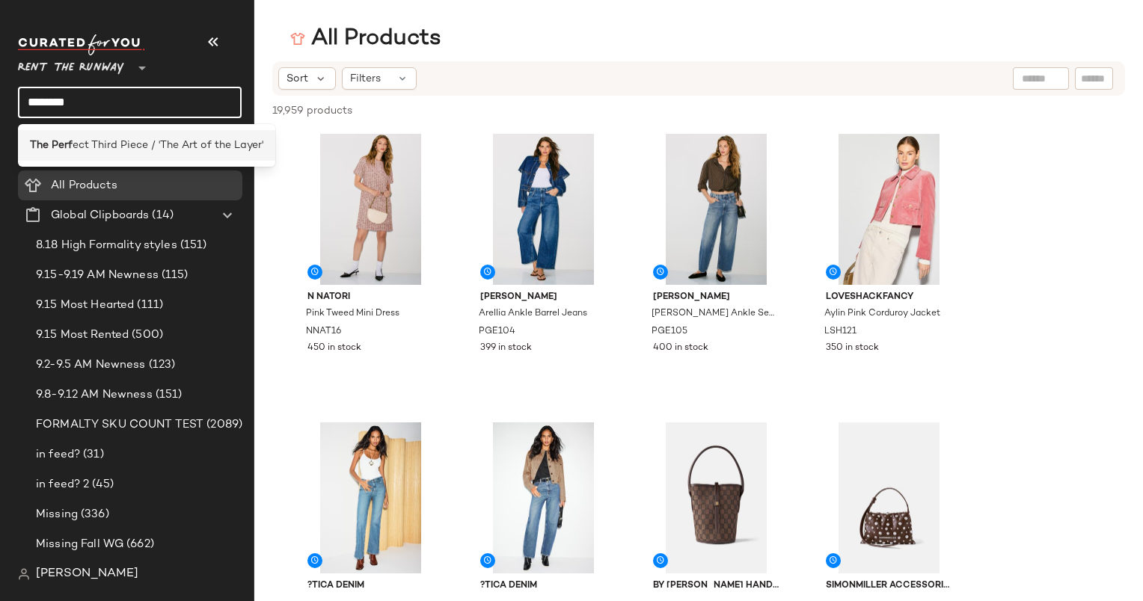
type input "********"
click at [174, 141] on span "ect Third Piece / 'The Art of the Layer'" at bounding box center [168, 146] width 191 height 16
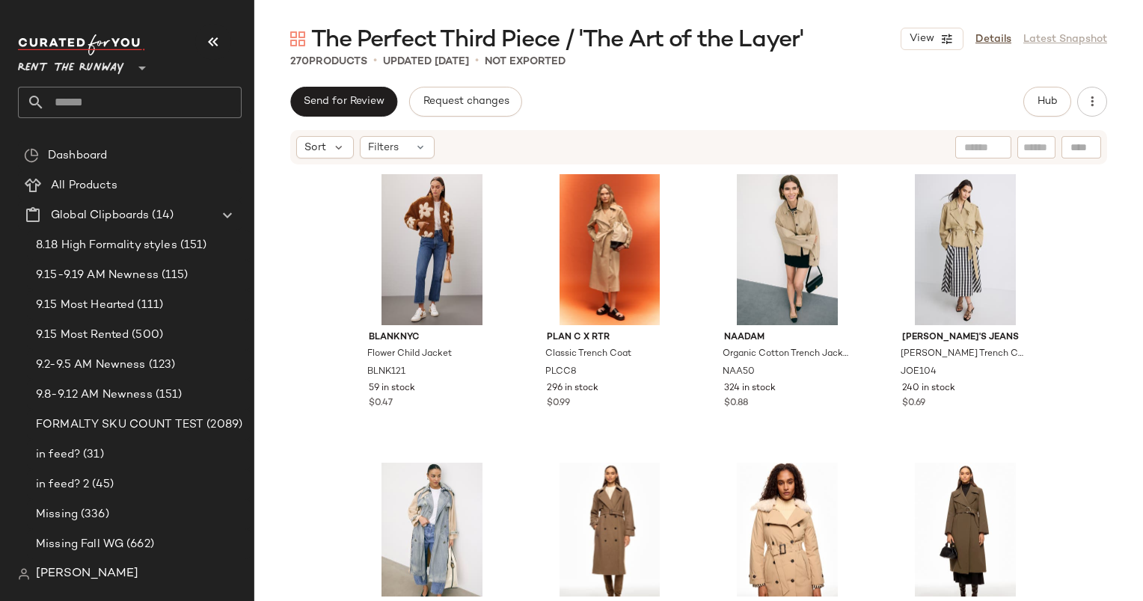
click at [568, 105] on div "Send for Review Request changes Hub" at bounding box center [698, 102] width 817 height 30
click at [482, 406] on div "$0.47" at bounding box center [432, 403] width 126 height 13
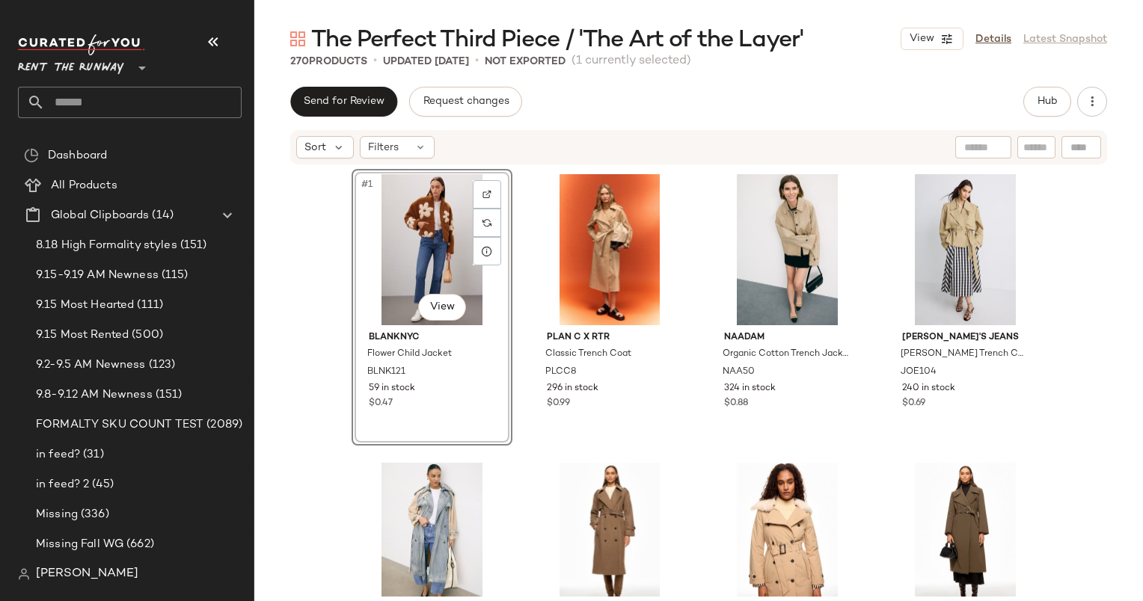
click at [338, 346] on div "#1 View BLANKNYC Flower Child Jacket BLNK121 59 in stock $0.47 PLAN C x RTR Cla…" at bounding box center [698, 381] width 889 height 431
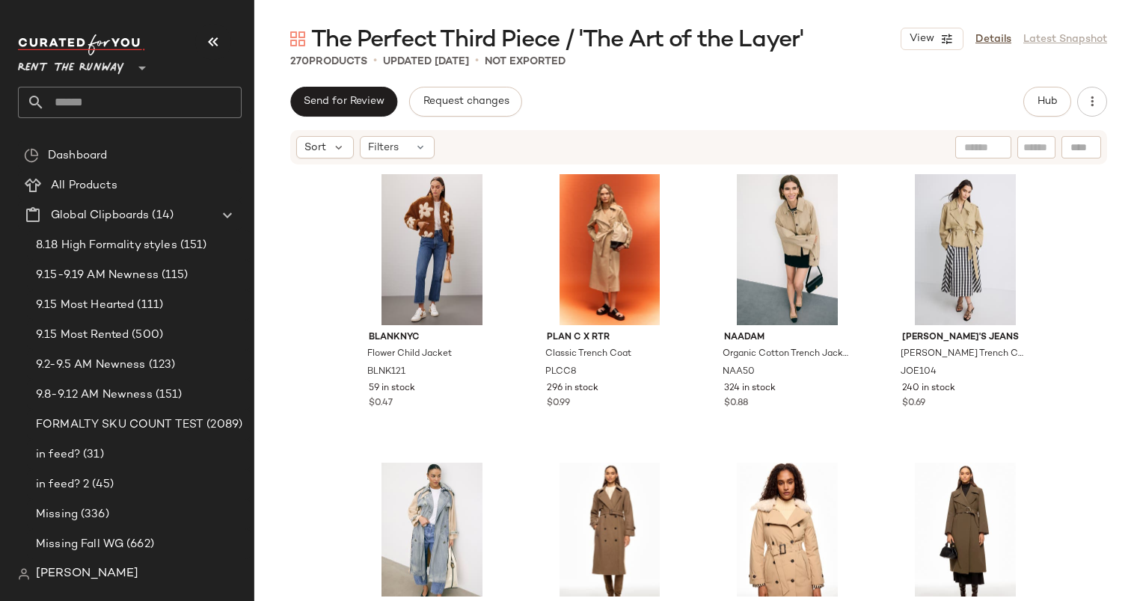
click at [254, 251] on div "BLANKNYC Flower Child Jacket BLNK121 59 in stock $0.47 PLAN C x RTR Classic Tre…" at bounding box center [698, 381] width 889 height 431
click at [1062, 117] on div "Send for Review Request changes Hub Sort Filters BLANKNYC Flower Child Jacket B…" at bounding box center [698, 375] width 889 height 577
click at [1054, 108] on button "Hub" at bounding box center [1047, 102] width 48 height 30
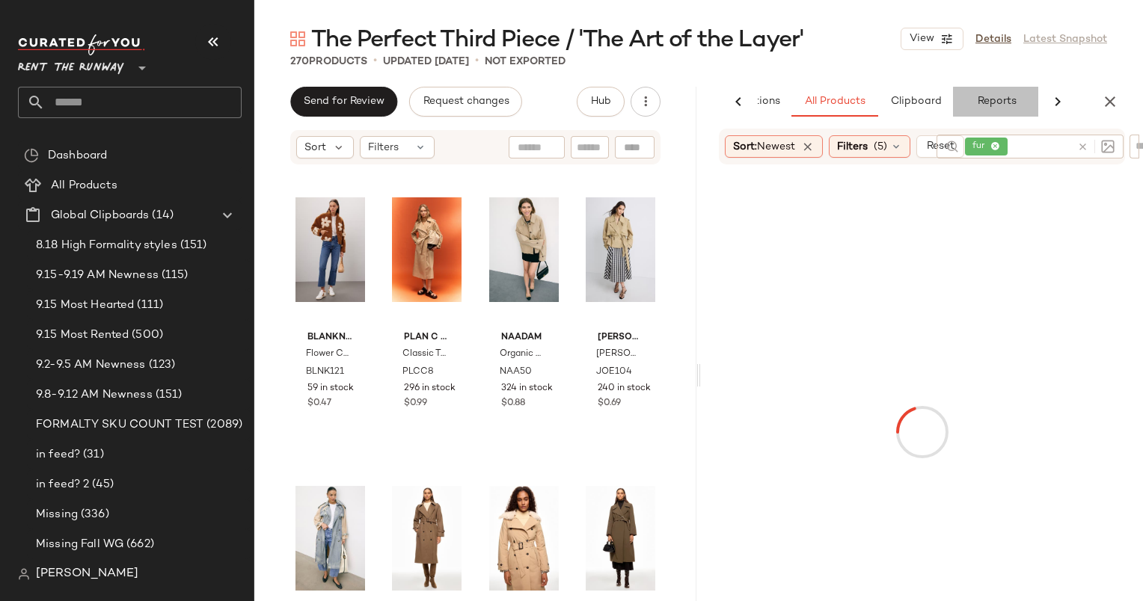
click at [1030, 105] on button "Reports" at bounding box center [996, 102] width 87 height 30
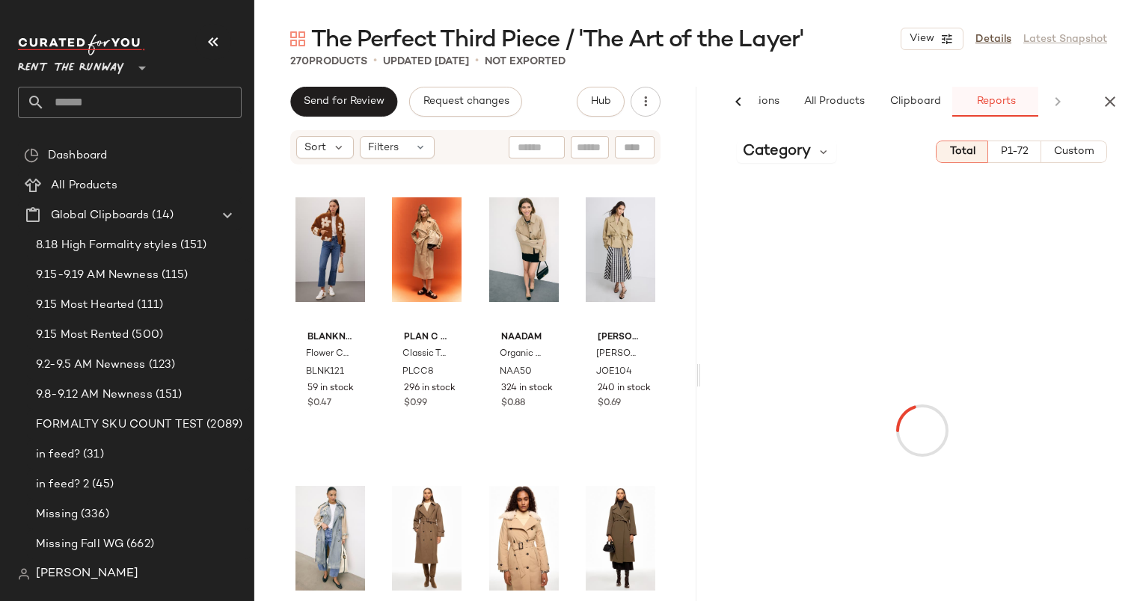
scroll to position [0, 99]
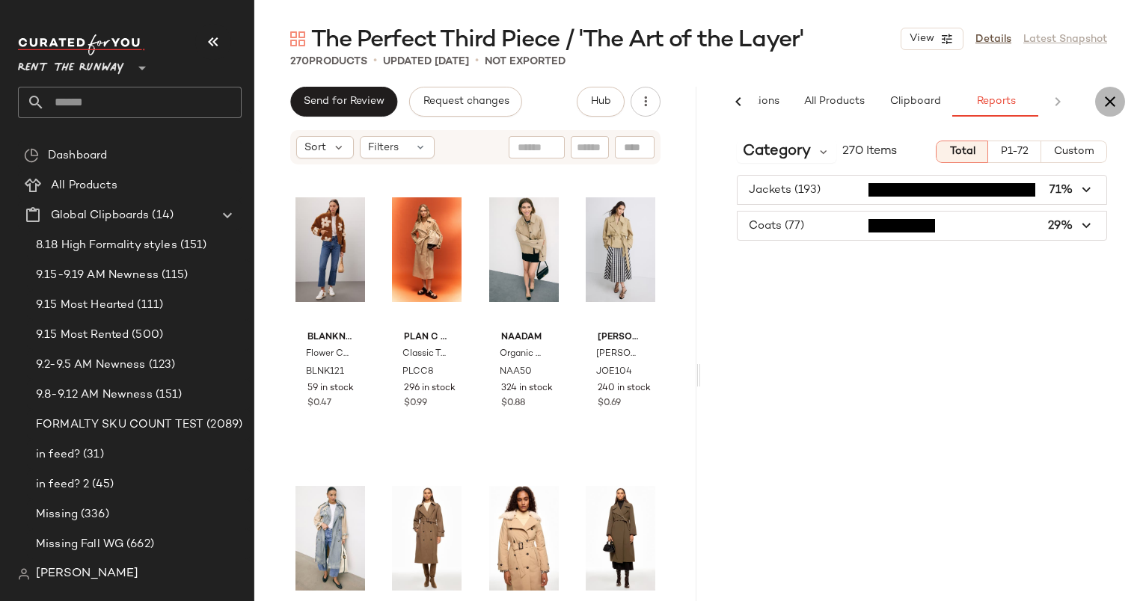
click at [1109, 116] on button "button" at bounding box center [1110, 102] width 30 height 30
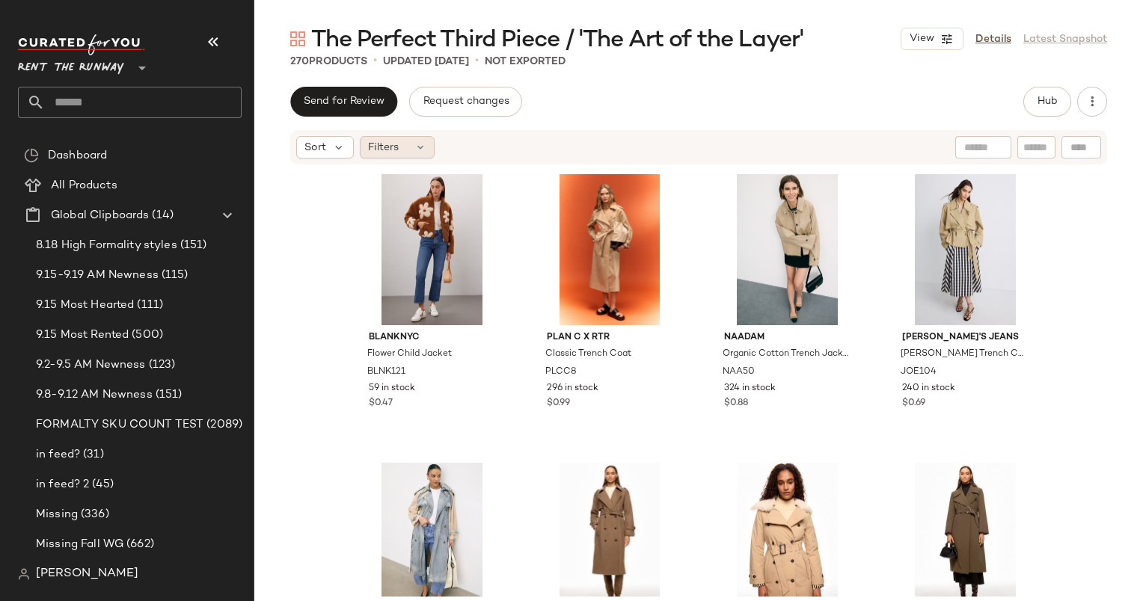
click at [404, 156] on div "Filters" at bounding box center [397, 147] width 75 height 22
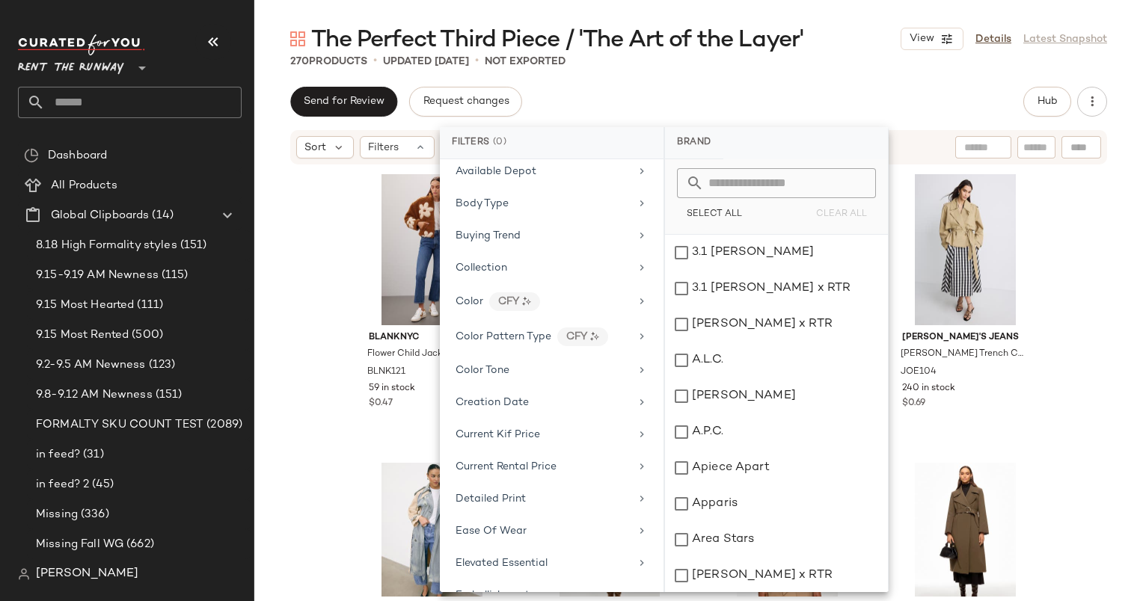
scroll to position [0, 0]
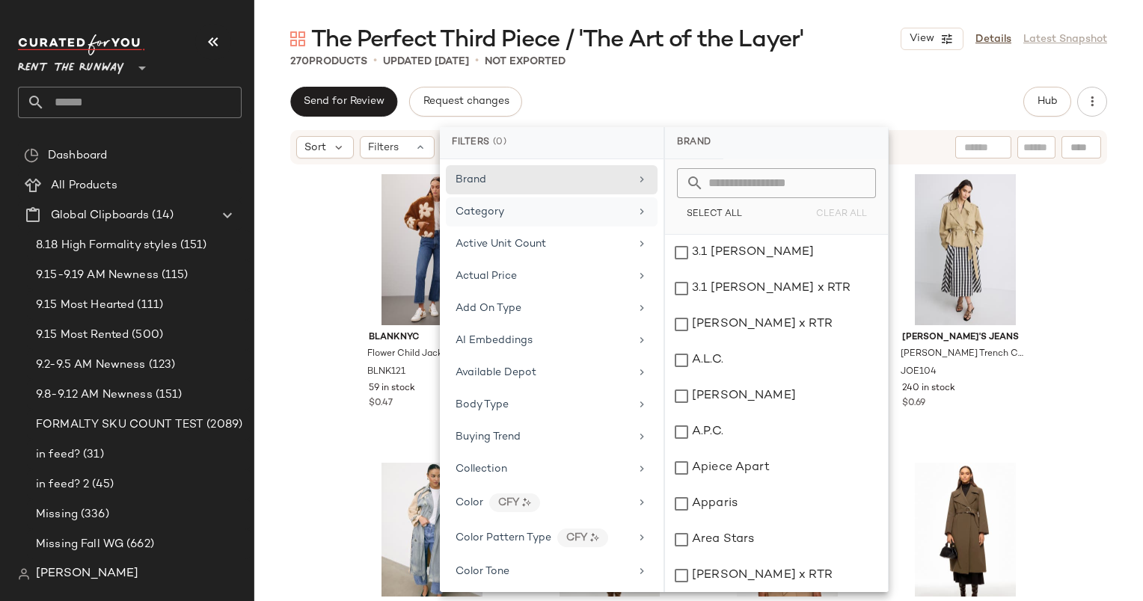
click at [554, 215] on div "Category" at bounding box center [543, 212] width 174 height 16
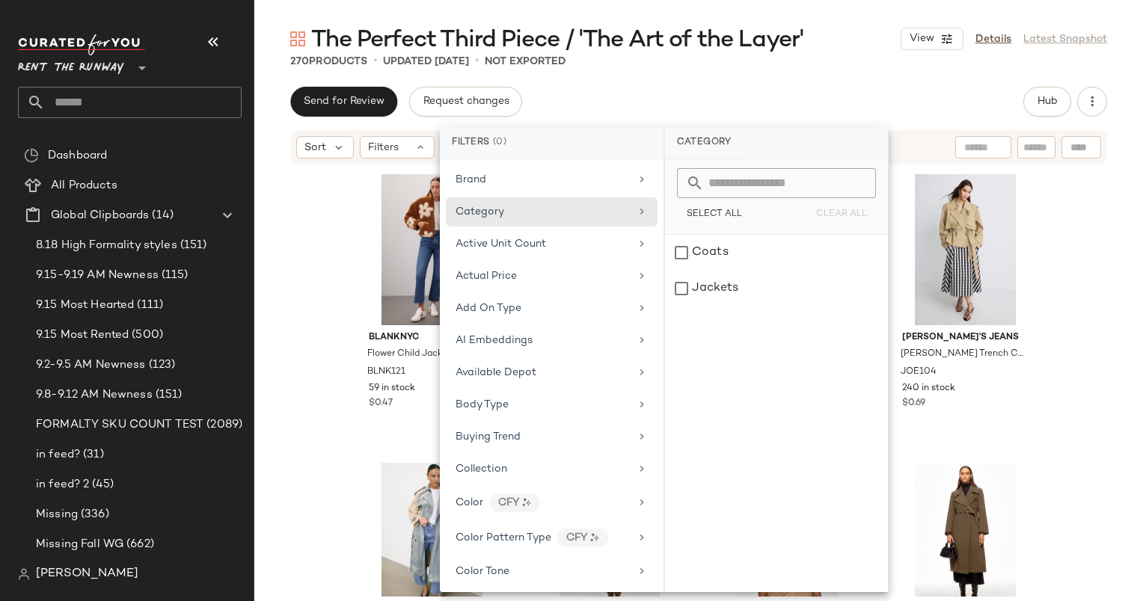
click at [1007, 119] on div "Send for Review Request changes Hub Sort Filters BLANKNYC Flower Child Jacket B…" at bounding box center [698, 375] width 889 height 577
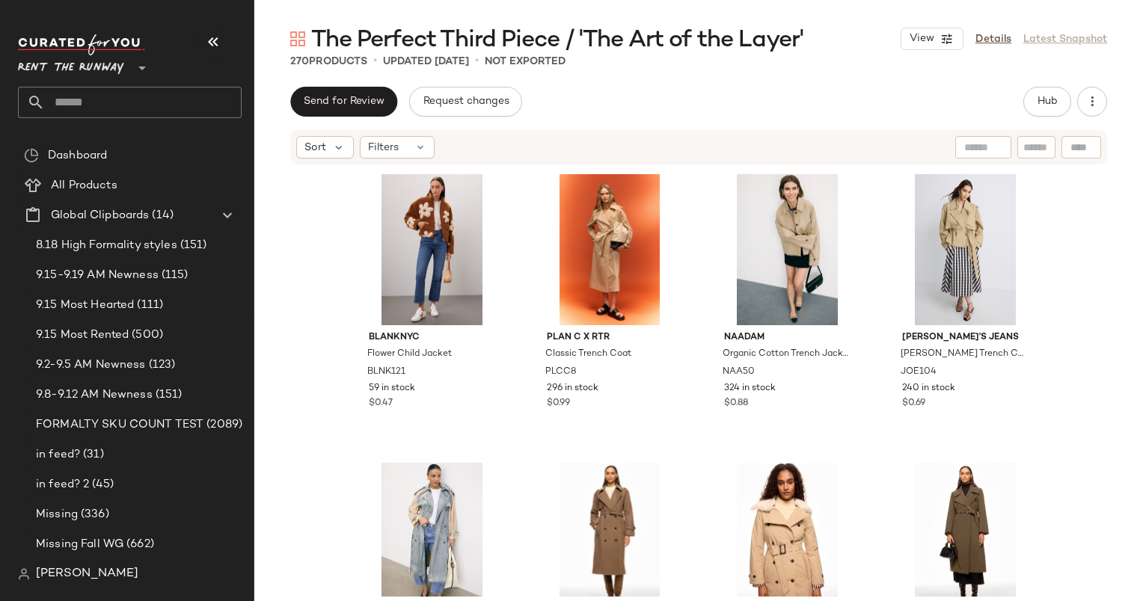
click at [1049, 136] on div at bounding box center [1036, 147] width 38 height 22
type input "******"
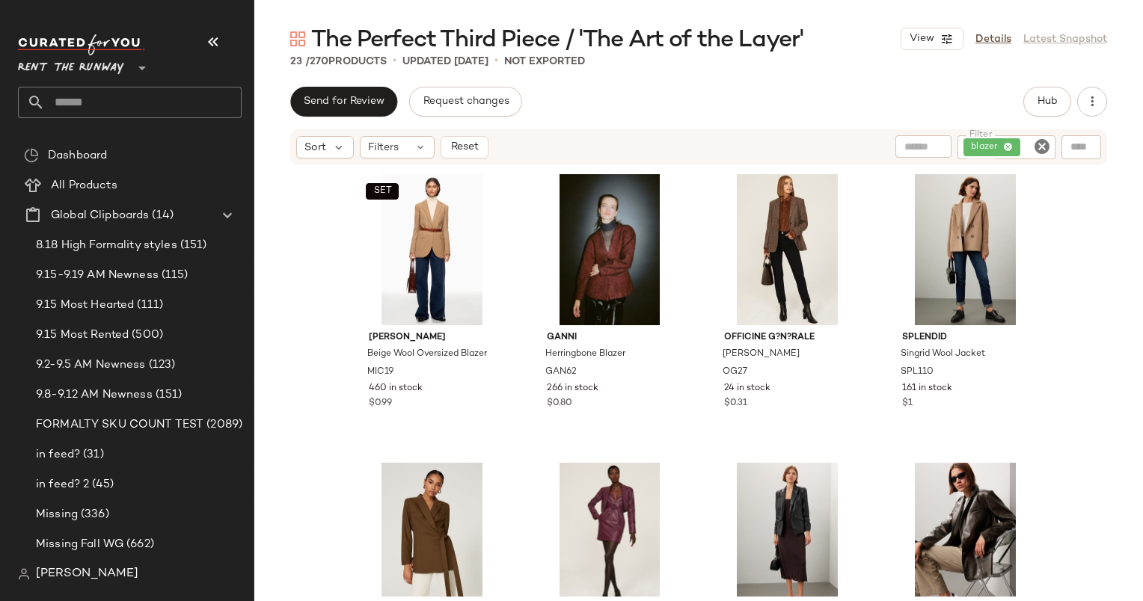
click at [793, 94] on div "Send for Review Request changes Hub" at bounding box center [698, 102] width 817 height 30
click at [407, 263] on div "SET #1 View" at bounding box center [432, 249] width 150 height 151
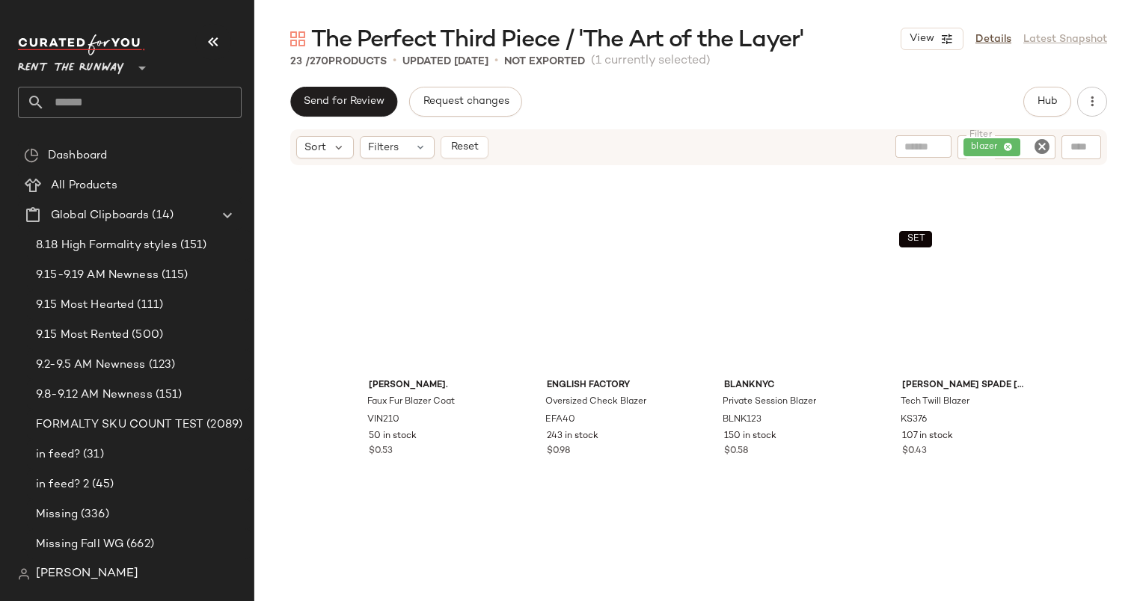
scroll to position [1305, 0]
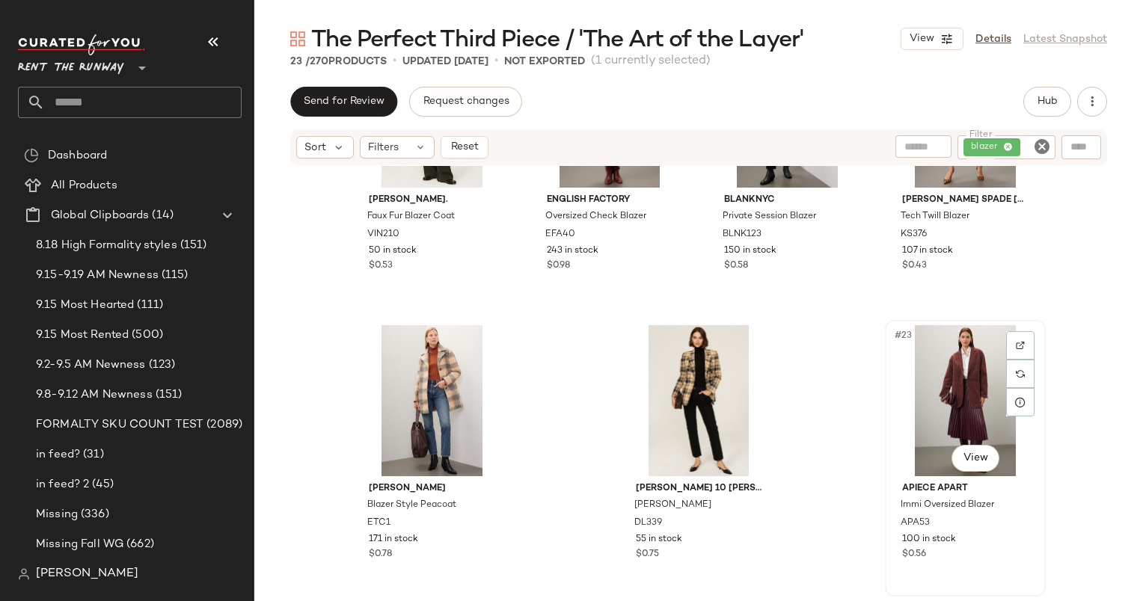
click at [912, 429] on div "#23 View" at bounding box center [965, 400] width 150 height 151
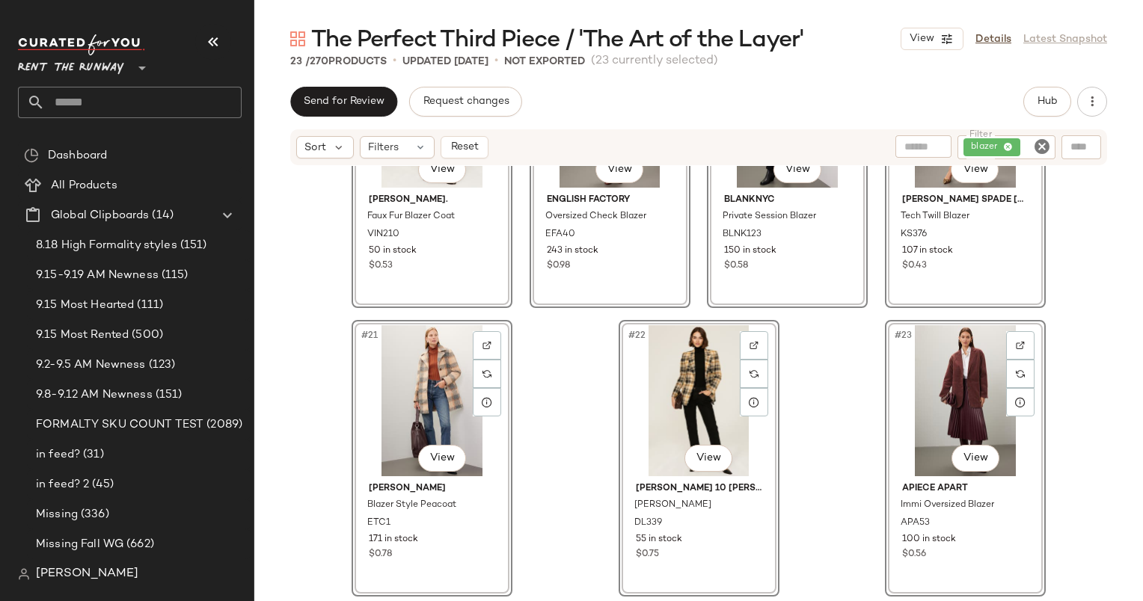
click at [1079, 456] on div "#17 View VINCE. Faux Fur Blazer Coat VIN210 50 in stock $0.53 #18 View English …" at bounding box center [698, 381] width 889 height 431
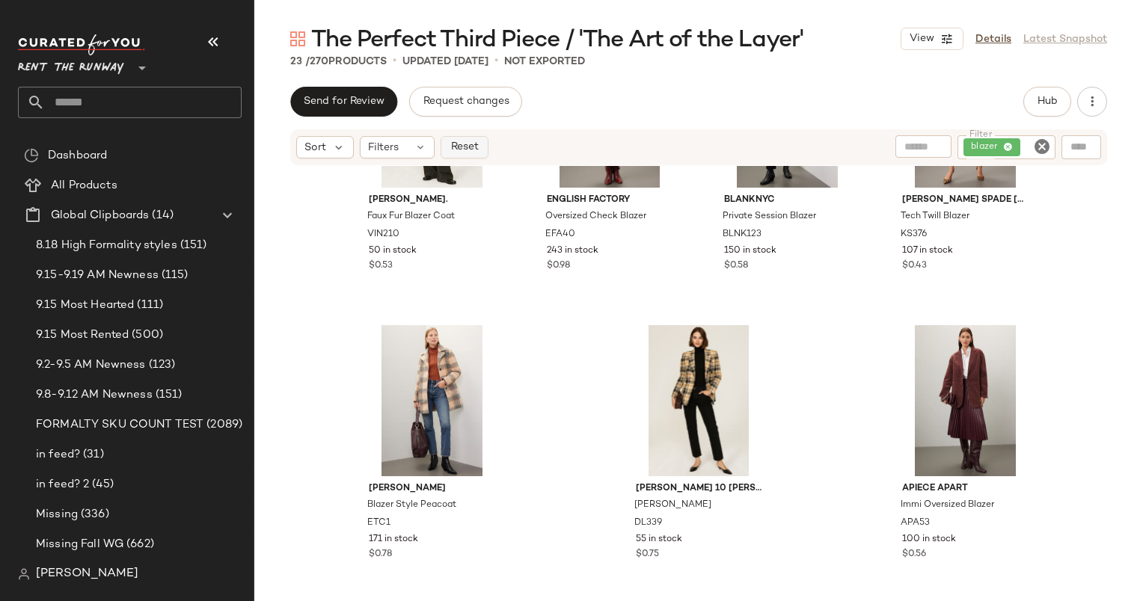
click at [469, 155] on button "Reset" at bounding box center [465, 147] width 48 height 22
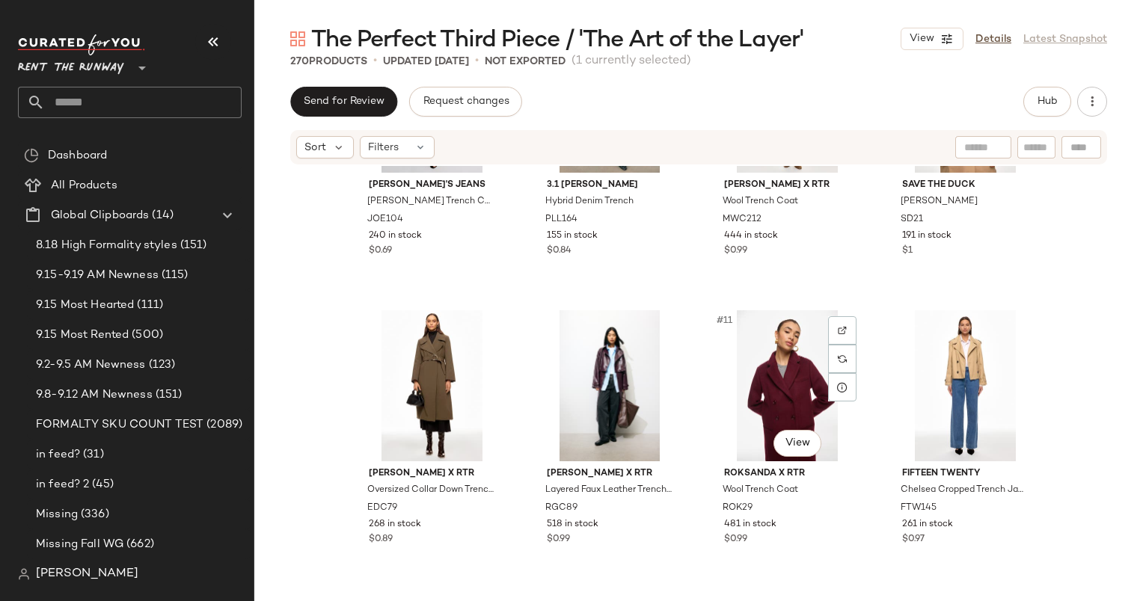
scroll to position [454, 0]
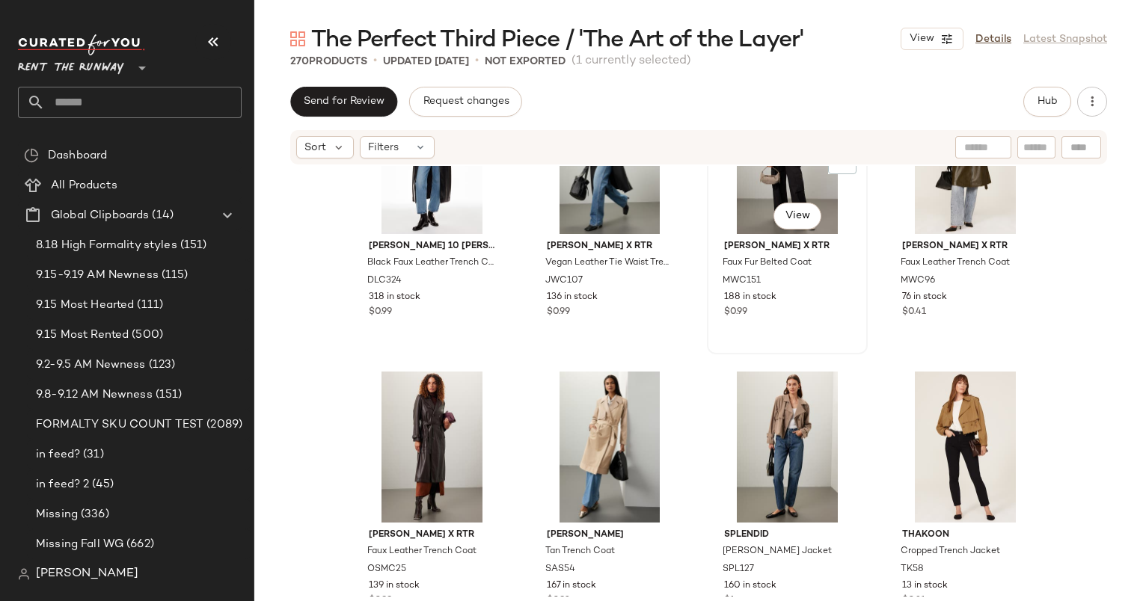
scroll to position [970, 0]
click at [411, 426] on div "#17 View" at bounding box center [432, 446] width 150 height 151
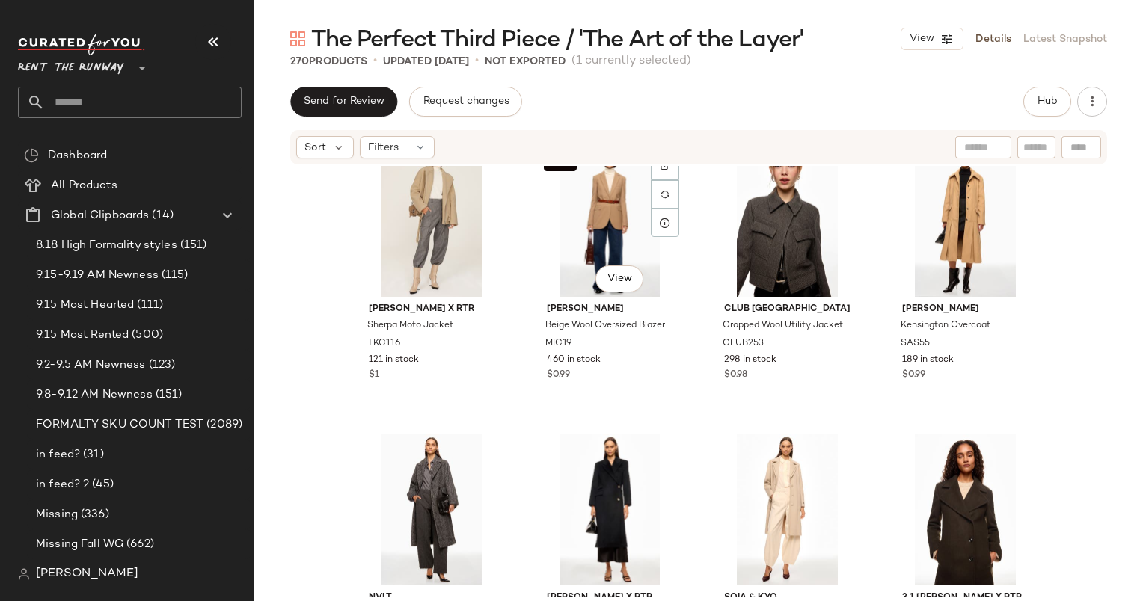
scroll to position [1486, 0]
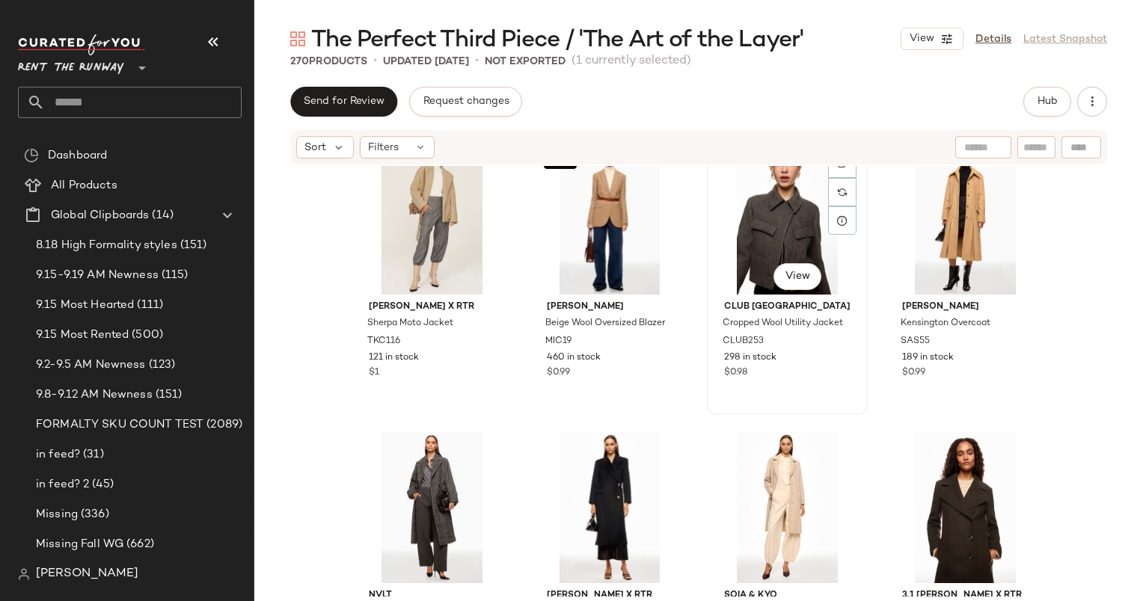
click at [811, 355] on div "298 in stock" at bounding box center [787, 358] width 126 height 13
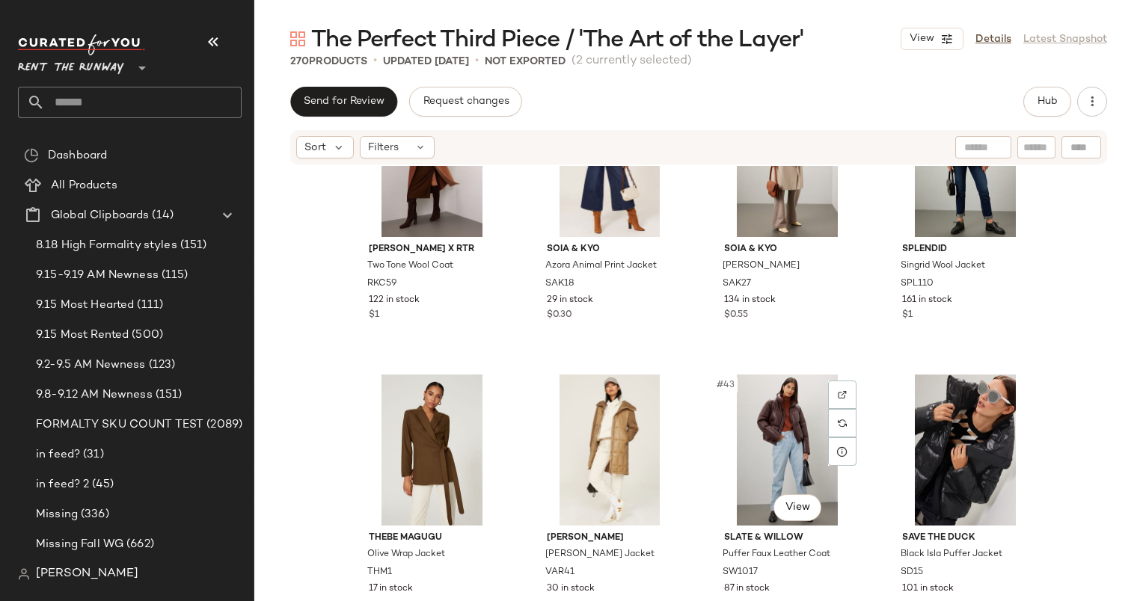
scroll to position [2708, 0]
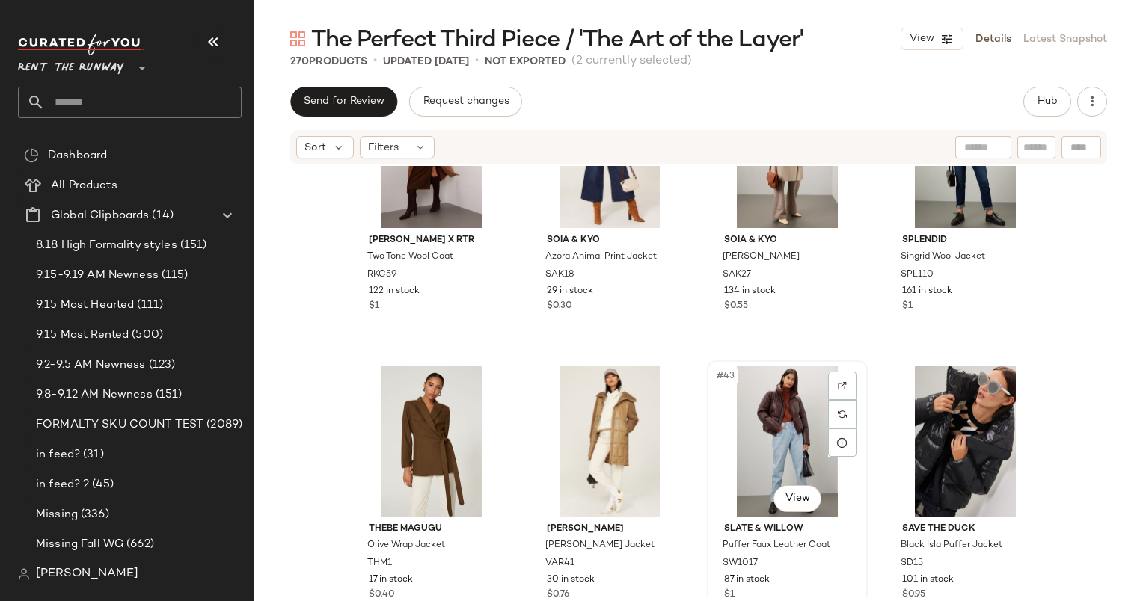
click at [754, 445] on div "#43 View" at bounding box center [787, 441] width 150 height 151
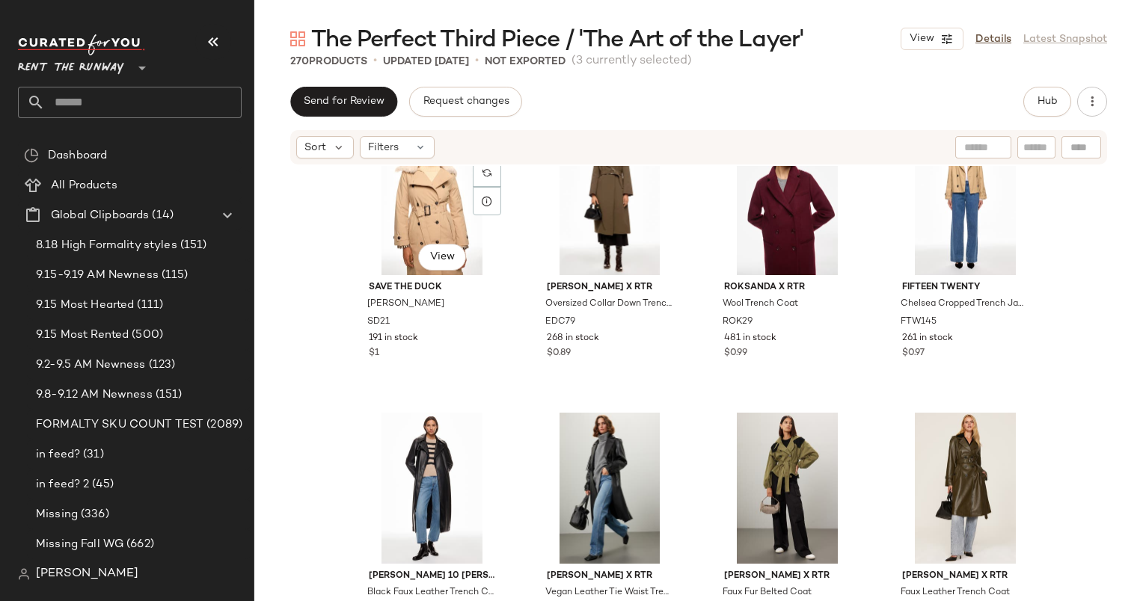
scroll to position [646, 0]
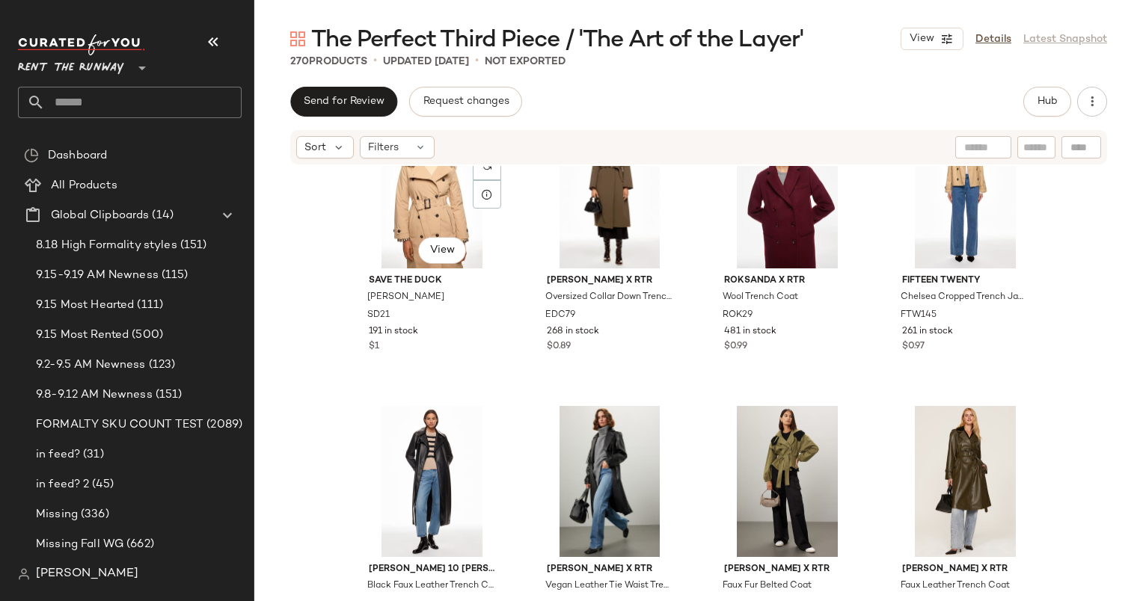
click at [459, 381] on div "#9 View Save the Duck Katrina Coat SD21 191 in stock $1" at bounding box center [432, 251] width 158 height 274
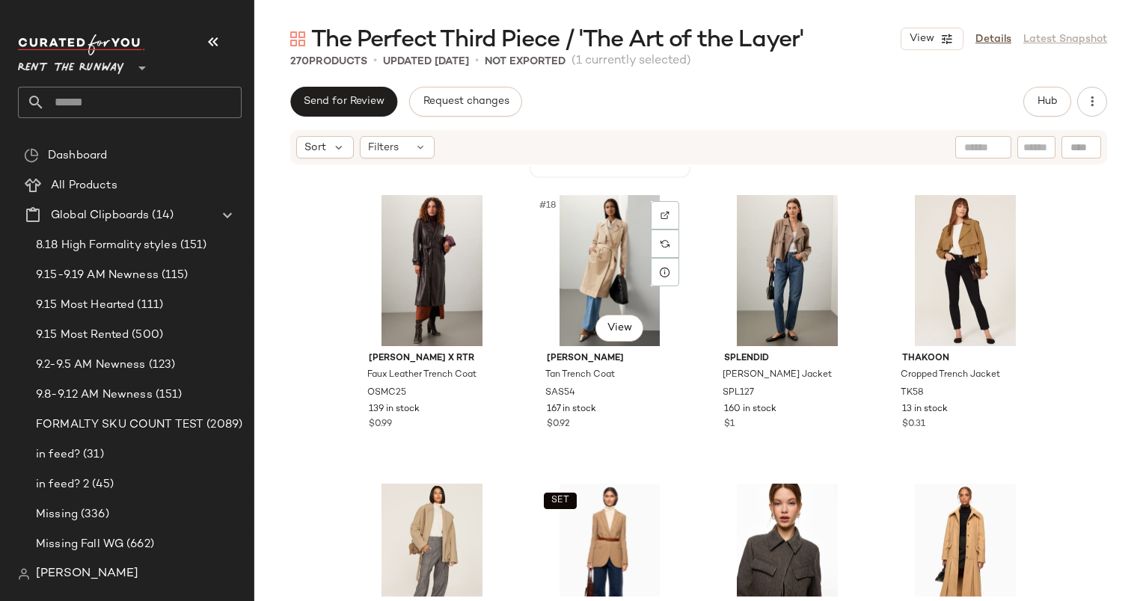
scroll to position [1147, 0]
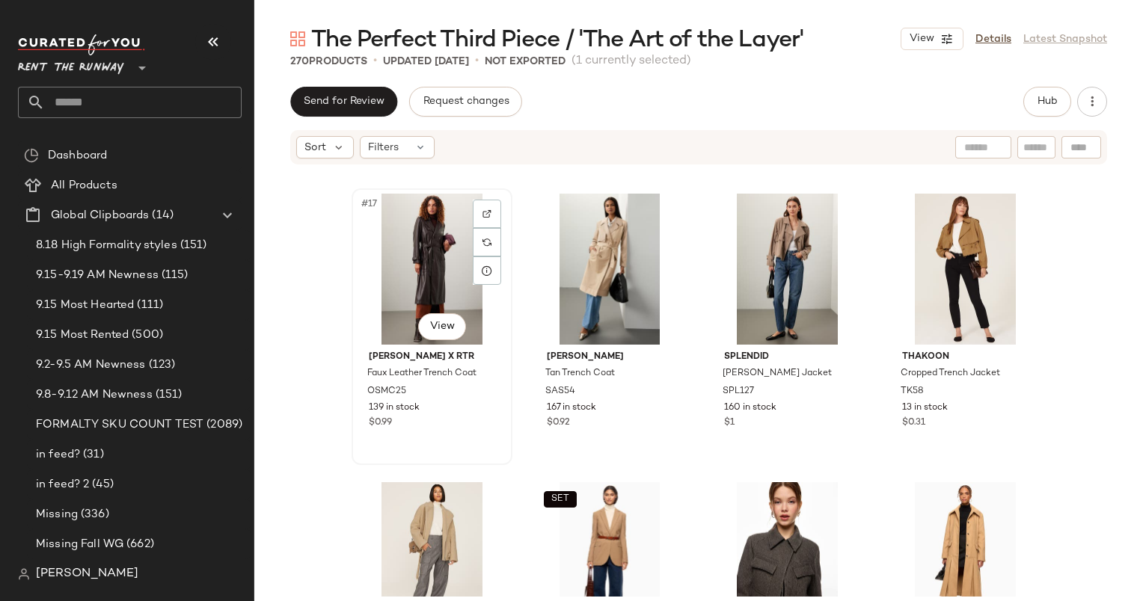
click at [454, 281] on div "#17 View" at bounding box center [432, 269] width 150 height 151
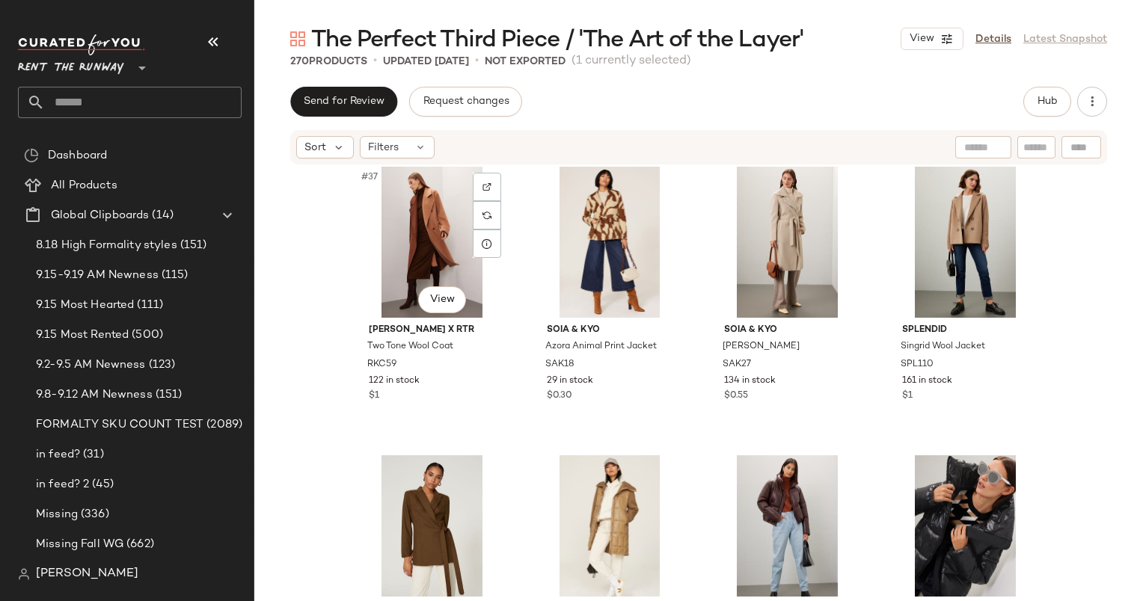
scroll to position [2627, 0]
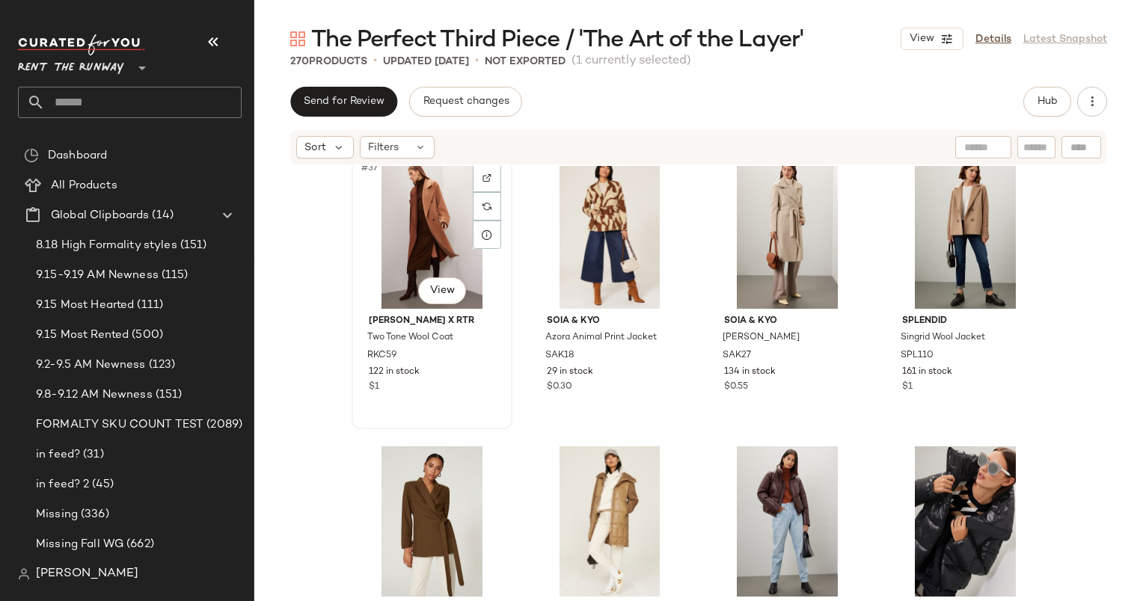
click at [468, 402] on div "#37 View Ronny Kobo x RTR Two Tone Wool Coat RKC59 122 in stock $1" at bounding box center [432, 291] width 158 height 274
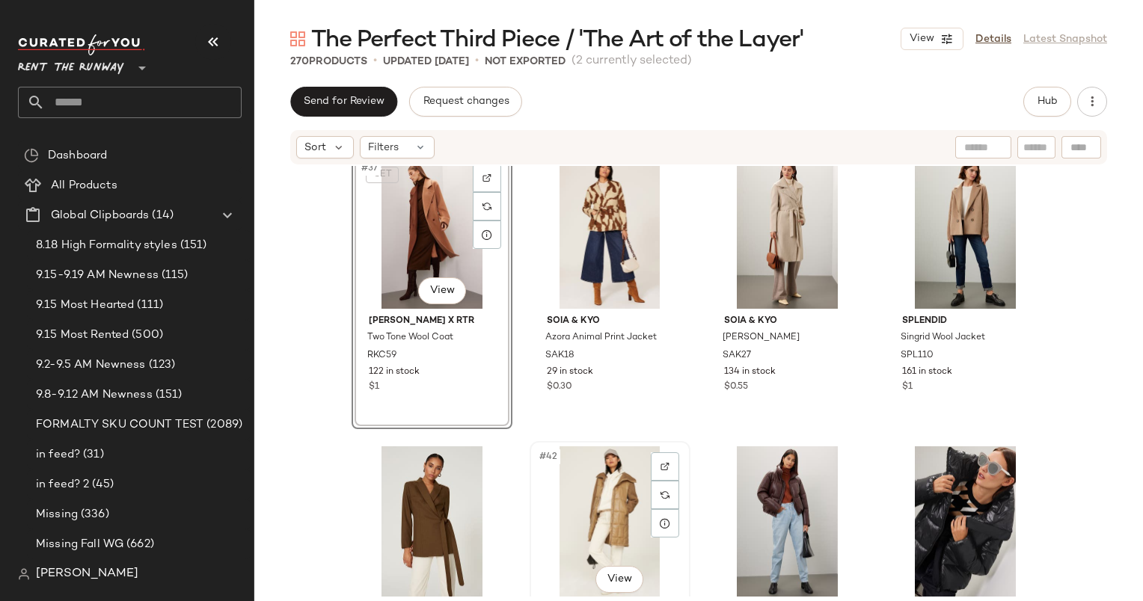
click at [613, 536] on div "#42 View" at bounding box center [610, 522] width 150 height 151
click at [790, 509] on div "#43 View" at bounding box center [787, 522] width 150 height 151
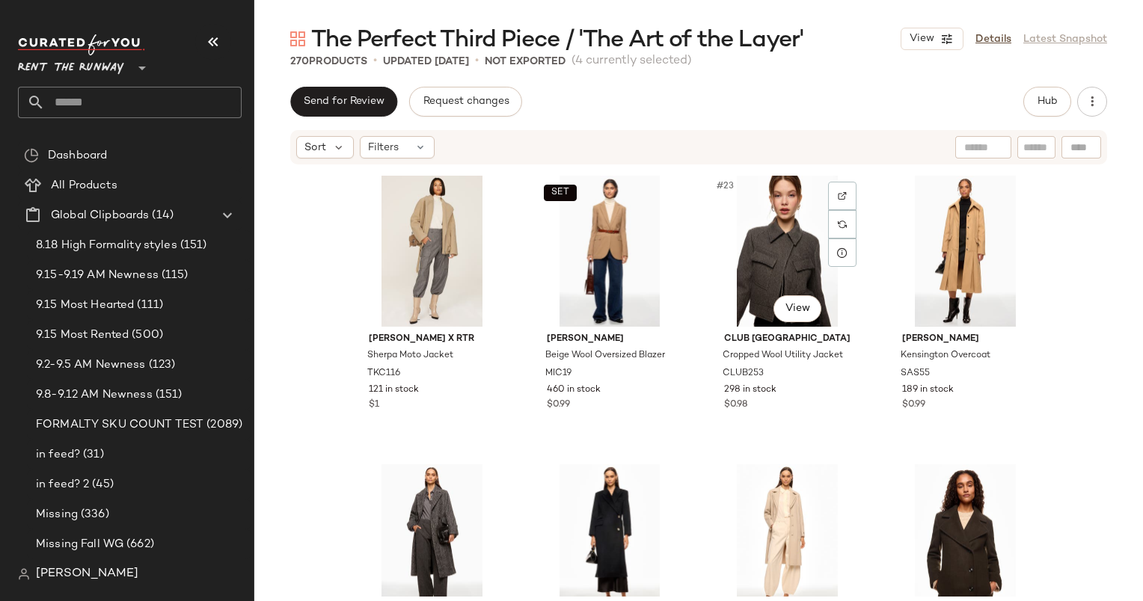
scroll to position [1402, 0]
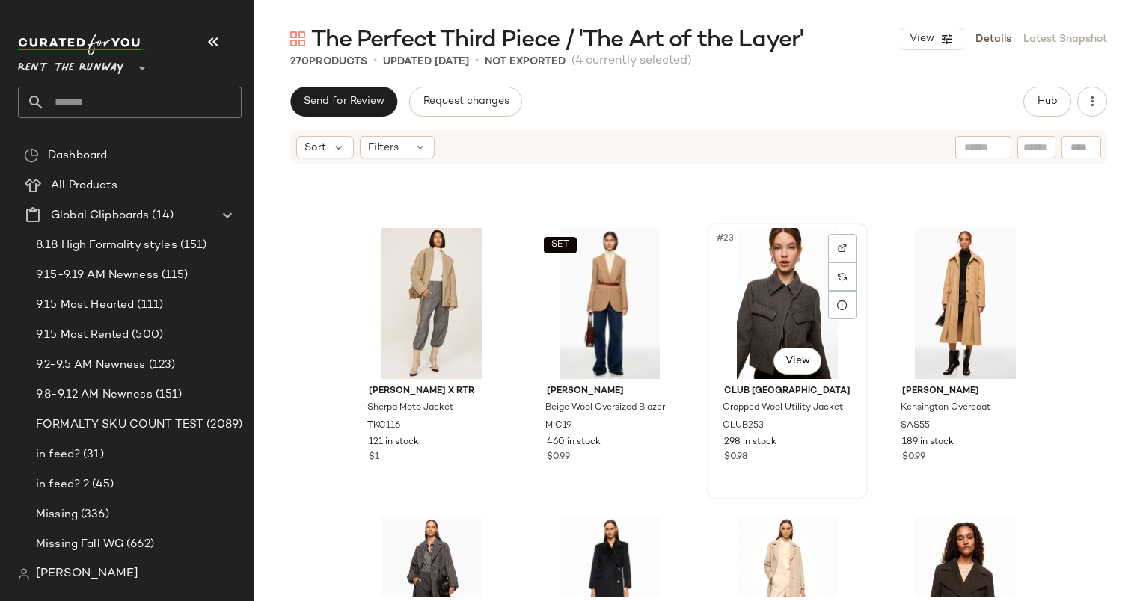
click at [771, 302] on div "#23 View" at bounding box center [787, 303] width 150 height 151
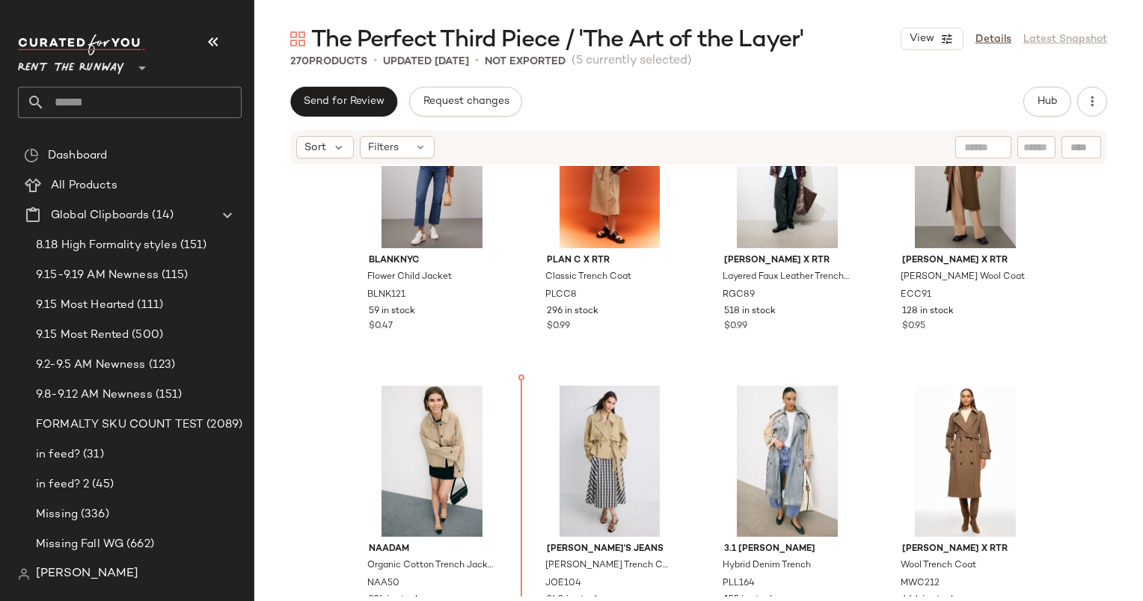
scroll to position [91, 0]
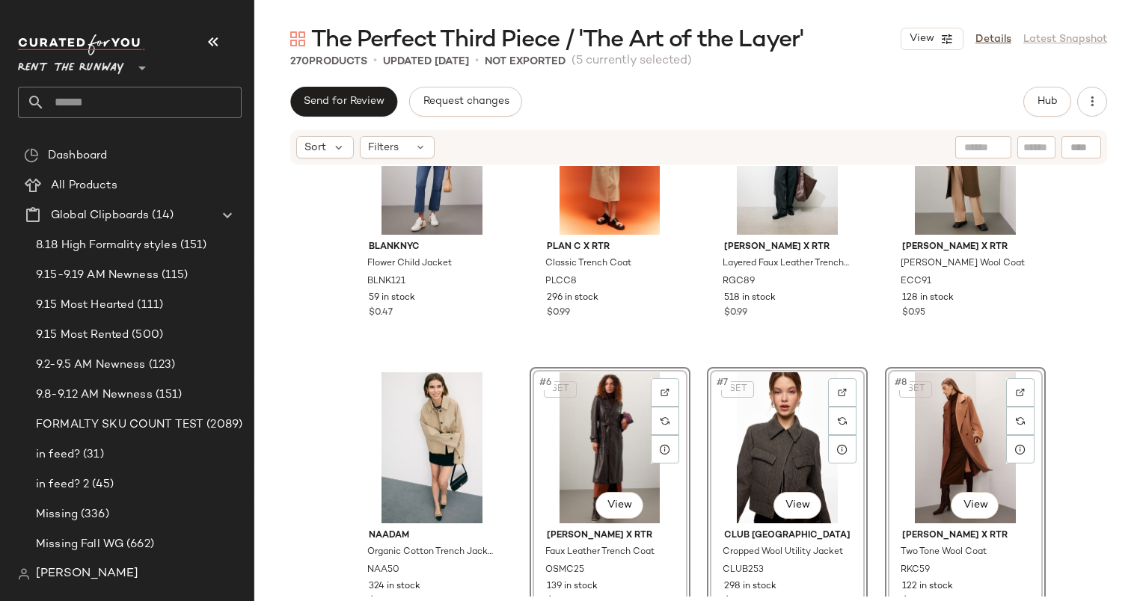
click at [325, 410] on div "BLANKNYC Flower Child Jacket BLNK121 59 in stock $0.47 PLAN C x RTR Classic Tre…" at bounding box center [698, 381] width 889 height 431
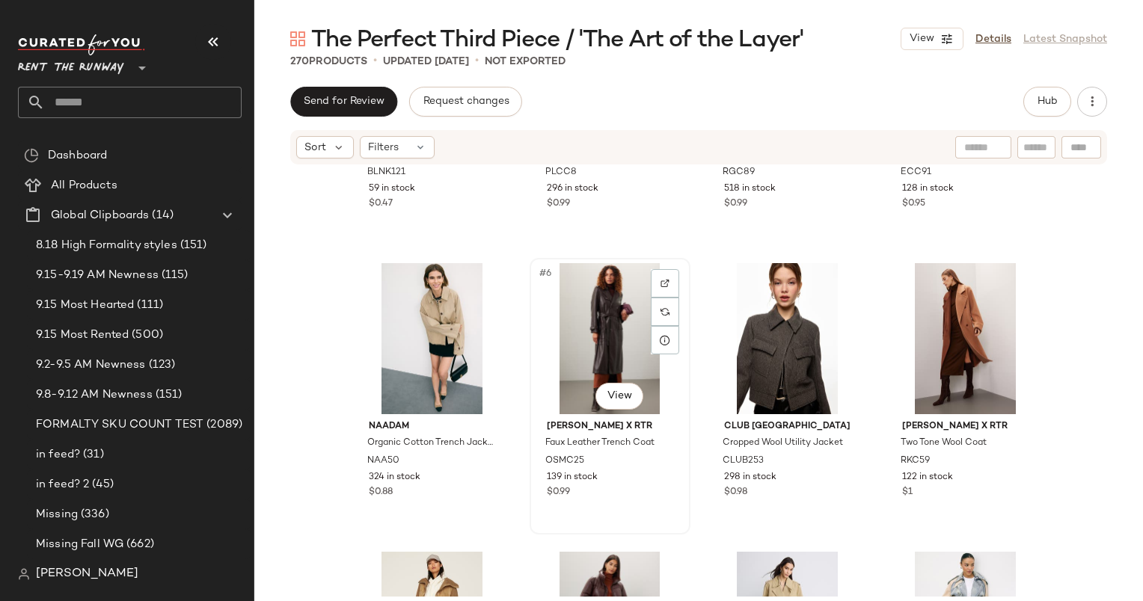
scroll to position [200, 0]
click at [292, 390] on div "BLANKNYC Flower Child Jacket BLNK121 59 in stock $0.47 PLAN C x RTR Classic Tre…" at bounding box center [698, 381] width 889 height 431
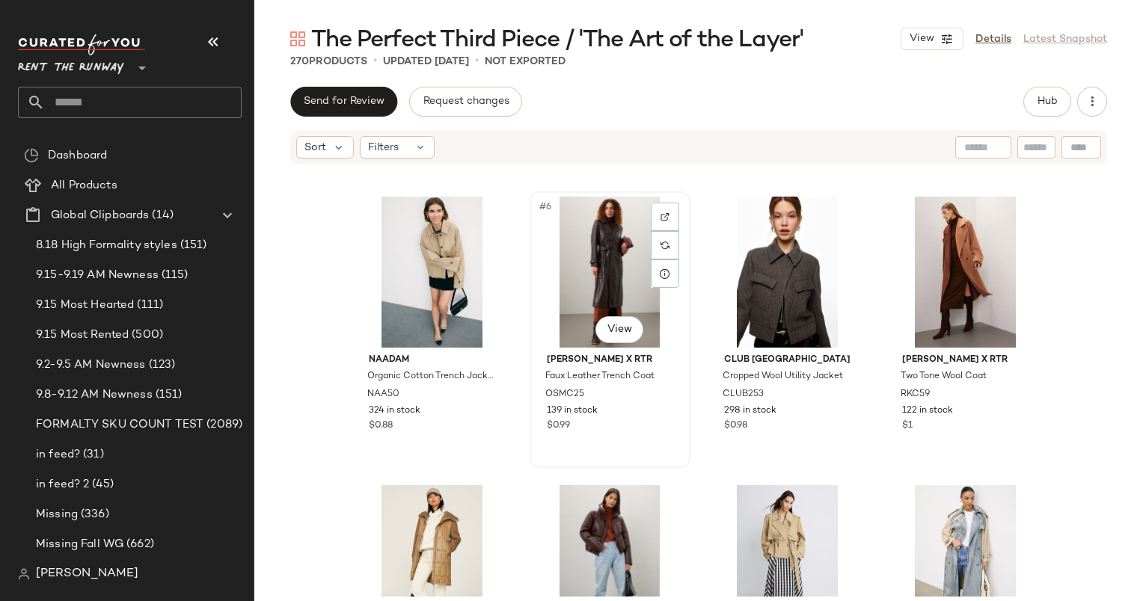
scroll to position [317, 0]
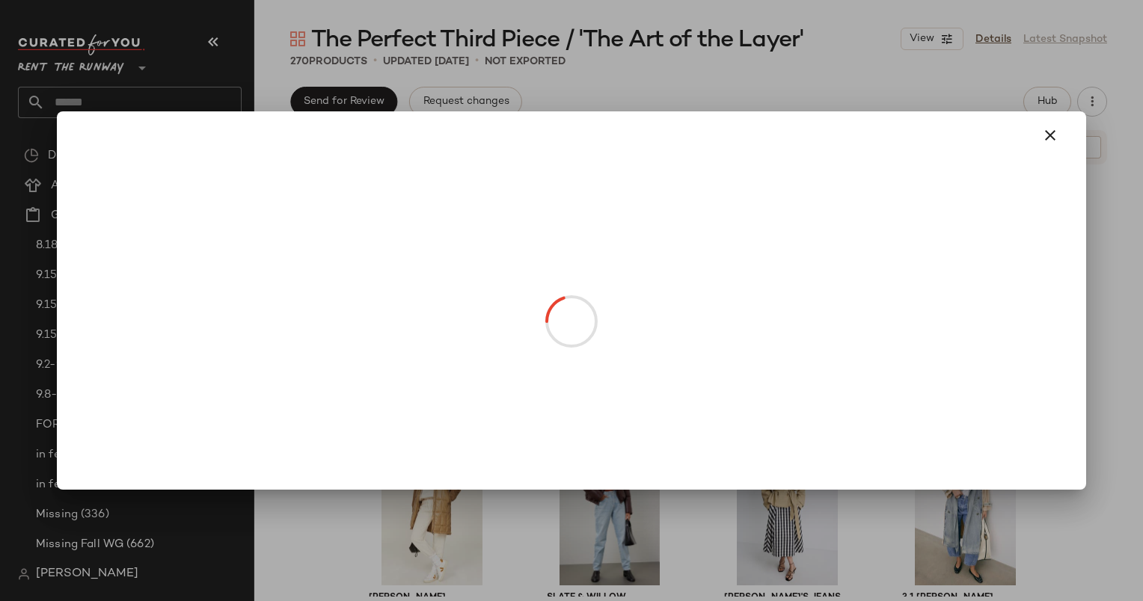
drag, startPoint x: 758, startPoint y: 259, endPoint x: 554, endPoint y: 269, distance: 204.5
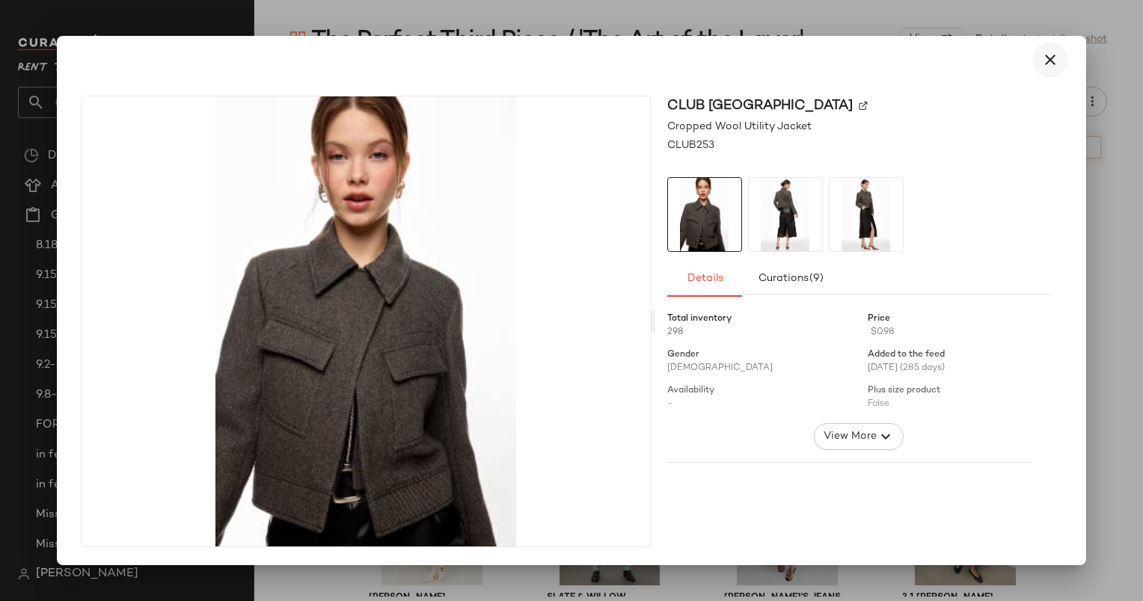
click at [1051, 57] on icon "button" at bounding box center [1050, 60] width 18 height 18
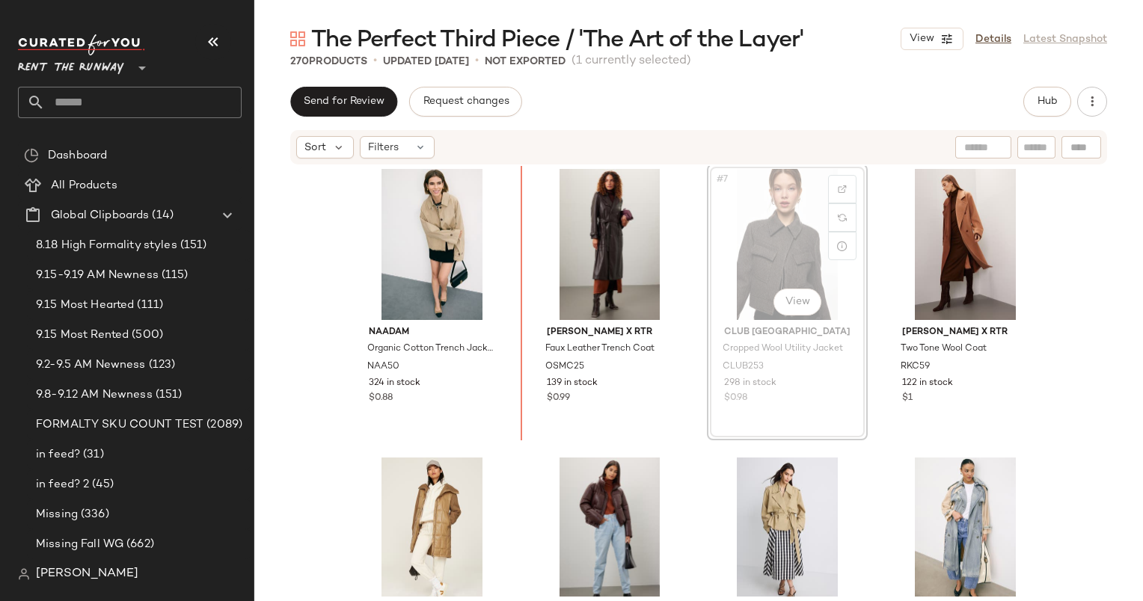
scroll to position [274, 0]
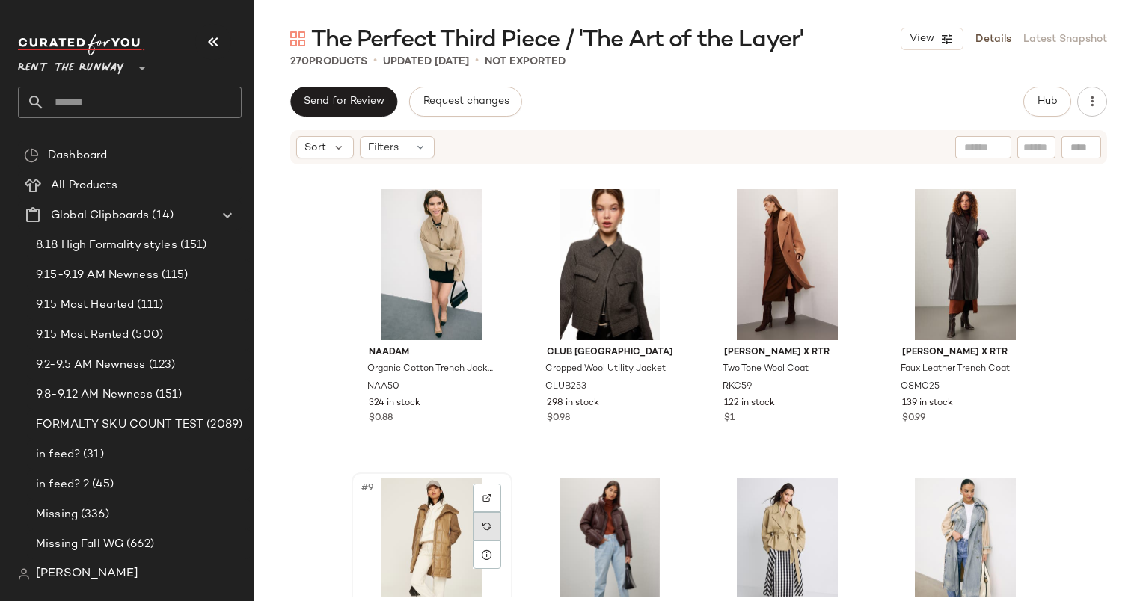
scroll to position [275, 0]
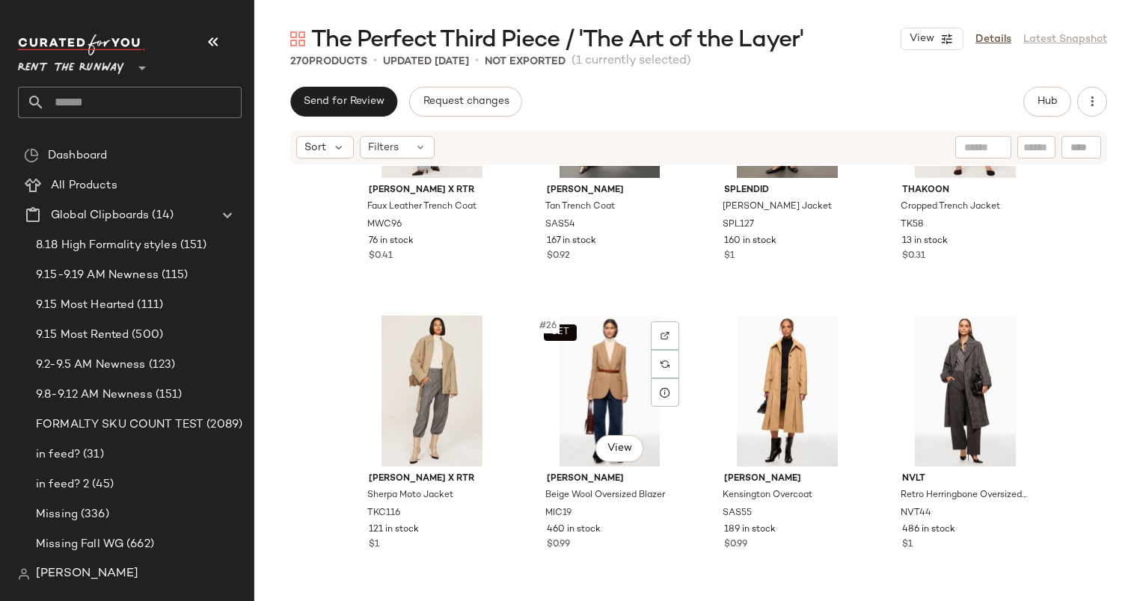
scroll to position [1604, 0]
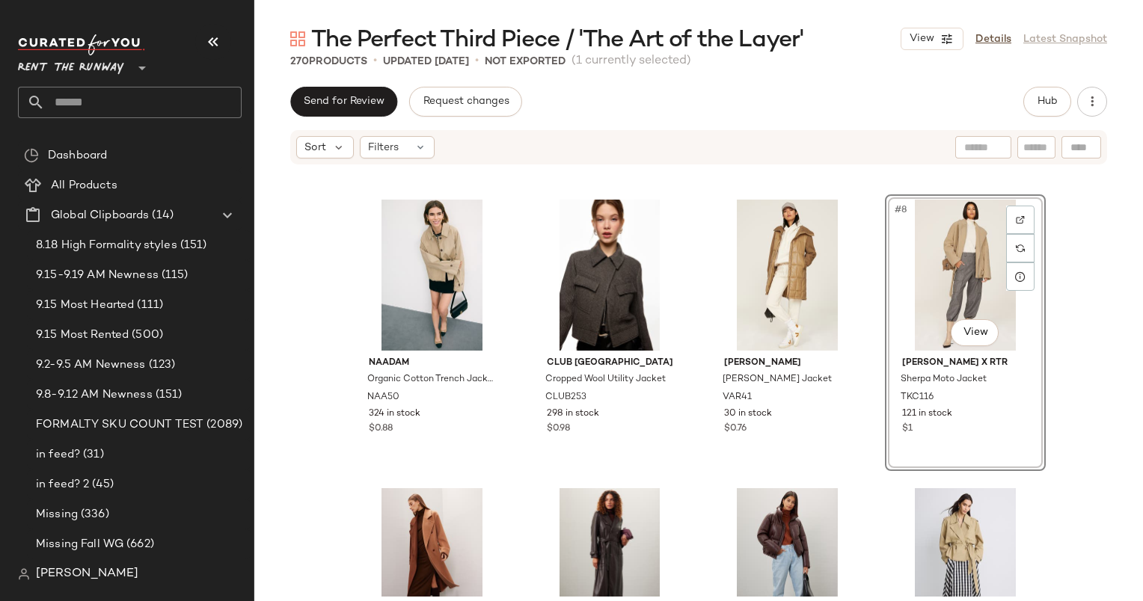
scroll to position [307, 0]
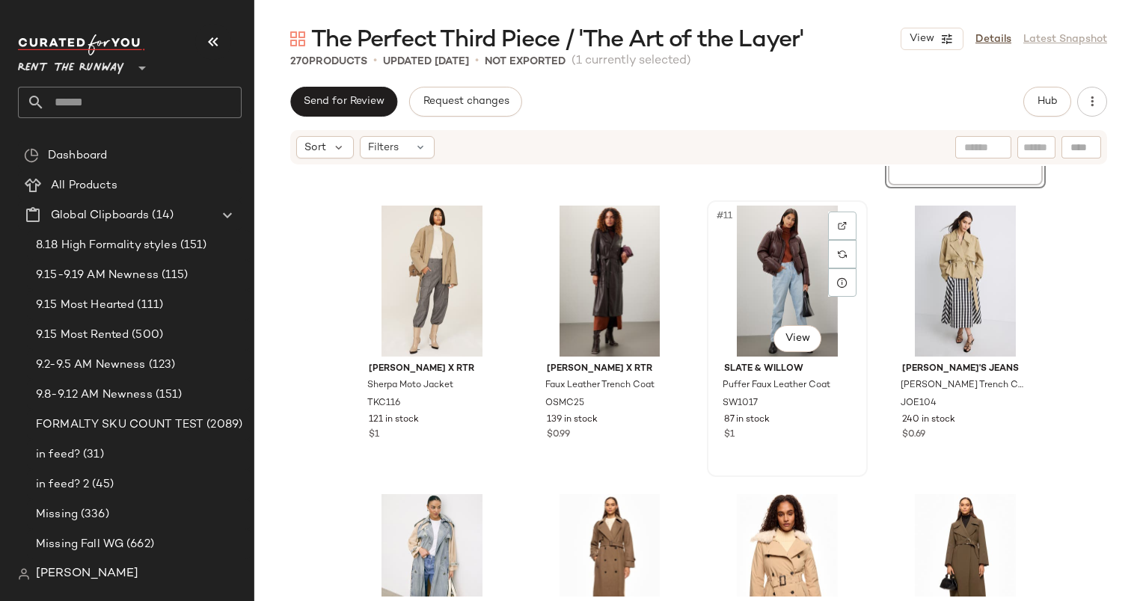
scroll to position [560, 0]
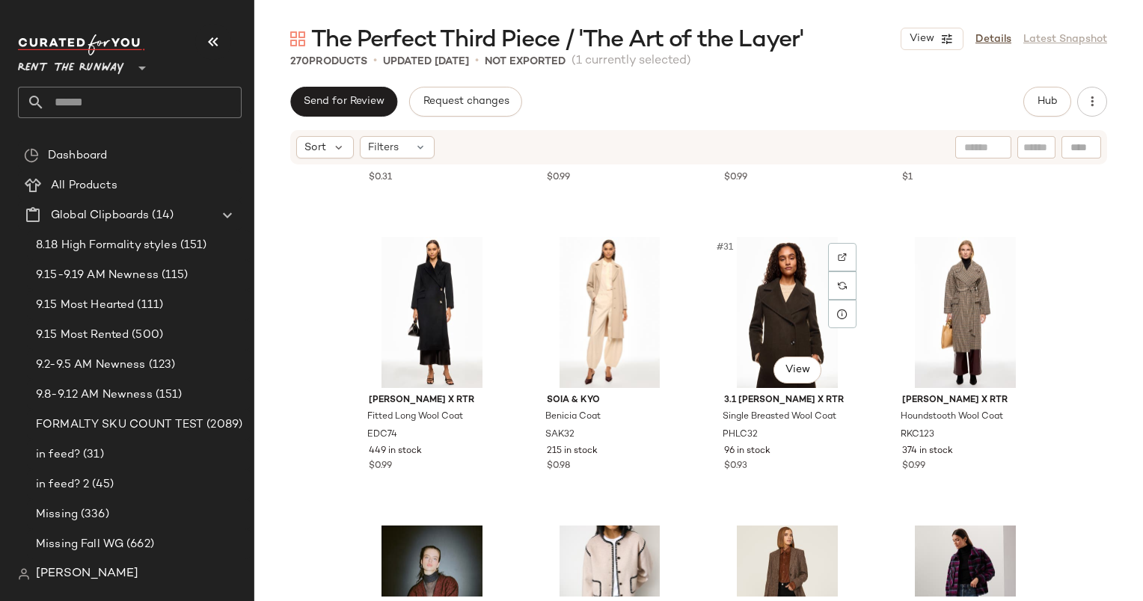
scroll to position [1972, 0]
click at [756, 309] on div "#31 View" at bounding box center [787, 311] width 150 height 151
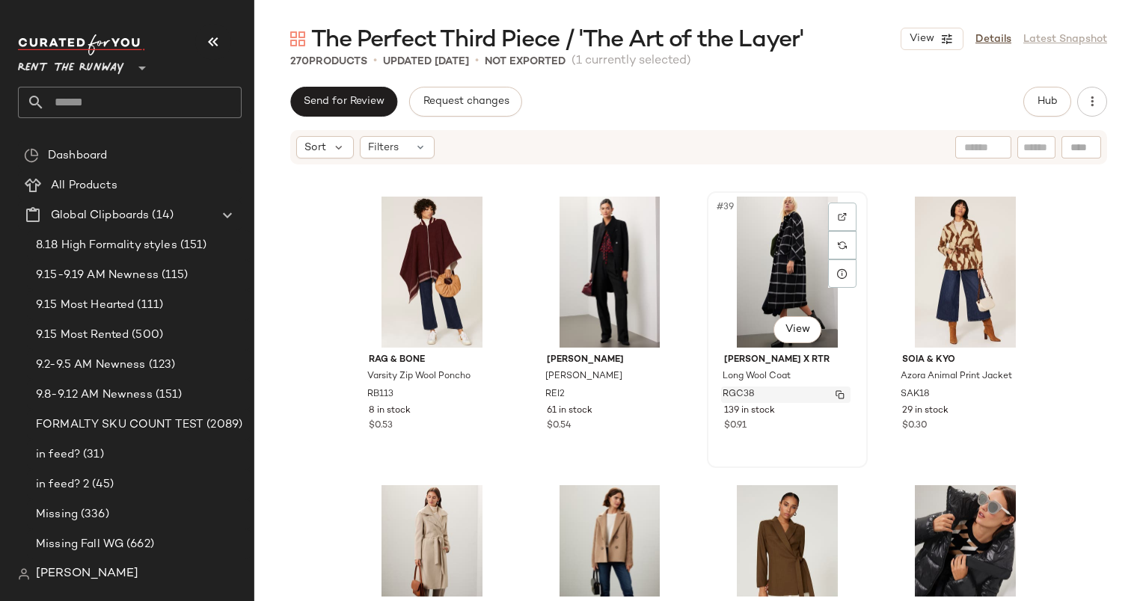
scroll to position [3007, 0]
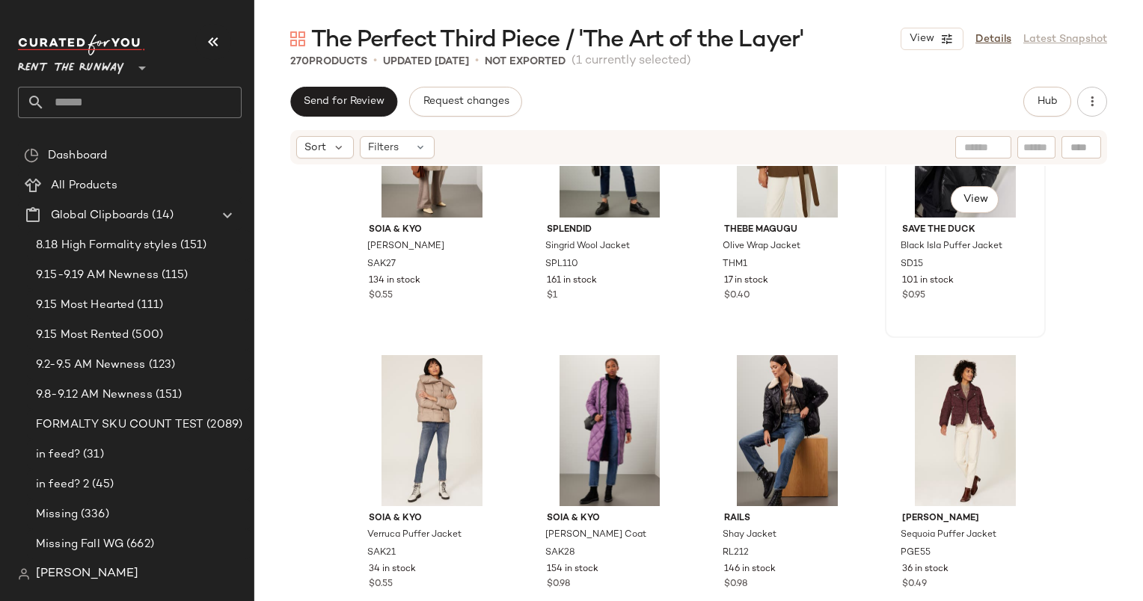
click at [923, 201] on div "#44 View" at bounding box center [965, 142] width 150 height 151
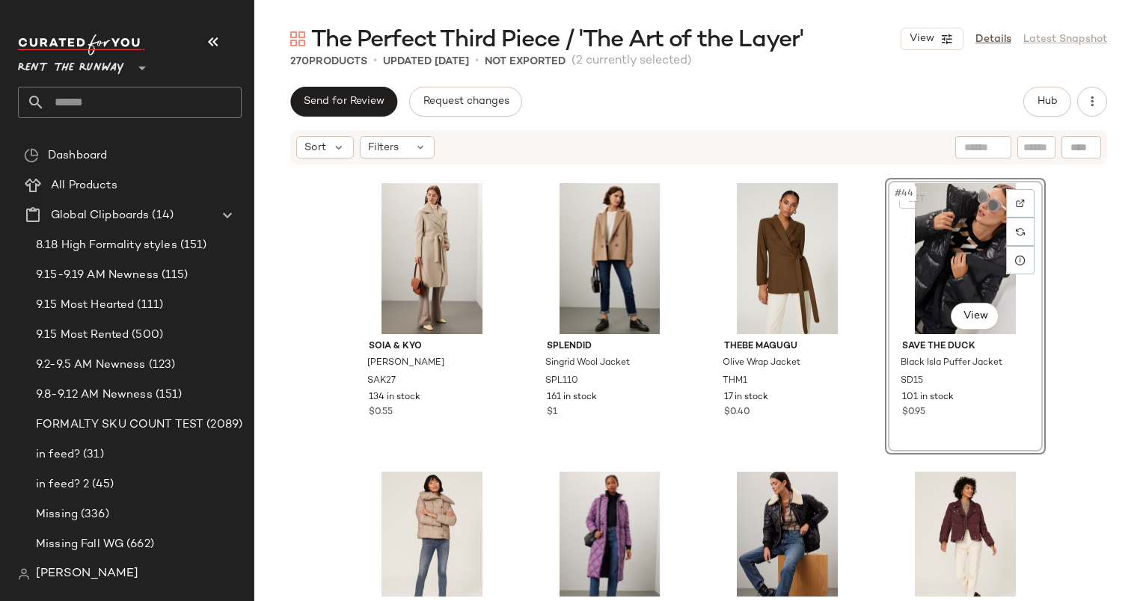
scroll to position [2835, 0]
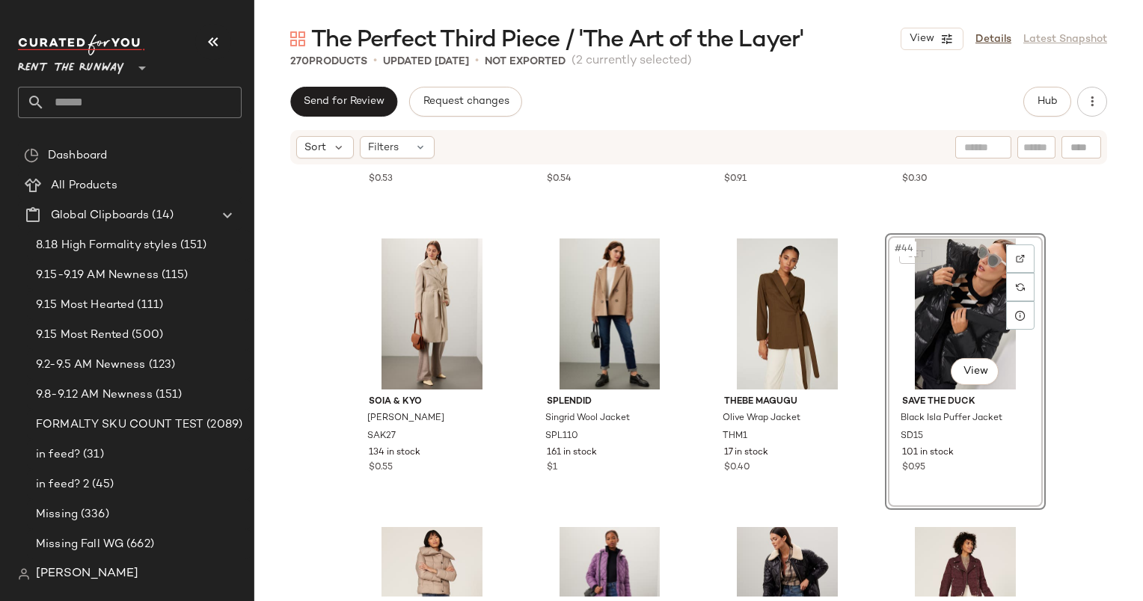
click at [931, 326] on div "SET #44 View" at bounding box center [965, 314] width 150 height 151
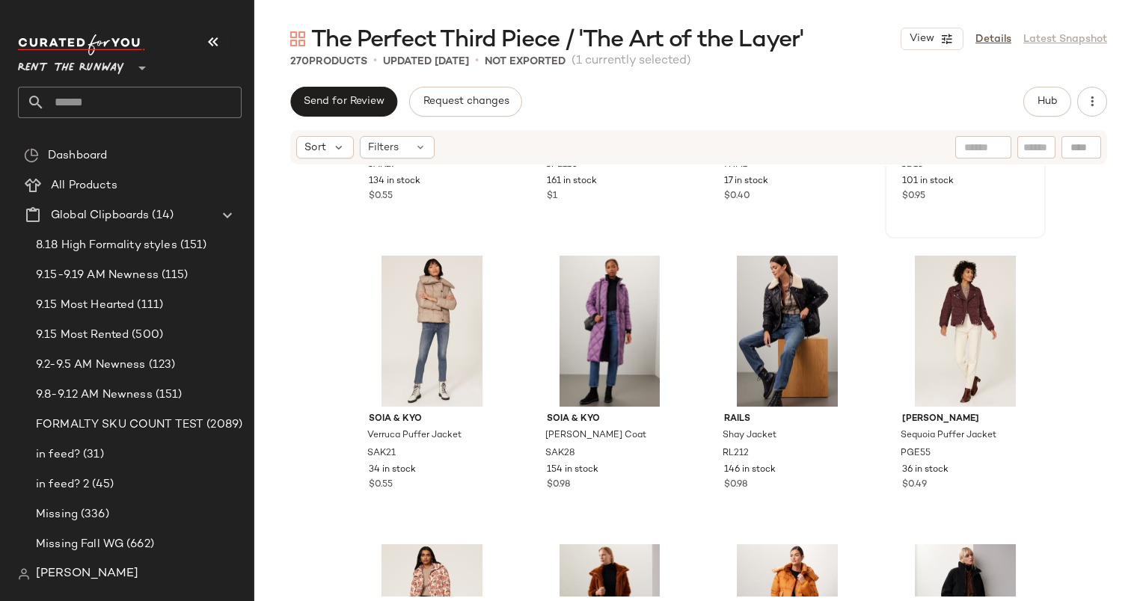
click at [983, 212] on div "#44 View Save the Duck Black Isla Puffer Jacket SD15 101 in stock $0.95" at bounding box center [965, 100] width 158 height 274
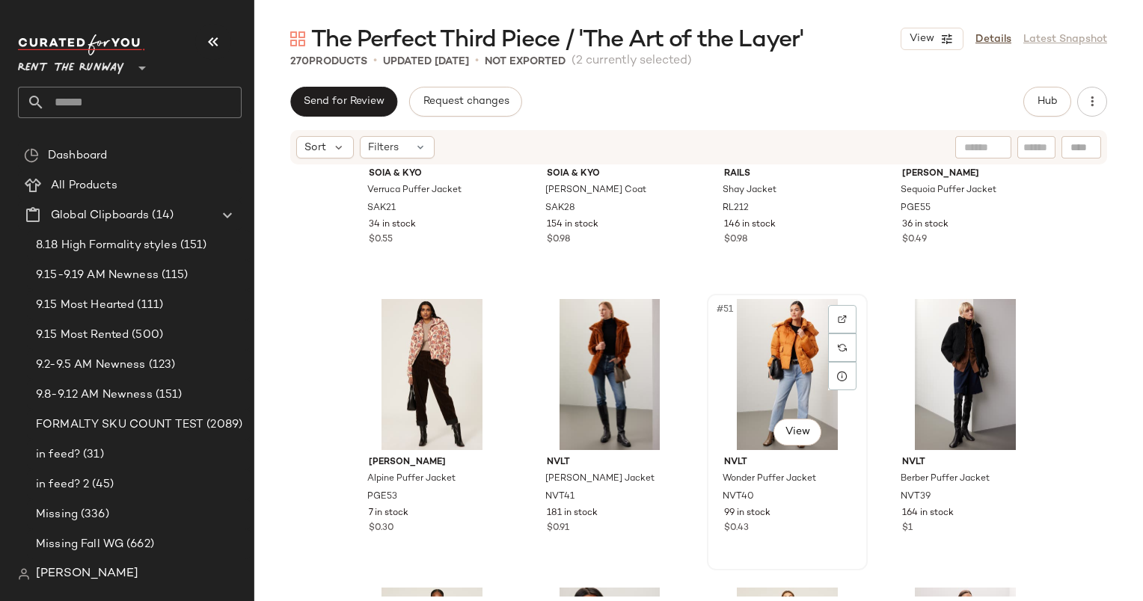
click at [789, 373] on div "#51 View" at bounding box center [787, 374] width 150 height 151
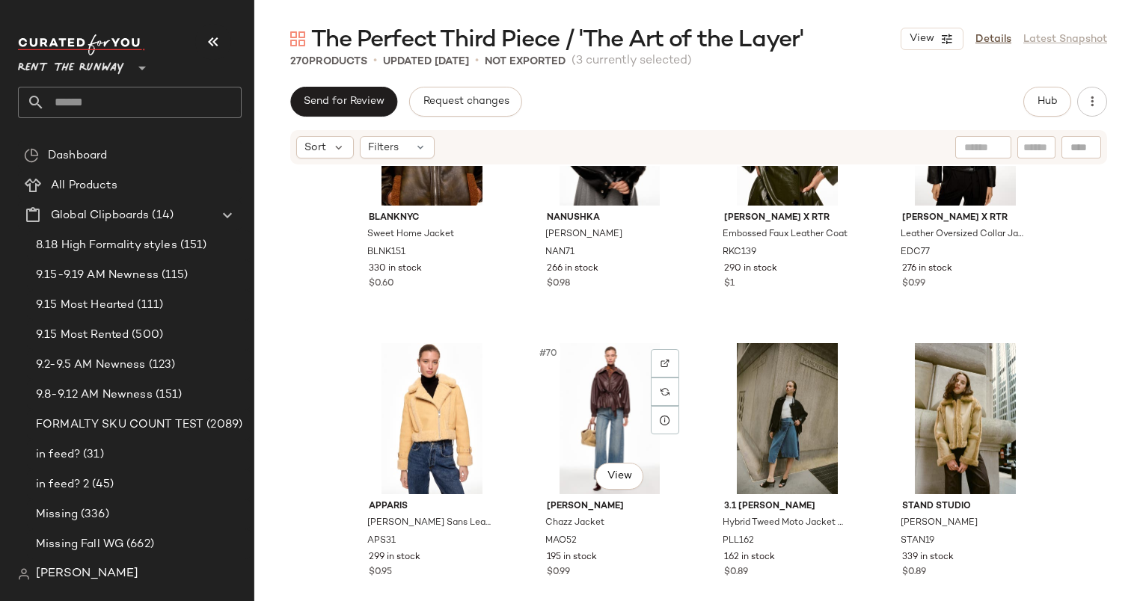
scroll to position [4701, 0]
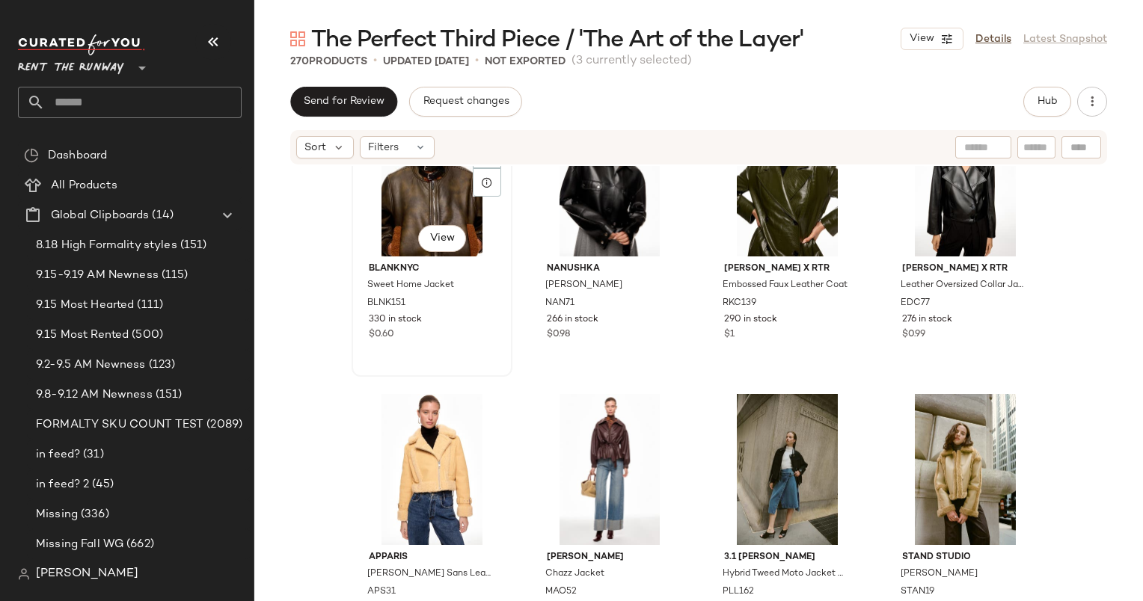
click at [468, 349] on div "#65 View BLANKNYC Sweet Home Jacket BLNK151 330 in stock $0.60" at bounding box center [432, 239] width 158 height 274
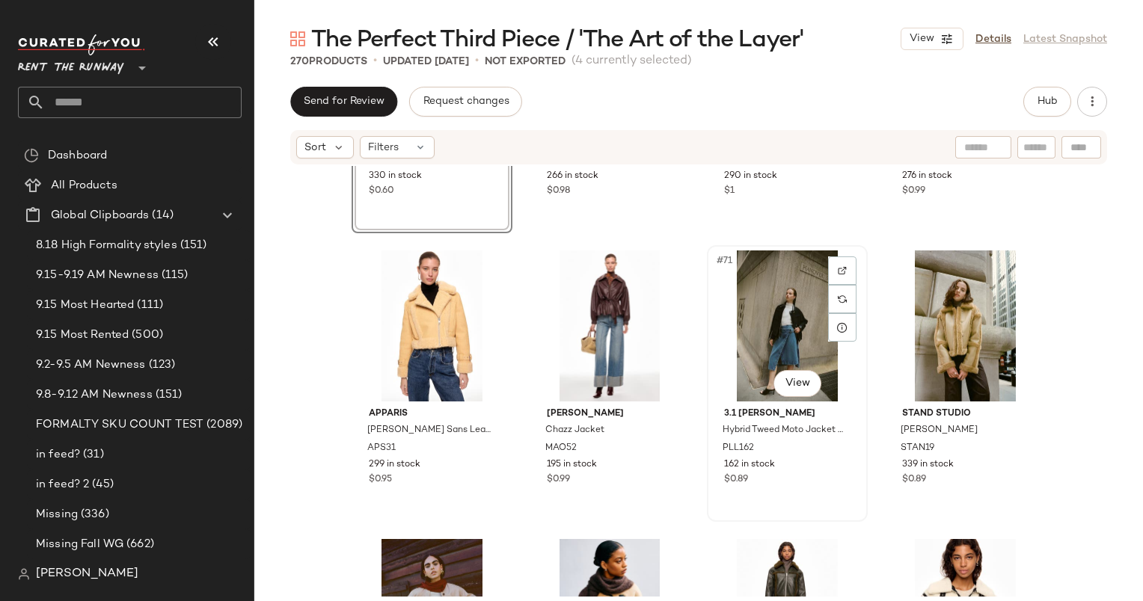
scroll to position [4844, 0]
click at [971, 333] on div "#72 View" at bounding box center [965, 326] width 150 height 151
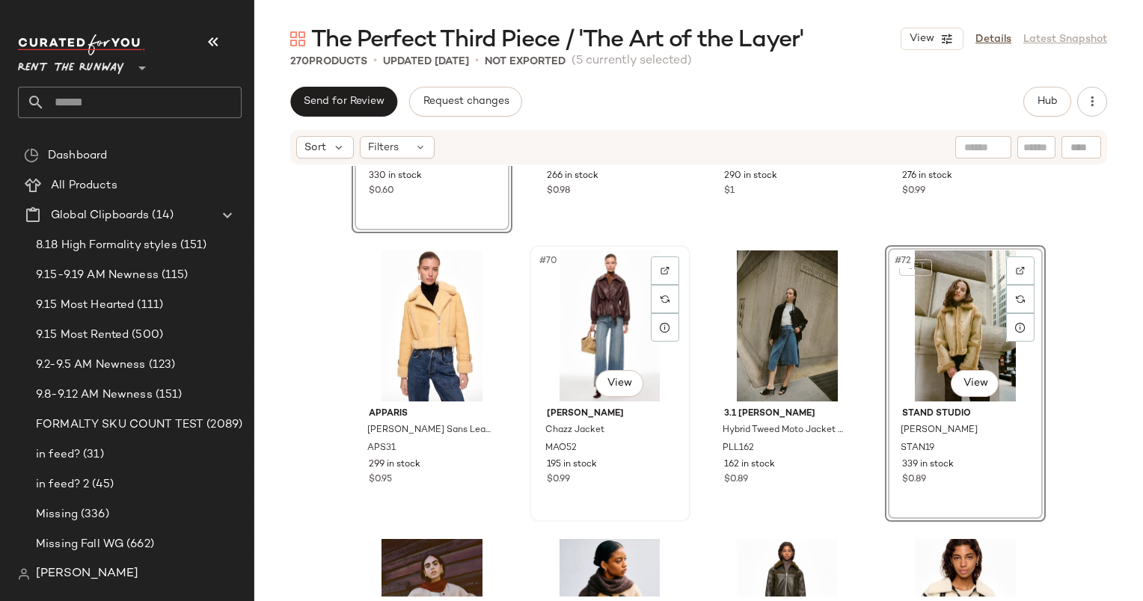
click at [595, 305] on div "#70 View" at bounding box center [610, 326] width 150 height 151
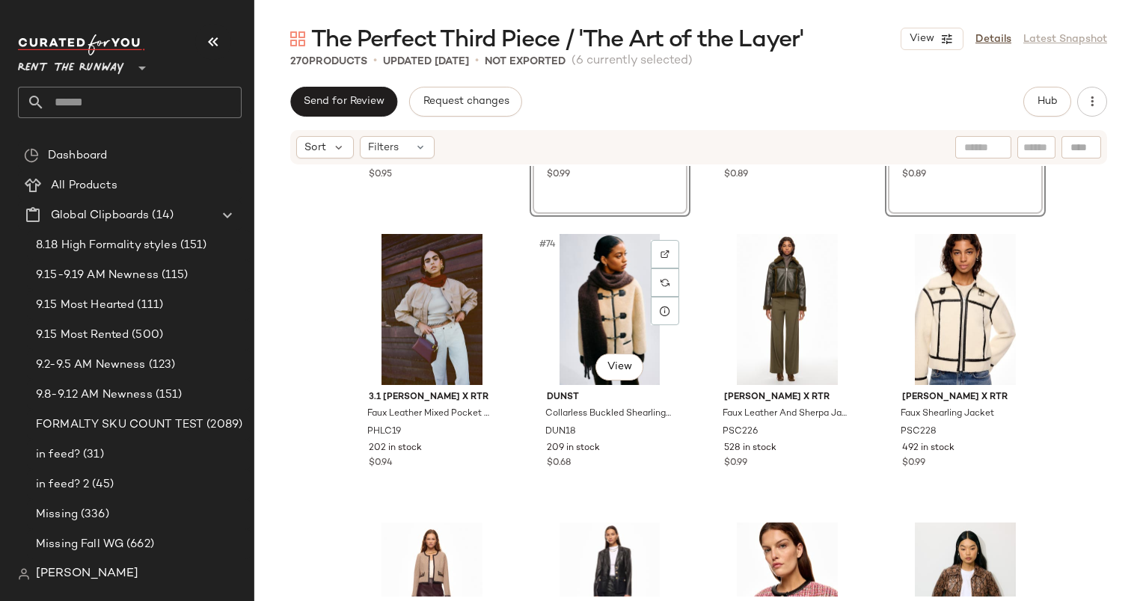
scroll to position [5122, 0]
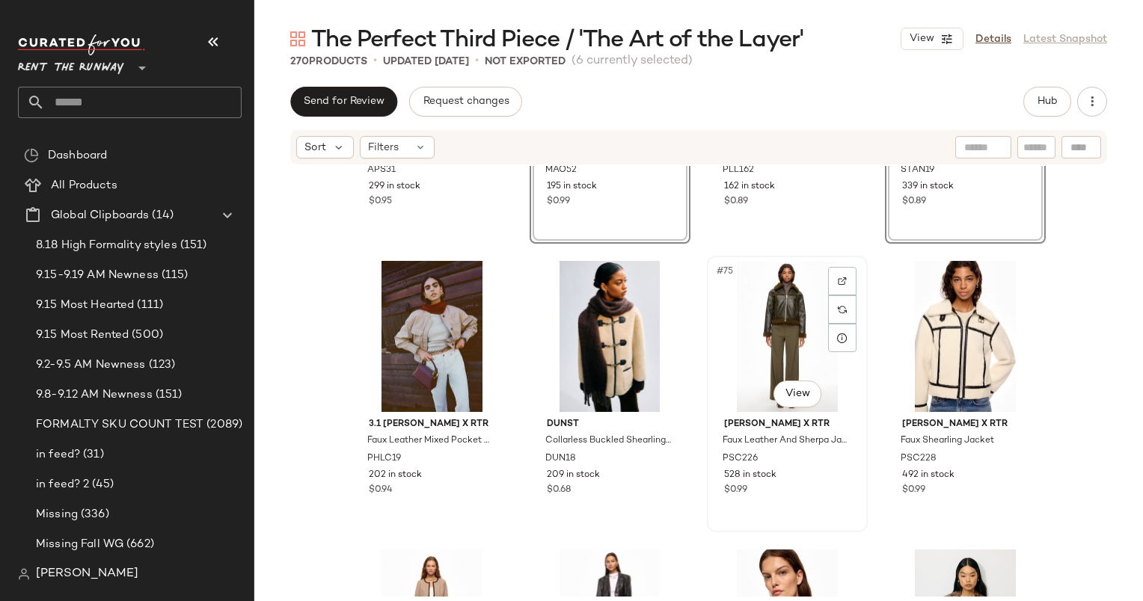
click at [769, 340] on div "#75 View" at bounding box center [787, 336] width 150 height 151
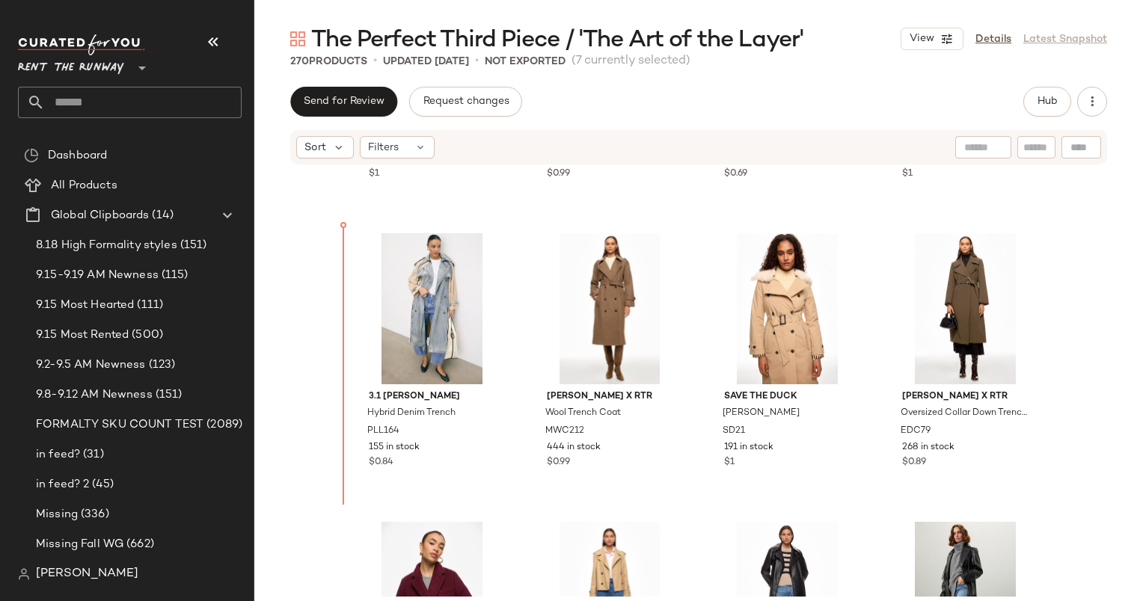
scroll to position [824, 0]
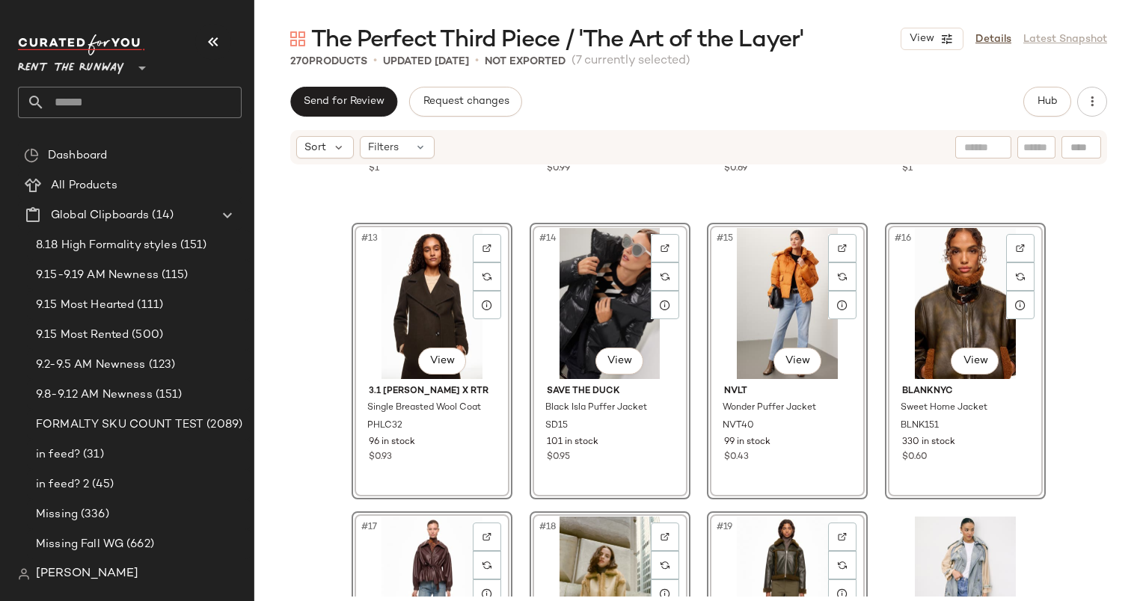
click at [1124, 385] on div "Thakoon x RTR Sherpa Moto Jacket TKC116 121 in stock $1 Osman Yousefzada x RTR …" at bounding box center [698, 381] width 889 height 431
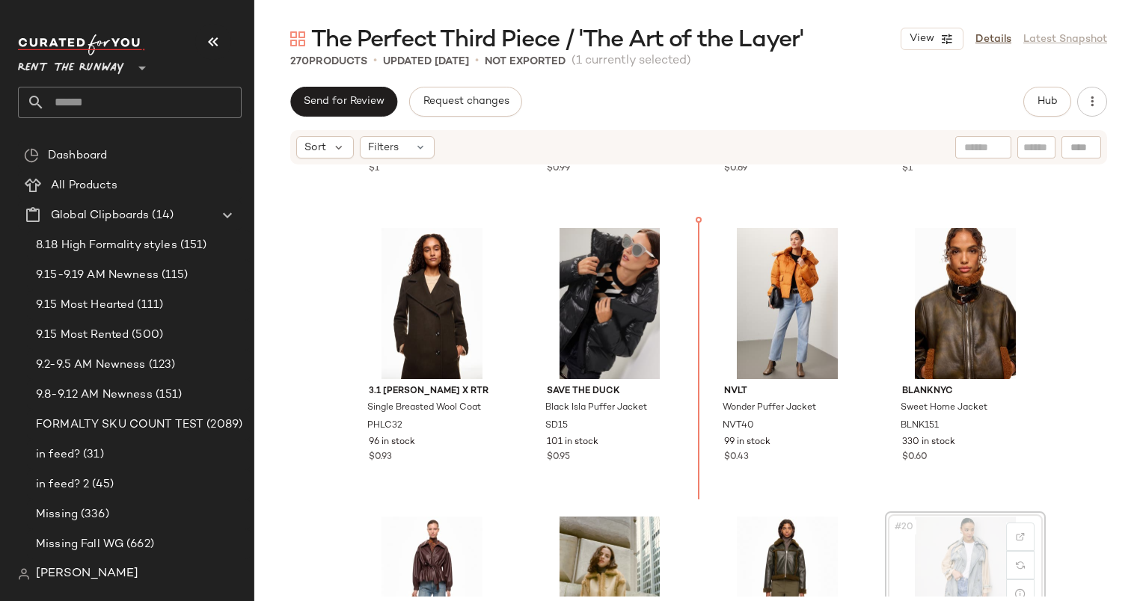
scroll to position [826, 0]
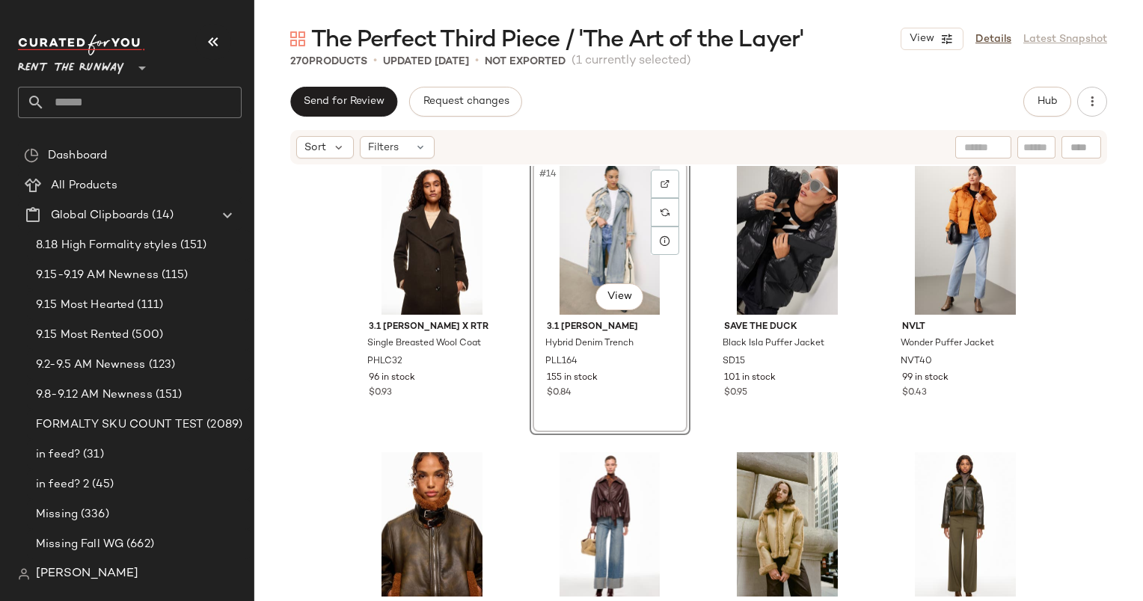
scroll to position [889, 0]
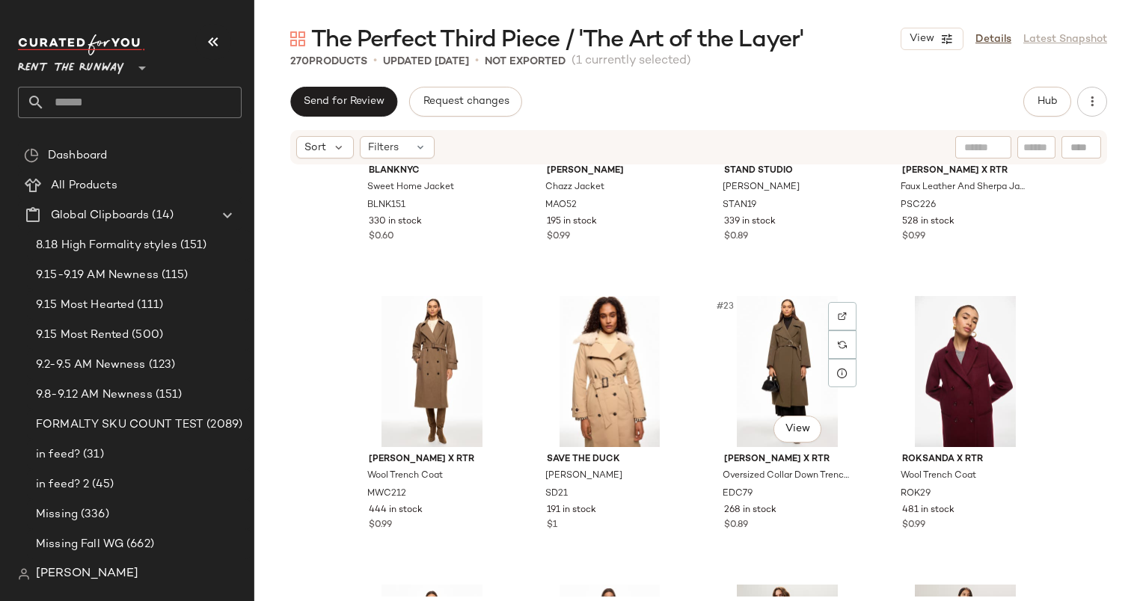
scroll to position [905, 0]
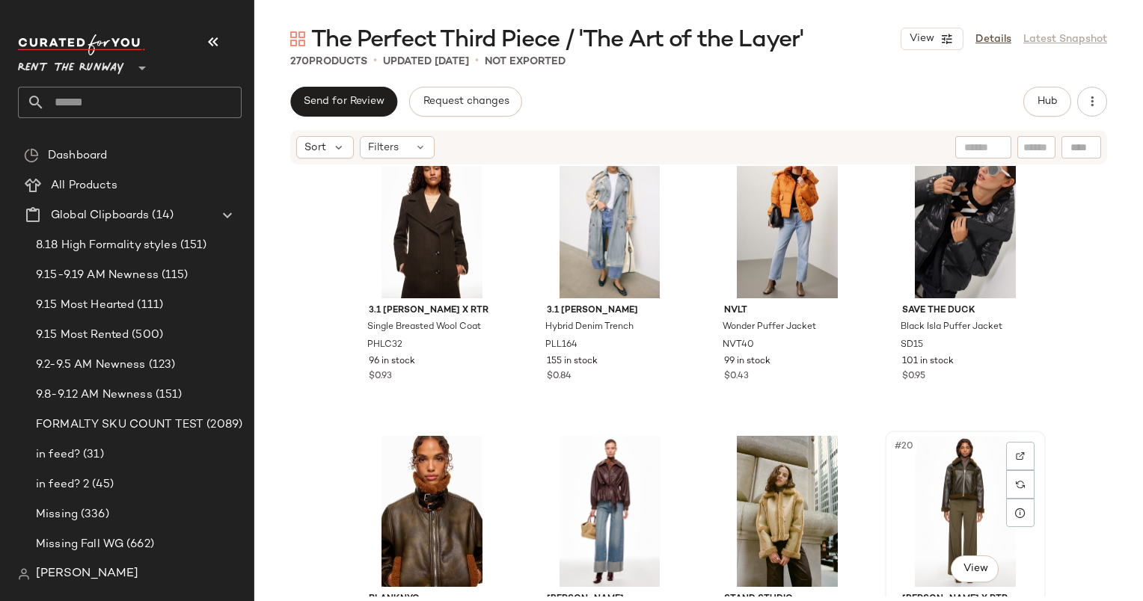
scroll to position [906, 0]
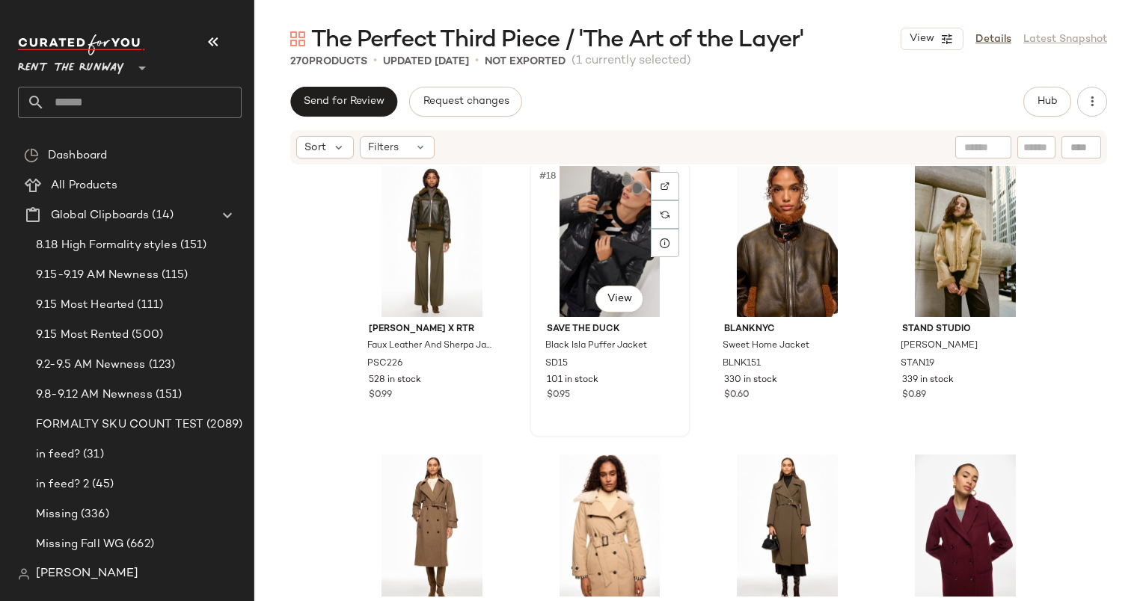
scroll to position [1178, 0]
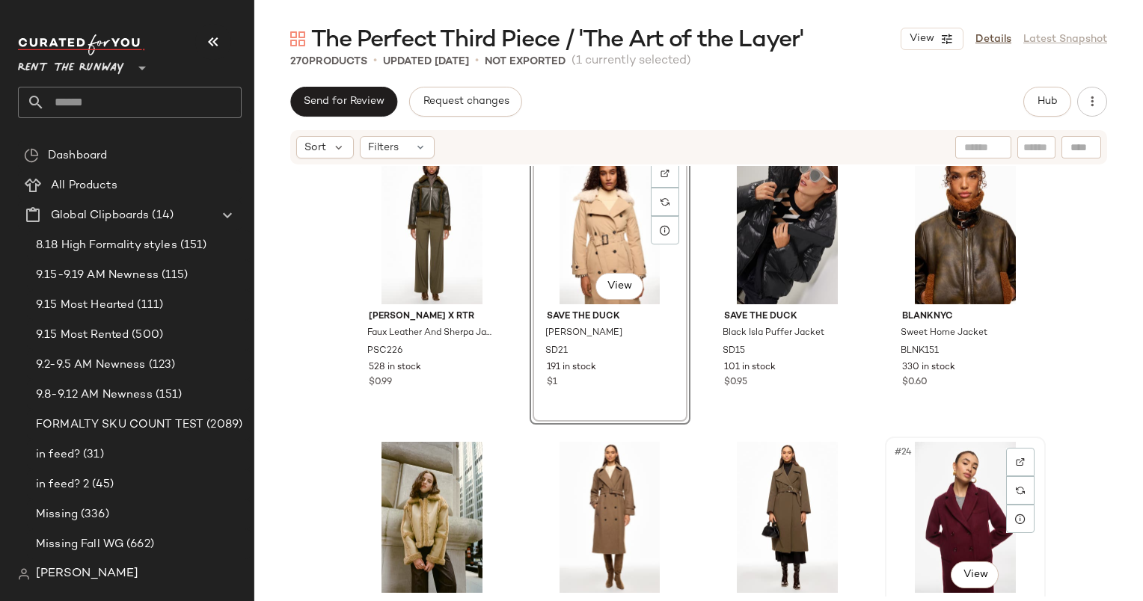
scroll to position [1143, 0]
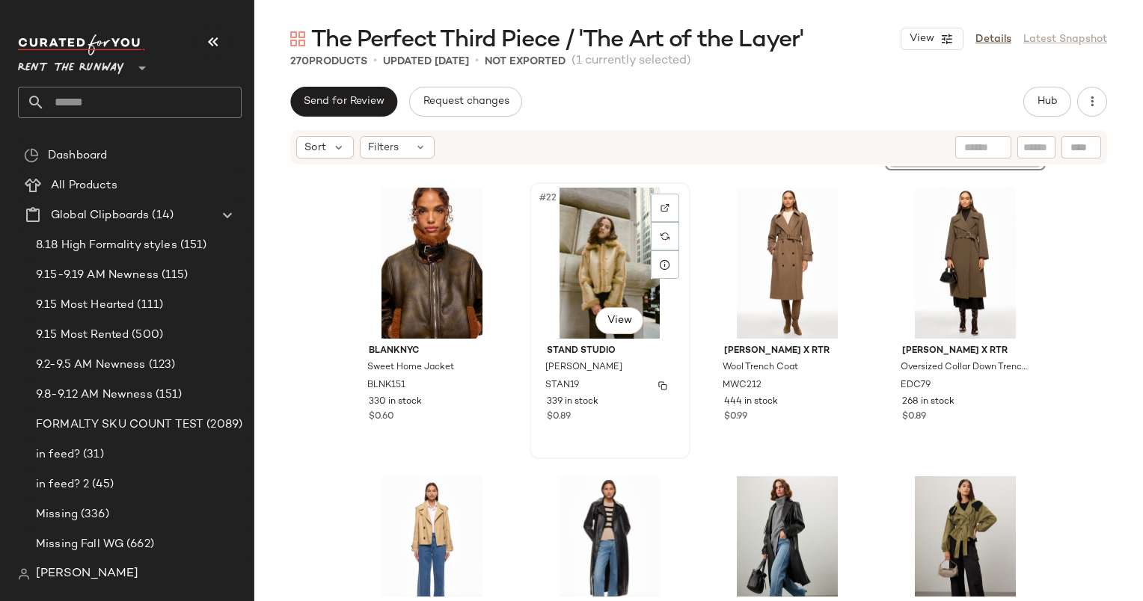
scroll to position [1442, 0]
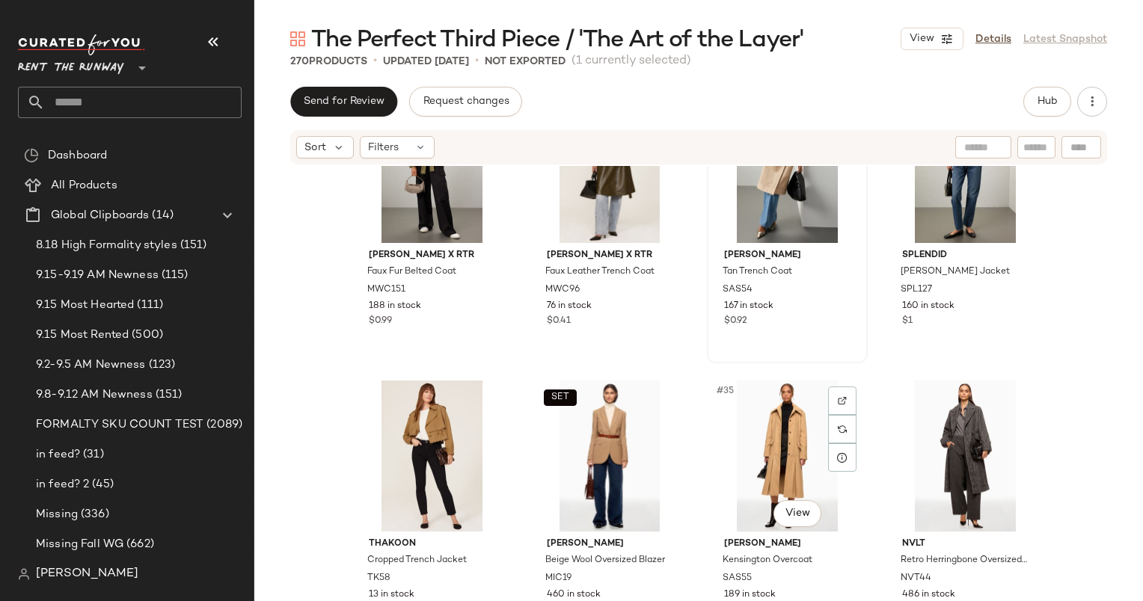
scroll to position [2117, 0]
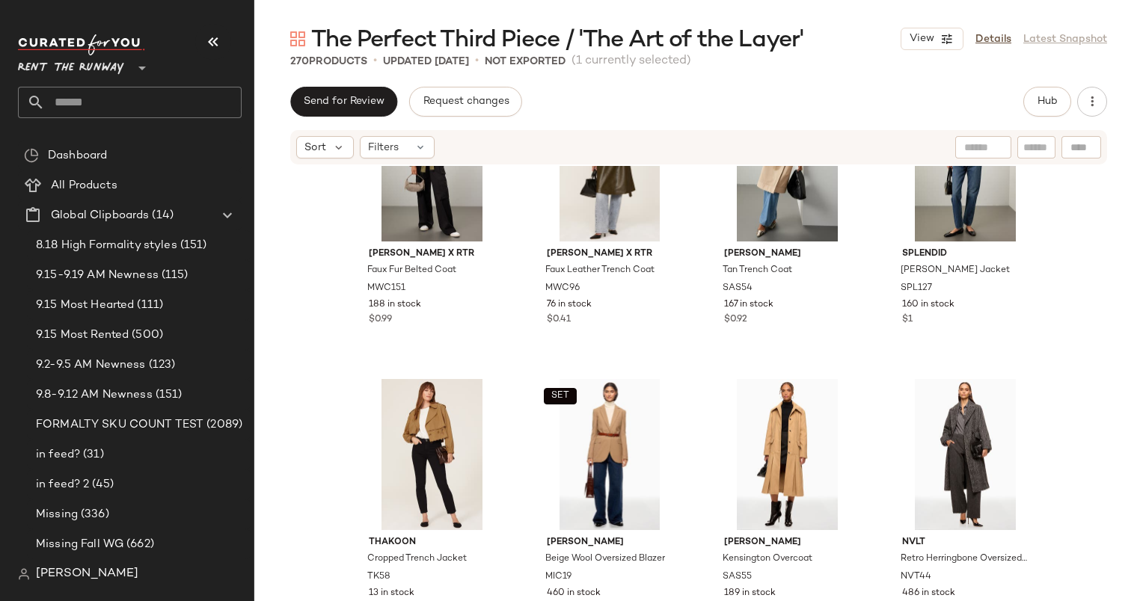
click at [1030, 153] on input "text" at bounding box center [1036, 148] width 26 height 16
type input "******"
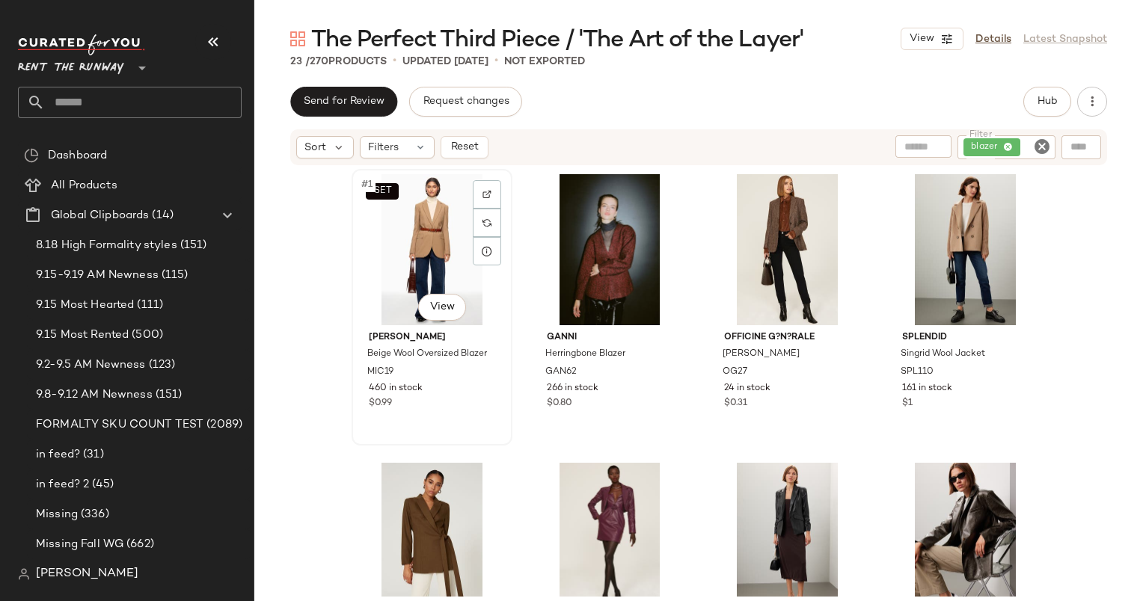
click at [413, 220] on div "SET #1 View" at bounding box center [432, 249] width 150 height 151
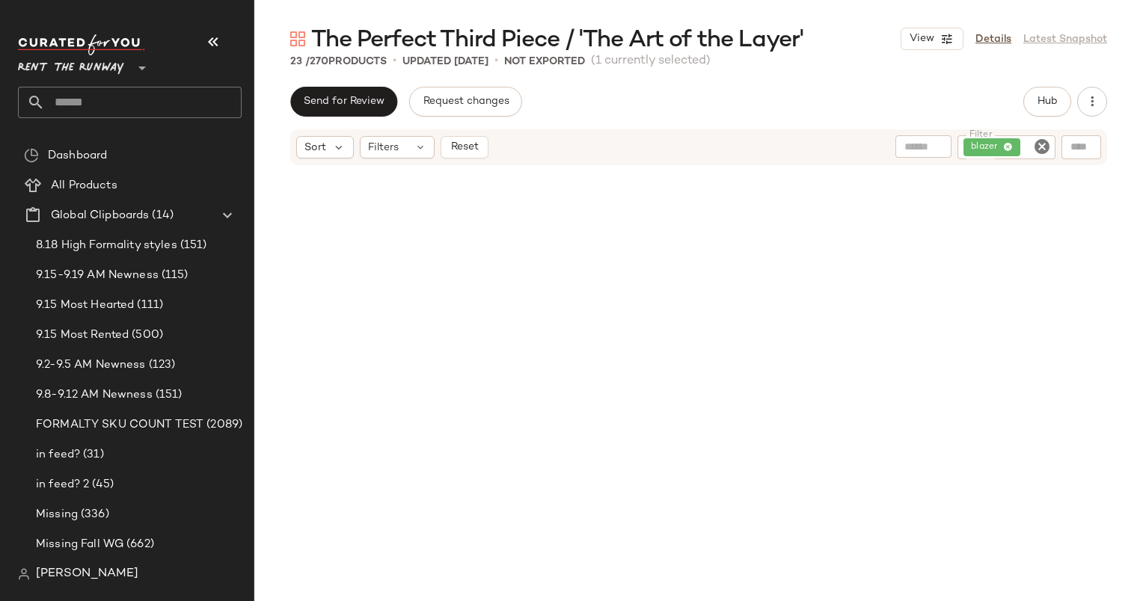
scroll to position [1305, 0]
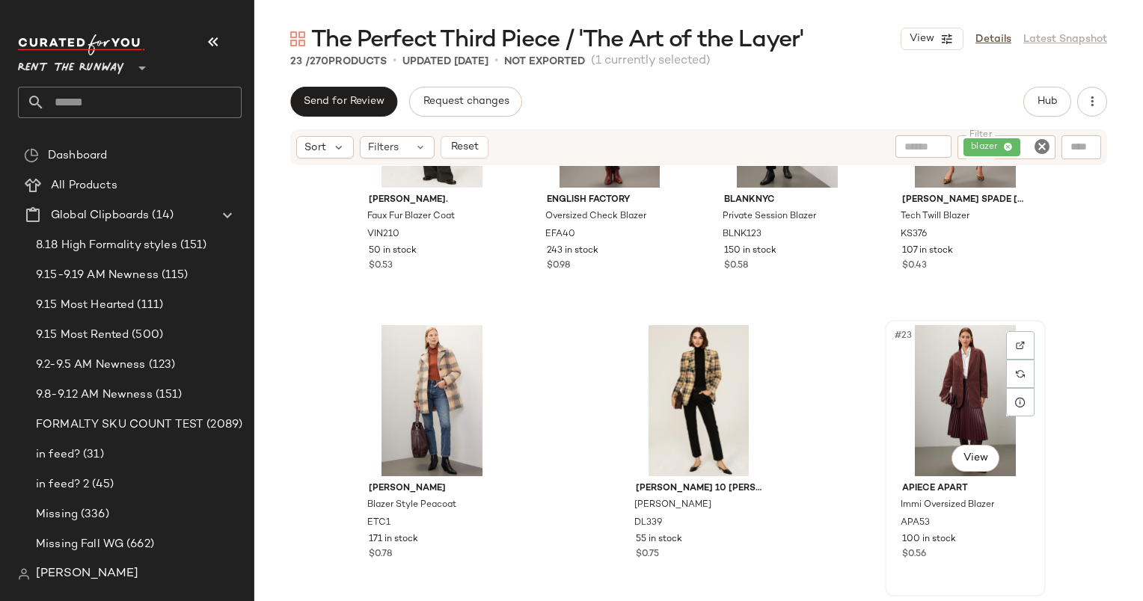
click at [957, 380] on div "#23 View" at bounding box center [965, 400] width 150 height 151
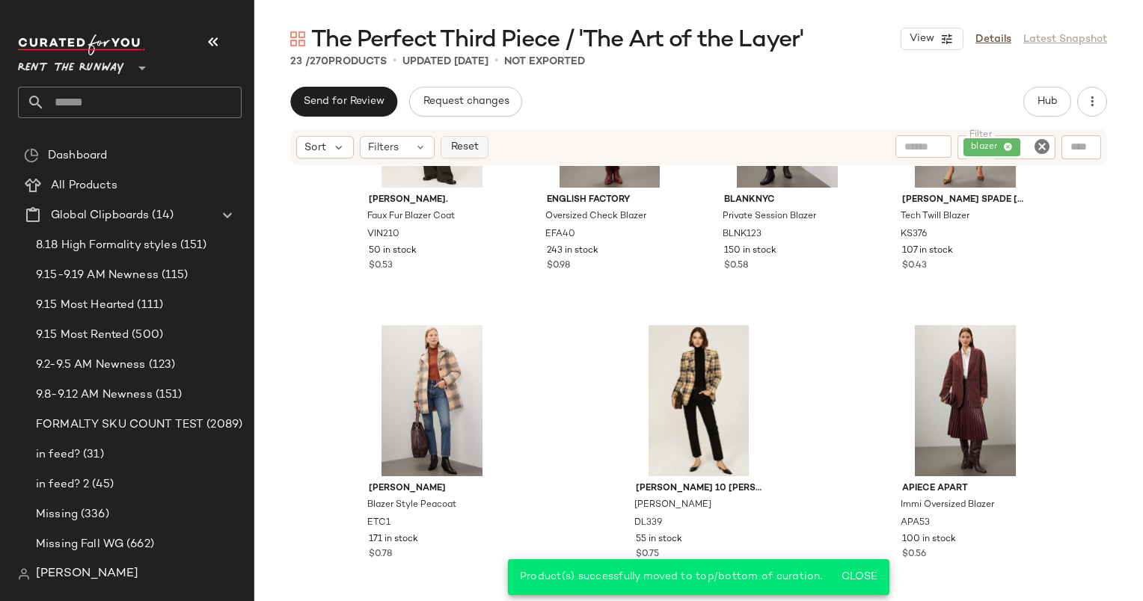
click at [455, 140] on button "Reset" at bounding box center [465, 147] width 48 height 22
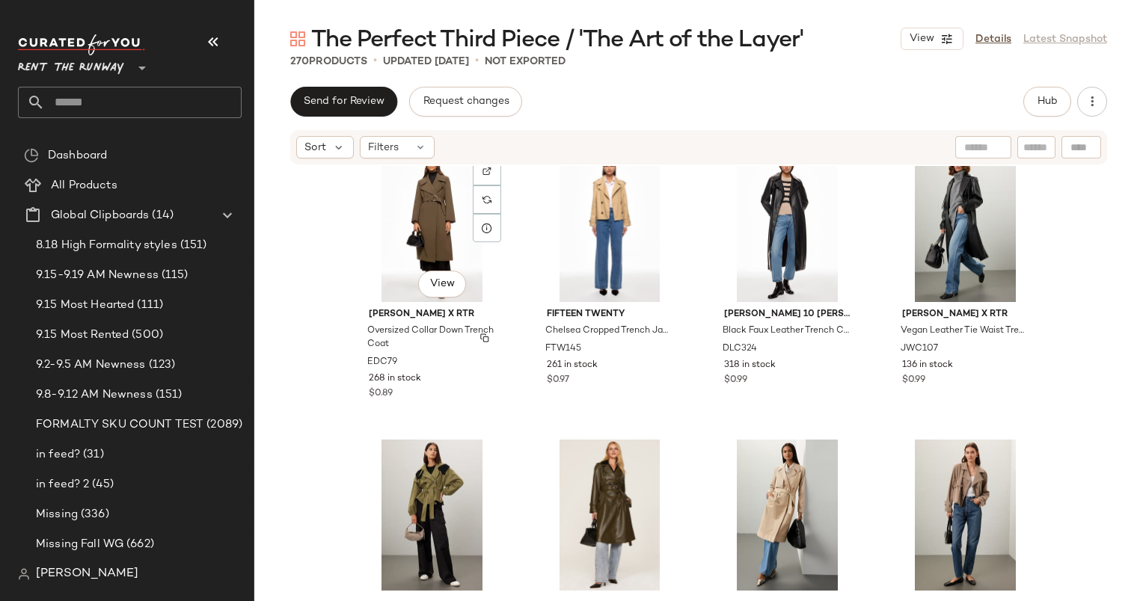
scroll to position [1777, 0]
